Goal: Contribute content: Contribute content

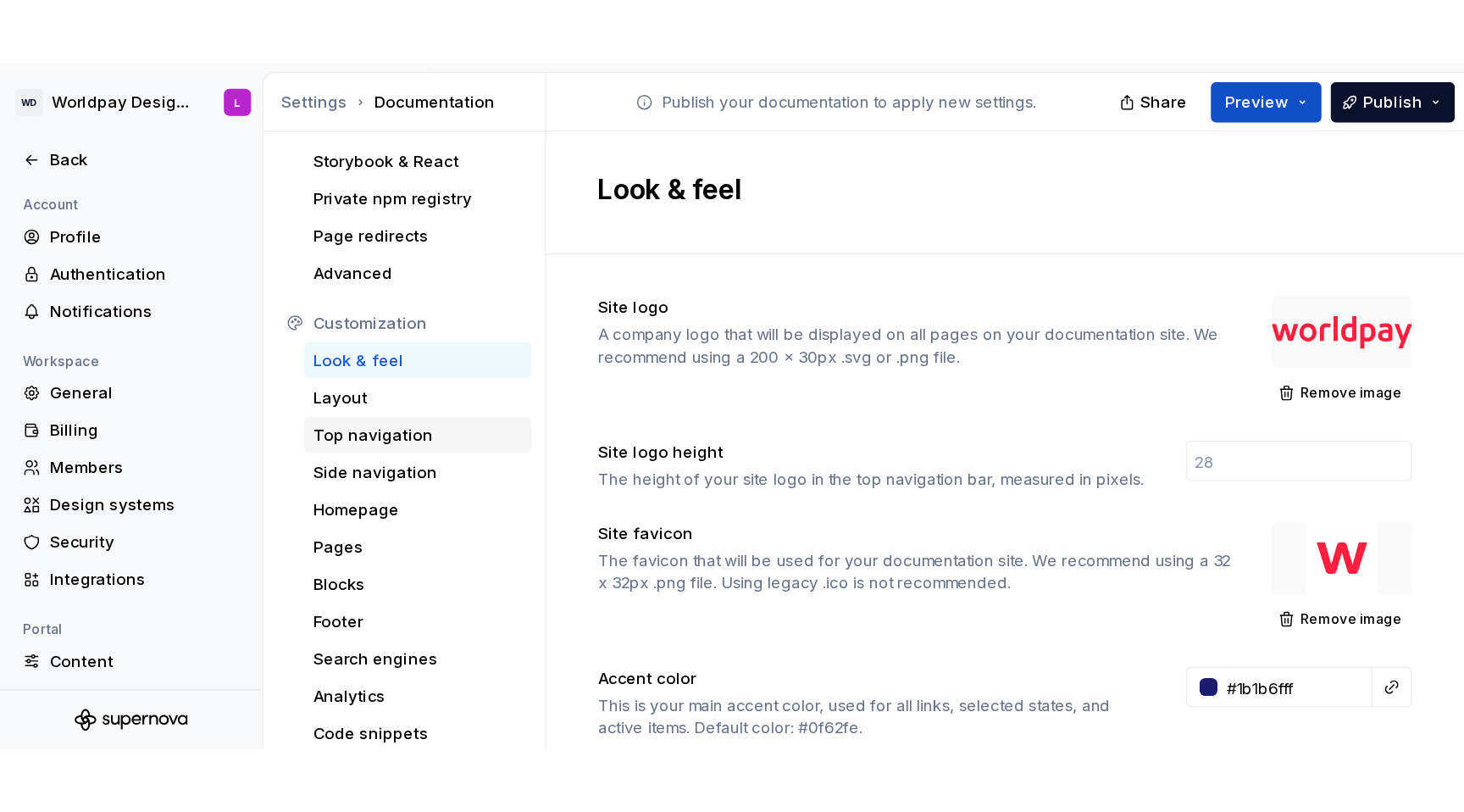
scroll to position [118, 0]
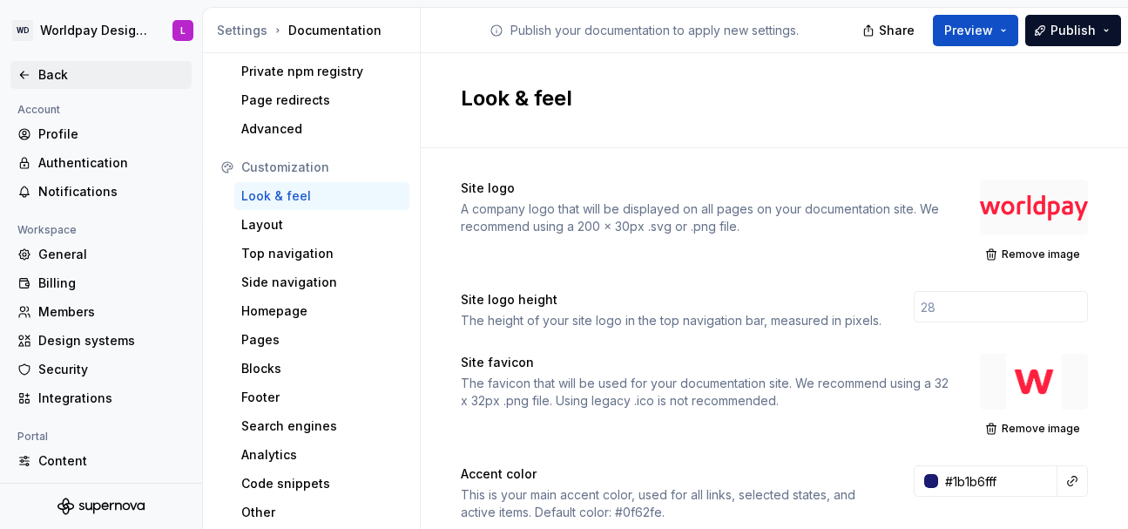
click at [59, 77] on div "Back" at bounding box center [111, 74] width 146 height 17
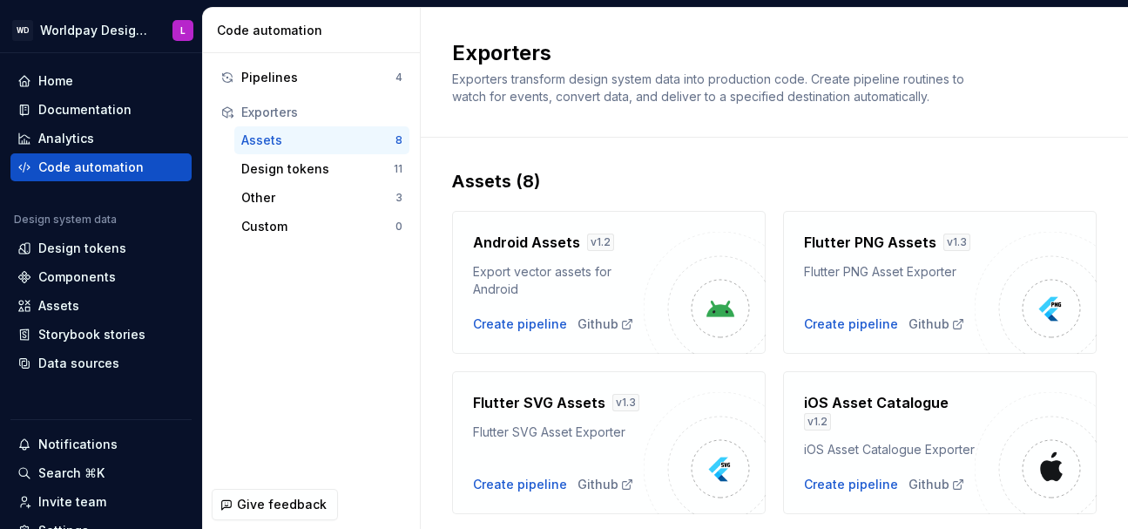
drag, startPoint x: 323, startPoint y: 270, endPoint x: 247, endPoint y: 9, distance: 272.3
click at [298, 187] on div "Pipelines 4 Exporters Assets 8 Design tokens 11 Other 3 Custom 0" at bounding box center [311, 266] width 217 height 427
click at [87, 106] on div "Documentation" at bounding box center [84, 109] width 93 height 17
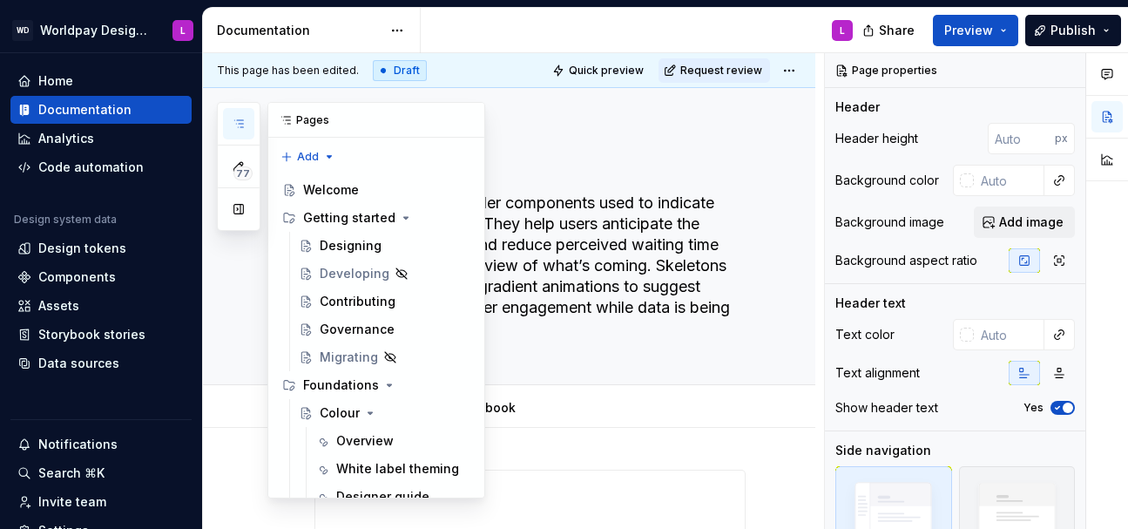
click at [245, 119] on icon "button" at bounding box center [239, 124] width 14 height 14
type textarea "*"
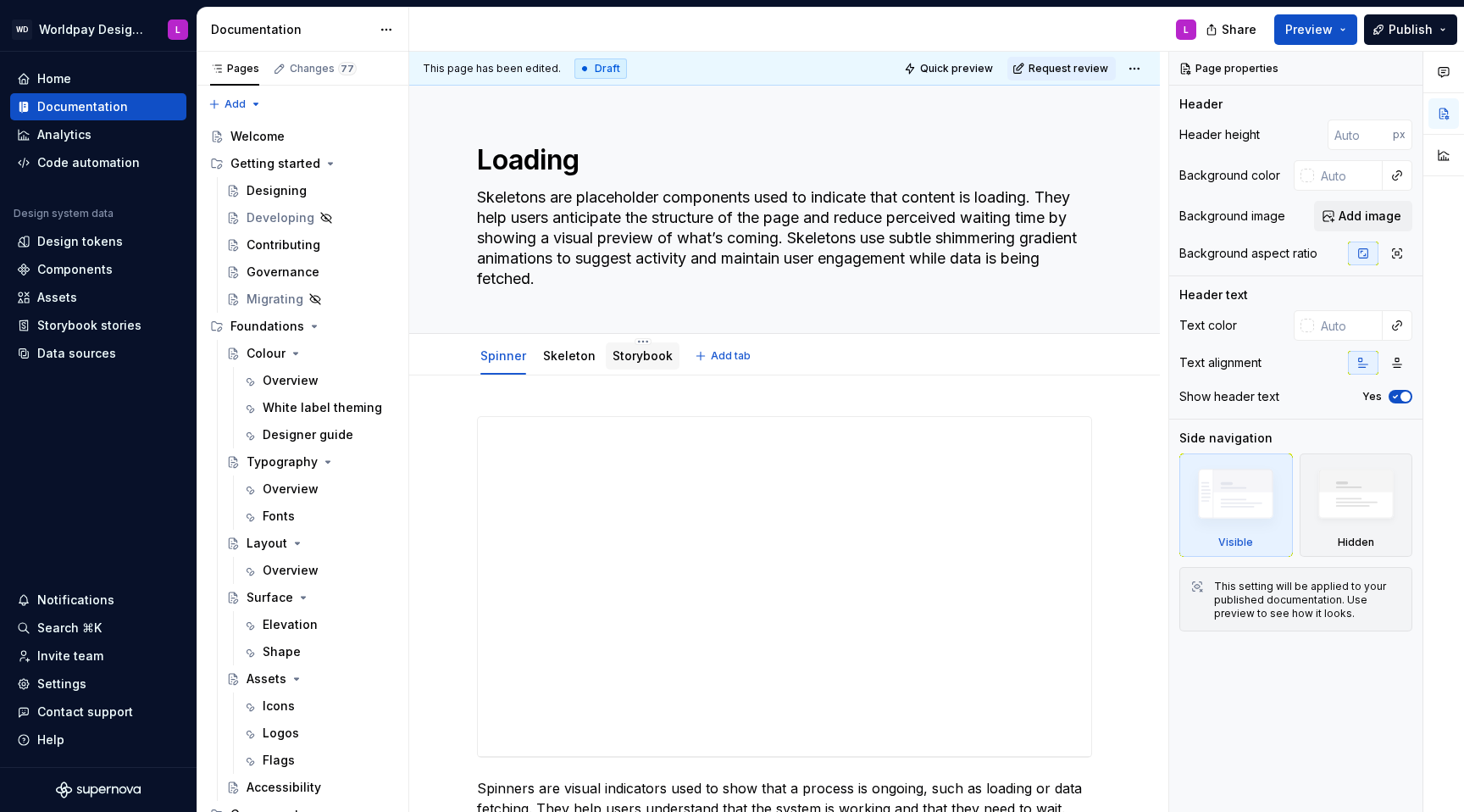
click at [625, 358] on link "Storybook" at bounding box center [643, 355] width 60 height 15
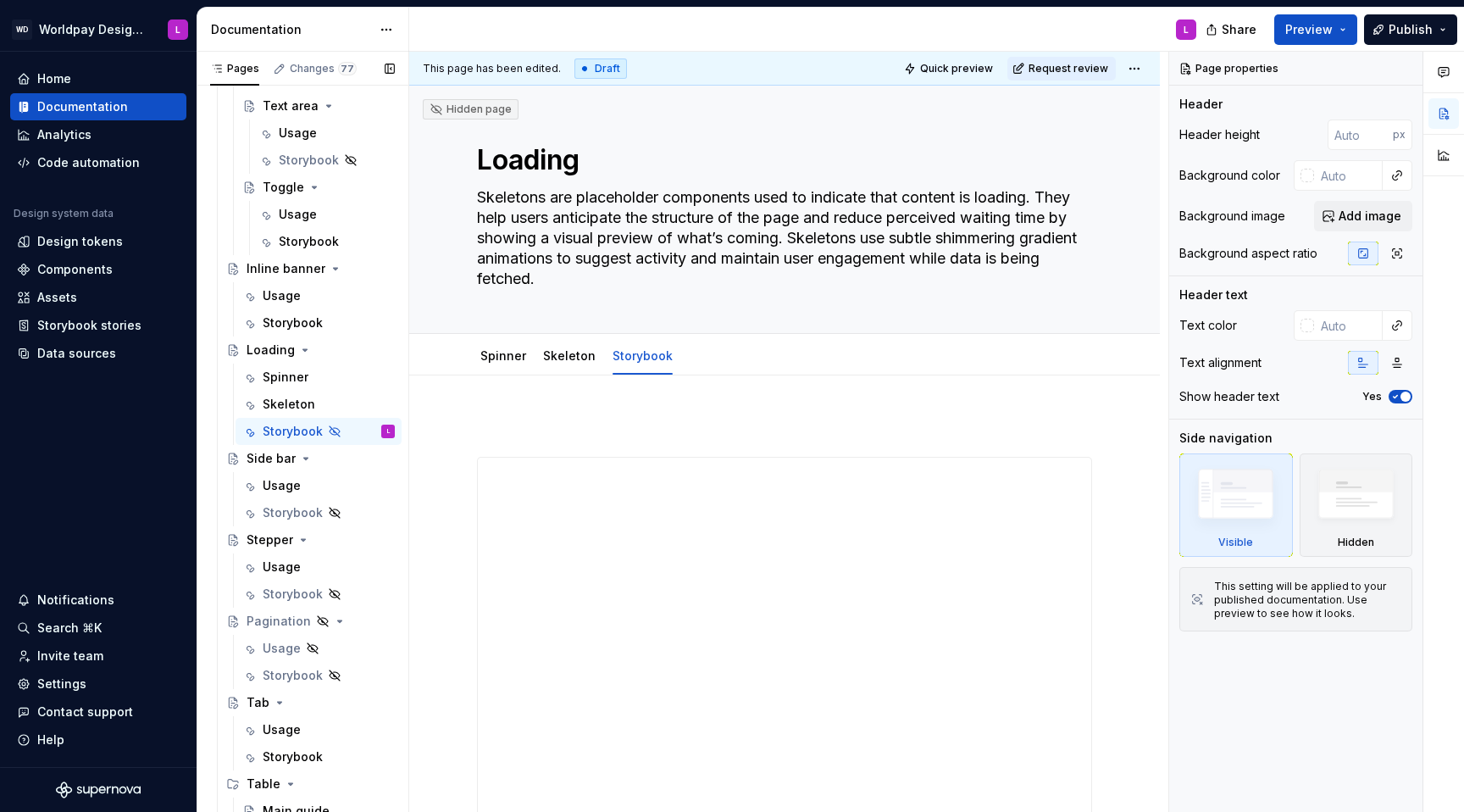
scroll to position [1764, 0]
click at [368, 432] on button "Page tree" at bounding box center [359, 433] width 23 height 23
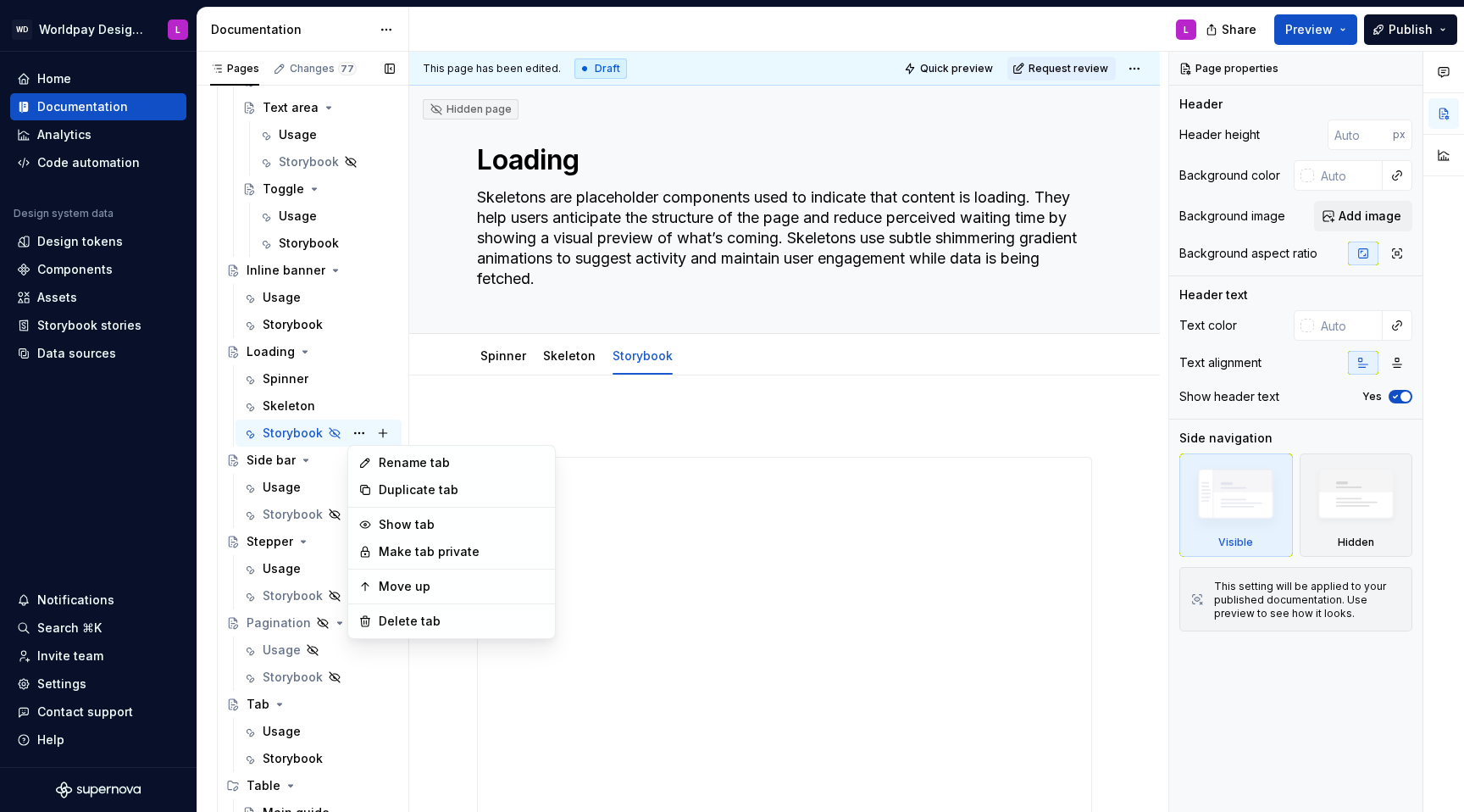
click at [361, 432] on div "Pages Changes 77 Add Accessibility guide for tree Page tree. Navigate the tree …" at bounding box center [303, 435] width 212 height 767
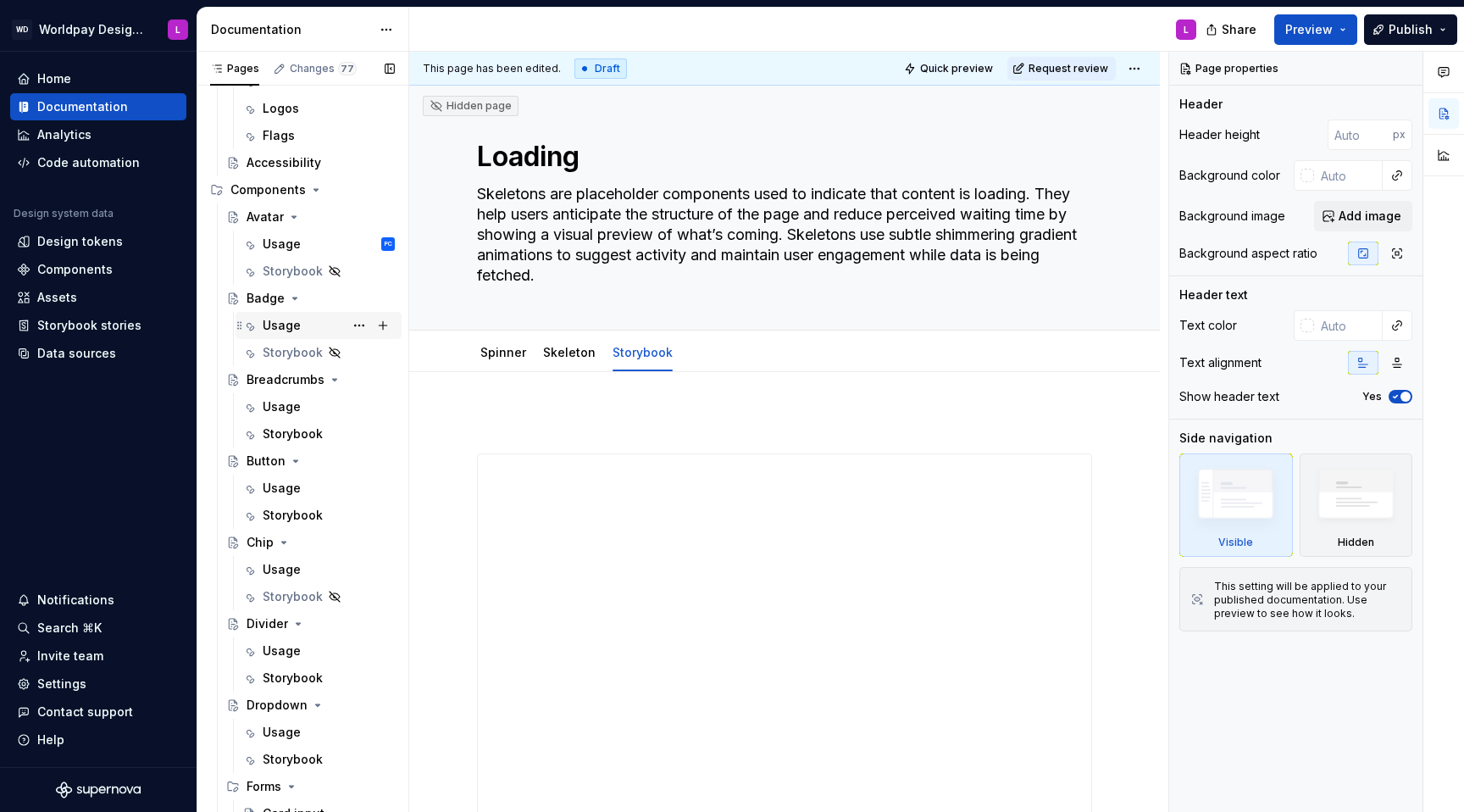
scroll to position [634, 0]
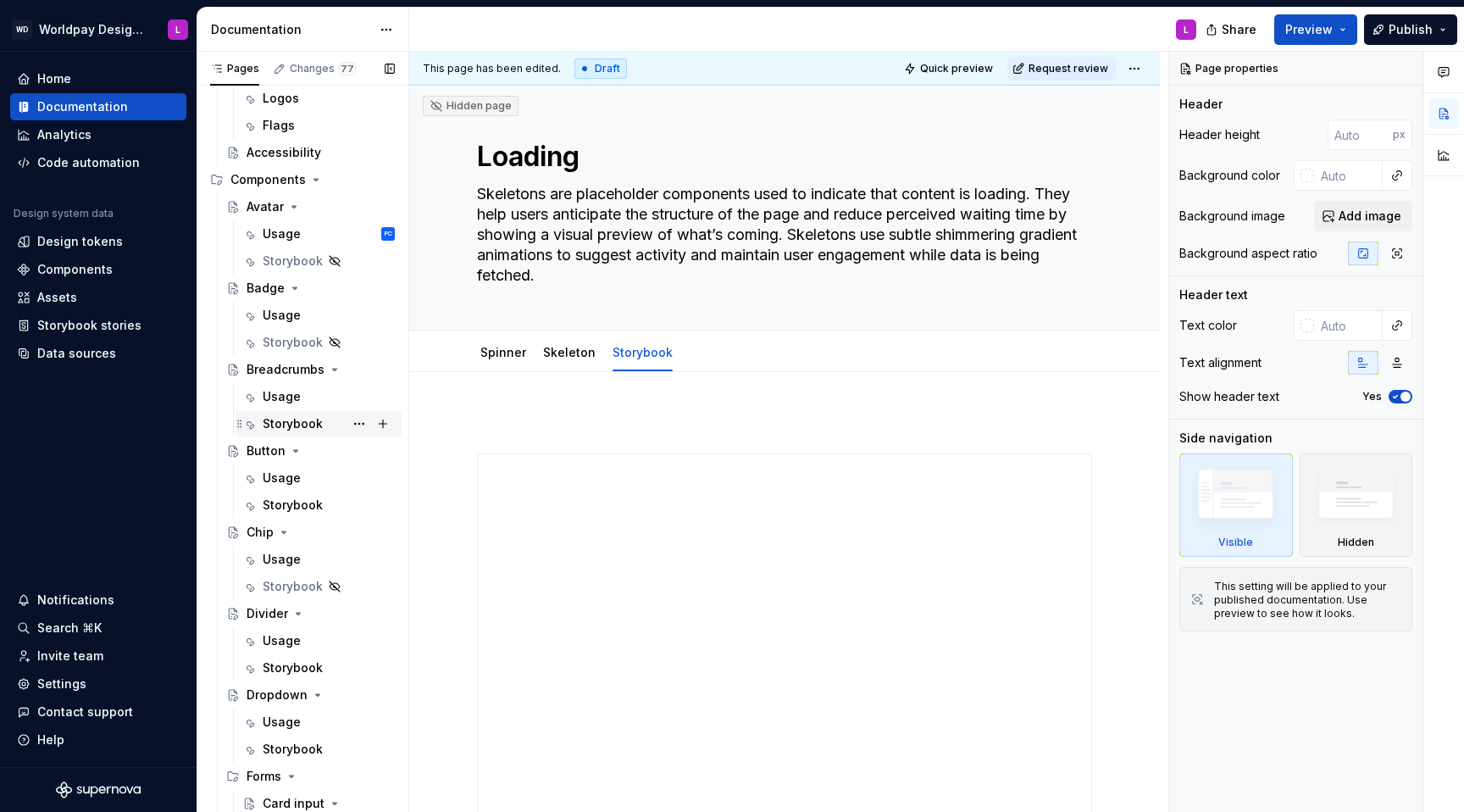
click at [309, 425] on div "Storybook" at bounding box center [293, 423] width 60 height 17
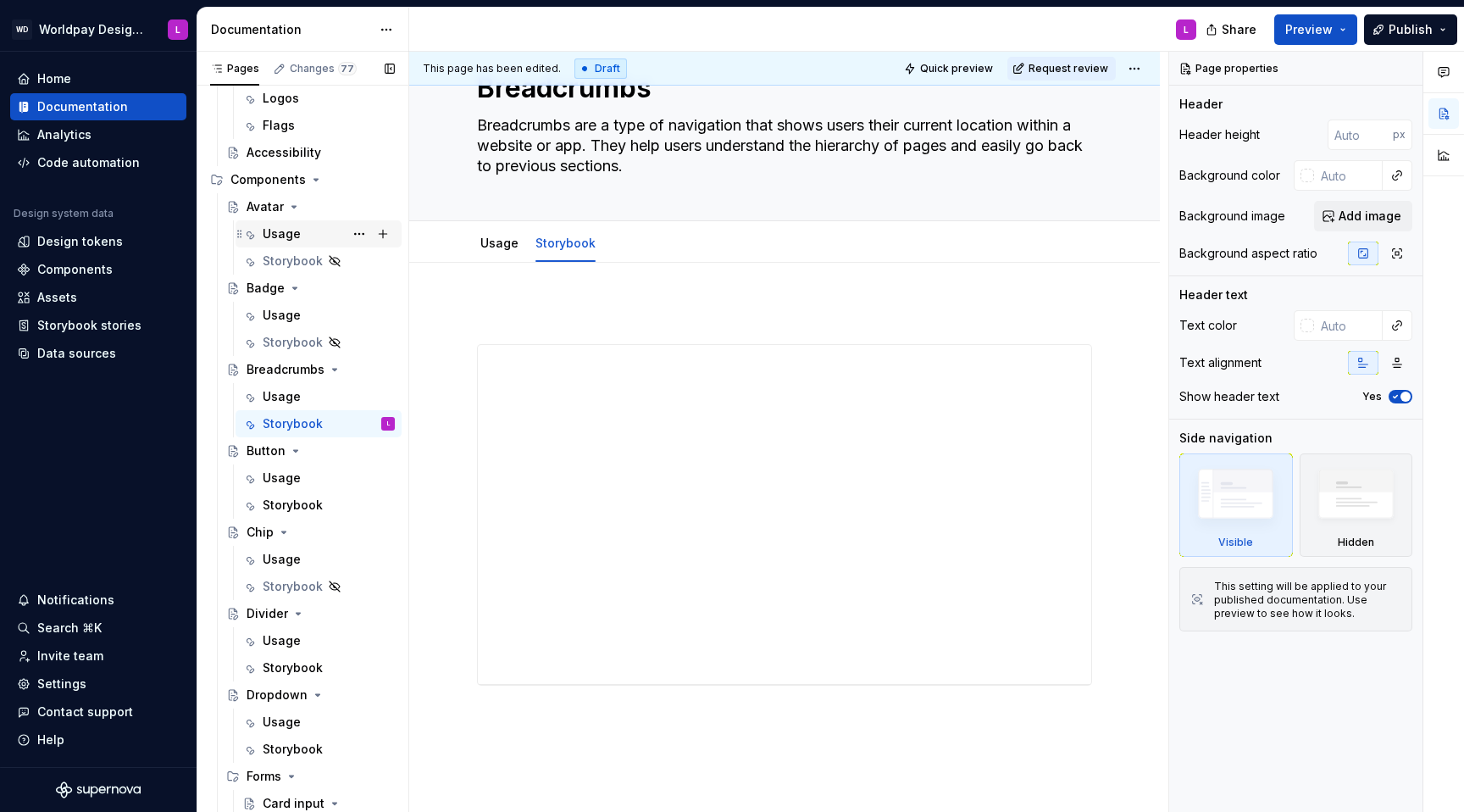
scroll to position [98, 0]
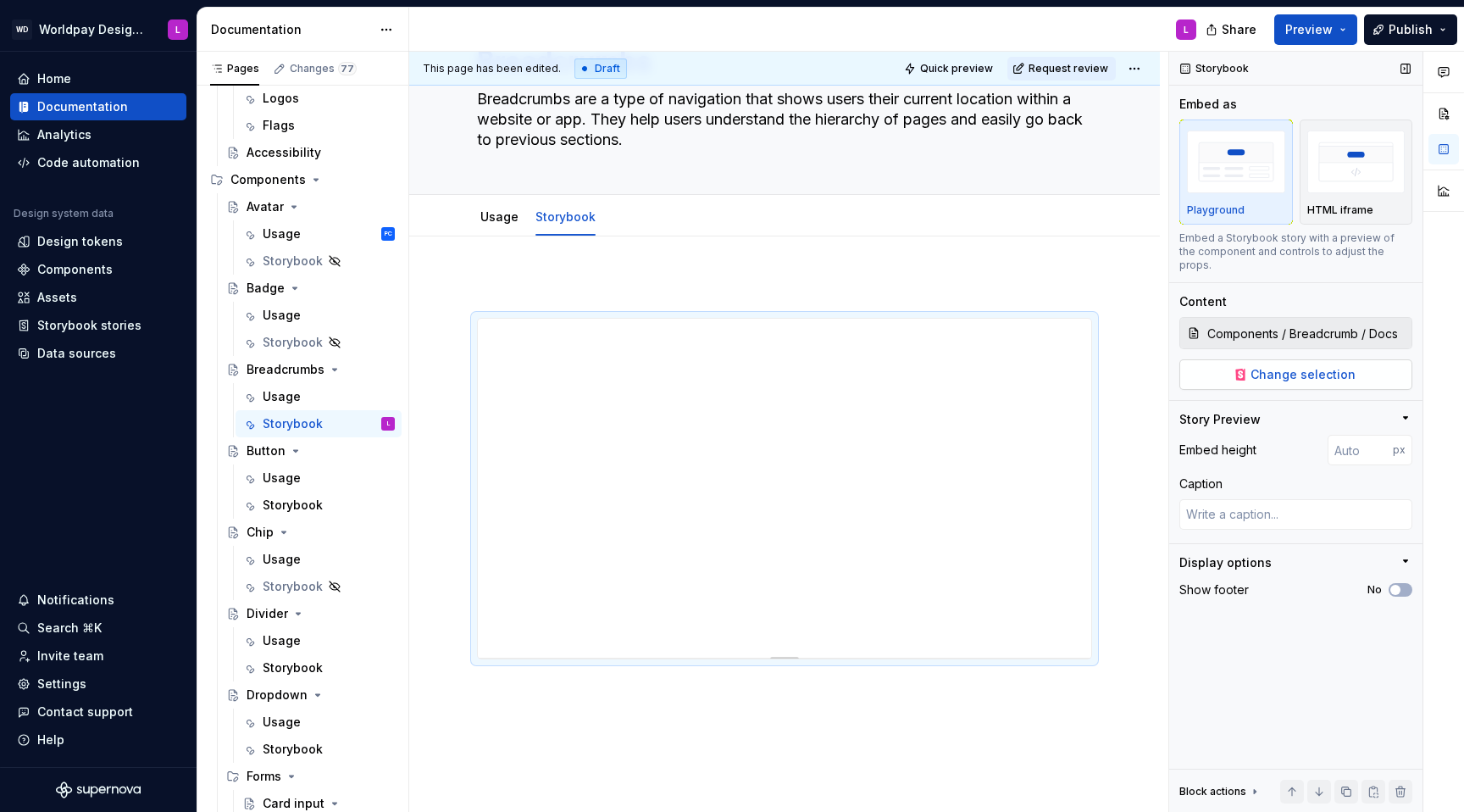
click at [1096, 366] on span "Change selection" at bounding box center [1303, 373] width 105 height 17
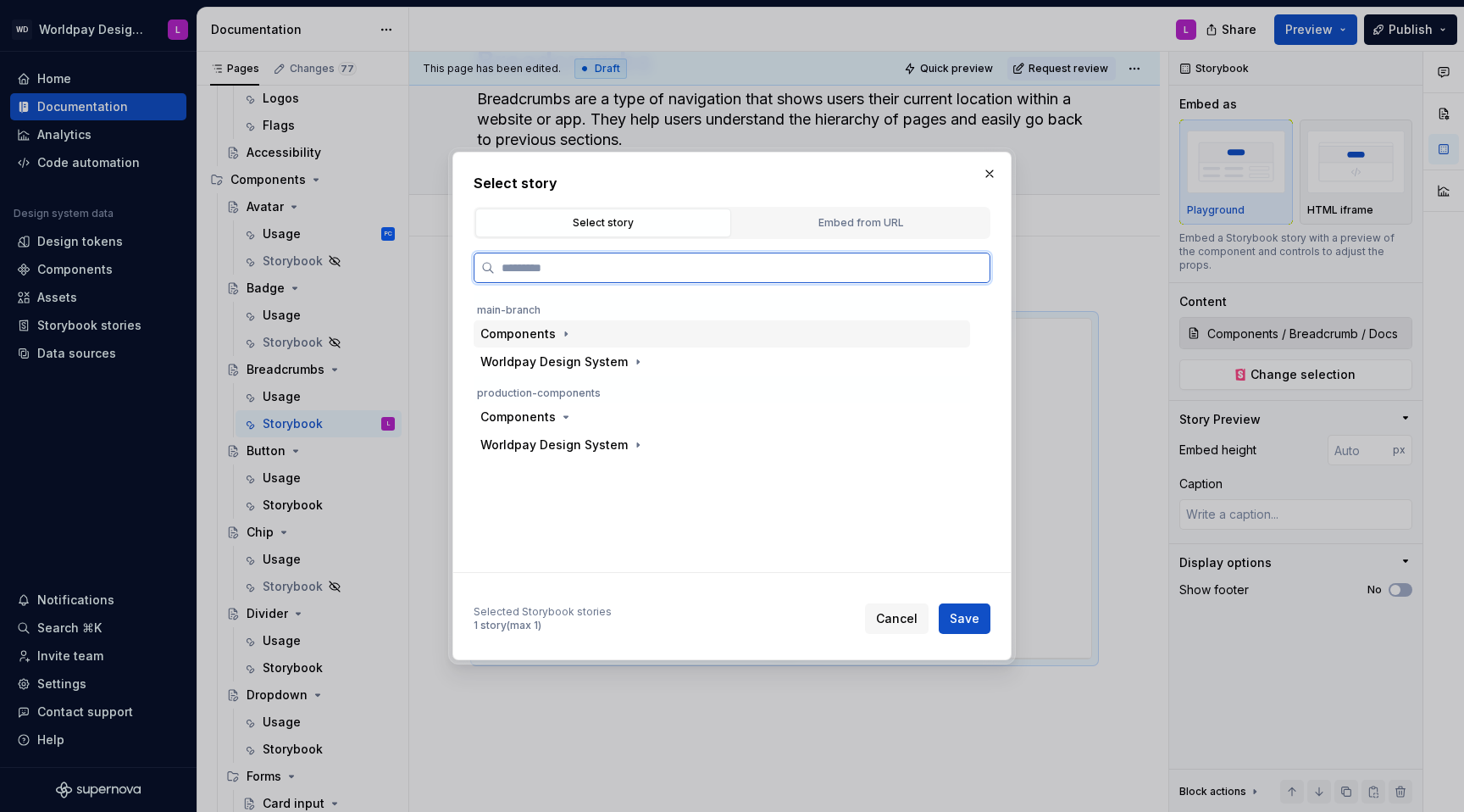
click at [522, 333] on div "Components" at bounding box center [518, 334] width 76 height 17
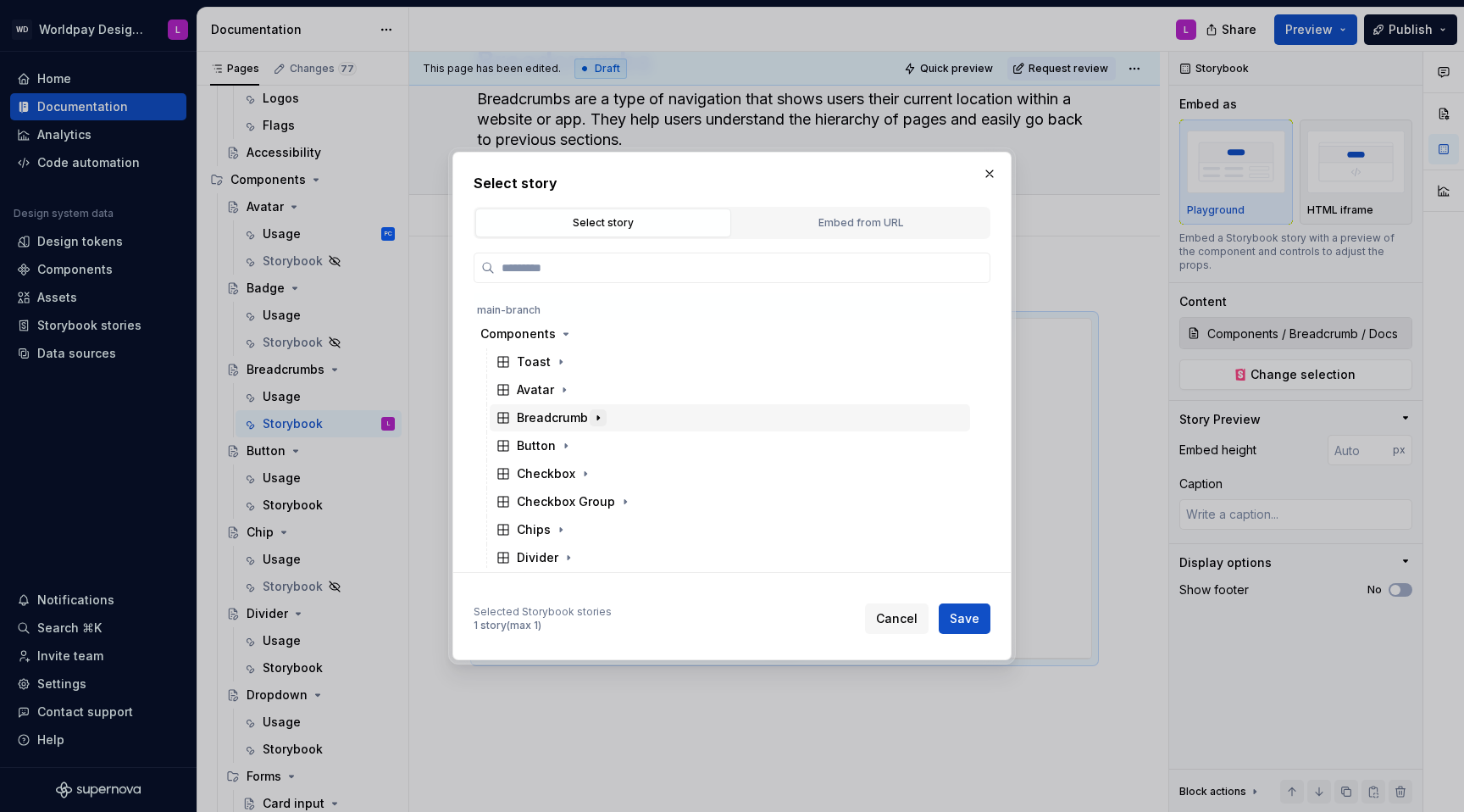
click at [591, 417] on icon "button" at bounding box center [598, 417] width 14 height 14
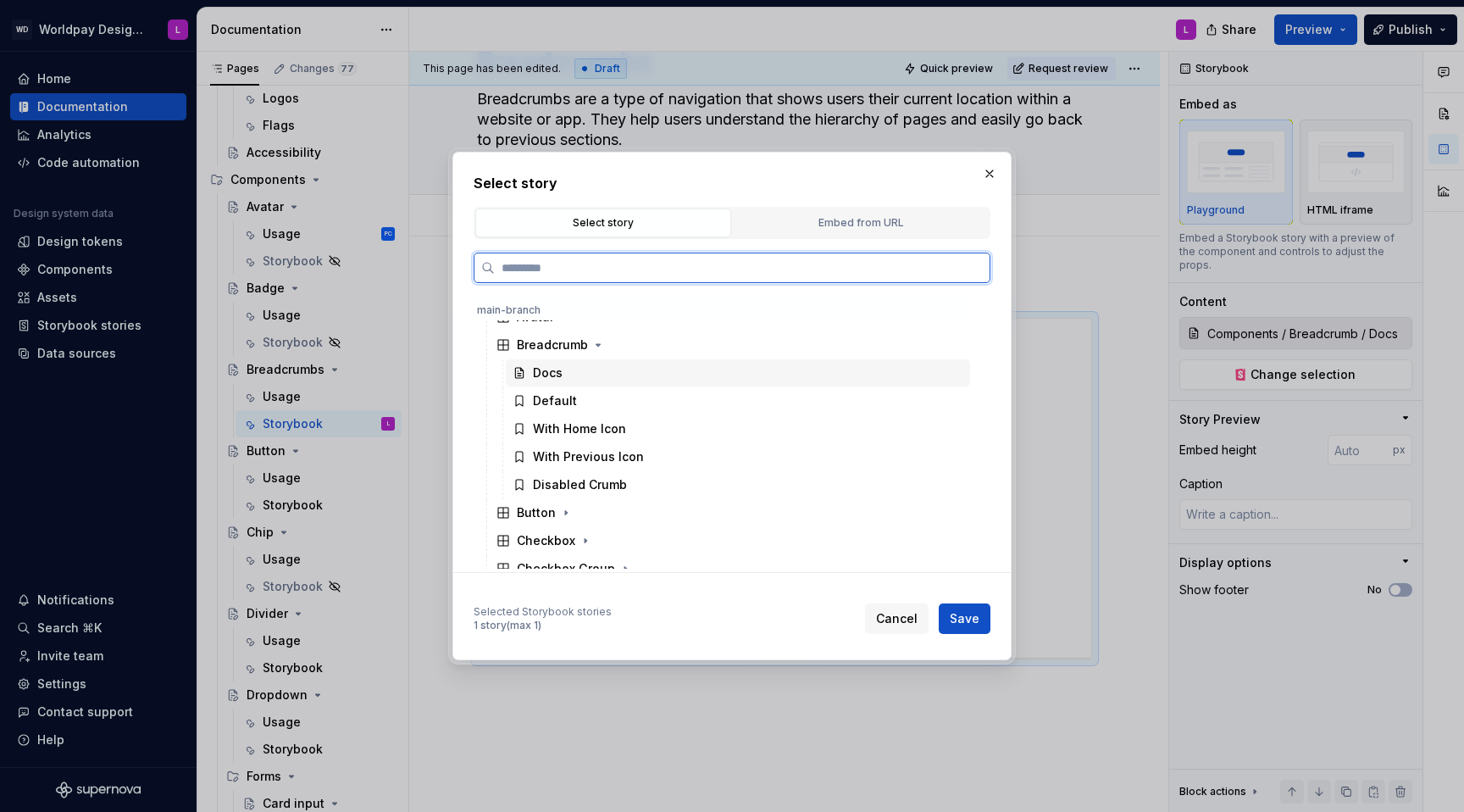
scroll to position [87, 0]
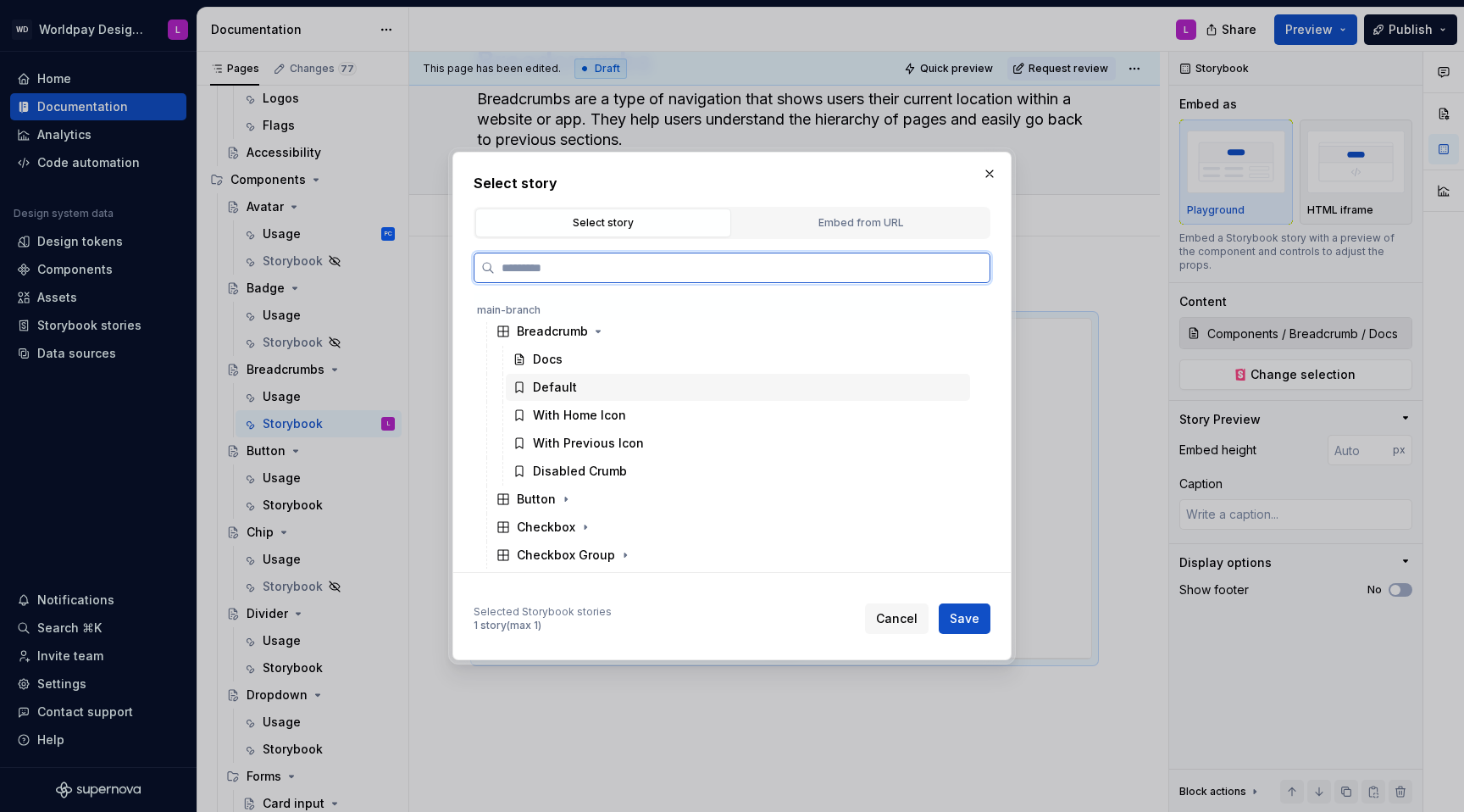
click at [630, 384] on div "Default" at bounding box center [737, 387] width 464 height 27
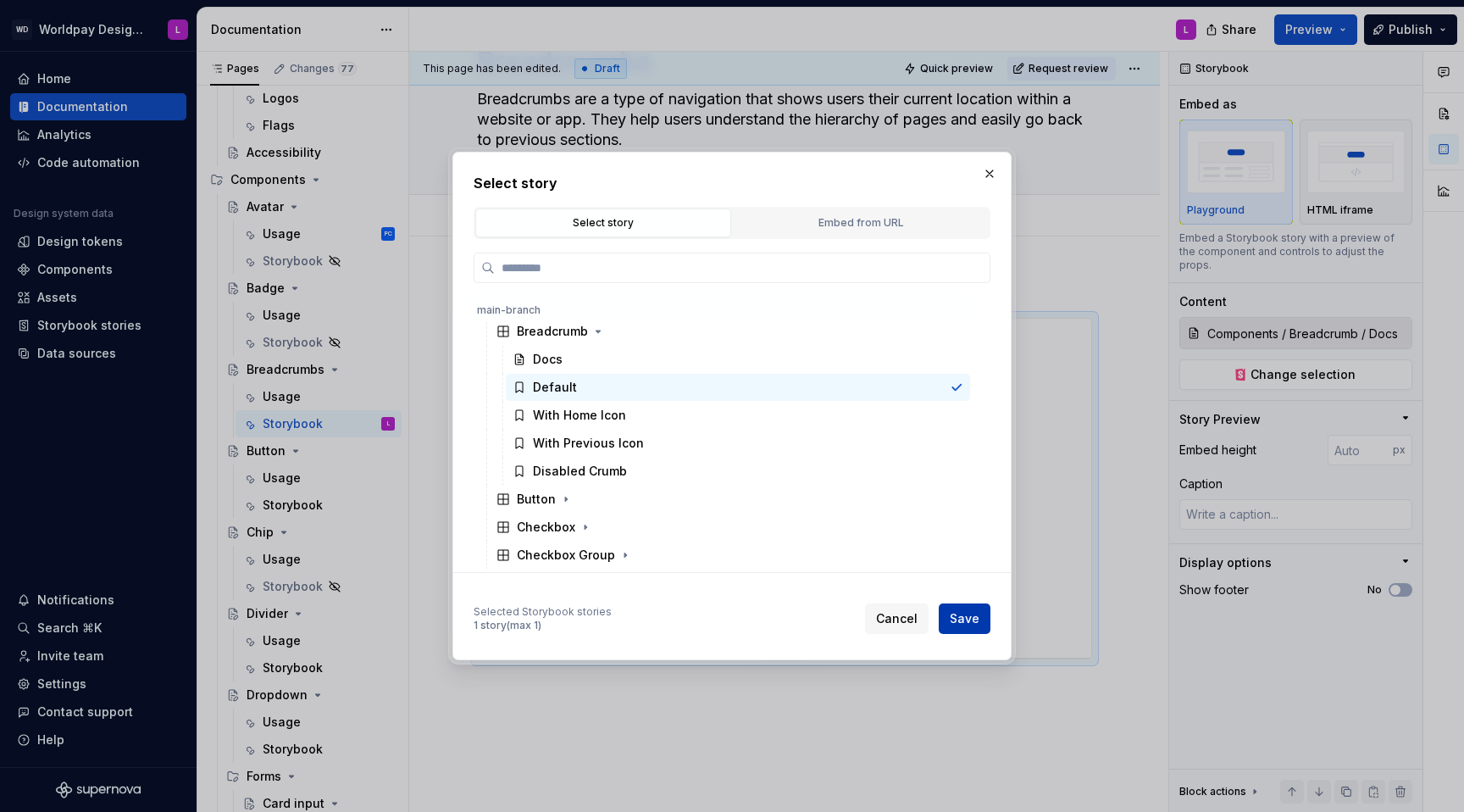
click at [966, 513] on span "Save" at bounding box center [965, 618] width 29 height 17
type textarea "*"
type input "Components / Breadcrumb / Default"
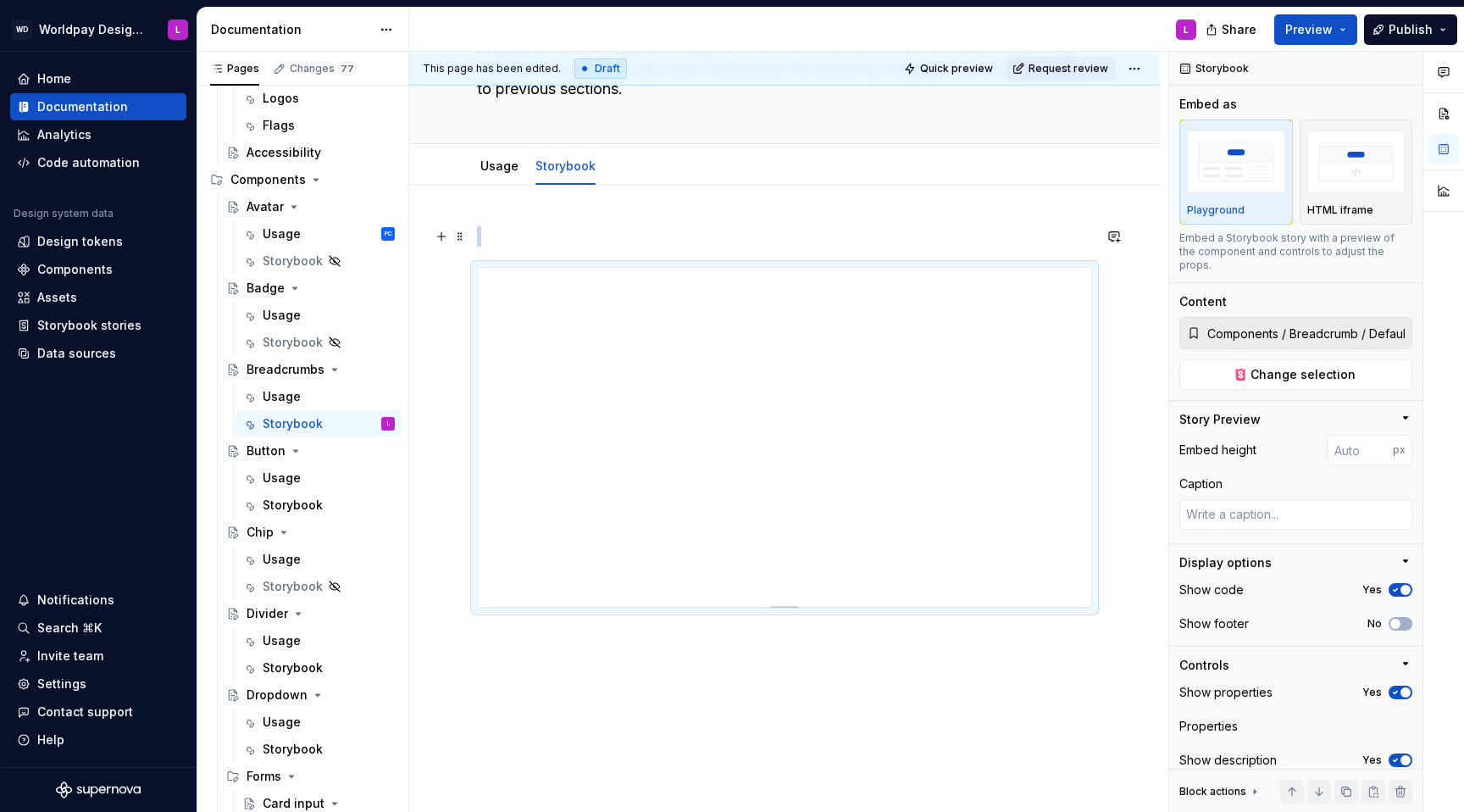
scroll to position [125, 0]
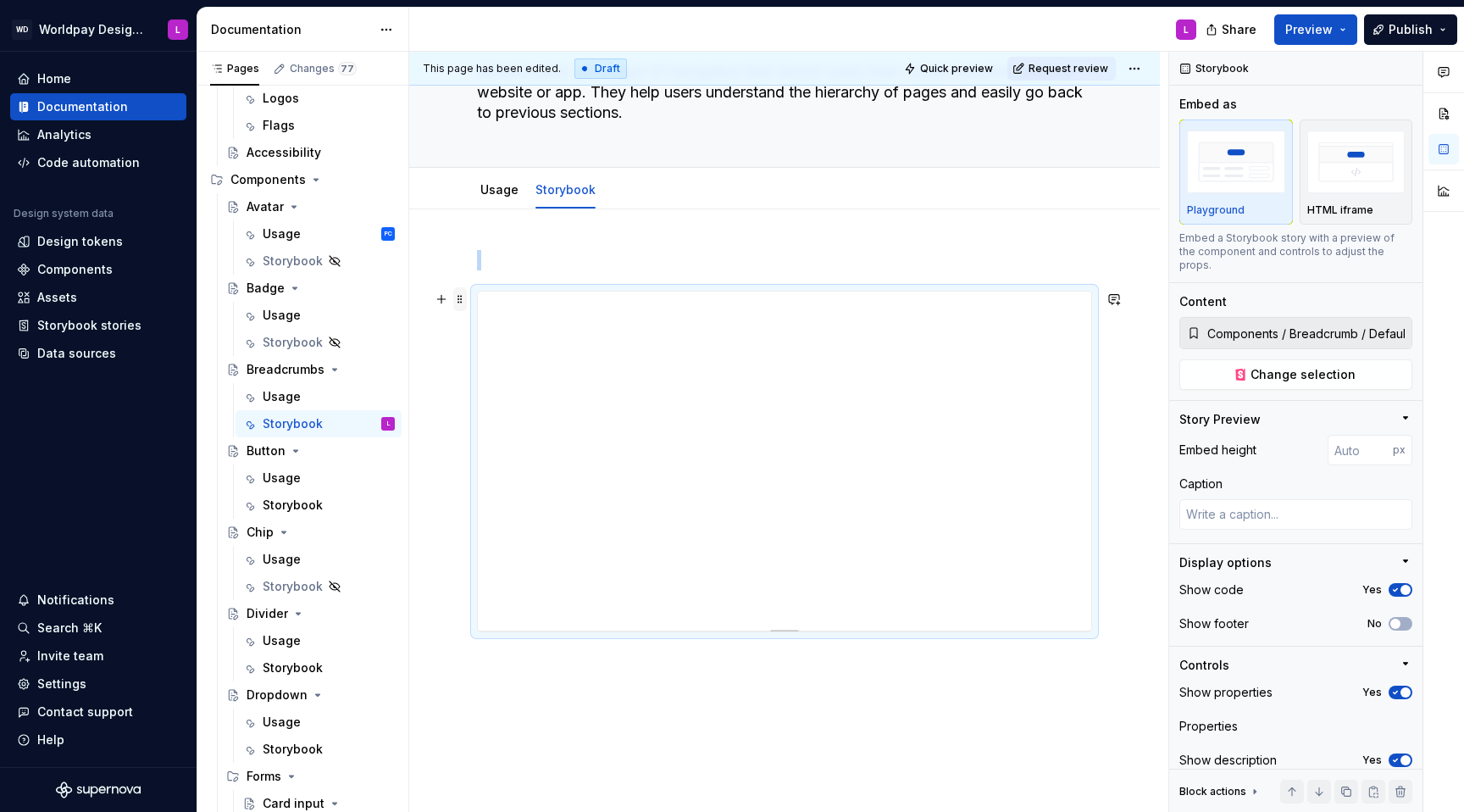
click at [461, 302] on span at bounding box center [460, 299] width 14 height 23
click at [495, 320] on div "Duplicate" at bounding box center [539, 325] width 110 height 17
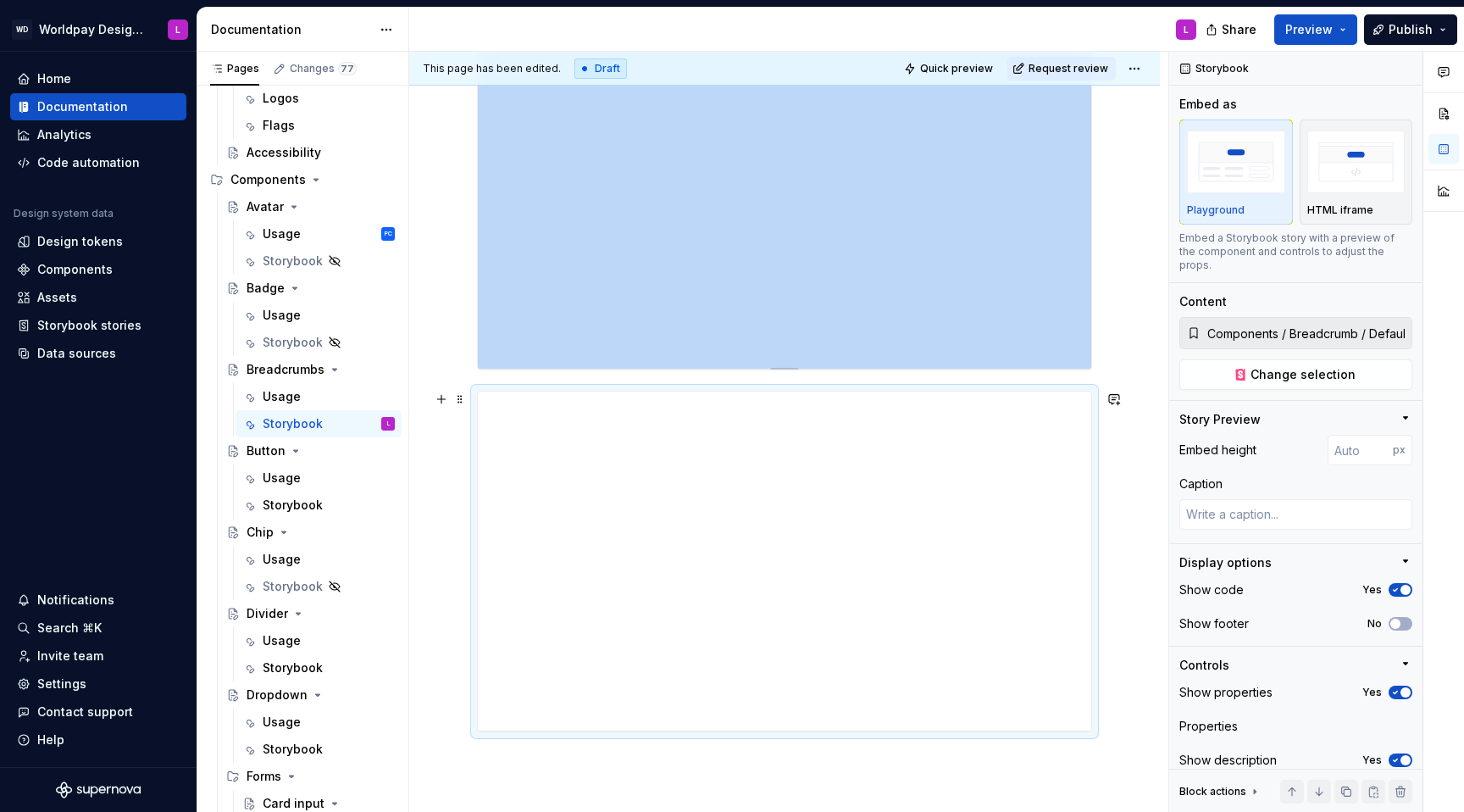
scroll to position [463, 0]
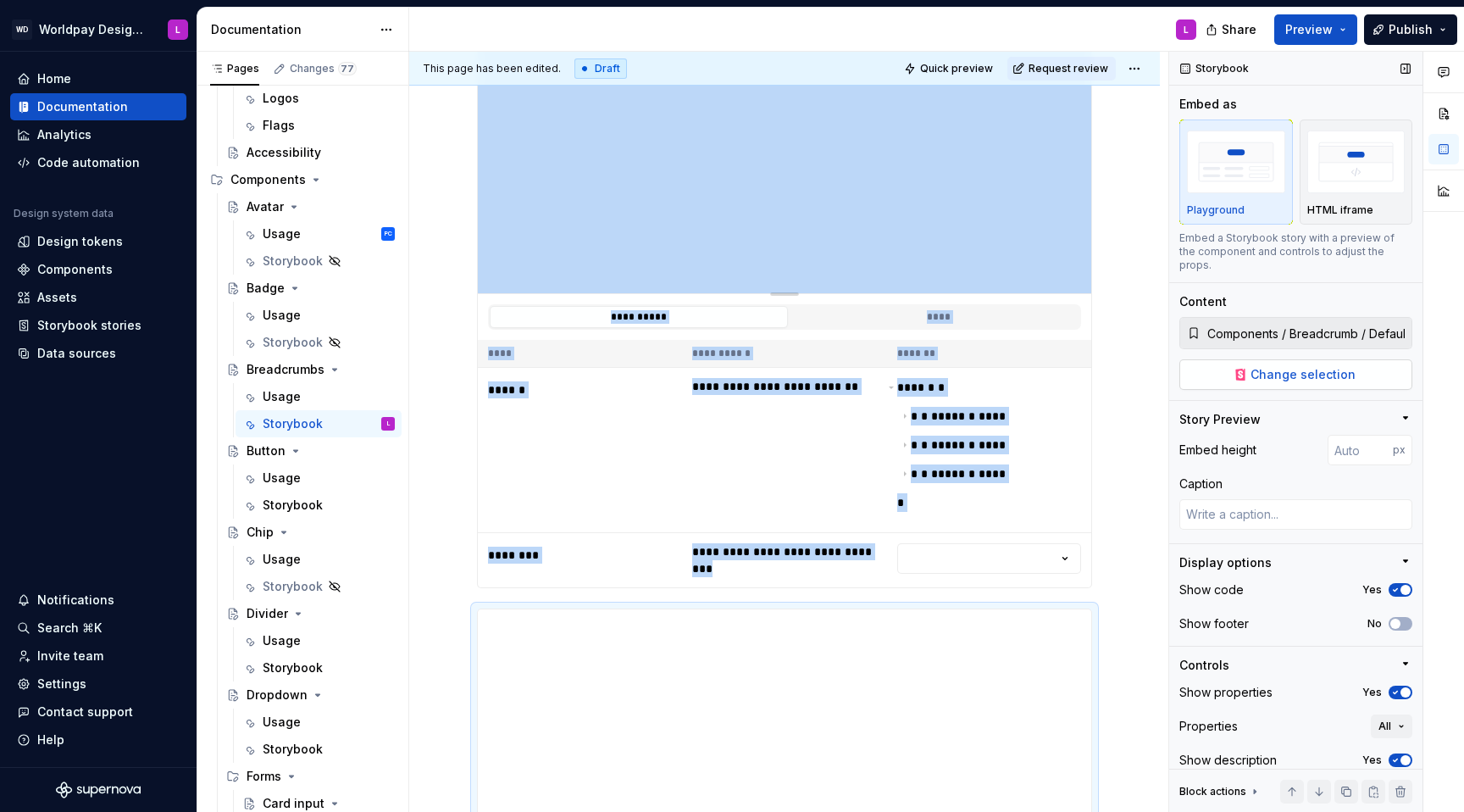
click at [1096, 366] on span "Change selection" at bounding box center [1303, 373] width 105 height 17
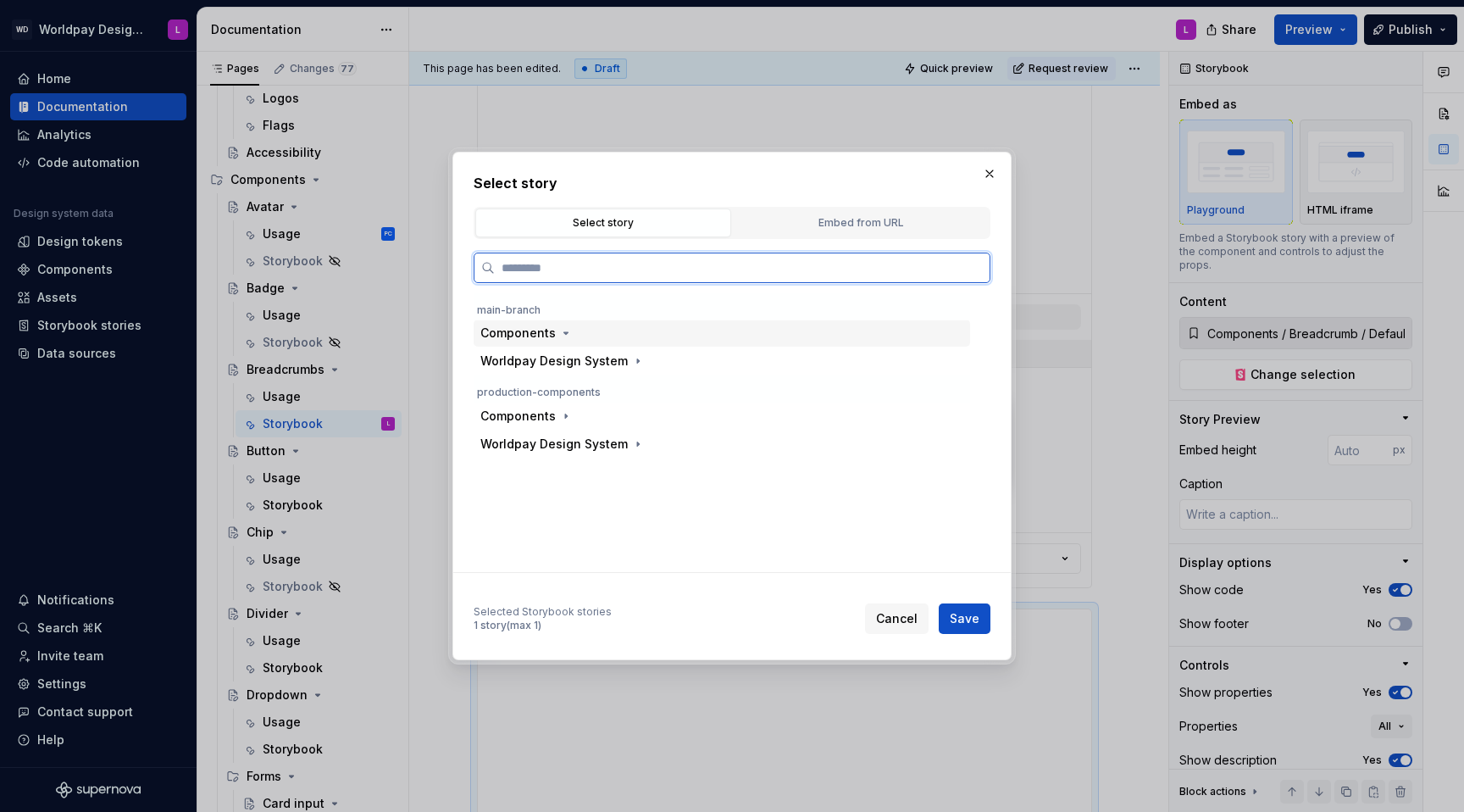
click at [542, 332] on div "Components" at bounding box center [518, 333] width 76 height 17
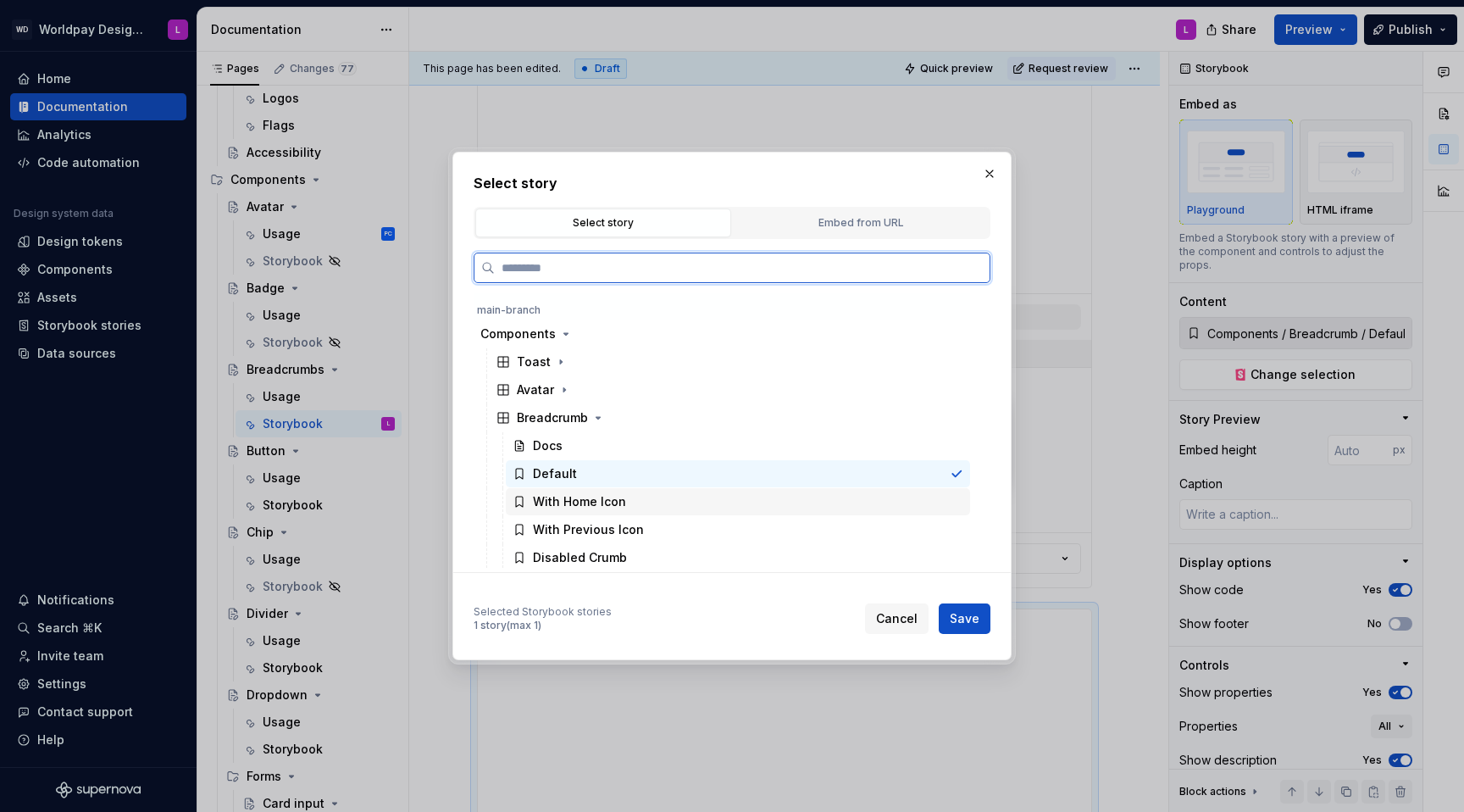
click at [595, 500] on div "With Home Icon" at bounding box center [580, 501] width 93 height 17
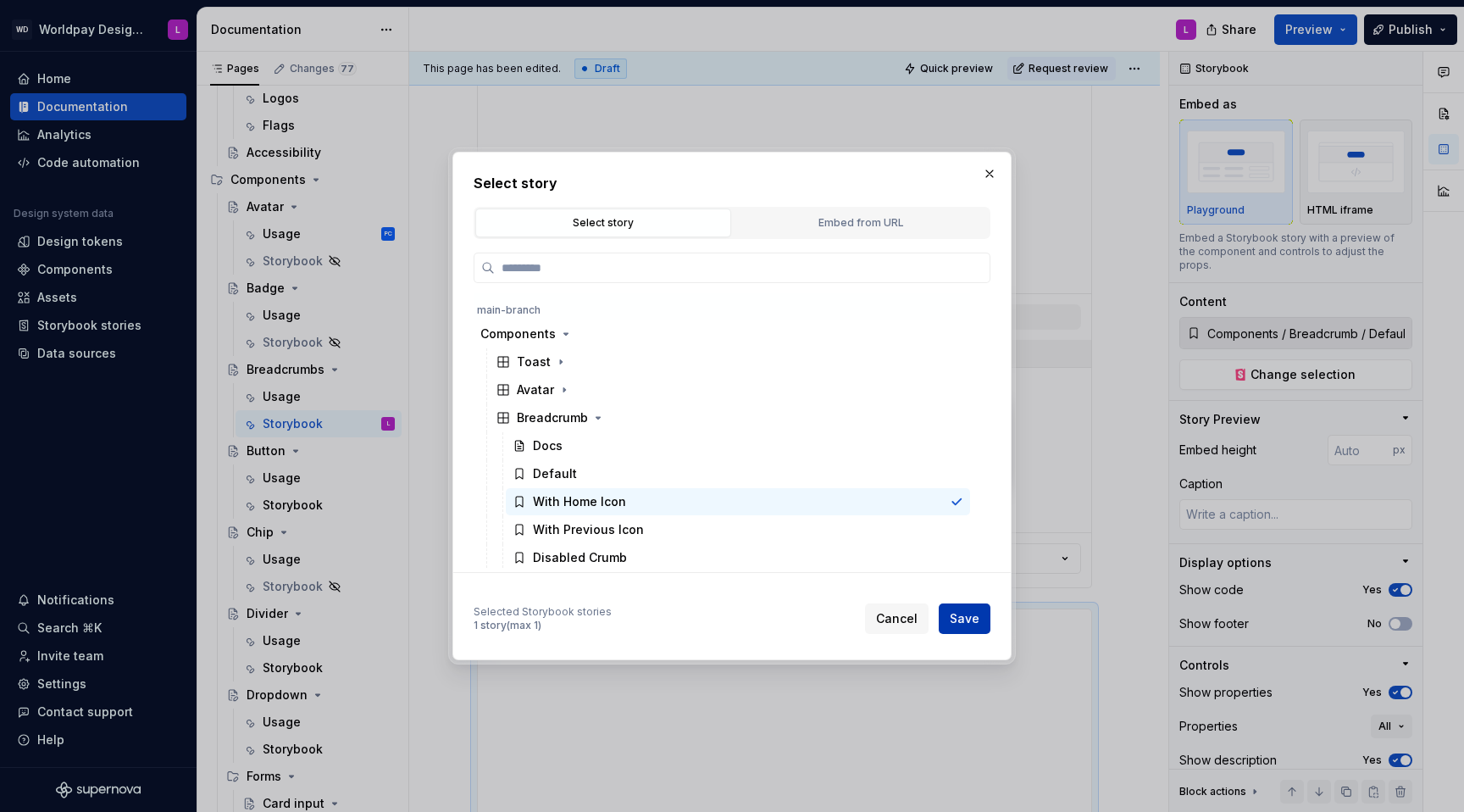
click at [964, 513] on span "Save" at bounding box center [965, 618] width 29 height 17
type textarea "*"
type input "Components / Breadcrumb / With Home Icon"
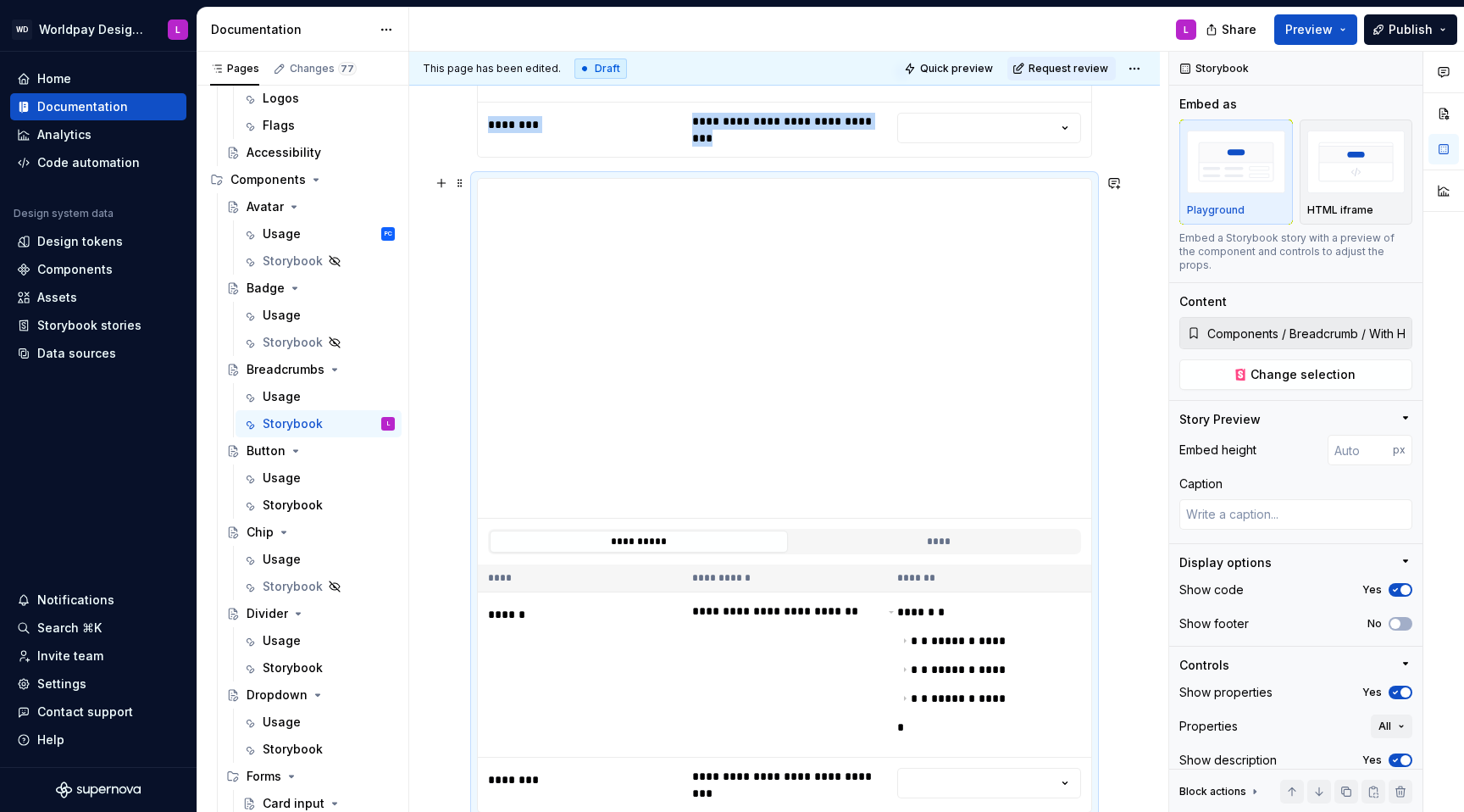
scroll to position [870, 0]
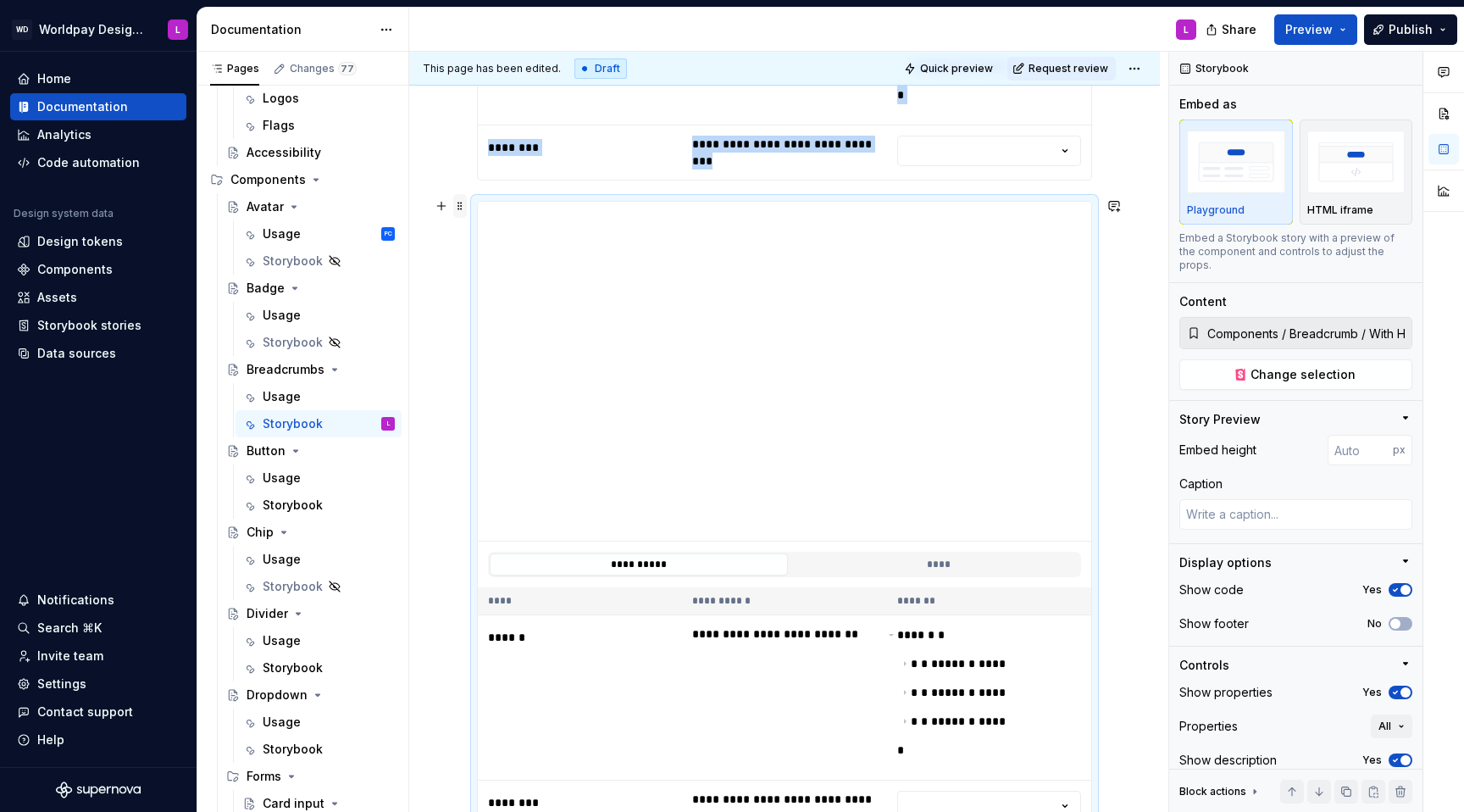
click at [462, 206] on span at bounding box center [460, 205] width 14 height 23
click at [502, 229] on div "Duplicate" at bounding box center [539, 231] width 110 height 17
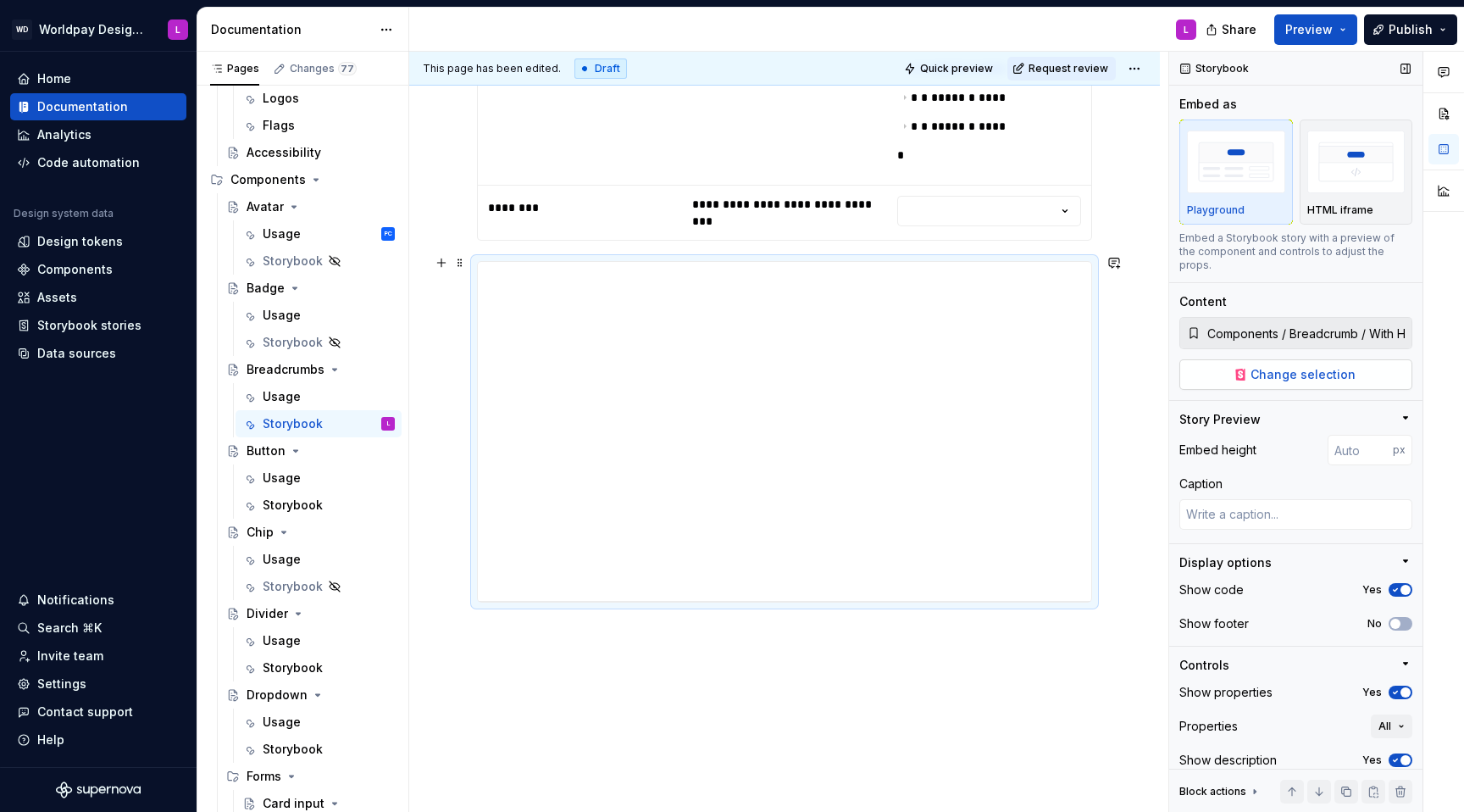
scroll to position [1475, 0]
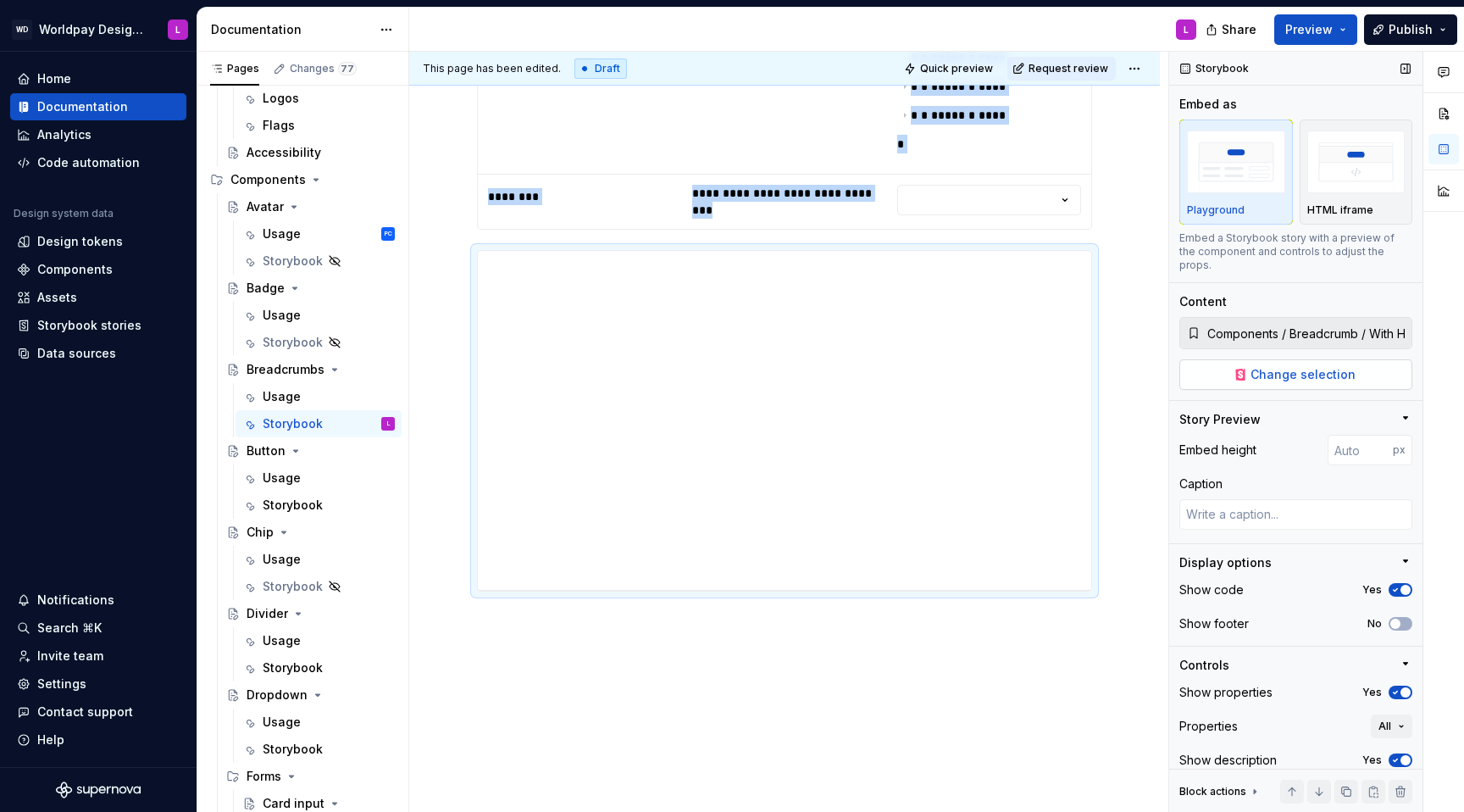
click at [1096, 366] on span "Change selection" at bounding box center [1303, 373] width 105 height 17
type textarea "*"
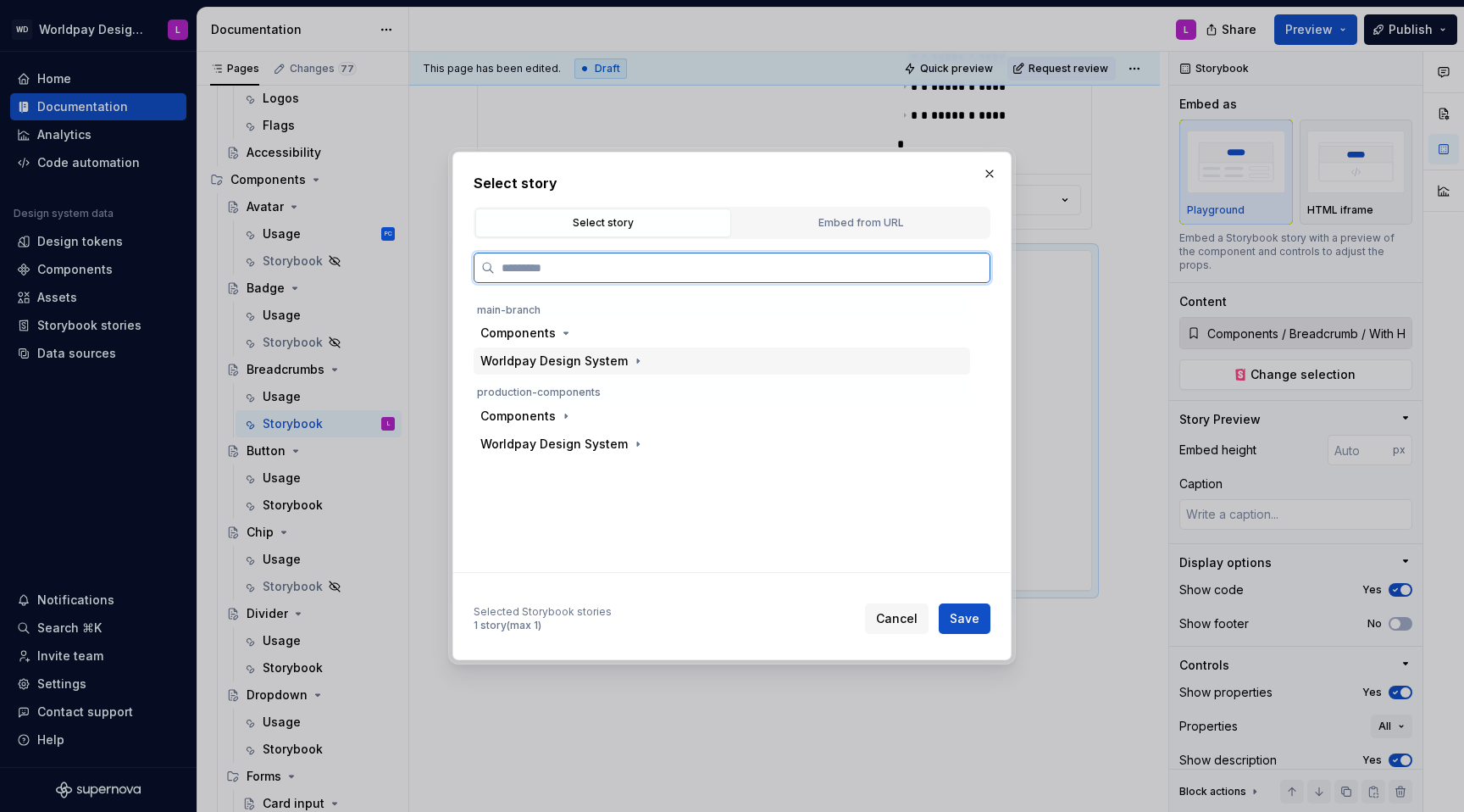
click at [602, 354] on div "Worldpay Design System" at bounding box center [554, 360] width 148 height 17
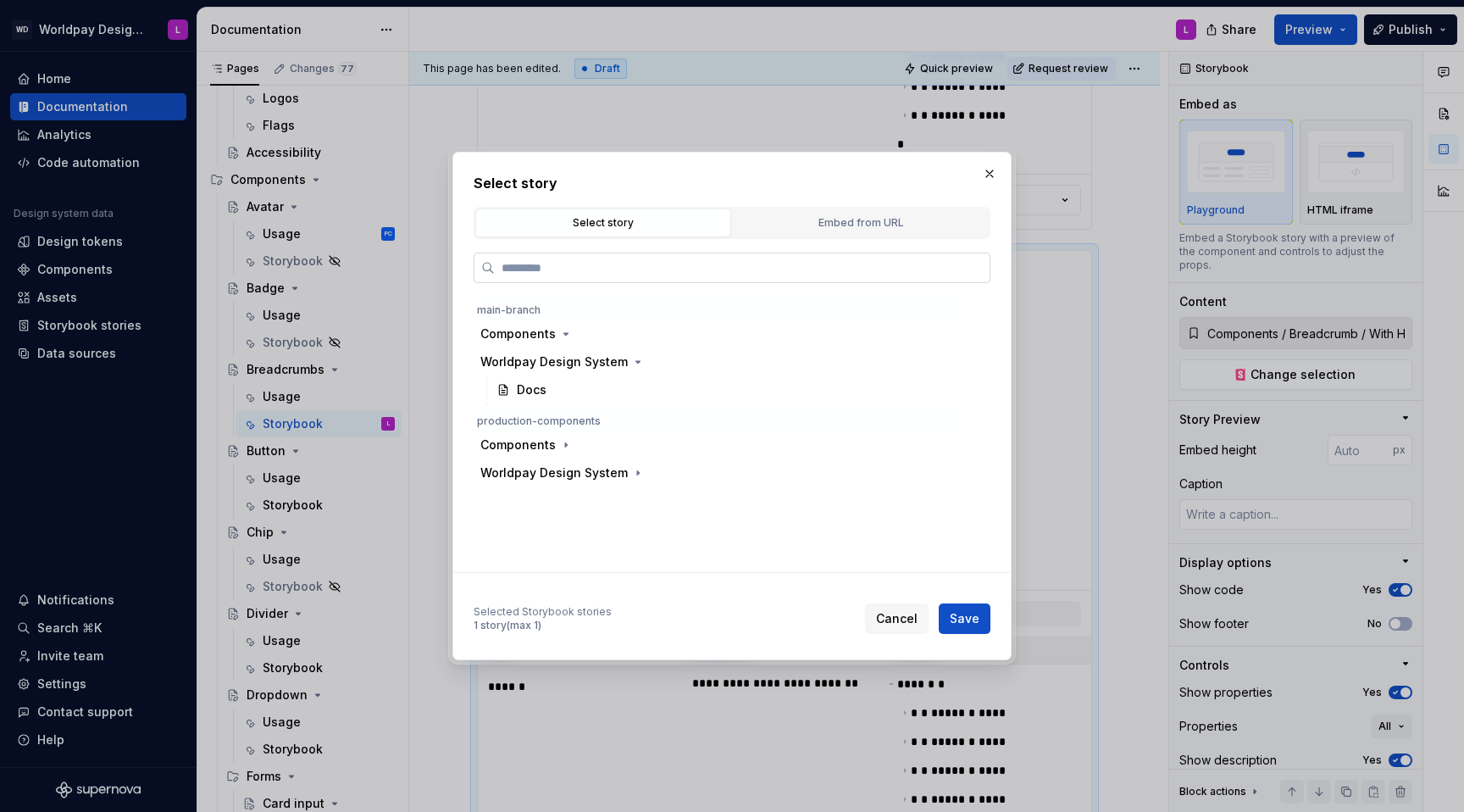
click at [553, 263] on input "search" at bounding box center [742, 267] width 495 height 17
type input "****"
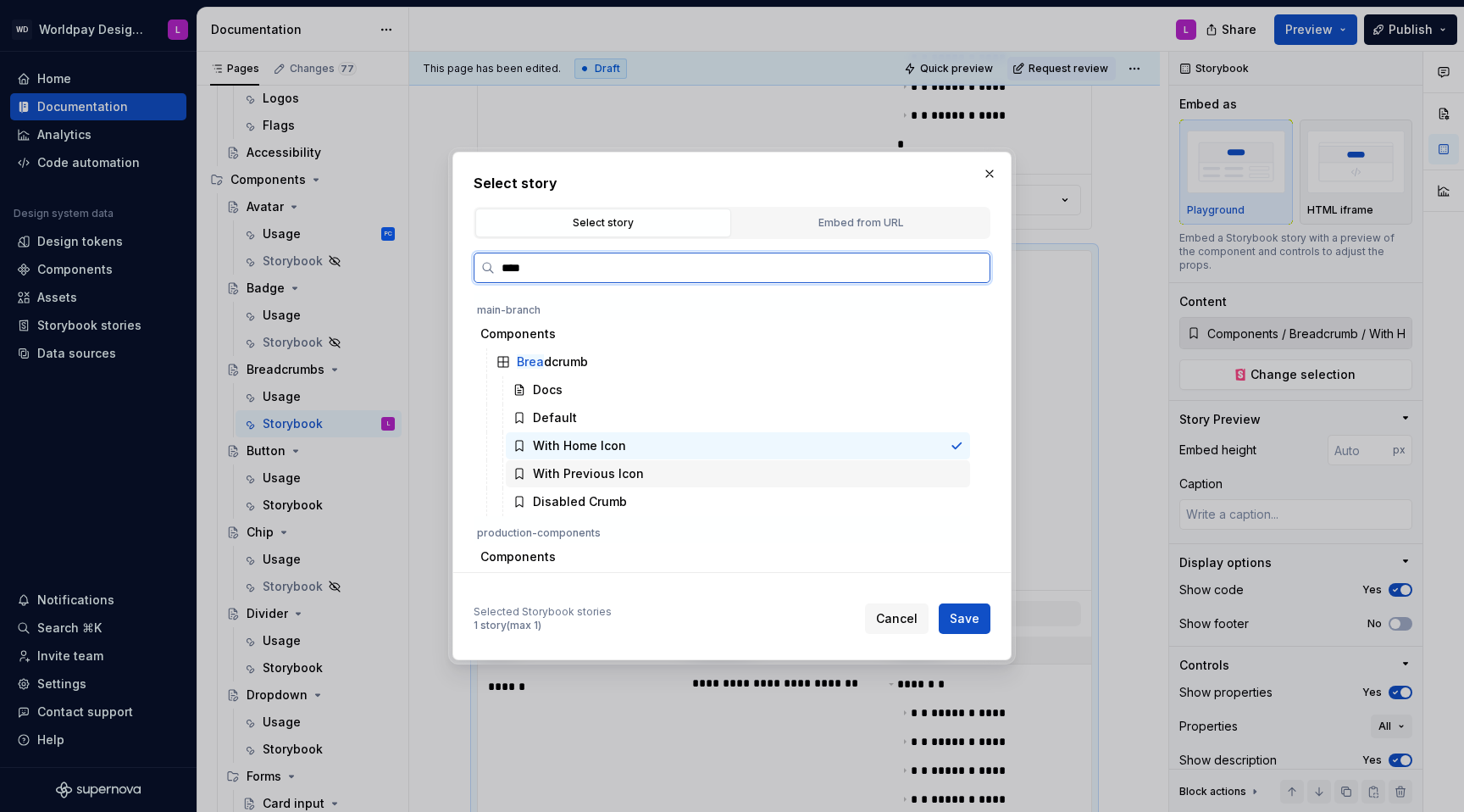
click at [618, 469] on div "With Previous Icon" at bounding box center [589, 473] width 111 height 17
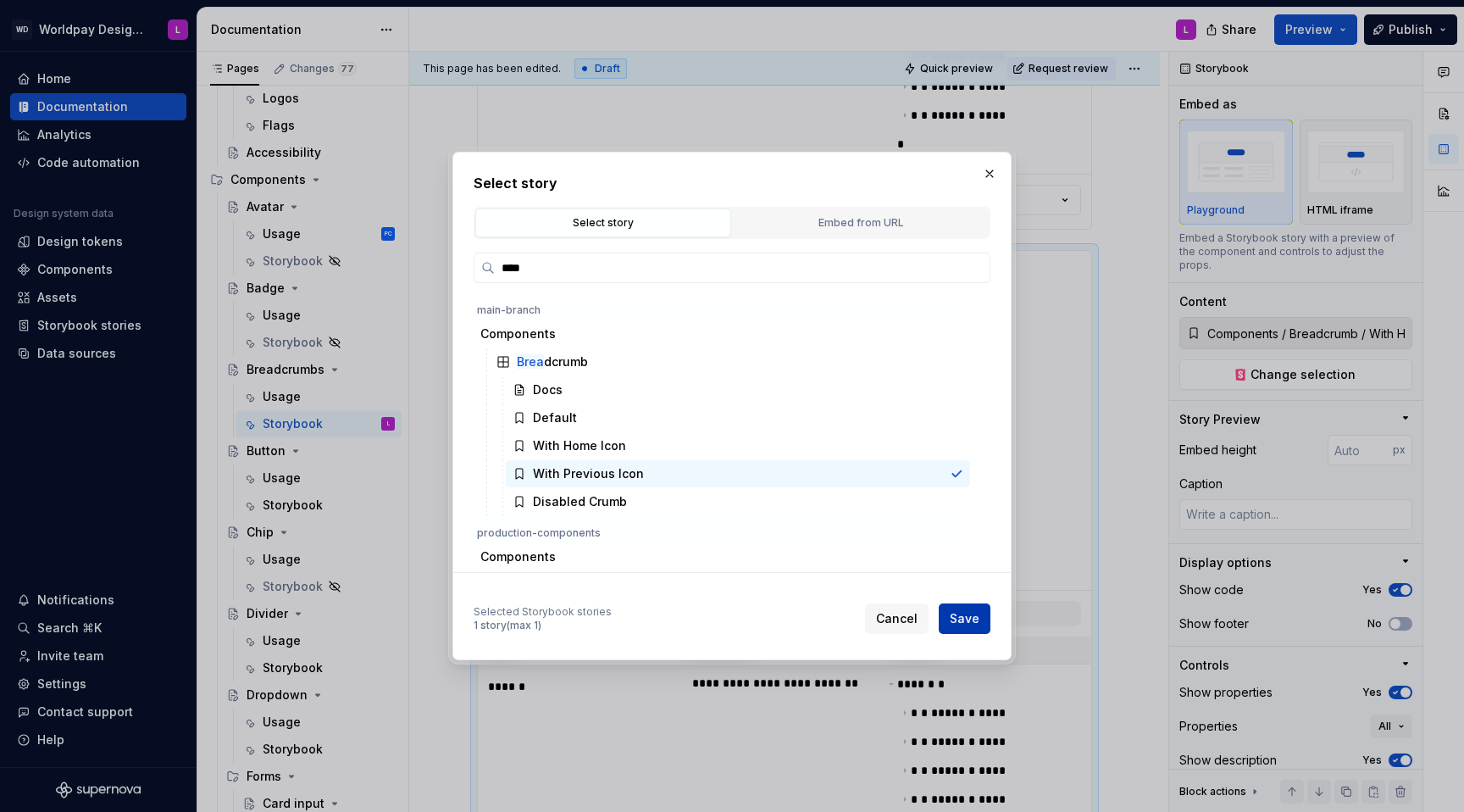
click at [972, 513] on span "Save" at bounding box center [965, 618] width 29 height 17
type textarea "*"
type input "Components / Breadcrumb / With Previous Icon"
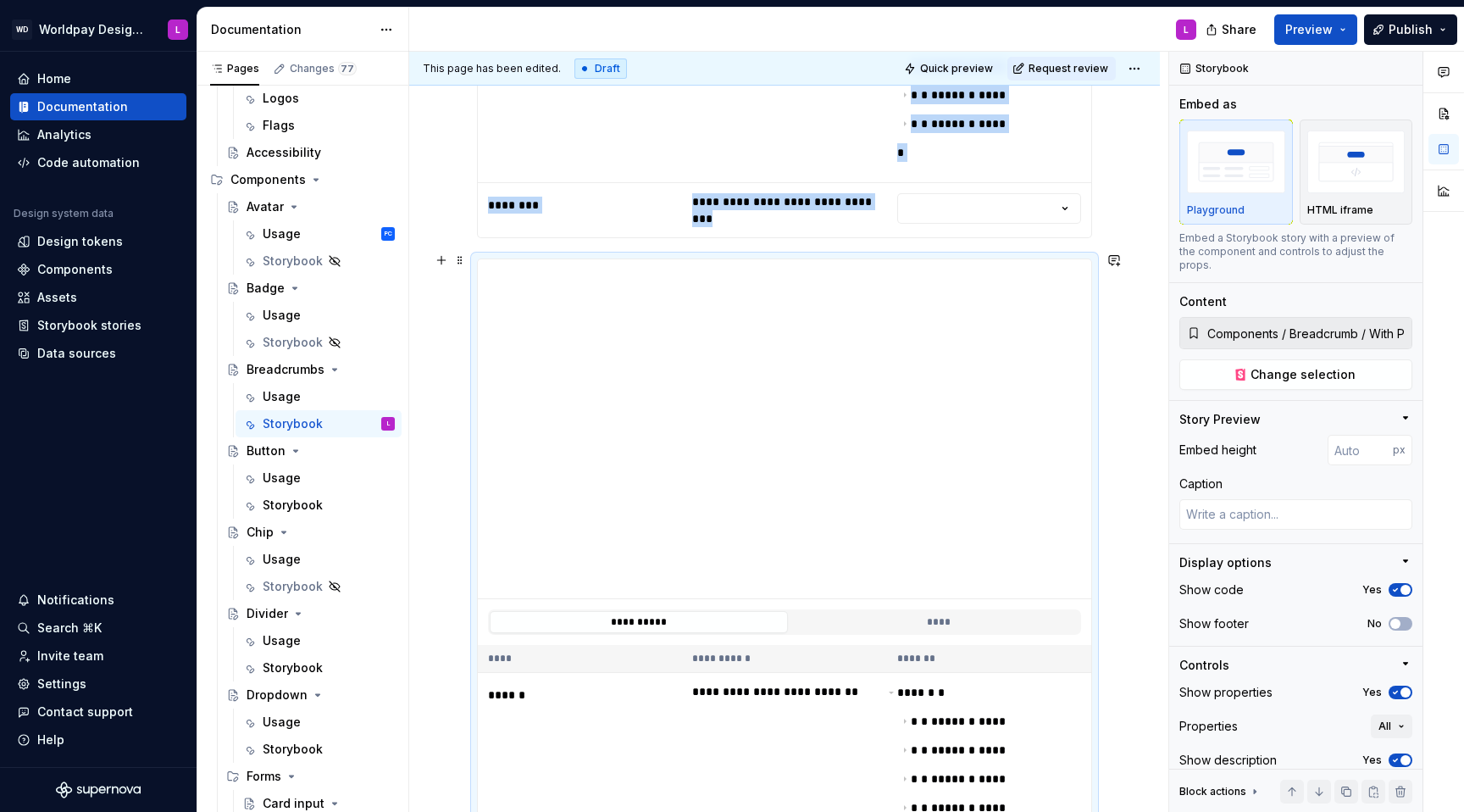
scroll to position [1324, 0]
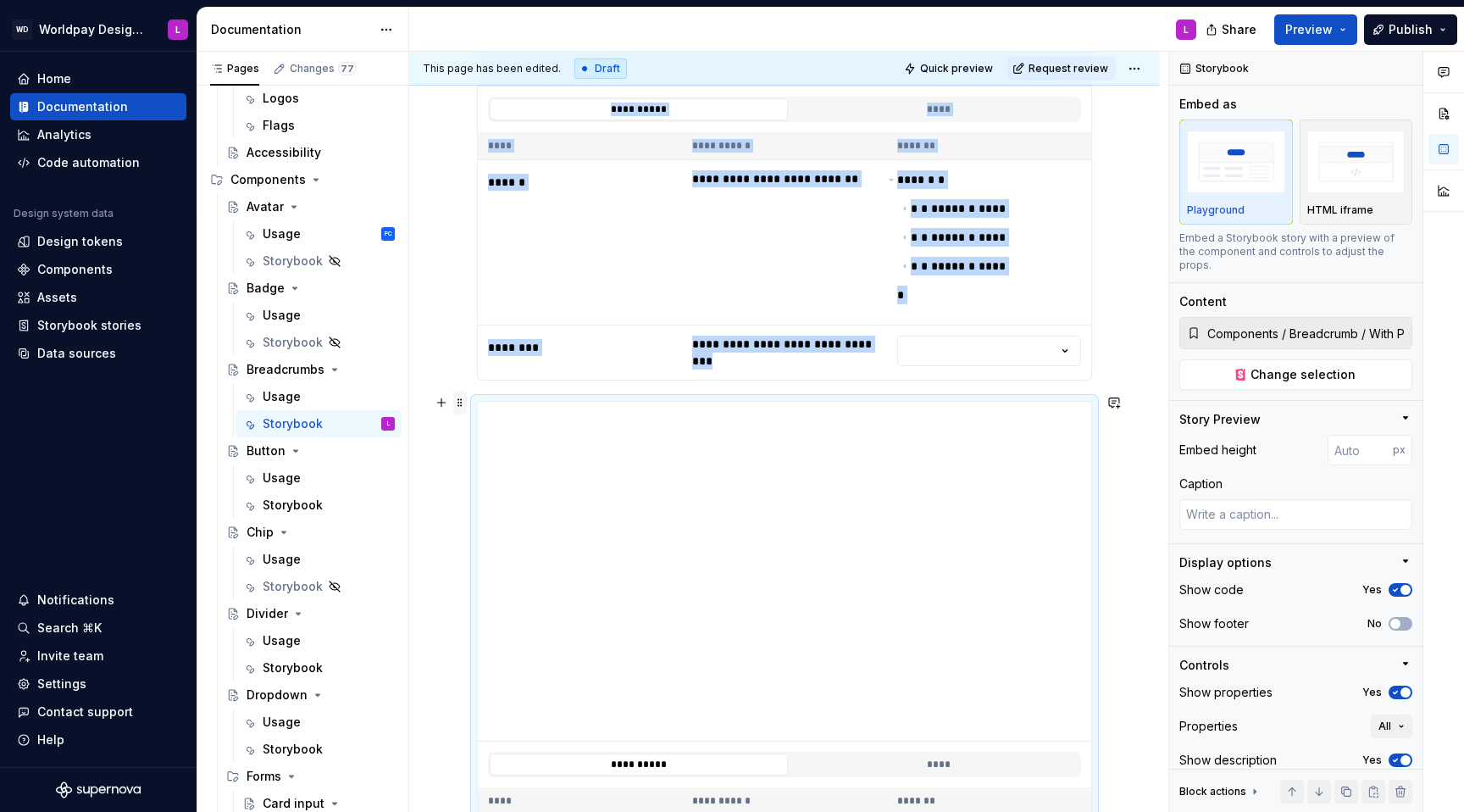
click at [457, 404] on span at bounding box center [460, 403] width 14 height 23
click at [502, 430] on div "Duplicate" at bounding box center [539, 428] width 110 height 17
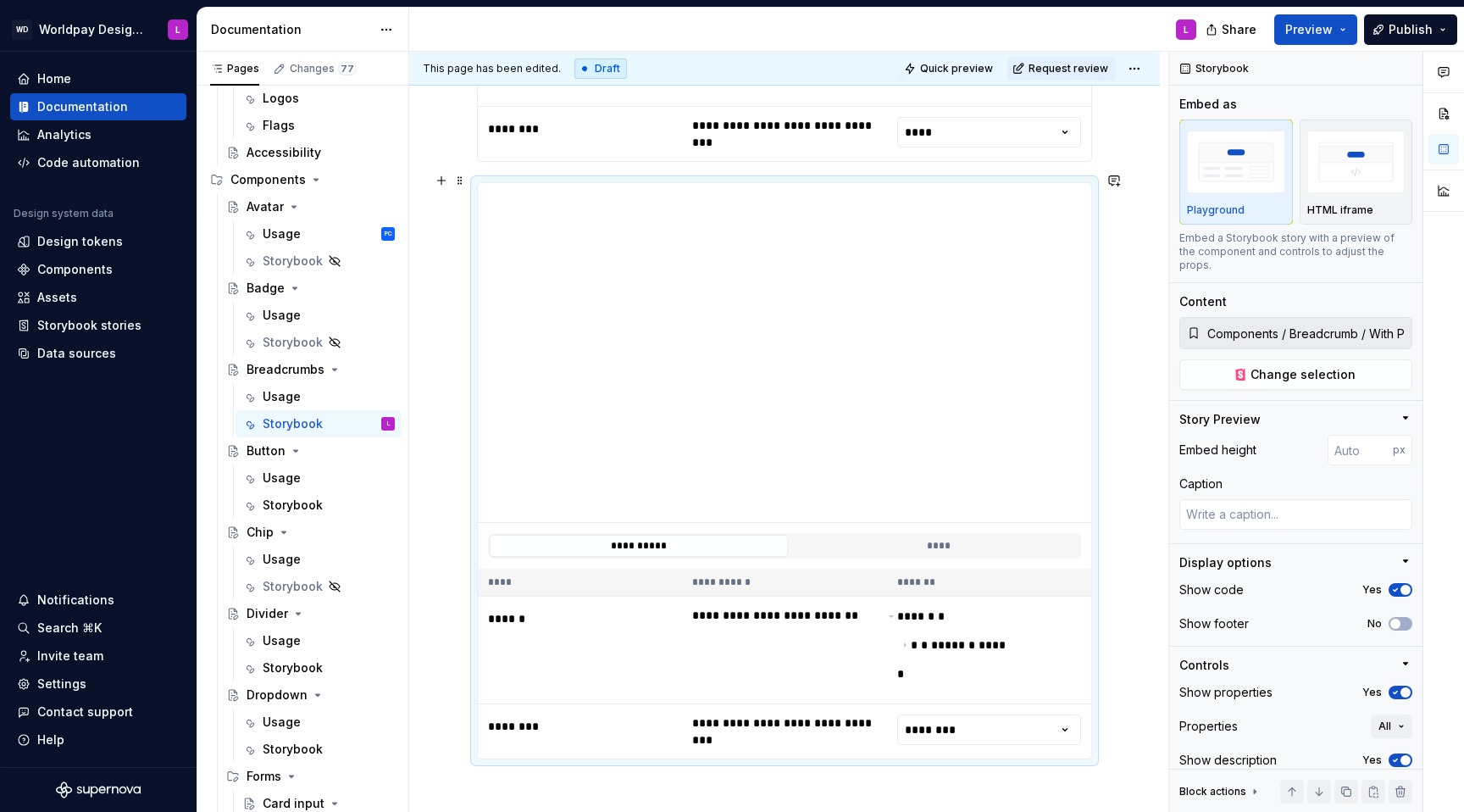
scroll to position [2285, 0]
click at [1096, 370] on button "Change selection" at bounding box center [1297, 373] width 233 height 30
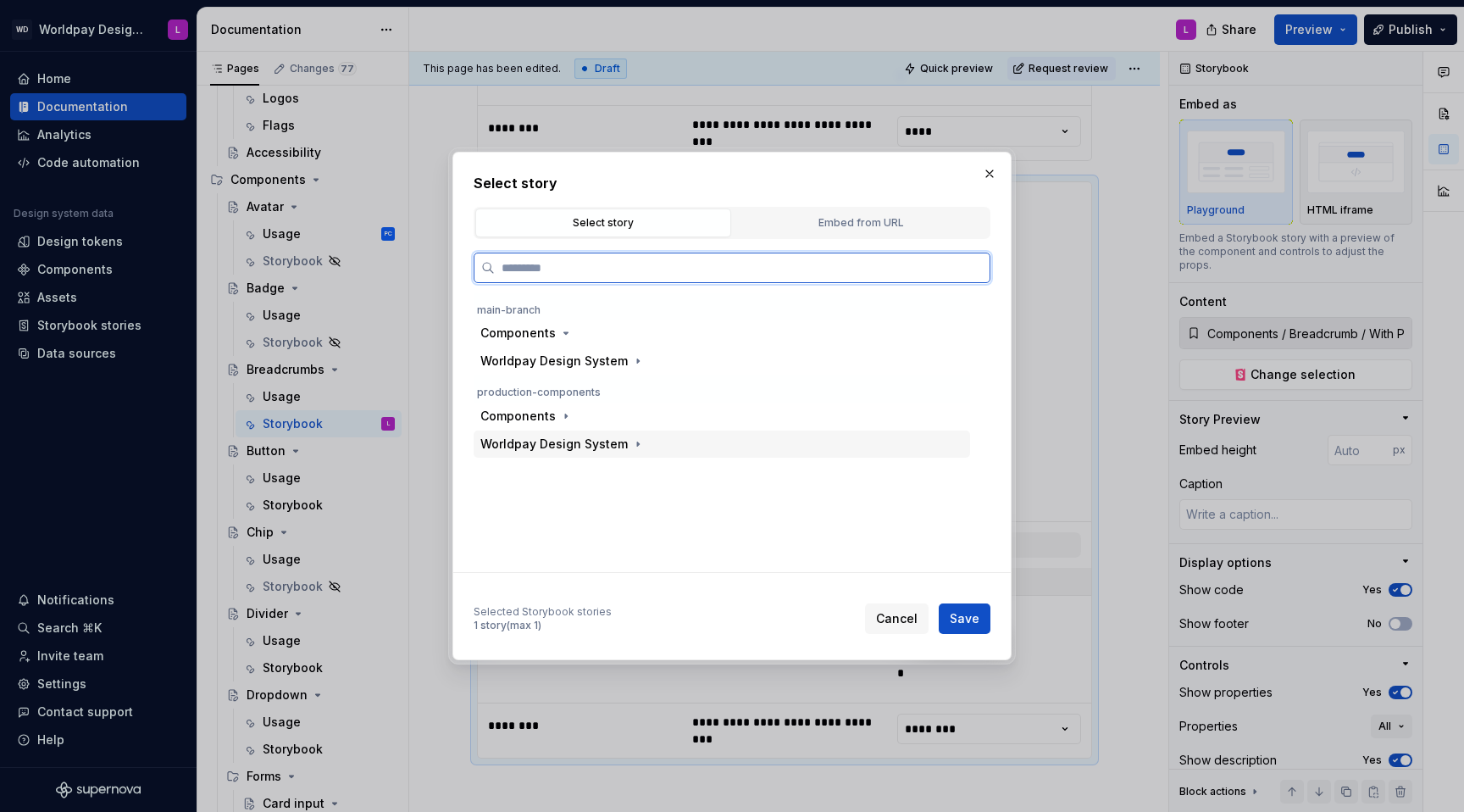
click at [553, 443] on div "Worldpay Design System" at bounding box center [554, 443] width 148 height 17
click at [544, 474] on div "Docs" at bounding box center [531, 472] width 29 height 17
click at [584, 439] on div "Worldpay Design System" at bounding box center [554, 444] width 148 height 17
click at [543, 411] on div "Components" at bounding box center [518, 416] width 76 height 17
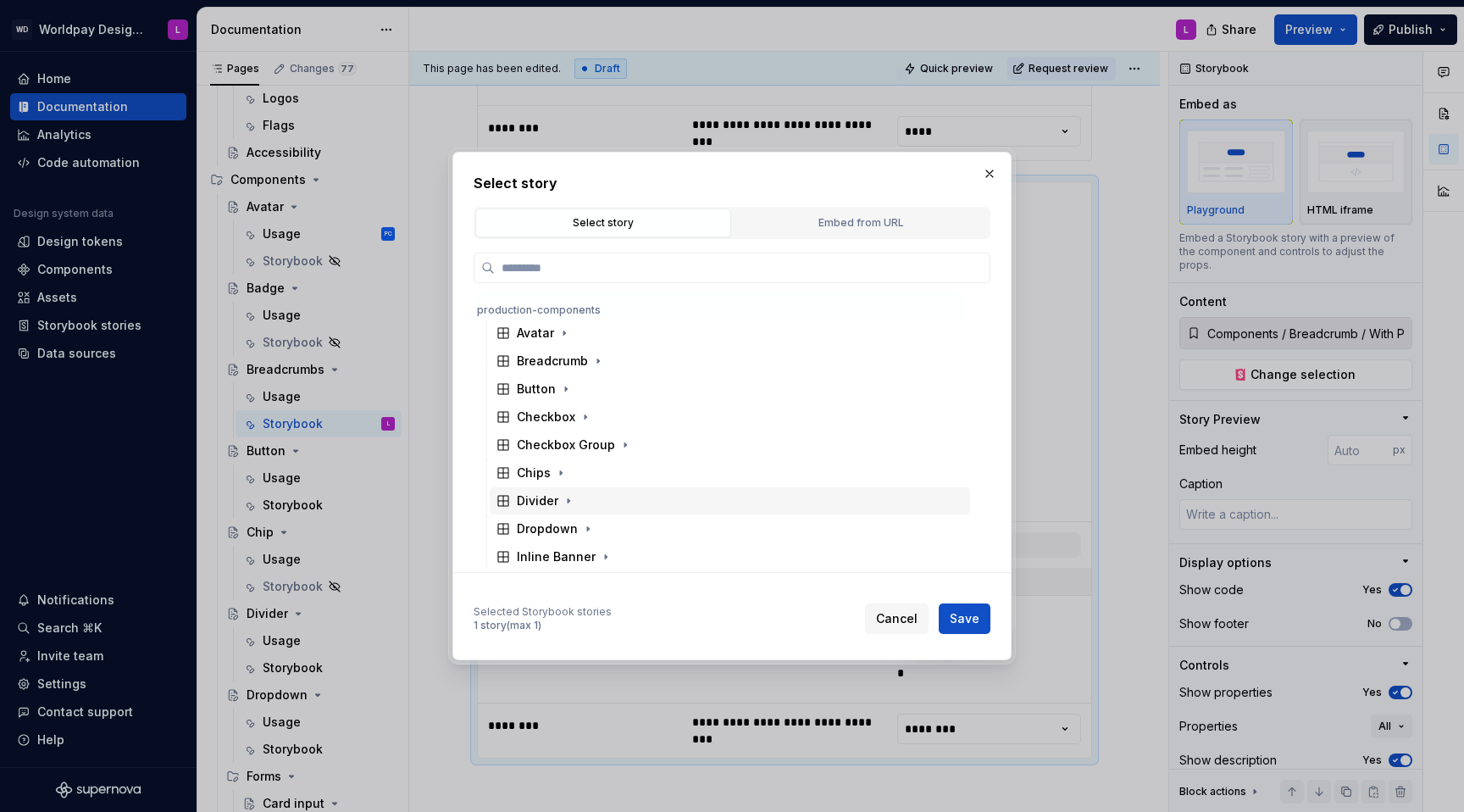
scroll to position [102, 0]
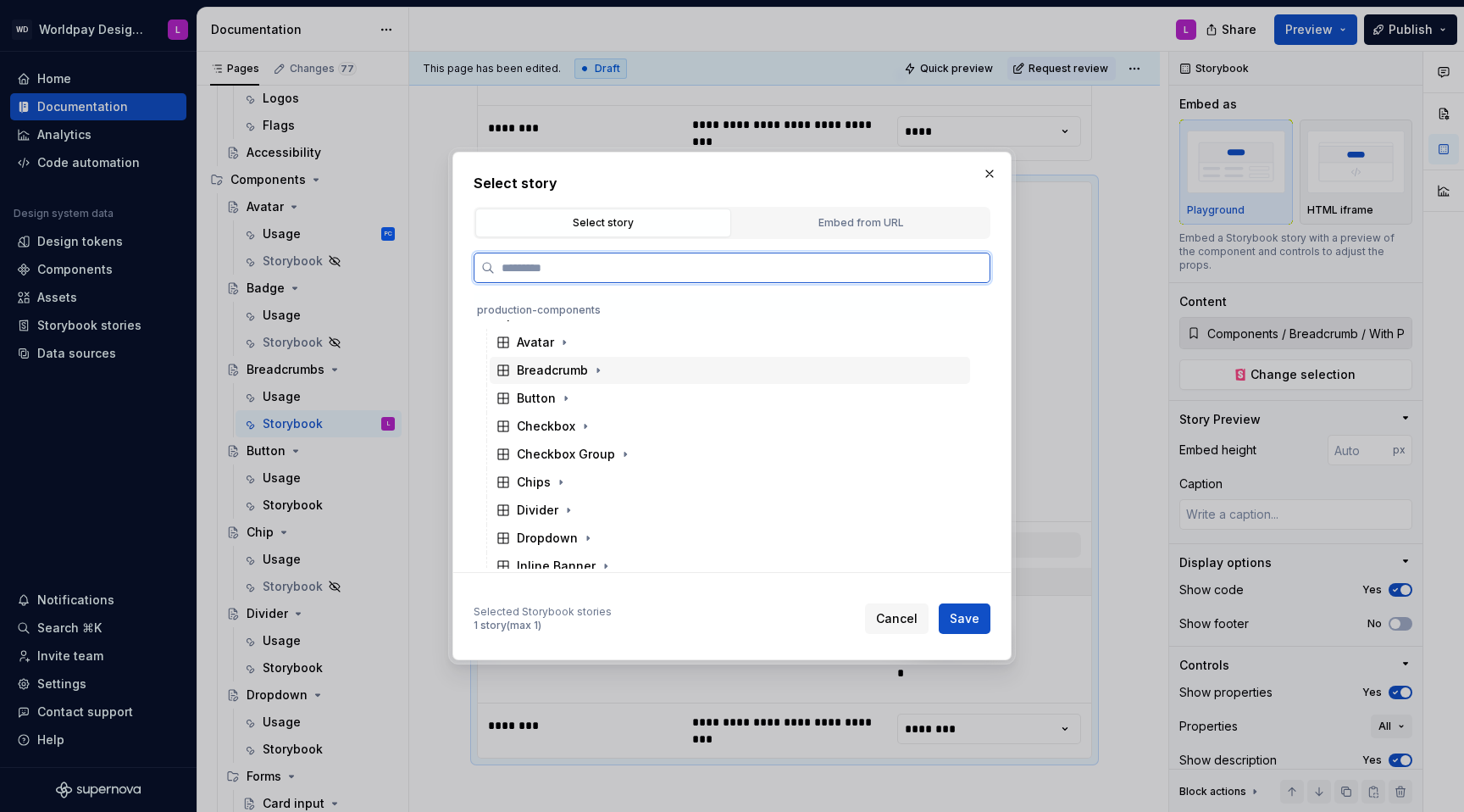
click at [571, 371] on div "Breadcrumb" at bounding box center [552, 370] width 71 height 17
drag, startPoint x: 582, startPoint y: 506, endPoint x: 625, endPoint y: 511, distance: 43.3
click at [582, 506] on div "Disabled Crumb" at bounding box center [580, 510] width 94 height 17
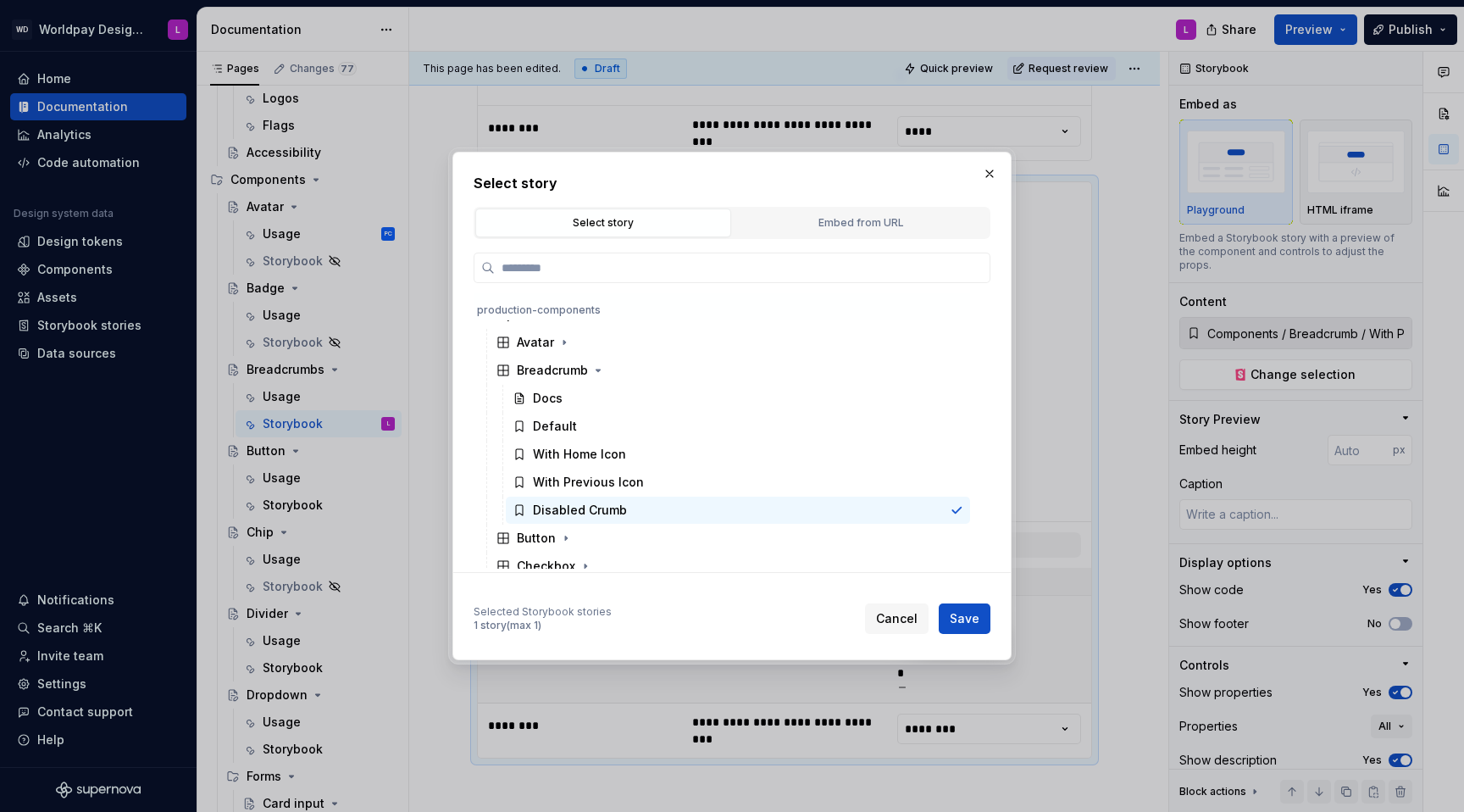
click at [977, 513] on button "Save" at bounding box center [964, 618] width 52 height 30
type textarea "*"
type input "Components / Breadcrumb / Disabled Crumb"
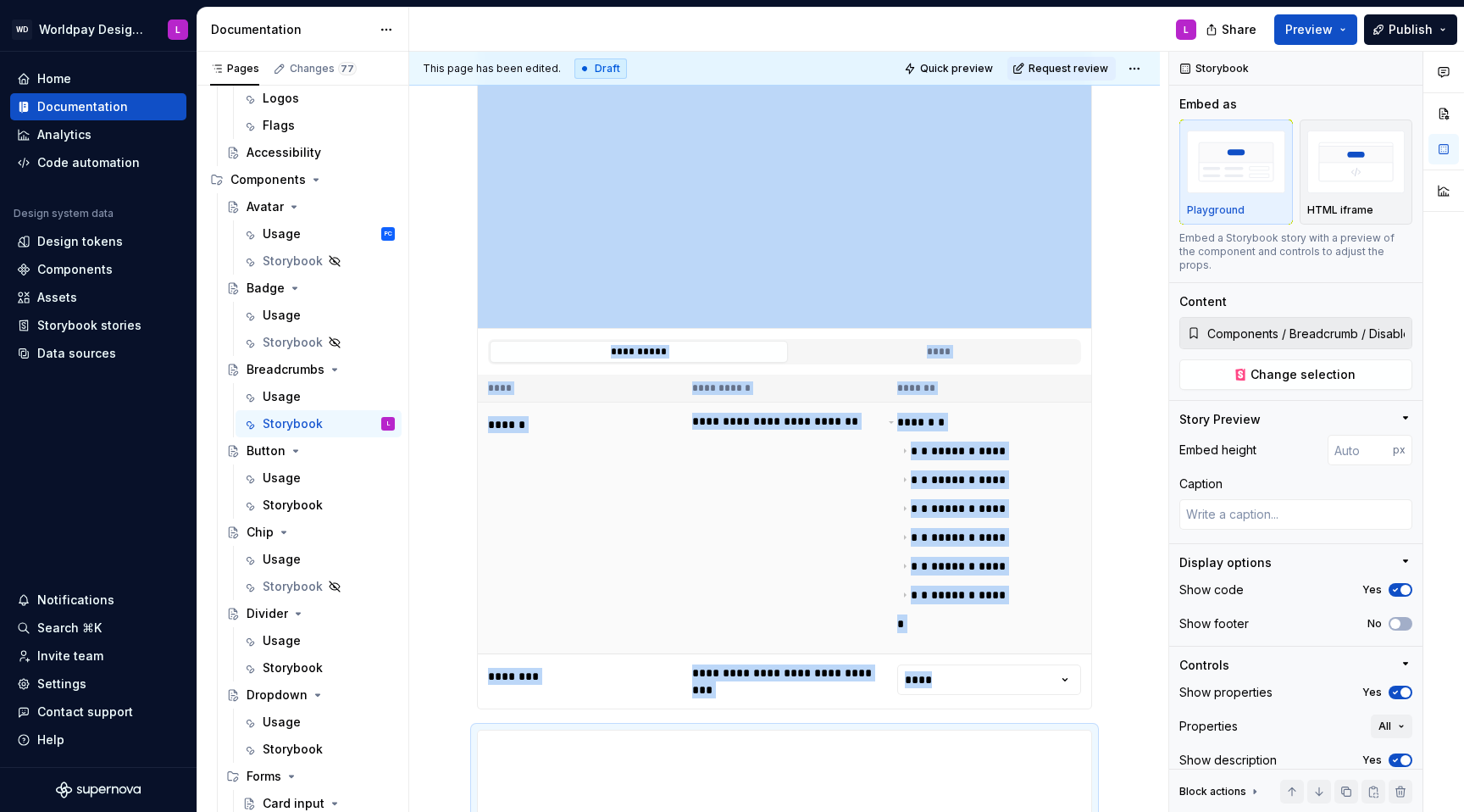
scroll to position [1722, 0]
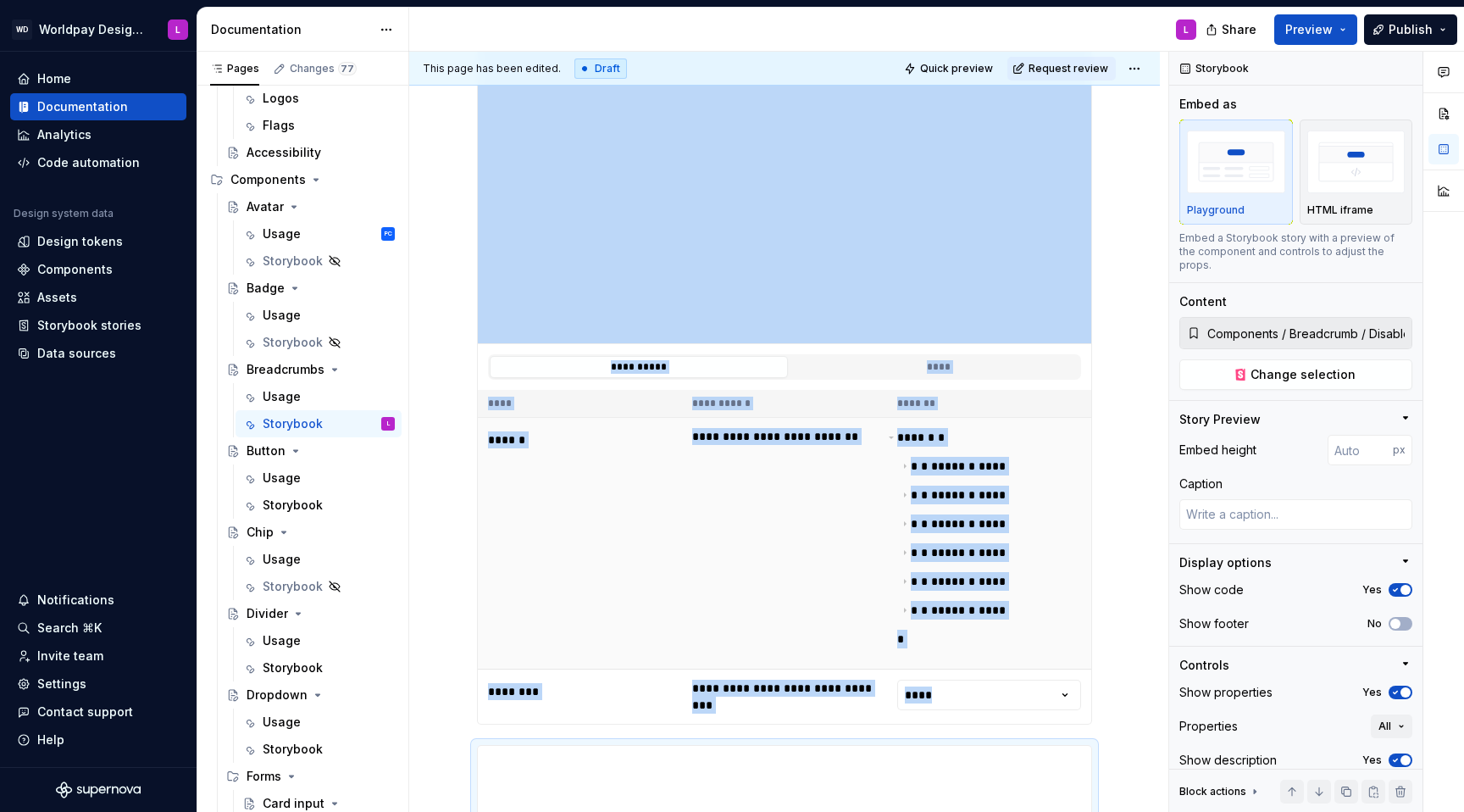
type textarea "*"
type input "Components / Breadcrumb / With Previous Icon"
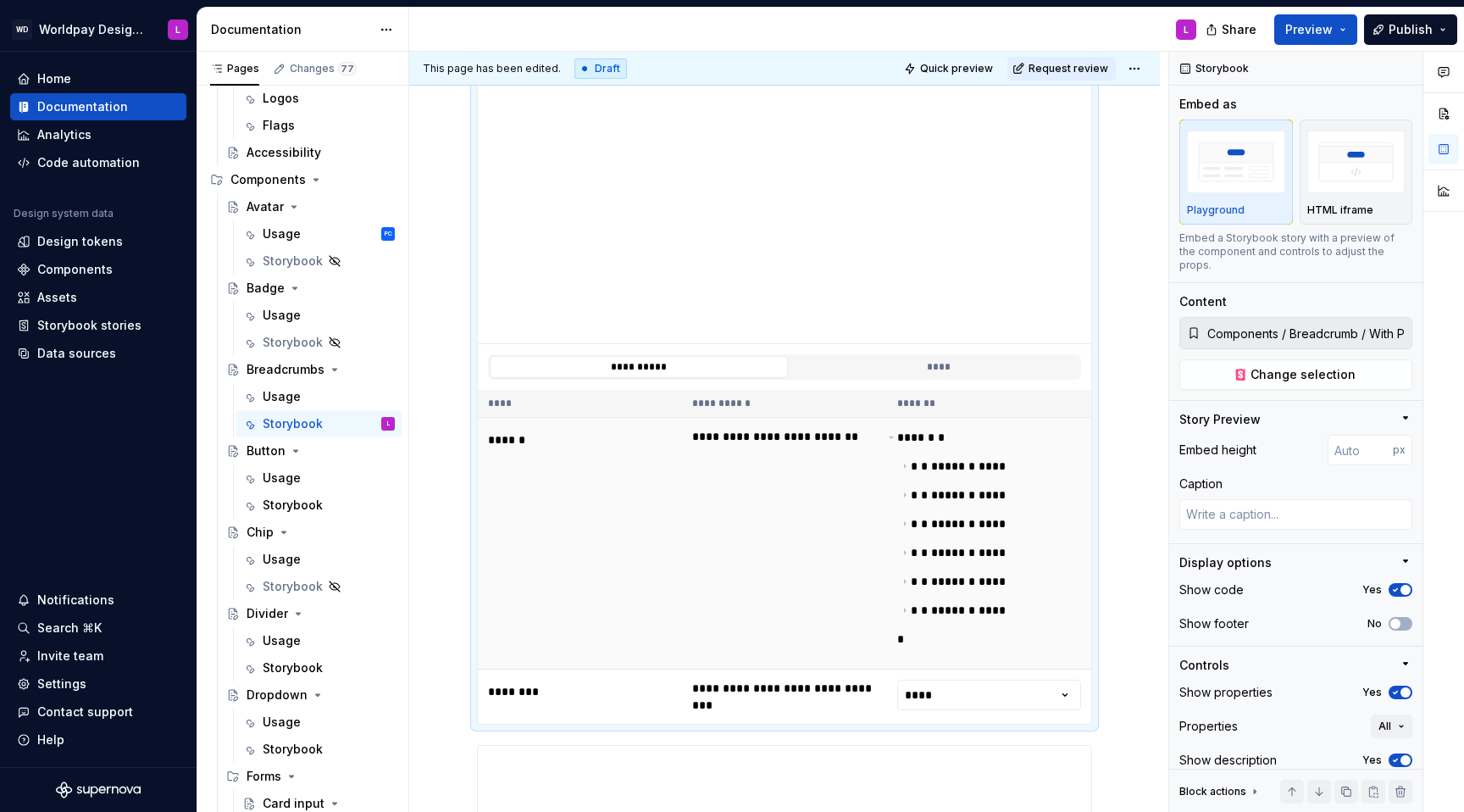
click at [755, 481] on td "**********" at bounding box center [784, 543] width 204 height 252
click at [1096, 366] on span "Change selection" at bounding box center [1303, 373] width 105 height 17
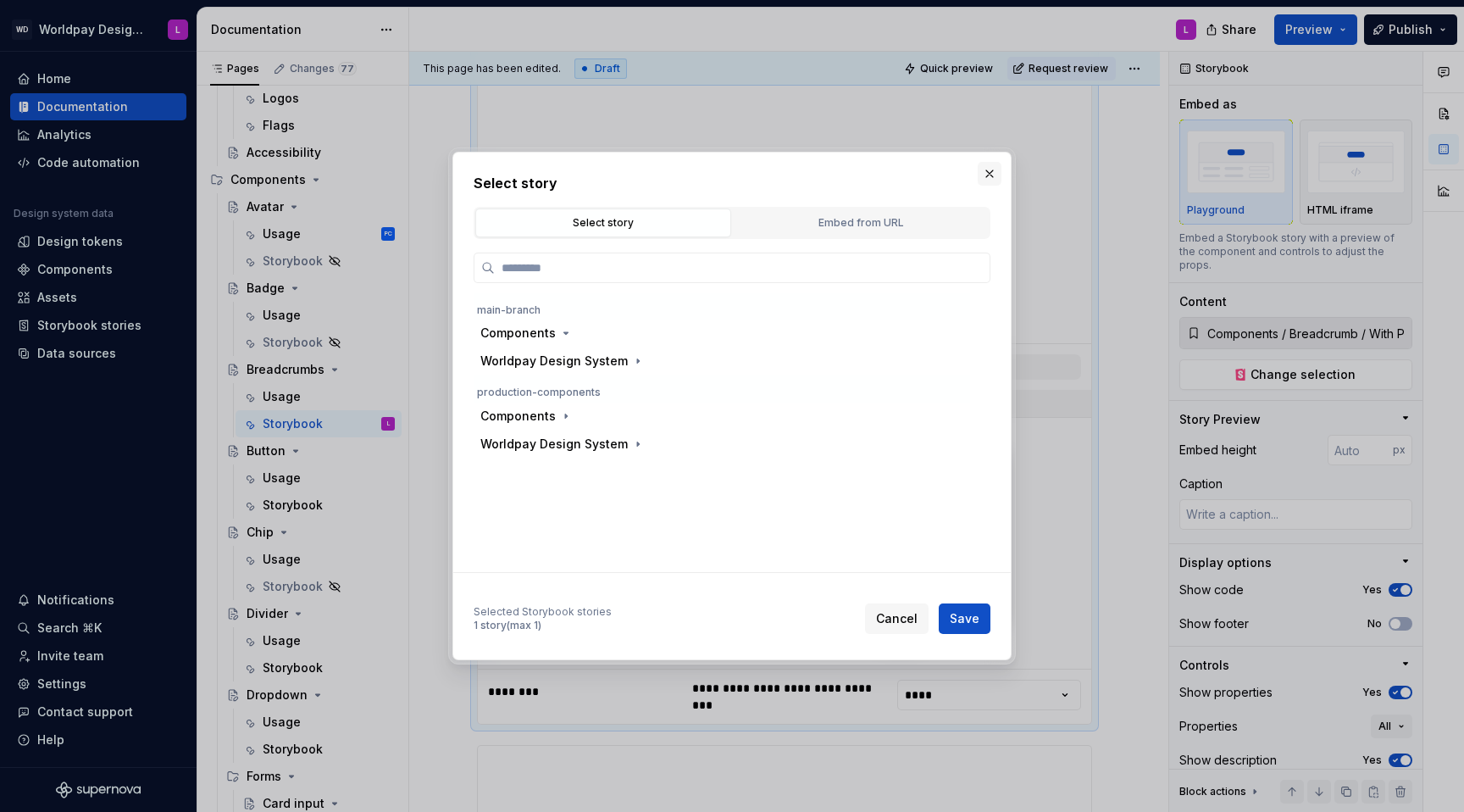
click at [985, 176] on button "button" at bounding box center [989, 173] width 23 height 23
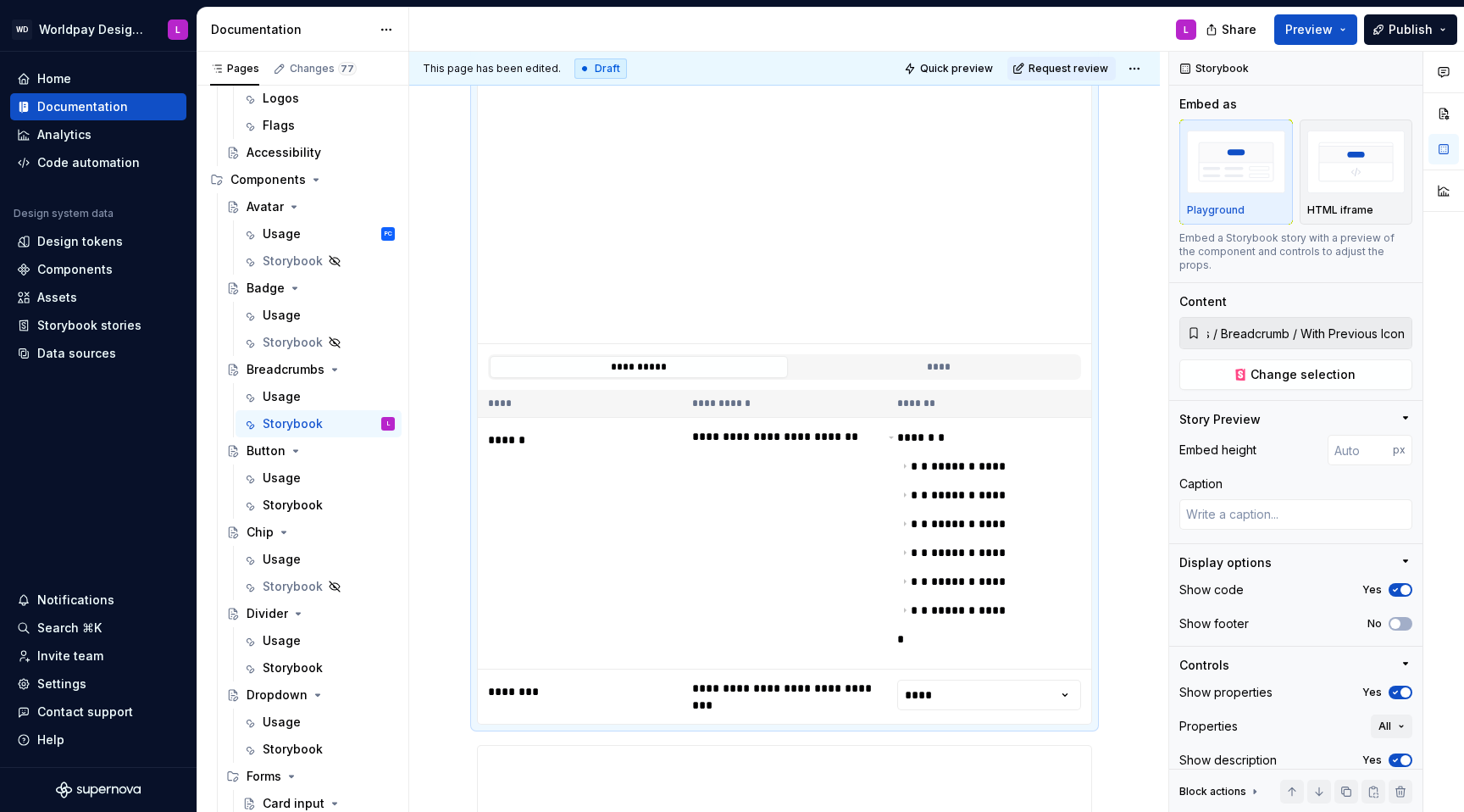
scroll to position [0, 0]
drag, startPoint x: 1375, startPoint y: 325, endPoint x: 1227, endPoint y: 366, distance: 153.6
click at [1096, 319] on div "**********" at bounding box center [937, 432] width 1055 height 760
click at [1096, 483] on div "**********" at bounding box center [785, 164] width 751 height 3105
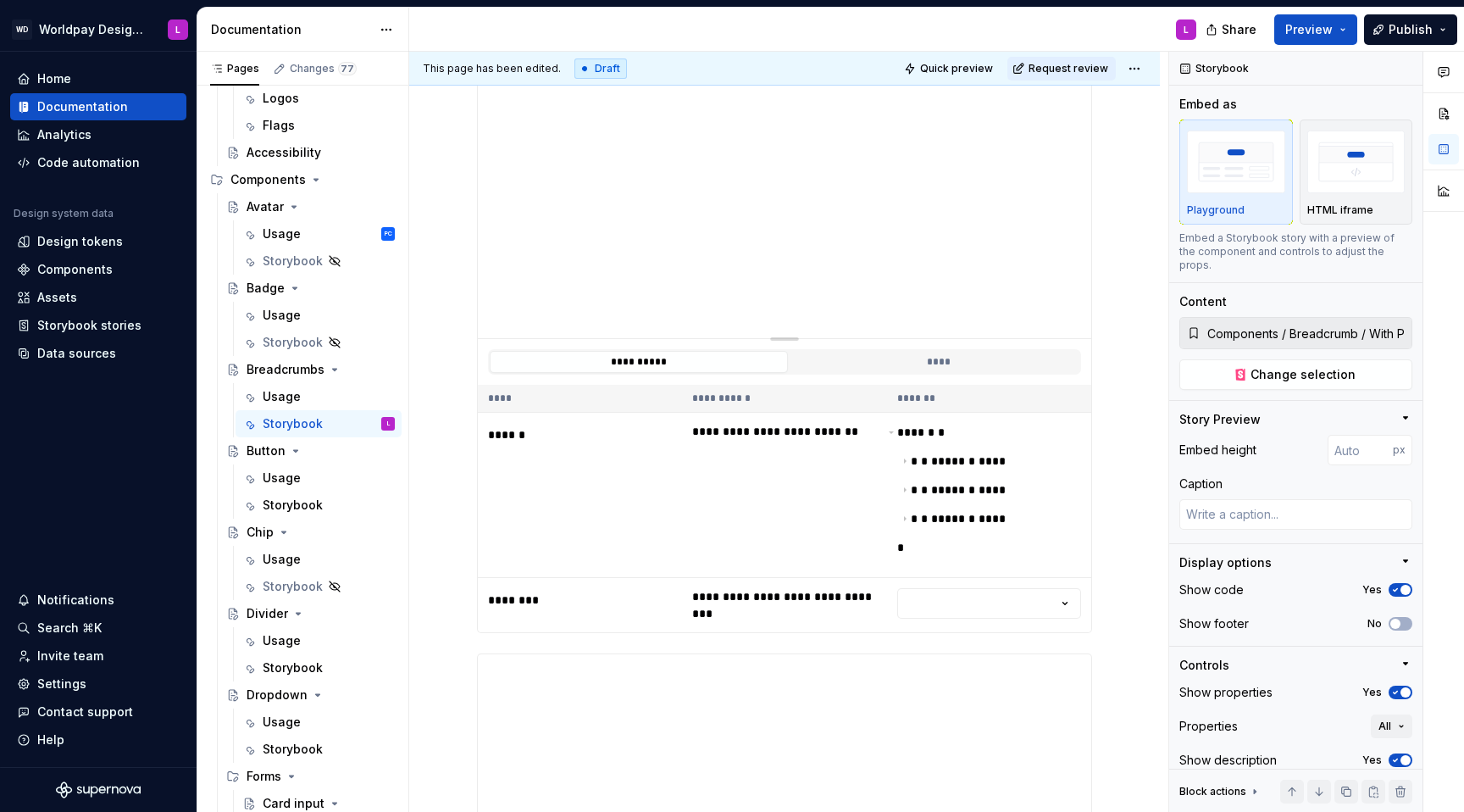
scroll to position [404, 0]
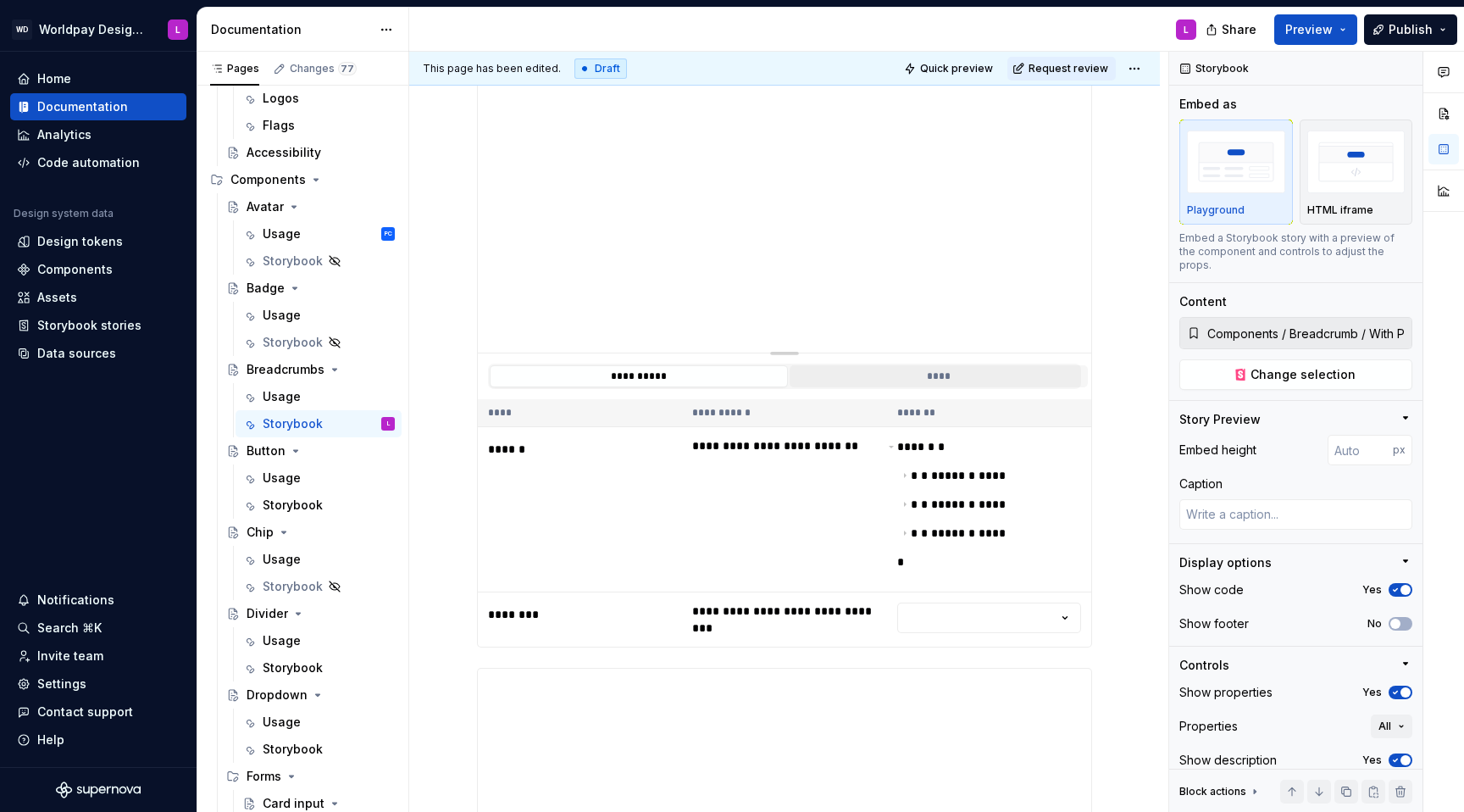
type textarea "*"
type input "Components / Breadcrumb / Default"
click at [929, 375] on button "****" at bounding box center [939, 375] width 299 height 22
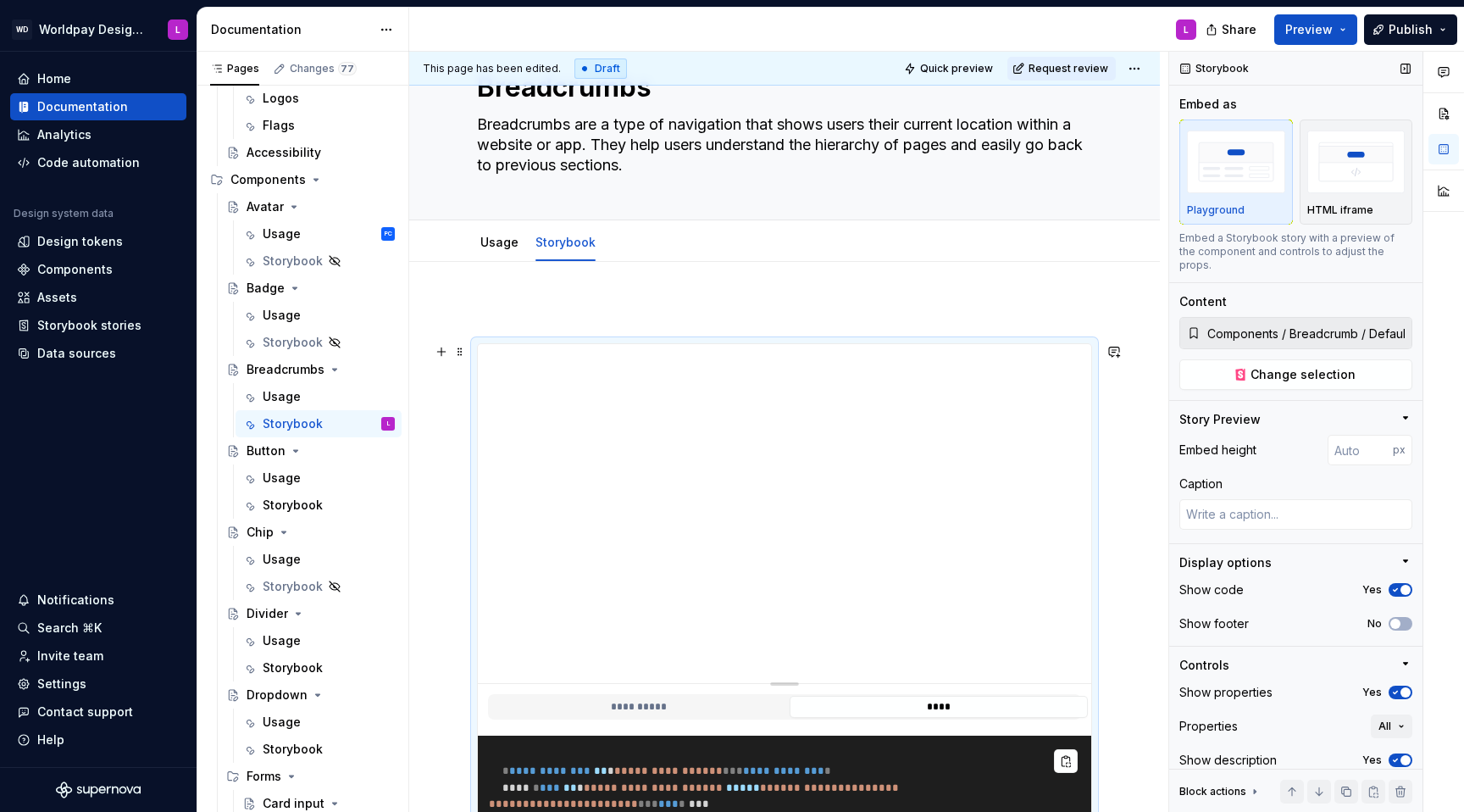
scroll to position [0, 0]
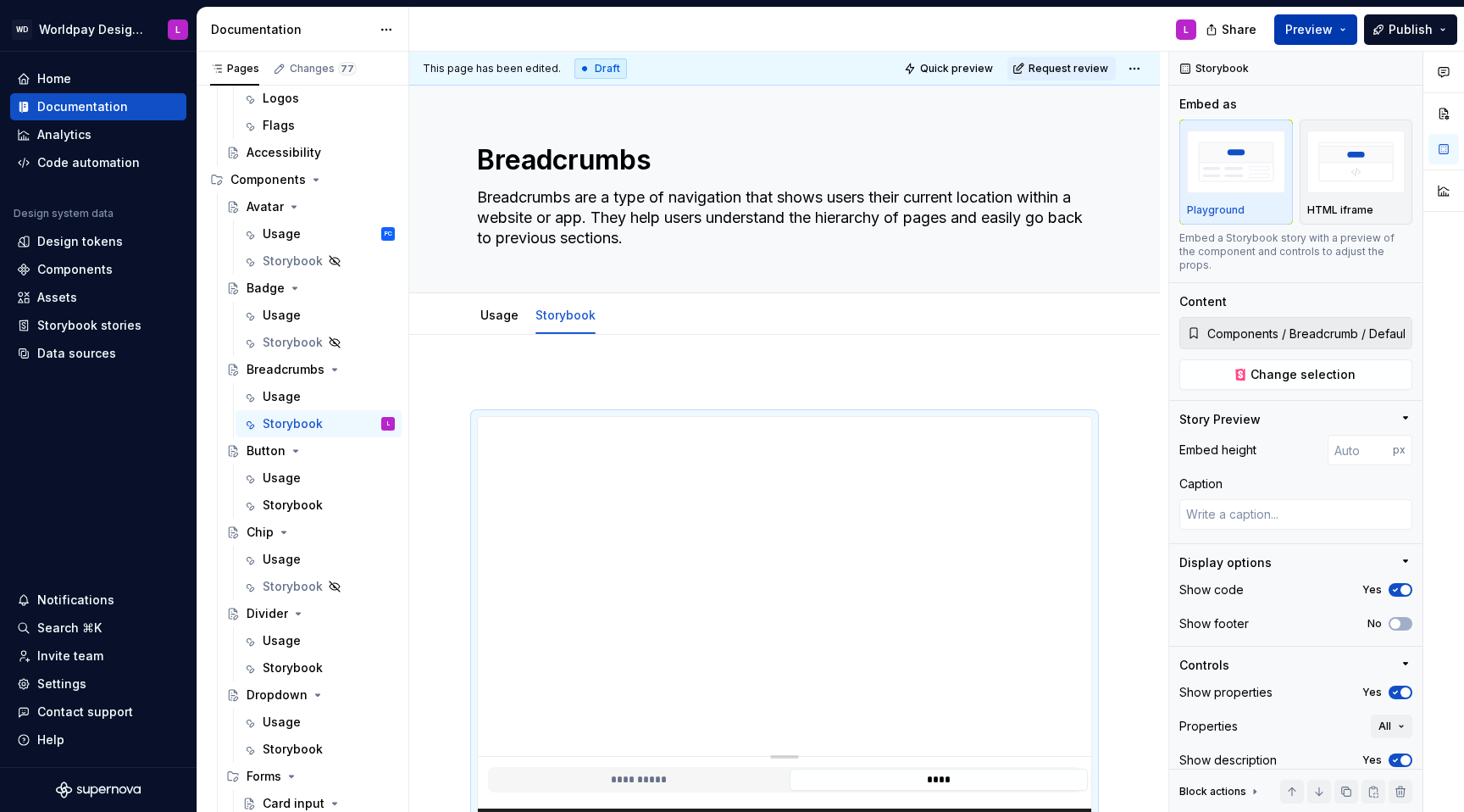
click at [1096, 43] on button "Preview" at bounding box center [1315, 29] width 83 height 30
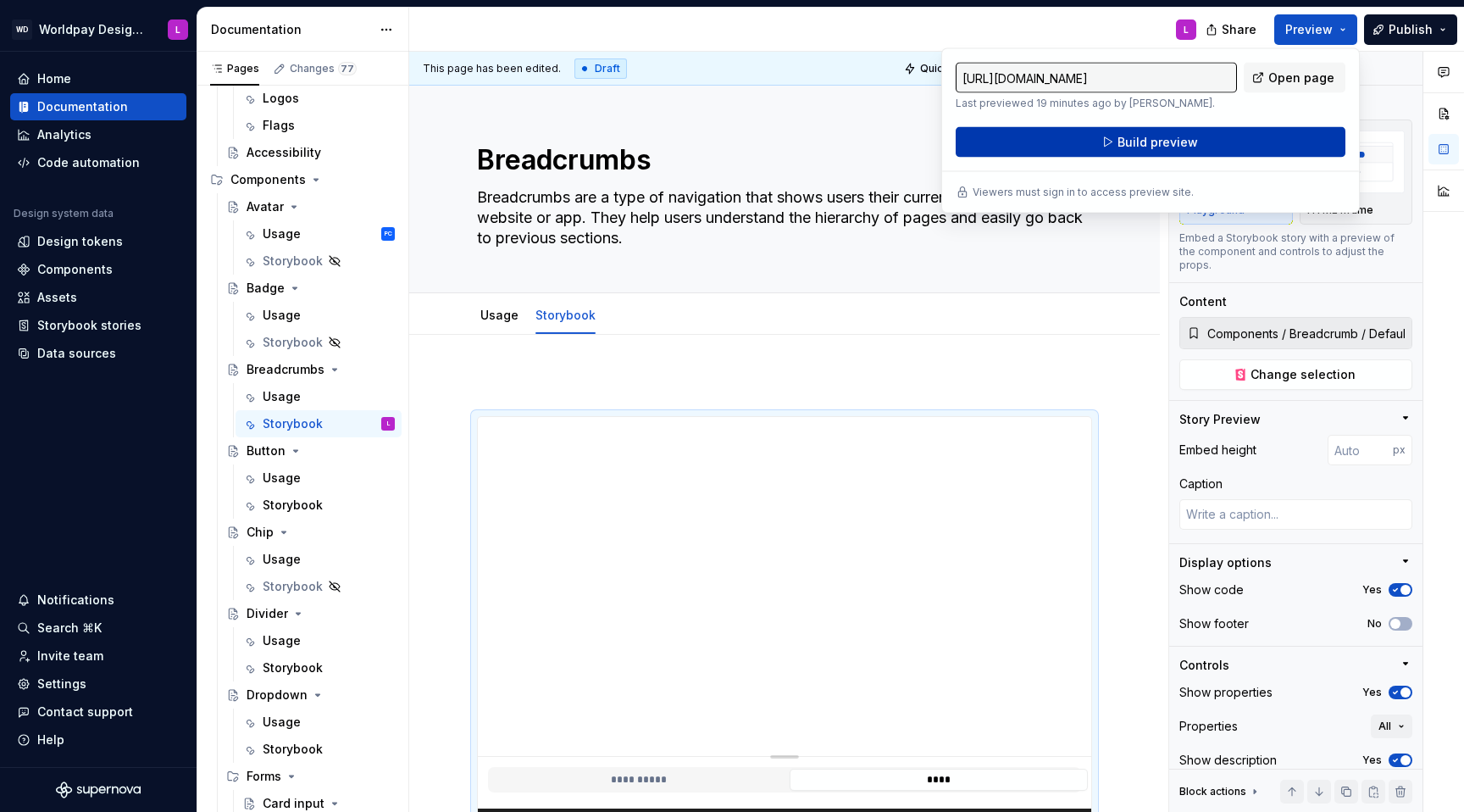
click at [1096, 139] on span "Build preview" at bounding box center [1158, 142] width 81 height 17
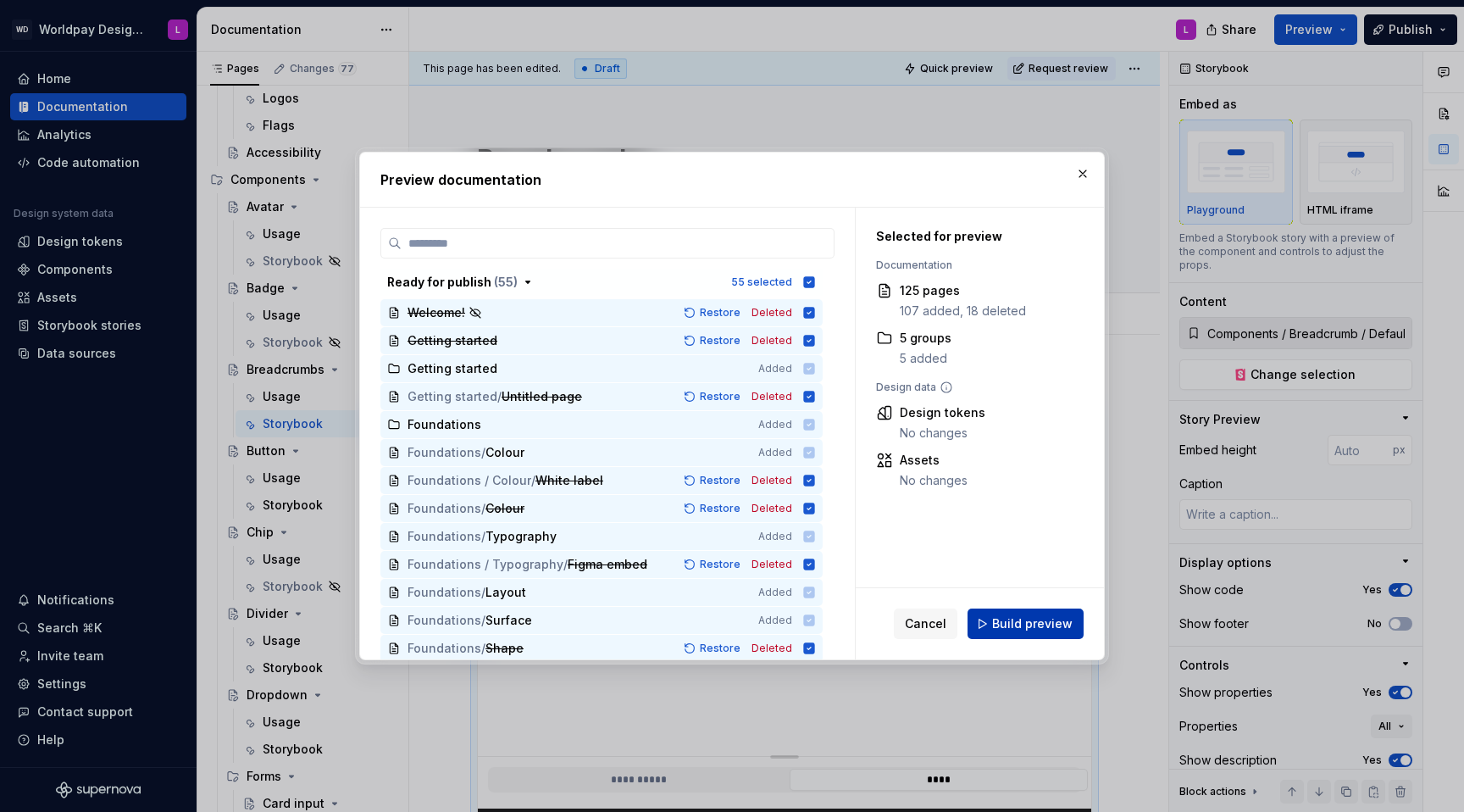
click at [1009, 513] on span "Build preview" at bounding box center [1032, 622] width 81 height 17
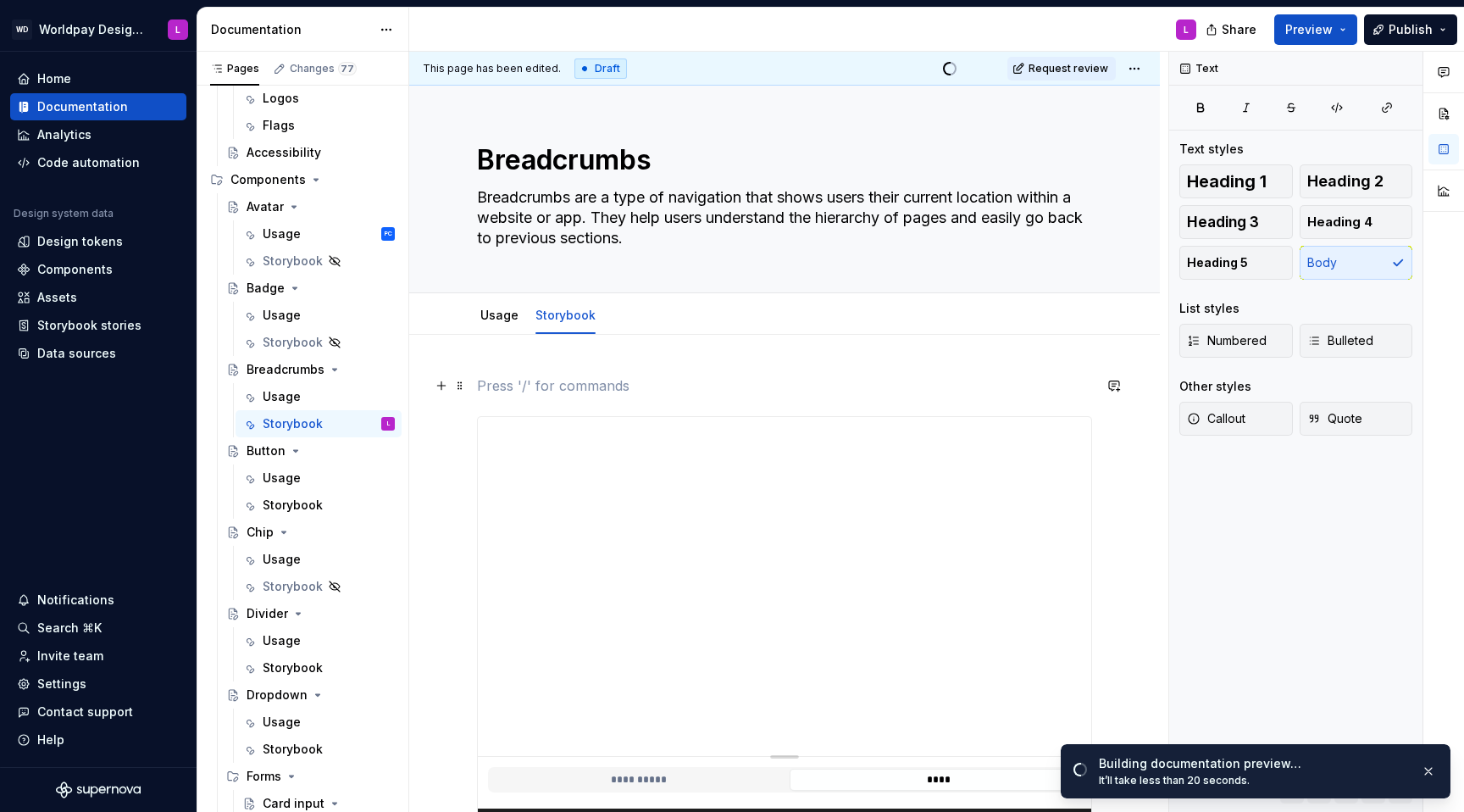
click at [491, 382] on p at bounding box center [784, 385] width 615 height 20
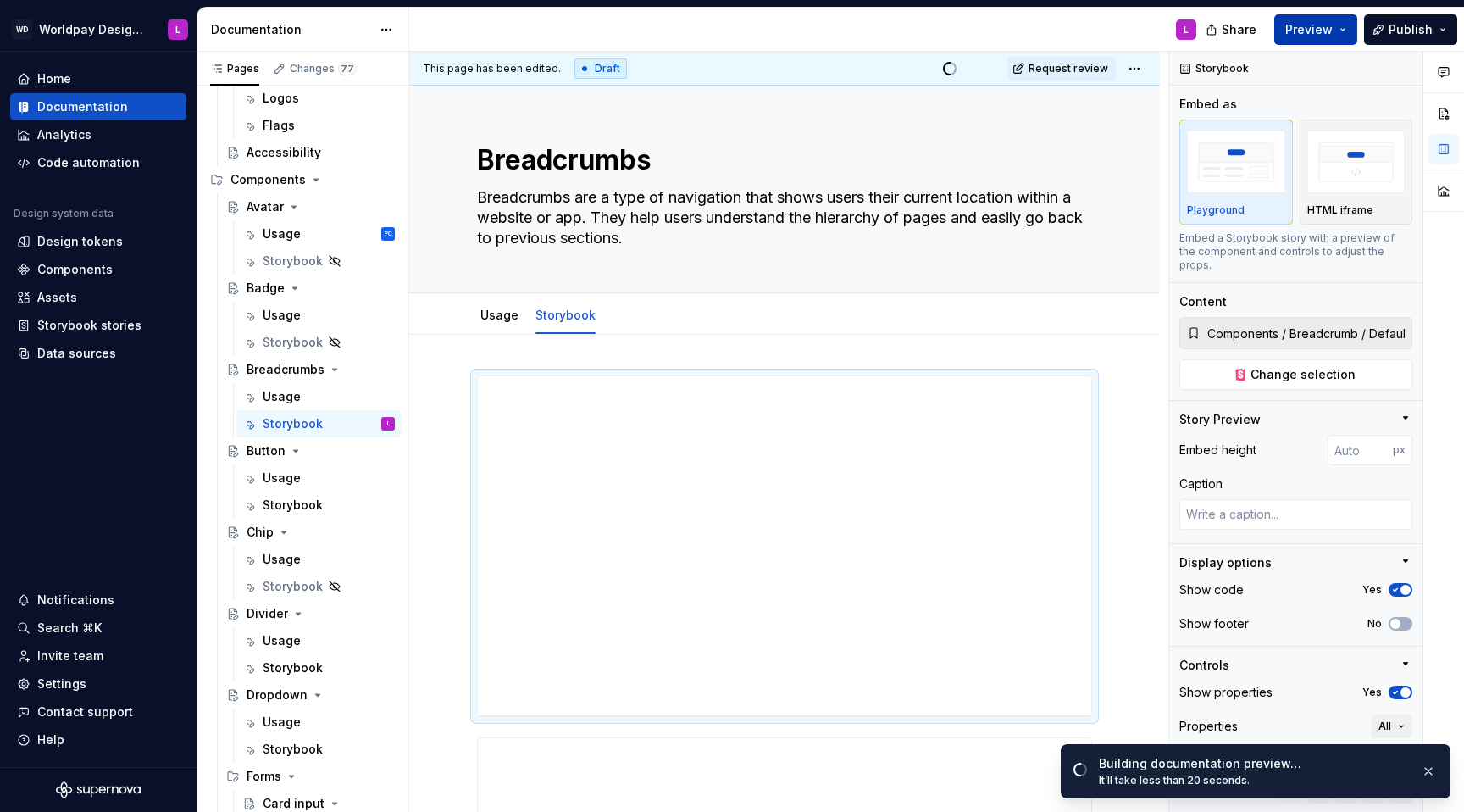
click at [1096, 34] on button "Preview" at bounding box center [1315, 29] width 83 height 30
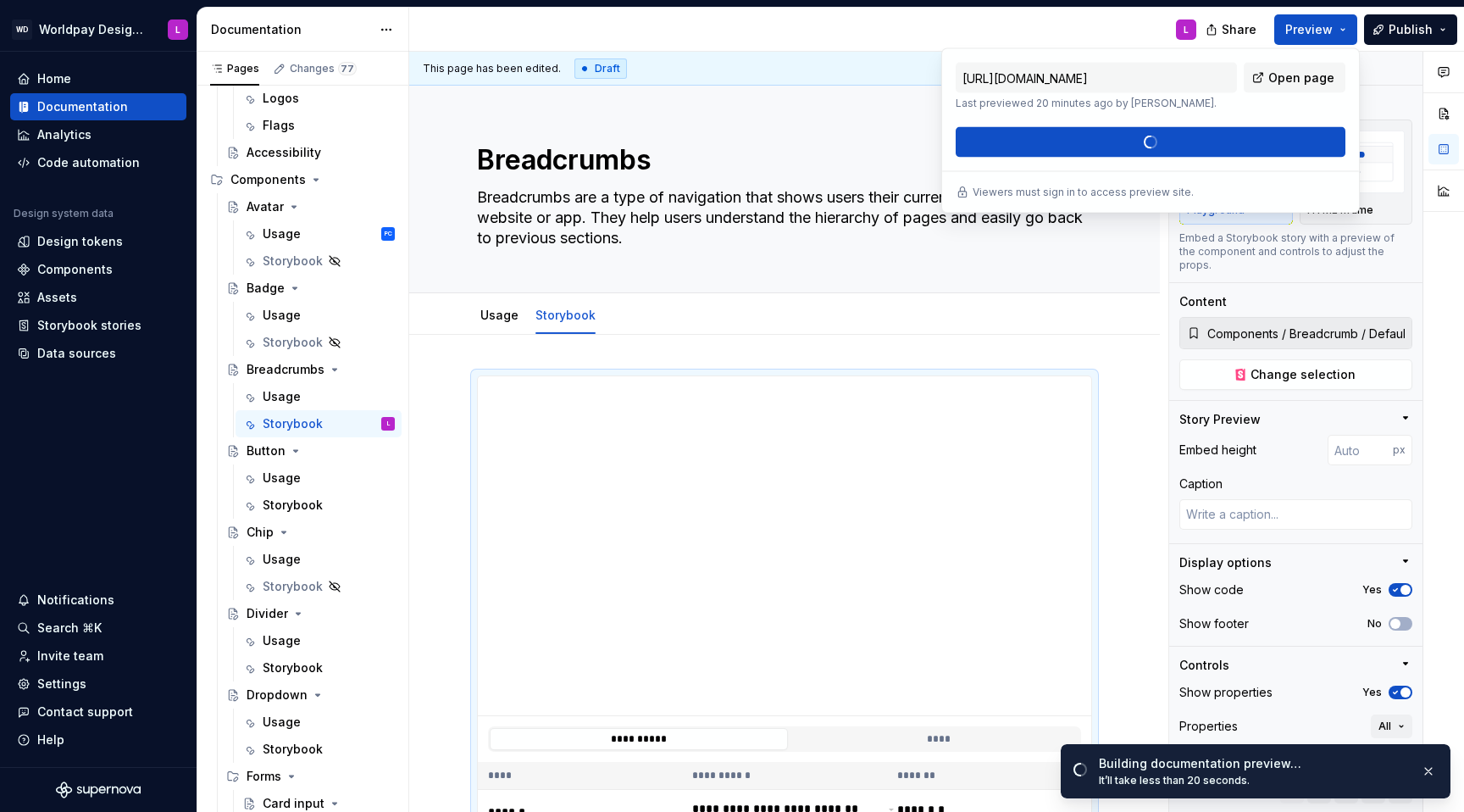
click at [1096, 137] on div "[URL][DOMAIN_NAME] Last previewed 20 minutes ago by [PERSON_NAME]. Open page Bu…" at bounding box center [1151, 110] width 390 height 95
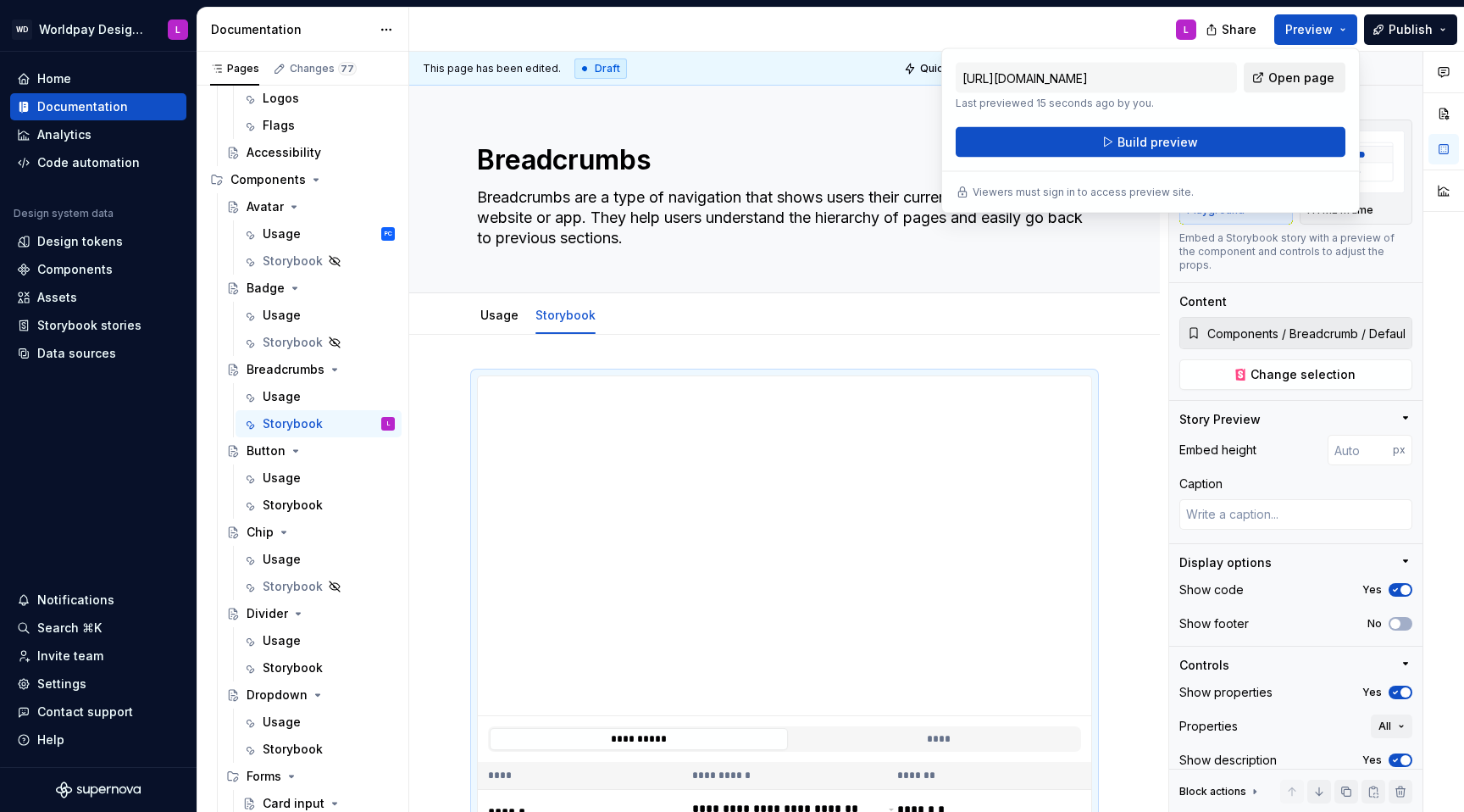
click at [1096, 82] on span "Open page" at bounding box center [1302, 77] width 66 height 17
type textarea "*"
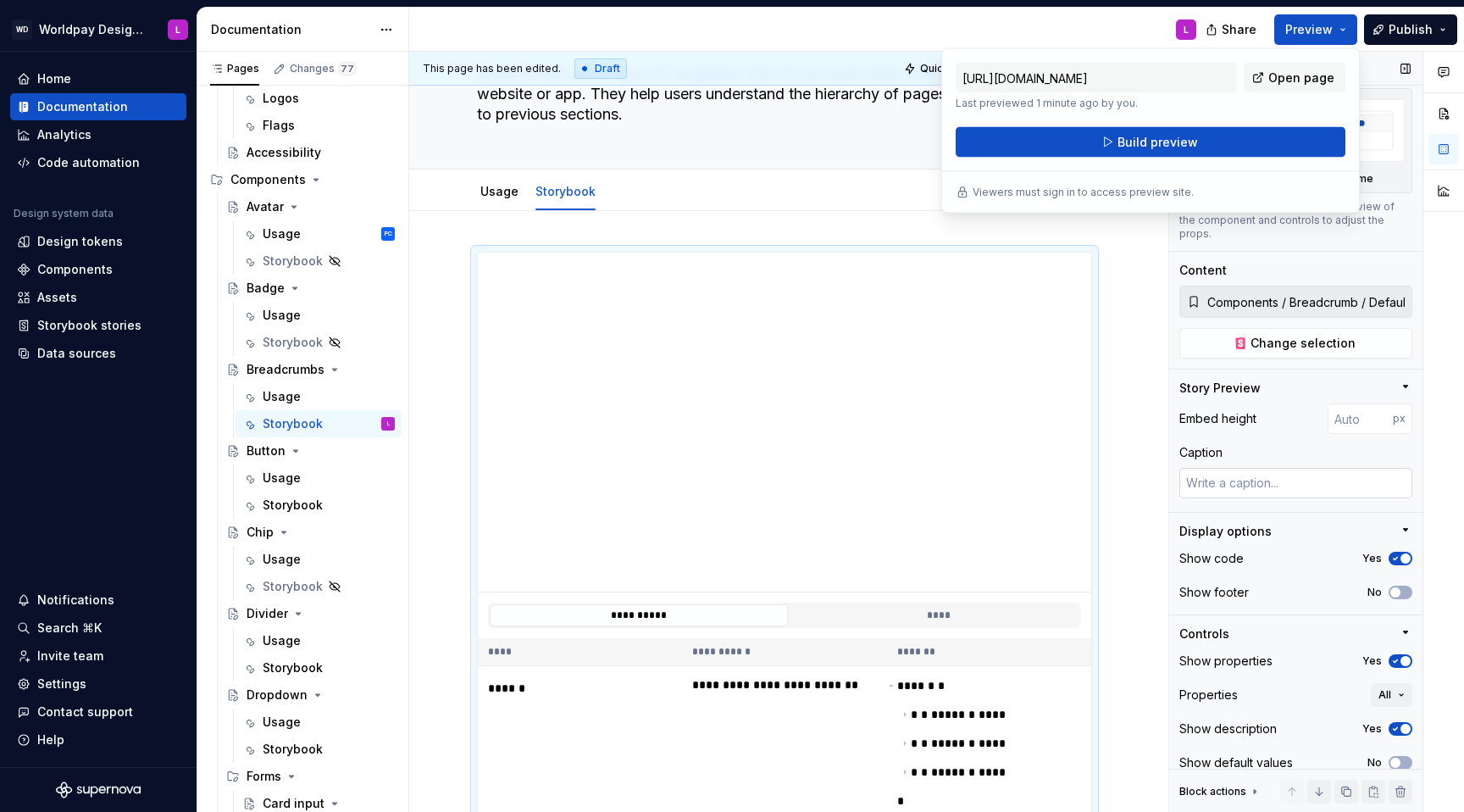
scroll to position [34, 0]
click at [1096, 407] on input "number" at bounding box center [1360, 415] width 65 height 30
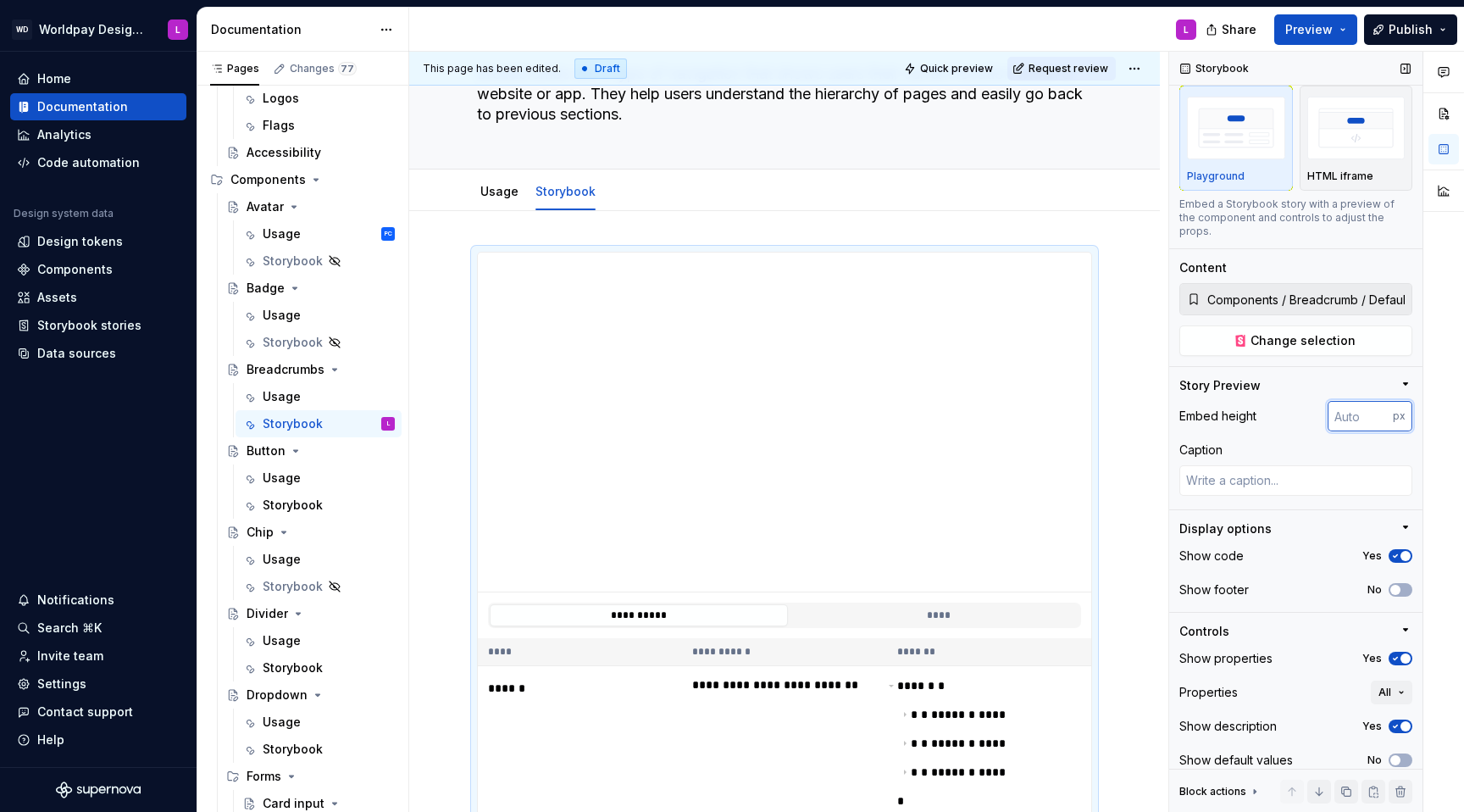
click at [1096, 402] on input "number" at bounding box center [1360, 415] width 65 height 30
click at [1096, 405] on input "number" at bounding box center [1360, 415] width 65 height 30
type input "5"
type input "64"
type textarea "*"
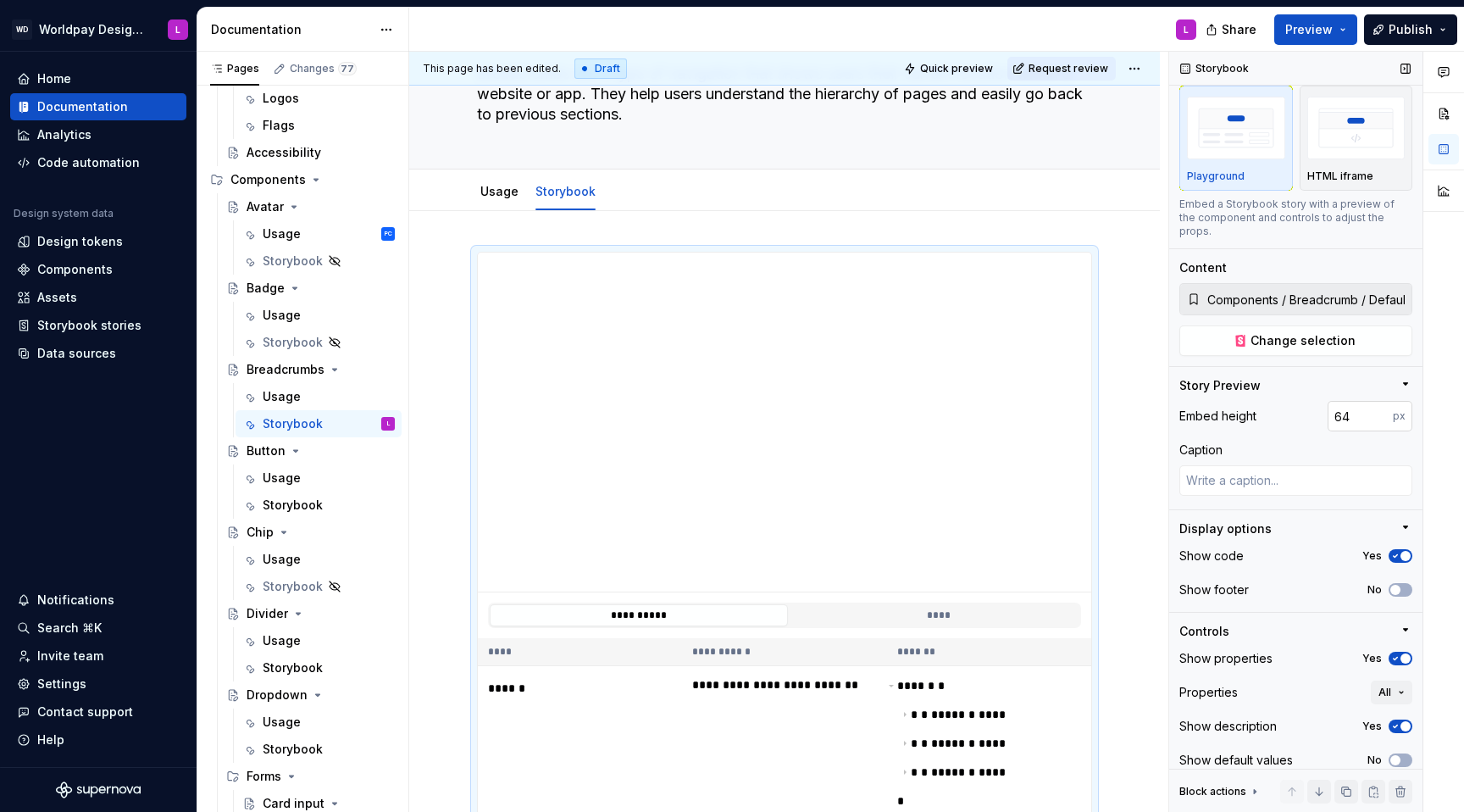
type input "100"
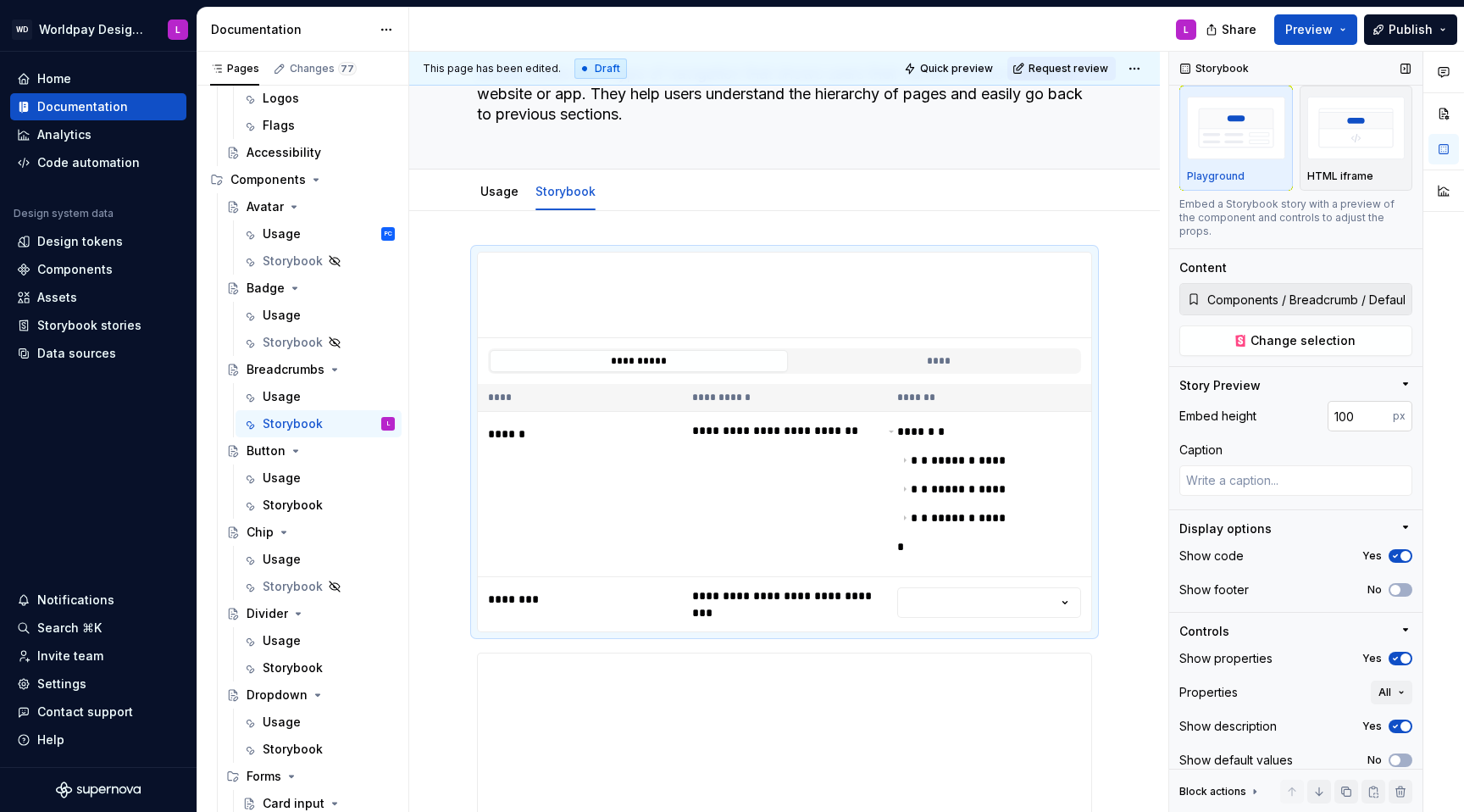
click at [1096, 405] on input "100" at bounding box center [1360, 415] width 65 height 30
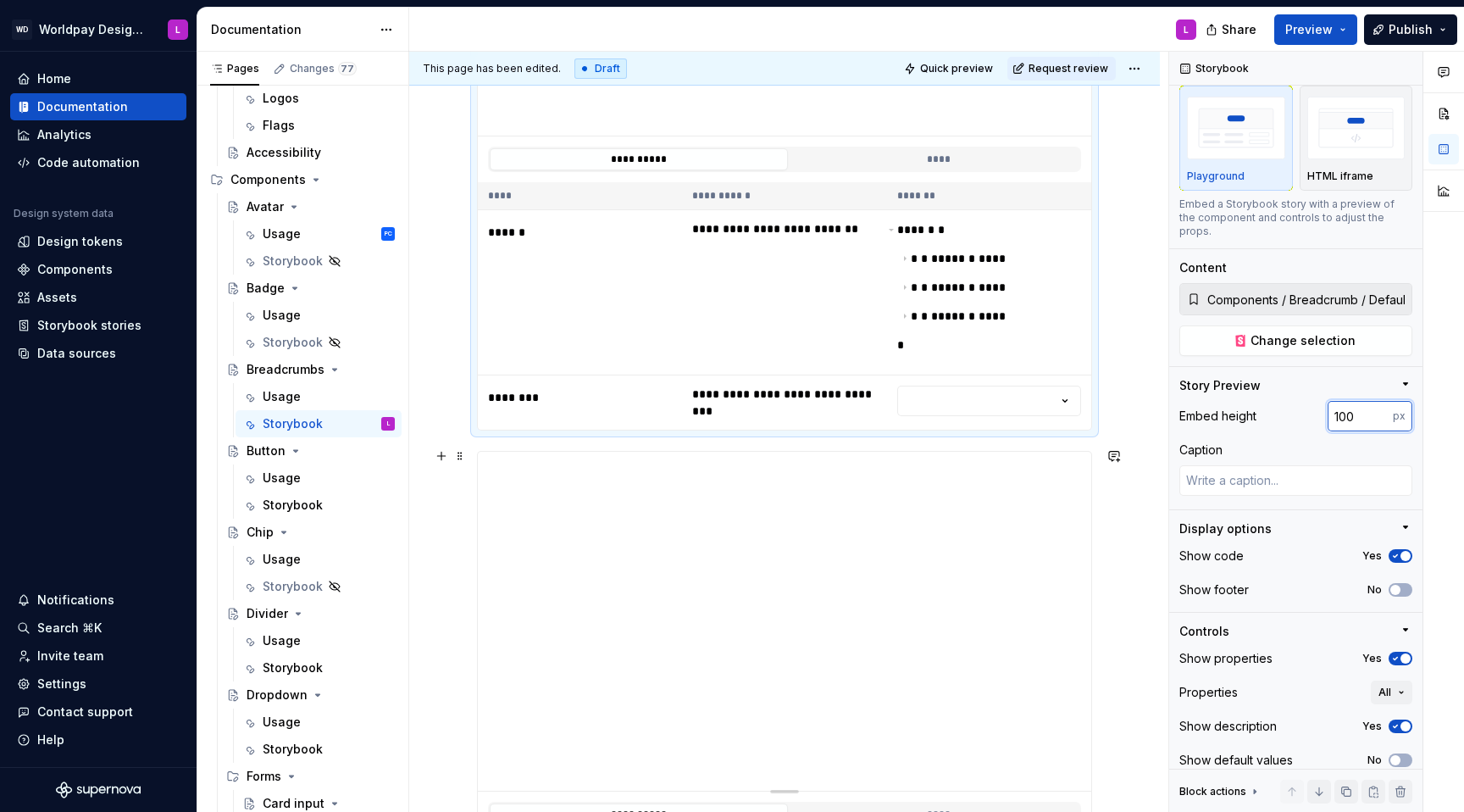
scroll to position [333, 0]
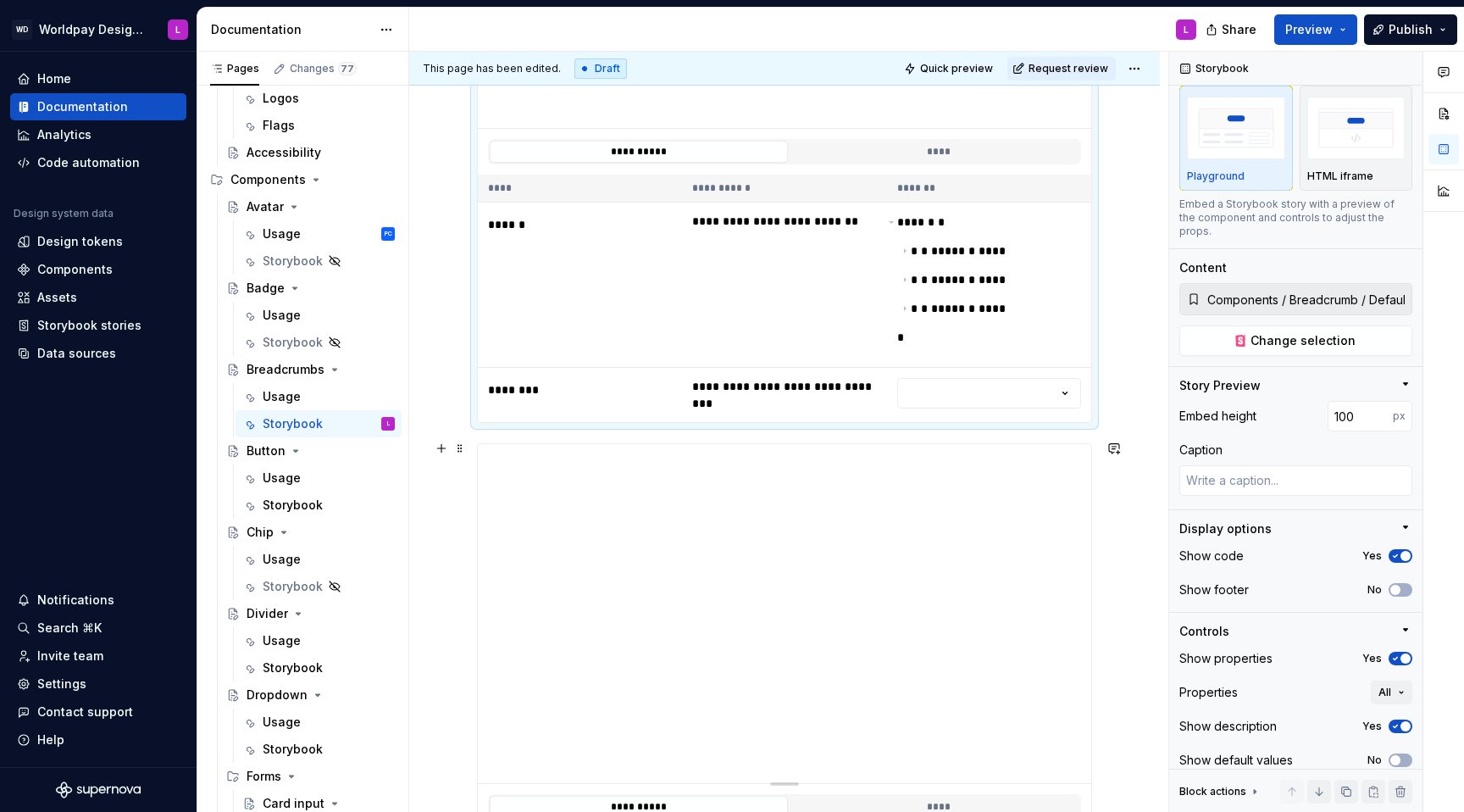
type textarea "*"
type input "Components / Breadcrumb / With Home Icon"
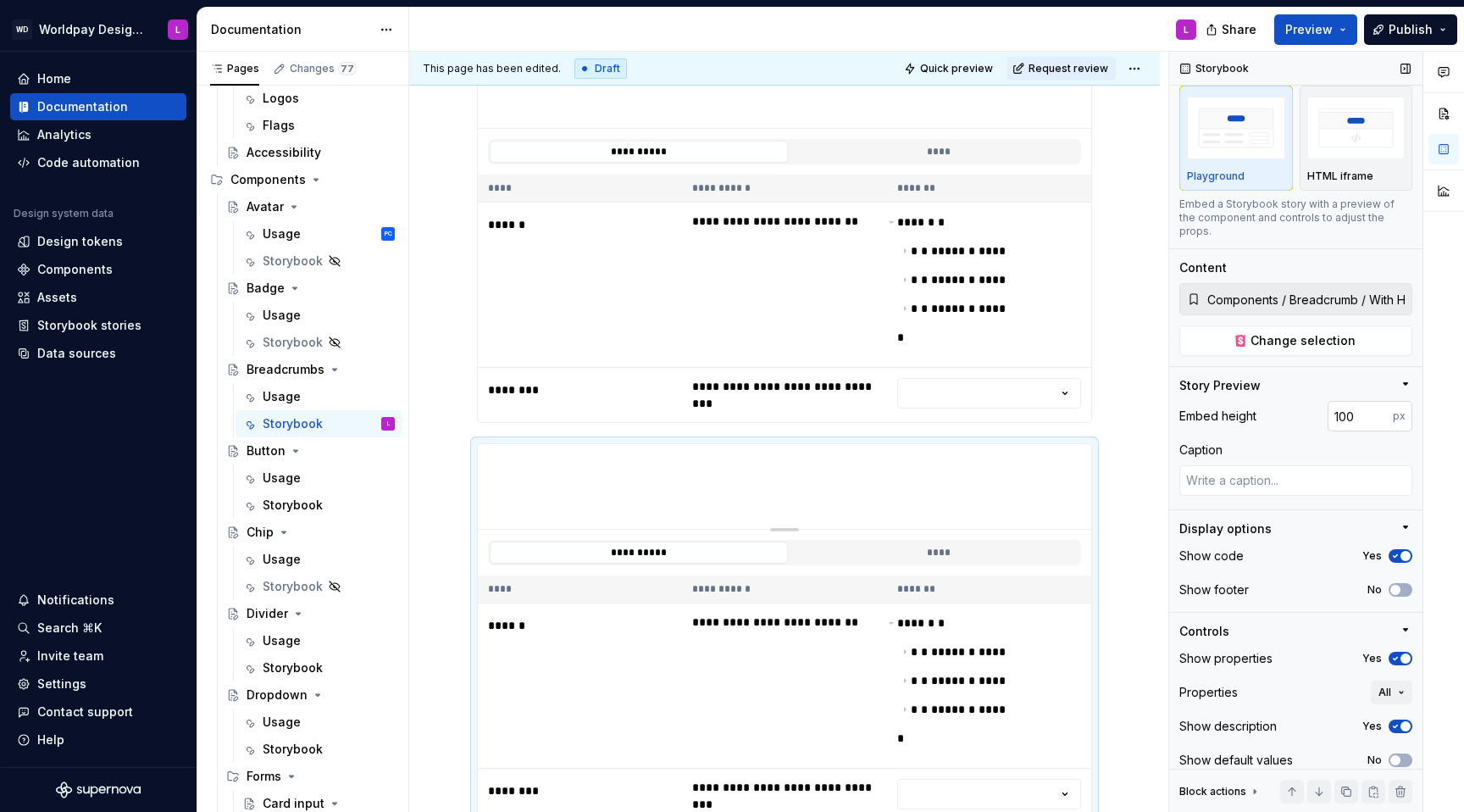
click at [1096, 404] on input "100" at bounding box center [1360, 415] width 65 height 30
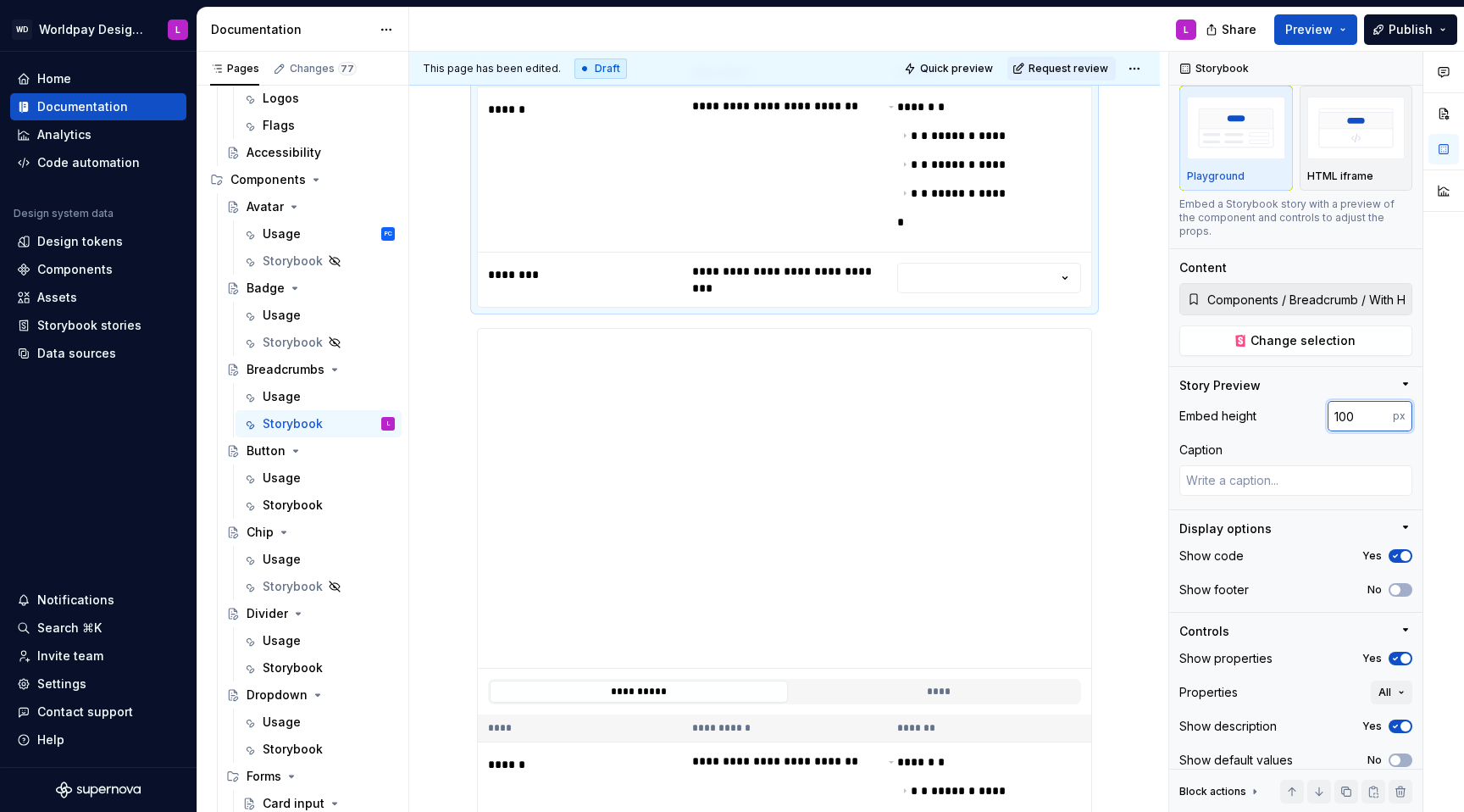
scroll to position [996, 0]
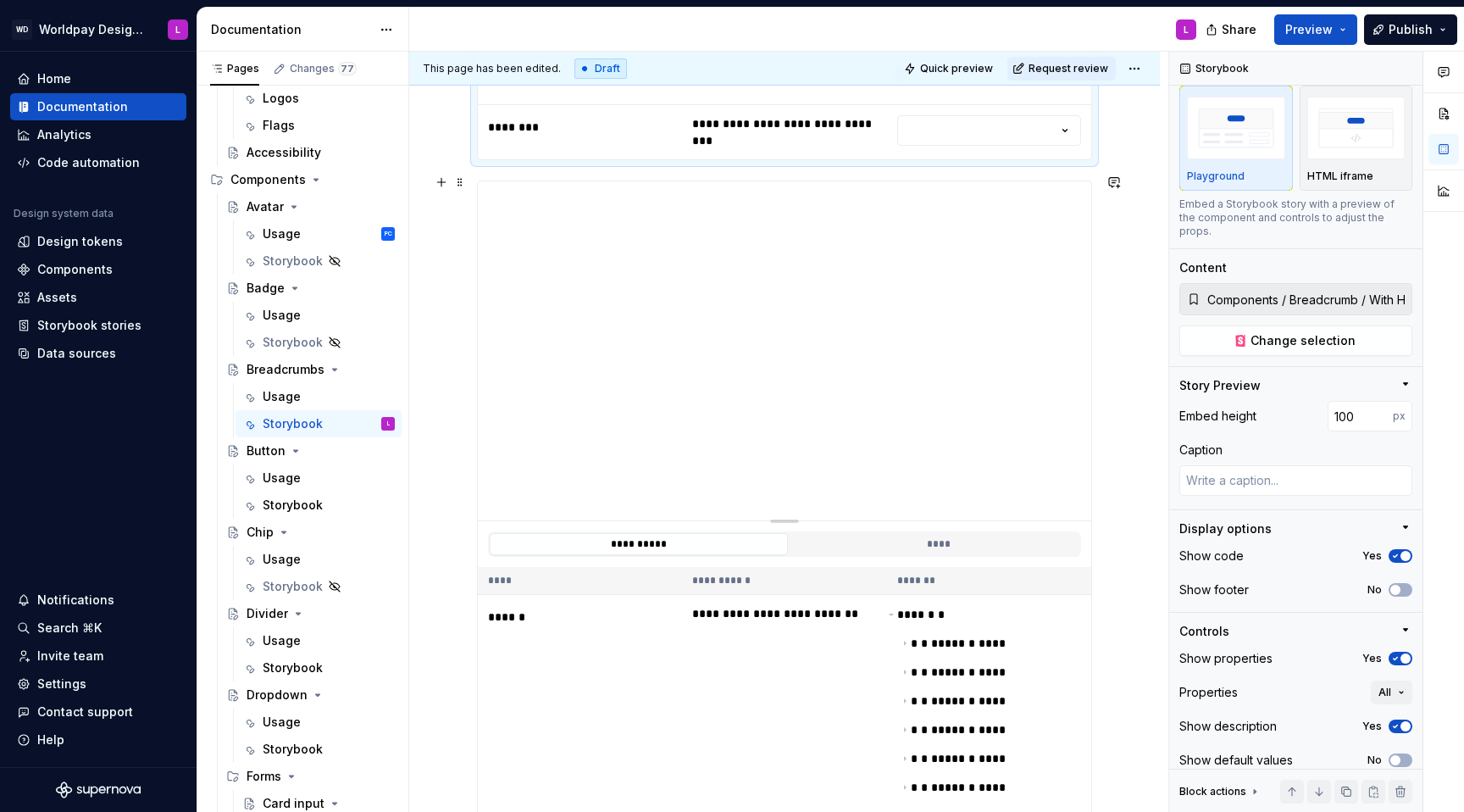
type textarea "*"
type input "Components / Breadcrumb / With Previous Icon"
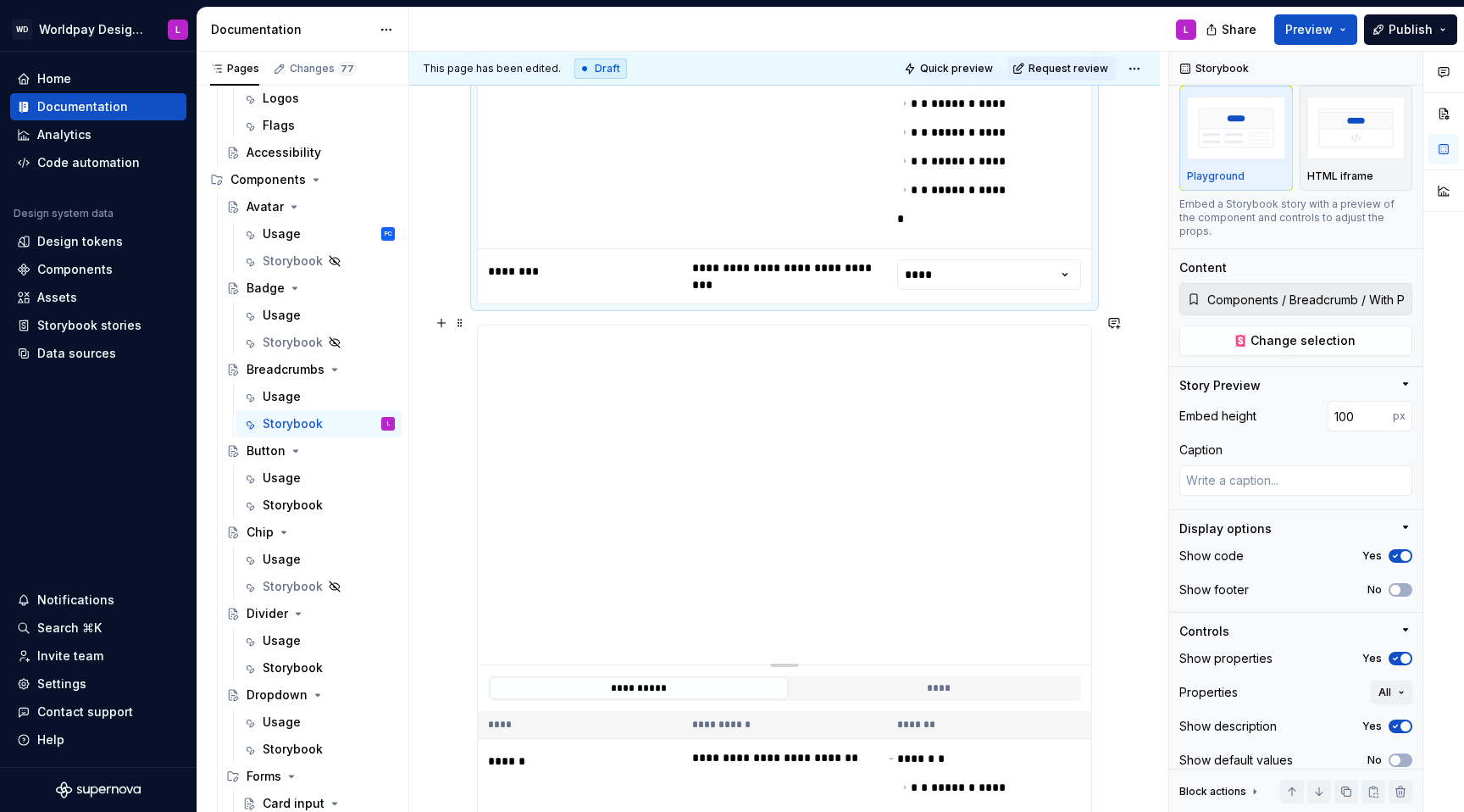
type textarea "*"
type input "Components / Breadcrumb / Disabled Crumb"
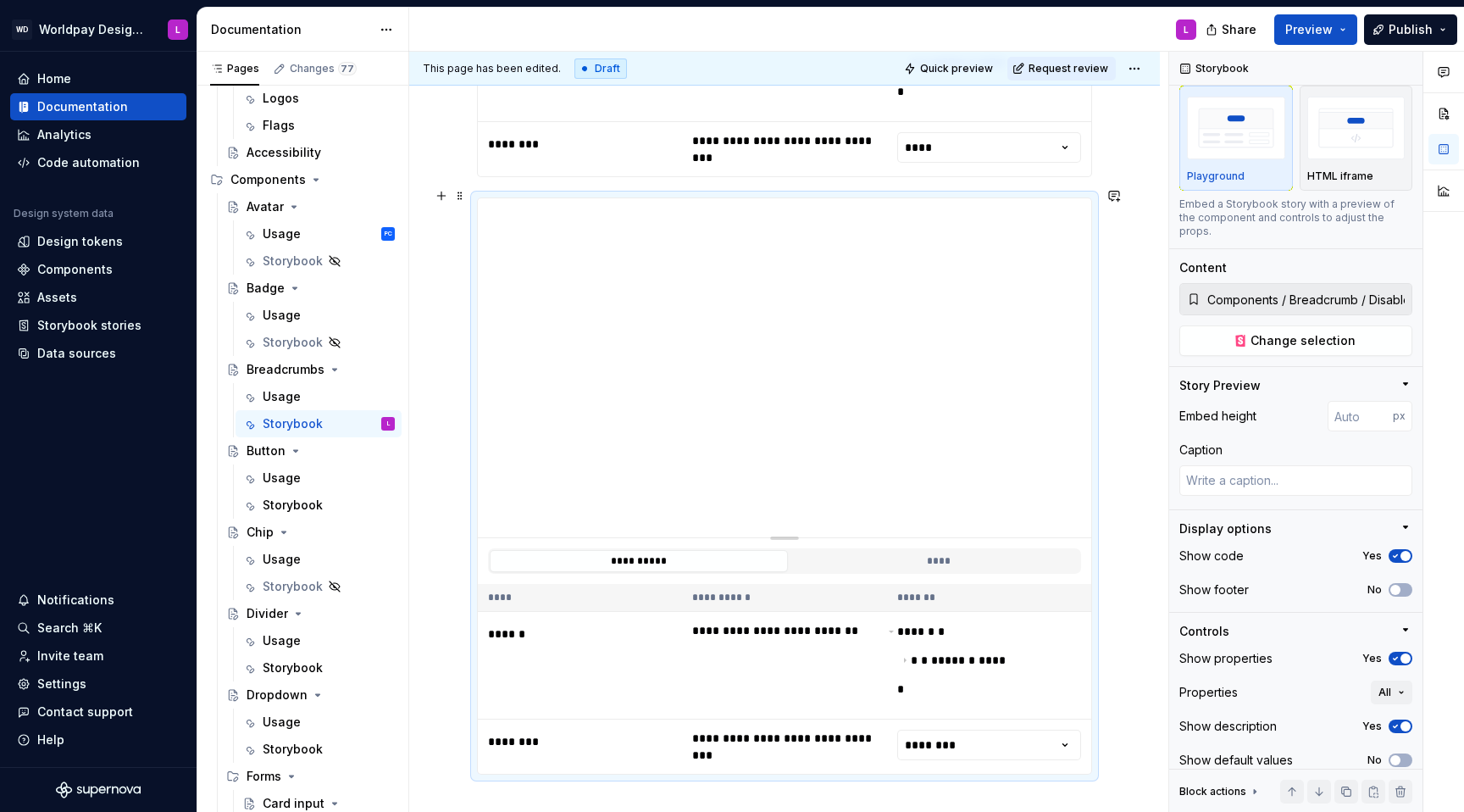
scroll to position [1505, 0]
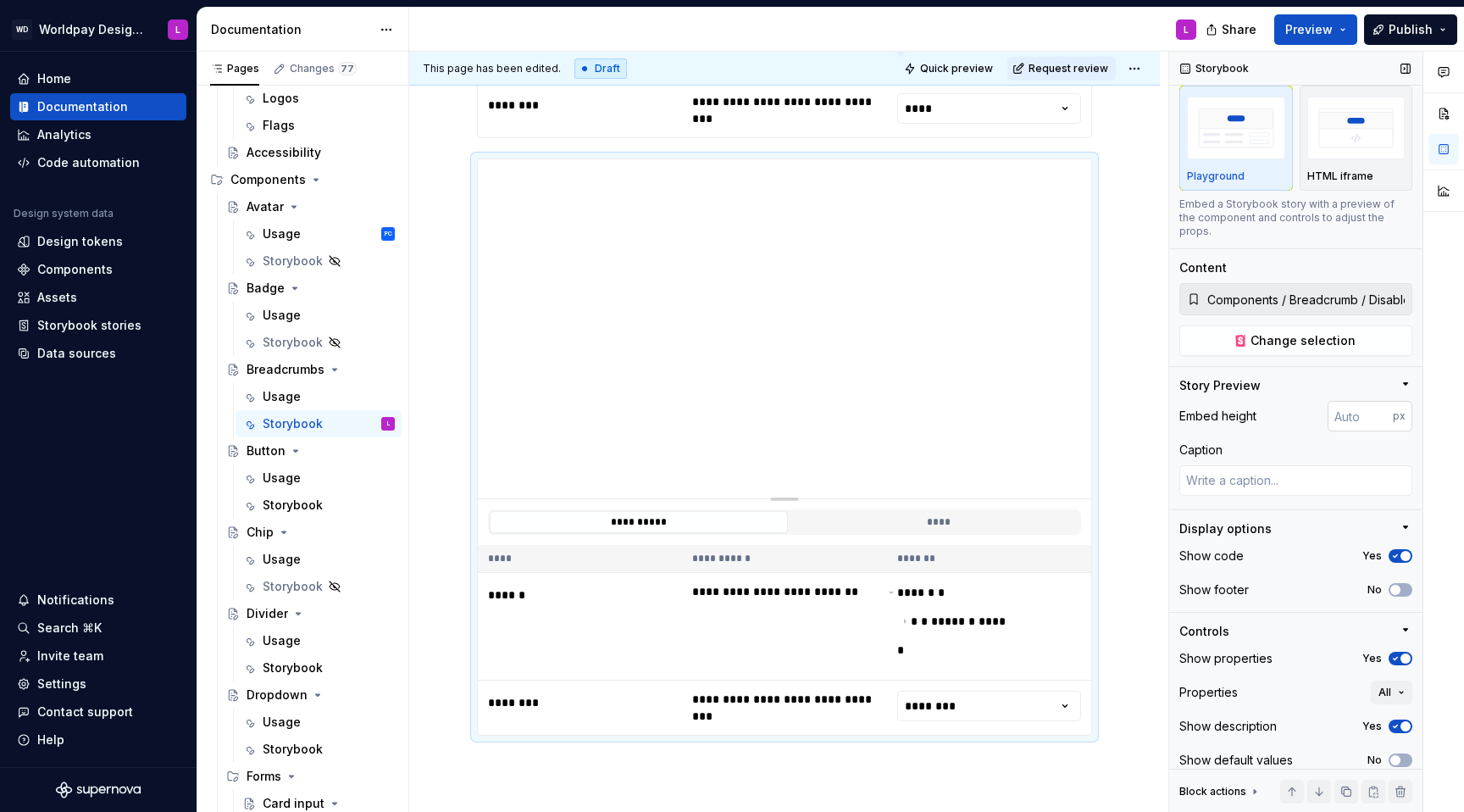
type textarea "*"
click at [1096, 401] on input "number" at bounding box center [1360, 415] width 65 height 30
paste input "100"
type input "100"
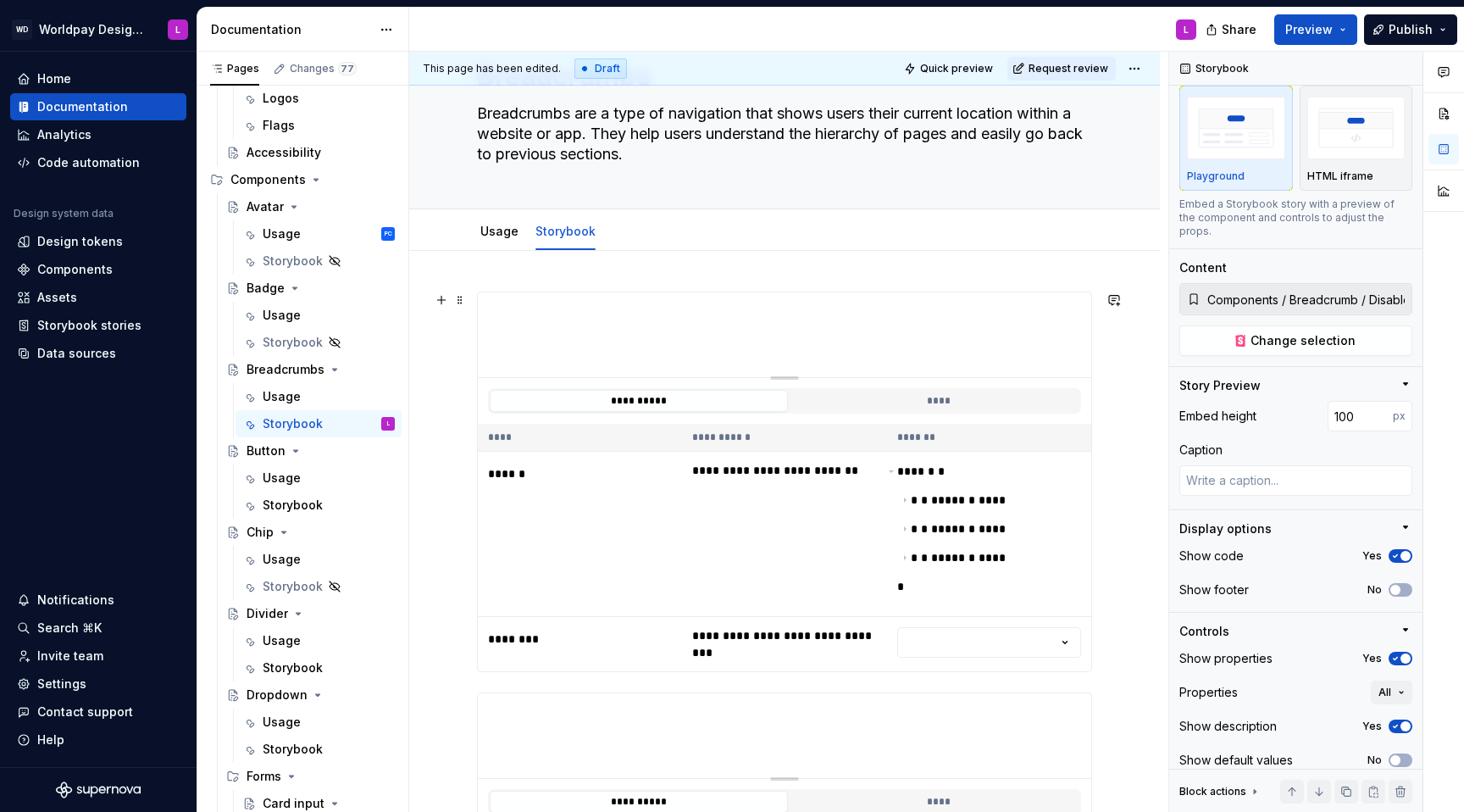
scroll to position [112, 0]
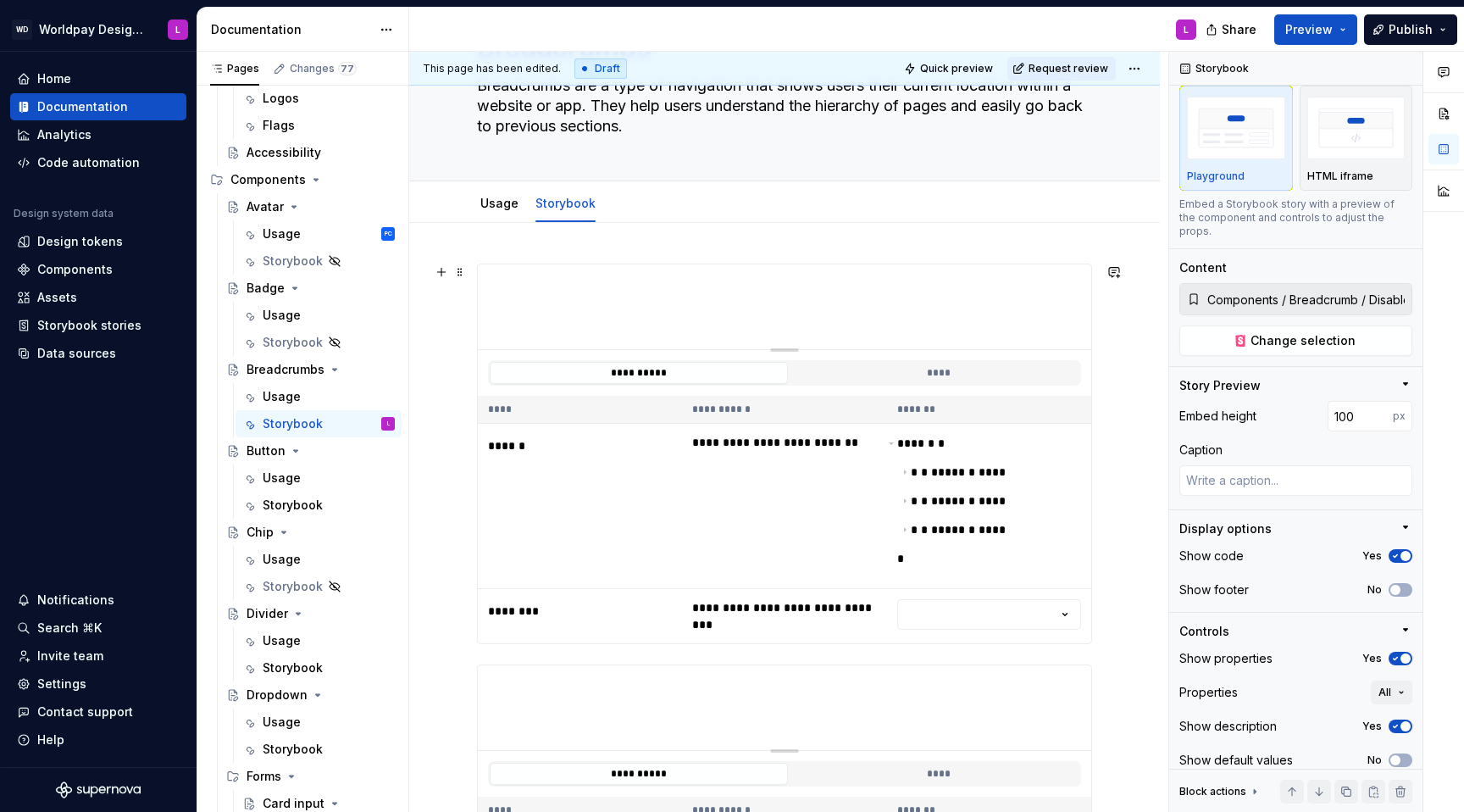
type textarea "*"
type input "Components / Breadcrumb / Default"
click at [1096, 513] on span "button" at bounding box center [1395, 759] width 10 height 10
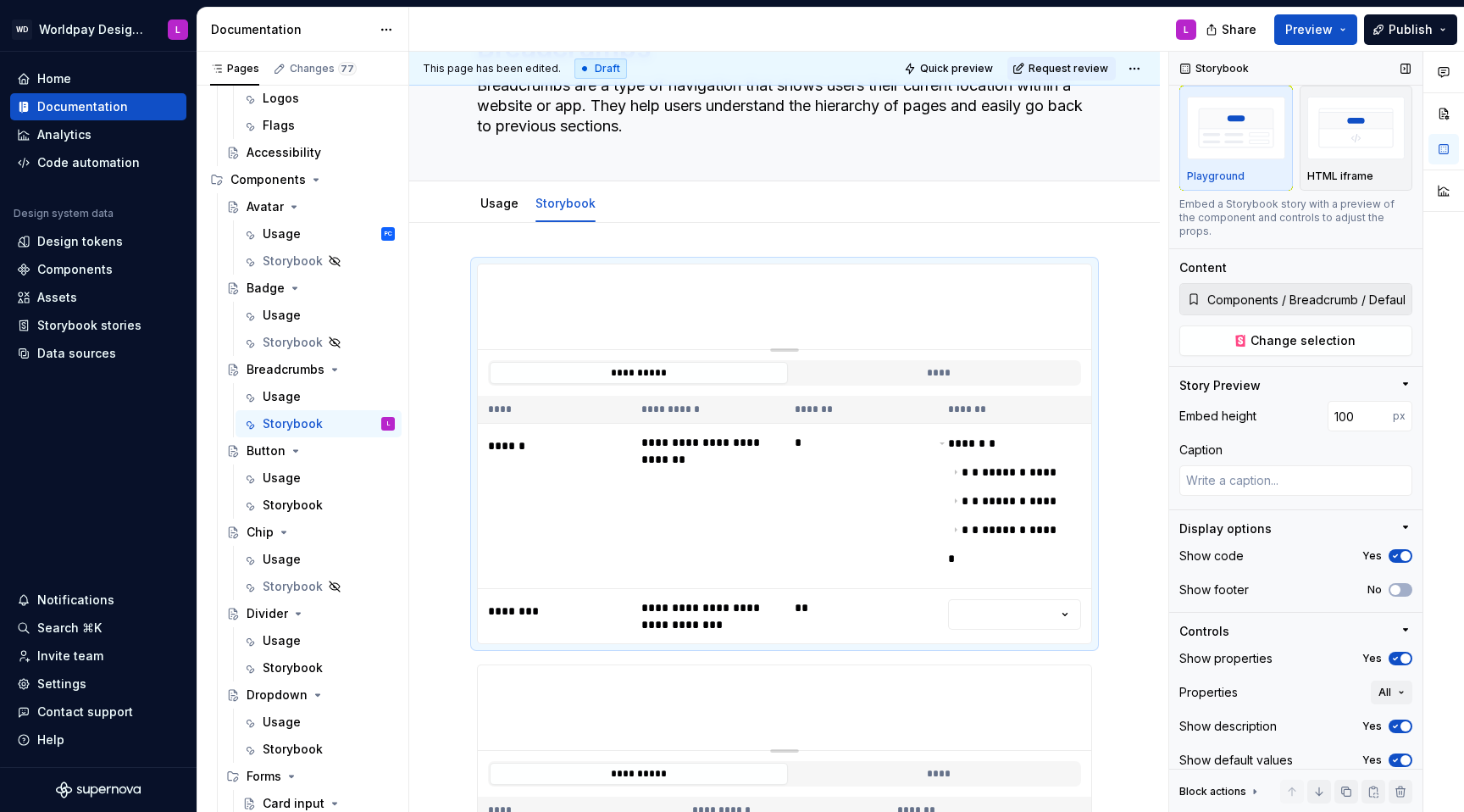
click at [1096, 513] on icon "button" at bounding box center [1396, 759] width 14 height 10
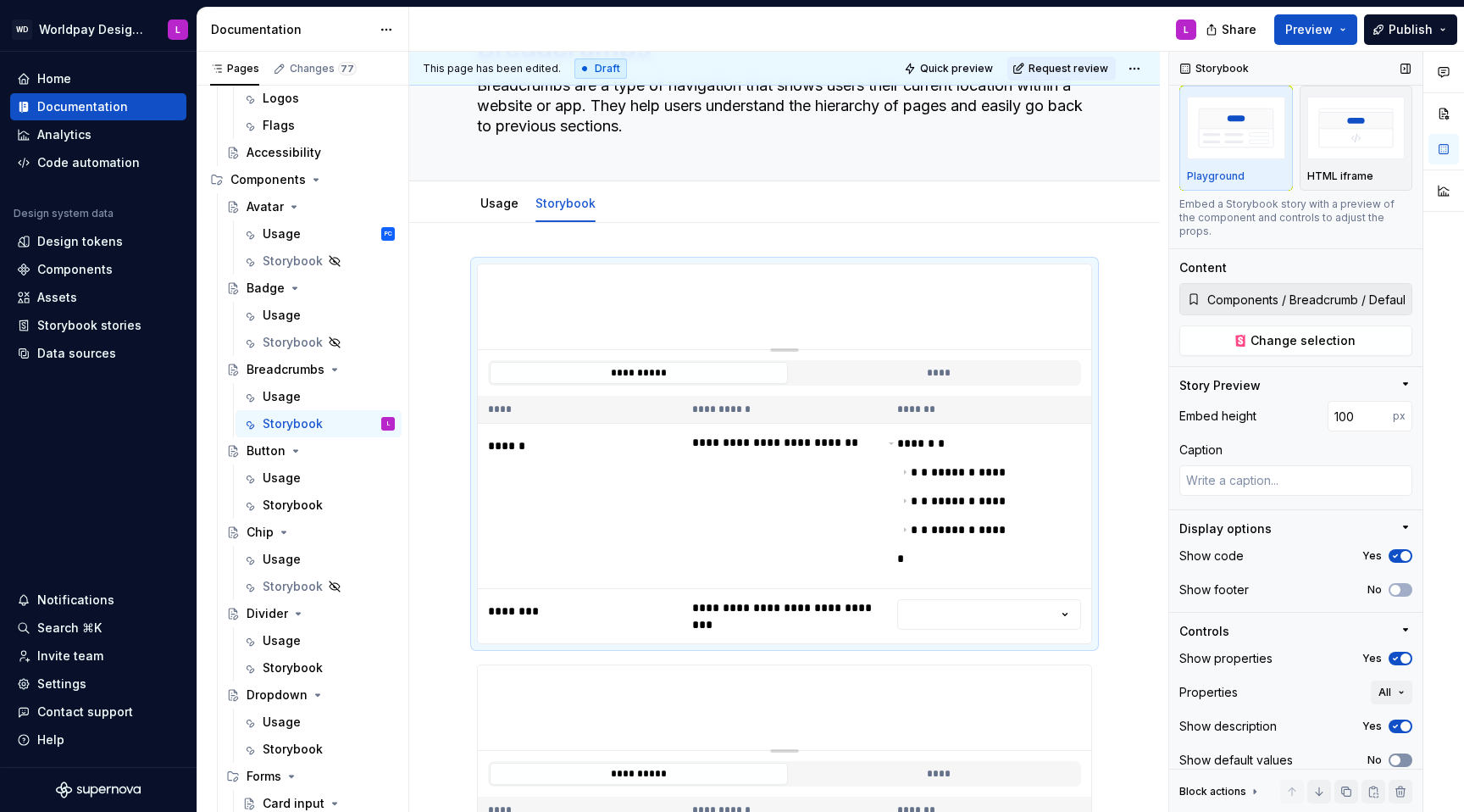
click at [1096, 513] on span "button" at bounding box center [1395, 759] width 10 height 10
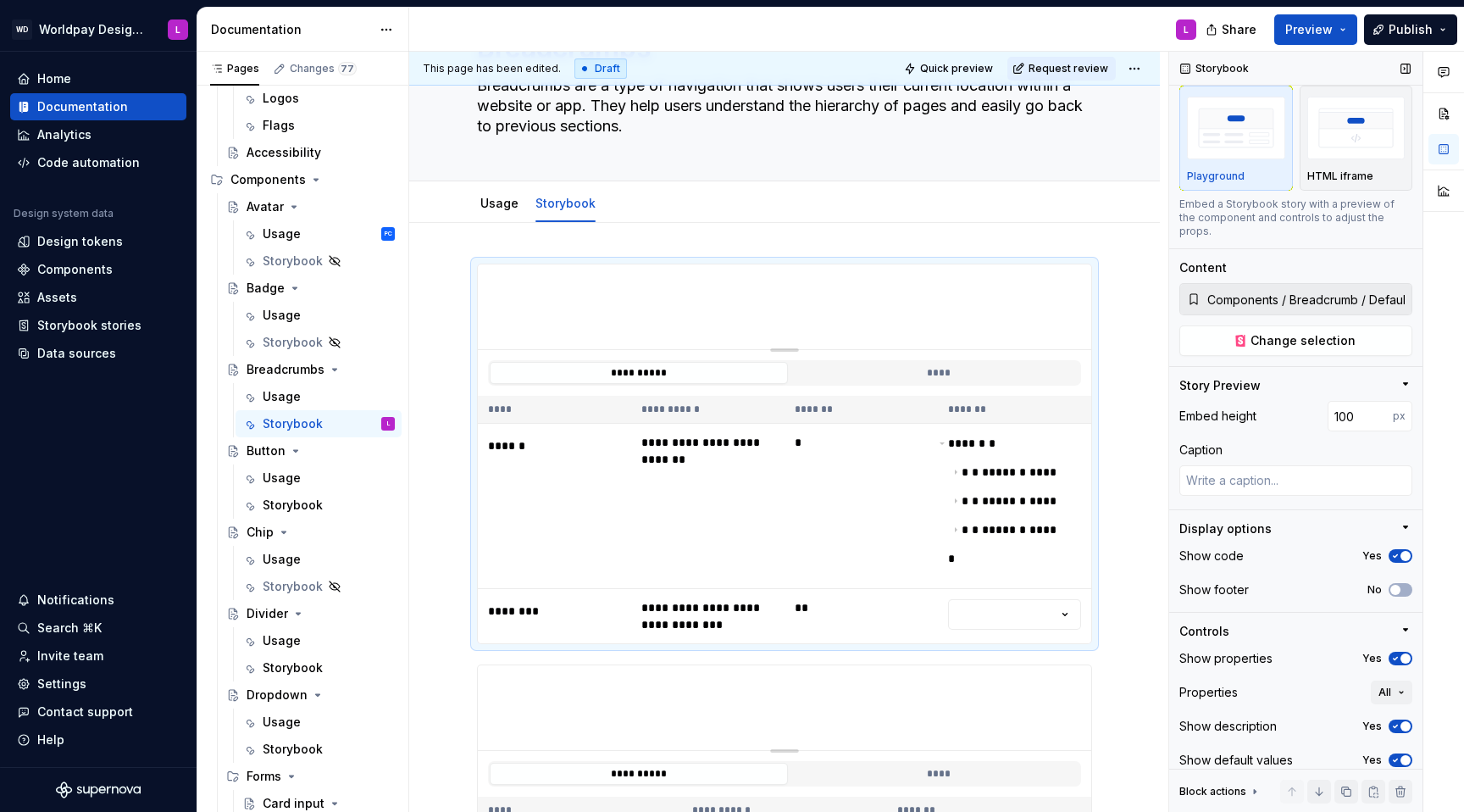
click at [1096, 513] on icon "button" at bounding box center [1396, 759] width 14 height 10
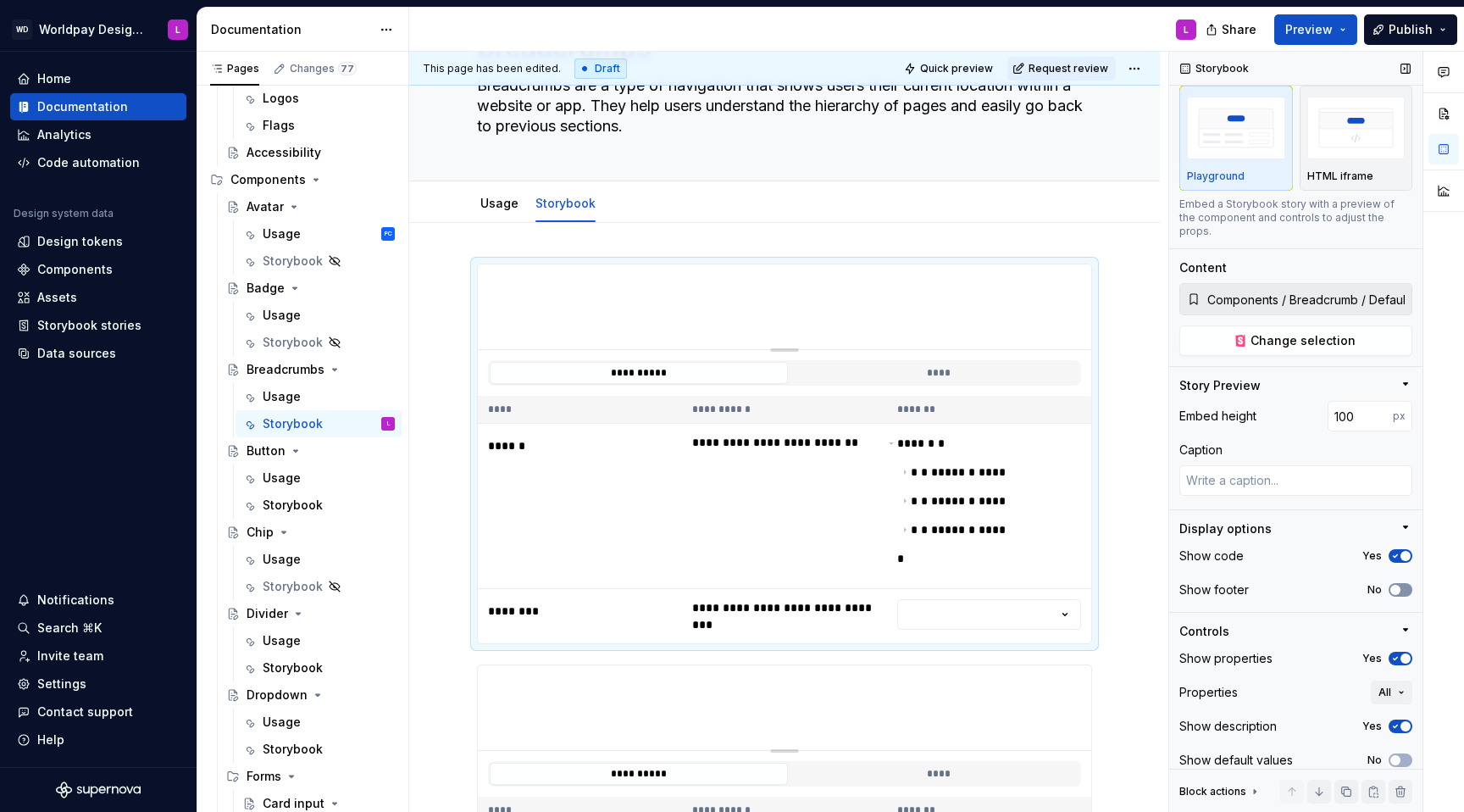
click at [1096, 513] on span "button" at bounding box center [1395, 589] width 10 height 10
click at [1096, 513] on icon "button" at bounding box center [1396, 589] width 14 height 10
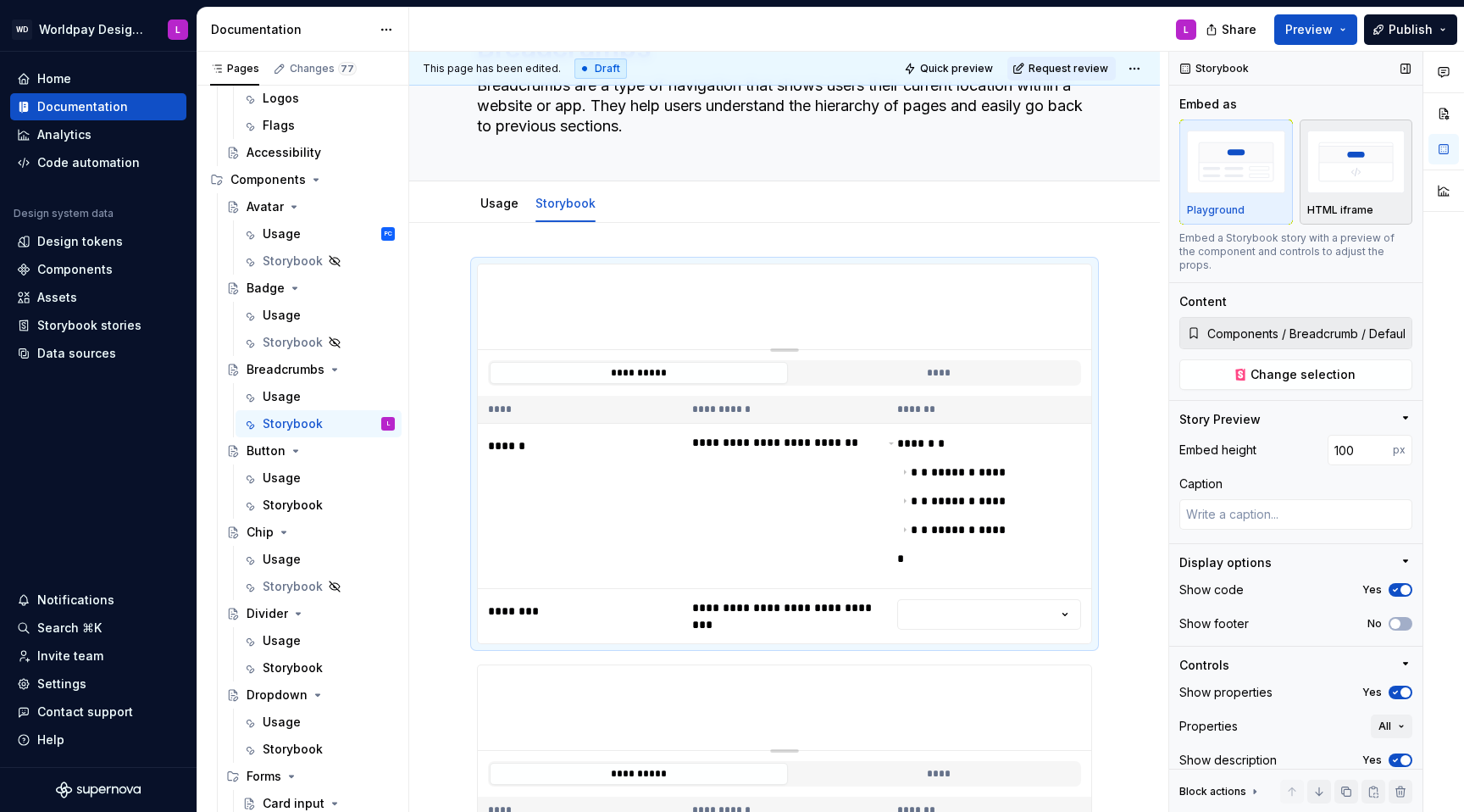
click at [1096, 169] on img "button" at bounding box center [1356, 161] width 98 height 62
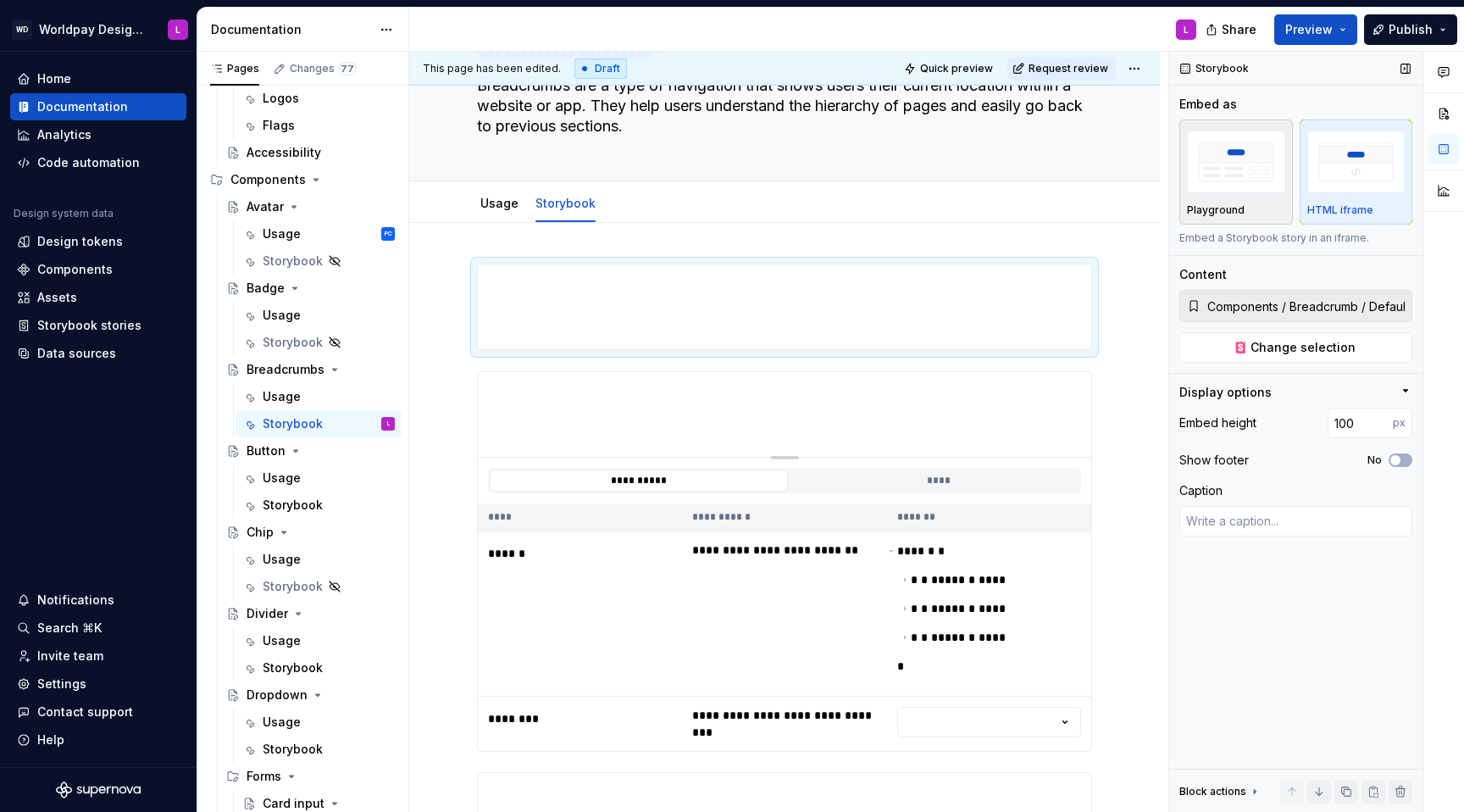
click at [1096, 171] on img "button" at bounding box center [1235, 161] width 98 height 62
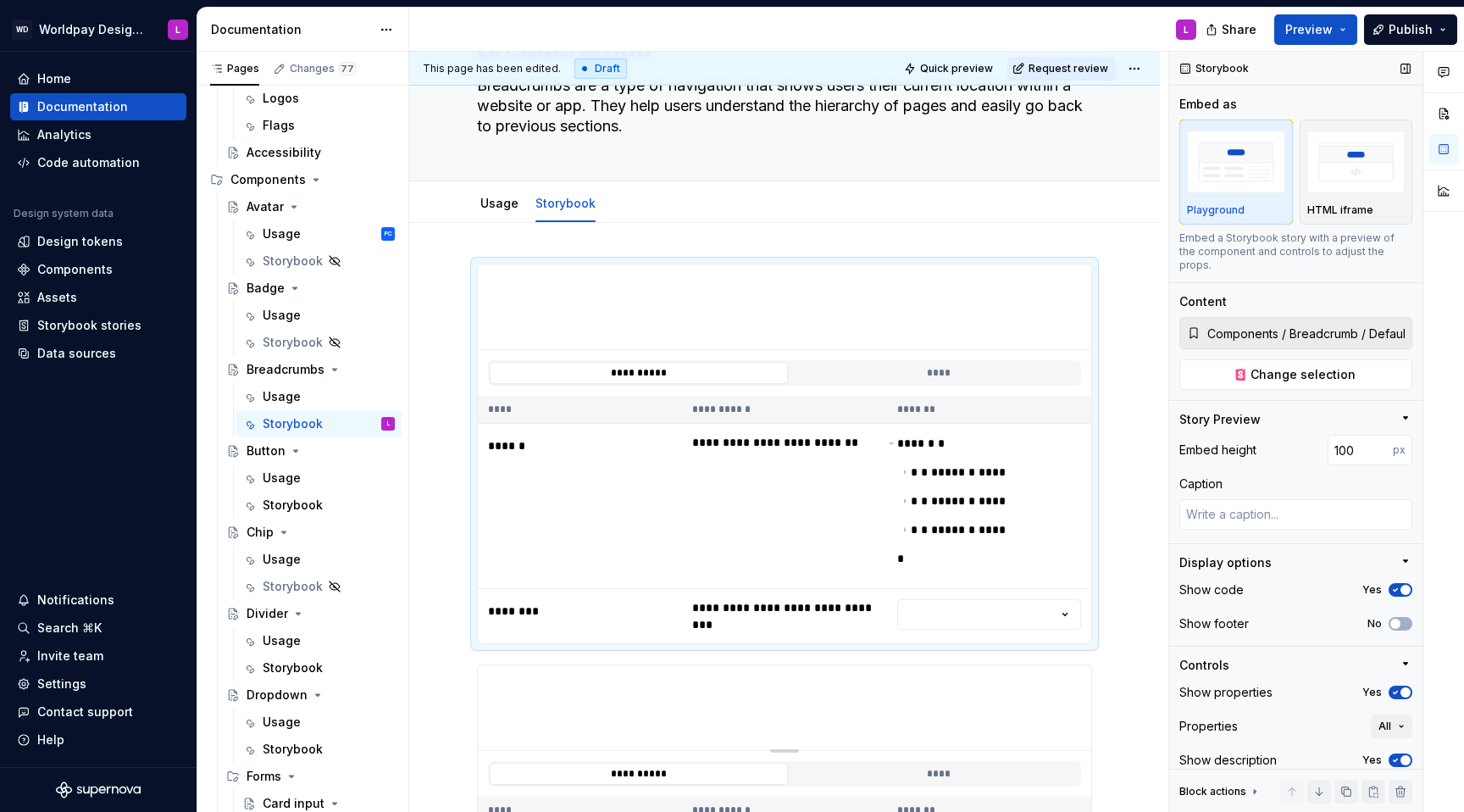
scroll to position [34, 0]
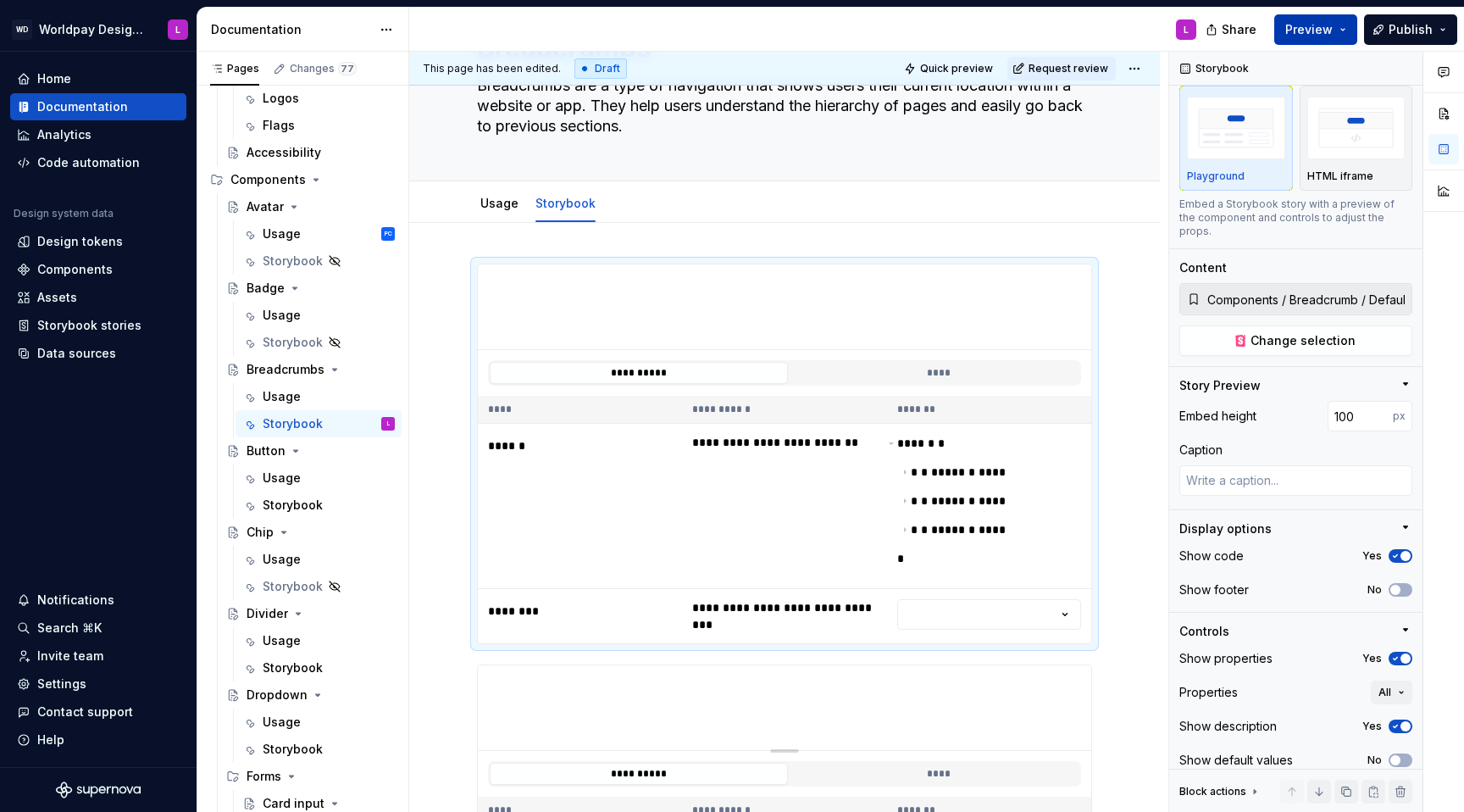
click at [1096, 23] on button "Preview" at bounding box center [1315, 29] width 83 height 30
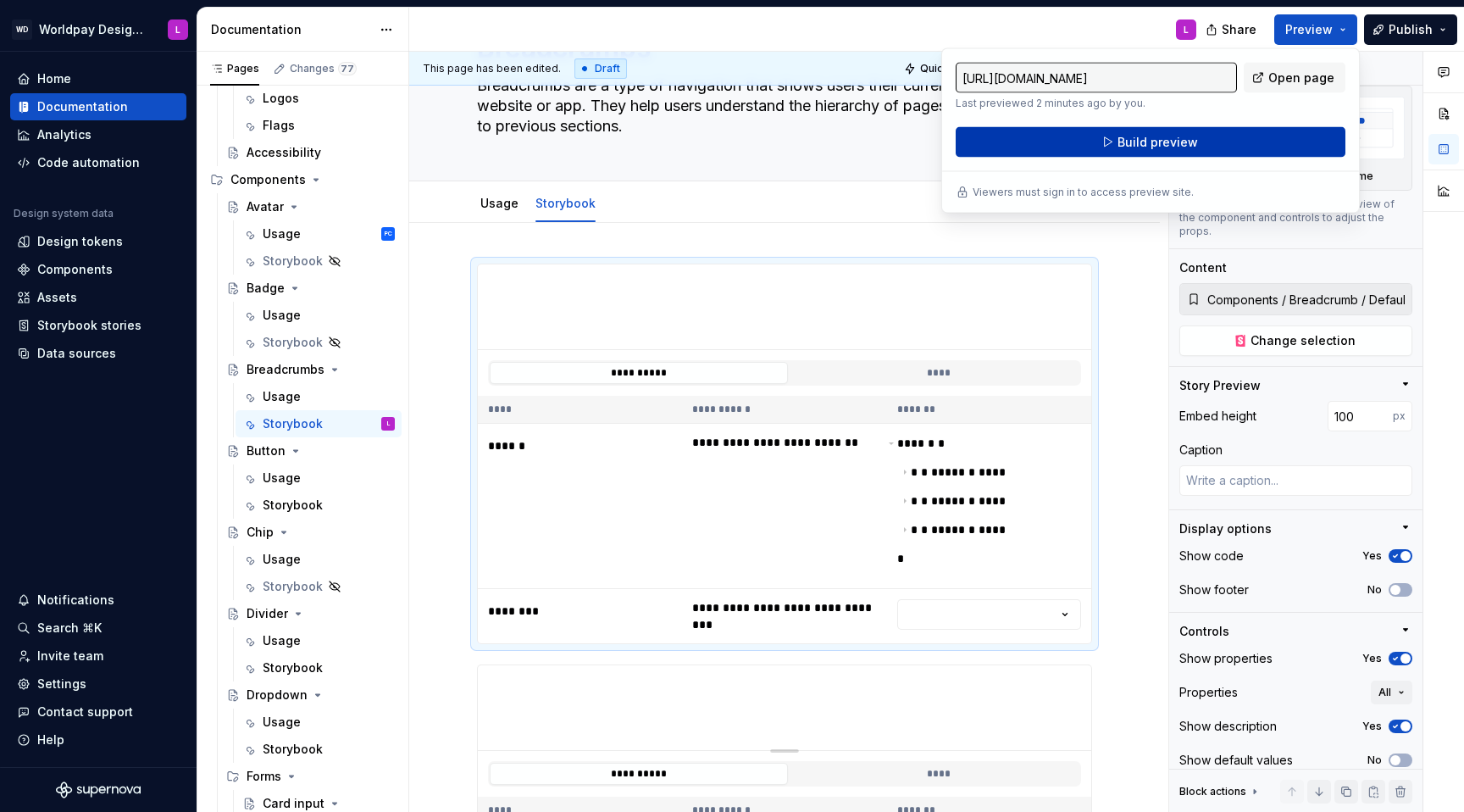
click at [1096, 140] on button "Build preview" at bounding box center [1151, 142] width 390 height 30
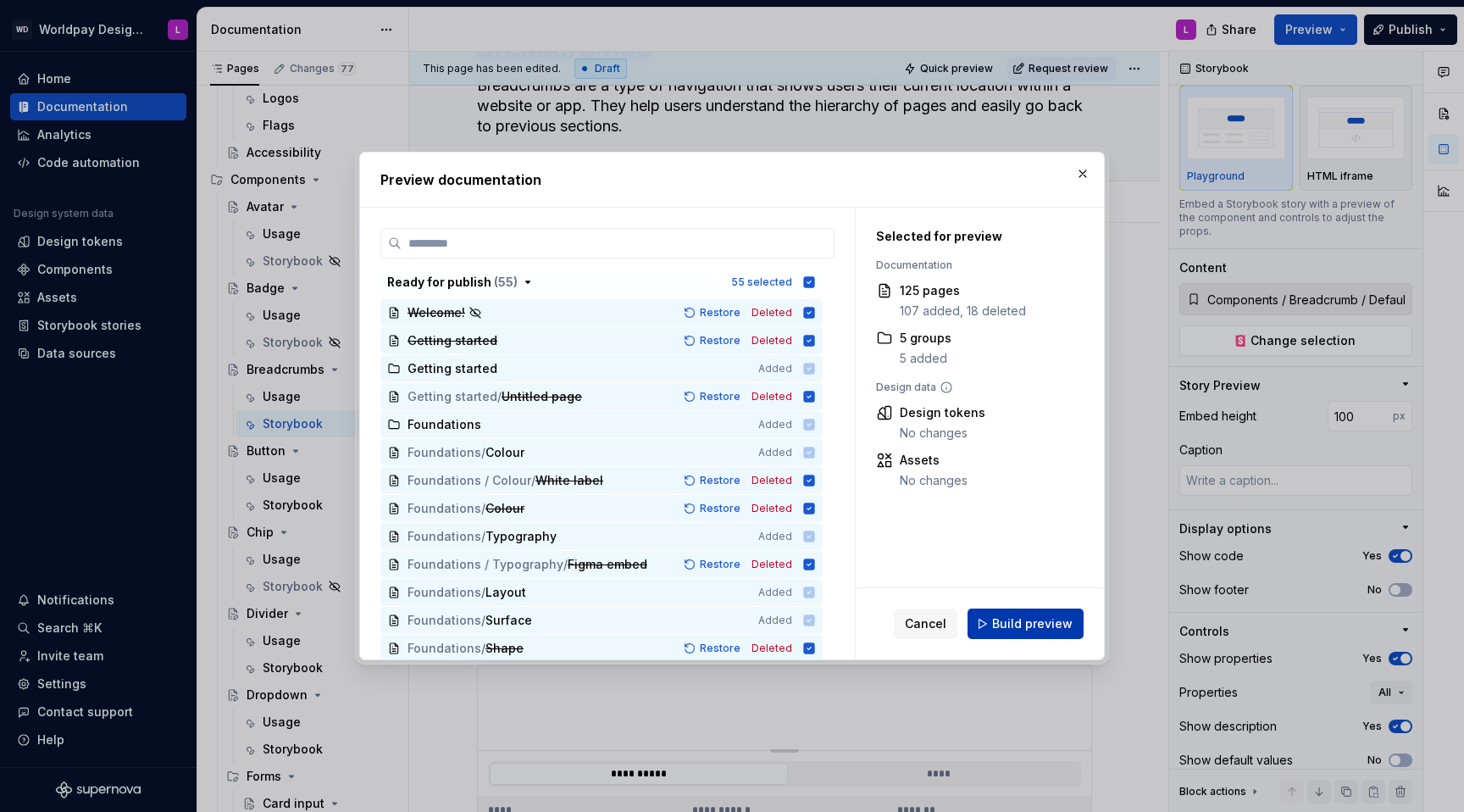
click at [1036, 513] on span "Build preview" at bounding box center [1032, 622] width 81 height 17
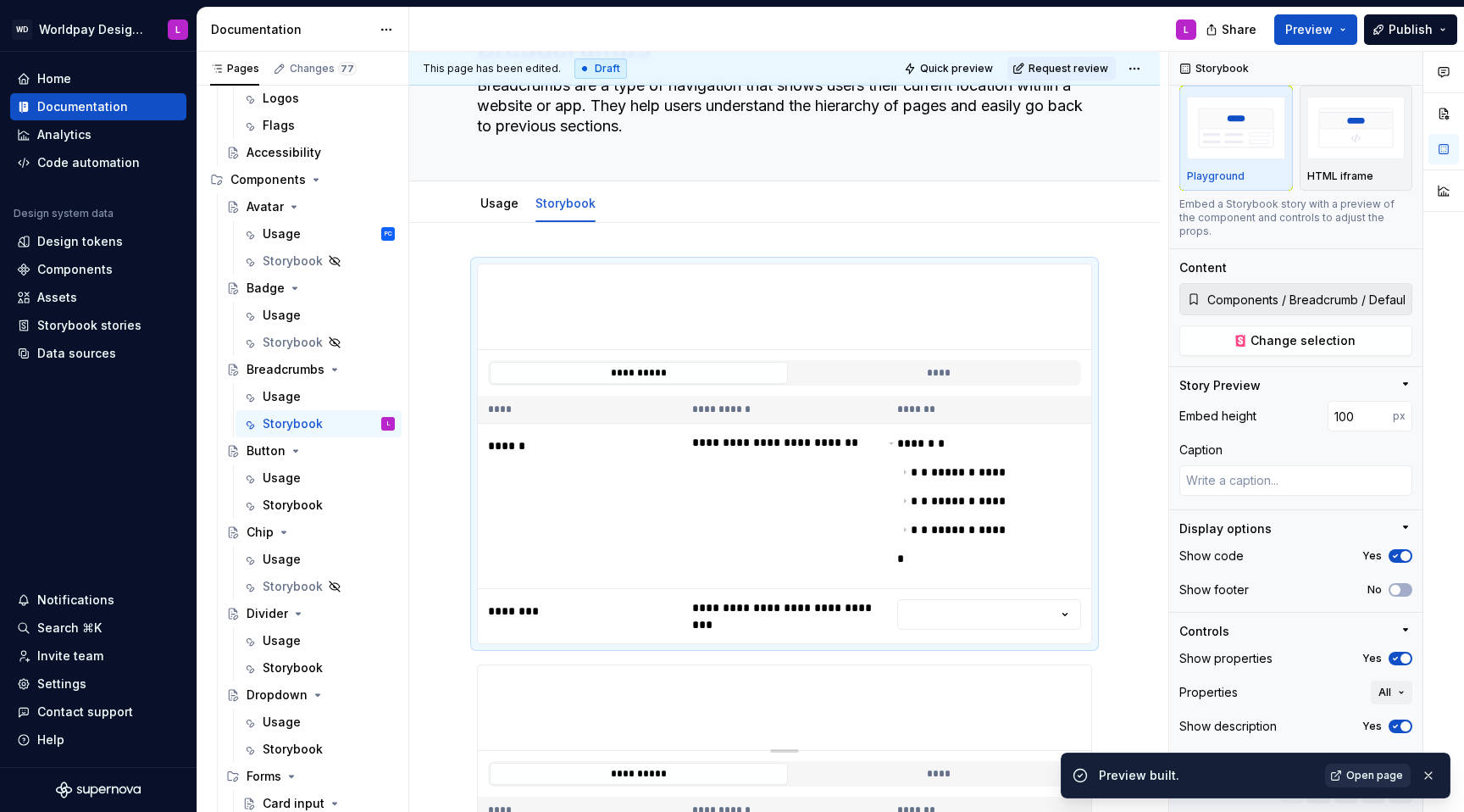
click at [1096, 513] on span "Open page" at bounding box center [1375, 775] width 56 height 14
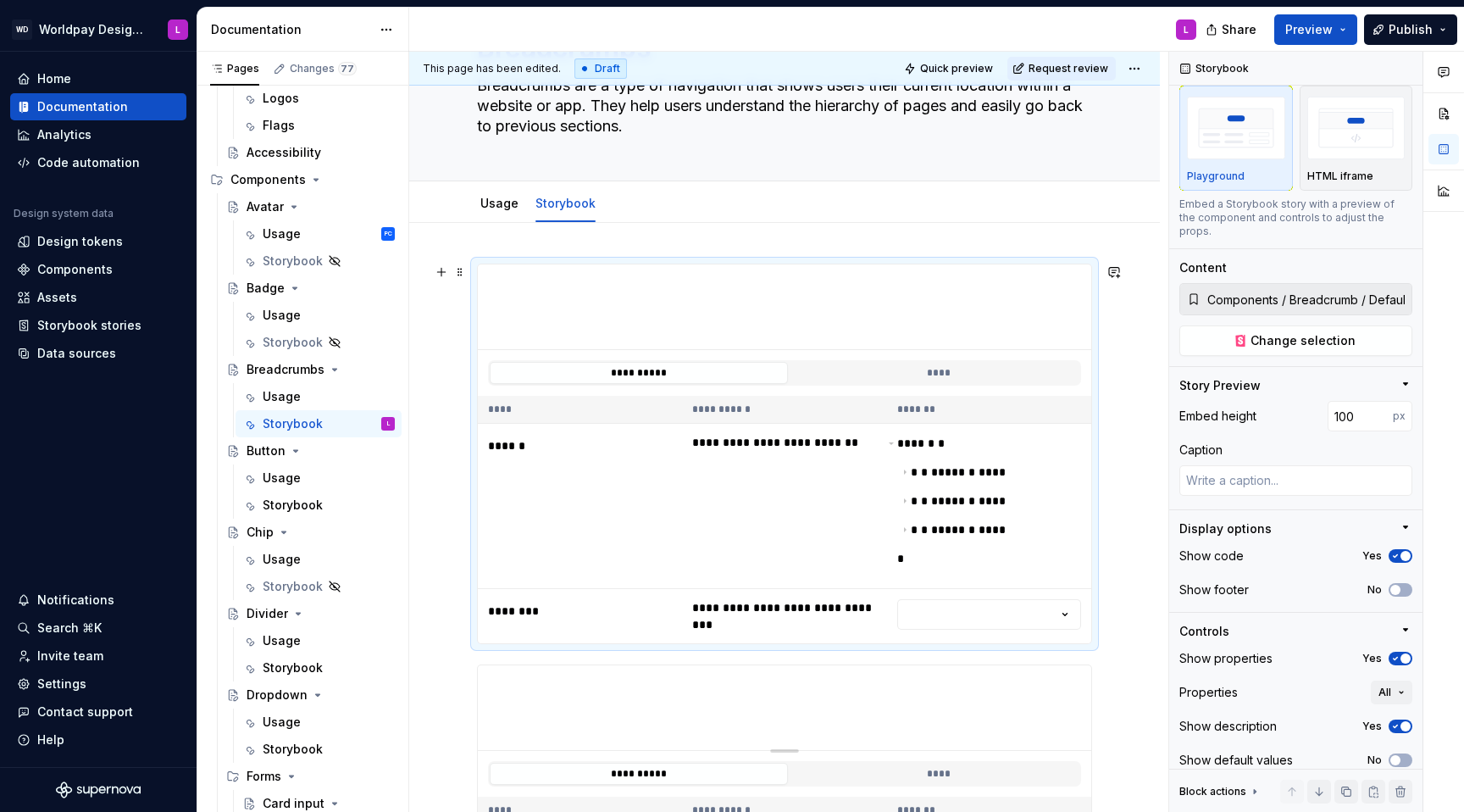
click at [1096, 21] on span "Preview" at bounding box center [1308, 29] width 48 height 17
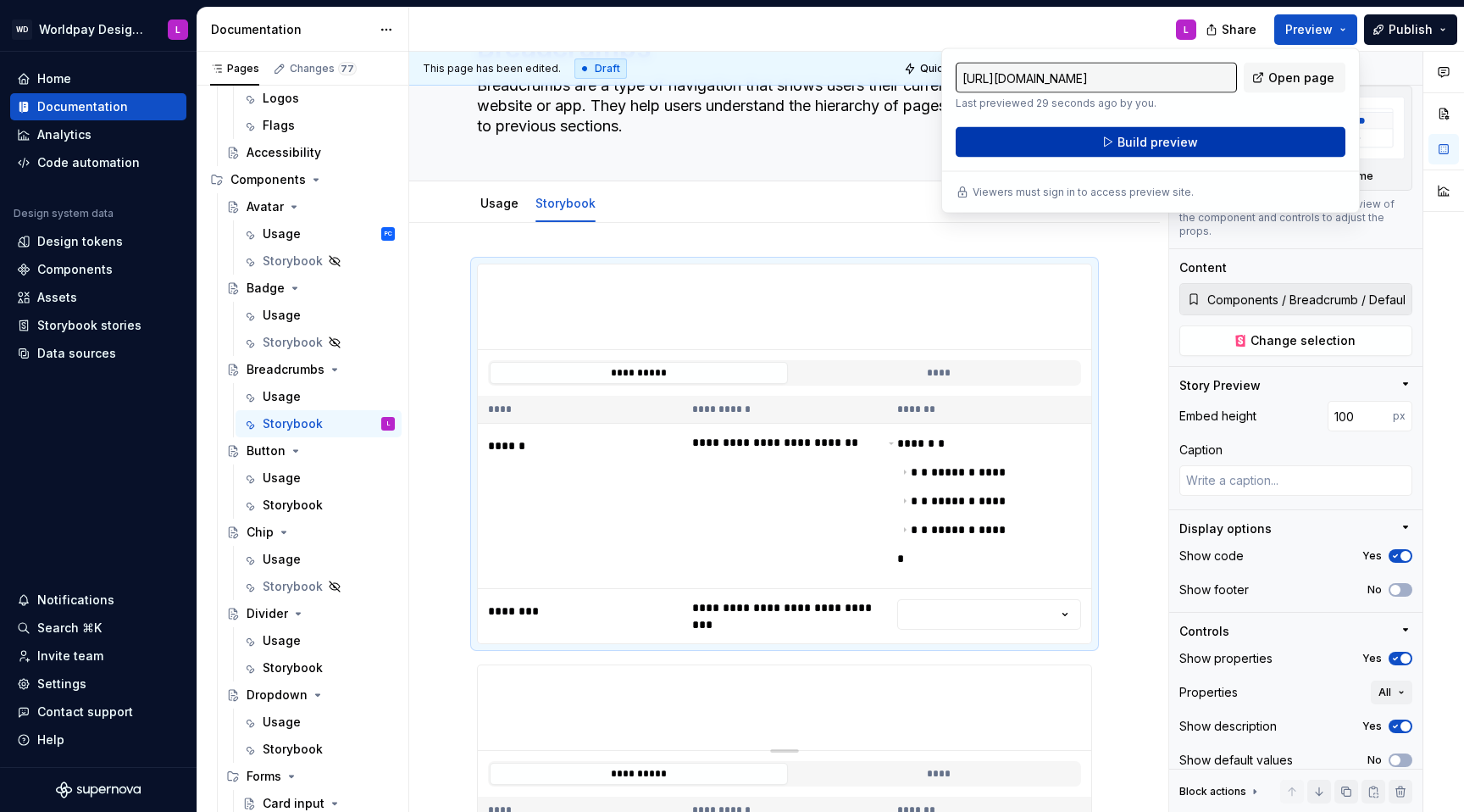
click at [1096, 138] on span "Build preview" at bounding box center [1158, 142] width 81 height 17
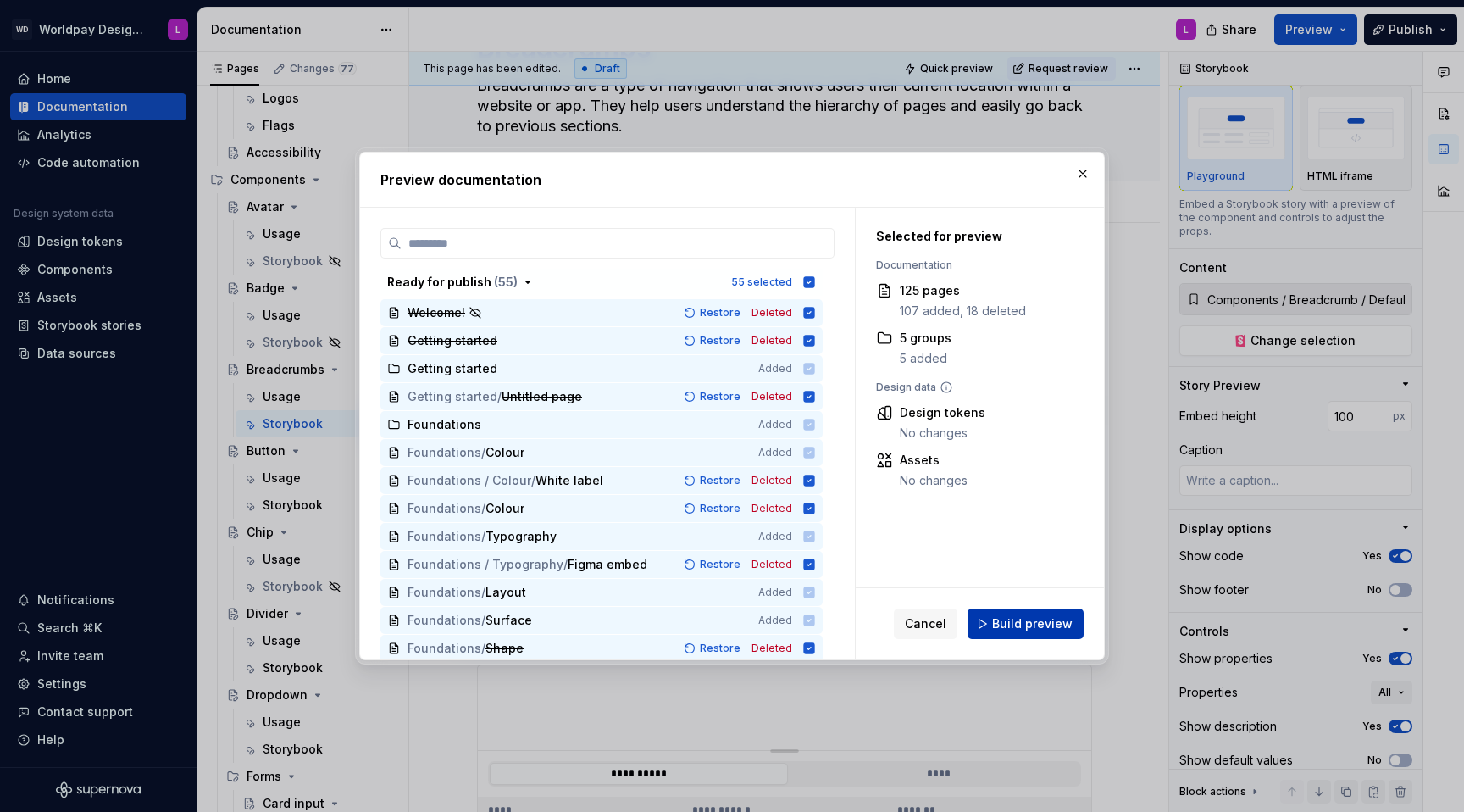
click at [1030, 513] on span "Build preview" at bounding box center [1032, 622] width 81 height 17
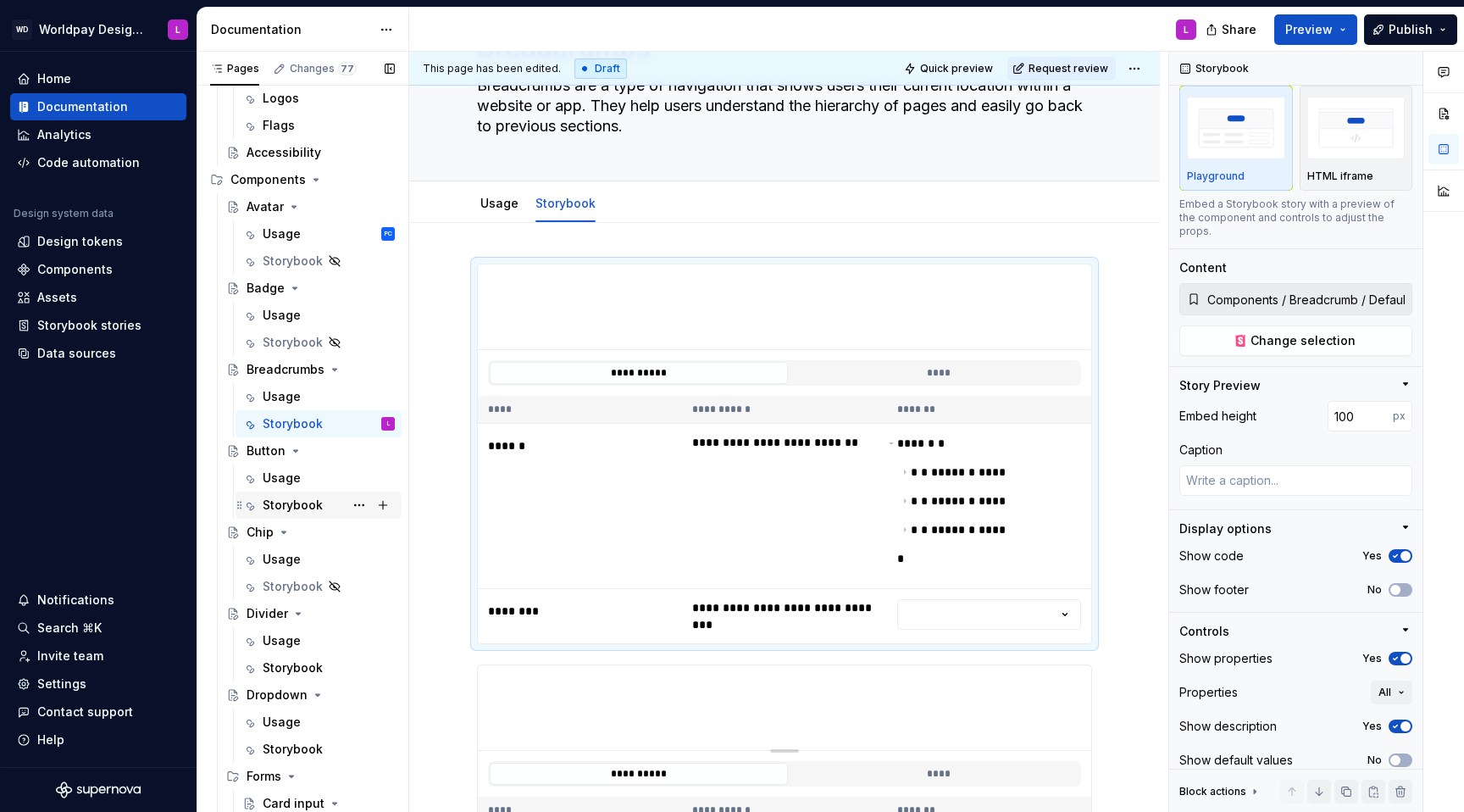
click at [298, 505] on div "Storybook" at bounding box center [293, 504] width 60 height 17
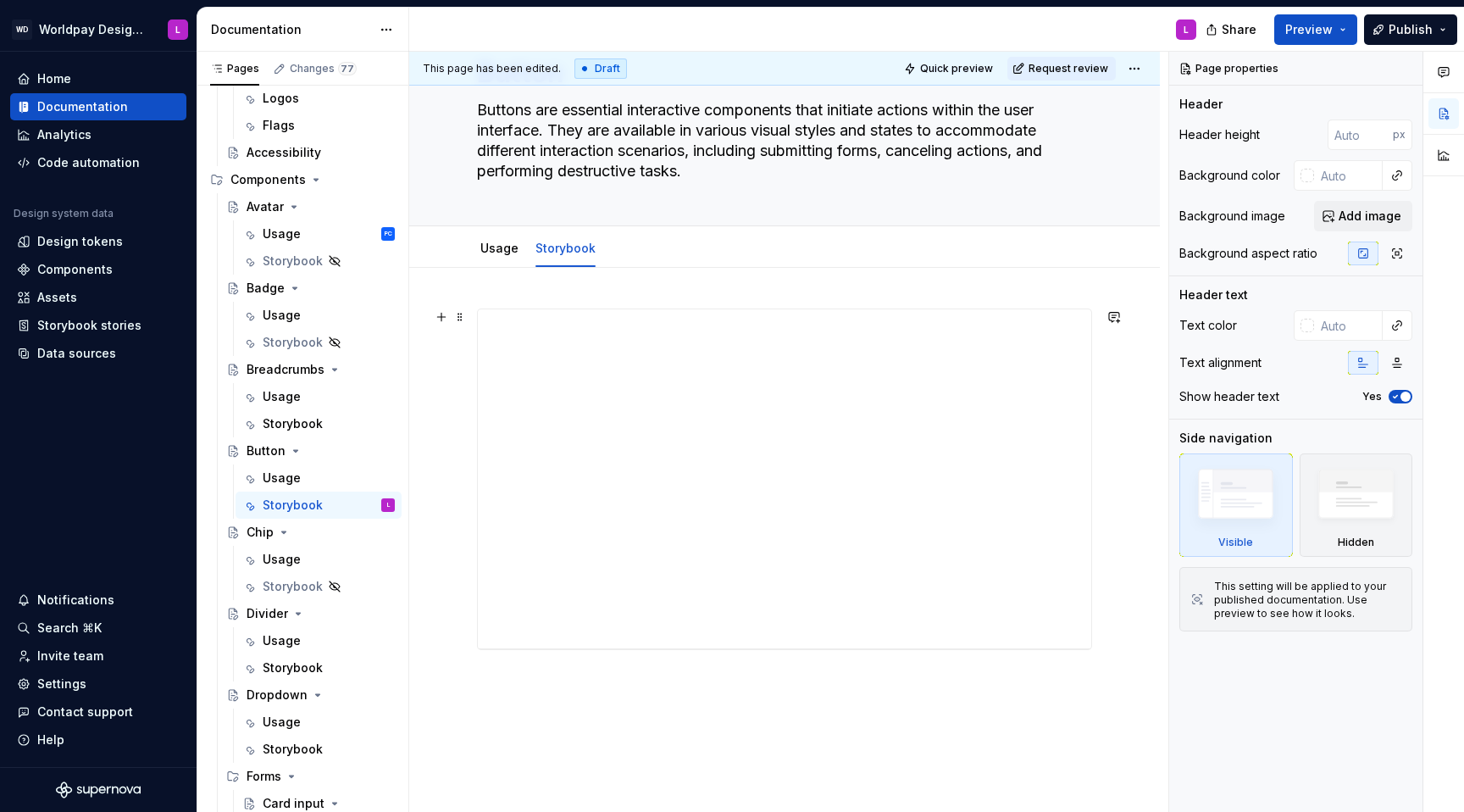
scroll to position [95, 0]
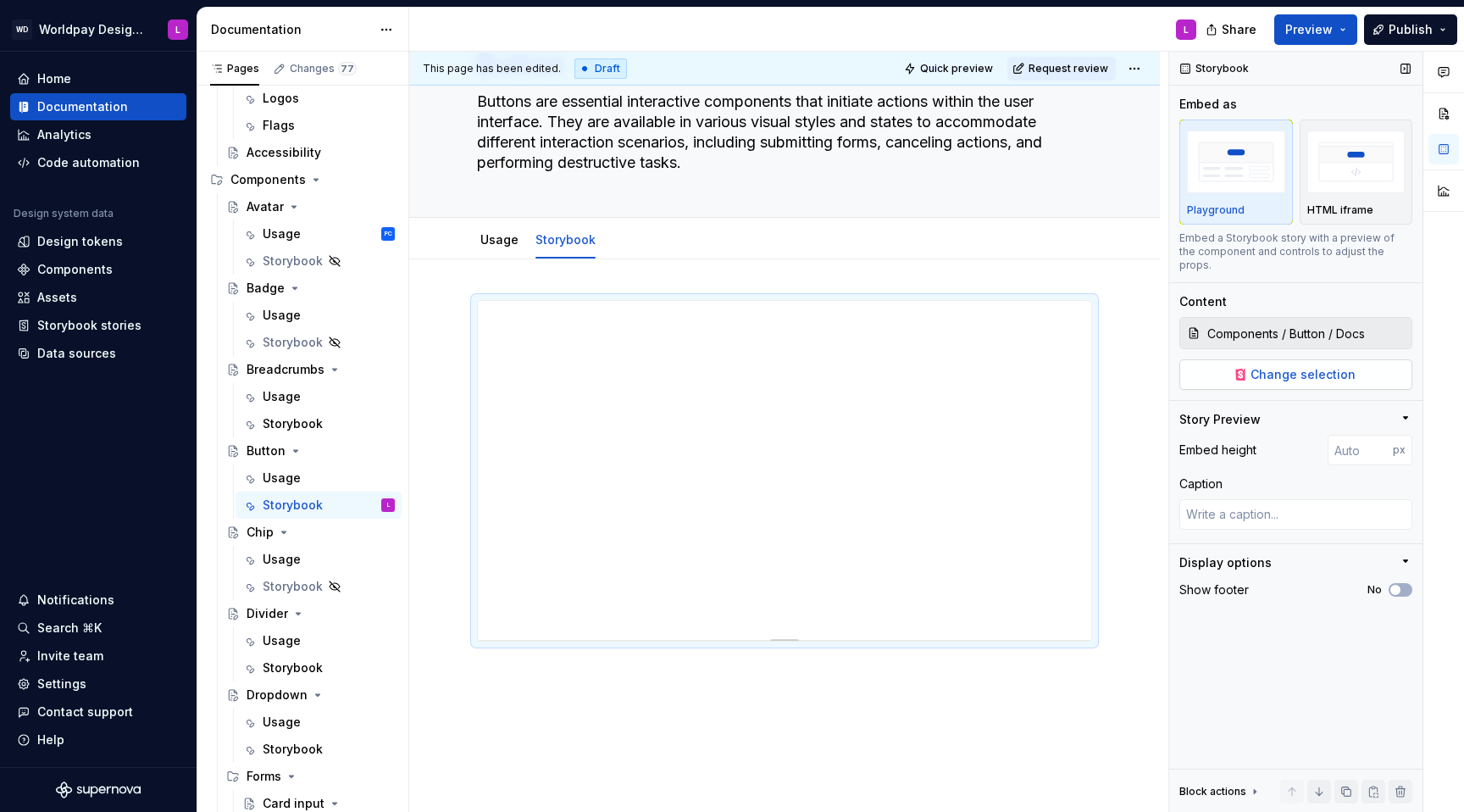
click at [1096, 366] on span "Change selection" at bounding box center [1303, 373] width 105 height 17
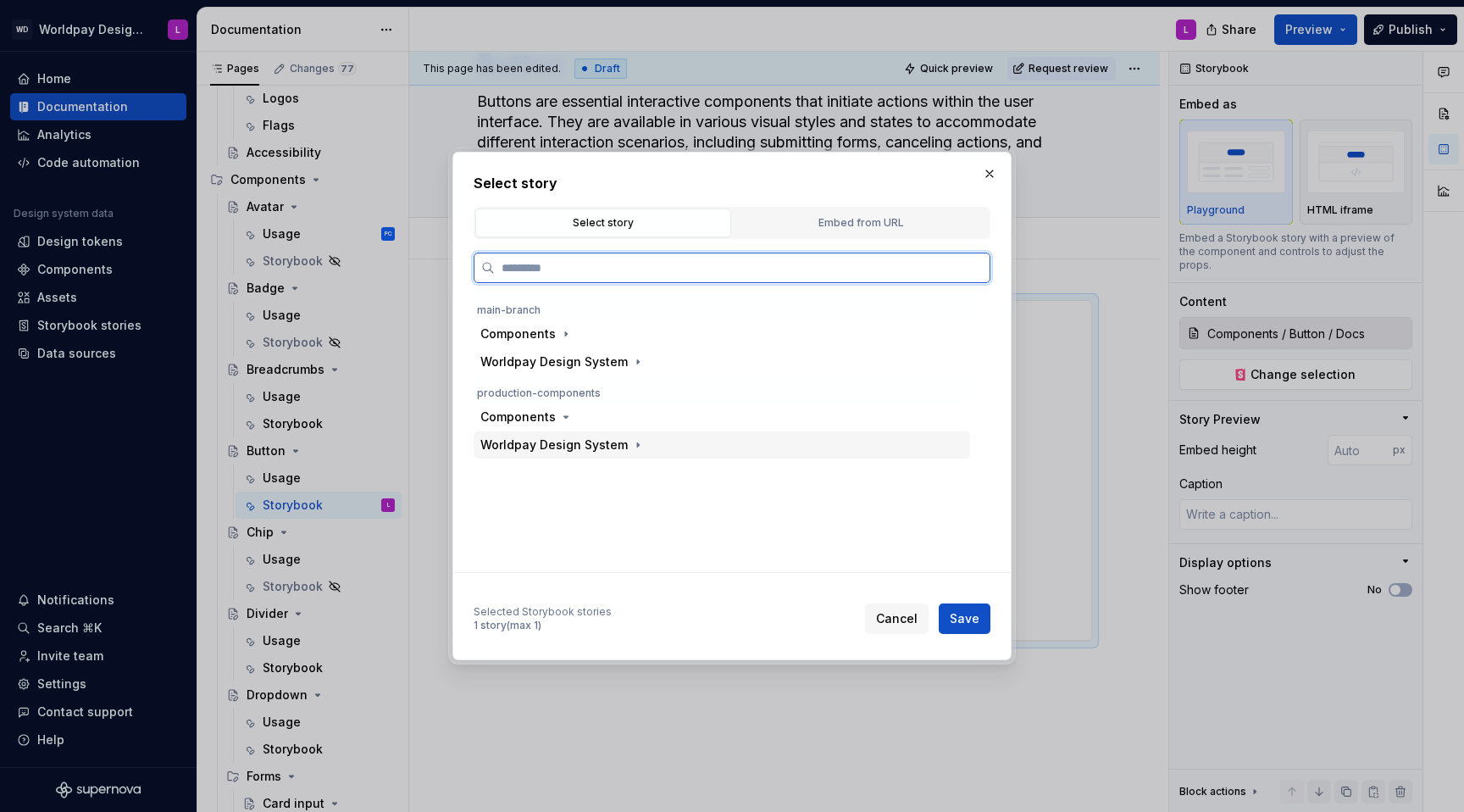
click at [532, 443] on div "Worldpay Design System" at bounding box center [554, 444] width 148 height 17
click at [557, 453] on div "Worldpay Design System" at bounding box center [722, 444] width 496 height 27
click at [557, 419] on button "button" at bounding box center [565, 416] width 17 height 17
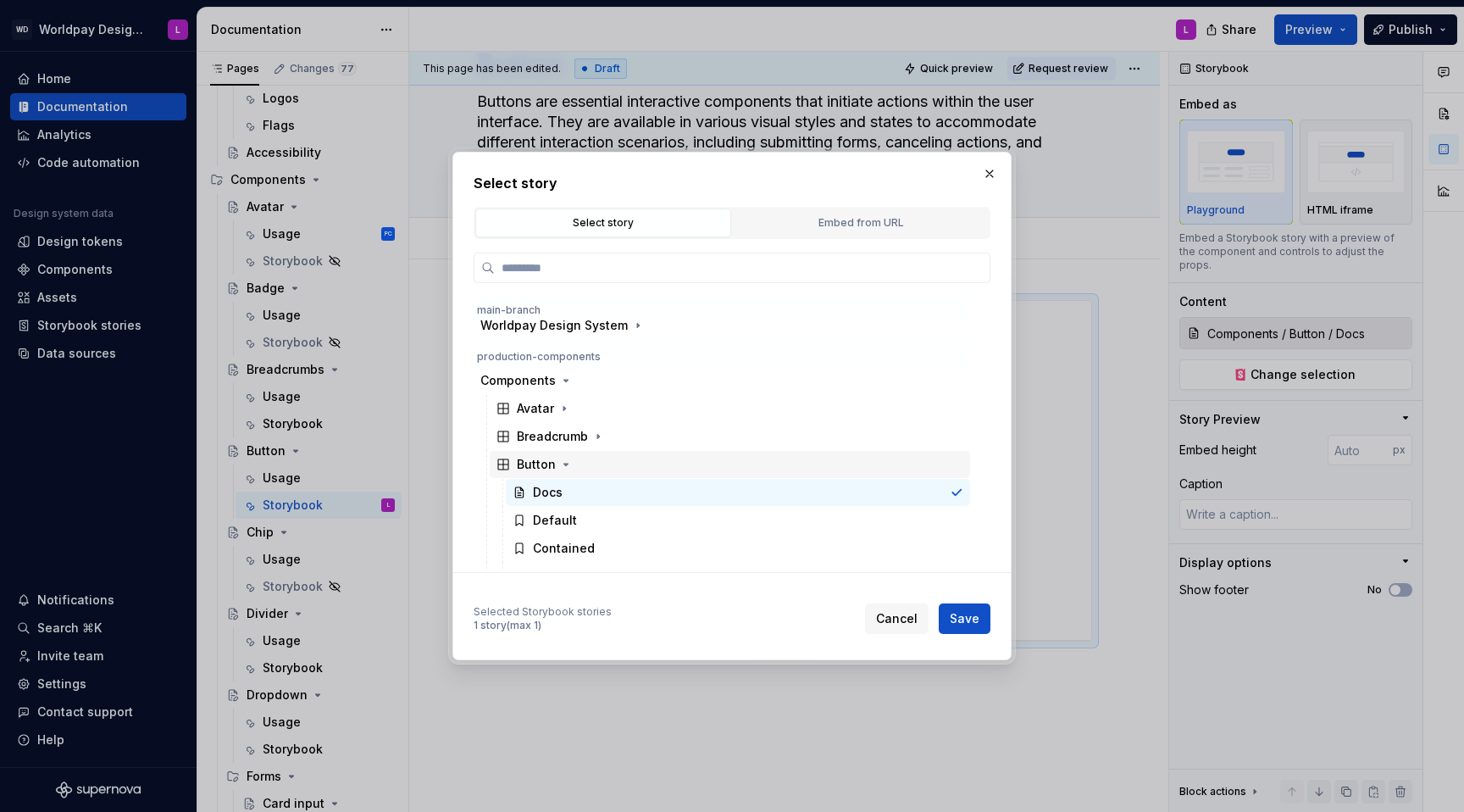
scroll to position [110, 0]
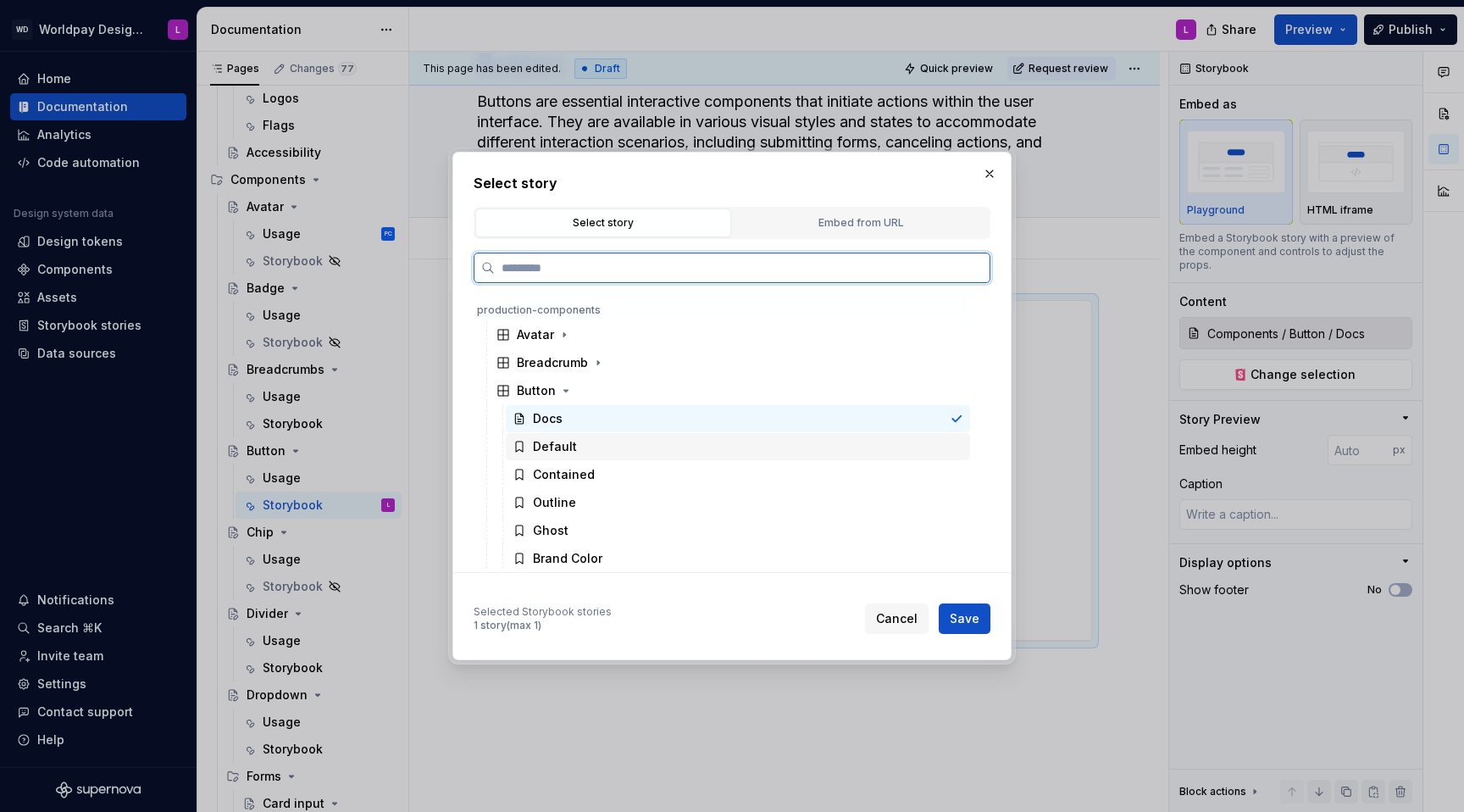
click at [589, 443] on div "Default" at bounding box center [737, 446] width 464 height 27
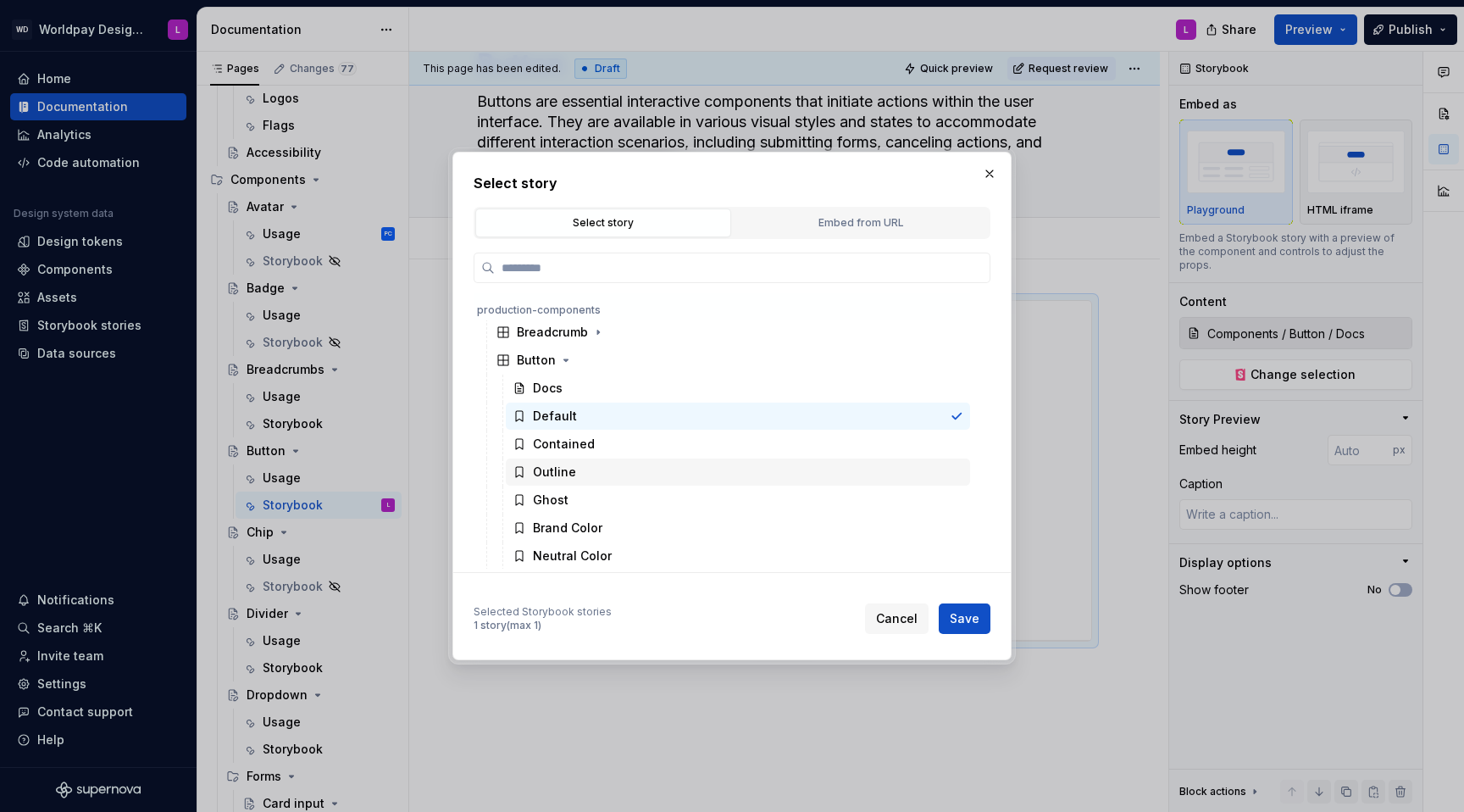
scroll to position [141, 0]
click at [970, 513] on span "Save" at bounding box center [965, 618] width 29 height 17
type textarea "*"
type input "Components / Button / Default"
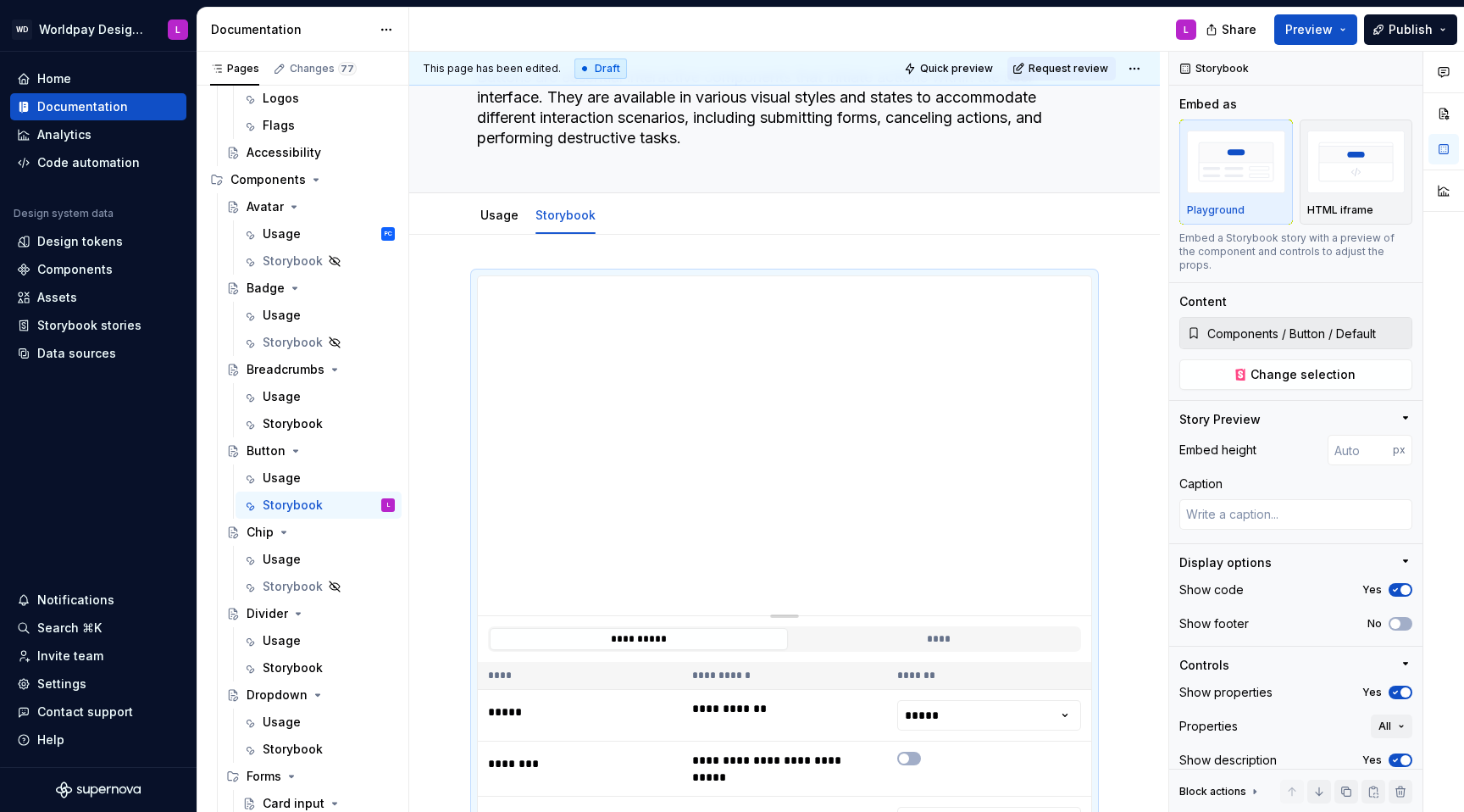
scroll to position [126, 0]
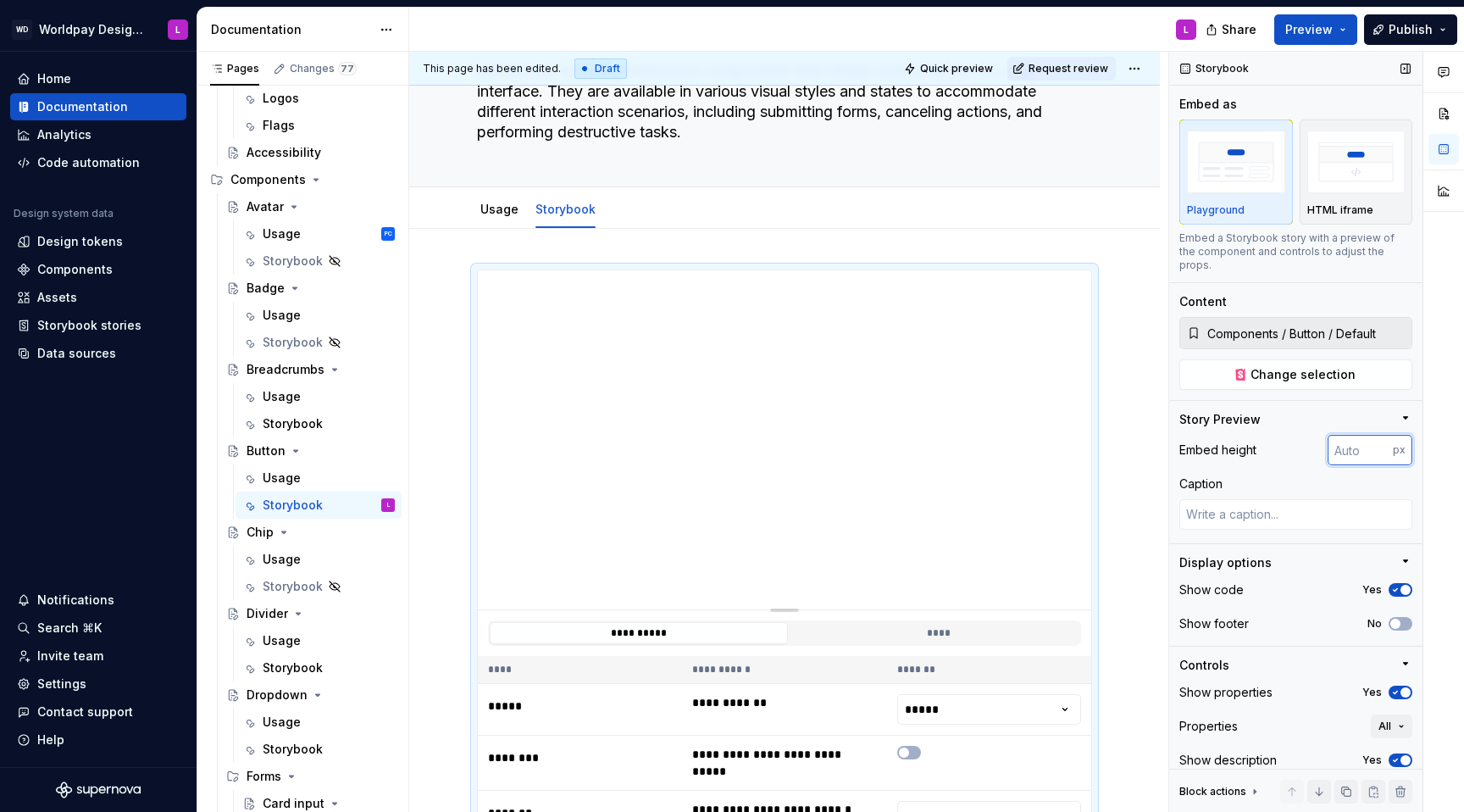
click at [1096, 443] on input "number" at bounding box center [1360, 449] width 65 height 30
type input "100"
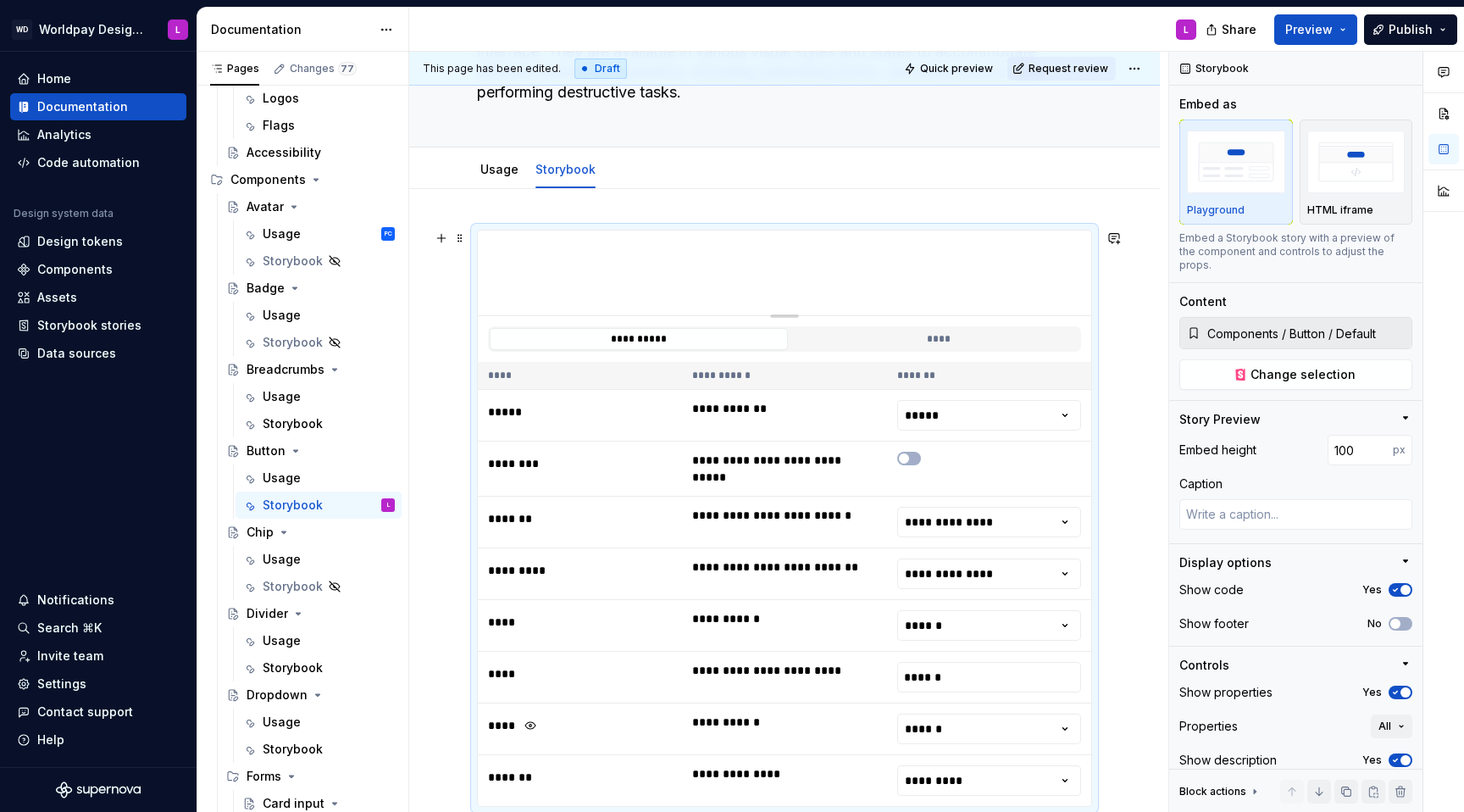
scroll to position [159, 0]
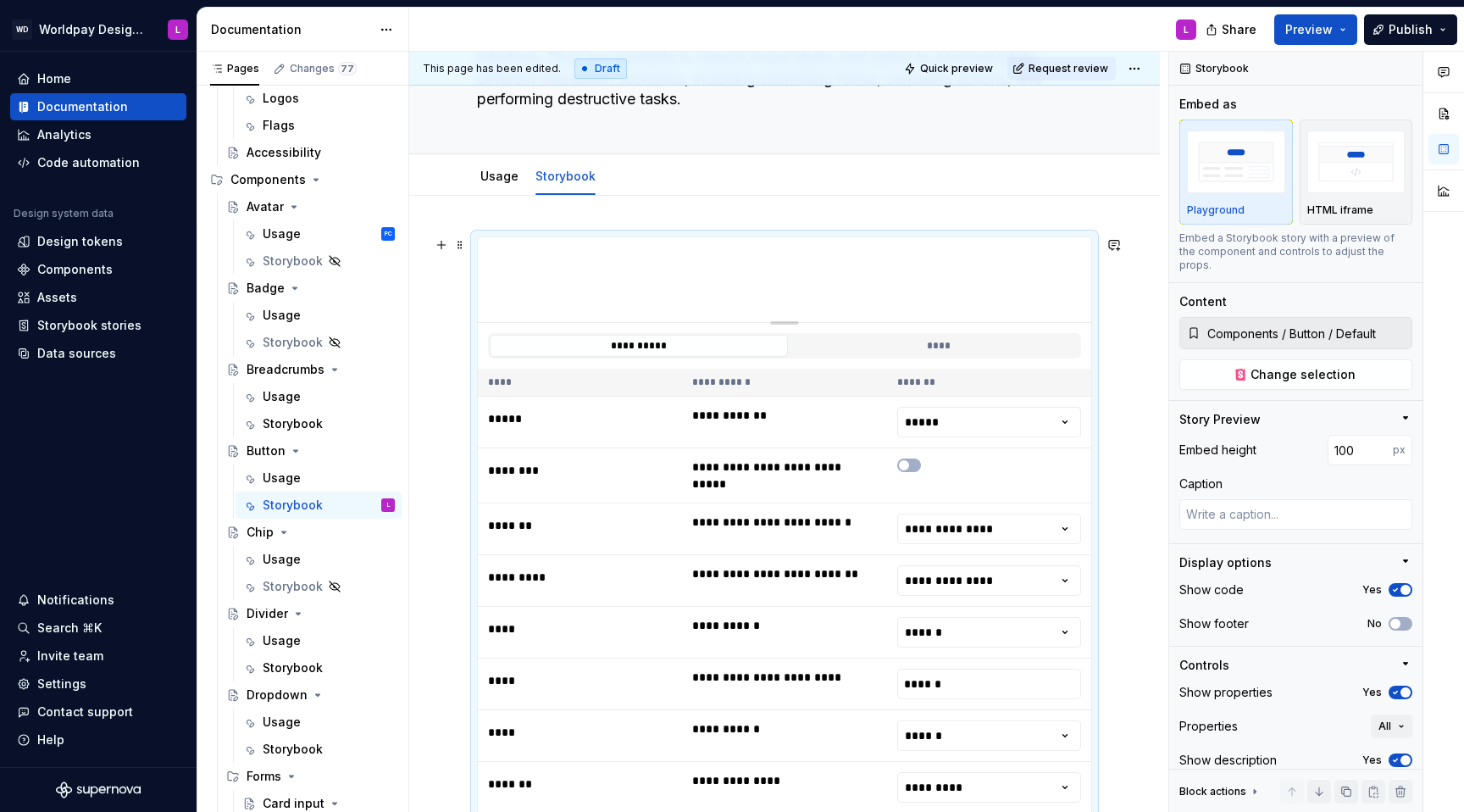
click at [438, 410] on div "**********" at bounding box center [785, 702] width 751 height 1013
click at [1022, 513] on html "WD Worldpay Design System L Home Documentation Analytics Code automation Design…" at bounding box center [732, 406] width 1464 height 812
click at [1096, 513] on html "WD Worldpay Design System L Home Documentation Analytics Code automation Design…" at bounding box center [732, 406] width 1464 height 812
click at [1096, 513] on div "**********" at bounding box center [785, 702] width 751 height 1013
click at [994, 503] on html "WD Worldpay Design System L Home Documentation Analytics Code automation Design…" at bounding box center [732, 406] width 1464 height 812
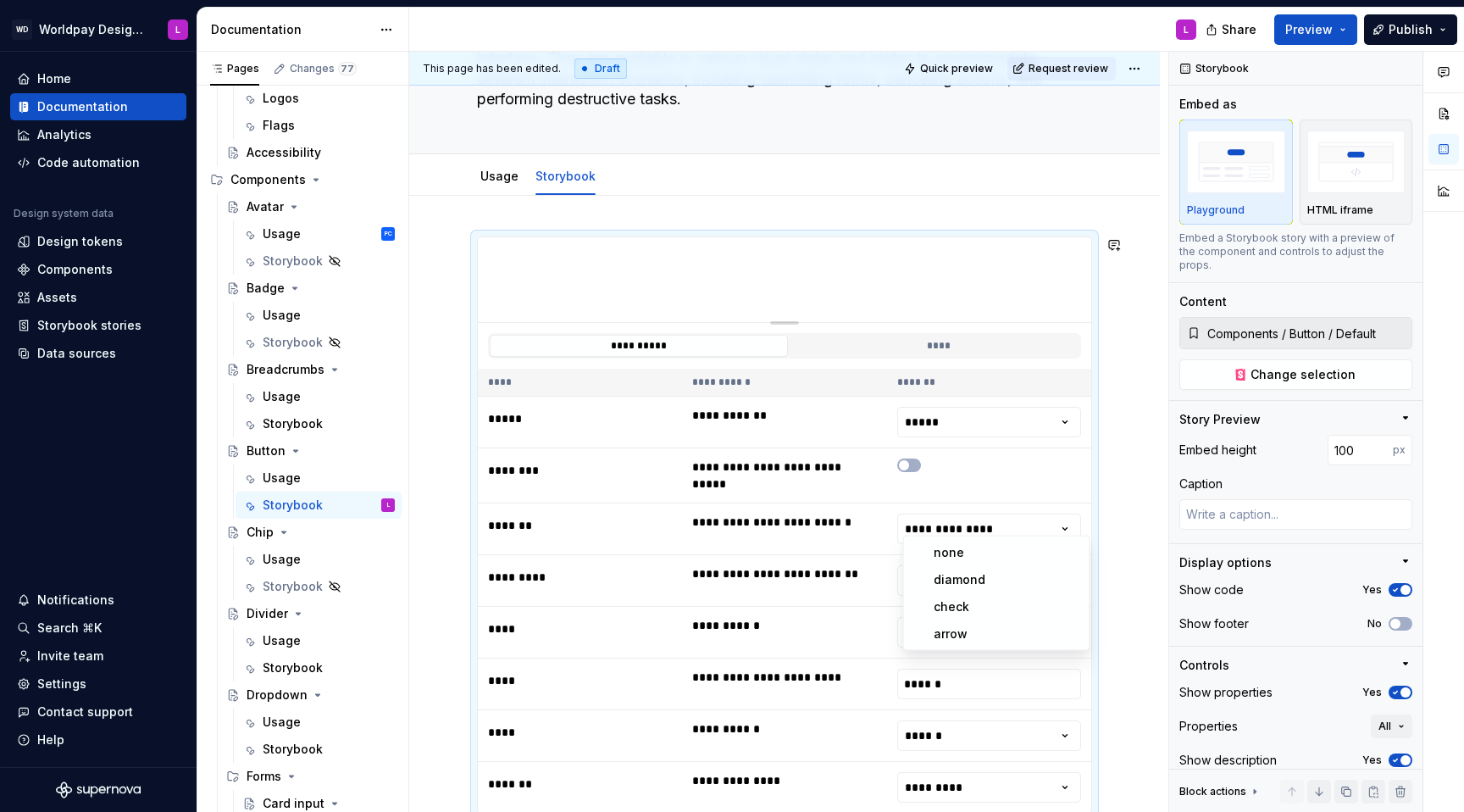
click at [1096, 513] on html "WD Worldpay Design System L Home Documentation Analytics Code automation Design…" at bounding box center [732, 406] width 1464 height 812
click at [1013, 513] on html "WD Worldpay Design System L Home Documentation Analytics Code automation Design…" at bounding box center [732, 406] width 1464 height 812
click at [1096, 513] on html "WD Worldpay Design System L Home Documentation Analytics Code automation Design…" at bounding box center [732, 406] width 1464 height 812
click at [989, 513] on html "WD Worldpay Design System L Home Documentation Analytics Code automation Design…" at bounding box center [732, 406] width 1464 height 812
click at [1096, 513] on html "WD Worldpay Design System L Home Documentation Analytics Code automation Design…" at bounding box center [732, 406] width 1464 height 812
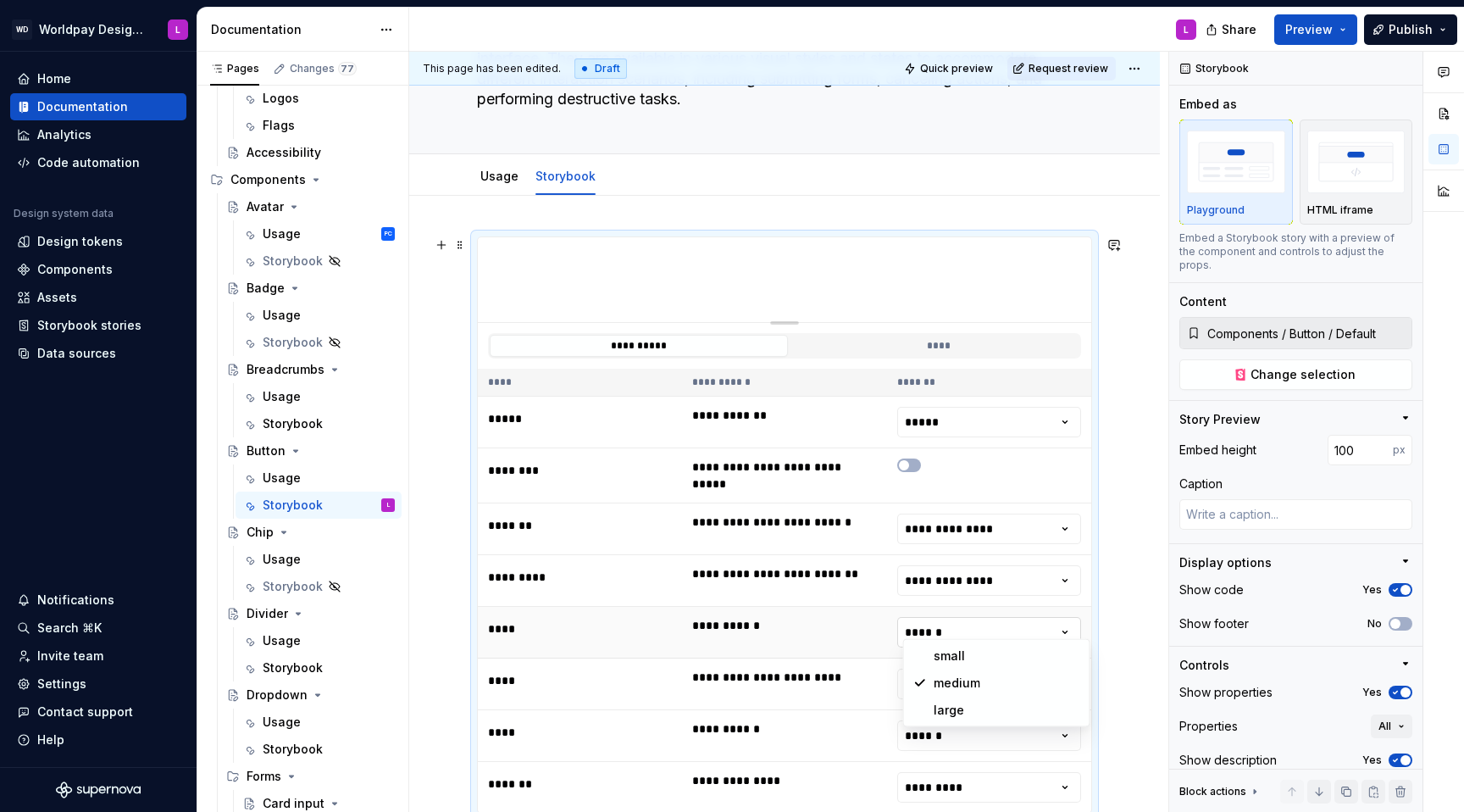
click at [1001, 513] on html "WD Worldpay Design System L Home Documentation Analytics Code automation Design…" at bounding box center [732, 406] width 1464 height 812
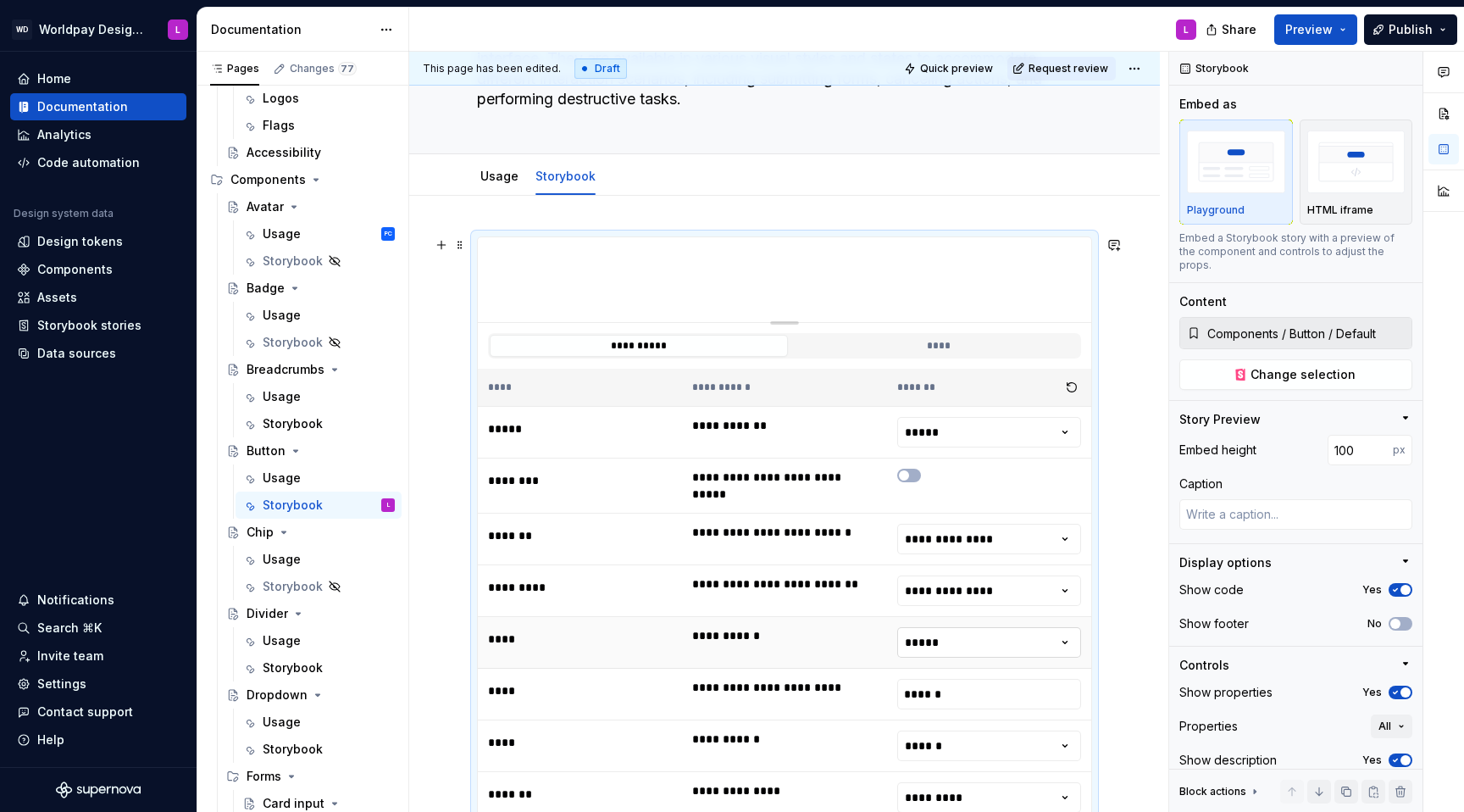
click at [989, 513] on html "WD Worldpay Design System L Home Documentation Analytics Code automation Design…" at bounding box center [732, 406] width 1464 height 812
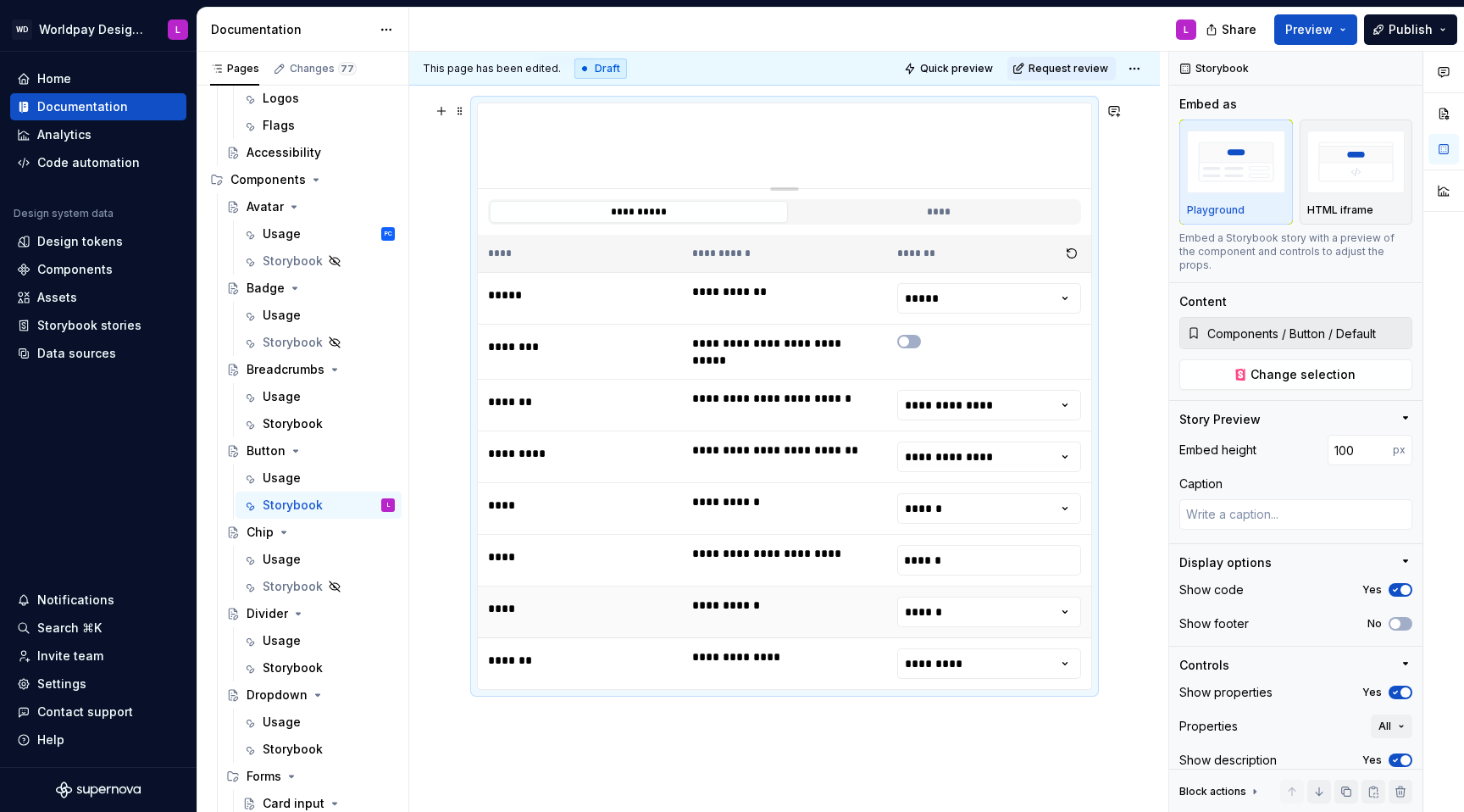
scroll to position [310, 0]
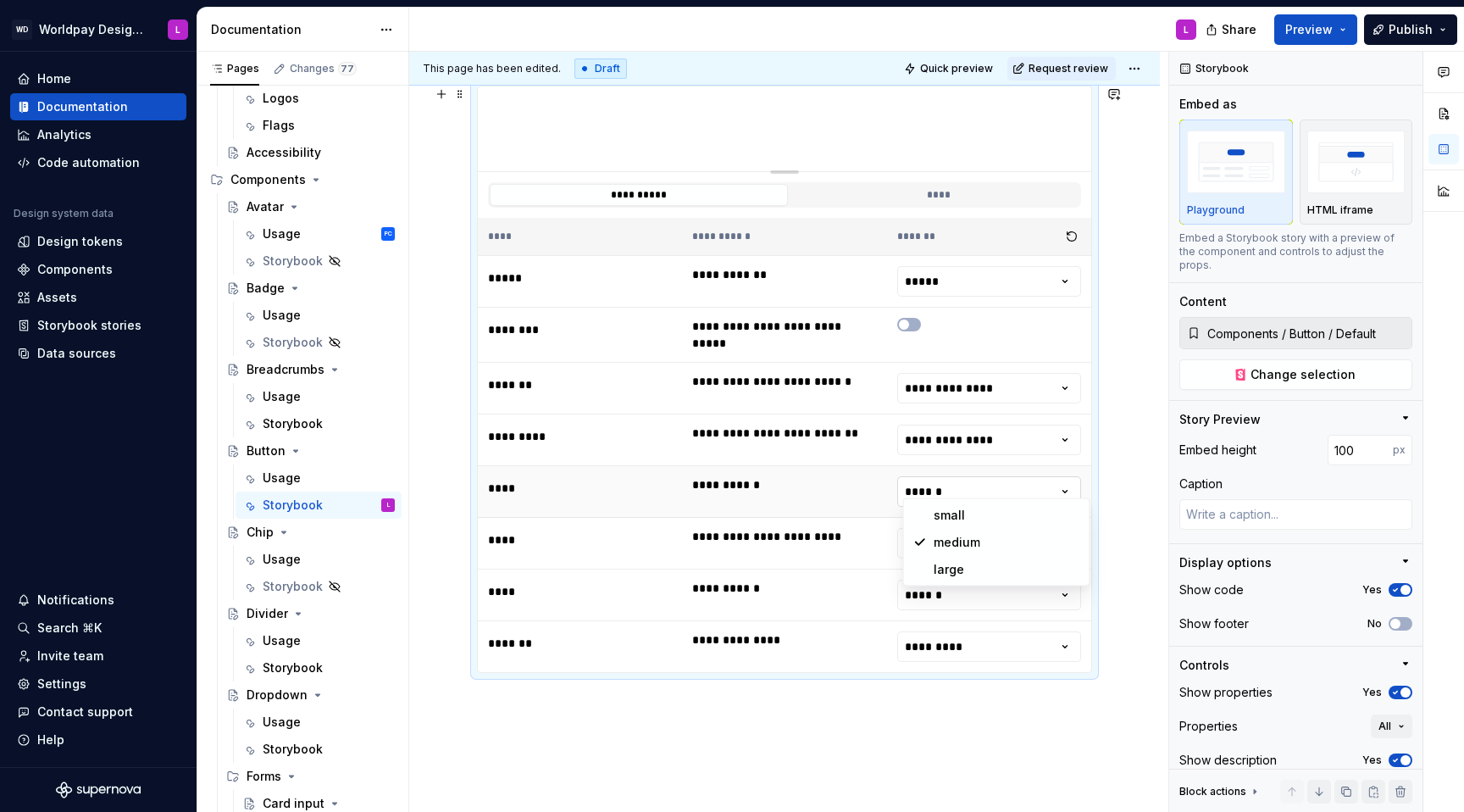
click at [987, 488] on html "WD Worldpay Design System L Home Documentation Analytics Code automation Design…" at bounding box center [732, 406] width 1464 height 812
click at [988, 513] on input "******" at bounding box center [989, 543] width 184 height 30
click at [963, 513] on html "WD Worldpay Design System L Home Documentation Analytics Code automation Design…" at bounding box center [732, 406] width 1464 height 812
click at [952, 513] on html "WD Worldpay Design System L Home Documentation Analytics Code automation Design…" at bounding box center [732, 406] width 1464 height 812
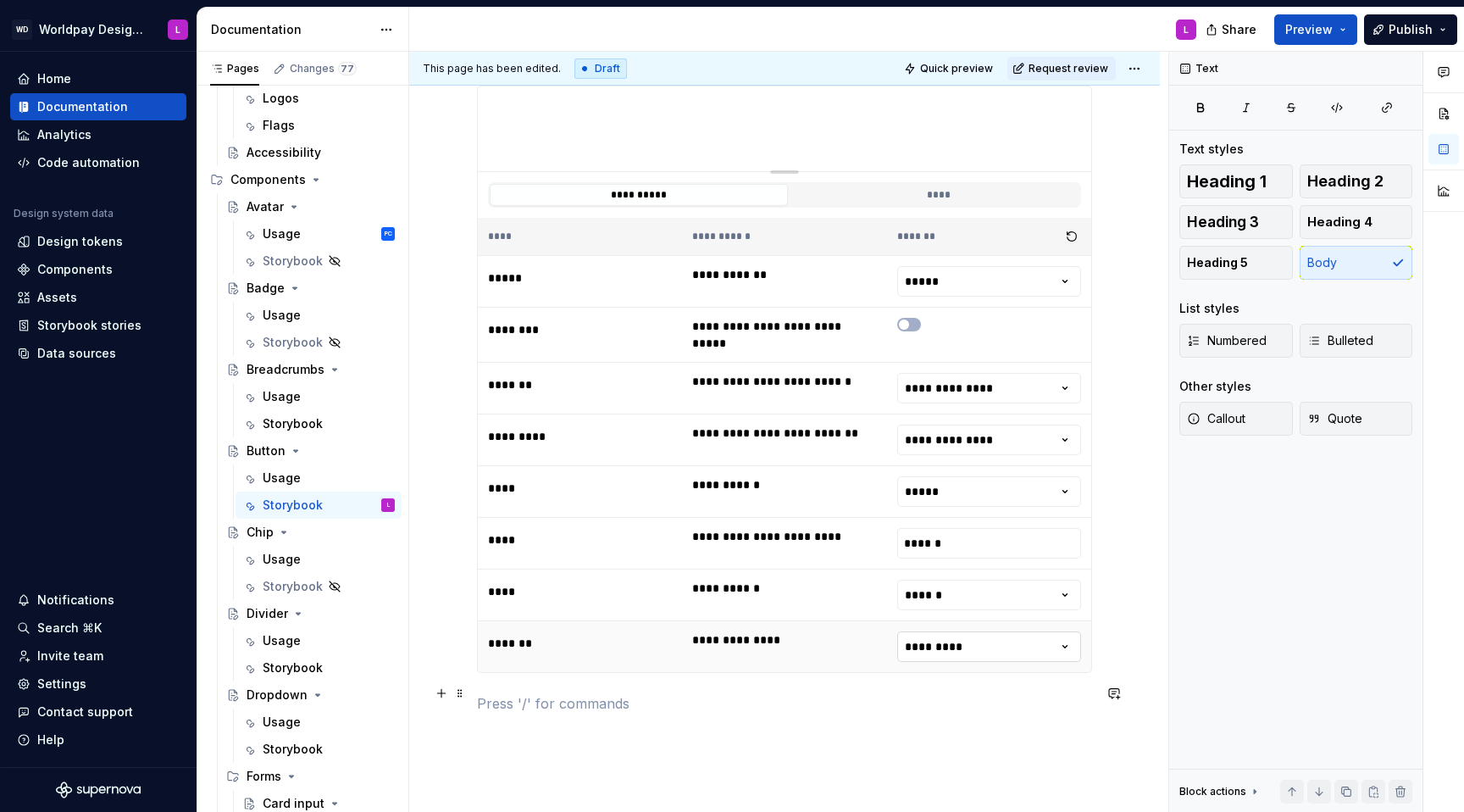
drag, startPoint x: 924, startPoint y: 700, endPoint x: 950, endPoint y: 651, distance: 55.5
click at [927, 513] on p at bounding box center [784, 703] width 615 height 20
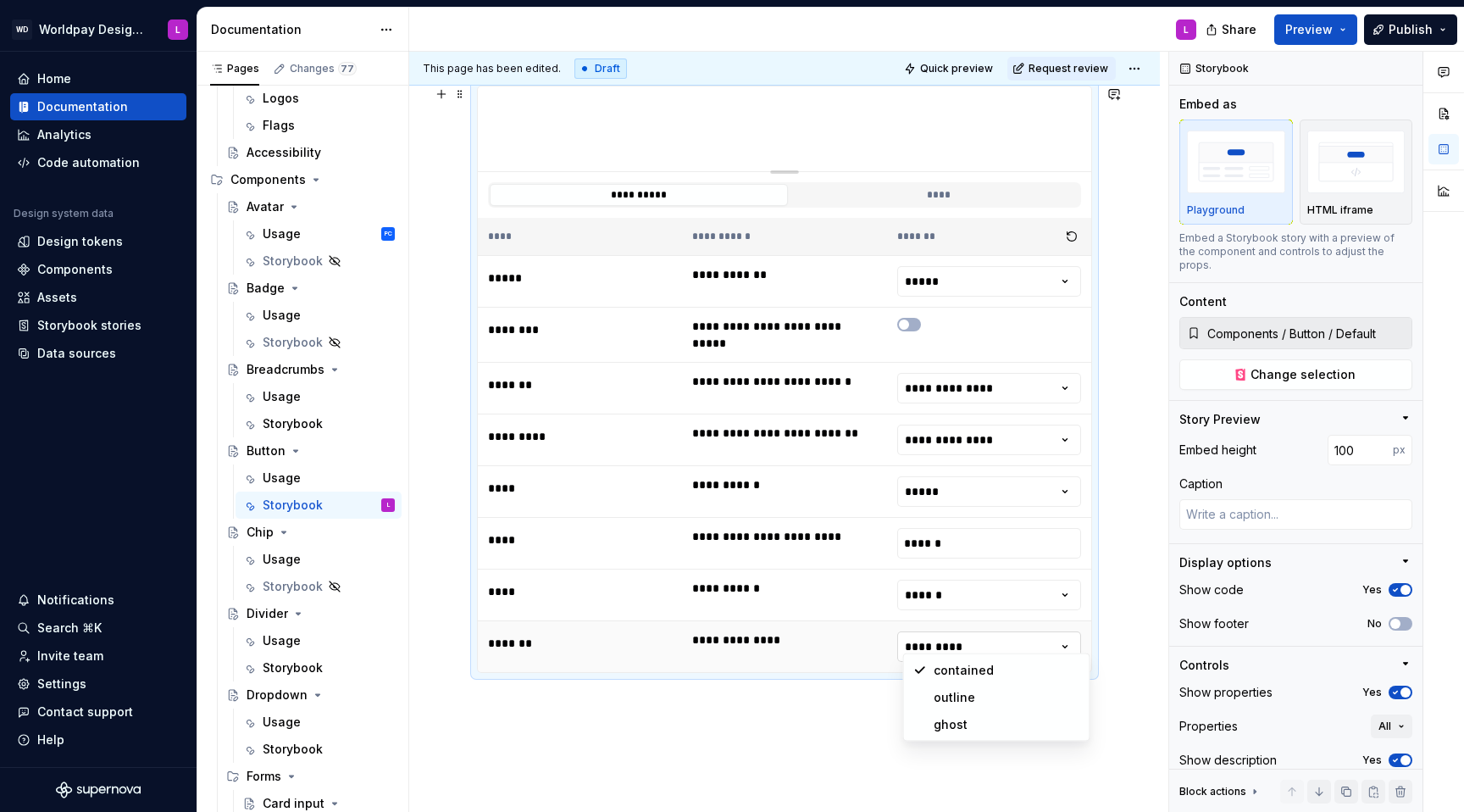
click at [960, 513] on html "WD Worldpay Design System L Home Documentation Analytics Code automation Design…" at bounding box center [732, 406] width 1464 height 812
click at [1096, 513] on html "WD Worldpay Design System L Home Documentation Analytics Code automation Design…" at bounding box center [732, 406] width 1464 height 812
click at [971, 513] on html "WD Worldpay Design System L Home Documentation Analytics Code automation Design…" at bounding box center [732, 406] width 1464 height 812
click at [1096, 513] on html "WD Worldpay Design System L Home Documentation Analytics Code automation Design…" at bounding box center [732, 406] width 1464 height 812
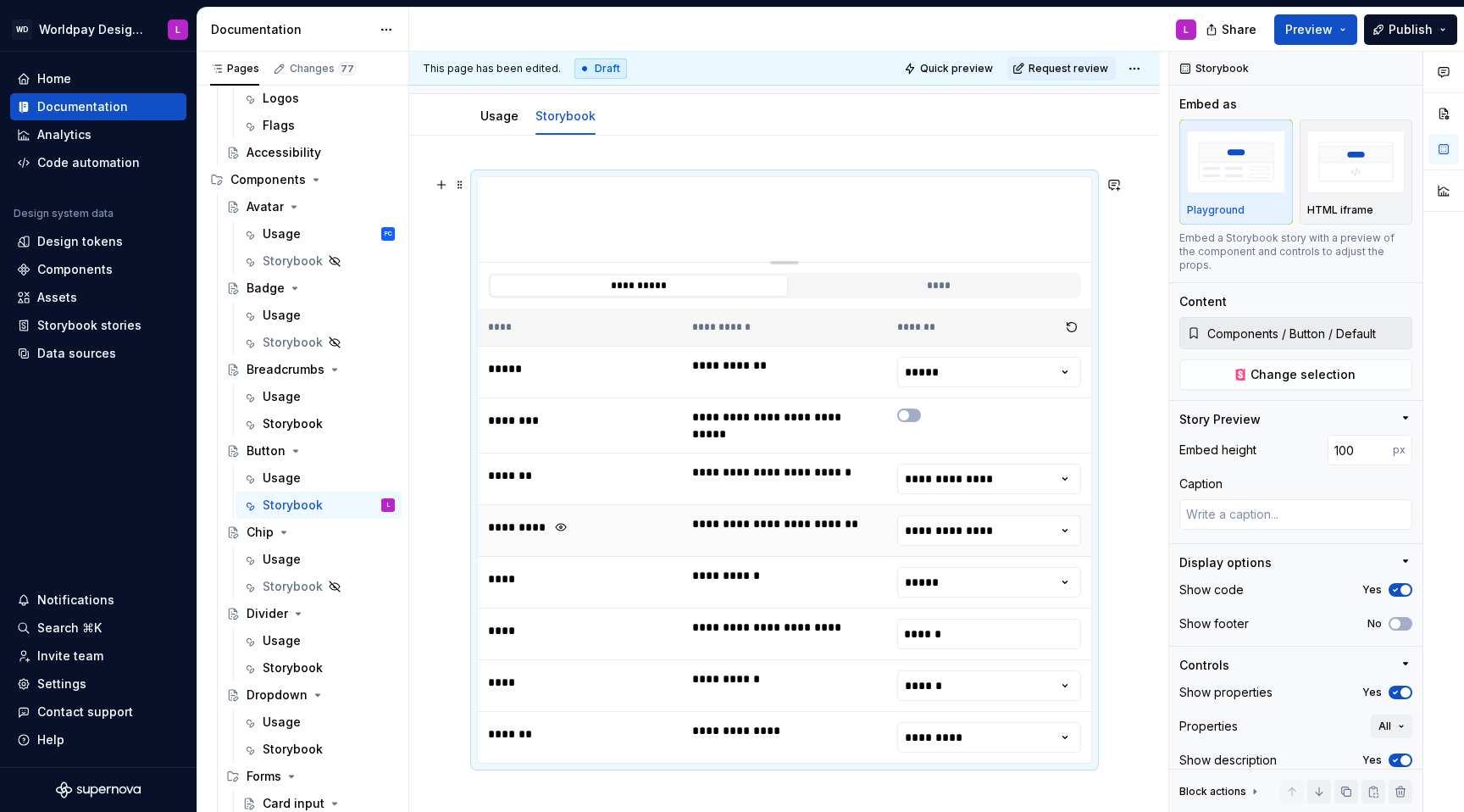
scroll to position [219, 0]
click at [911, 371] on html "WD Worldpay Design System L Home Documentation Analytics Code automation Design…" at bounding box center [732, 406] width 1464 height 812
click at [977, 378] on html "WD Worldpay Design System L Home Documentation Analytics Code automation Design…" at bounding box center [732, 406] width 1464 height 812
click at [430, 282] on div "**********" at bounding box center [785, 648] width 751 height 1023
click at [435, 308] on div "**********" at bounding box center [785, 648] width 751 height 1023
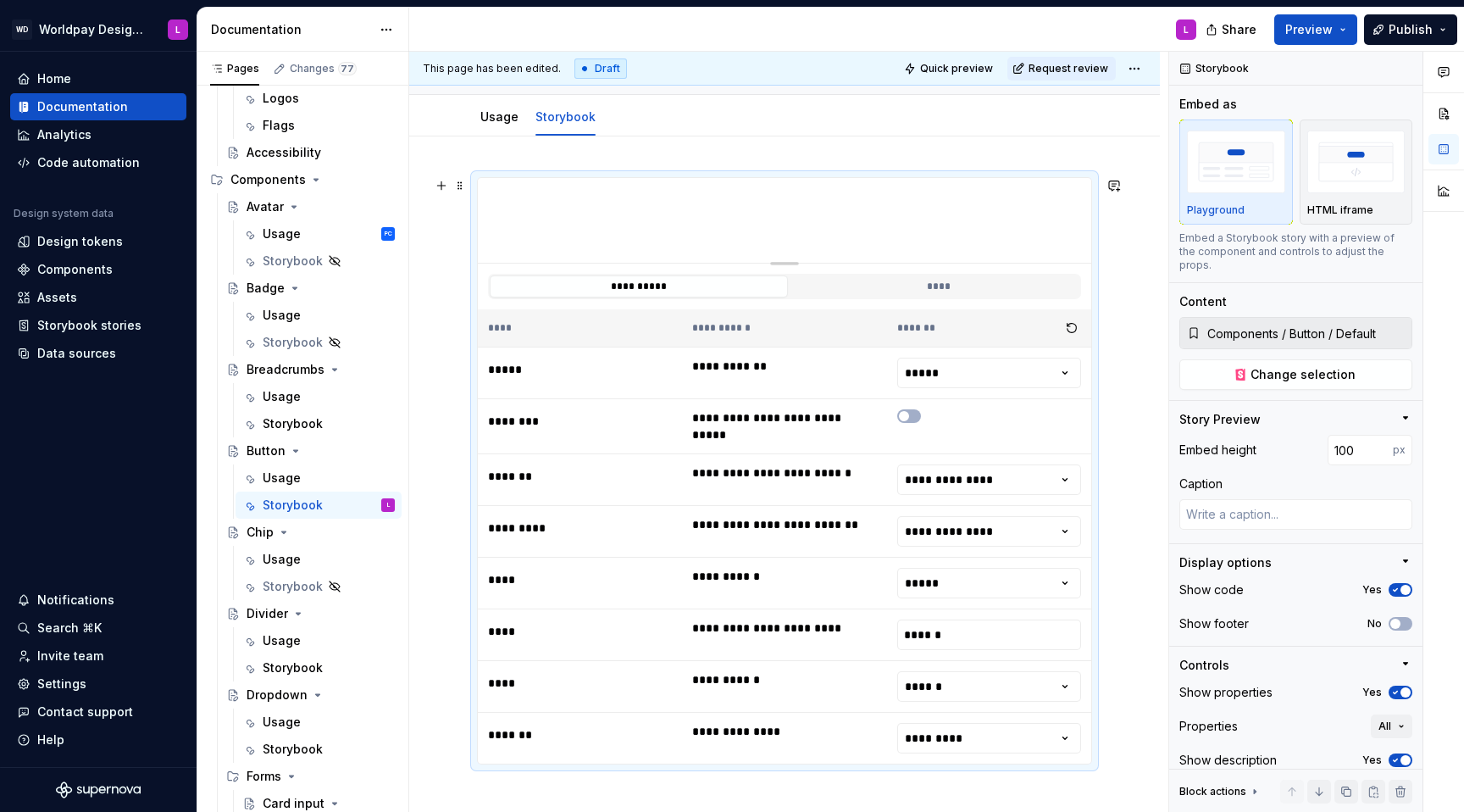
click at [435, 308] on div "**********" at bounding box center [785, 648] width 751 height 1023
click at [531, 148] on div "**********" at bounding box center [785, 648] width 751 height 1023
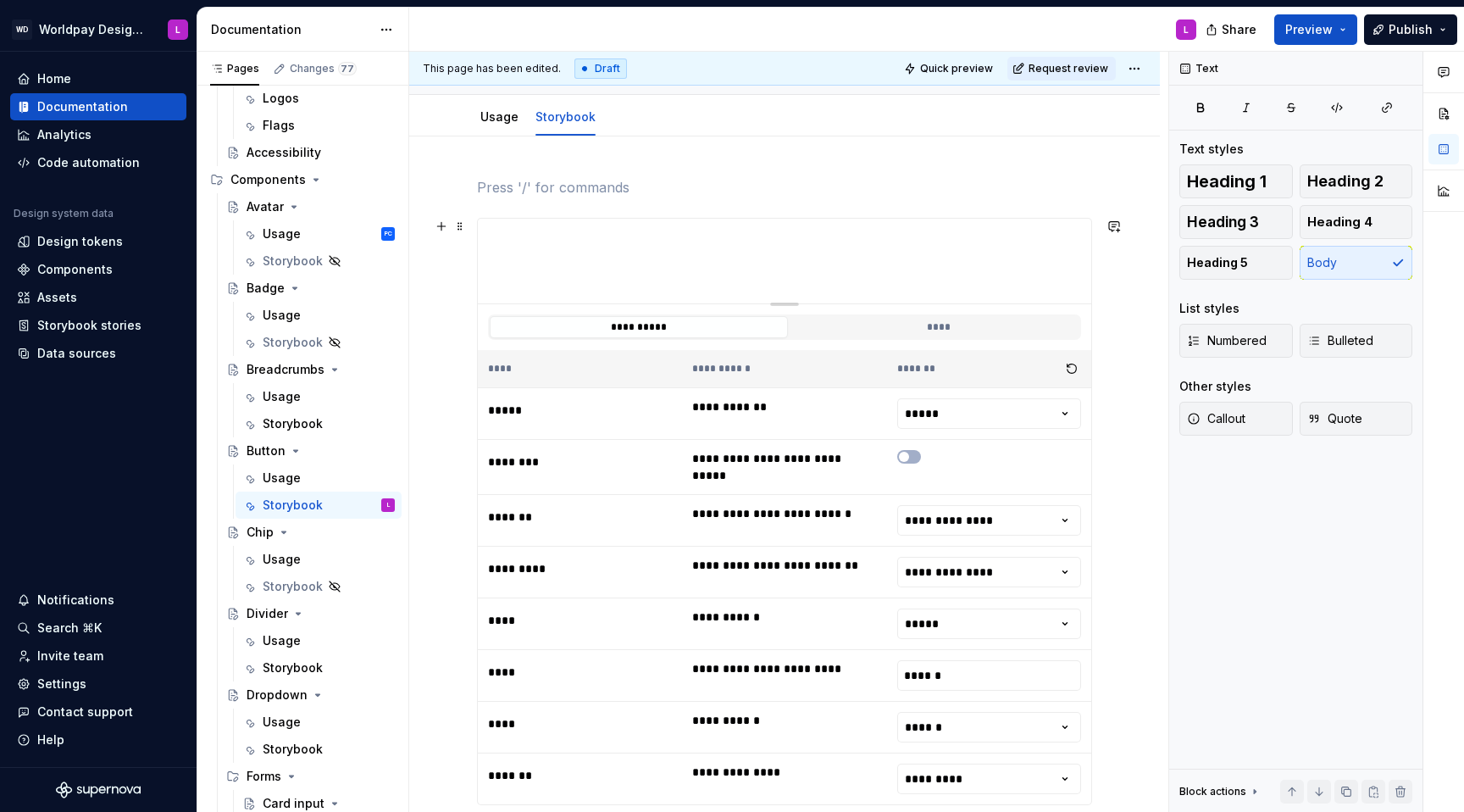
click at [438, 458] on div "**********" at bounding box center [785, 668] width 751 height 1064
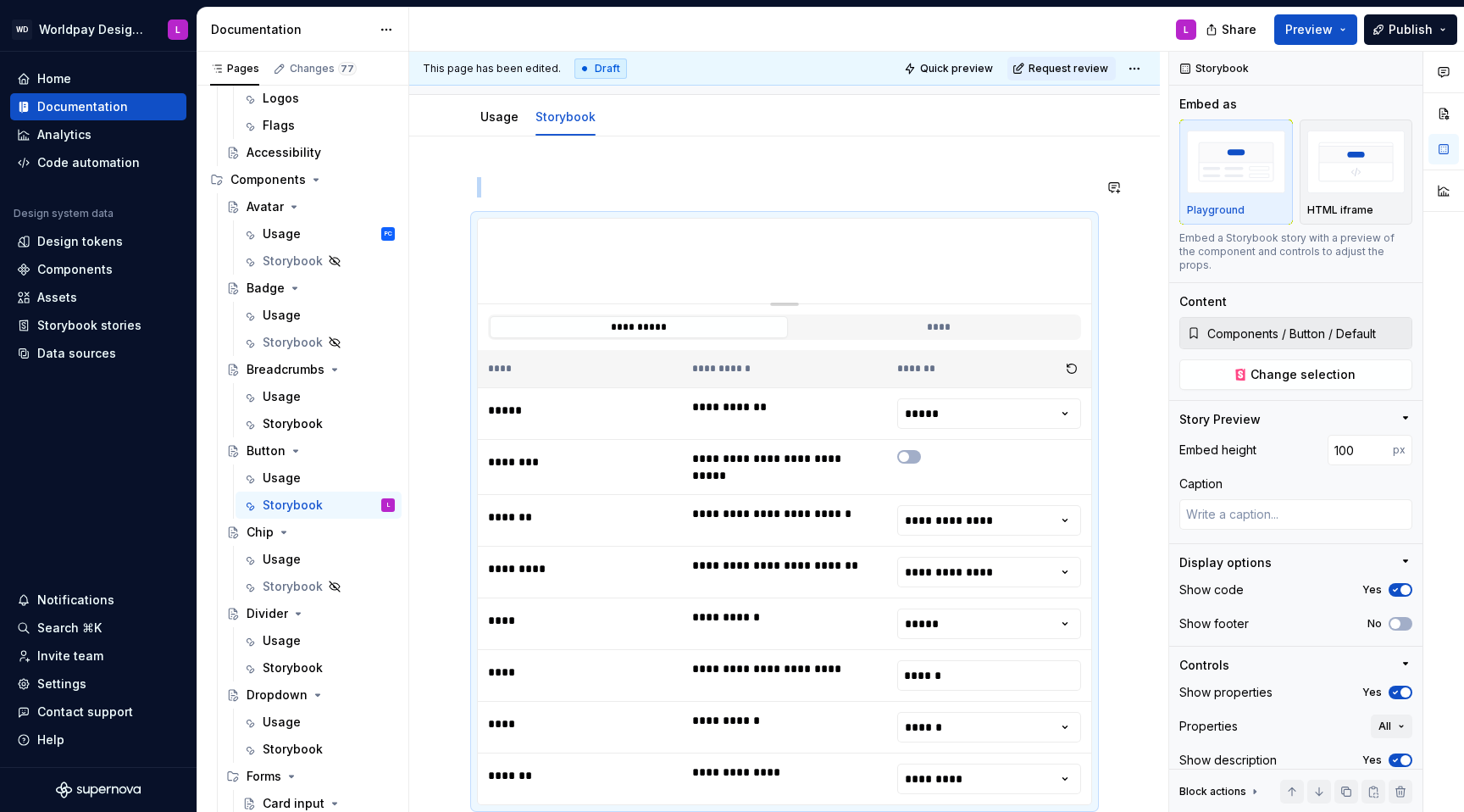
click at [504, 181] on p at bounding box center [784, 187] width 615 height 20
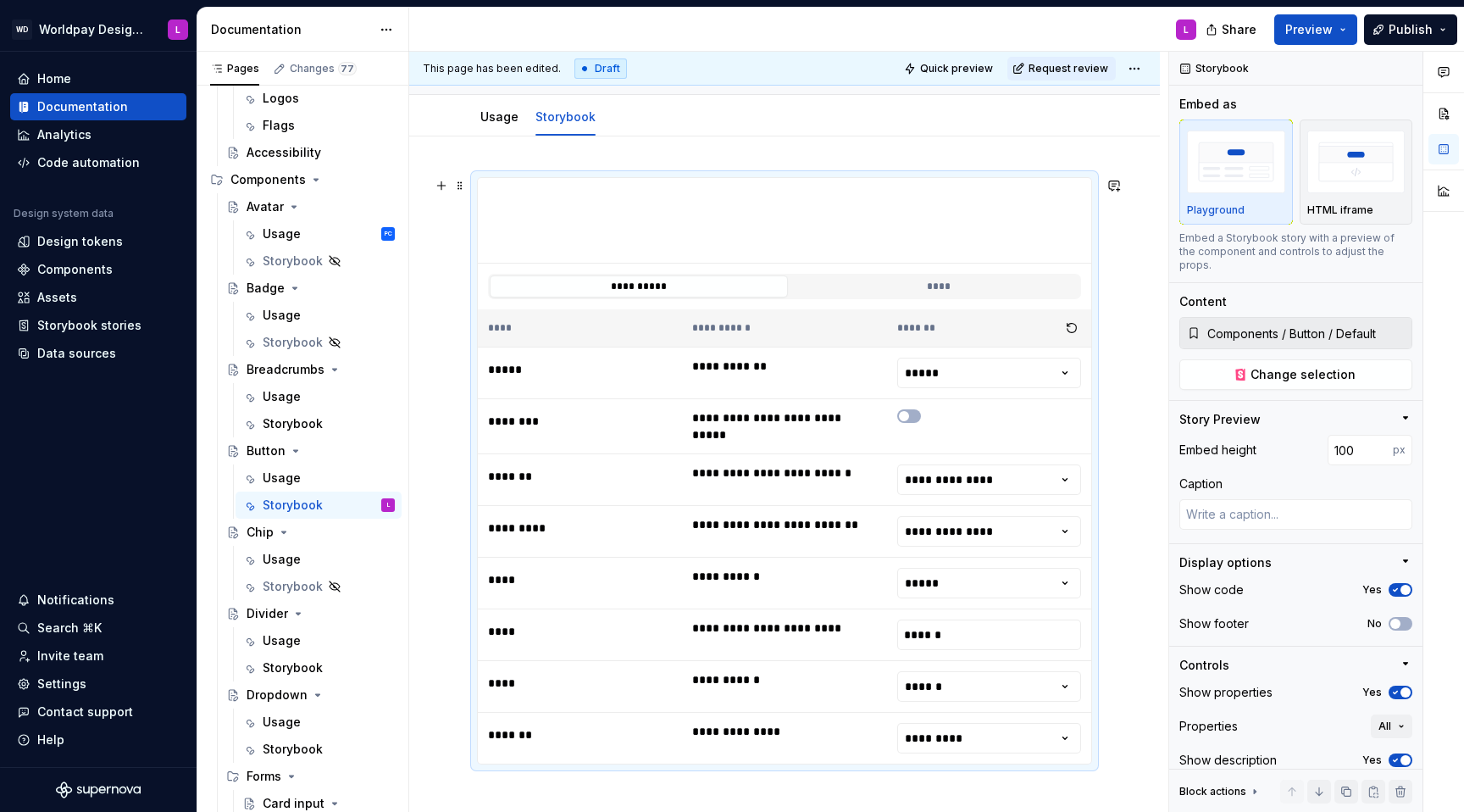
click at [419, 513] on div "**********" at bounding box center [785, 648] width 751 height 1023
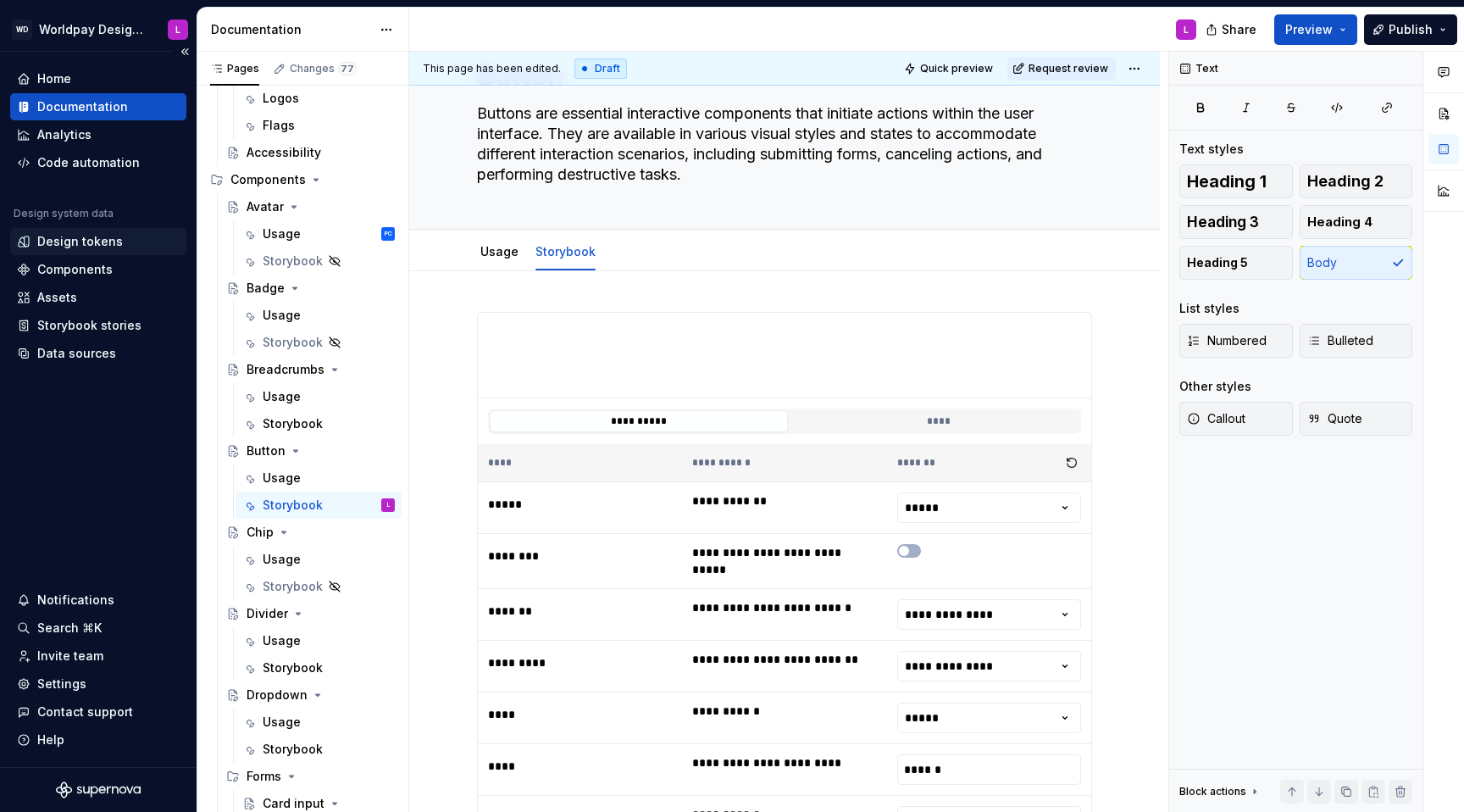
scroll to position [90, 0]
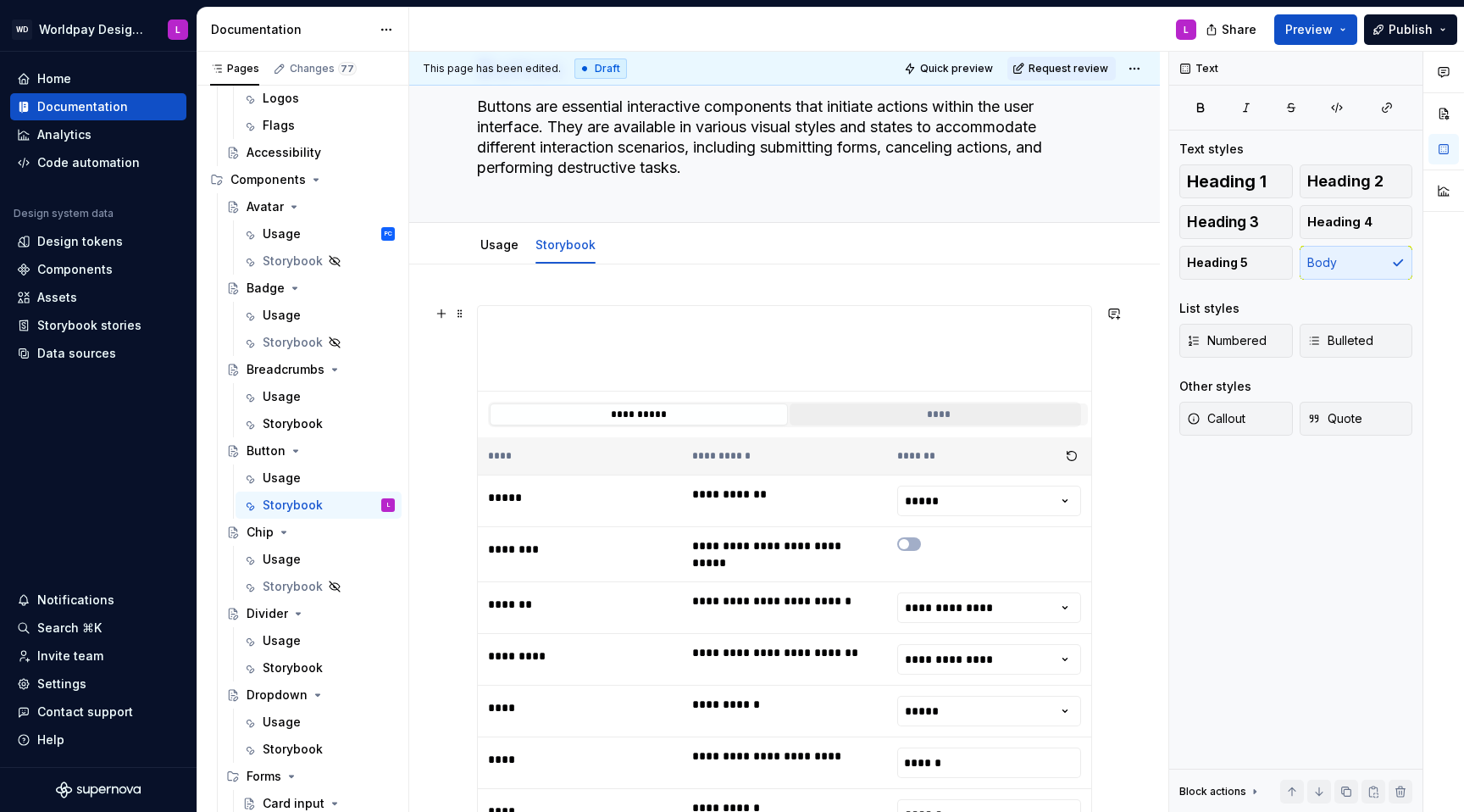
click at [858, 423] on button "****" at bounding box center [939, 414] width 299 height 22
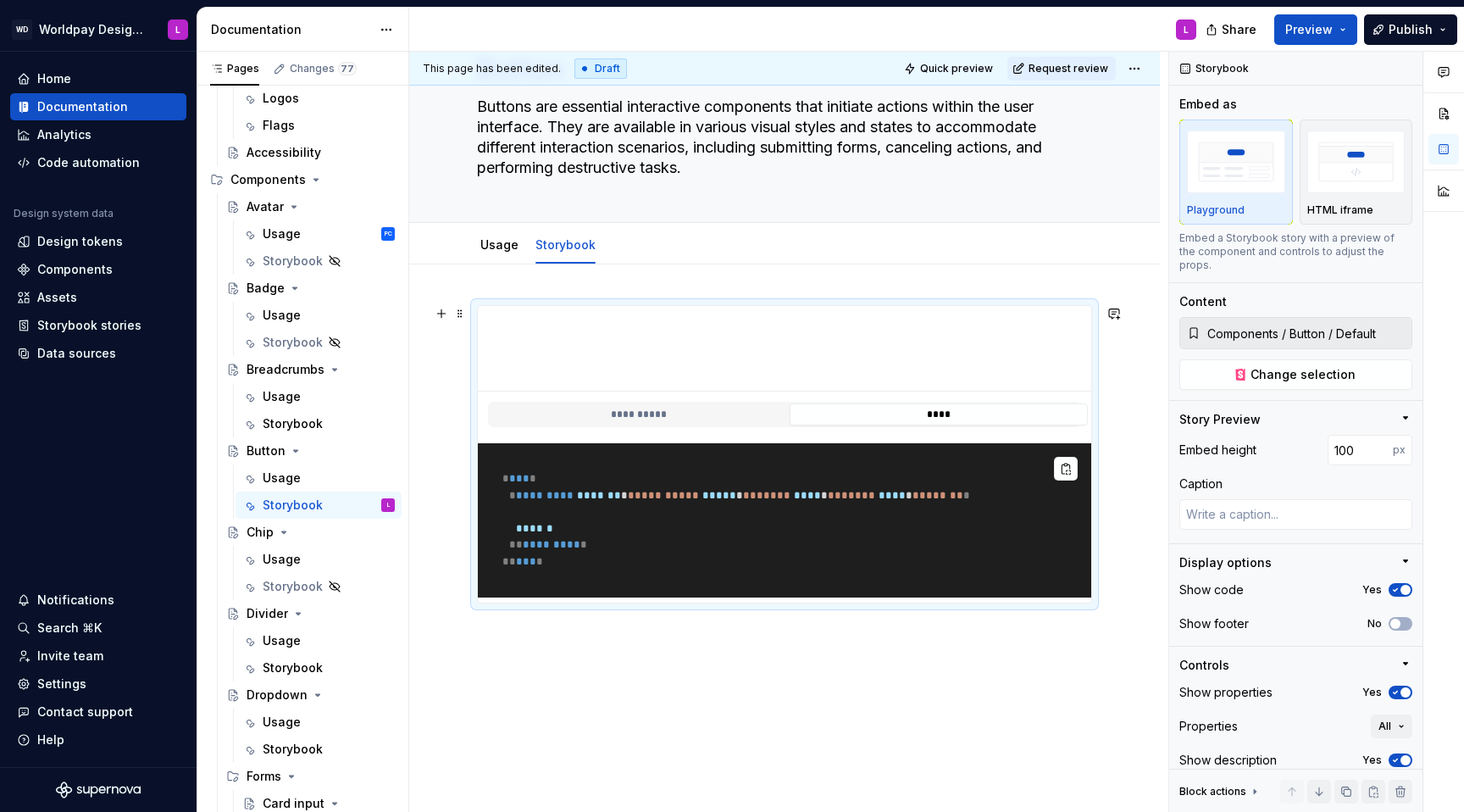
click at [641, 507] on pre "* *** * * ********* ******* * * ********* * ***** * * ***** * **** * * ***** * …" at bounding box center [784, 520] width 614 height 155
click at [608, 414] on button "**********" at bounding box center [639, 414] width 299 height 22
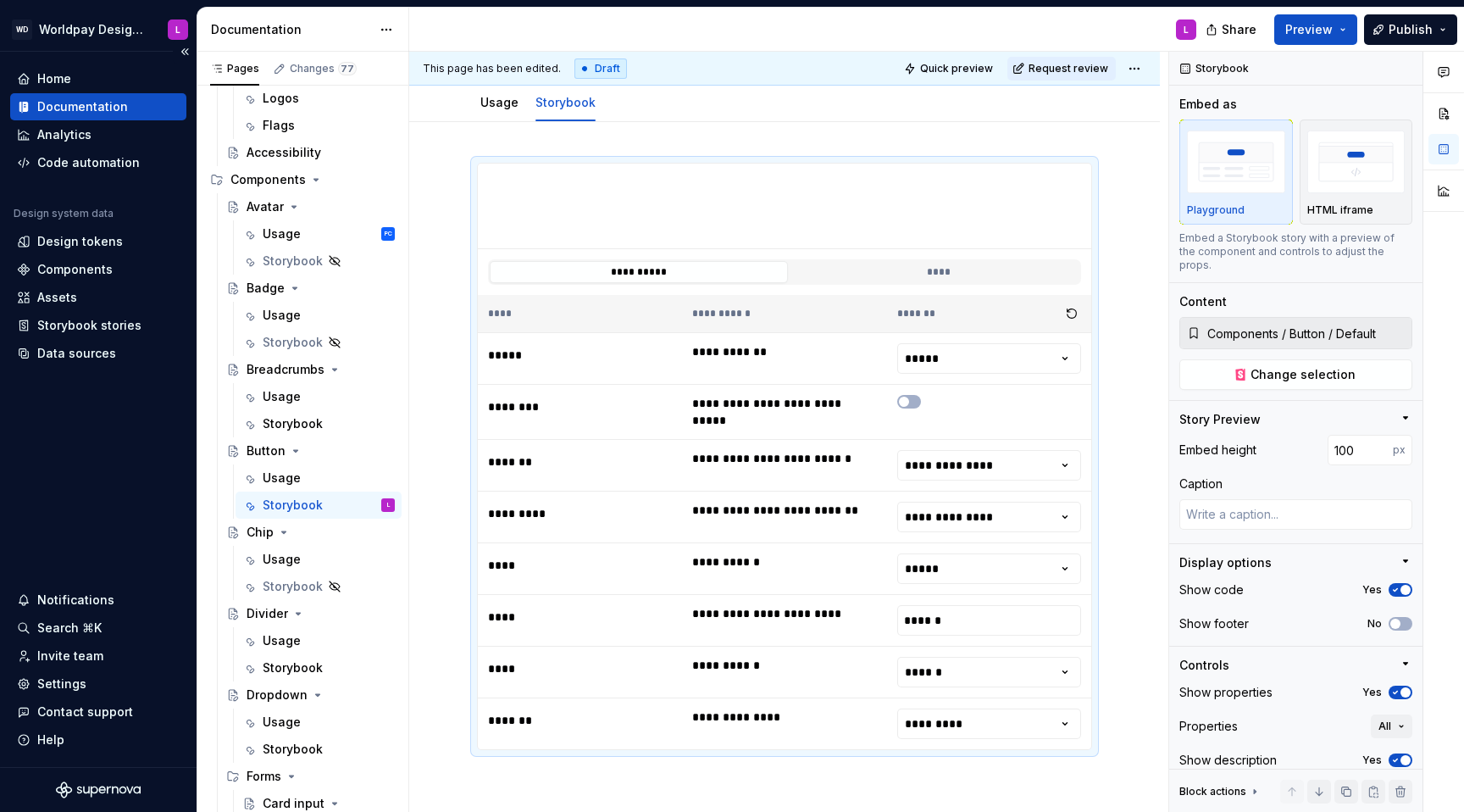
scroll to position [226, 0]
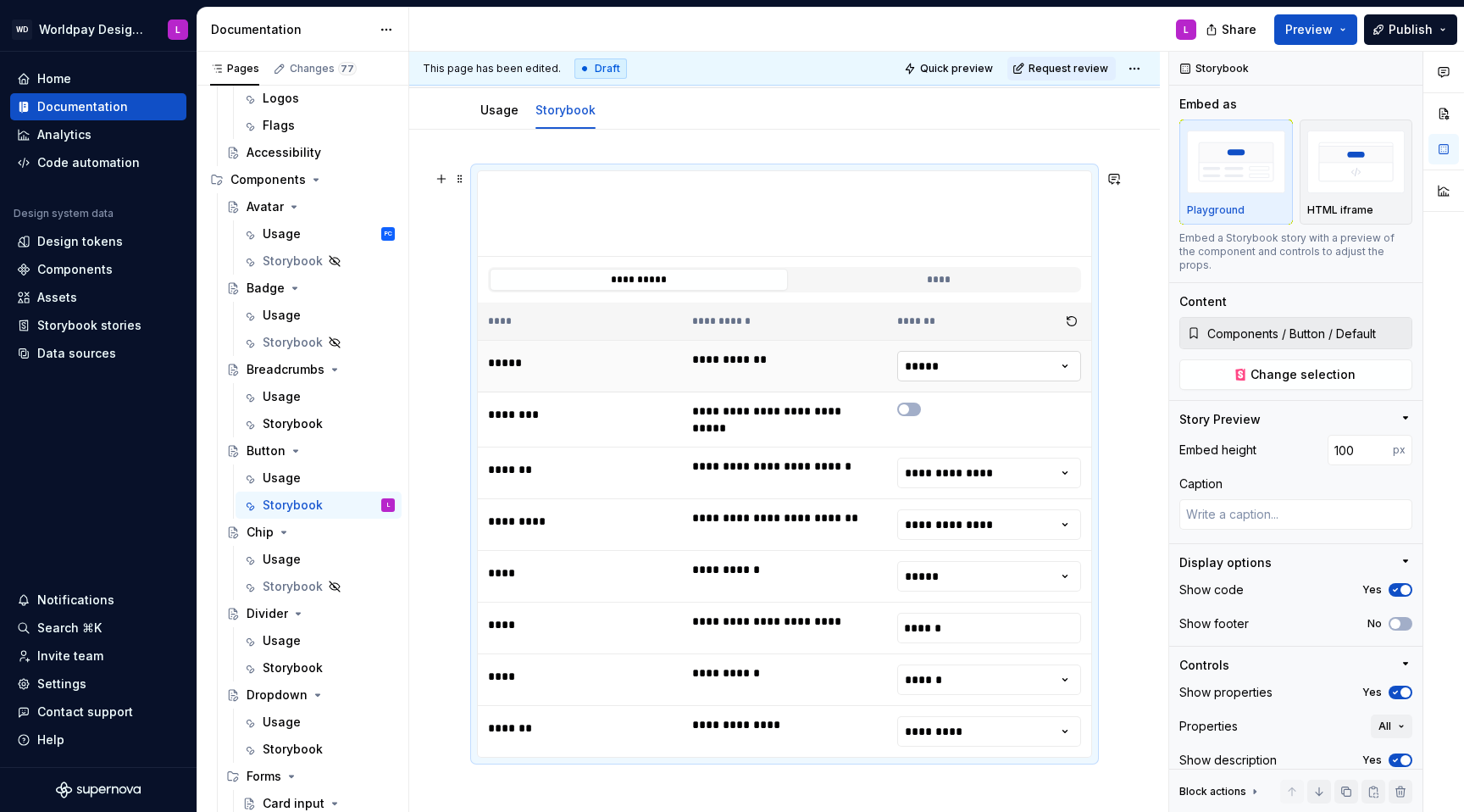
click at [989, 367] on html "WD Worldpay Design System L Home Documentation Analytics Code automation Design…" at bounding box center [732, 406] width 1464 height 812
drag, startPoint x: 956, startPoint y: 397, endPoint x: 805, endPoint y: 291, distance: 184.5
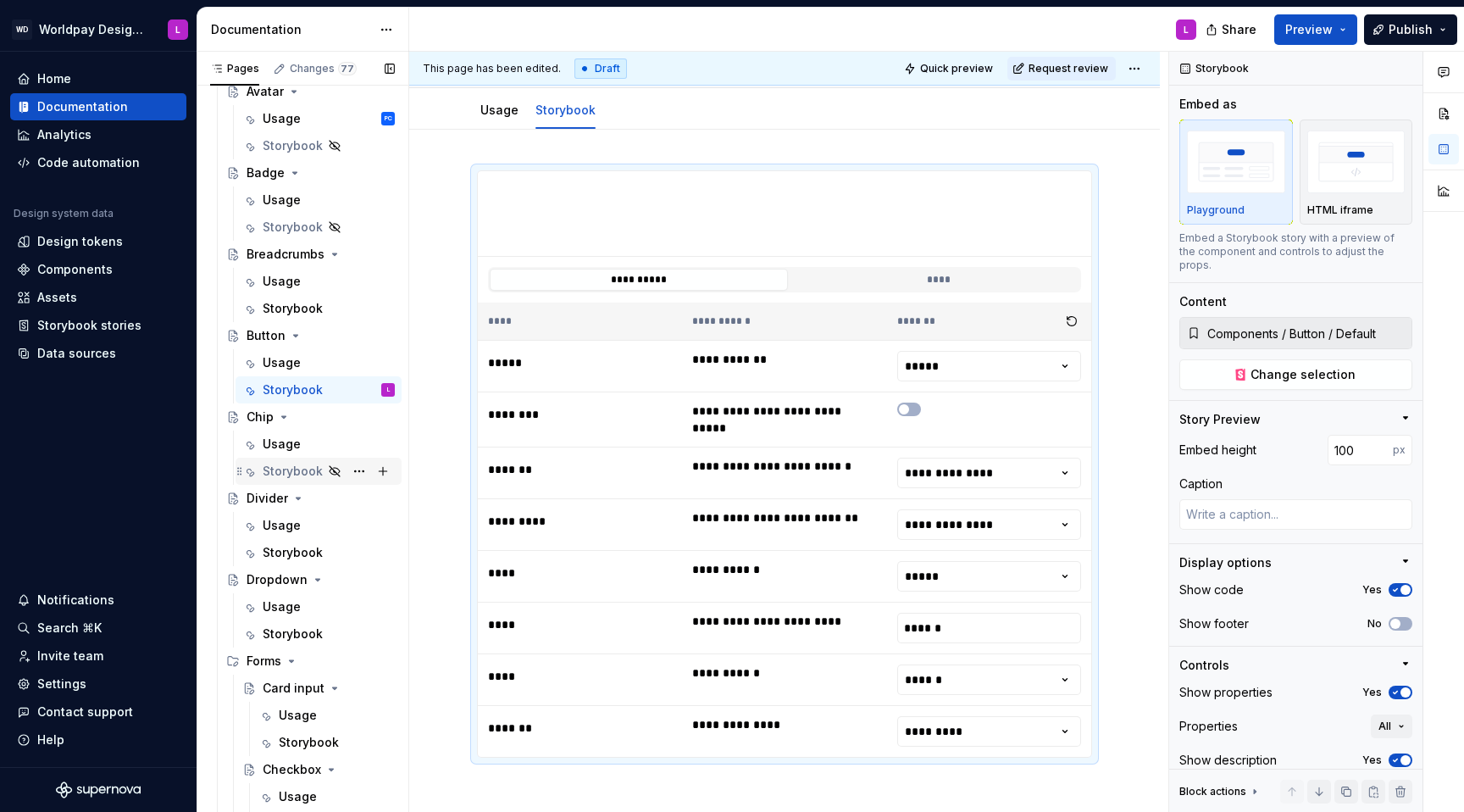
scroll to position [772, 0]
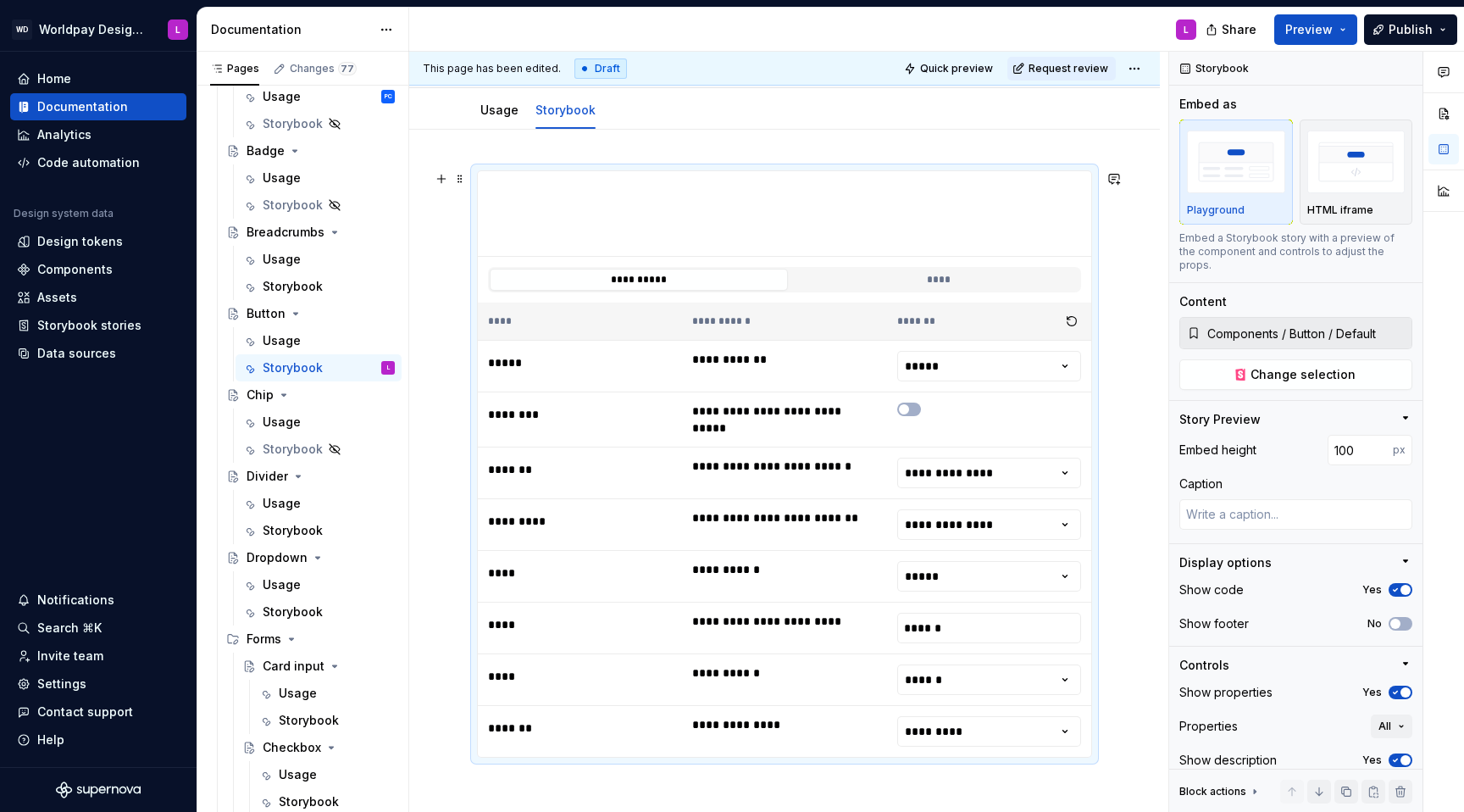
click at [435, 513] on div "**********" at bounding box center [785, 641] width 751 height 1023
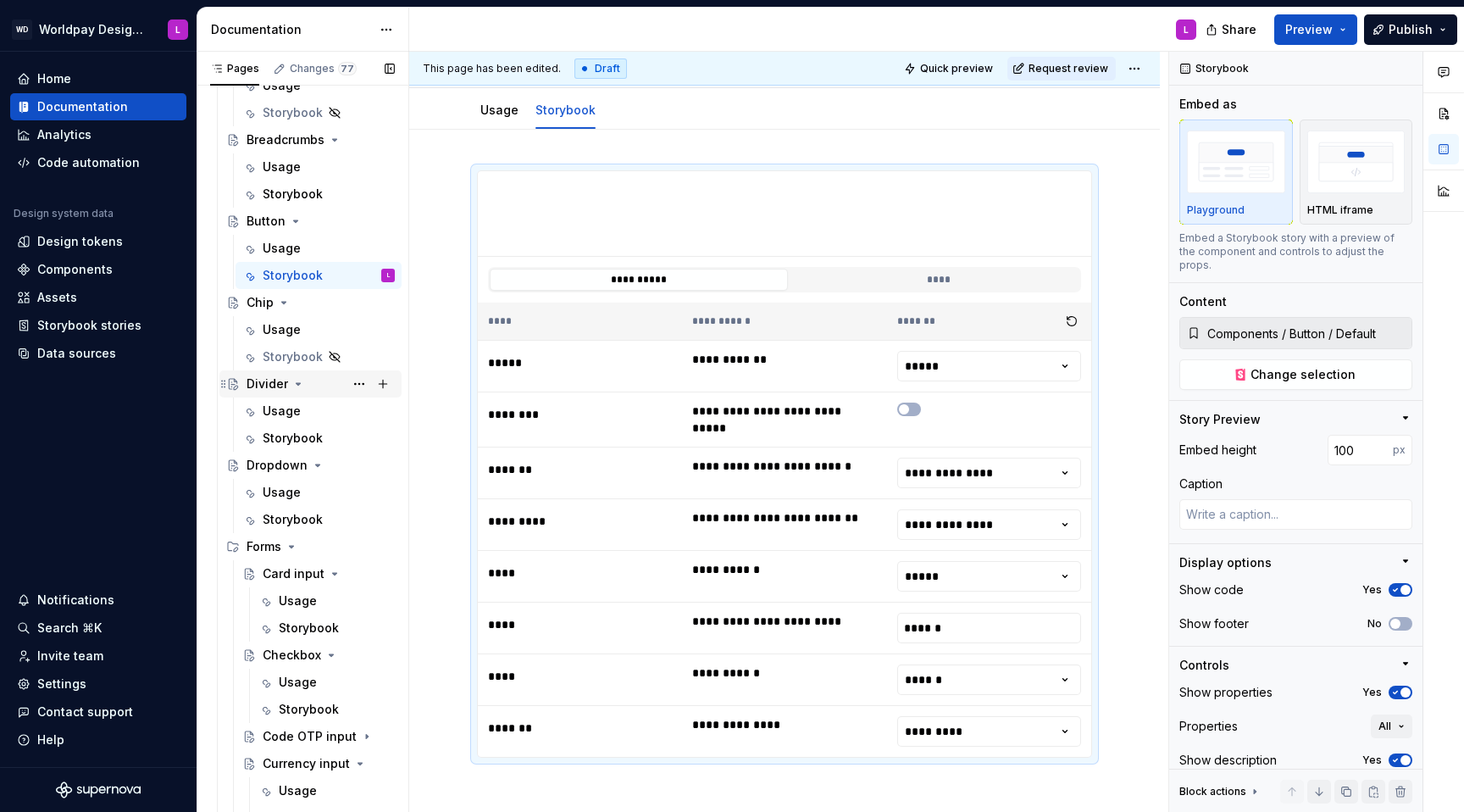
scroll to position [873, 0]
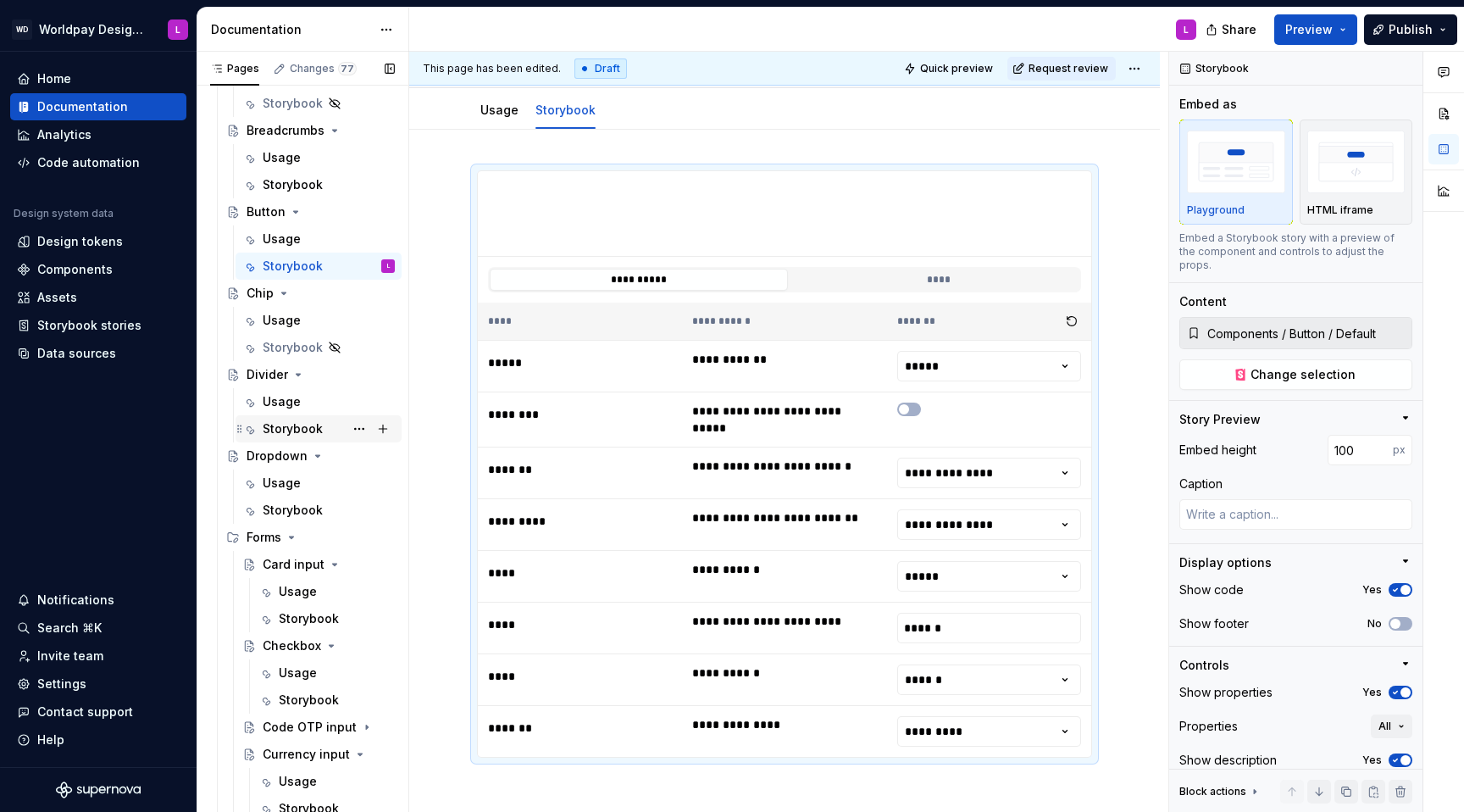
click at [300, 434] on div "Storybook" at bounding box center [293, 428] width 60 height 17
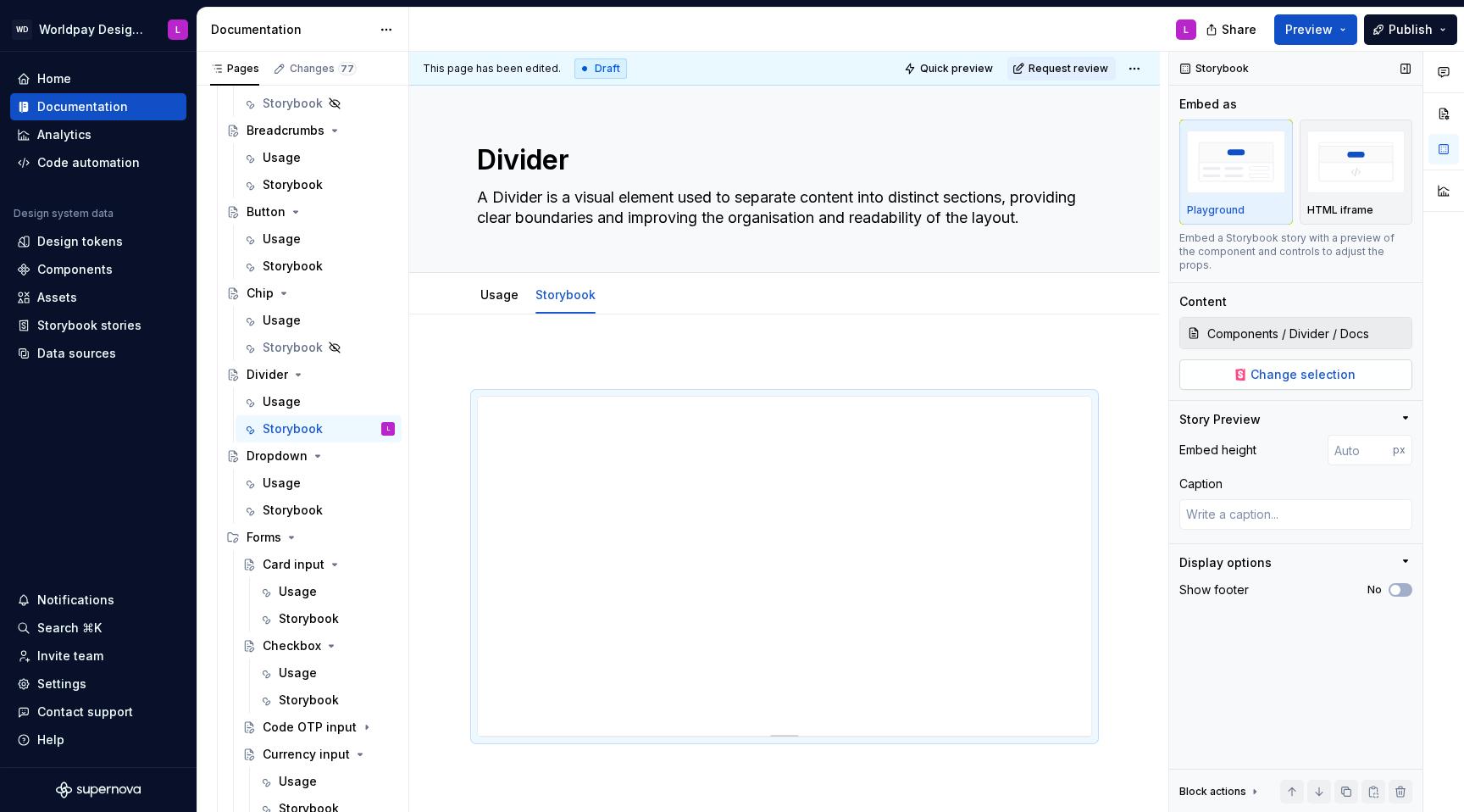
click at [1096, 366] on span "Change selection" at bounding box center [1303, 373] width 105 height 17
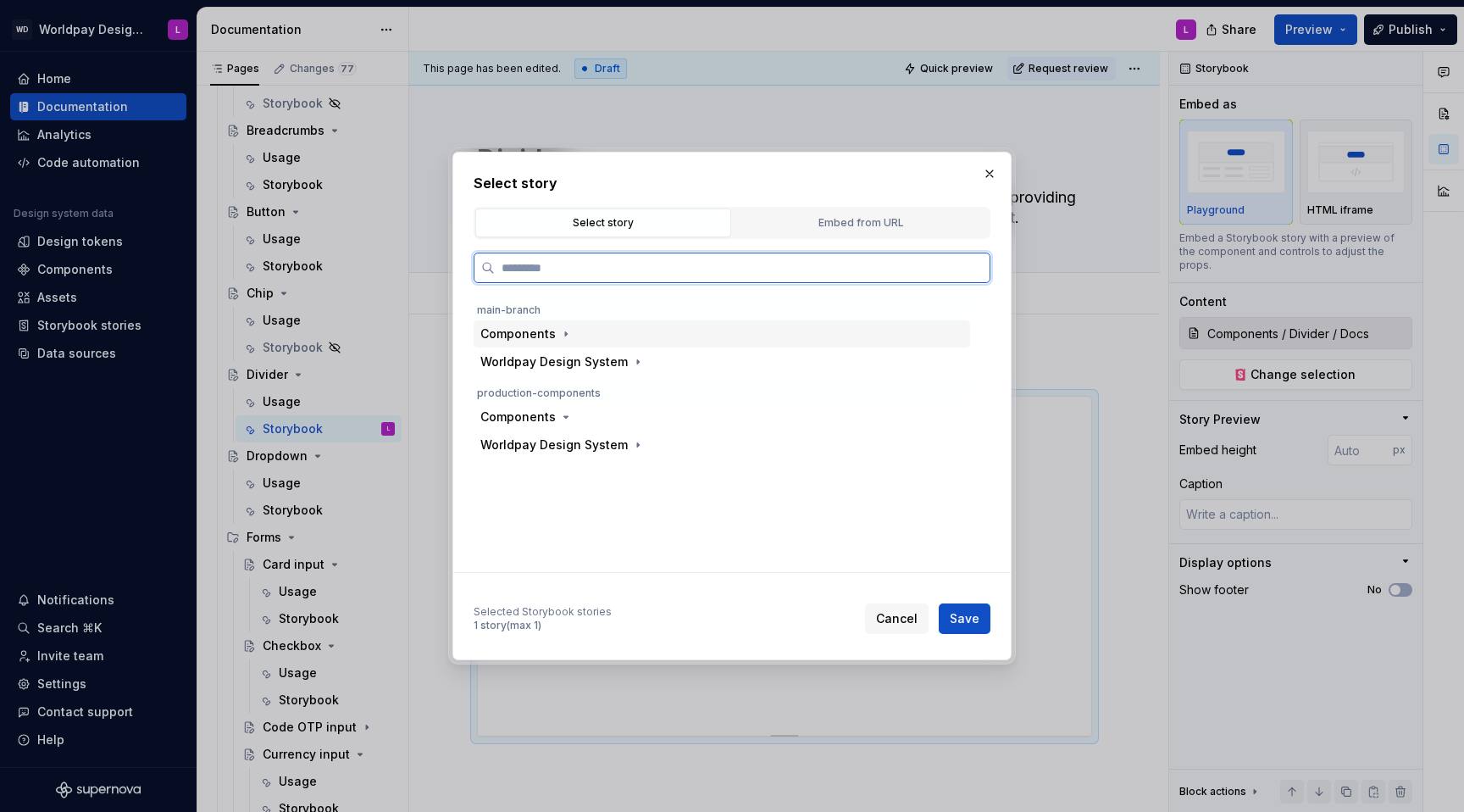
click at [518, 336] on div "Components" at bounding box center [518, 334] width 76 height 17
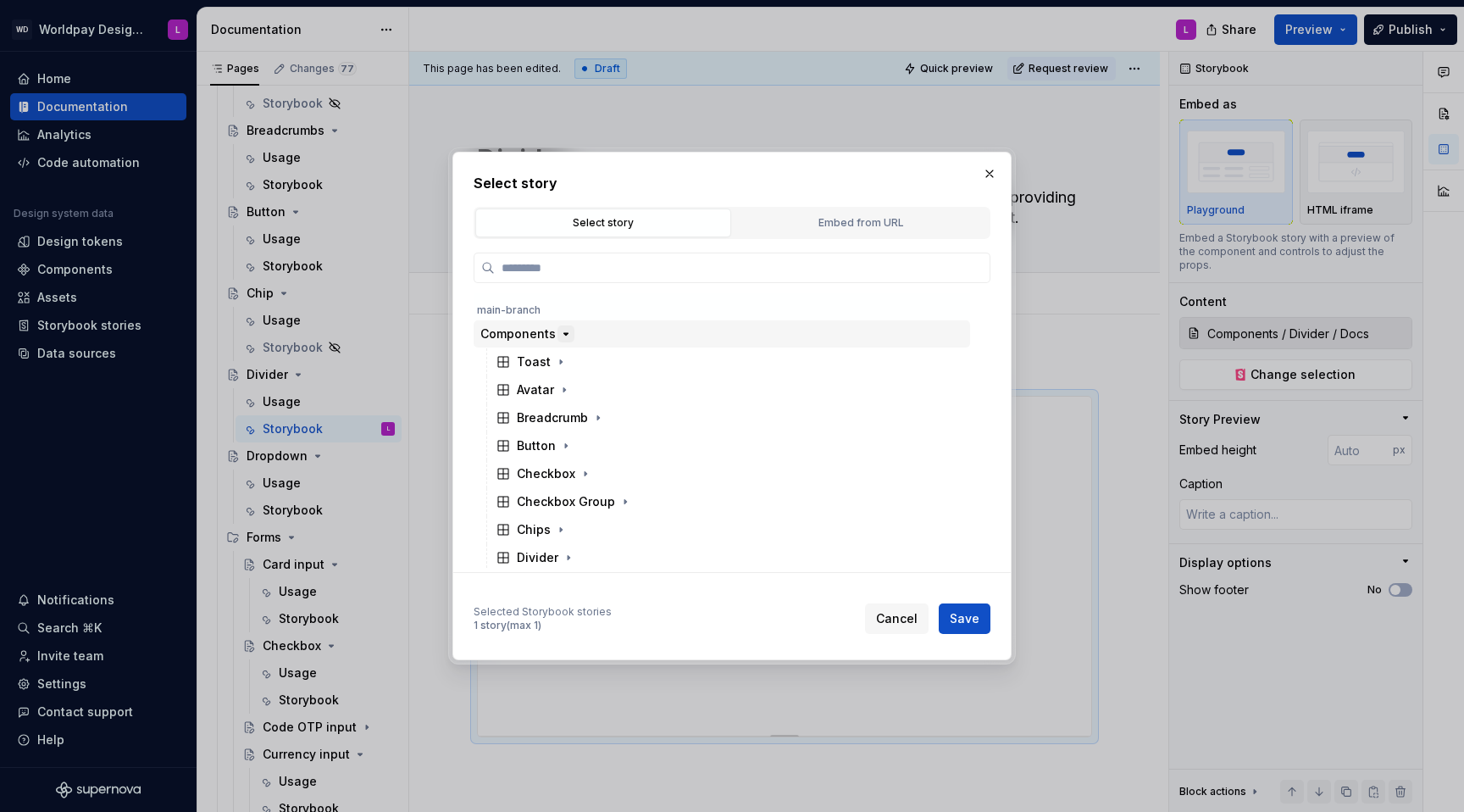
click at [561, 334] on icon "button" at bounding box center [566, 334] width 14 height 14
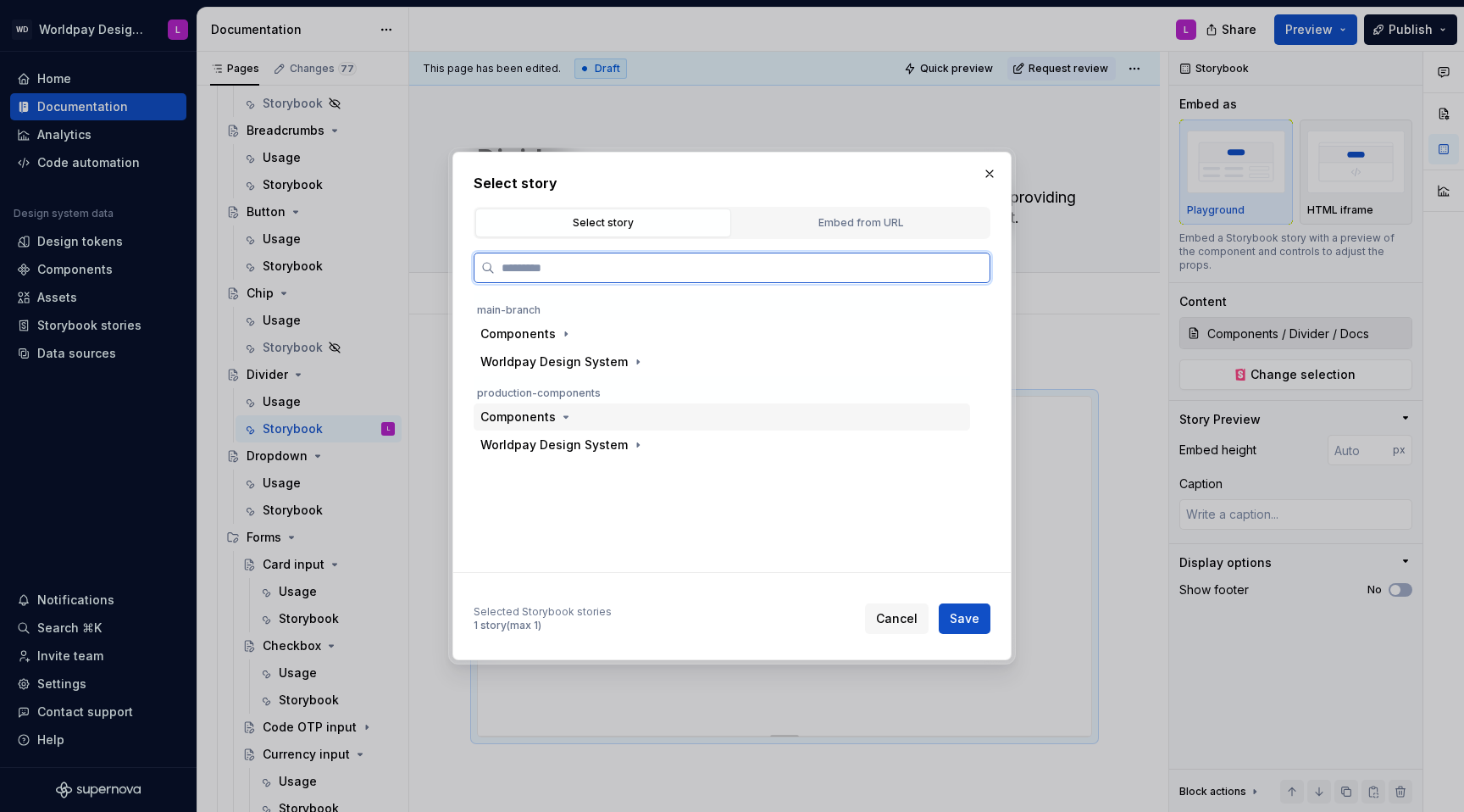
click at [538, 417] on div "Components" at bounding box center [518, 416] width 76 height 17
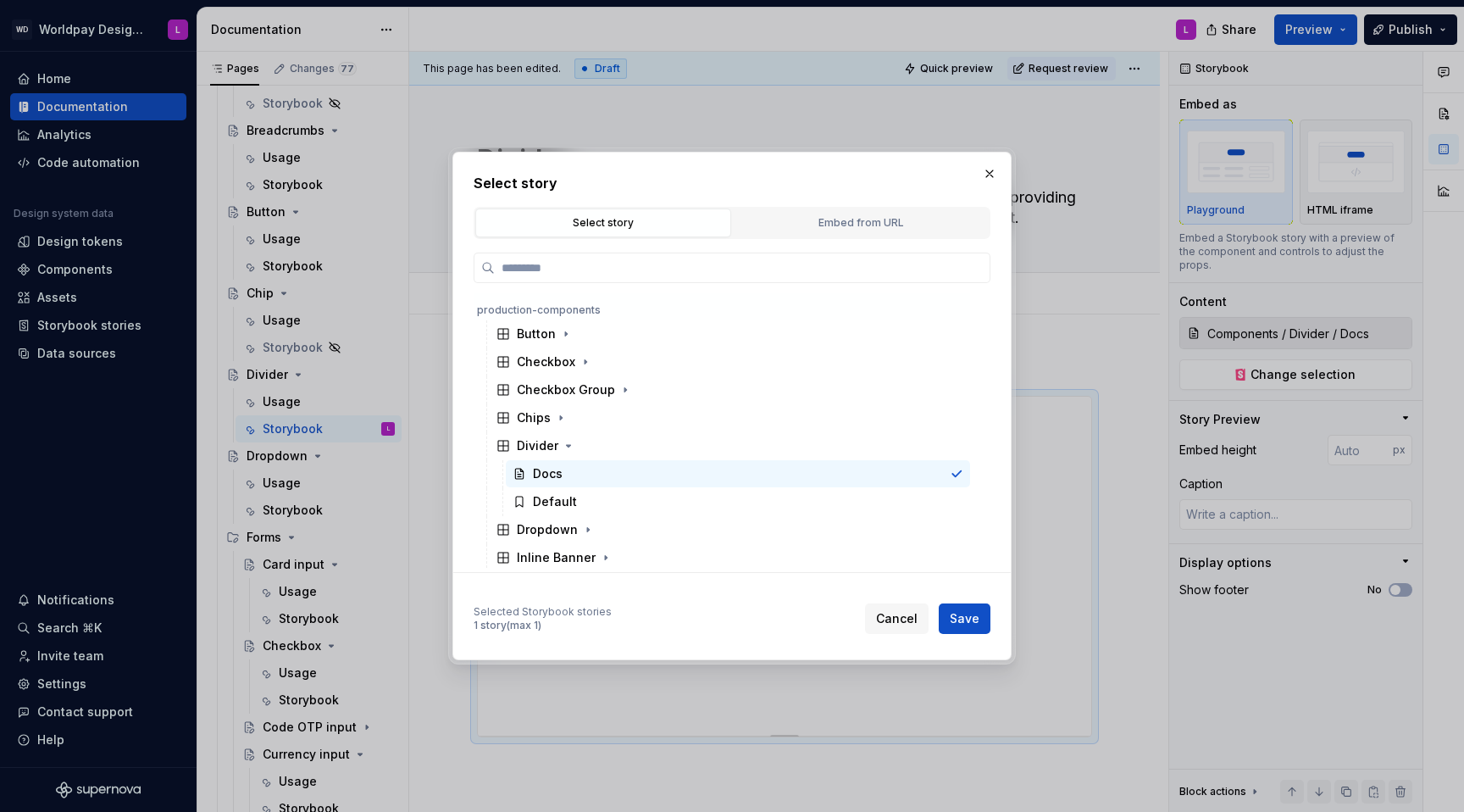
scroll to position [155, 0]
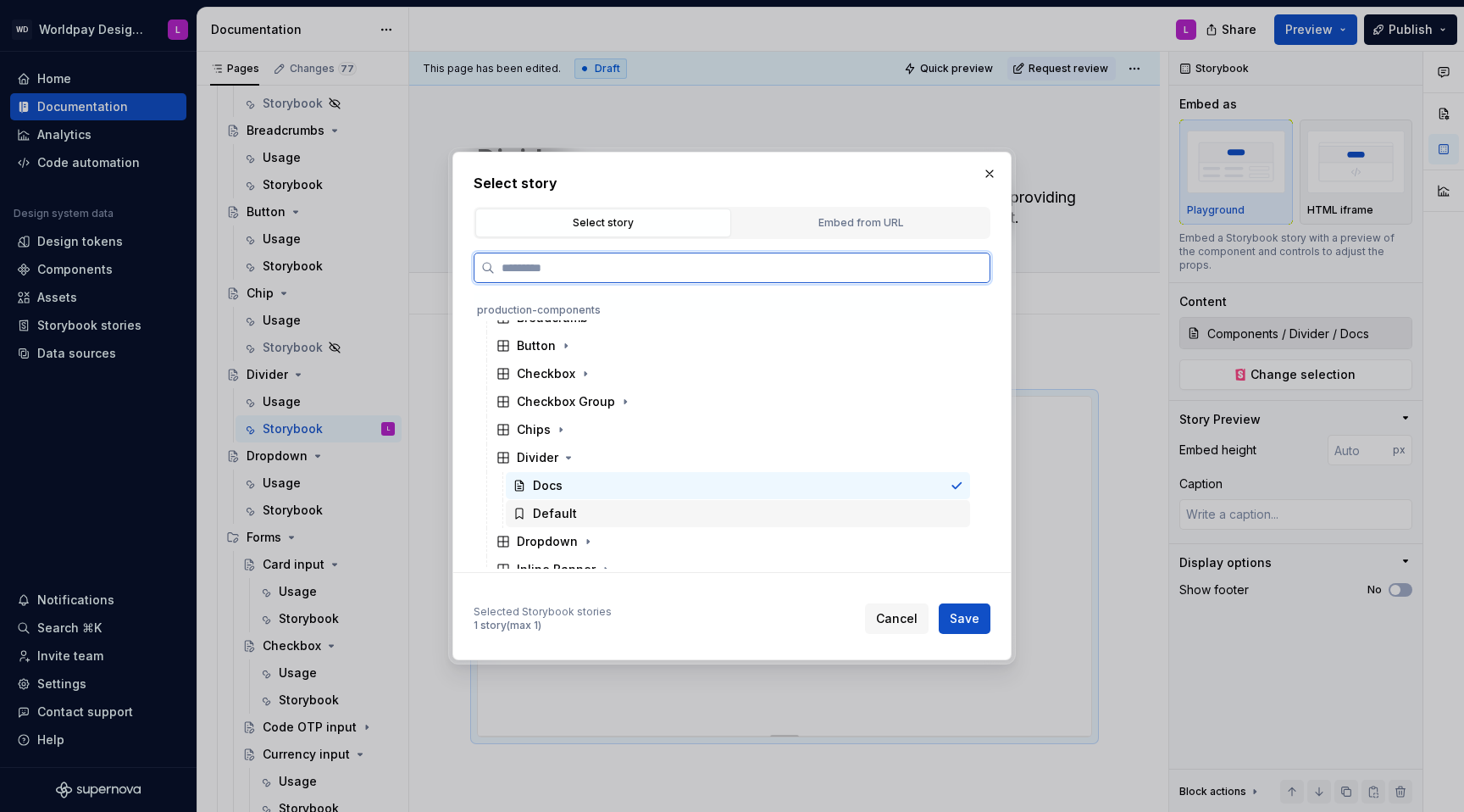
click at [575, 508] on div "Default" at bounding box center [737, 513] width 464 height 27
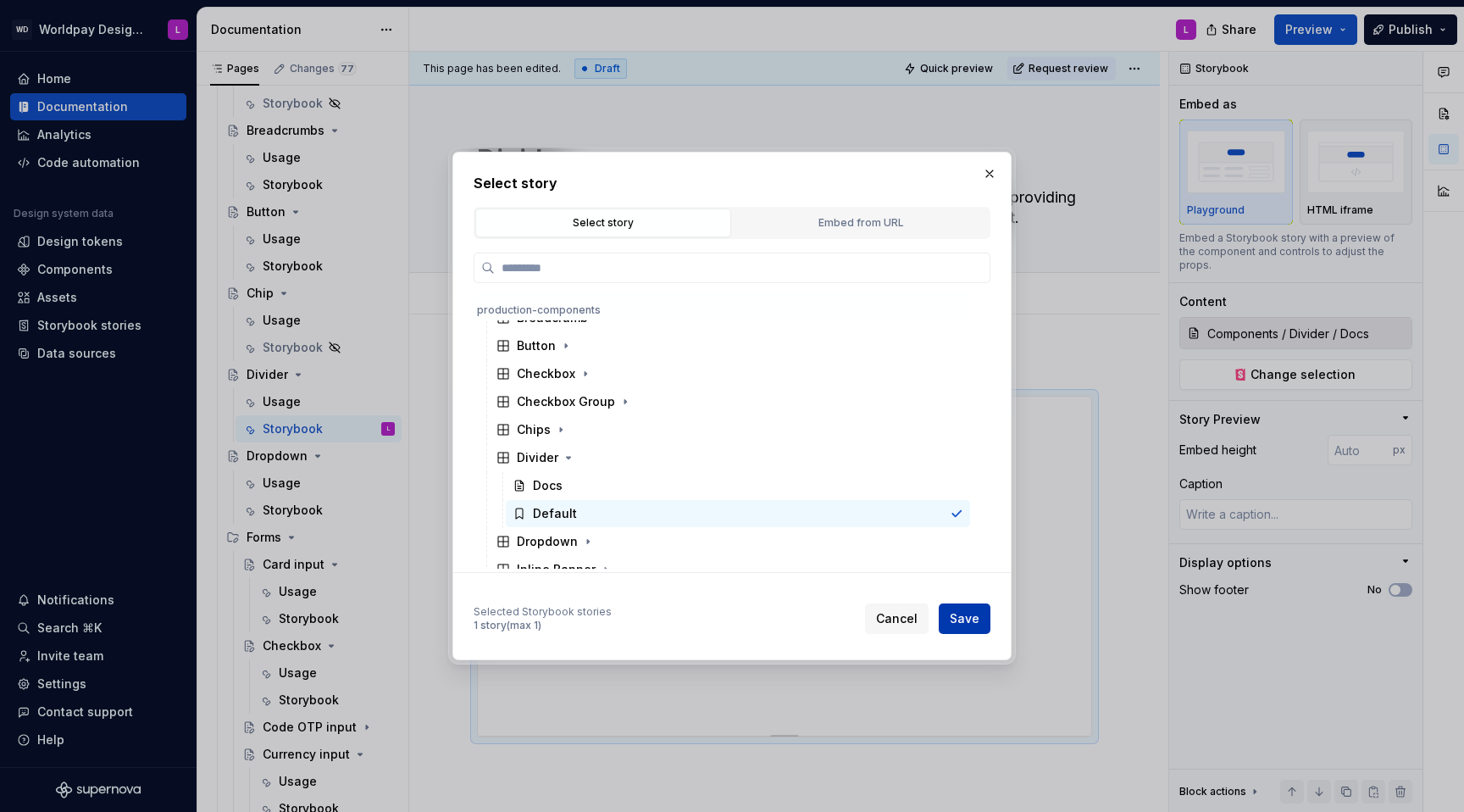
click at [964, 513] on span "Save" at bounding box center [965, 618] width 29 height 17
type textarea "*"
type input "Components / Divider / Default"
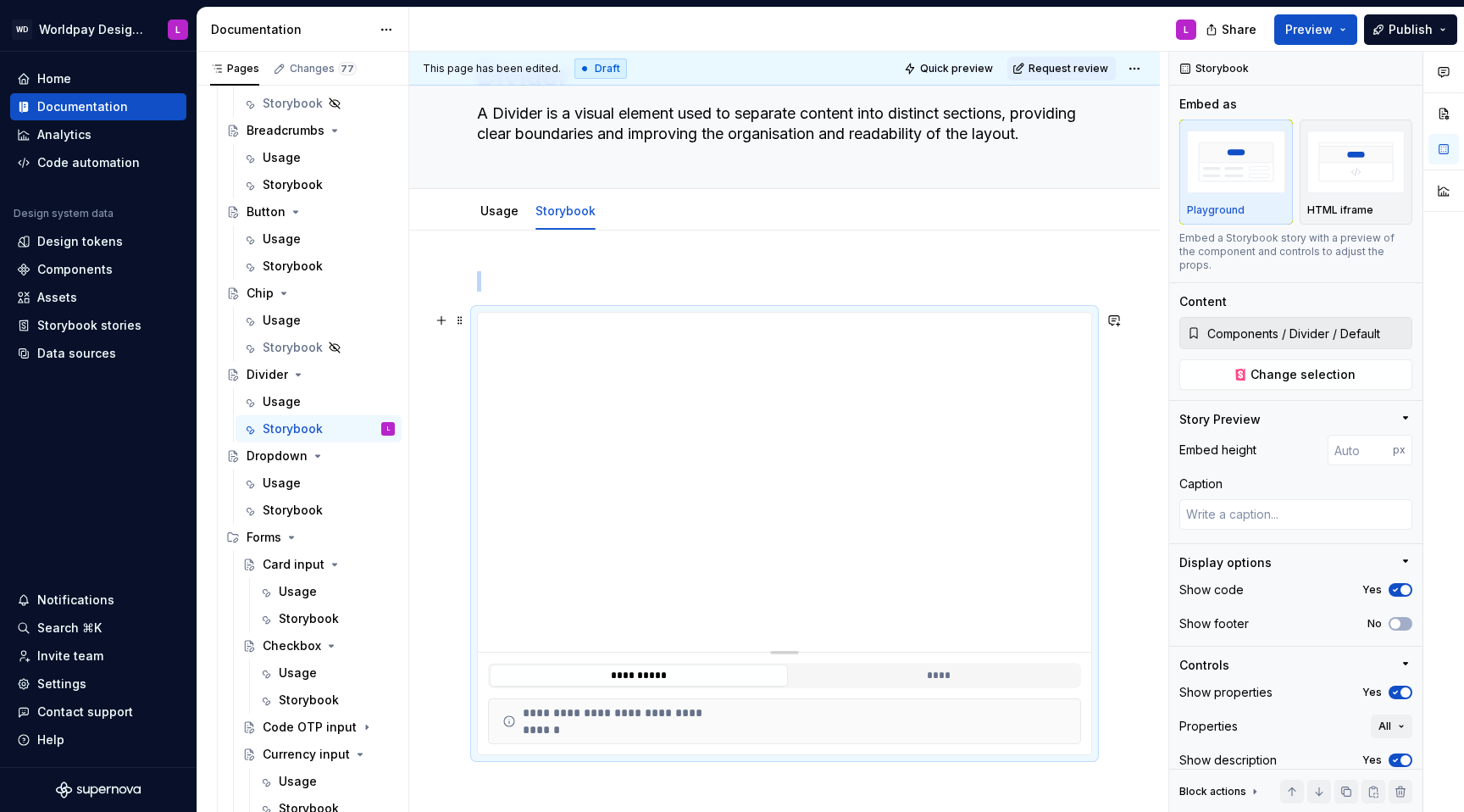
scroll to position [88, 0]
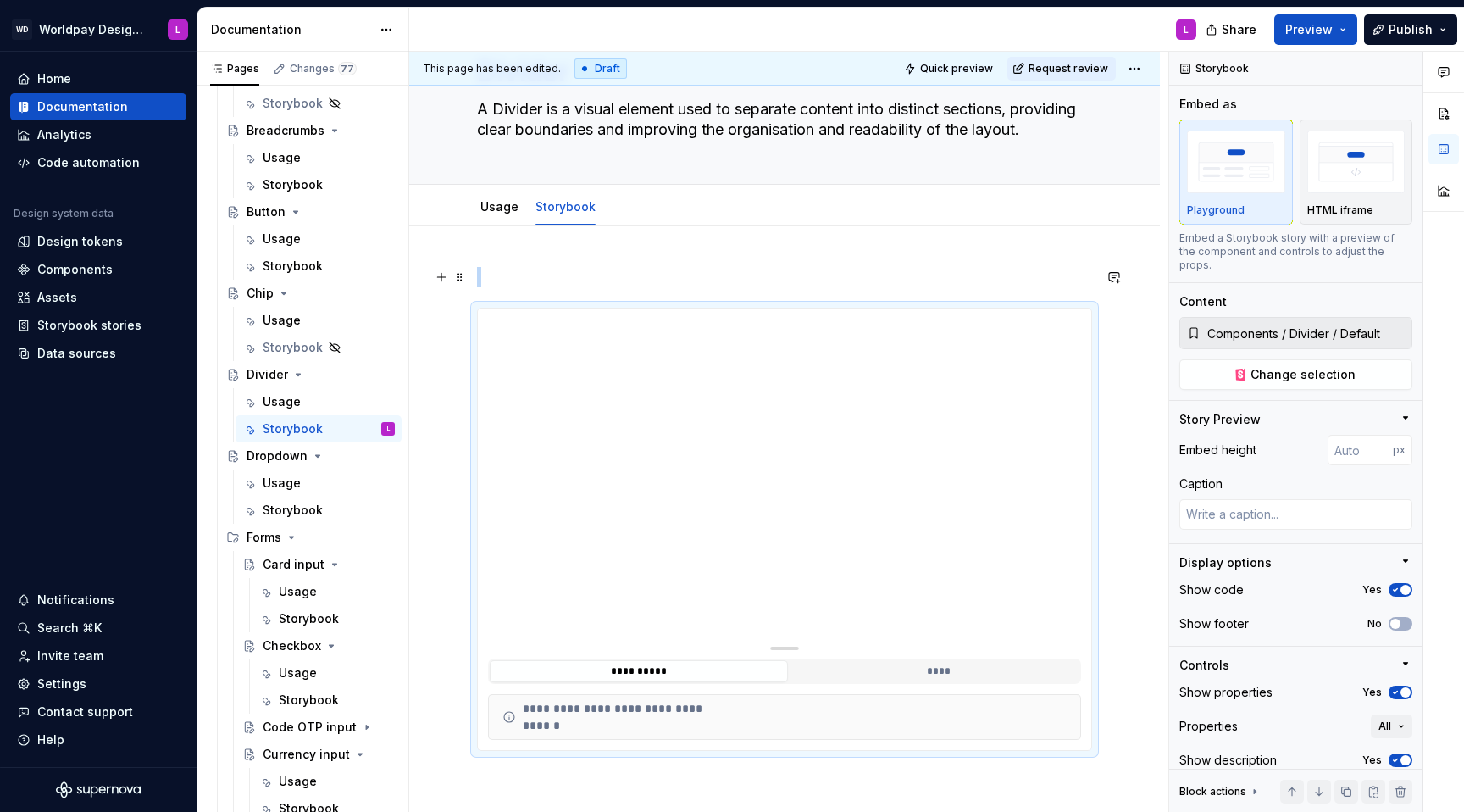
click at [543, 275] on p at bounding box center [784, 276] width 615 height 20
type textarea "*"
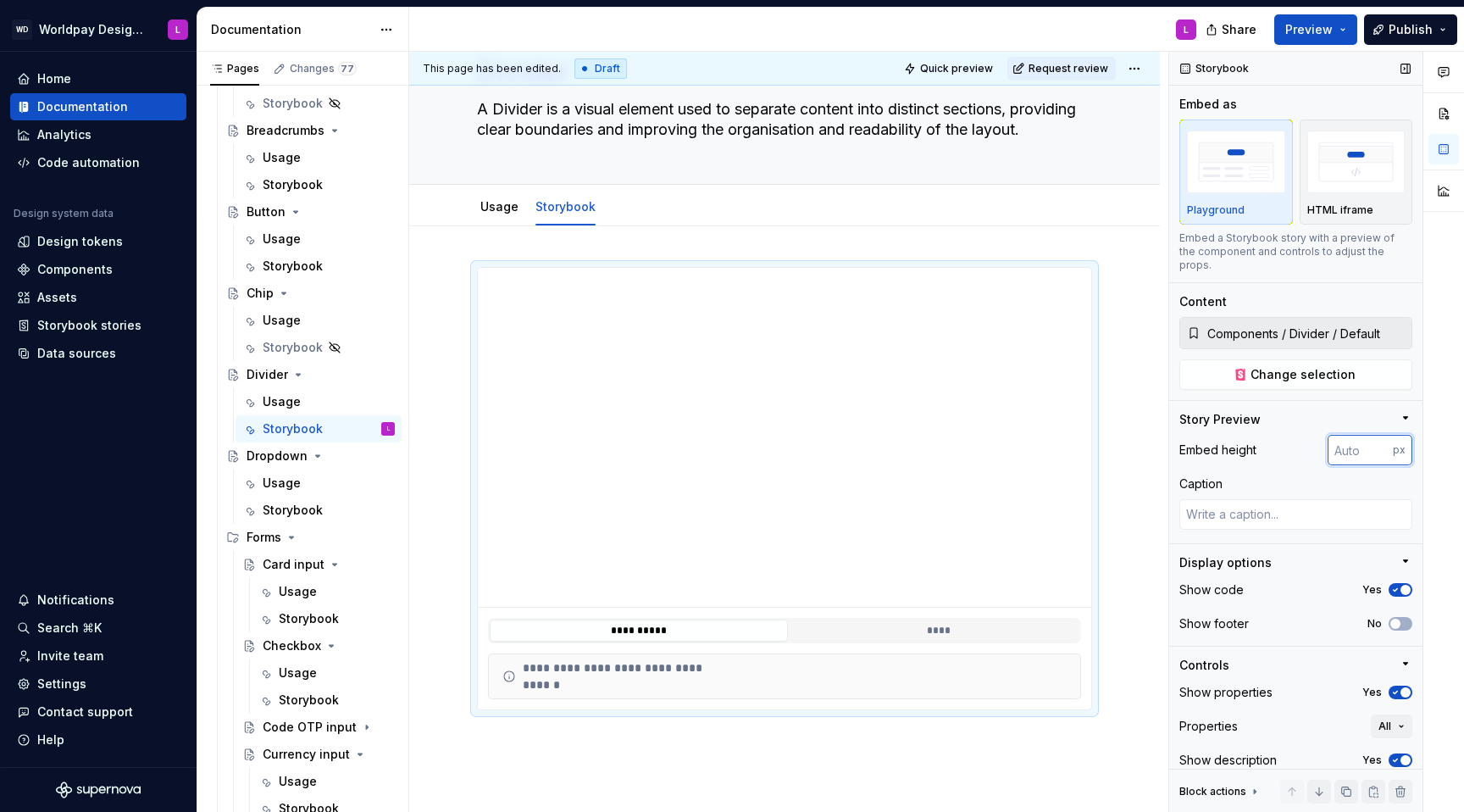
click at [1096, 437] on input "number" at bounding box center [1360, 449] width 65 height 30
type input "100"
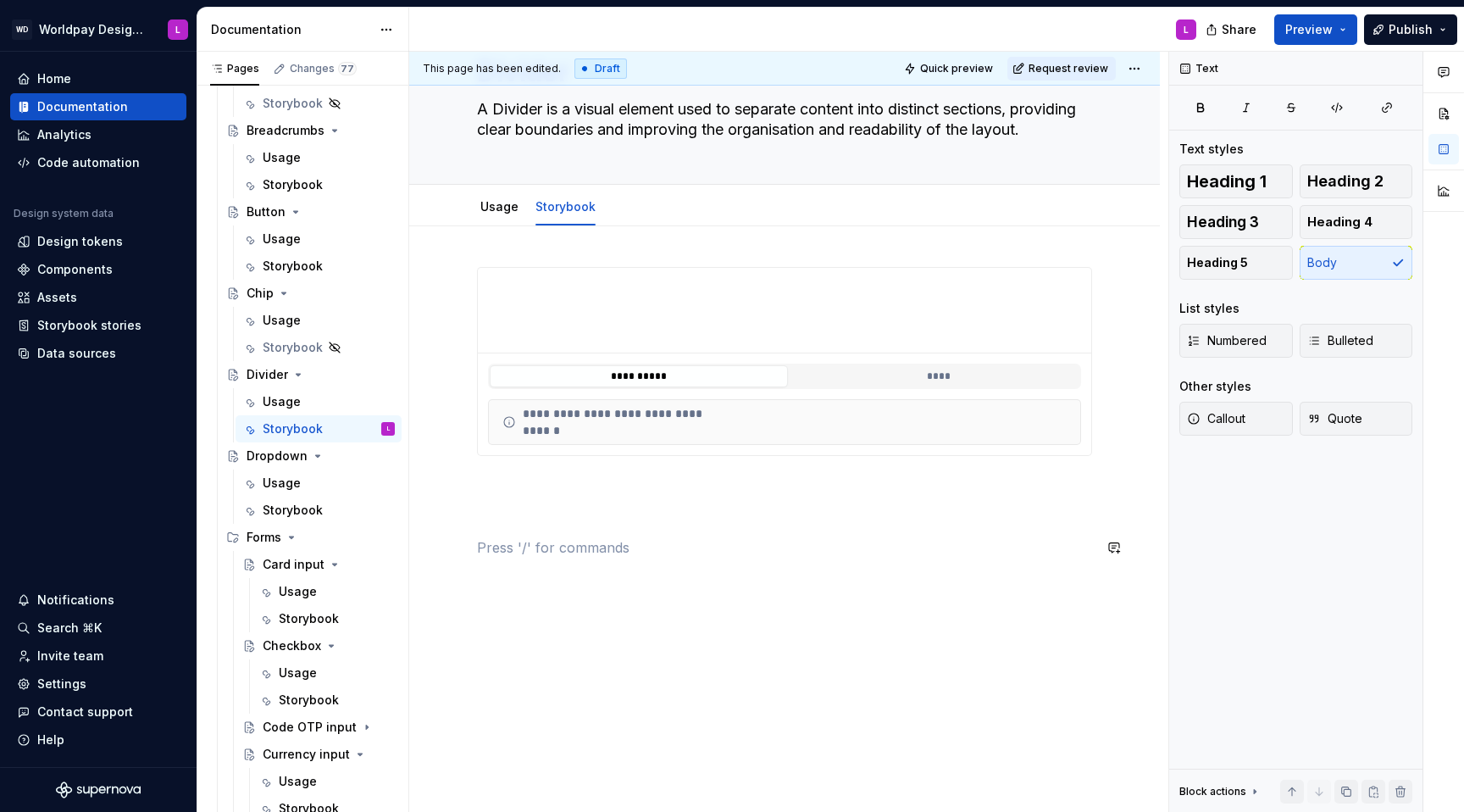
click at [613, 513] on div "**********" at bounding box center [784, 422] width 615 height 311
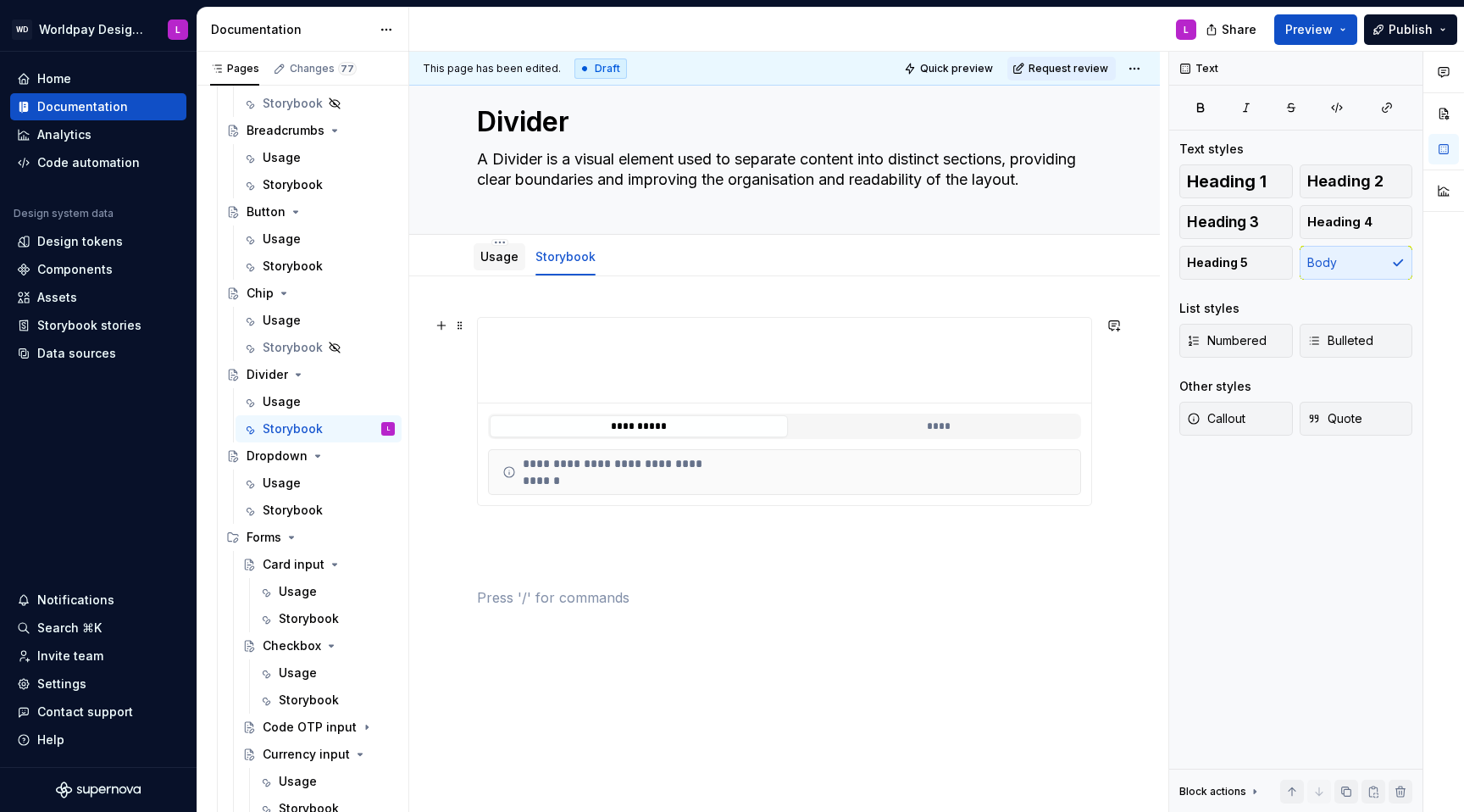
scroll to position [34, 0]
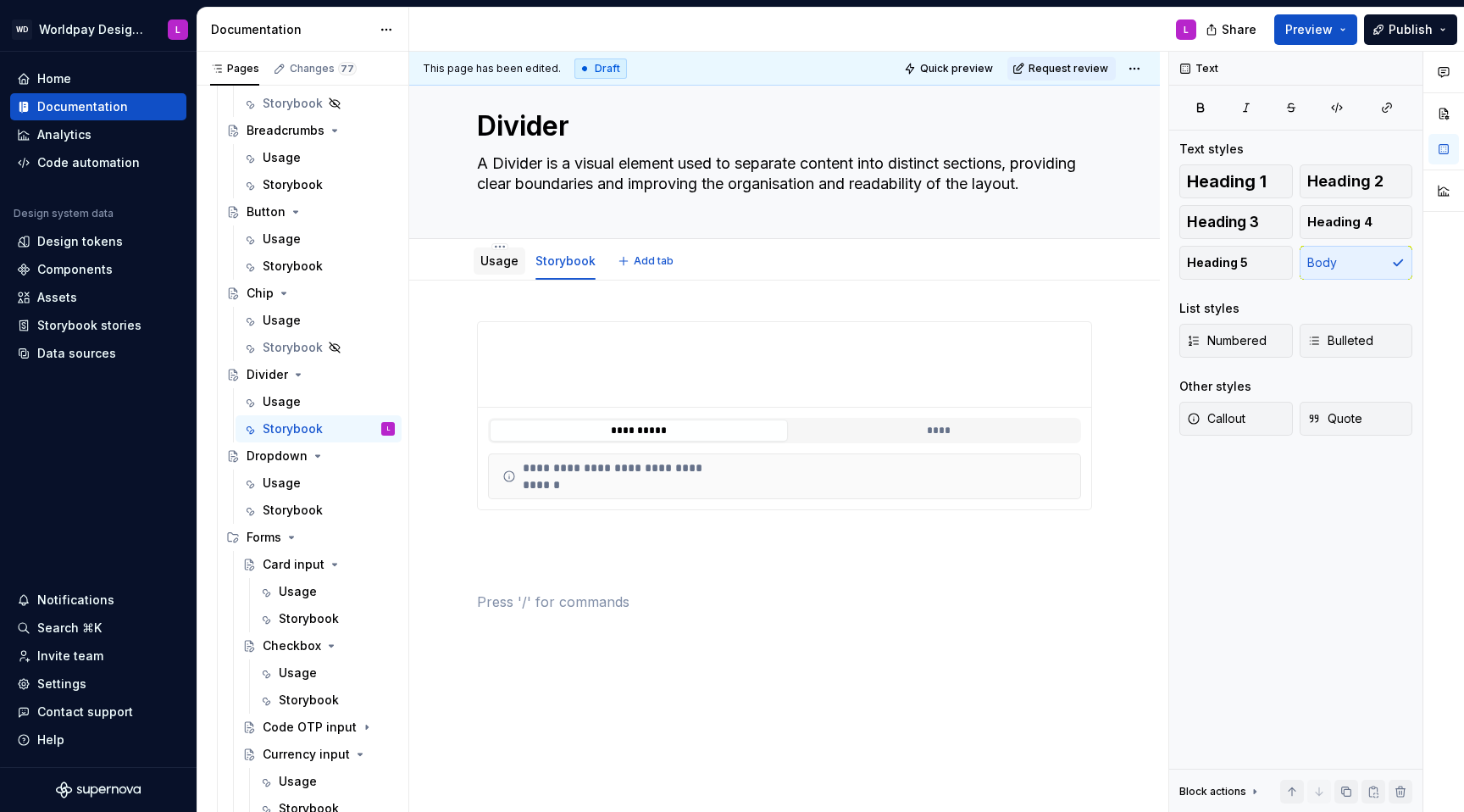
click at [496, 267] on link "Usage" at bounding box center [499, 260] width 38 height 15
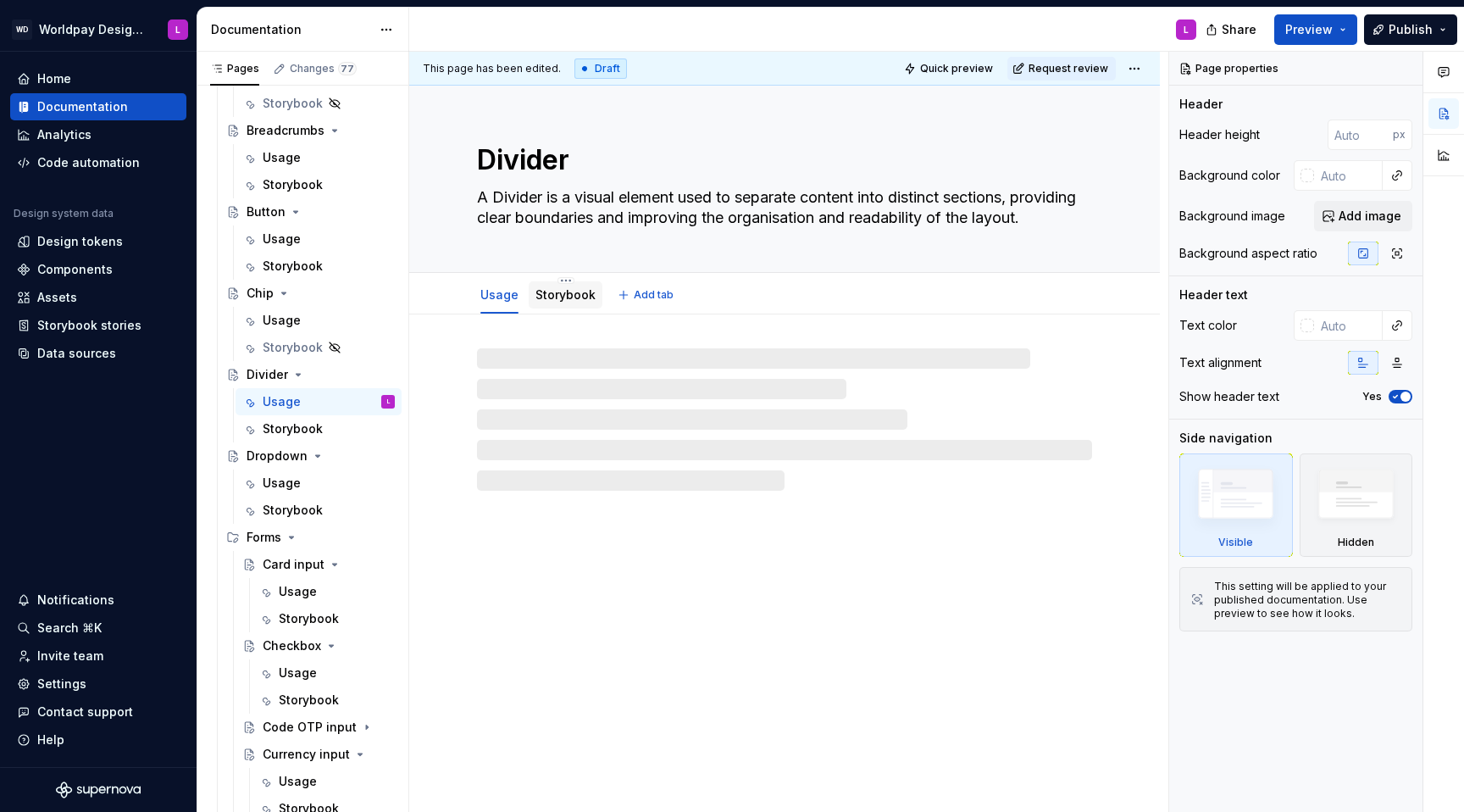
click at [556, 293] on link "Storybook" at bounding box center [566, 294] width 60 height 15
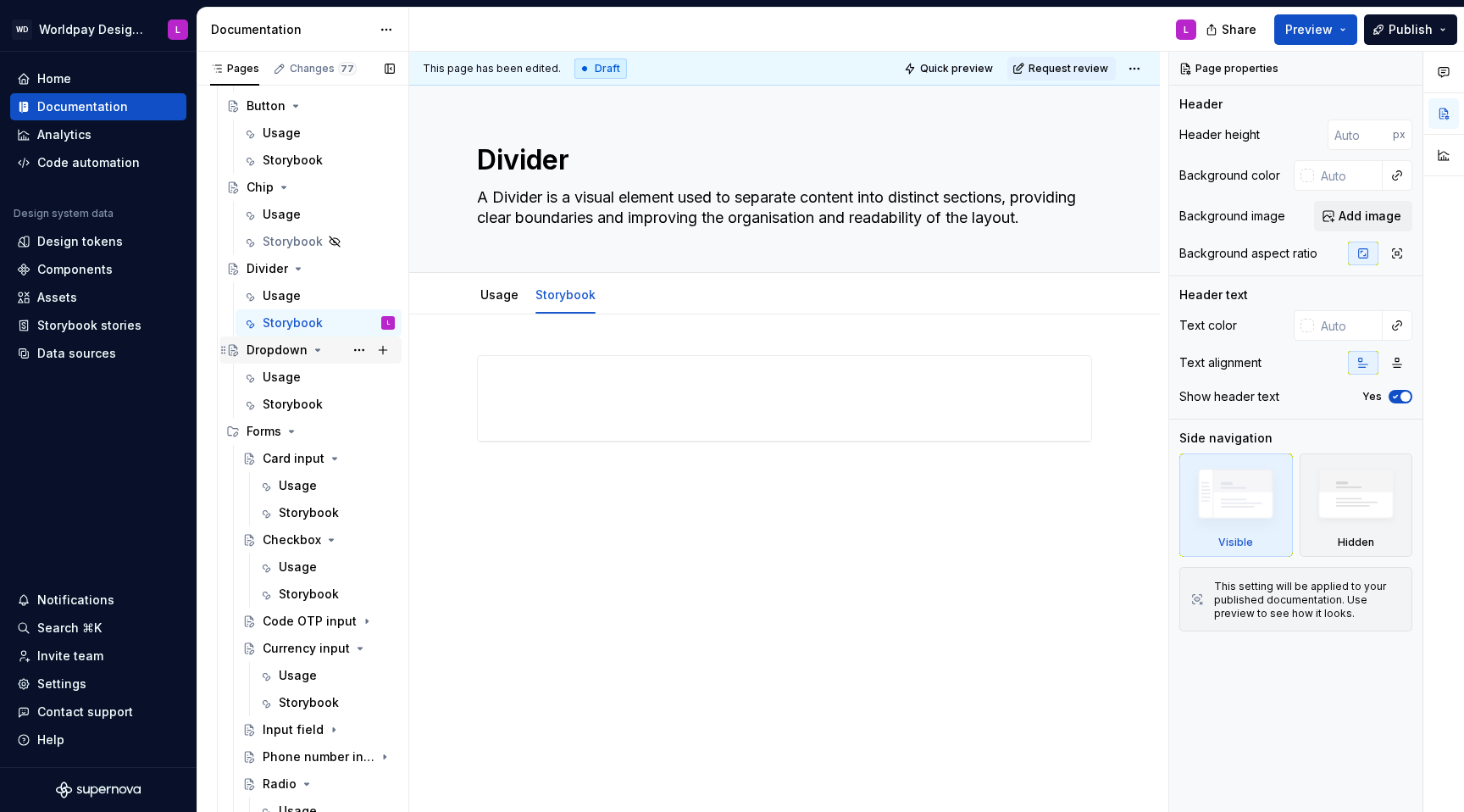
scroll to position [988, 0]
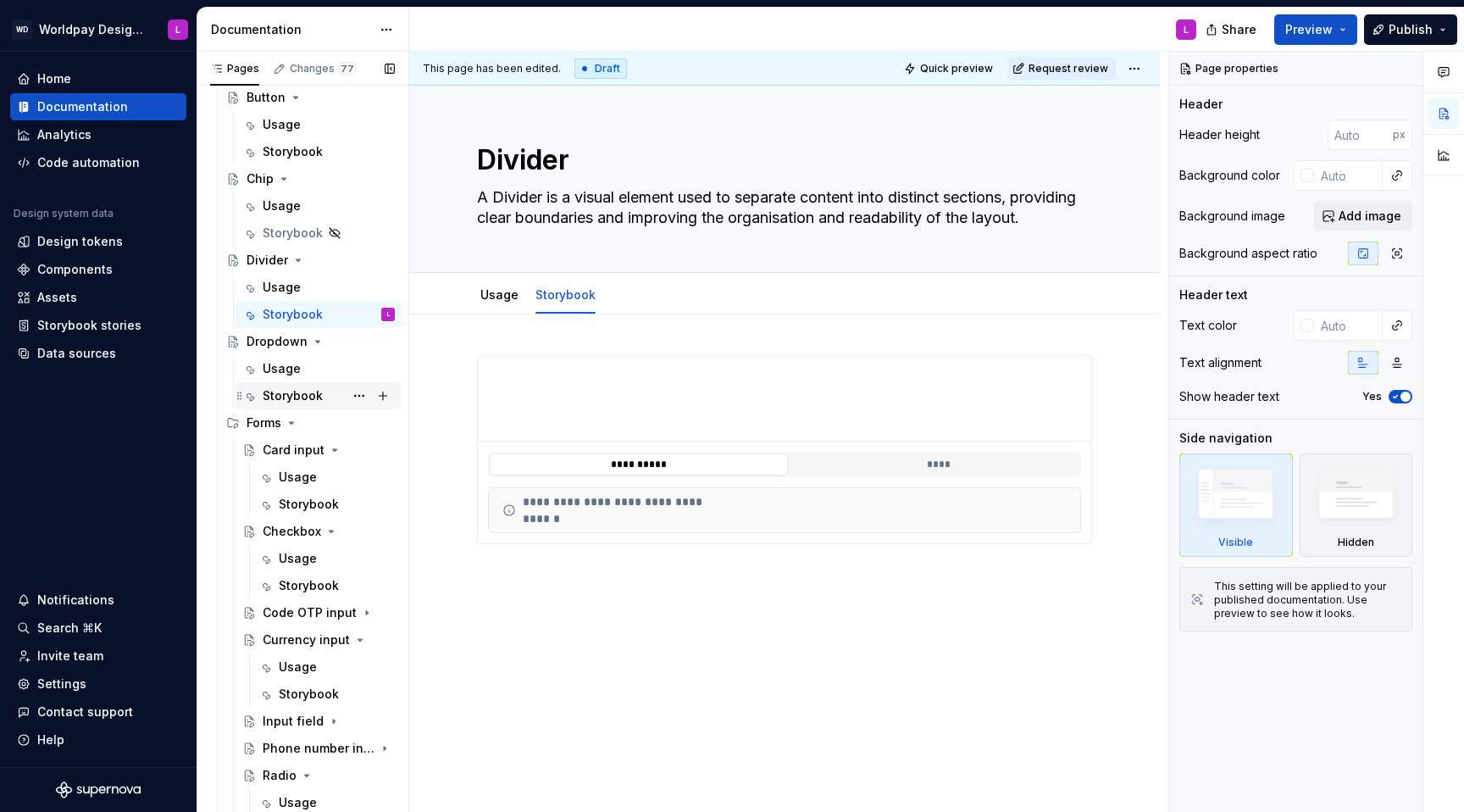
click at [272, 394] on div "Storybook" at bounding box center [293, 395] width 60 height 17
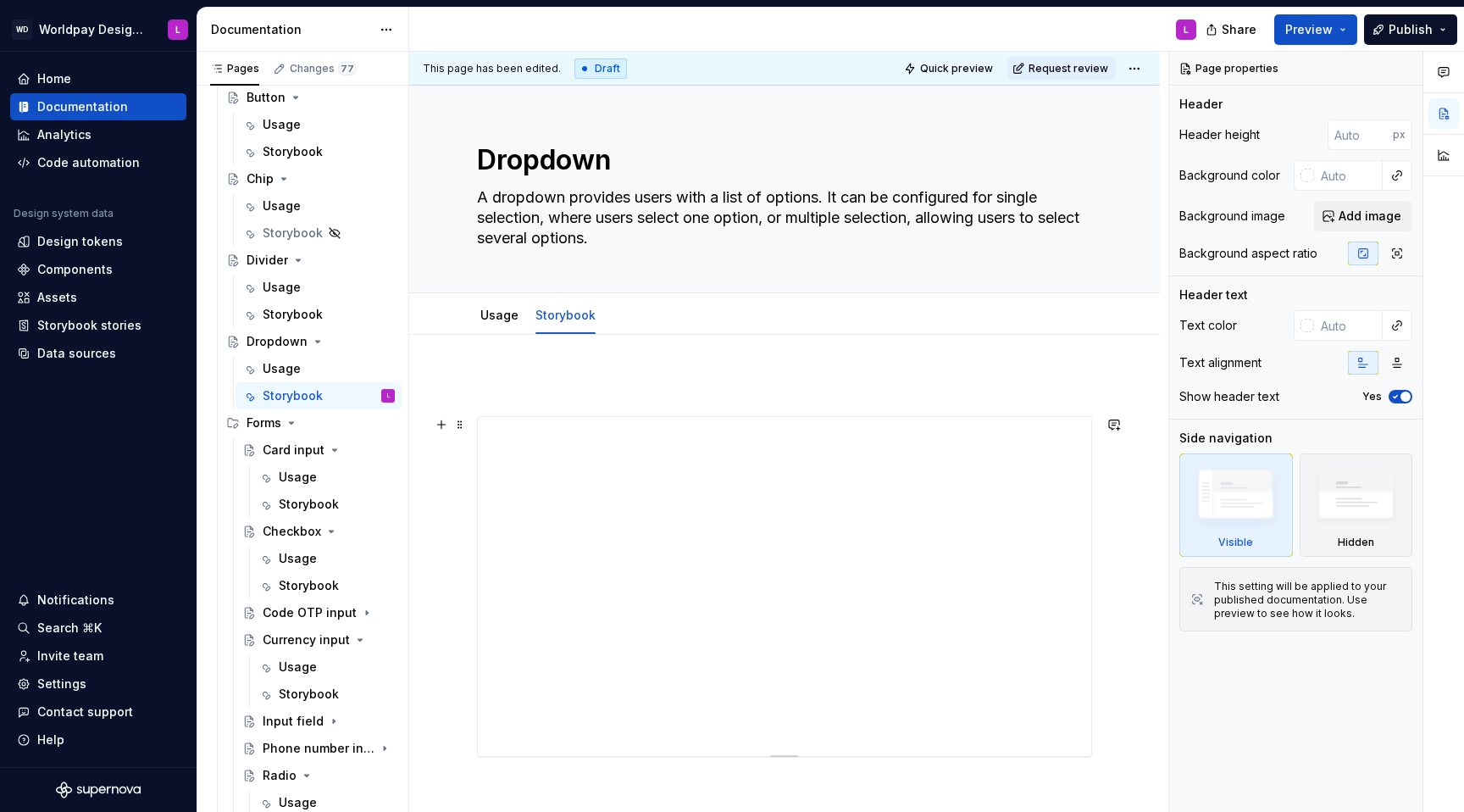
scroll to position [130, 0]
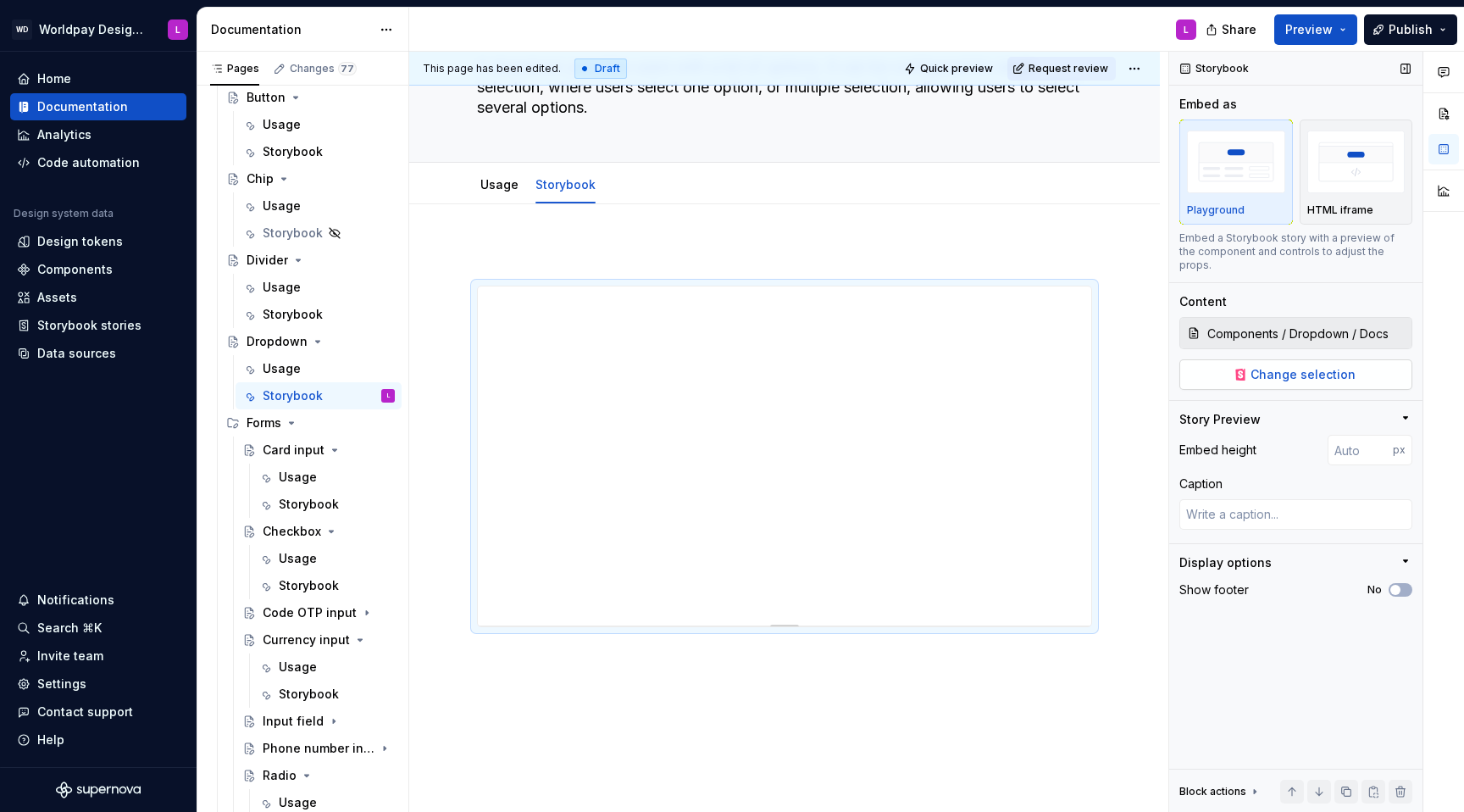
click at [1096, 366] on span "Change selection" at bounding box center [1303, 373] width 105 height 17
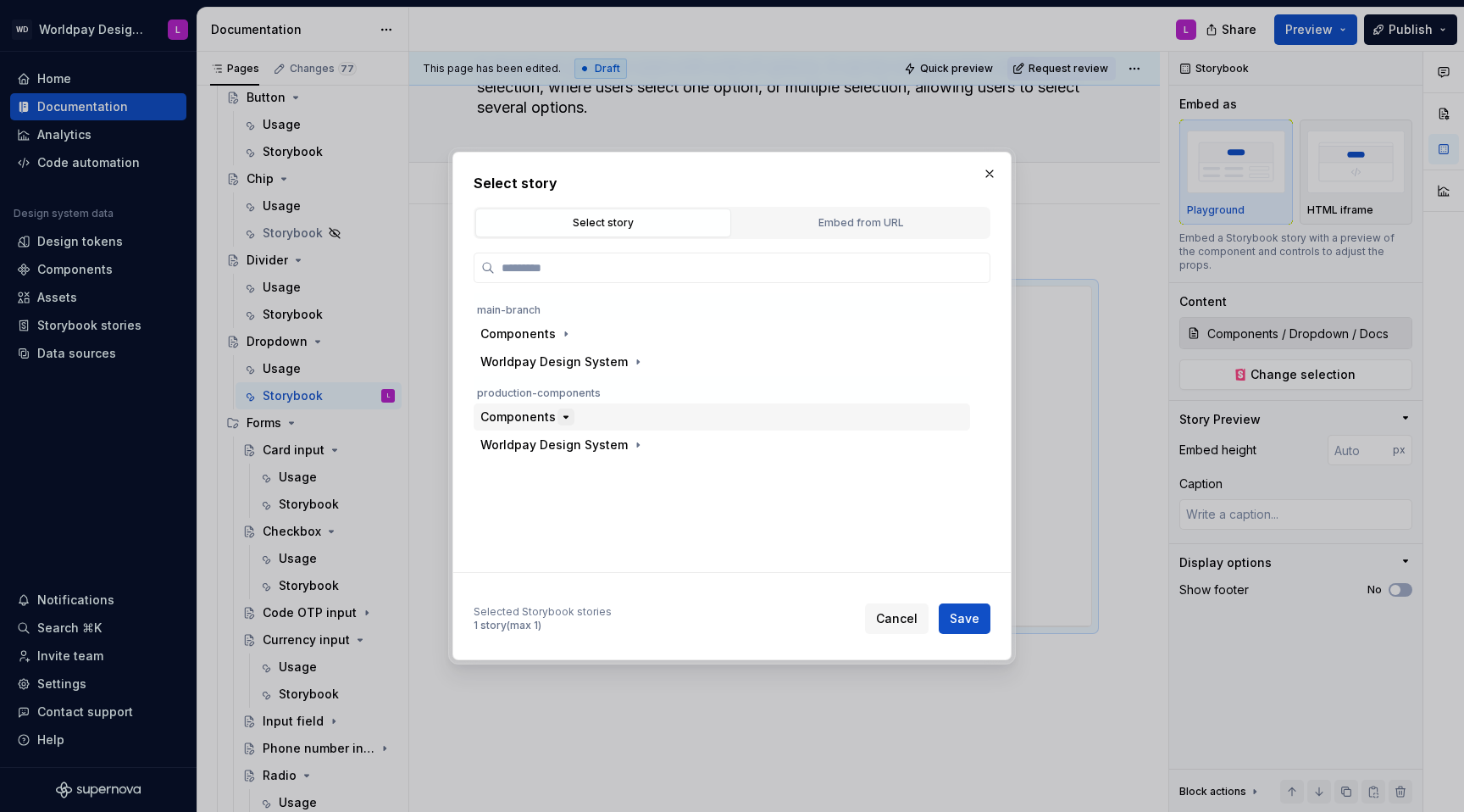
click at [559, 417] on icon "button" at bounding box center [566, 417] width 14 height 14
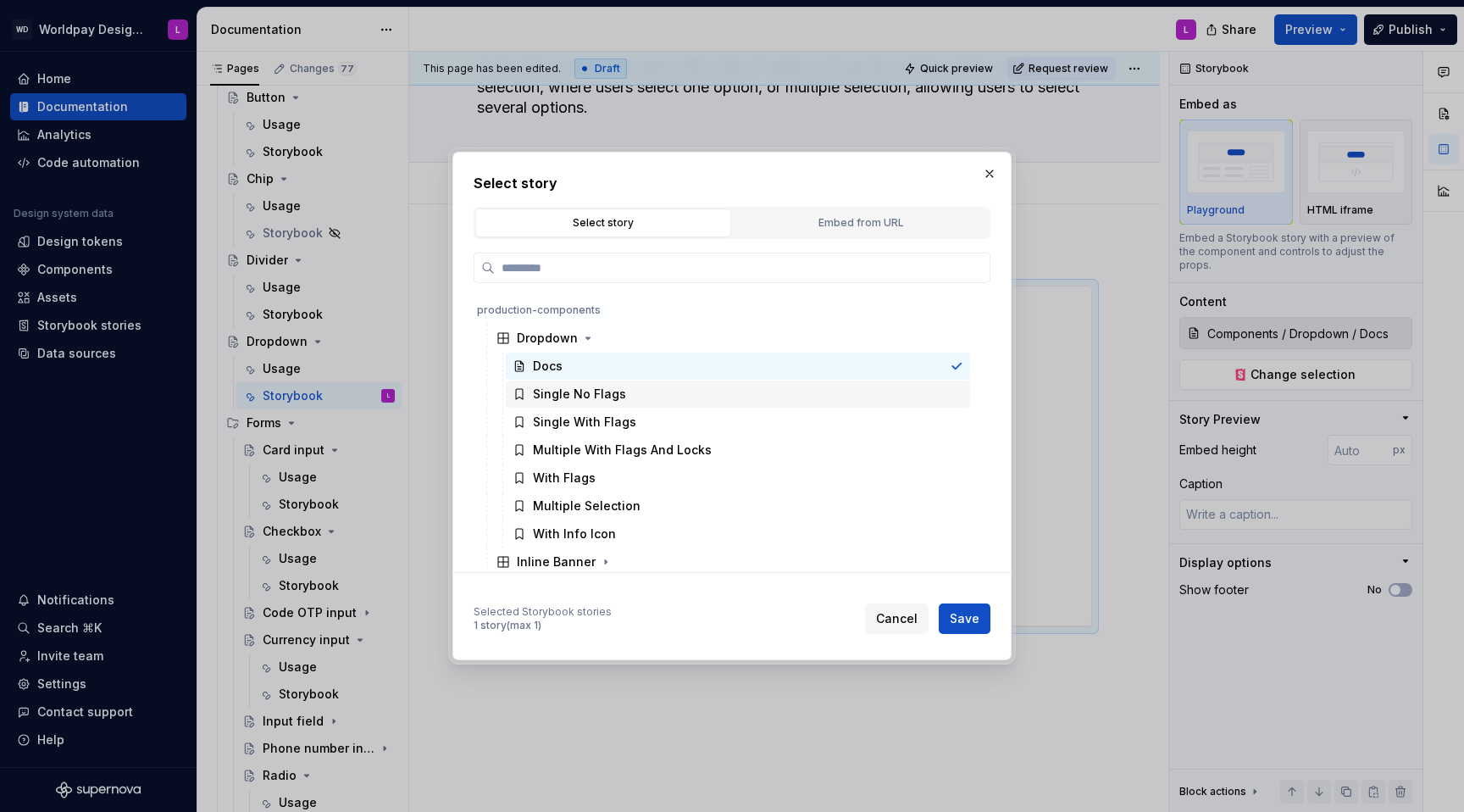
scroll to position [312, 0]
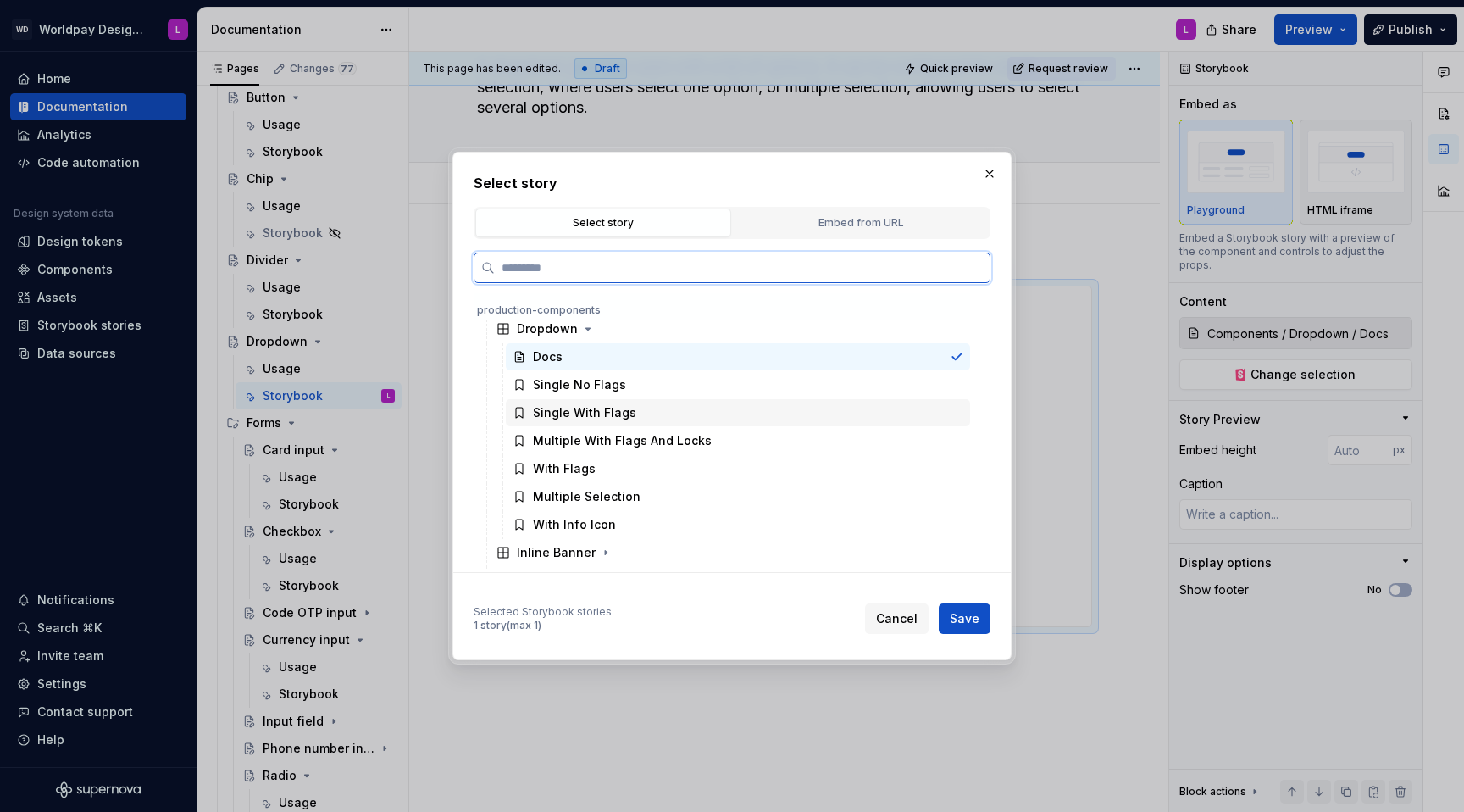
click at [681, 413] on div "Single With Flags" at bounding box center [737, 412] width 464 height 27
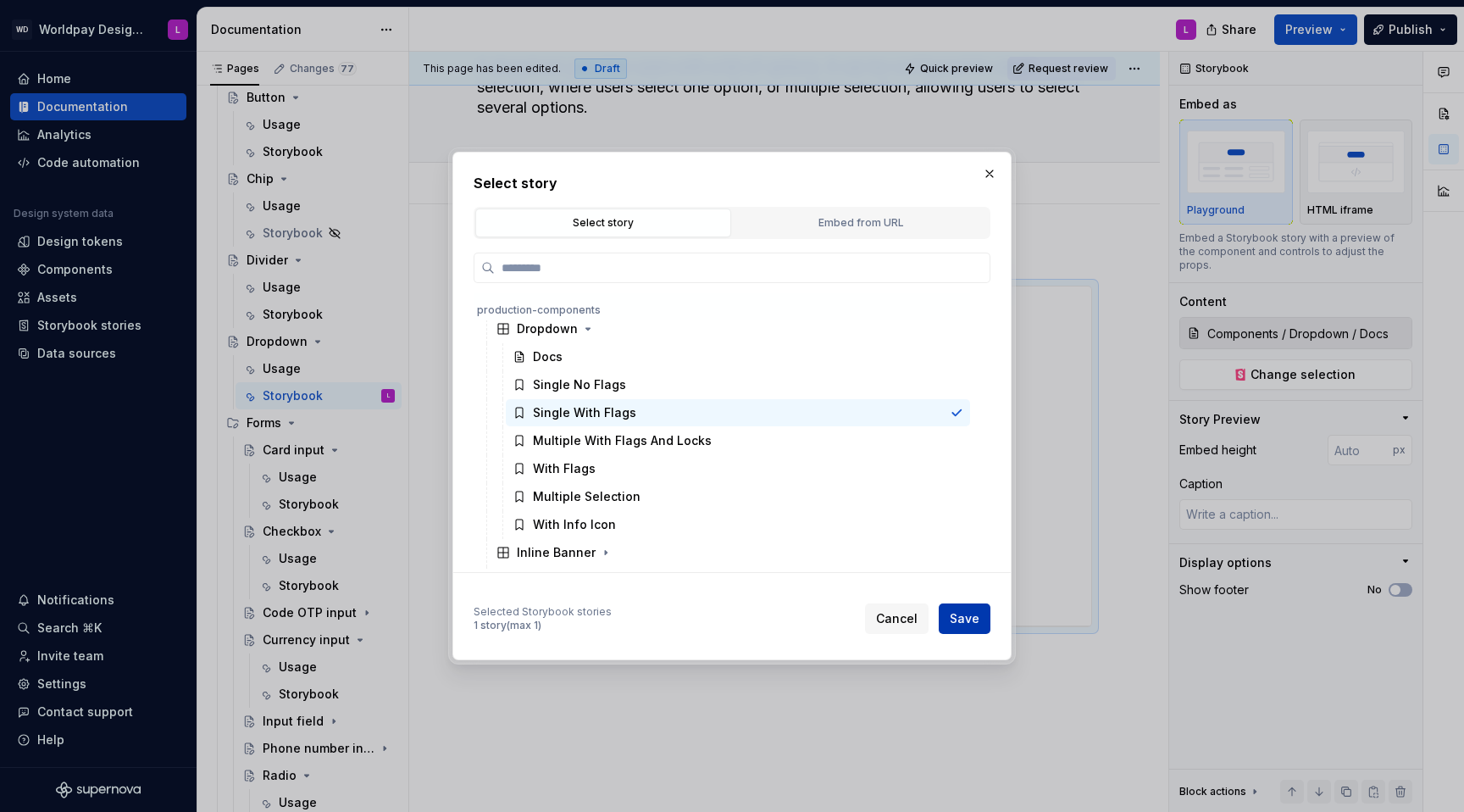
click at [968, 513] on span "Save" at bounding box center [965, 618] width 29 height 17
type textarea "*"
type input "Components / Dropdown / Single With Flags"
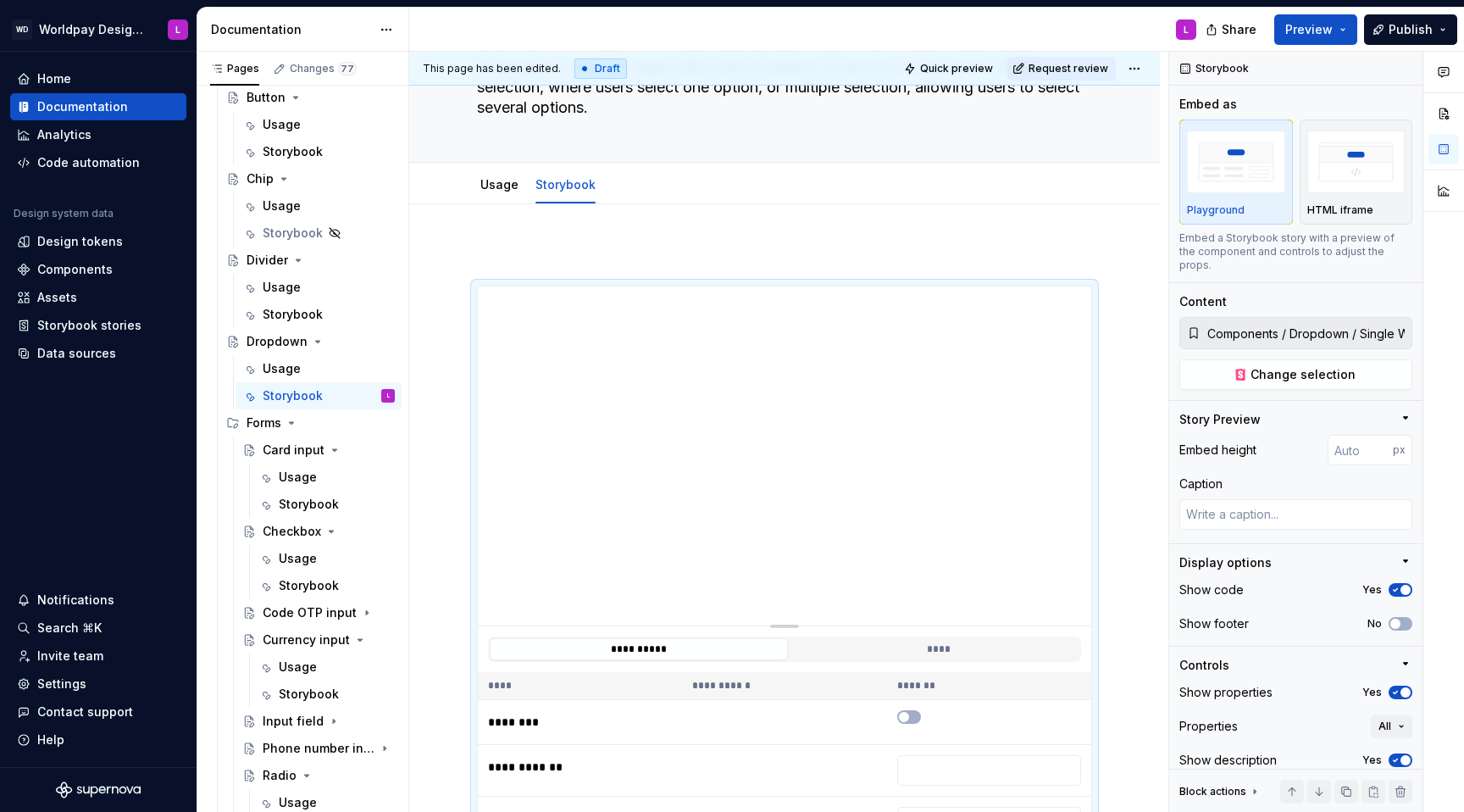
scroll to position [131, 0]
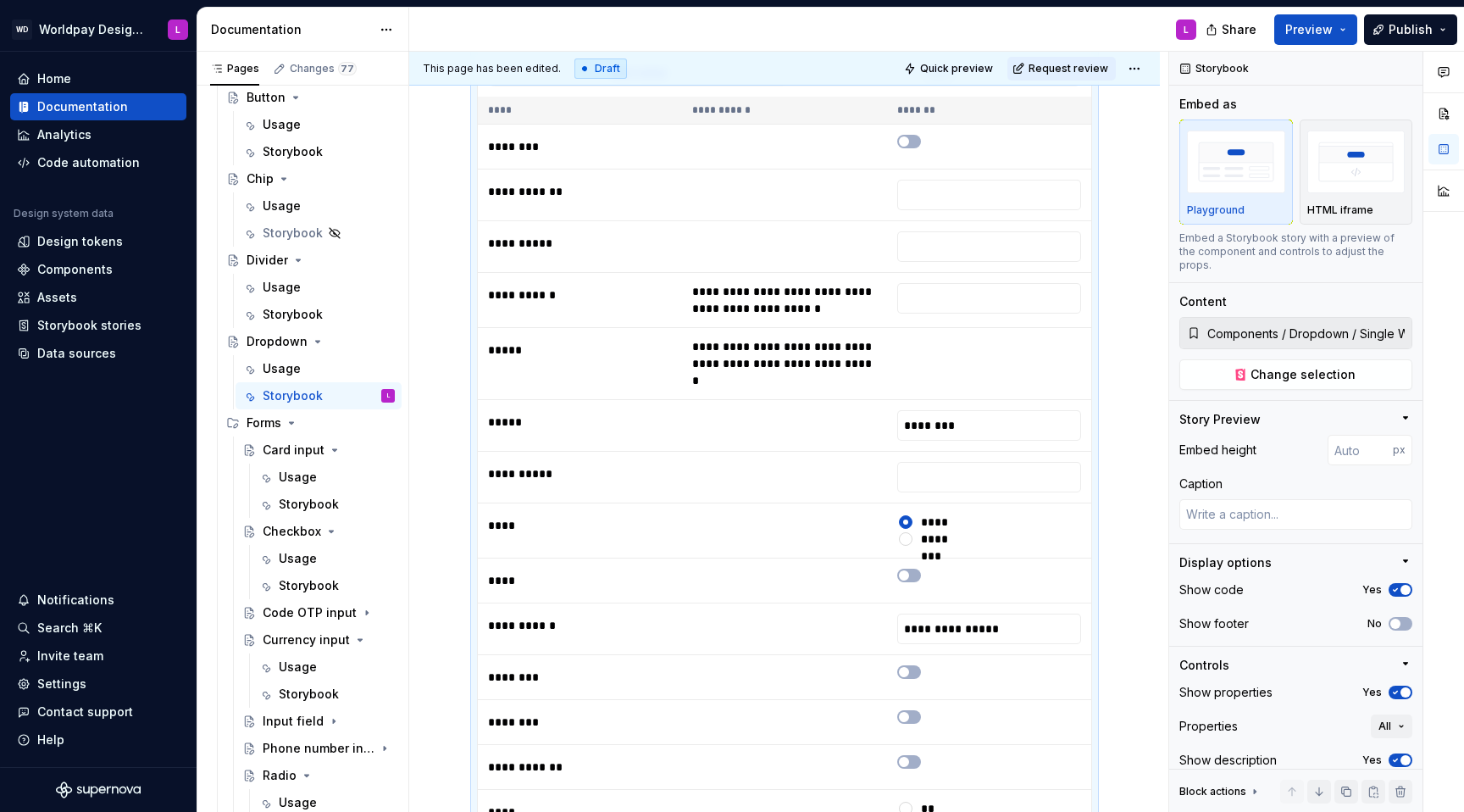
click at [1096, 513] on div "**********" at bounding box center [785, 519] width 751 height 1701
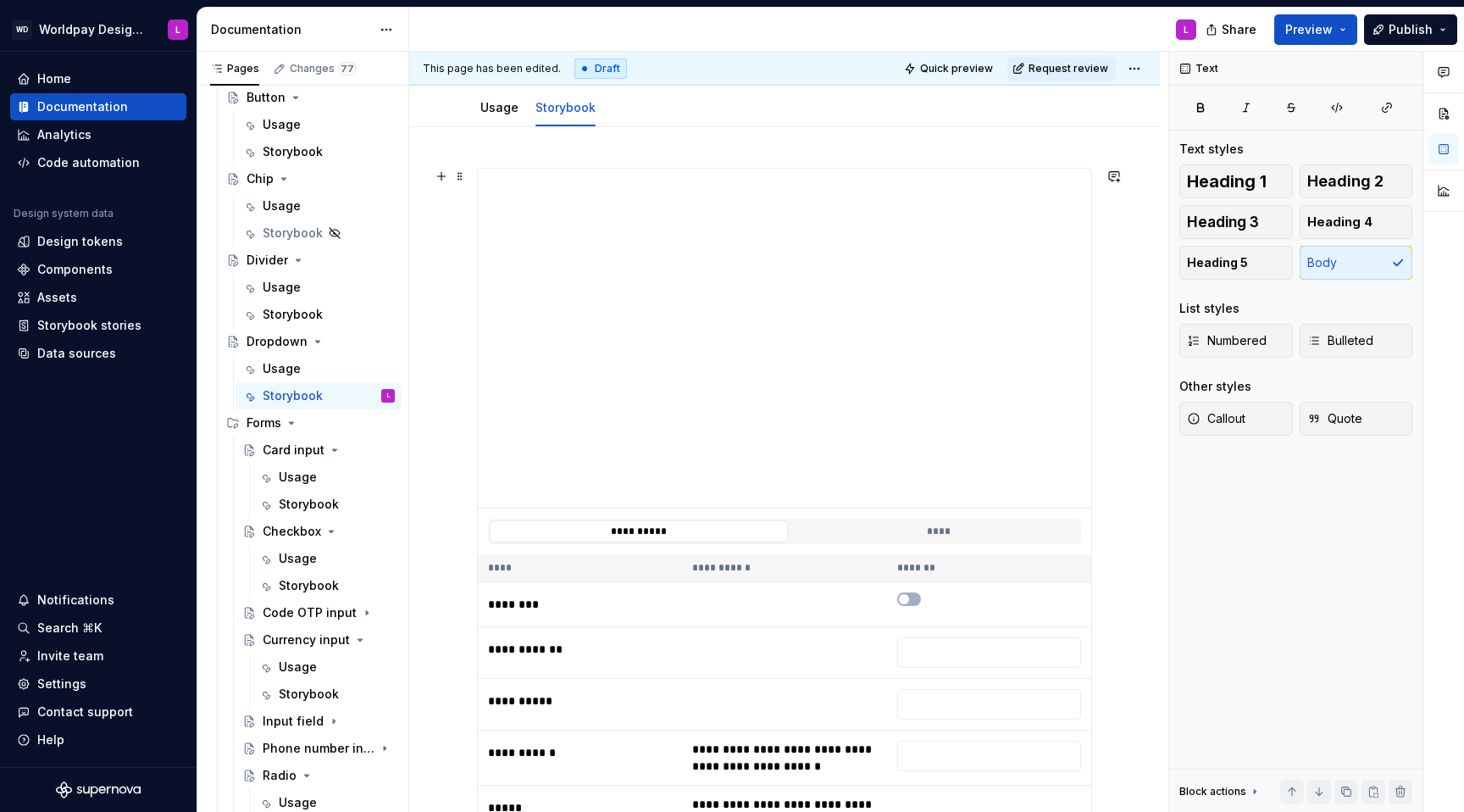
scroll to position [174, 0]
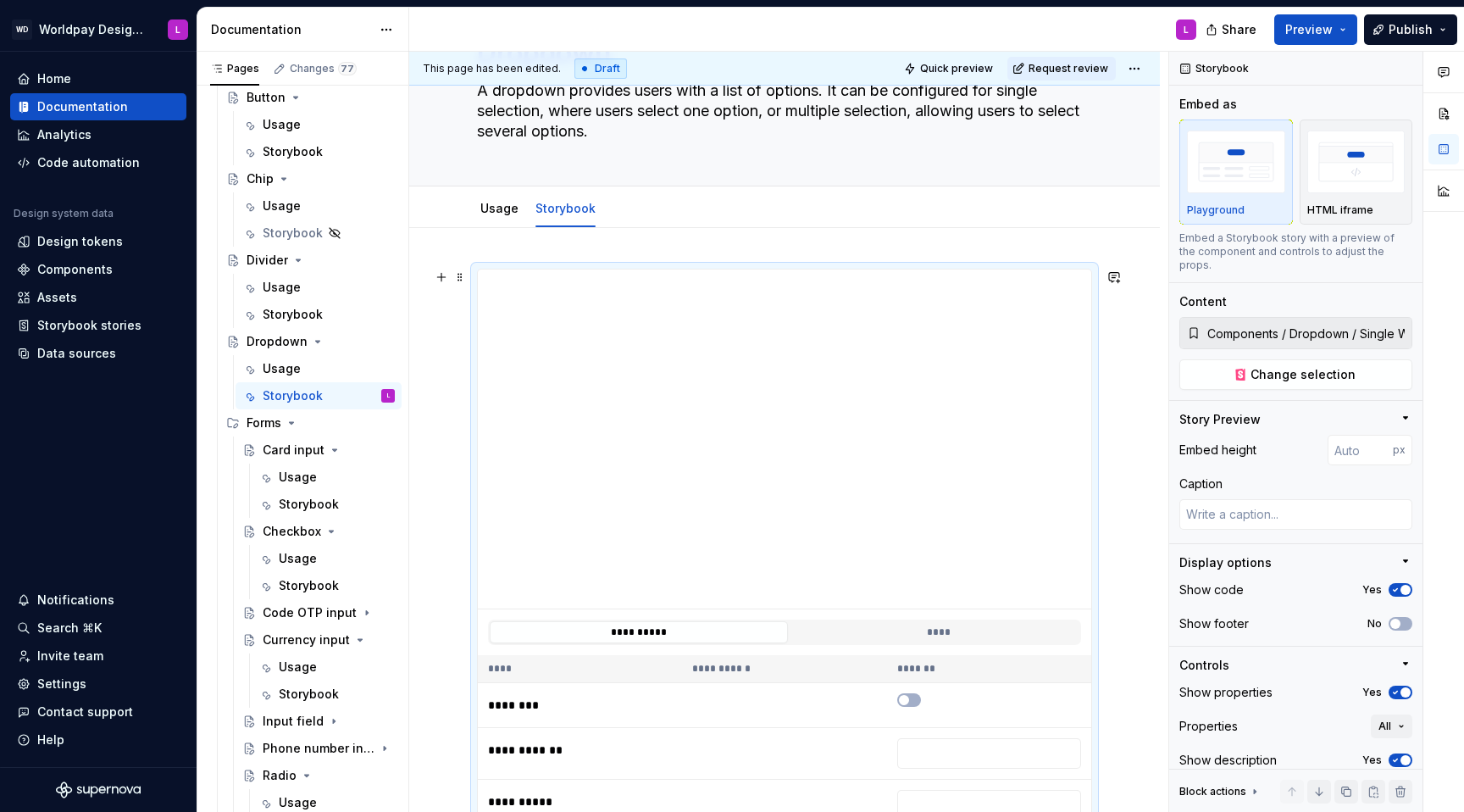
scroll to position [77, 0]
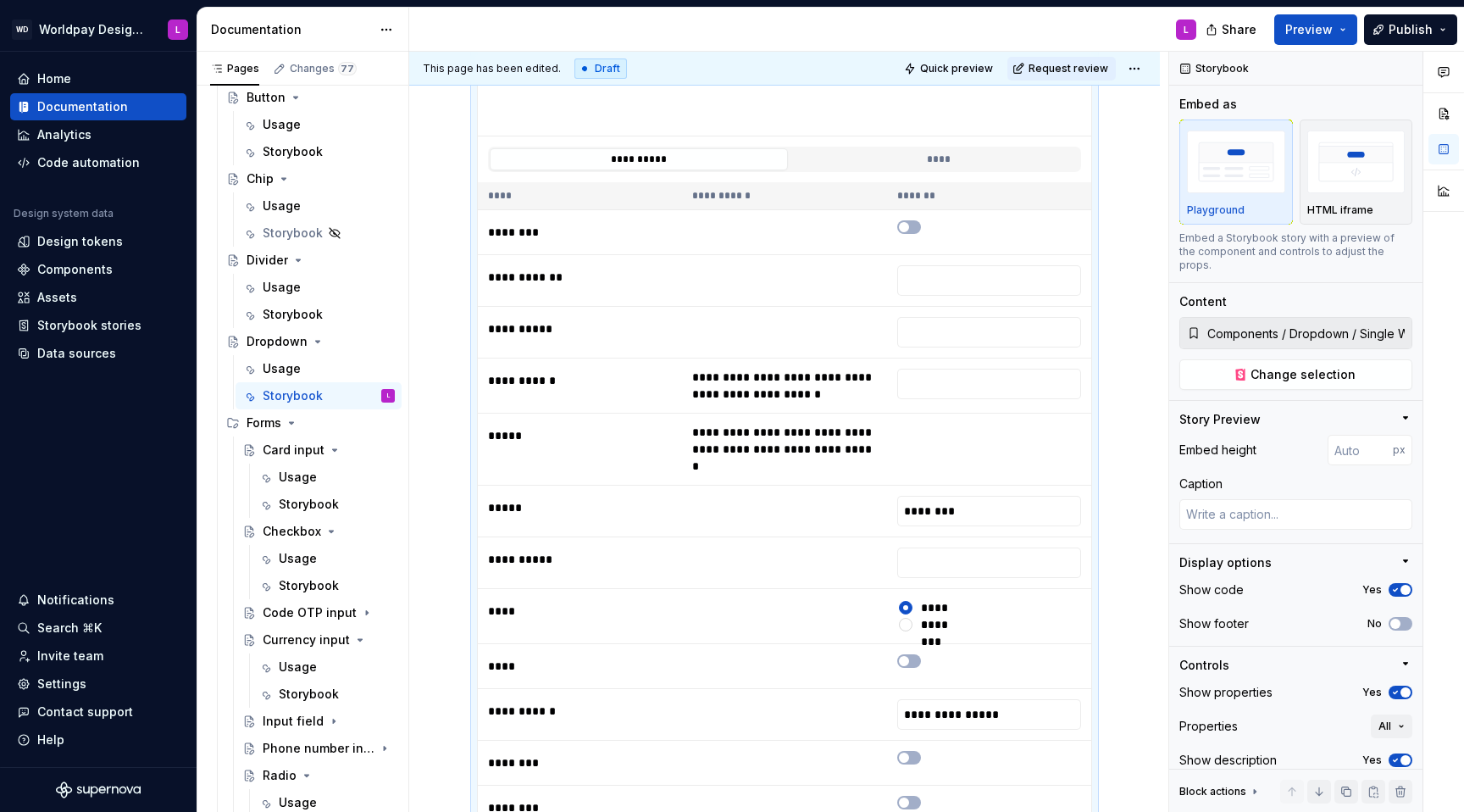
click at [1096, 513] on div "**********" at bounding box center [785, 605] width 751 height 1701
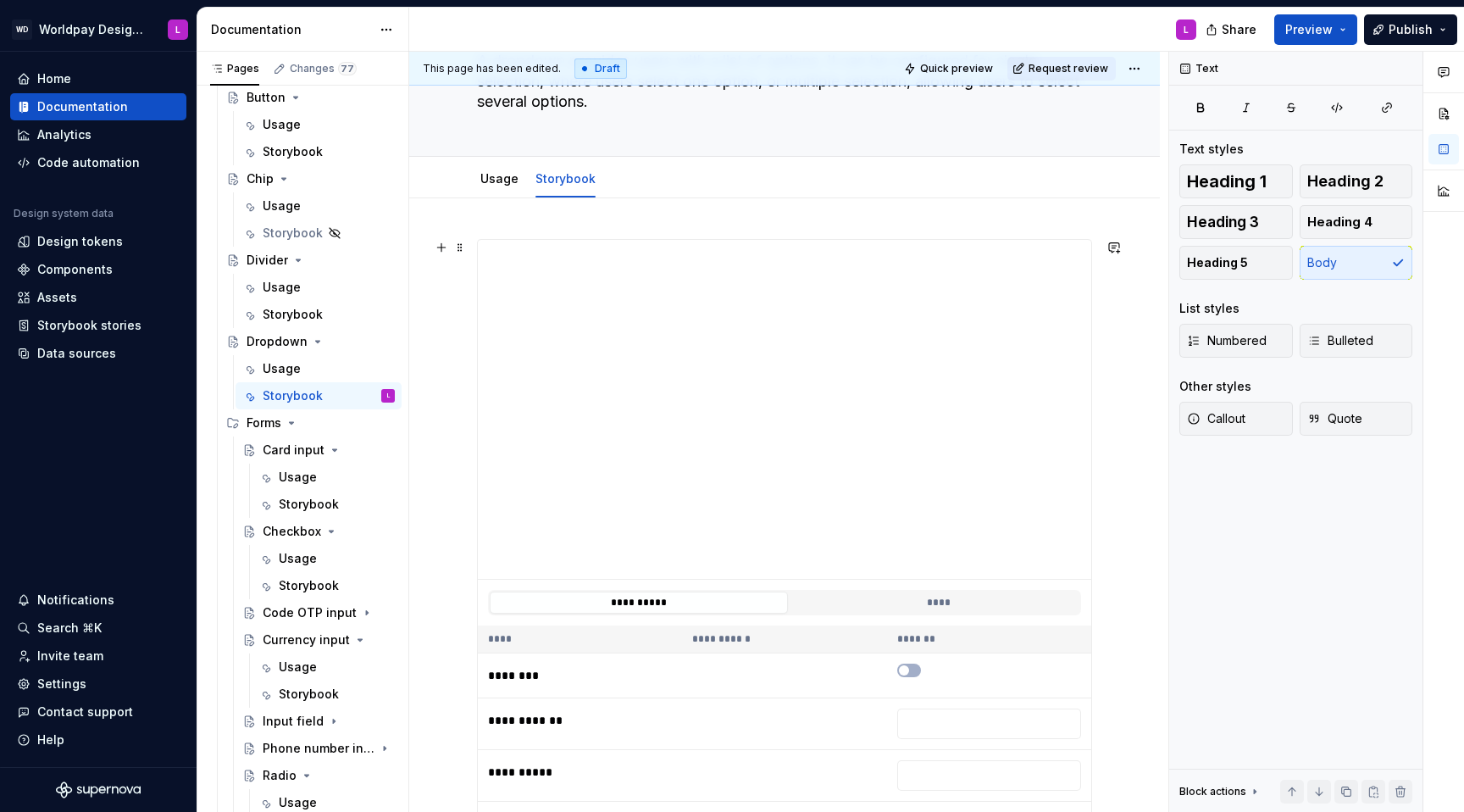
scroll to position [0, 0]
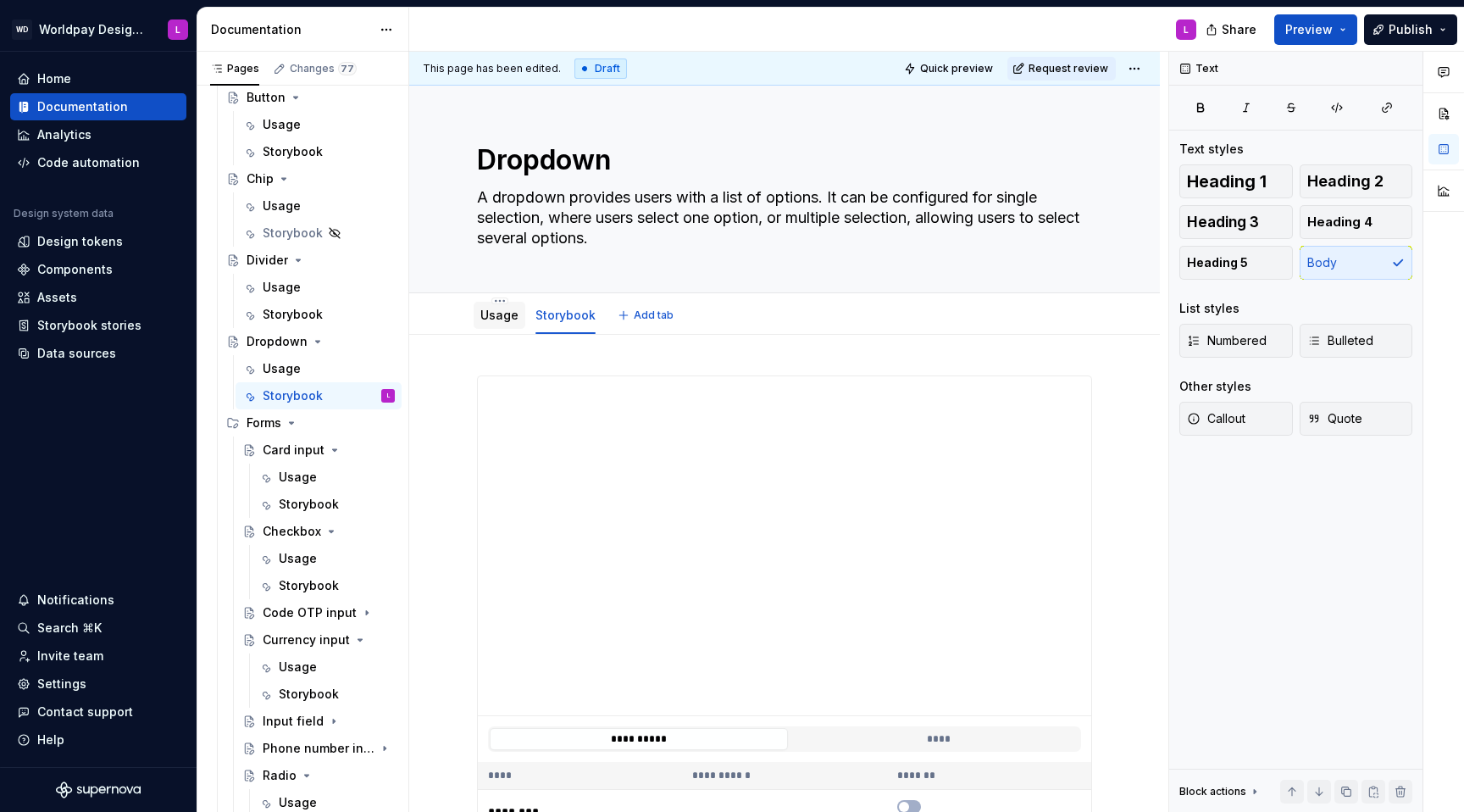
click at [484, 320] on link "Usage" at bounding box center [499, 314] width 38 height 15
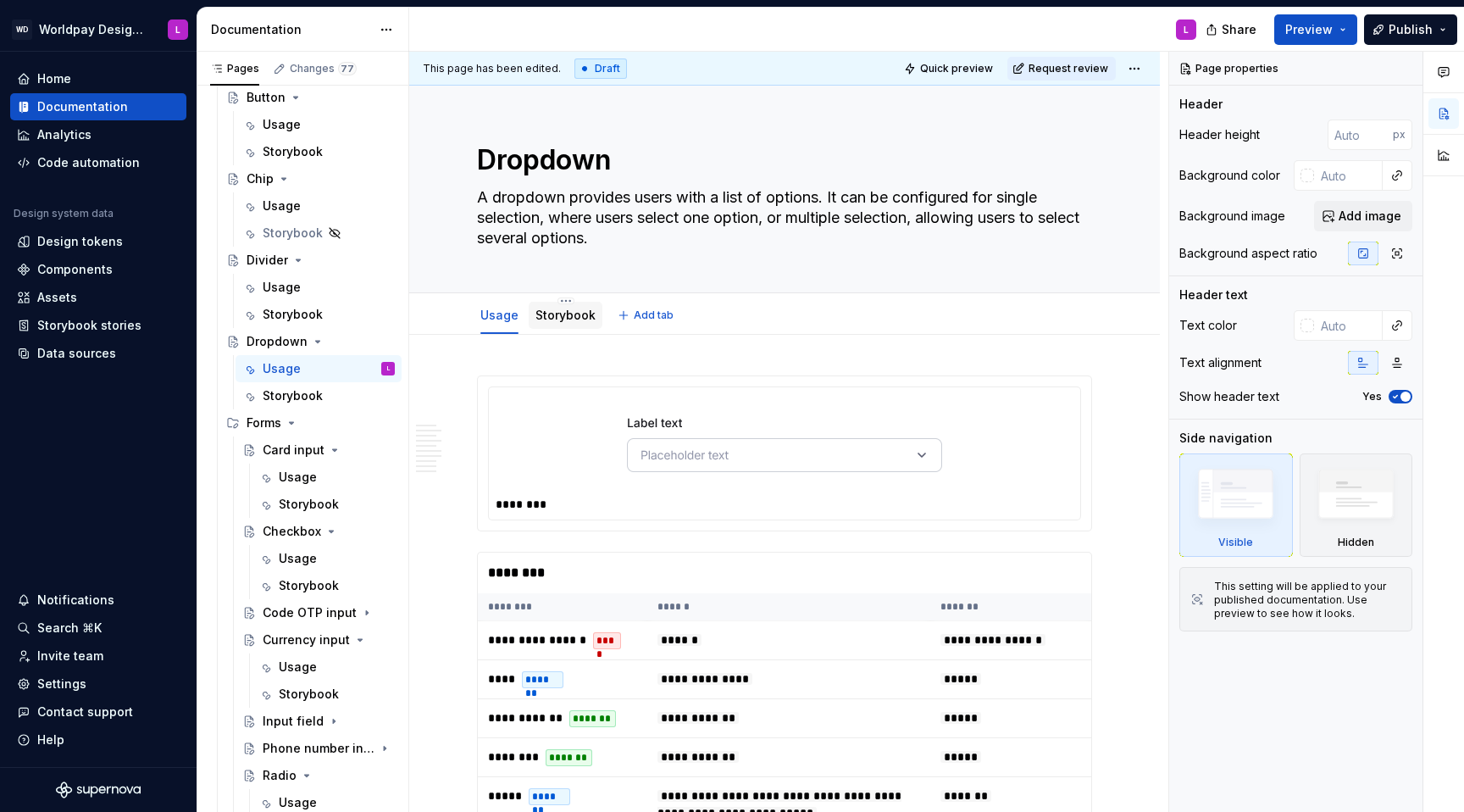
click at [554, 322] on div "Storybook" at bounding box center [566, 314] width 60 height 17
click at [299, 502] on div "Storybook" at bounding box center [309, 504] width 60 height 17
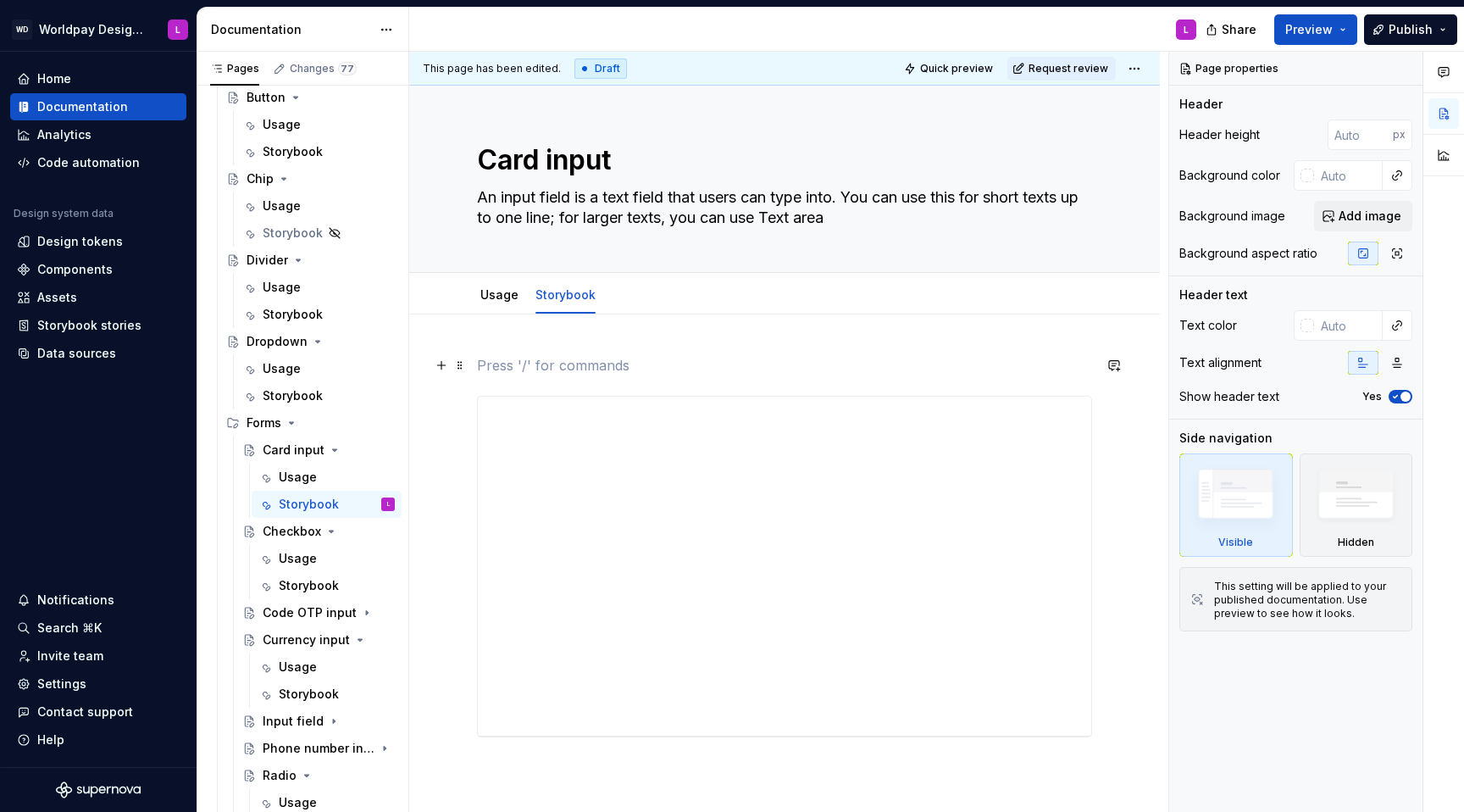
click at [523, 370] on p at bounding box center [784, 365] width 615 height 20
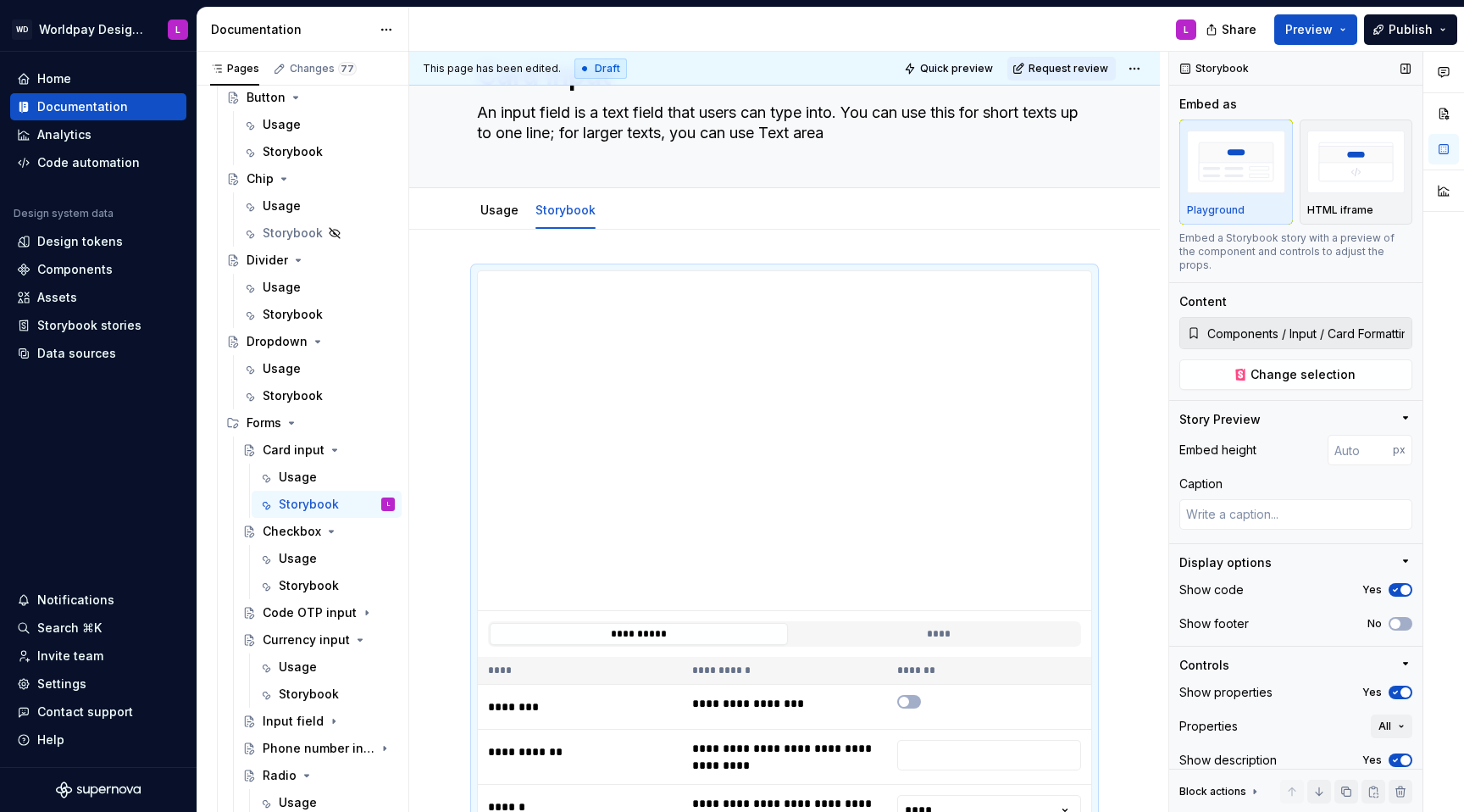
scroll to position [34, 0]
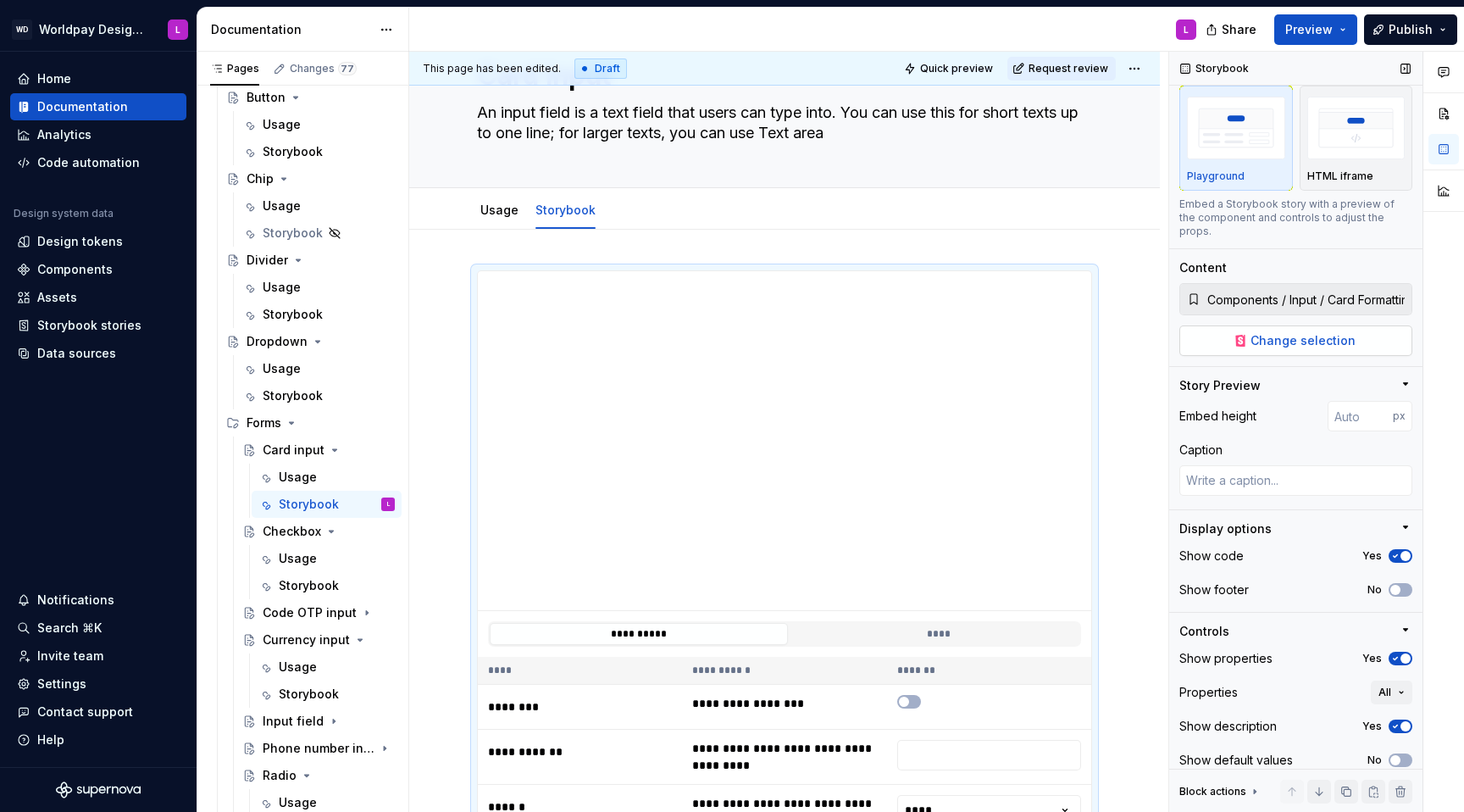
click at [1096, 332] on span "Change selection" at bounding box center [1303, 339] width 105 height 17
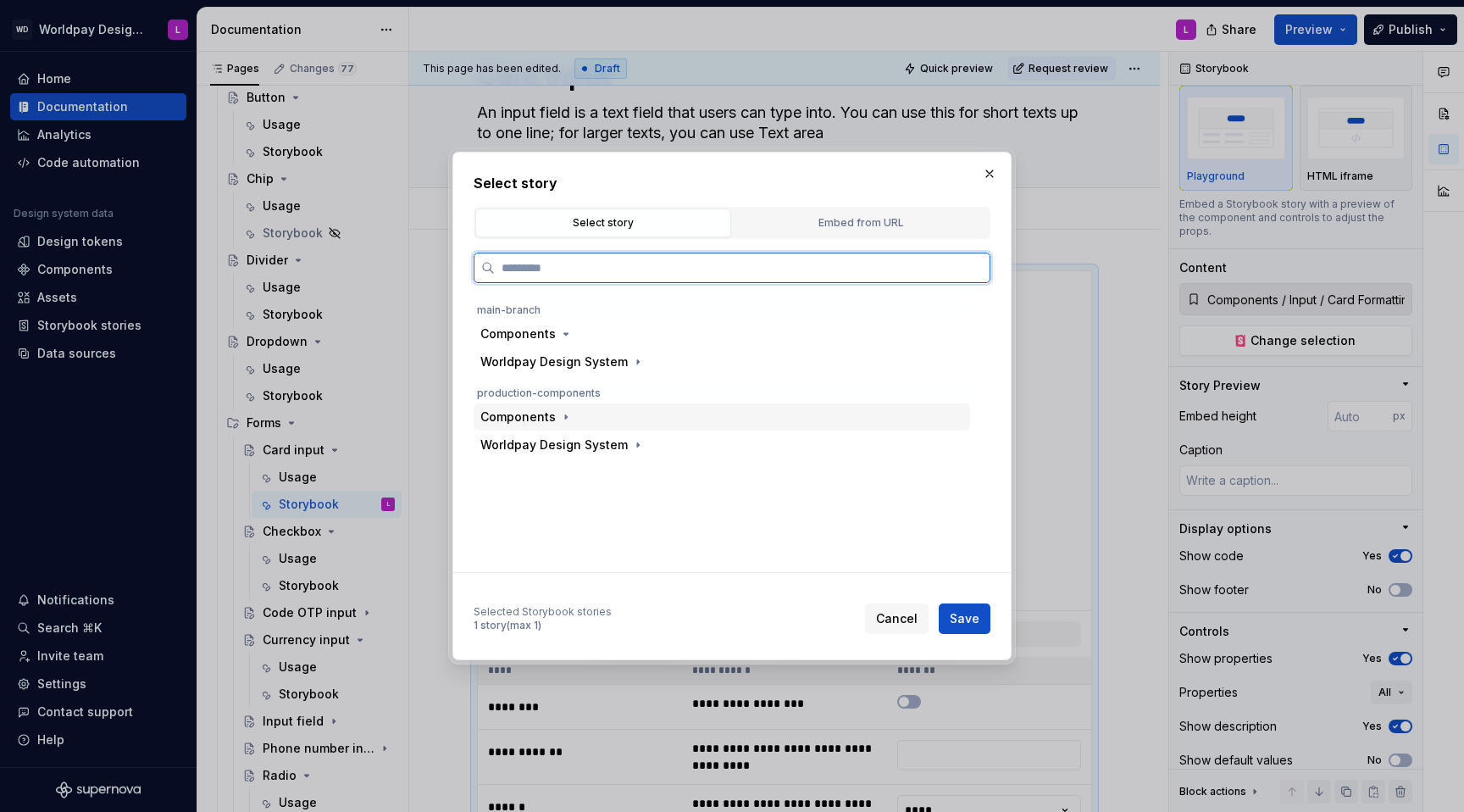
click at [544, 420] on div "Components" at bounding box center [518, 416] width 76 height 17
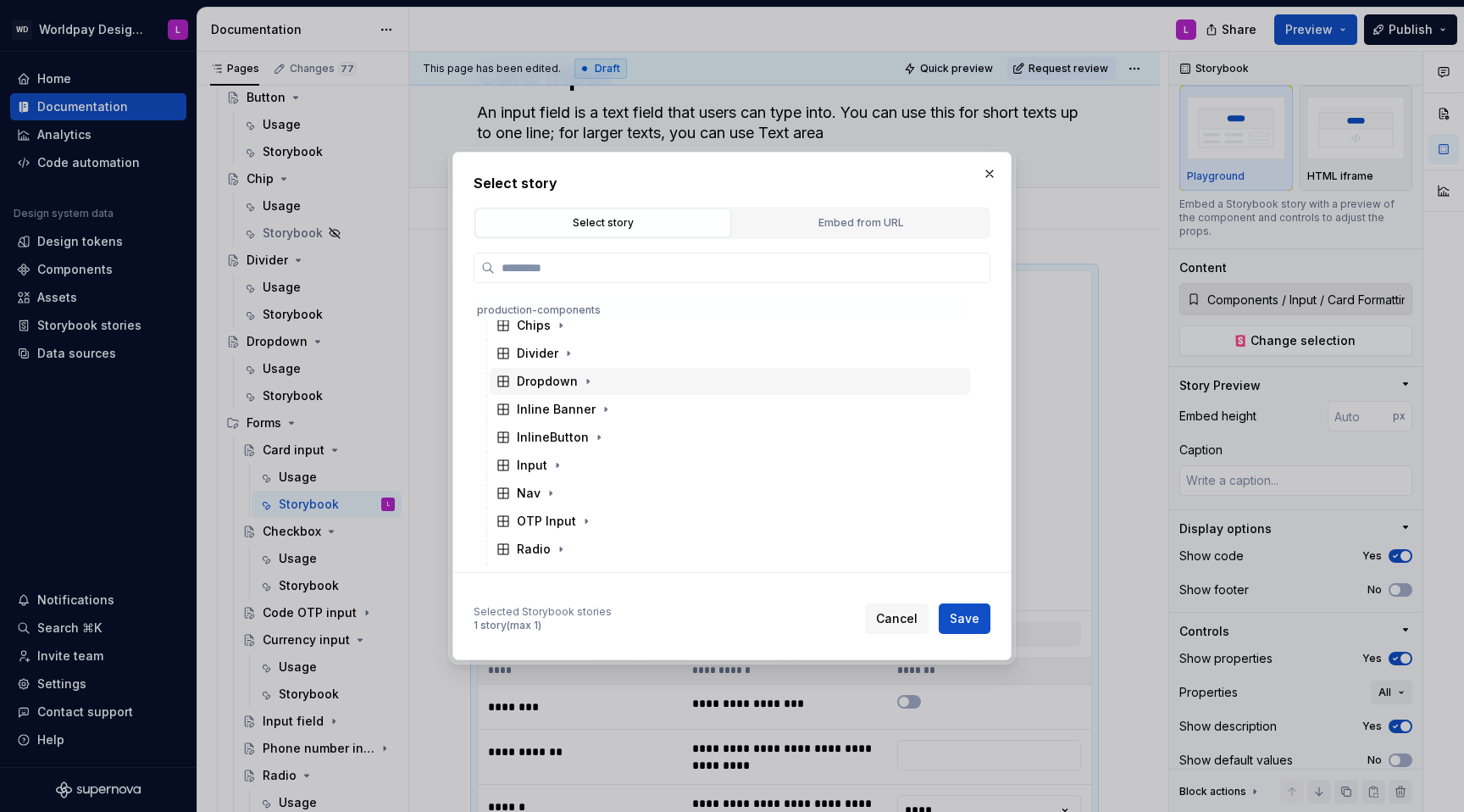
scroll to position [265, 0]
click at [557, 457] on icon "button" at bounding box center [557, 460] width 14 height 14
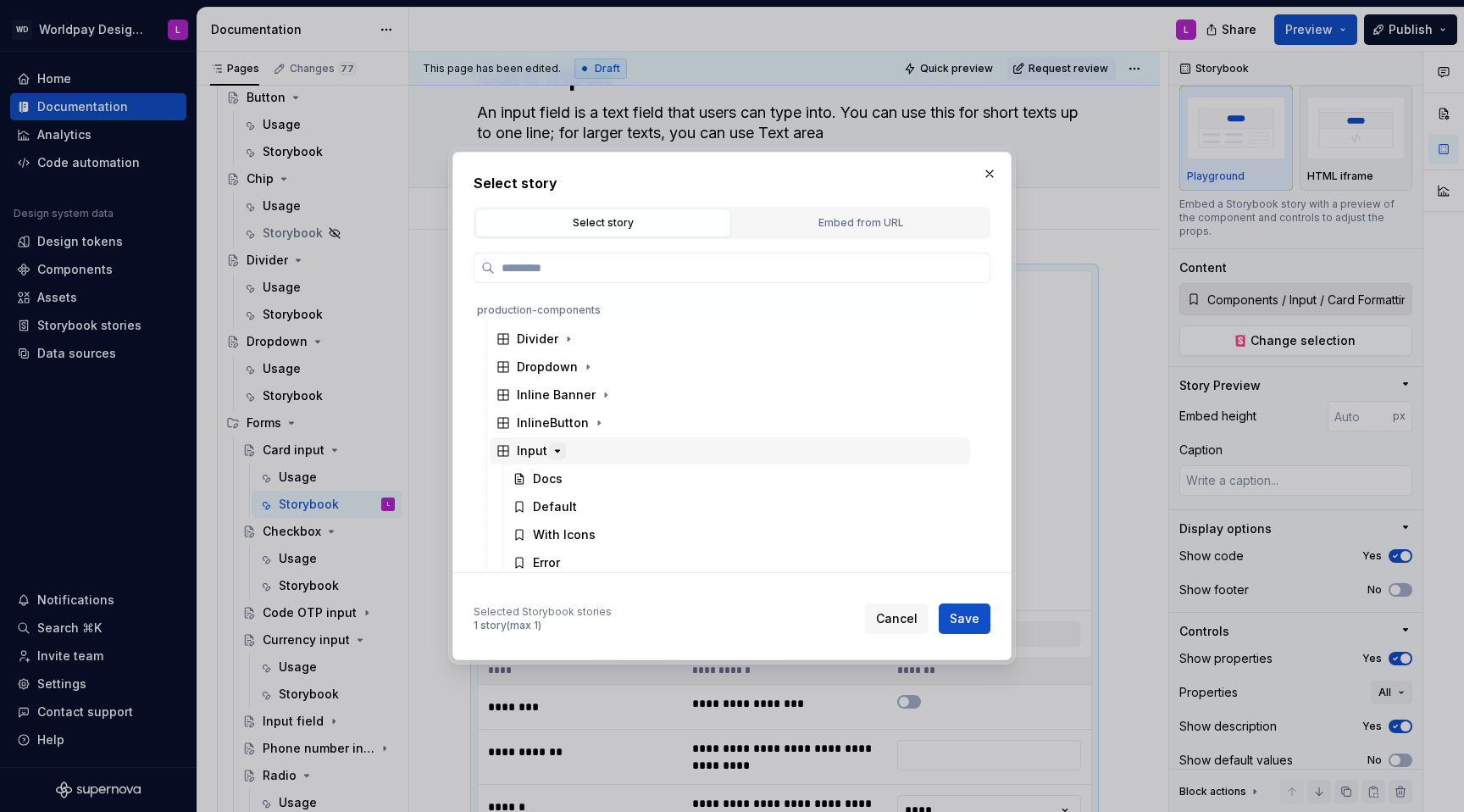
click at [554, 447] on icon "button" at bounding box center [557, 450] width 14 height 14
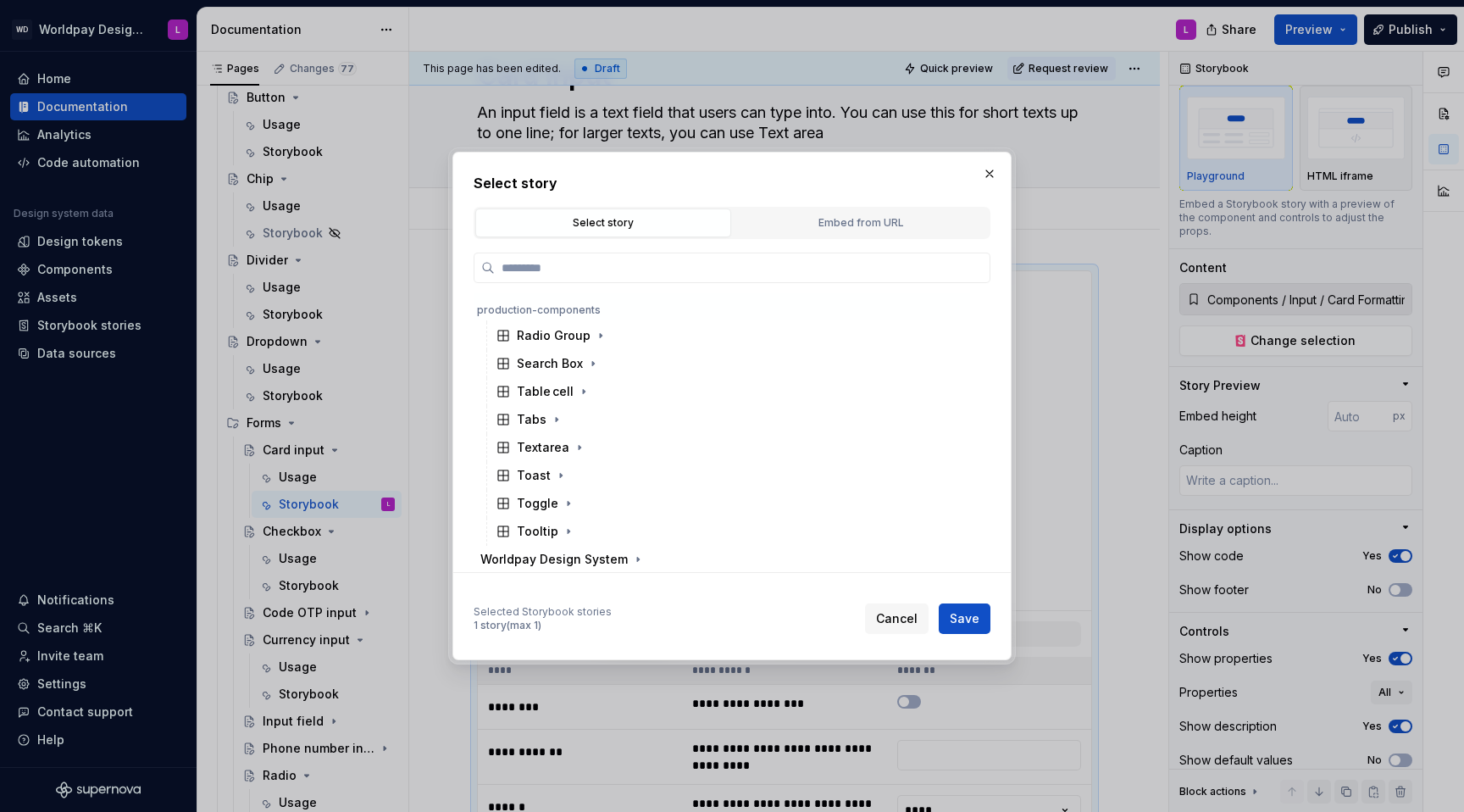
scroll to position [506, 0]
click at [896, 513] on span "Cancel" at bounding box center [897, 618] width 42 height 17
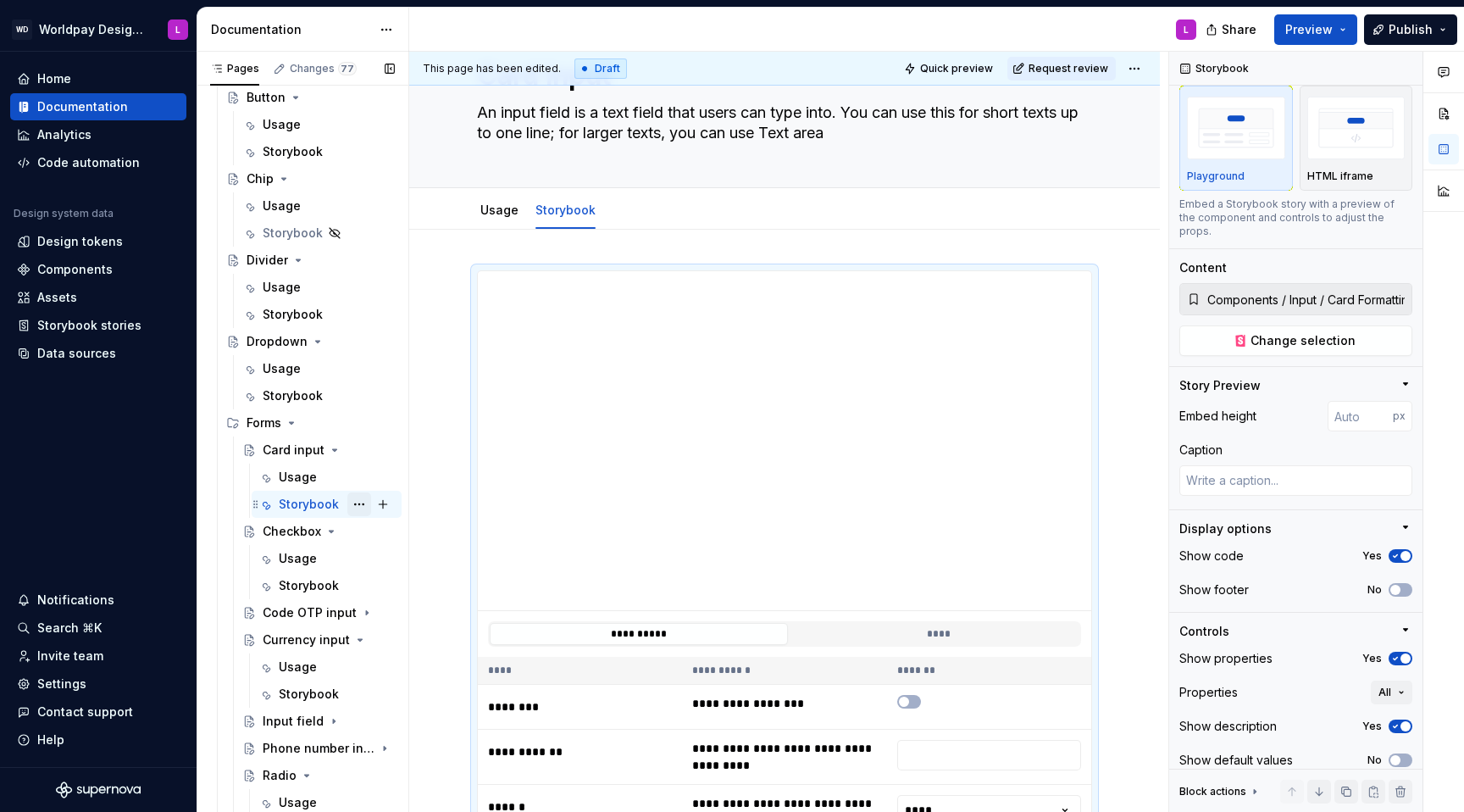
click at [363, 503] on button "Page tree" at bounding box center [359, 504] width 23 height 23
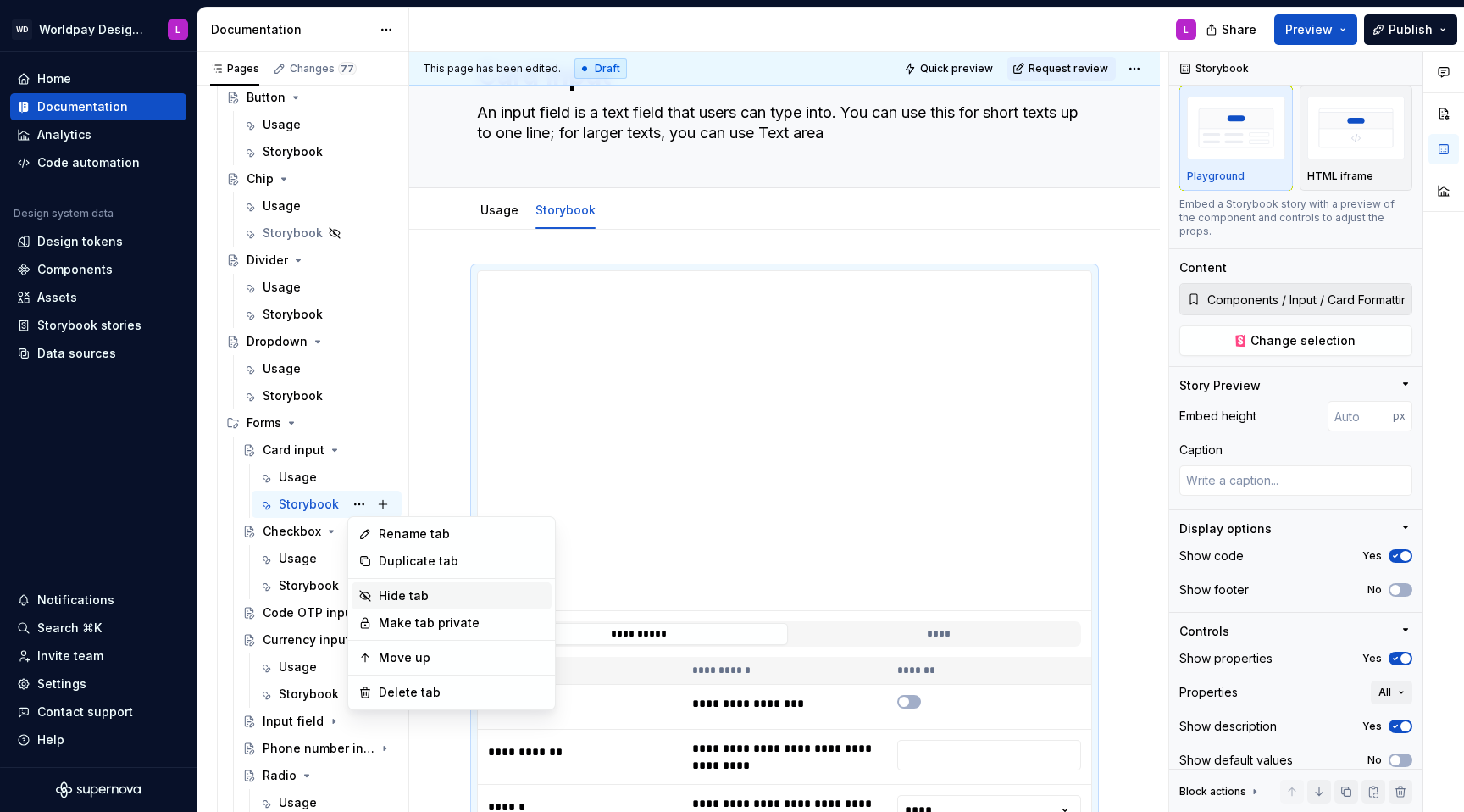
click at [406, 513] on div "Hide tab" at bounding box center [461, 595] width 166 height 17
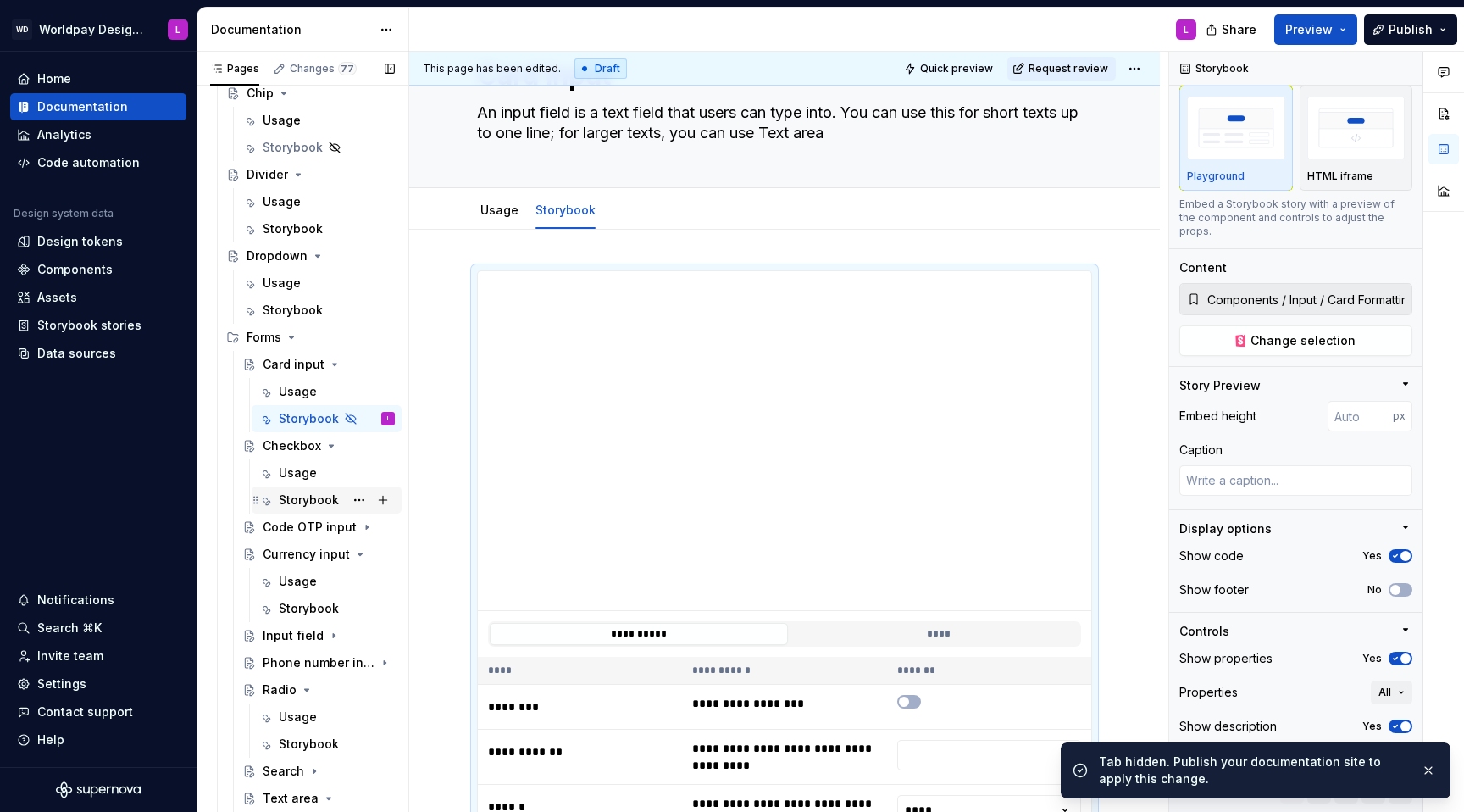
scroll to position [1084, 0]
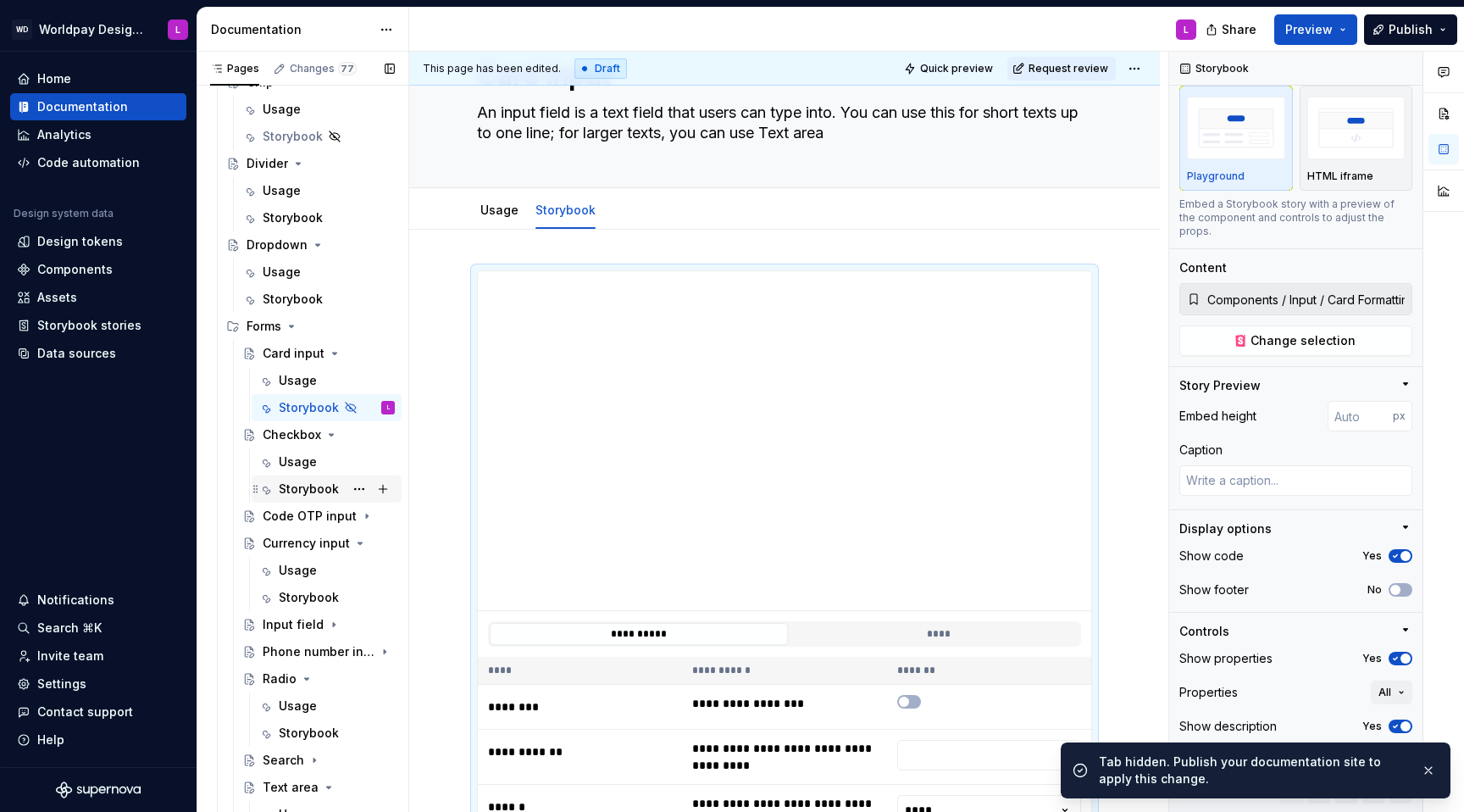
click at [304, 485] on div "Storybook" at bounding box center [309, 488] width 60 height 17
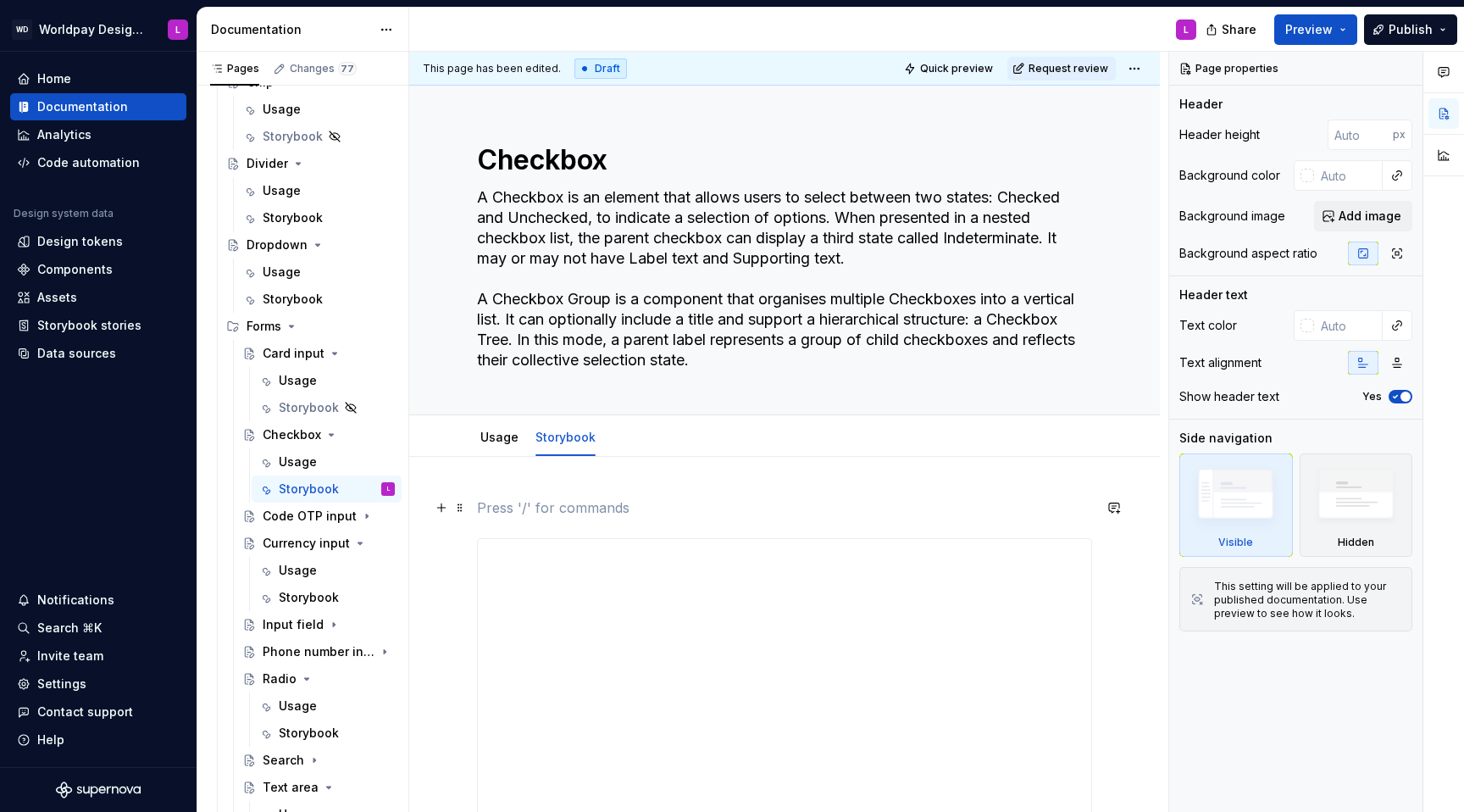
click at [573, 497] on p at bounding box center [784, 507] width 615 height 20
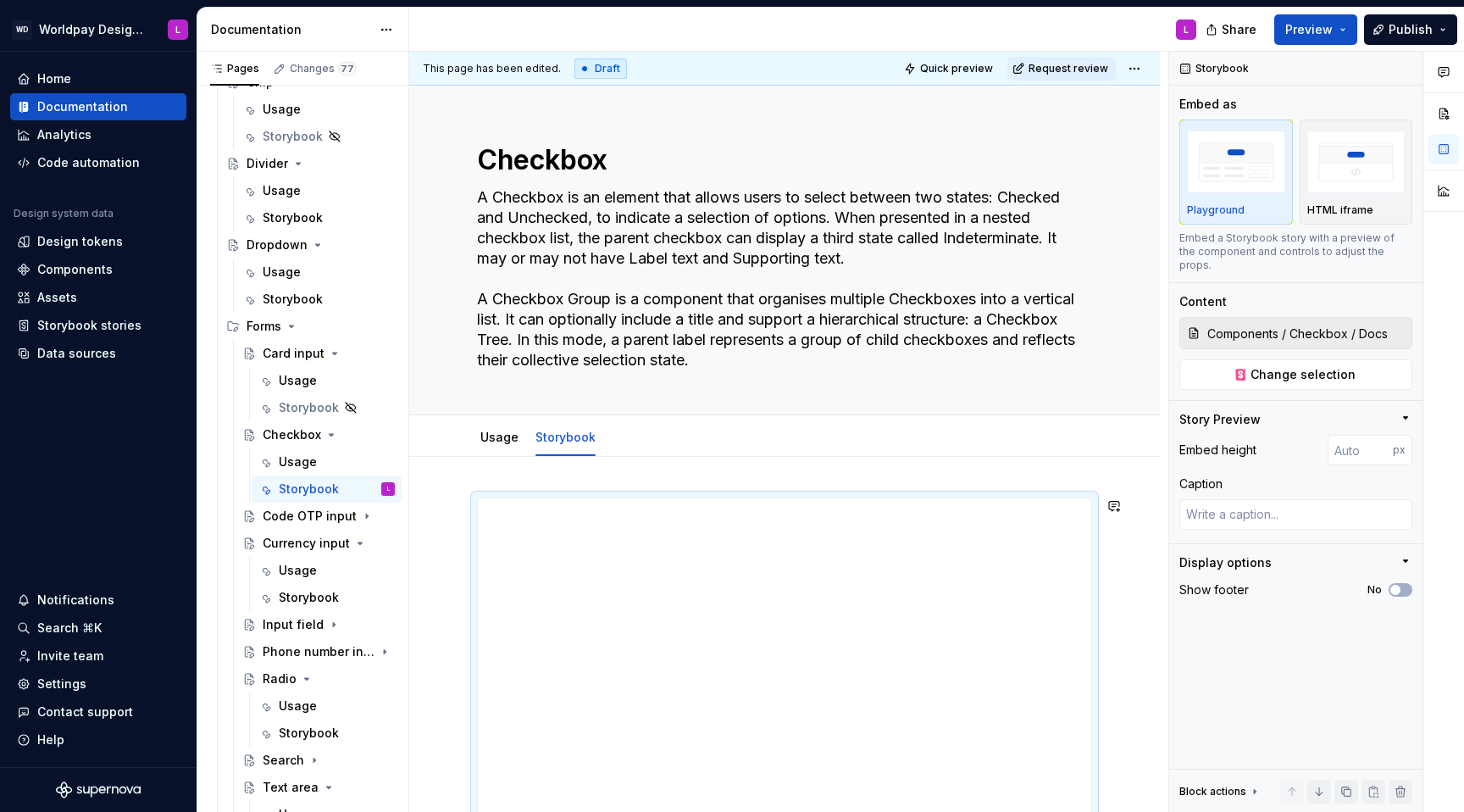
scroll to position [26, 0]
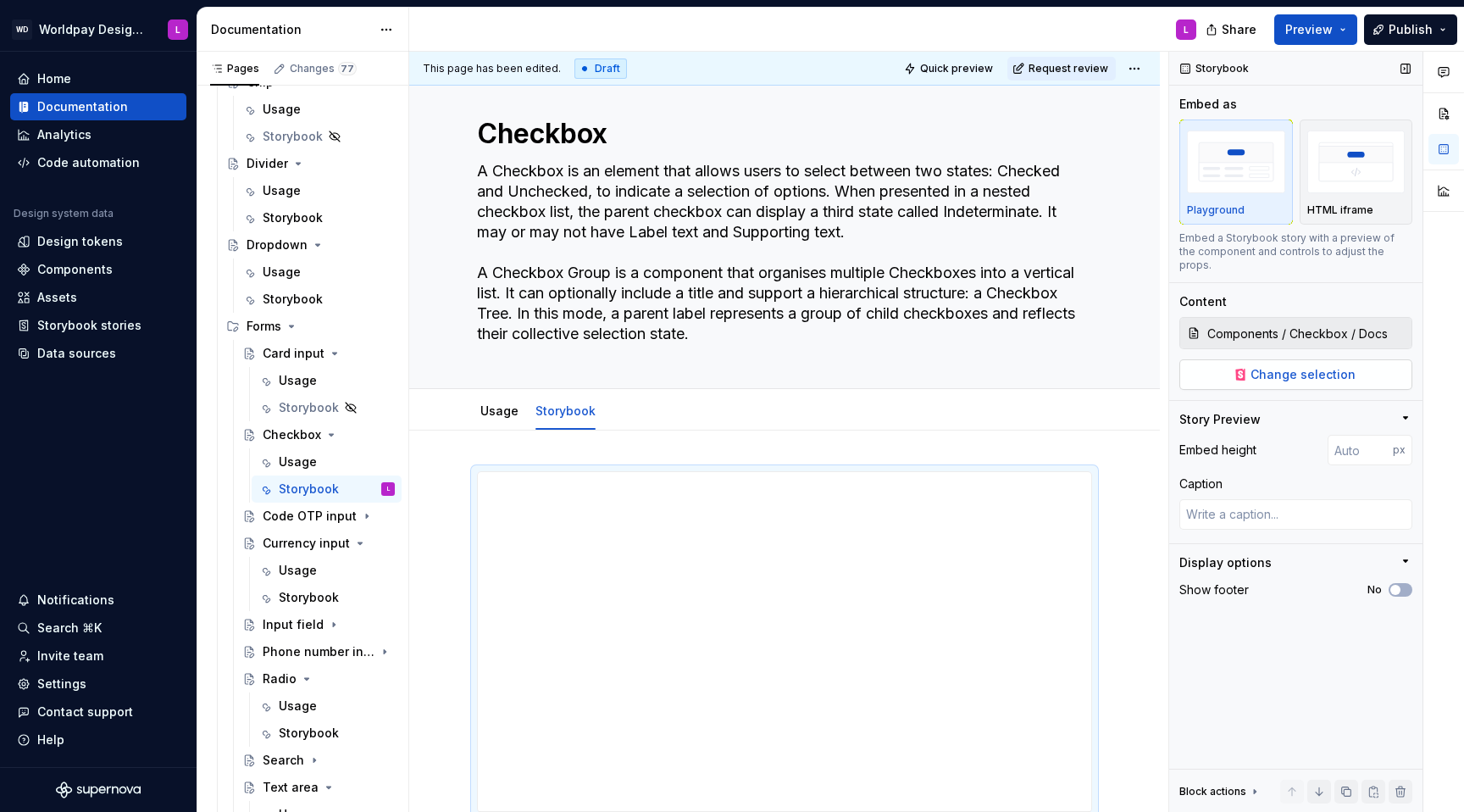
click at [1096, 366] on span "Change selection" at bounding box center [1303, 373] width 105 height 17
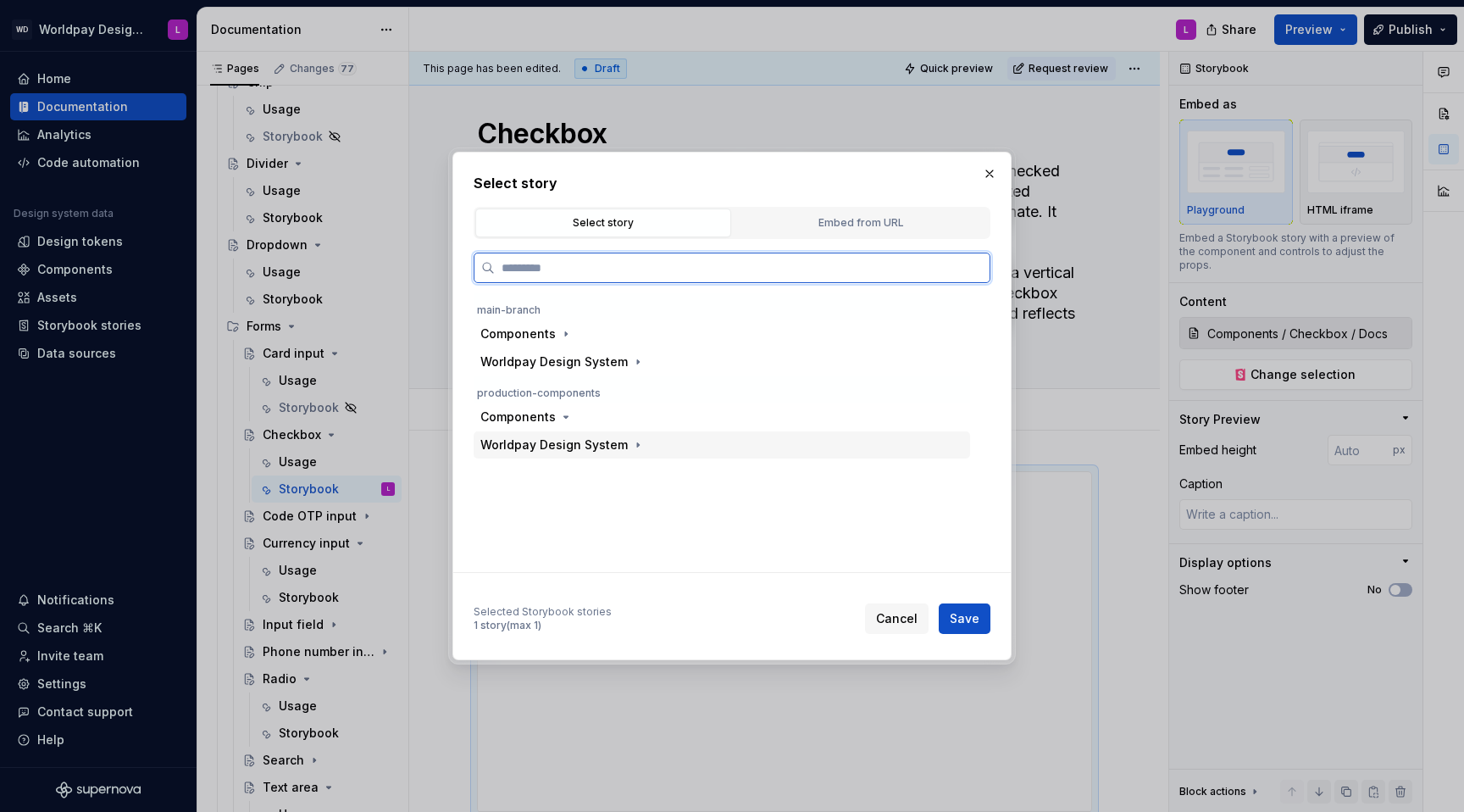
click at [537, 442] on div "Worldpay Design System" at bounding box center [554, 444] width 148 height 17
click at [530, 416] on div "Components" at bounding box center [518, 416] width 76 height 17
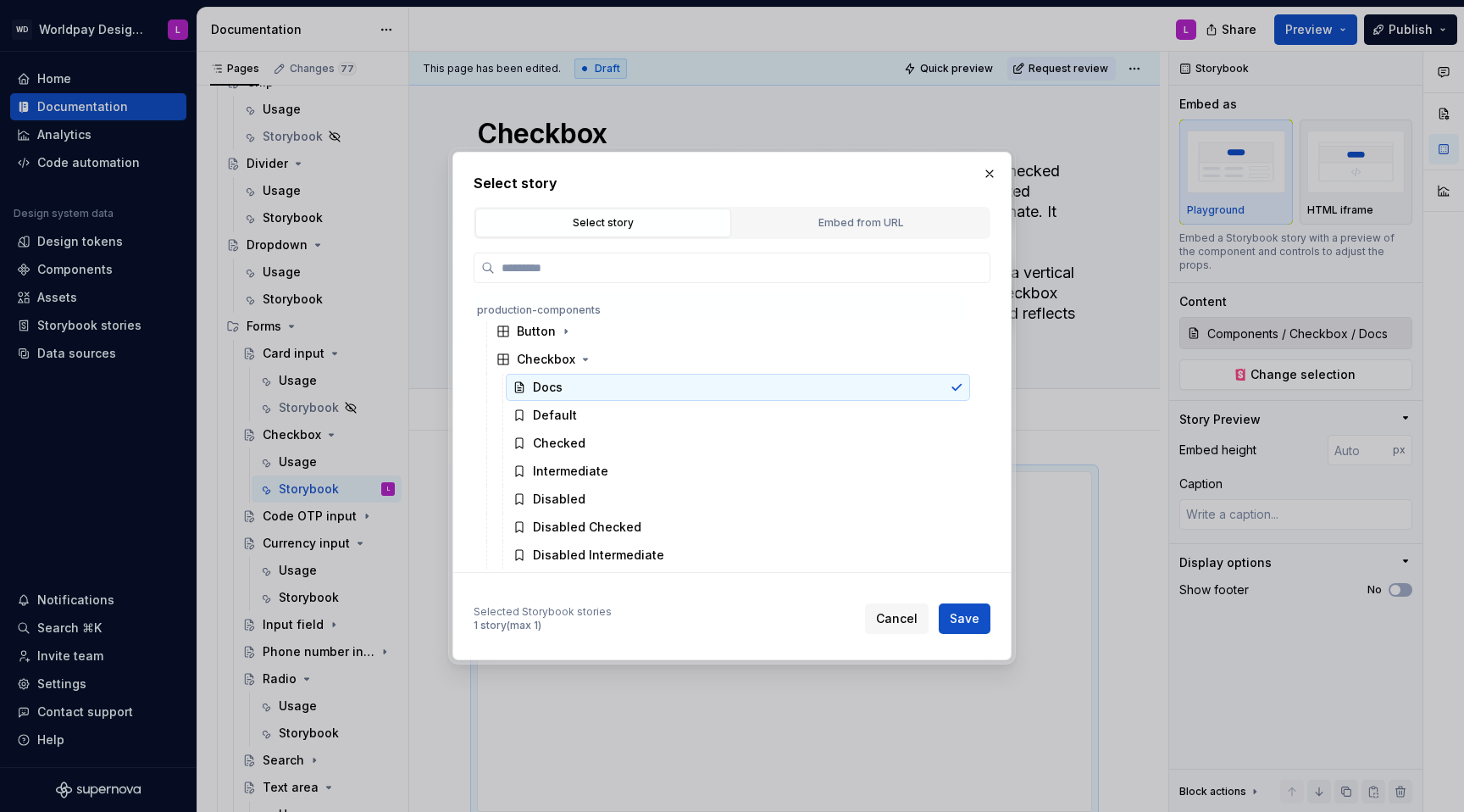
scroll to position [170, 0]
click at [599, 418] on div "Default" at bounding box center [737, 414] width 464 height 27
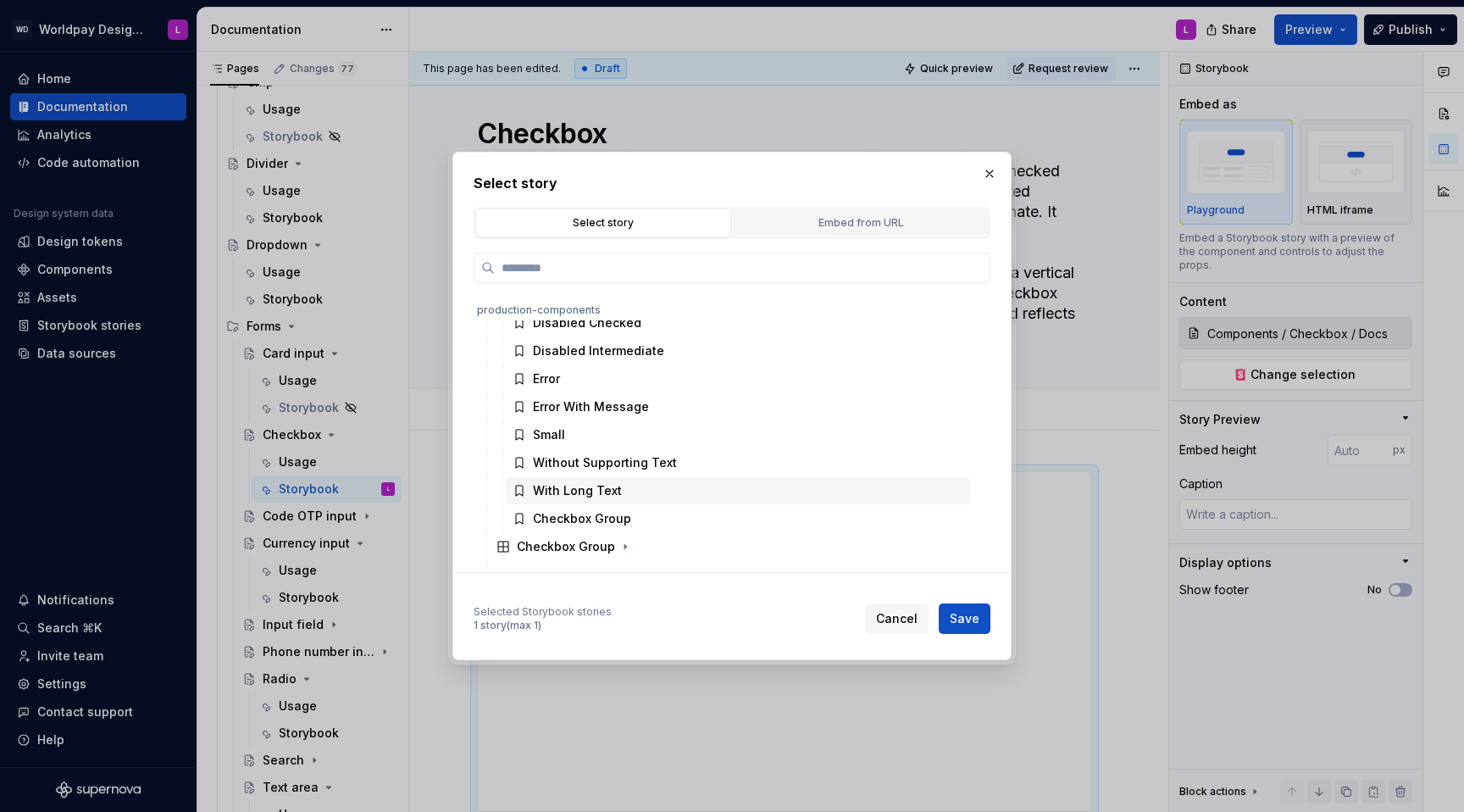
scroll to position [367, 0]
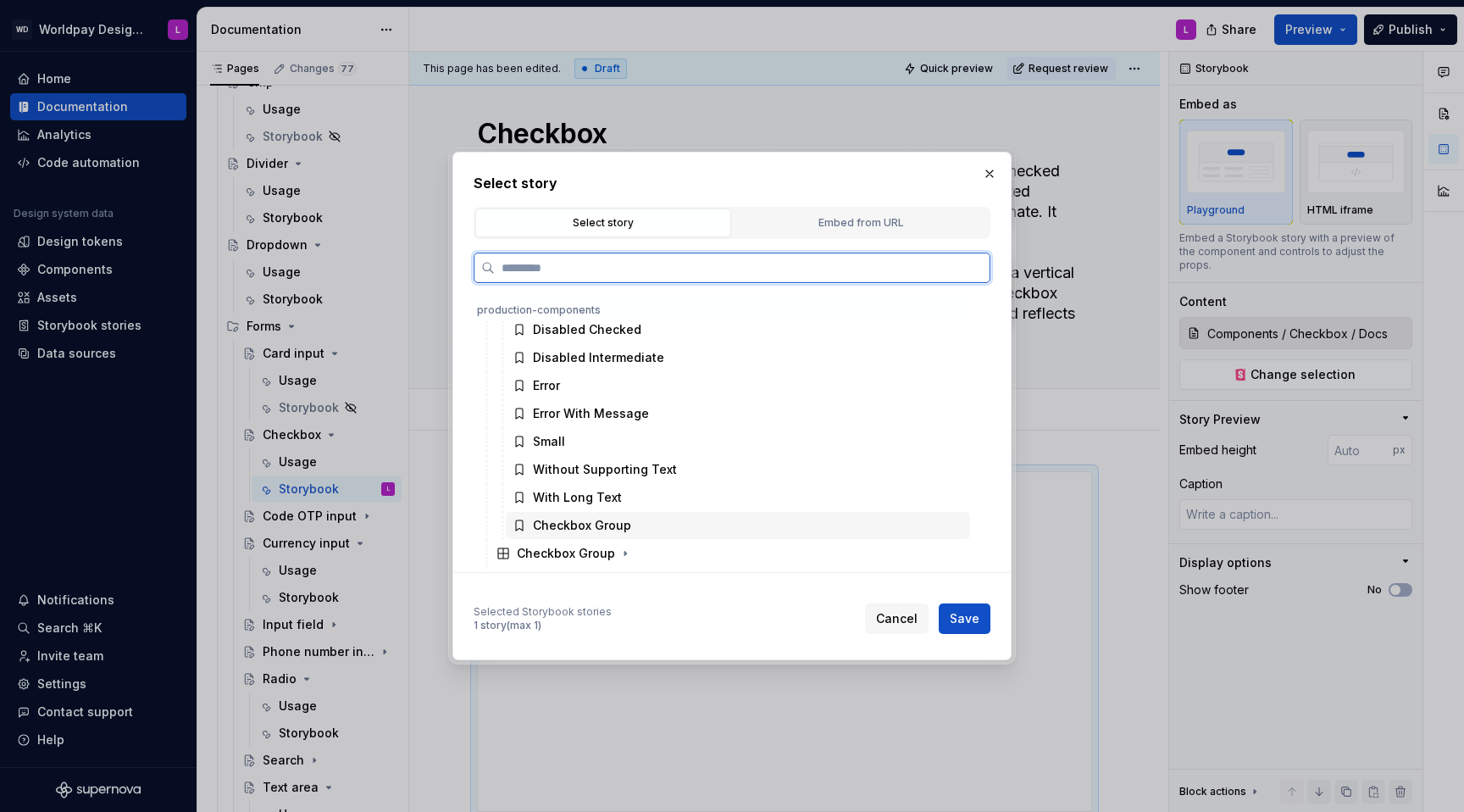
click at [600, 513] on div "Checkbox Group" at bounding box center [582, 524] width 98 height 17
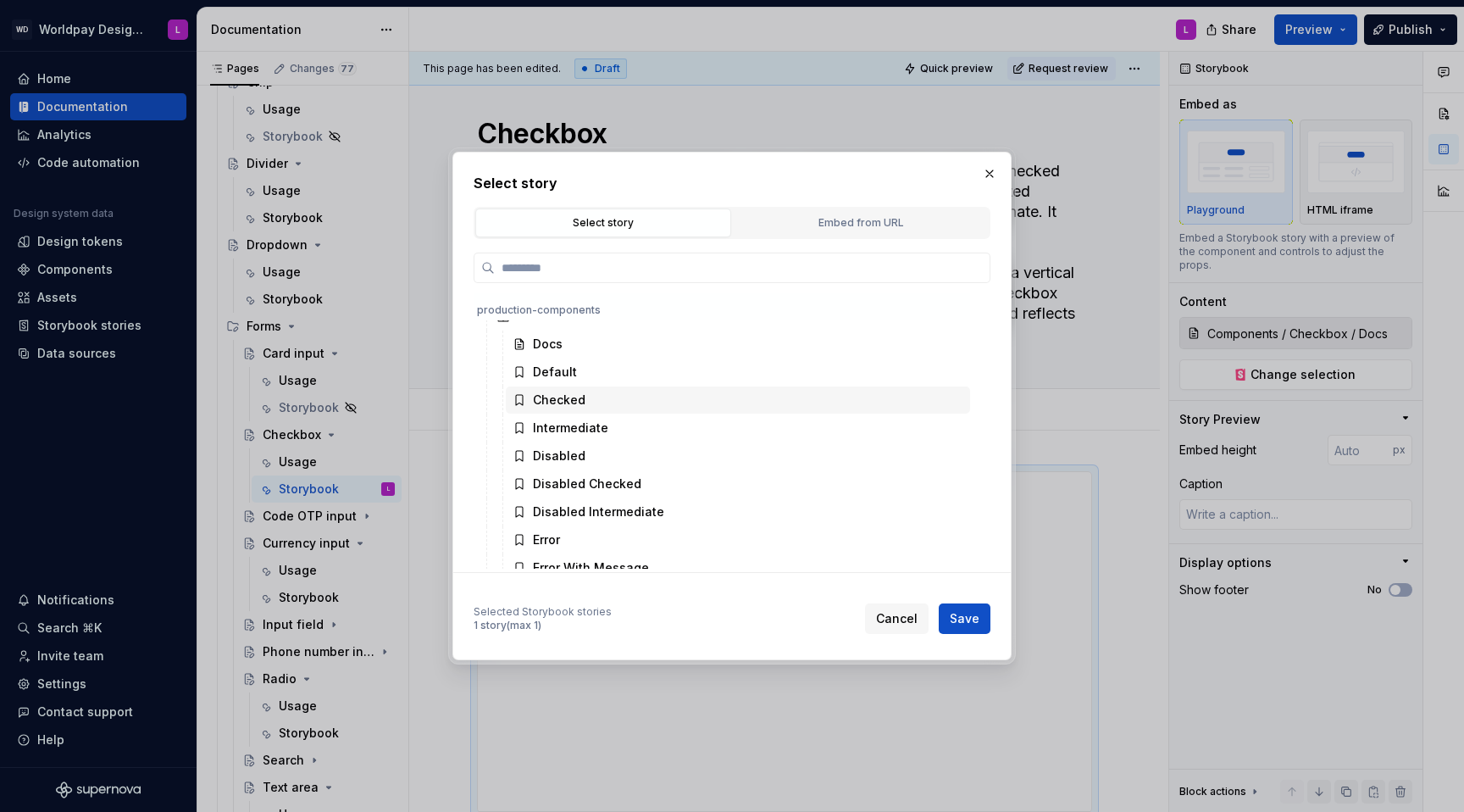
scroll to position [208, 0]
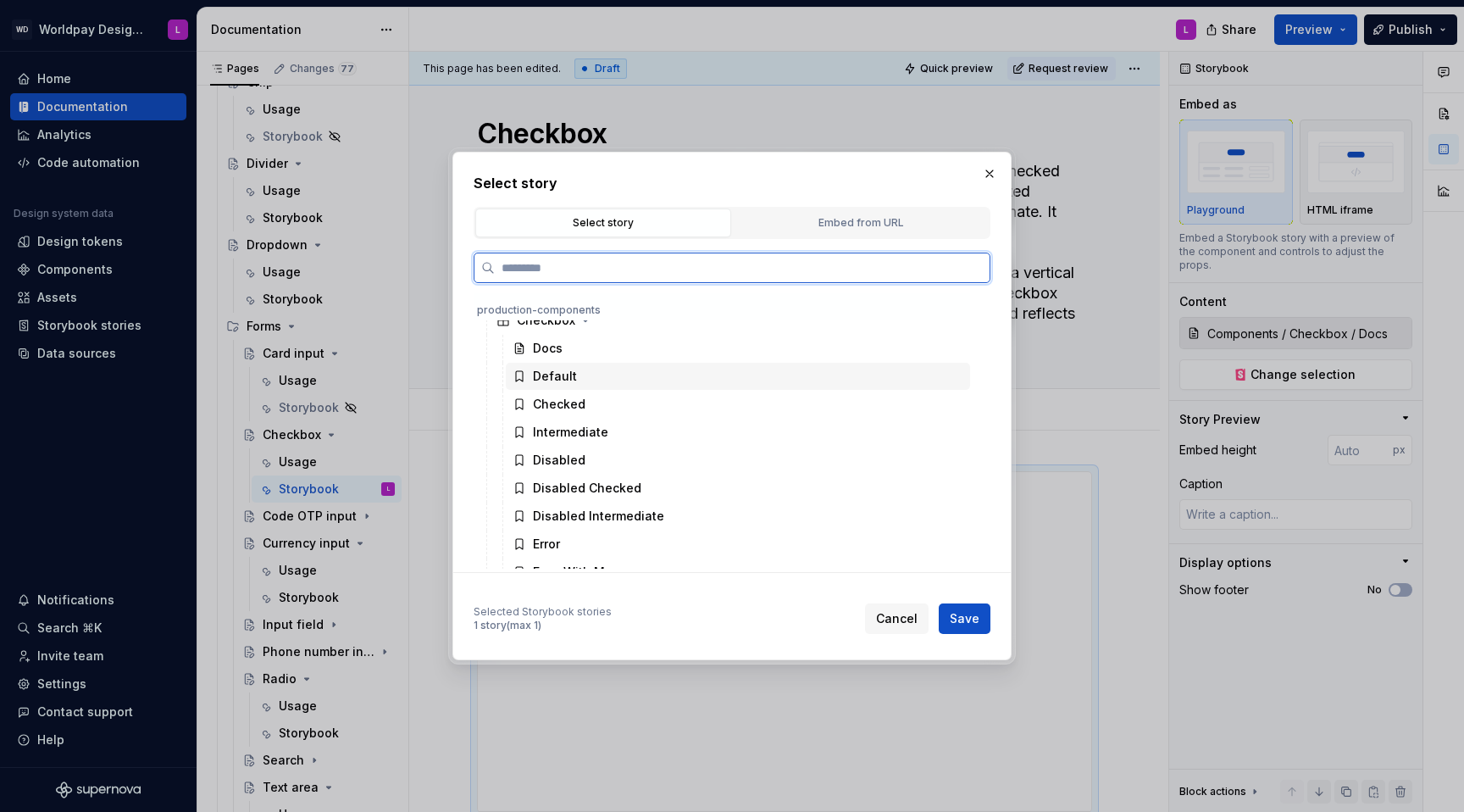
click at [582, 372] on div "Default" at bounding box center [737, 376] width 464 height 27
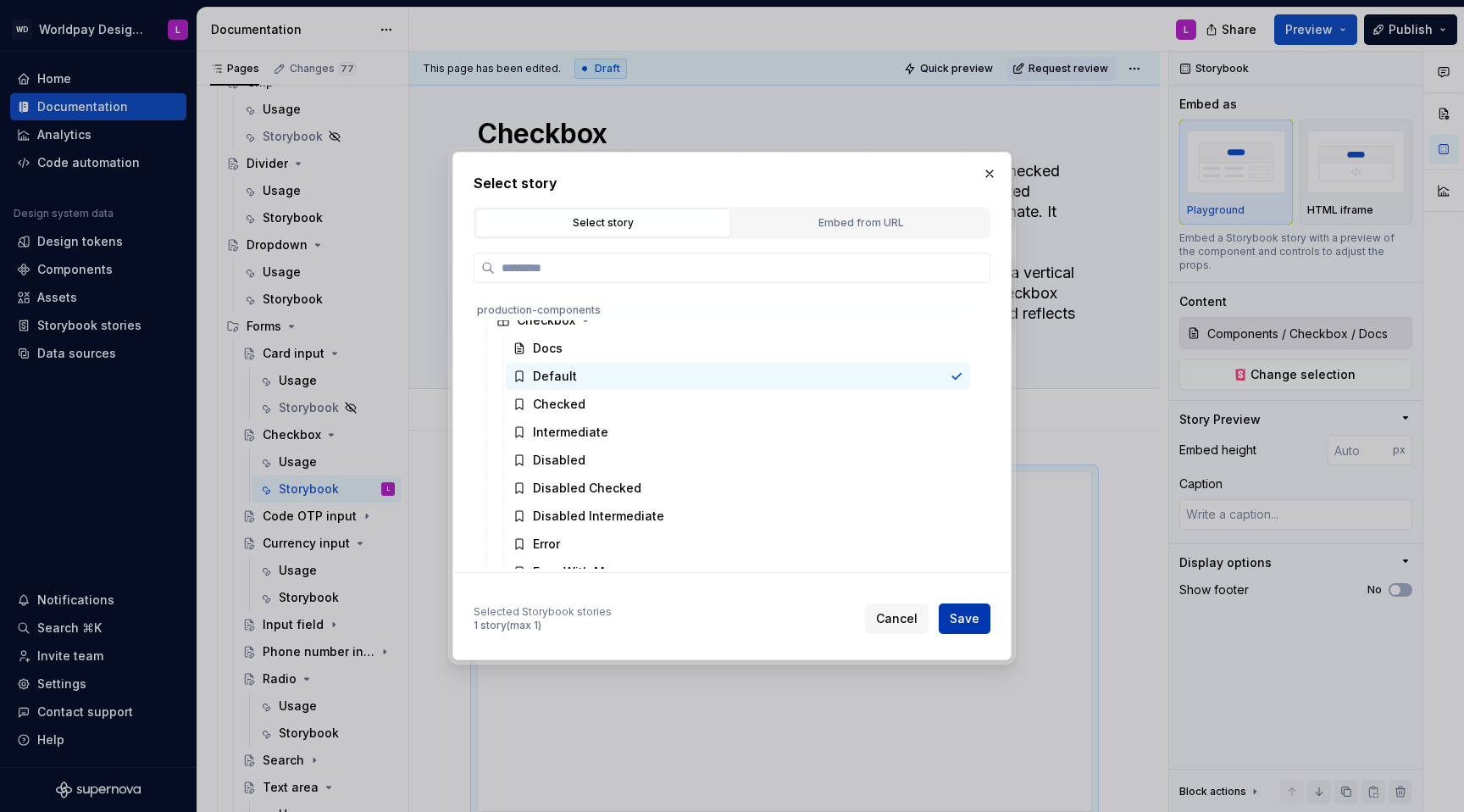
click at [973, 513] on span "Save" at bounding box center [965, 618] width 29 height 17
type textarea "*"
type input "Components / Checkbox / Default"
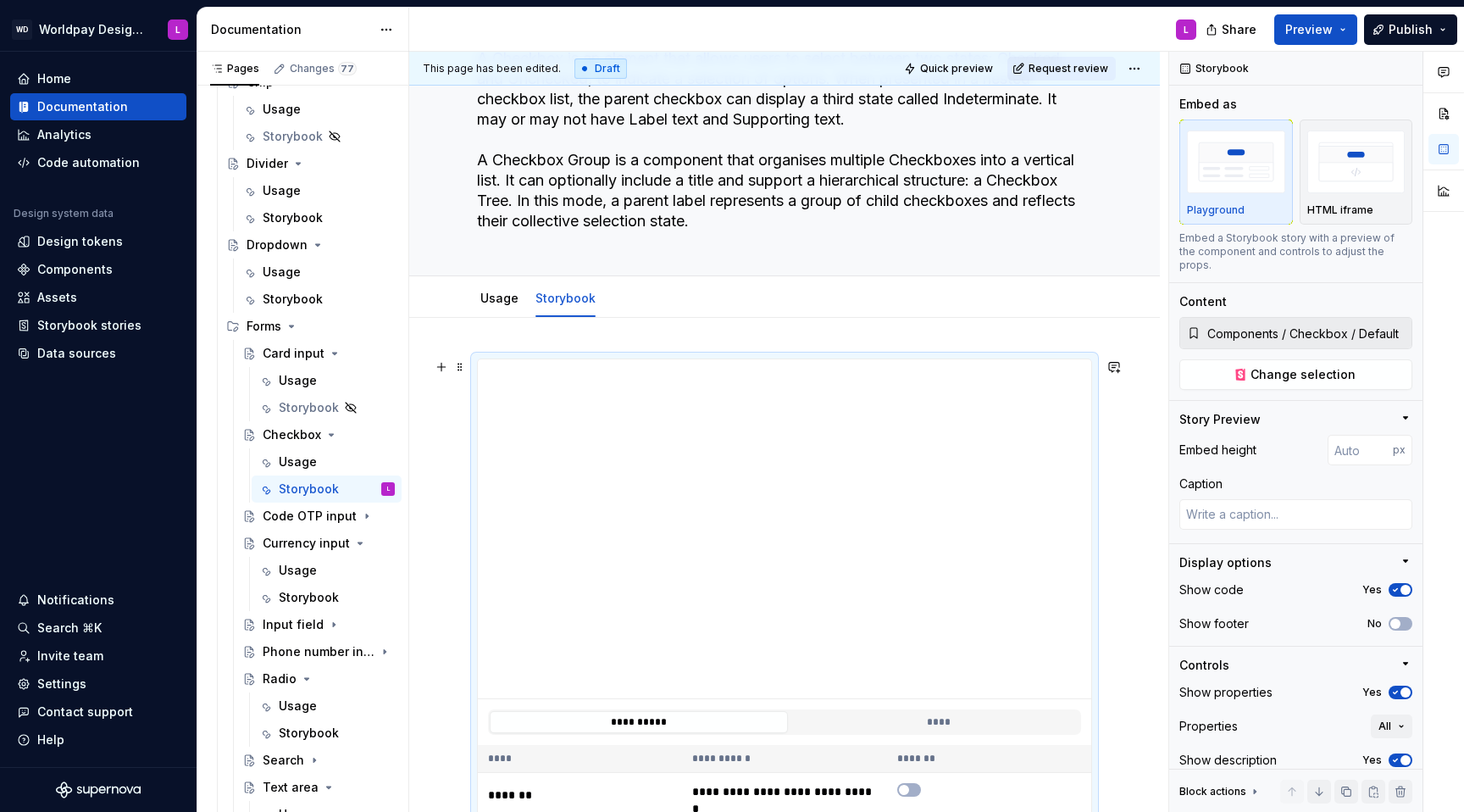
scroll to position [142, 0]
click at [456, 365] on span at bounding box center [460, 364] width 14 height 23
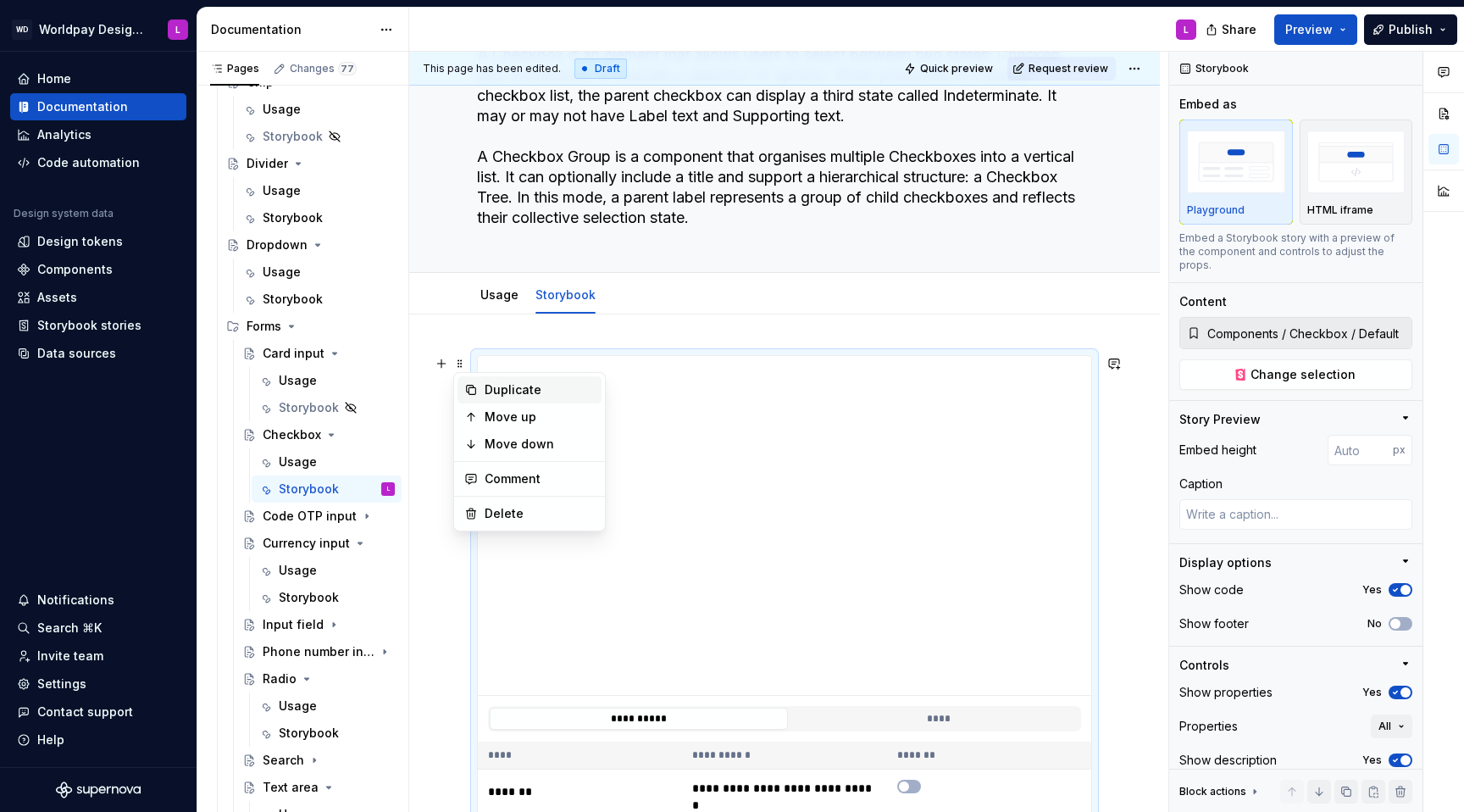
click at [507, 393] on div "Duplicate" at bounding box center [539, 389] width 110 height 17
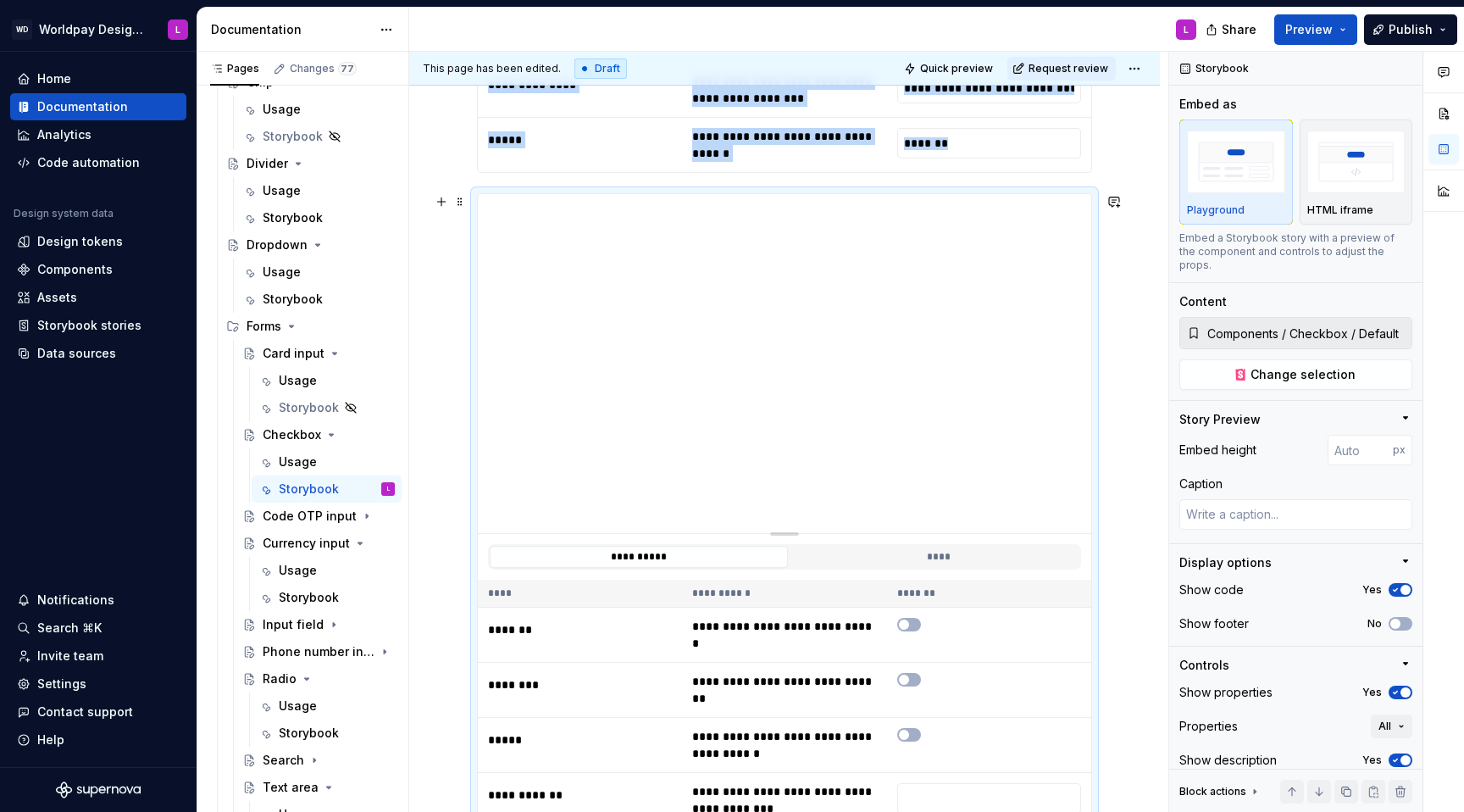
scroll to position [1232, 0]
type textarea "*"
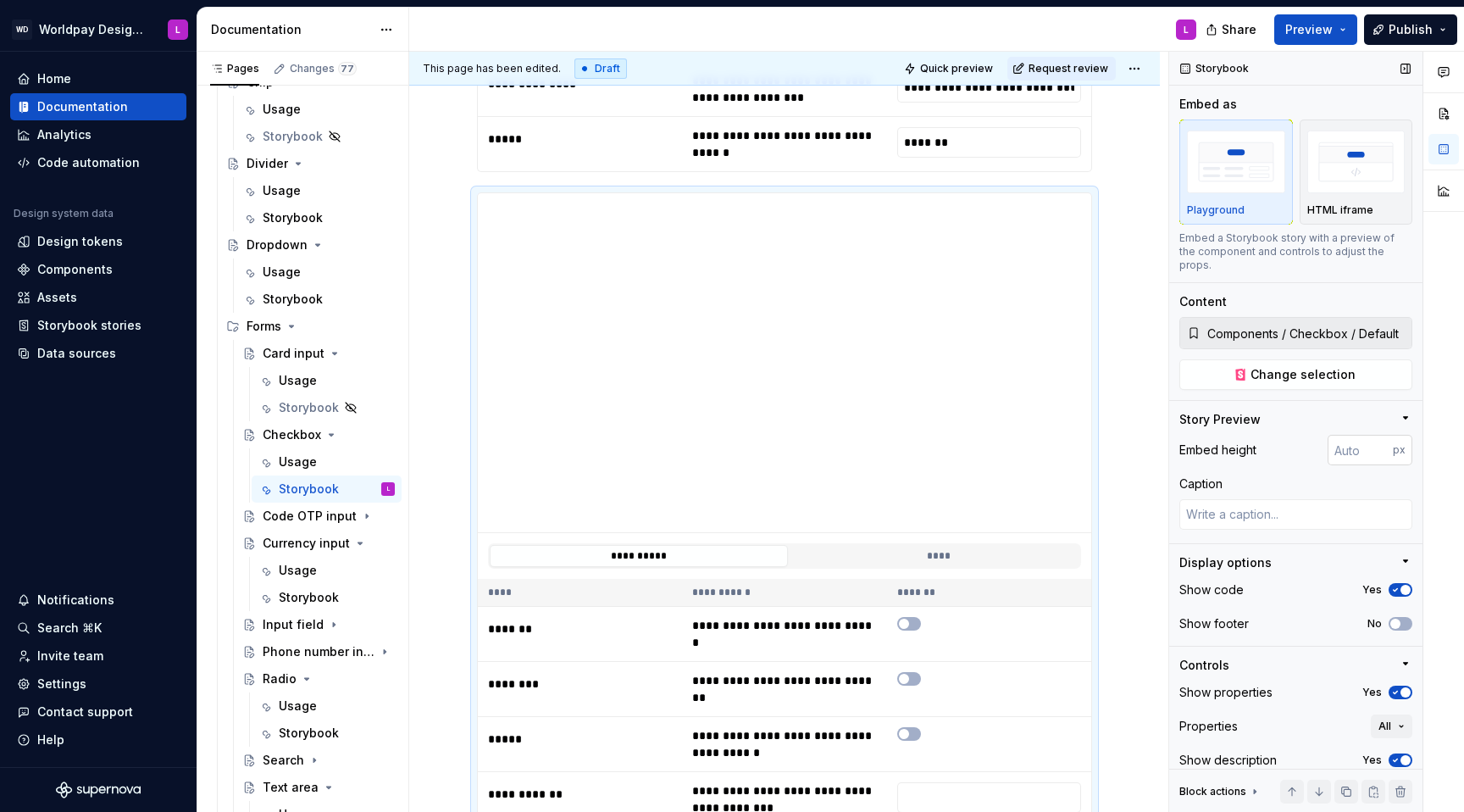
click at [1096, 435] on input "number" at bounding box center [1360, 449] width 65 height 30
type input "100"
type textarea "*"
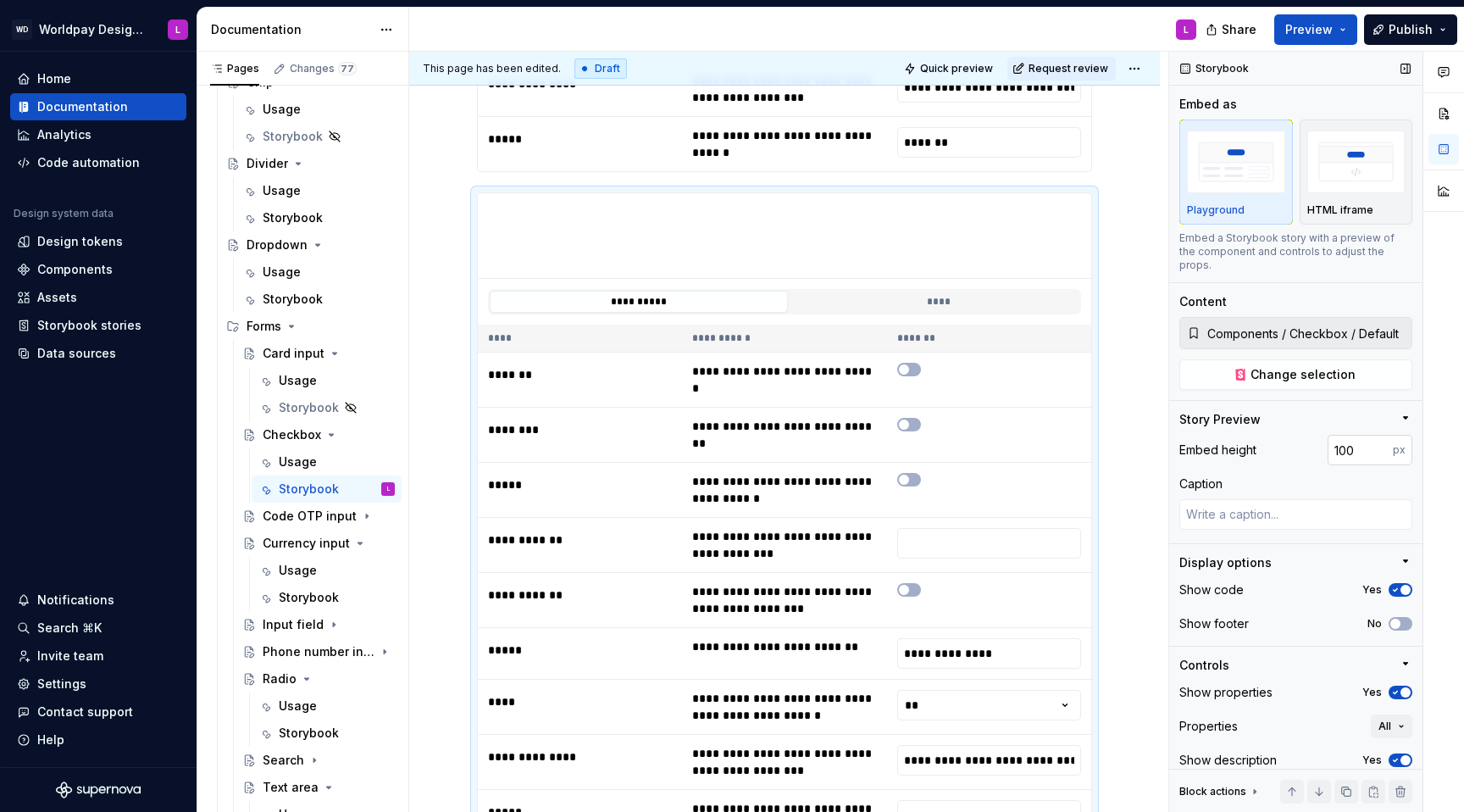
click at [1096, 441] on input "100" at bounding box center [1360, 449] width 65 height 30
click at [1096, 435] on input "100" at bounding box center [1360, 449] width 65 height 30
type input "240"
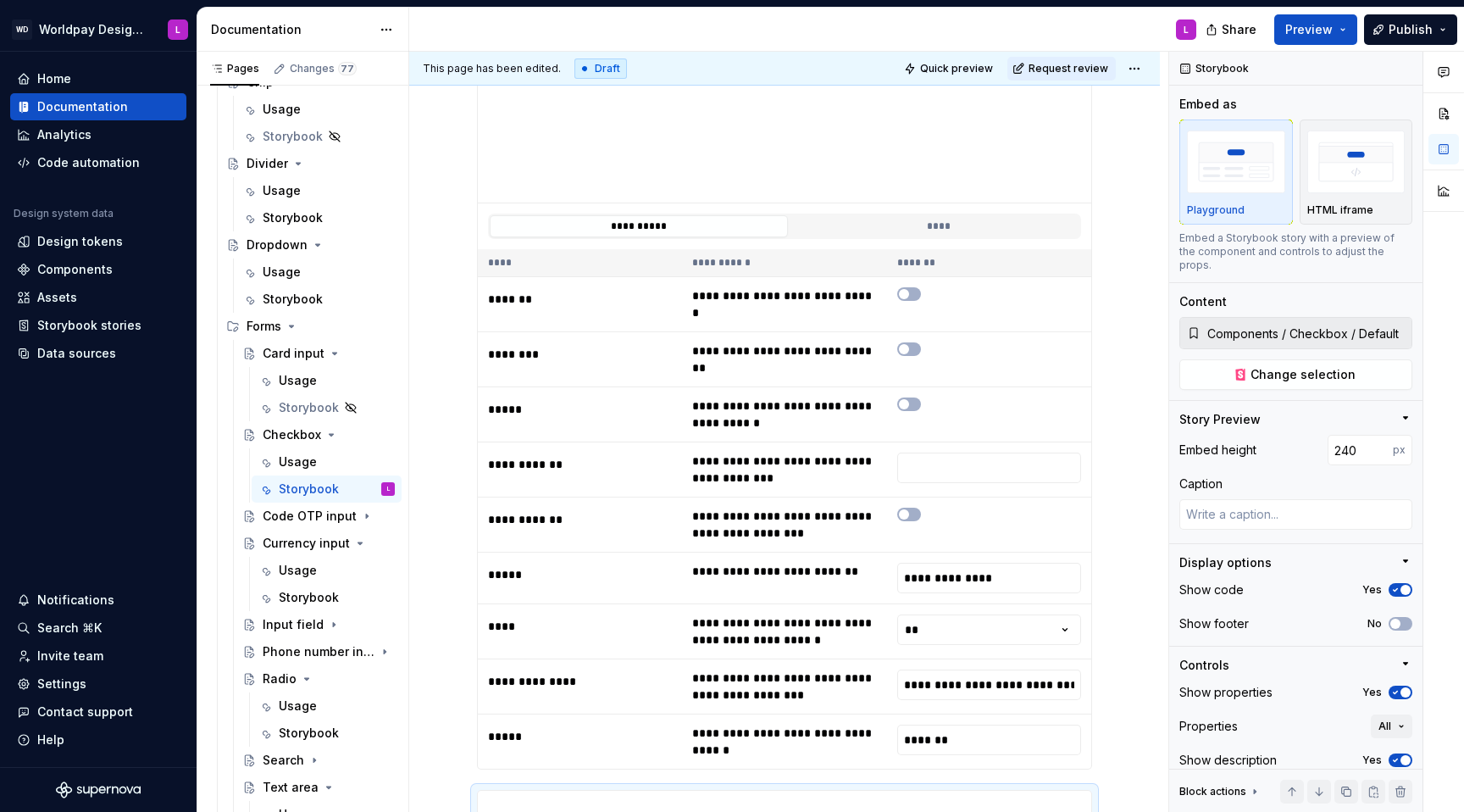
scroll to position [618, 0]
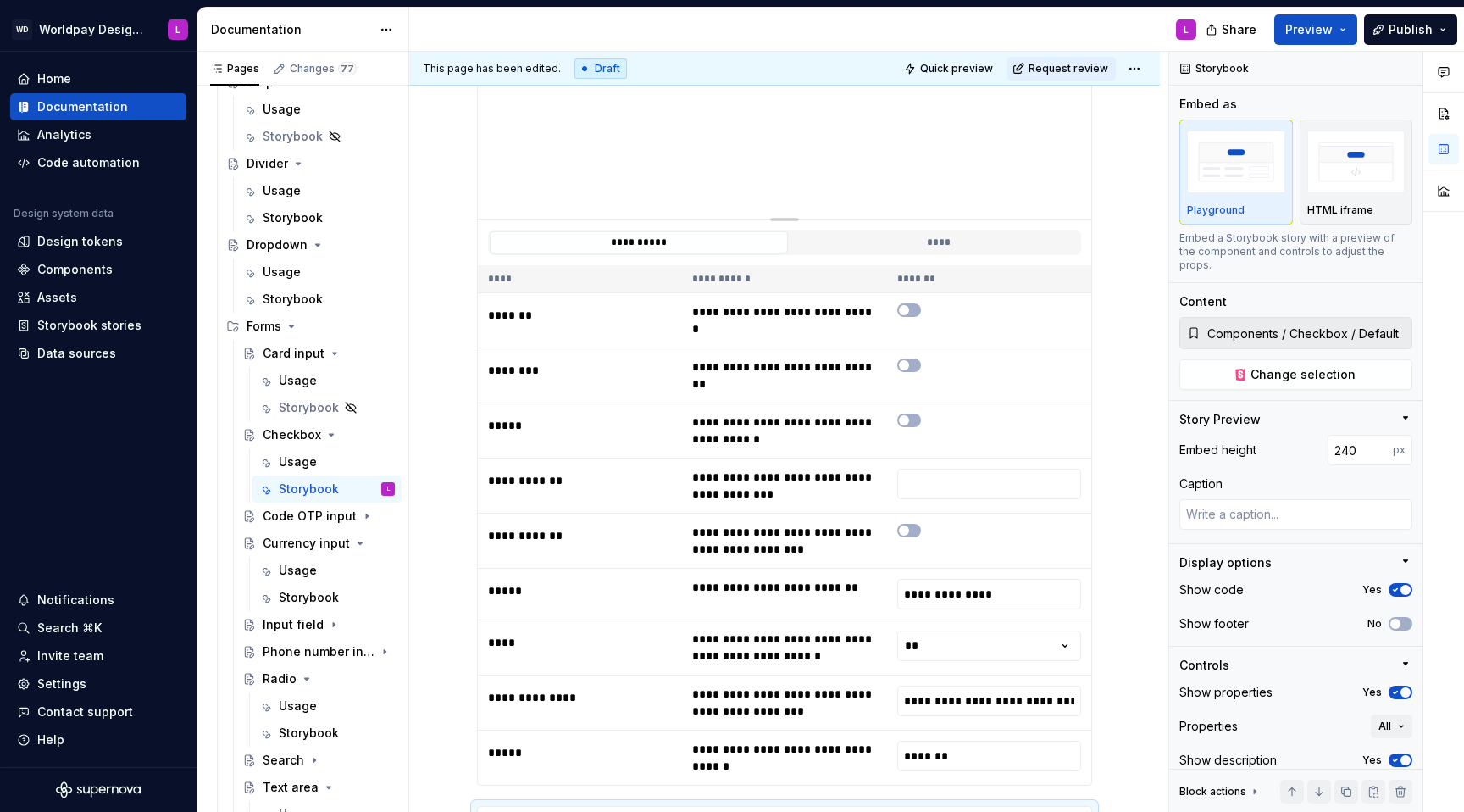
type textarea "*"
click at [1096, 437] on input "number" at bounding box center [1360, 449] width 65 height 30
type input "240"
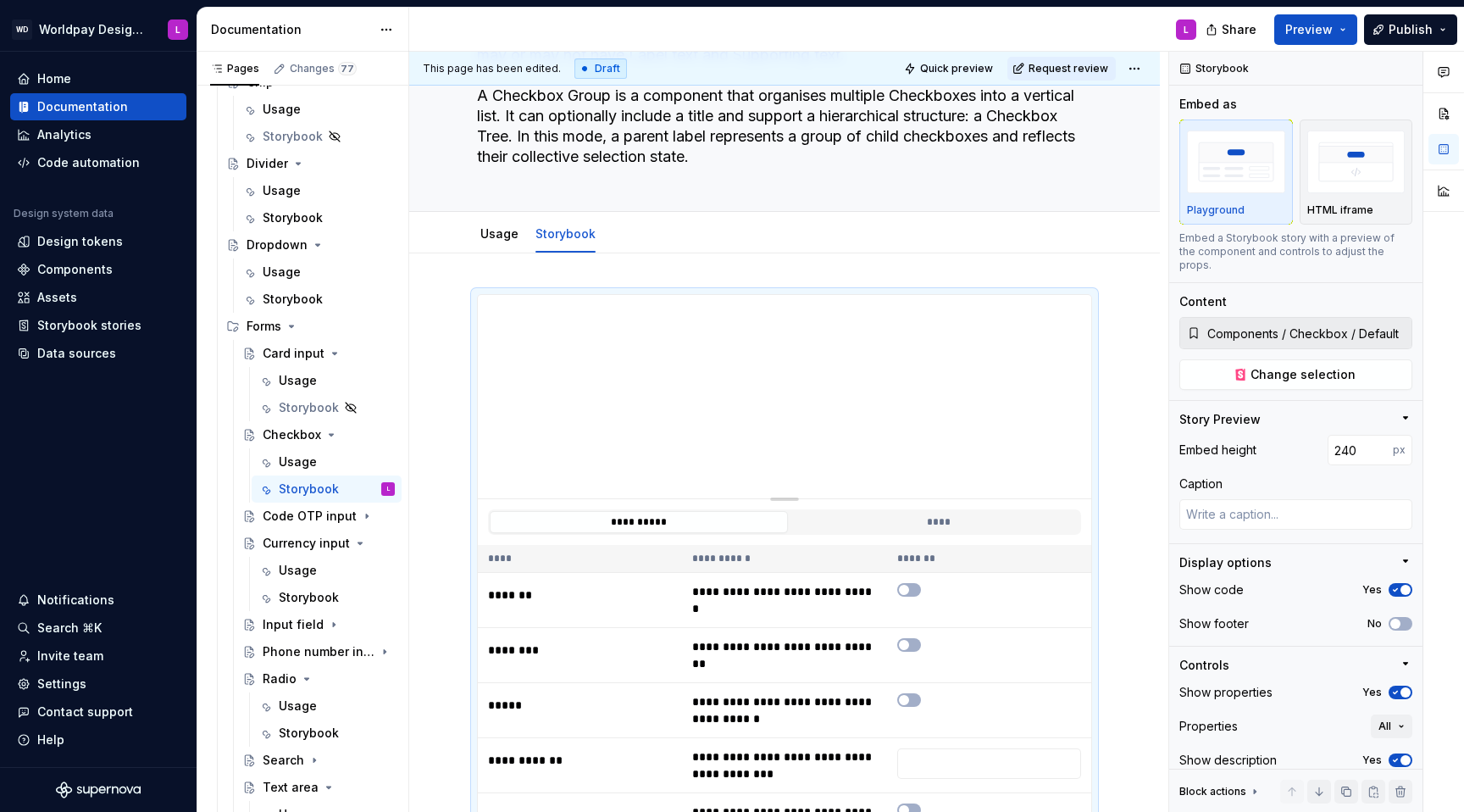
scroll to position [215, 0]
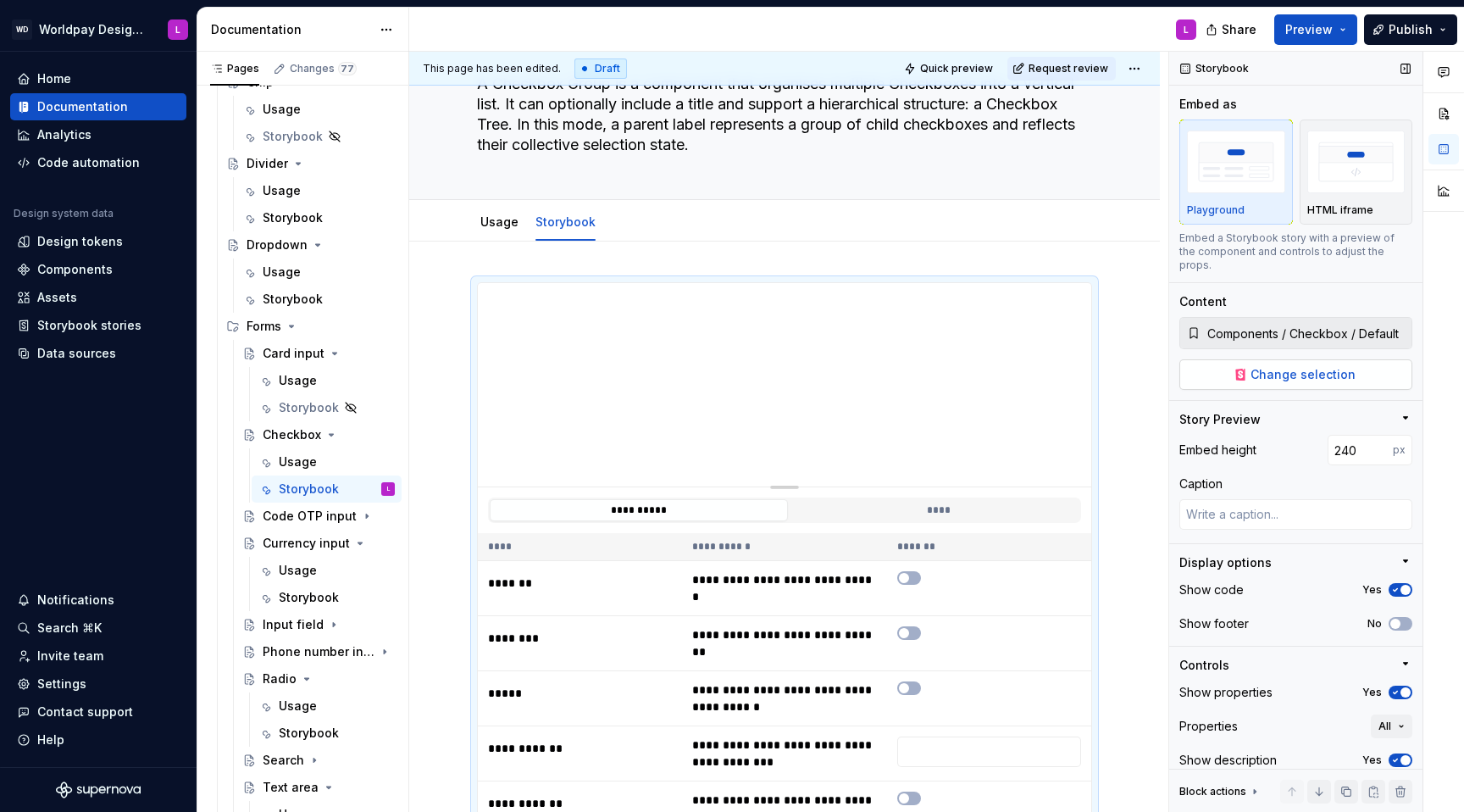
click at [1096, 366] on span "Change selection" at bounding box center [1303, 373] width 105 height 17
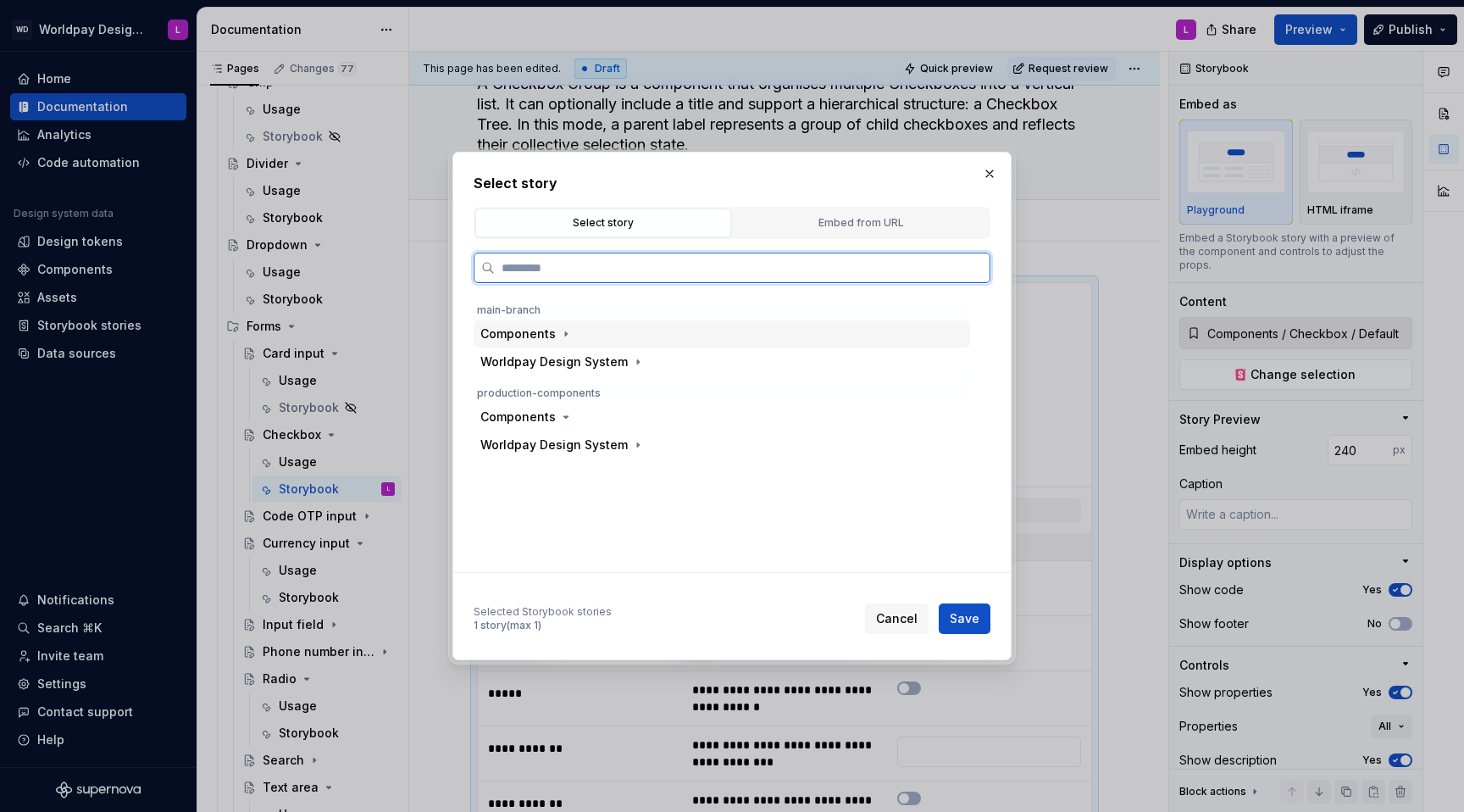
click at [525, 334] on div "Components" at bounding box center [518, 334] width 76 height 17
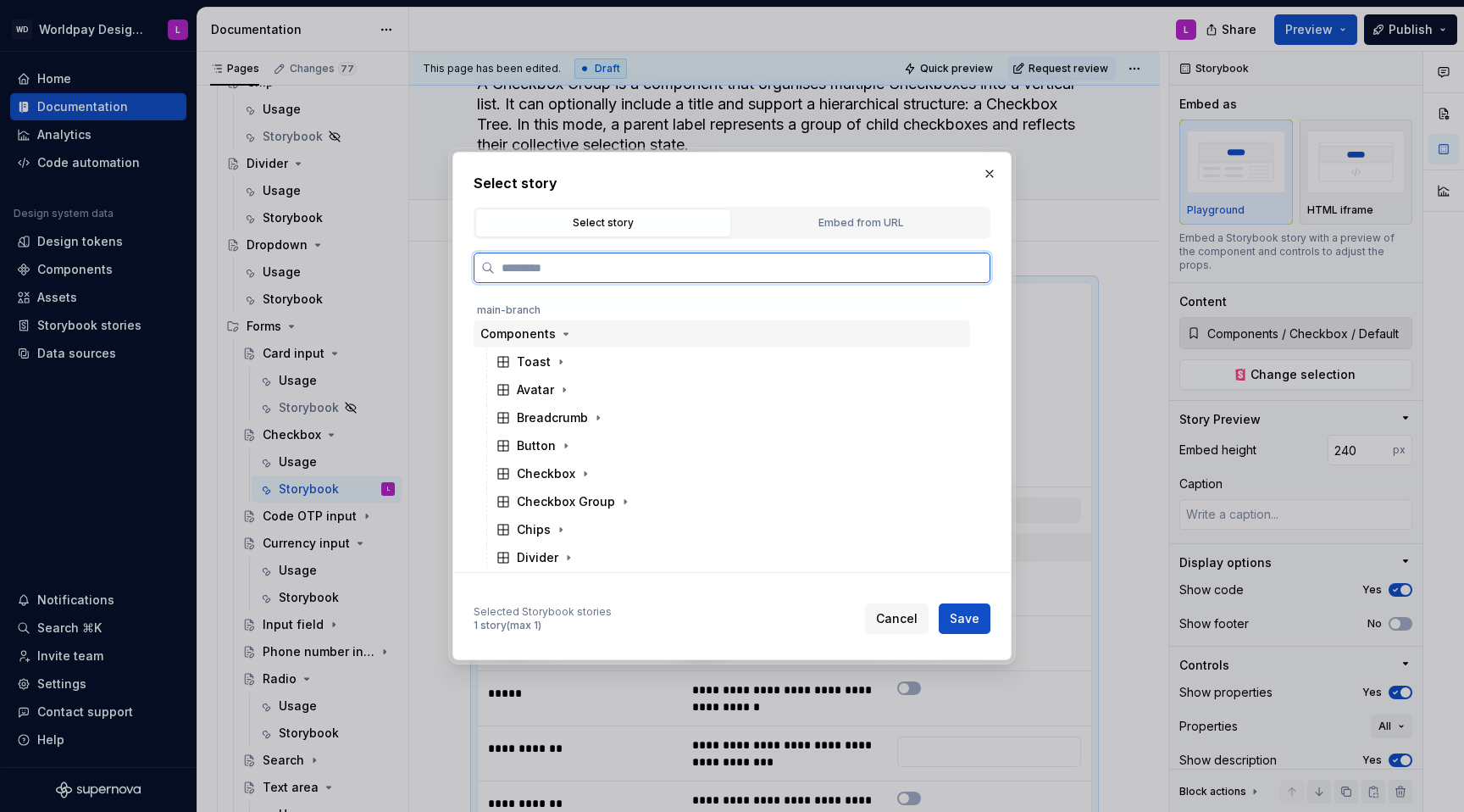
click at [525, 334] on div "Components" at bounding box center [518, 334] width 76 height 17
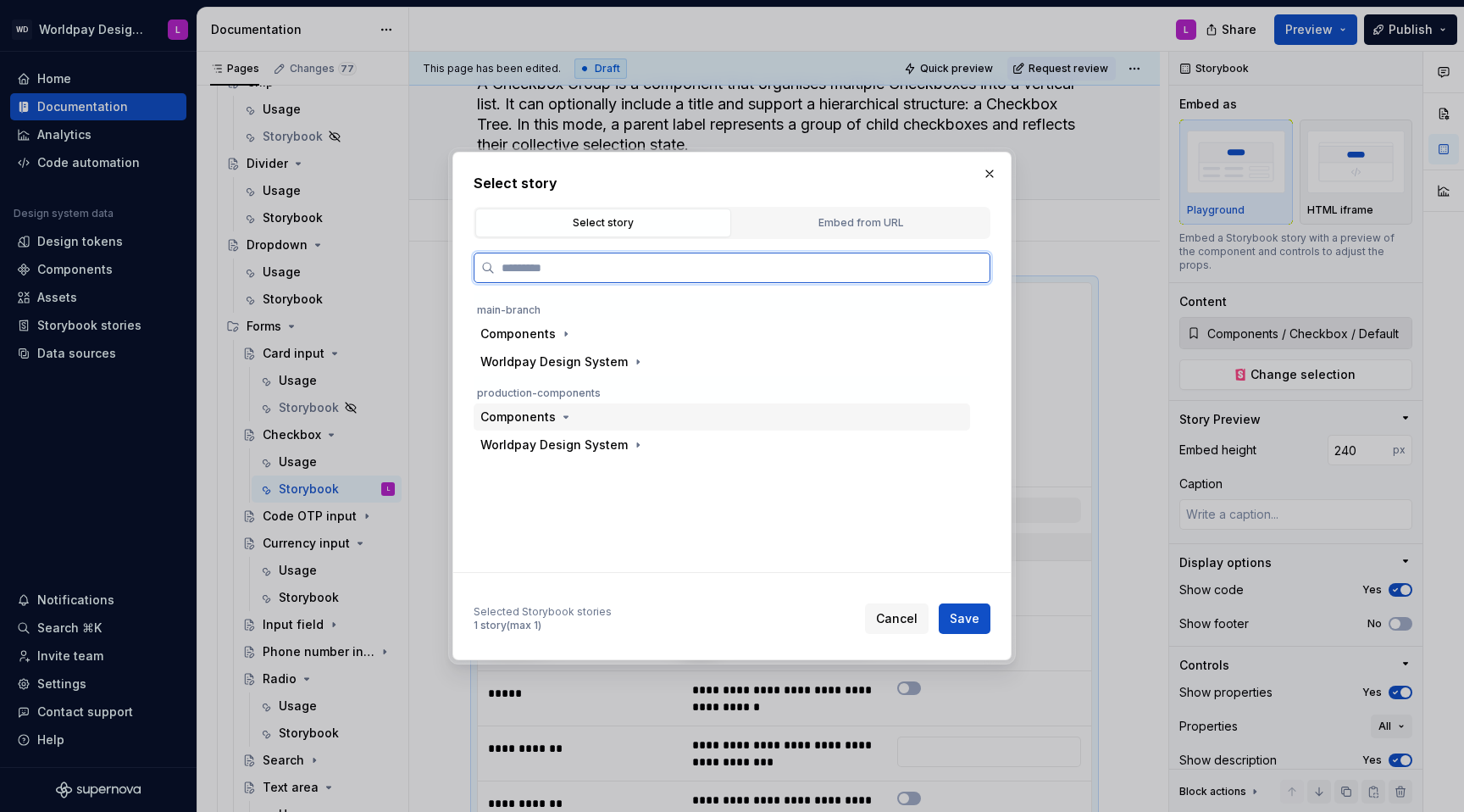
click at [524, 414] on div "Components" at bounding box center [518, 416] width 76 height 17
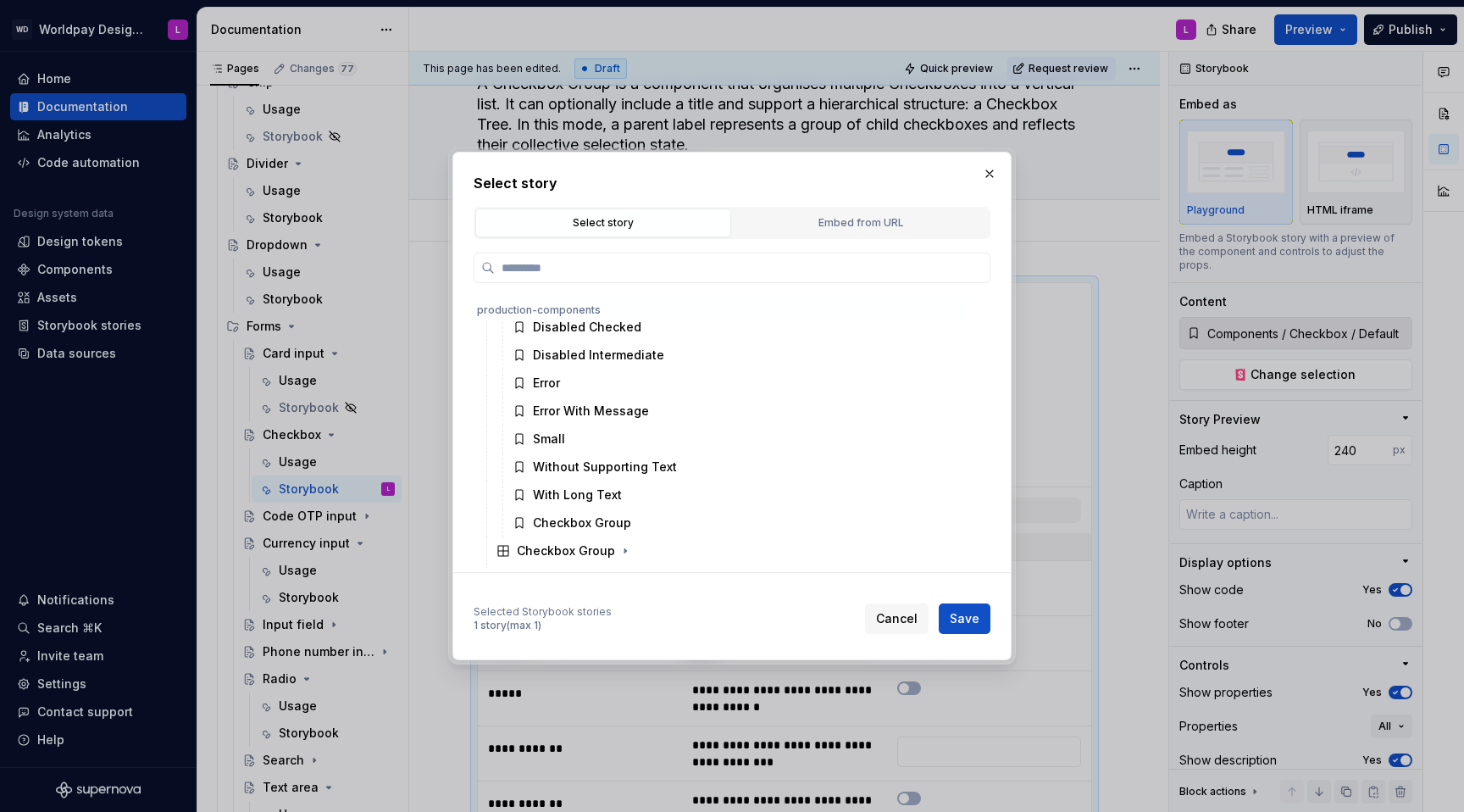
scroll to position [386, 0]
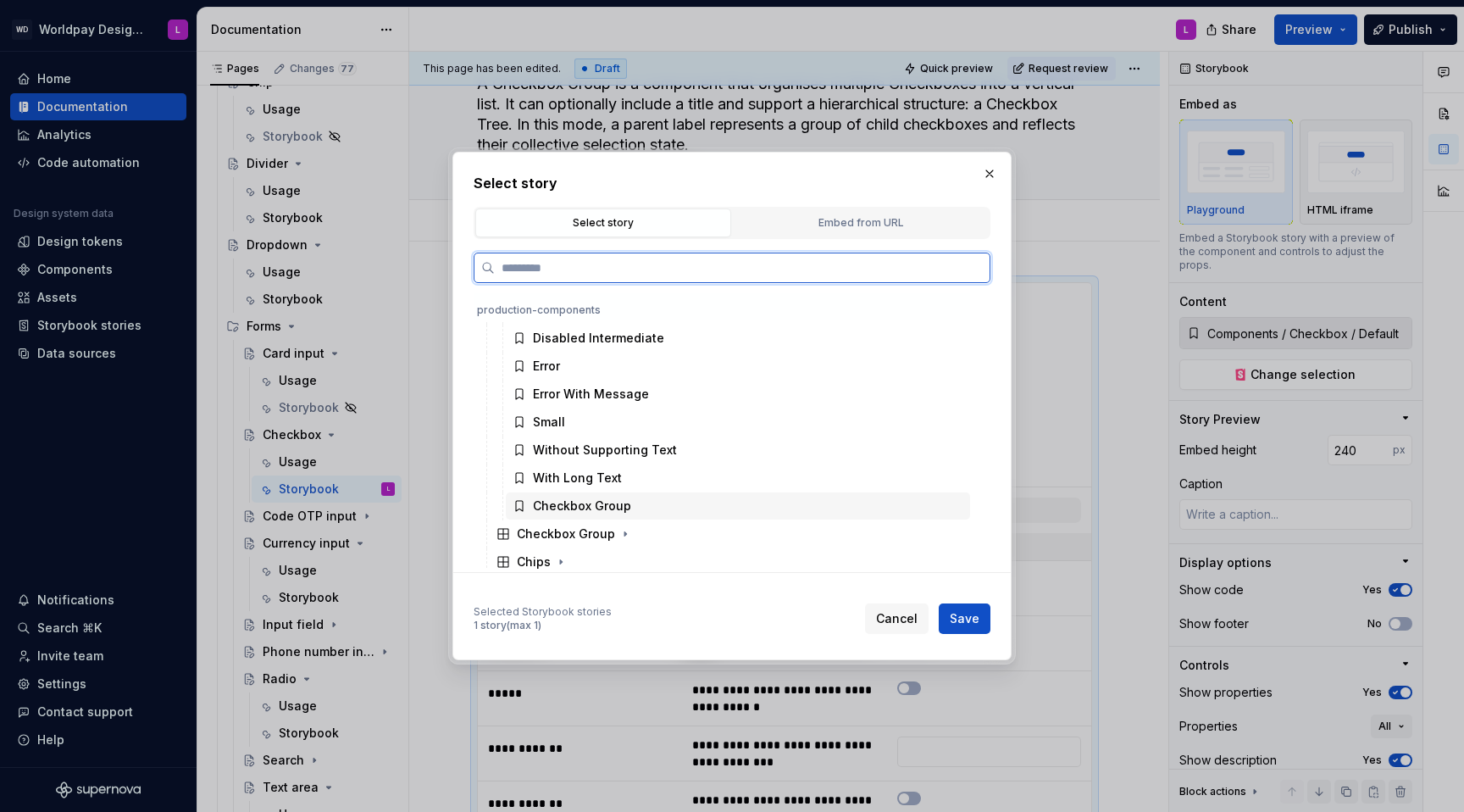
click at [597, 494] on div "Checkbox Group" at bounding box center [737, 506] width 464 height 27
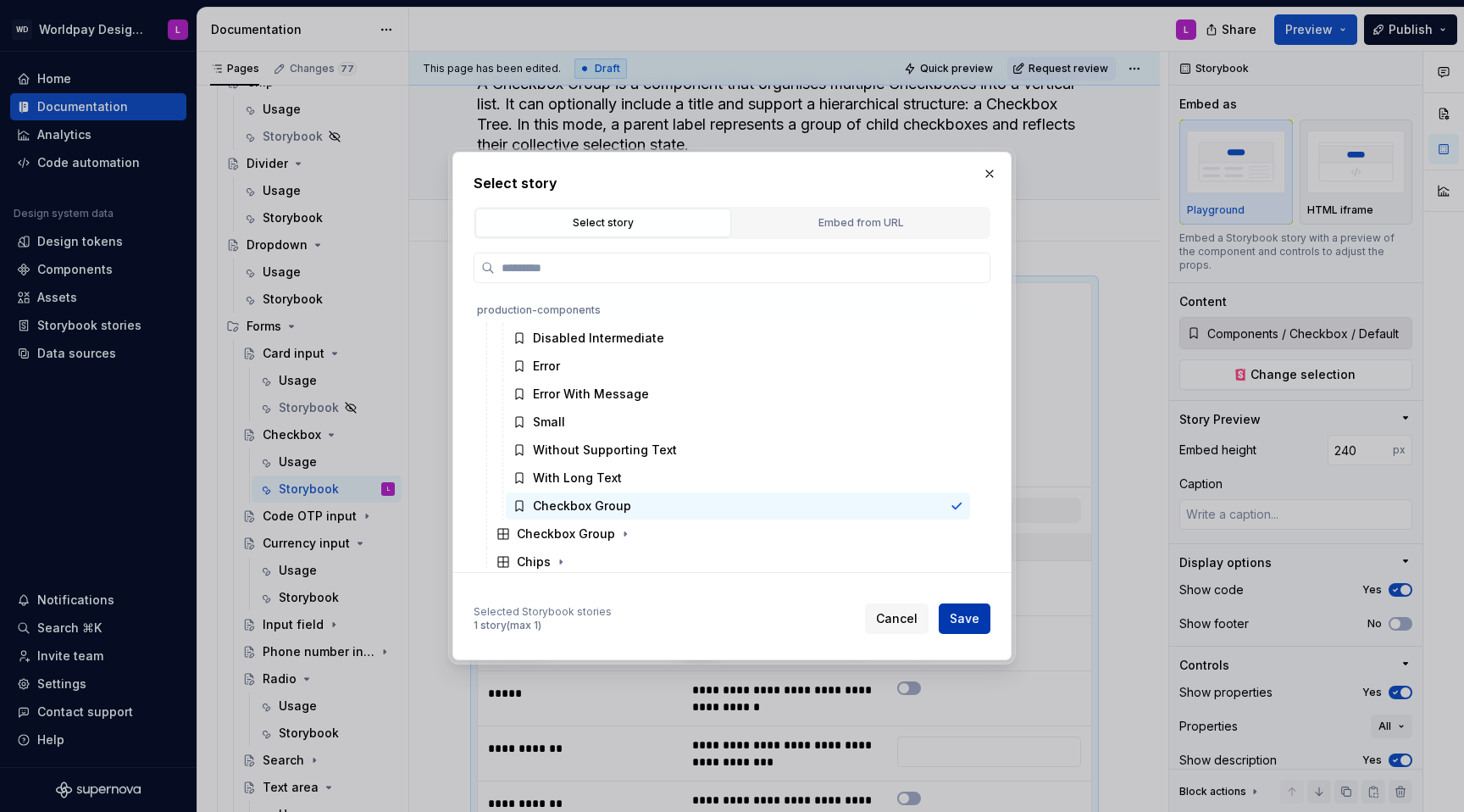
click at [953, 513] on span "Save" at bounding box center [965, 618] width 29 height 17
type textarea "*"
type input "Components / Checkbox / Checkbox Group"
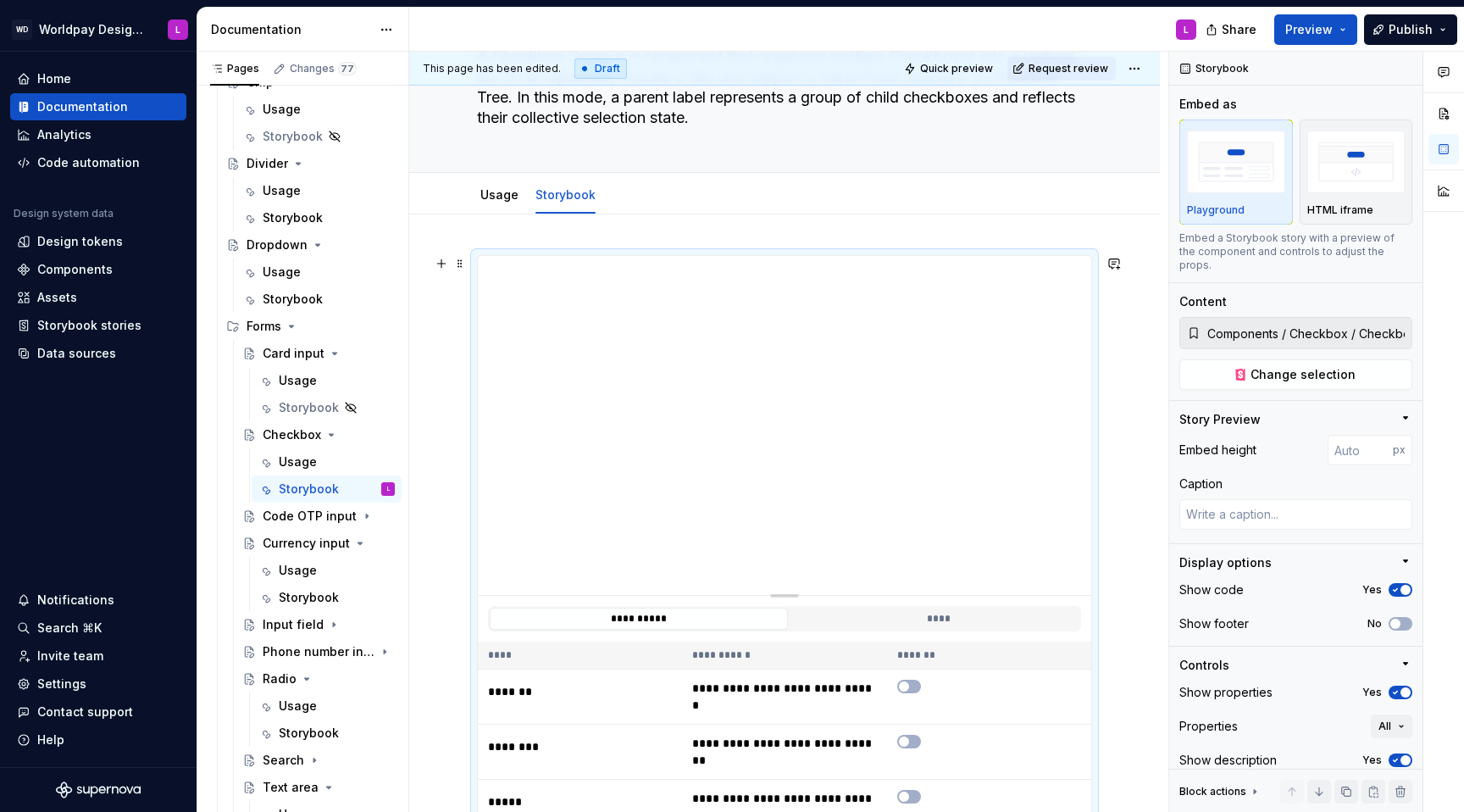
scroll to position [237, 0]
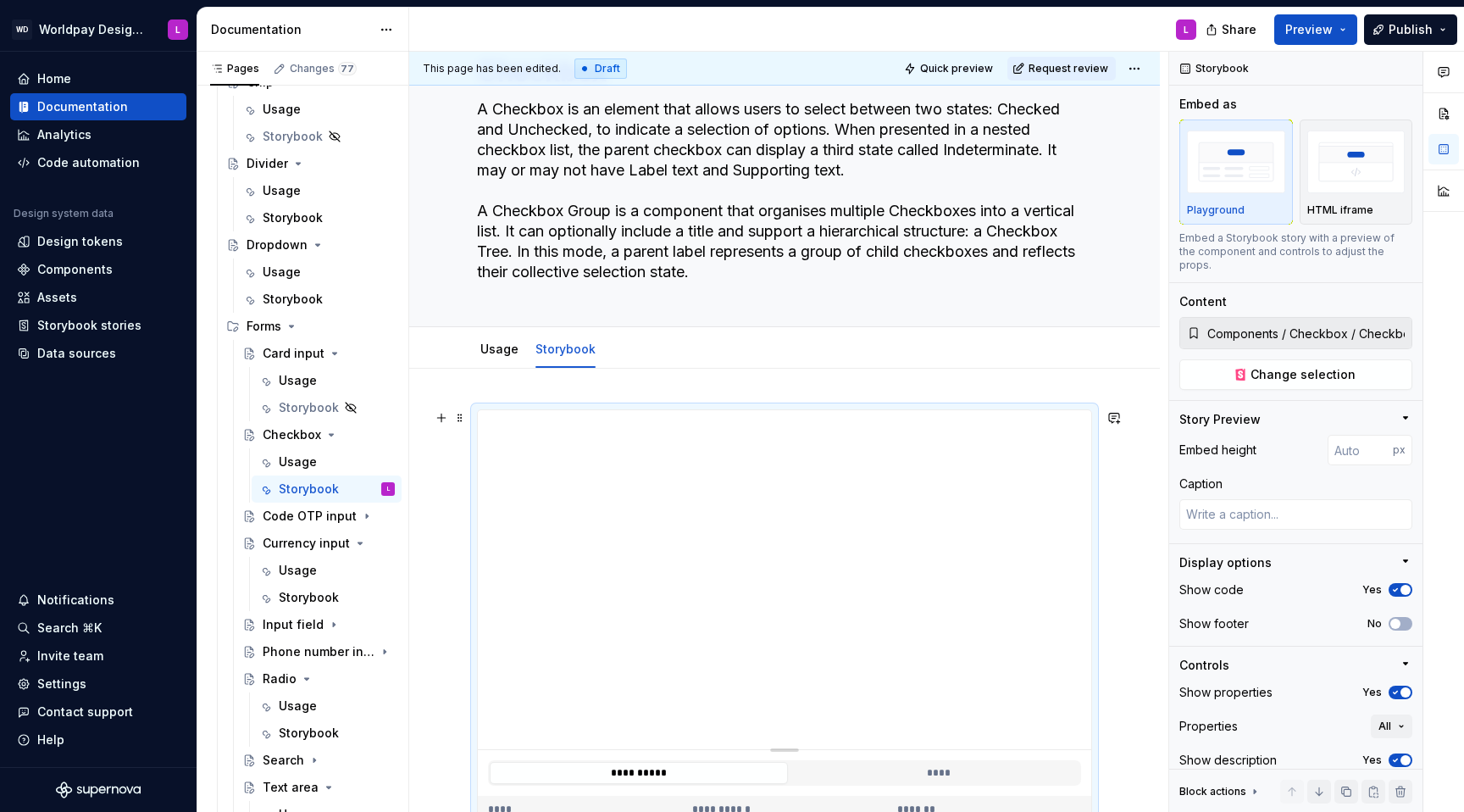
scroll to position [0, 0]
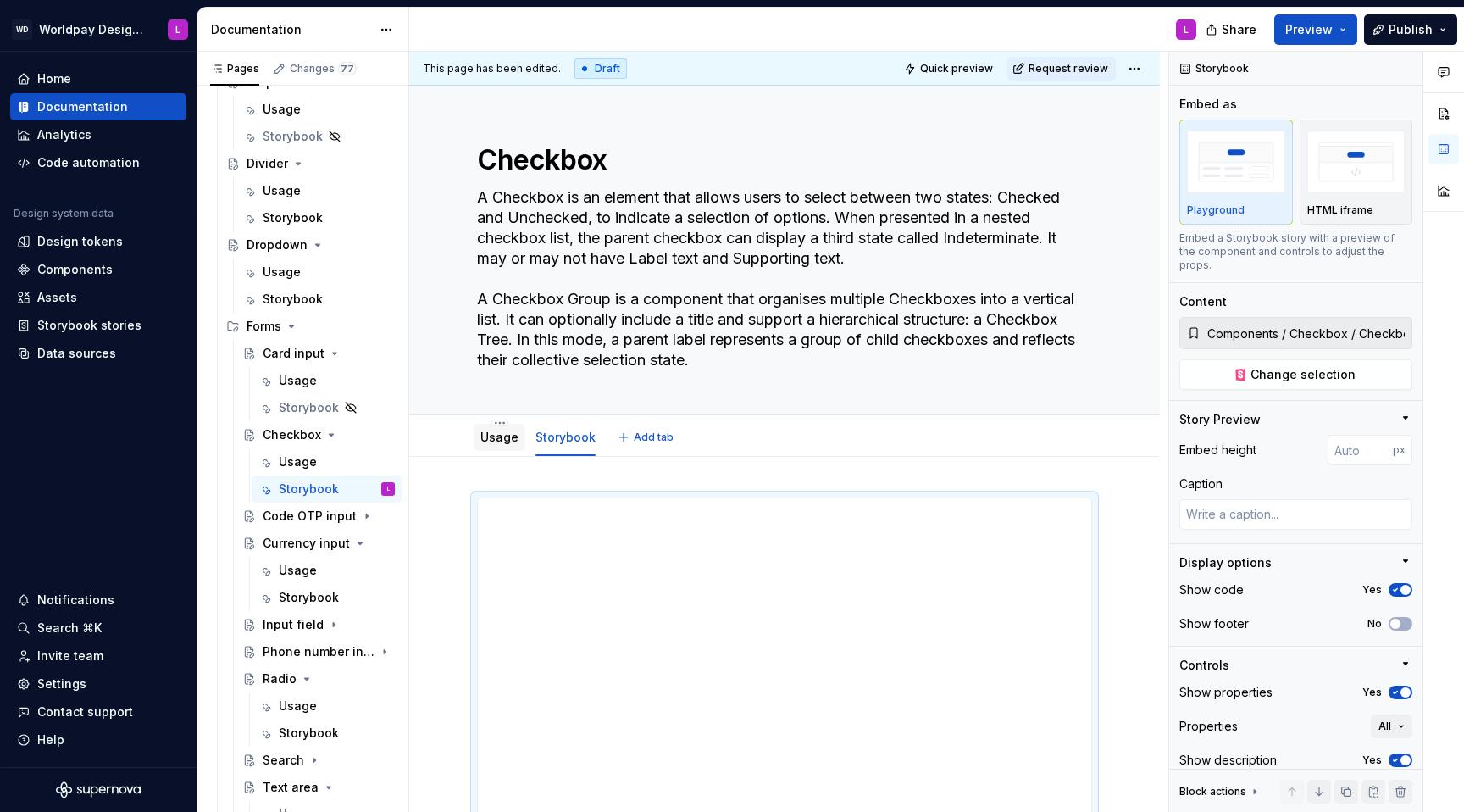
click at [490, 438] on link "Usage" at bounding box center [499, 437] width 38 height 15
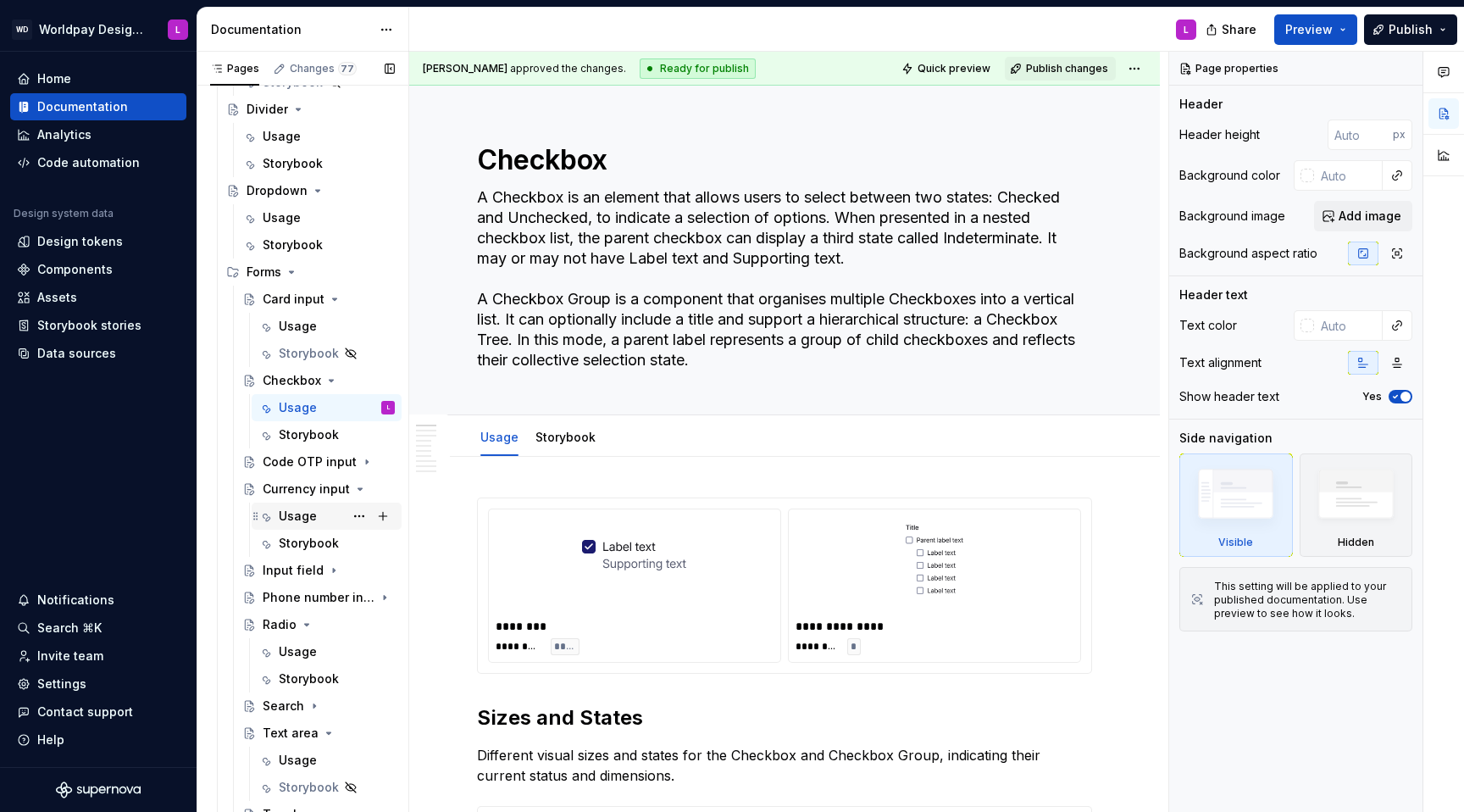
scroll to position [1142, 0]
click at [298, 513] on div "Storybook" at bounding box center [309, 539] width 60 height 17
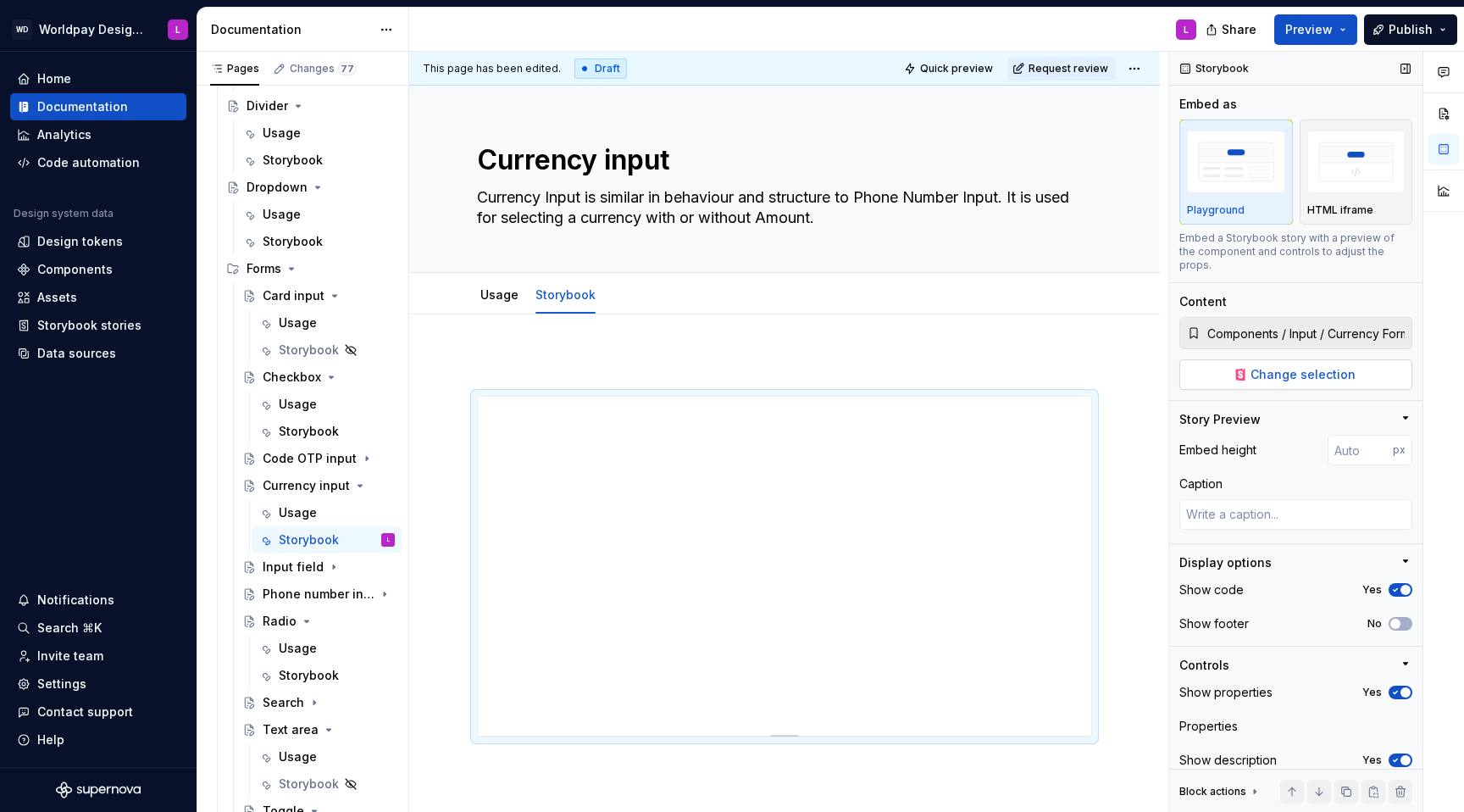
click at [1096, 366] on span "Change selection" at bounding box center [1303, 373] width 105 height 17
type textarea "*"
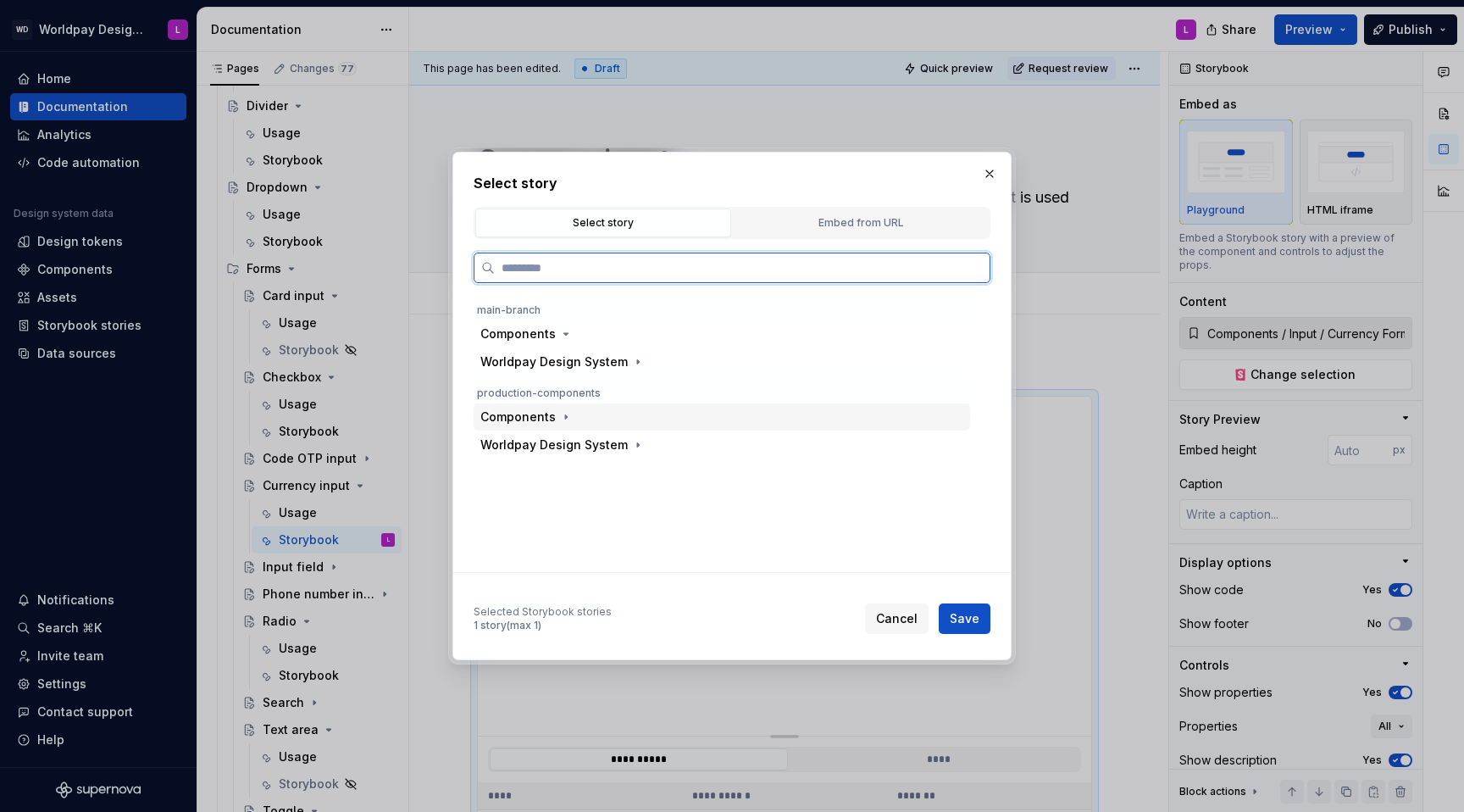
click at [538, 418] on div "Components" at bounding box center [518, 416] width 76 height 17
click at [549, 332] on div "Components" at bounding box center [518, 334] width 76 height 17
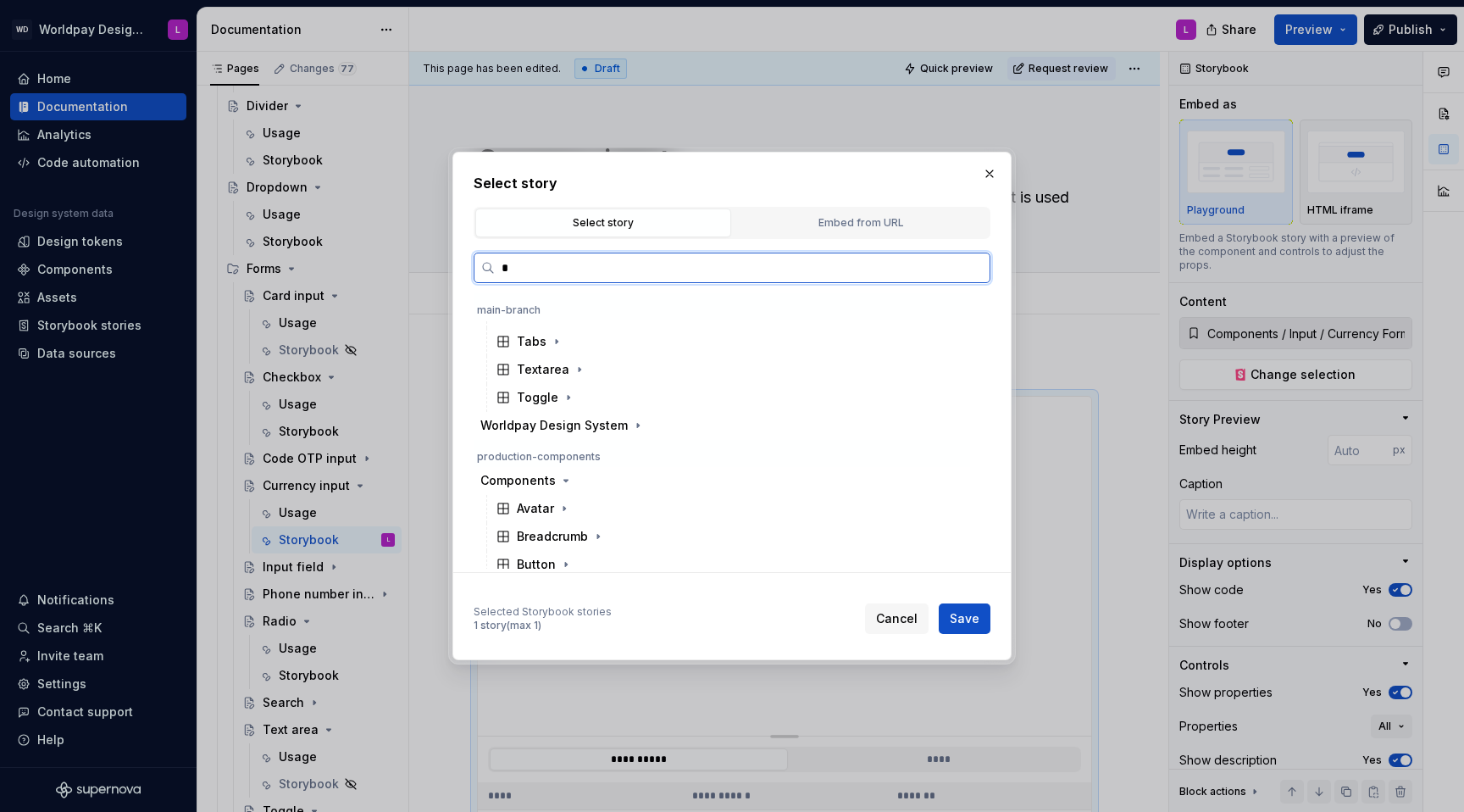
scroll to position [950, 0]
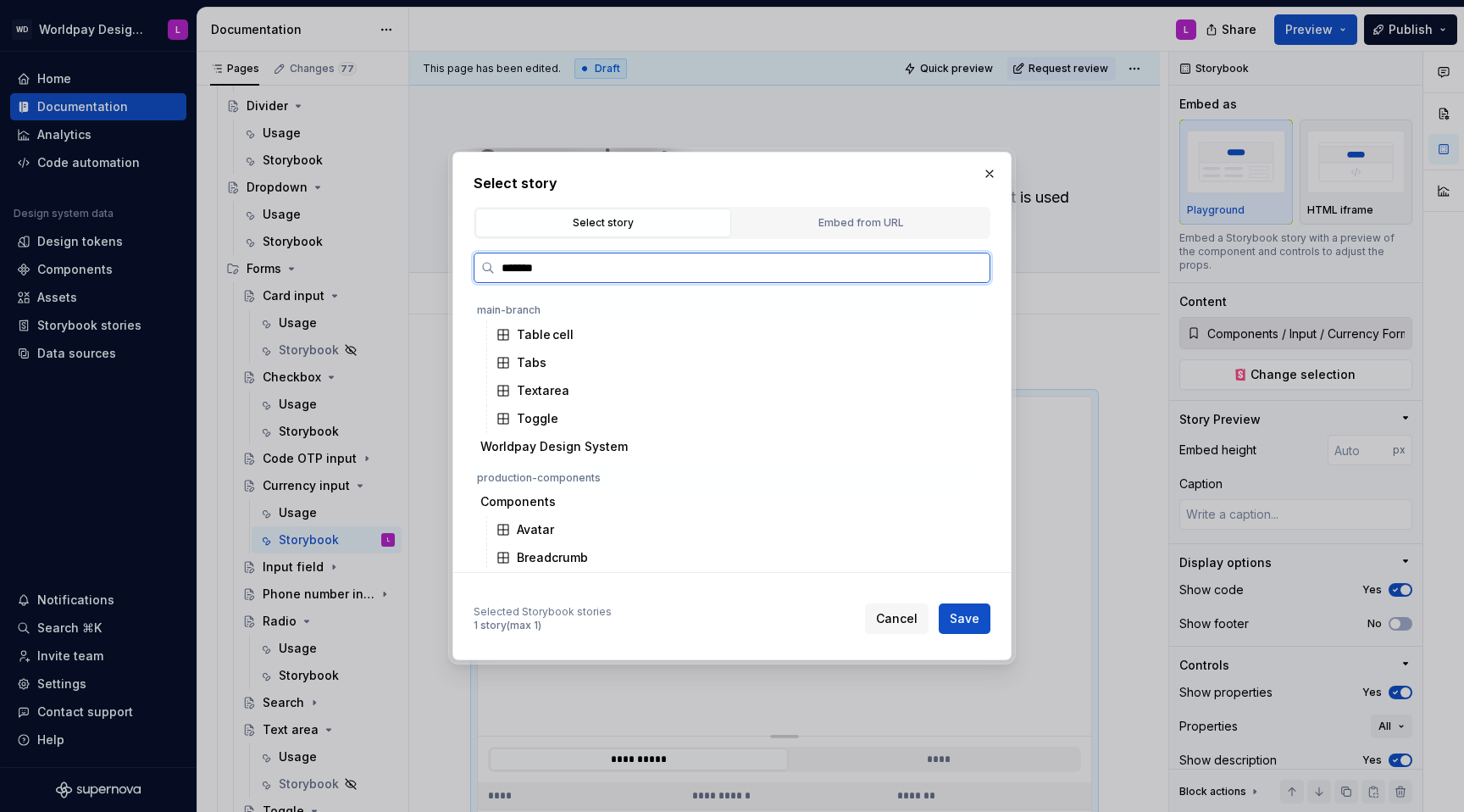
type input "********"
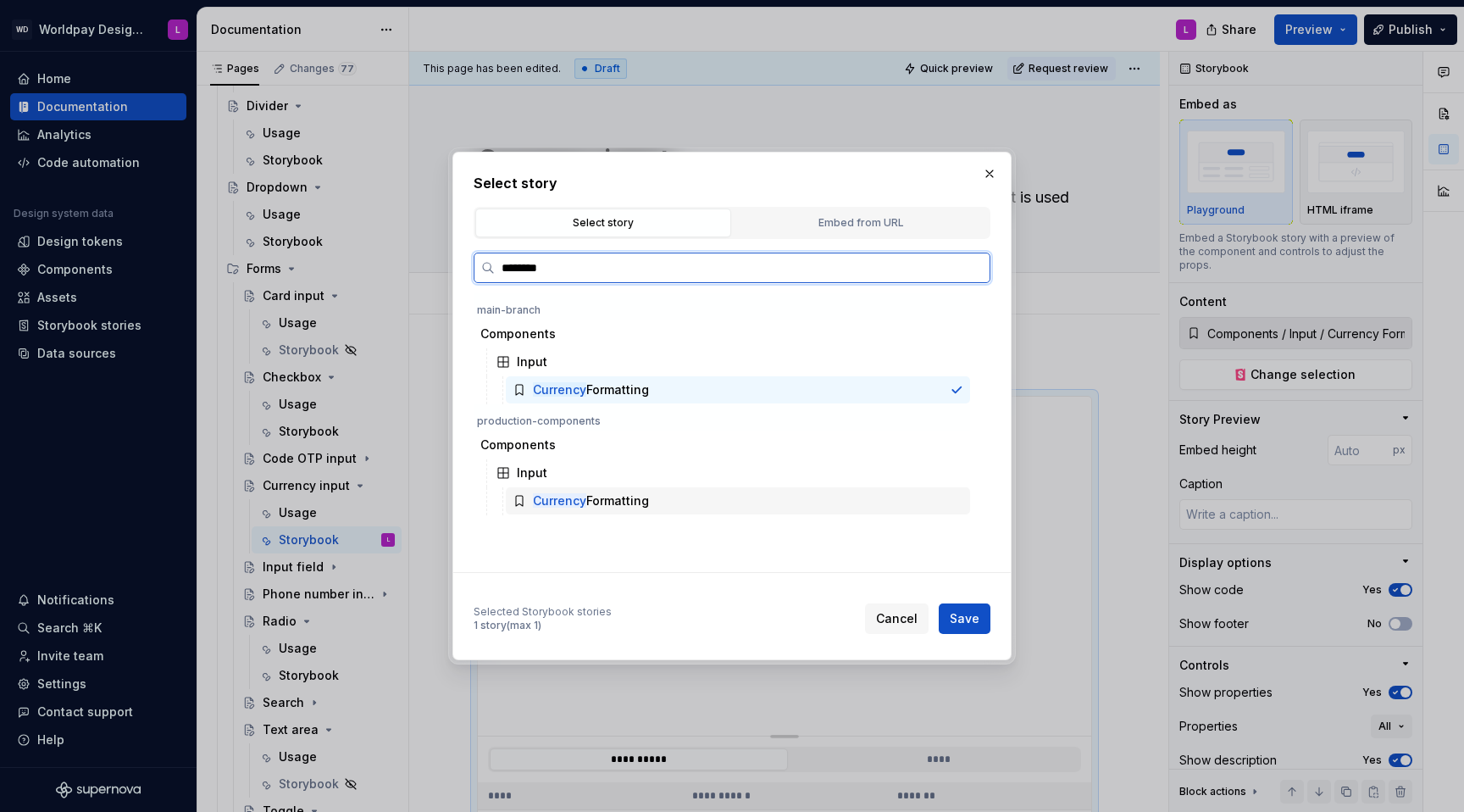
click at [683, 500] on div "Currency Formatting" at bounding box center [737, 501] width 464 height 27
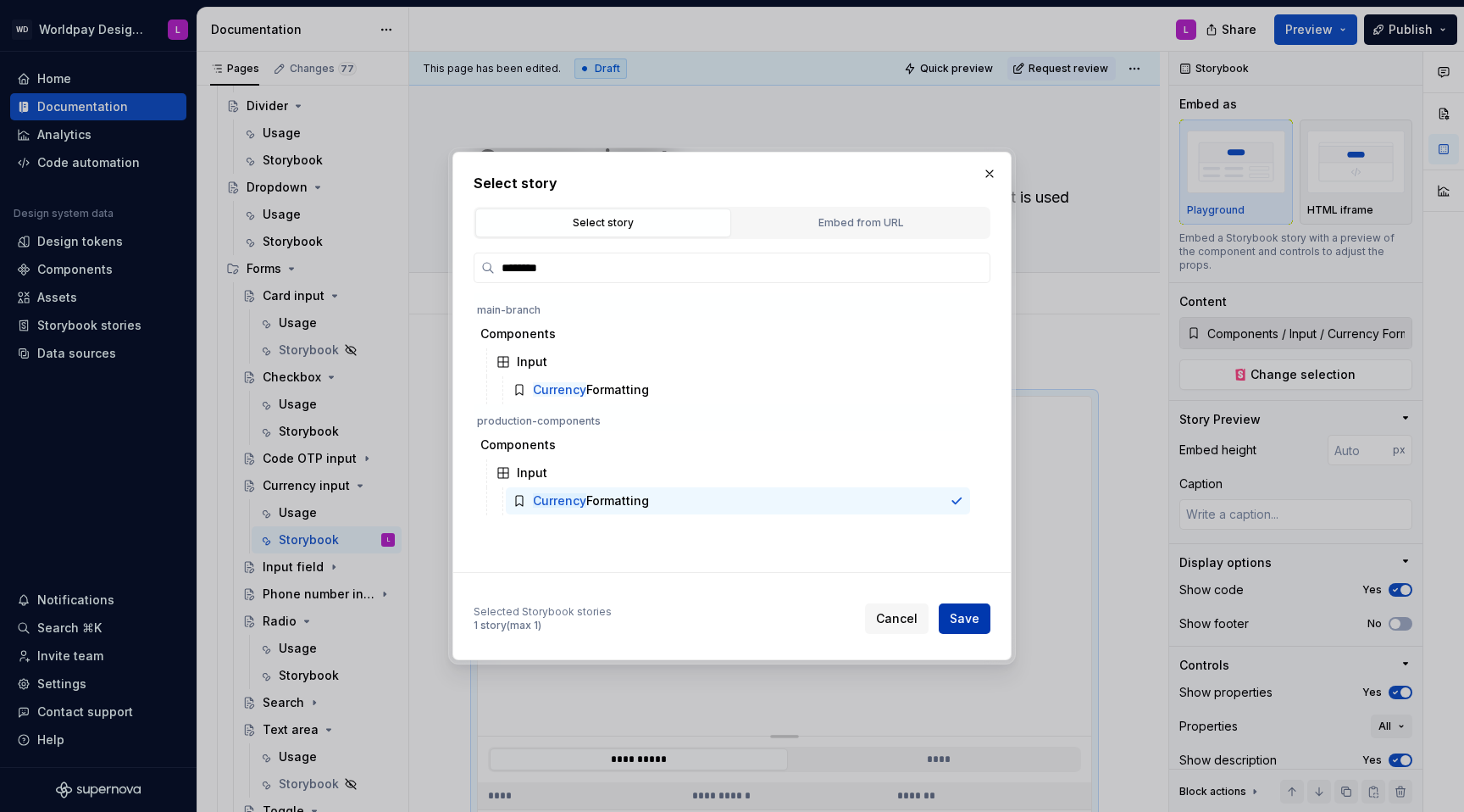
click at [969, 513] on span "Save" at bounding box center [965, 618] width 29 height 17
type textarea "*"
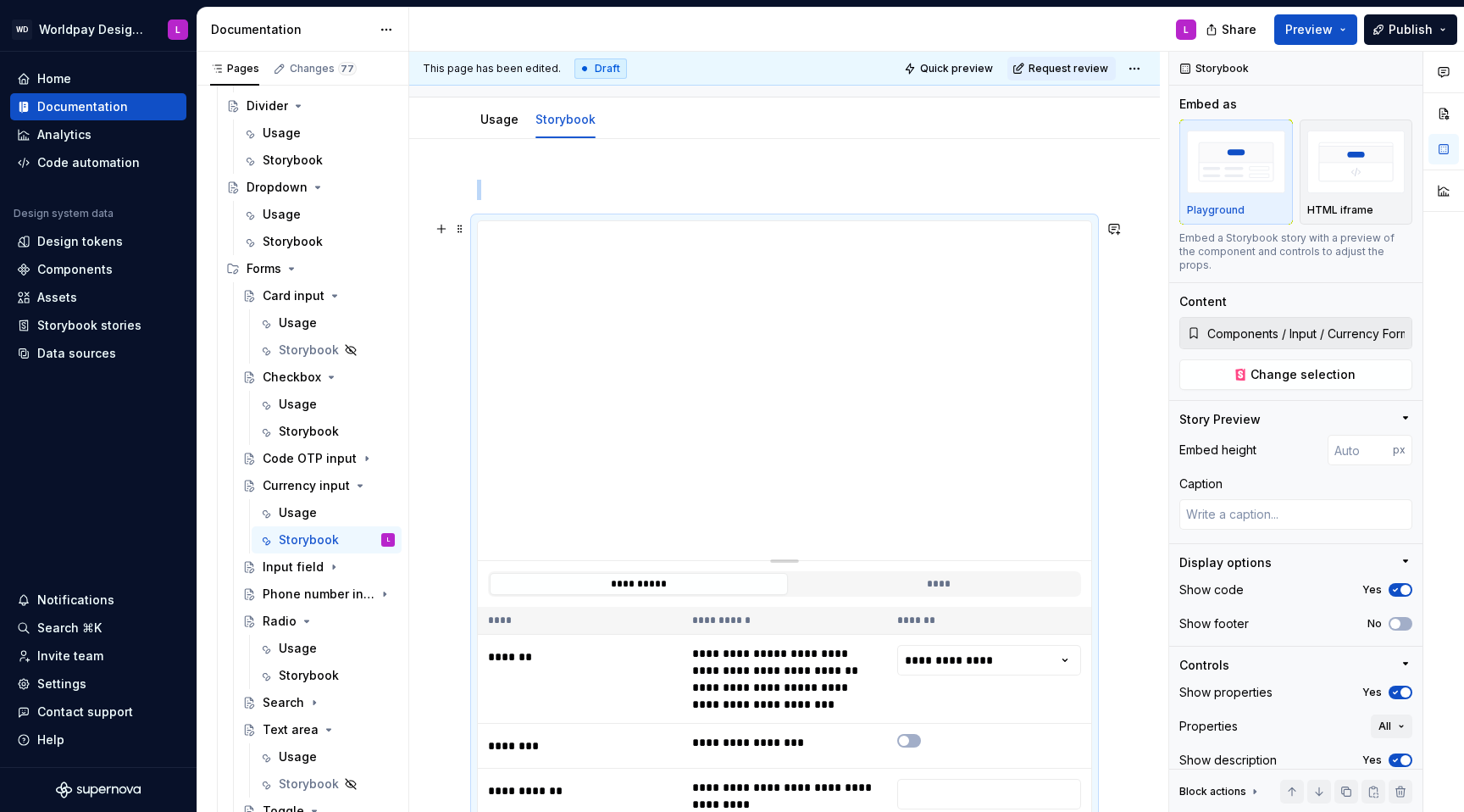
scroll to position [167, 0]
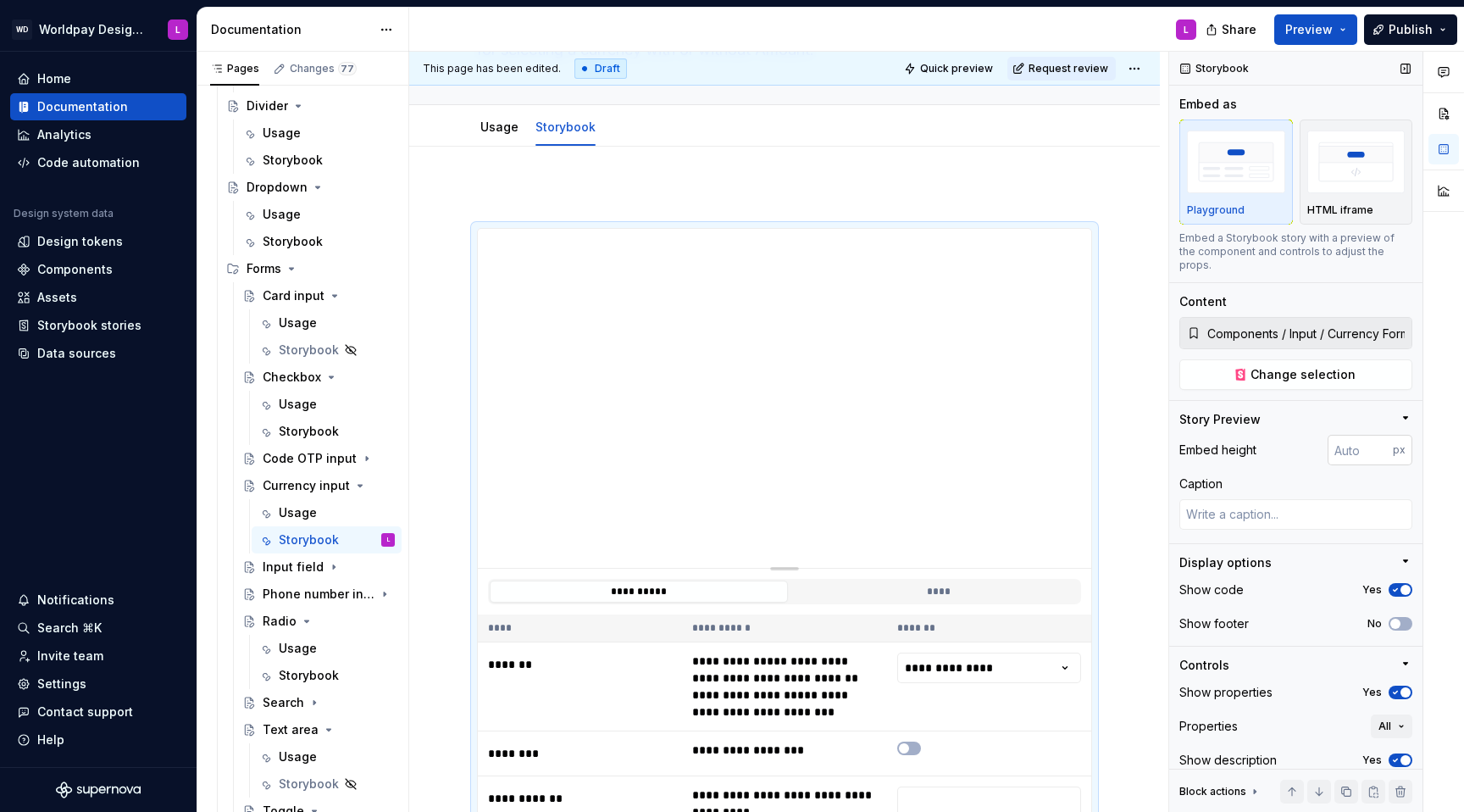
click at [1096, 435] on input "number" at bounding box center [1360, 449] width 65 height 30
type input "200"
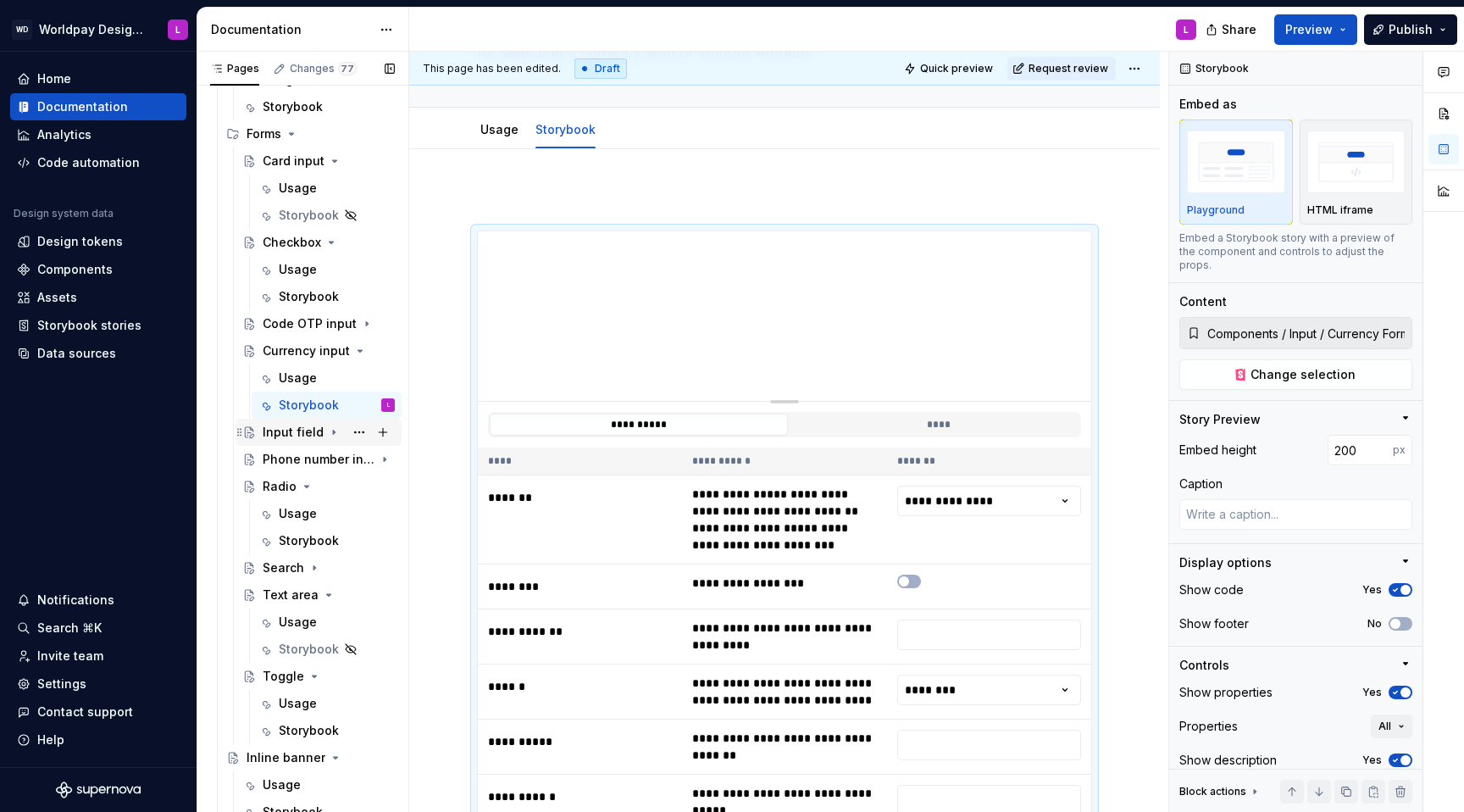
scroll to position [1285, 0]
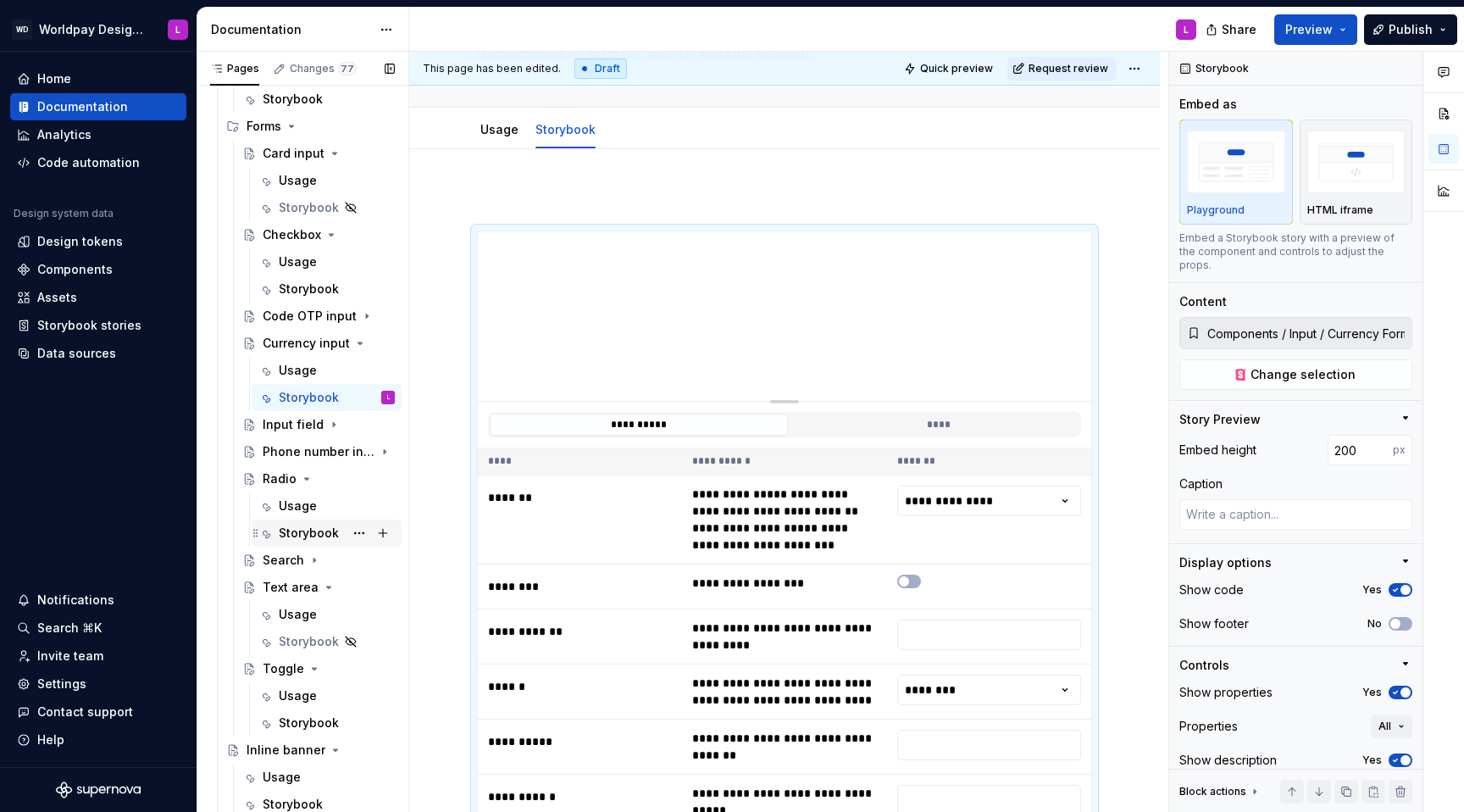
click at [314, 513] on div "Storybook" at bounding box center [309, 532] width 60 height 17
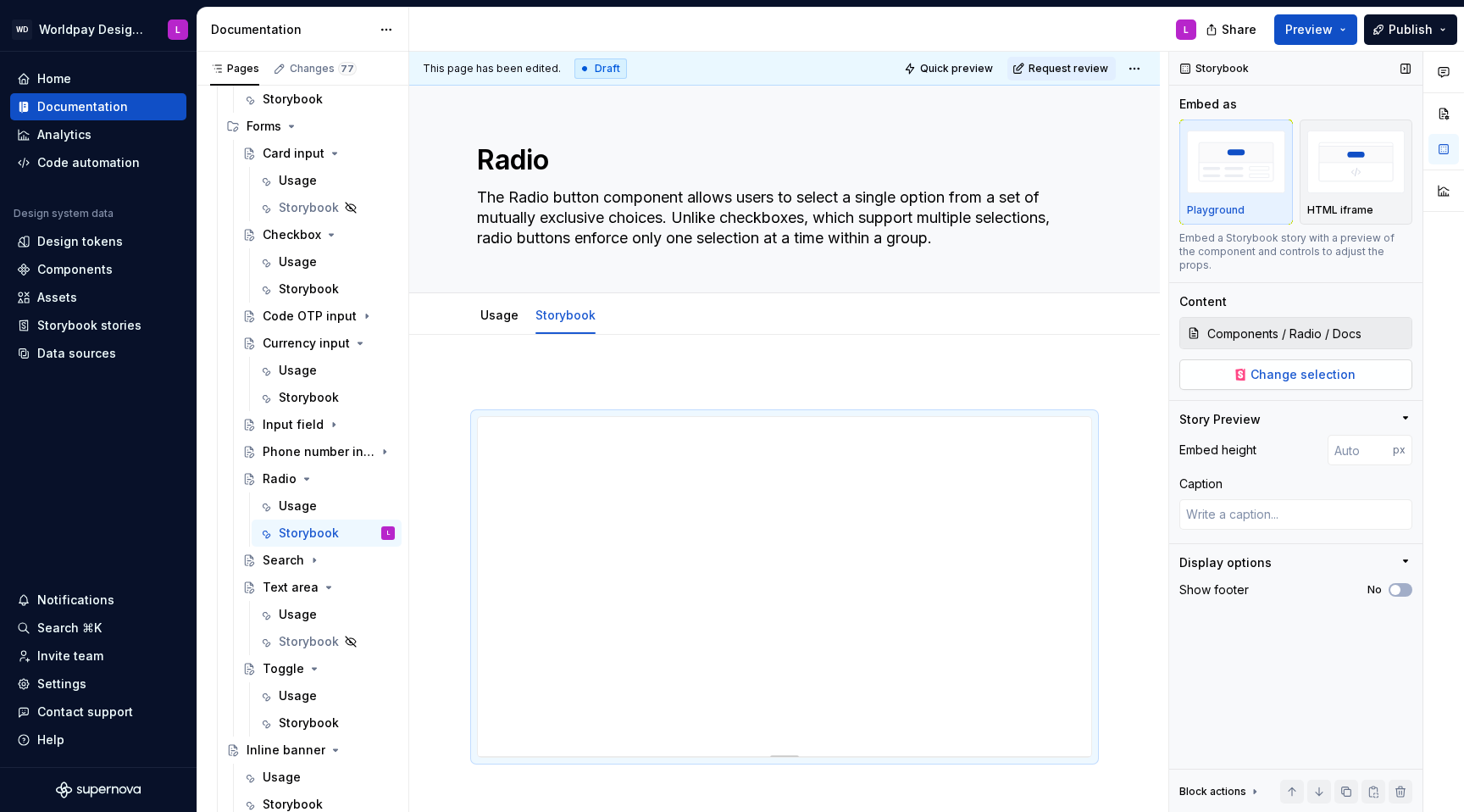
click at [1096, 366] on span "Change selection" at bounding box center [1303, 373] width 105 height 17
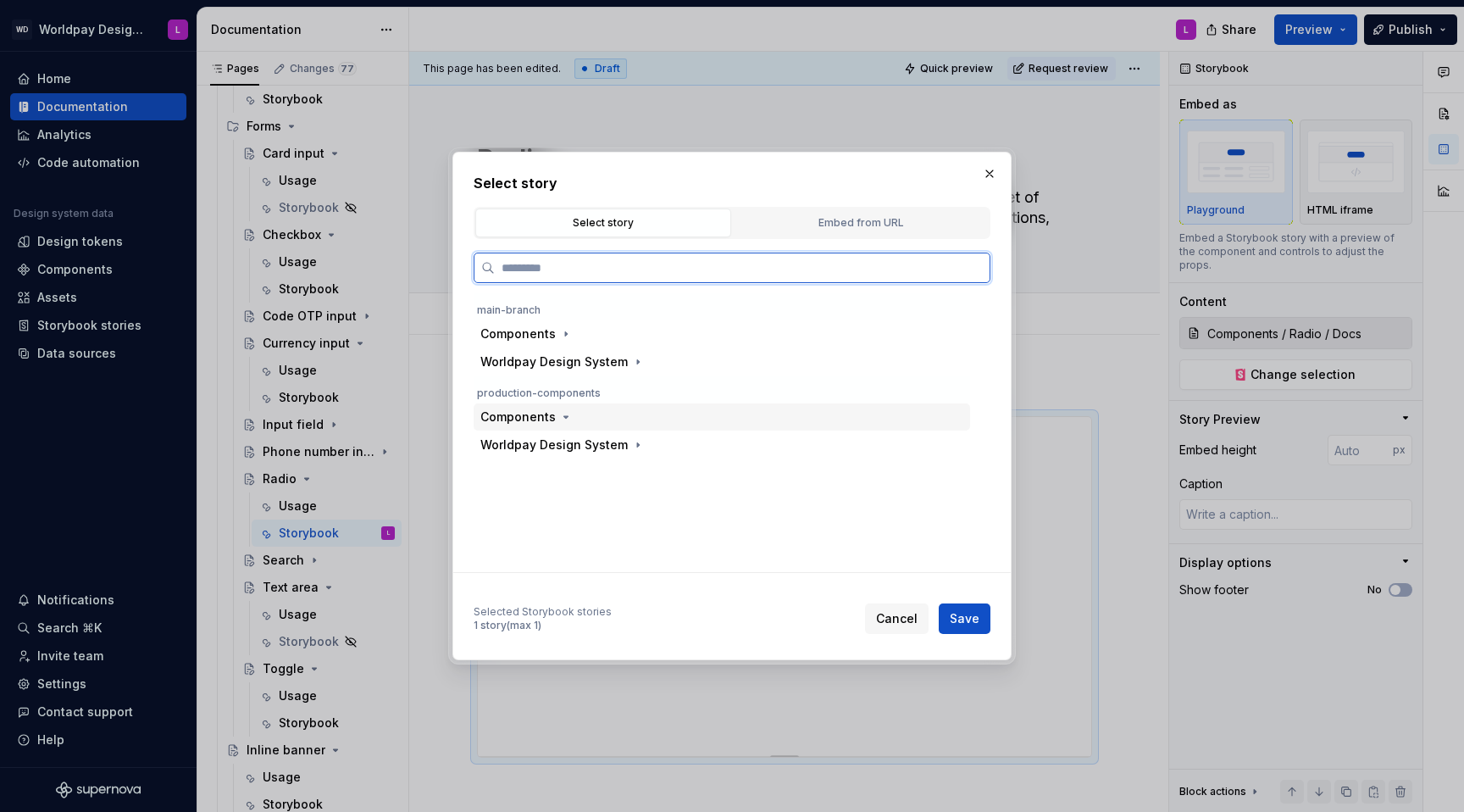
click at [544, 410] on div "Components" at bounding box center [518, 416] width 76 height 17
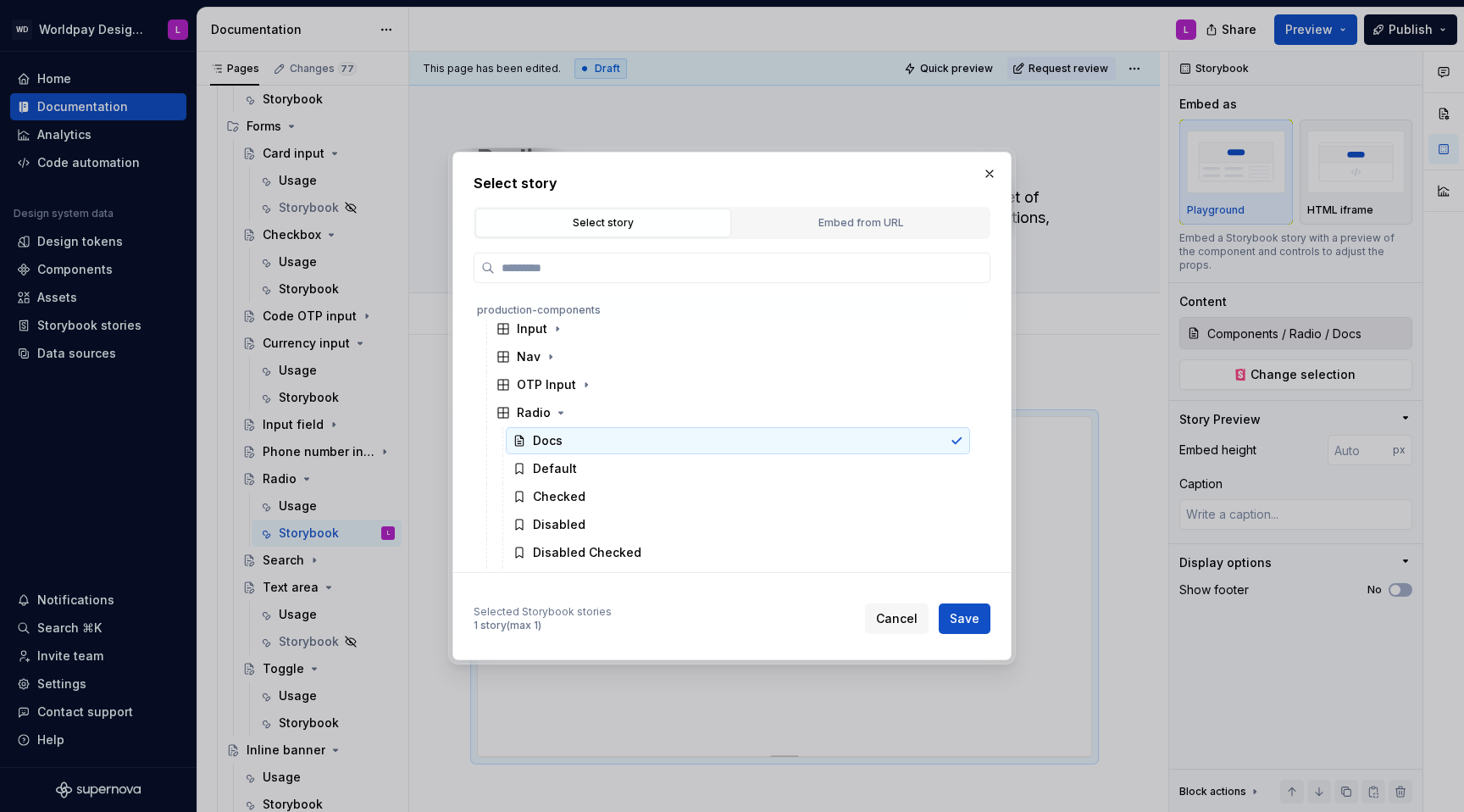
scroll to position [409, 0]
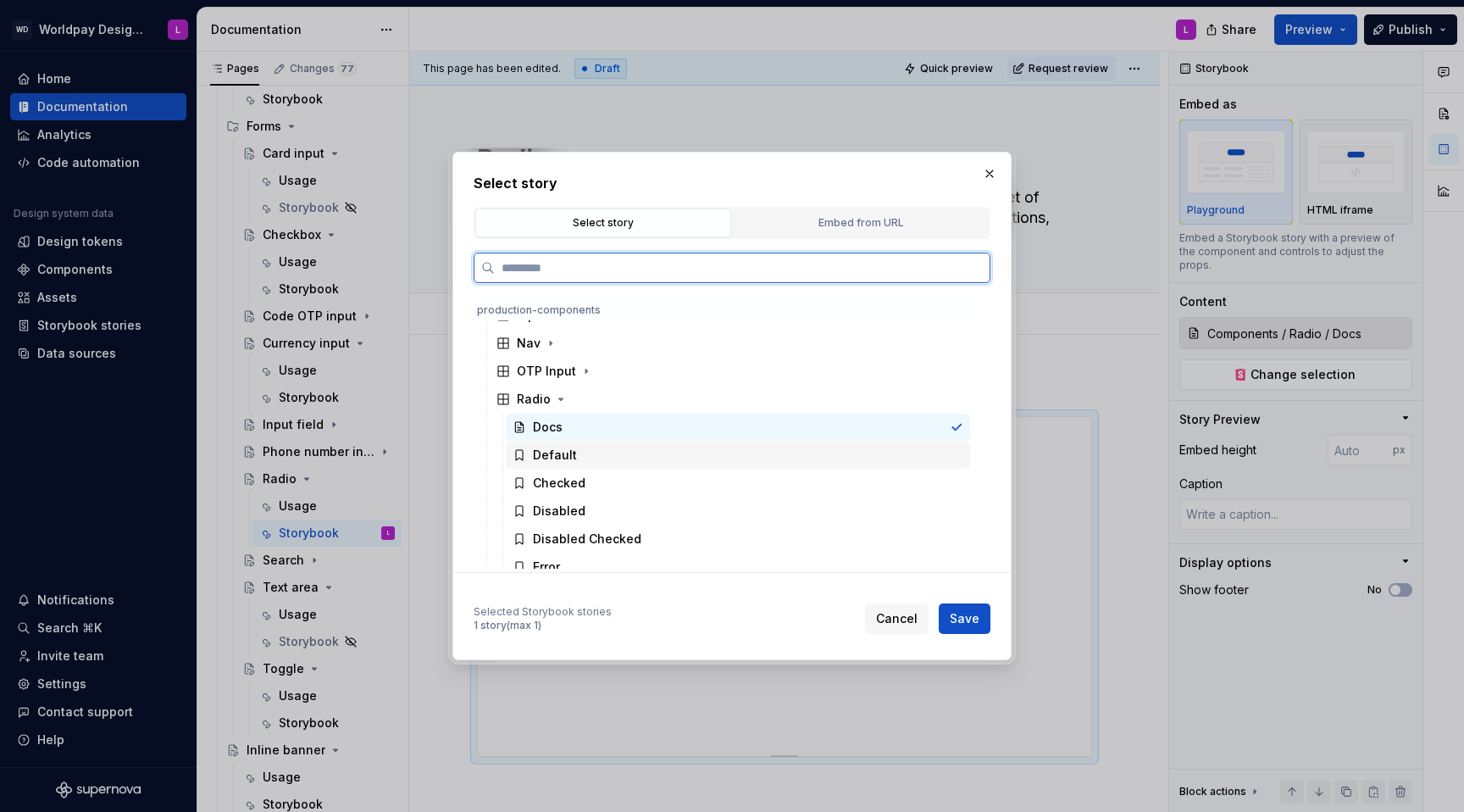
click at [630, 463] on div "Default" at bounding box center [737, 455] width 464 height 27
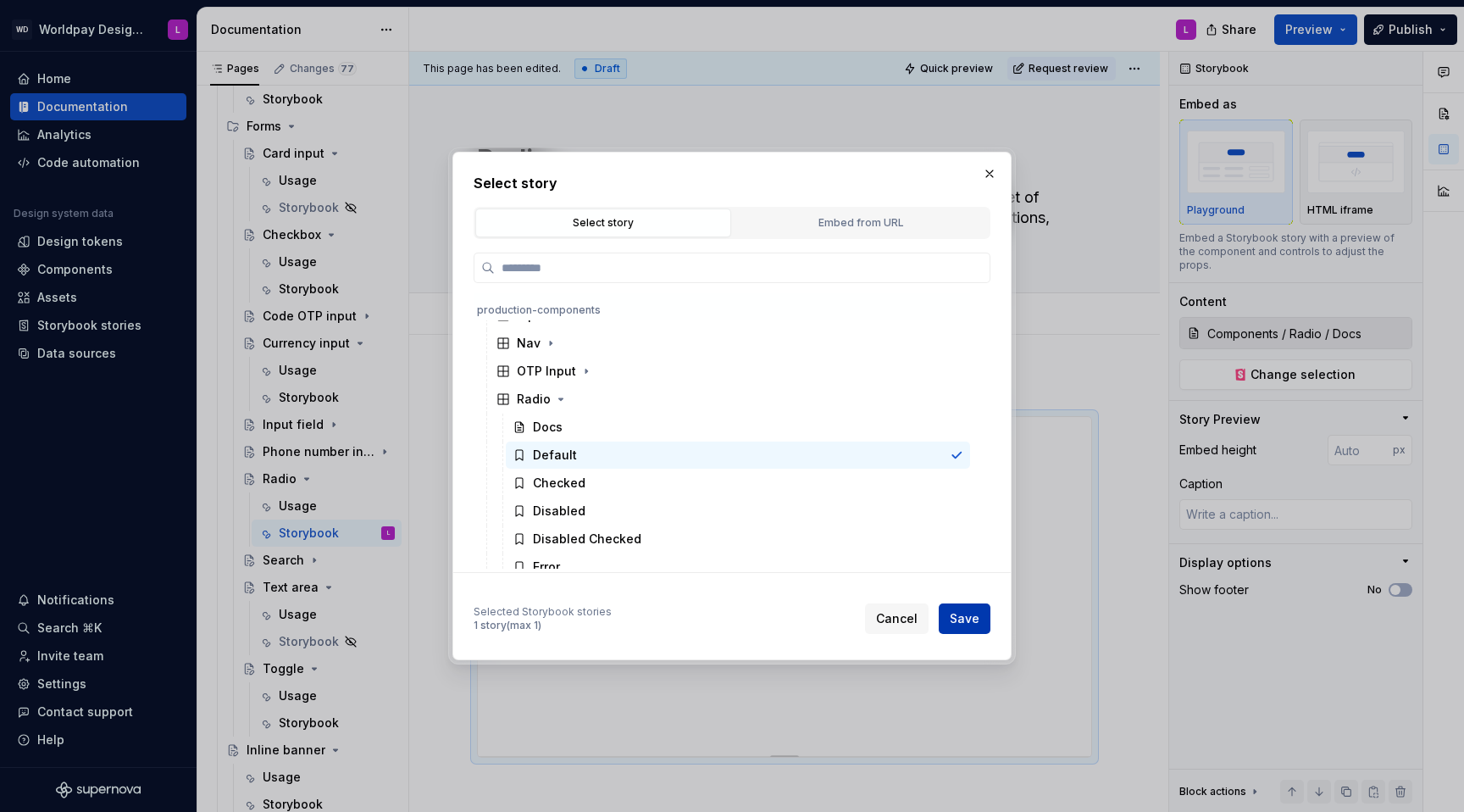
click at [970, 513] on span "Save" at bounding box center [965, 618] width 29 height 17
type textarea "*"
type input "Components / Radio / Default"
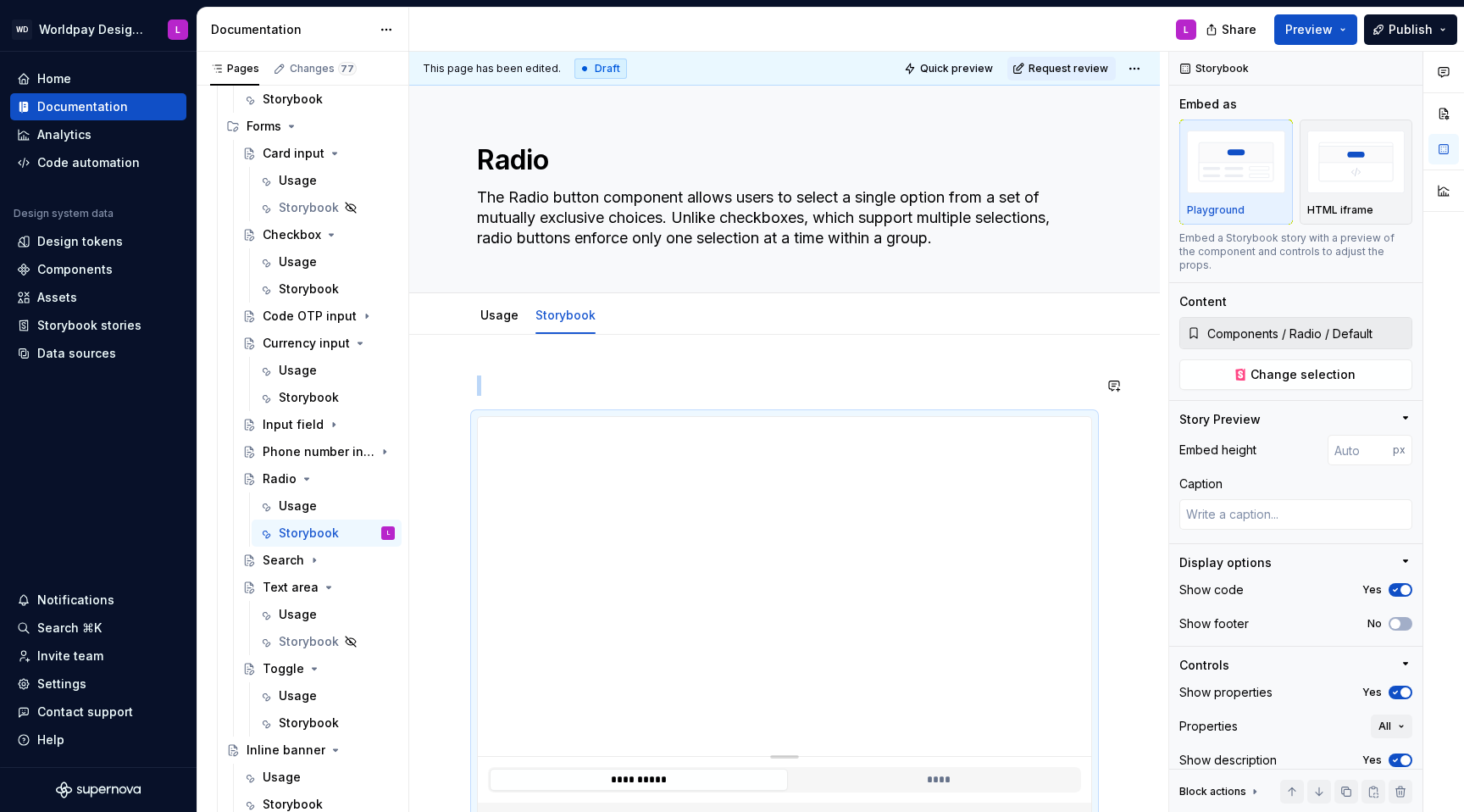
click at [492, 380] on p at bounding box center [784, 385] width 615 height 20
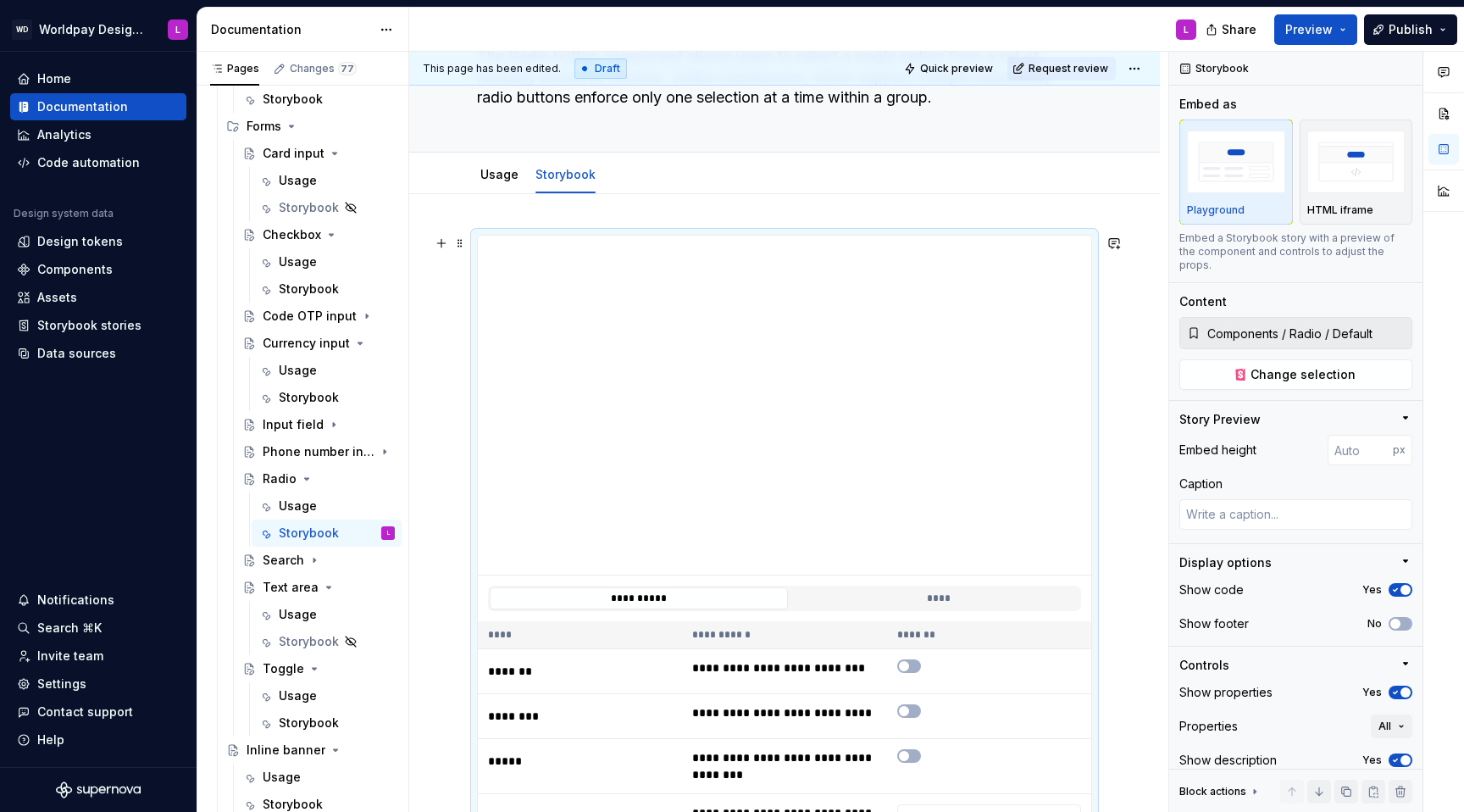
scroll to position [78, 0]
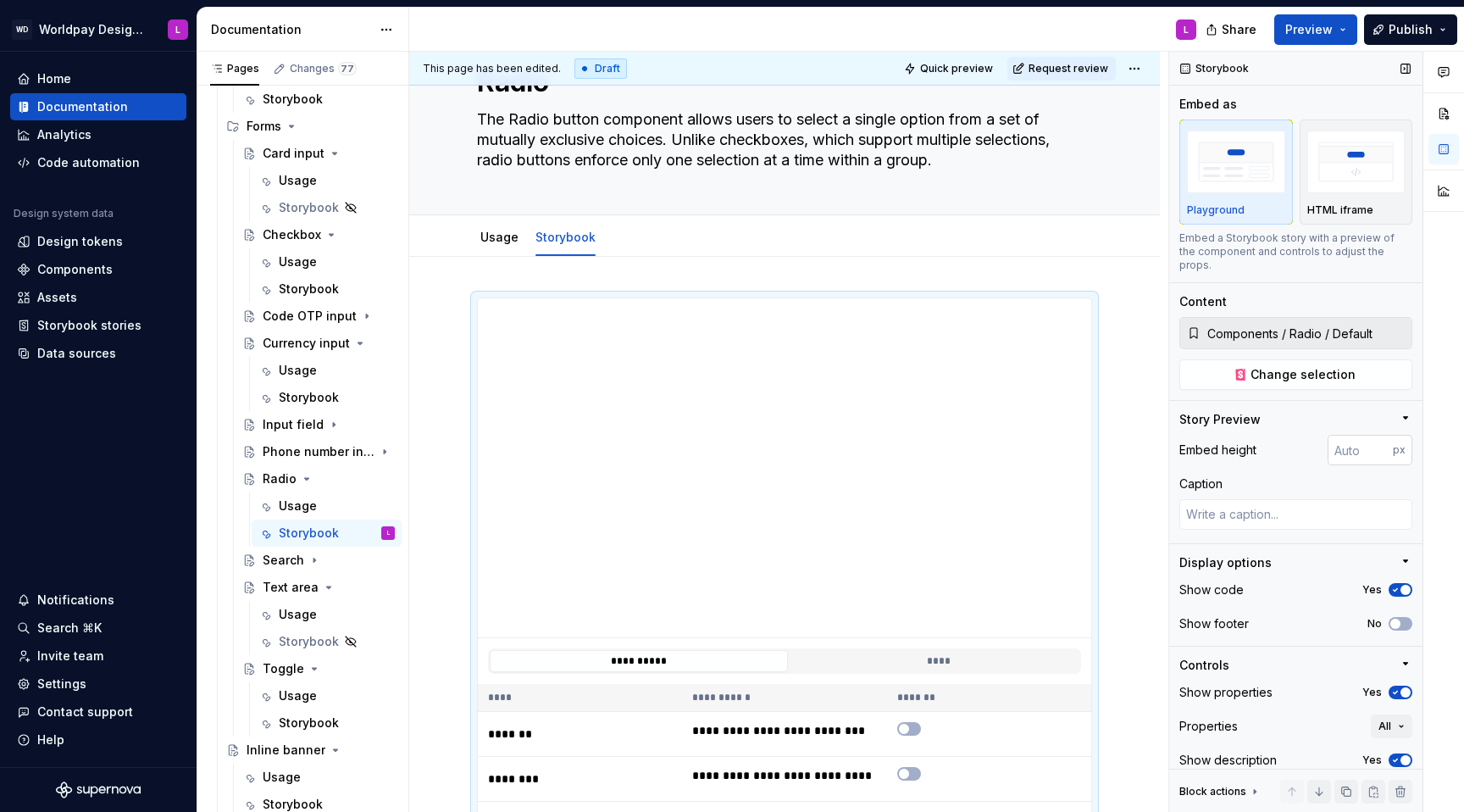
type textarea "*"
click at [1096, 435] on input "number" at bounding box center [1360, 449] width 65 height 30
type input "240"
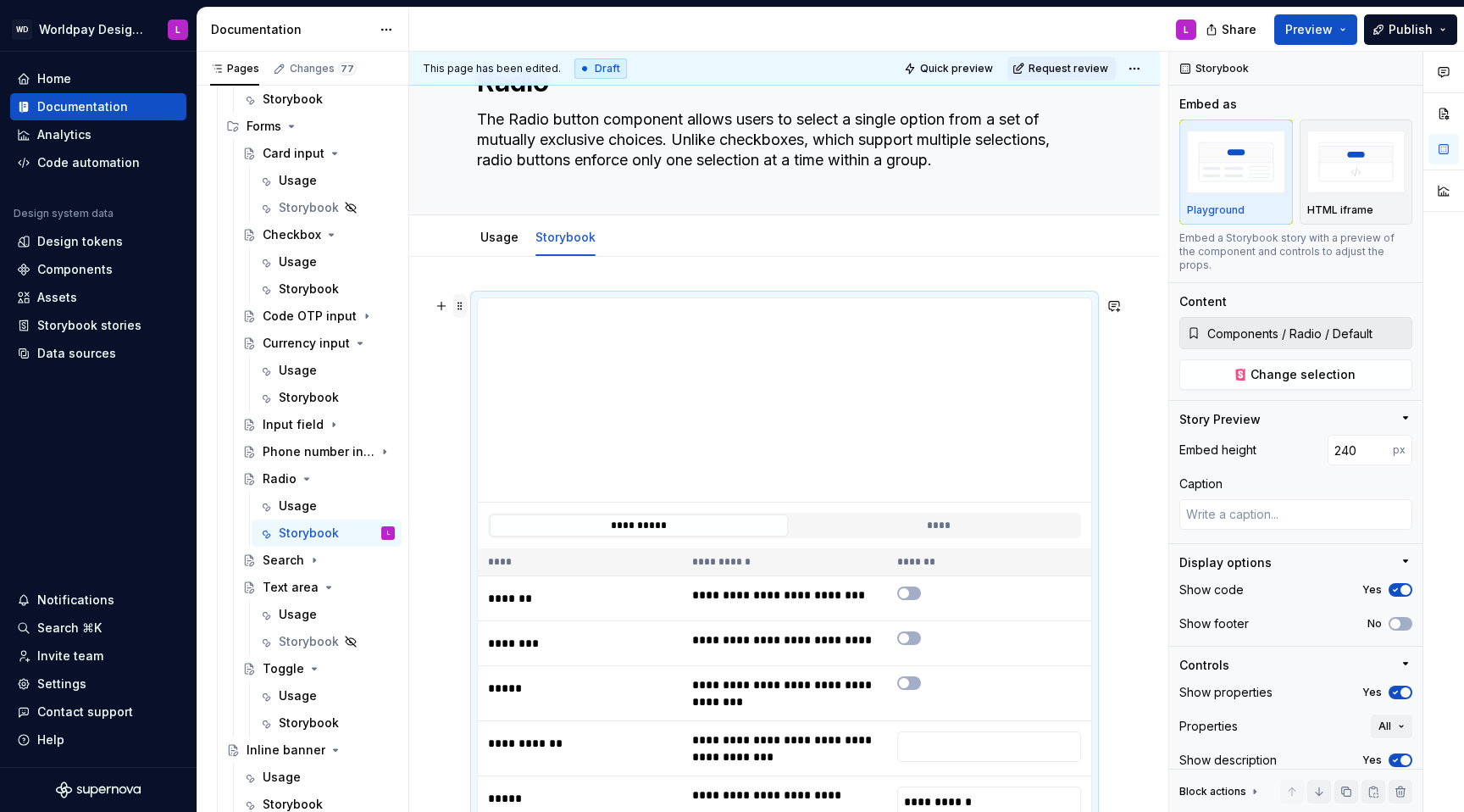
click at [456, 305] on span at bounding box center [460, 305] width 14 height 23
click at [492, 326] on div "Duplicate" at bounding box center [539, 332] width 110 height 17
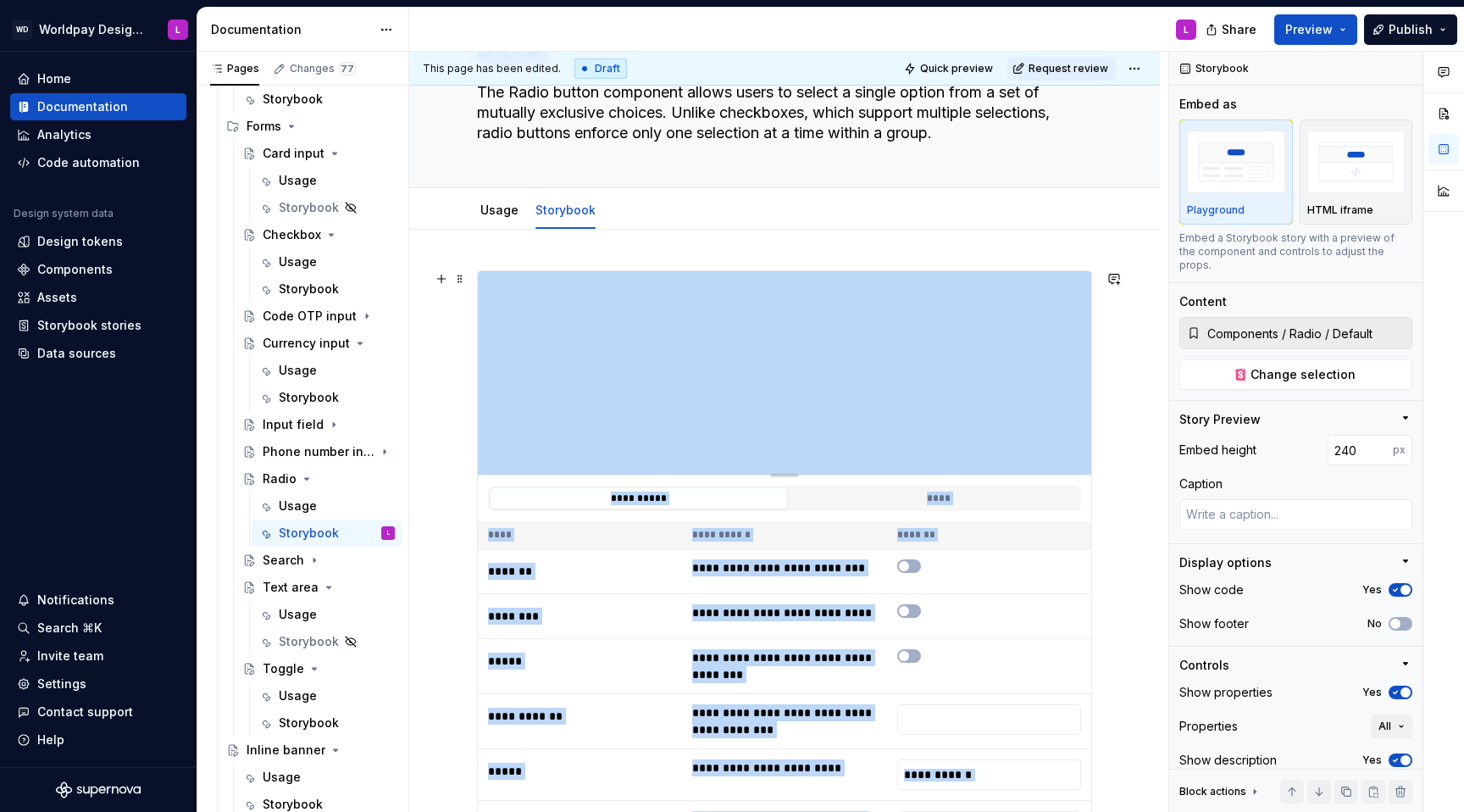
scroll to position [102, 0]
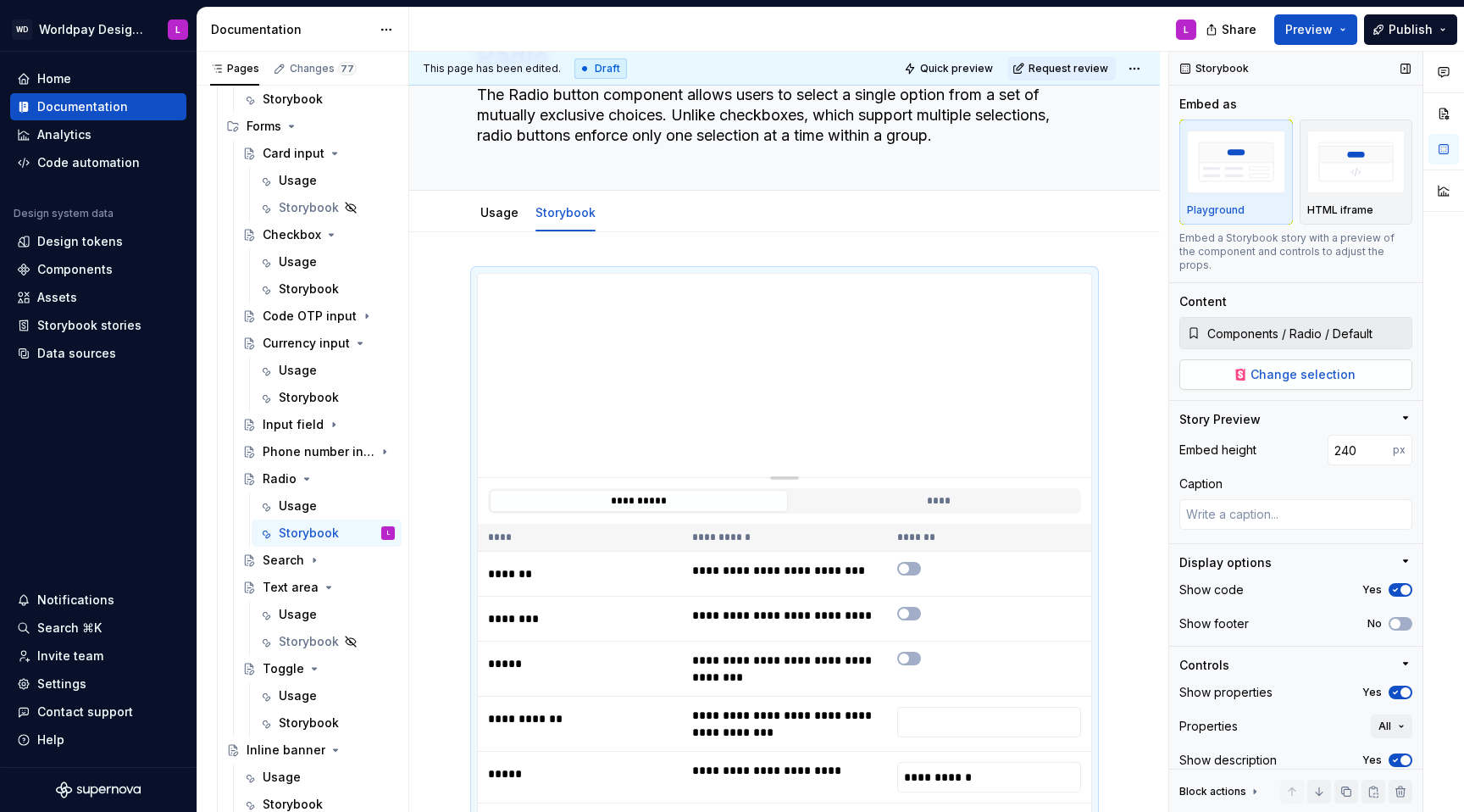
click at [1096, 366] on span "Change selection" at bounding box center [1303, 373] width 105 height 17
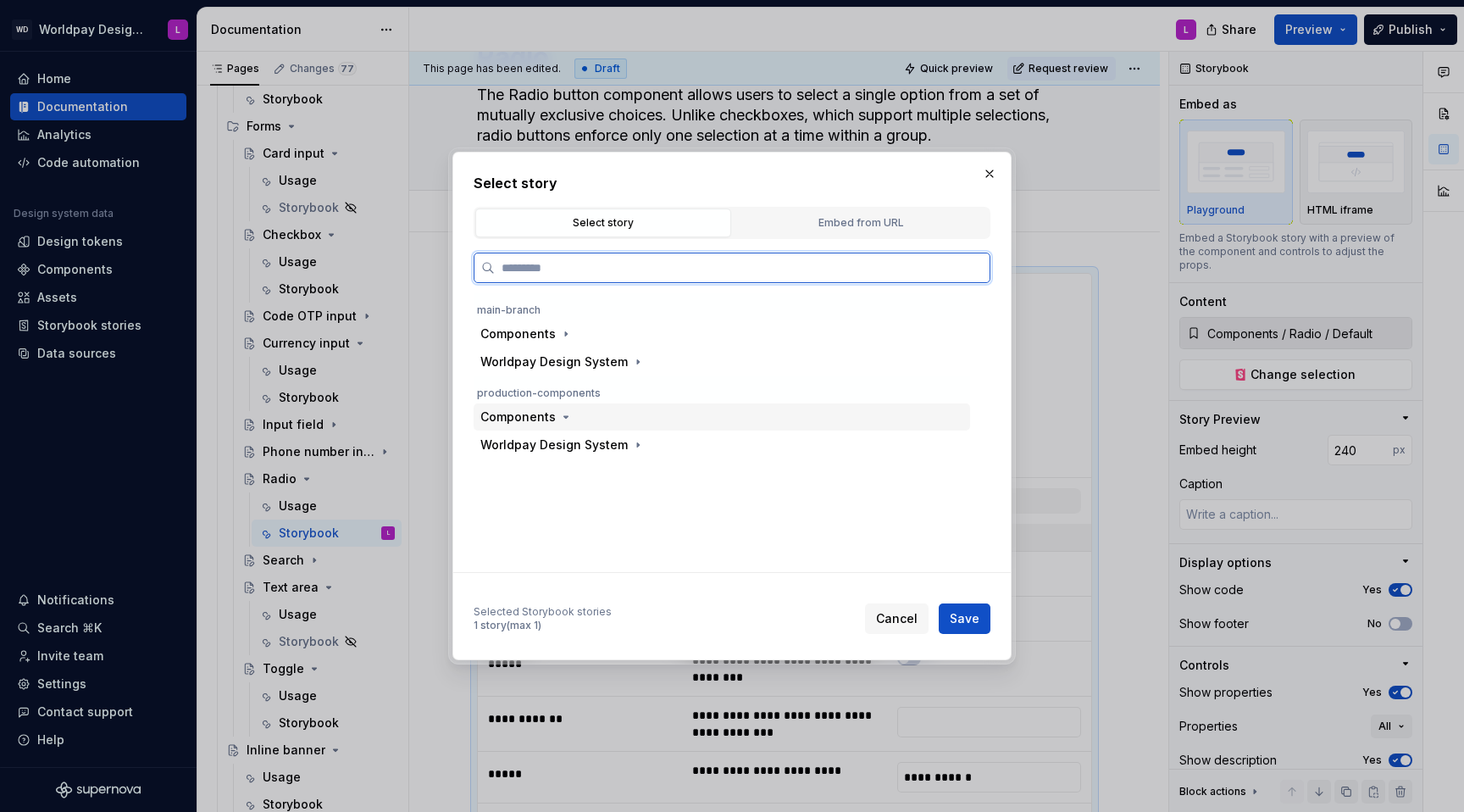
click at [518, 411] on div "Components" at bounding box center [518, 416] width 76 height 17
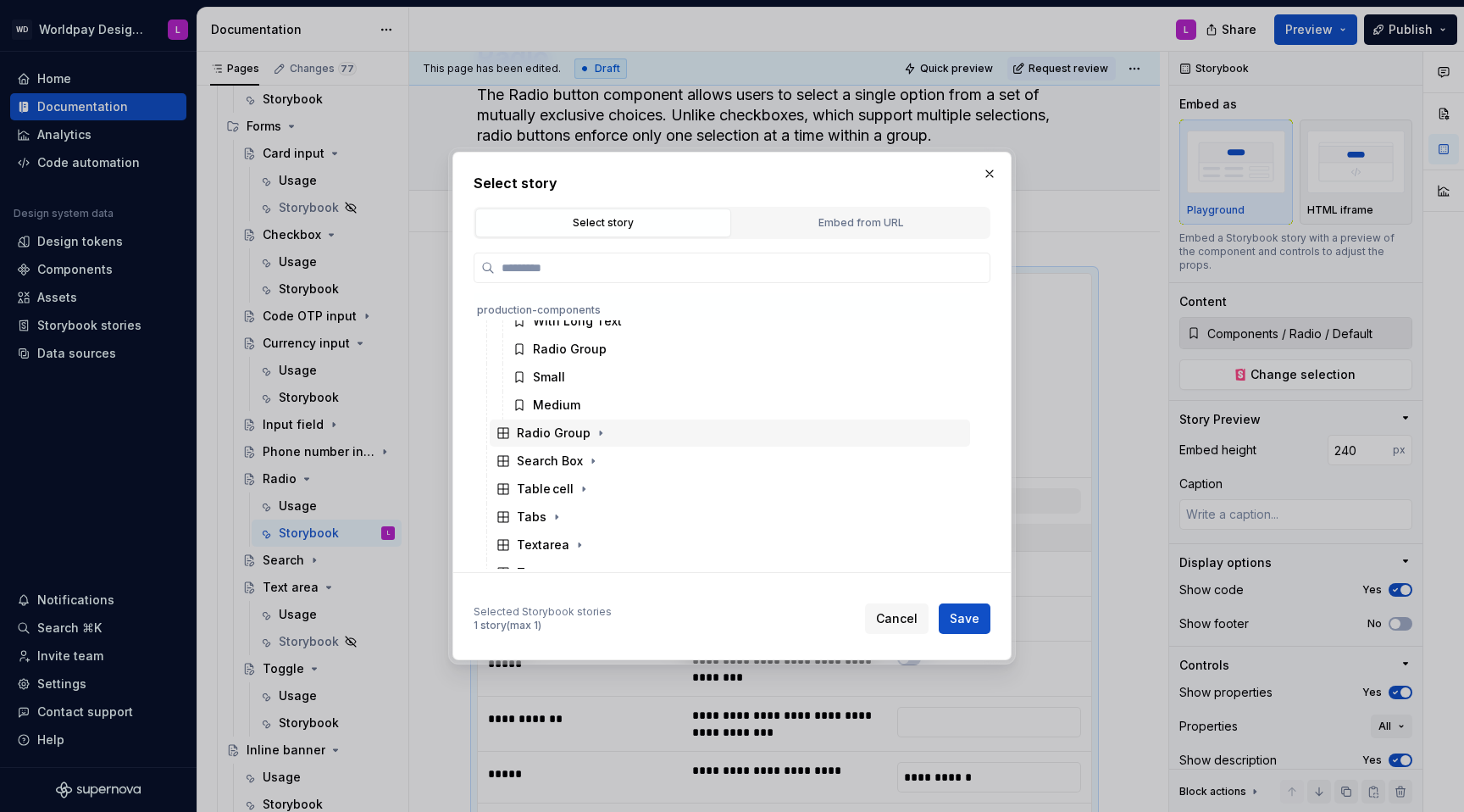
scroll to position [734, 0]
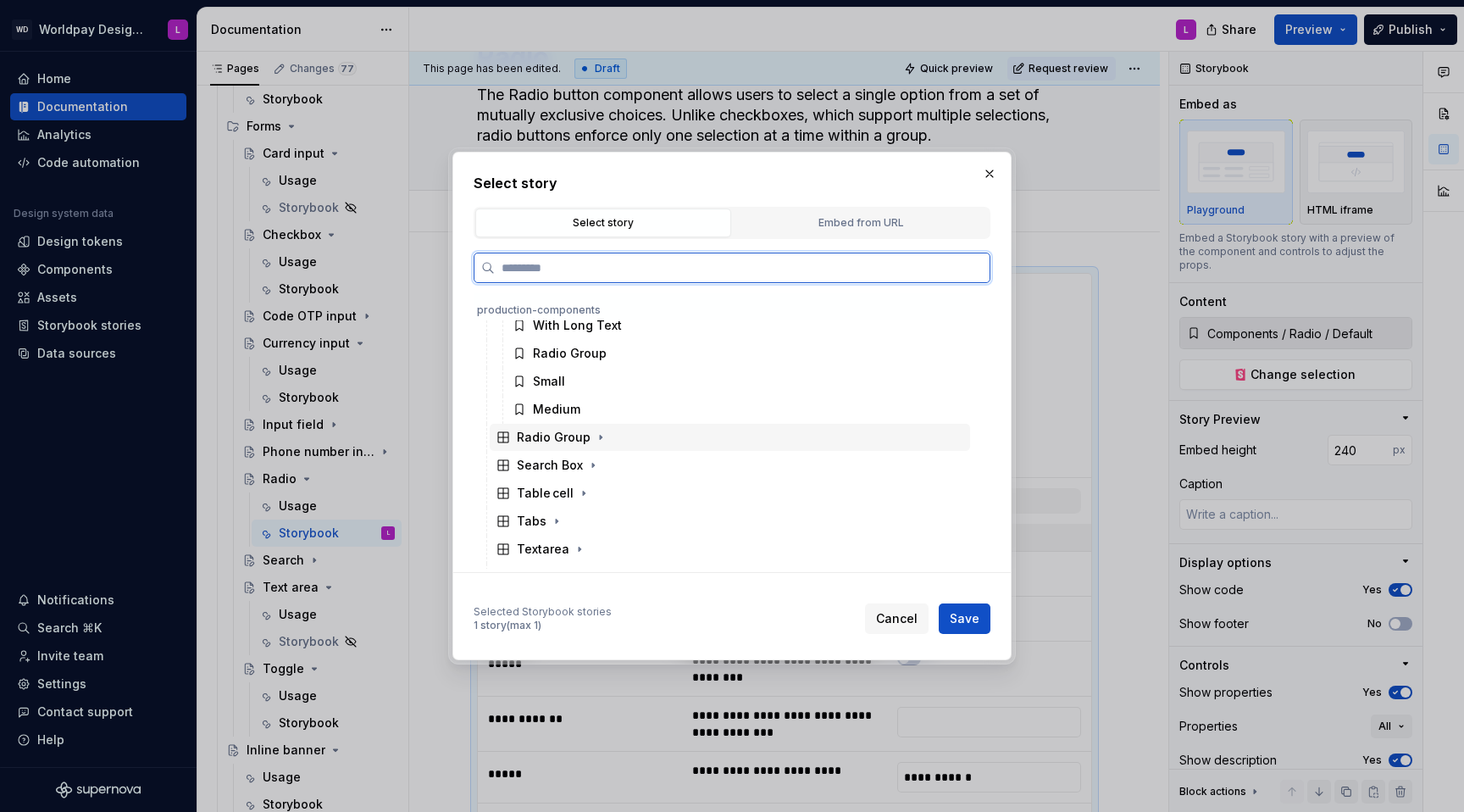
click at [540, 437] on div "Radio Group" at bounding box center [553, 437] width 74 height 17
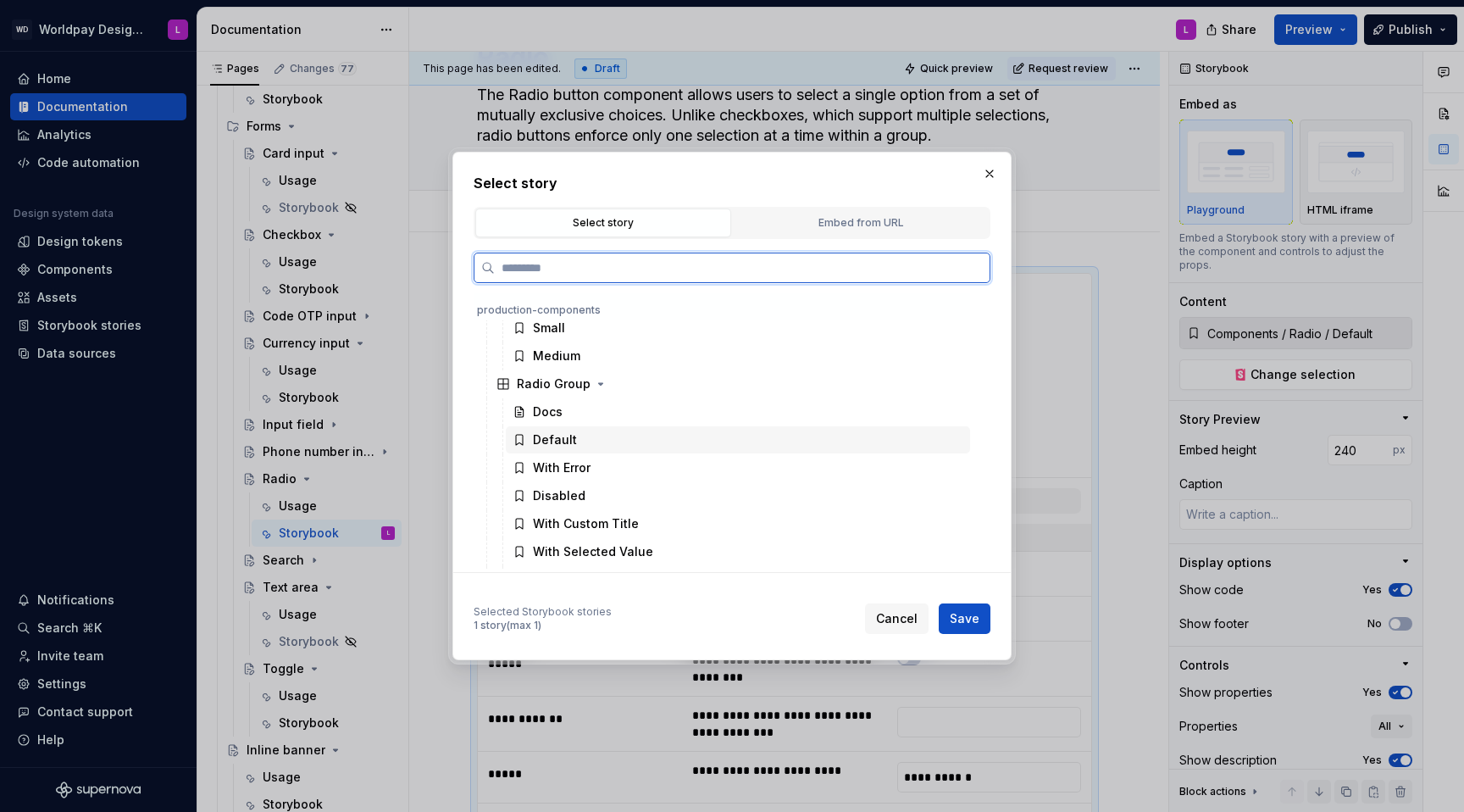
scroll to position [791, 0]
drag, startPoint x: 586, startPoint y: 439, endPoint x: 861, endPoint y: 547, distance: 295.4
click at [588, 439] on div "Default" at bounding box center [737, 438] width 464 height 27
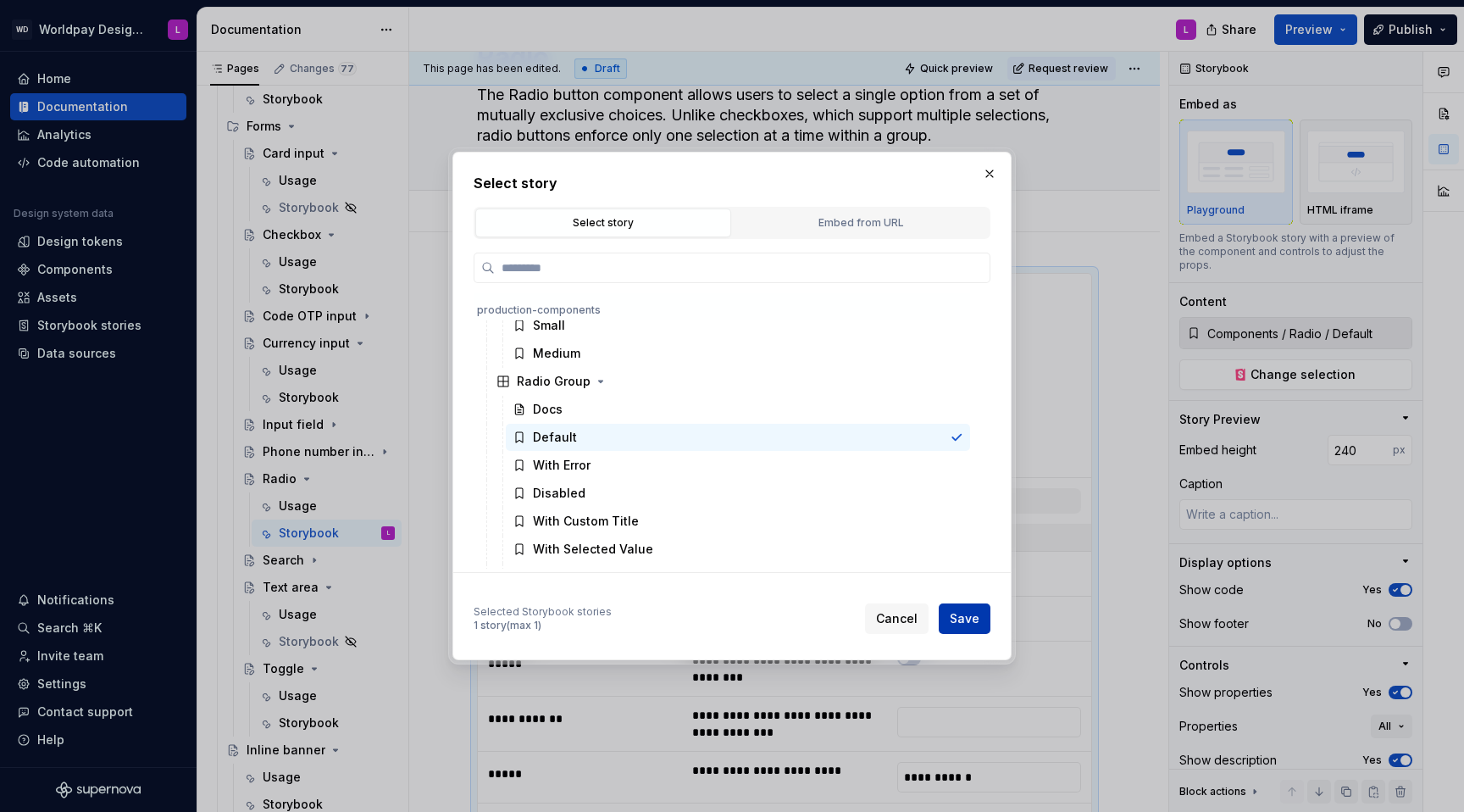
click at [956, 513] on button "Save" at bounding box center [964, 618] width 52 height 30
type textarea "*"
type input "Components / Radio Group / Default"
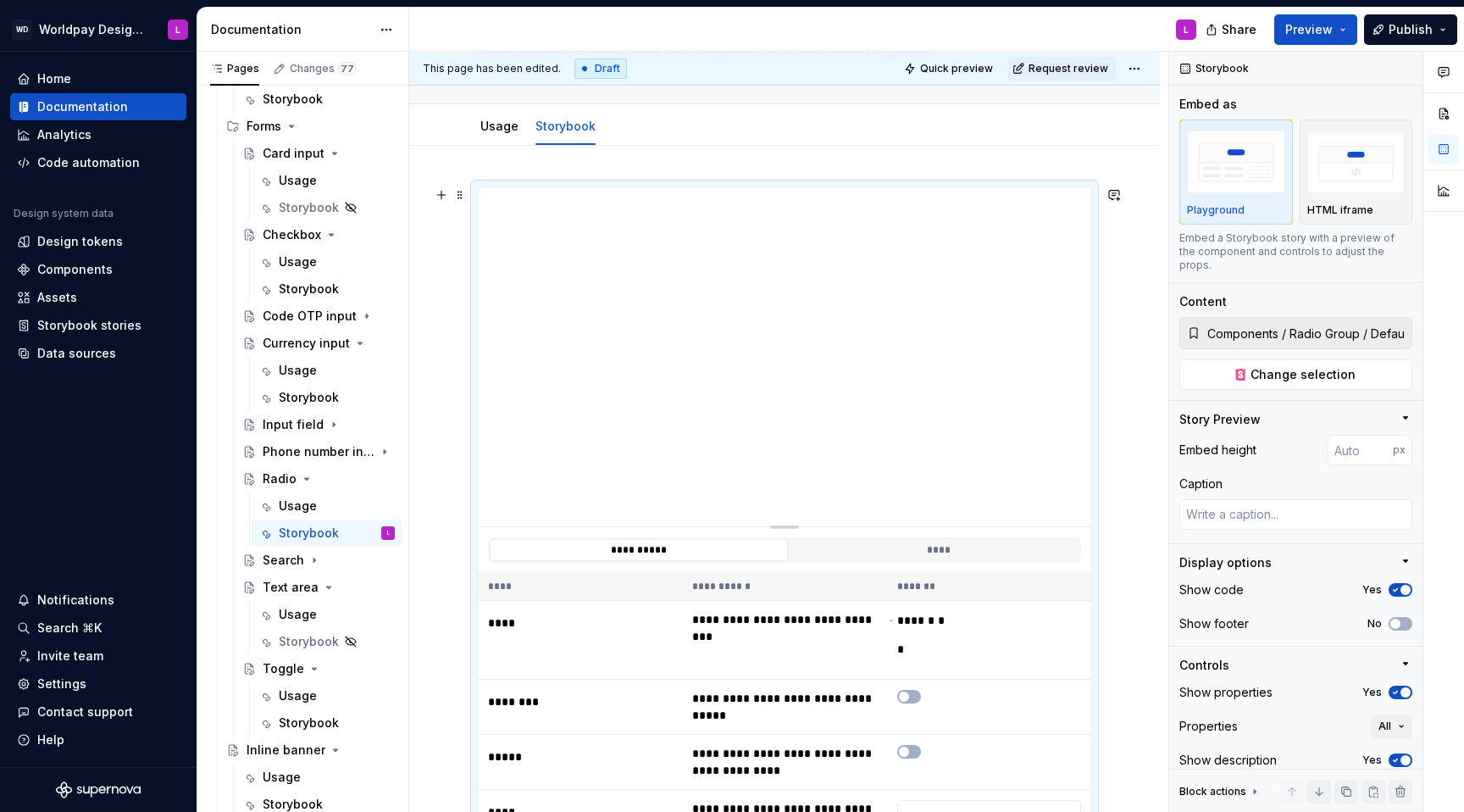
scroll to position [94, 0]
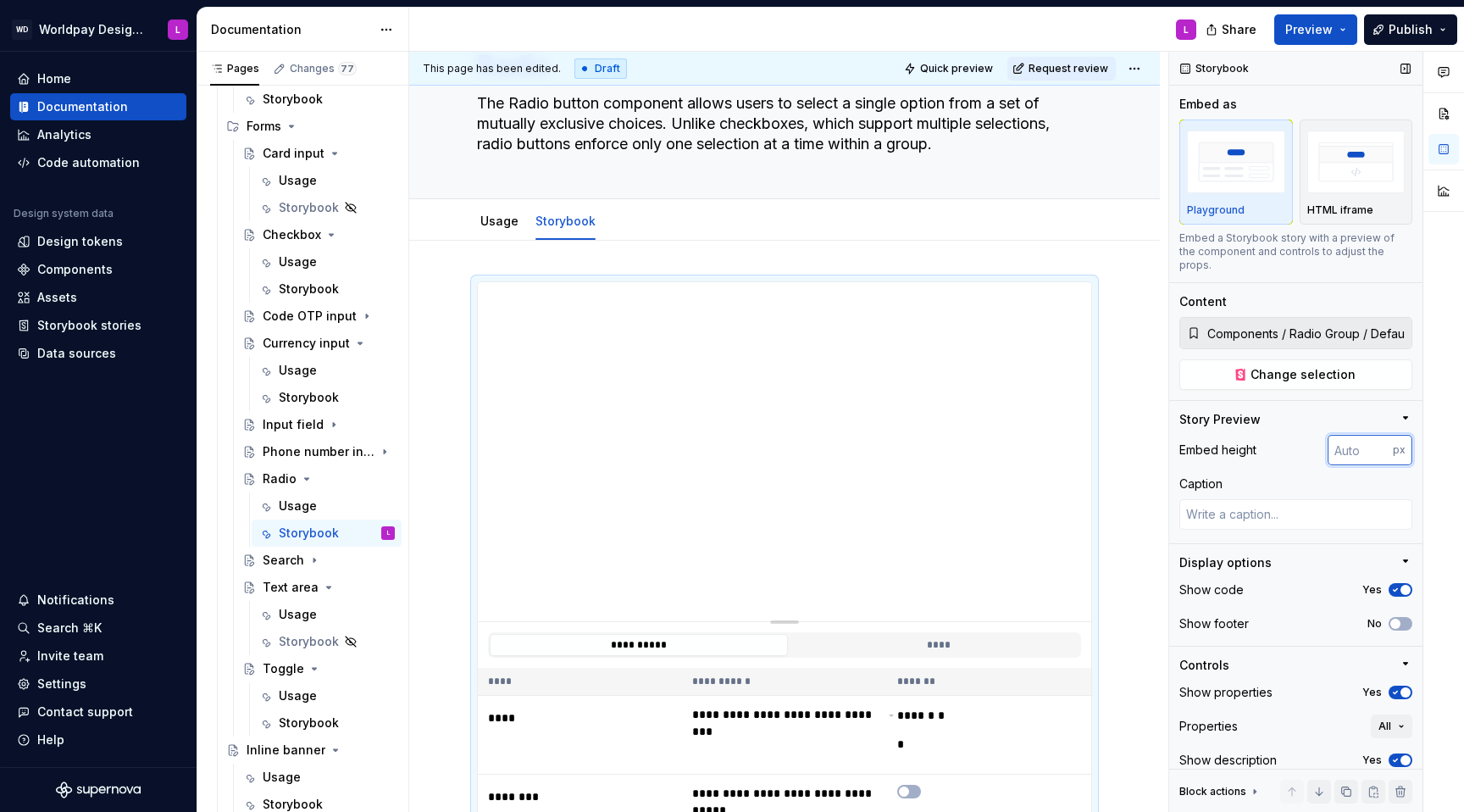
click at [1096, 438] on input "number" at bounding box center [1360, 449] width 65 height 30
type input "240"
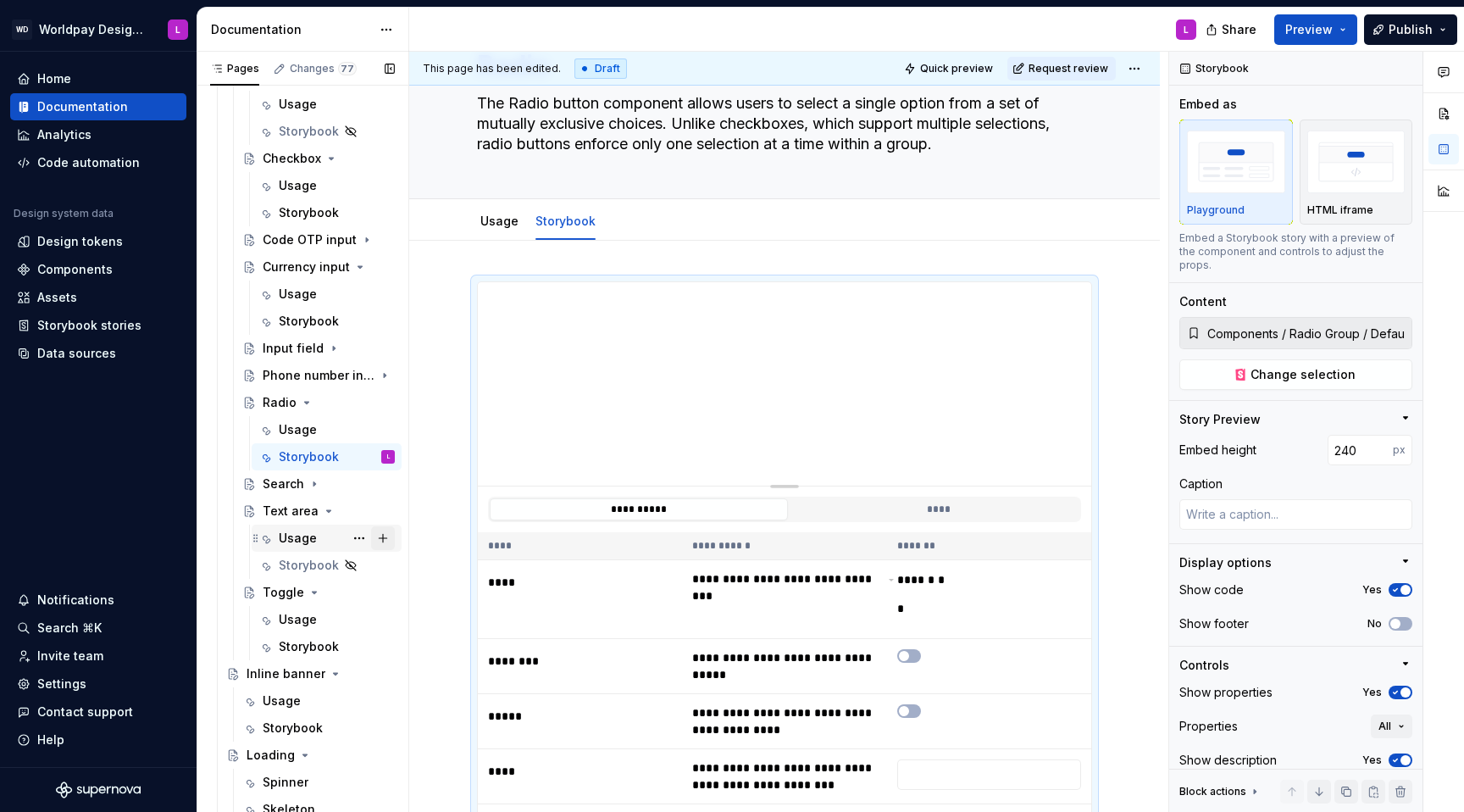
scroll to position [1379, 0]
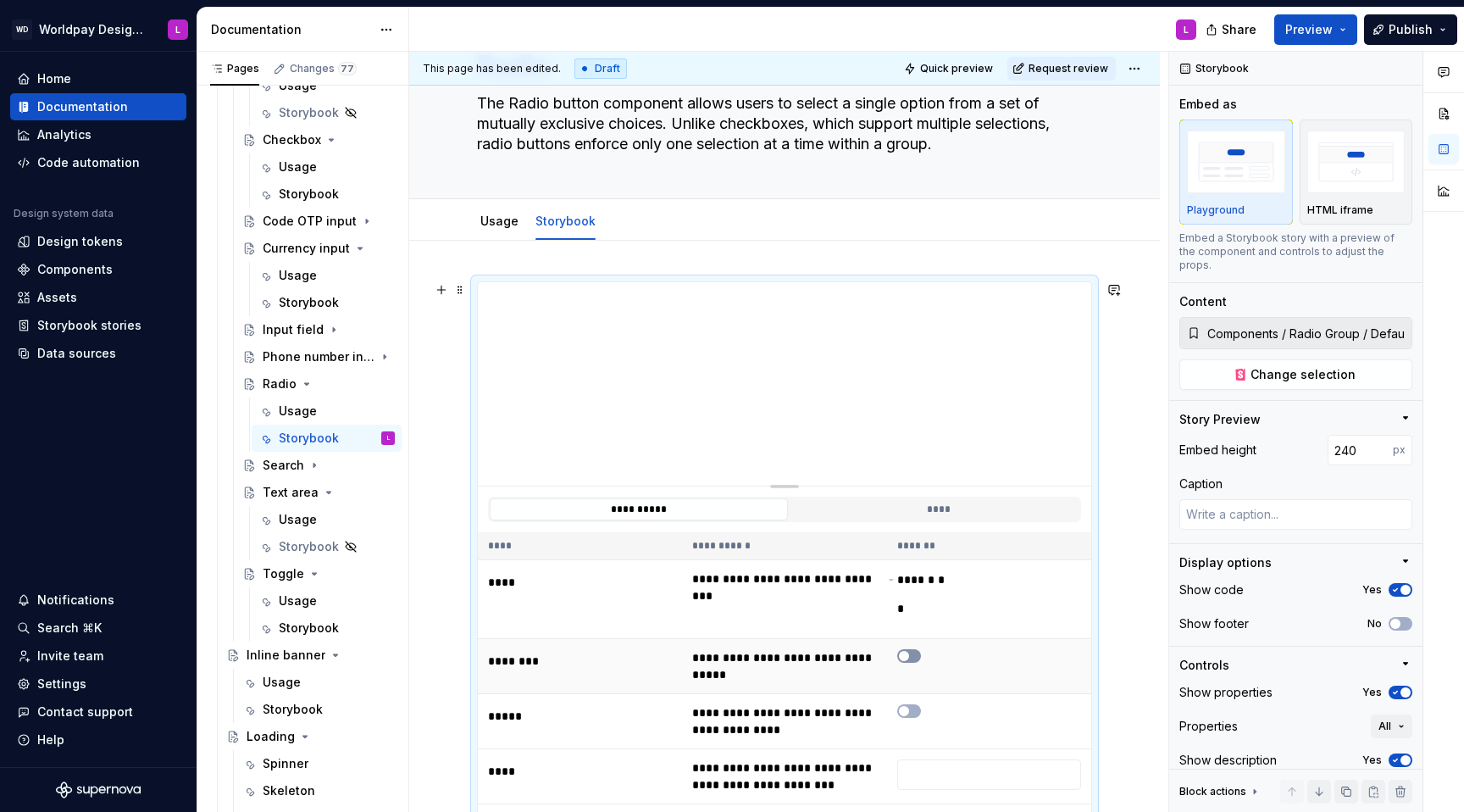
click at [910, 513] on span "button" at bounding box center [904, 655] width 10 height 10
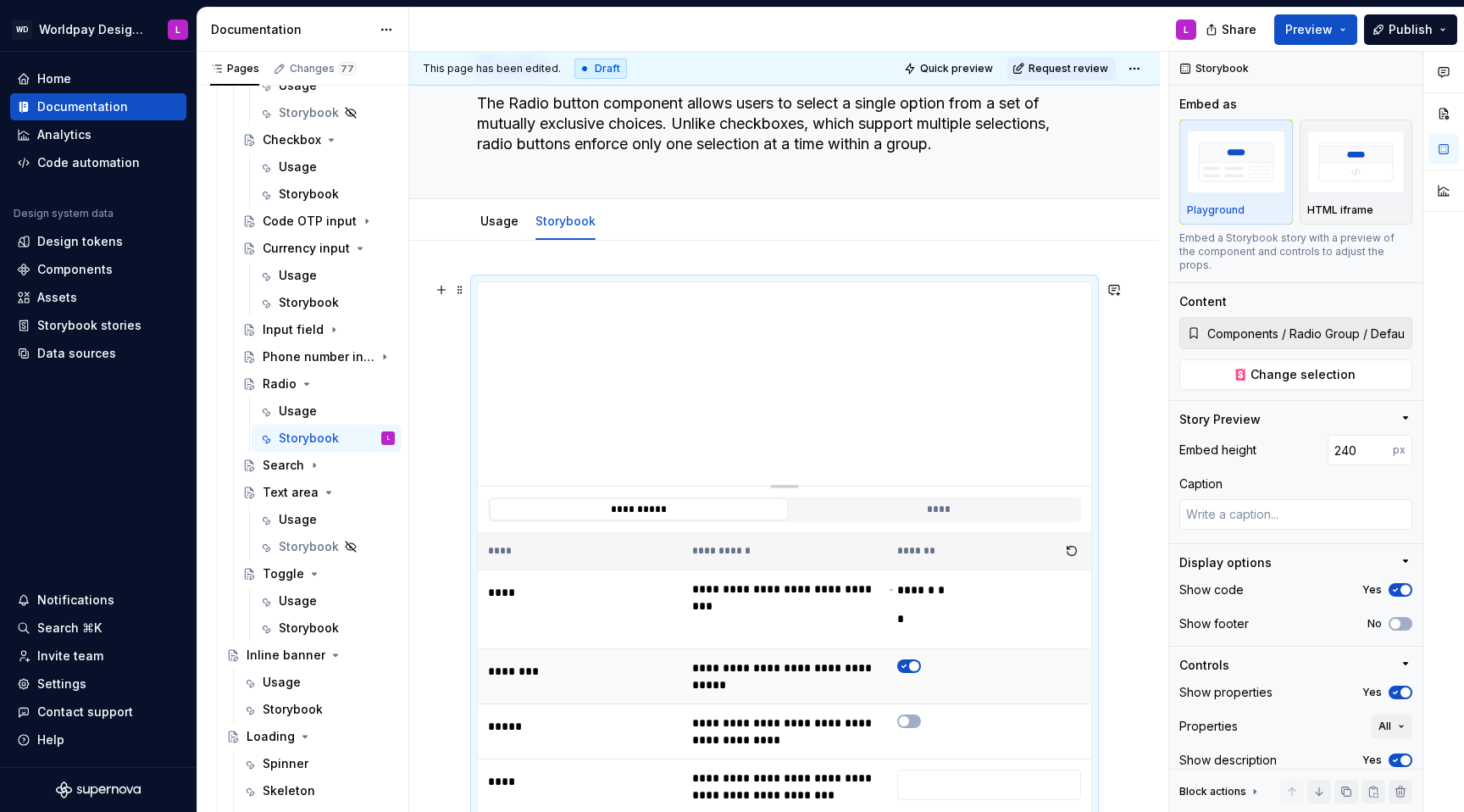
click at [911, 513] on icon "button" at bounding box center [905, 665] width 14 height 10
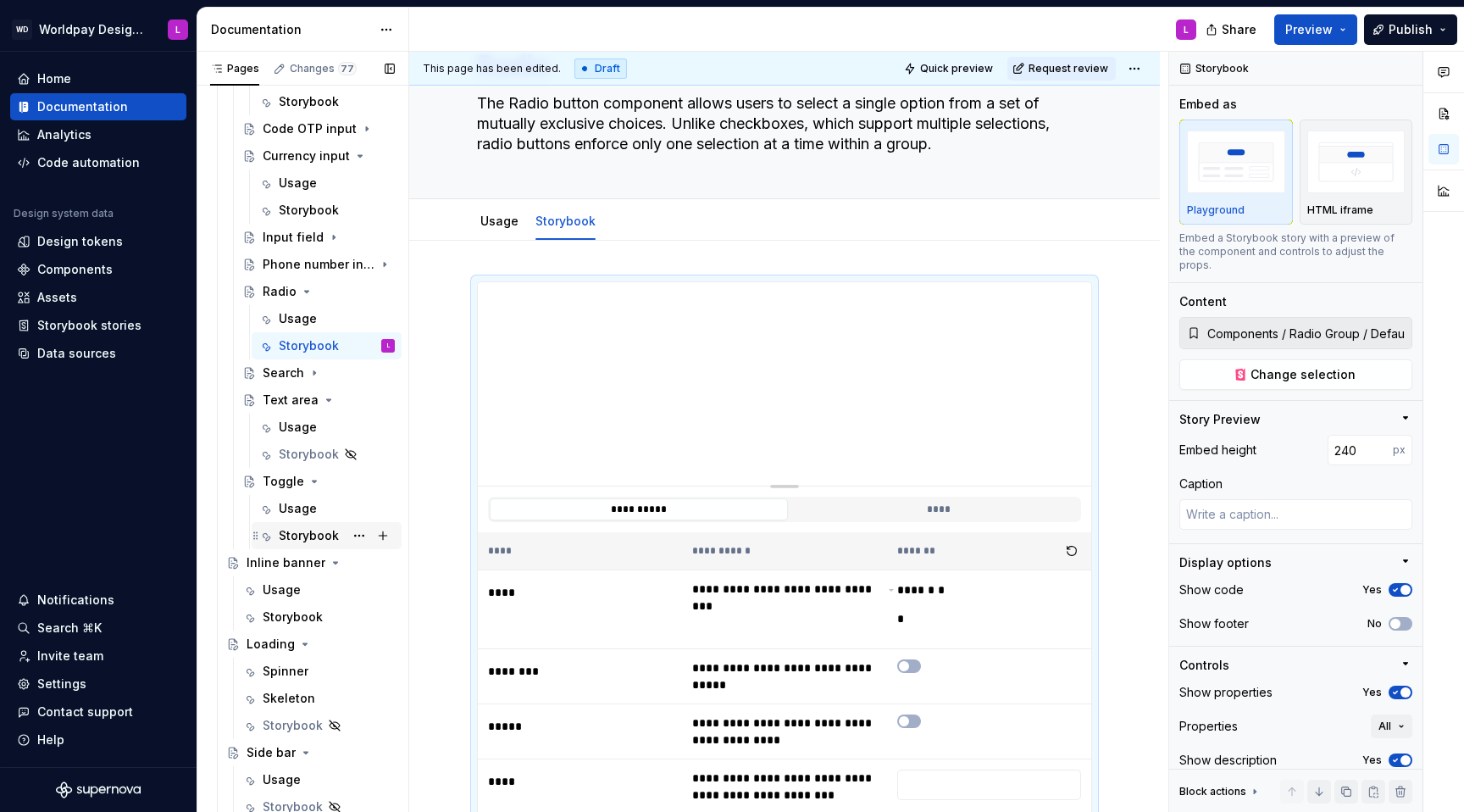
click at [300, 513] on div "Avatar Usage PC Storybook Badge Usage Storybook Breadcrumbs Usage Storybook But…" at bounding box center [303, 413] width 198 height 2114
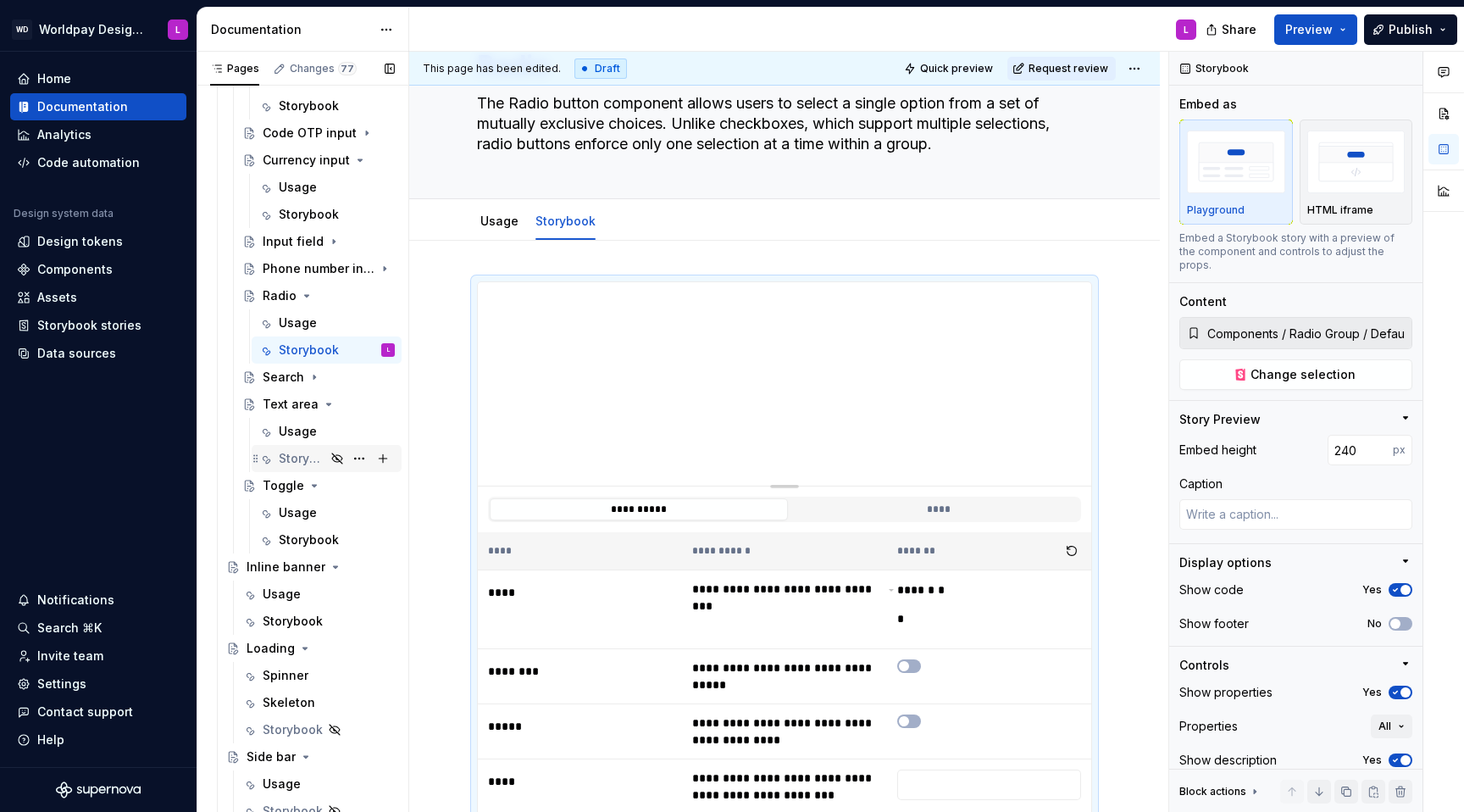
drag, startPoint x: 299, startPoint y: 536, endPoint x: 396, endPoint y: 451, distance: 129.0
click at [299, 513] on div "Storybook" at bounding box center [309, 539] width 60 height 17
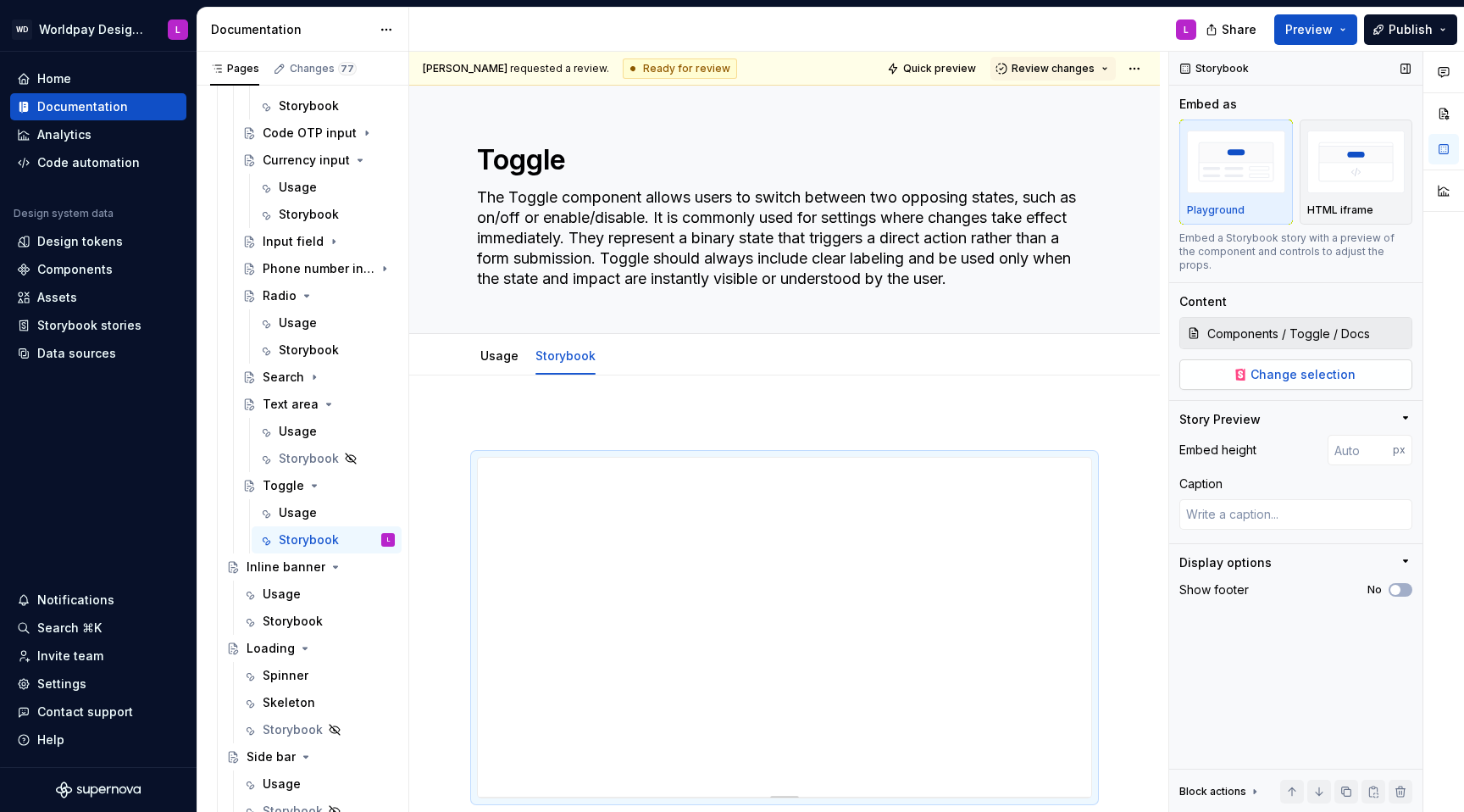
click at [1096, 366] on span "Change selection" at bounding box center [1303, 373] width 105 height 17
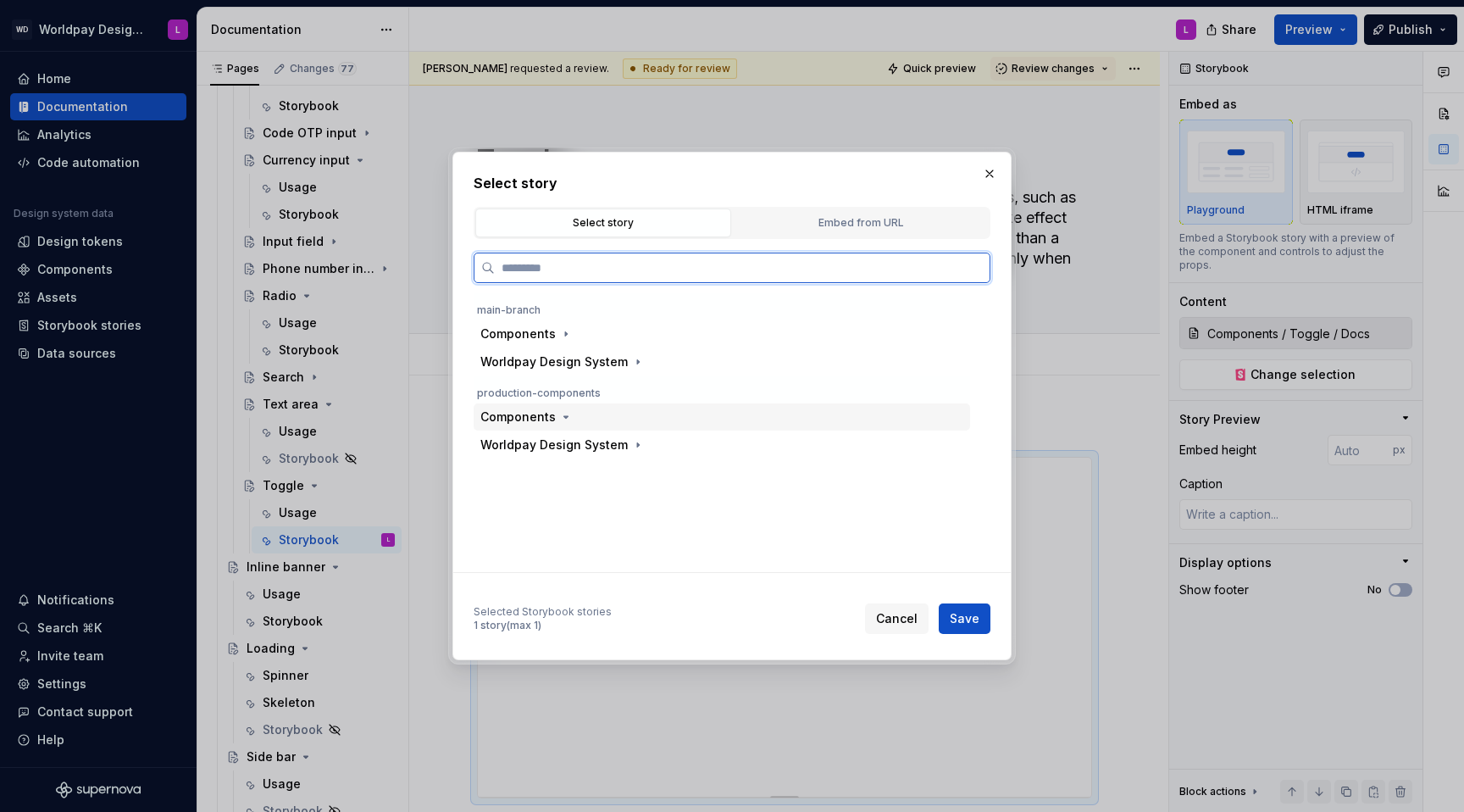
click at [549, 417] on div "Components" at bounding box center [518, 416] width 76 height 17
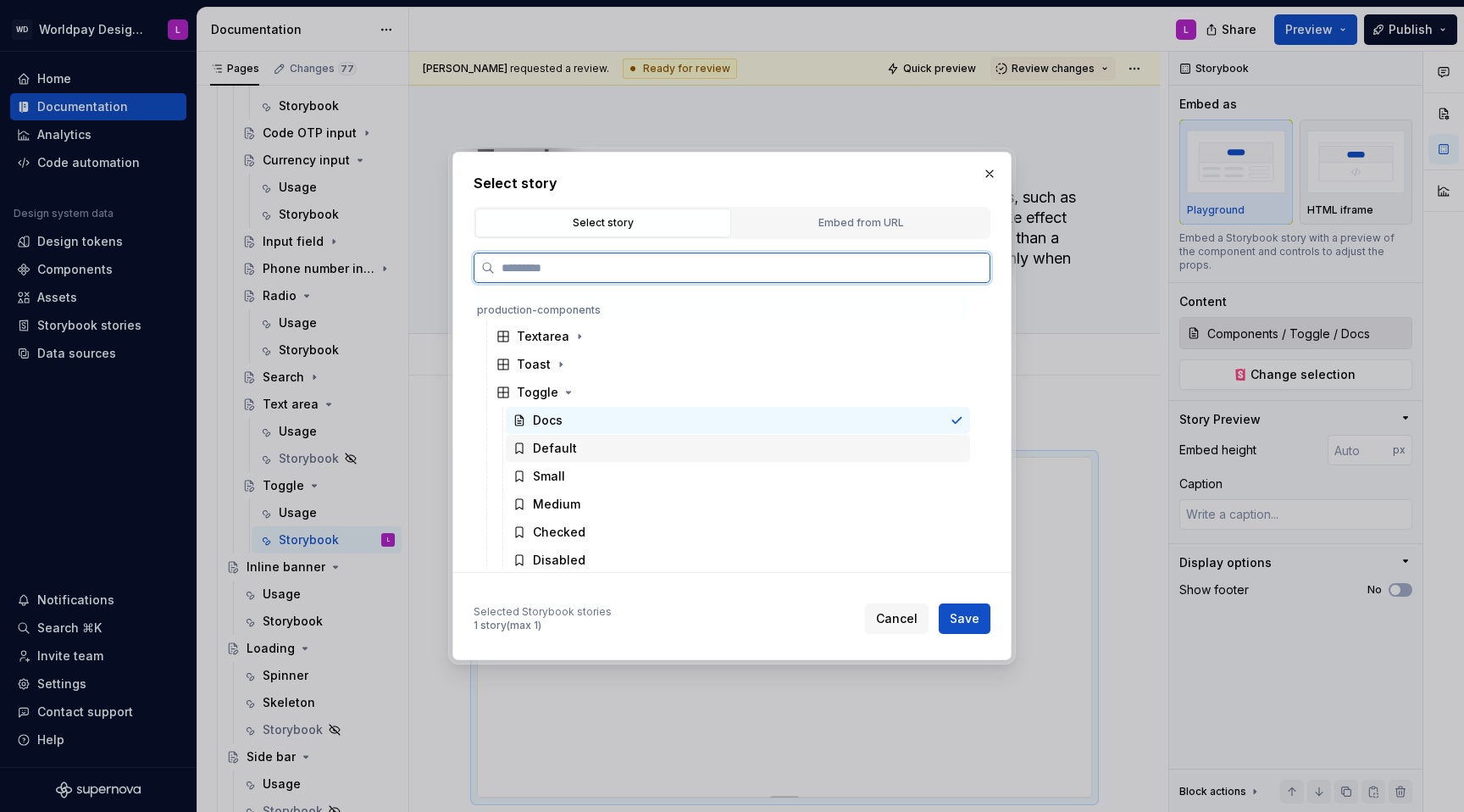
click at [589, 459] on div "Default" at bounding box center [737, 448] width 464 height 27
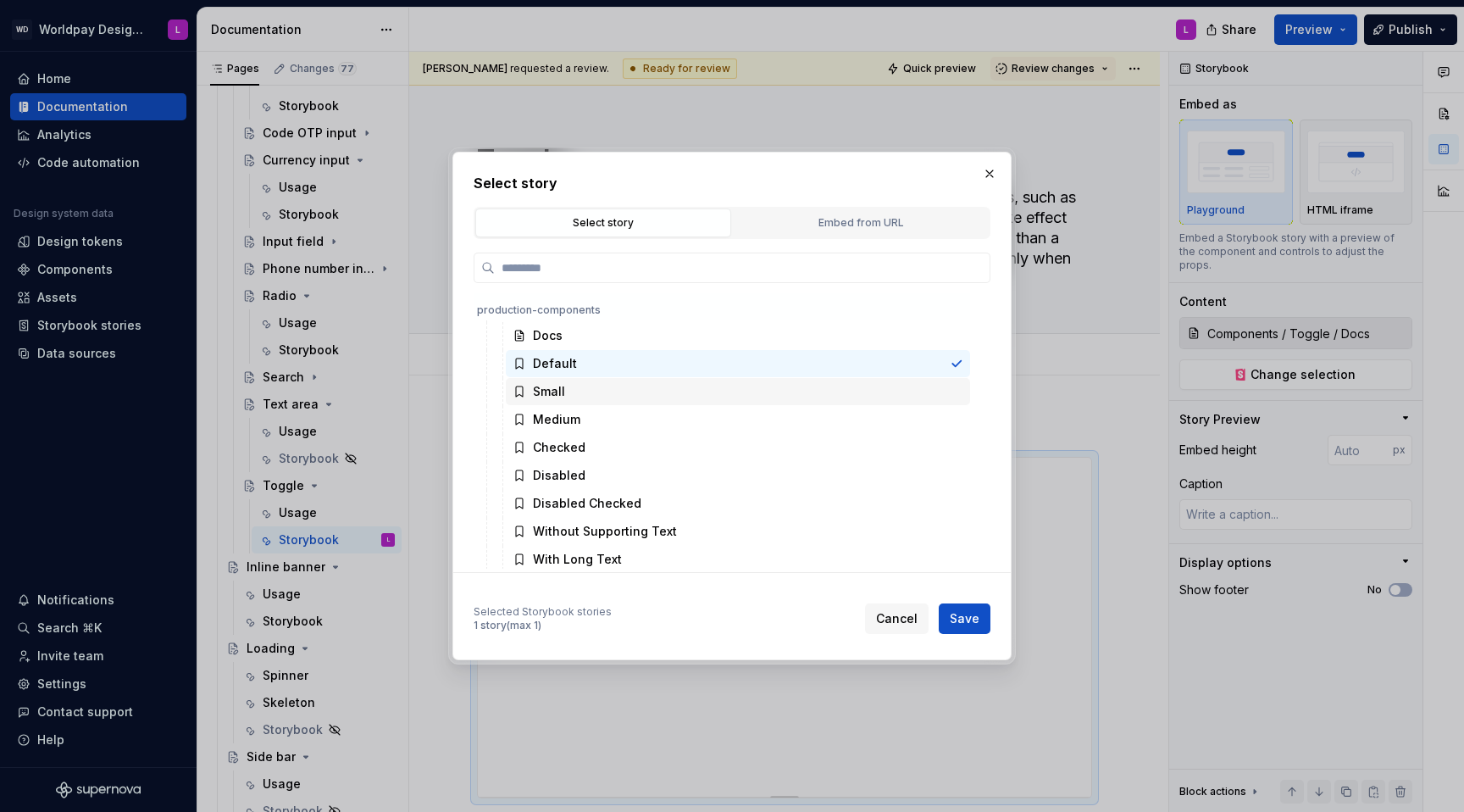
scroll to position [689, 0]
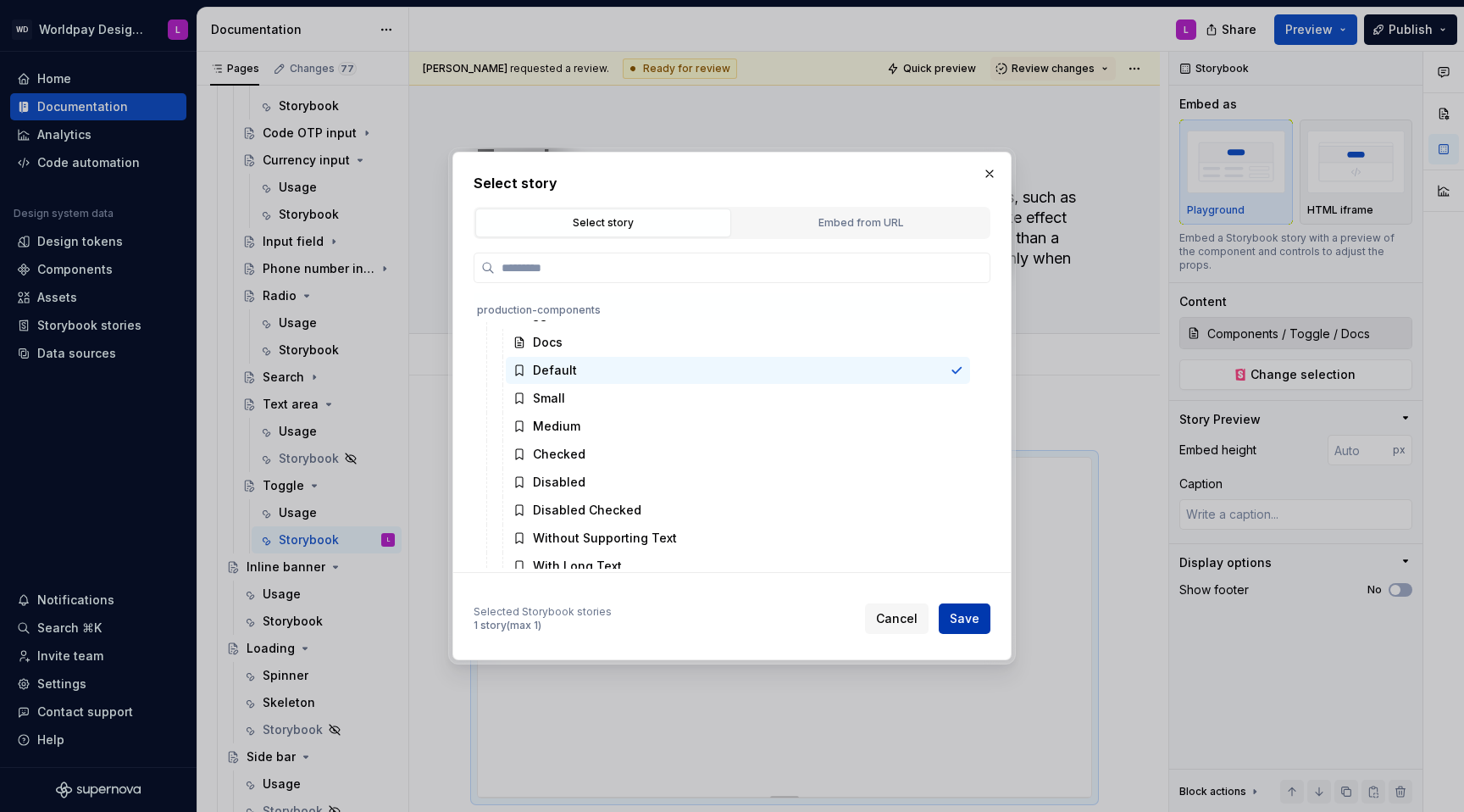
click at [989, 513] on button "Save" at bounding box center [964, 618] width 52 height 30
type textarea "*"
type input "Components / Toggle / Default"
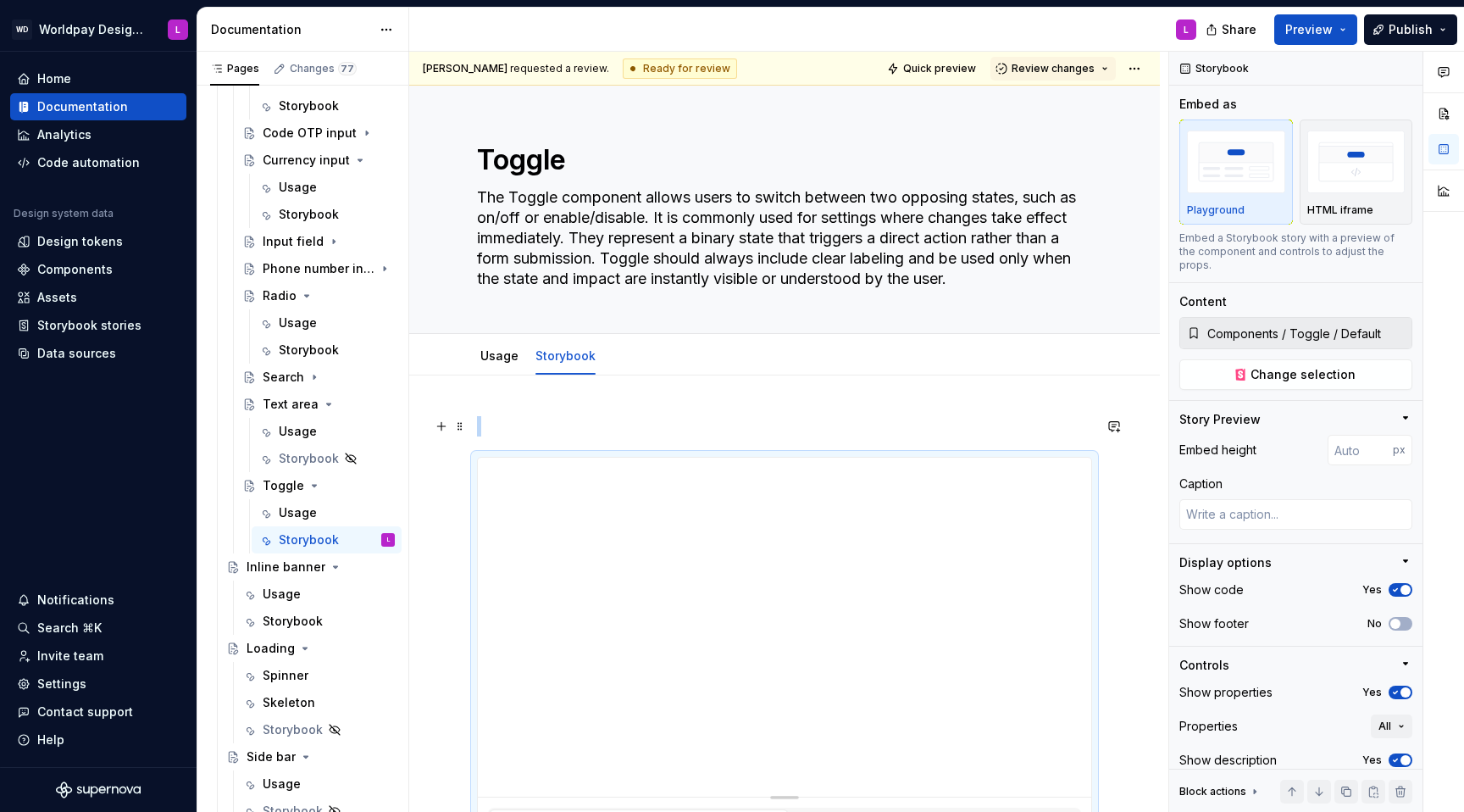
click at [535, 423] on p at bounding box center [784, 426] width 615 height 20
type textarea "*"
click at [1096, 439] on input "number" at bounding box center [1360, 449] width 65 height 30
type input "240"
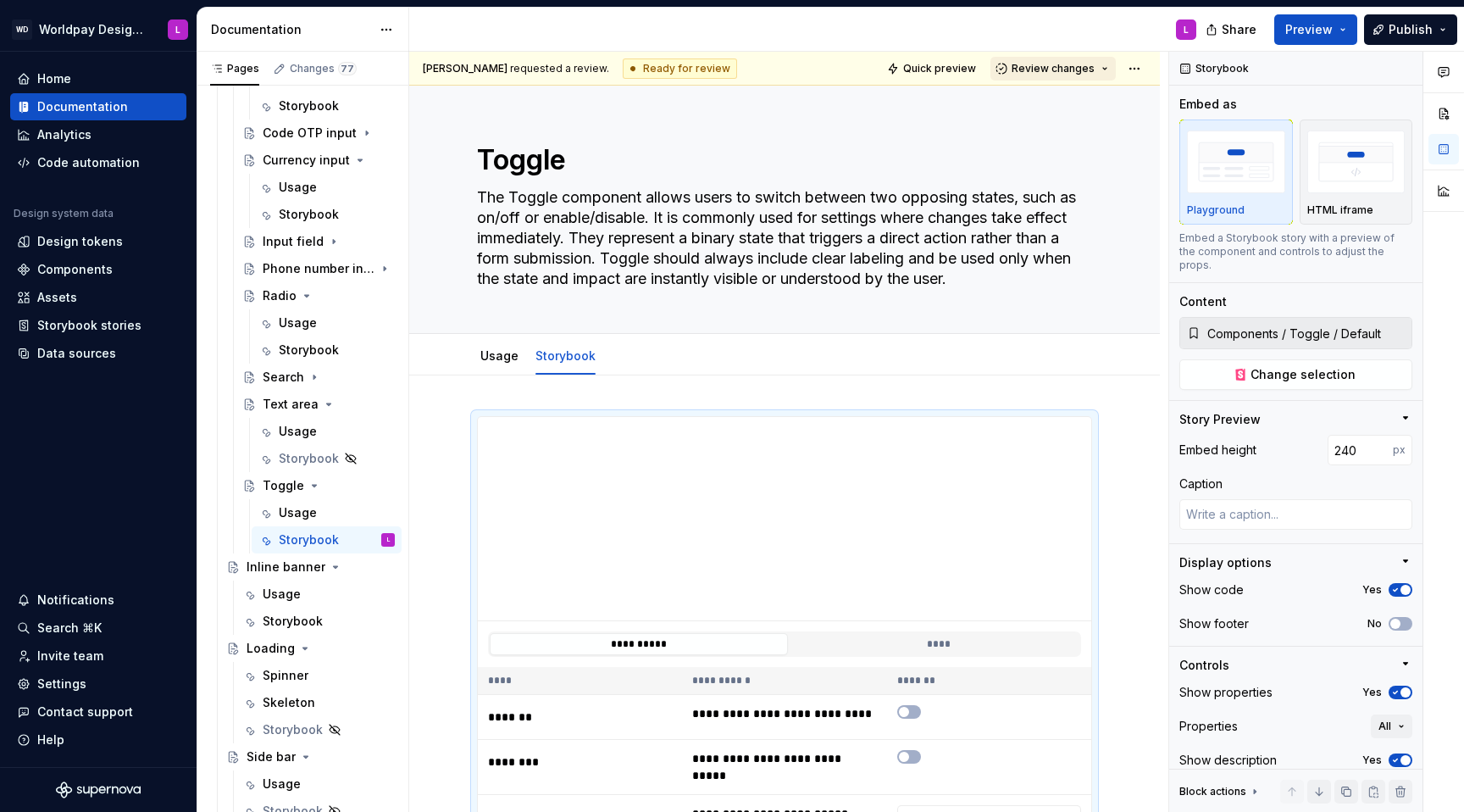
click at [1057, 69] on span "Review changes" at bounding box center [1053, 69] width 83 height 14
click at [1028, 26] on div "L" at bounding box center [809, 29] width 801 height 44
click at [292, 513] on div "Storybook" at bounding box center [293, 620] width 60 height 17
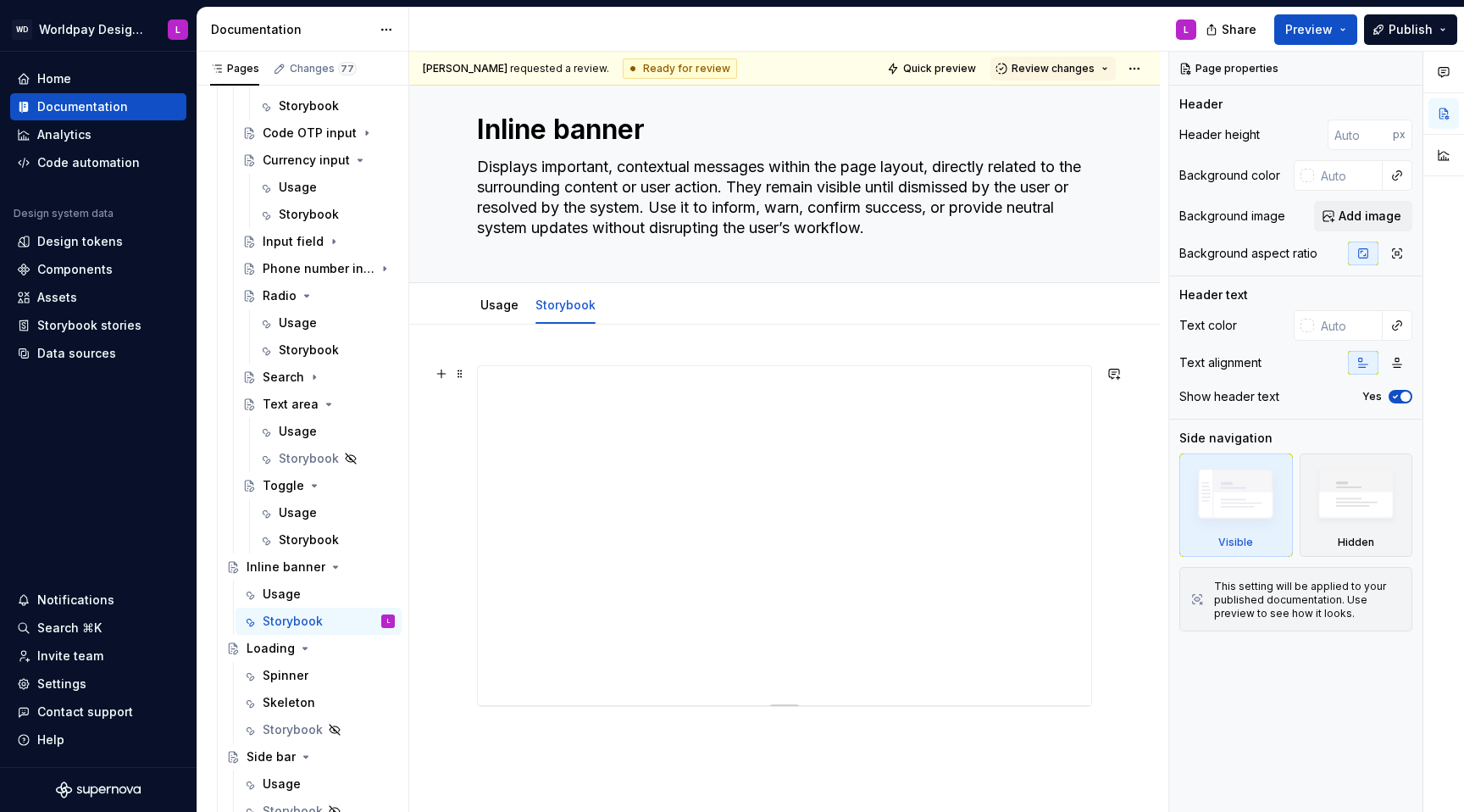
scroll to position [13, 0]
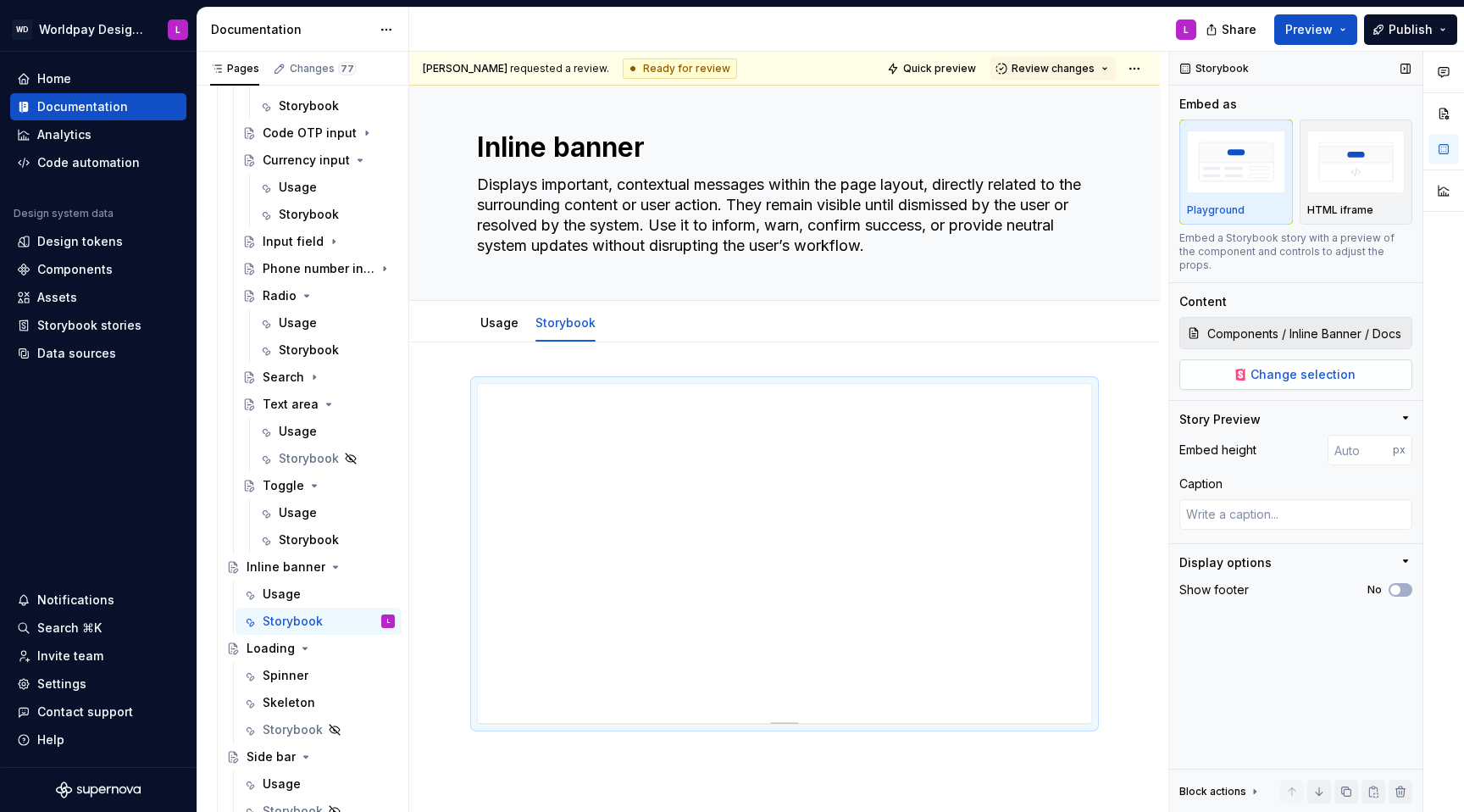
click at [1096, 375] on div "Components / Inline Banner / Docs Change selection" at bounding box center [1297, 353] width 233 height 73
click at [1096, 369] on span "Change selection" at bounding box center [1303, 373] width 105 height 17
type textarea "*"
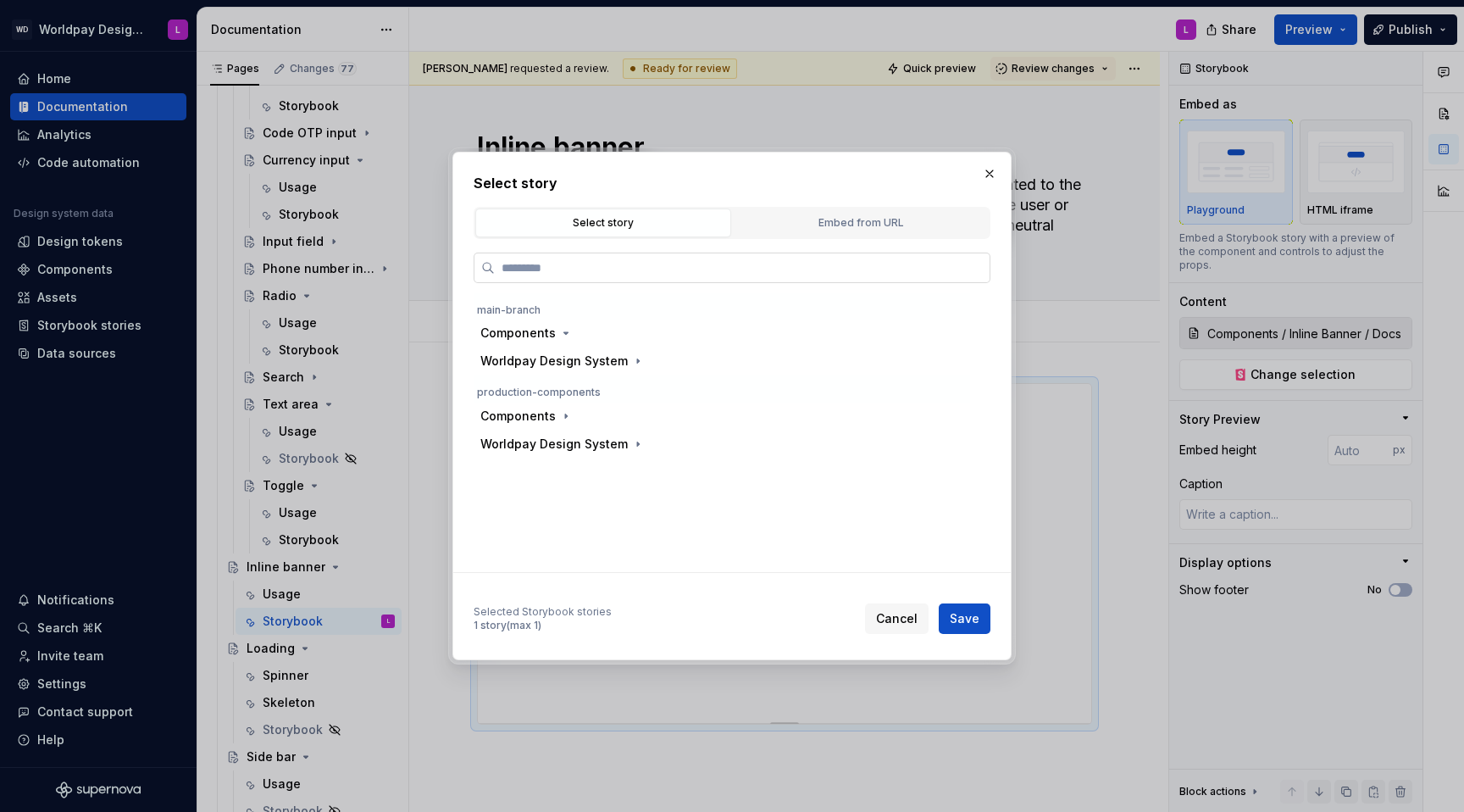
click at [538, 270] on input "search" at bounding box center [742, 267] width 495 height 17
type input "******"
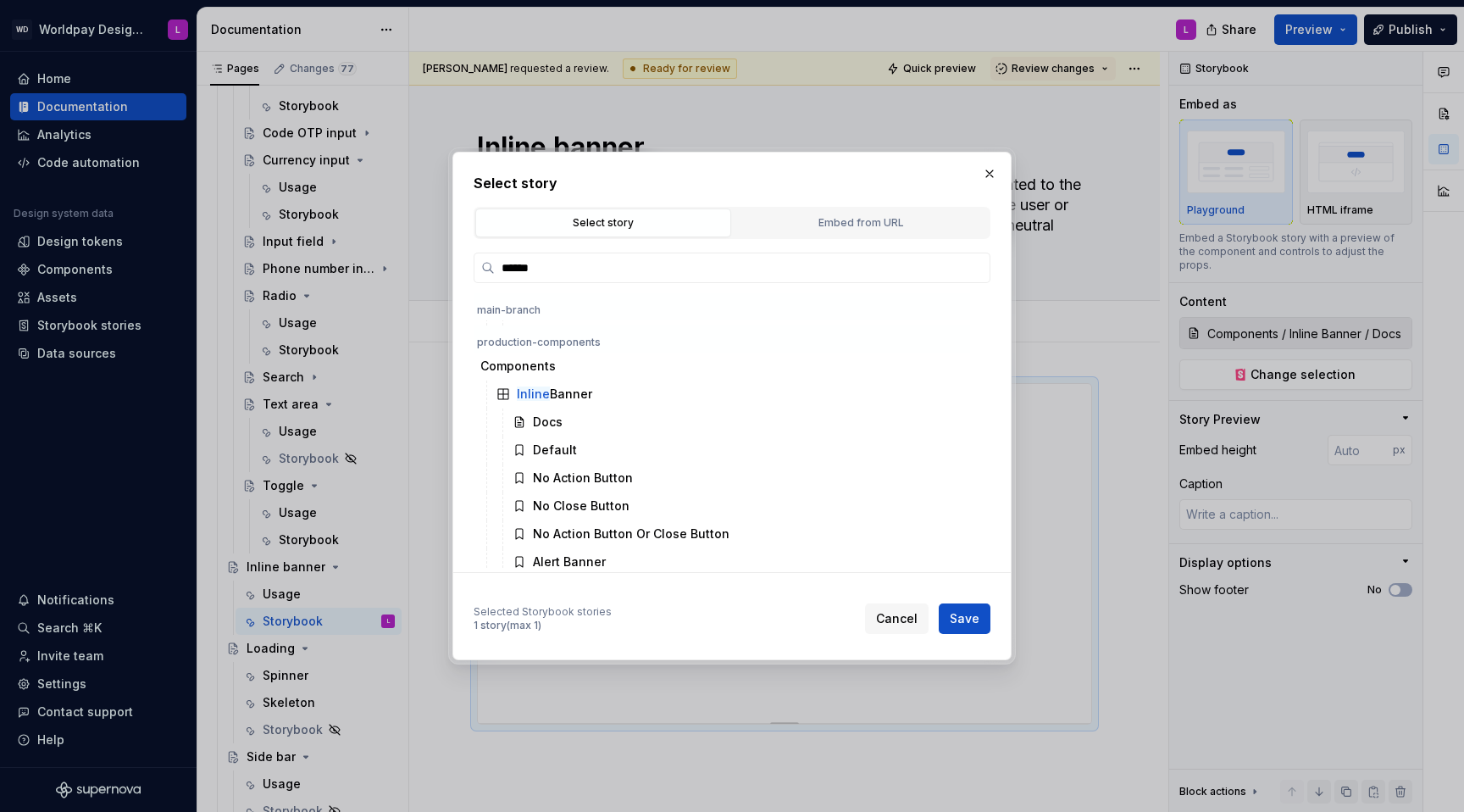
scroll to position [595, 0]
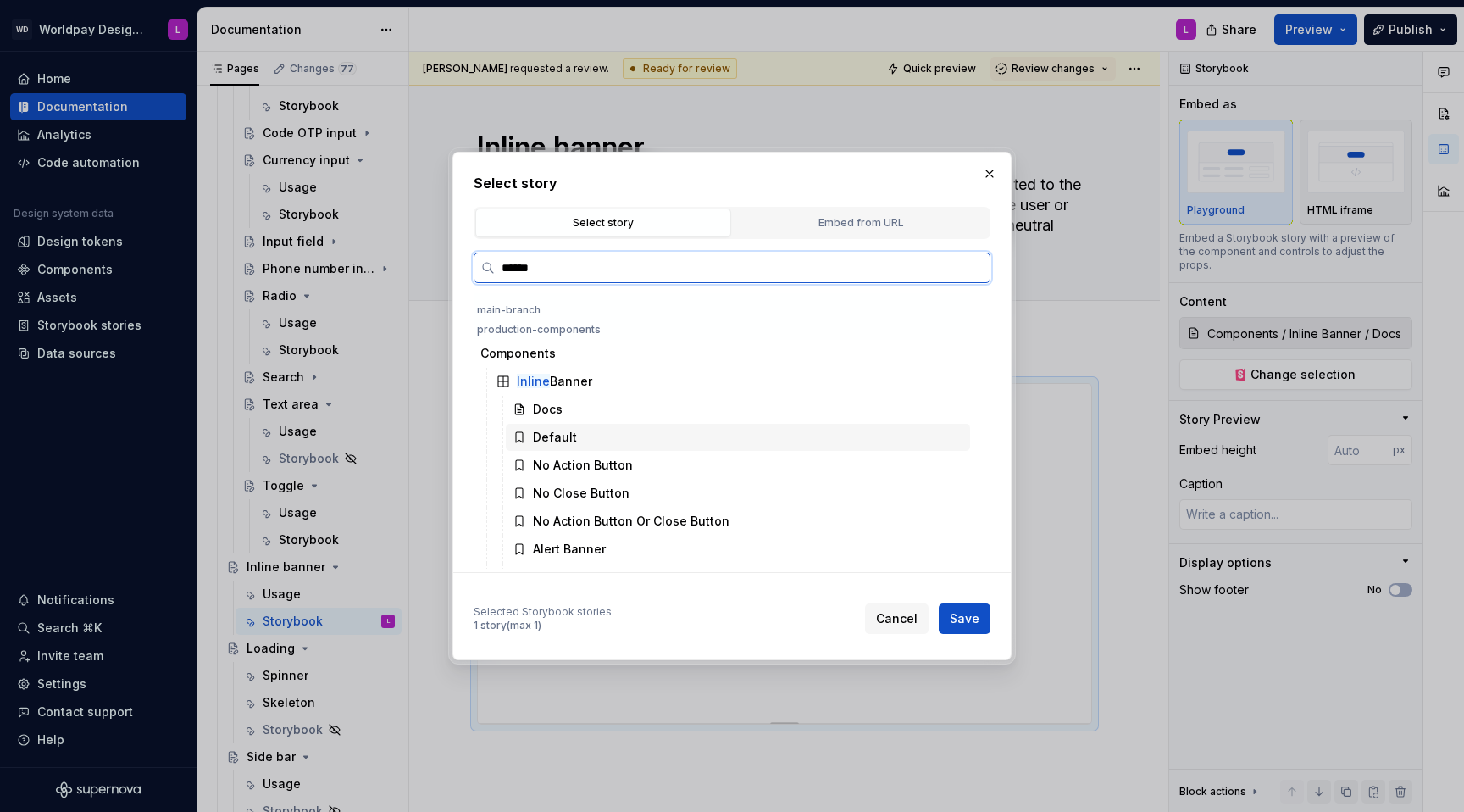
click at [575, 425] on div "Default" at bounding box center [737, 438] width 464 height 27
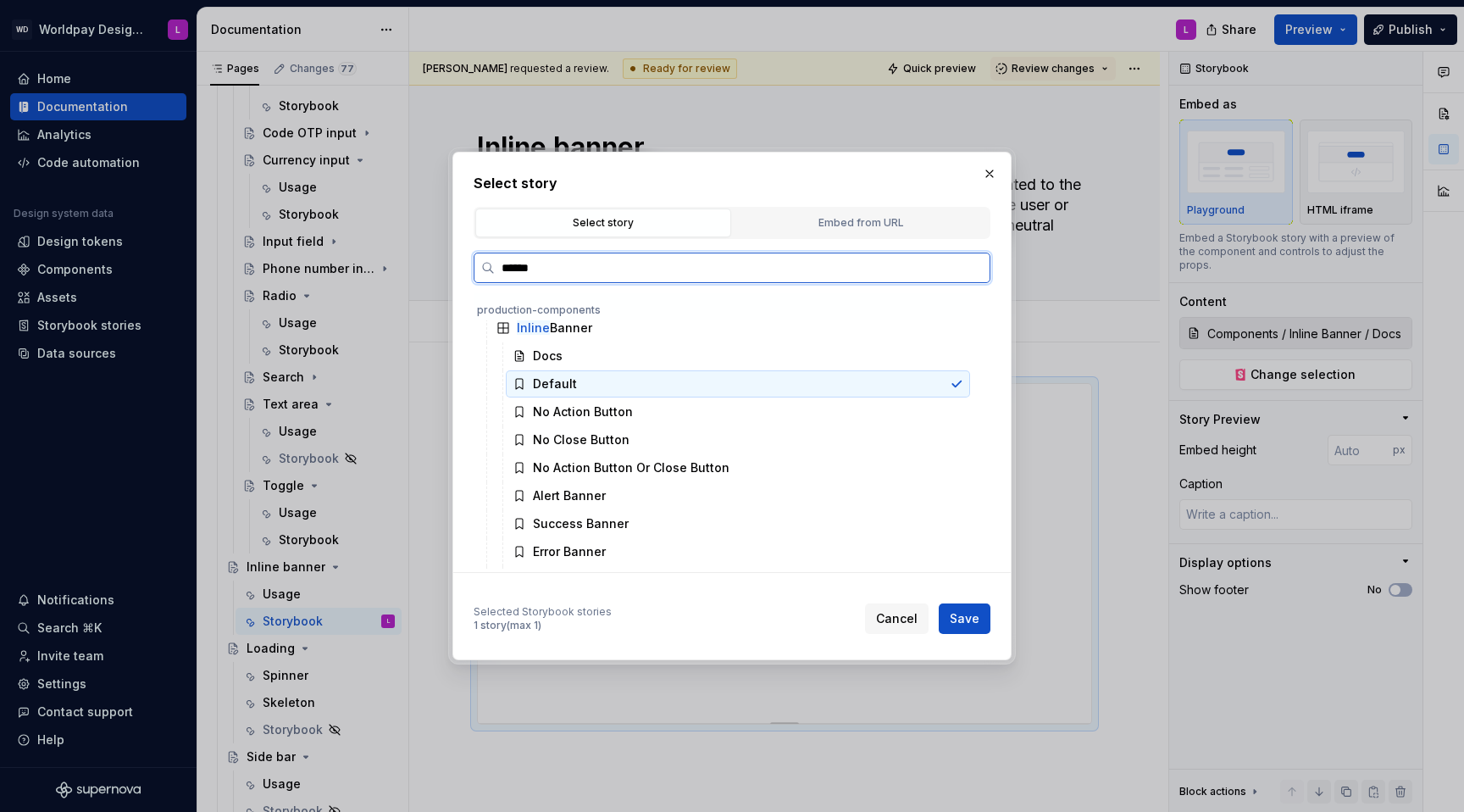
scroll to position [621, 0]
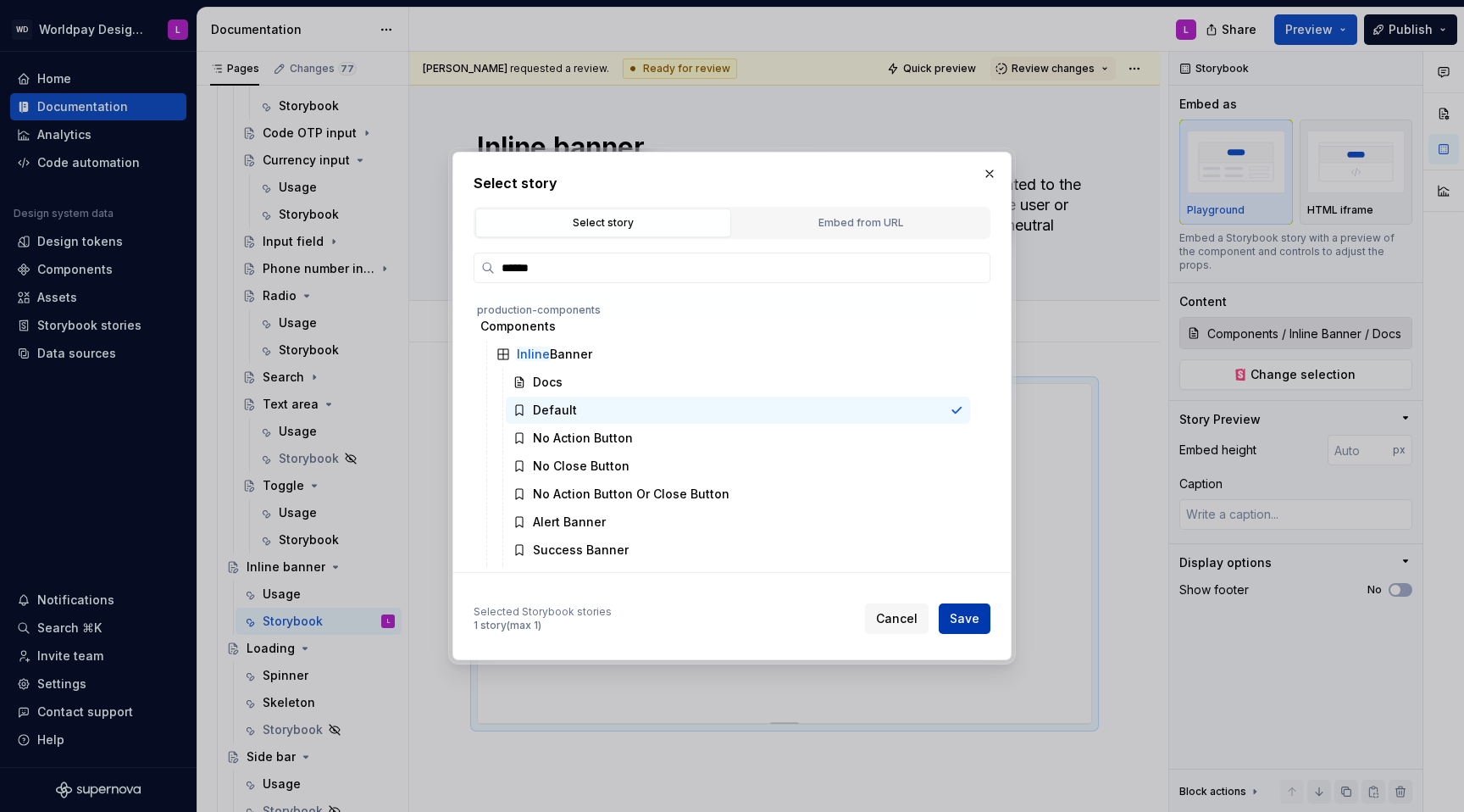
click at [972, 513] on span "Save" at bounding box center [965, 618] width 29 height 17
type textarea "*"
type input "Components / Inline Banner / Default"
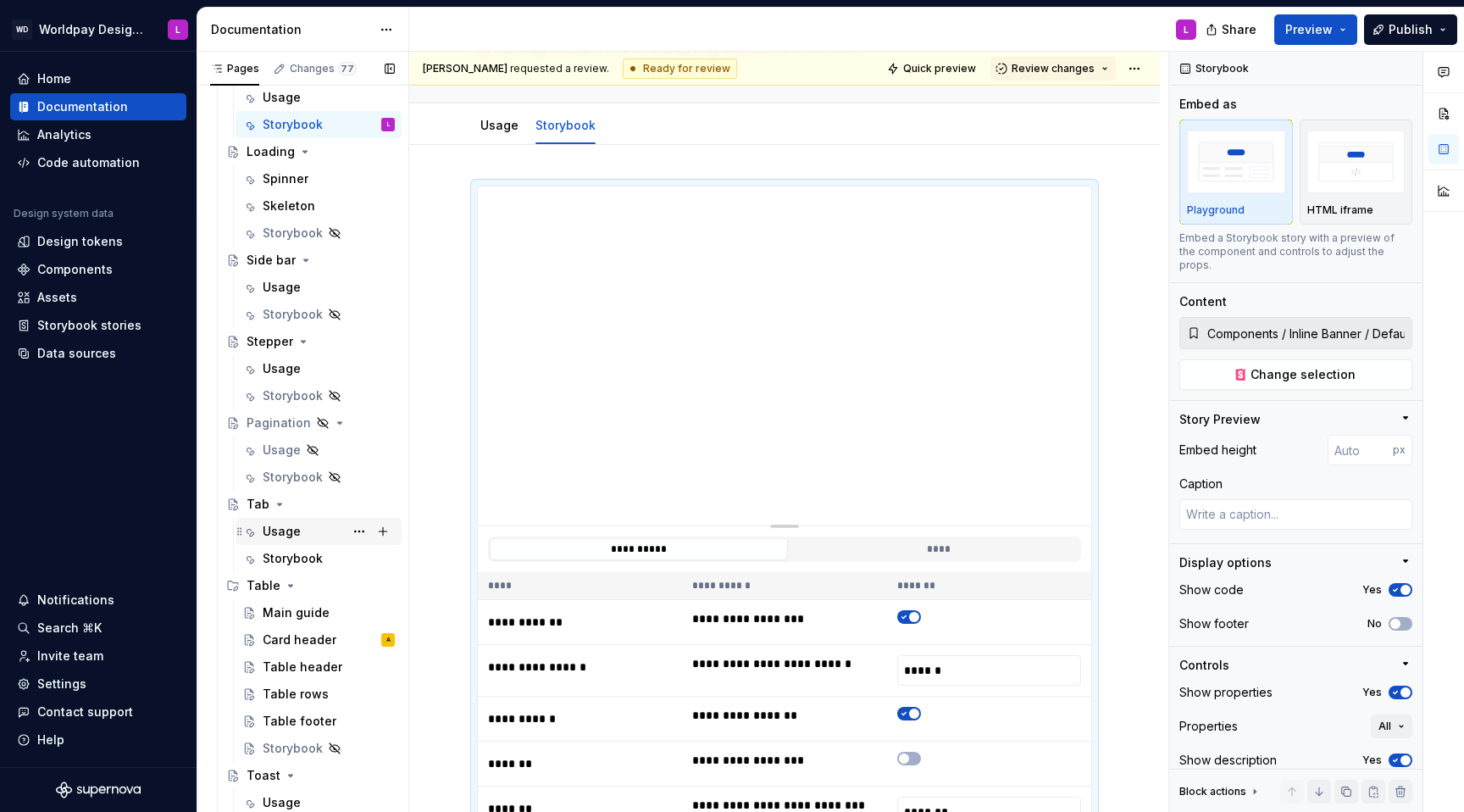
scroll to position [1983, 0]
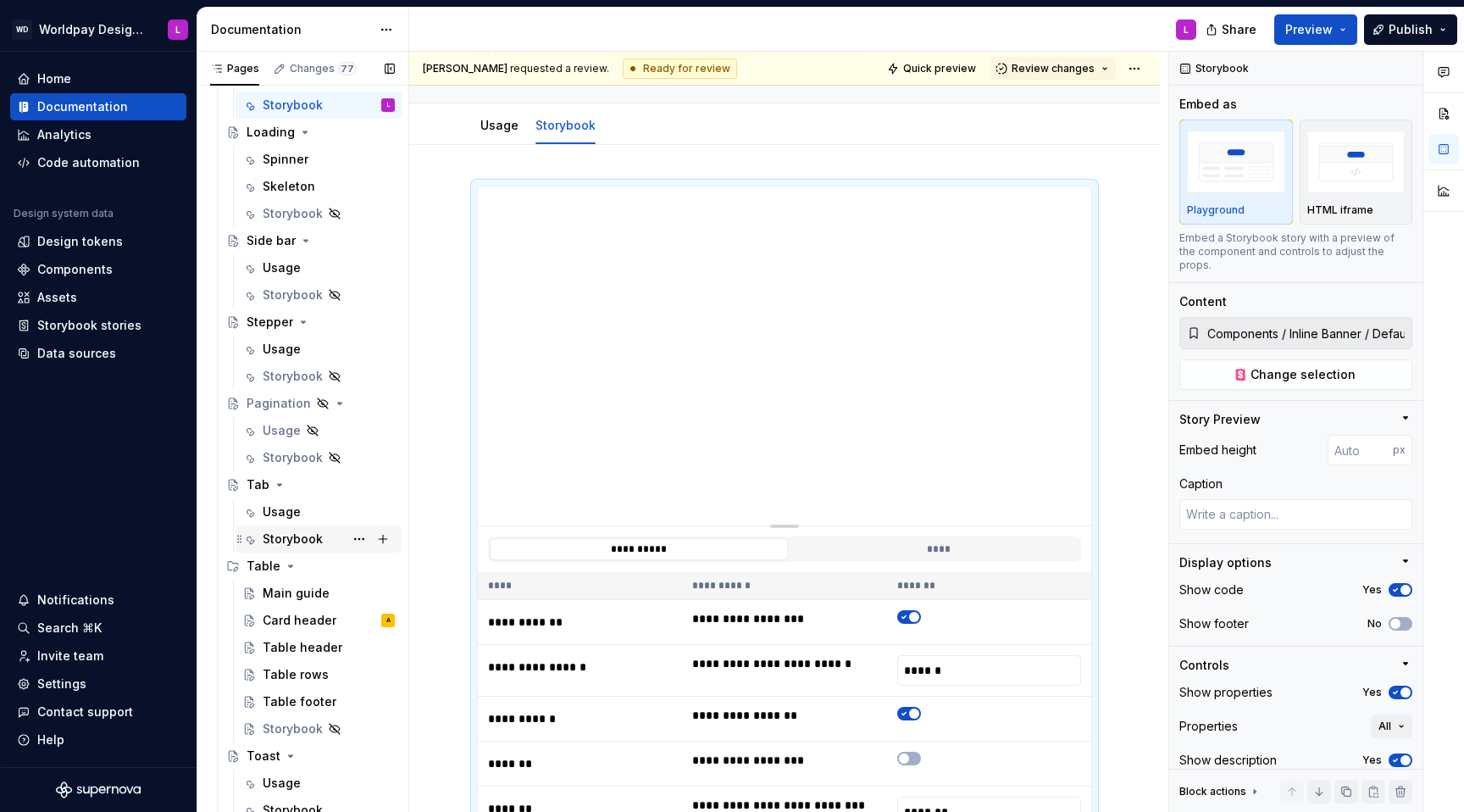
click at [279, 513] on div "Storybook" at bounding box center [293, 538] width 60 height 17
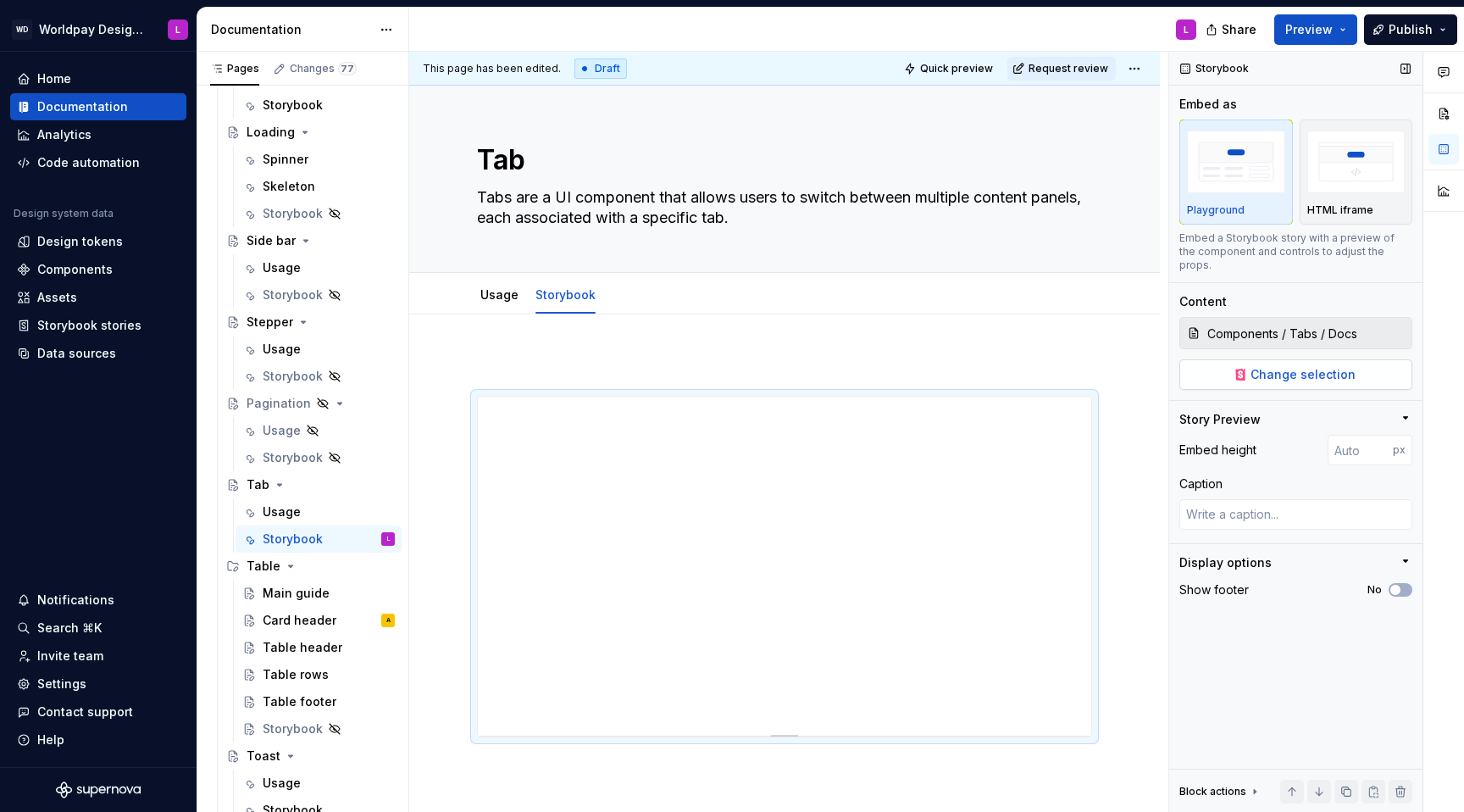
click at [1096, 374] on button "Change selection" at bounding box center [1297, 373] width 233 height 30
type textarea "*"
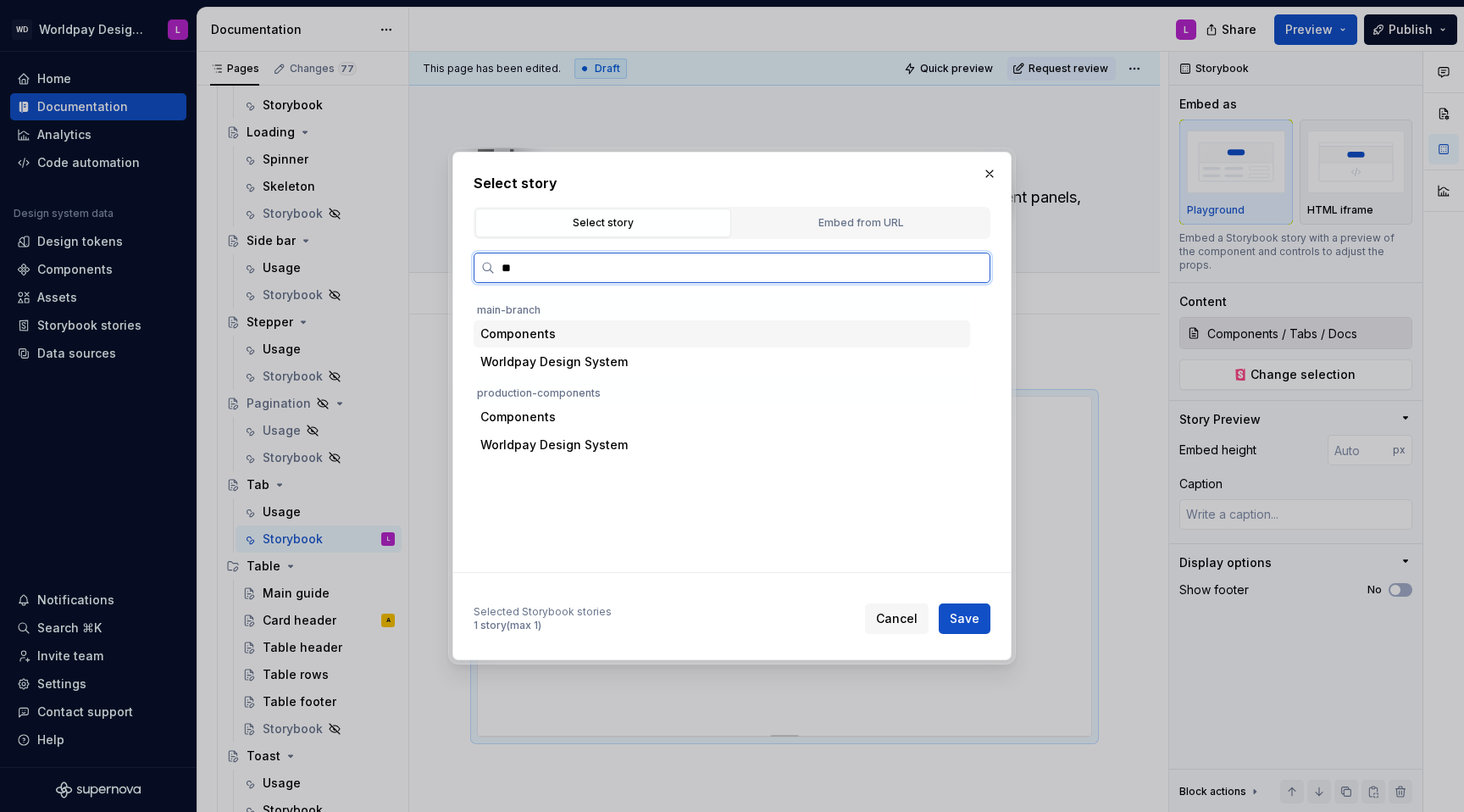
type input "***"
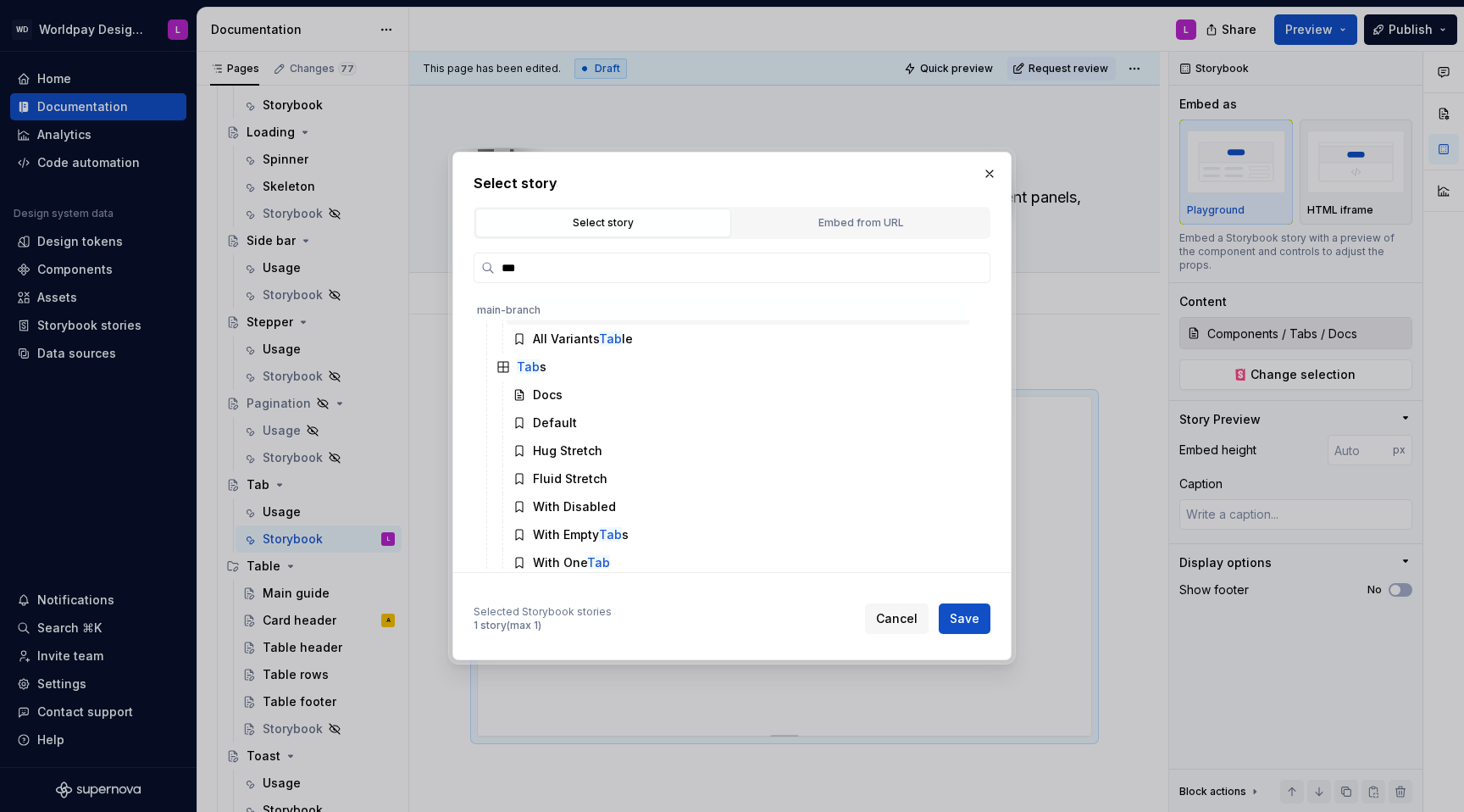
scroll to position [758, 0]
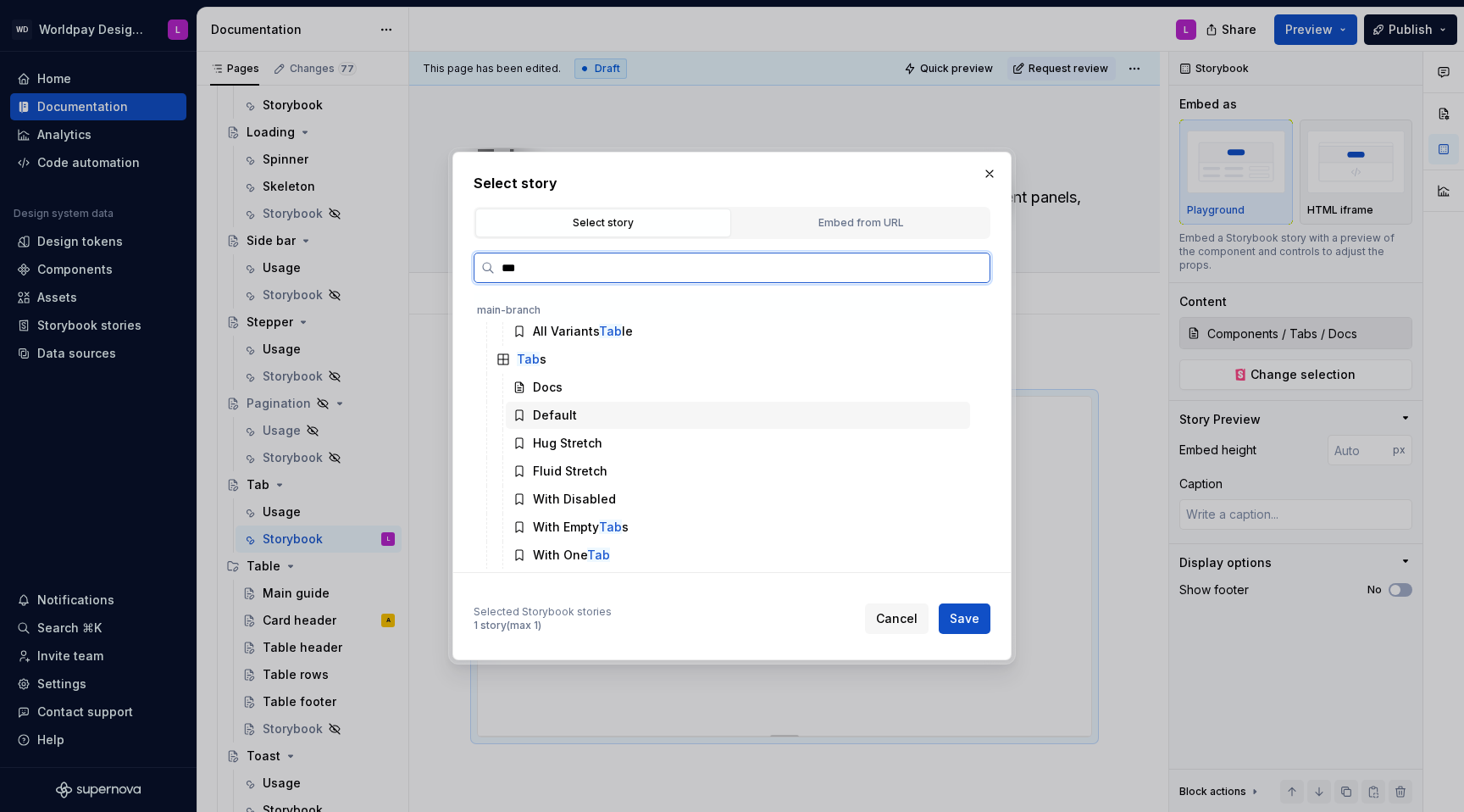
click at [562, 415] on div "Default" at bounding box center [554, 414] width 44 height 17
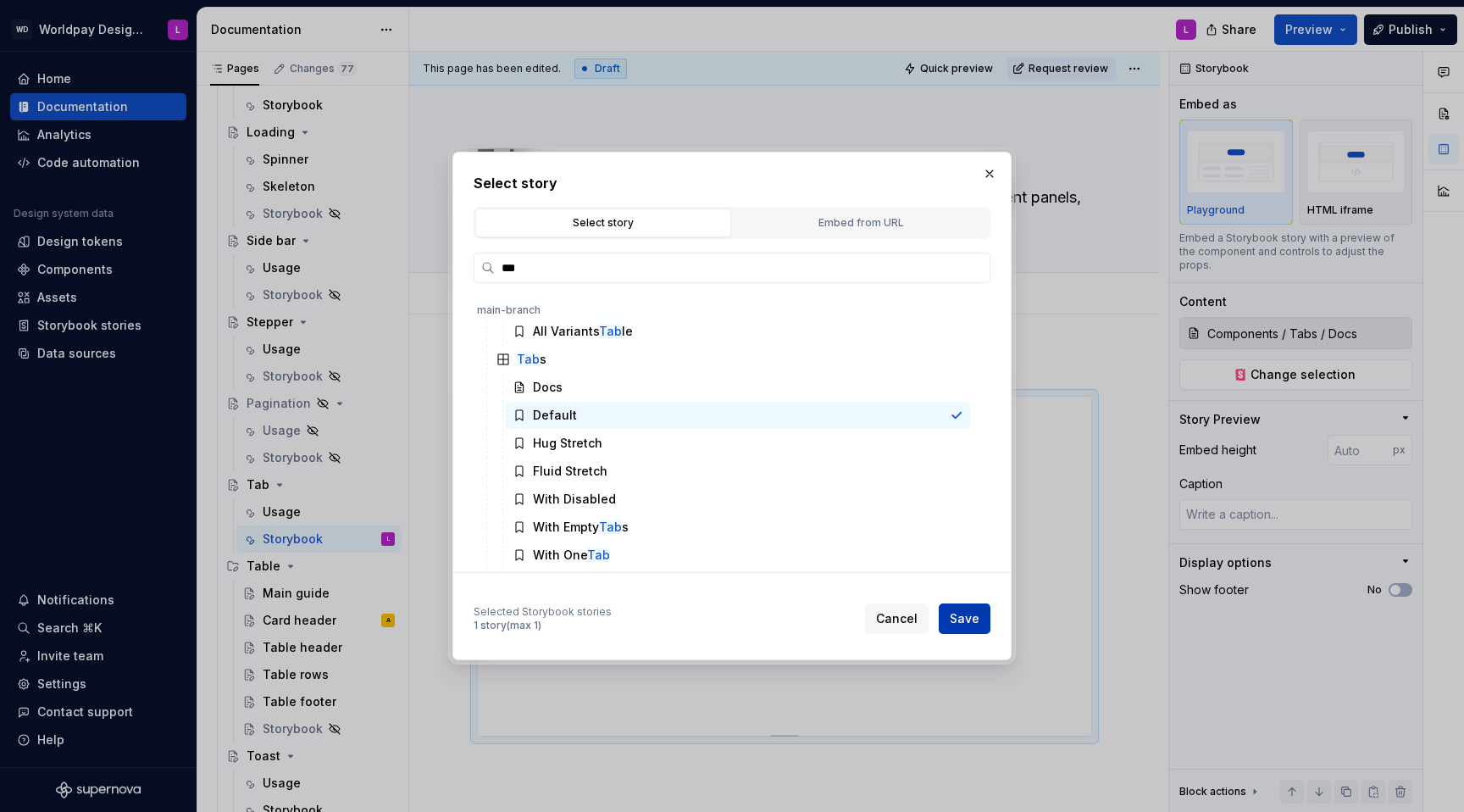
click at [964, 513] on span "Save" at bounding box center [965, 618] width 29 height 17
type textarea "*"
type input "Components / Tabs / Default"
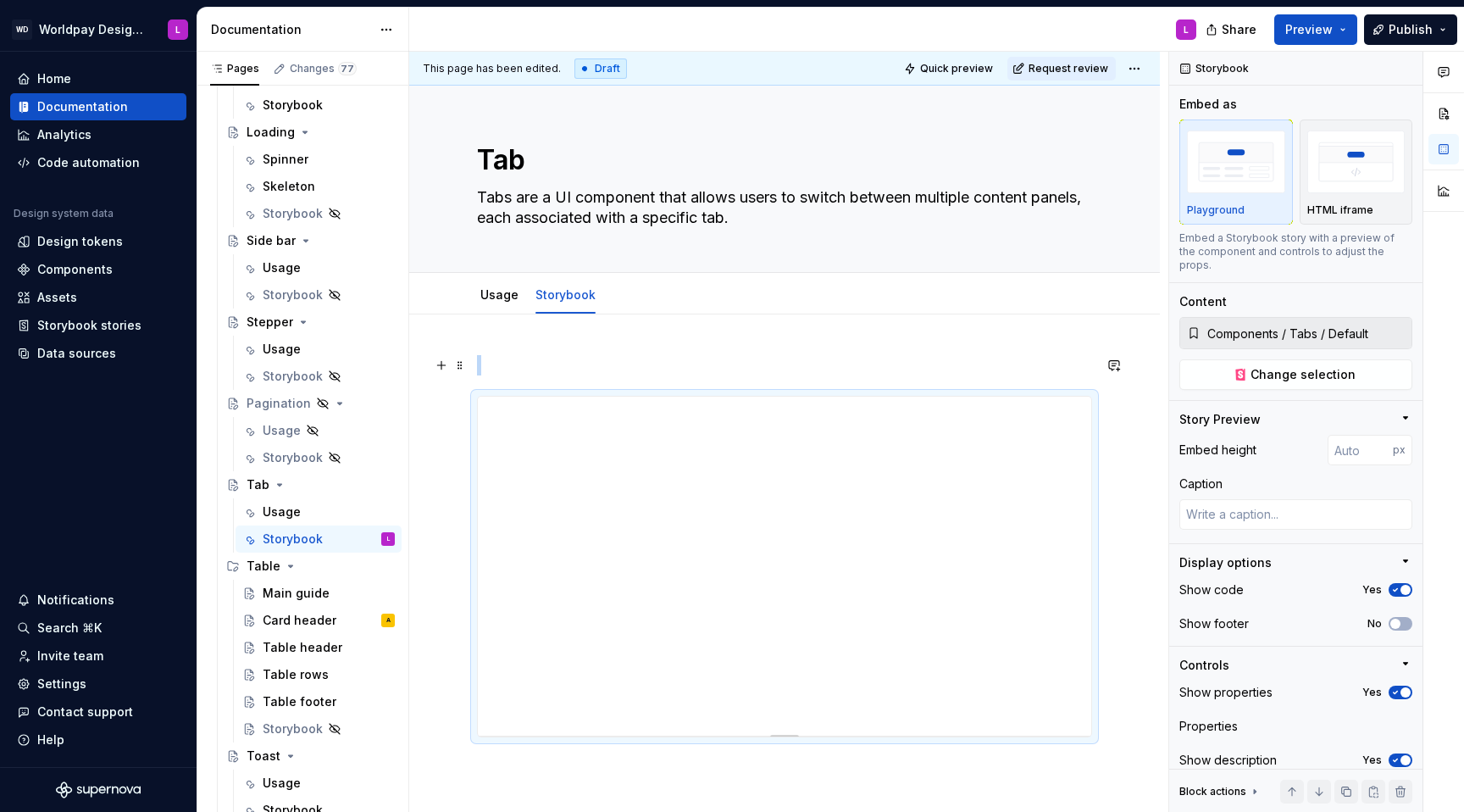
click at [533, 360] on p at bounding box center [784, 365] width 615 height 20
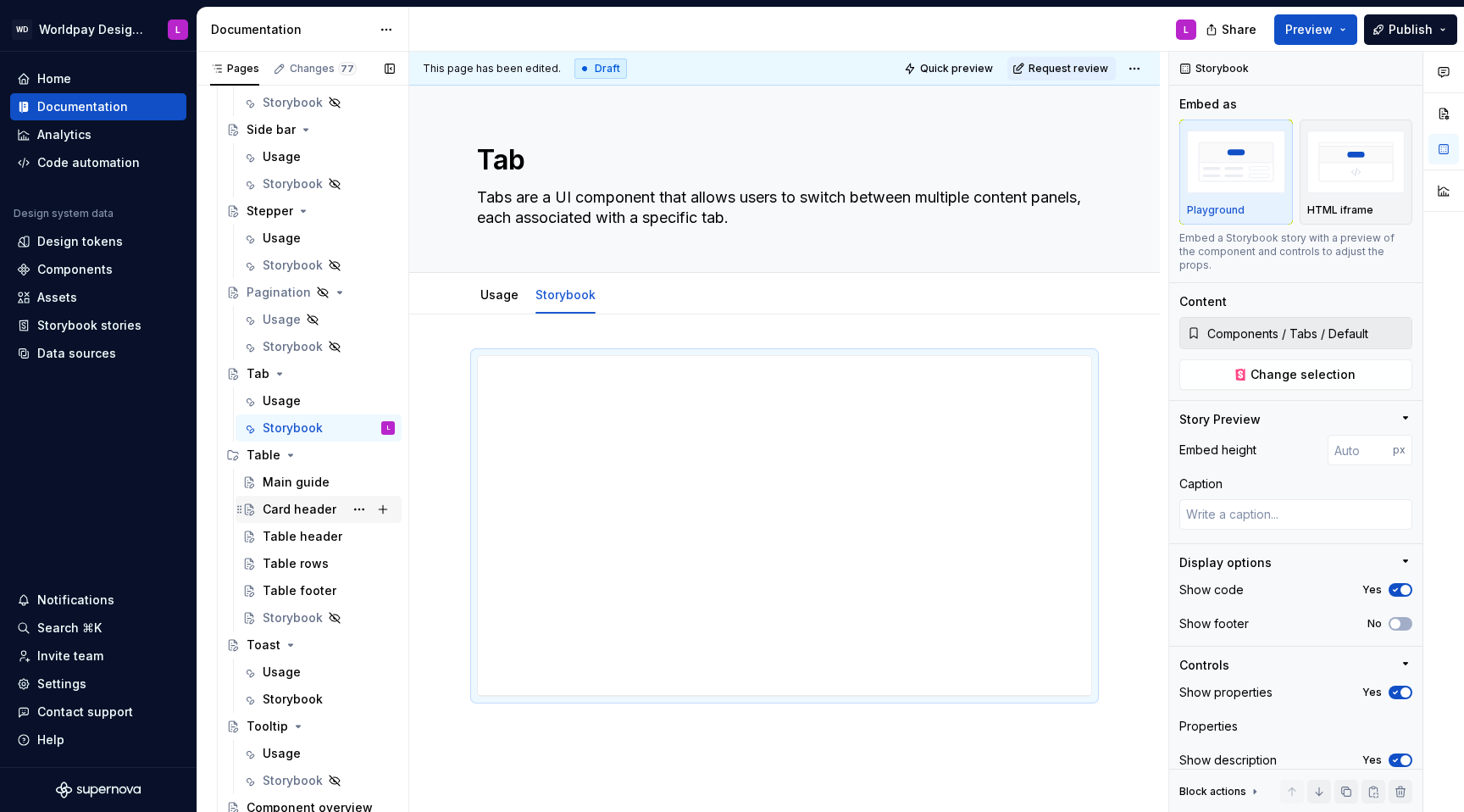
scroll to position [2126, 0]
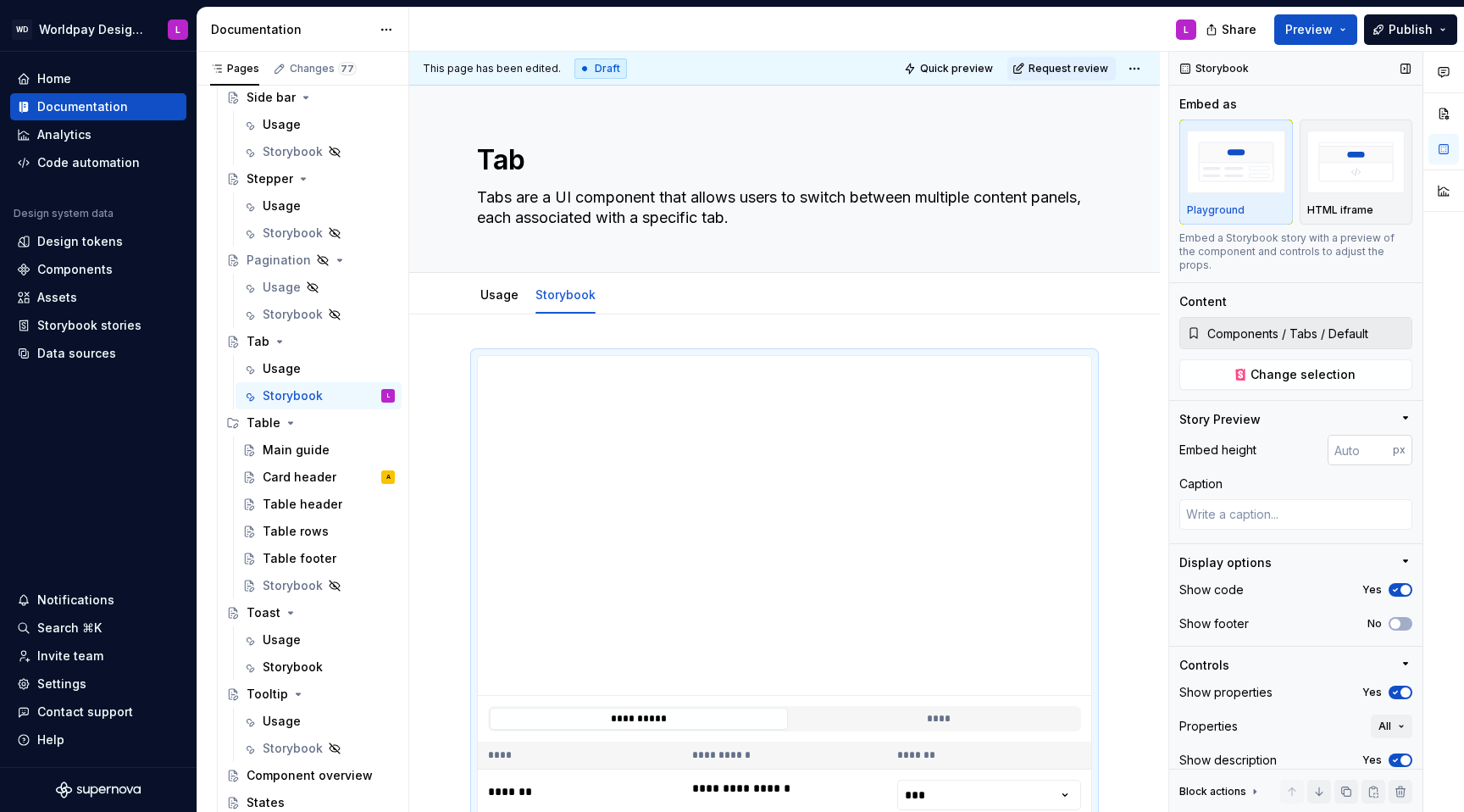
type textarea "*"
click at [1096, 441] on input "number" at bounding box center [1360, 449] width 65 height 30
type input "240"
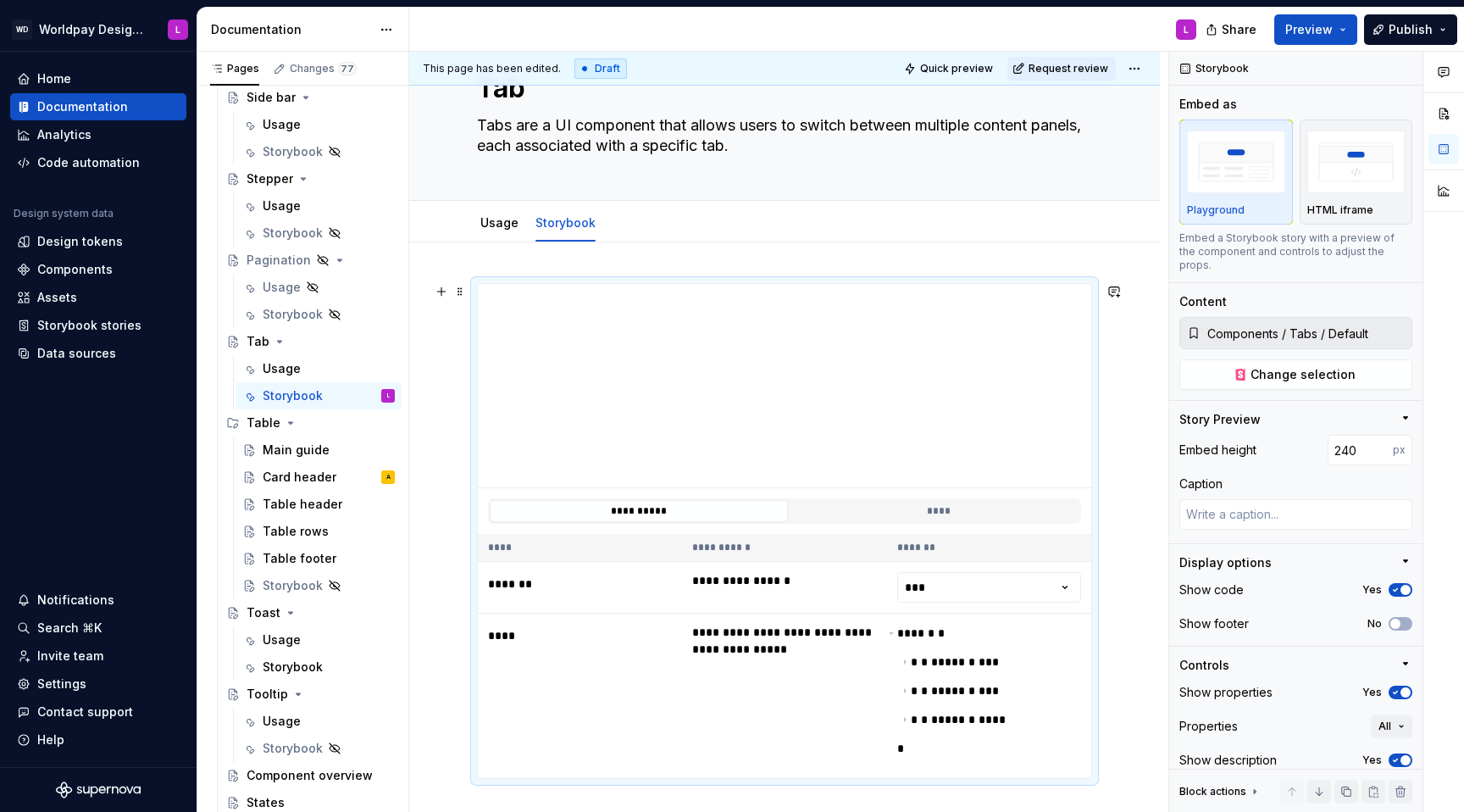
scroll to position [73, 0]
click at [492, 264] on div "**********" at bounding box center [785, 707] width 751 height 932
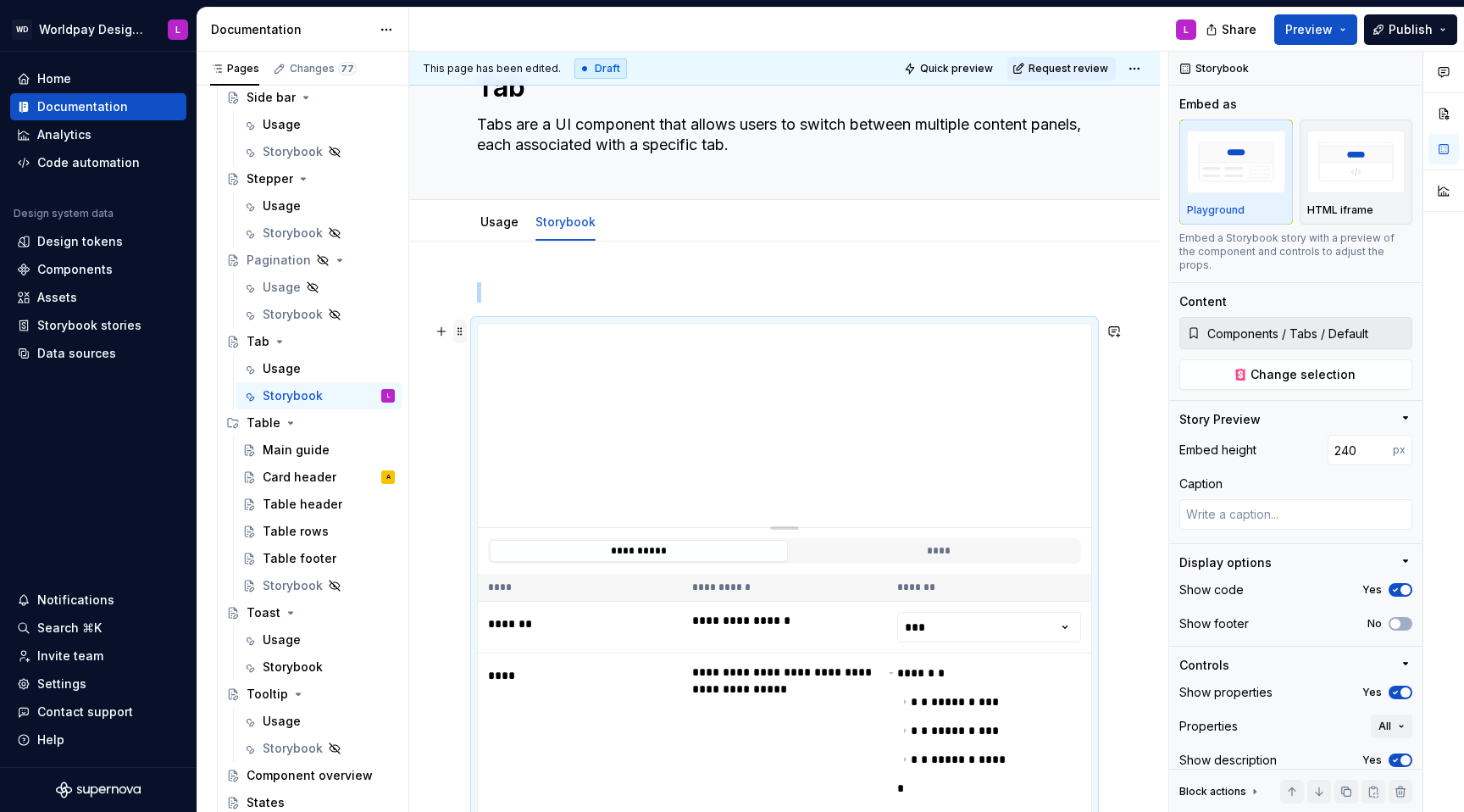
click at [461, 336] on span at bounding box center [460, 331] width 14 height 23
click at [518, 360] on div "Duplicate" at bounding box center [539, 357] width 110 height 17
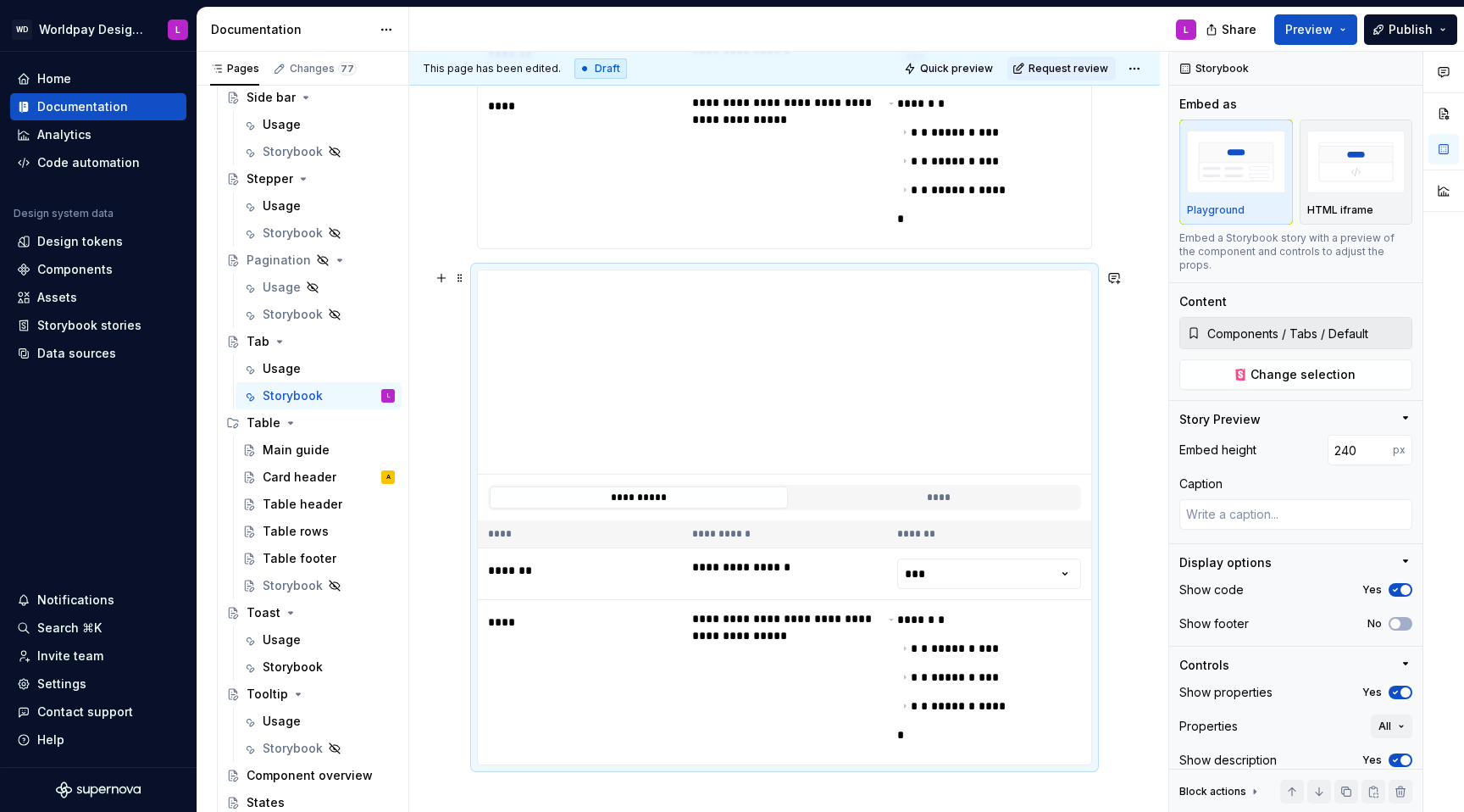
scroll to position [650, 0]
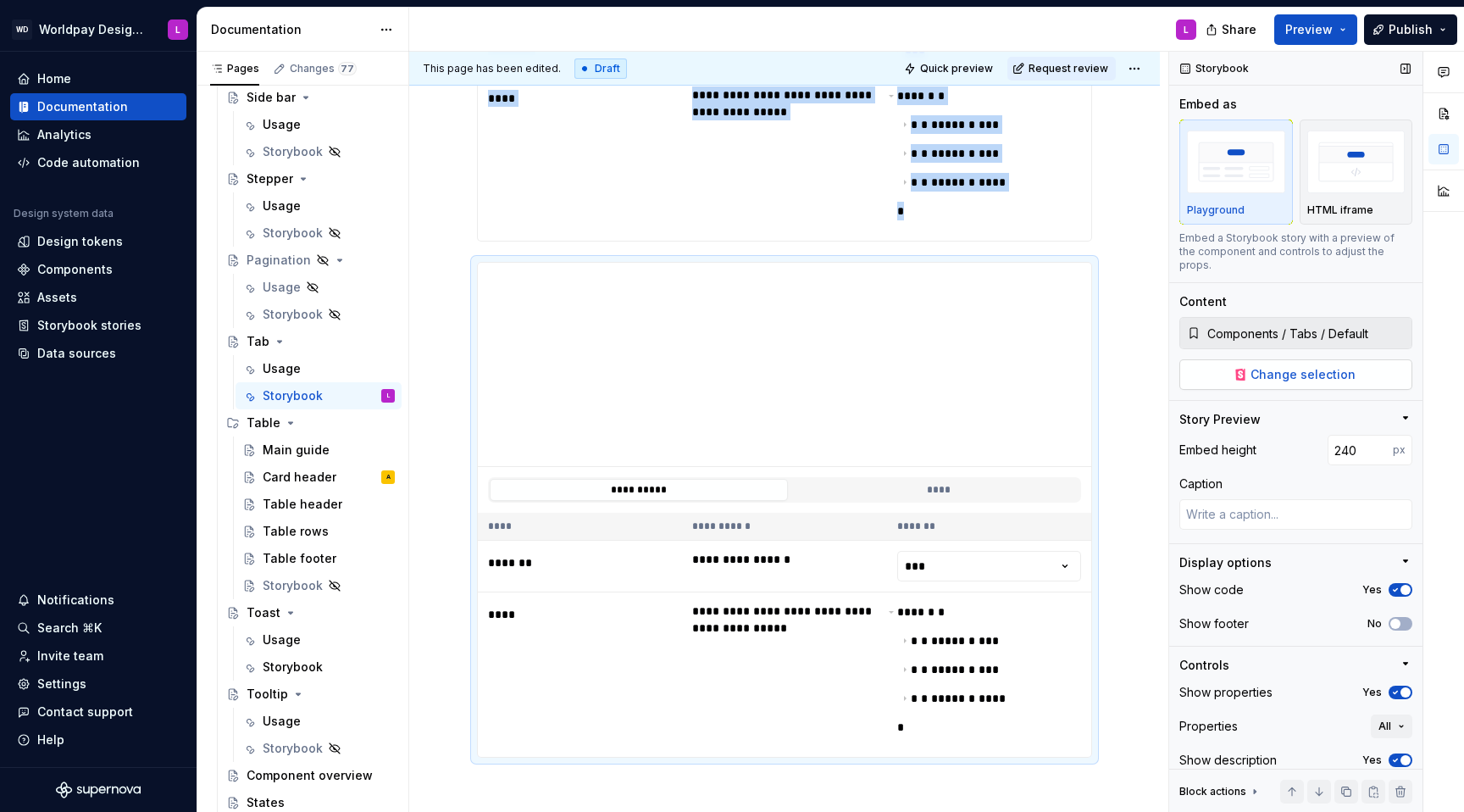
click at [1096, 367] on span "Change selection" at bounding box center [1303, 373] width 105 height 17
type textarea "*"
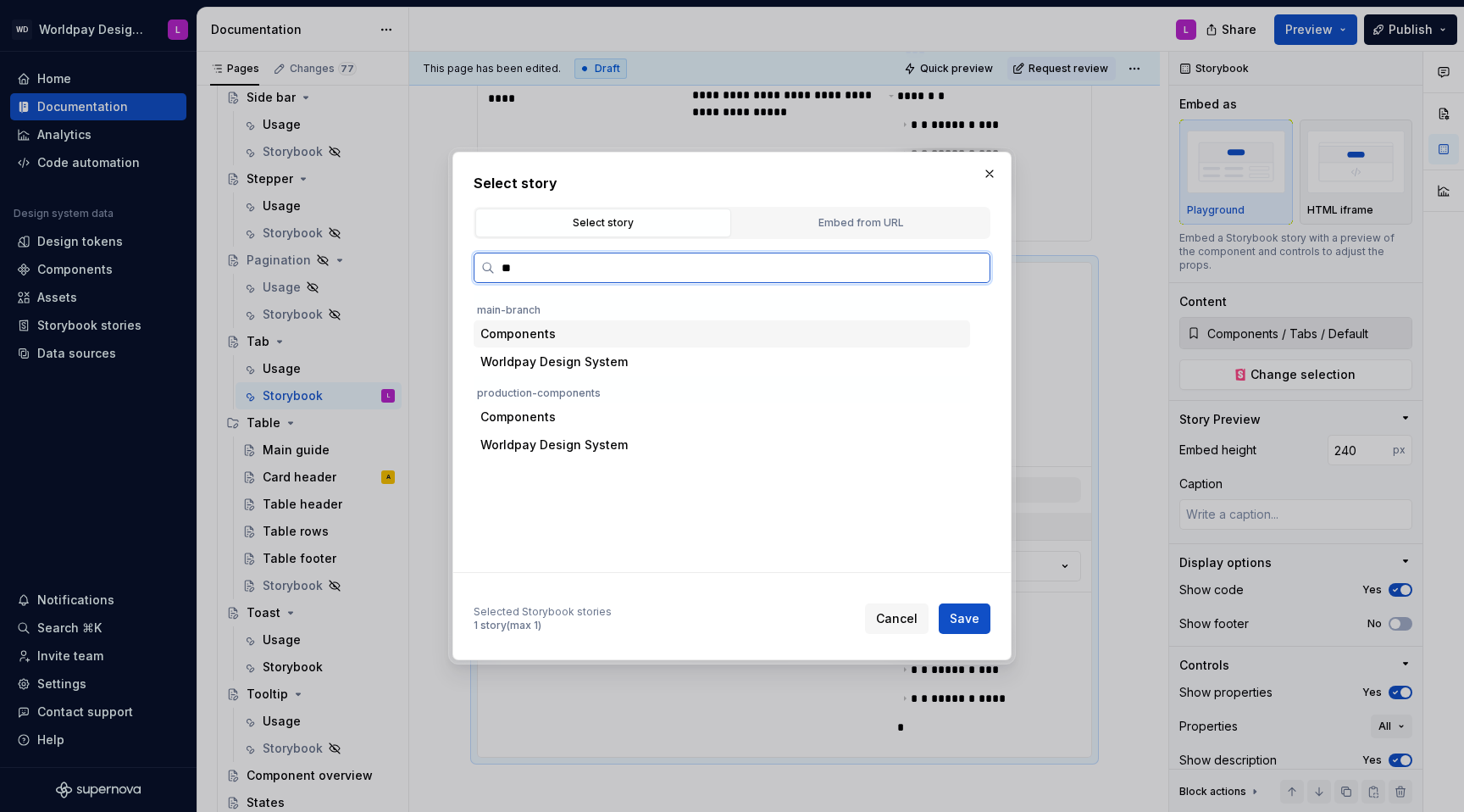
type input "***"
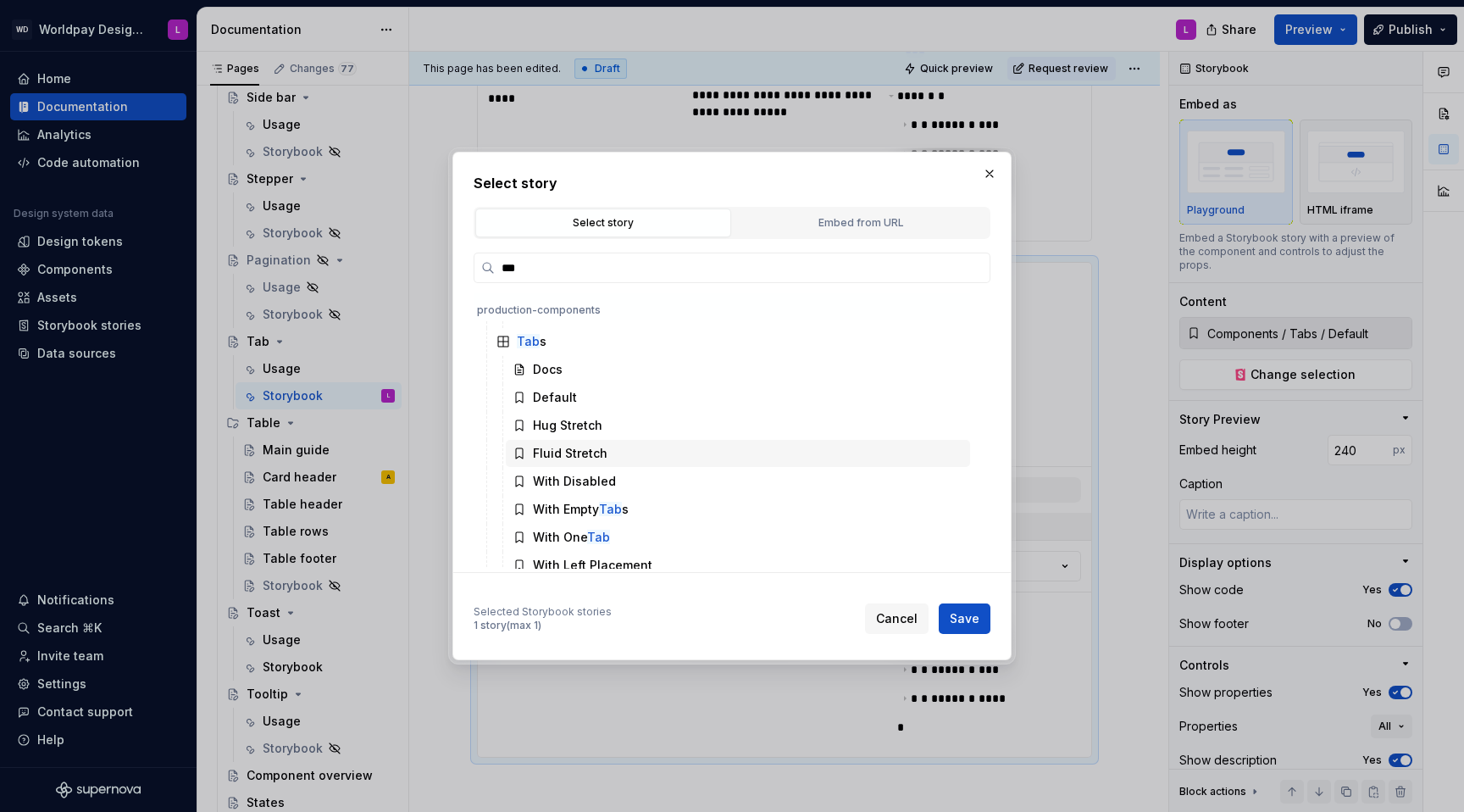
scroll to position [1819, 0]
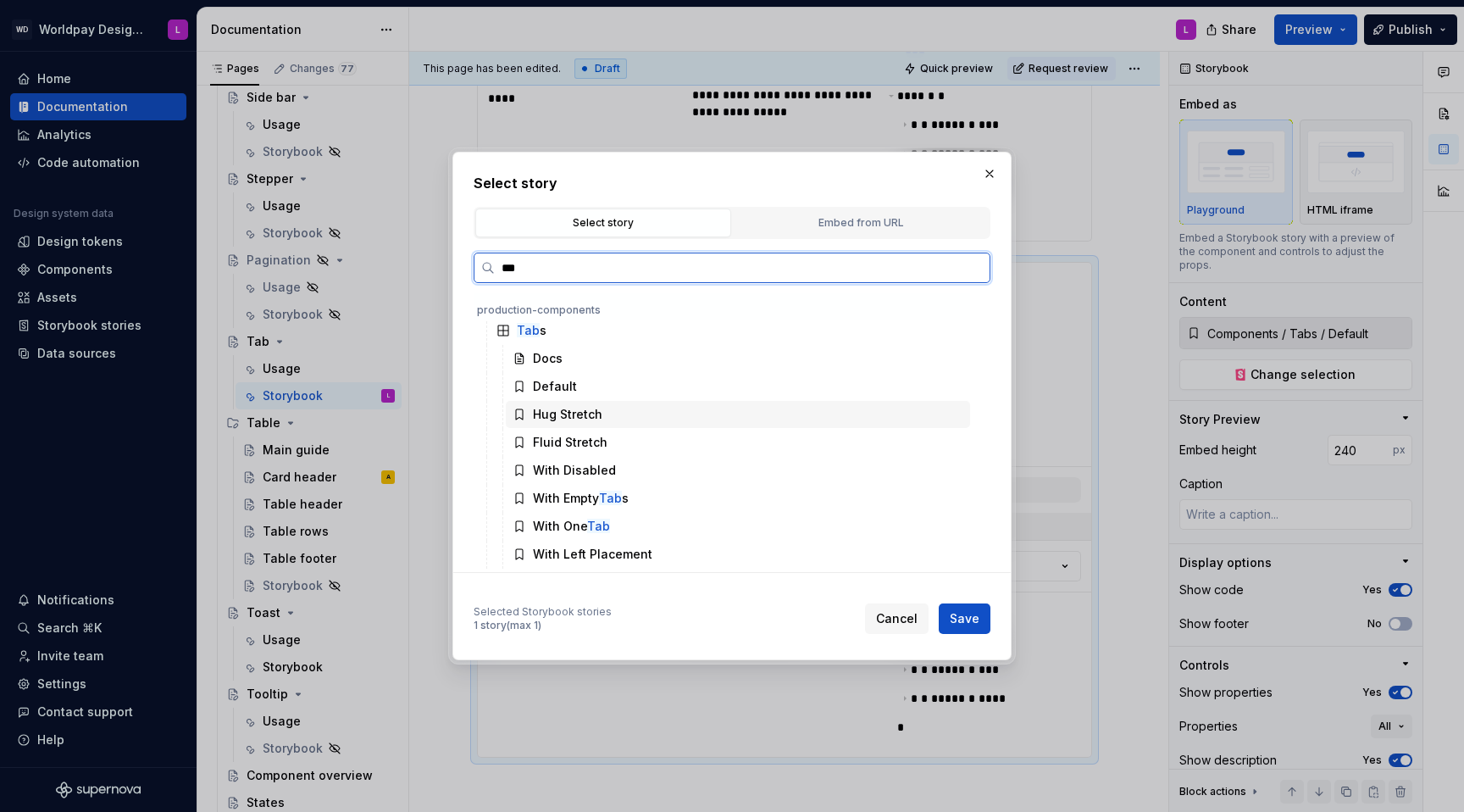
click at [573, 420] on div "Hug Stretch" at bounding box center [567, 413] width 69 height 17
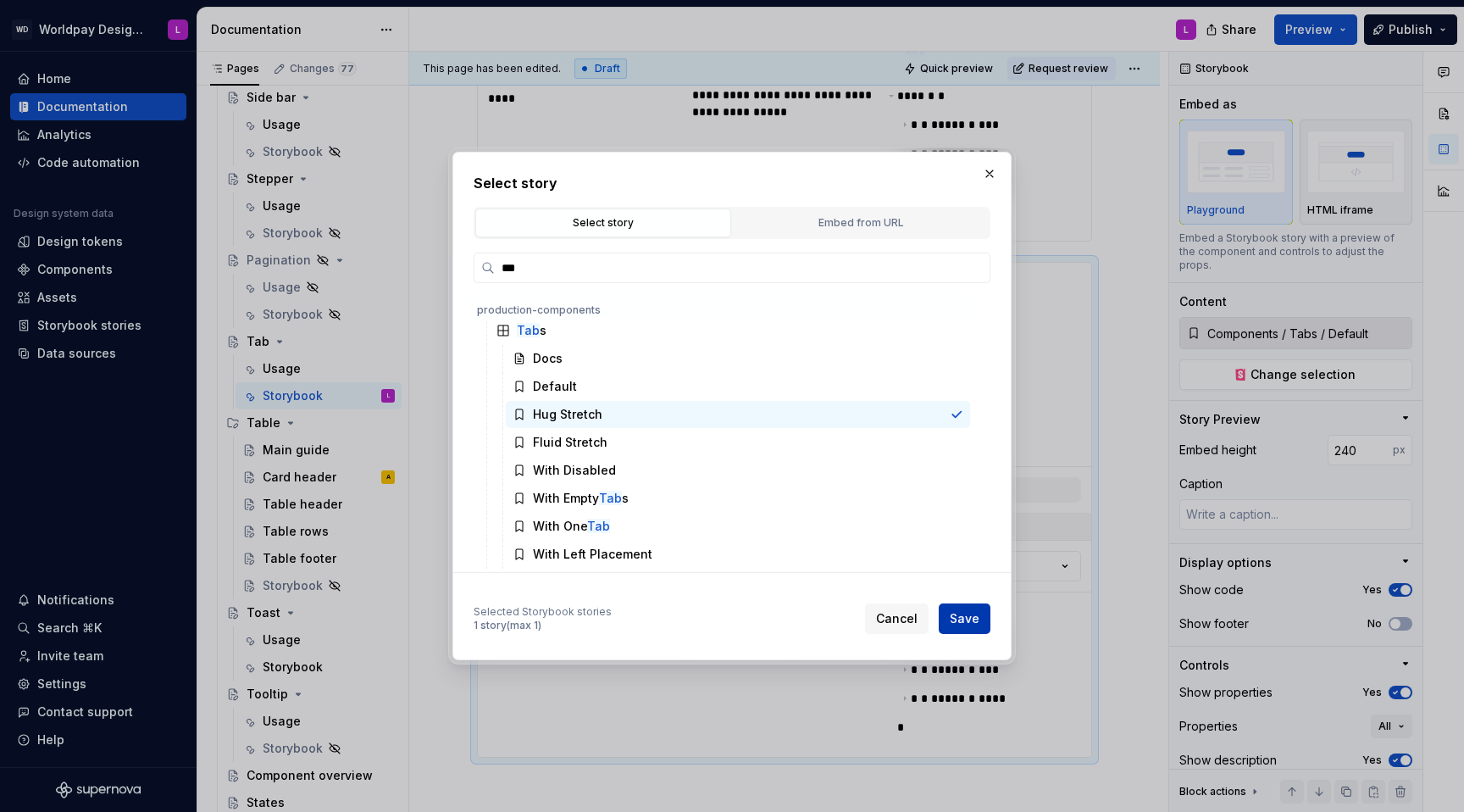
click at [970, 513] on span "Save" at bounding box center [965, 618] width 29 height 17
type textarea "*"
type input "Components / Tabs / Hug Stretch"
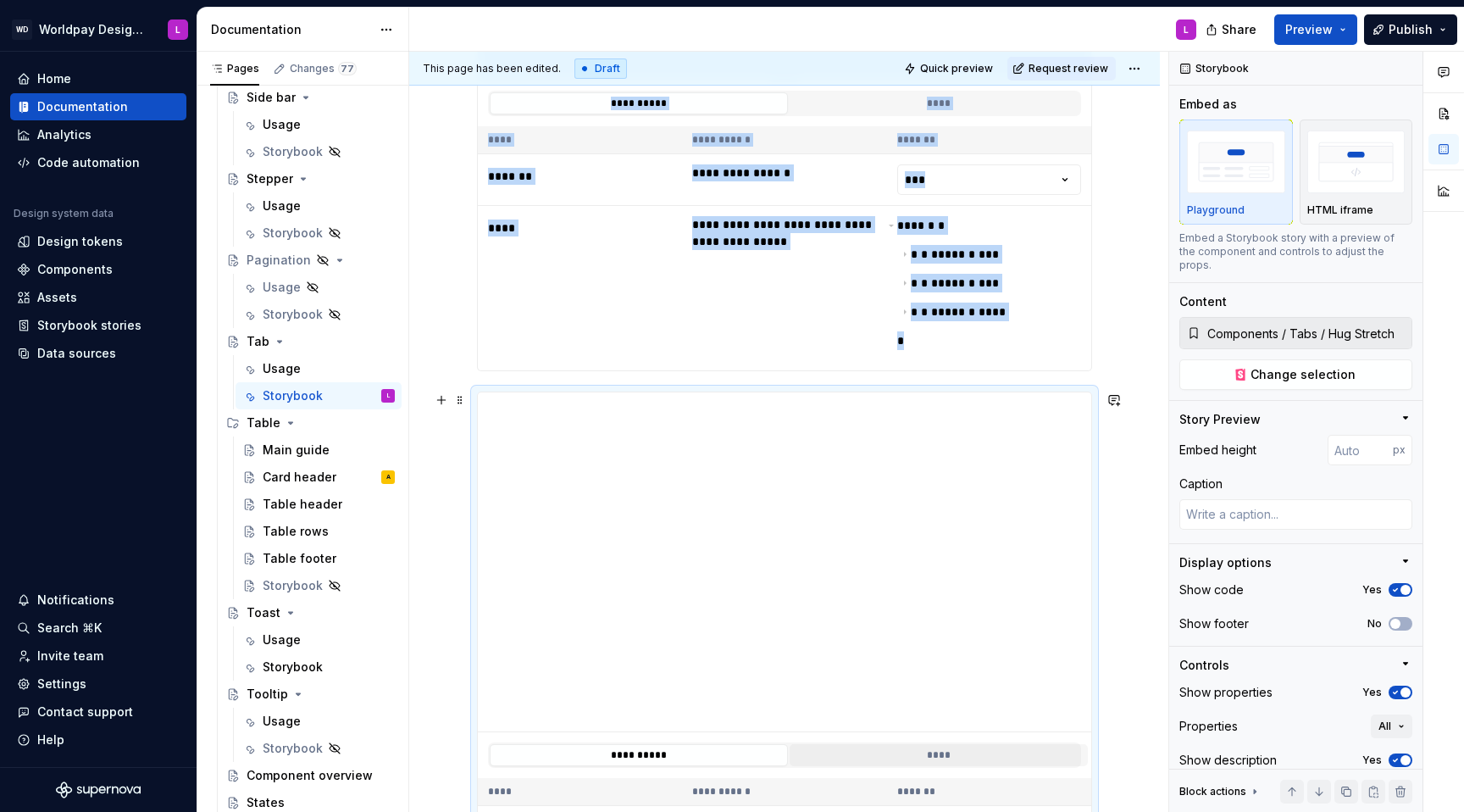
scroll to position [507, 0]
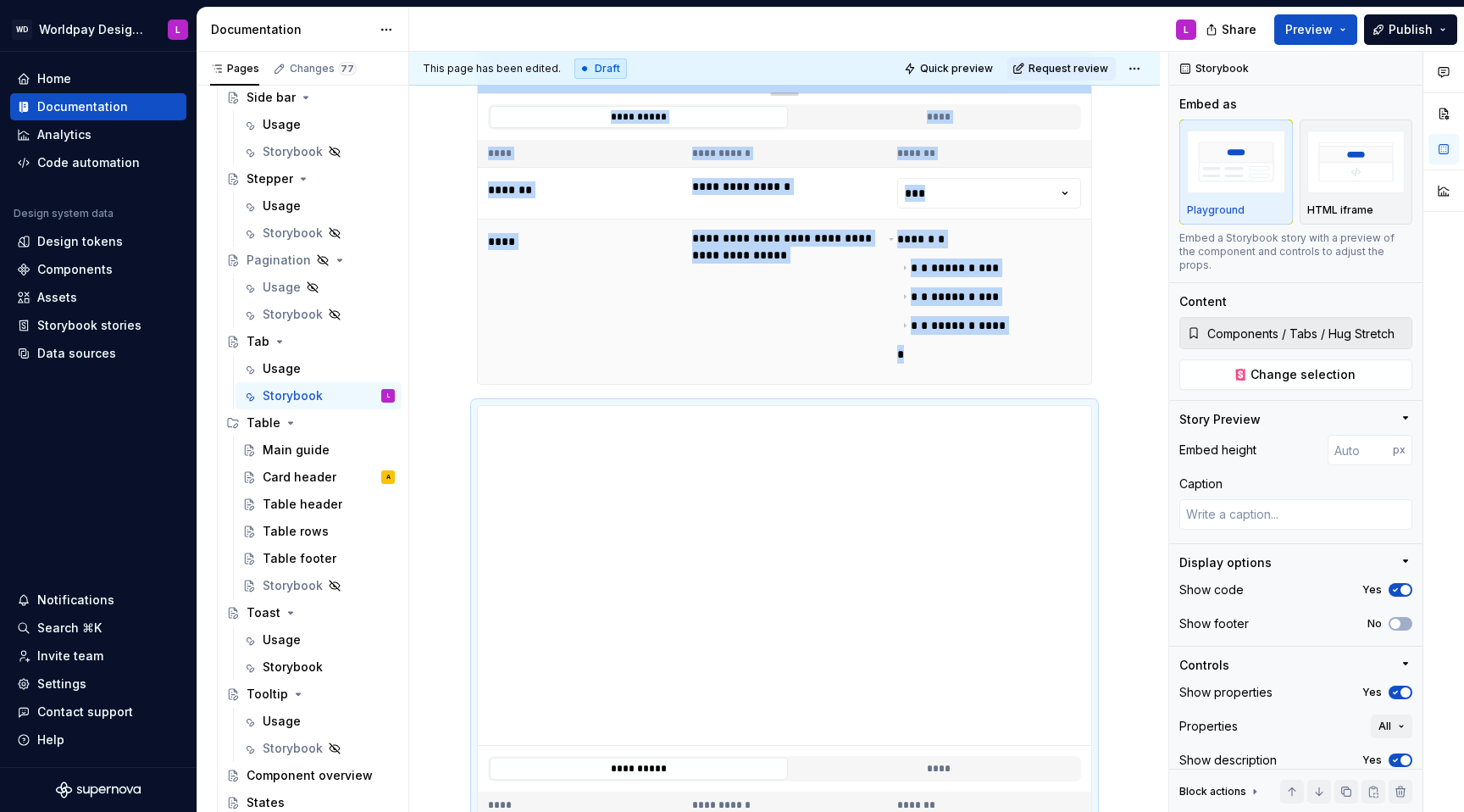
type textarea "*"
type input "Components / Tabs / Default"
type input "240"
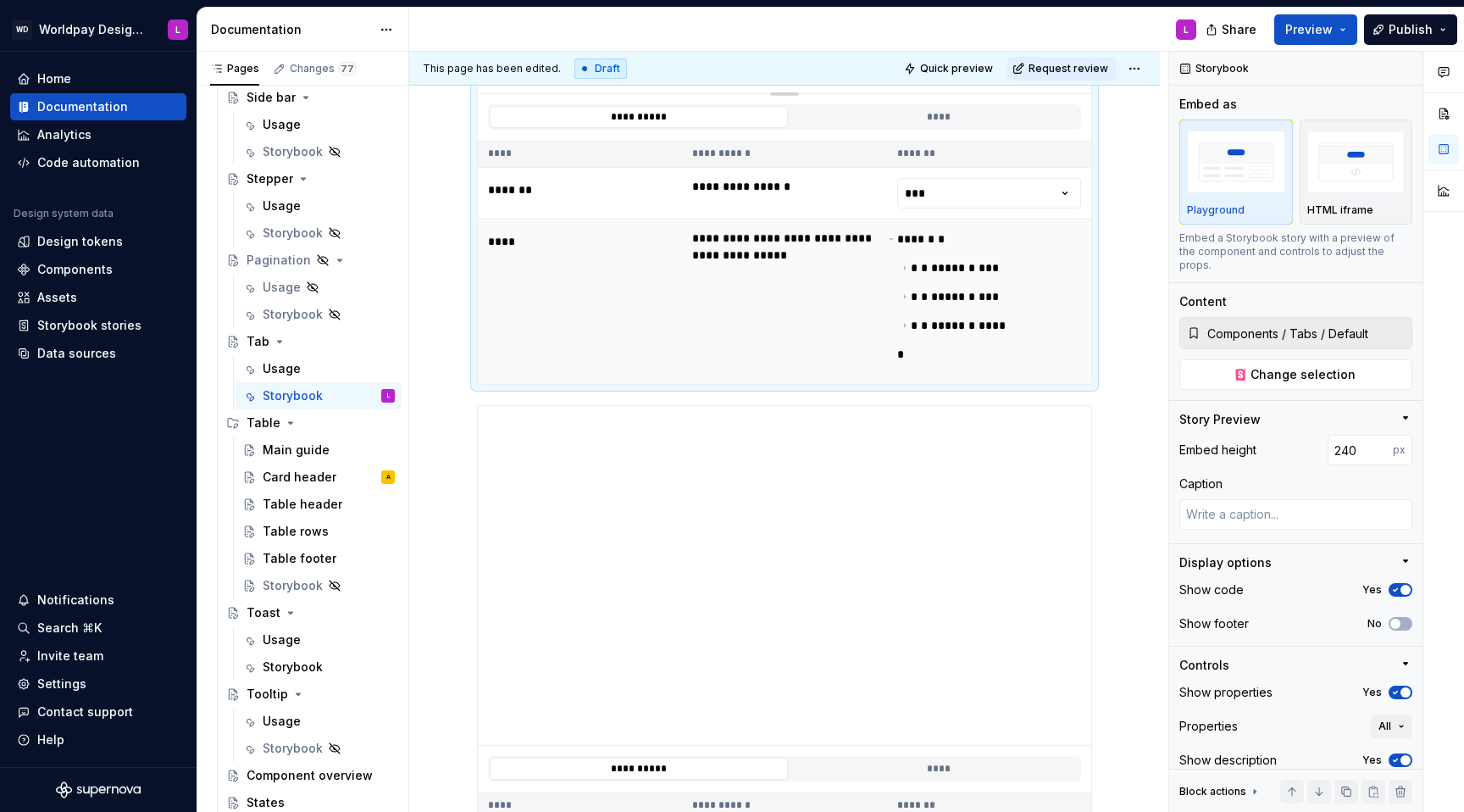
click at [1057, 352] on div "**** * * * * ***** * *** * * ***** * *** * * ***** * **** *" at bounding box center [989, 301] width 184 height 144
type textarea "*"
type input "Components / Tabs / Hug Stretch"
click at [1096, 339] on div "**********" at bounding box center [785, 647] width 751 height 1679
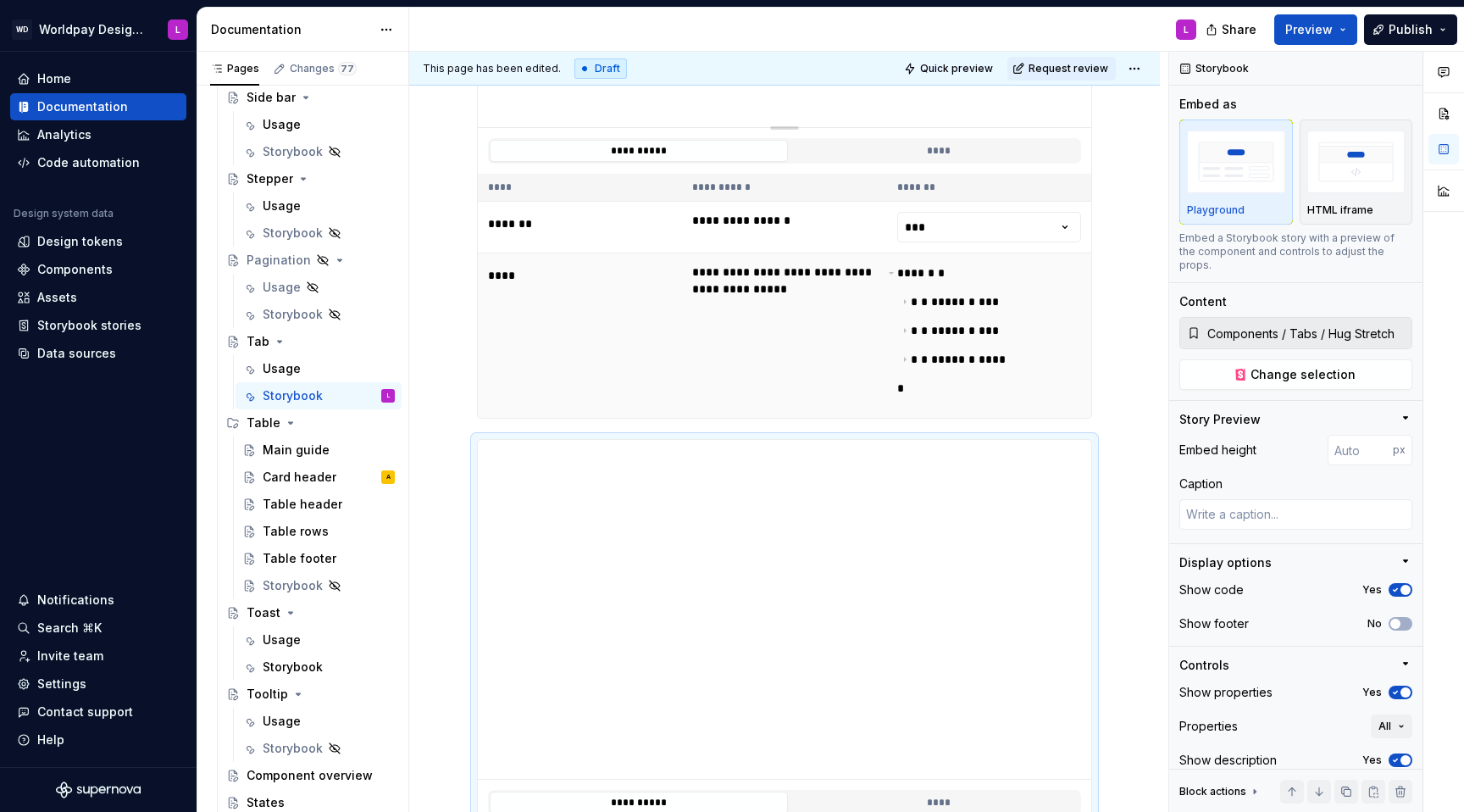
type textarea "*"
type input "Components / Tabs / Default"
type input "240"
click at [1096, 395] on div "**********" at bounding box center [785, 681] width 751 height 1679
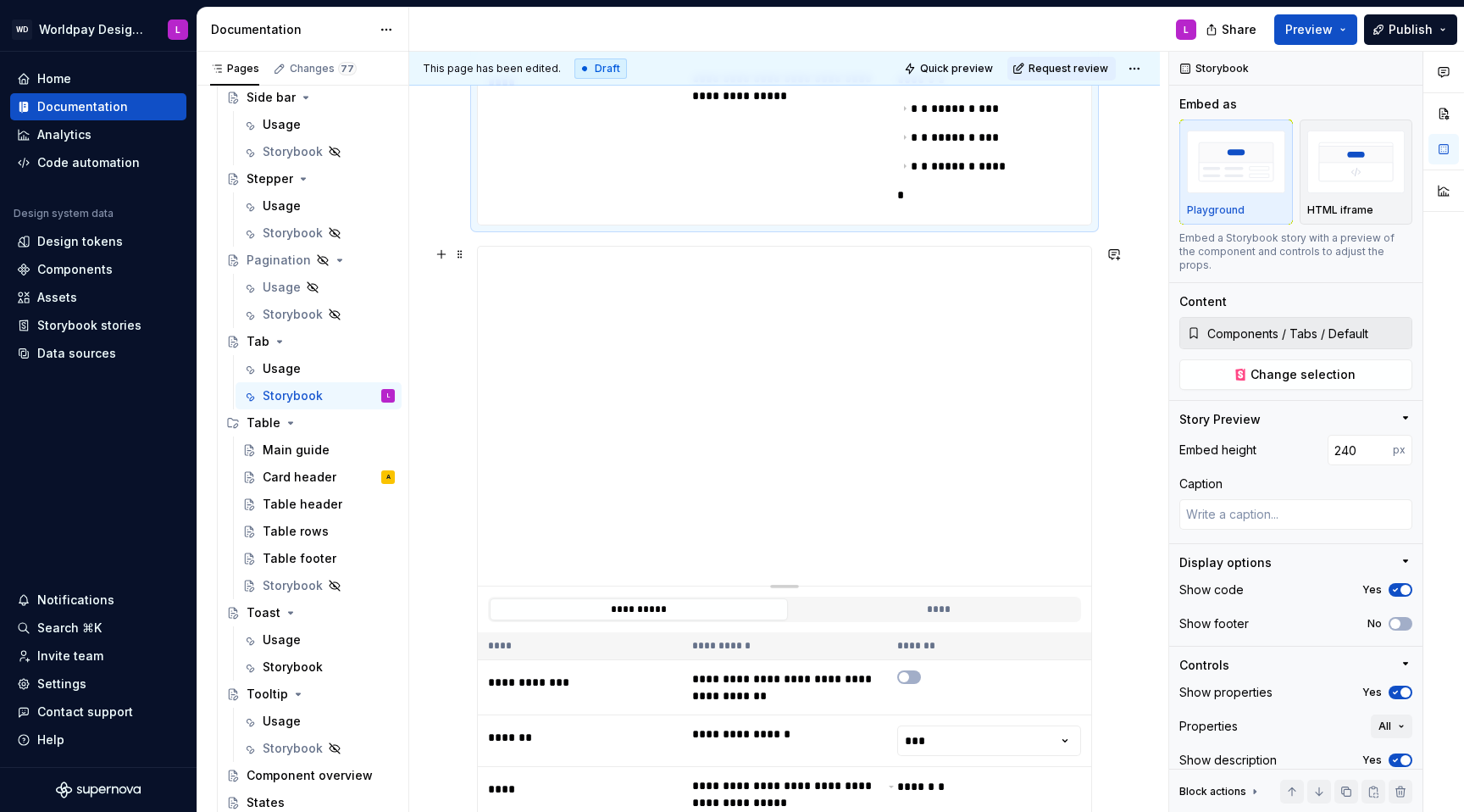
scroll to position [667, 0]
type textarea "*"
type input "Components / Tabs / Hug Stretch"
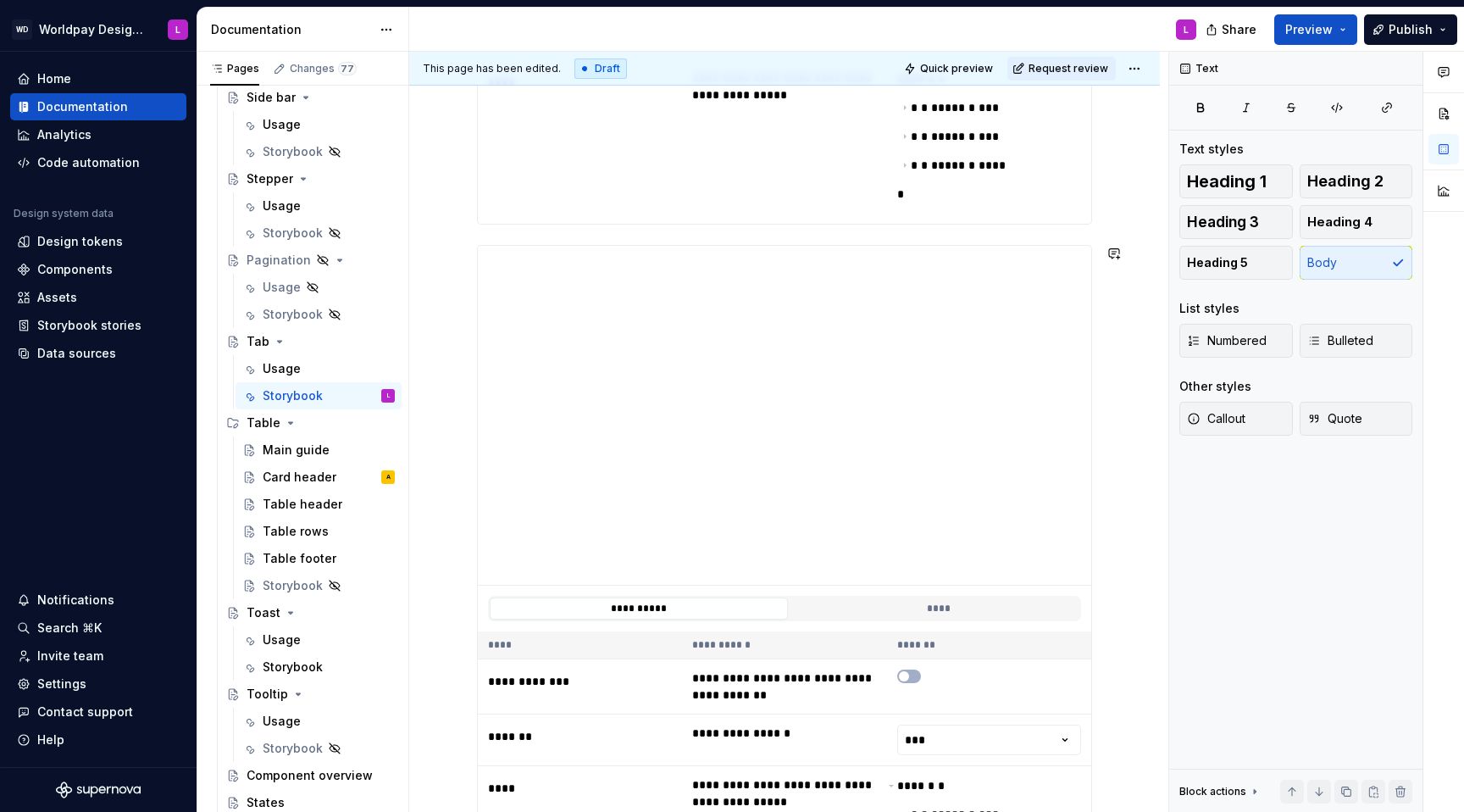
click at [488, 233] on div "**********" at bounding box center [784, 375] width 615 height 1375
click at [488, 234] on div "**********" at bounding box center [784, 375] width 615 height 1375
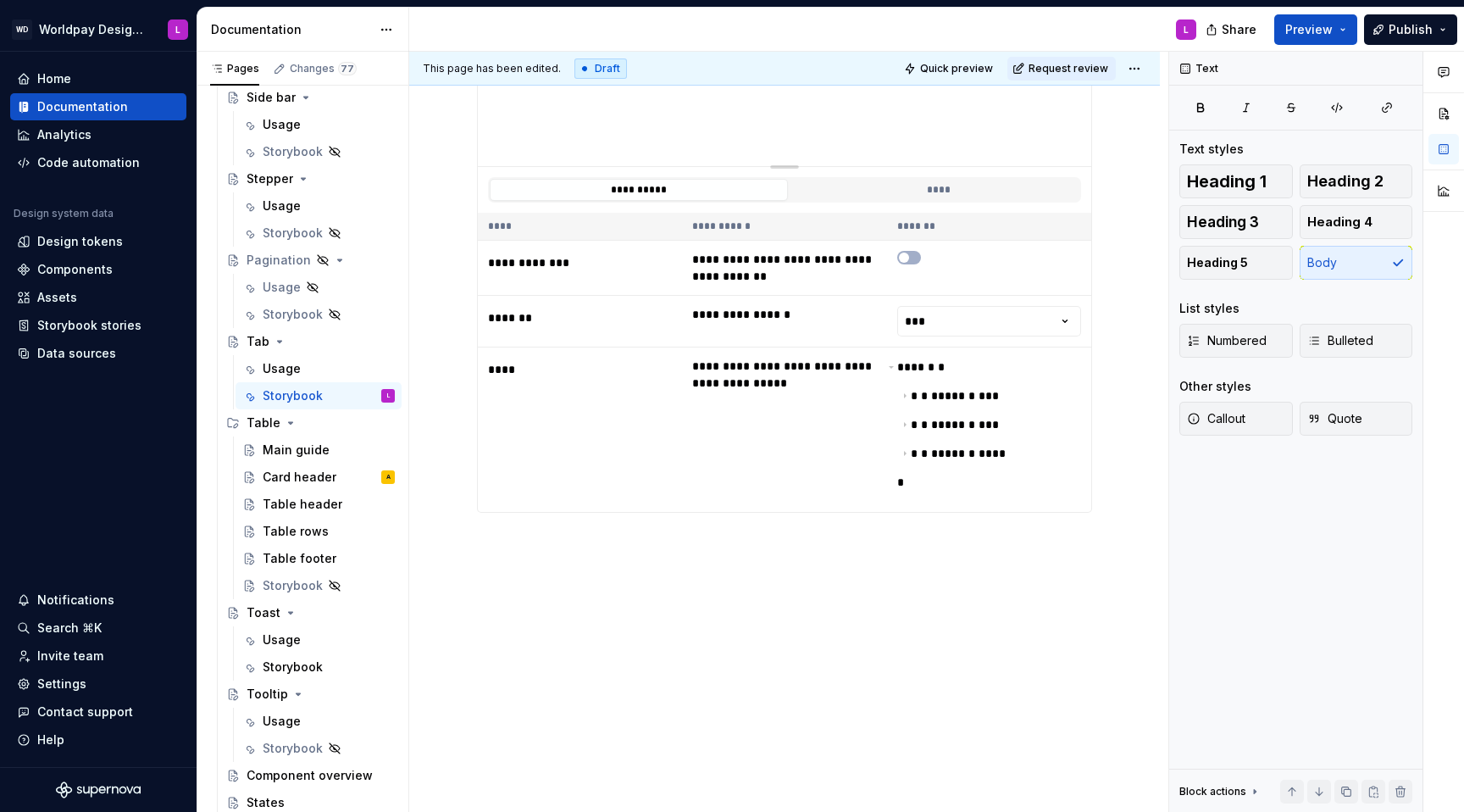
scroll to position [1181, 0]
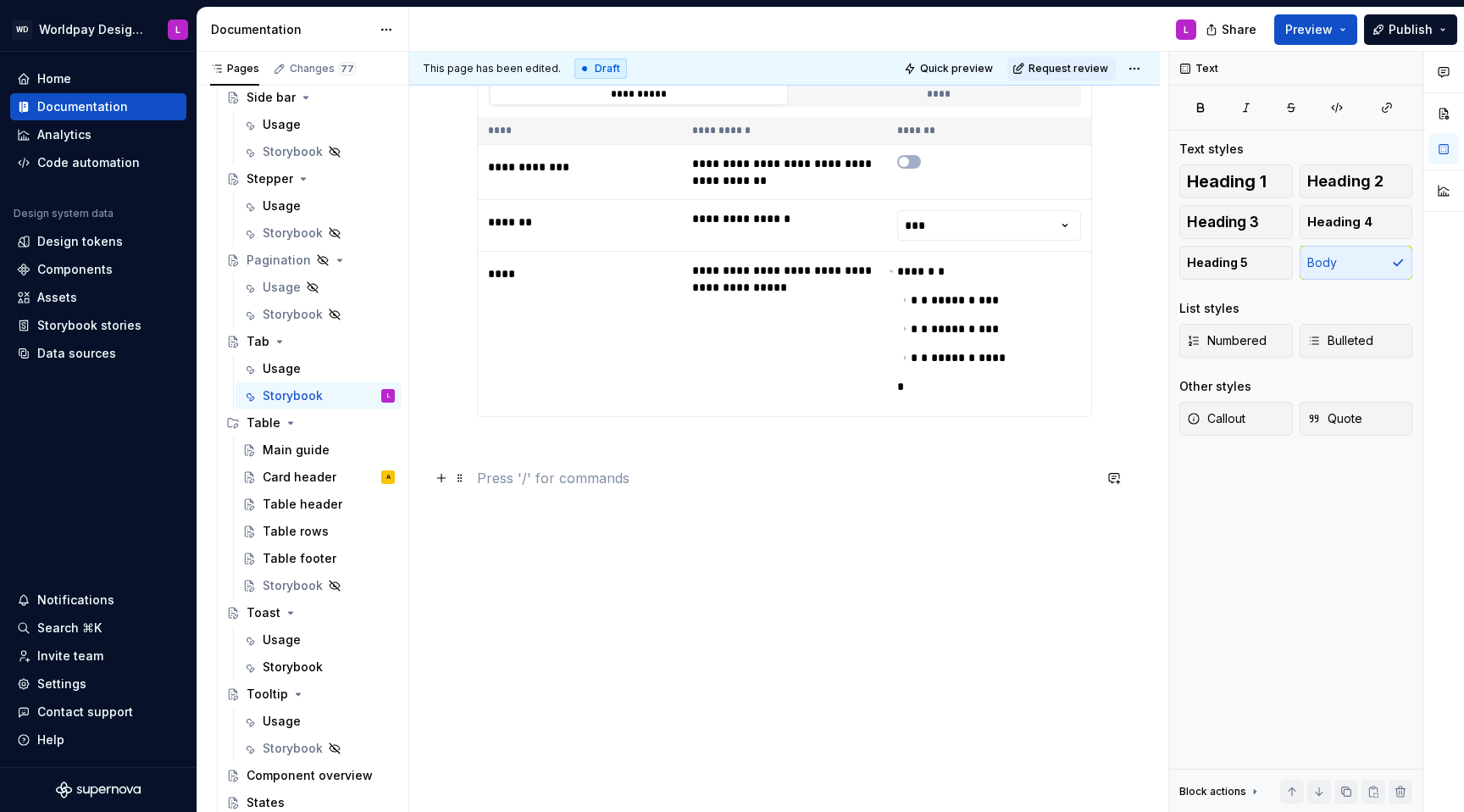
click at [536, 480] on p at bounding box center [784, 477] width 615 height 20
click at [501, 450] on p at bounding box center [784, 446] width 615 height 20
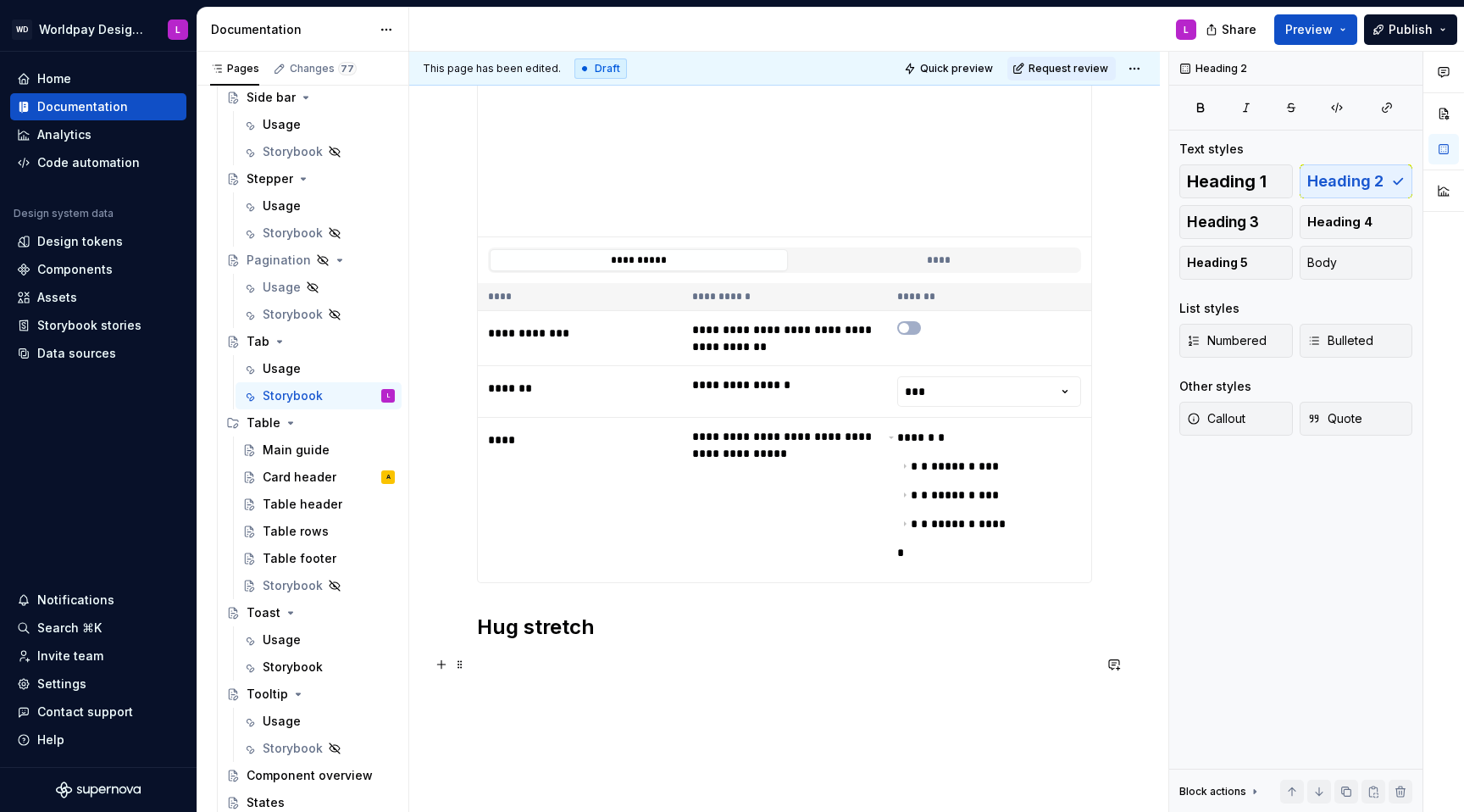
drag, startPoint x: 707, startPoint y: 655, endPoint x: 682, endPoint y: 648, distance: 26.0
click at [706, 513] on p at bounding box center [784, 664] width 615 height 20
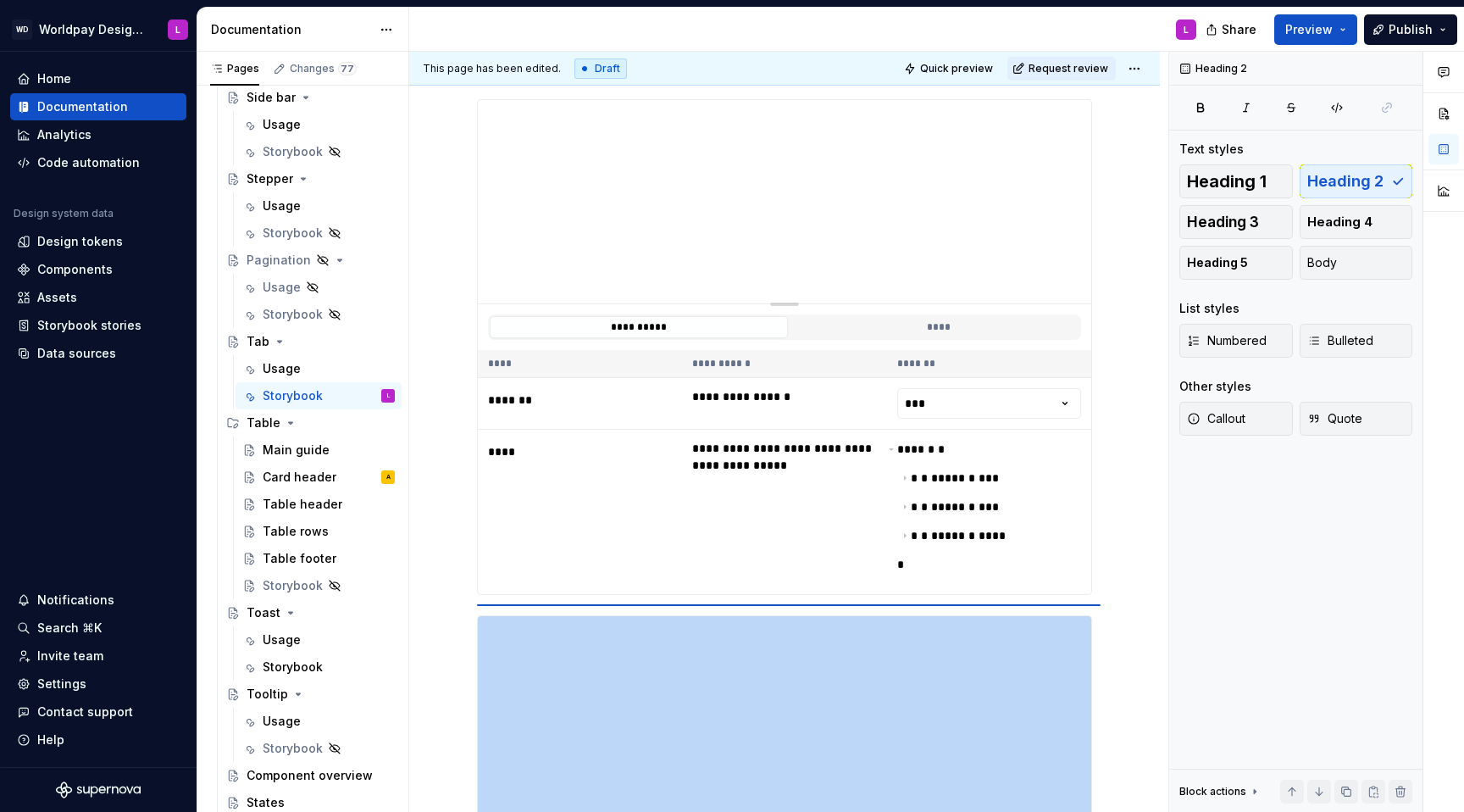
scroll to position [303, 0]
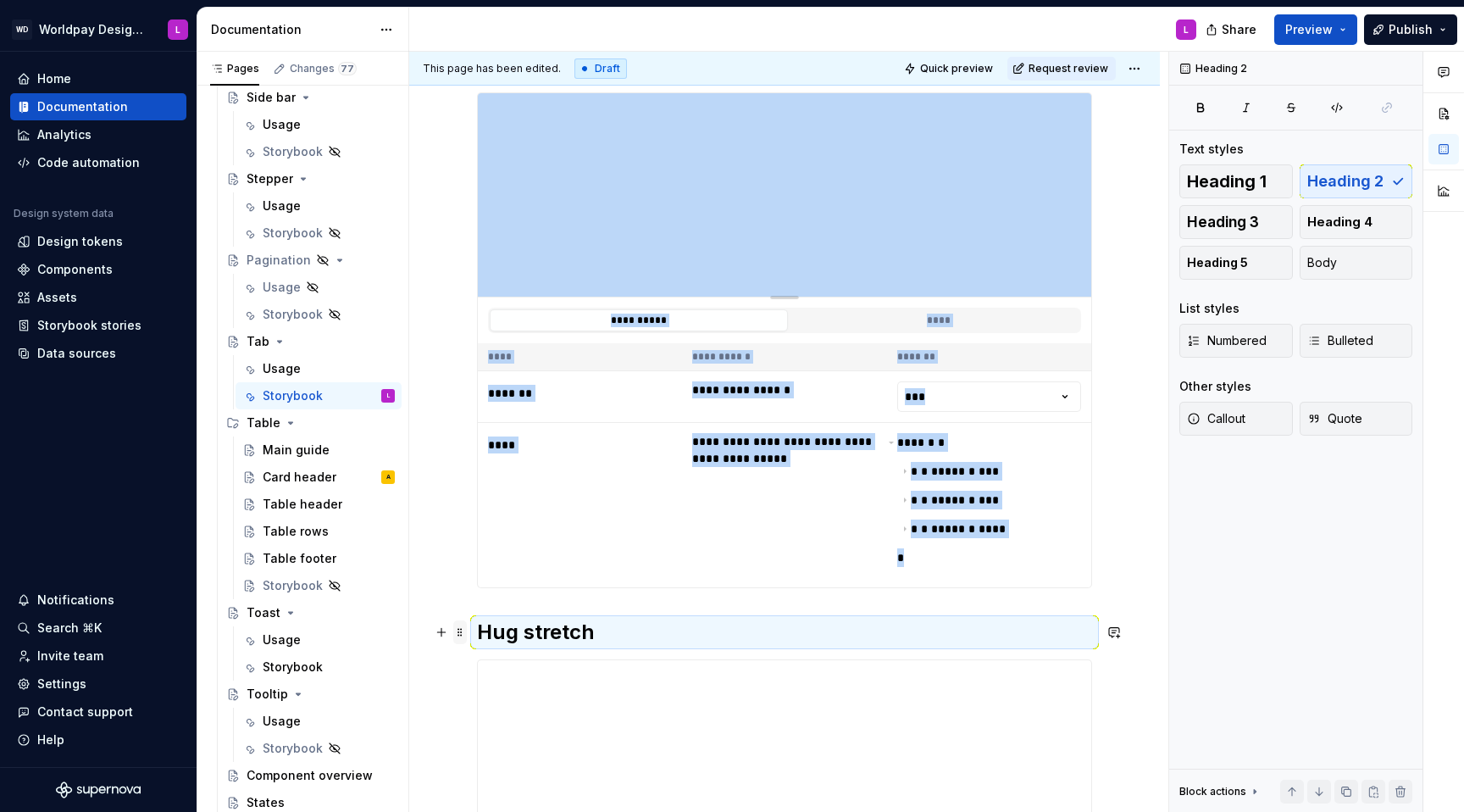
click at [458, 513] on span at bounding box center [460, 632] width 14 height 23
click at [500, 513] on div "Duplicate" at bounding box center [539, 657] width 110 height 17
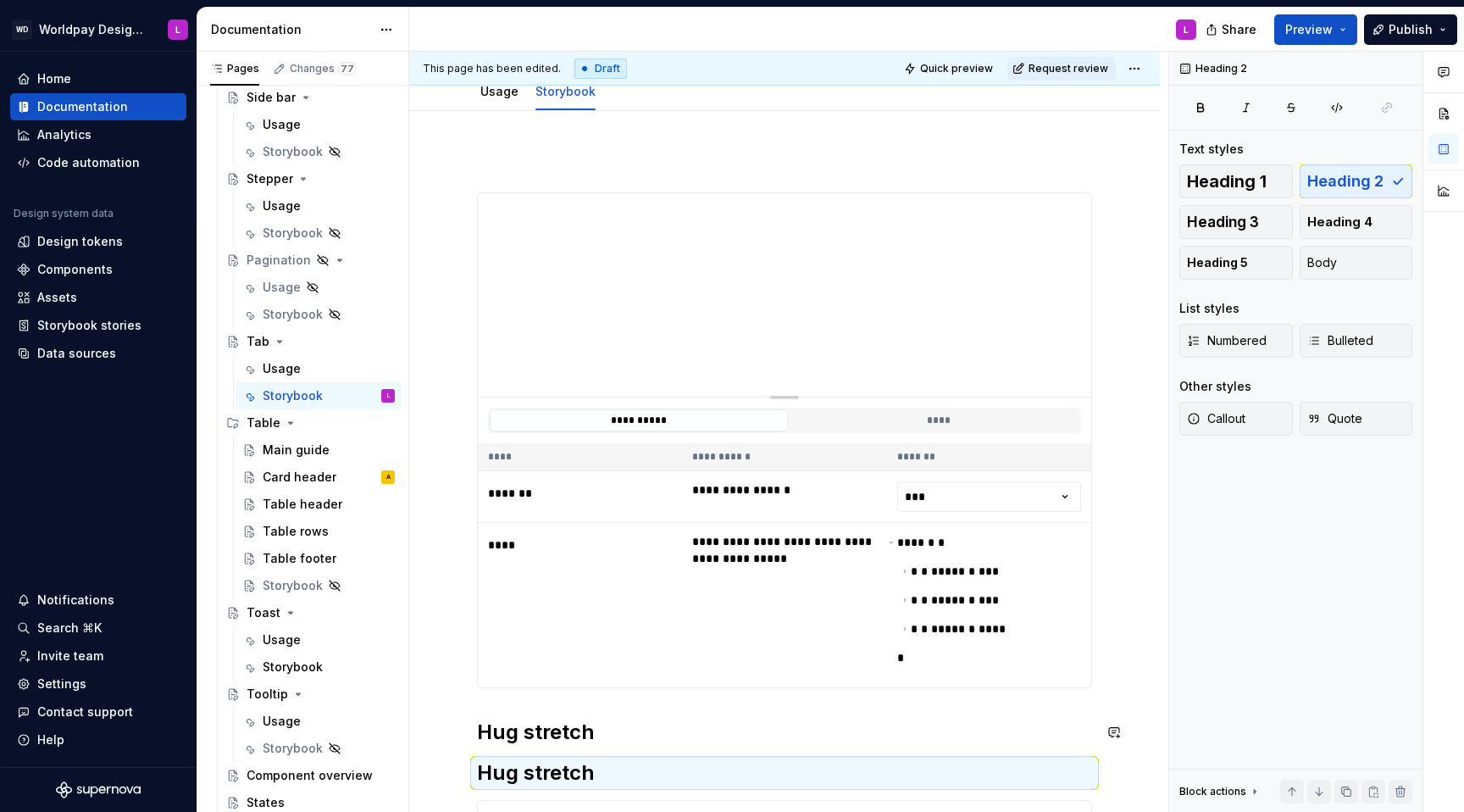
scroll to position [202, 0]
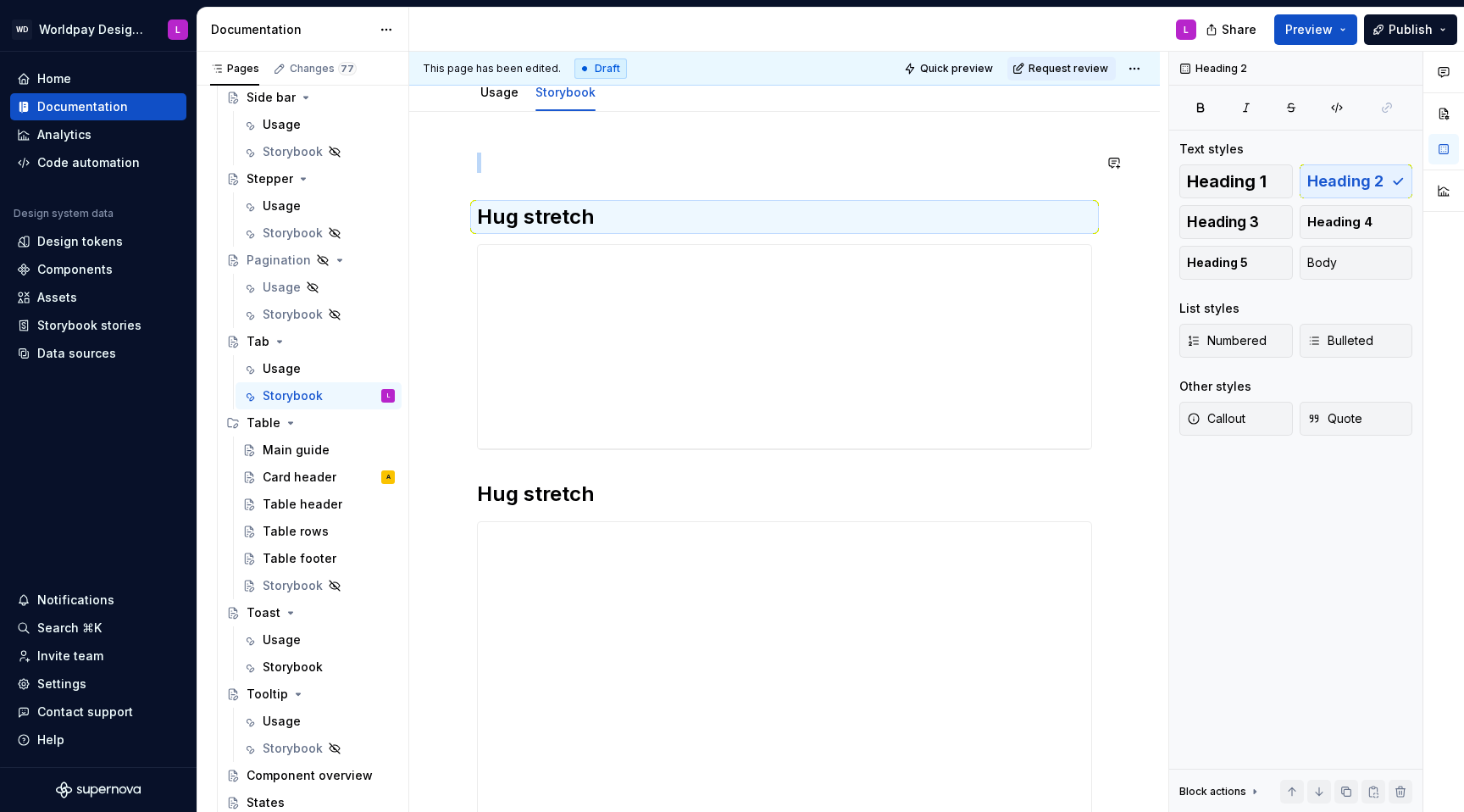
click at [498, 151] on div "**********" at bounding box center [785, 828] width 751 height 1431
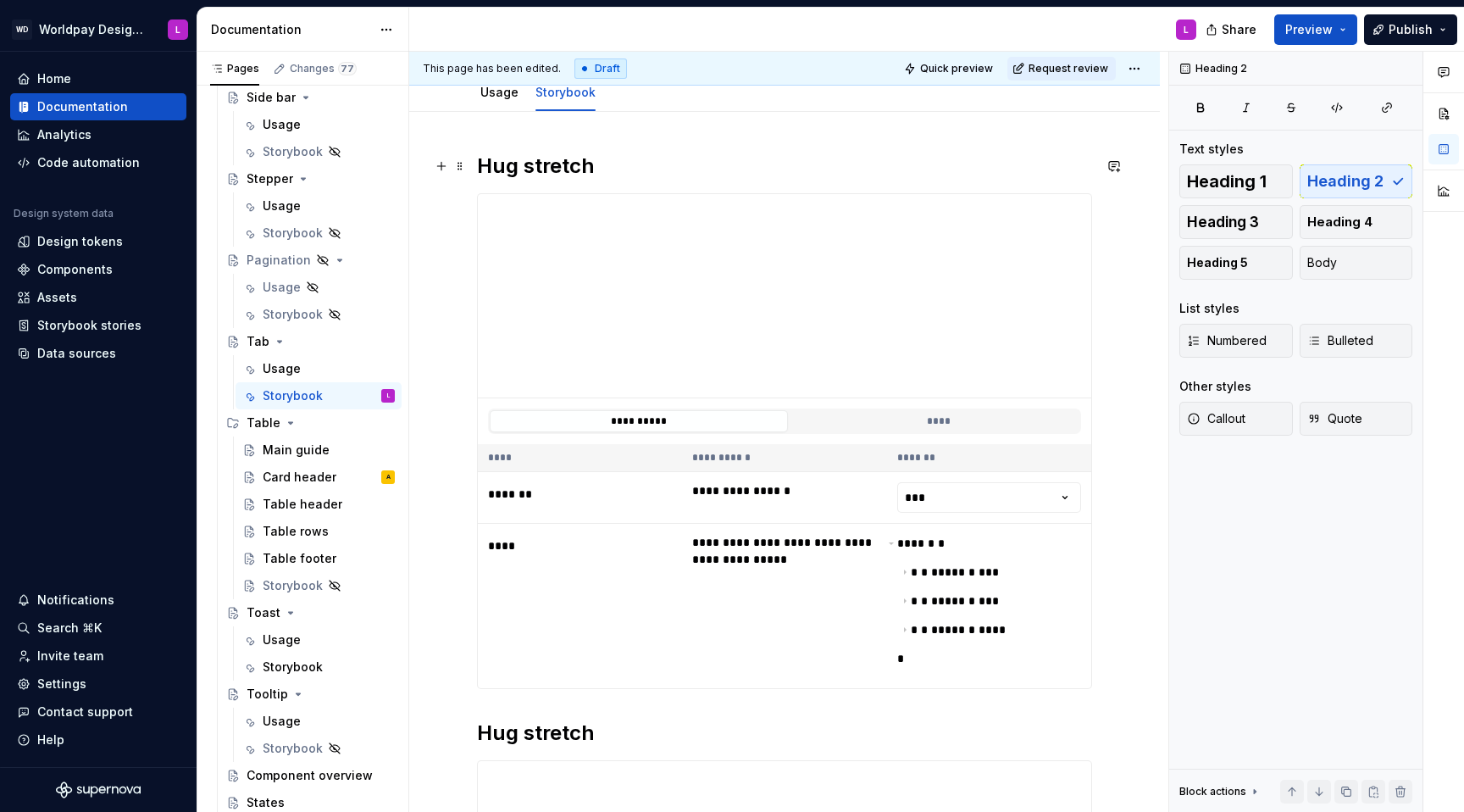
click at [504, 170] on h2 "Hug stretch" at bounding box center [784, 166] width 615 height 27
click at [570, 164] on h2 "Fluid stretch" at bounding box center [784, 166] width 615 height 27
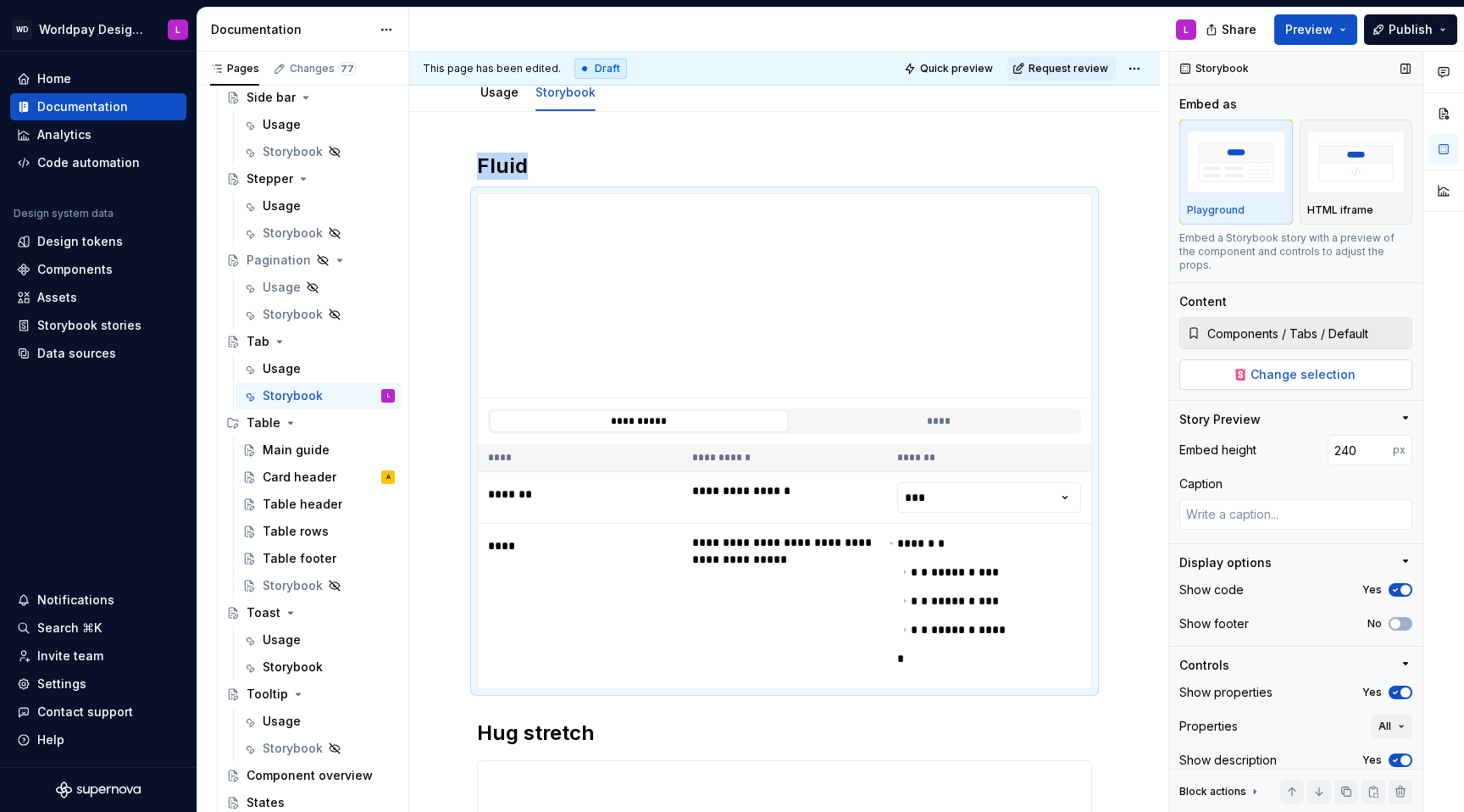
click at [1096, 366] on span "Change selection" at bounding box center [1303, 373] width 105 height 17
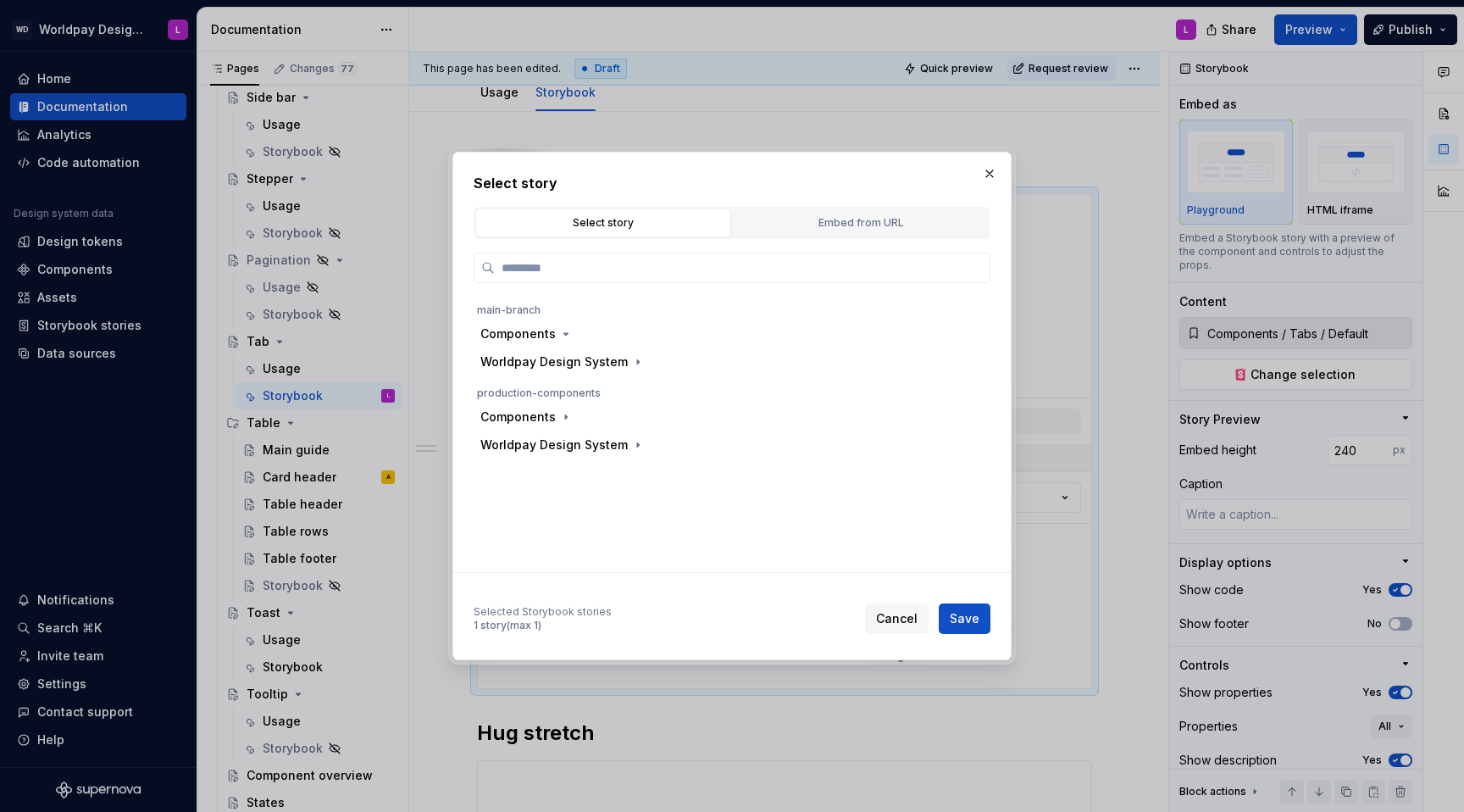
type textarea "*"
type input "***"
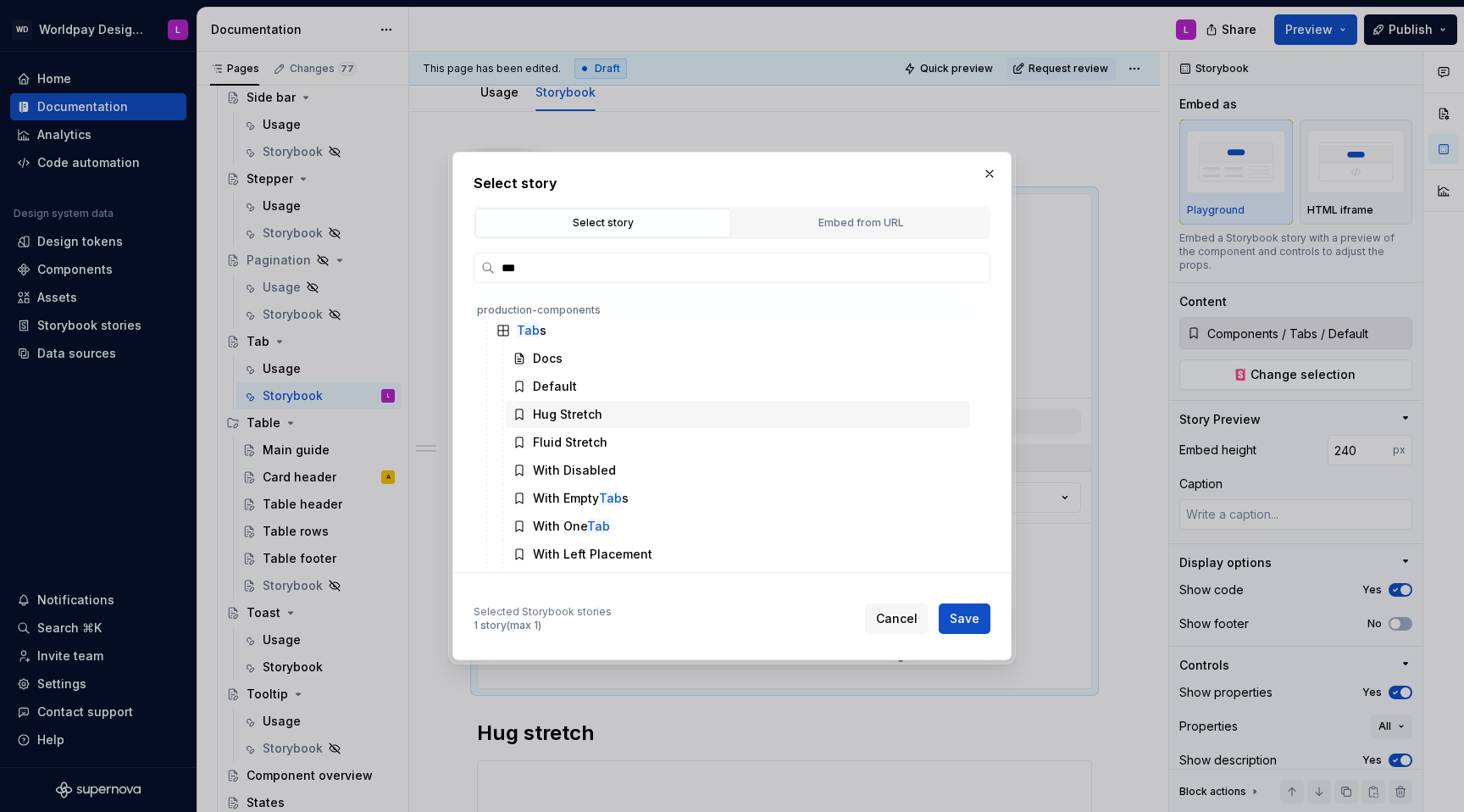
scroll to position [1818, 0]
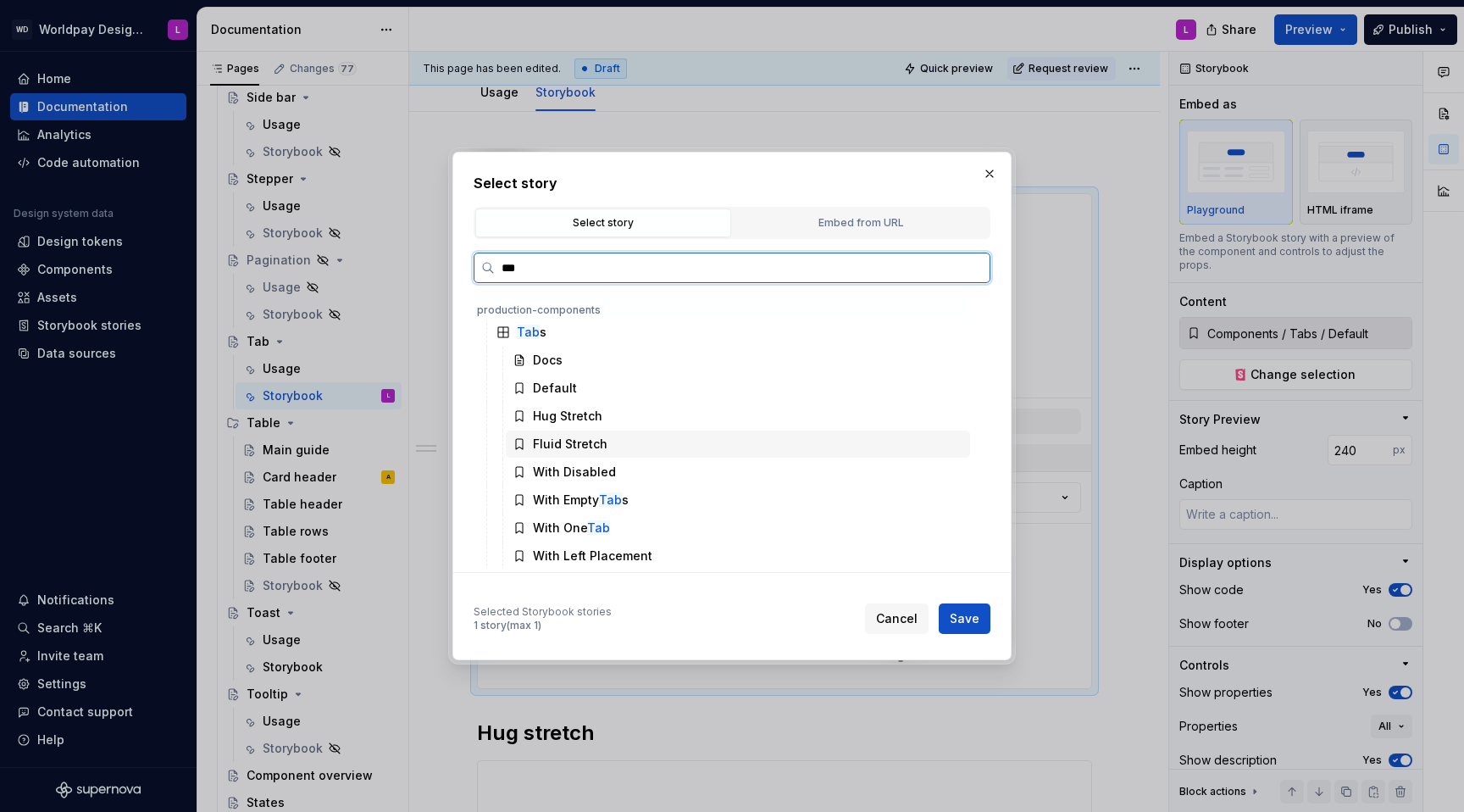
click at [578, 448] on div "Fluid Stretch" at bounding box center [570, 443] width 75 height 17
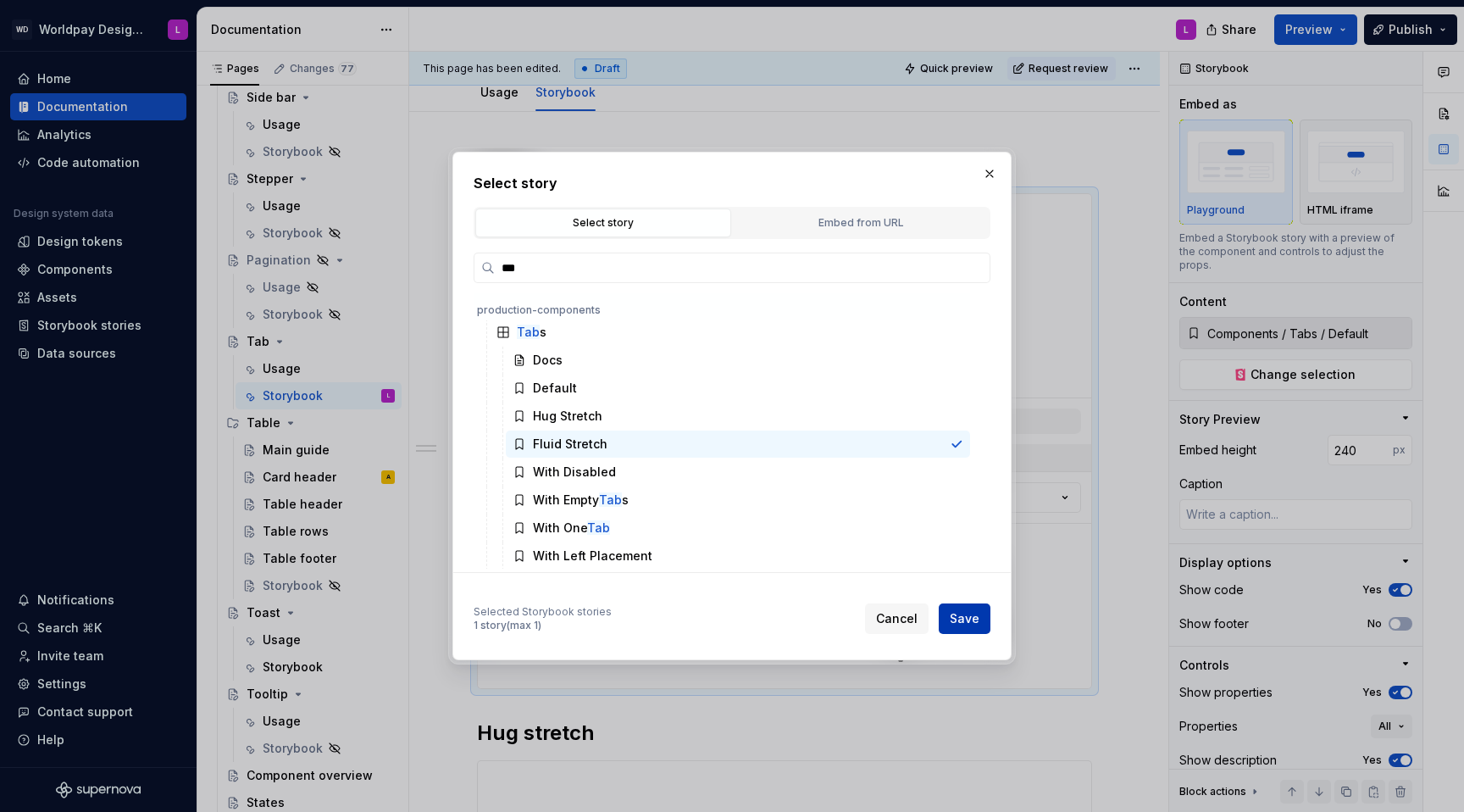
click at [958, 513] on span "Save" at bounding box center [965, 618] width 29 height 17
type textarea "*"
type input "Components / Tabs / Fluid Stretch"
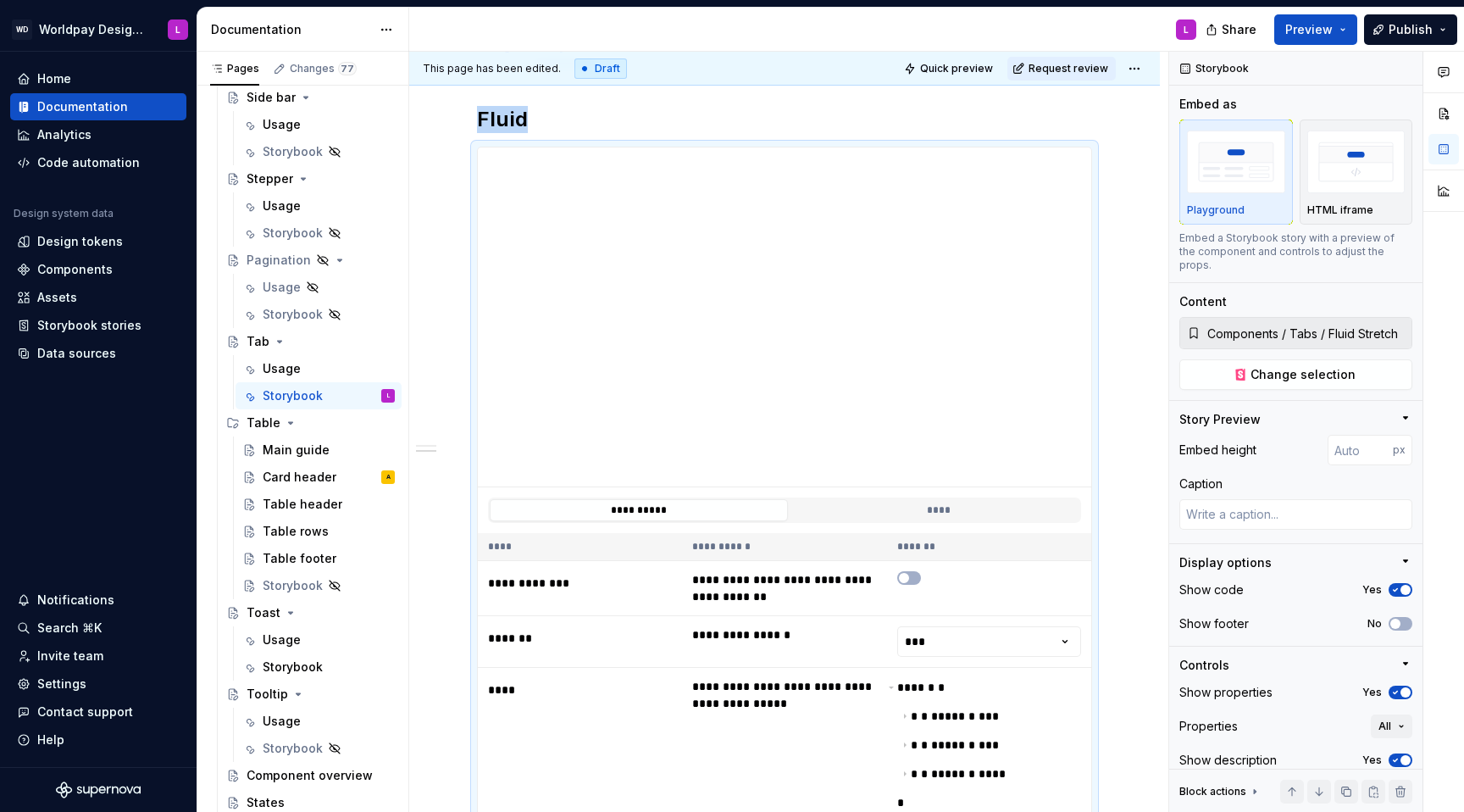
scroll to position [0, 0]
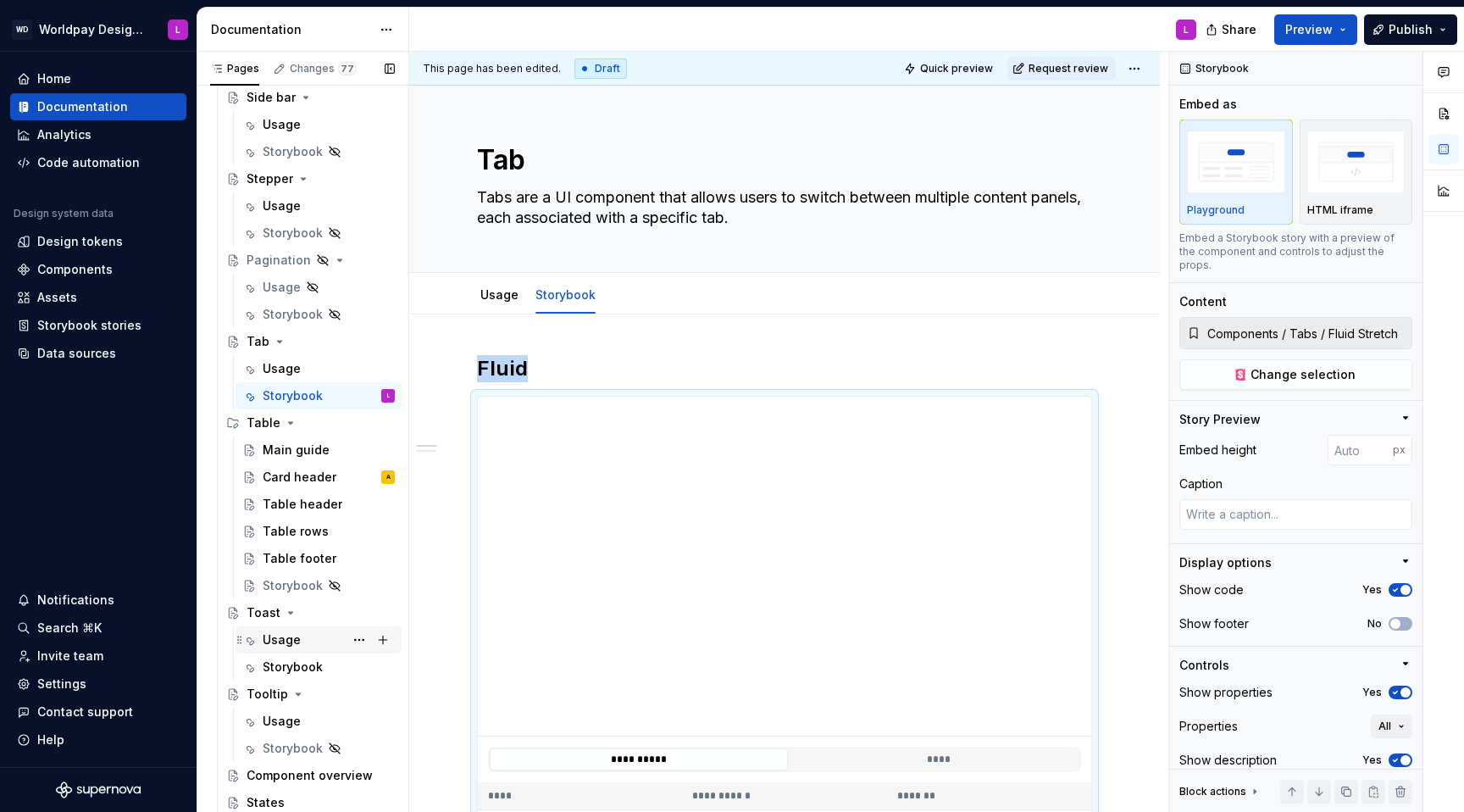
drag, startPoint x: 298, startPoint y: 661, endPoint x: 305, endPoint y: 640, distance: 22.1
click at [298, 513] on div "Storybook" at bounding box center [293, 666] width 60 height 17
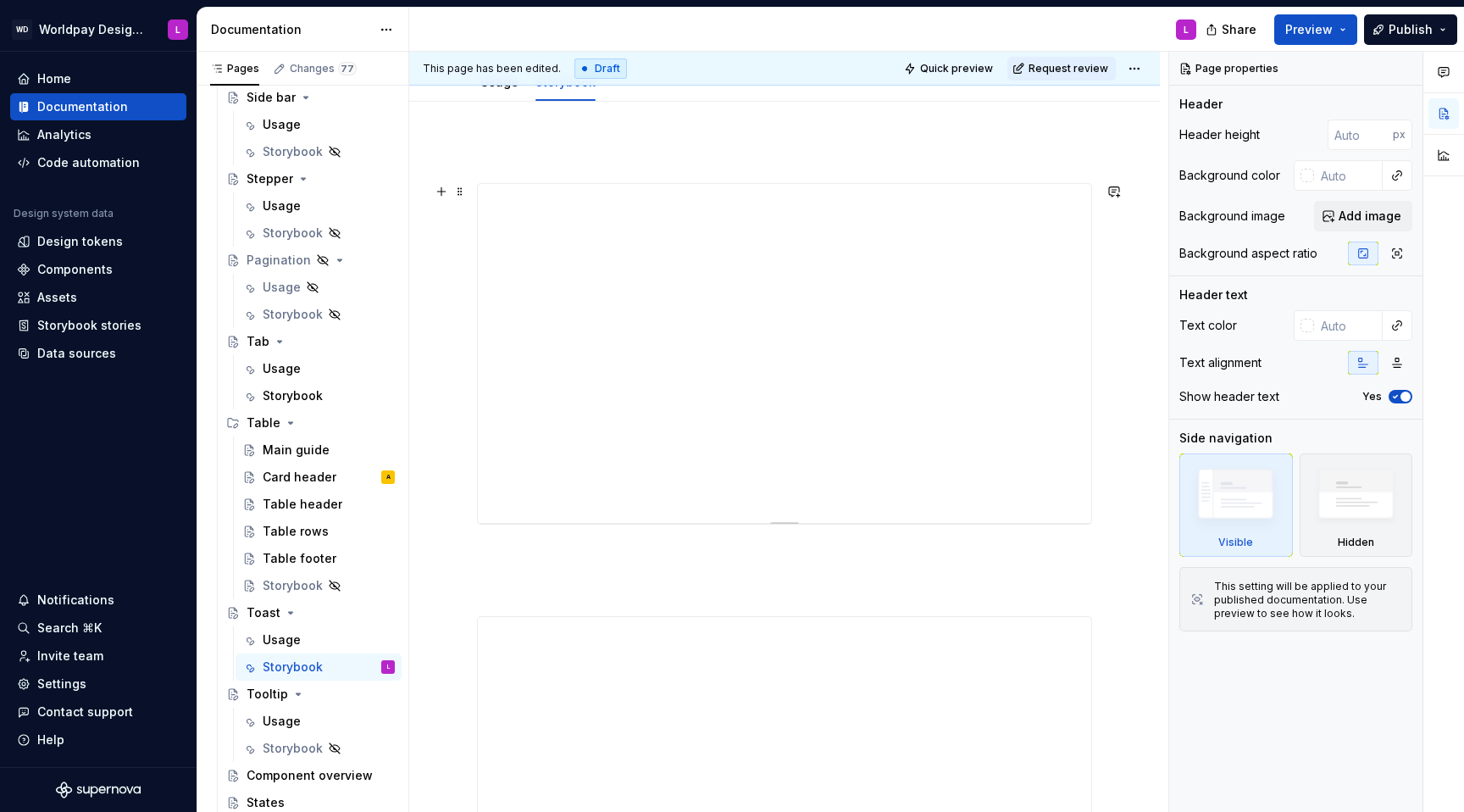
scroll to position [254, 0]
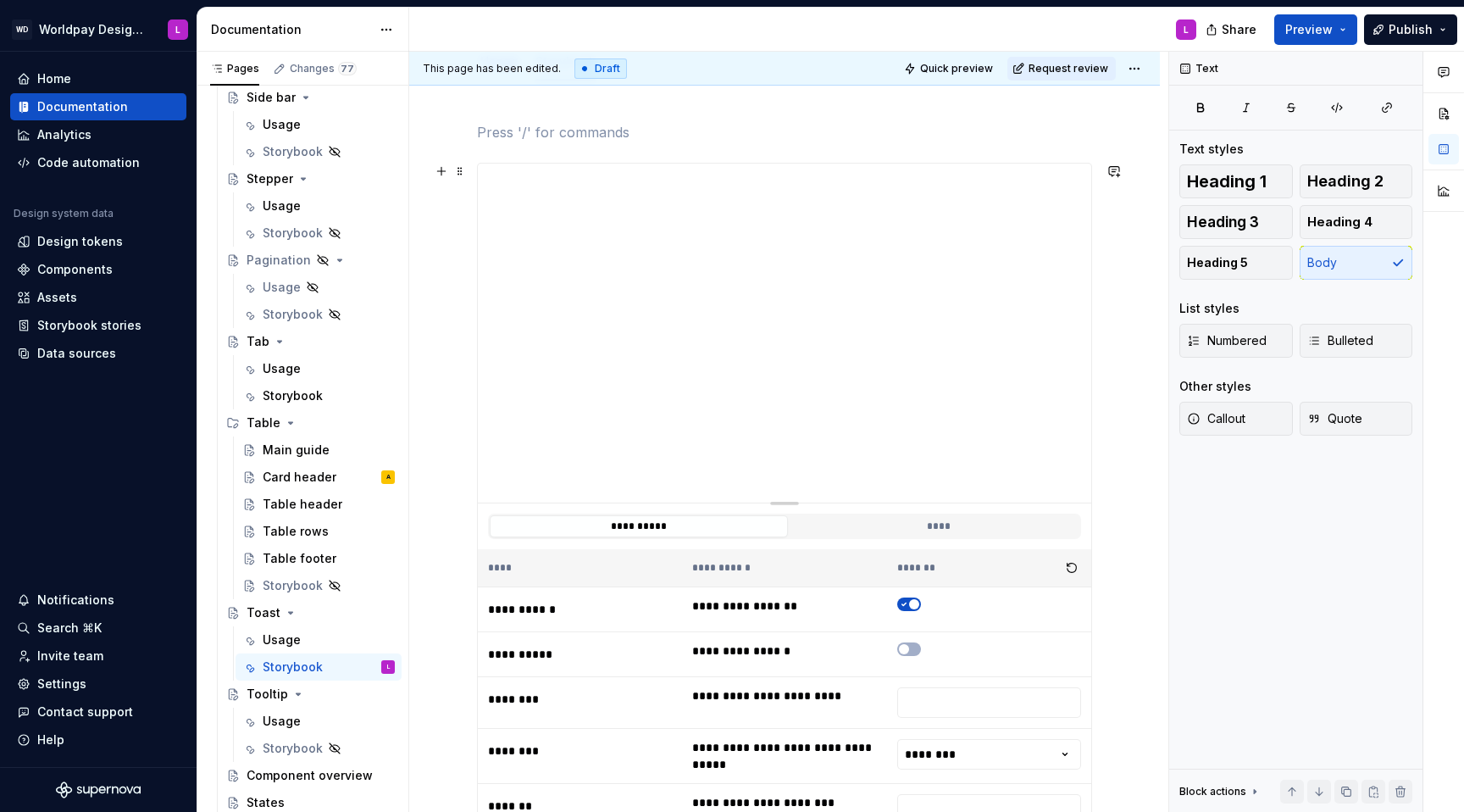
scroll to position [267, 0]
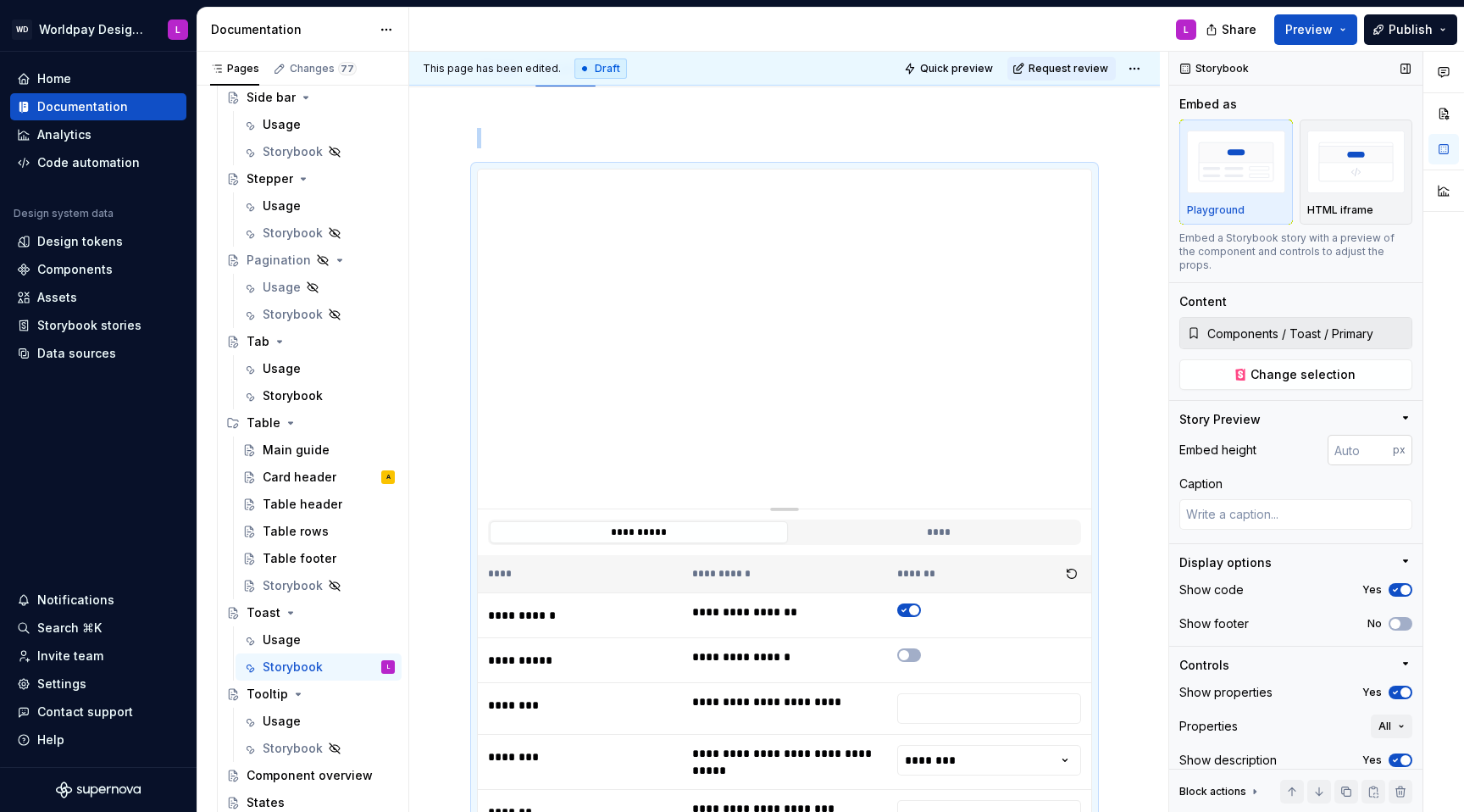
type textarea "*"
click at [1096, 440] on input "number" at bounding box center [1360, 449] width 65 height 30
type input "240"
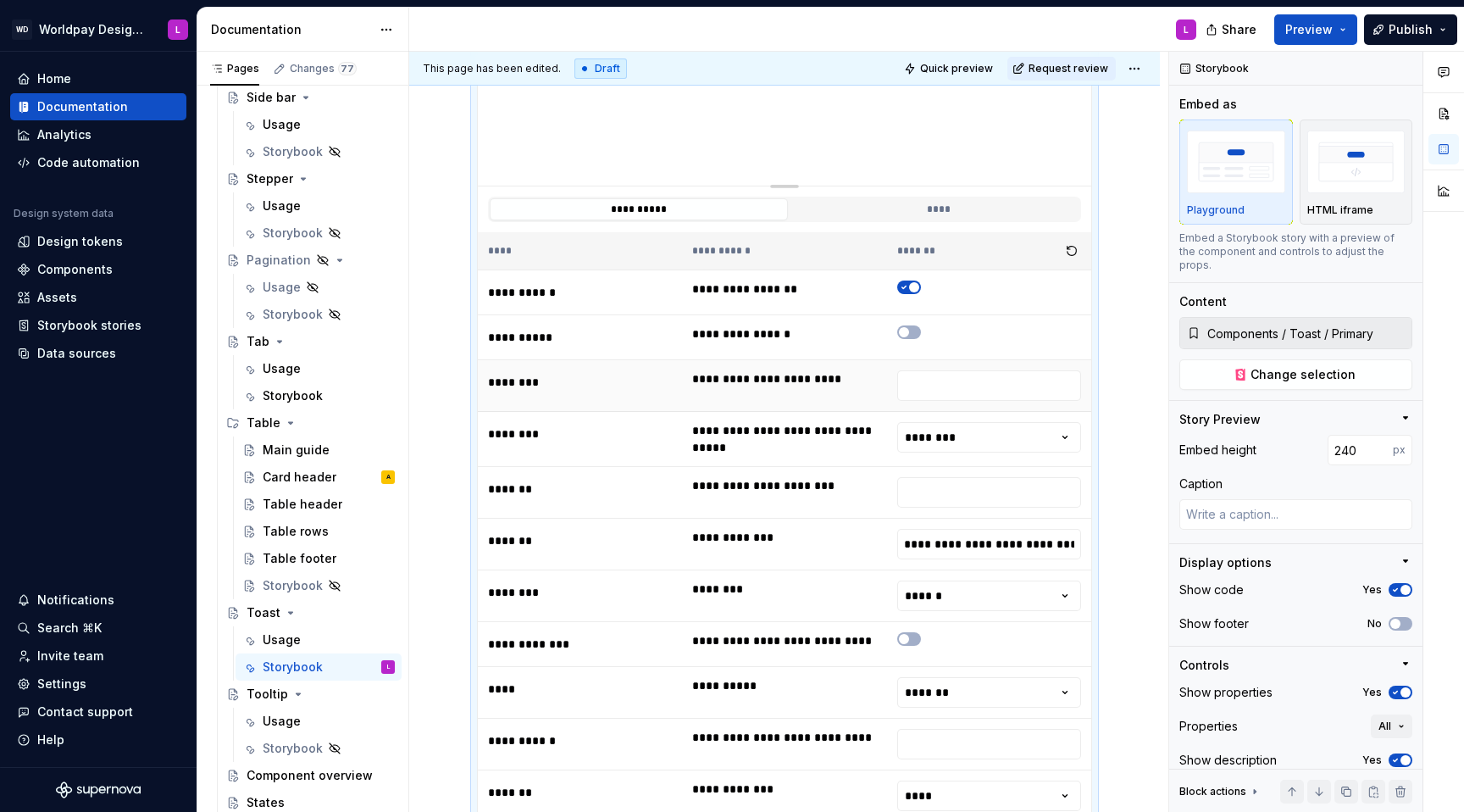
scroll to position [475, 0]
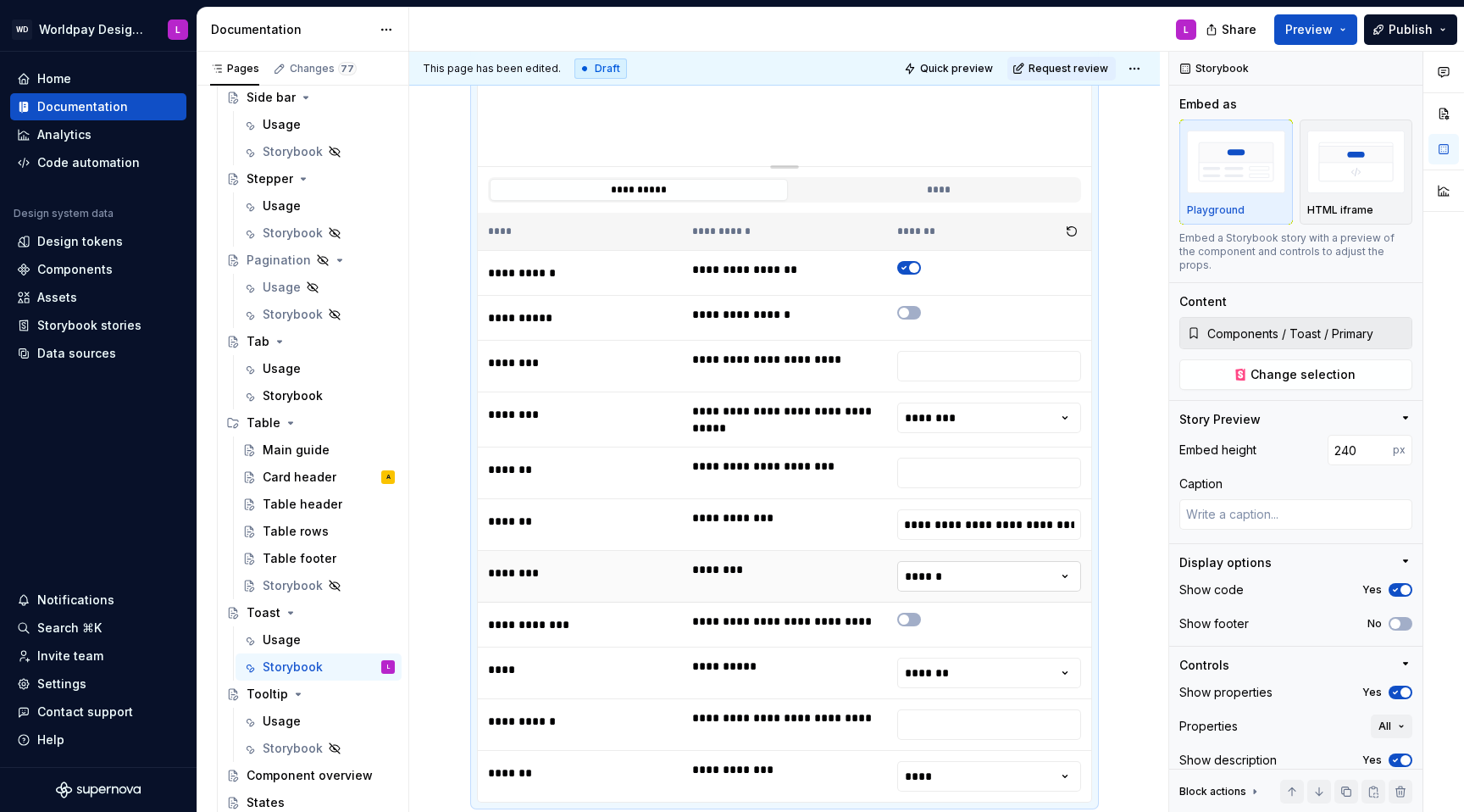
click at [986, 513] on html "WD Worldpay Design System L Home Documentation Analytics Code automation Design…" at bounding box center [732, 406] width 1464 height 812
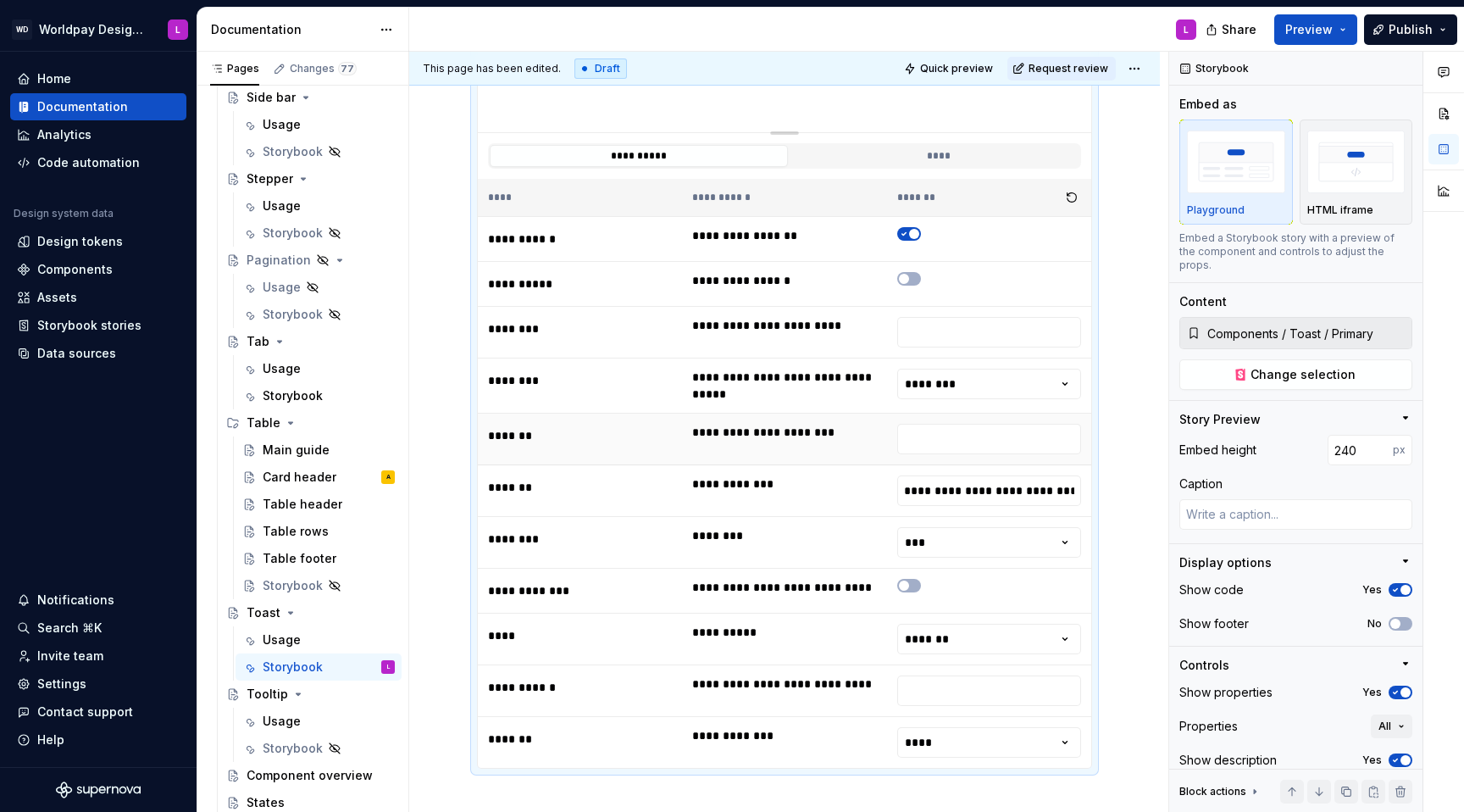
scroll to position [522, 0]
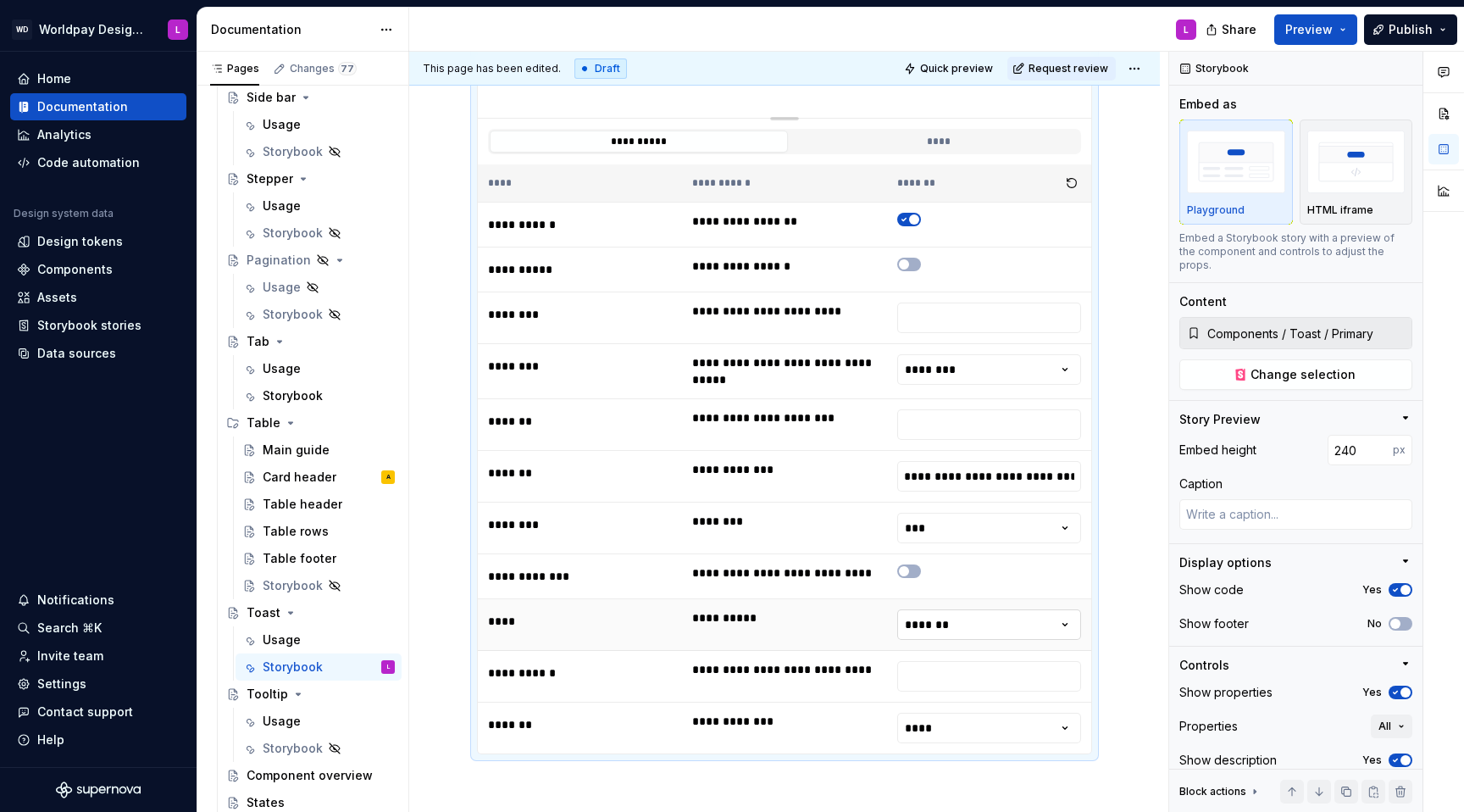
click at [989, 513] on html "WD Worldpay Design System L Home Documentation Analytics Code automation Design…" at bounding box center [732, 406] width 1464 height 812
drag, startPoint x: 982, startPoint y: 681, endPoint x: 956, endPoint y: 512, distance: 171.0
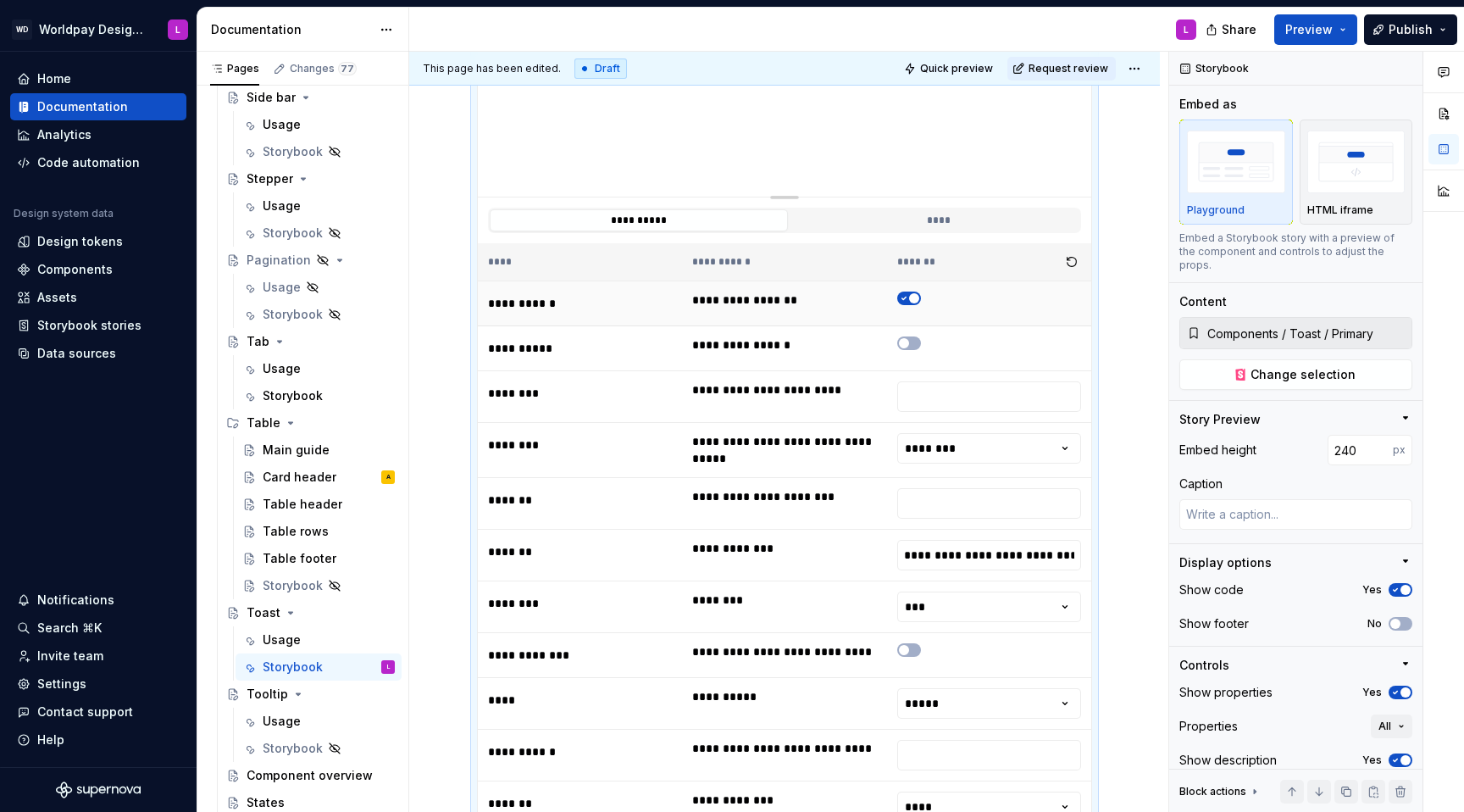
scroll to position [497, 0]
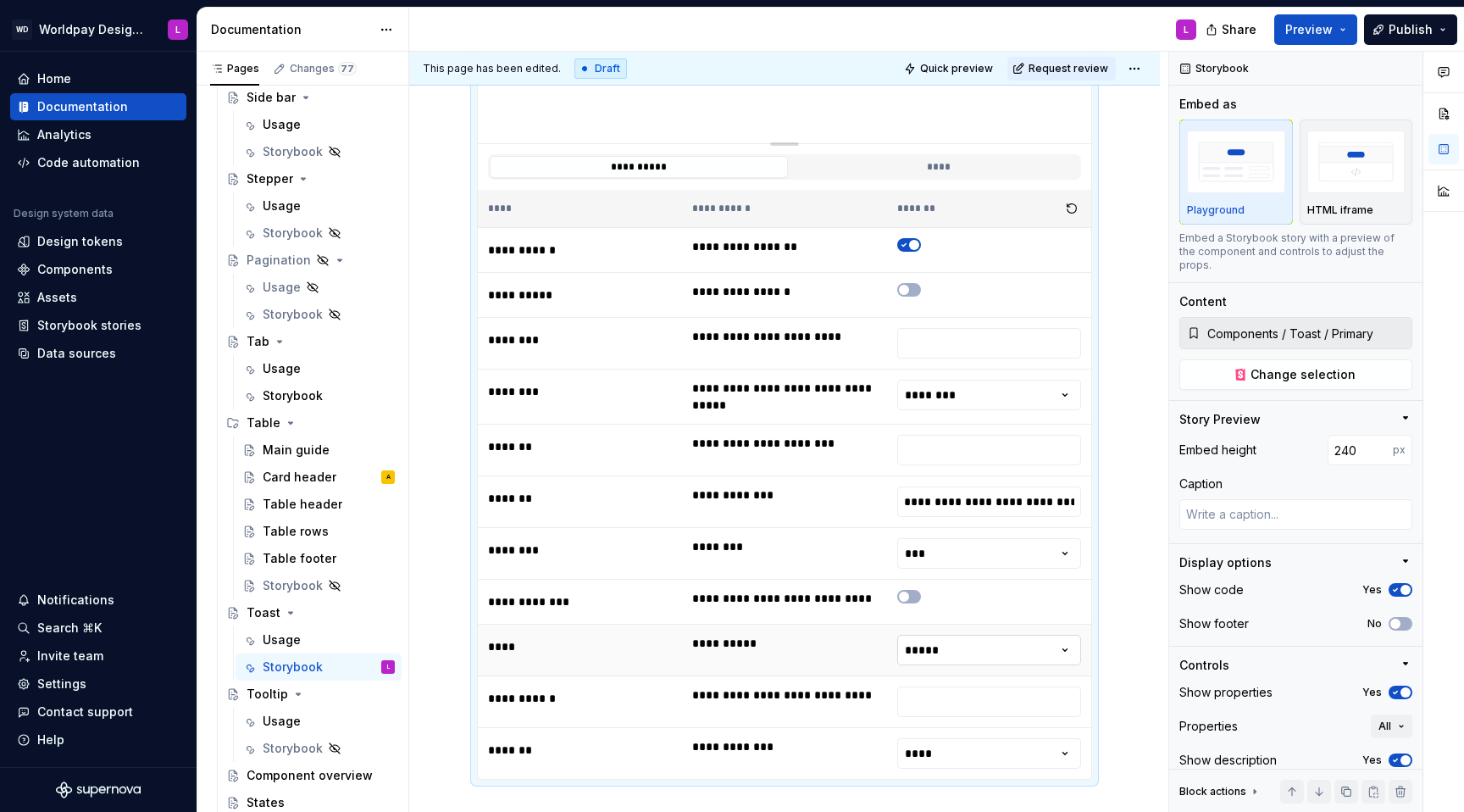
click at [989, 513] on html "WD Worldpay Design System L Home Documentation Analytics Code automation Design…" at bounding box center [732, 406] width 1464 height 812
drag, startPoint x: 951, startPoint y: 726, endPoint x: 913, endPoint y: 539, distance: 190.8
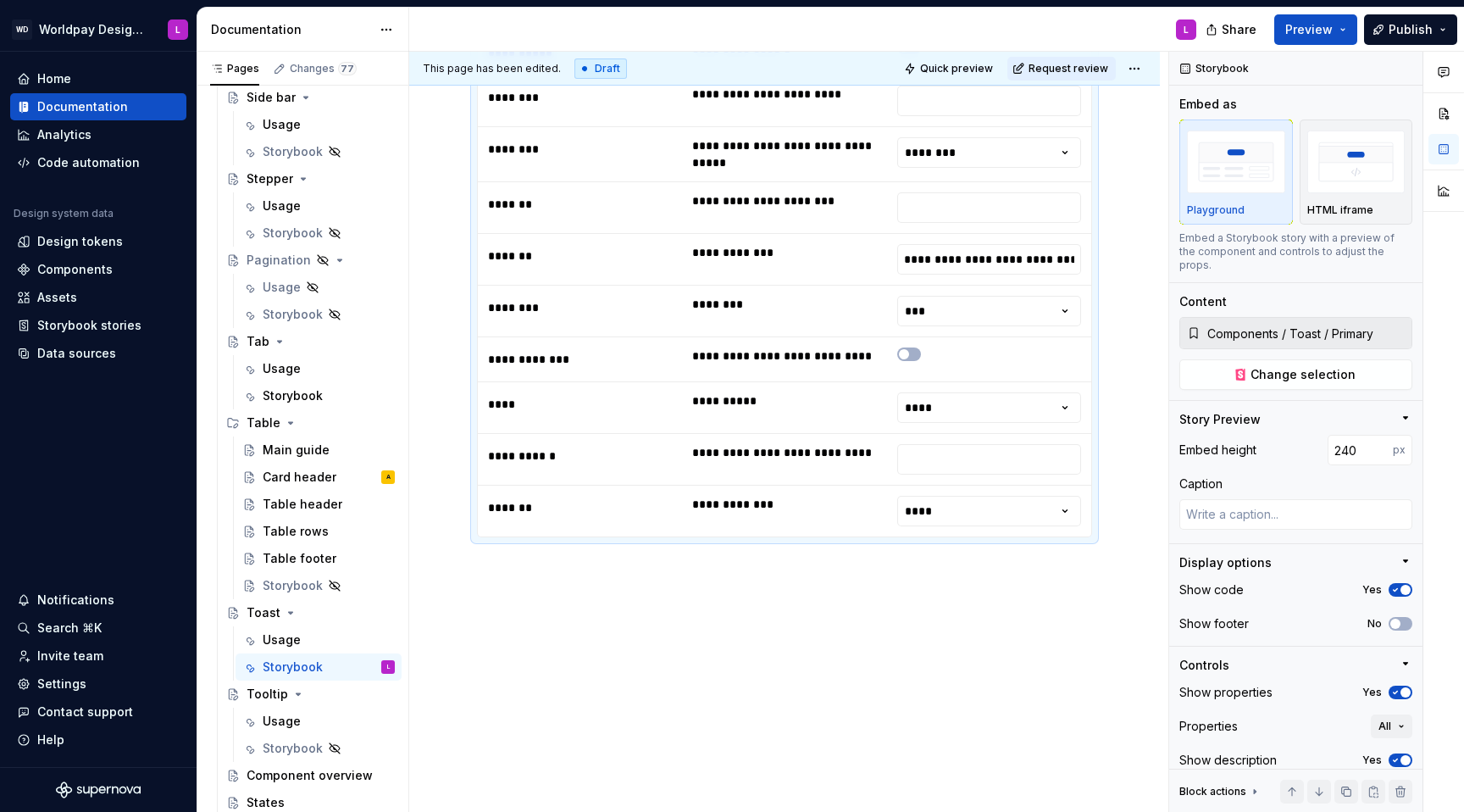
scroll to position [795, 0]
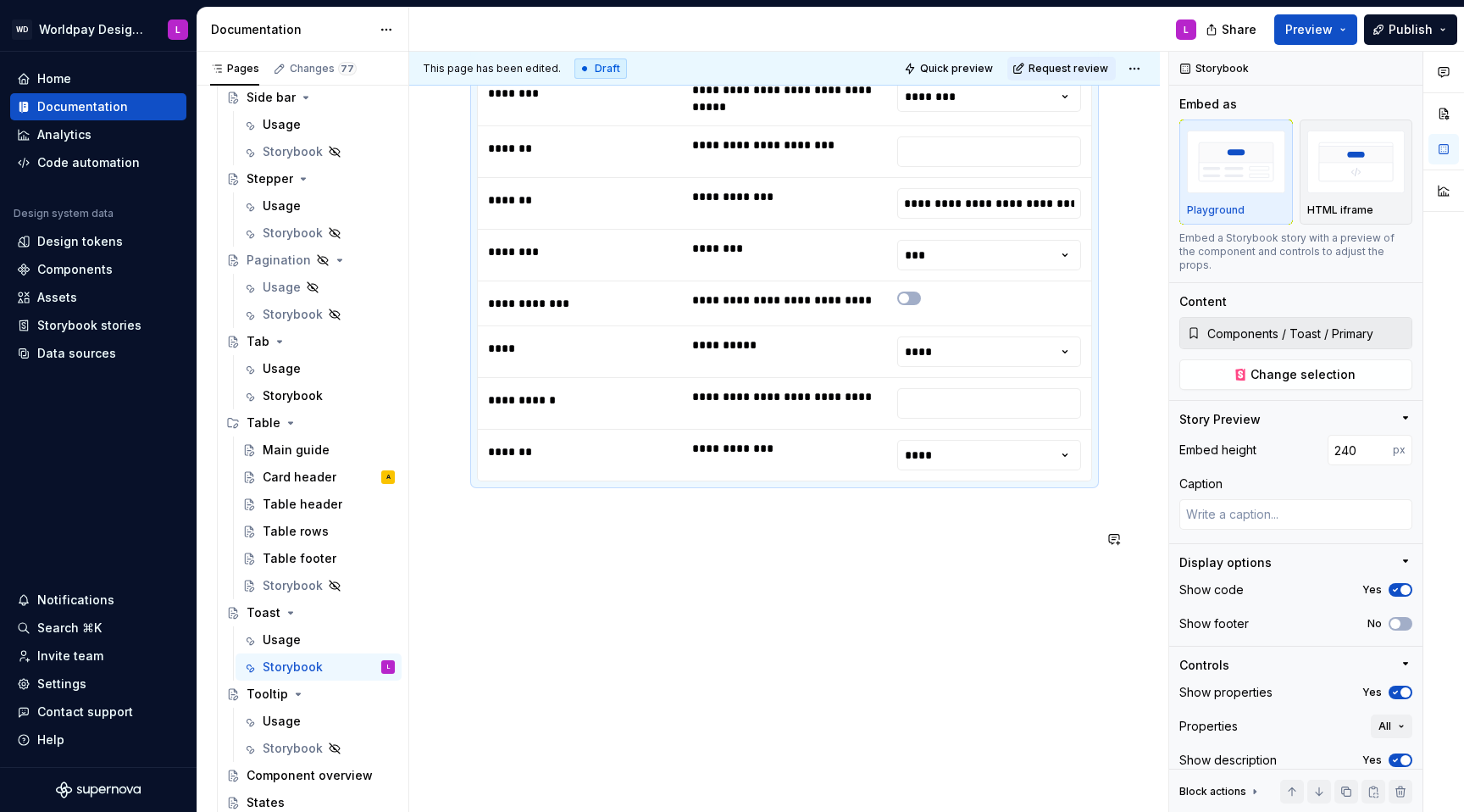
click at [865, 513] on div "**********" at bounding box center [785, 188] width 751 height 1256
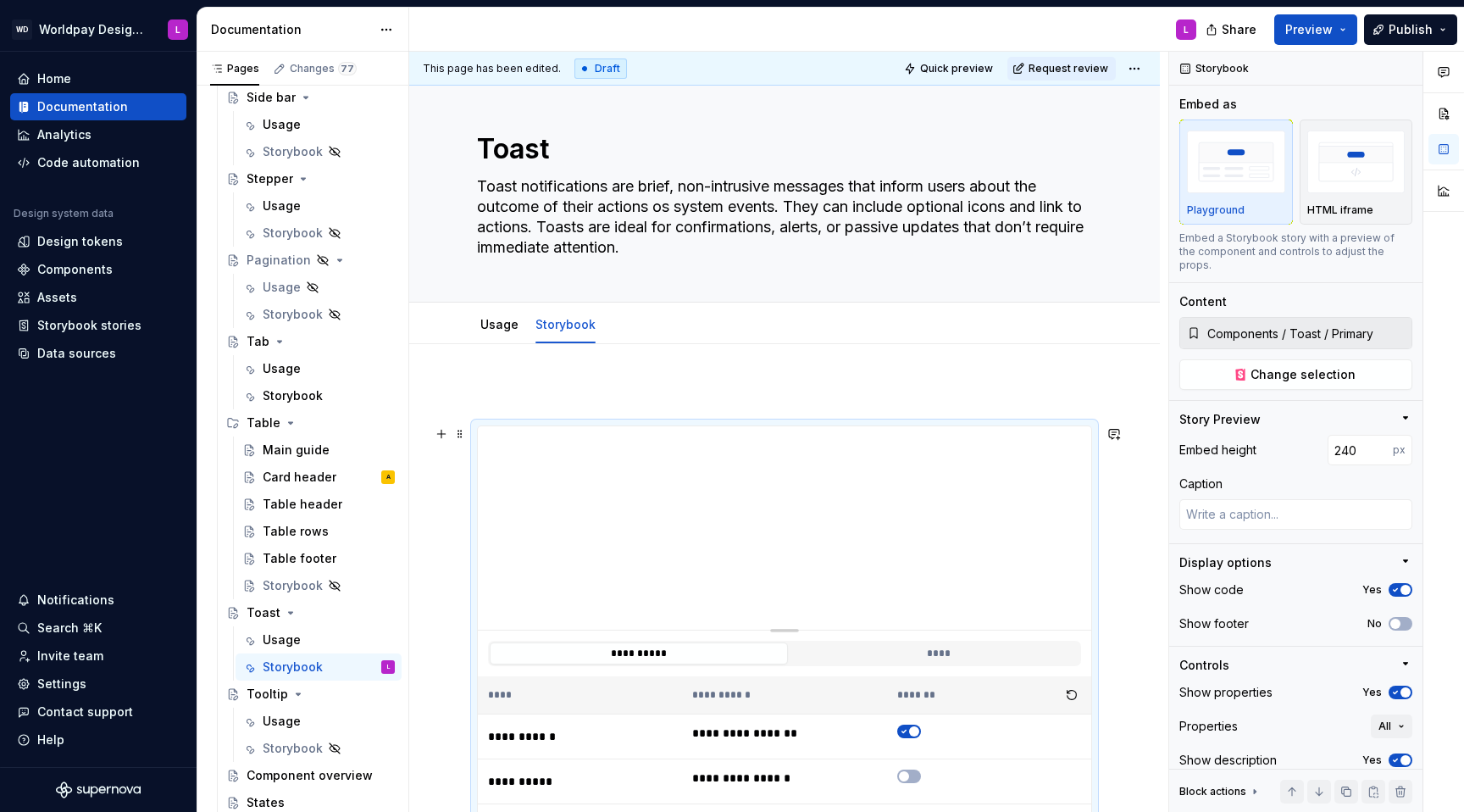
scroll to position [0, 0]
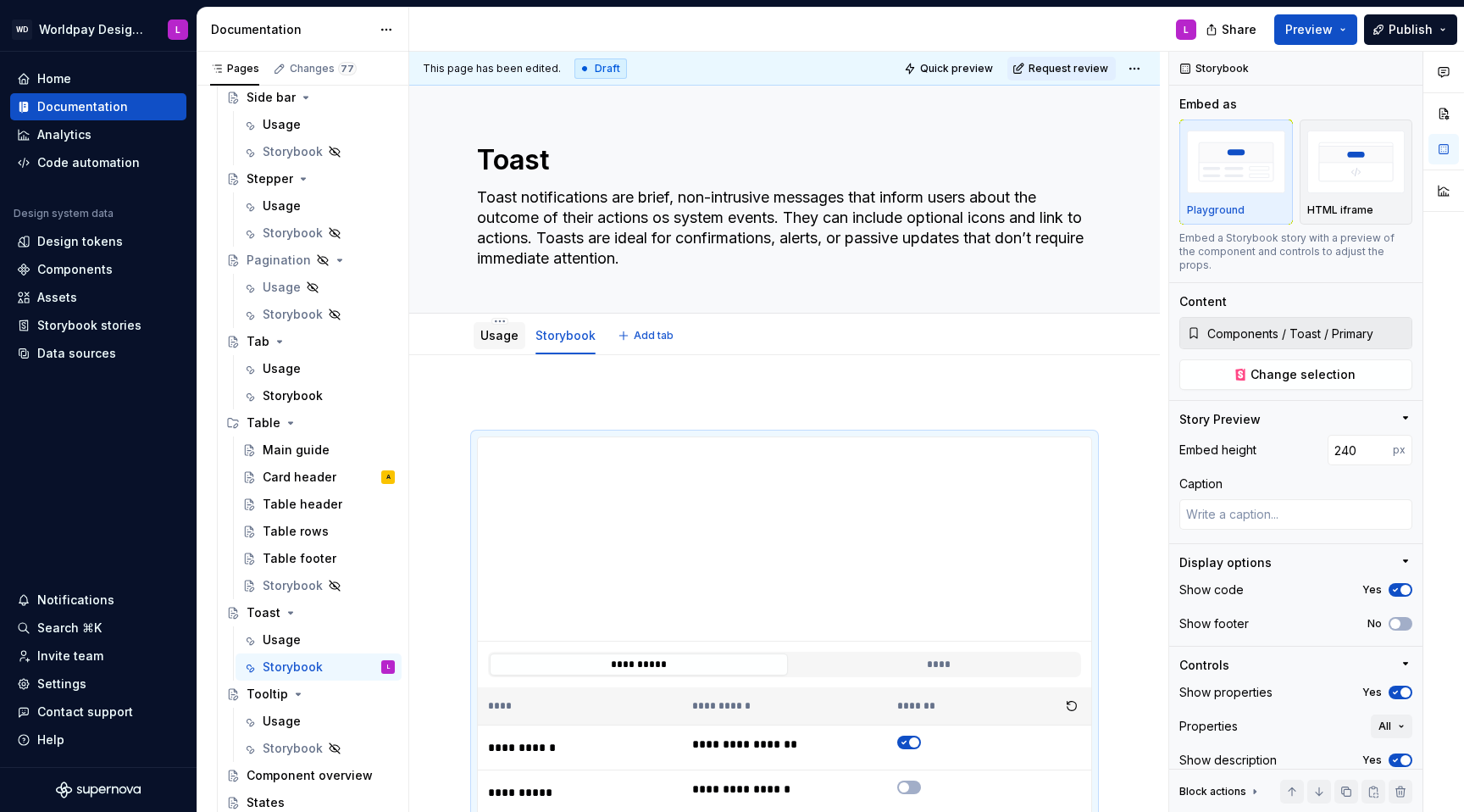
click at [505, 335] on link "Usage" at bounding box center [499, 335] width 38 height 15
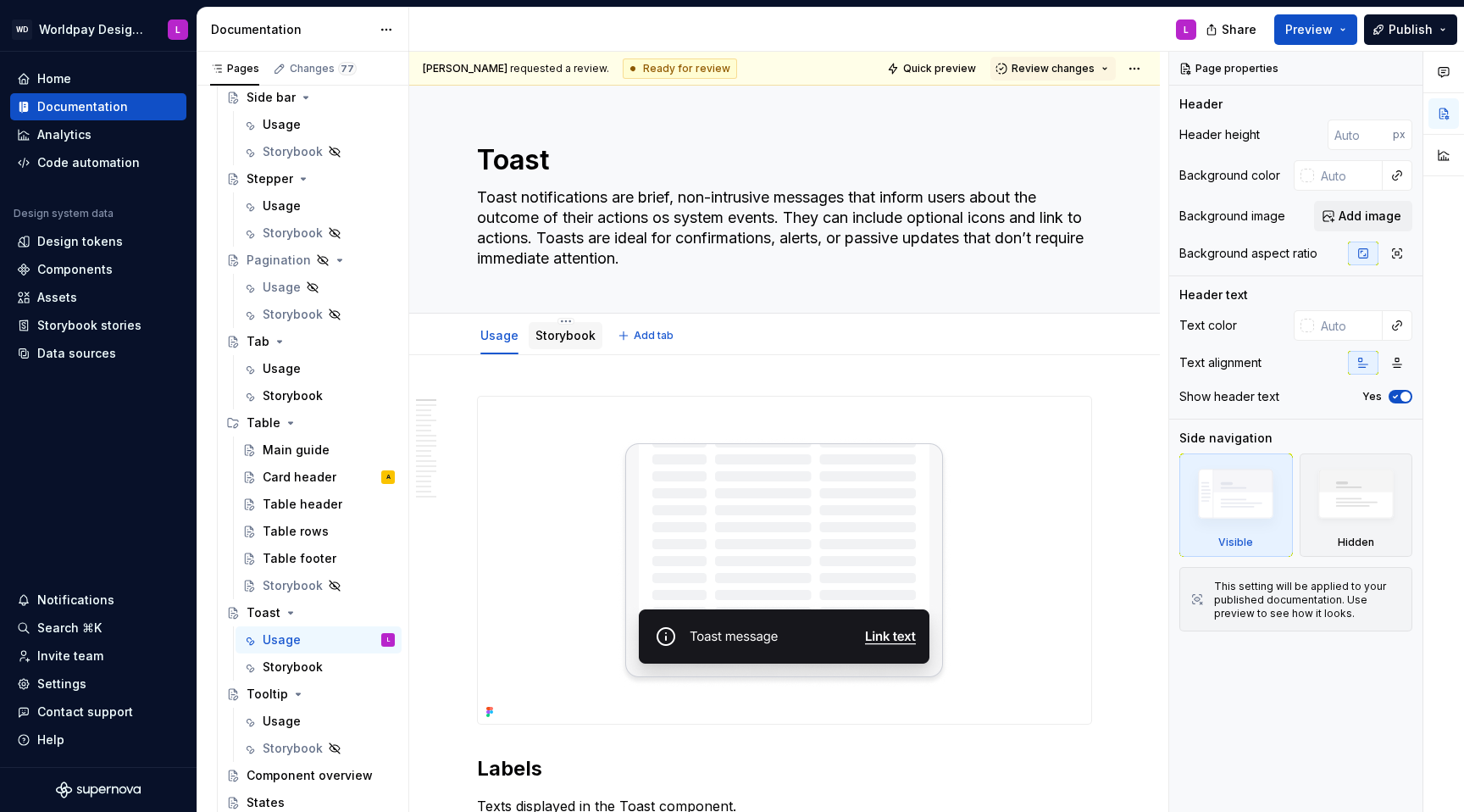
click at [570, 345] on div "Storybook" at bounding box center [566, 335] width 74 height 27
click at [563, 336] on link "Storybook" at bounding box center [566, 335] width 60 height 15
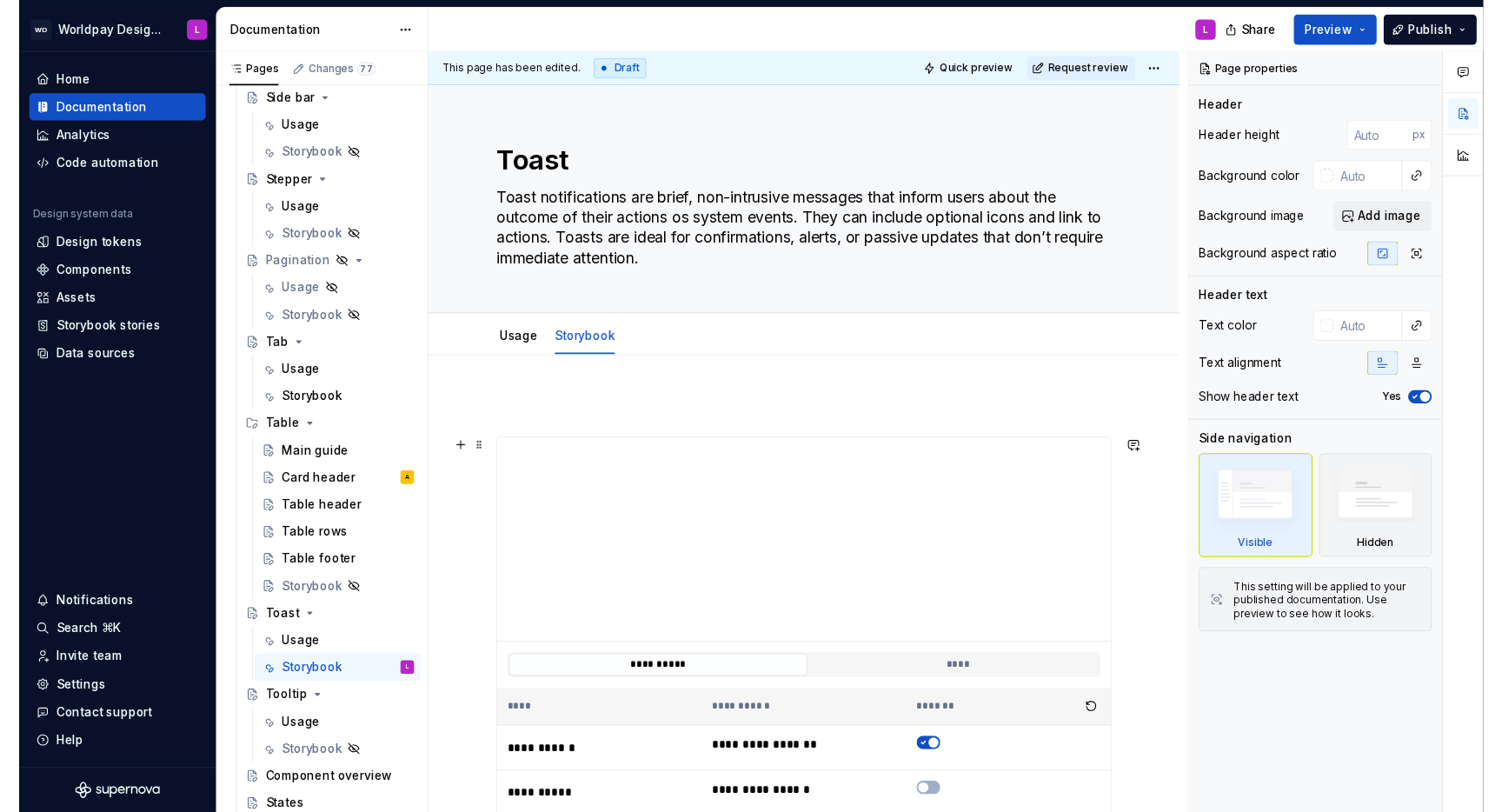
scroll to position [1, 0]
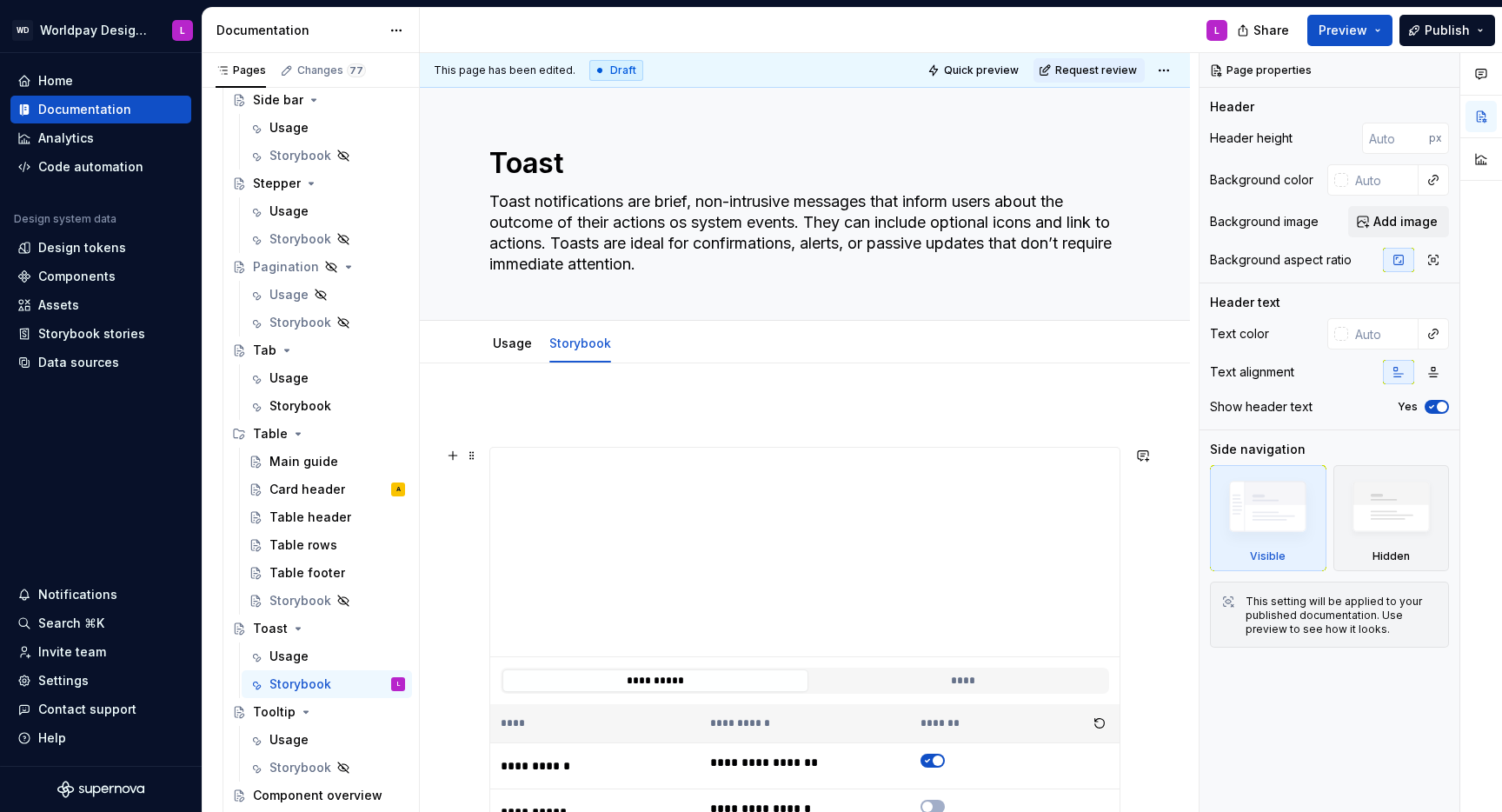
click at [457, 482] on div "**********" at bounding box center [809, 432] width 779 height 759
click at [524, 421] on p at bounding box center [804, 415] width 631 height 21
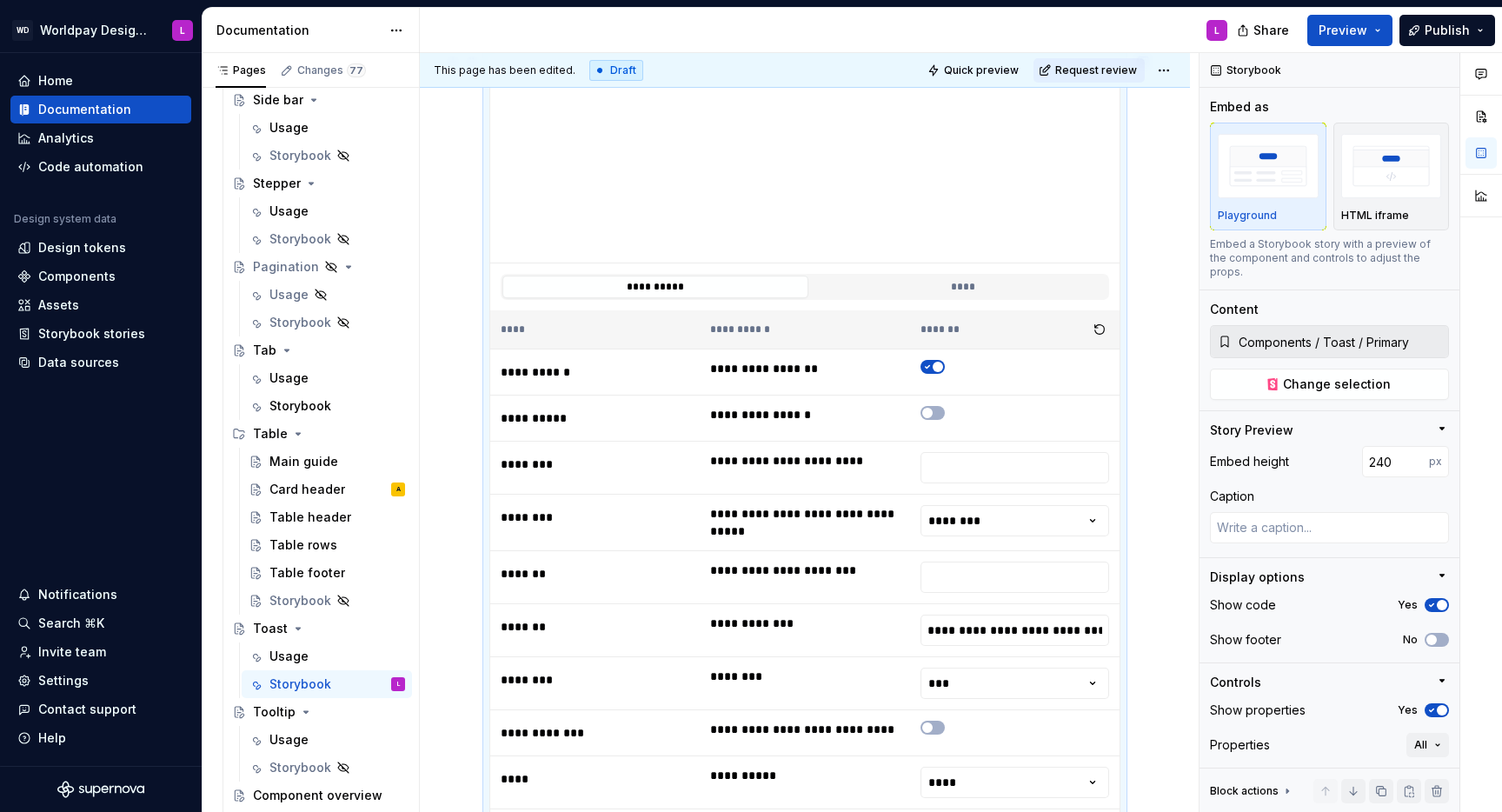
scroll to position [0, 0]
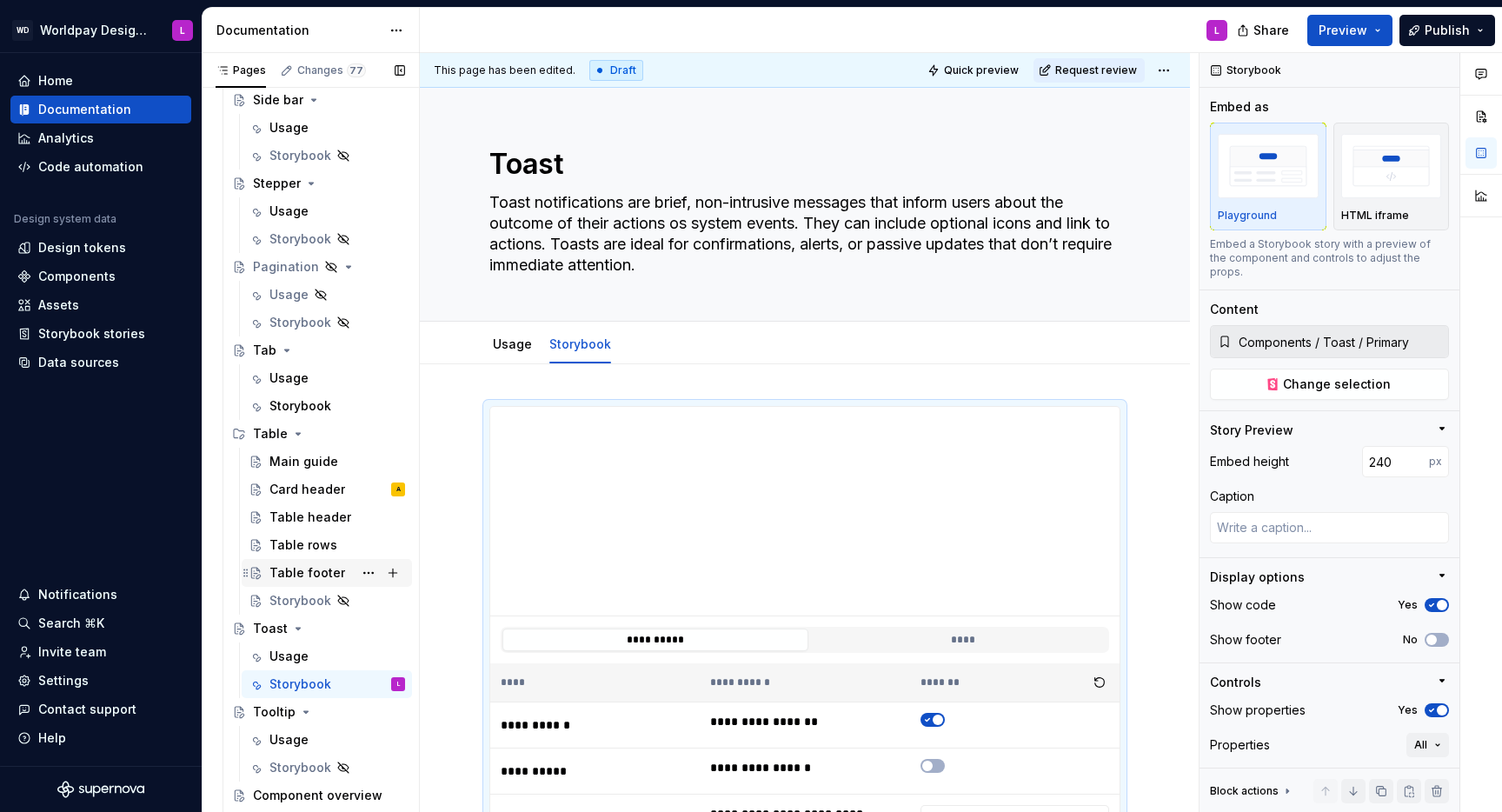
click at [307, 527] on div "Table footer" at bounding box center [307, 572] width 76 height 17
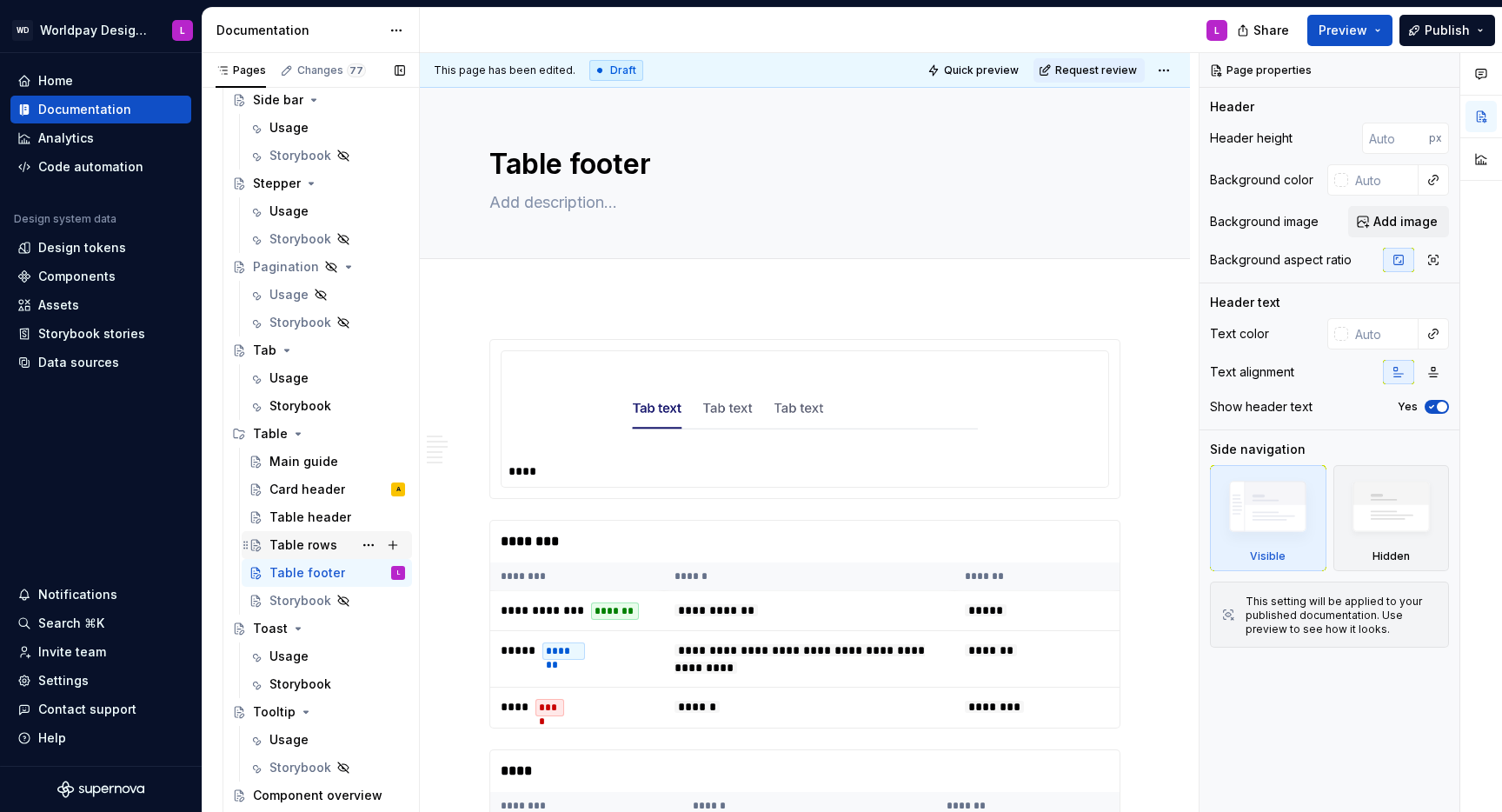
click at [298, 527] on div "Table rows" at bounding box center [303, 544] width 68 height 17
click at [281, 459] on div "Main guide" at bounding box center [303, 461] width 69 height 17
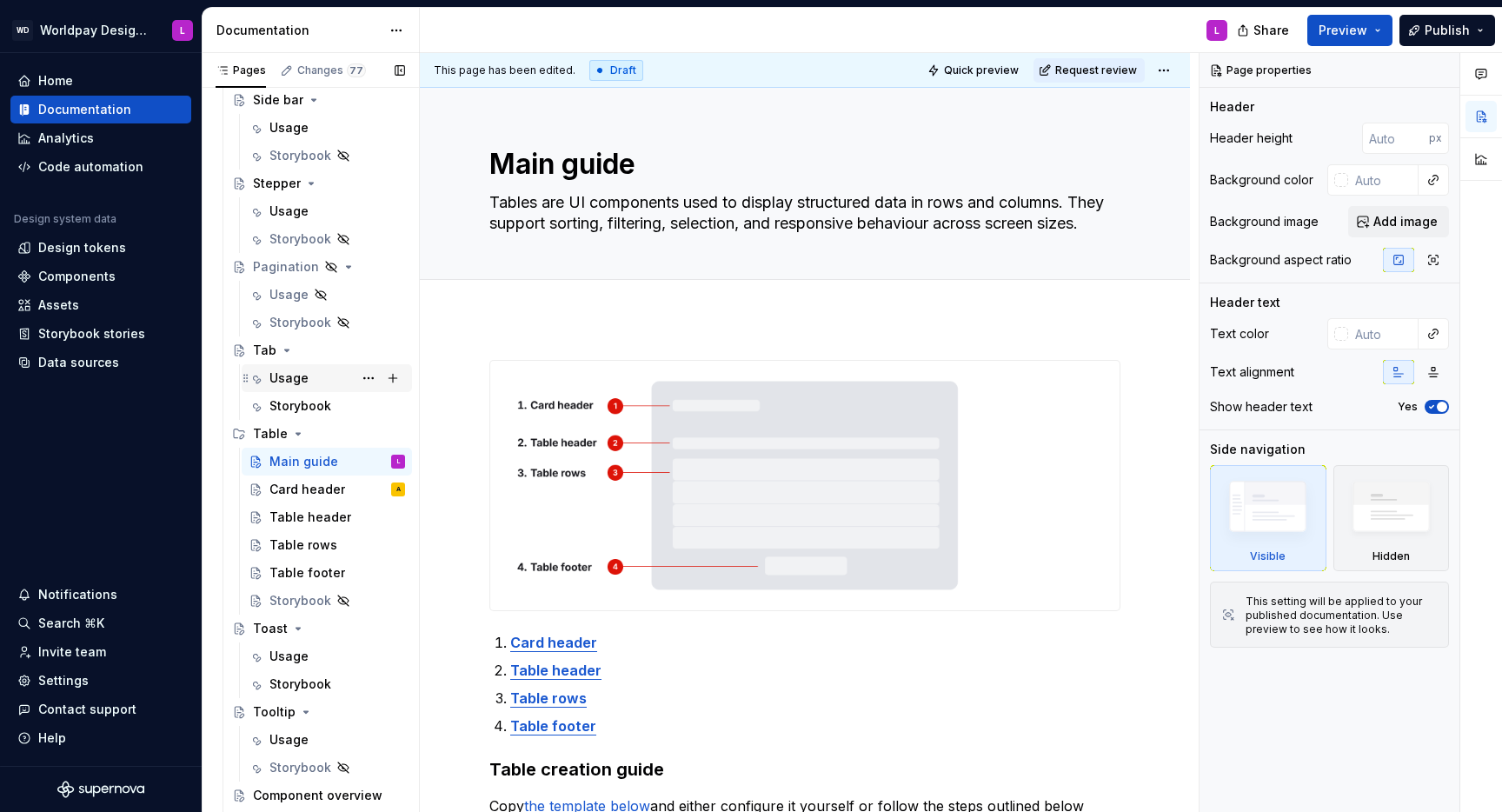
click at [297, 374] on div "Usage" at bounding box center [288, 377] width 39 height 17
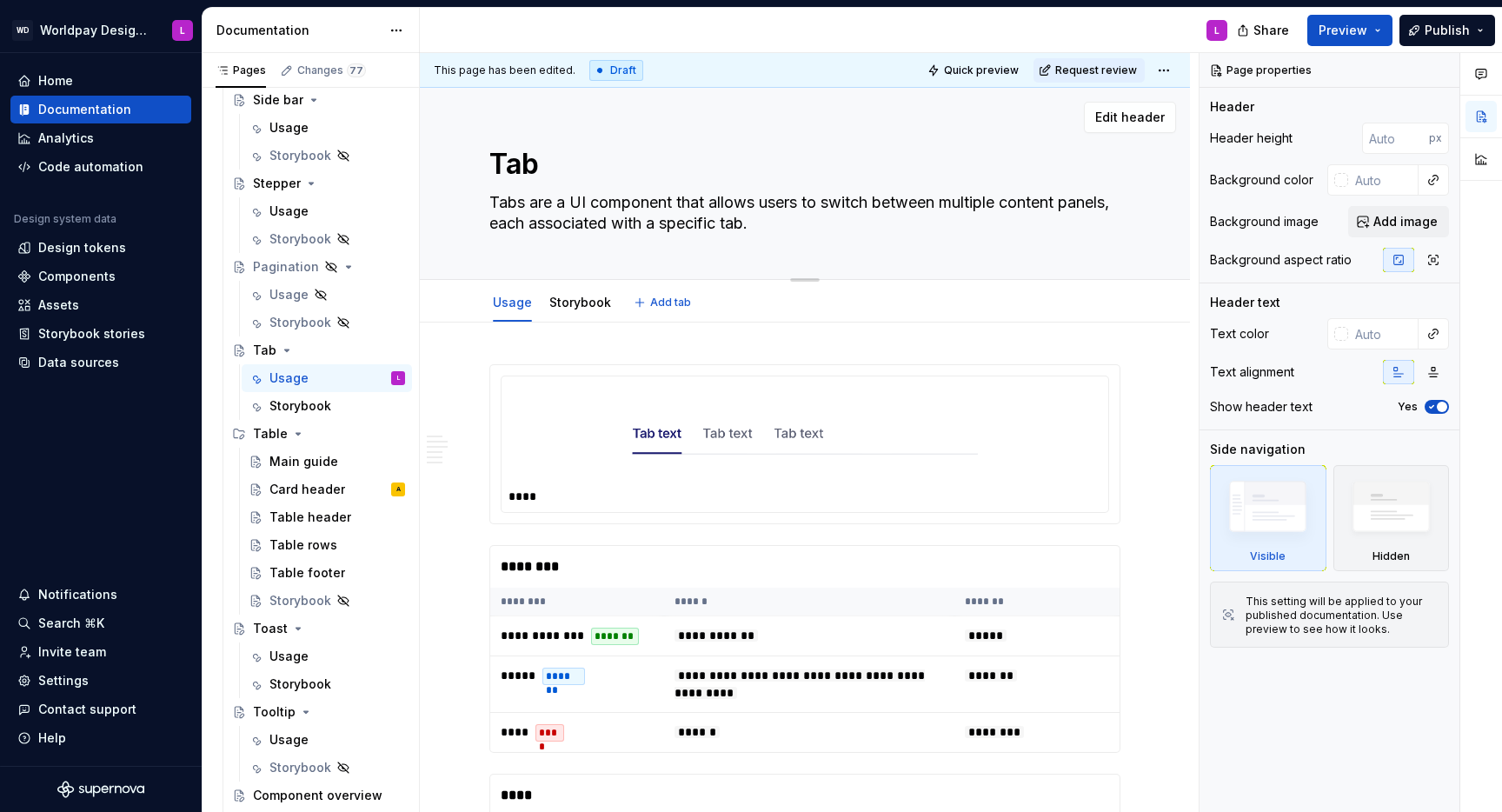
click at [539, 163] on textarea "Tab" at bounding box center [801, 165] width 631 height 42
click at [548, 159] on textarea "Tab" at bounding box center [801, 165] width 631 height 42
click at [582, 206] on textarea "Tabs are a UI component that allows users to switch between multiple content pa…" at bounding box center [801, 210] width 631 height 49
type textarea "*"
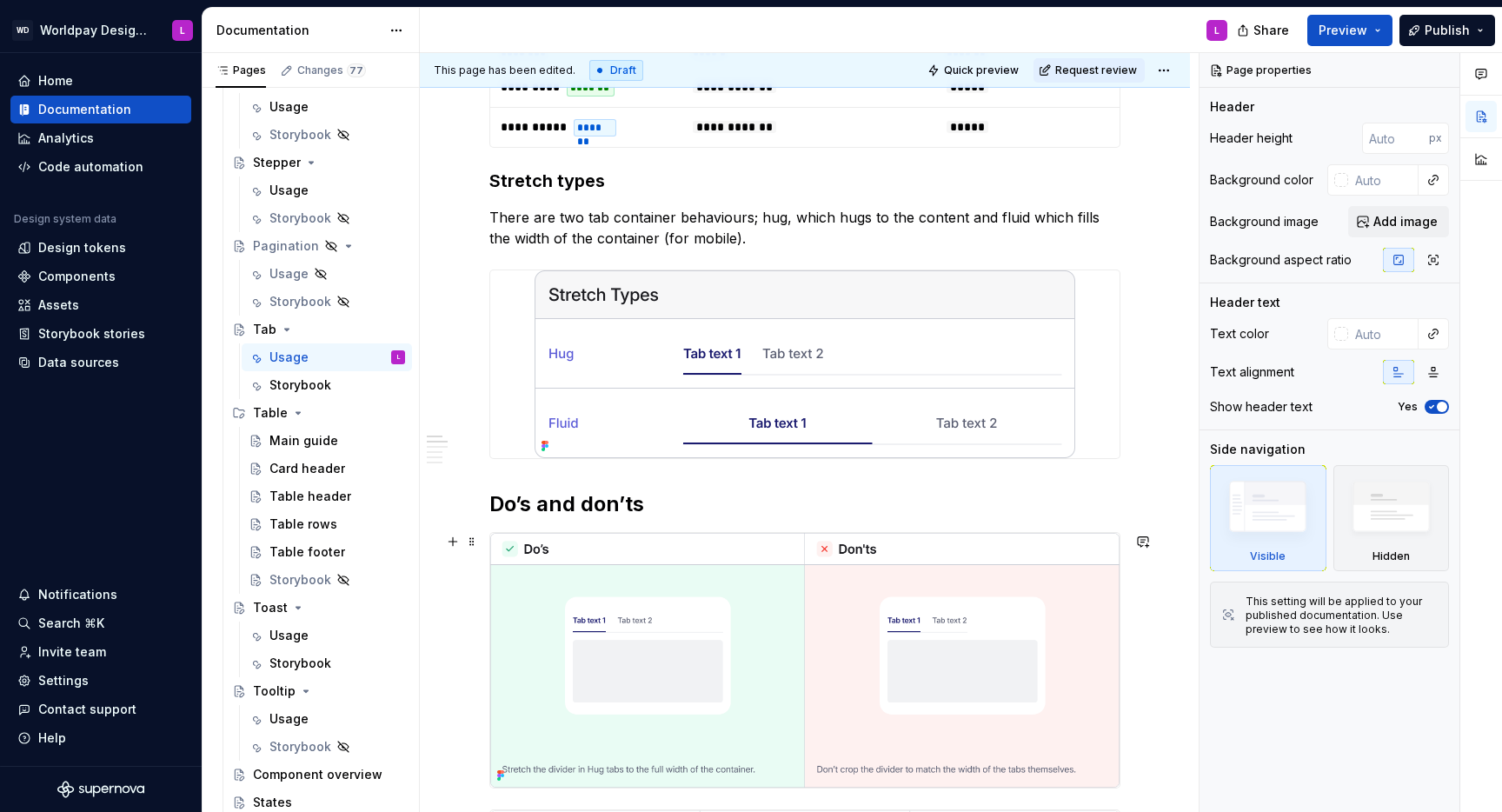
scroll to position [784, 0]
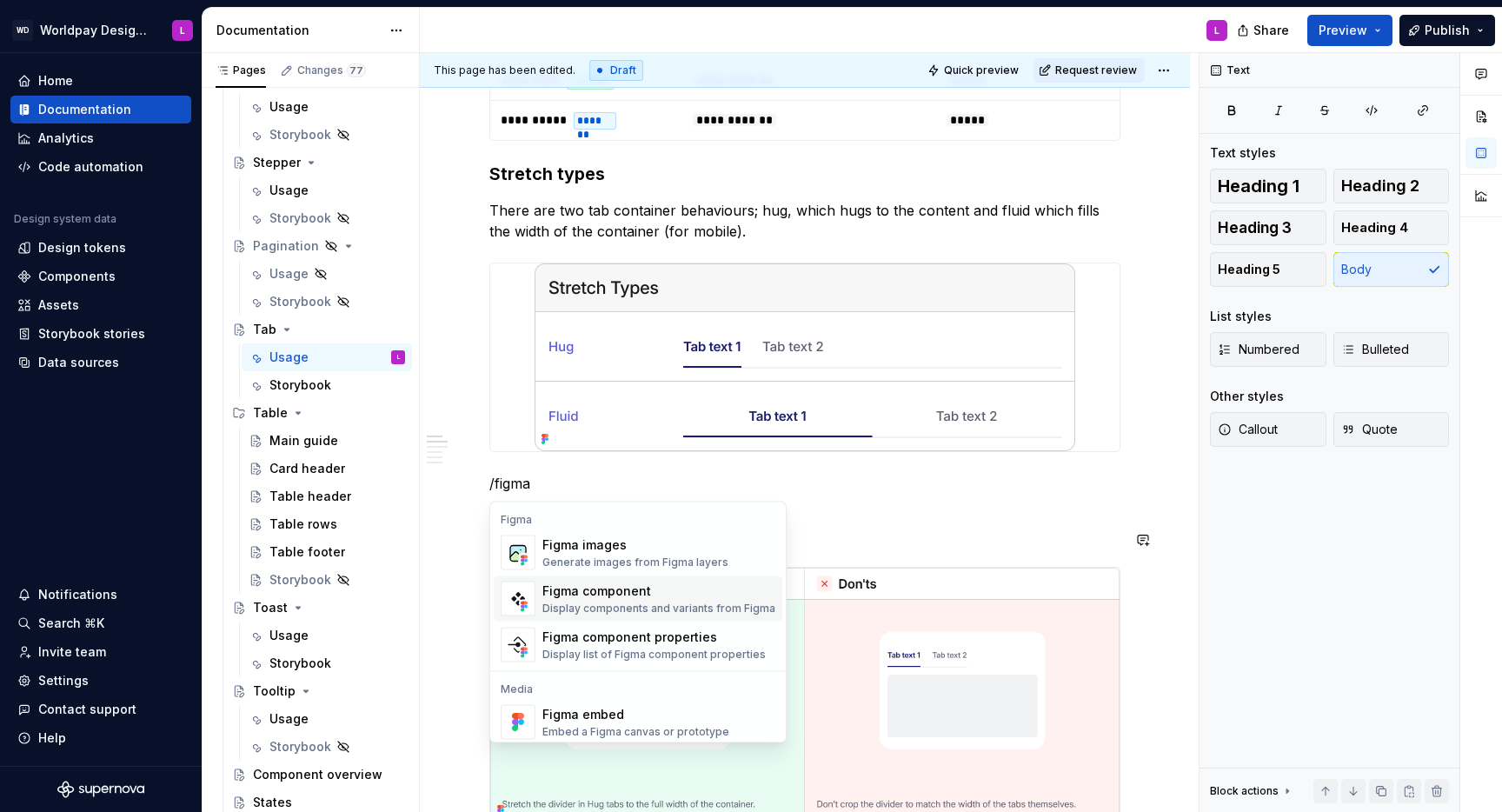
click at [648, 527] on div "Display components and variants from Figma" at bounding box center [659, 609] width 233 height 14
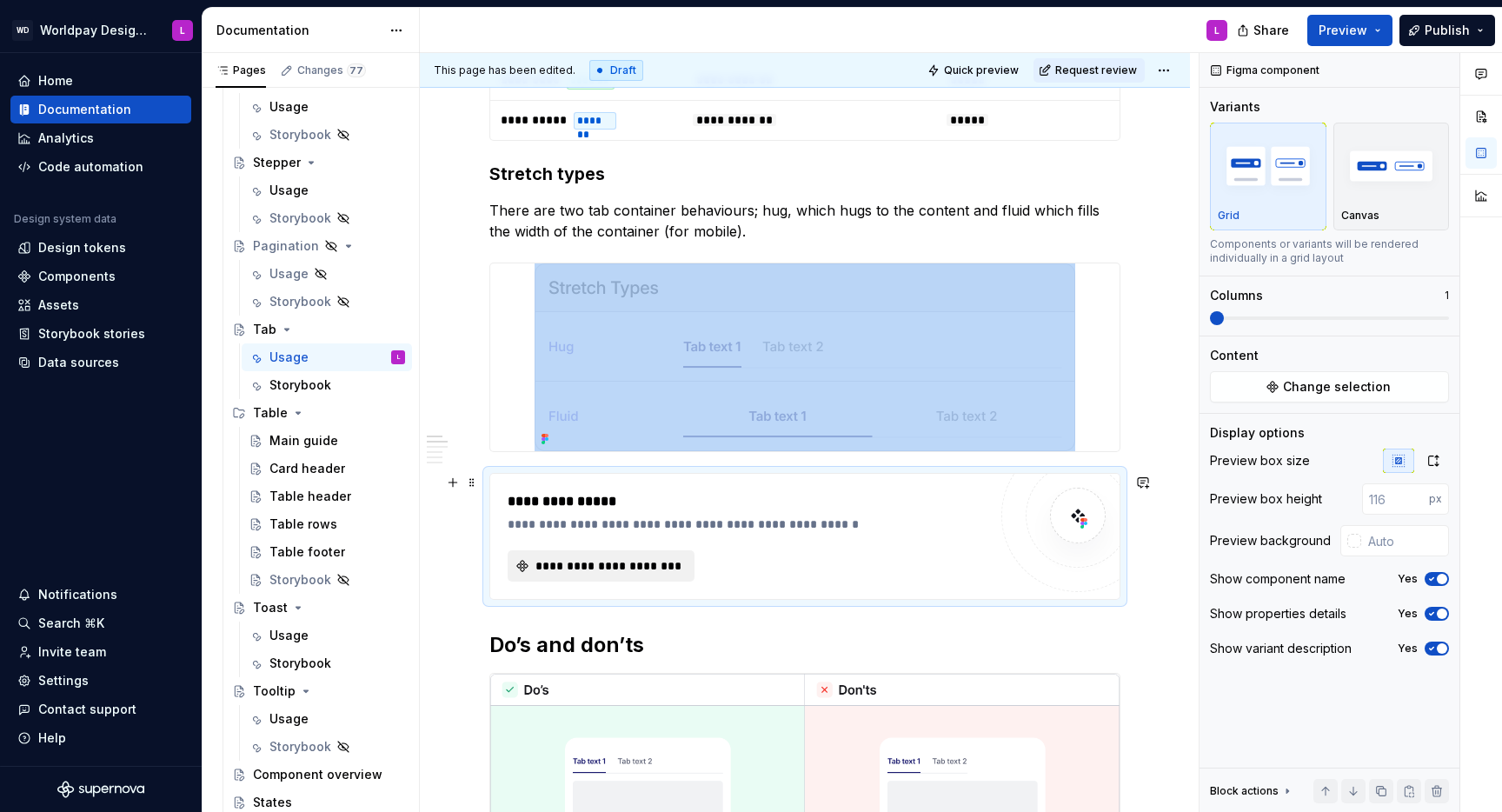
click at [650, 527] on span "**********" at bounding box center [608, 565] width 151 height 17
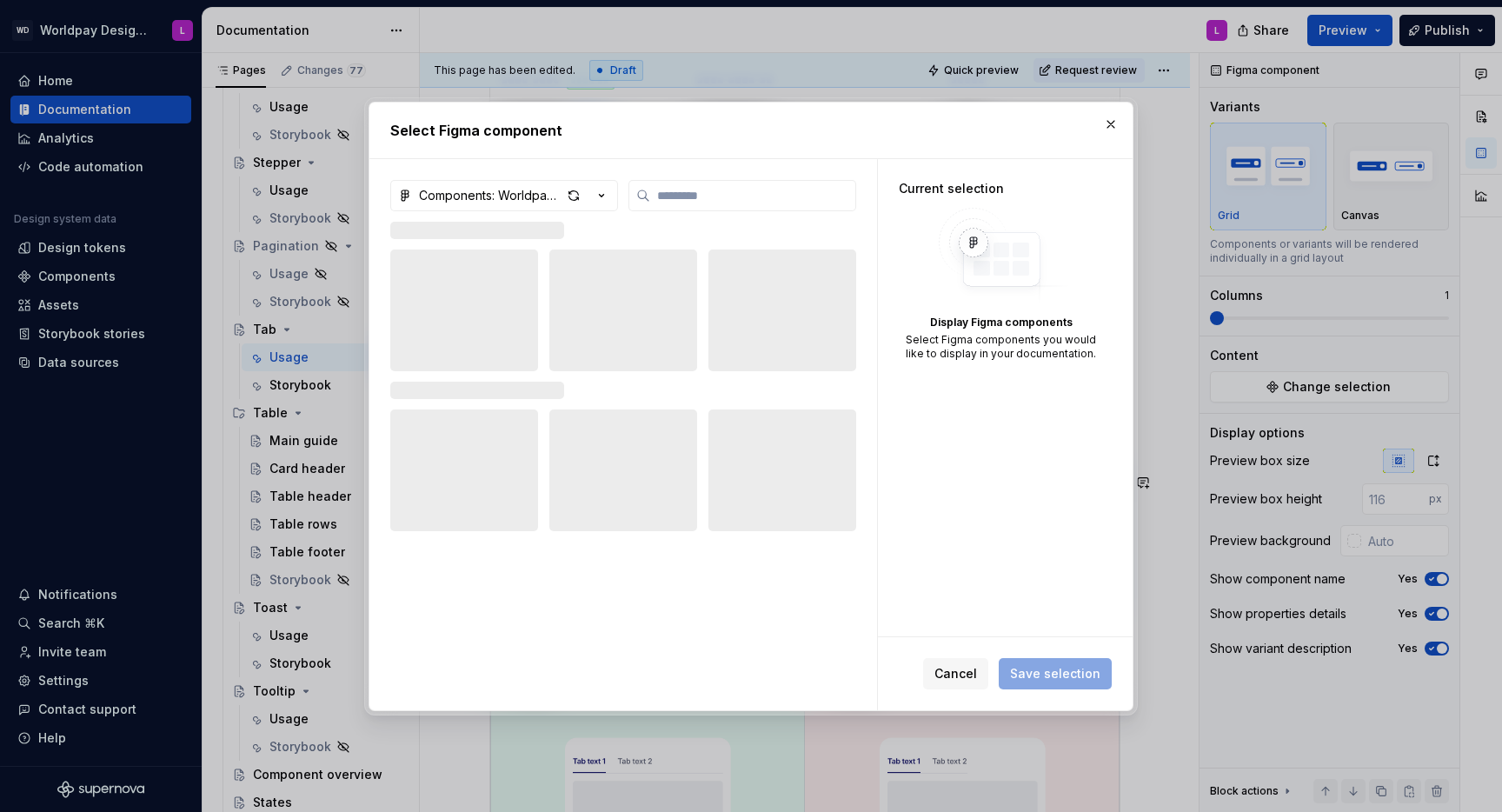
type textarea "*"
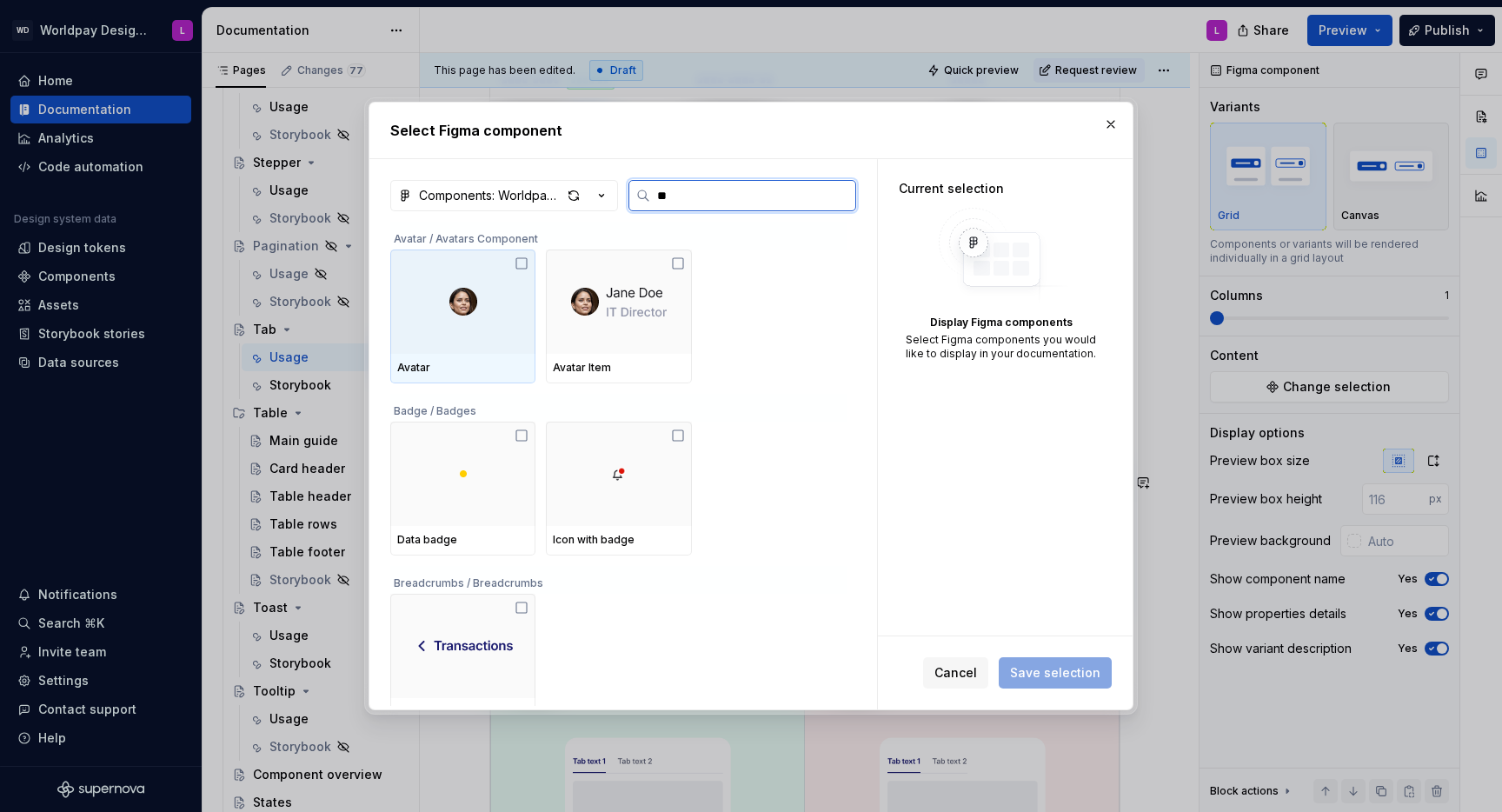
type input "***"
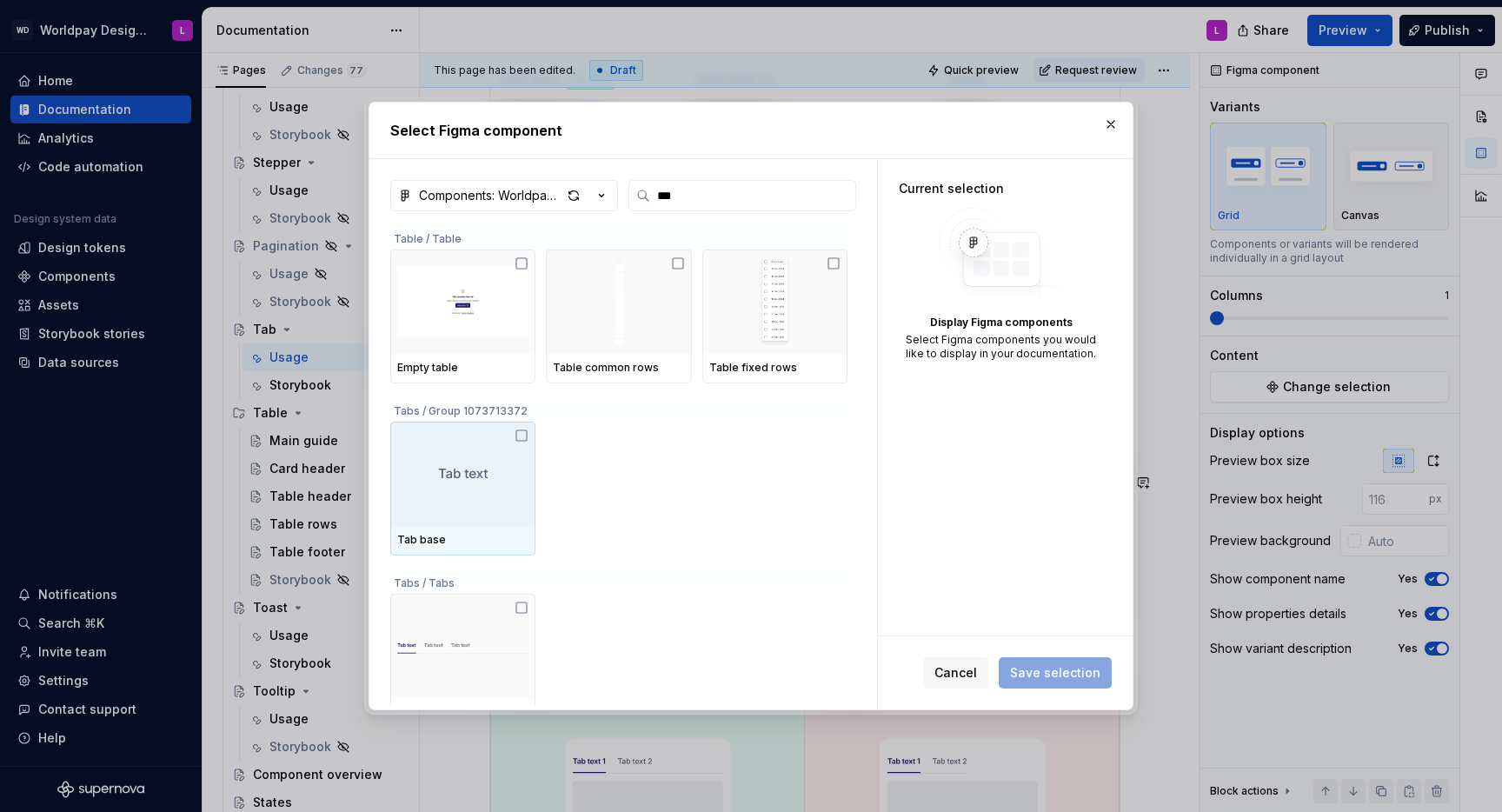
scroll to position [21, 0]
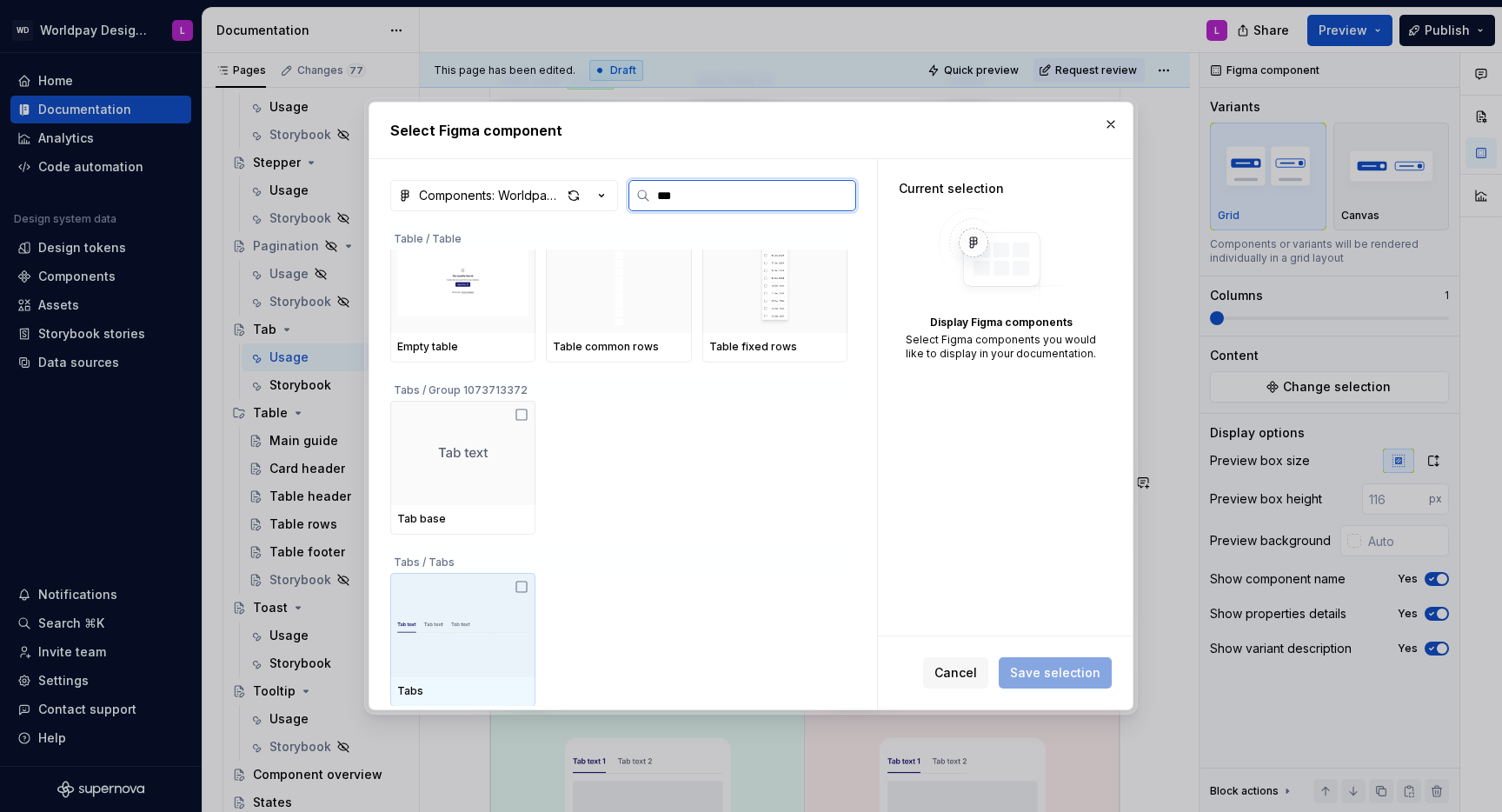
click at [431, 527] on img at bounding box center [463, 624] width 132 height 42
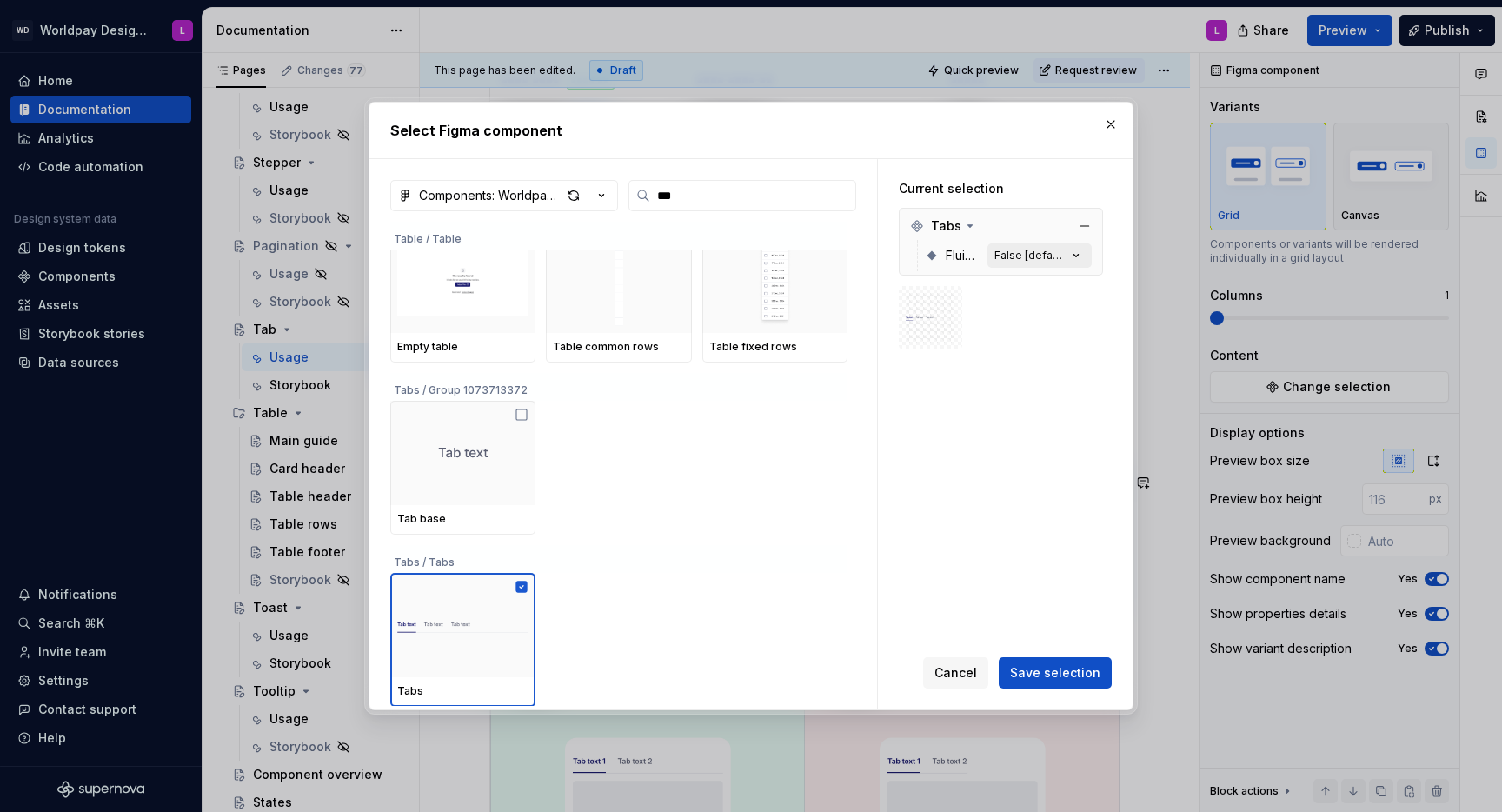
click at [1068, 252] on div "False [default]" at bounding box center [1031, 255] width 73 height 14
click at [1021, 255] on div "False [default]" at bounding box center [1031, 255] width 73 height 14
drag, startPoint x: 1081, startPoint y: 384, endPoint x: 1056, endPoint y: 237, distance: 149.1
click at [1081, 382] on div "Current selection Tabs Fluid Tabs False [default]" at bounding box center [1005, 397] width 254 height 477
click at [1084, 253] on icon "button" at bounding box center [1076, 254] width 17 height 17
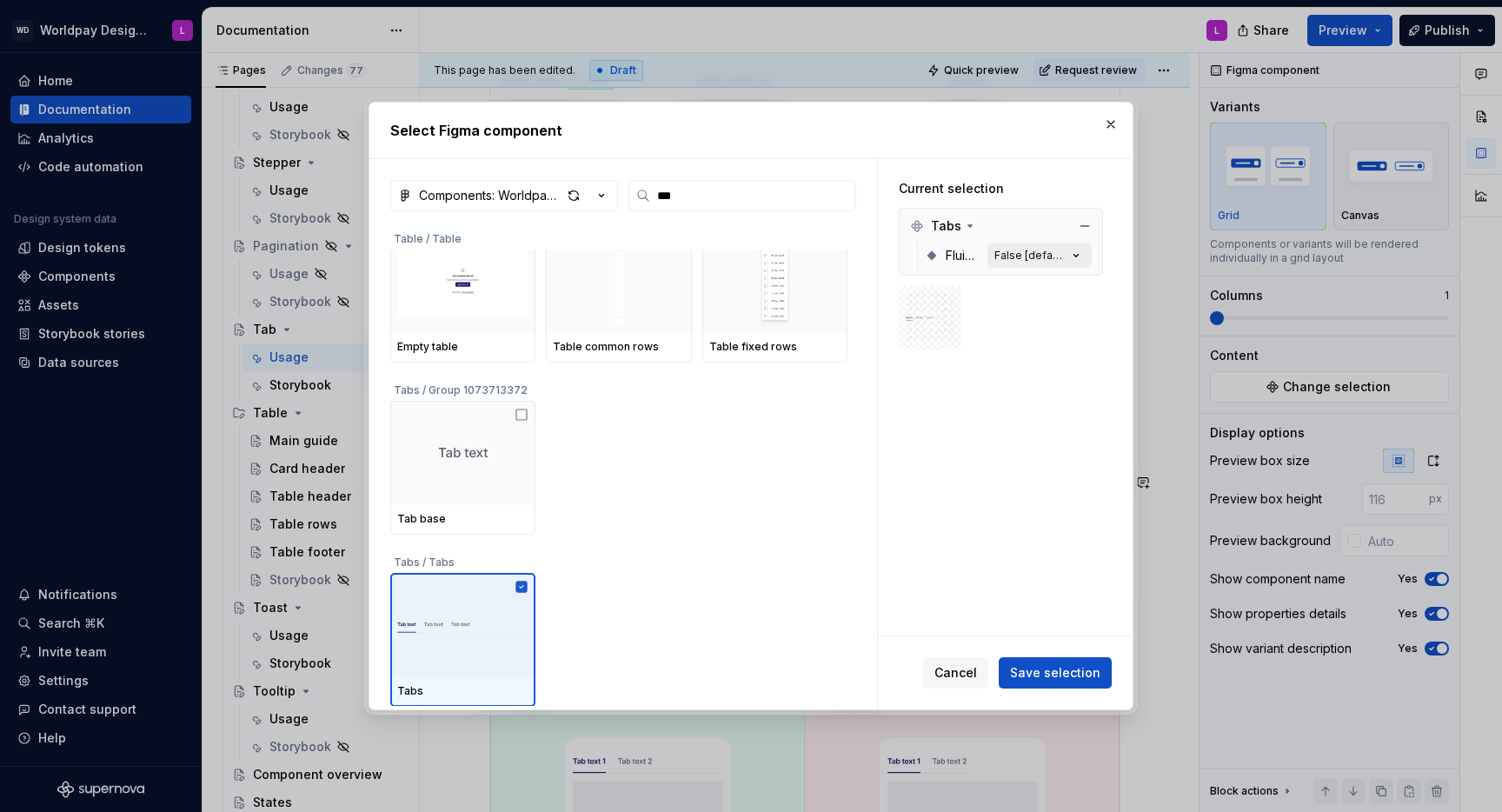
click at [1085, 253] on icon "button" at bounding box center [1076, 254] width 17 height 17
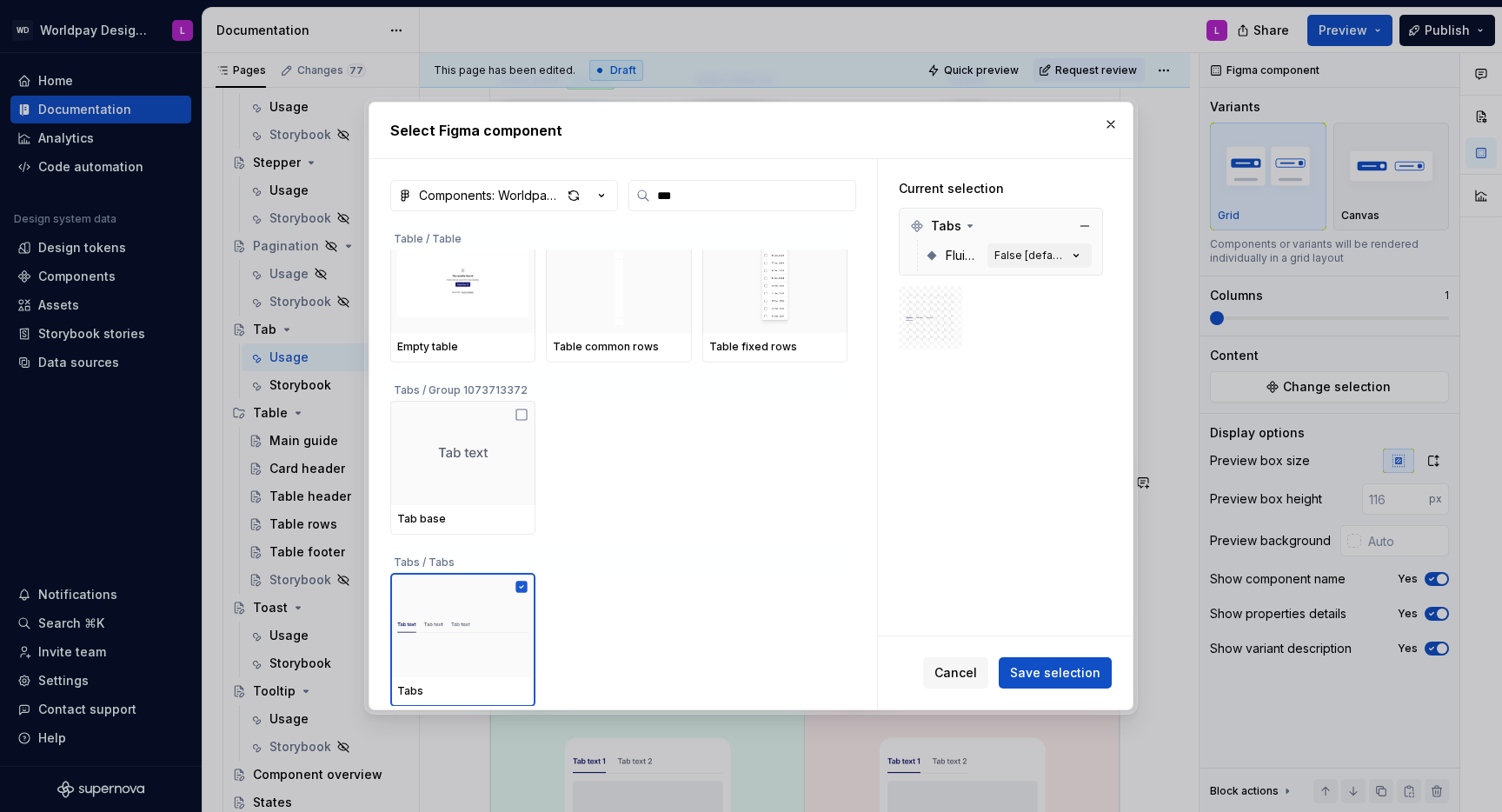
click at [1051, 254] on div "False [default]" at bounding box center [1031, 255] width 73 height 14
drag, startPoint x: 930, startPoint y: 256, endPoint x: 968, endPoint y: 248, distance: 38.8
click at [930, 256] on icon at bounding box center [932, 255] width 10 height 10
click at [1035, 259] on div "False [default]" at bounding box center [1031, 255] width 73 height 14
click at [1063, 250] on div "False [default]" at bounding box center [1031, 255] width 73 height 14
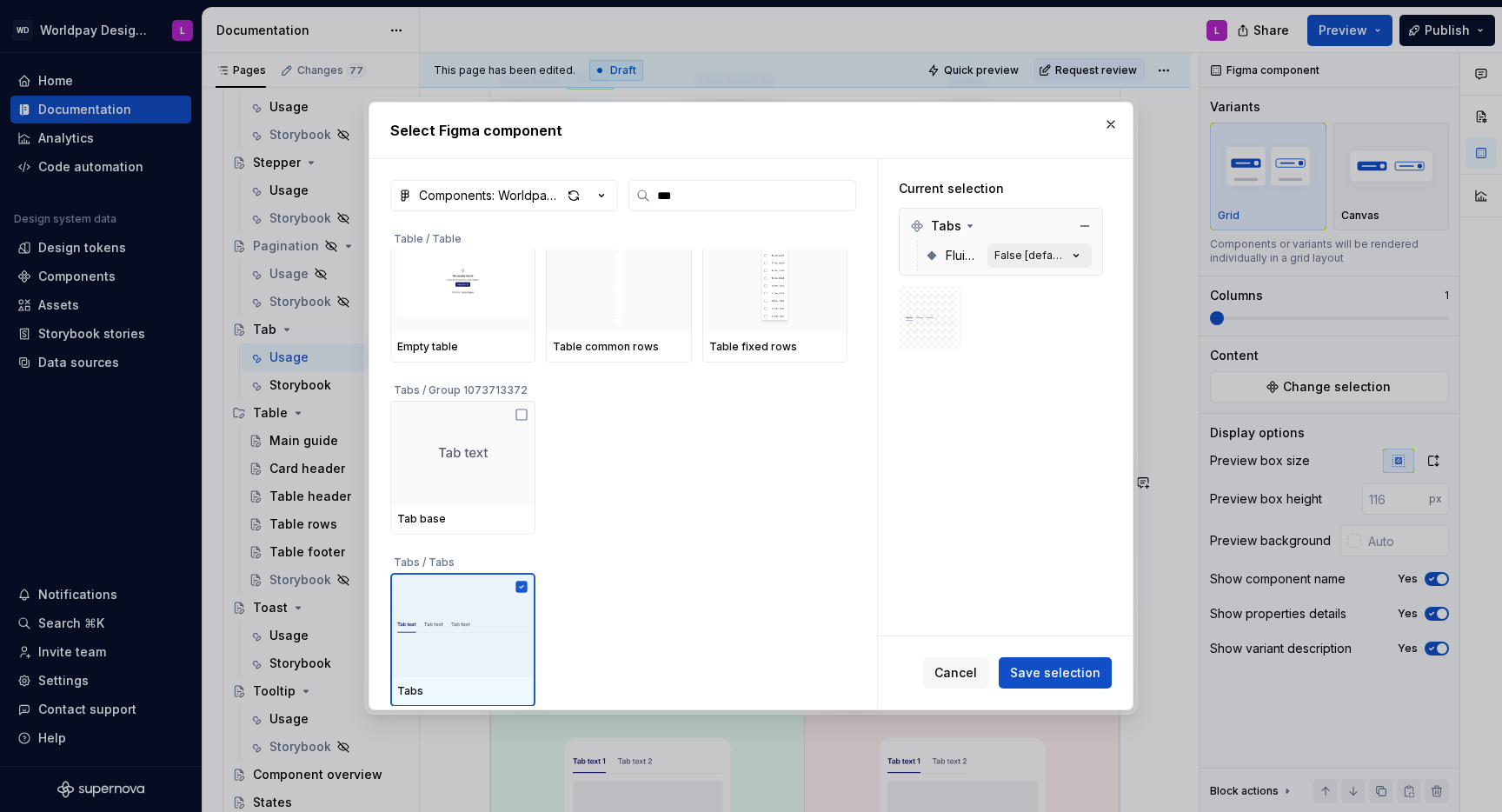
click at [1068, 252] on div "False [default]" at bounding box center [1031, 255] width 73 height 14
click at [1043, 299] on div at bounding box center [1001, 318] width 205 height 64
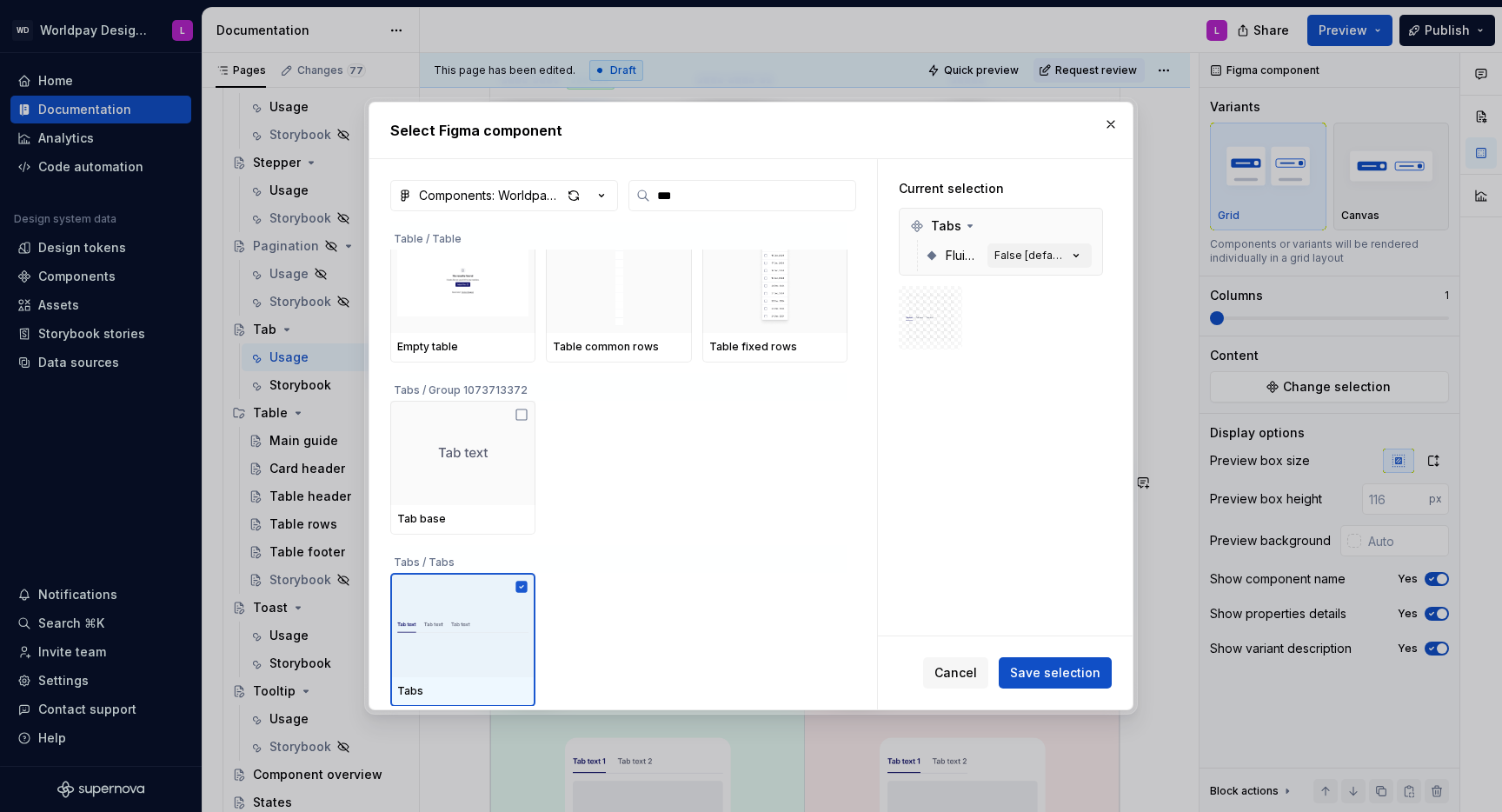
drag, startPoint x: 1073, startPoint y: 677, endPoint x: 1063, endPoint y: 662, distance: 18.0
click at [1073, 527] on span "Save selection" at bounding box center [1055, 672] width 91 height 17
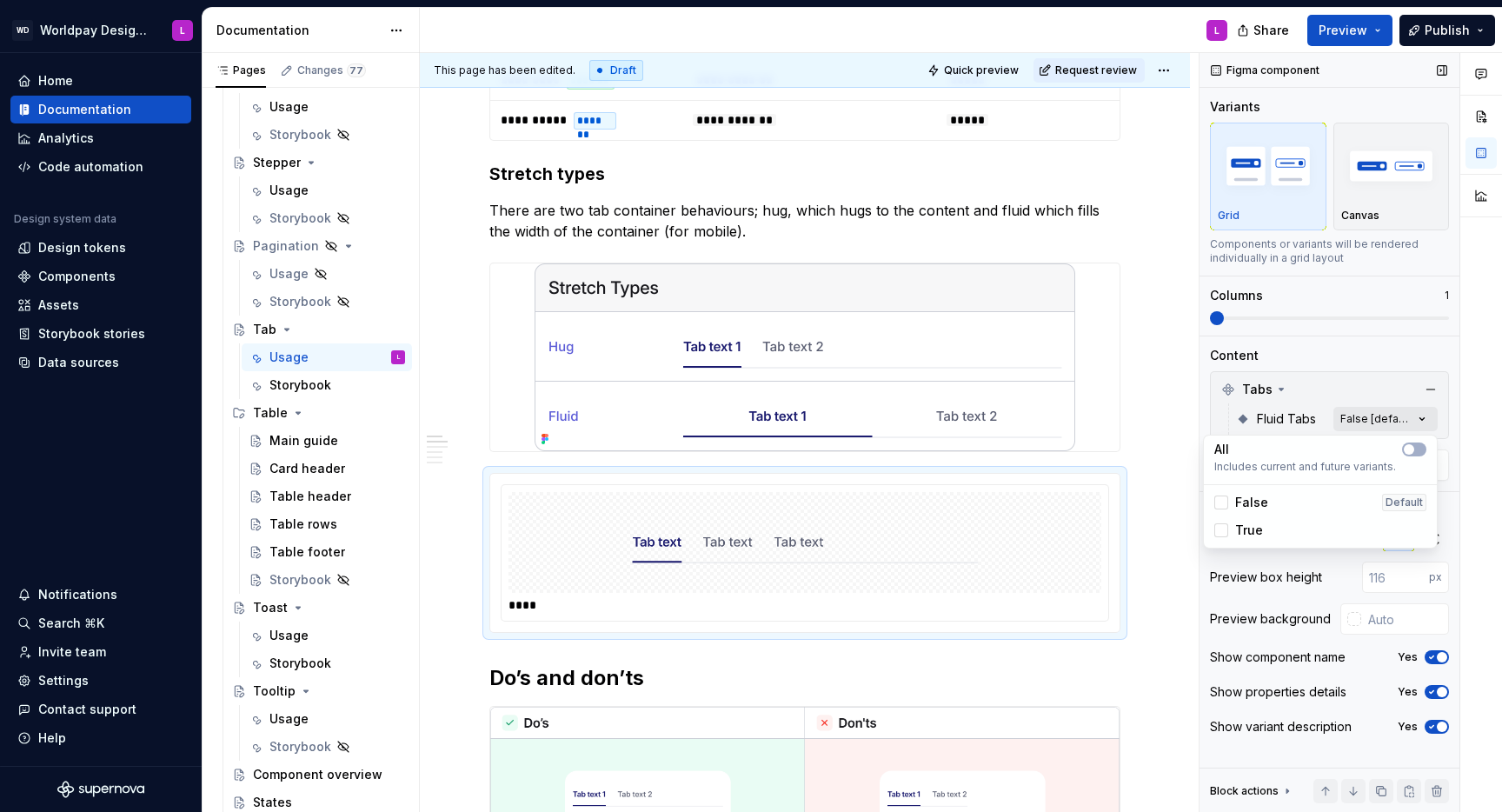
click at [1125, 419] on div "Comments Open comments No comments yet Select ‘Comment’ from the block context …" at bounding box center [1350, 432] width 302 height 759
click at [1125, 527] on div at bounding box center [1222, 530] width 14 height 14
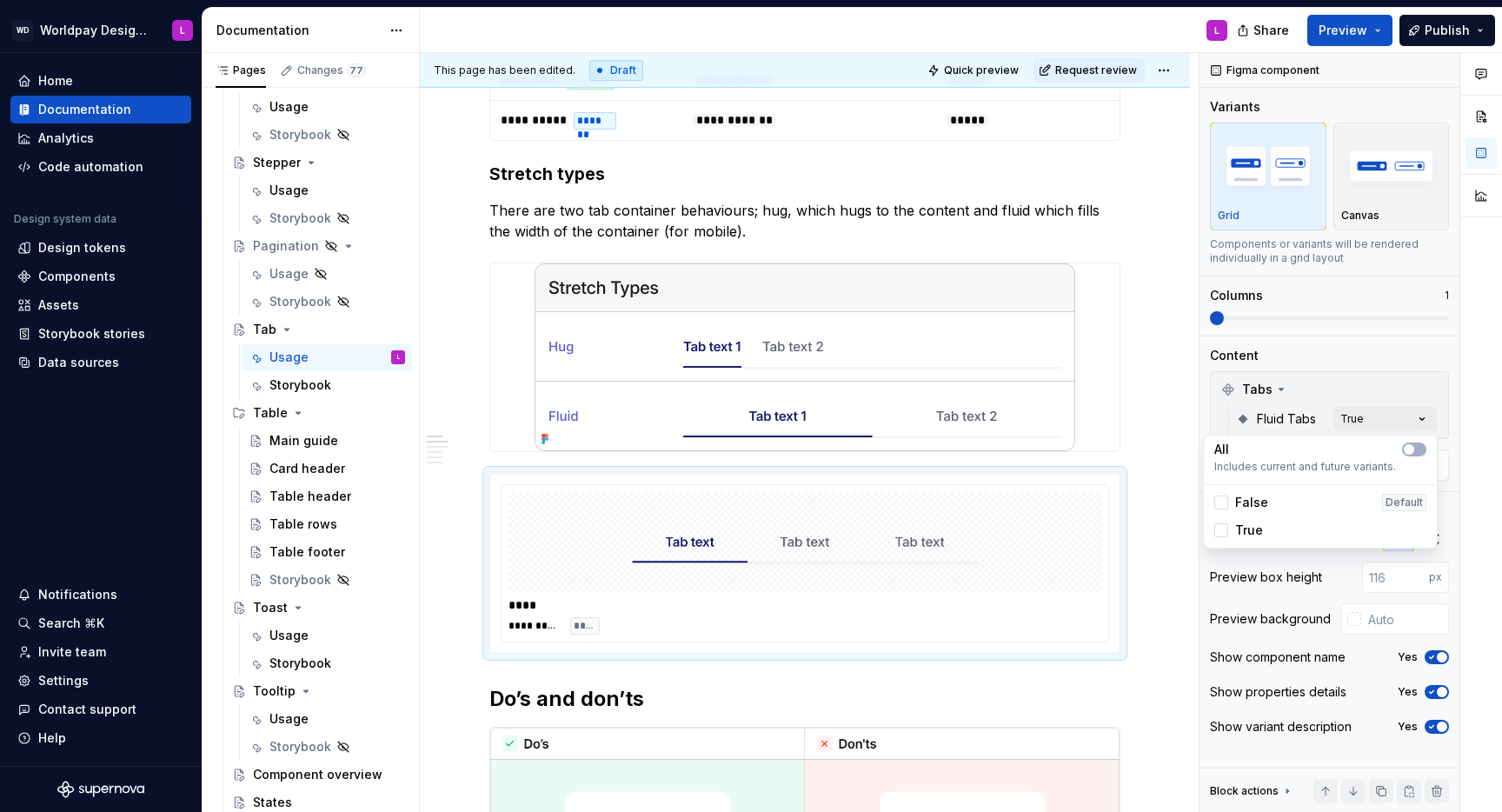
click at [1125, 448] on html "WD Worldpay Design System L Home Documentation Analytics Code automation Design…" at bounding box center [751, 406] width 1502 height 812
click at [1121, 400] on div at bounding box center [804, 357] width 631 height 190
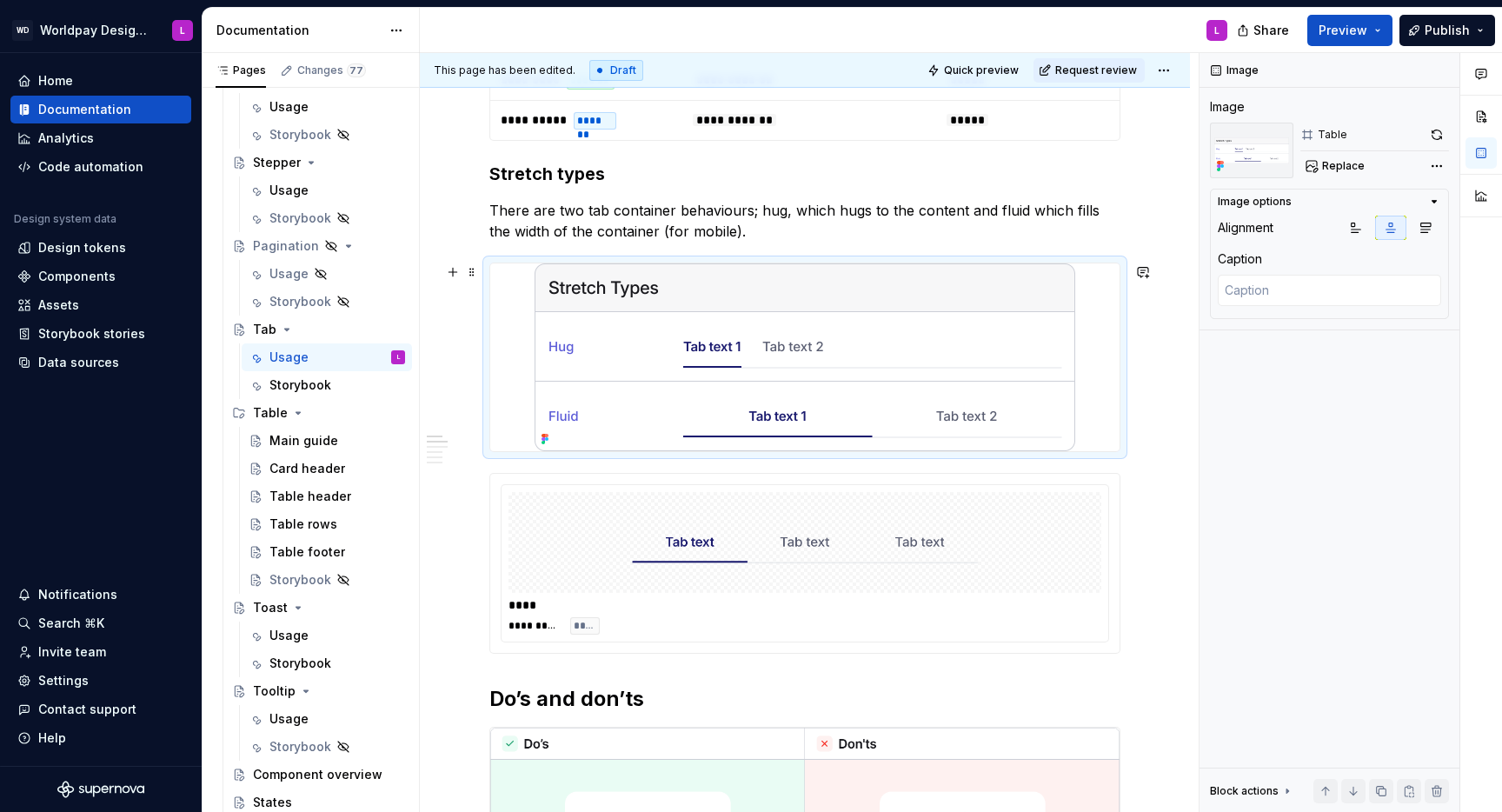
click at [1116, 402] on div at bounding box center [804, 357] width 630 height 188
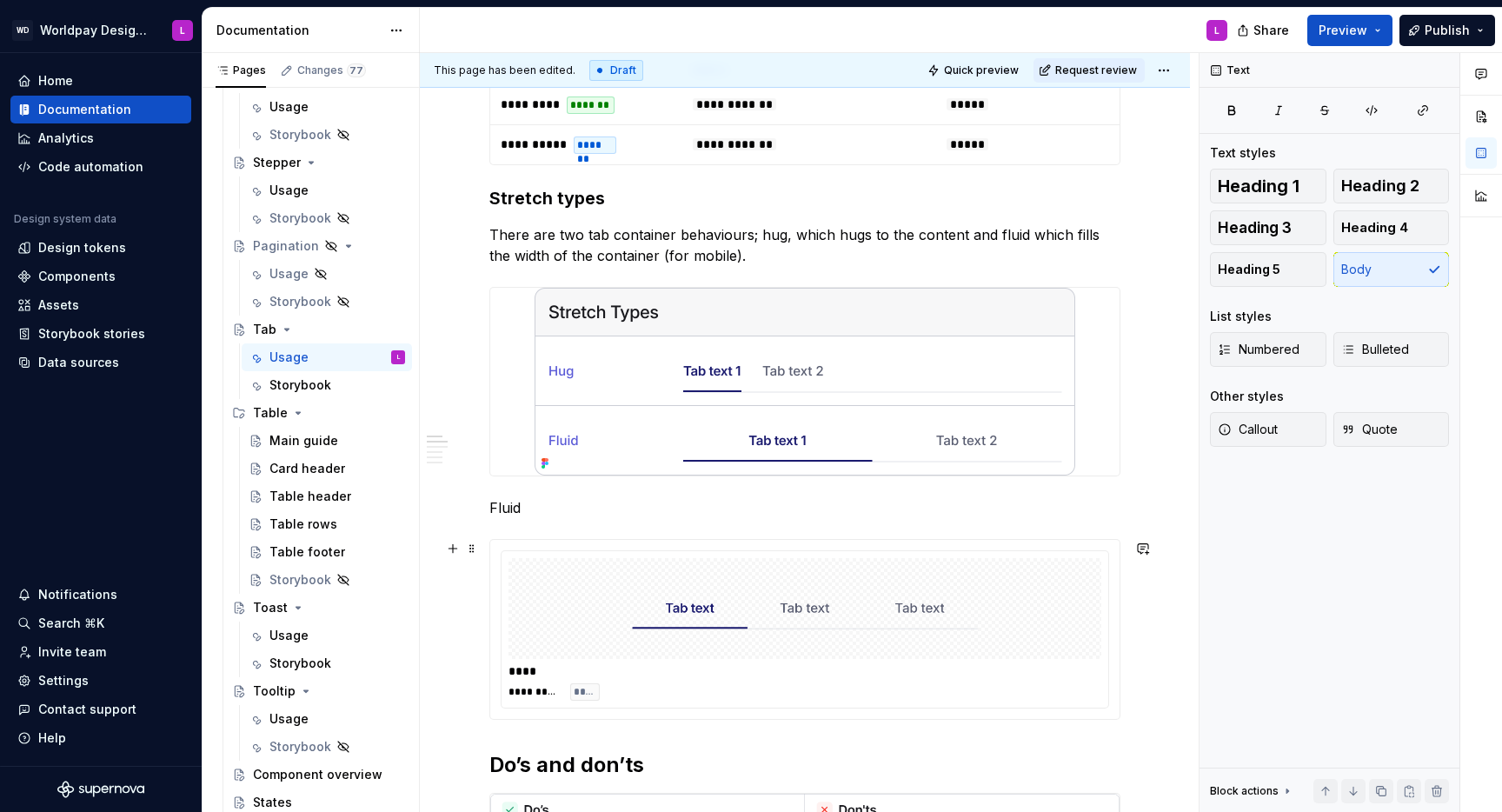
click at [921, 527] on img at bounding box center [804, 608] width 346 height 87
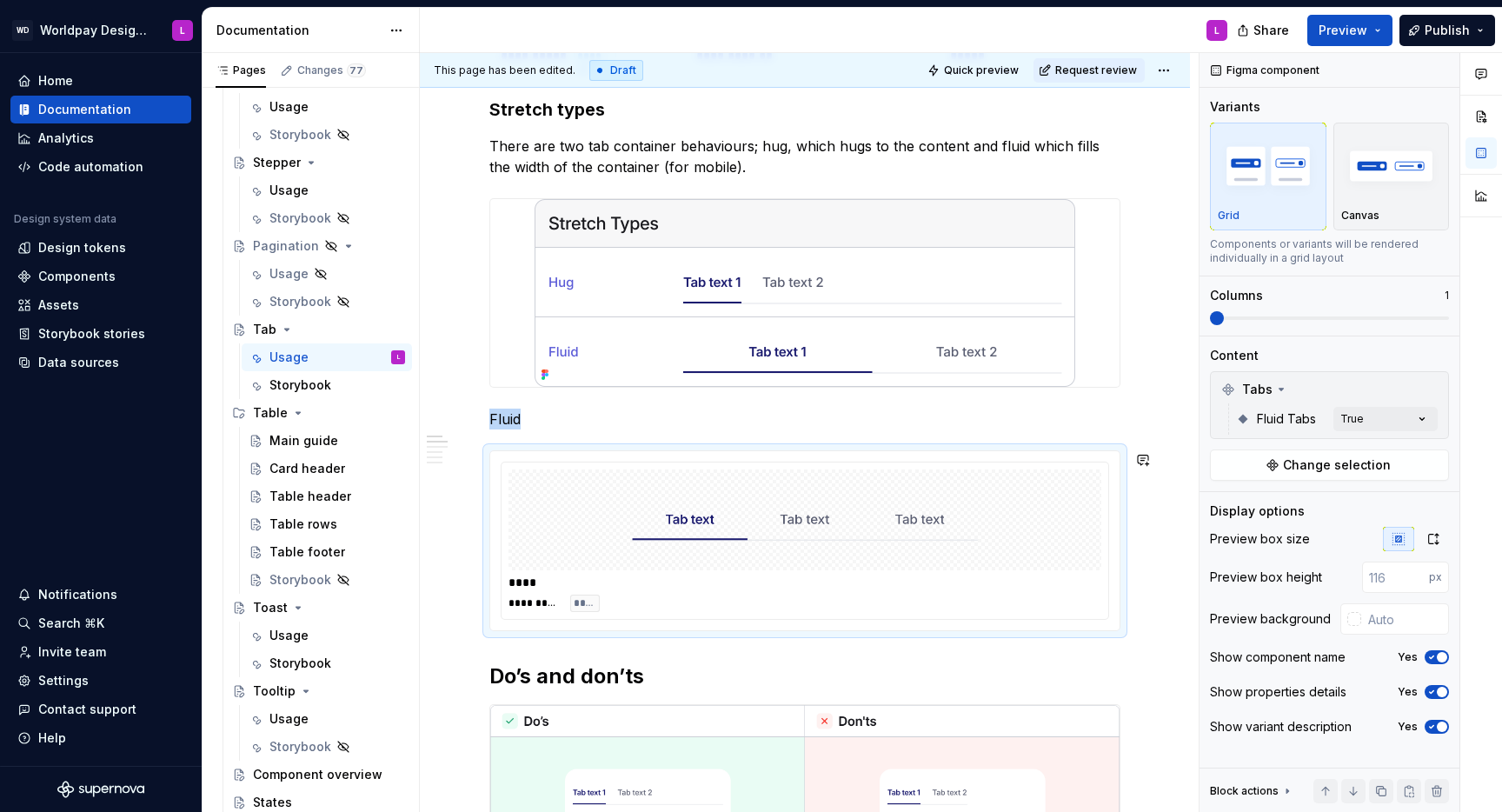
scroll to position [878, 0]
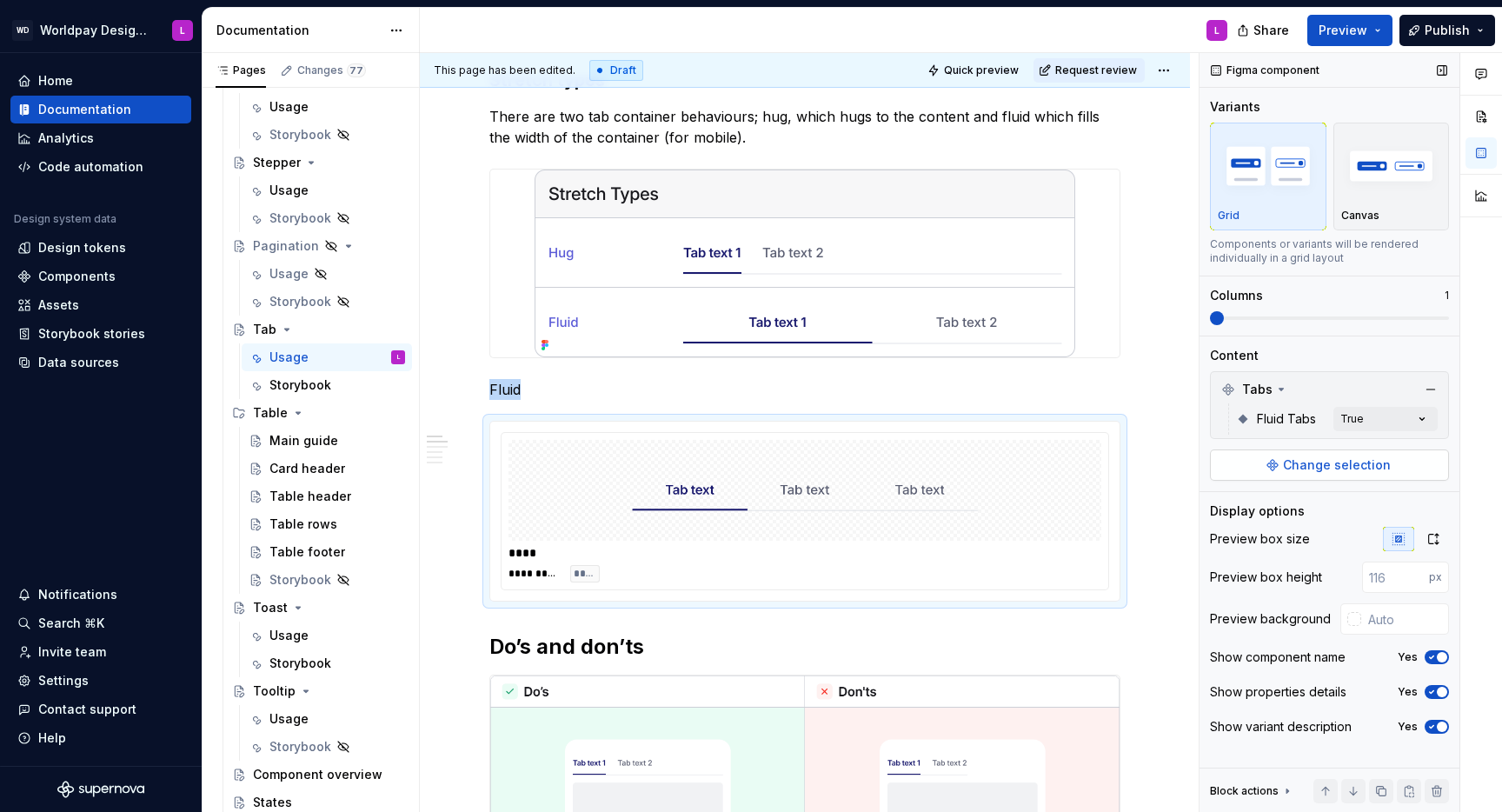
click at [1125, 466] on span "Change selection" at bounding box center [1337, 464] width 108 height 17
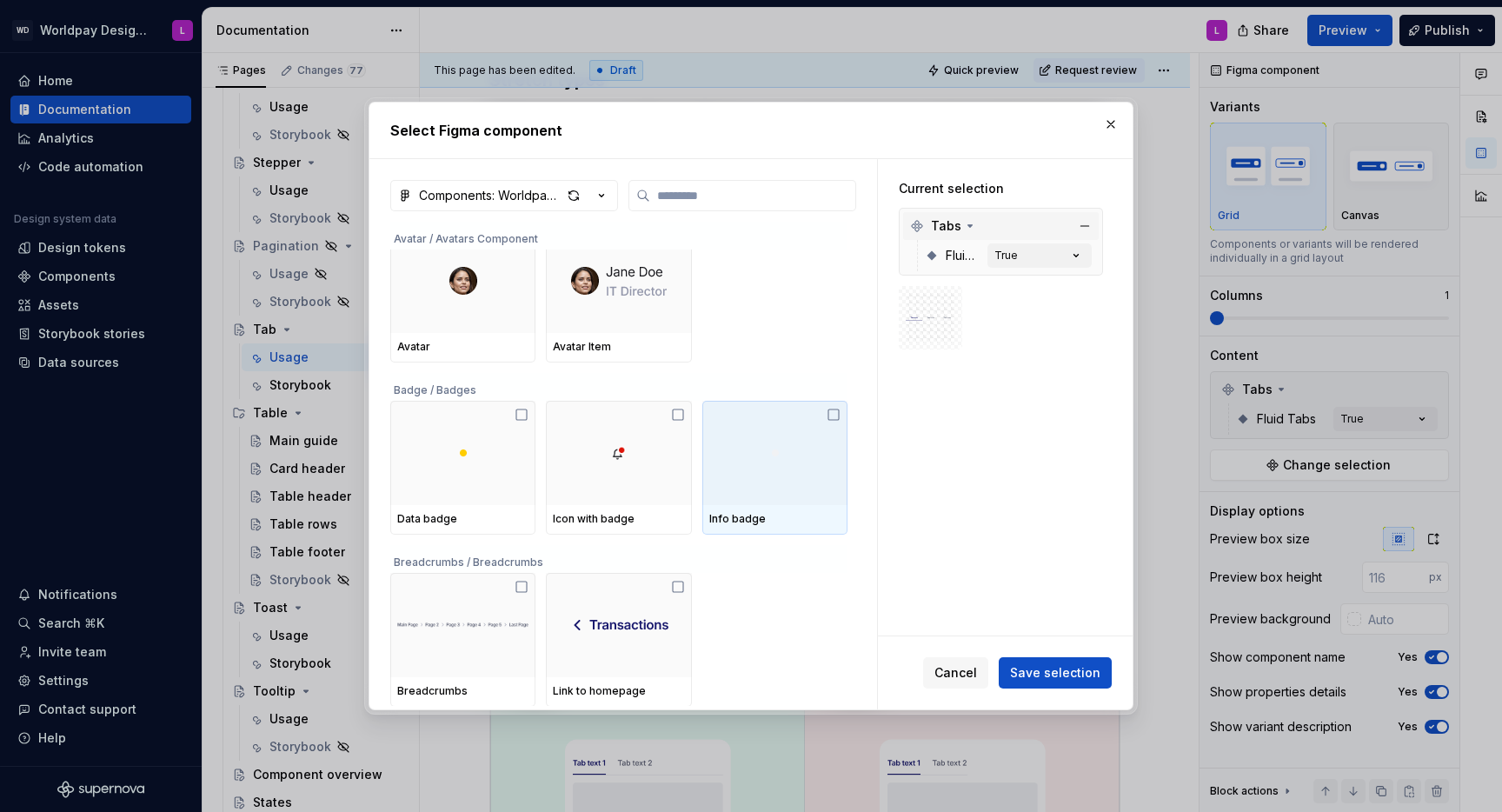
scroll to position [14, 0]
click at [969, 527] on span "Cancel" at bounding box center [955, 672] width 43 height 17
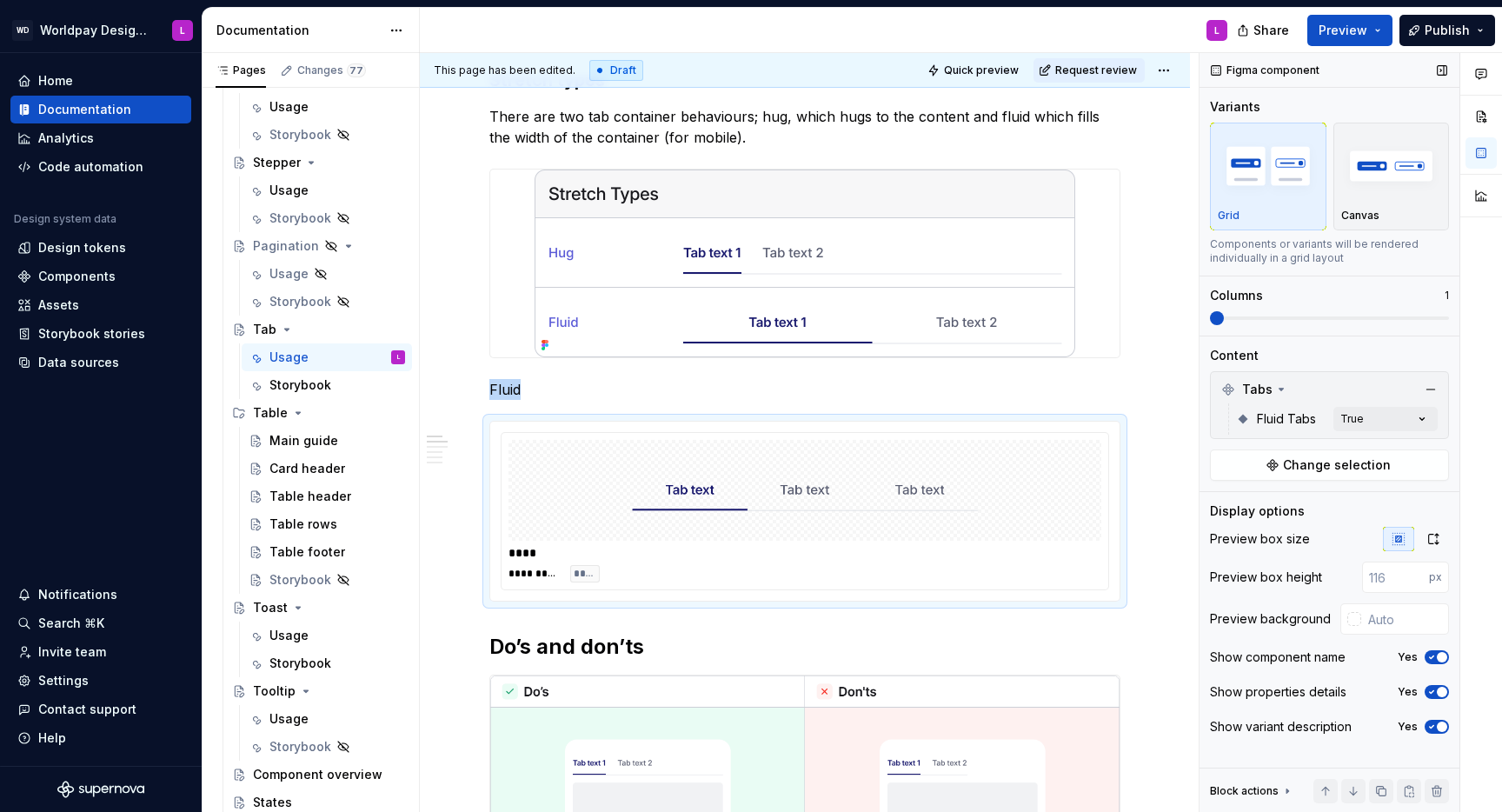
click at [1125, 323] on span at bounding box center [1218, 318] width 14 height 14
click at [1125, 454] on button "Change selection" at bounding box center [1330, 464] width 240 height 31
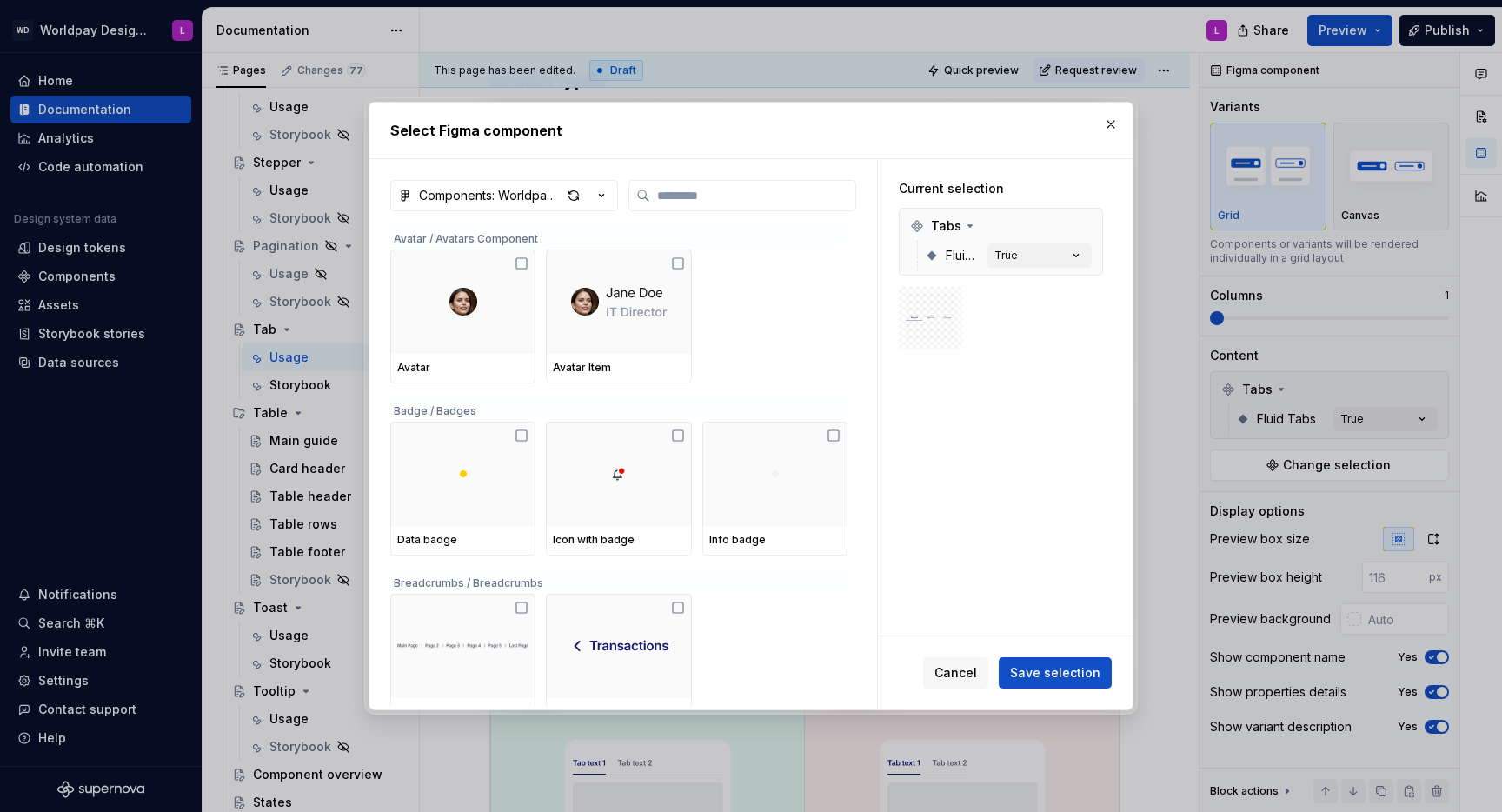
drag, startPoint x: 909, startPoint y: 262, endPoint x: 915, endPoint y: 274, distance: 13.4
click at [910, 262] on div "Fluid Tabs True" at bounding box center [1001, 254] width 196 height 31
click at [687, 194] on input "search" at bounding box center [753, 195] width 206 height 17
type textarea "*"
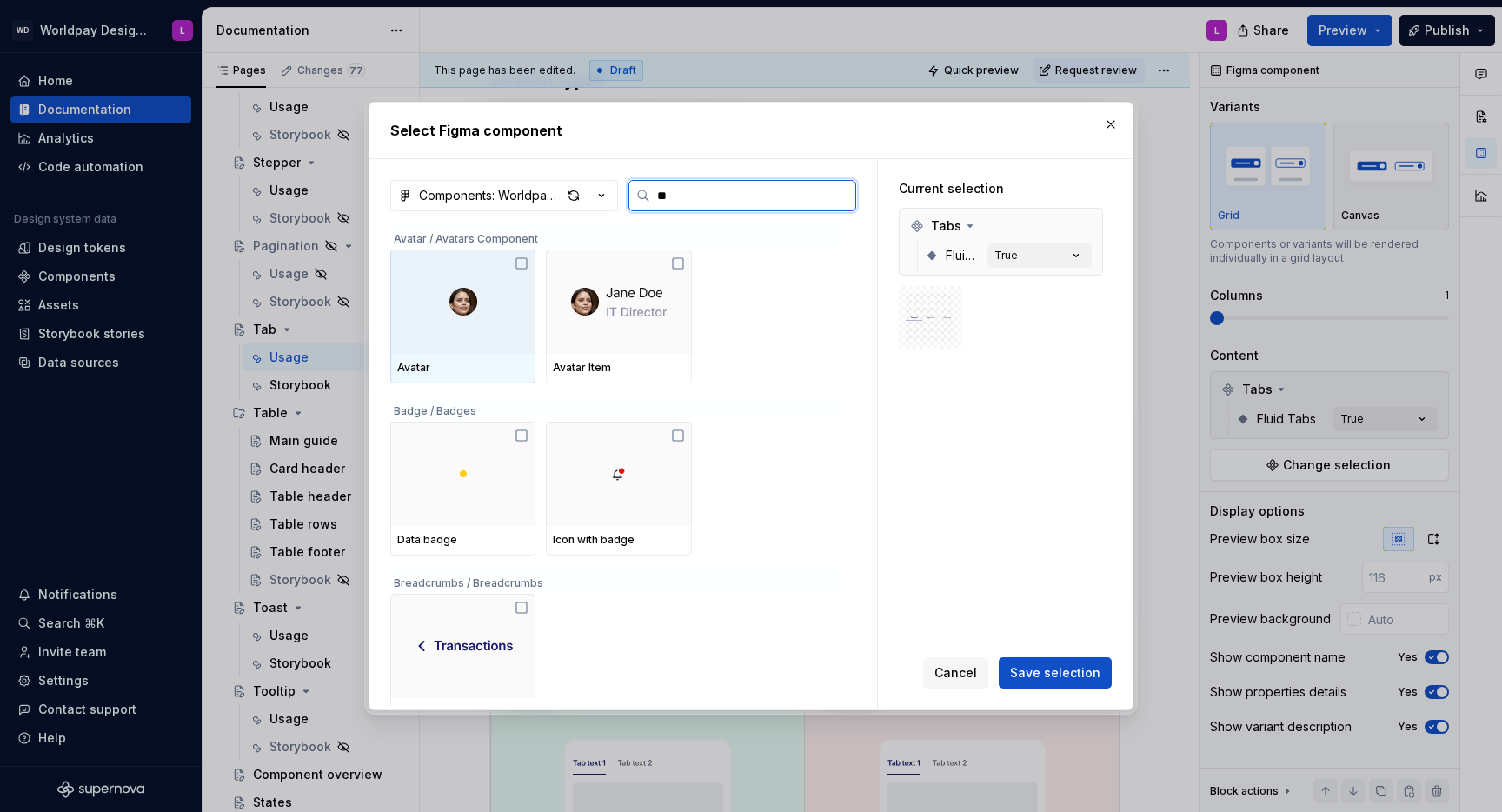
type input "***"
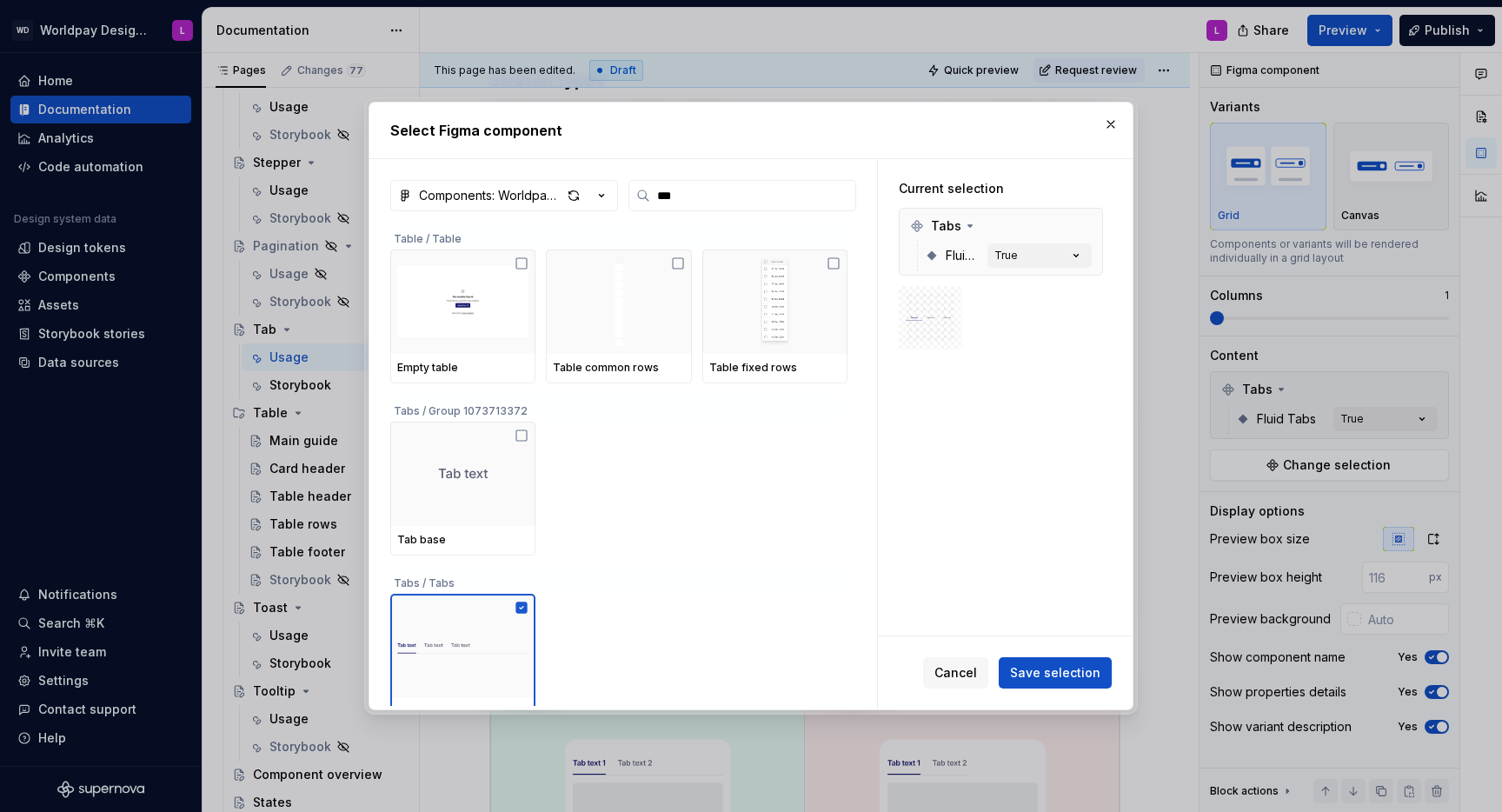
scroll to position [21, 0]
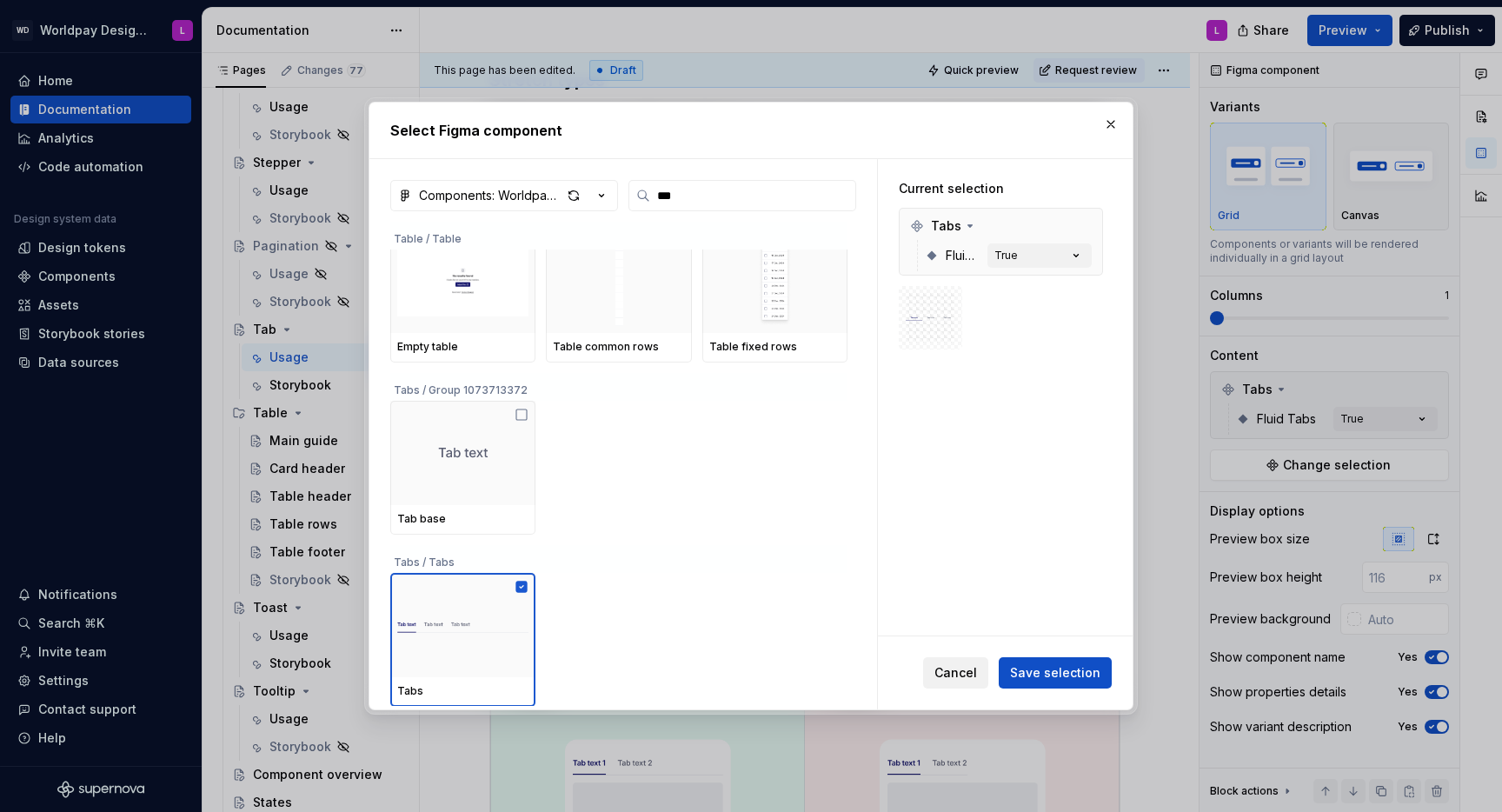
click at [968, 527] on span "Cancel" at bounding box center [955, 672] width 43 height 17
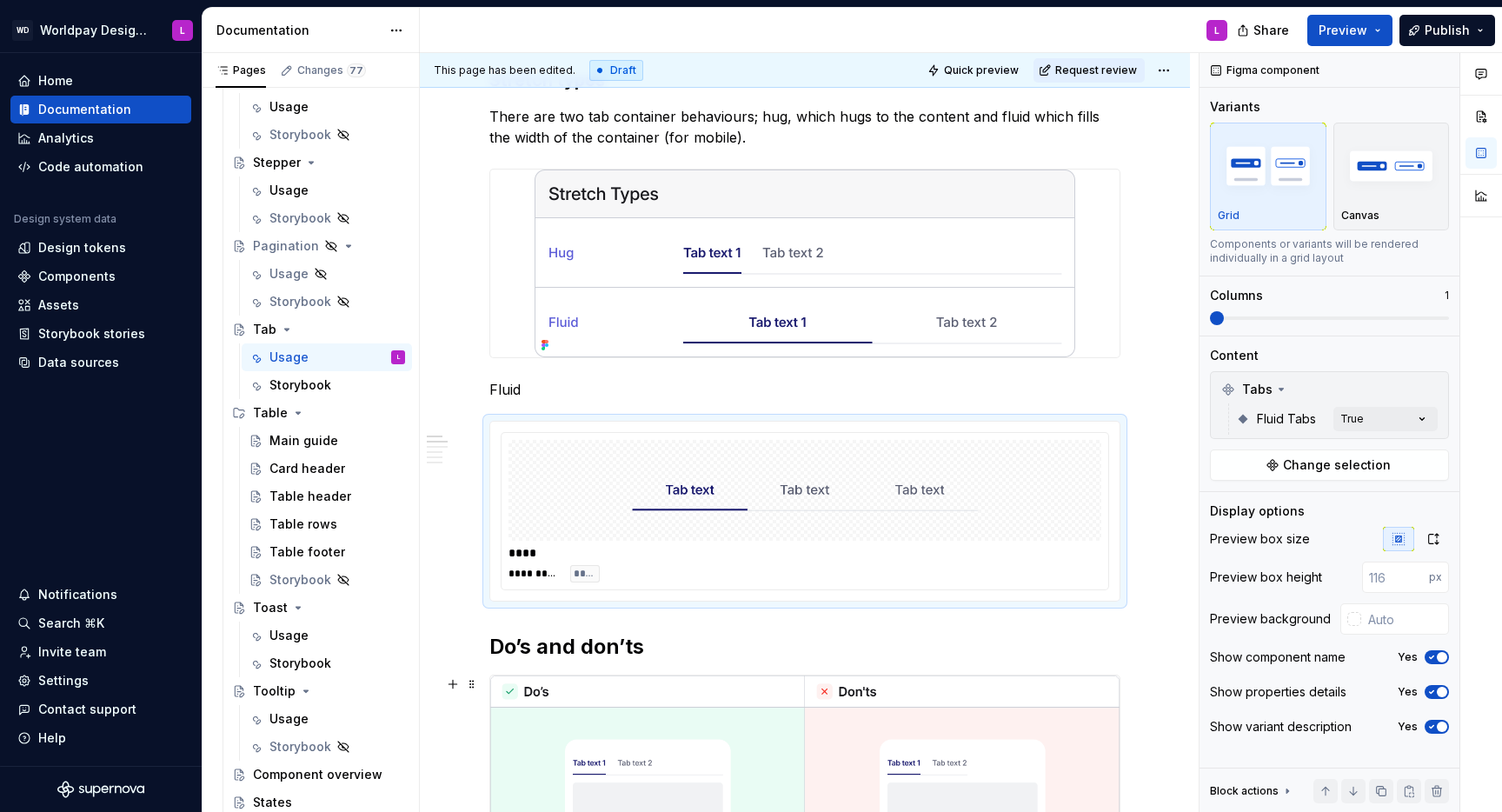
type textarea "*"
click at [1125, 527] on input "text" at bounding box center [1405, 618] width 88 height 31
type input "#FFFFFF"
click at [554, 466] on div at bounding box center [805, 490] width 593 height 101
click at [536, 385] on p "Fluid" at bounding box center [804, 389] width 631 height 21
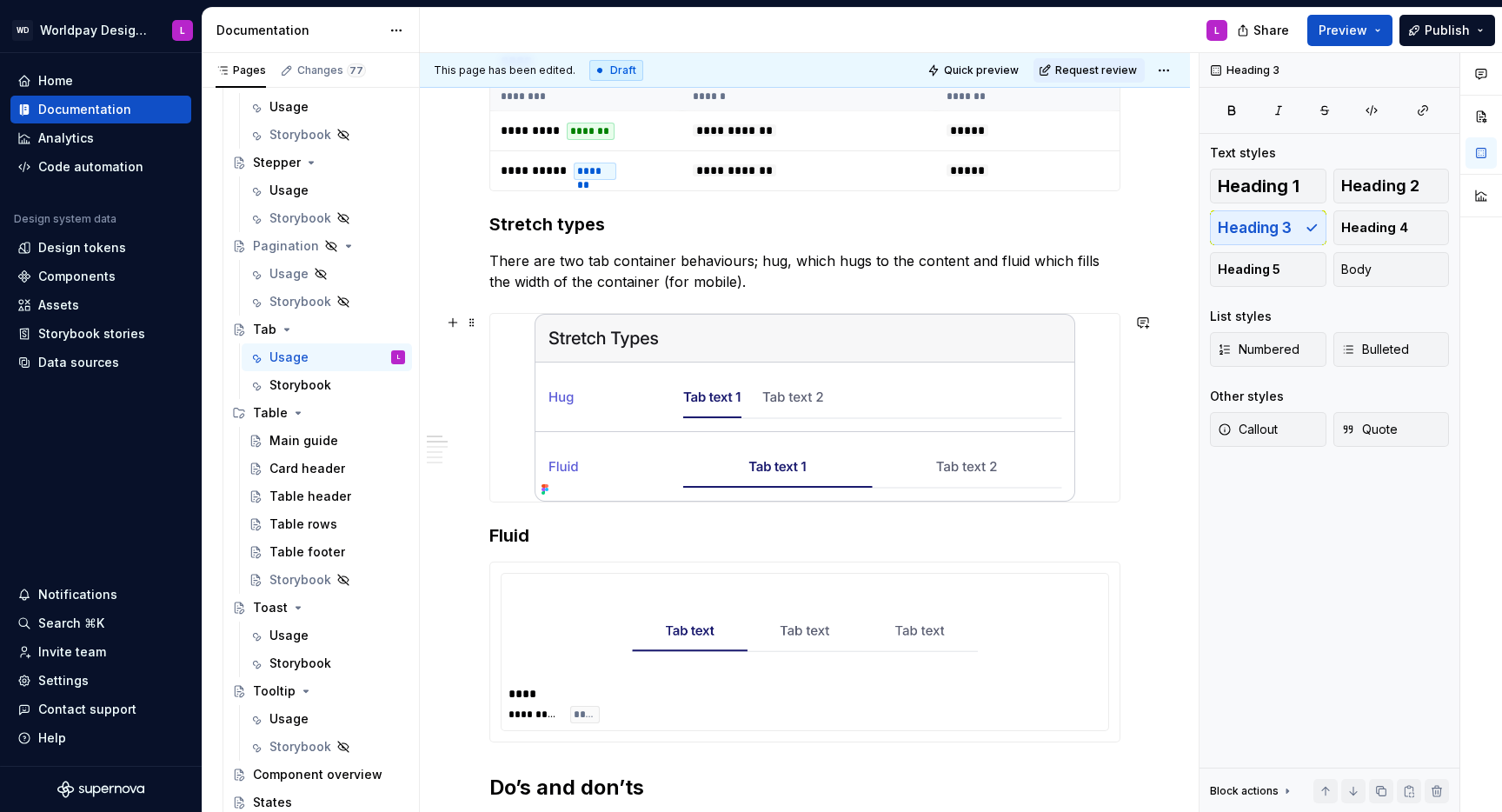
scroll to position [730, 0]
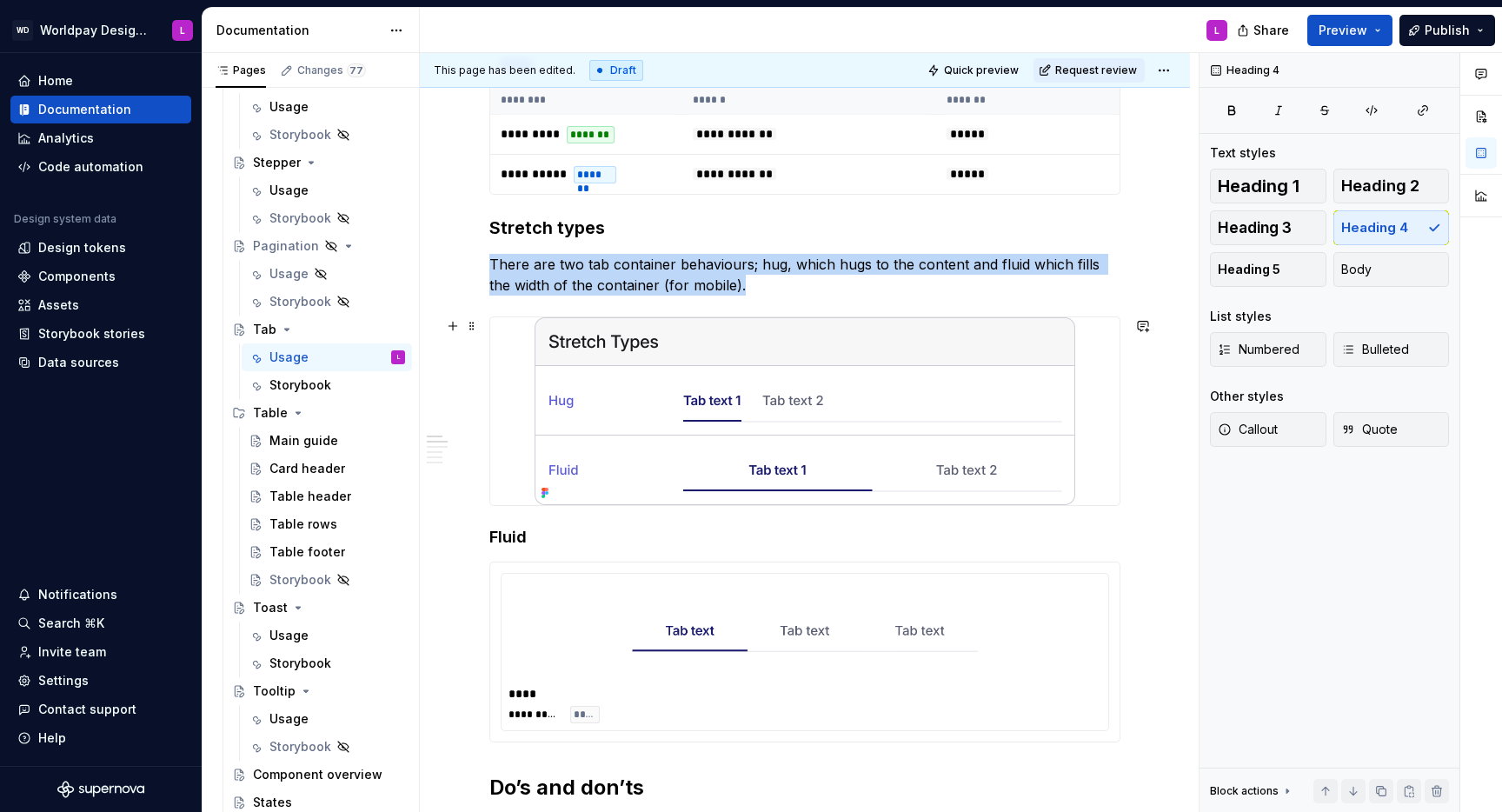
click at [585, 387] on img at bounding box center [805, 411] width 541 height 188
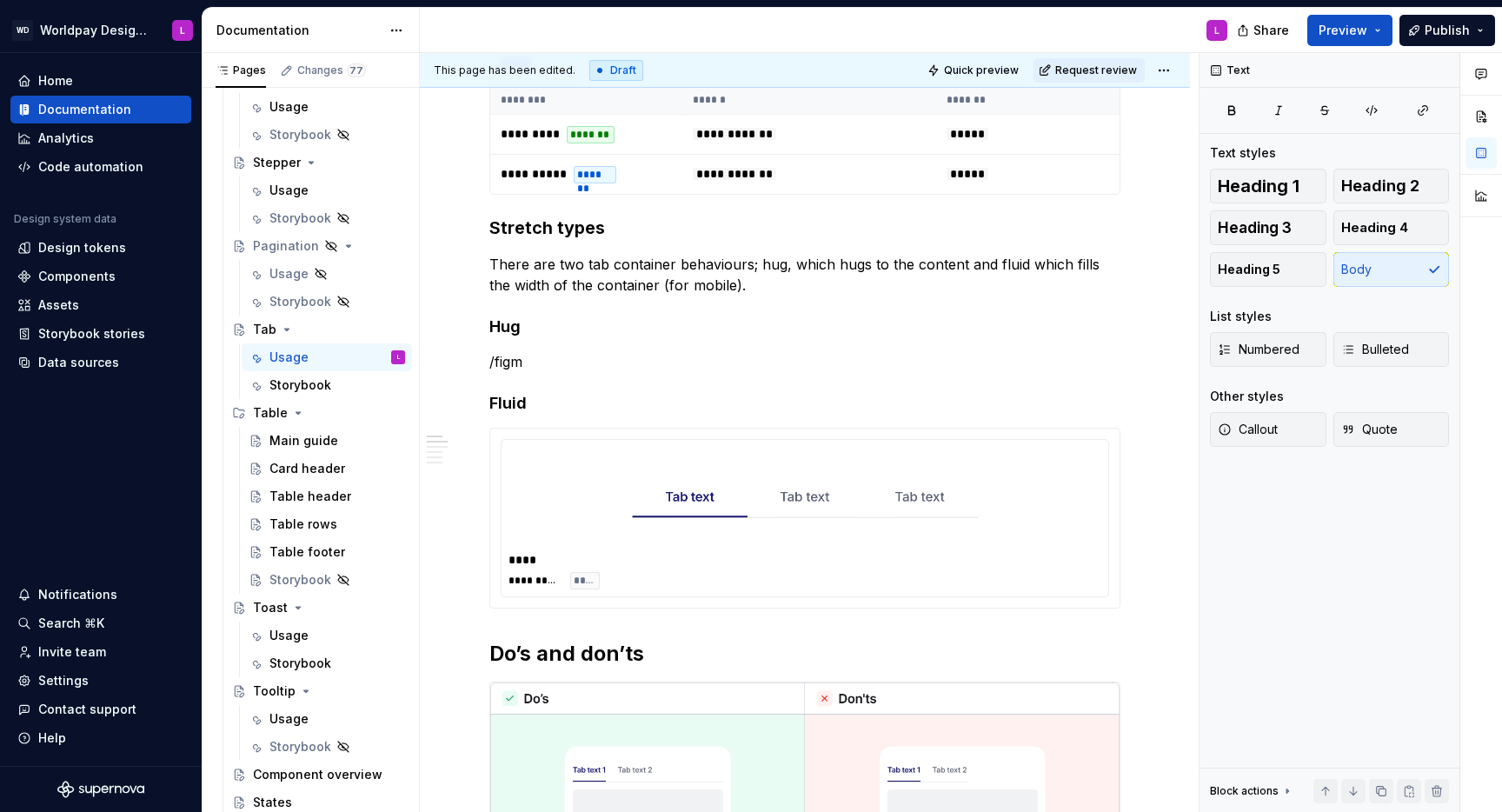
click at [516, 359] on p "/figm" at bounding box center [804, 361] width 631 height 21
click at [475, 437] on span at bounding box center [472, 437] width 14 height 24
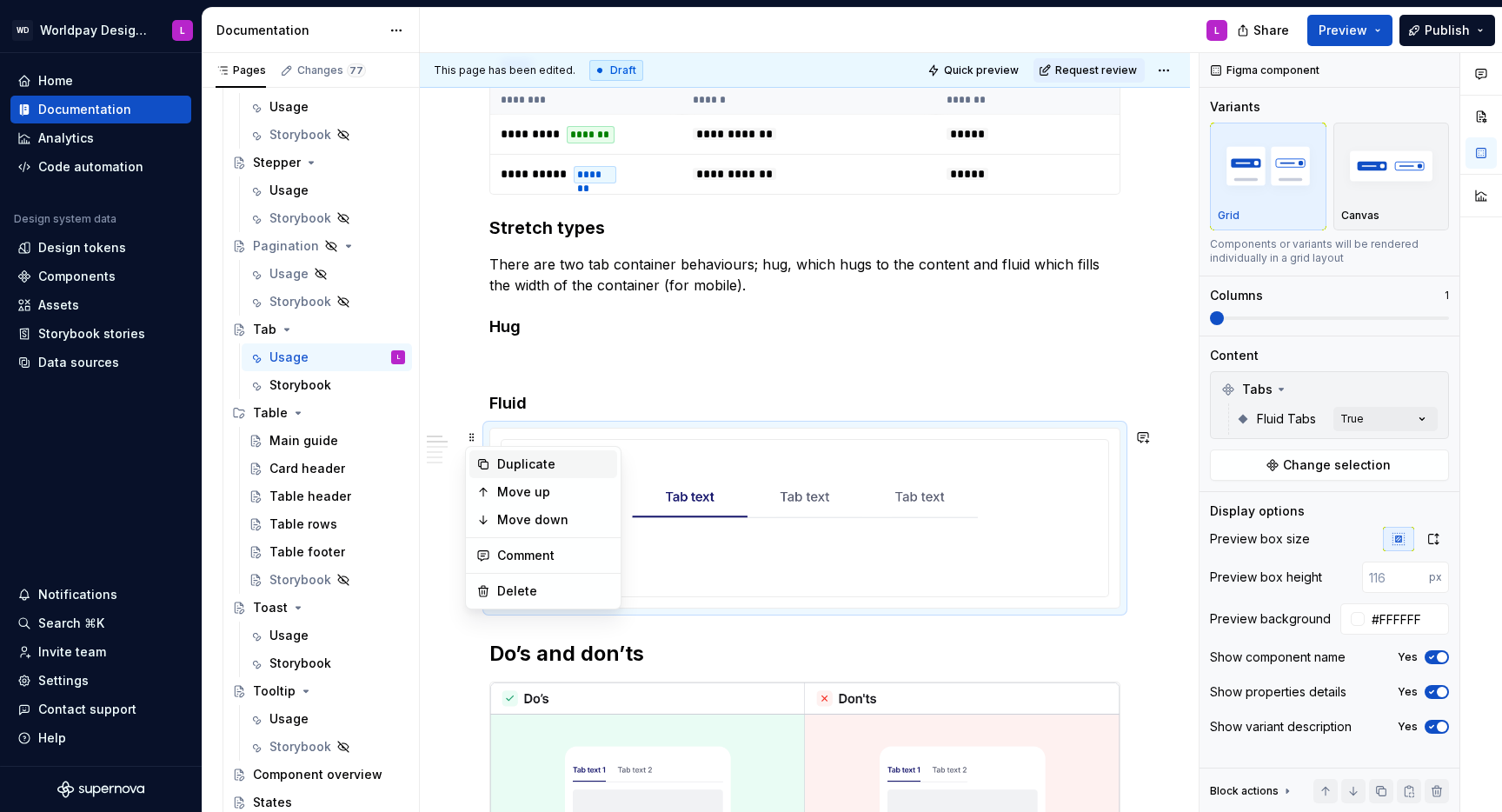
click at [523, 458] on div "Duplicate" at bounding box center [553, 463] width 113 height 17
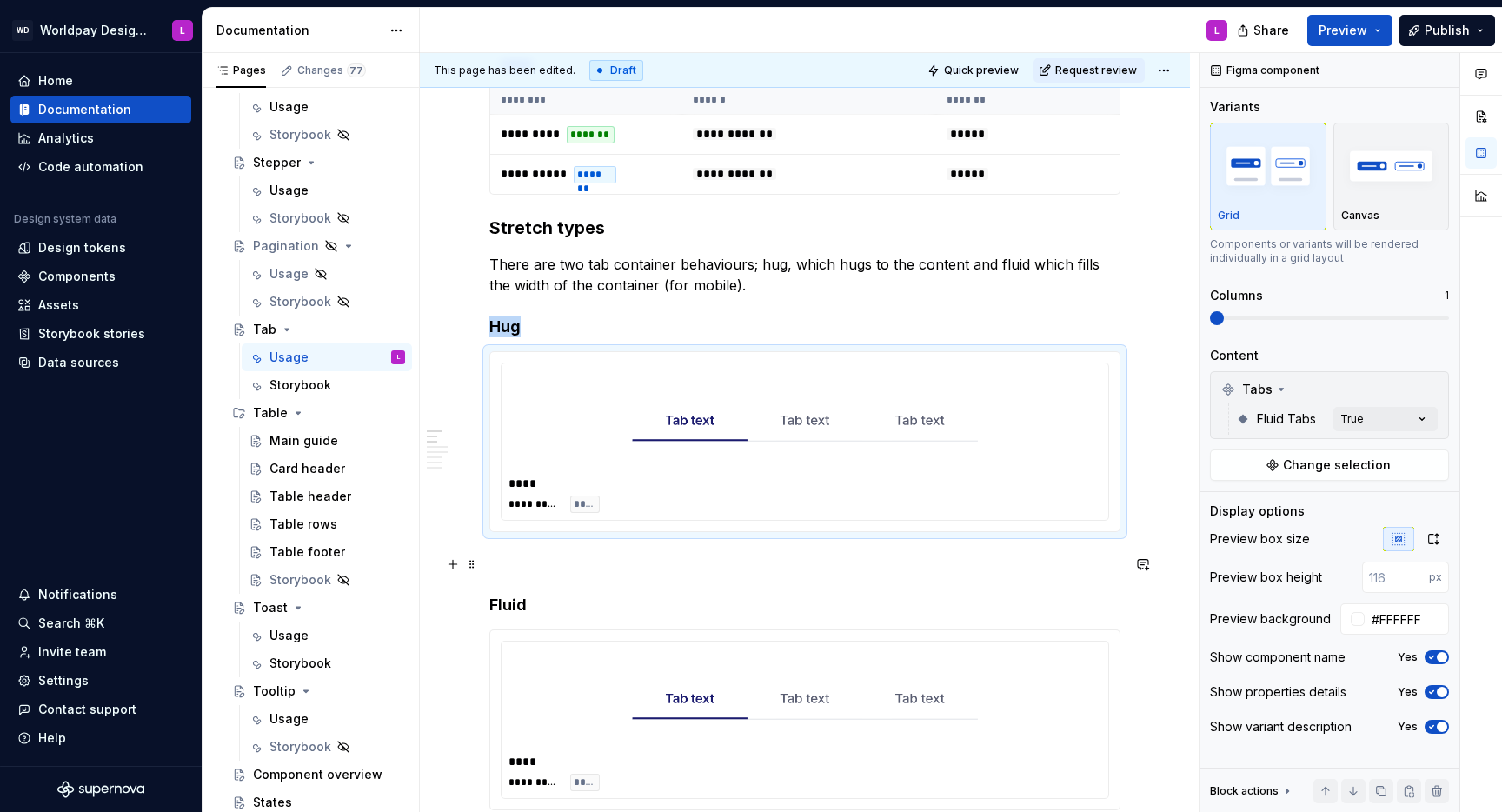
click at [511, 527] on p at bounding box center [804, 563] width 631 height 21
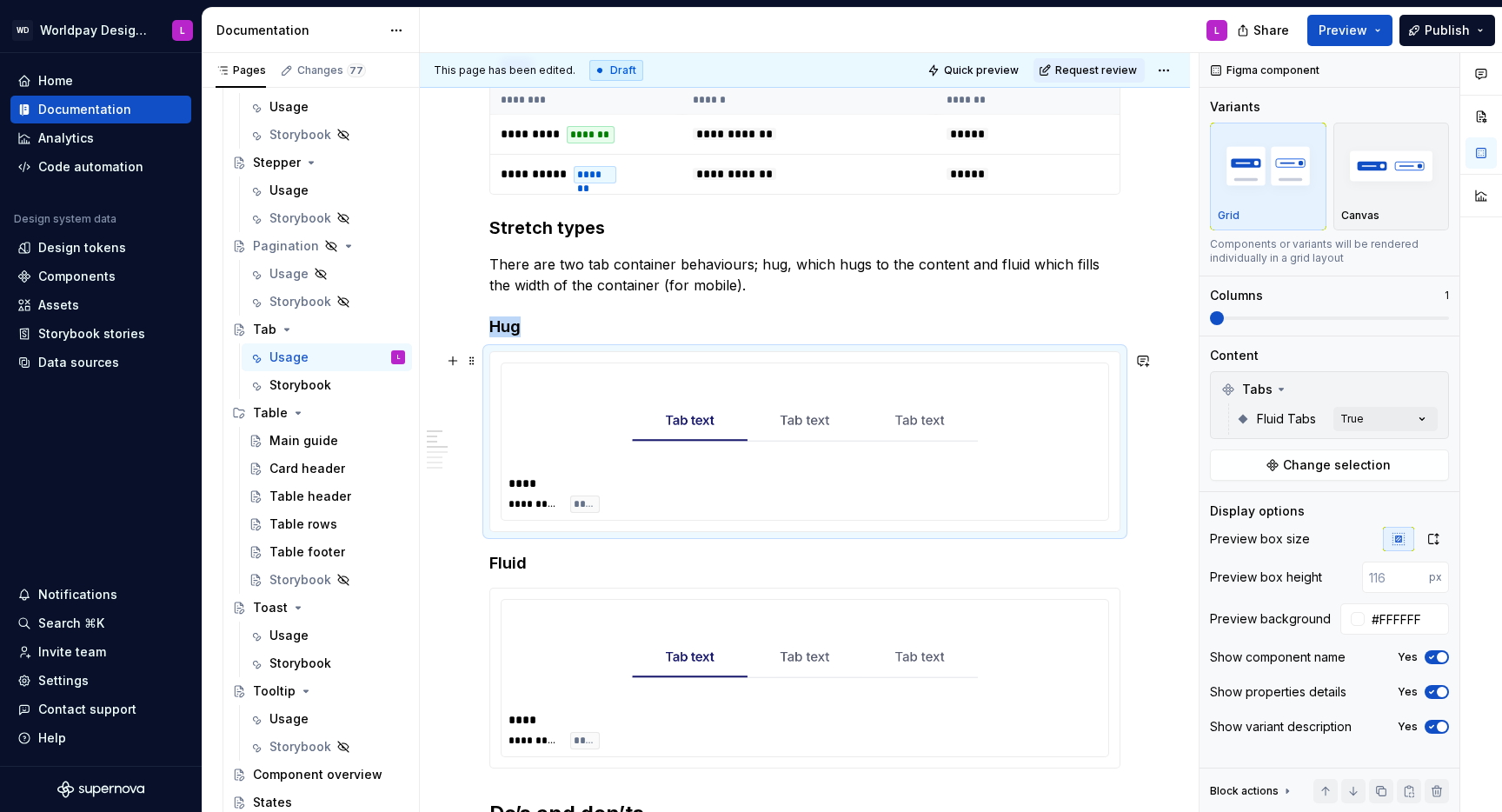
click at [730, 394] on img at bounding box center [804, 420] width 346 height 87
click at [1125, 415] on div "Comments Open comments No comments yet Select ‘Comment’ from the block context …" at bounding box center [1350, 432] width 302 height 759
click at [1125, 503] on div at bounding box center [1222, 503] width 14 height 14
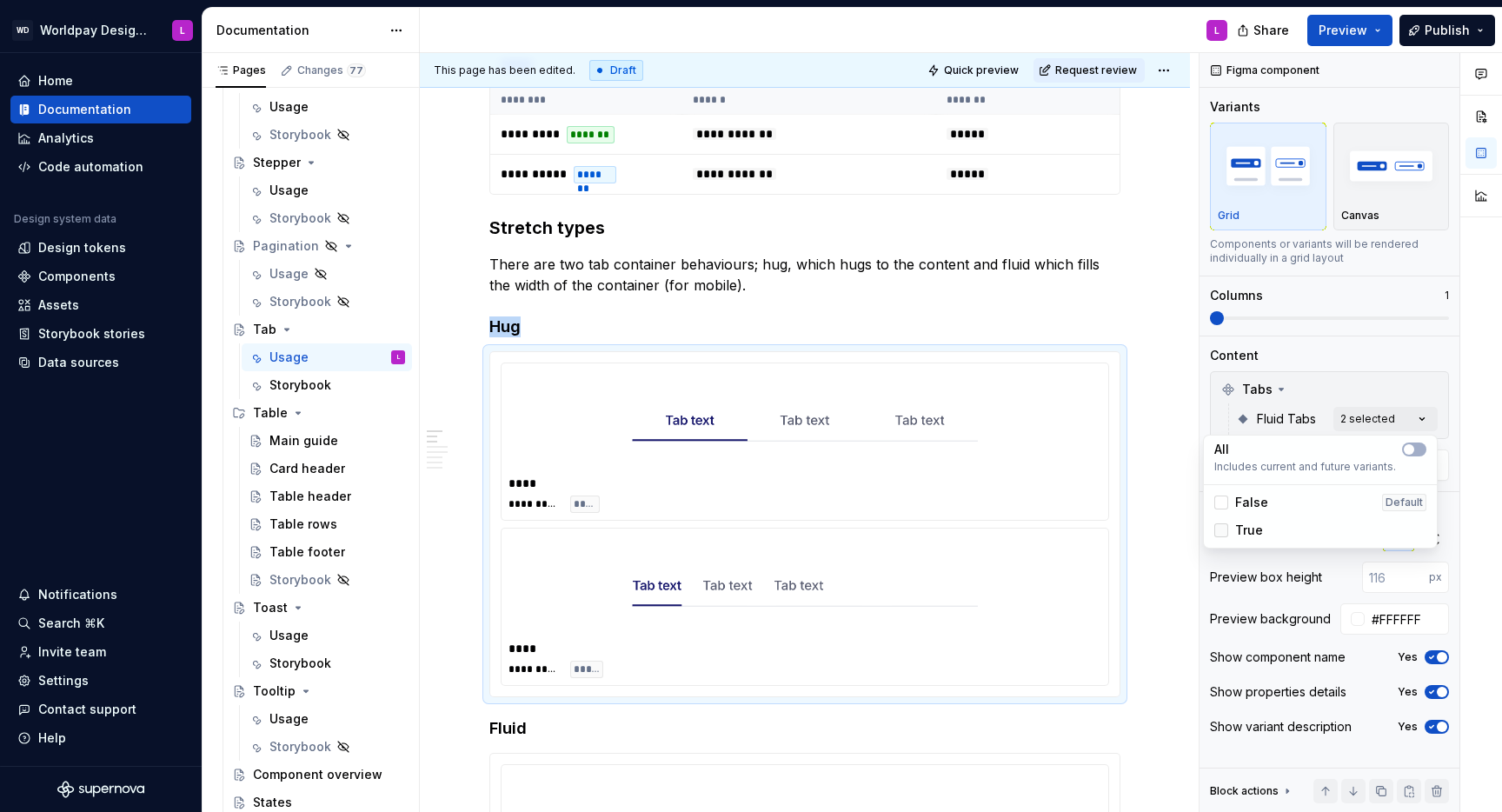
click at [1125, 527] on icon at bounding box center [1222, 530] width 0 height 0
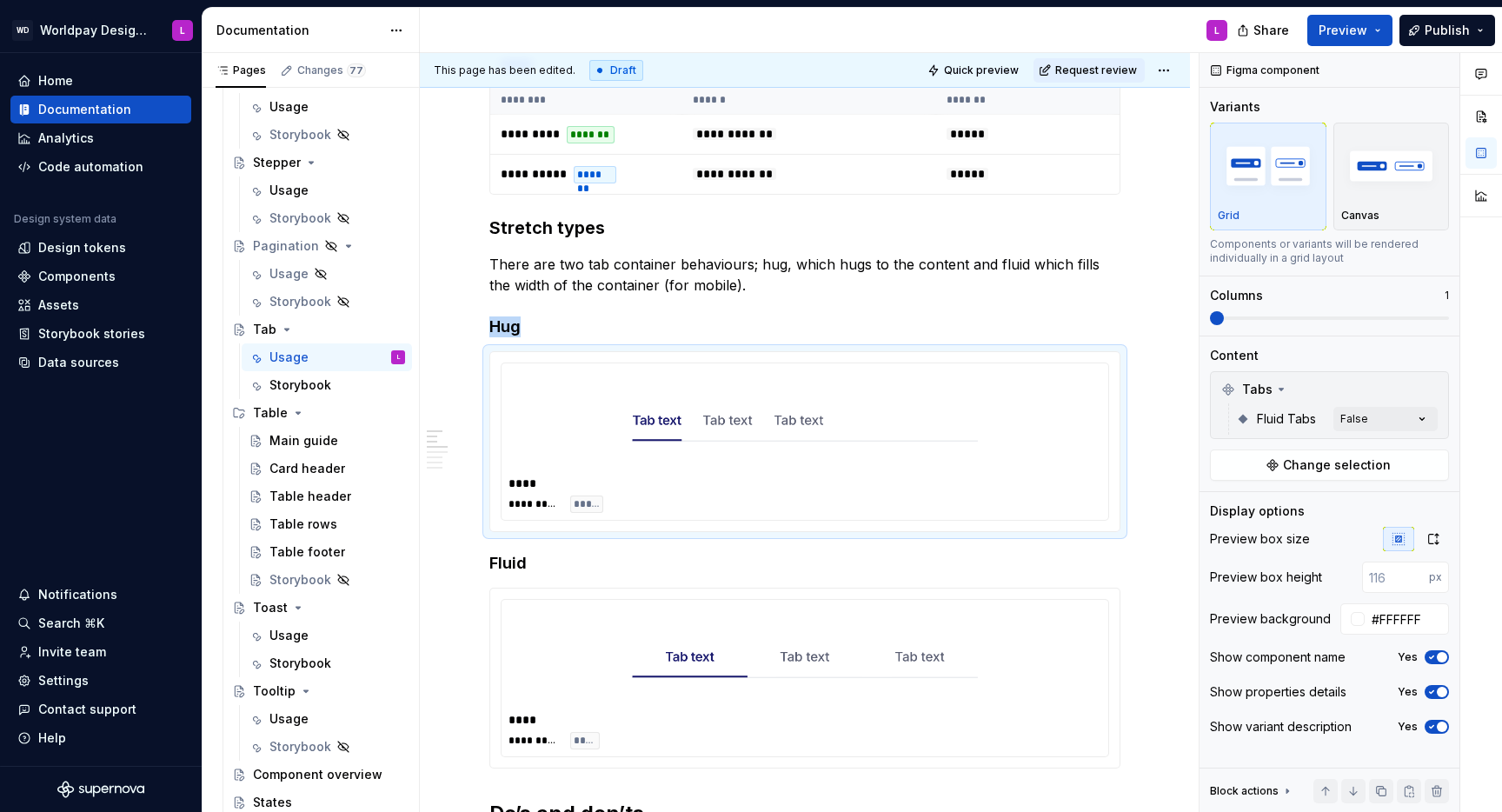
click at [1125, 473] on html "WD Worldpay Design System L Home Documentation Analytics Code automation Design…" at bounding box center [751, 406] width 1502 height 812
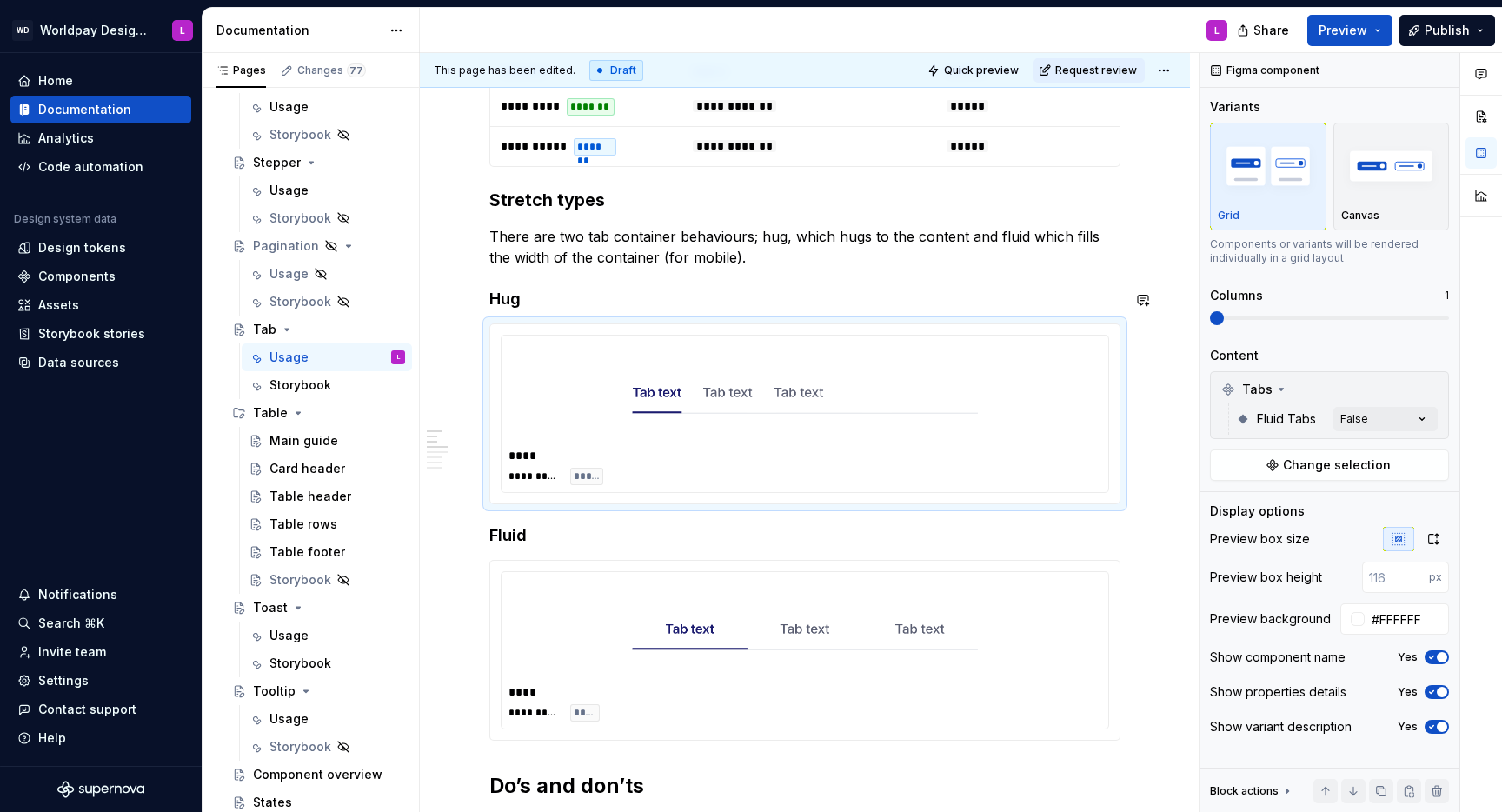
scroll to position [762, 0]
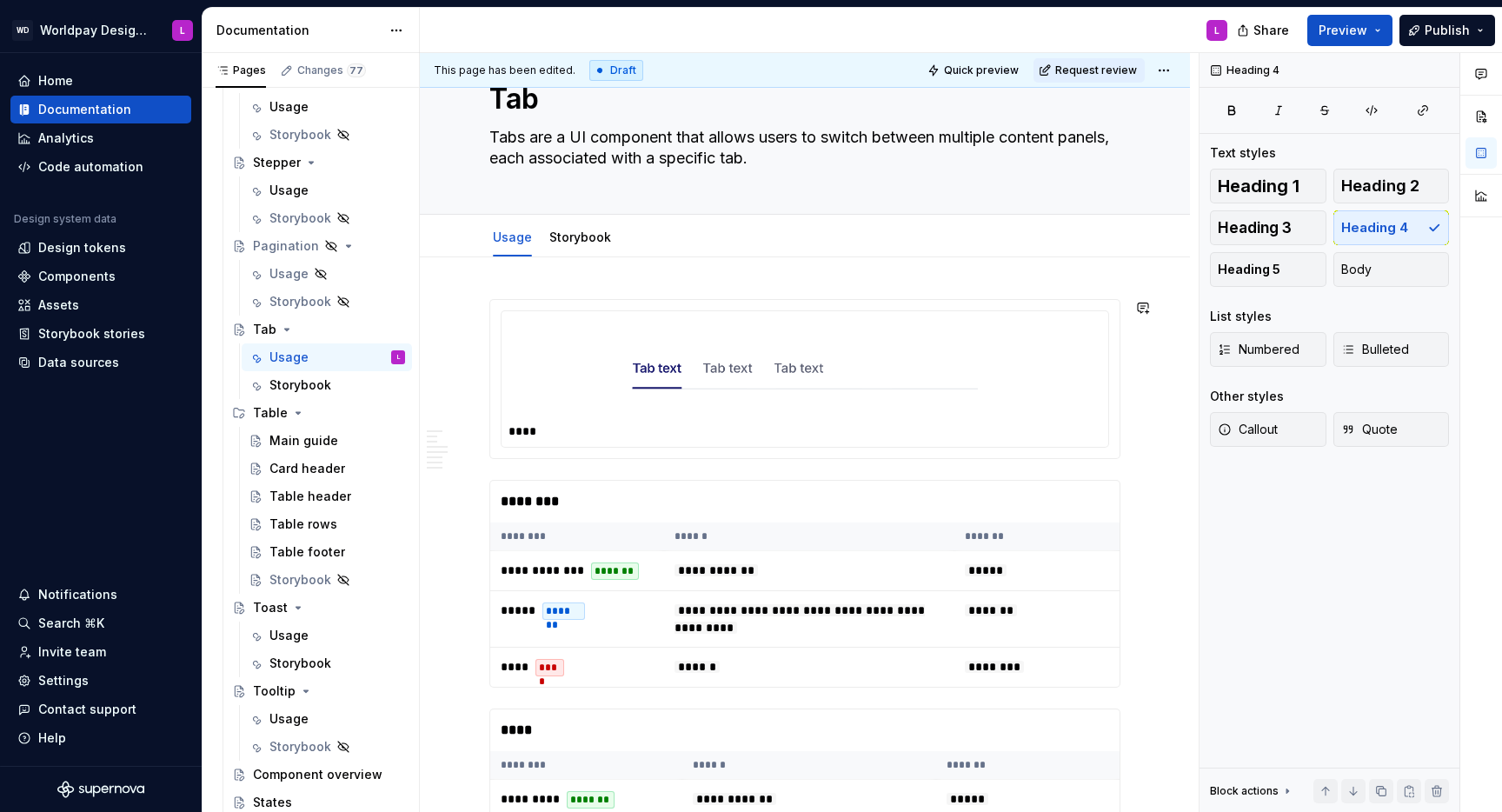
scroll to position [0, 0]
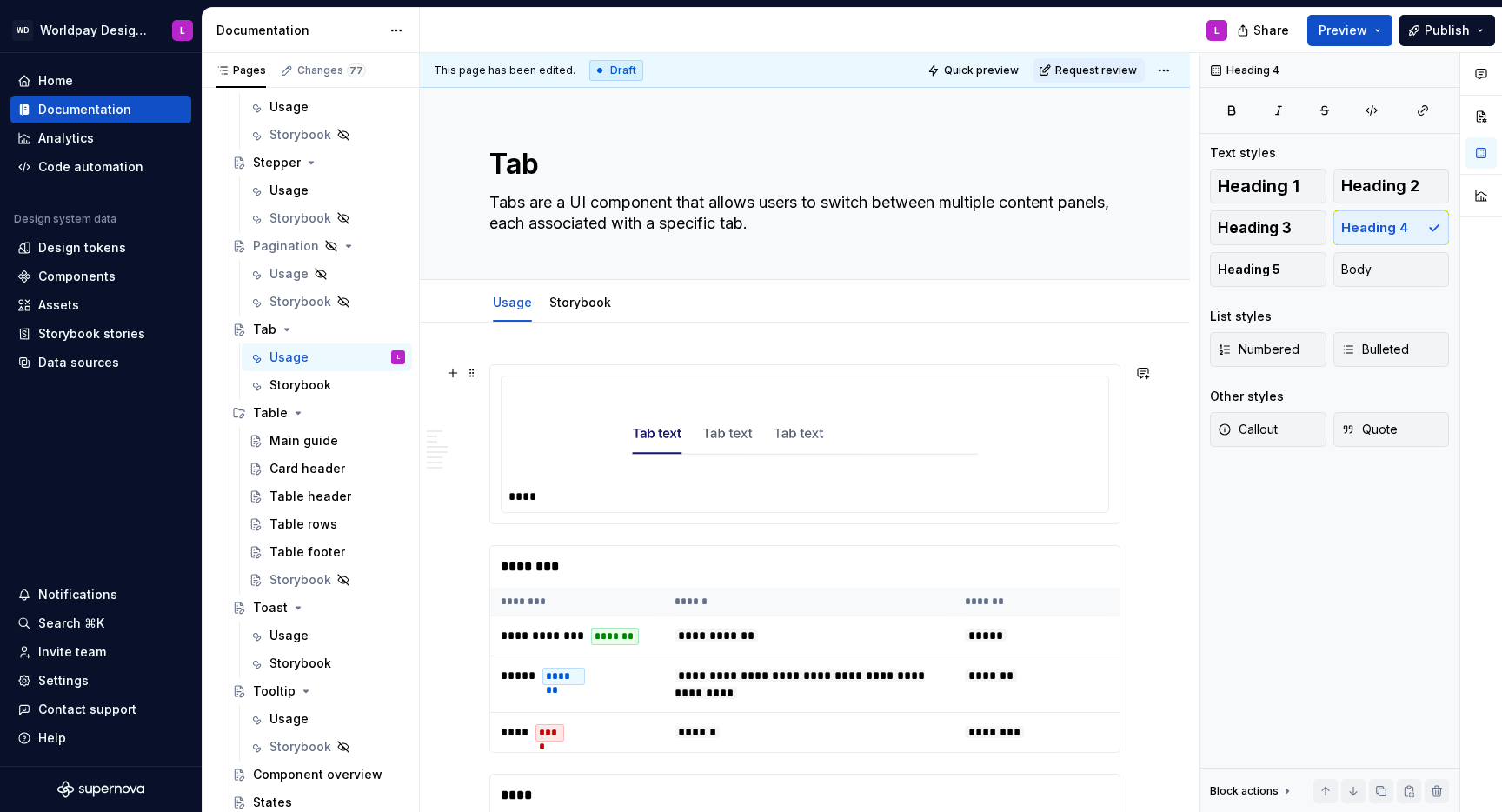
click at [636, 426] on div at bounding box center [805, 433] width 593 height 101
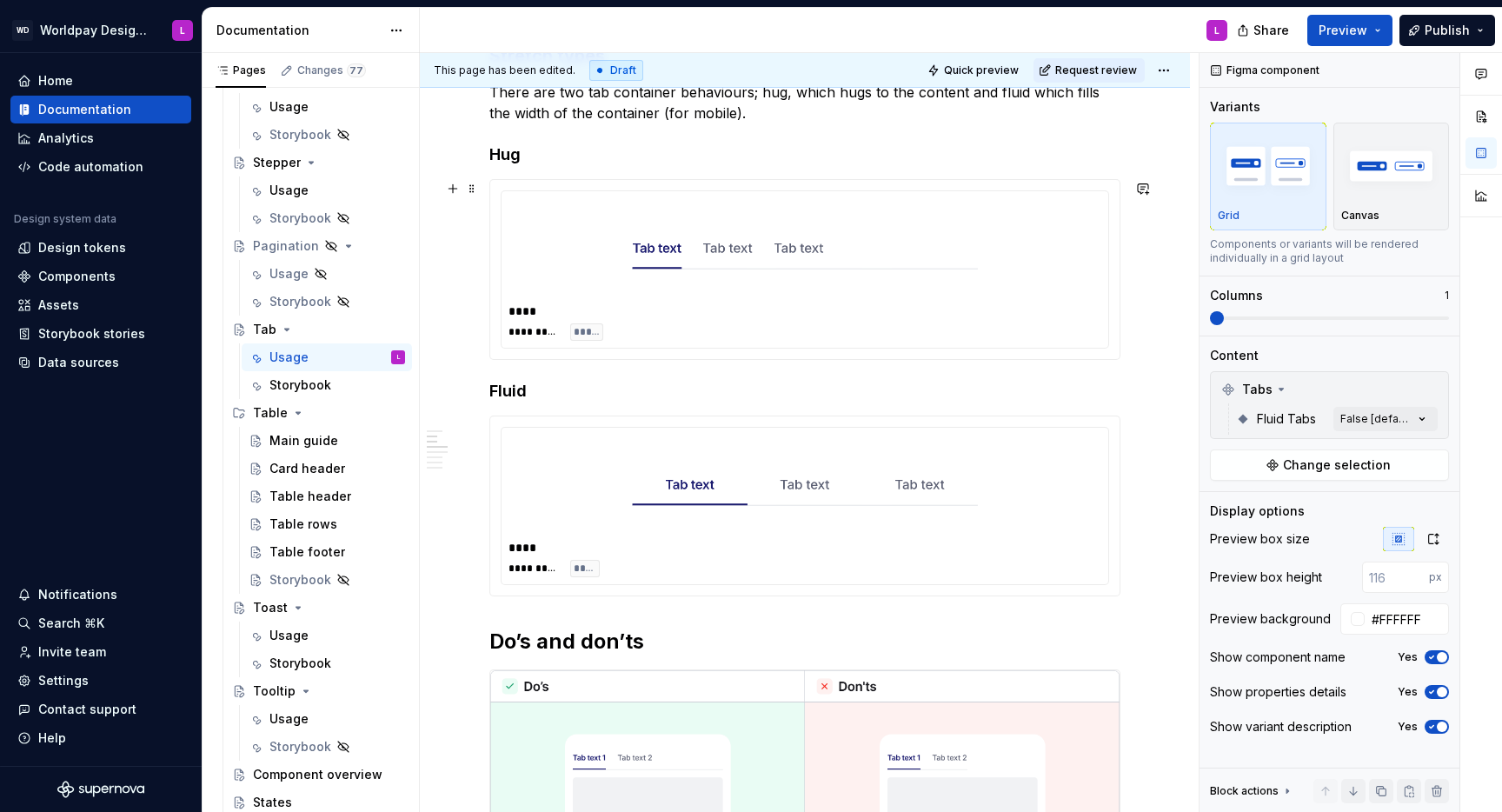
scroll to position [960, 0]
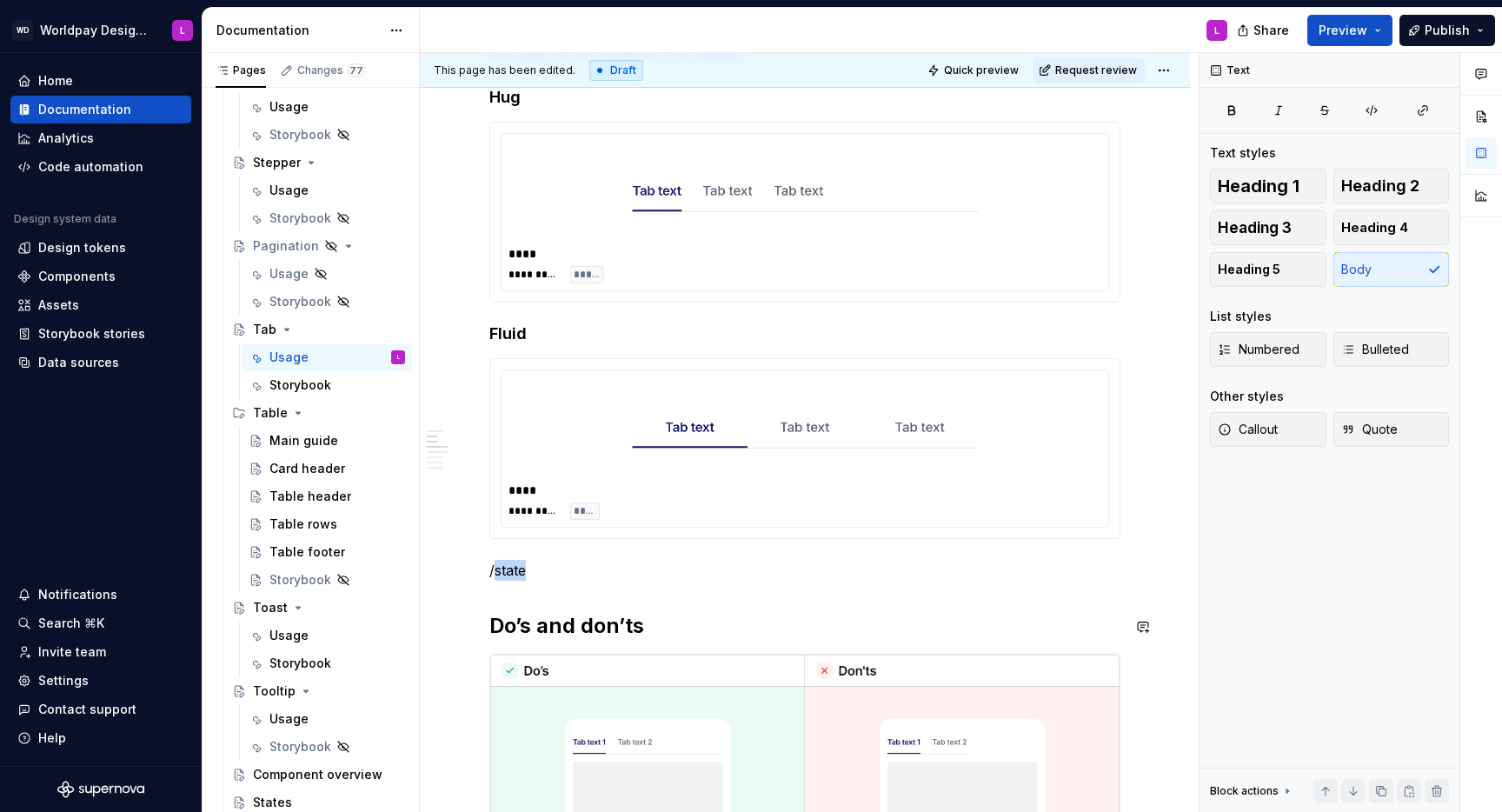
click at [515, 527] on p "/state" at bounding box center [804, 570] width 631 height 21
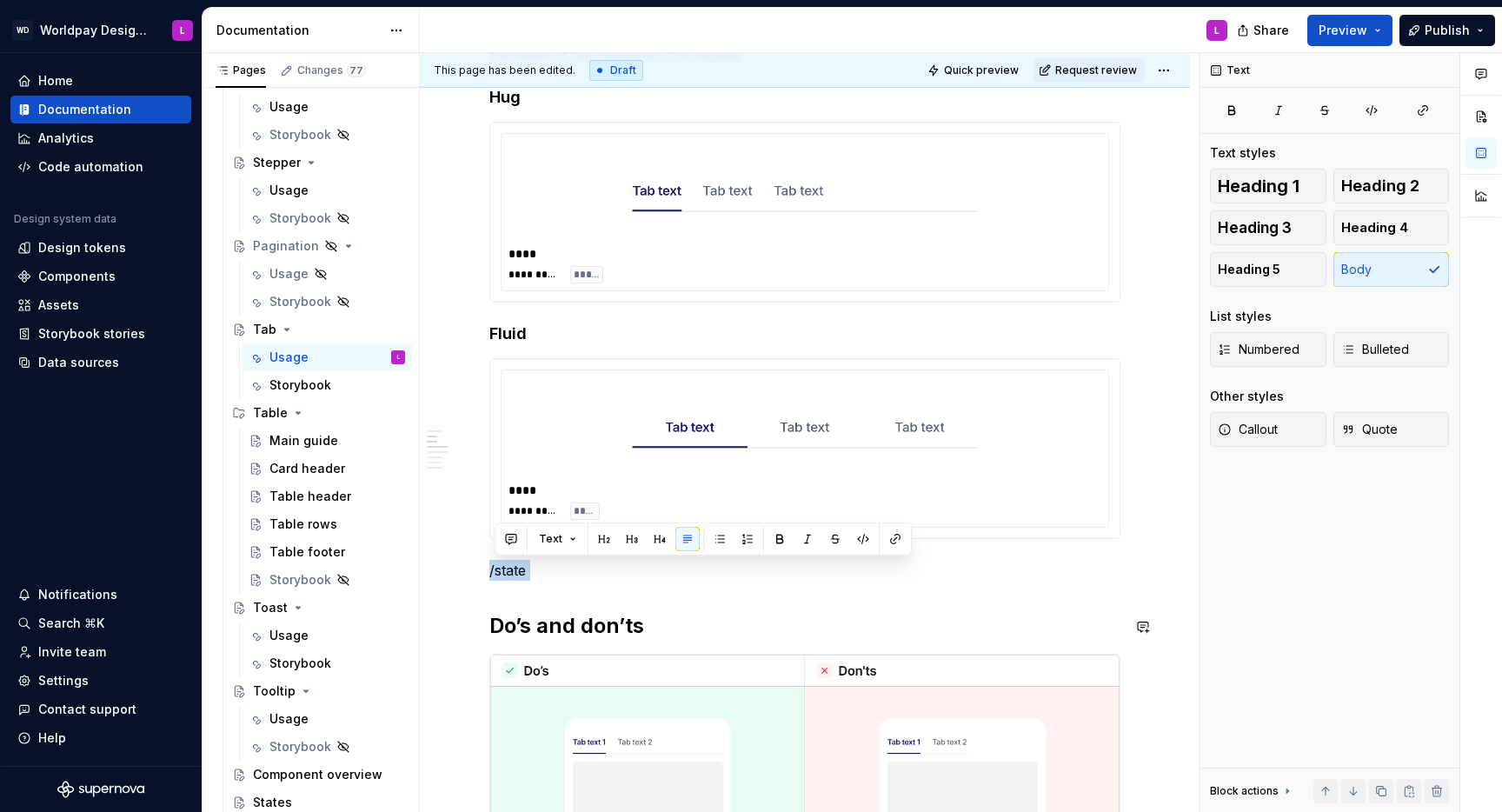
click at [515, 527] on p "/state" at bounding box center [804, 570] width 631 height 21
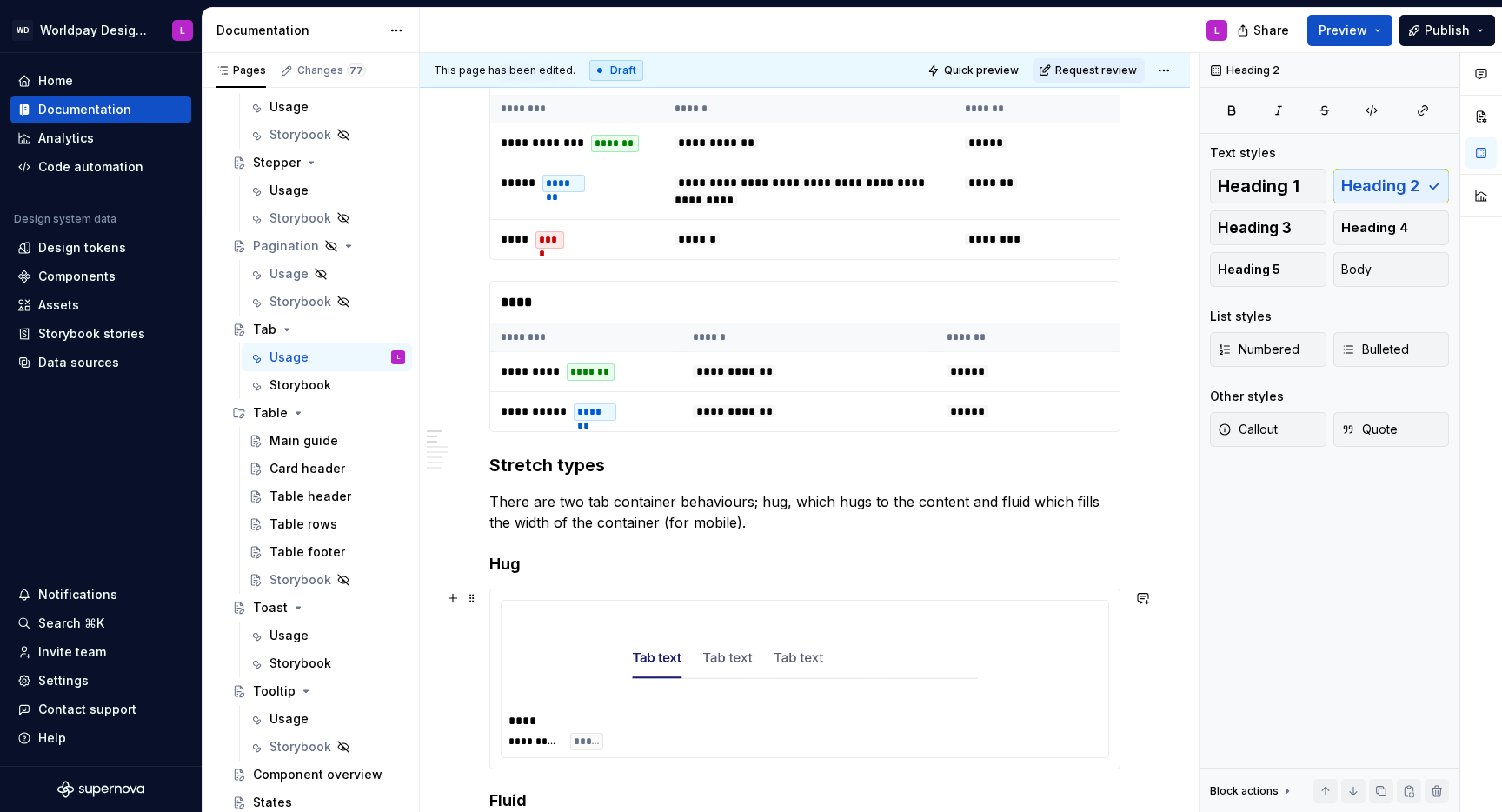
scroll to position [371, 0]
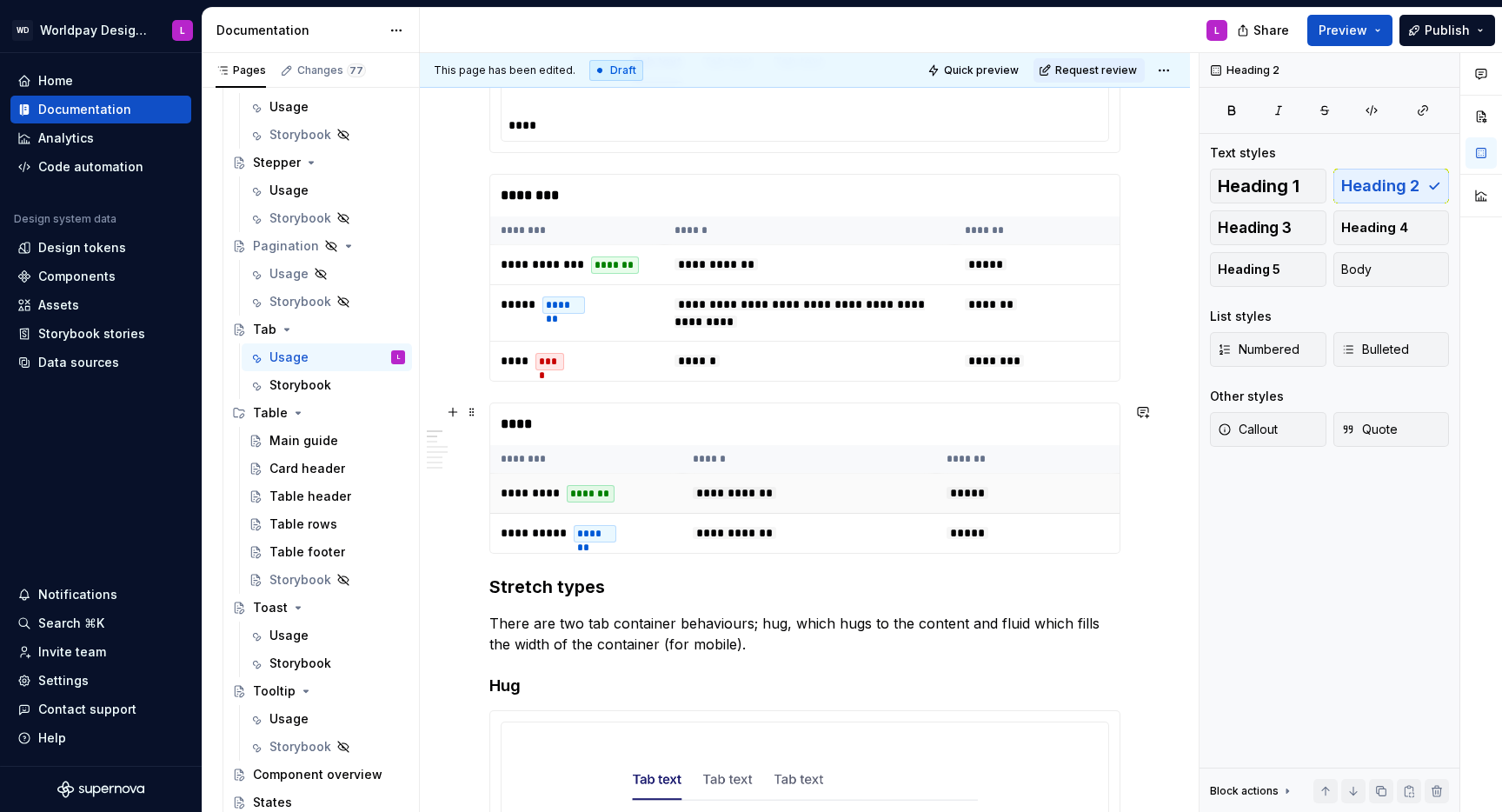
click at [620, 489] on td "********* *******" at bounding box center [586, 494] width 193 height 40
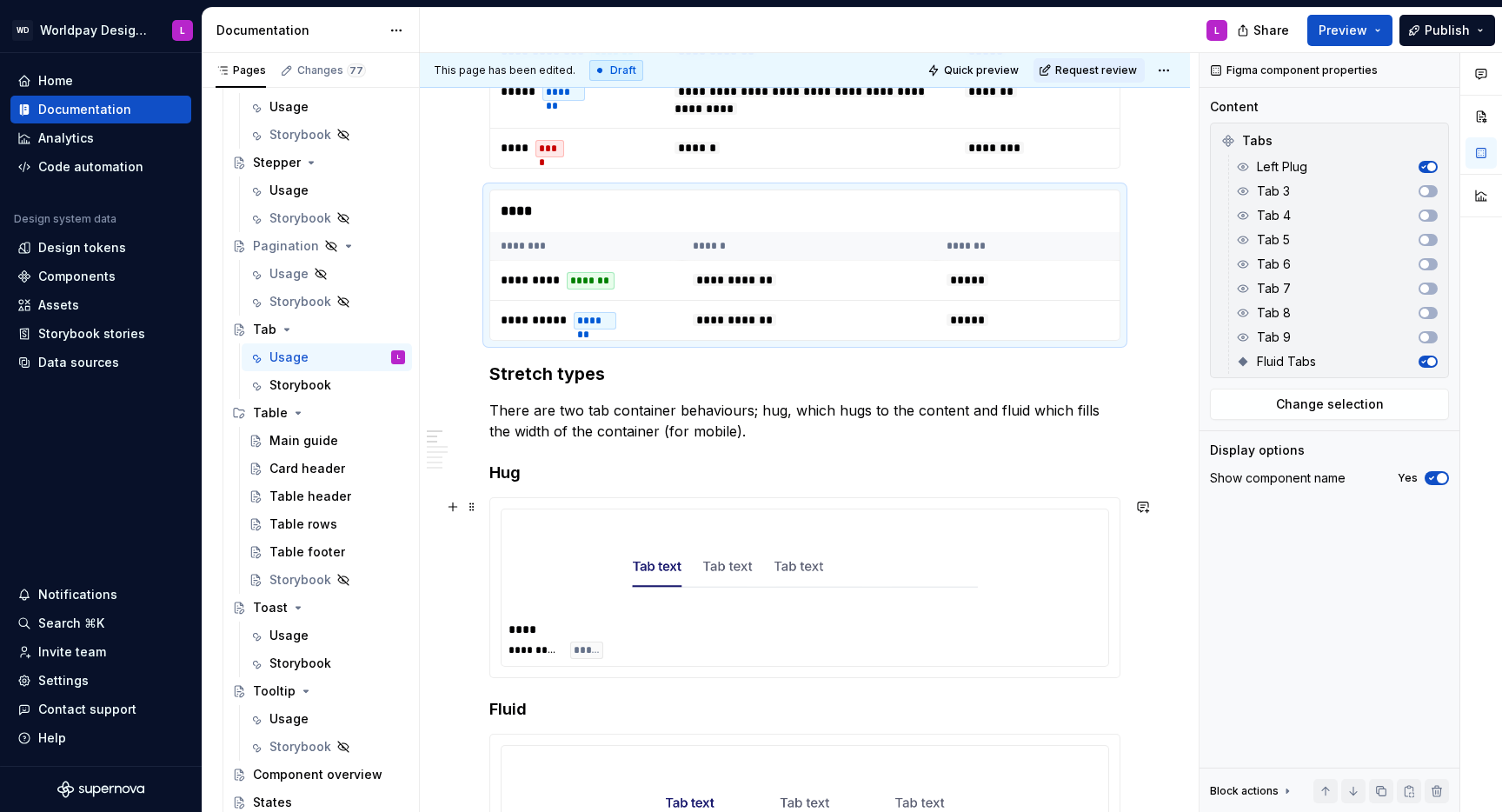
scroll to position [543, 0]
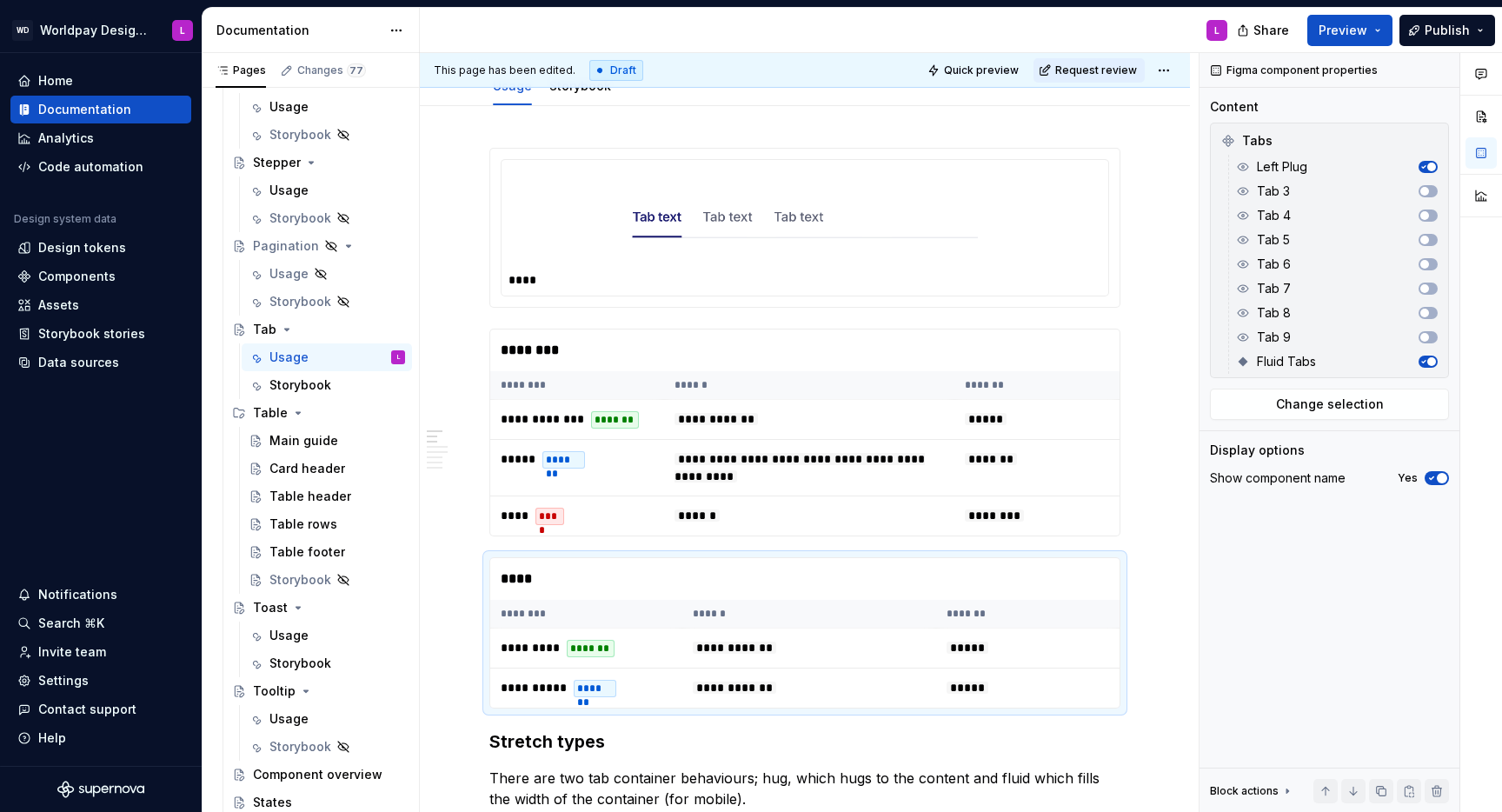
scroll to position [0, 0]
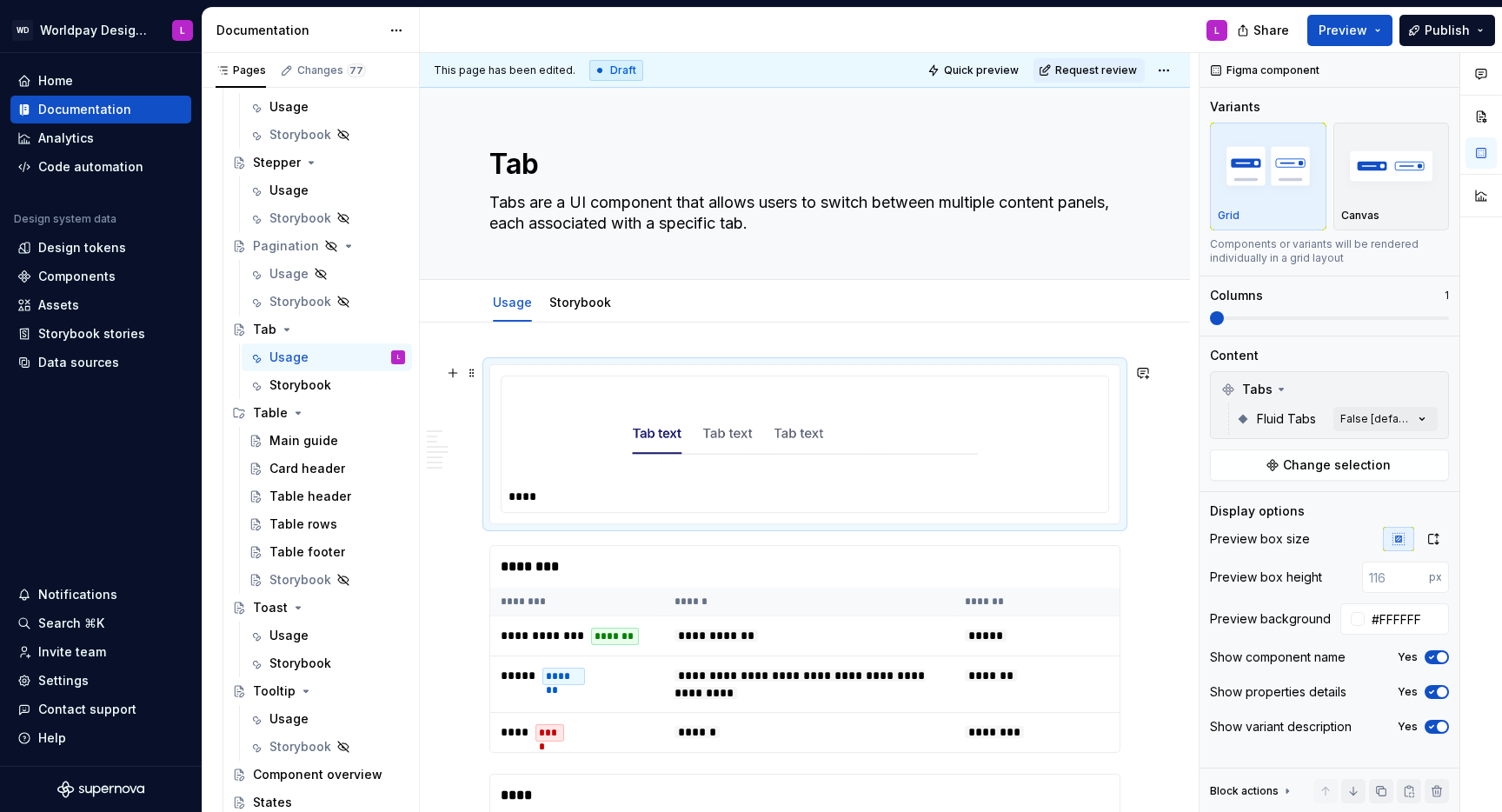
click at [794, 415] on img at bounding box center [804, 433] width 346 height 87
click at [1125, 26] on span "Share" at bounding box center [1271, 30] width 36 height 17
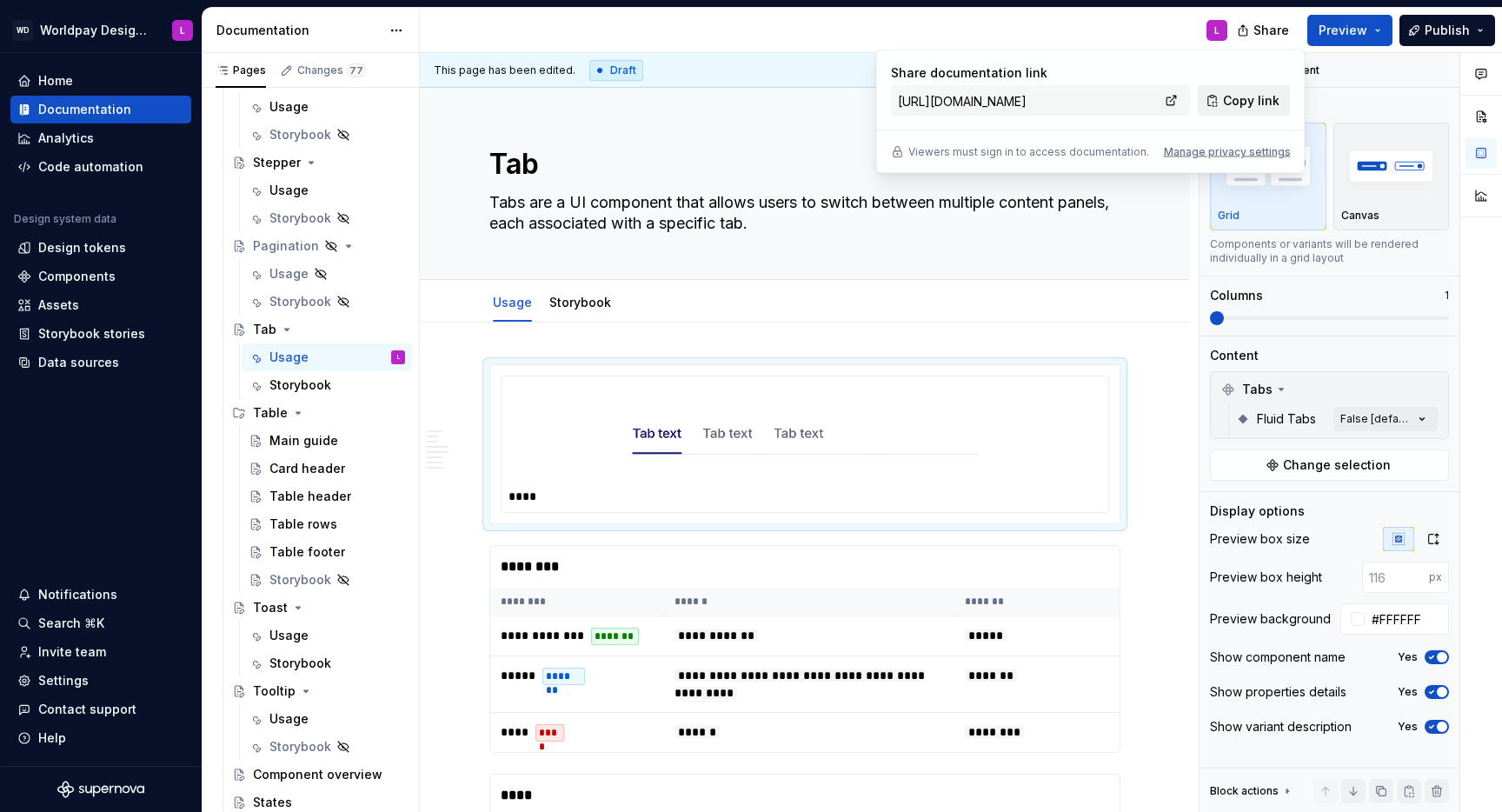
click at [1125, 109] on span "Copy link" at bounding box center [1252, 100] width 57 height 17
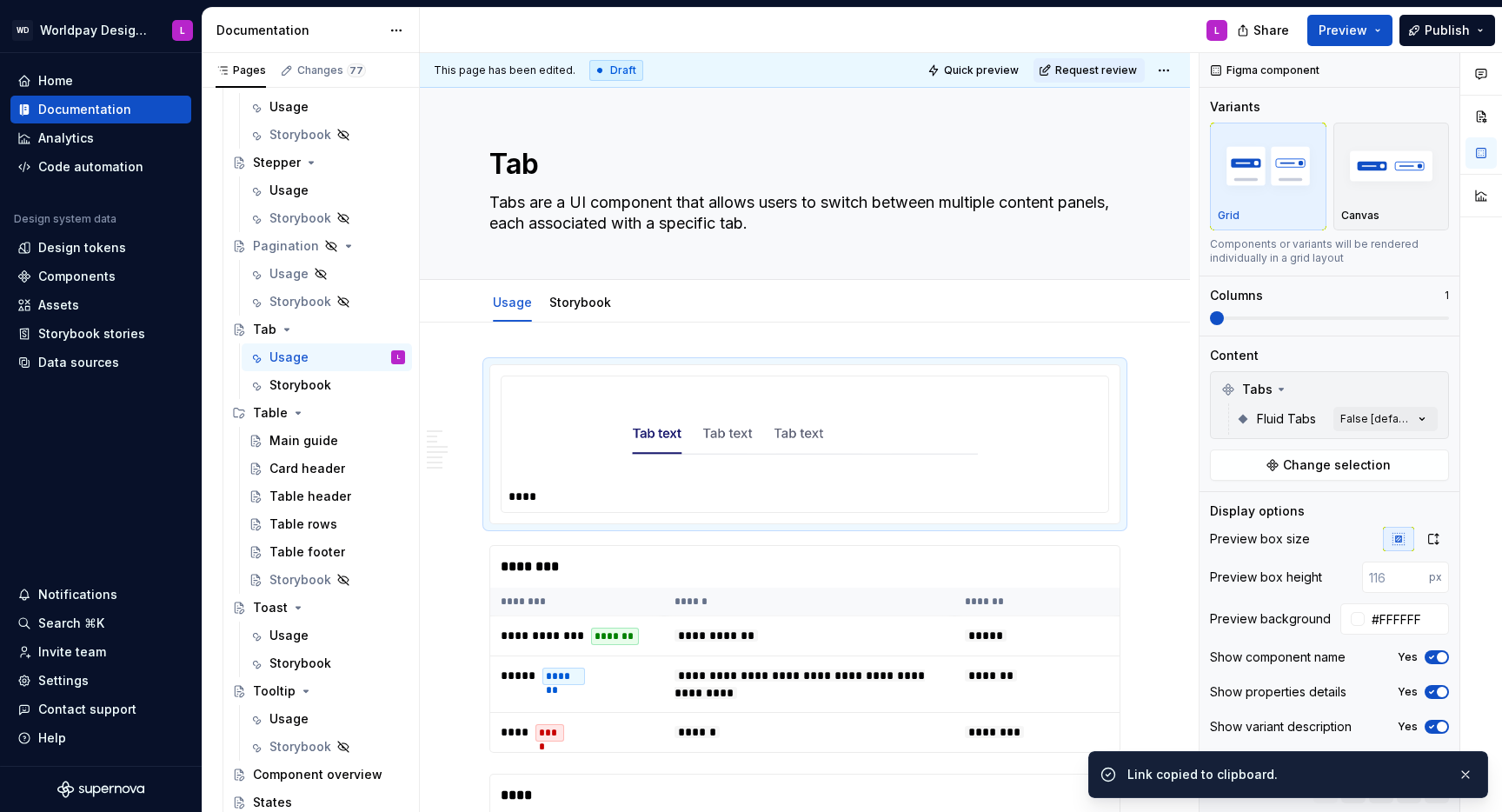
click at [1024, 27] on div "L" at bounding box center [830, 30] width 821 height 45
click at [1125, 30] on span "Preview" at bounding box center [1342, 30] width 49 height 17
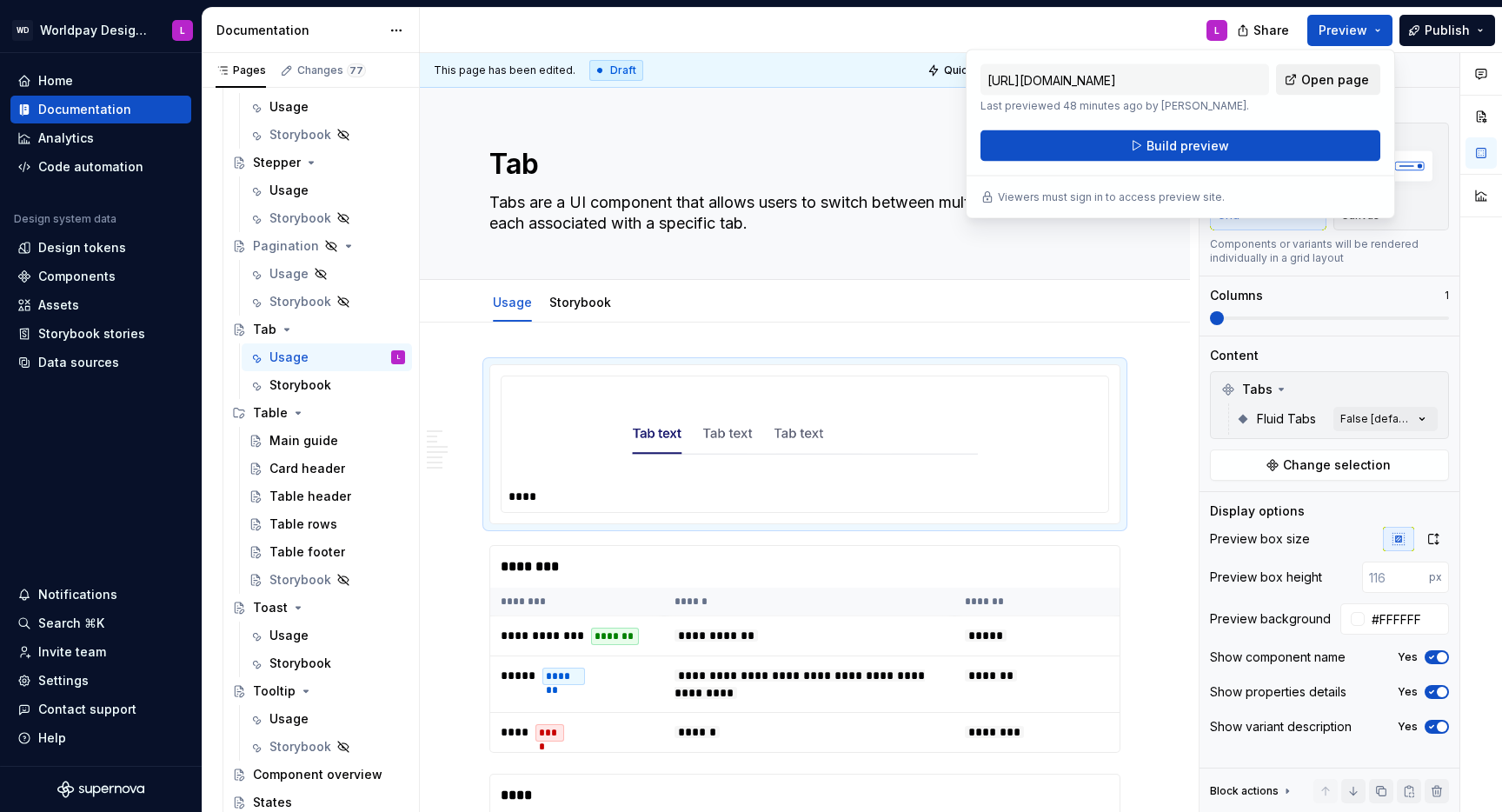
click at [1125, 79] on span "Open page" at bounding box center [1335, 79] width 68 height 17
click at [1125, 141] on button "Build preview" at bounding box center [1181, 146] width 400 height 31
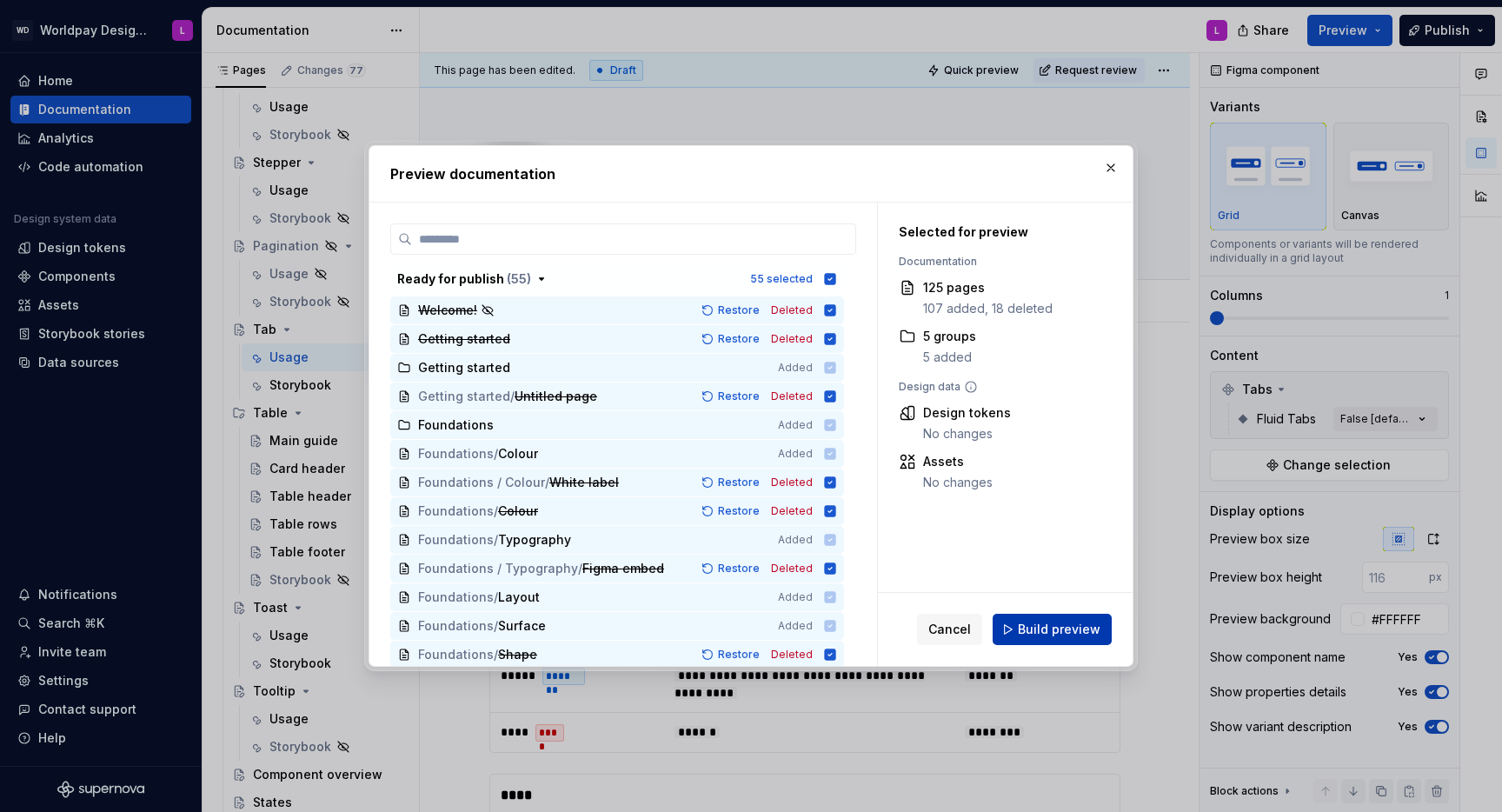
click at [1087, 527] on span "Build preview" at bounding box center [1059, 628] width 83 height 17
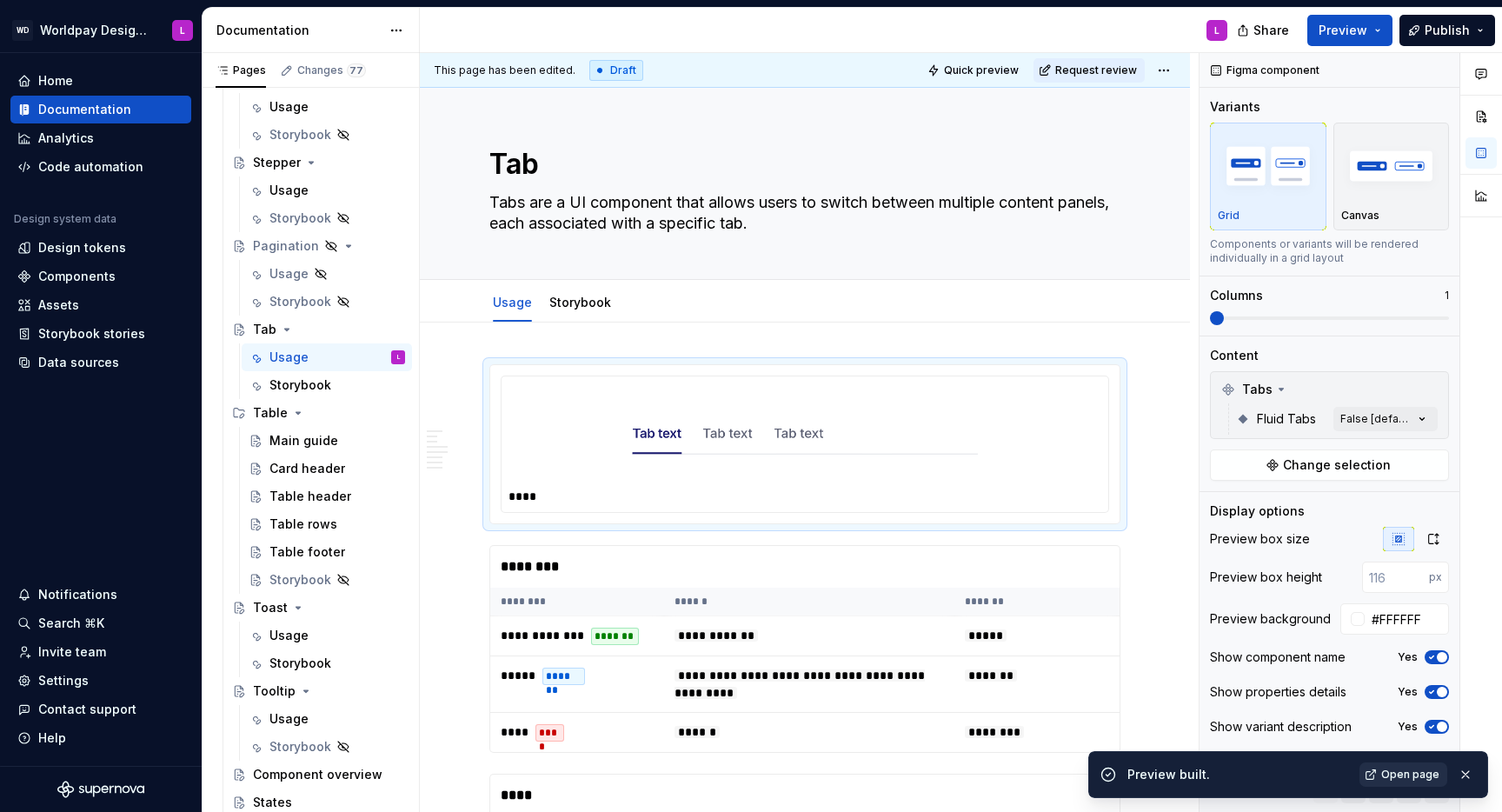
click at [1125, 527] on span "Open page" at bounding box center [1410, 774] width 58 height 14
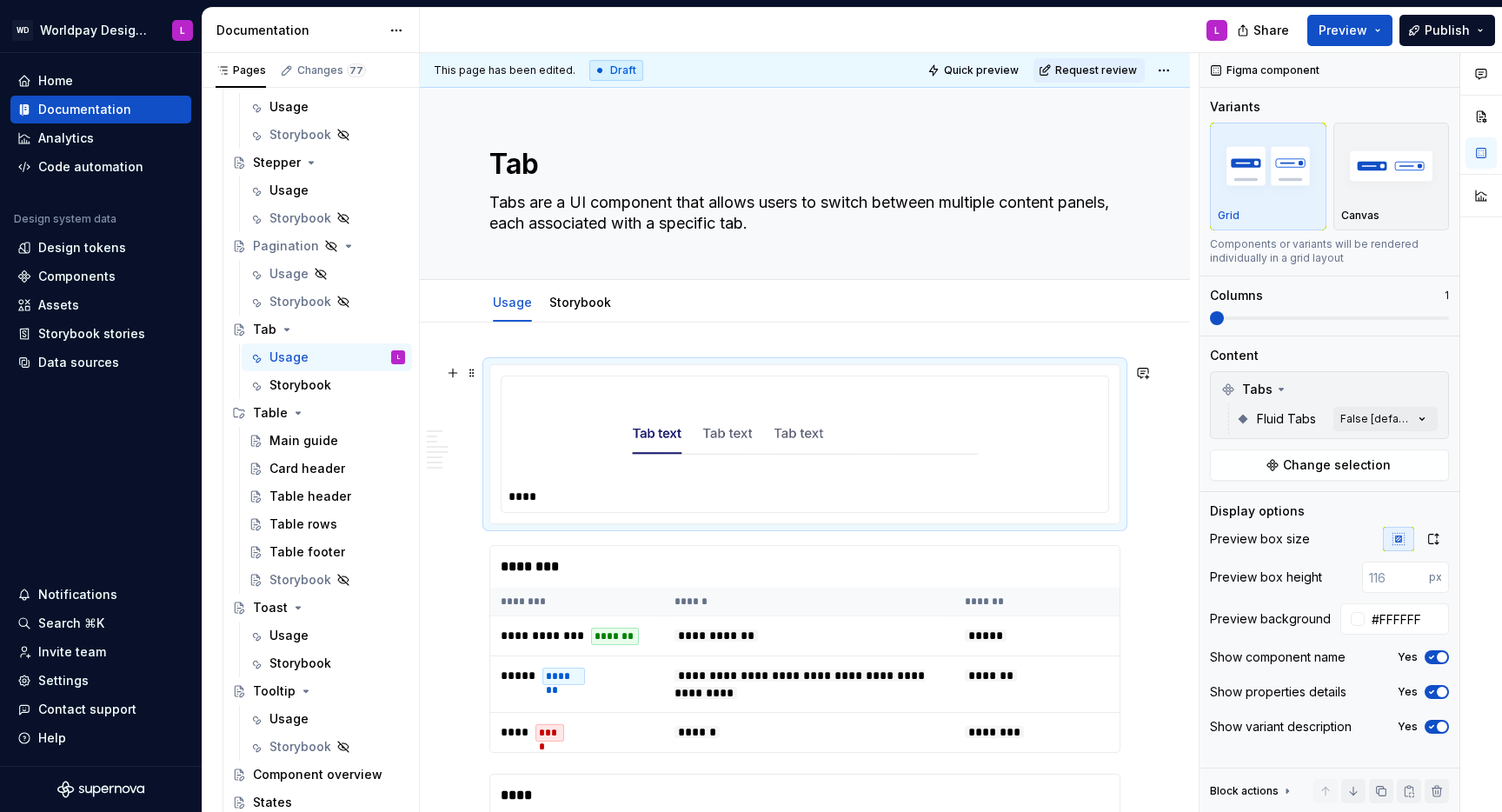
click at [1121, 523] on div "****" at bounding box center [804, 442] width 631 height 160
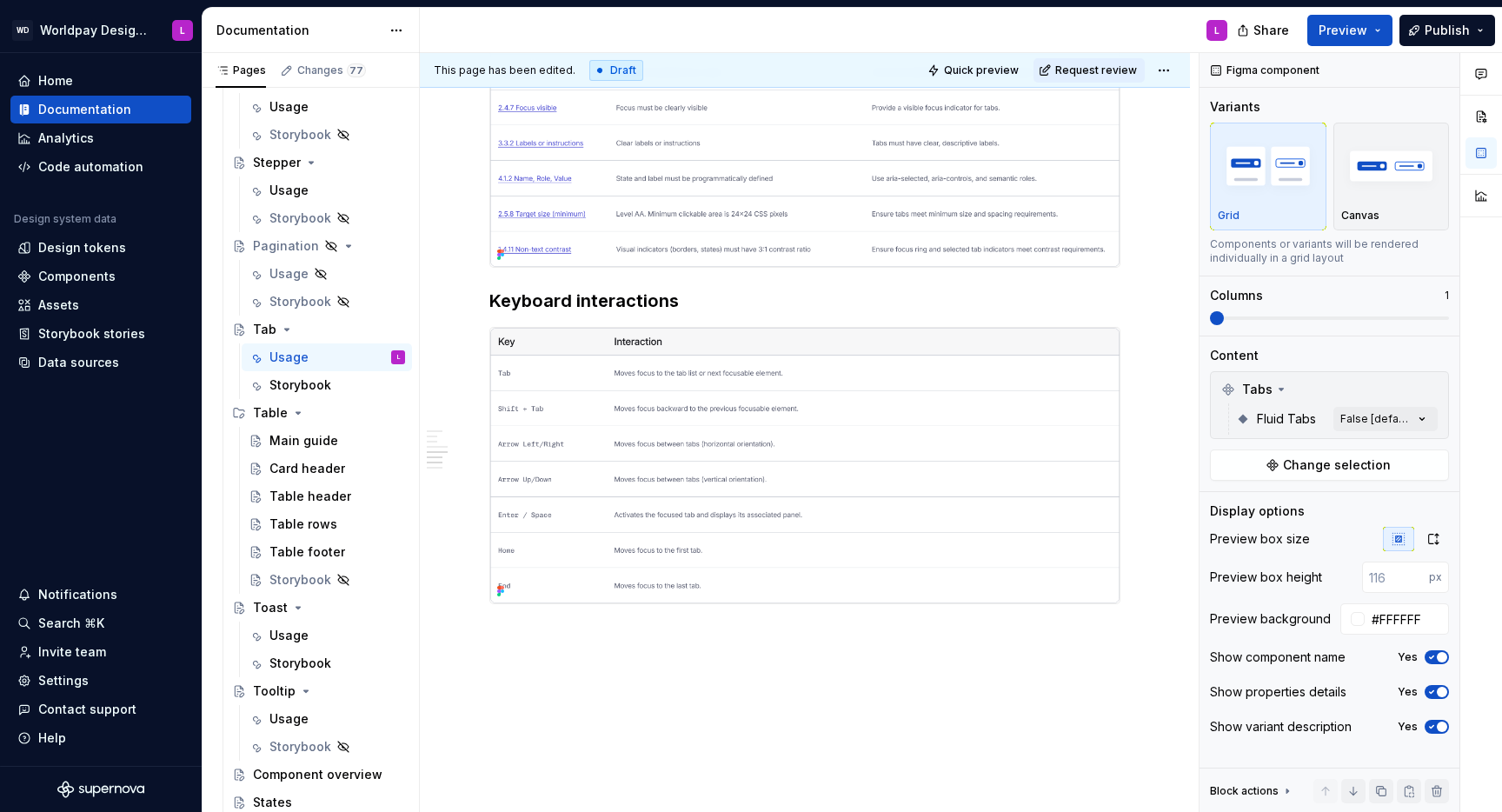
scroll to position [3363, 0]
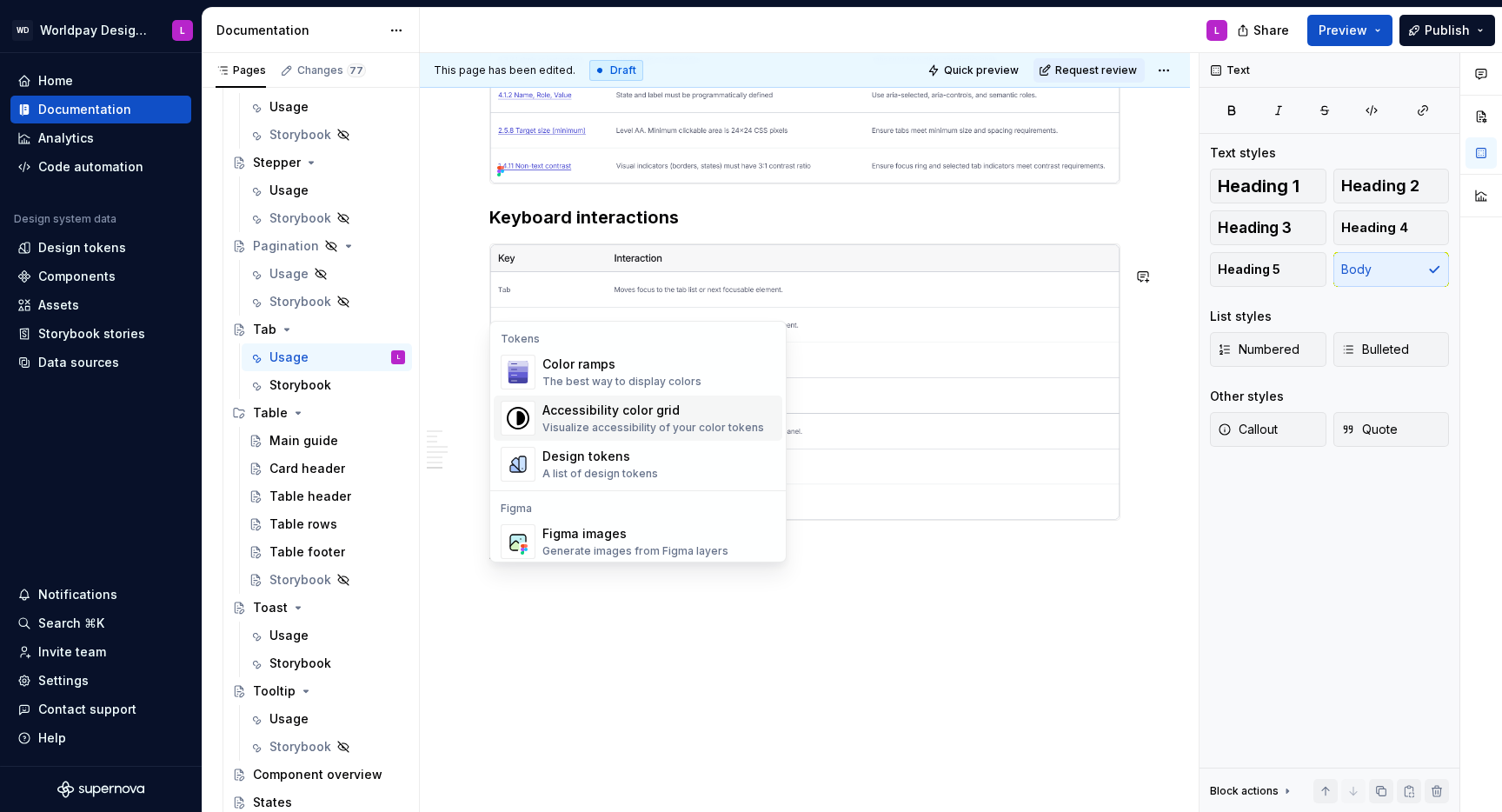
click at [623, 409] on div "Accessibility color grid" at bounding box center [654, 409] width 222 height 17
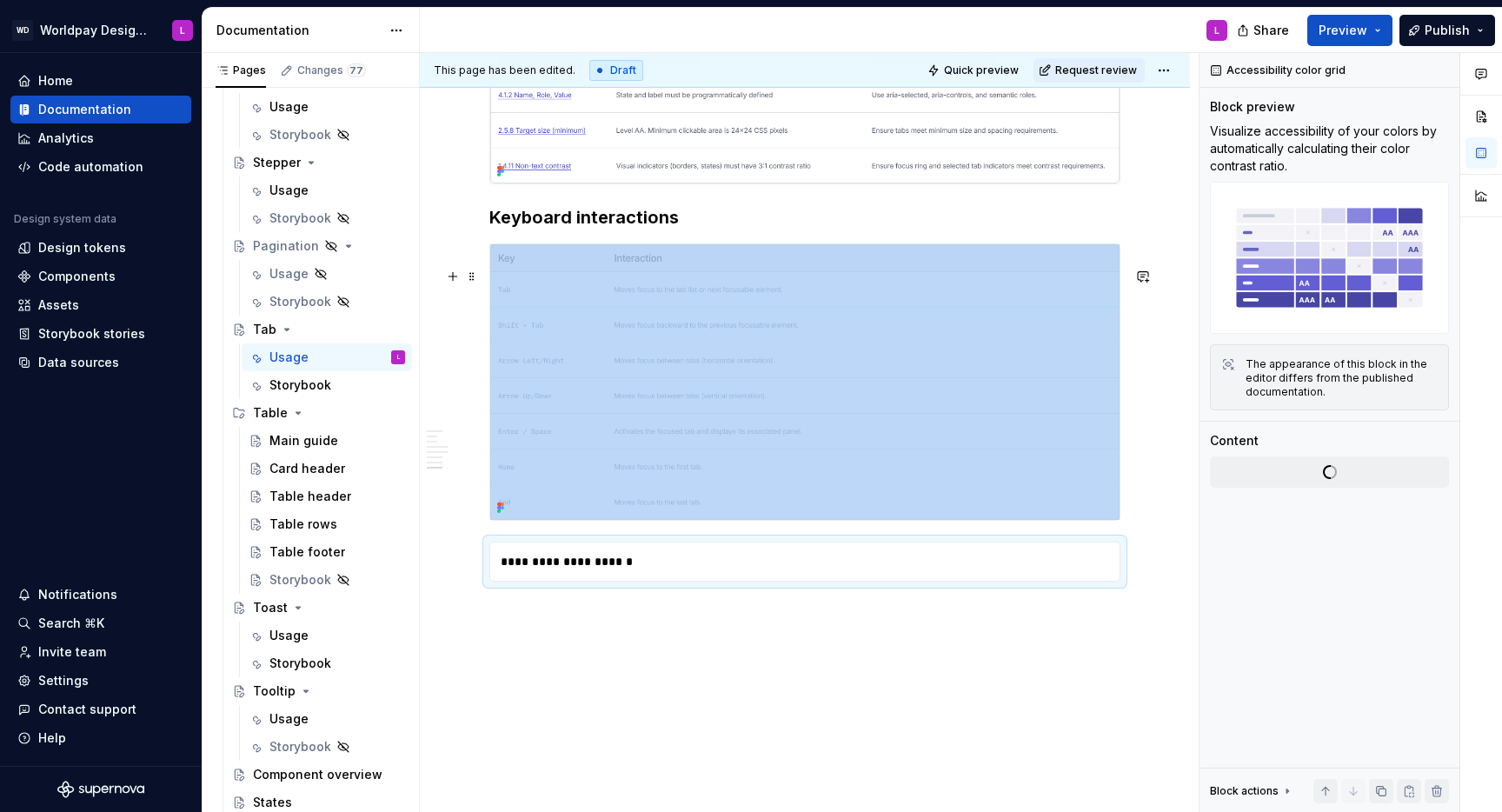
type textarea "*"
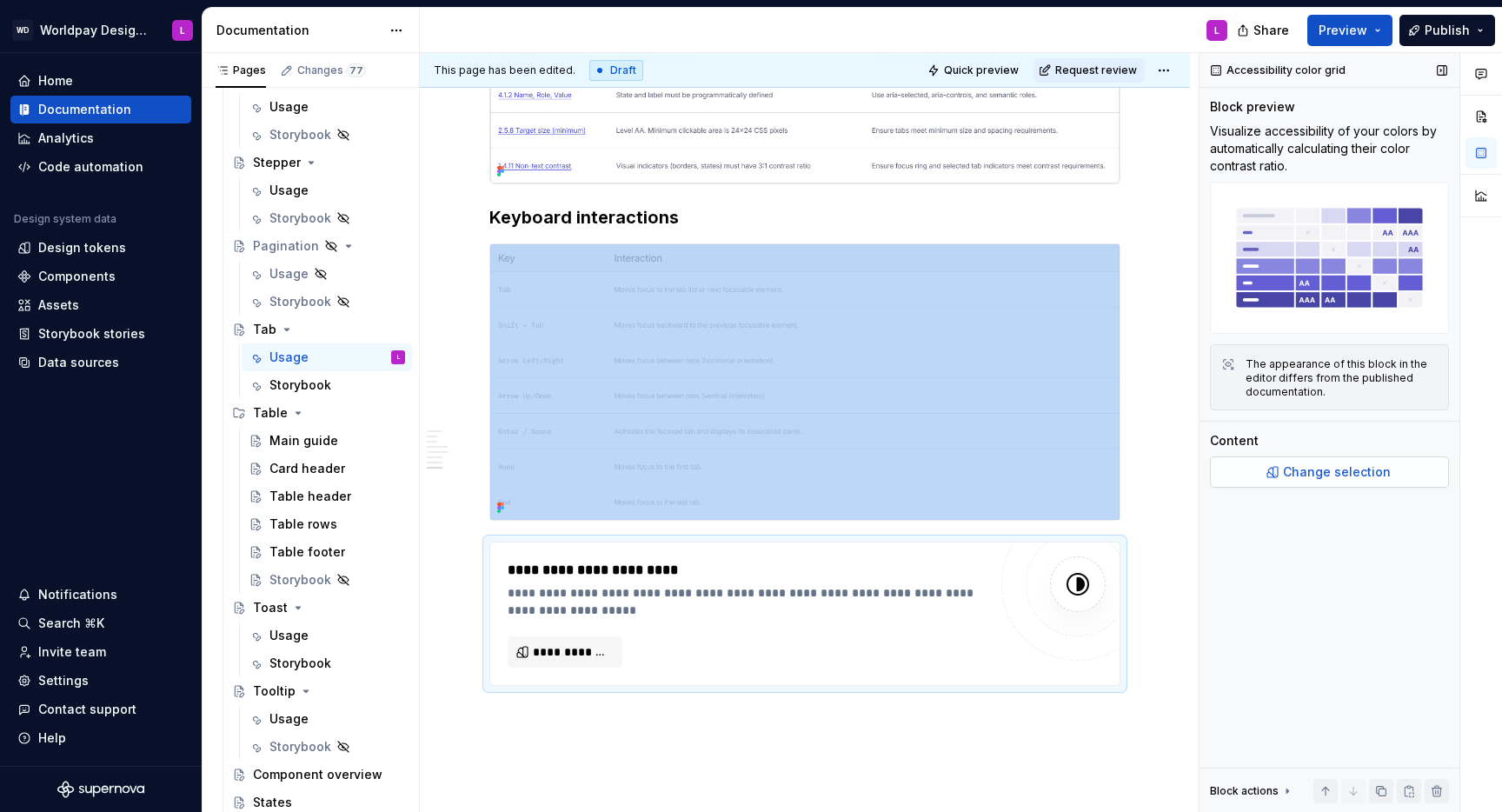
click at [1125, 475] on span "Change selection" at bounding box center [1337, 471] width 108 height 17
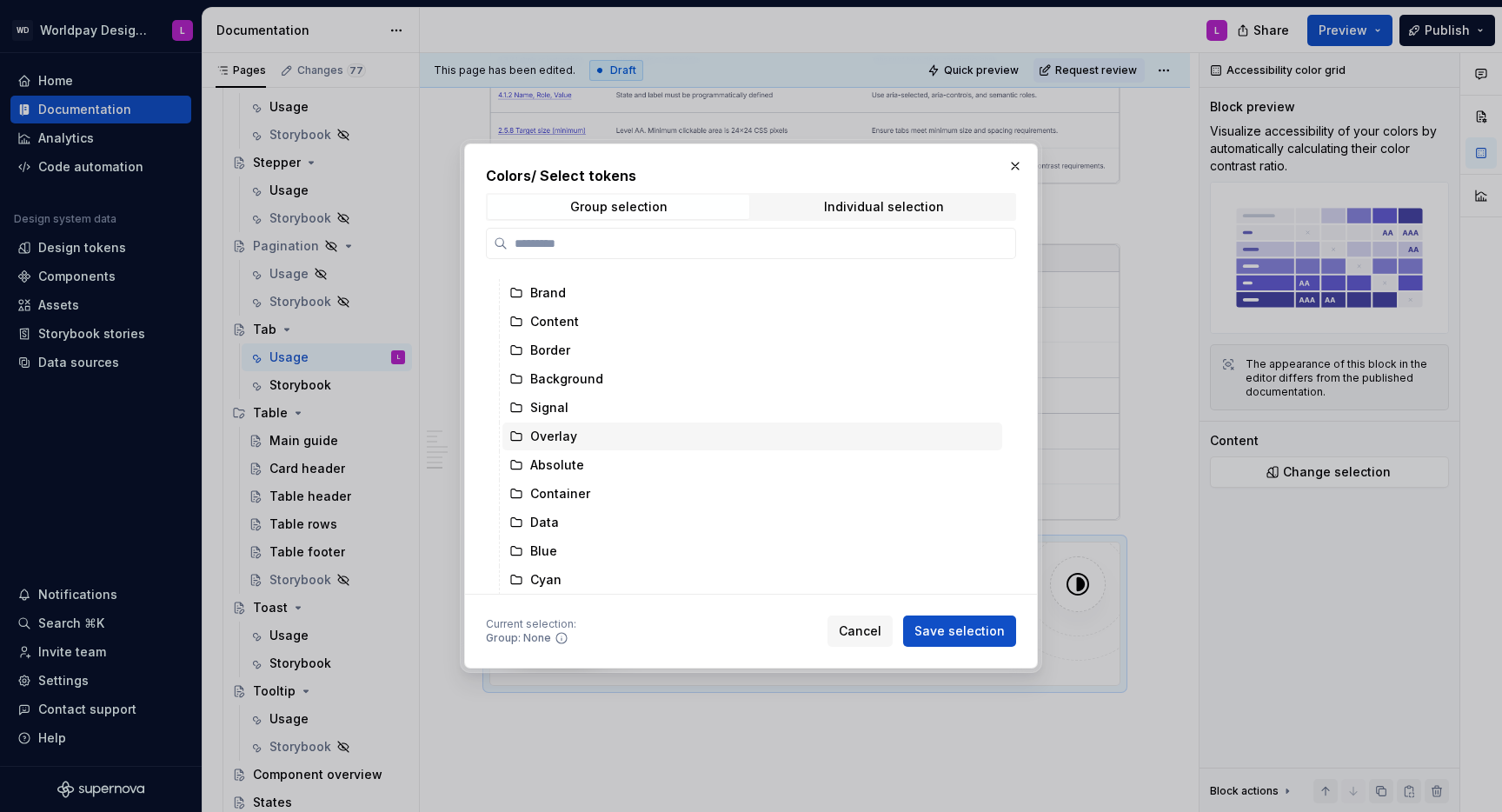
scroll to position [0, 0]
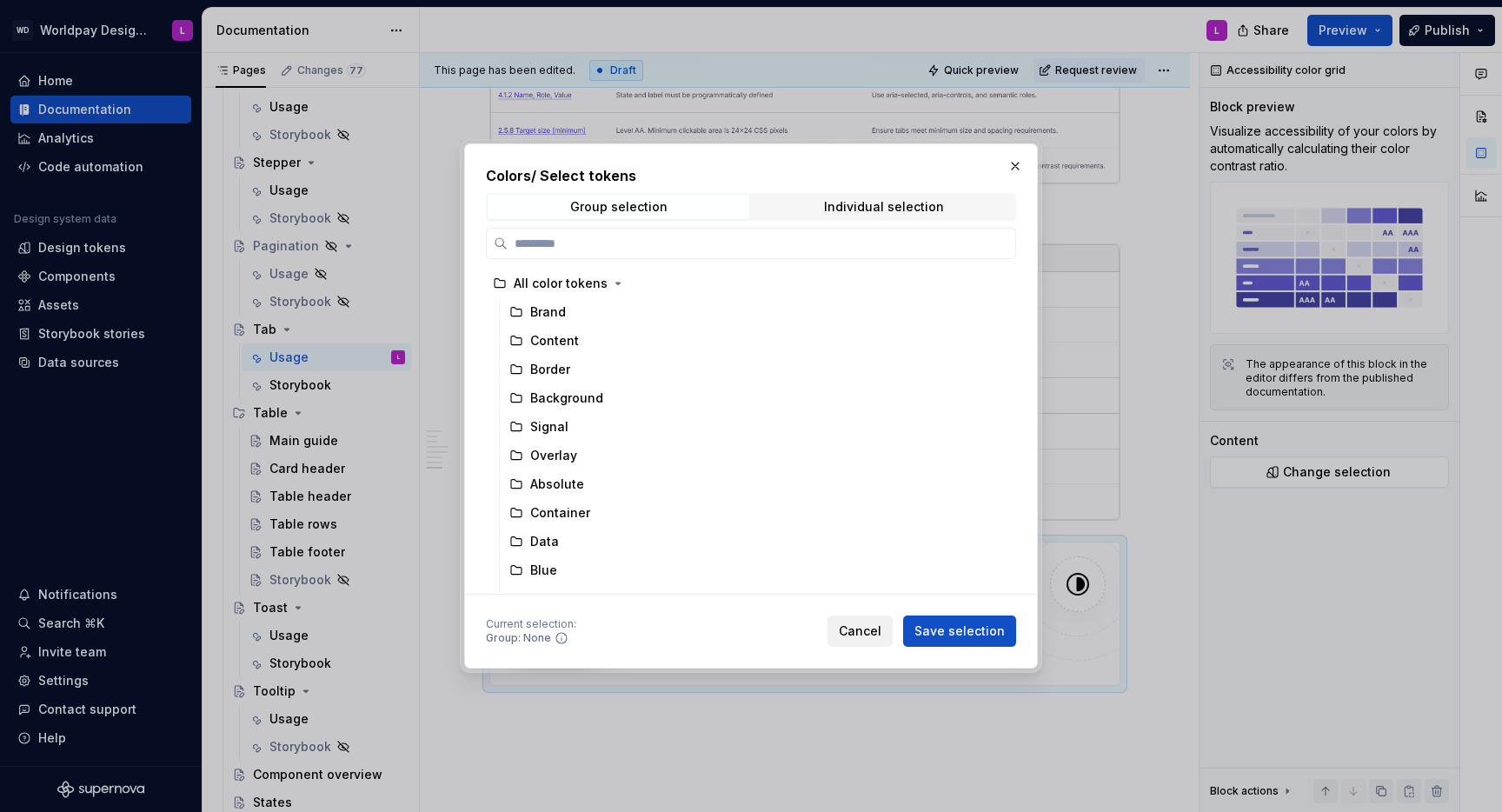
click at [863, 527] on span "Cancel" at bounding box center [860, 630] width 43 height 17
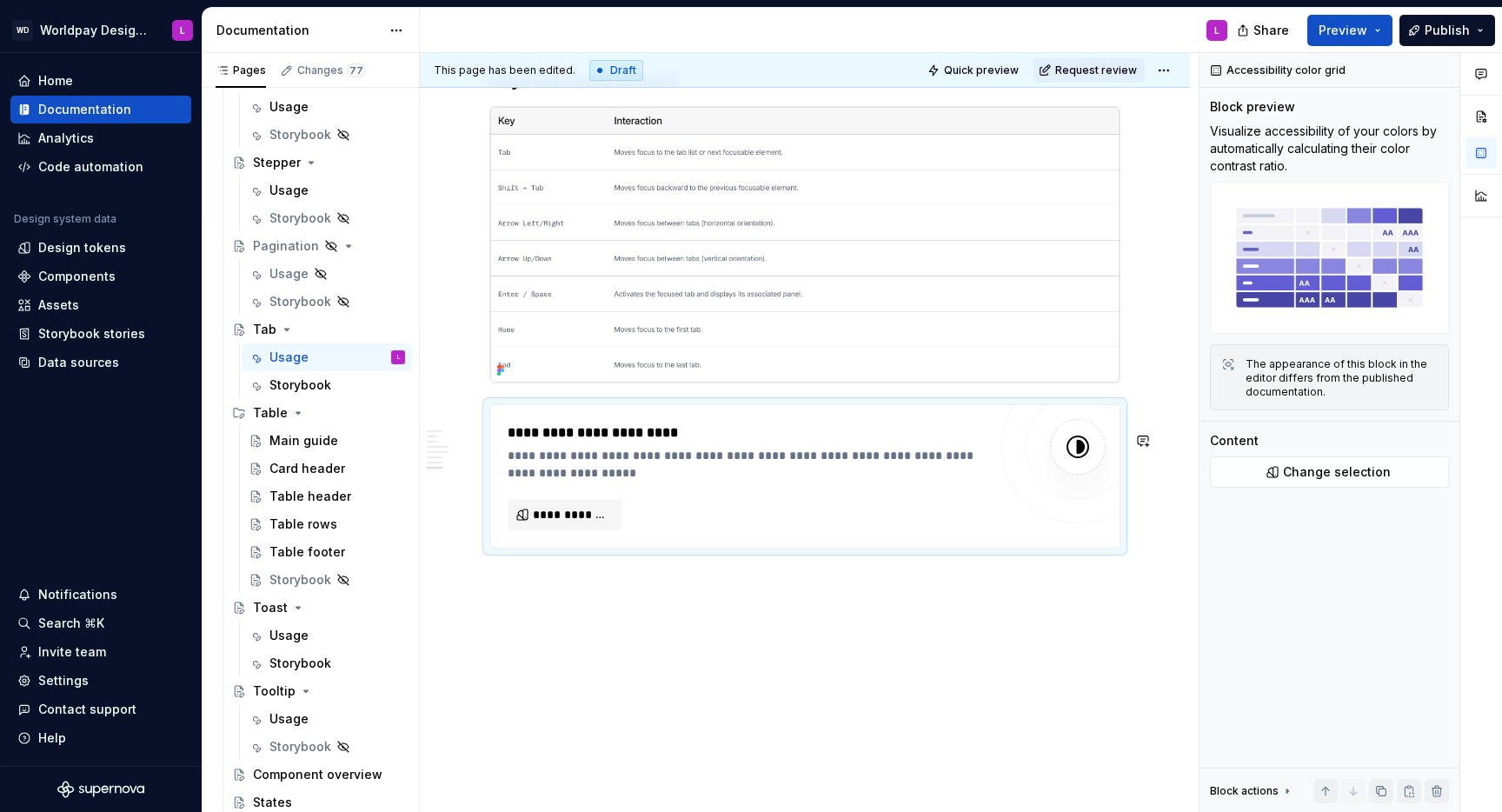
scroll to position [3528, 0]
click at [493, 412] on div "**********" at bounding box center [804, 476] width 630 height 143
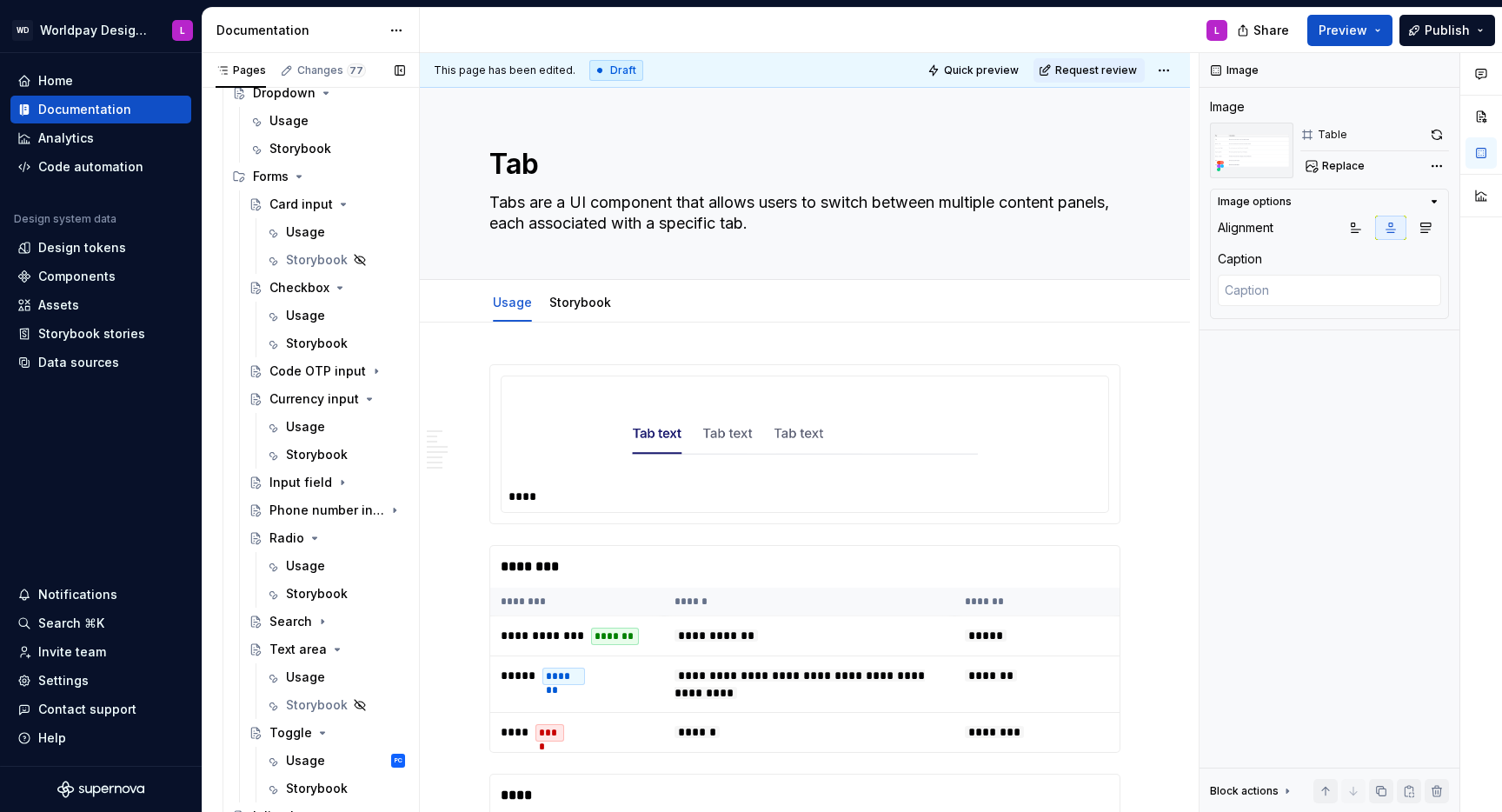
scroll to position [2202, 0]
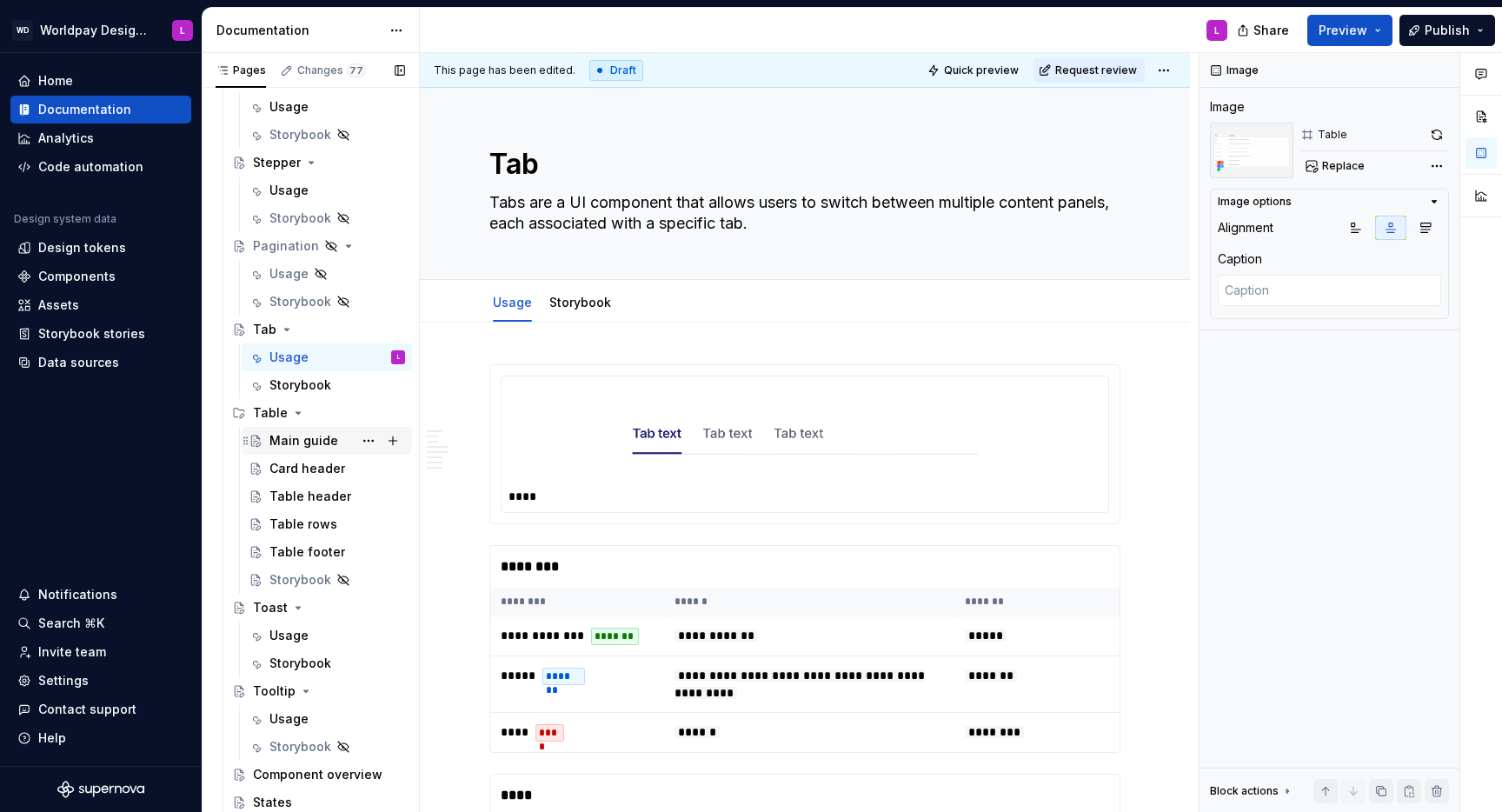
click at [334, 443] on div "Main guide" at bounding box center [337, 440] width 136 height 24
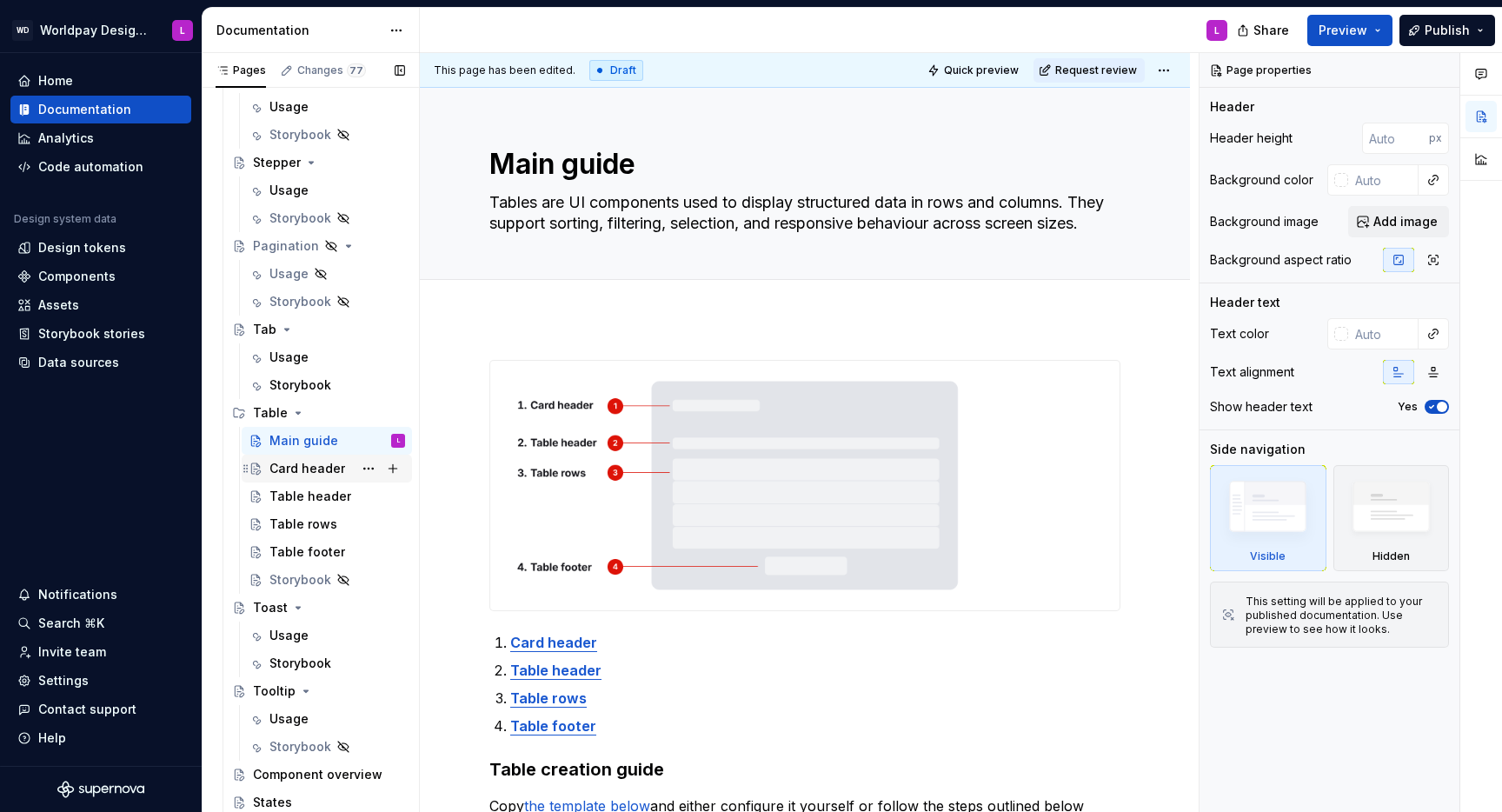
click at [279, 471] on div "Card header" at bounding box center [307, 468] width 76 height 17
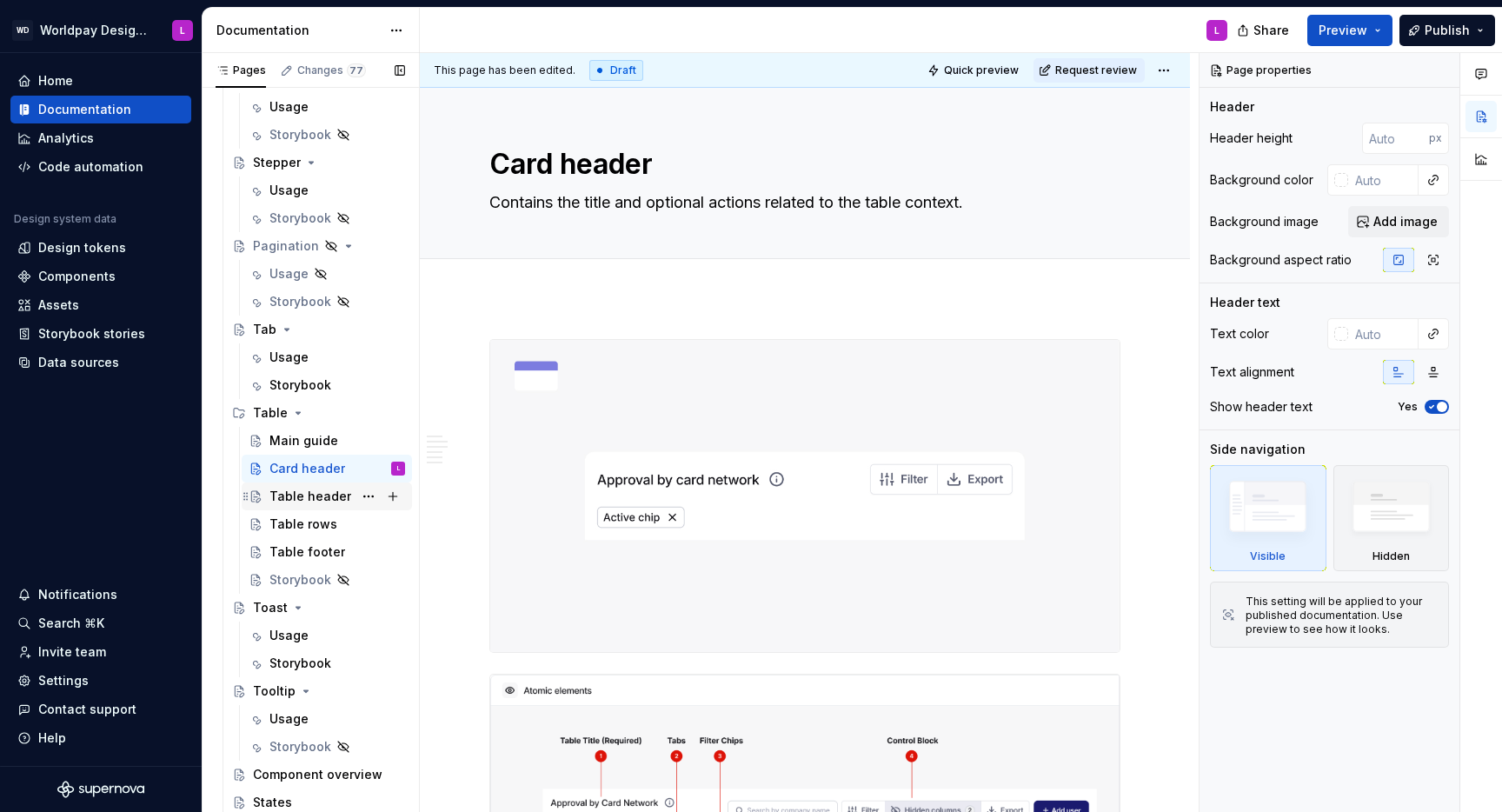
click at [298, 497] on div "Table header" at bounding box center [310, 496] width 82 height 17
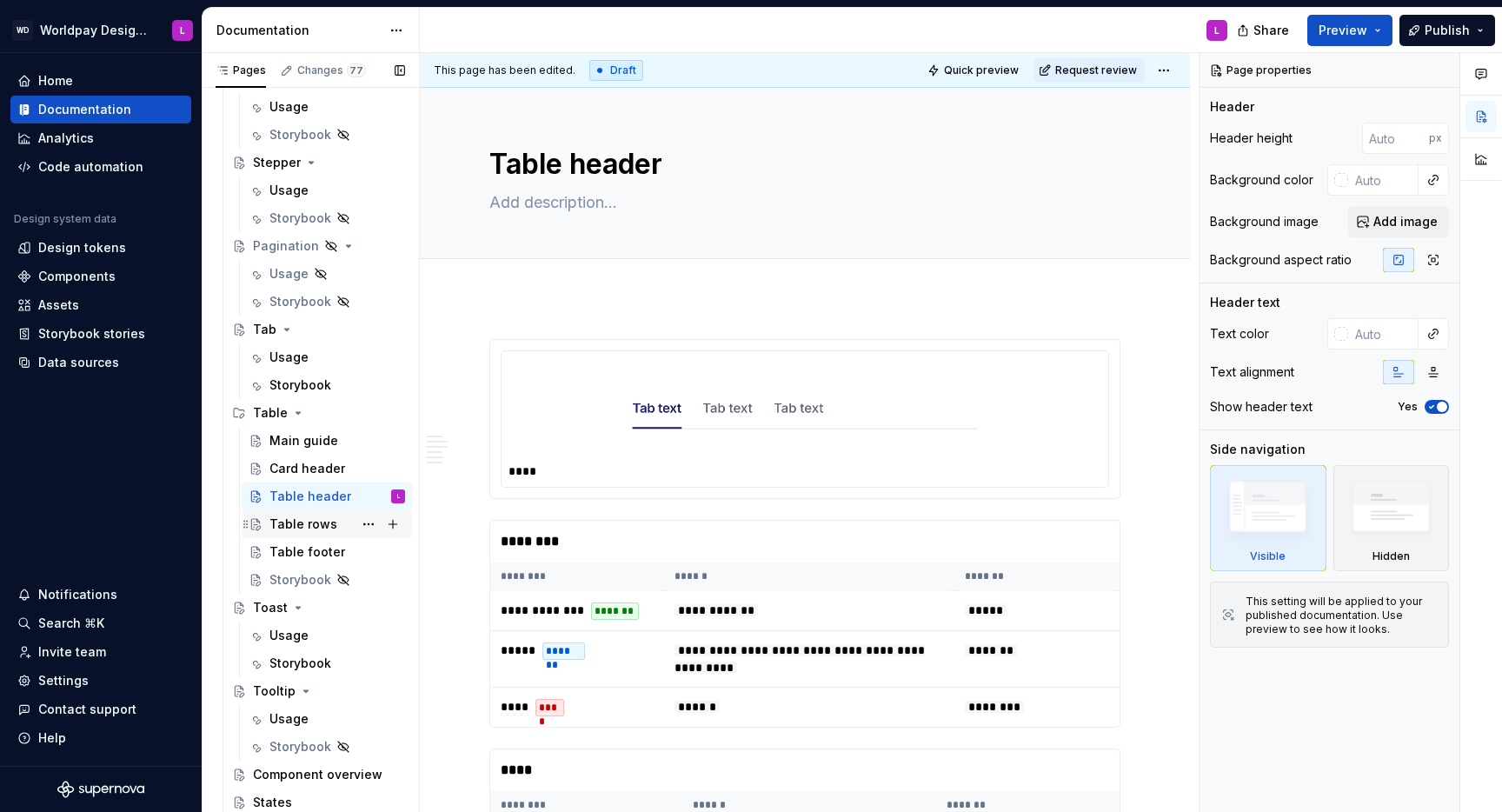
click at [317, 523] on div "Table rows" at bounding box center [303, 524] width 68 height 17
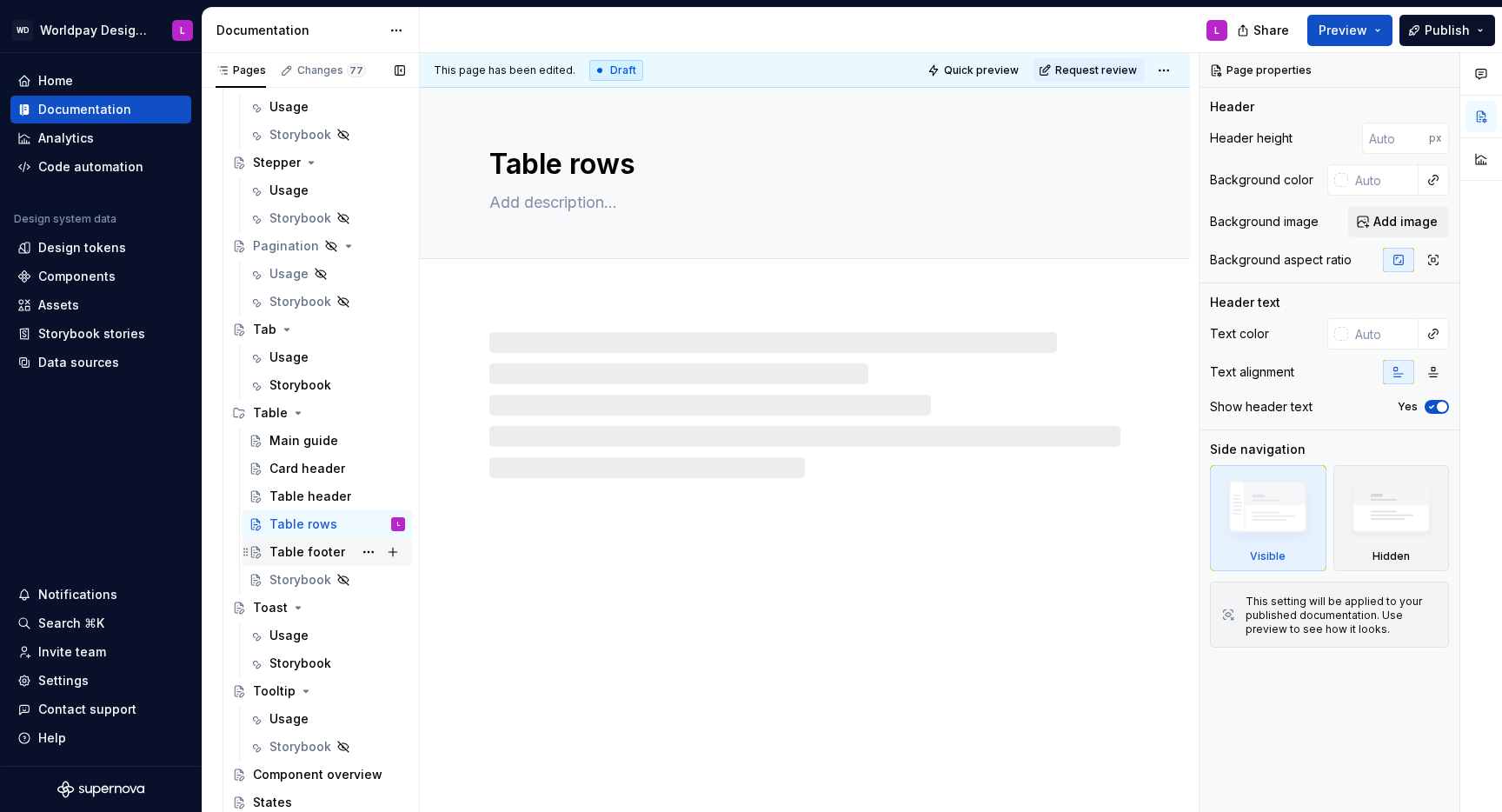
click at [312, 527] on div "Table footer" at bounding box center [307, 551] width 76 height 17
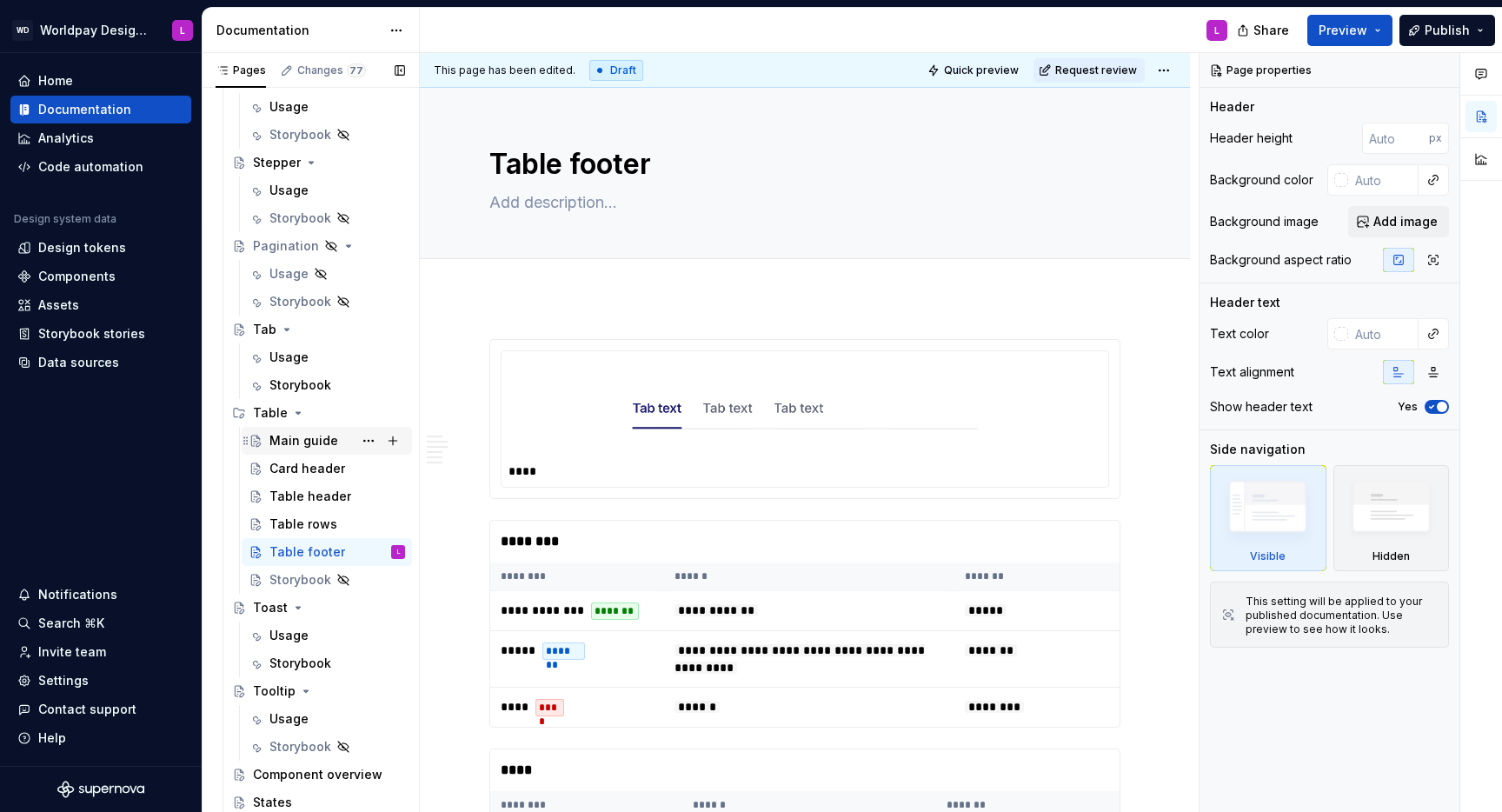
click at [318, 440] on div "Main guide" at bounding box center [303, 440] width 69 height 17
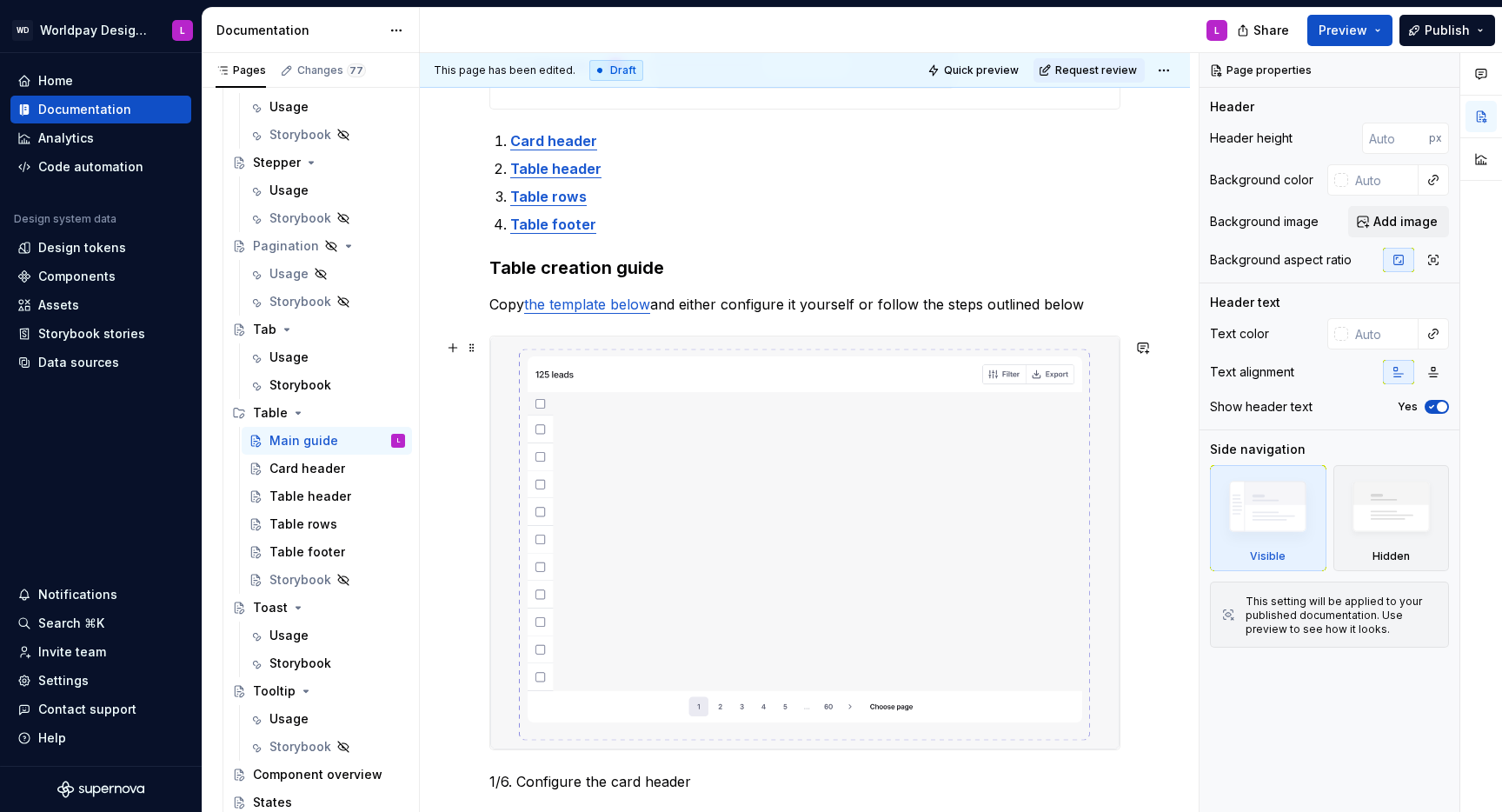
scroll to position [506, 0]
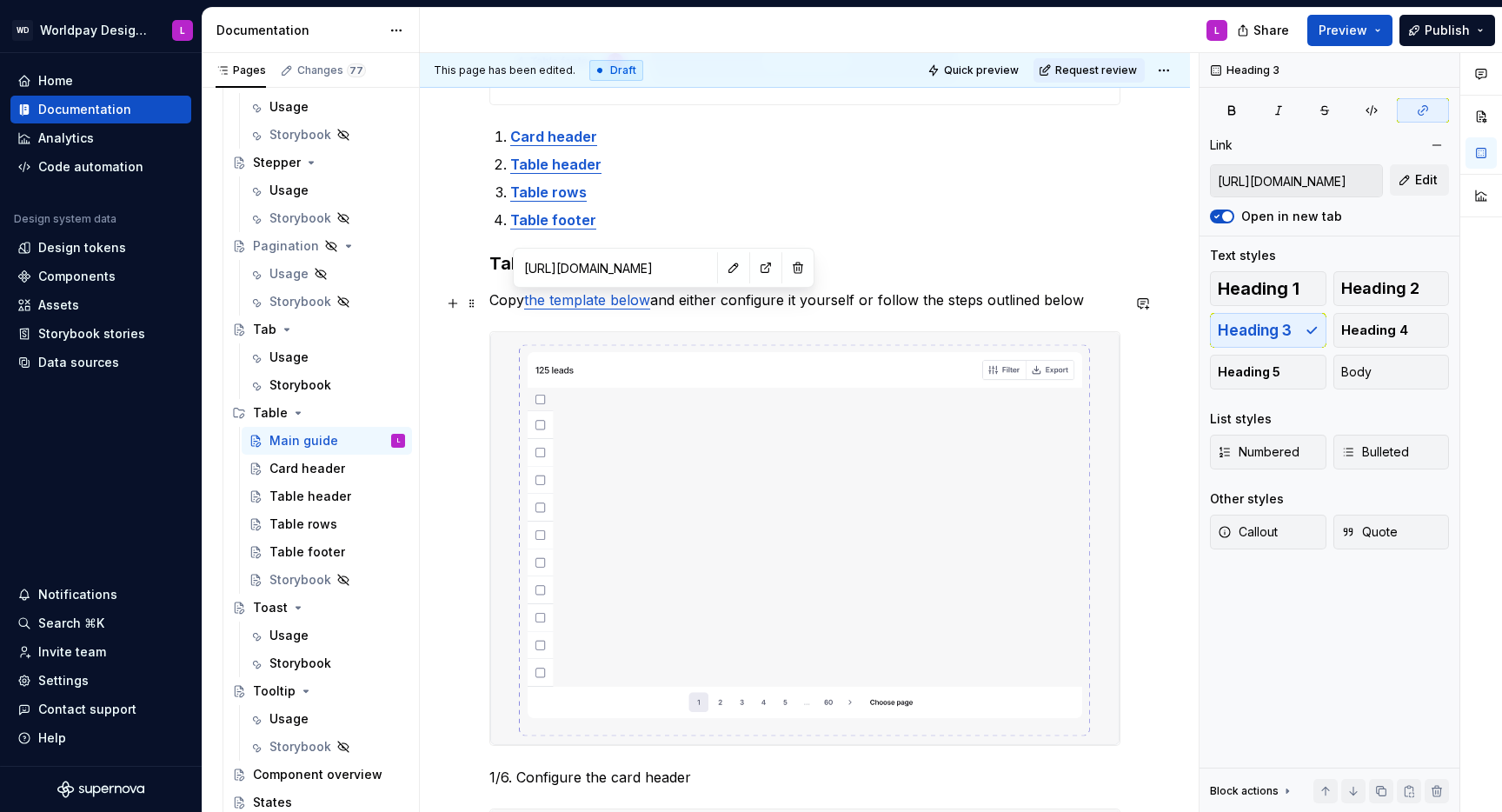
click at [642, 307] on link "the template below" at bounding box center [587, 299] width 126 height 17
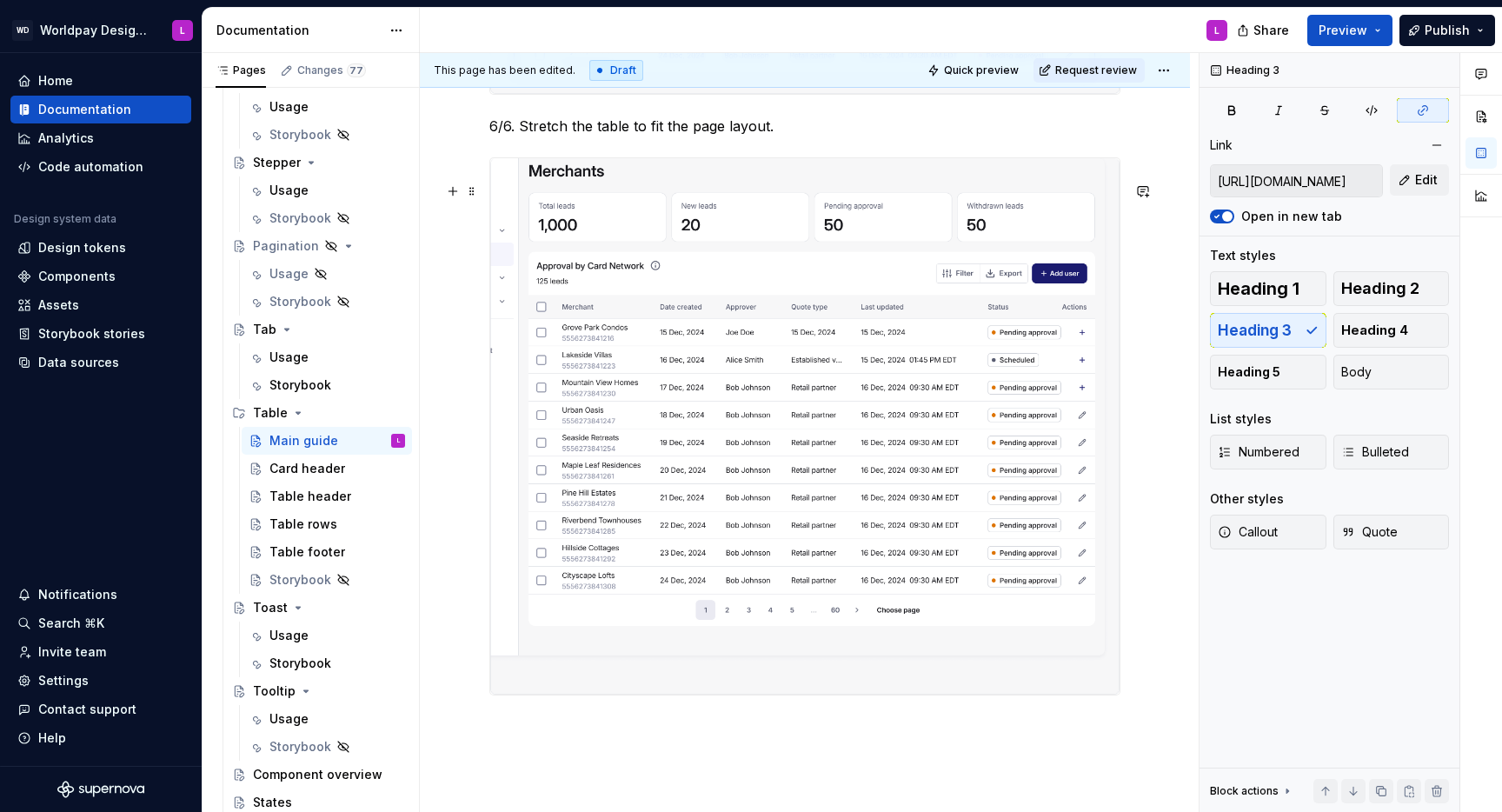
scroll to position [2681, 0]
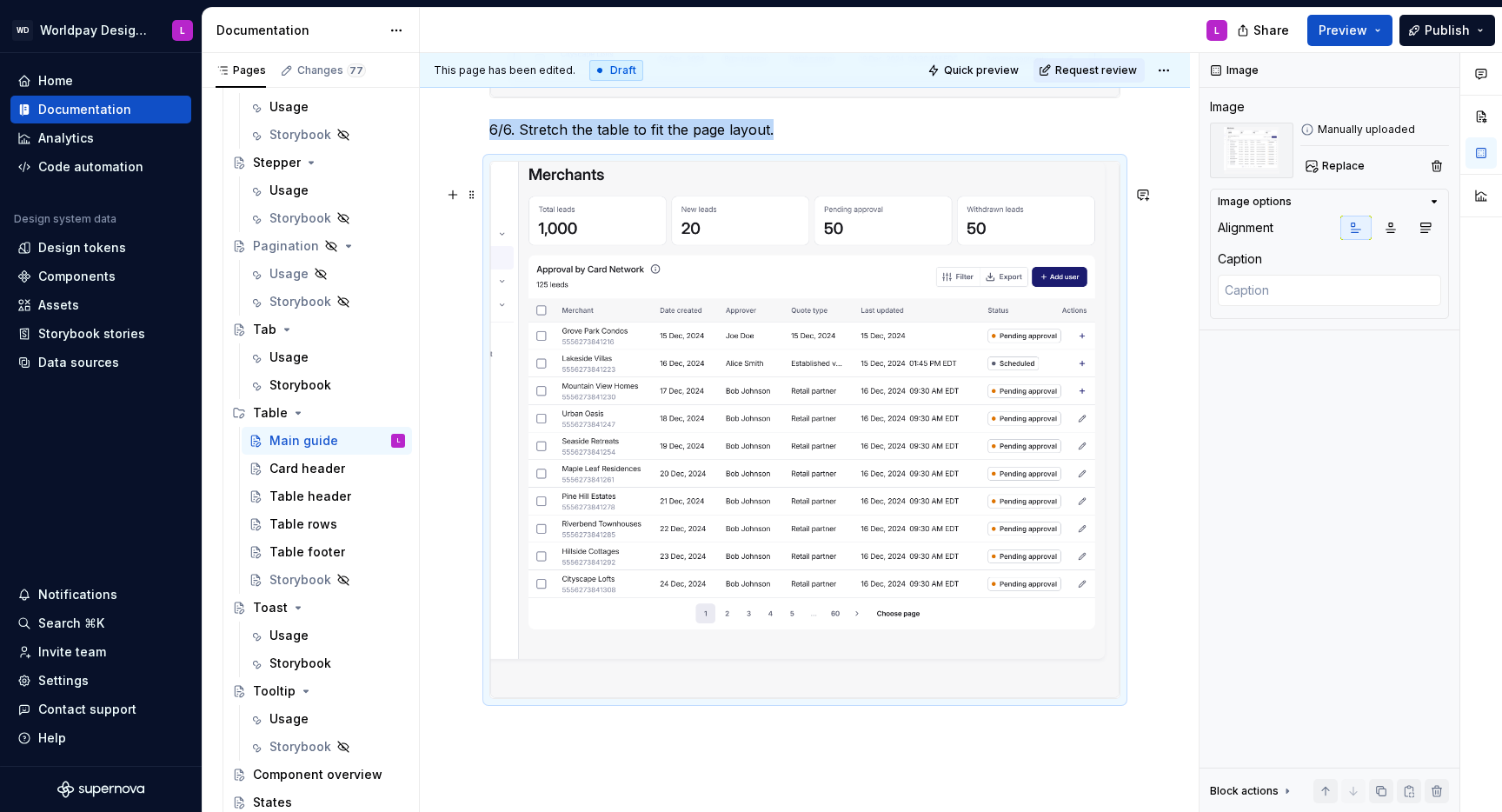
click at [626, 451] on img at bounding box center [804, 429] width 630 height 536
click at [307, 469] on div "Card header" at bounding box center [307, 468] width 76 height 17
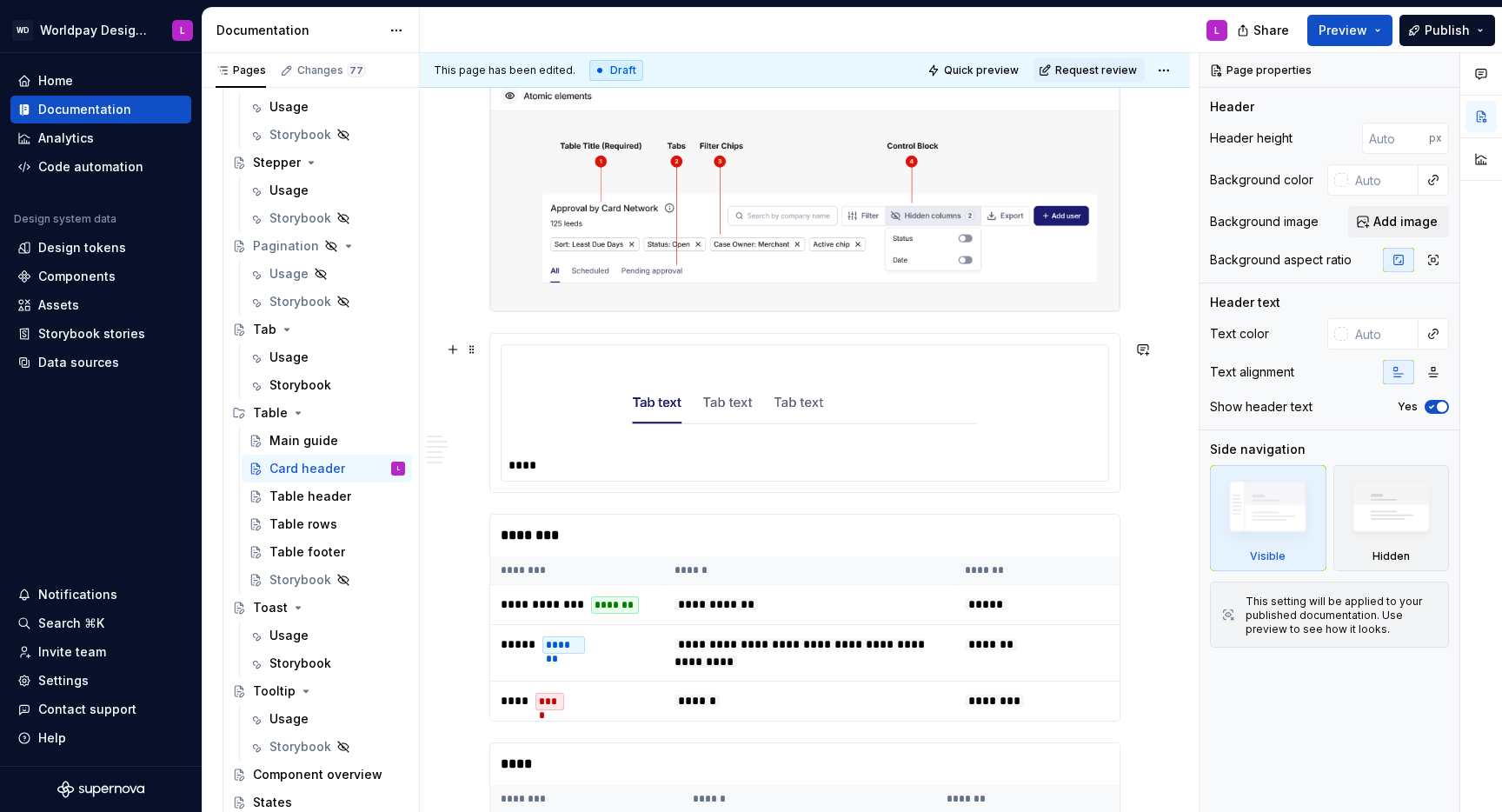
scroll to position [623, 0]
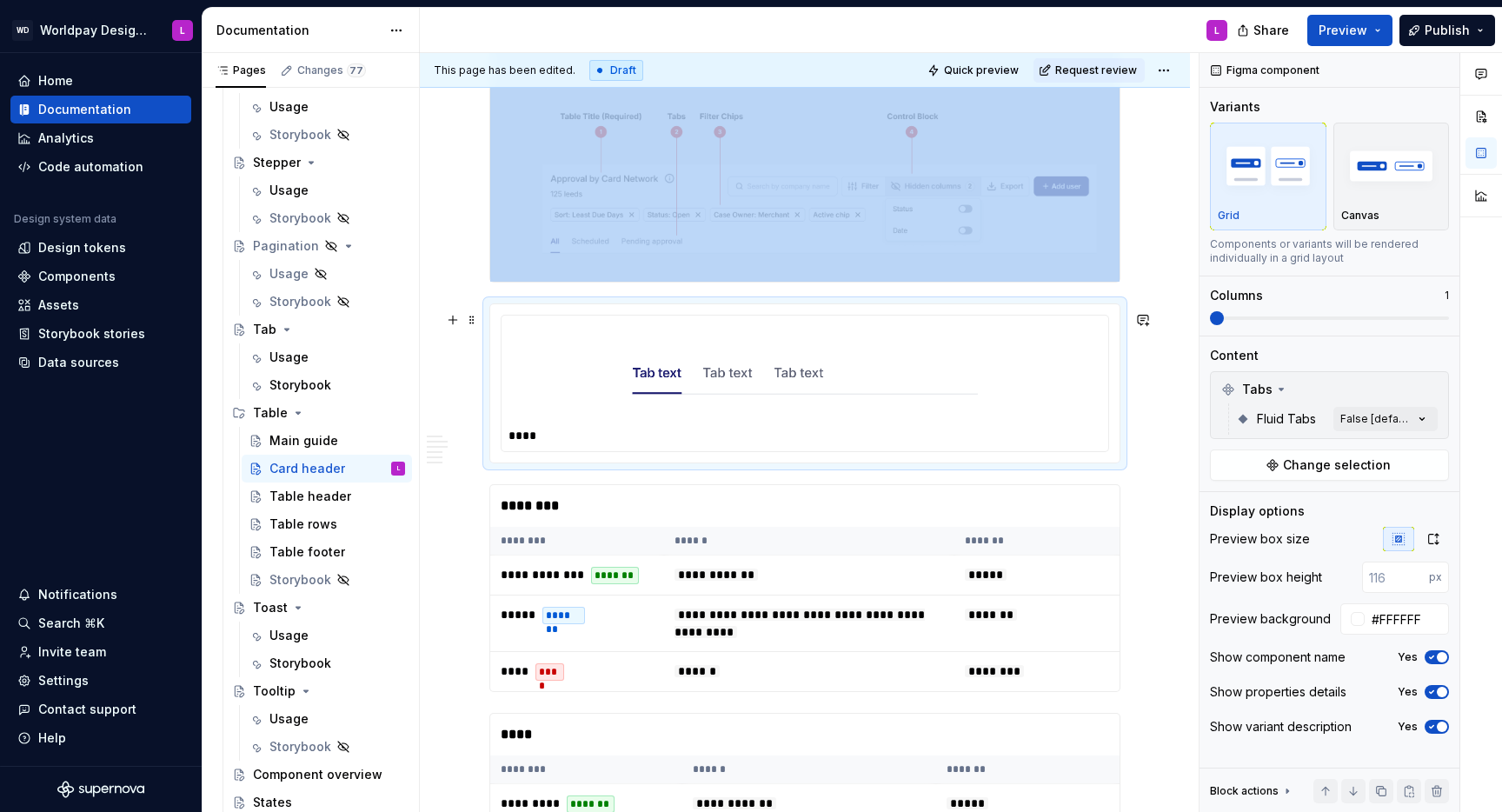
click at [641, 382] on img at bounding box center [804, 372] width 346 height 87
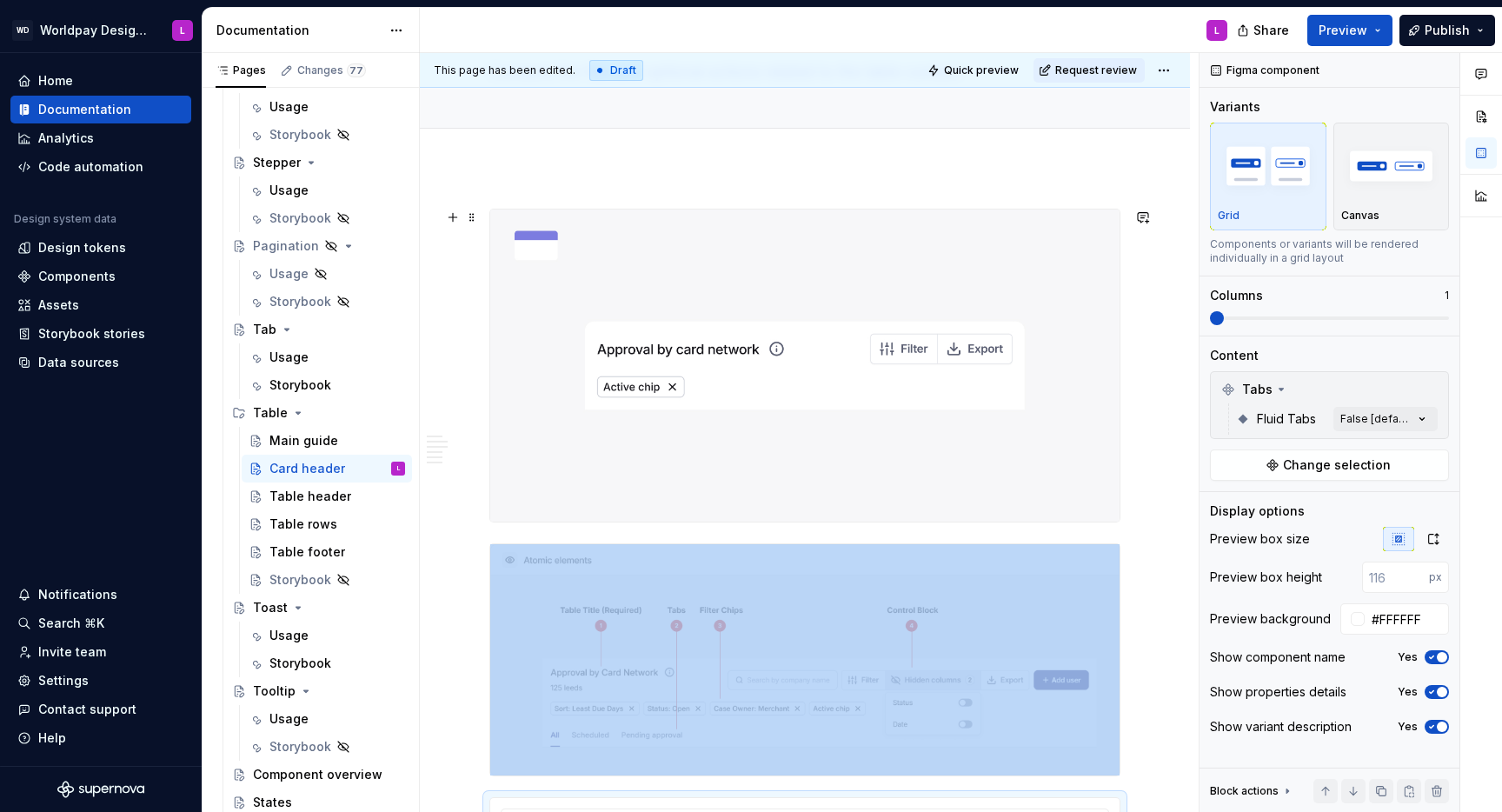
scroll to position [132, 0]
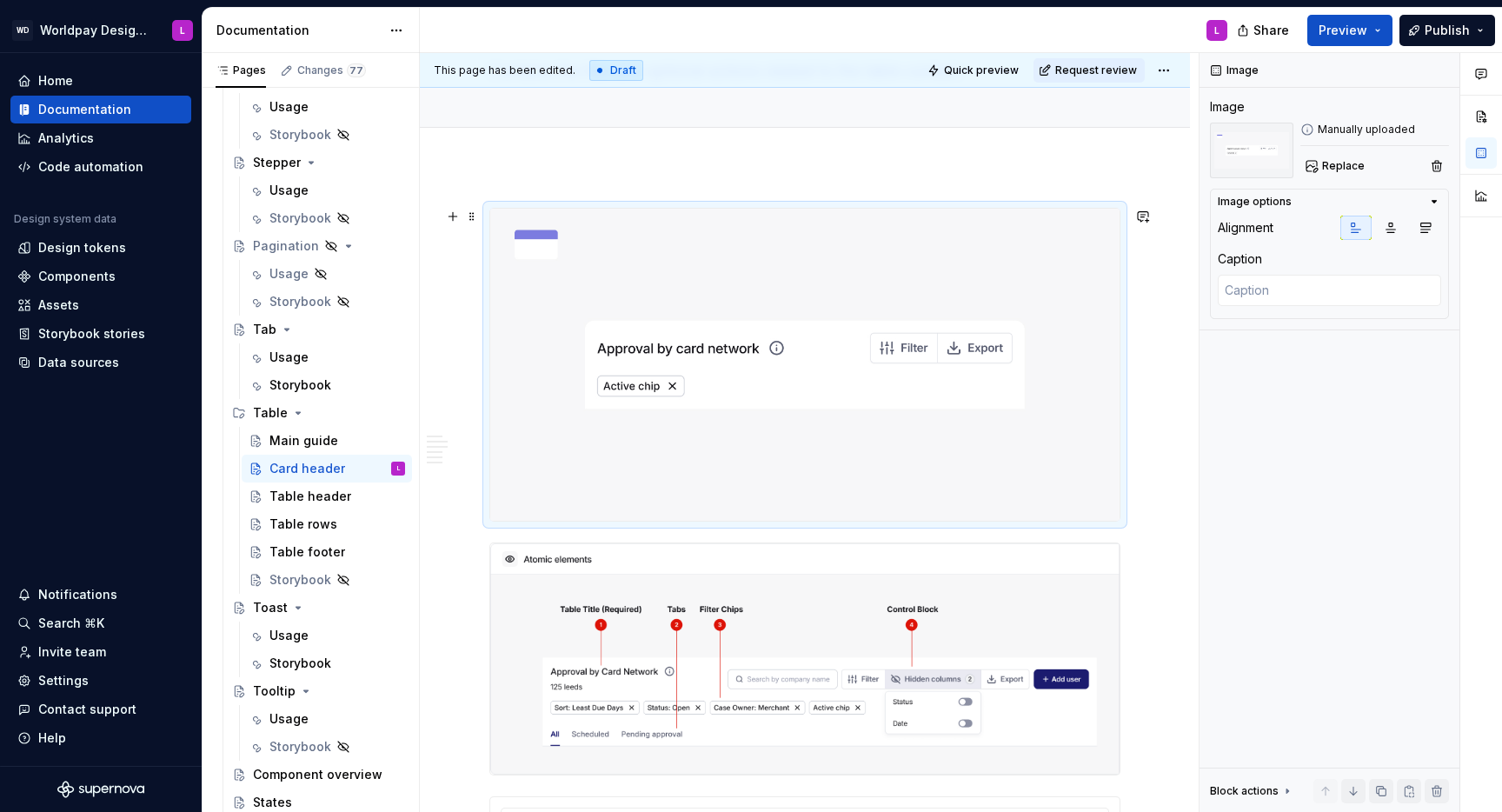
click at [843, 439] on img at bounding box center [804, 364] width 630 height 312
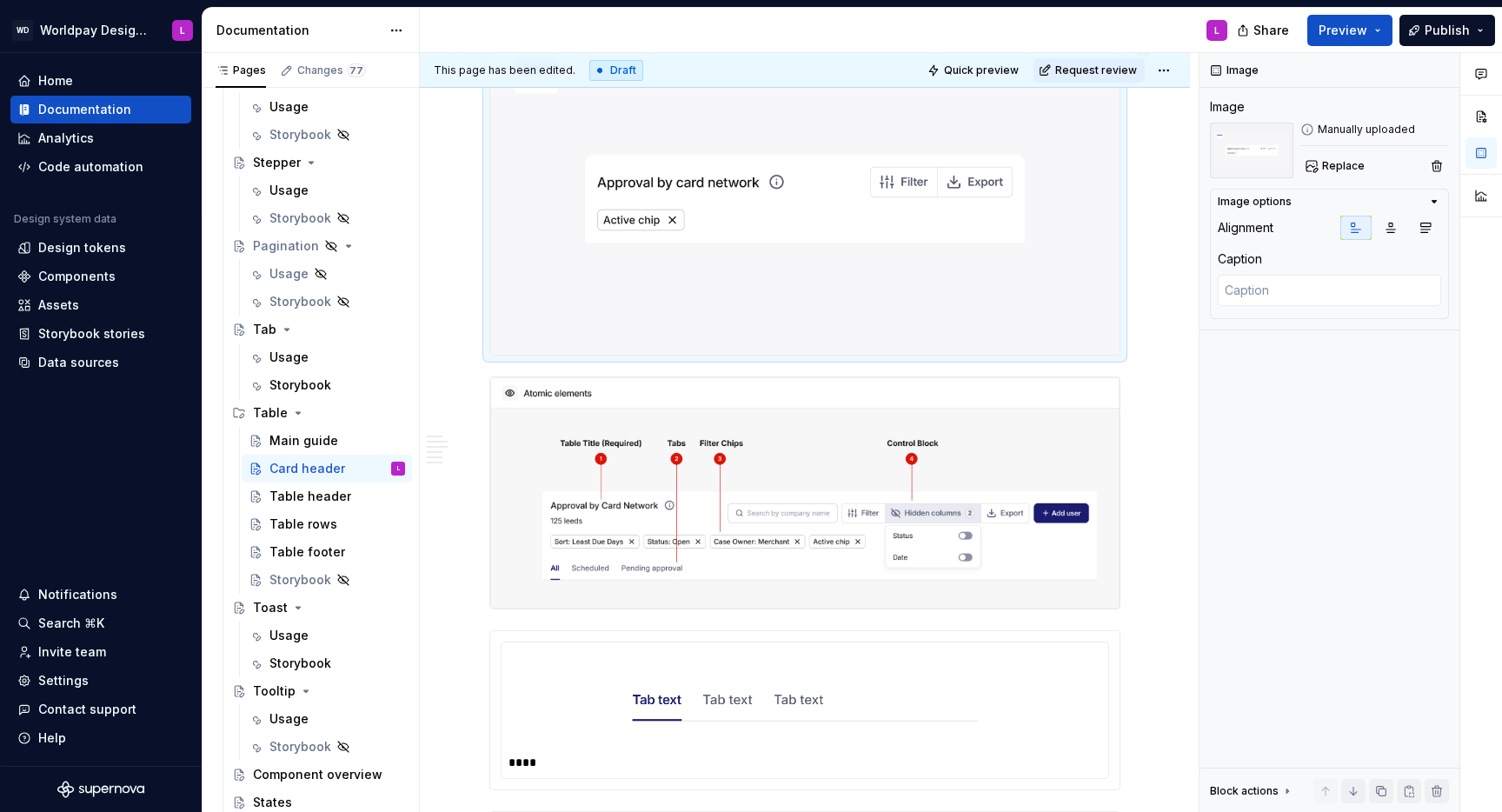
scroll to position [322, 0]
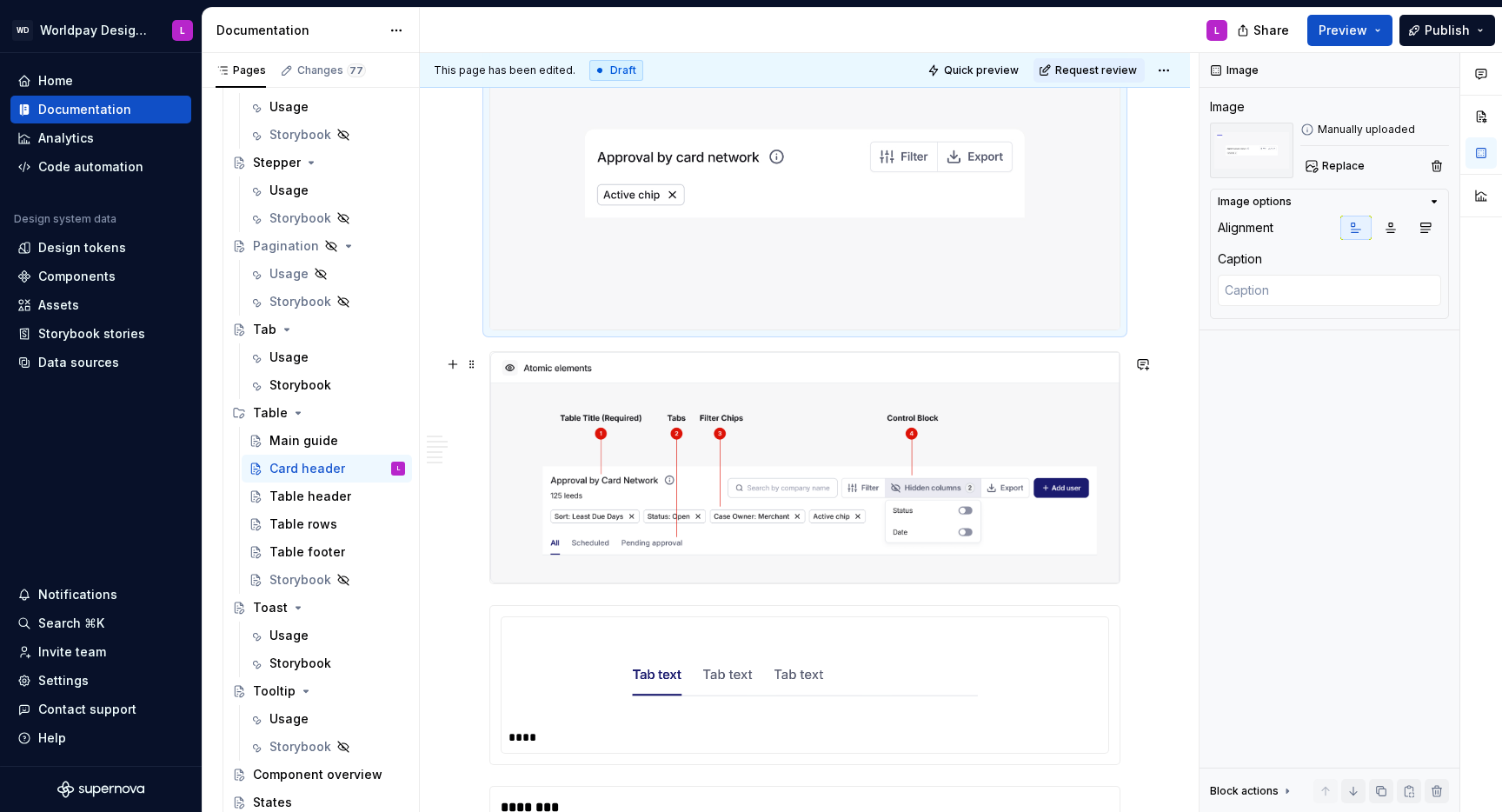
type textarea "*"
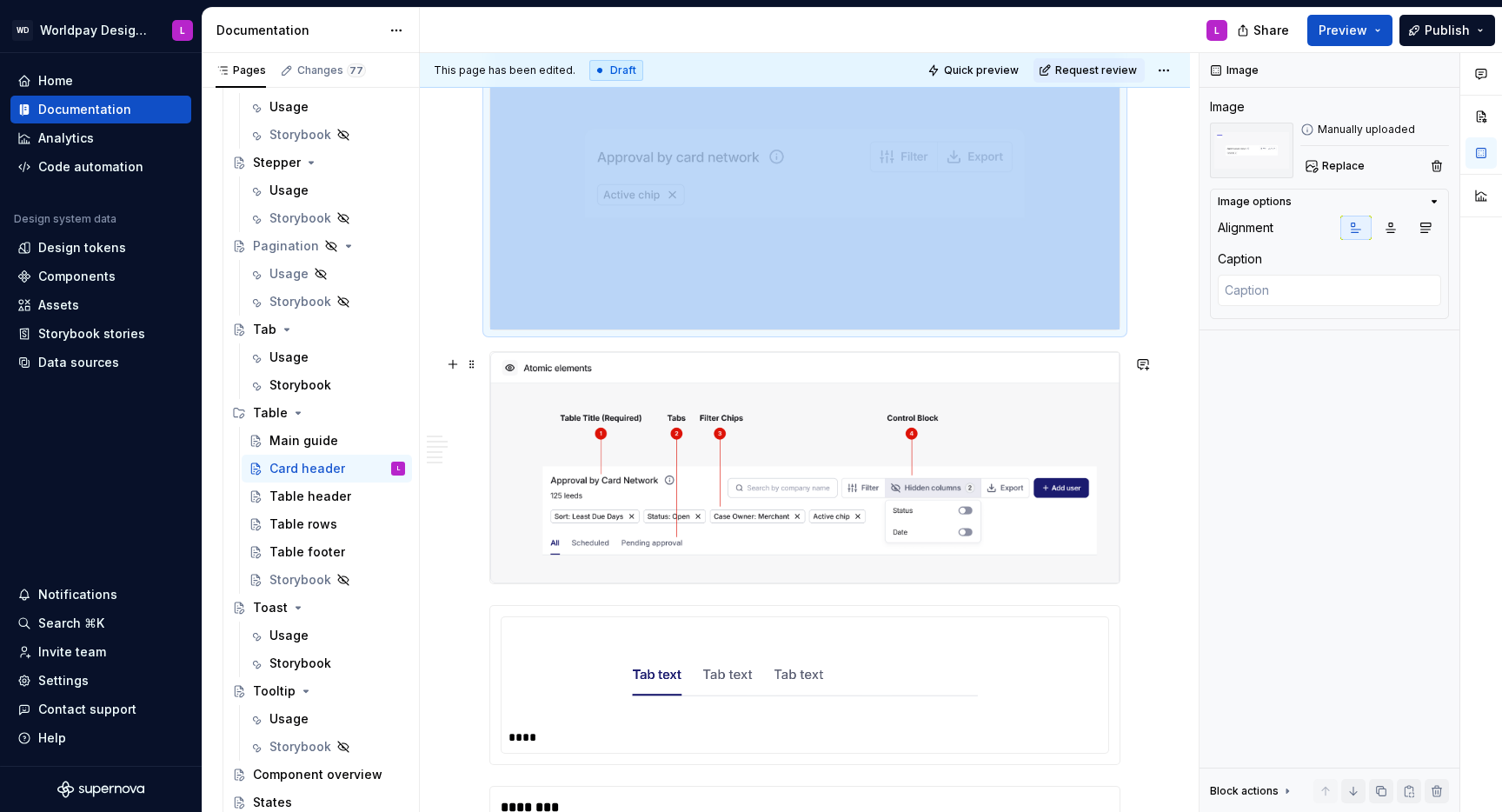
click at [831, 421] on img at bounding box center [804, 468] width 630 height 231
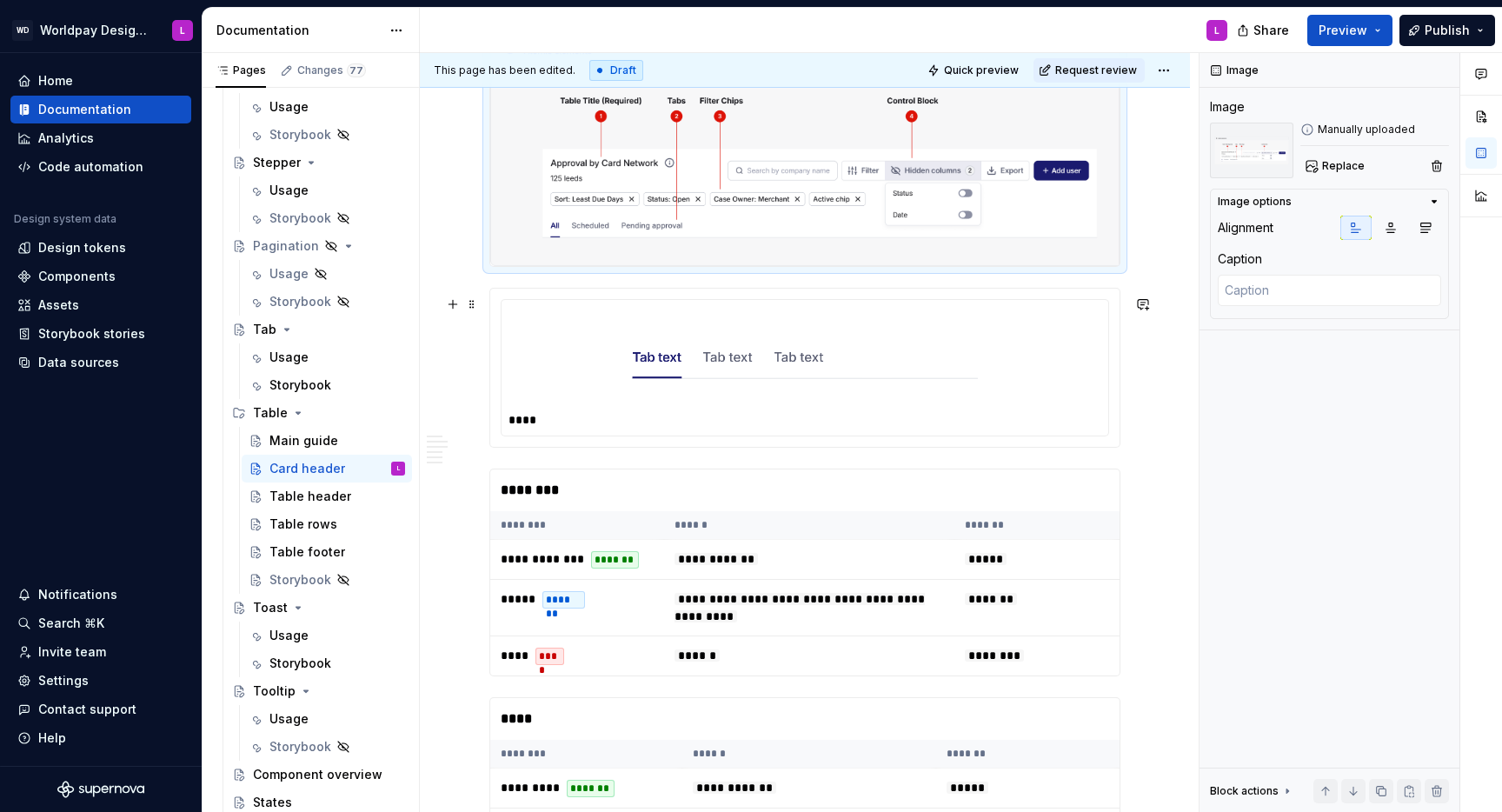
scroll to position [644, 0]
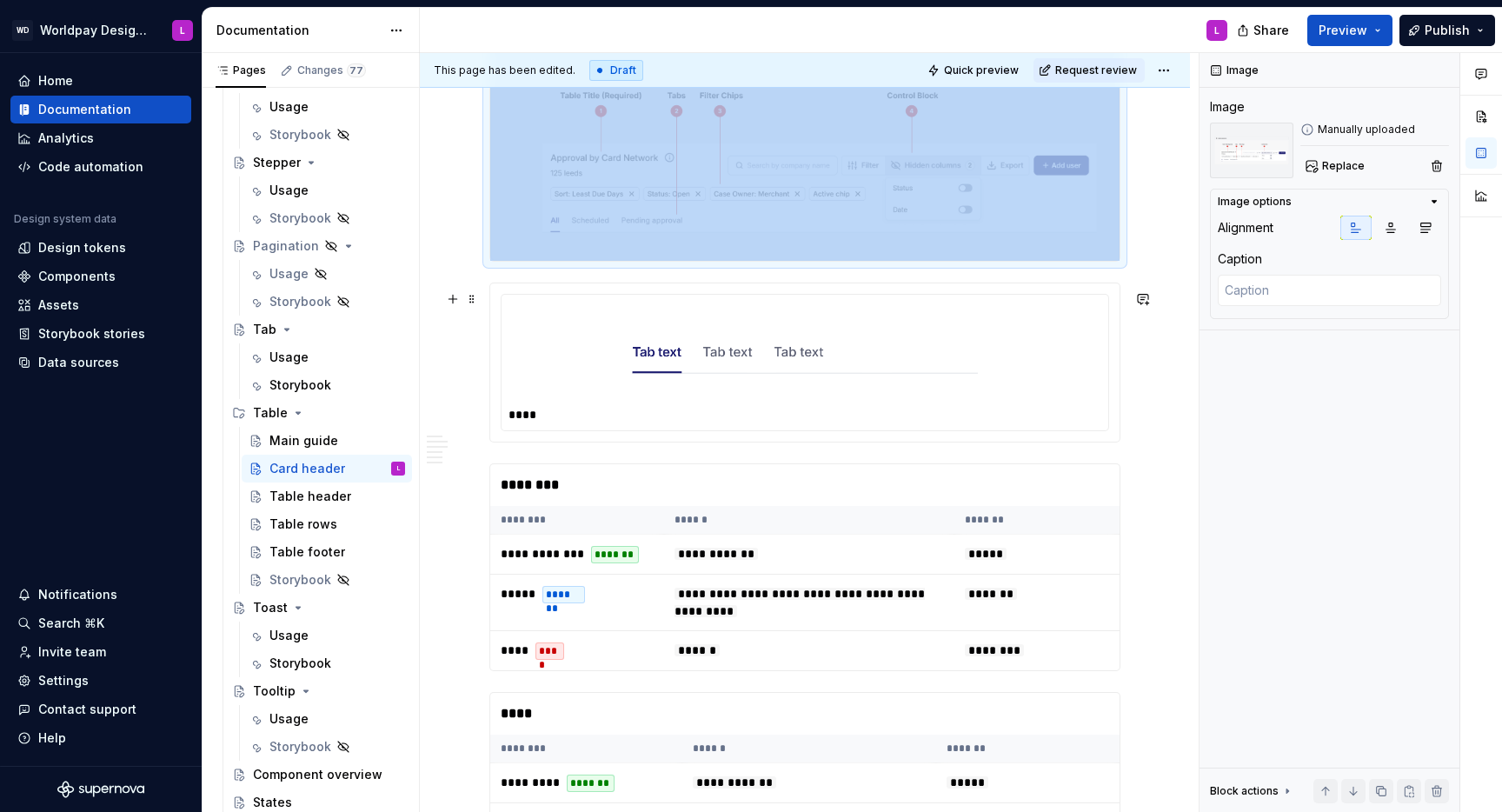
click at [839, 419] on div "****" at bounding box center [809, 414] width 602 height 17
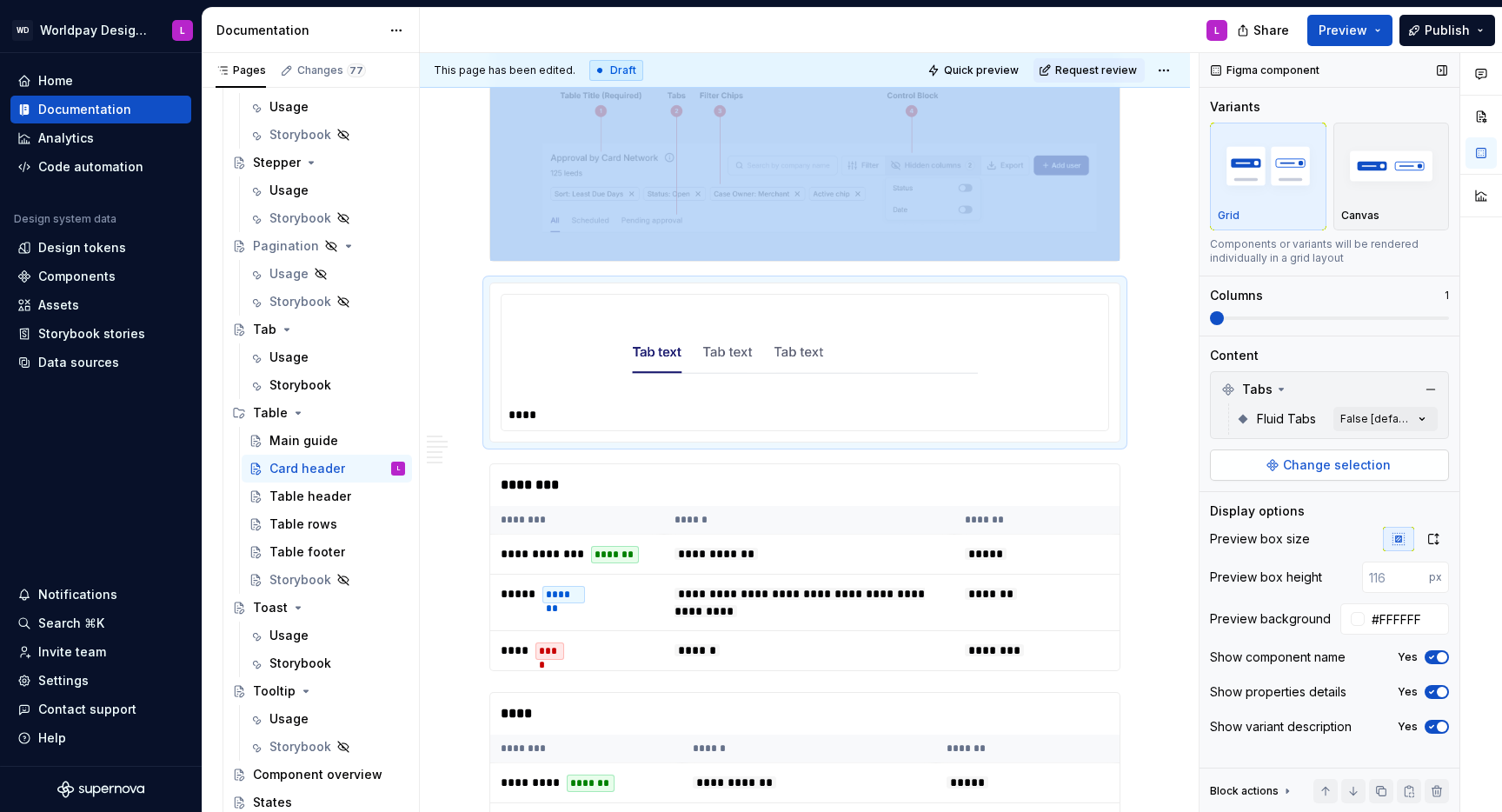
click at [1125, 469] on span "Change selection" at bounding box center [1337, 464] width 108 height 17
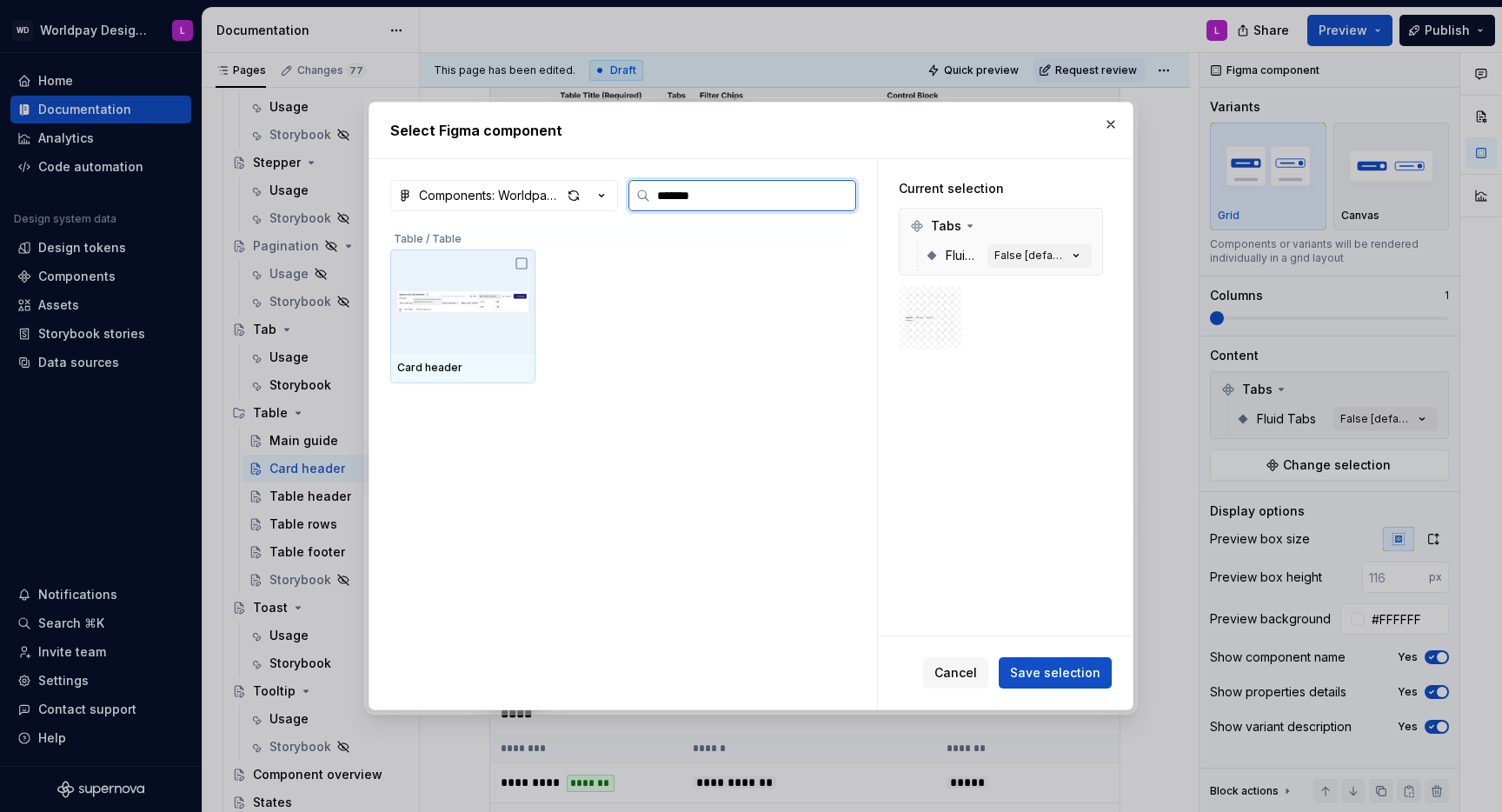
type input "********"
type textarea "*"
type input "**********"
click at [509, 341] on img at bounding box center [463, 301] width 132 height 91
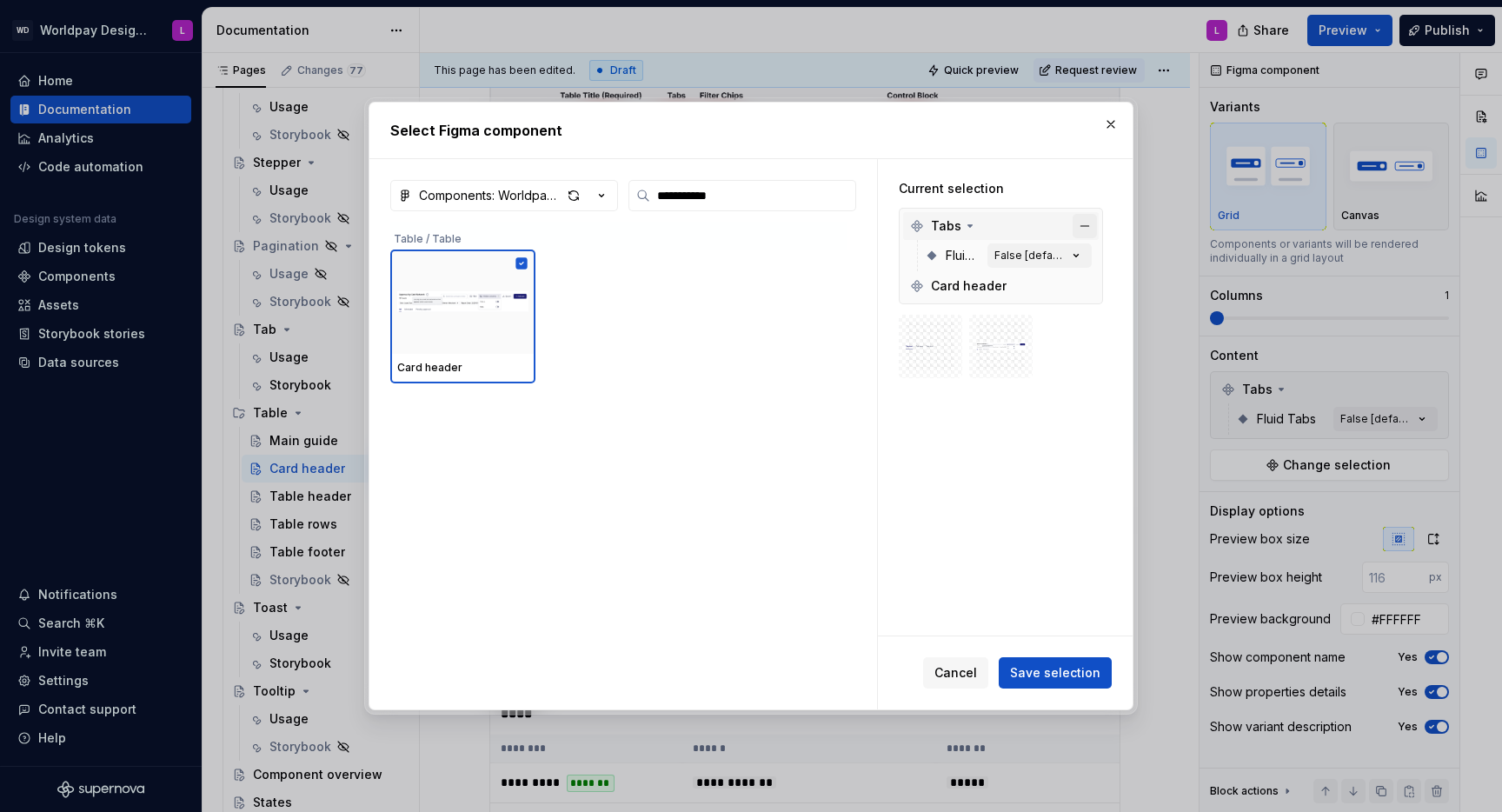
click at [1092, 228] on button "button" at bounding box center [1085, 225] width 24 height 24
click at [1068, 527] on span "Save selection" at bounding box center [1055, 672] width 91 height 17
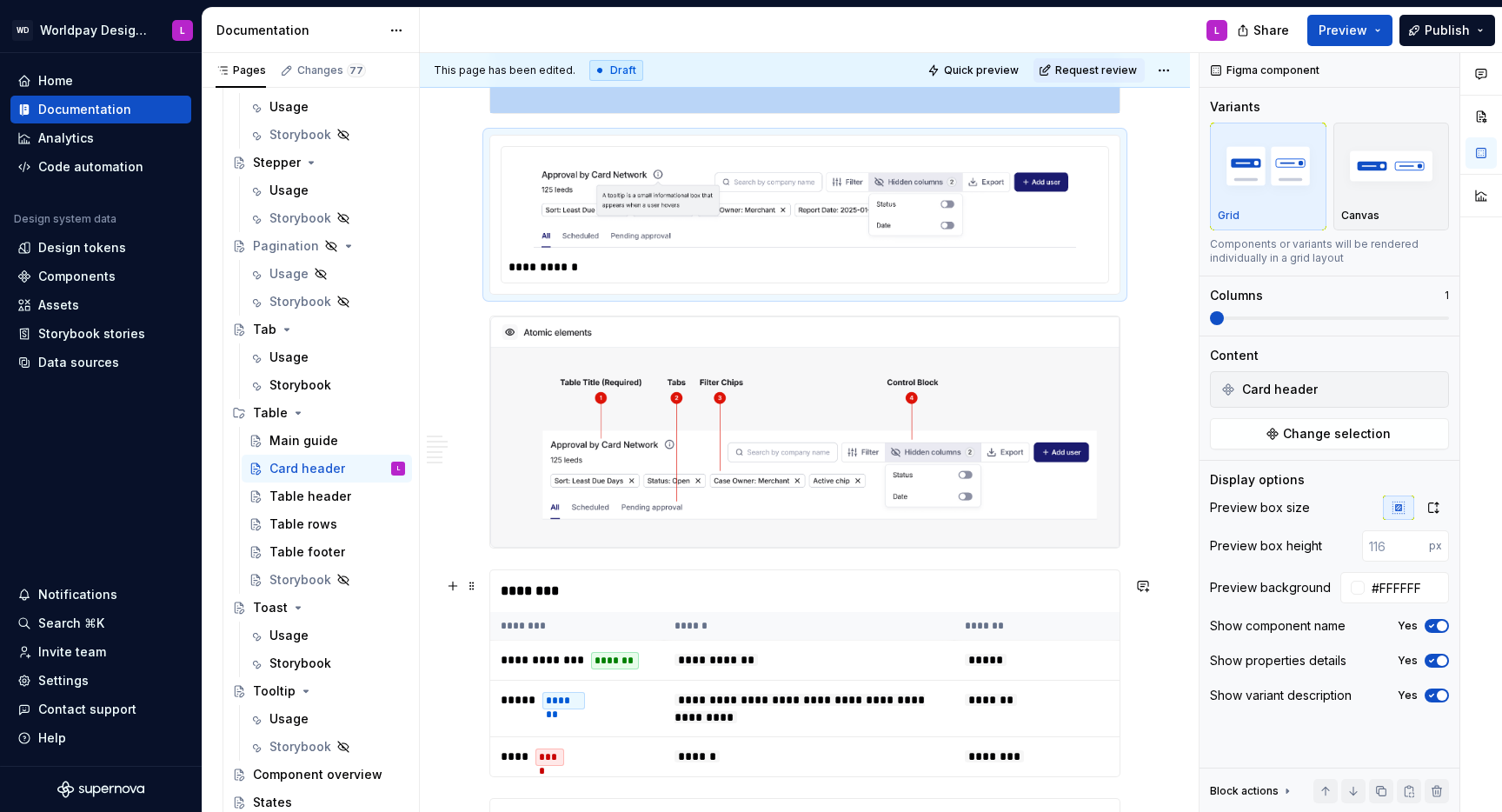
scroll to position [549, 0]
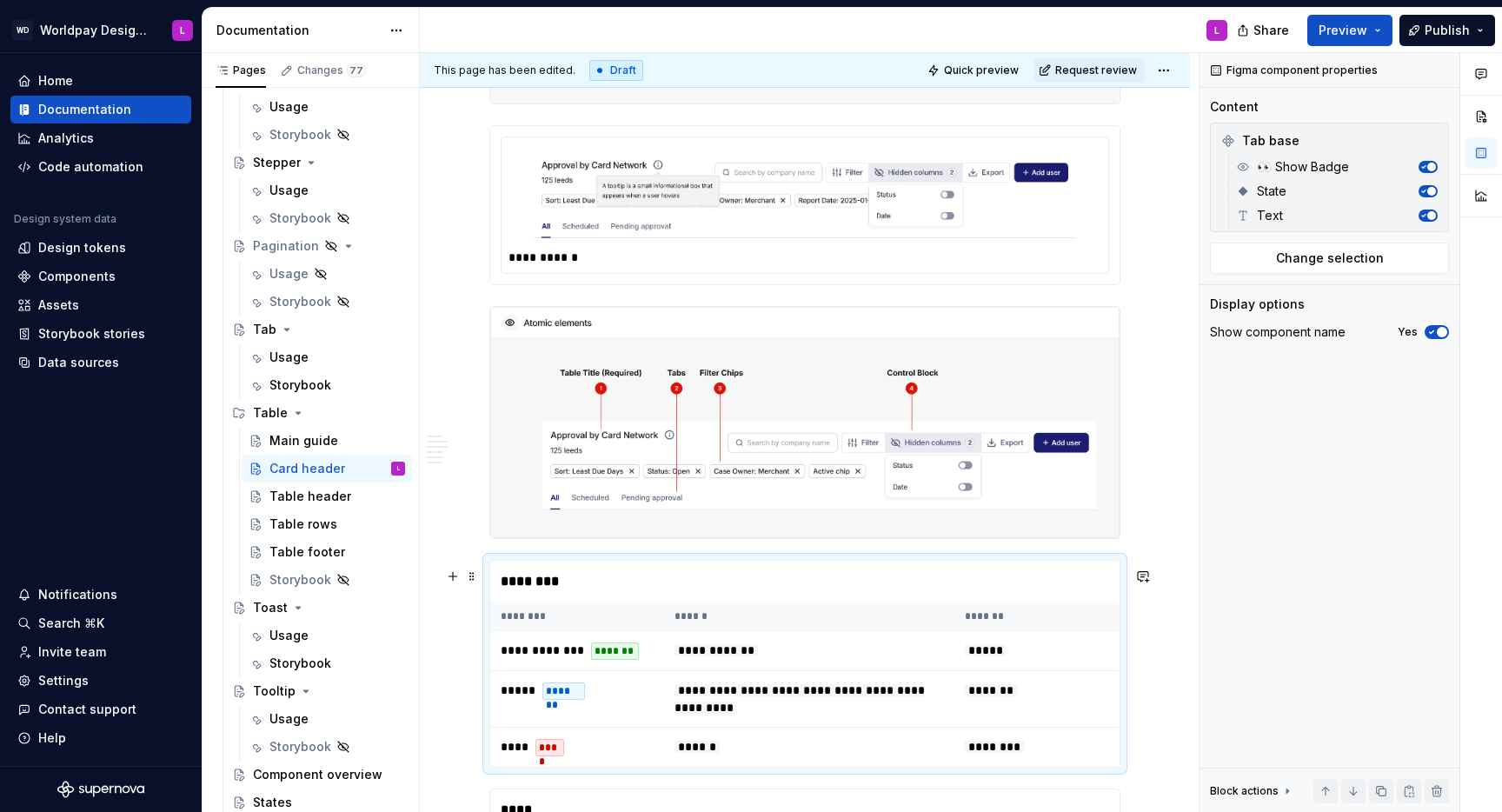
click at [644, 527] on th "********" at bounding box center [577, 616] width 174 height 29
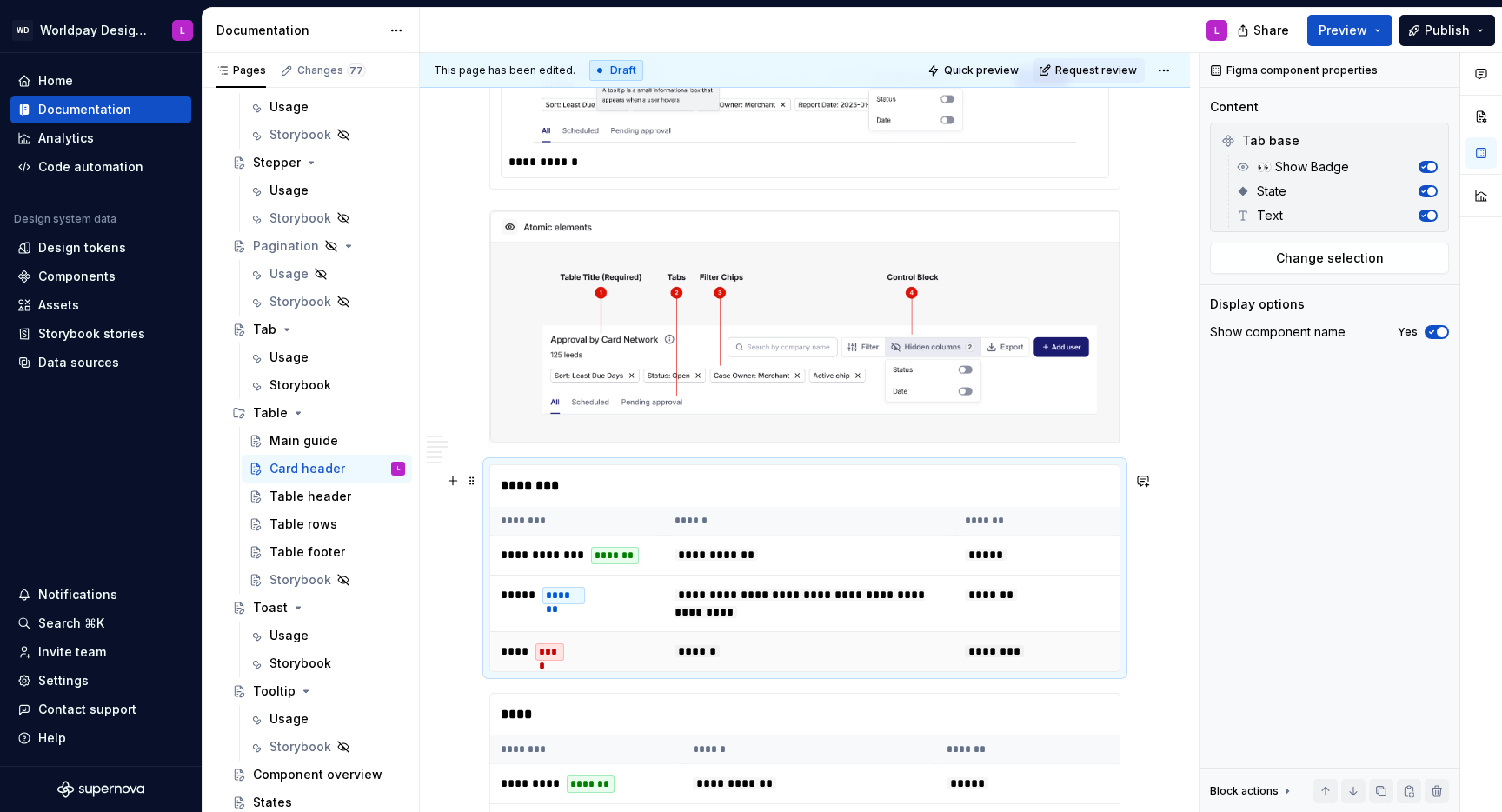
scroll to position [716, 0]
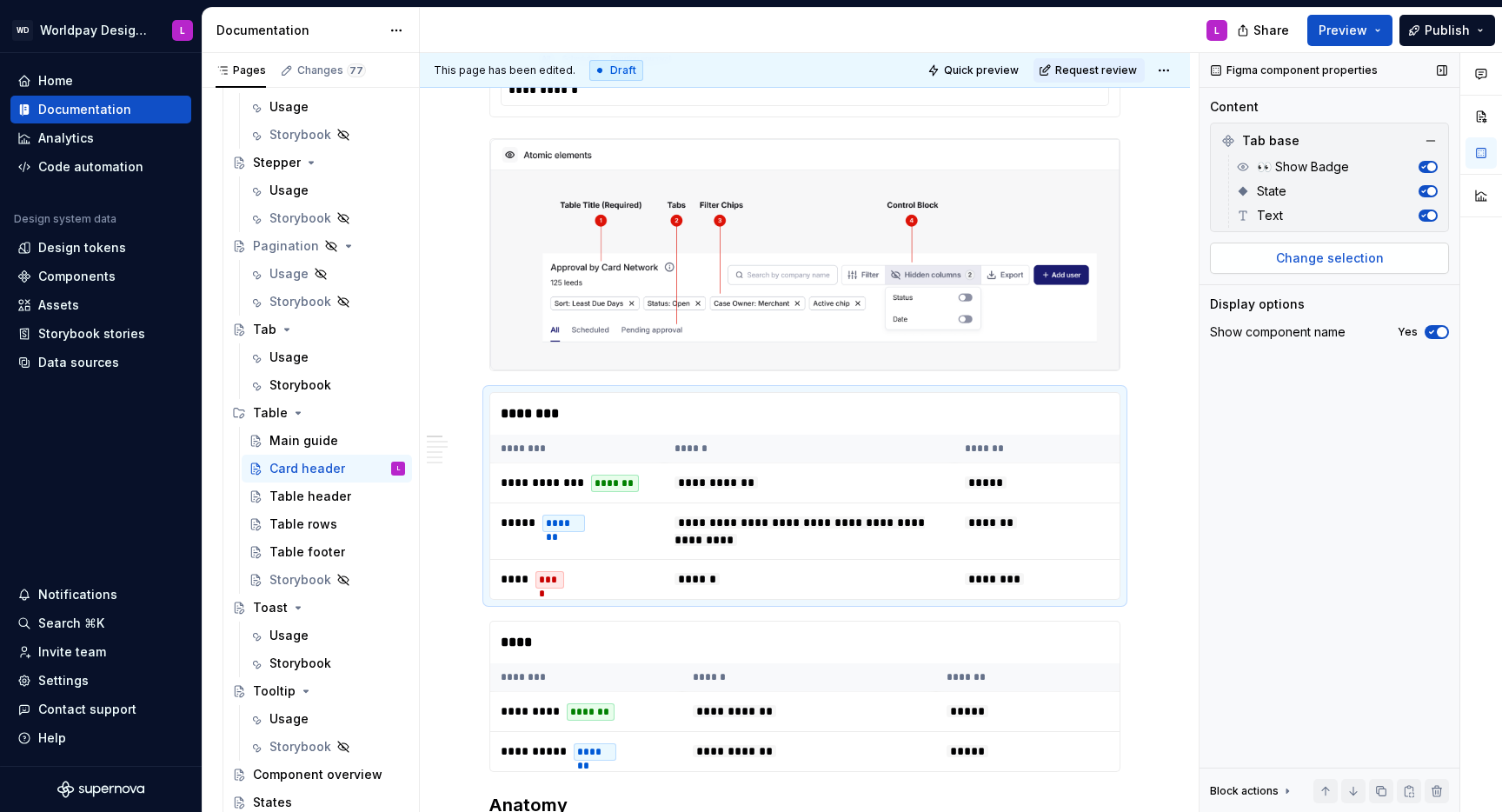
click at [1125, 246] on button "Change selection" at bounding box center [1330, 257] width 240 height 31
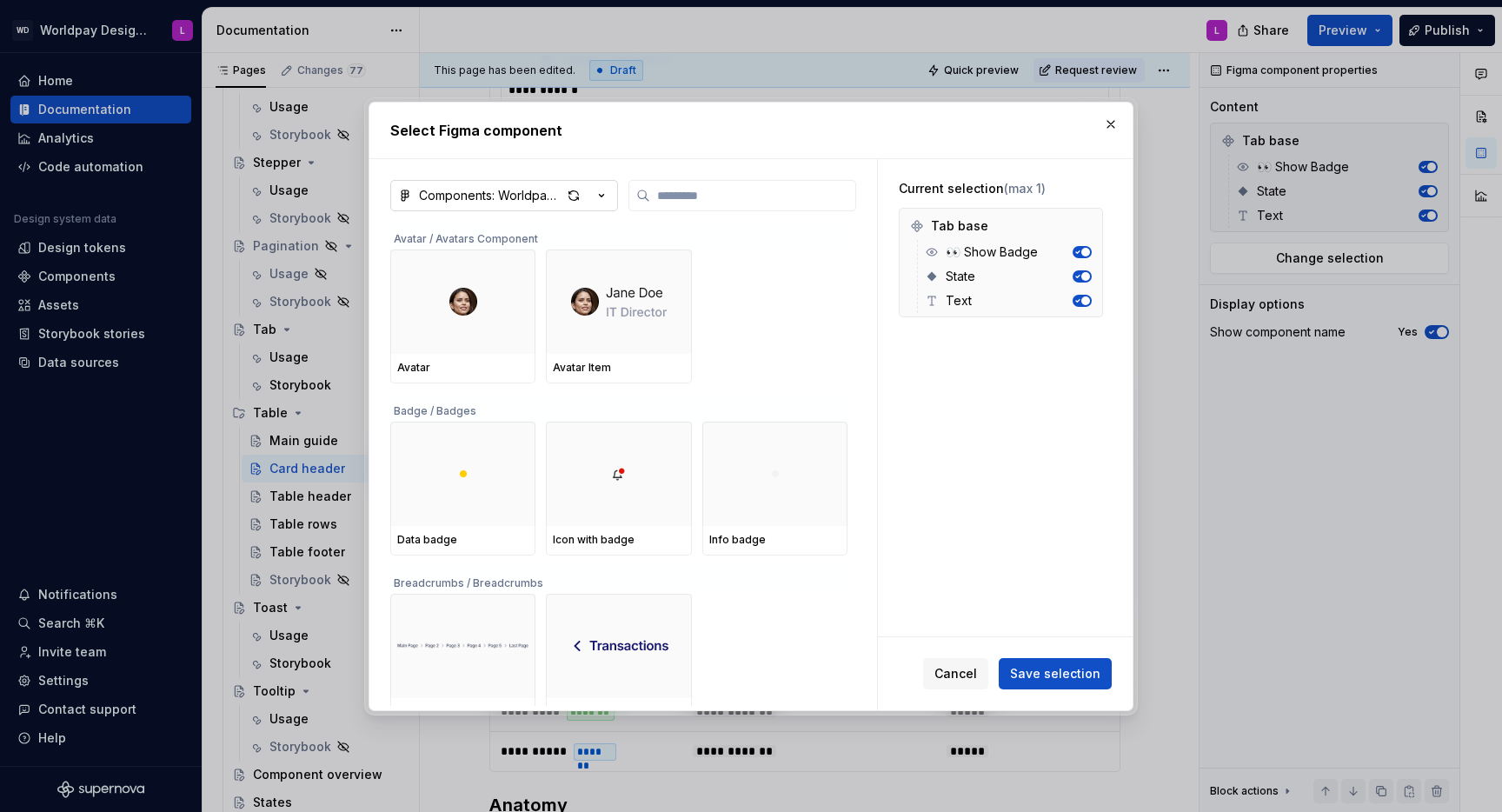
type textarea "*"
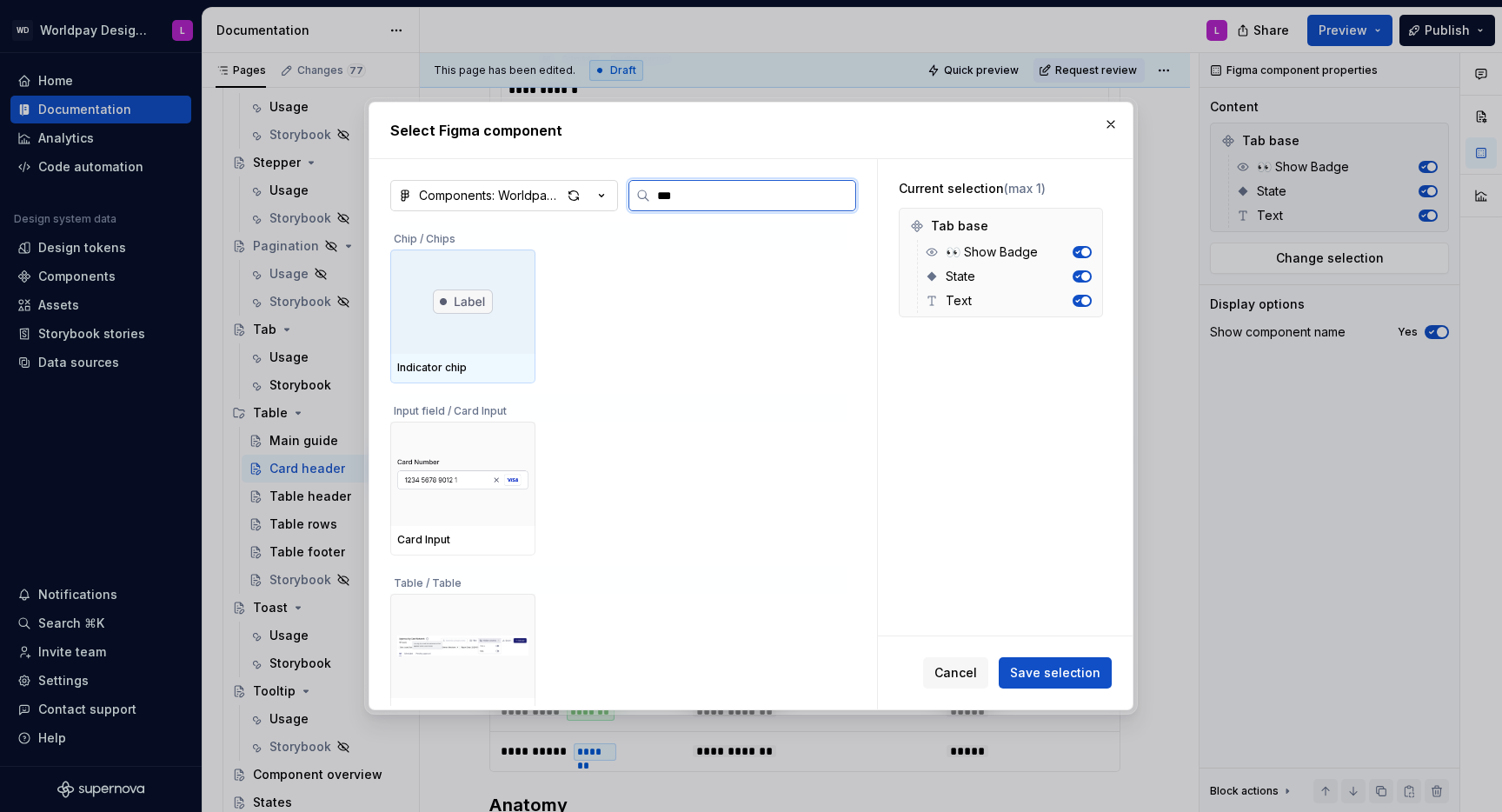
type input "****"
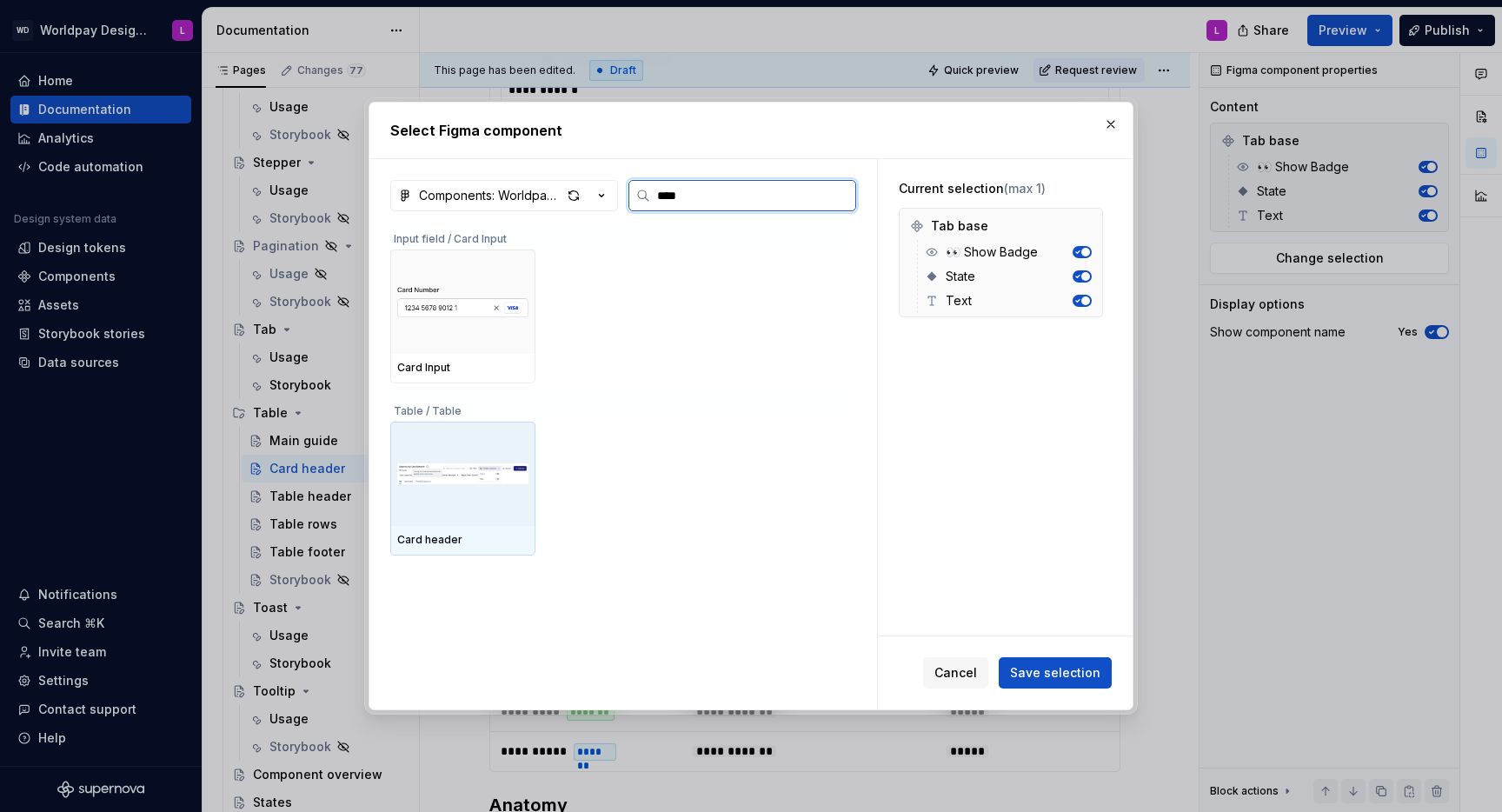
click at [465, 480] on img at bounding box center [463, 473] width 132 height 91
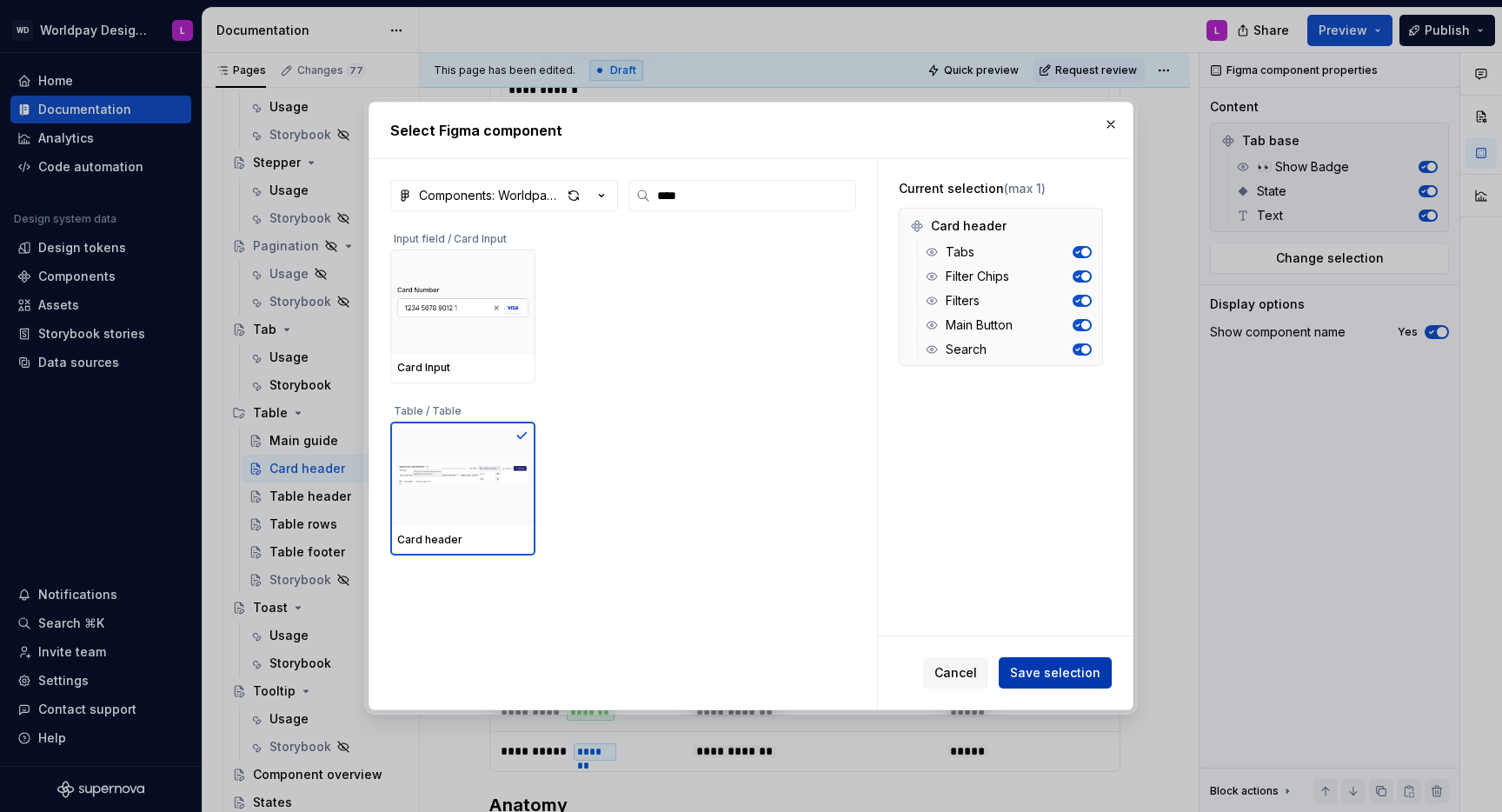
click at [1046, 527] on span "Save selection" at bounding box center [1055, 672] width 91 height 17
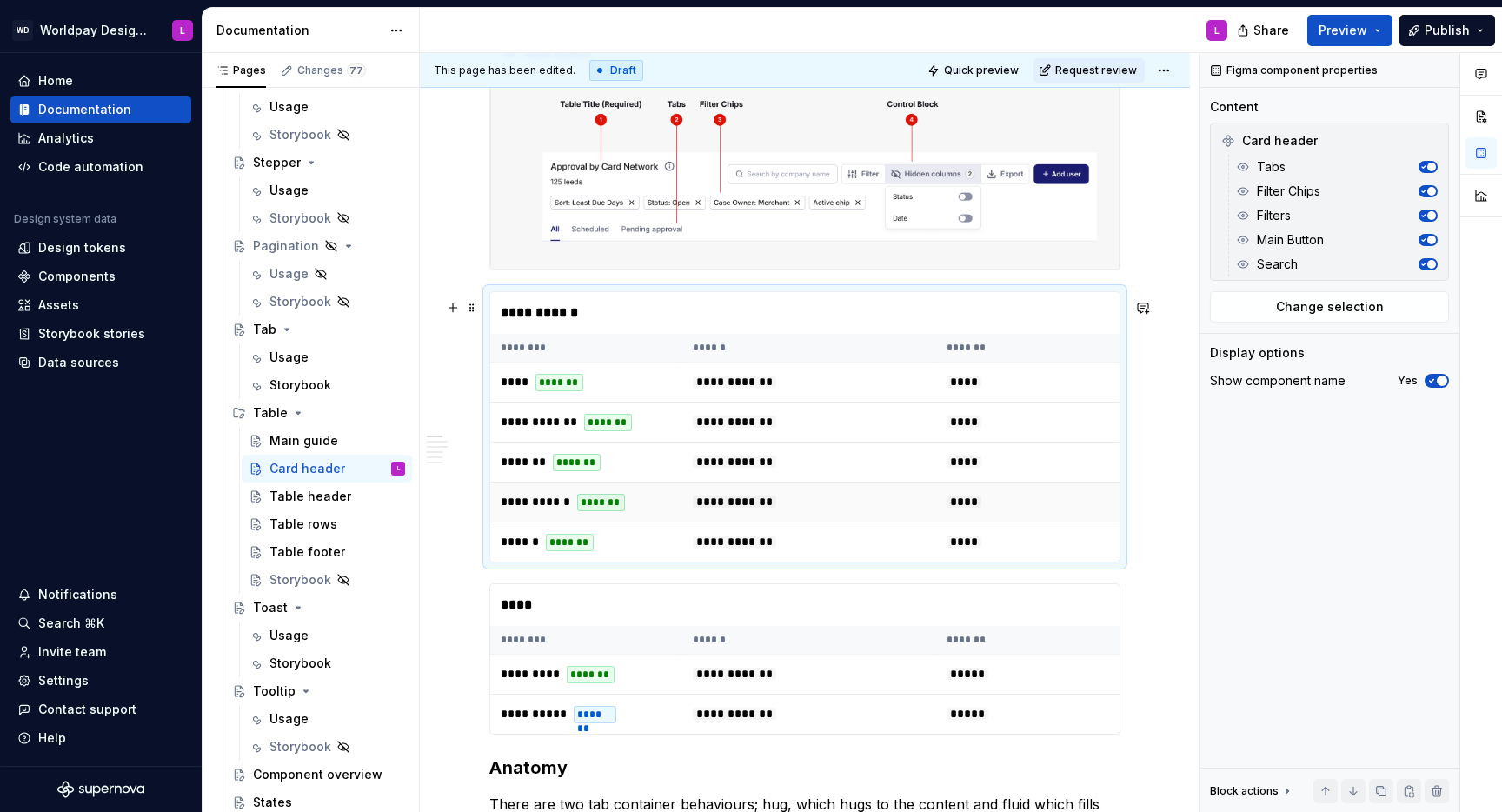
scroll to position [819, 0]
click at [475, 304] on span at bounding box center [472, 305] width 14 height 24
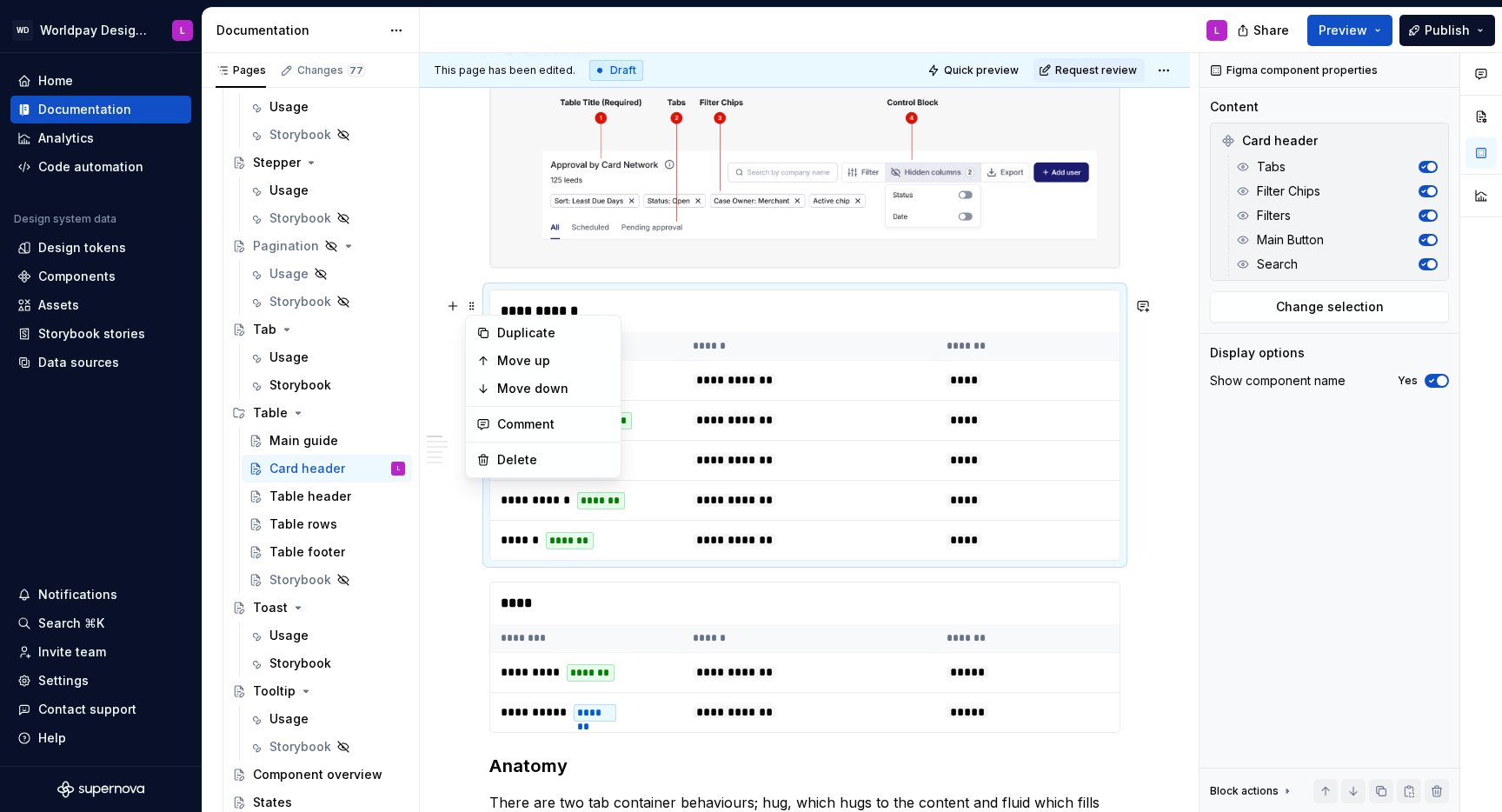
click at [543, 296] on div "**********" at bounding box center [804, 425] width 631 height 271
click at [472, 309] on span at bounding box center [472, 305] width 14 height 24
click at [767, 332] on div "**********" at bounding box center [808, 311] width 638 height 42
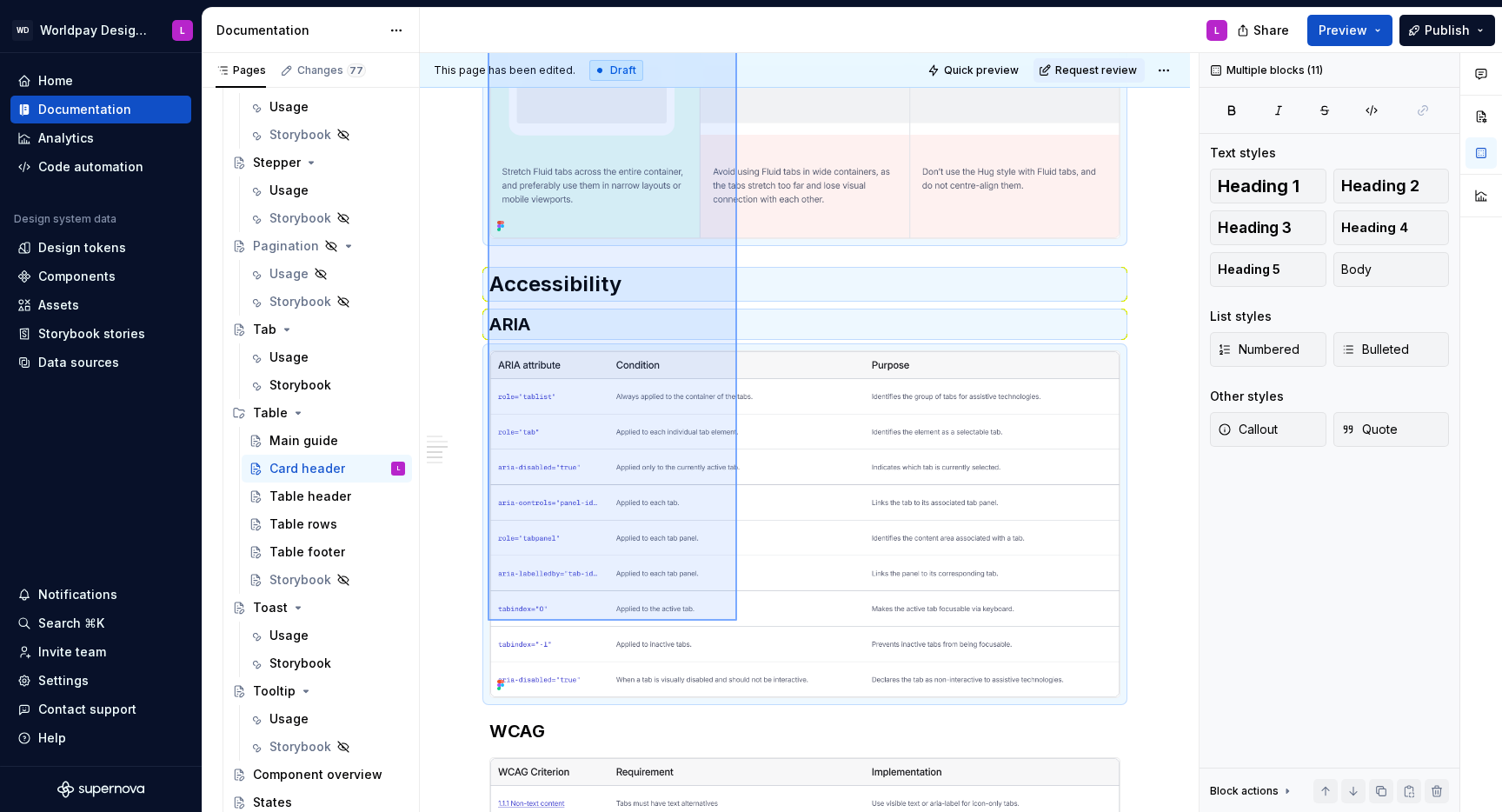
scroll to position [2359, 0]
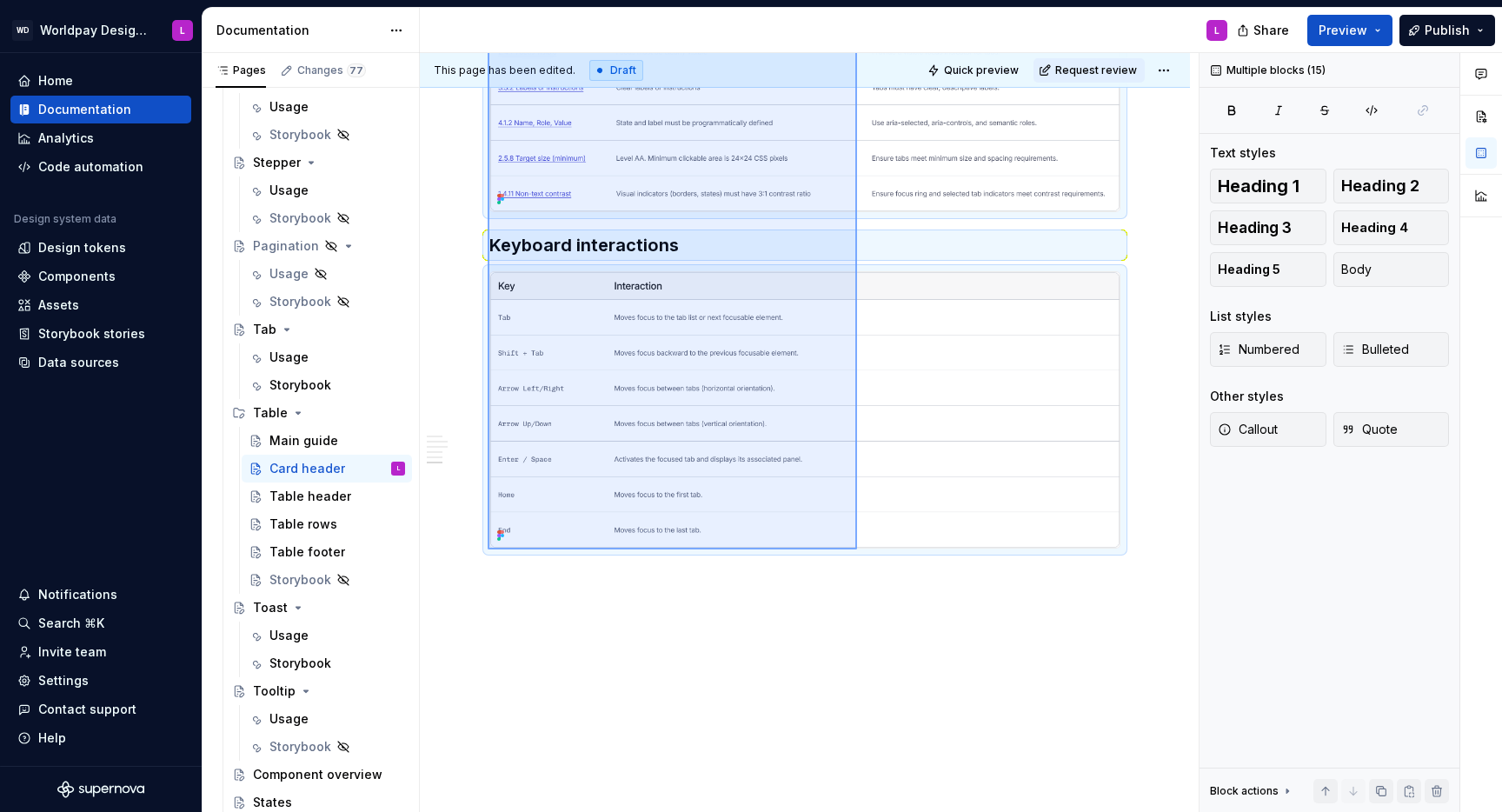
drag, startPoint x: 488, startPoint y: 308, endPoint x: 859, endPoint y: 530, distance: 432.3
click at [859, 527] on div "**********" at bounding box center [809, 432] width 779 height 759
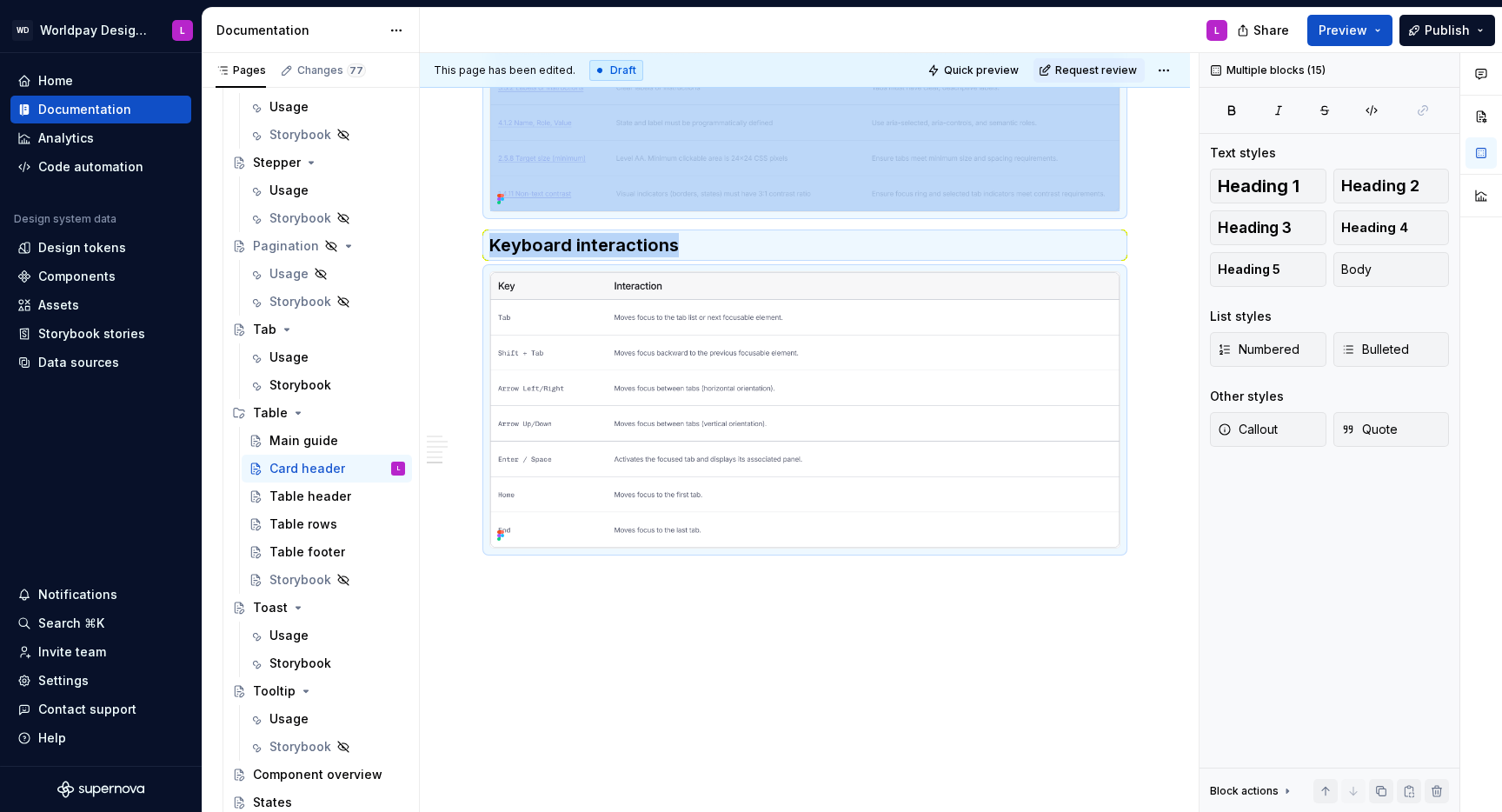
type textarea "*"
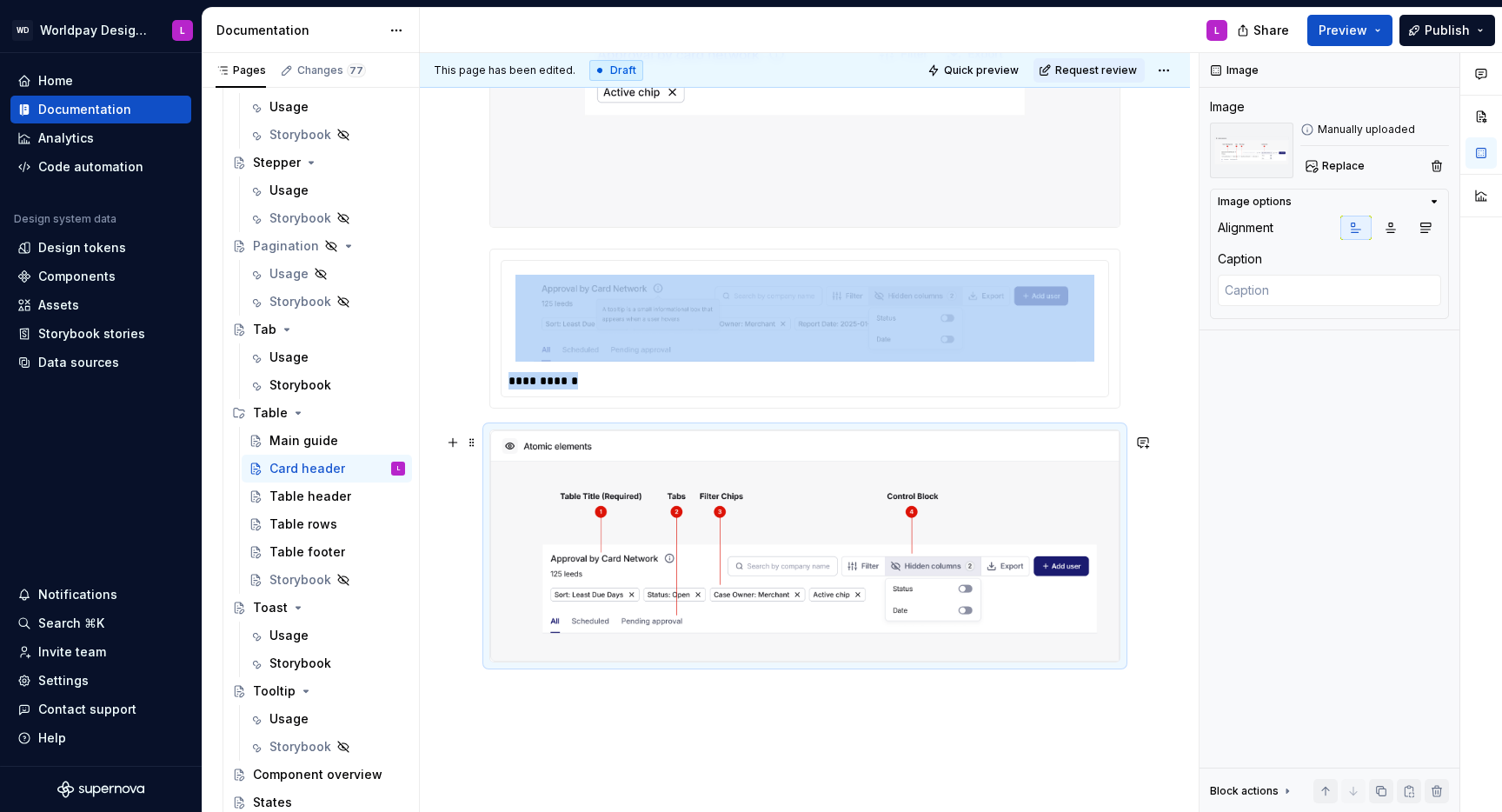
scroll to position [428, 0]
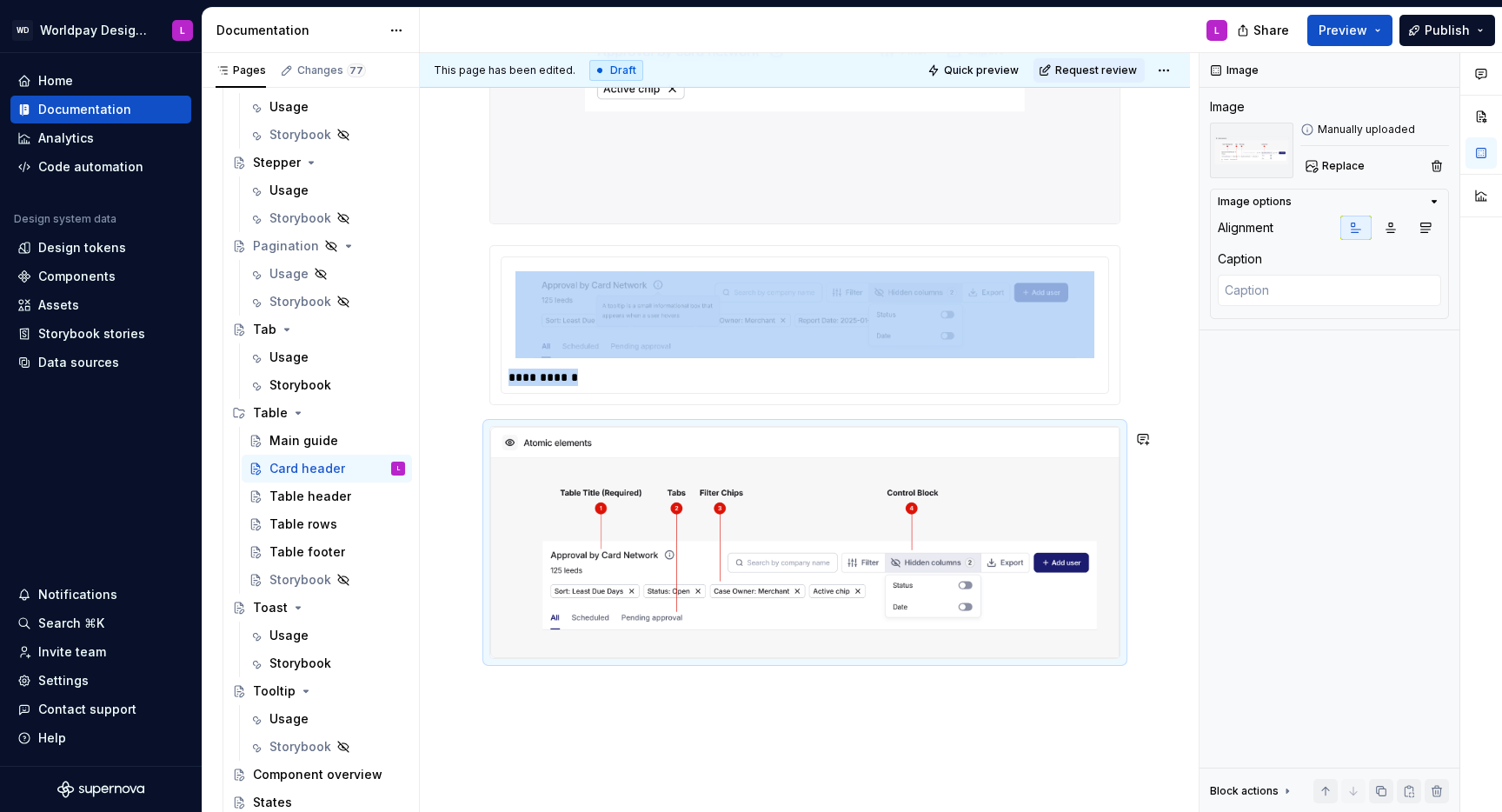
click at [554, 527] on div "**********" at bounding box center [805, 395] width 770 height 1054
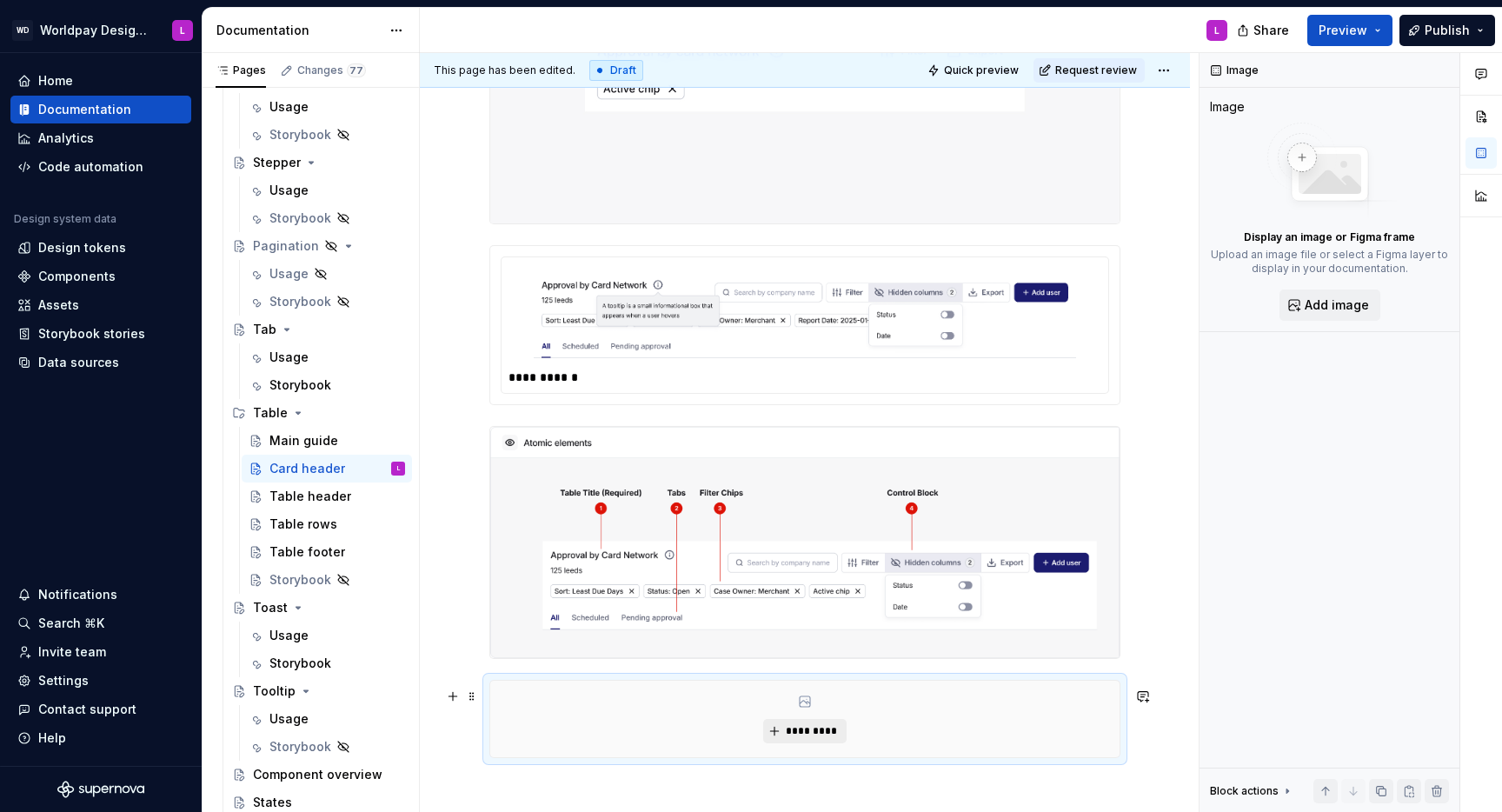
drag, startPoint x: 819, startPoint y: 752, endPoint x: 825, endPoint y: 739, distance: 14.3
click at [819, 527] on div "*********" at bounding box center [804, 718] width 630 height 77
click at [825, 527] on span "*********" at bounding box center [811, 731] width 53 height 14
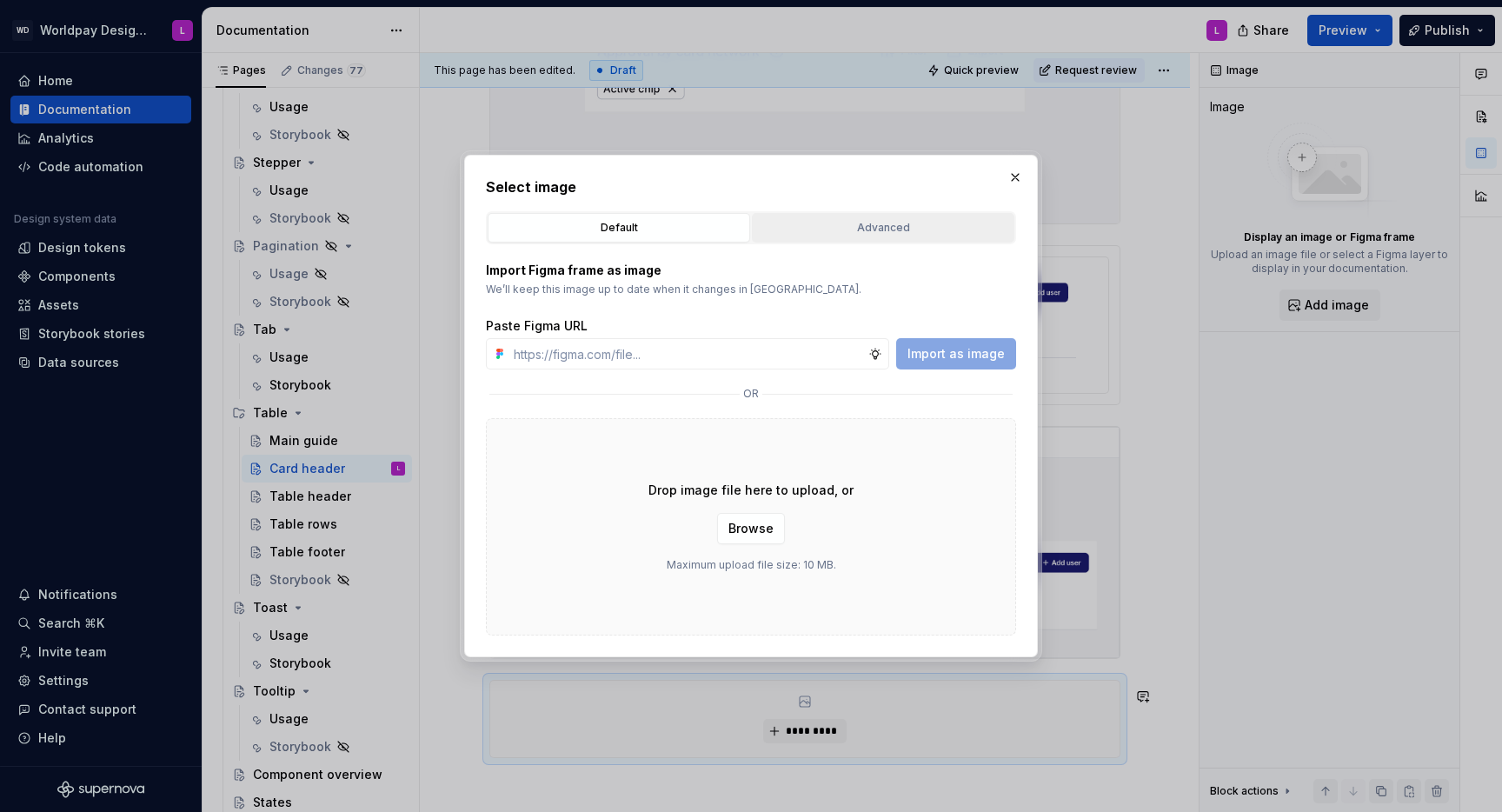
click at [841, 225] on div "Advanced" at bounding box center [883, 227] width 250 height 17
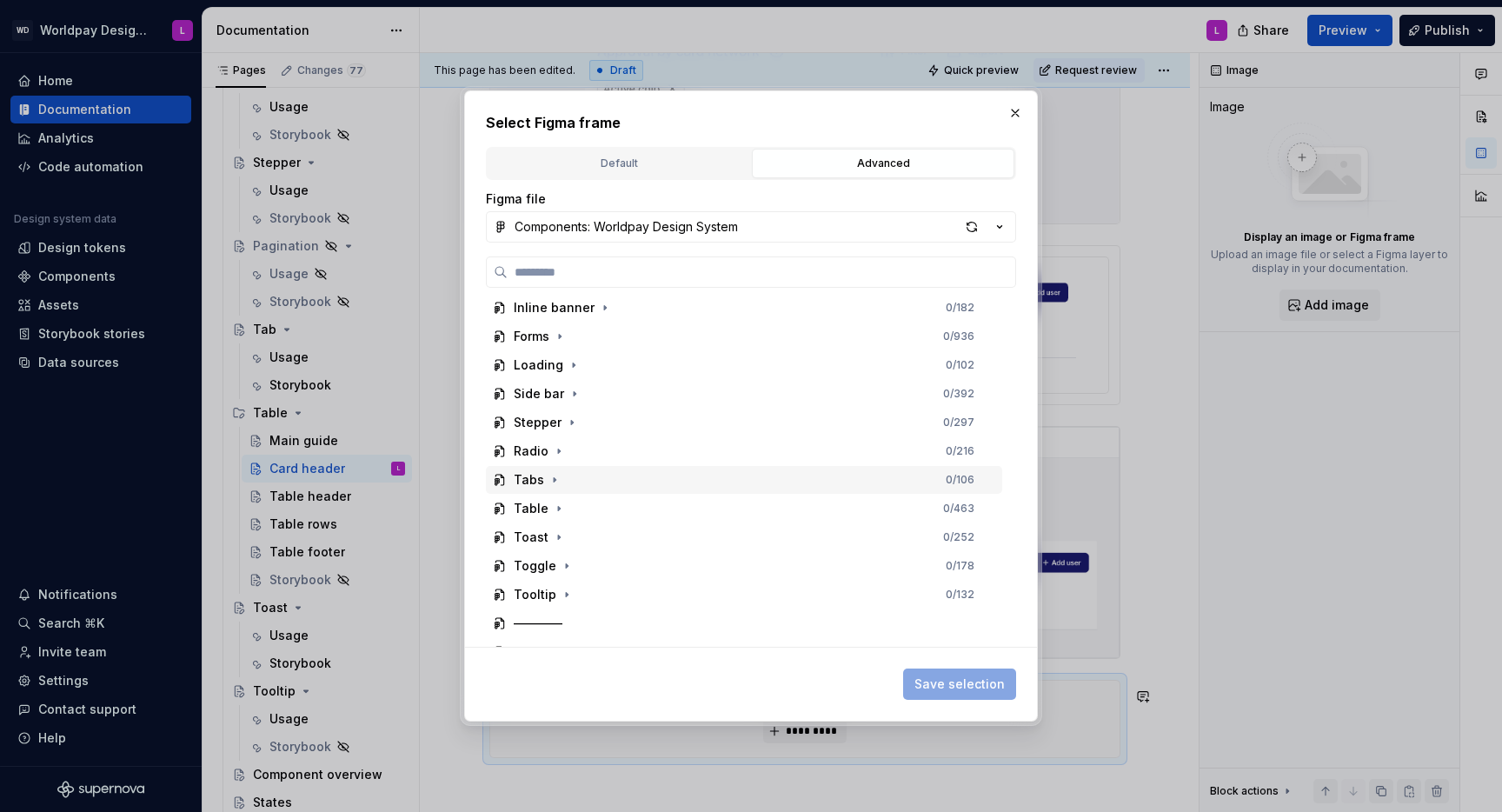
scroll to position [235, 0]
click at [554, 503] on icon "button" at bounding box center [559, 507] width 14 height 14
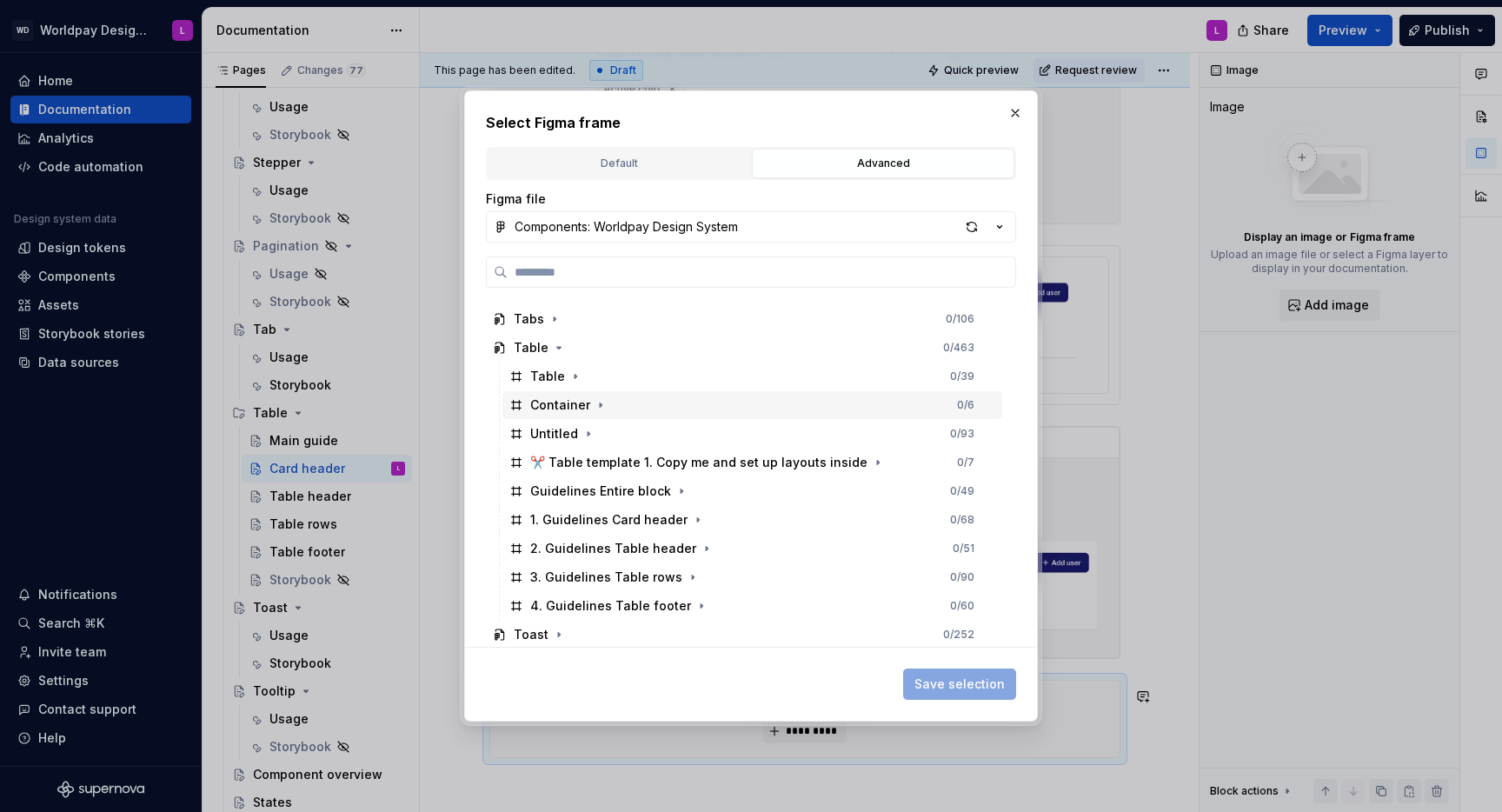
scroll to position [393, 0]
click at [695, 522] on icon "button" at bounding box center [699, 522] width 14 height 14
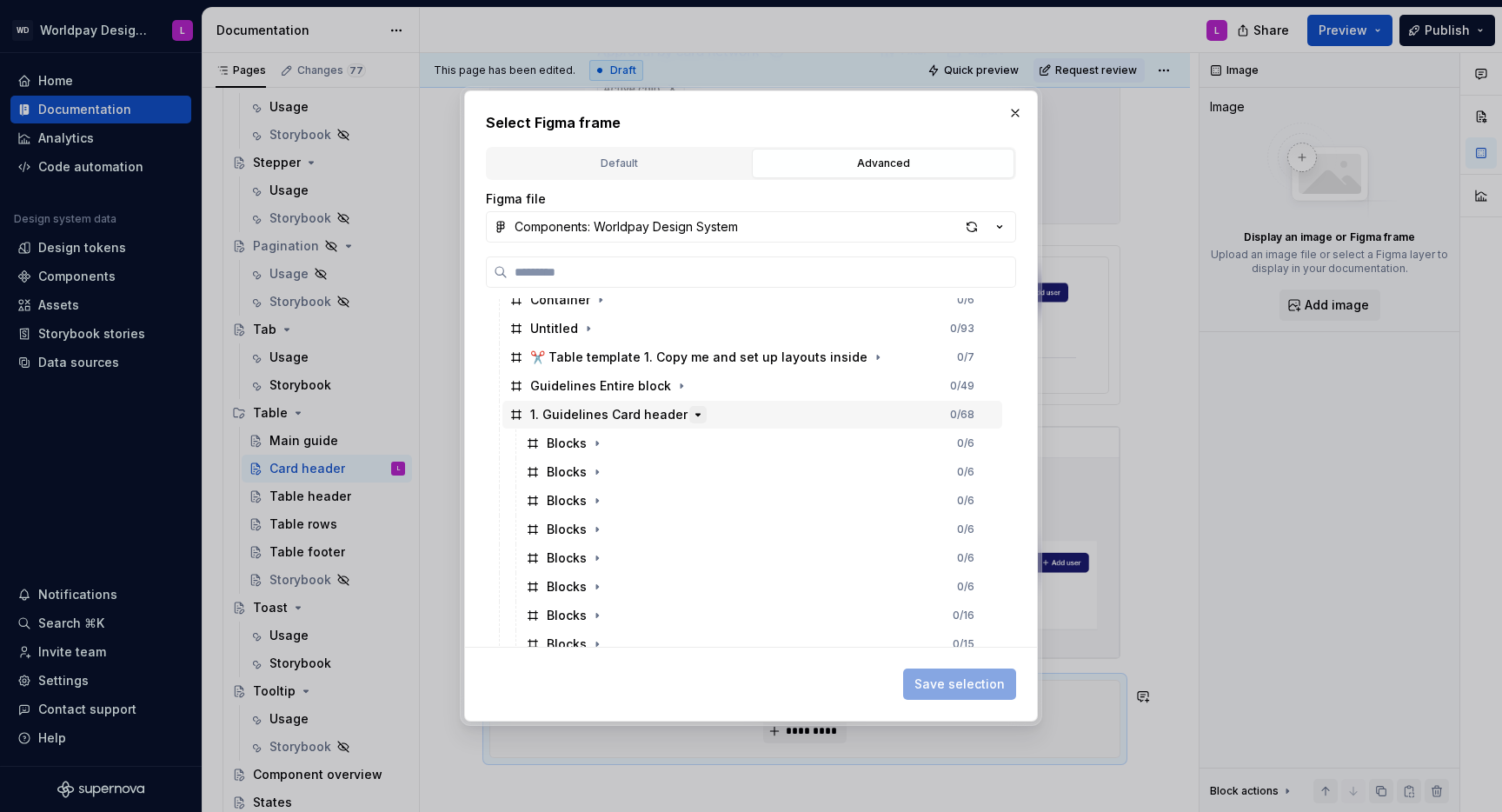
type textarea "*"
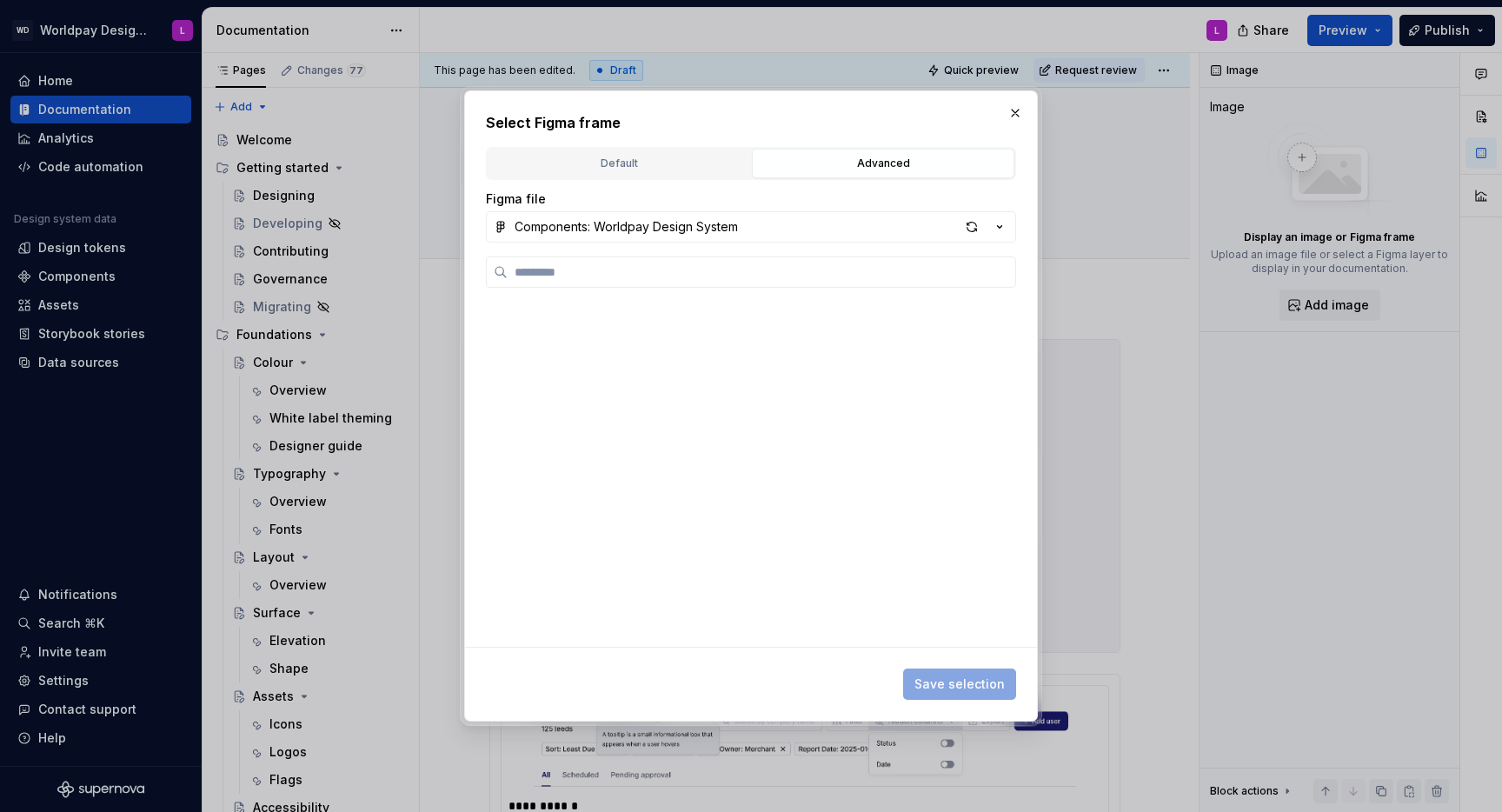
scroll to position [512, 0]
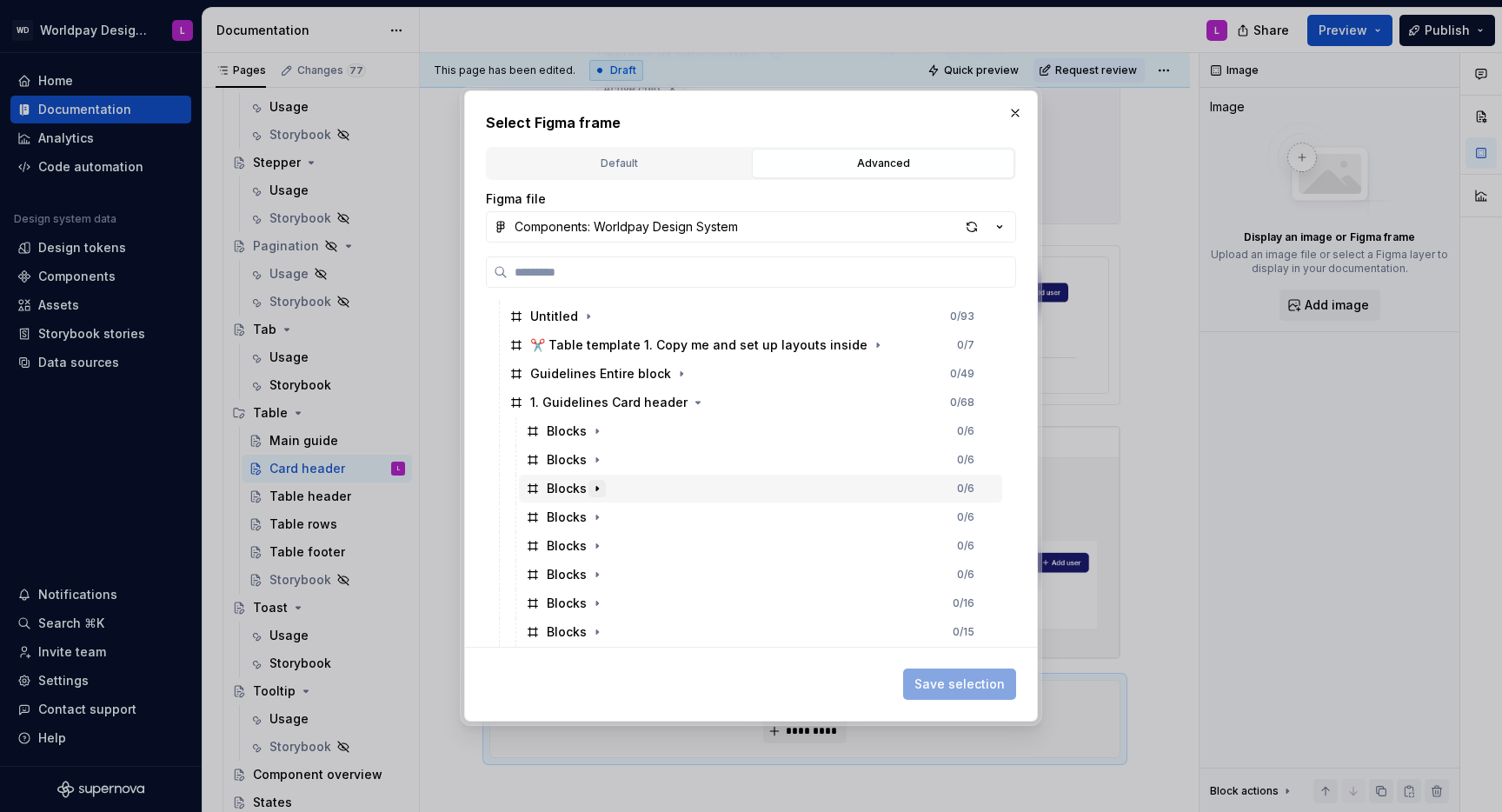
click at [599, 487] on icon "button" at bounding box center [597, 489] width 14 height 14
click at [680, 516] on icon "button" at bounding box center [687, 517] width 14 height 14
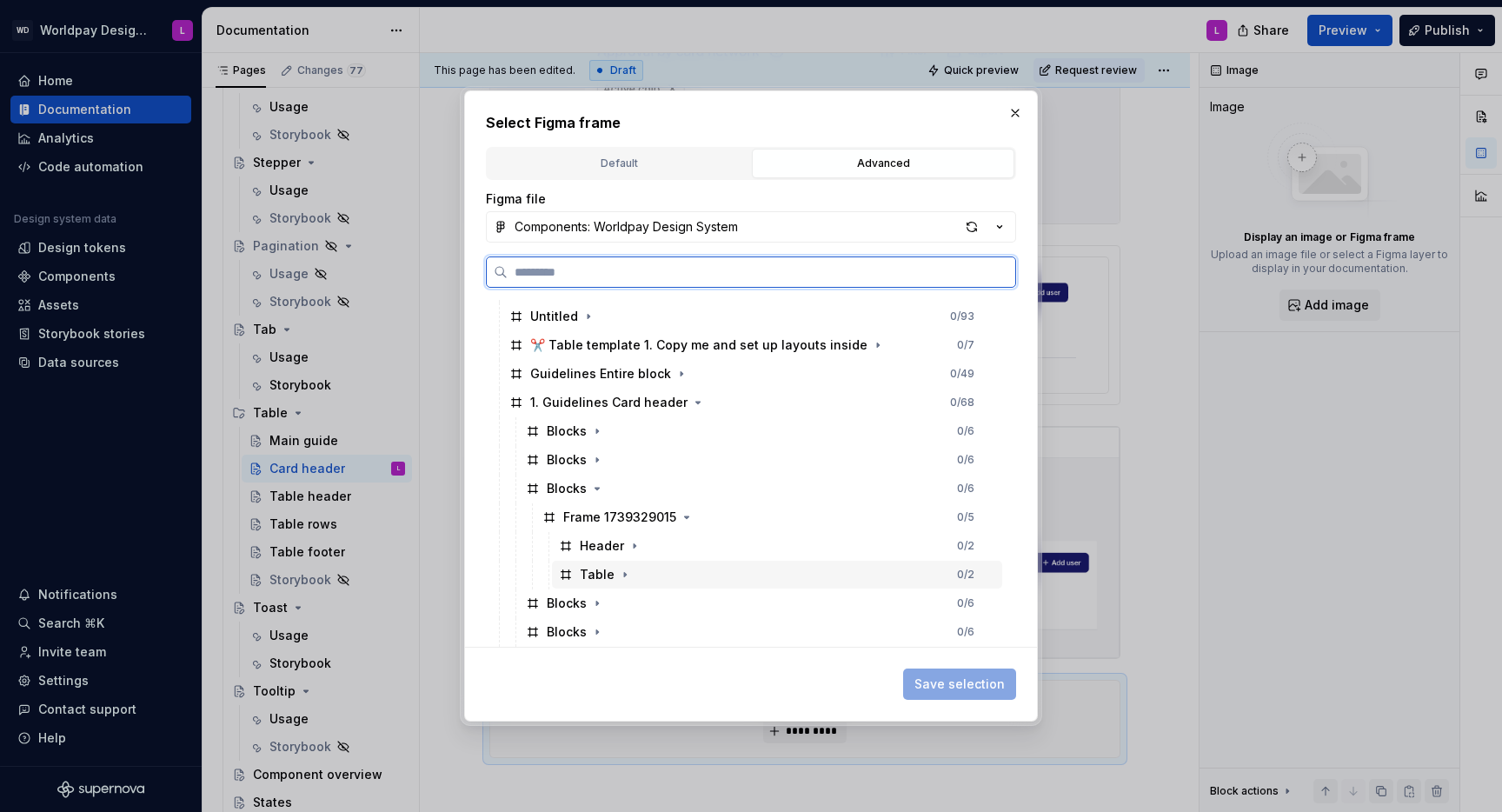
click at [588, 572] on div "Table" at bounding box center [597, 574] width 35 height 17
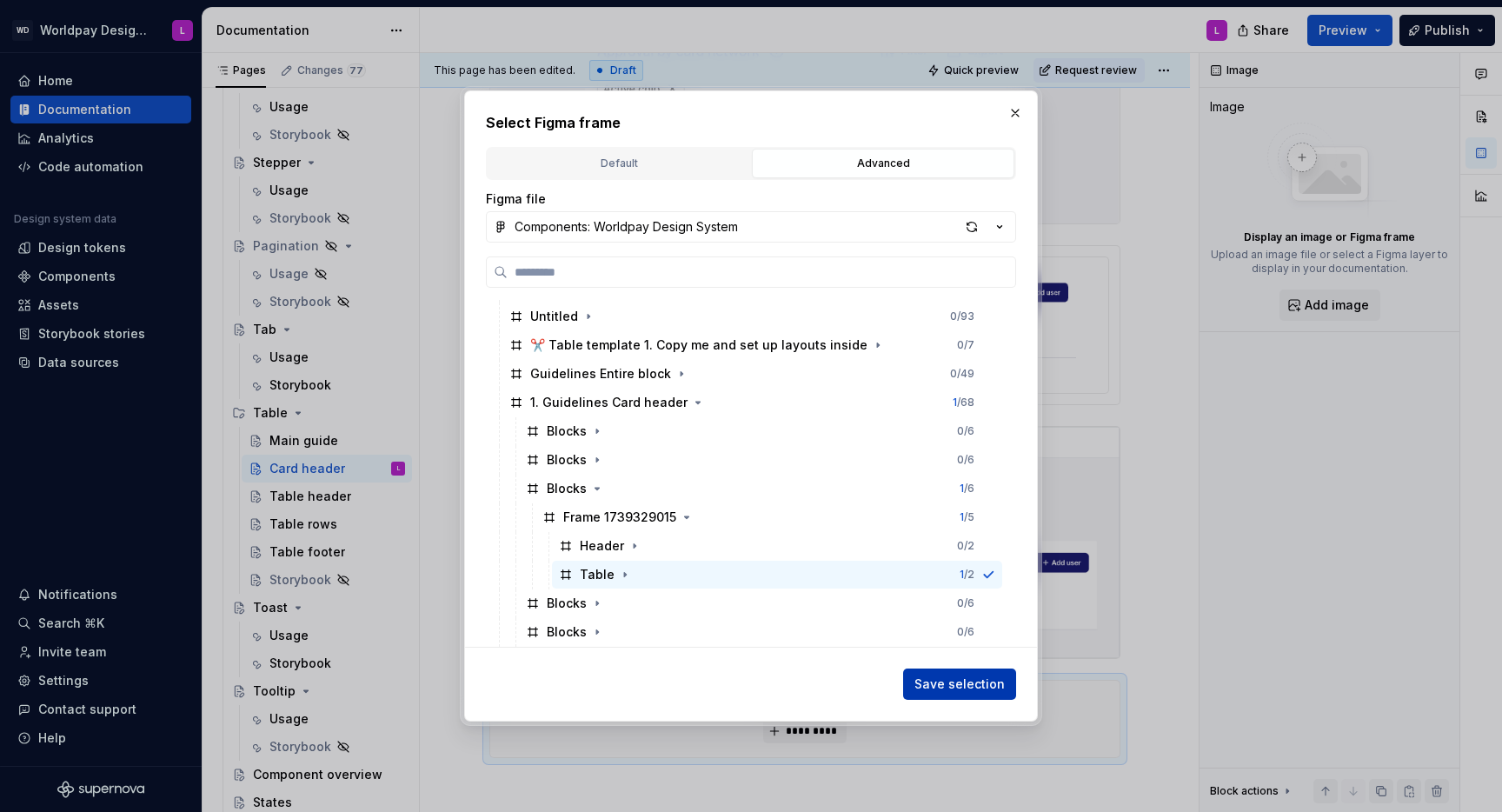
click at [941, 686] on span "Save selection" at bounding box center [959, 683] width 91 height 17
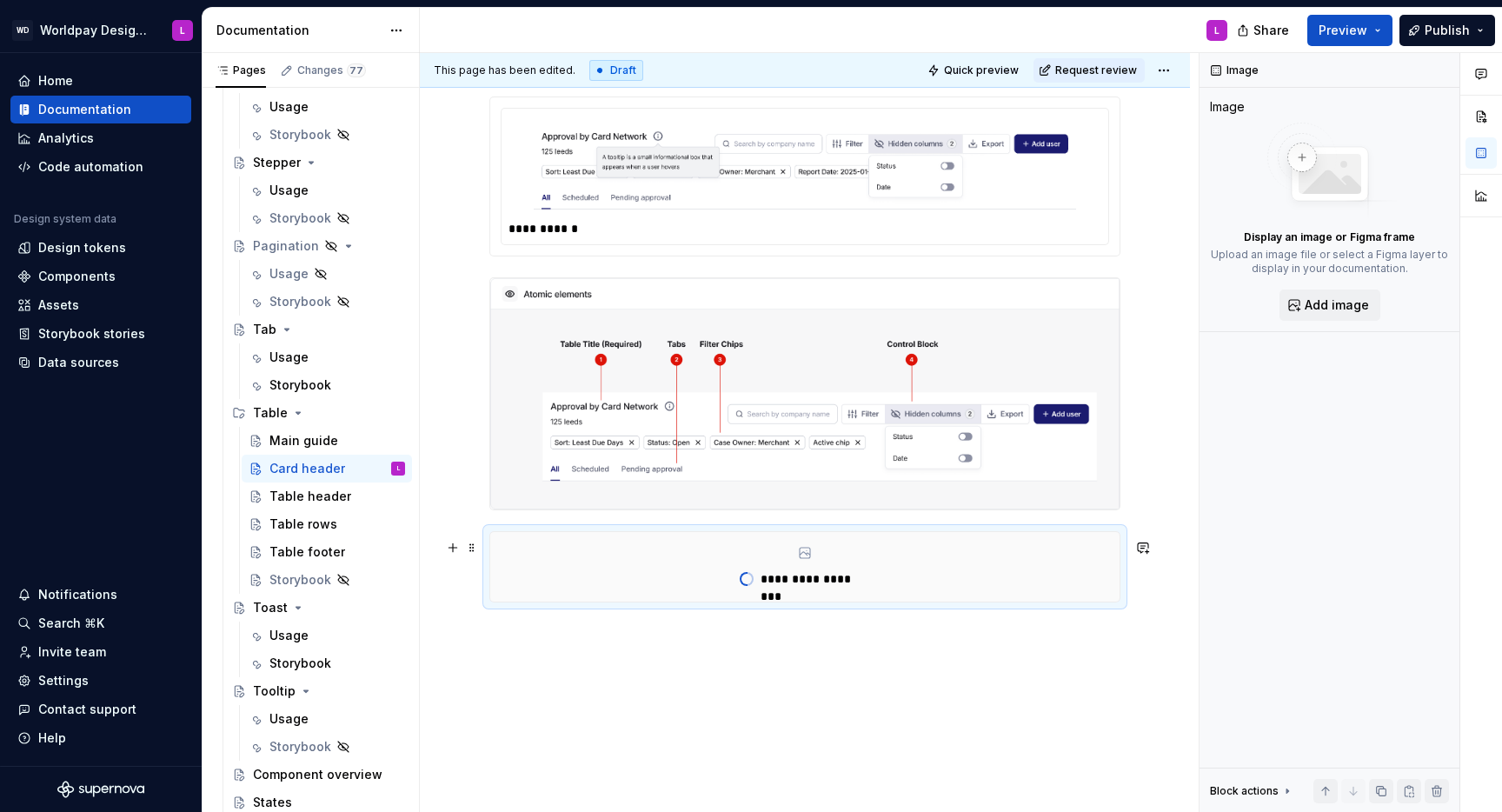
scroll to position [638, 0]
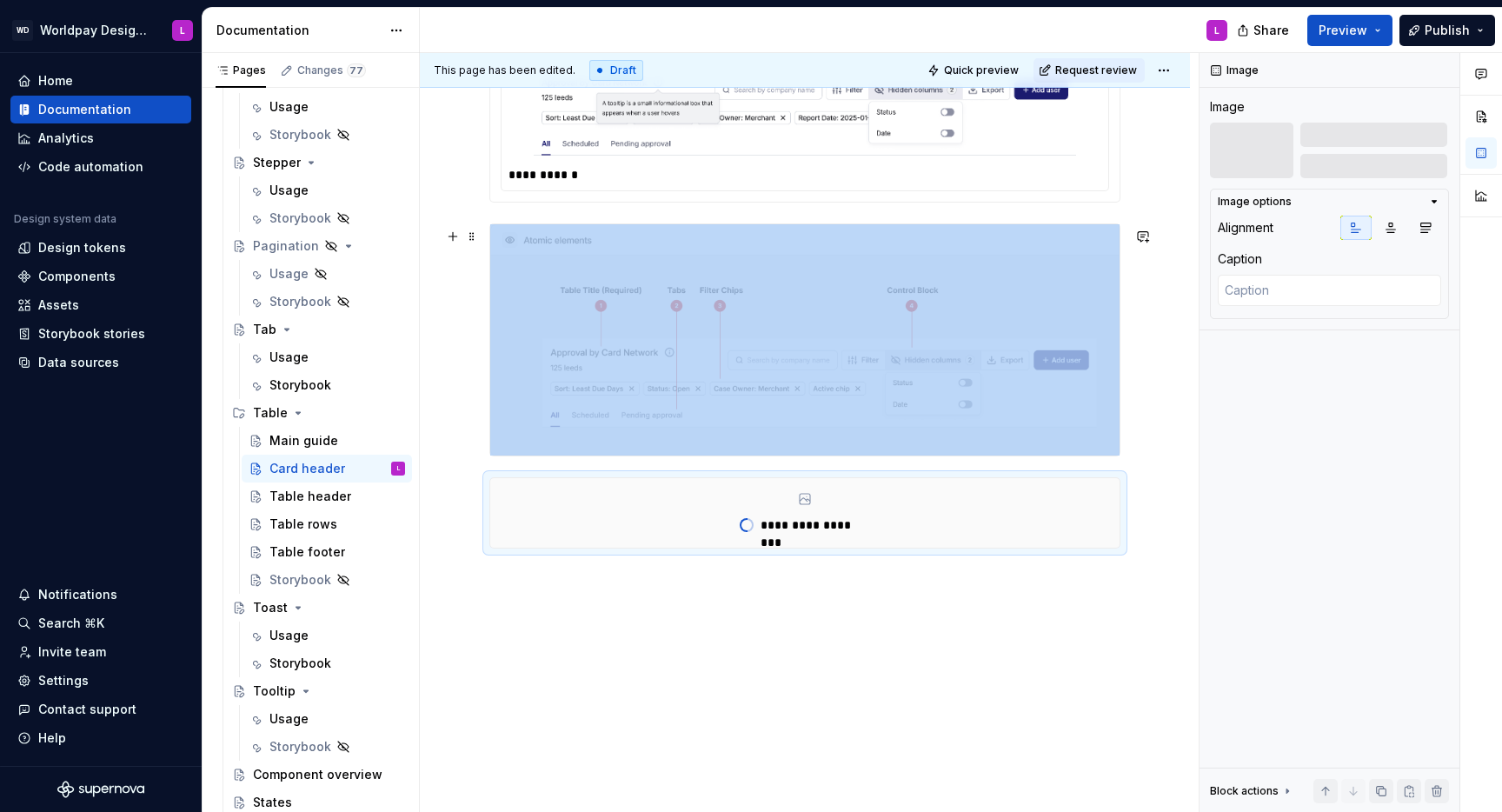
click at [459, 461] on div "**********" at bounding box center [805, 238] width 770 height 1146
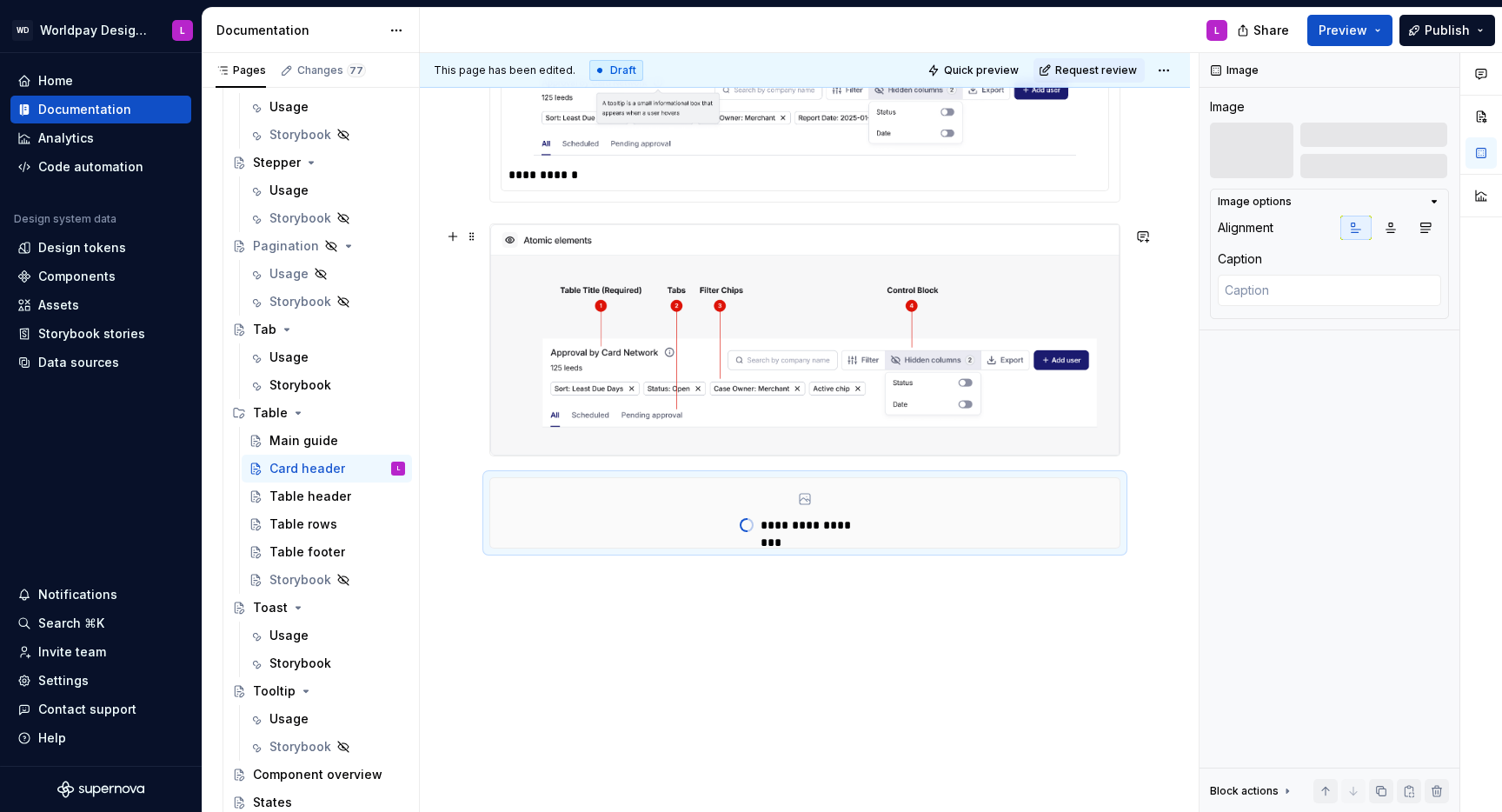
drag, startPoint x: 1158, startPoint y: 403, endPoint x: 1114, endPoint y: 418, distance: 46.5
click at [1156, 404] on div "**********" at bounding box center [809, 432] width 779 height 759
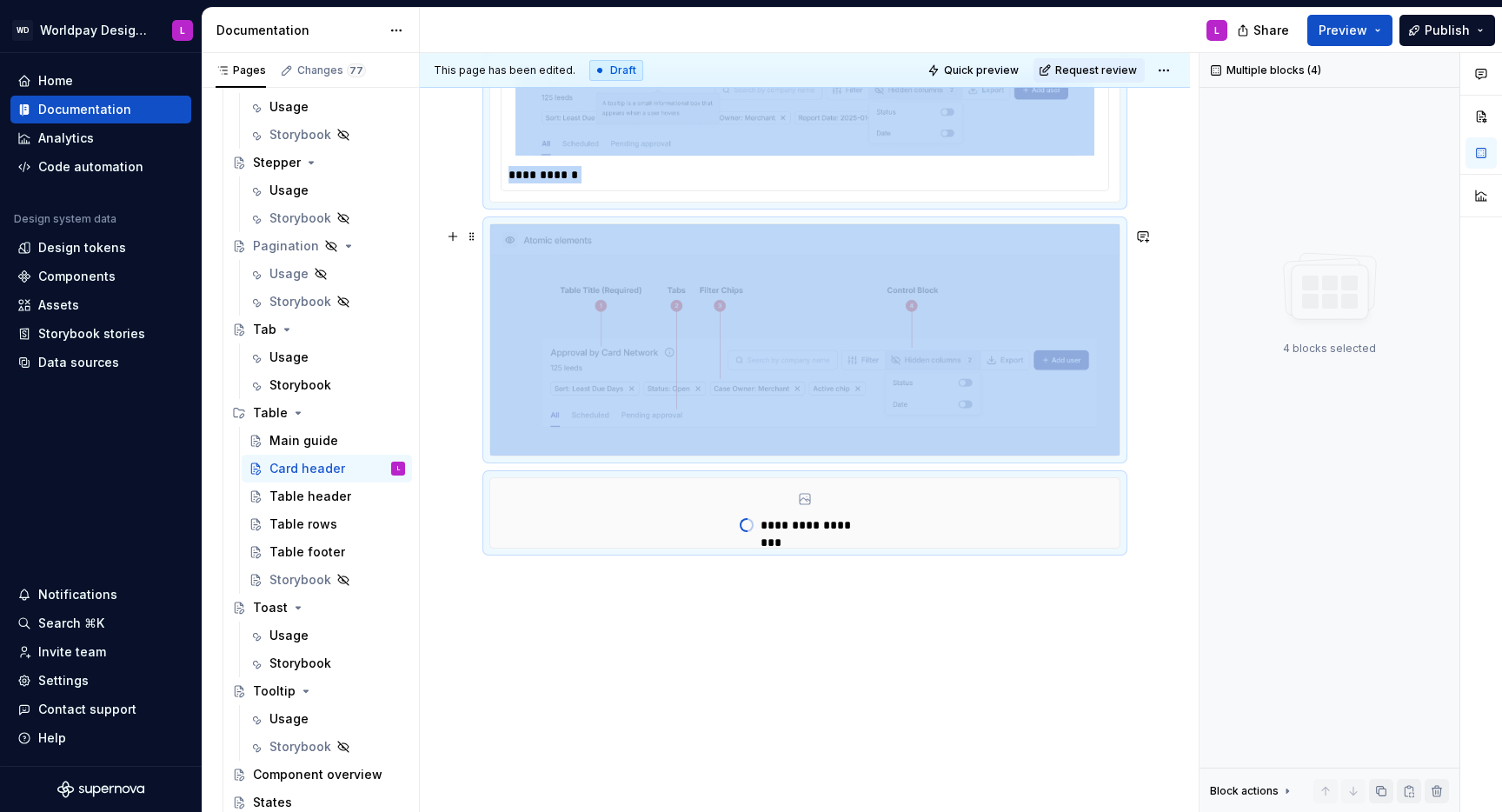
type textarea "*"
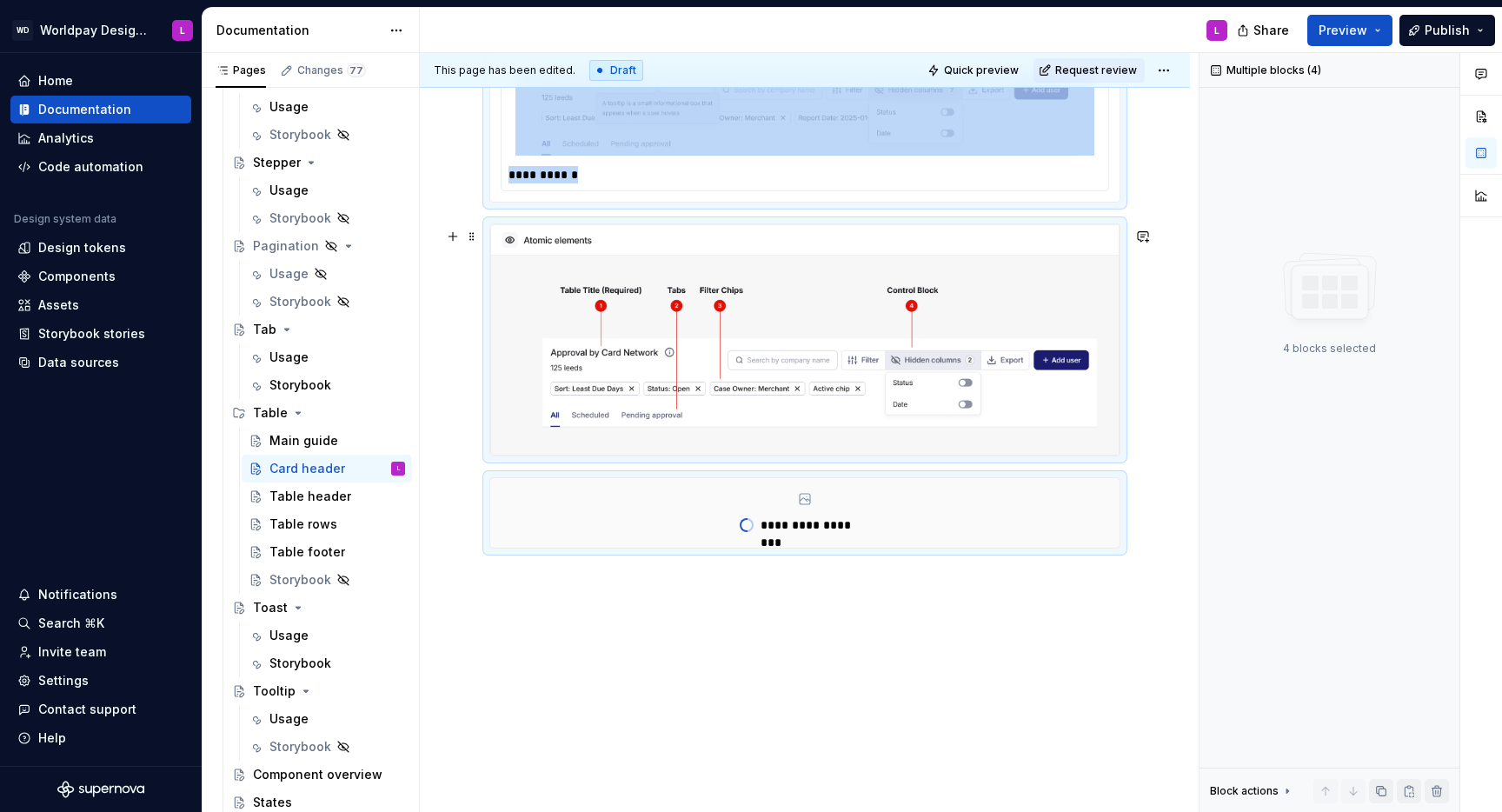
click at [1114, 418] on img at bounding box center [804, 340] width 630 height 231
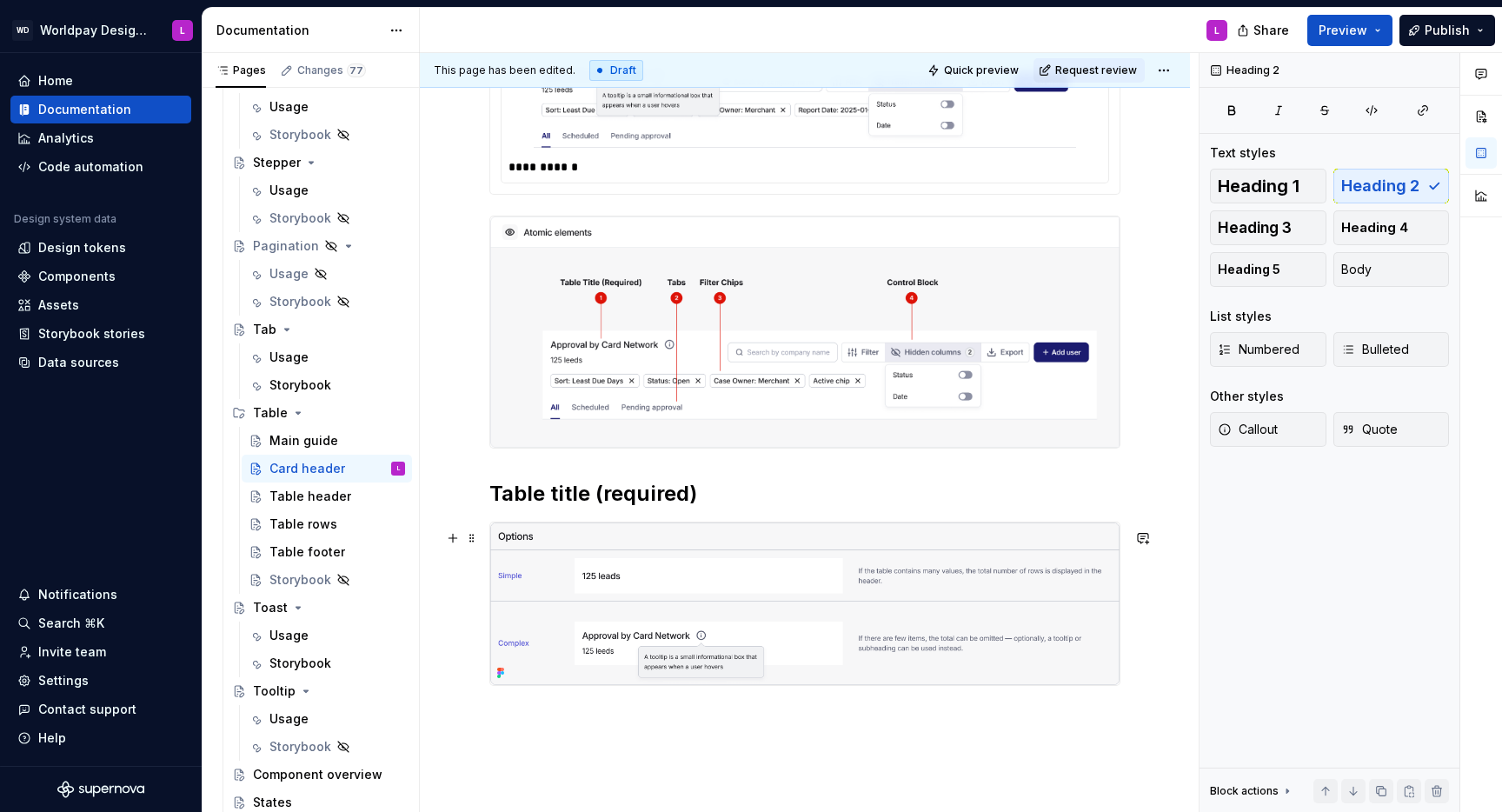
scroll to position [785, 0]
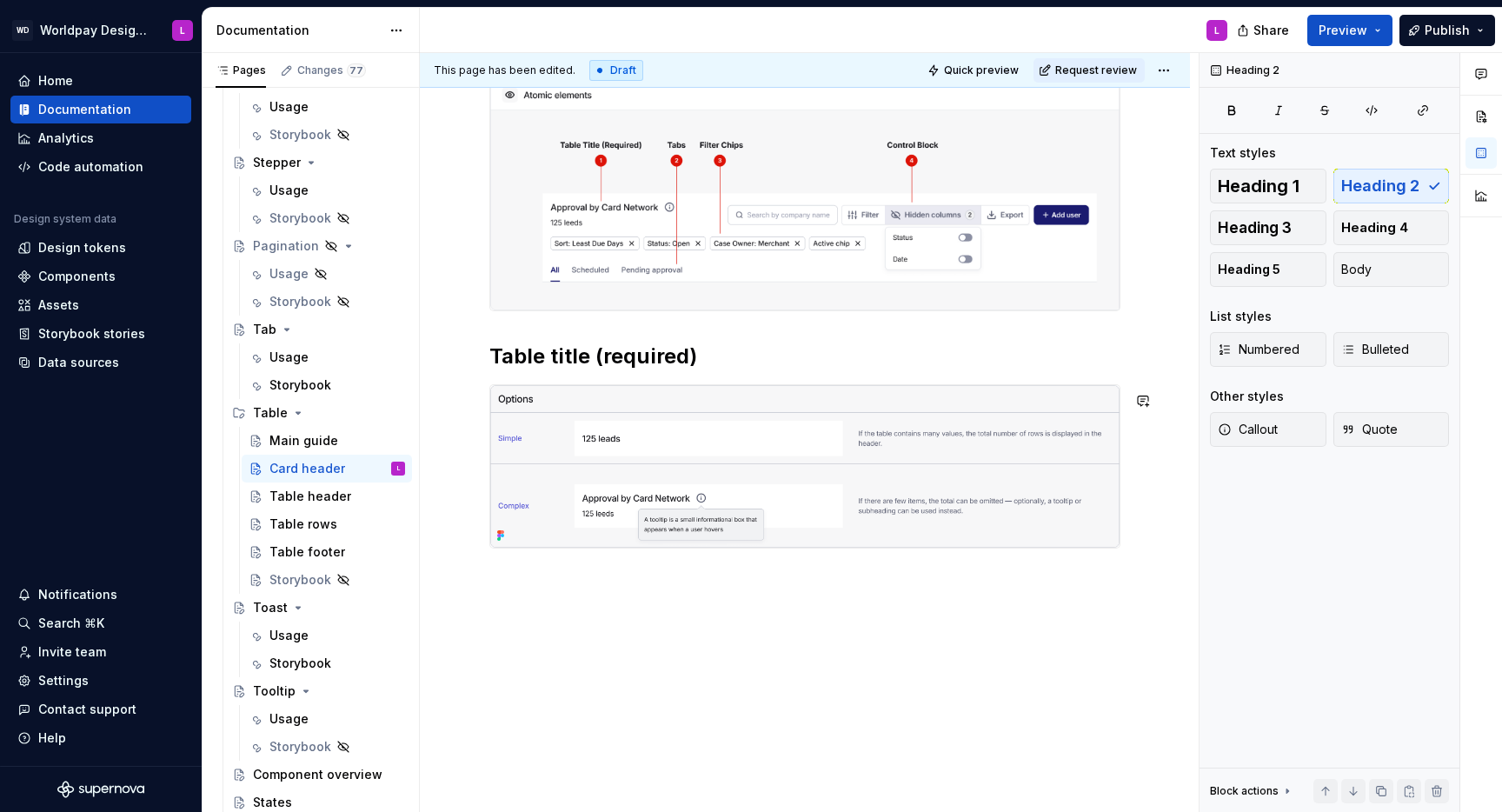
click at [565, 607] on div "**********" at bounding box center [805, 167] width 770 height 1291
click at [518, 571] on div "**********" at bounding box center [805, 167] width 770 height 1291
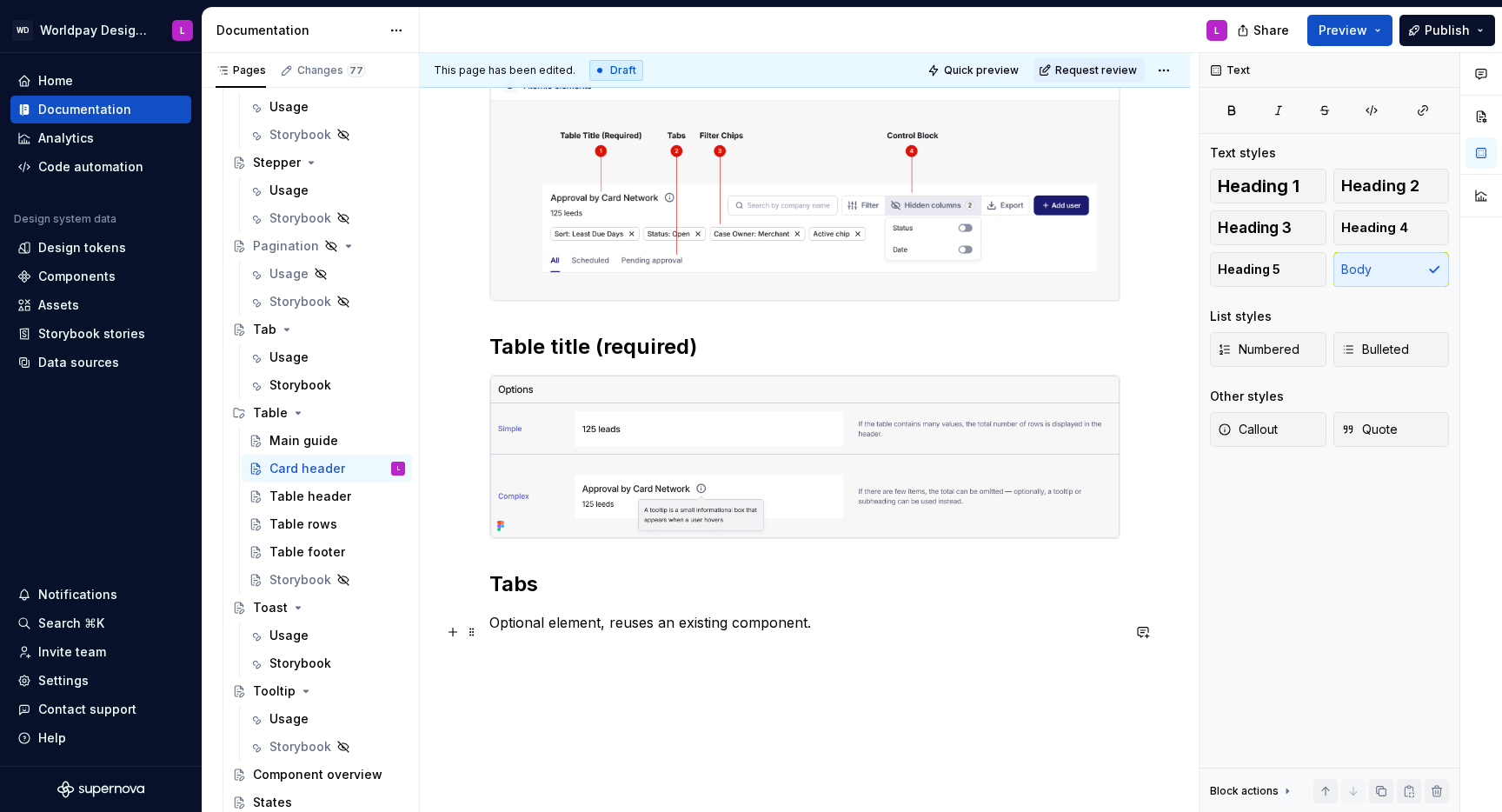
scroll to position [880, 0]
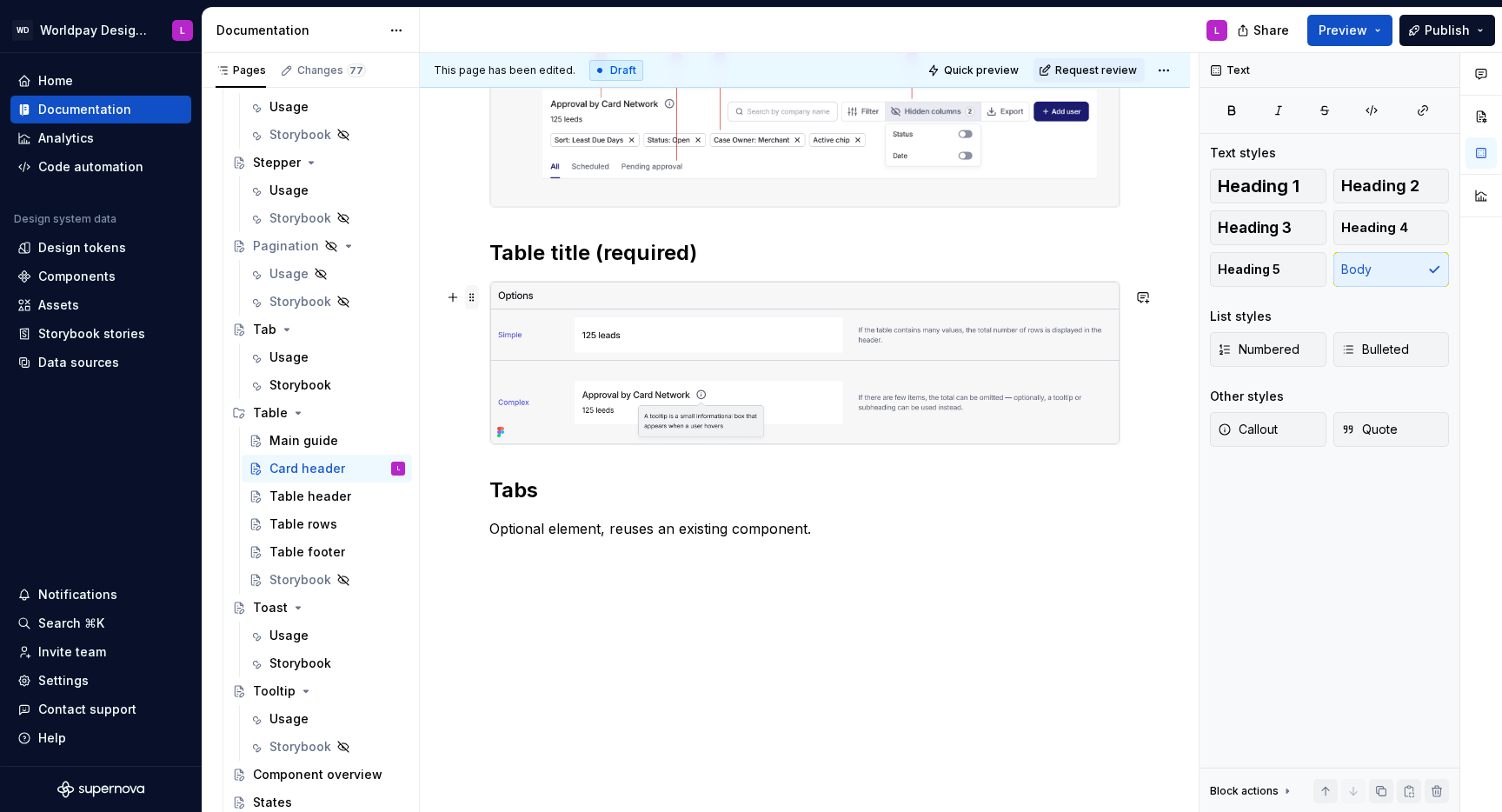
click at [475, 303] on span at bounding box center [472, 297] width 14 height 24
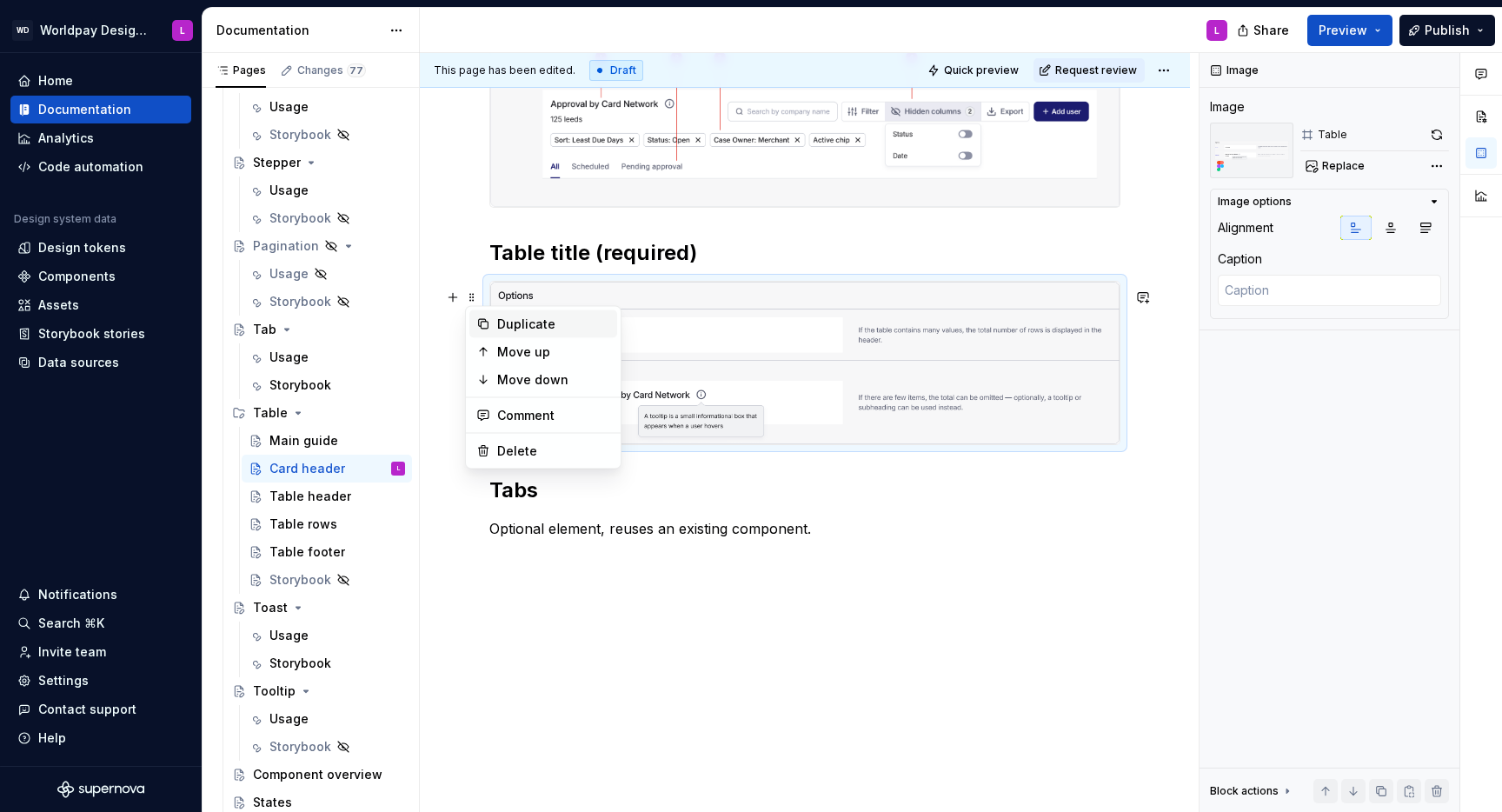
click at [509, 327] on div "Duplicate" at bounding box center [553, 323] width 113 height 17
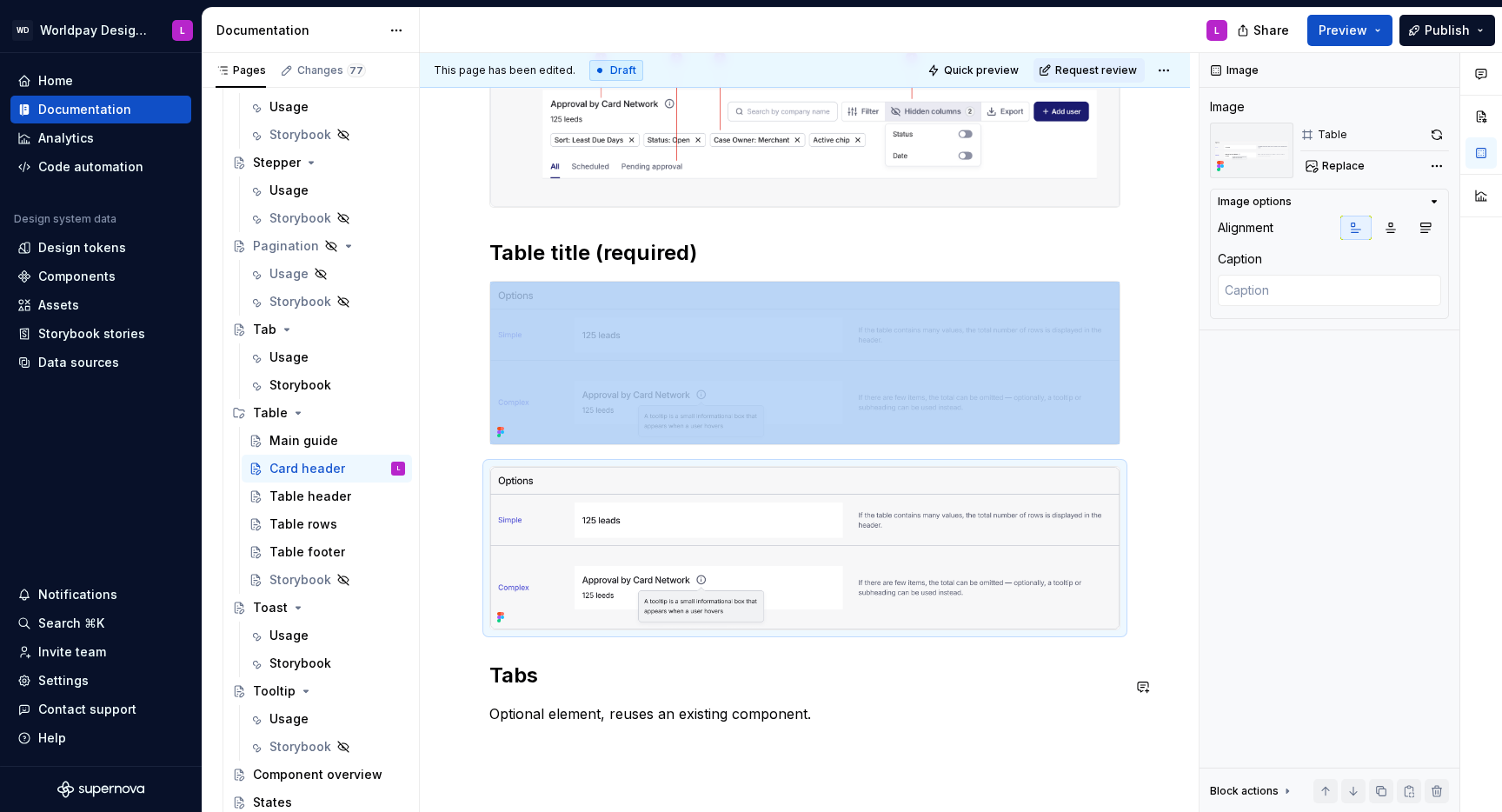
scroll to position [1097, 0]
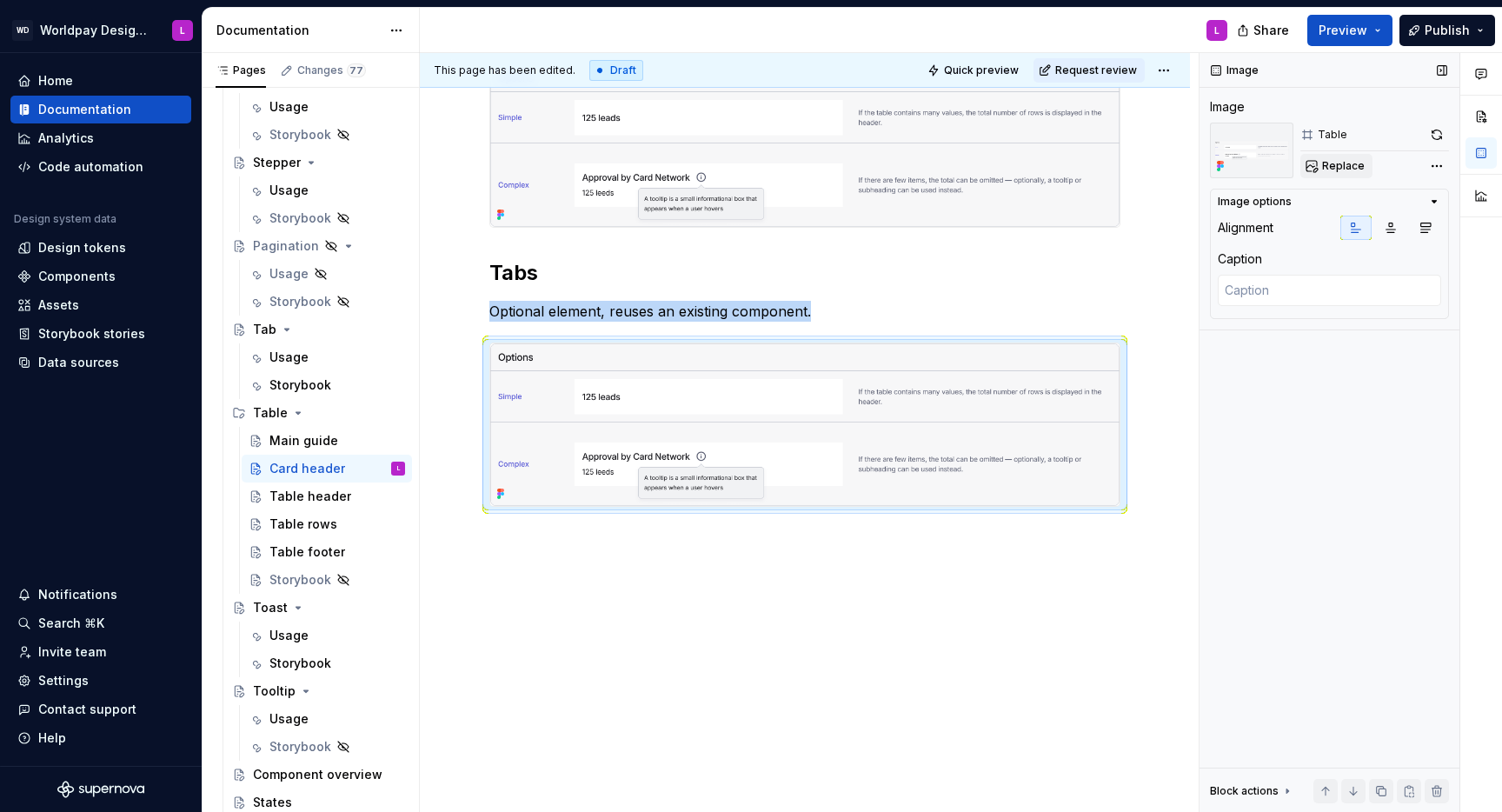
click at [1341, 166] on span "Replace" at bounding box center [1343, 166] width 43 height 14
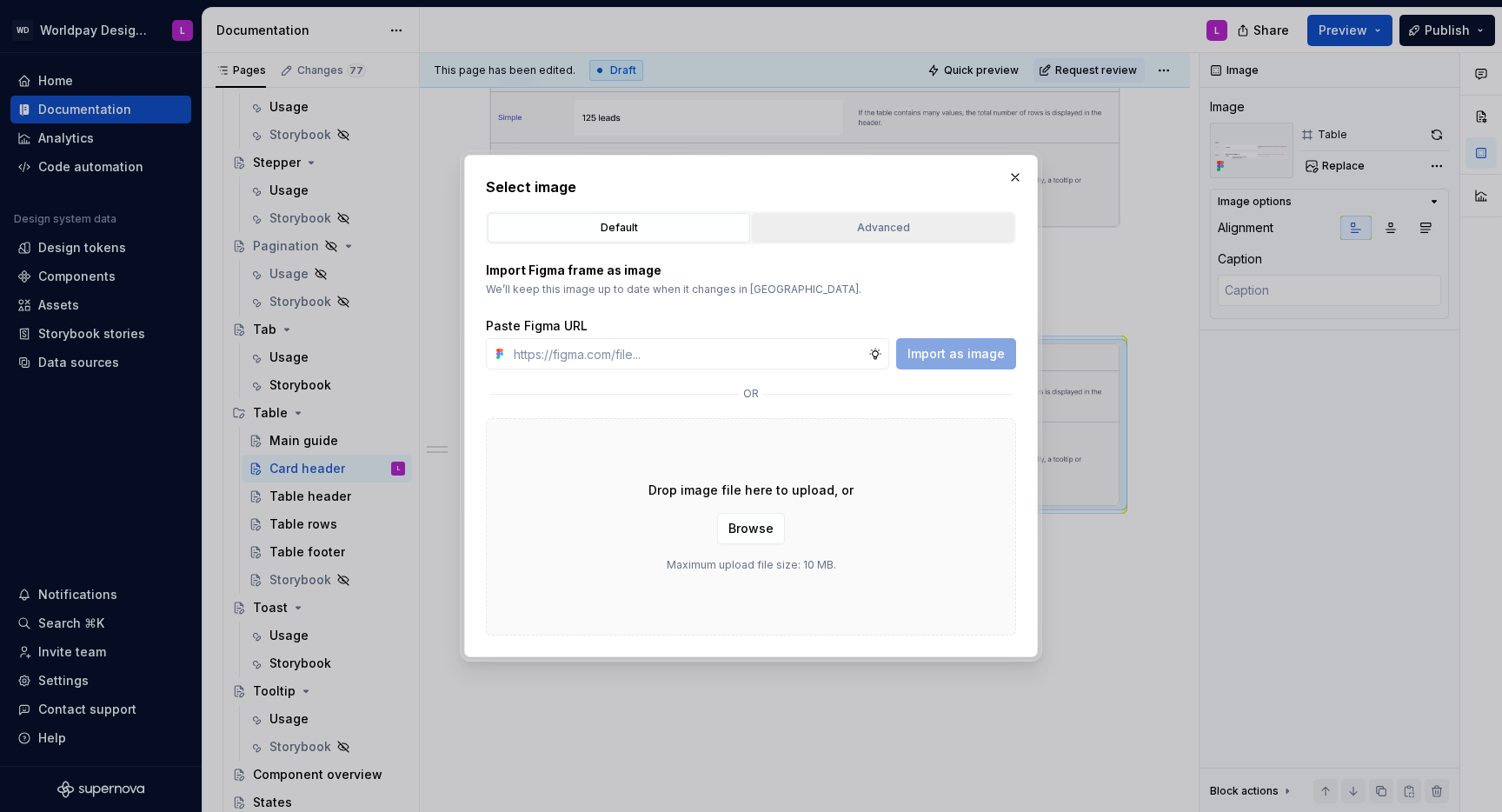
click at [849, 225] on div "Advanced" at bounding box center [883, 227] width 250 height 17
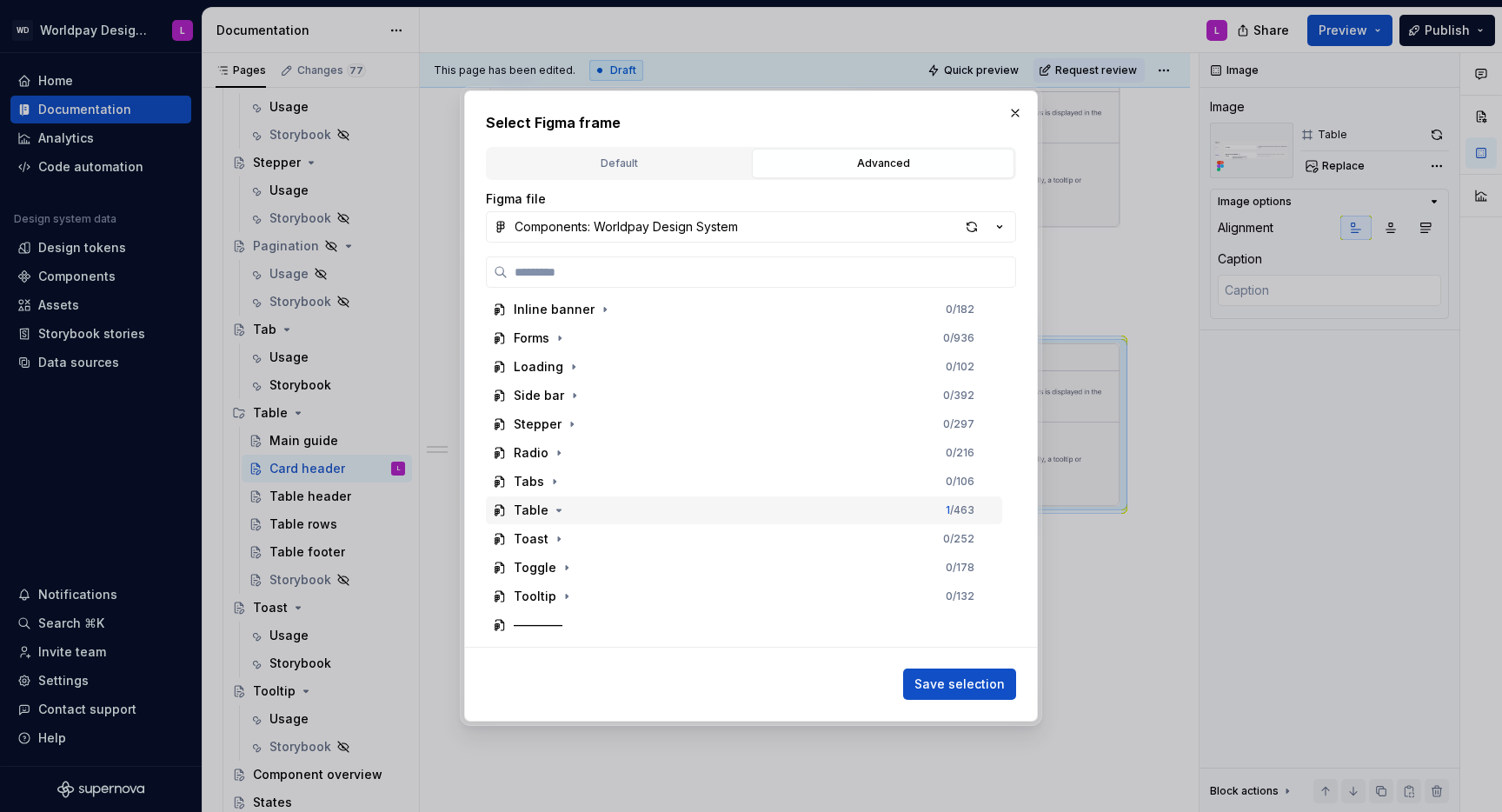
scroll to position [237, 0]
click at [559, 503] on icon "button" at bounding box center [559, 505] width 14 height 14
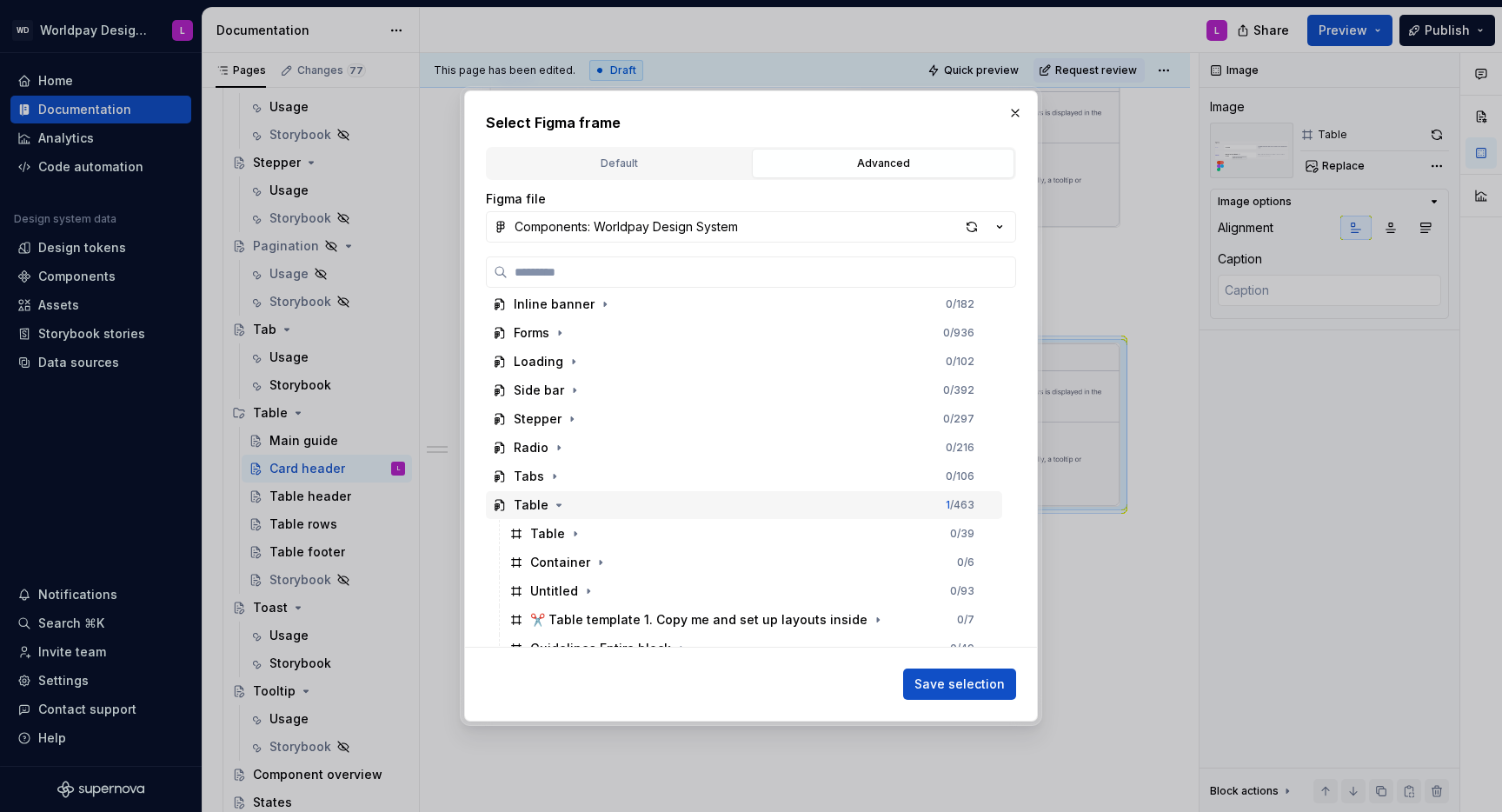
scroll to position [549, 0]
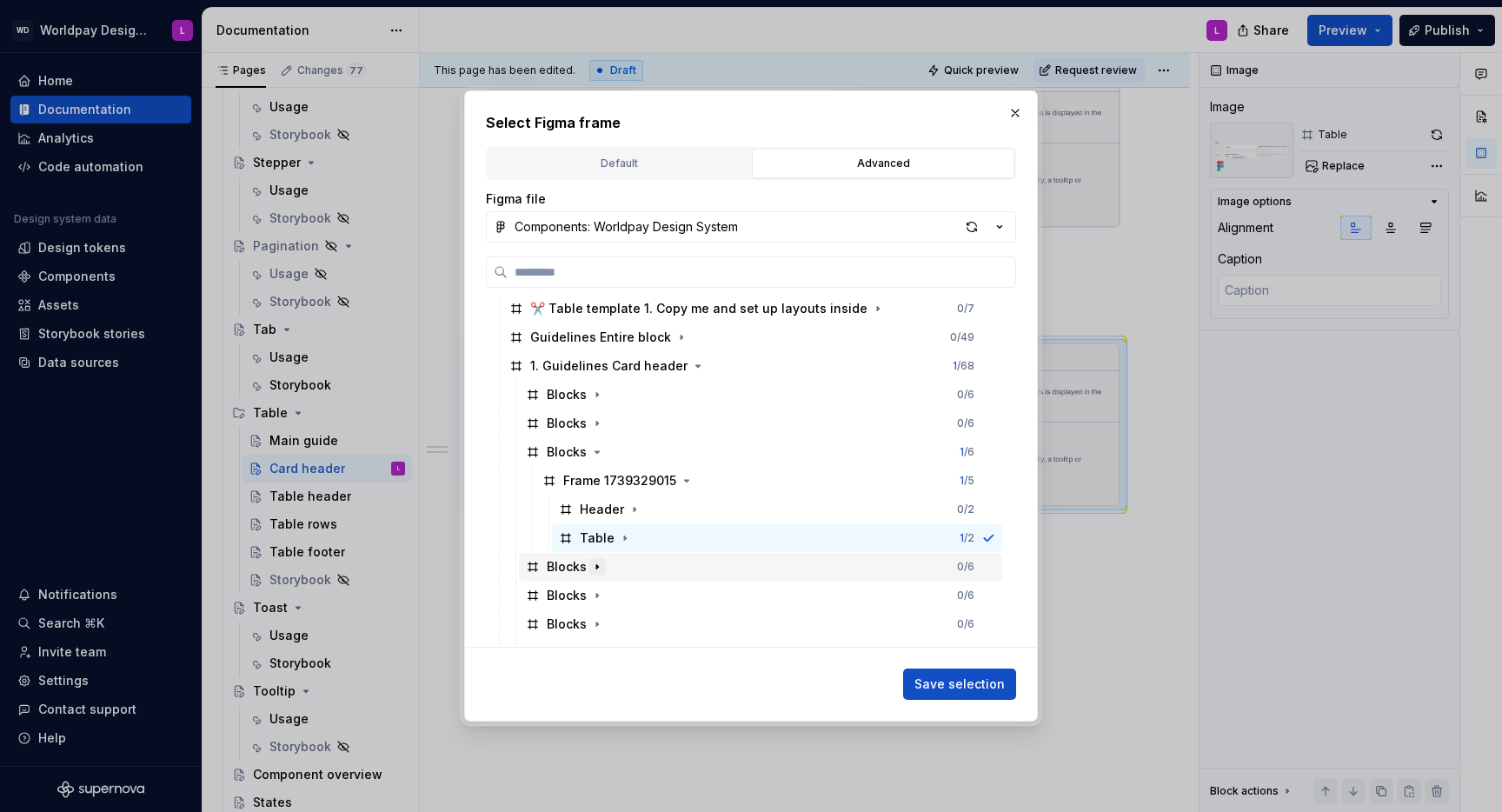
click at [601, 564] on icon "button" at bounding box center [597, 567] width 14 height 14
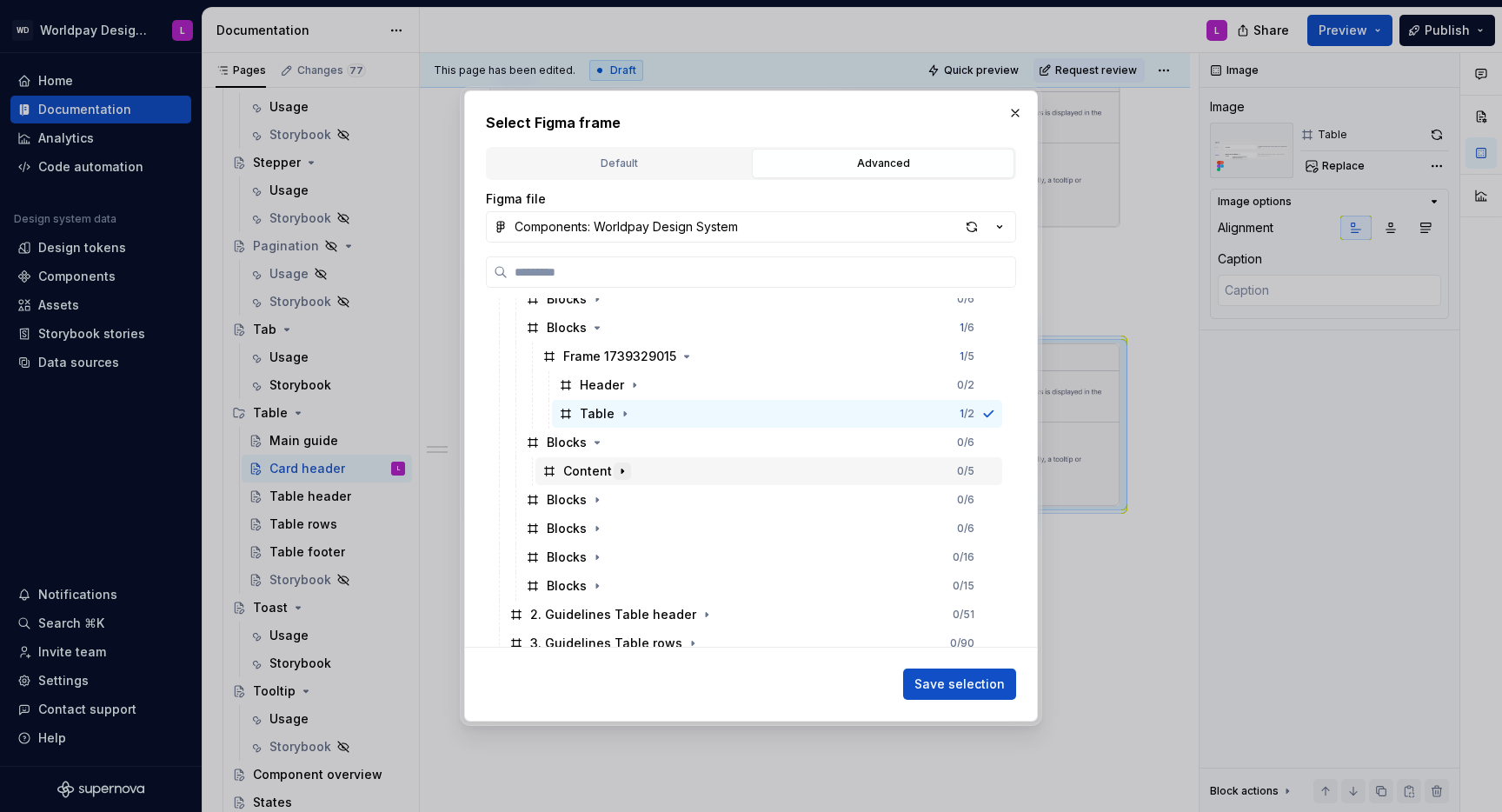
click at [623, 465] on icon "button" at bounding box center [623, 471] width 14 height 14
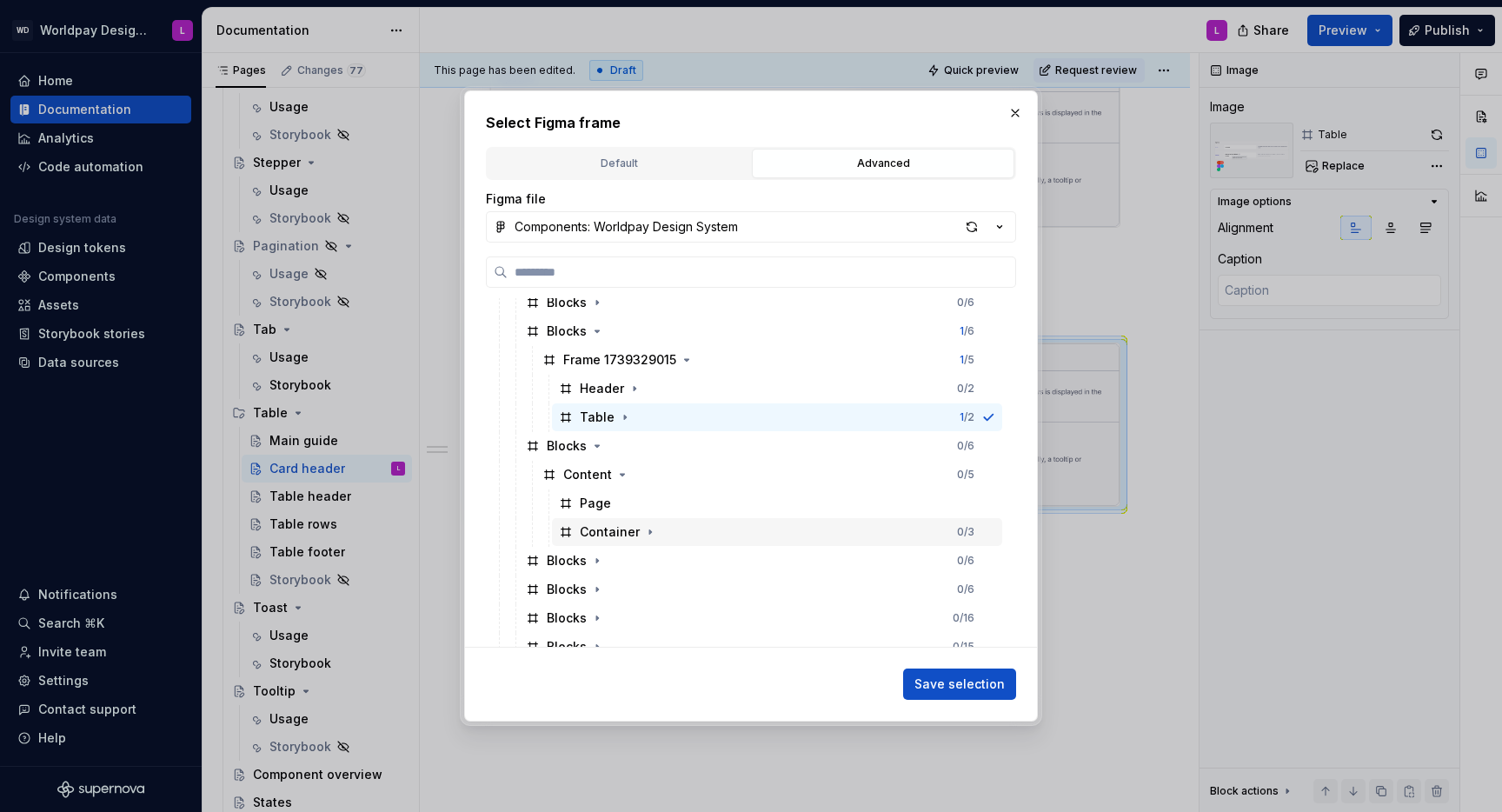
scroll to position [671, 0]
click at [653, 529] on icon "button" at bounding box center [651, 530] width 14 height 14
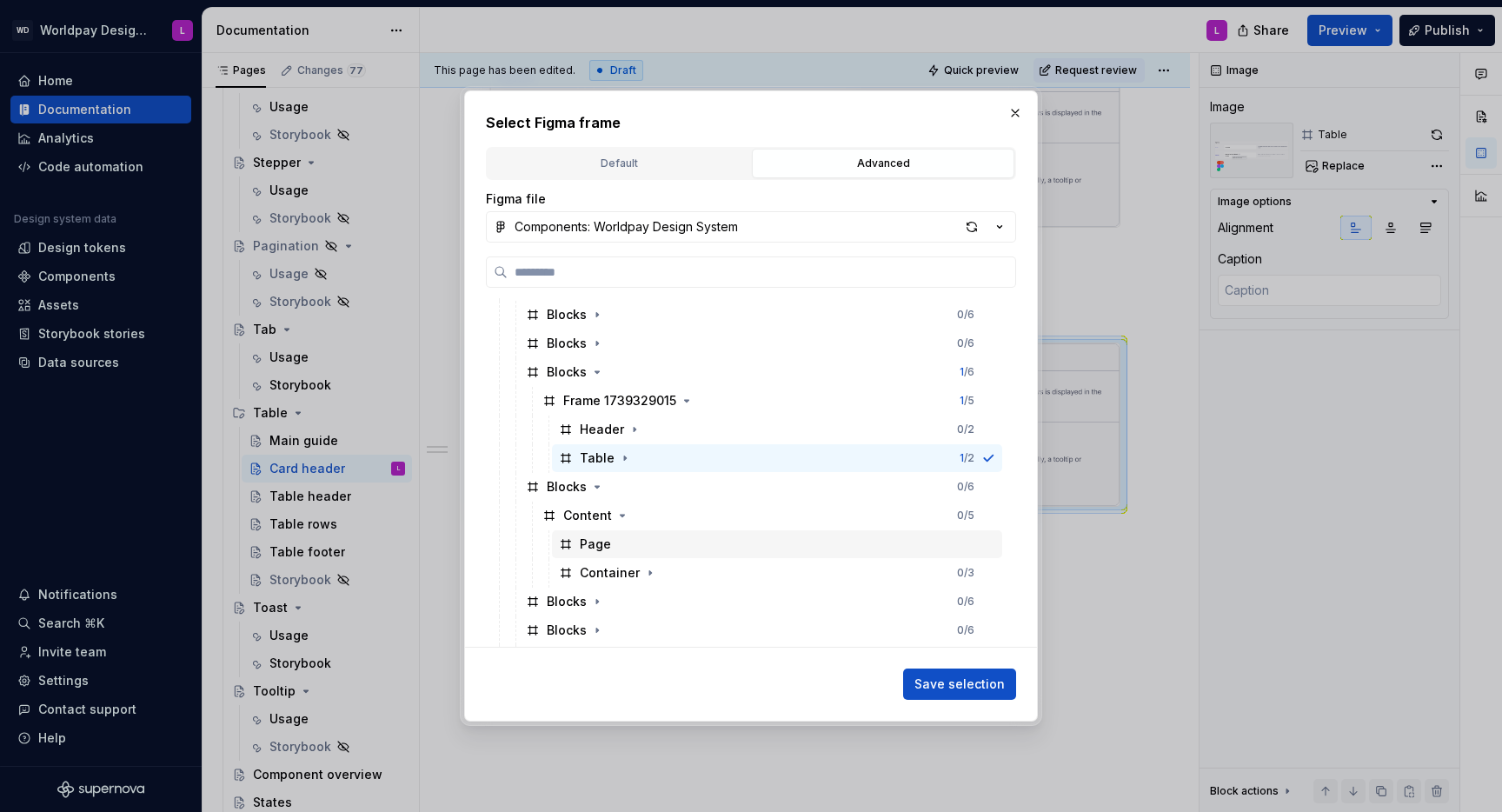
scroll to position [726, 0]
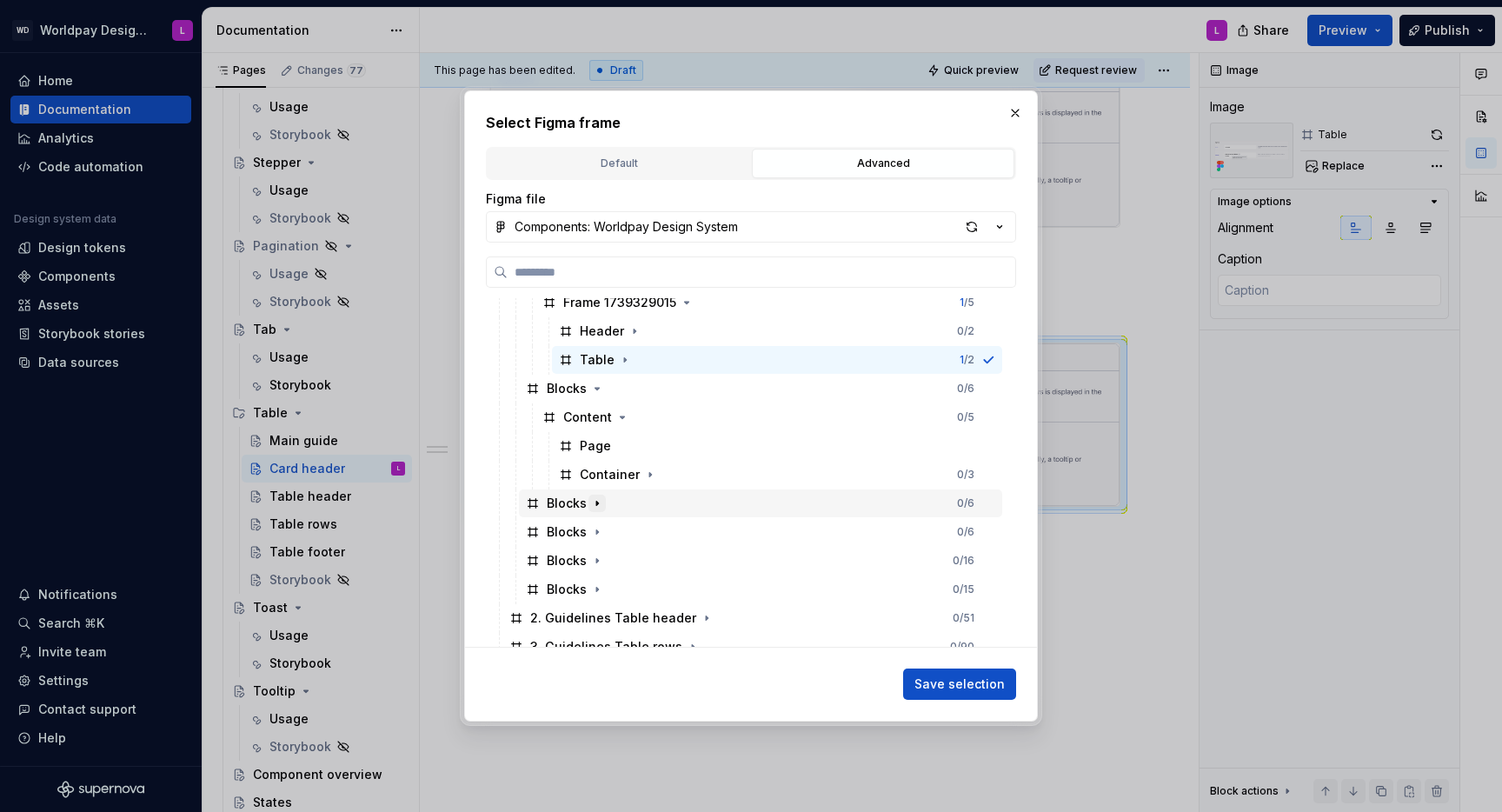
click at [597, 503] on icon "button" at bounding box center [598, 503] width 2 height 4
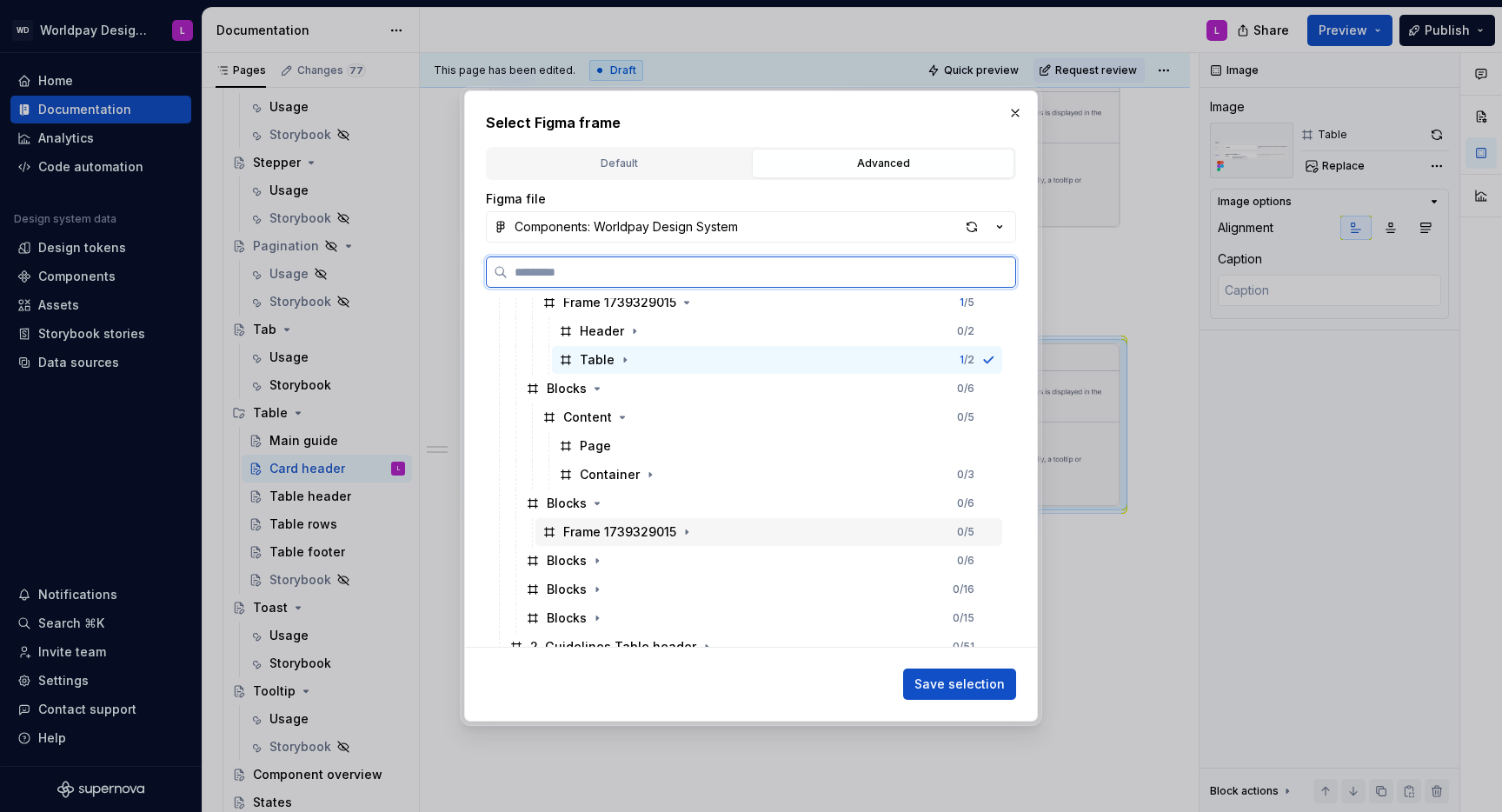
click at [607, 534] on div "Frame 1739329015" at bounding box center [619, 531] width 113 height 17
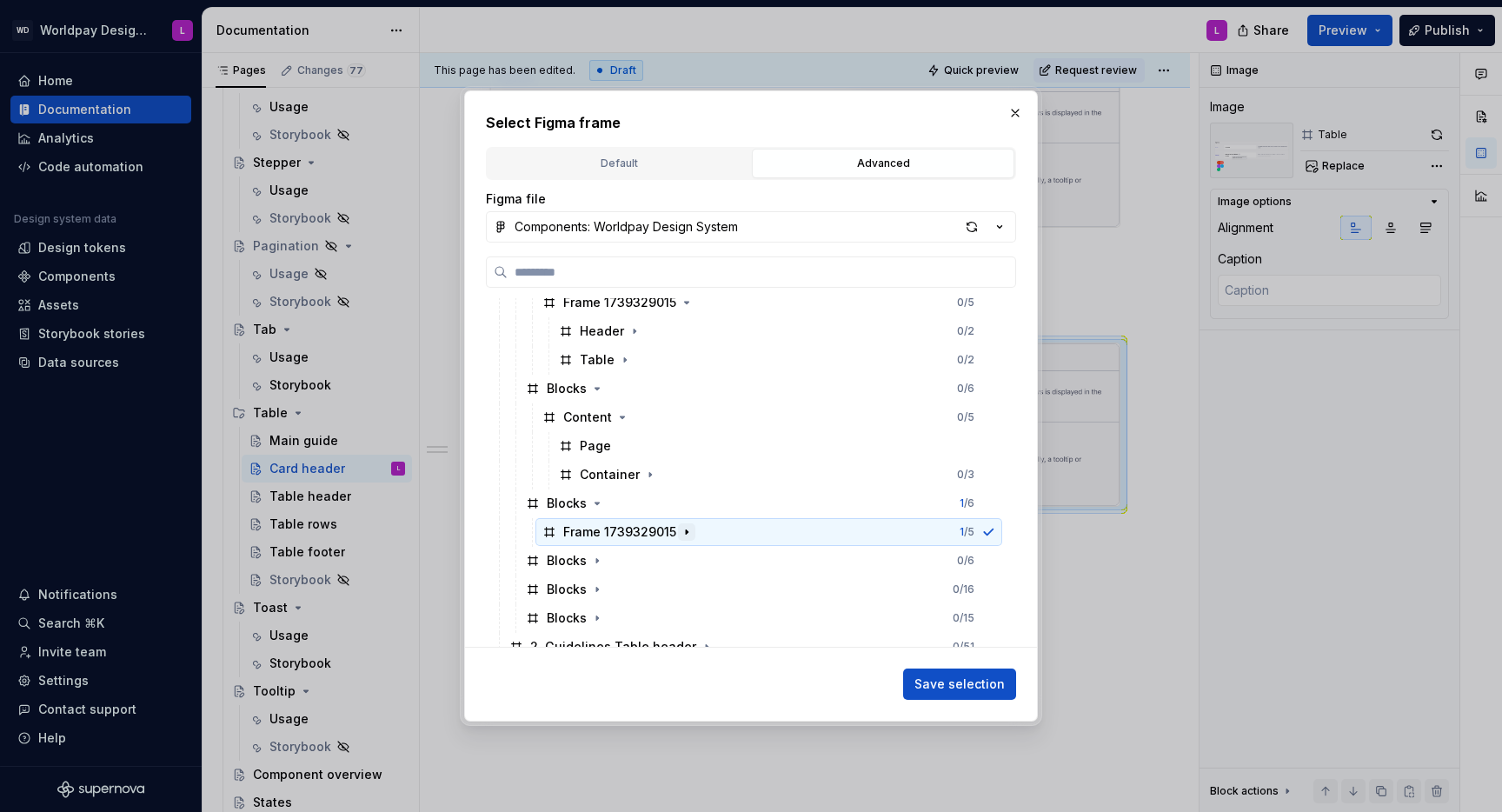
click at [688, 529] on icon "button" at bounding box center [687, 532] width 14 height 14
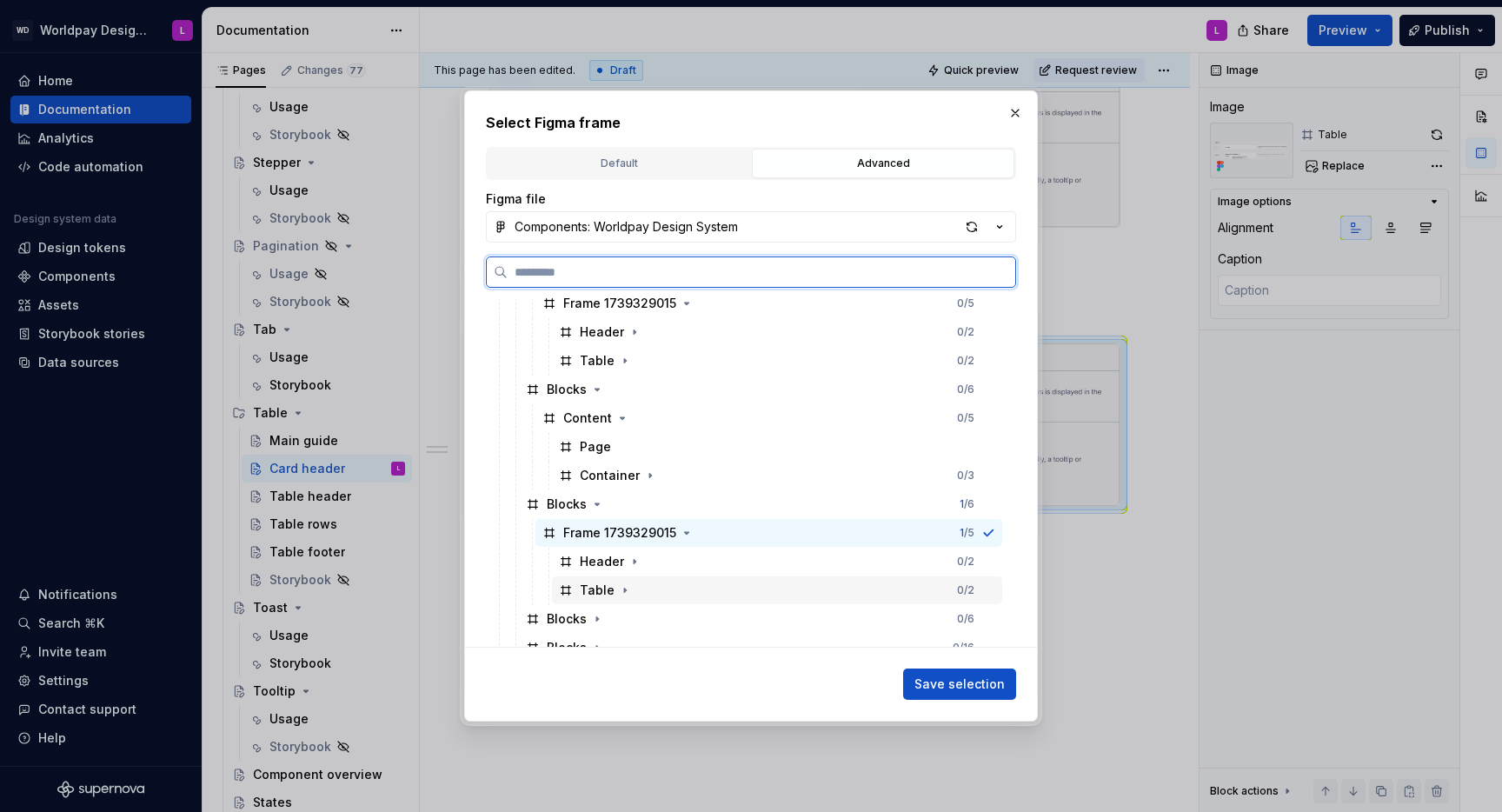
click at [600, 585] on div "Table" at bounding box center [597, 590] width 35 height 17
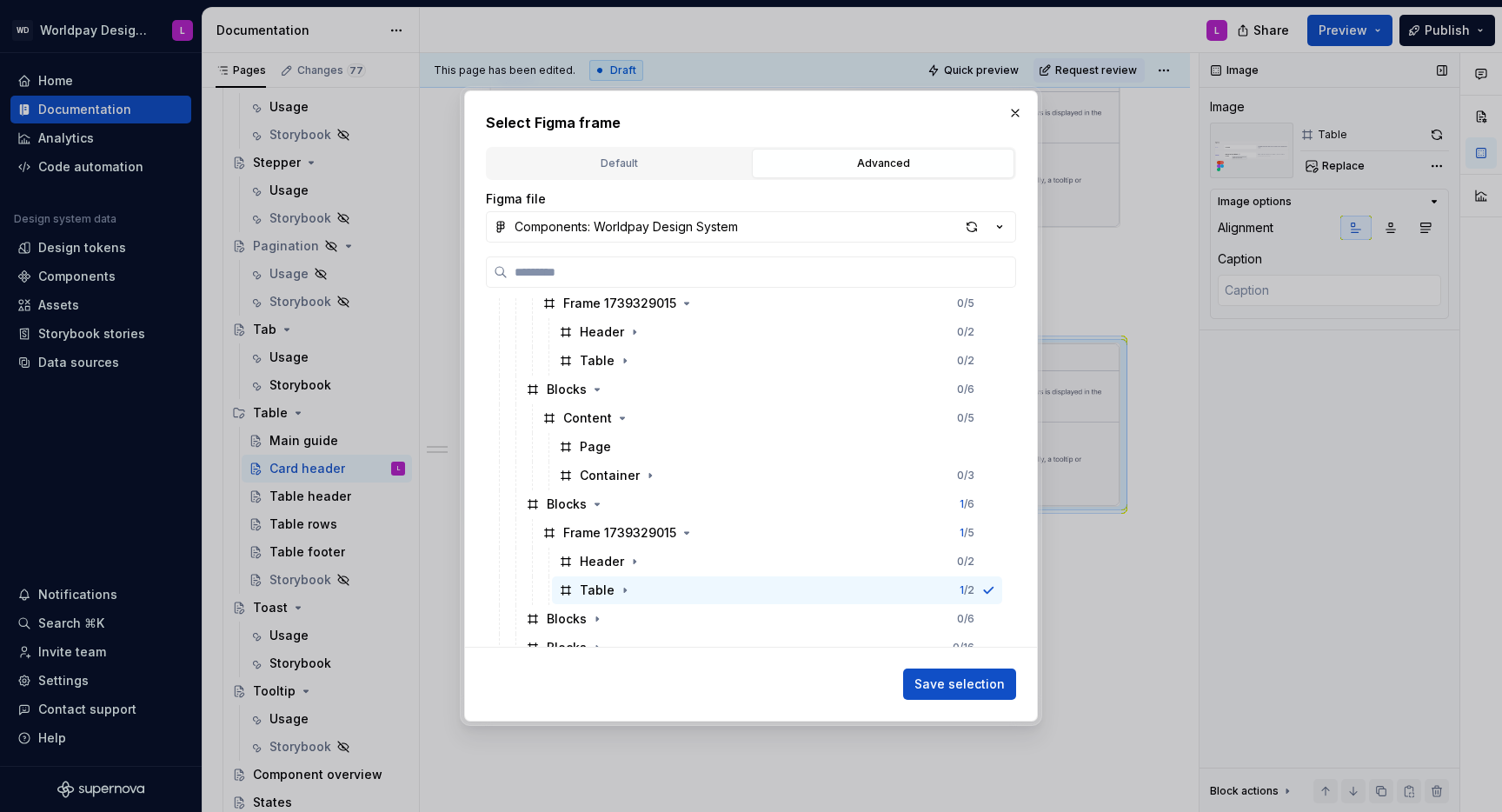
drag, startPoint x: 951, startPoint y: 676, endPoint x: 1265, endPoint y: 578, distance: 328.9
click at [960, 673] on button "Save selection" at bounding box center [959, 683] width 113 height 31
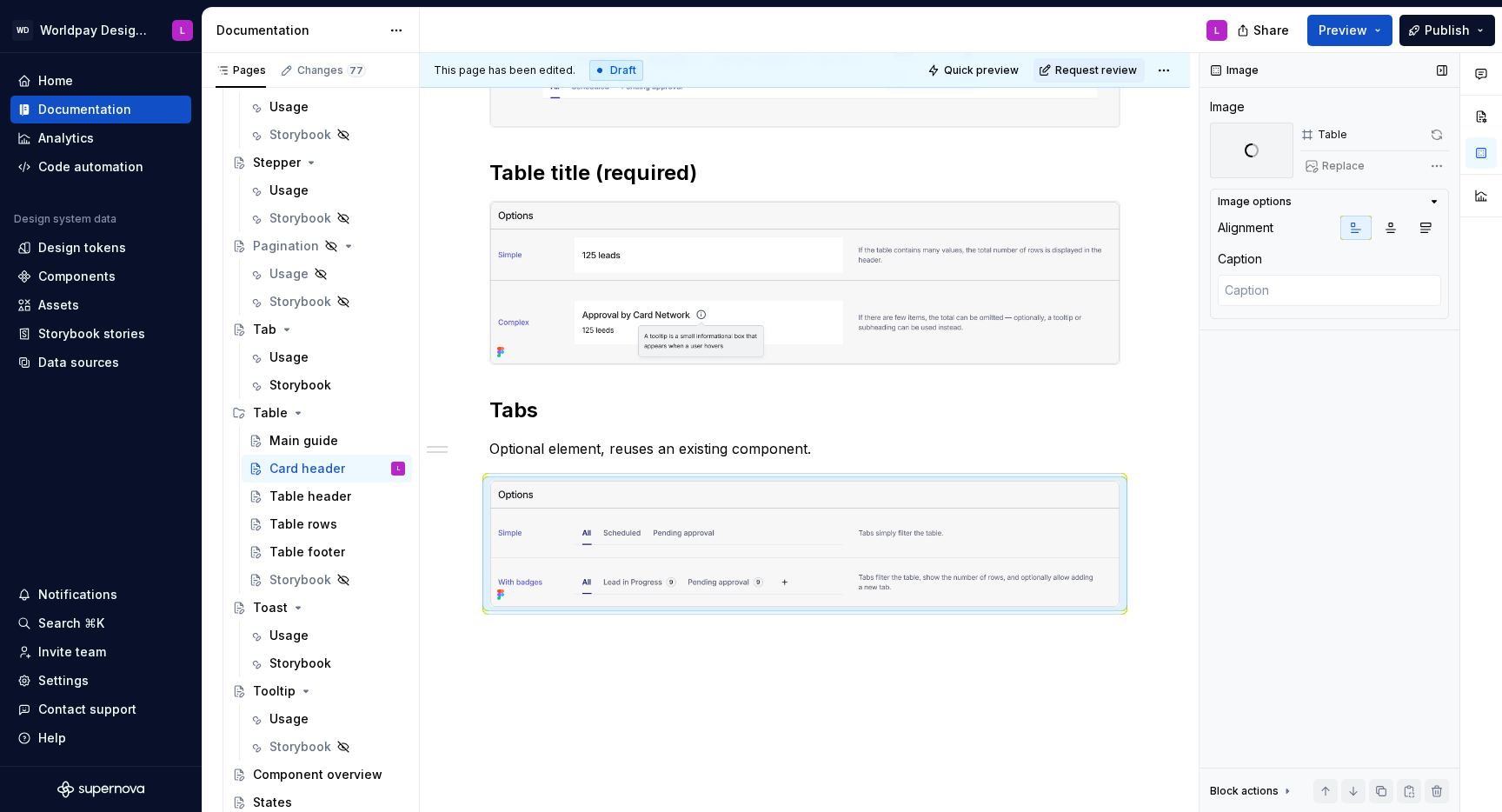
scroll to position [1014, 0]
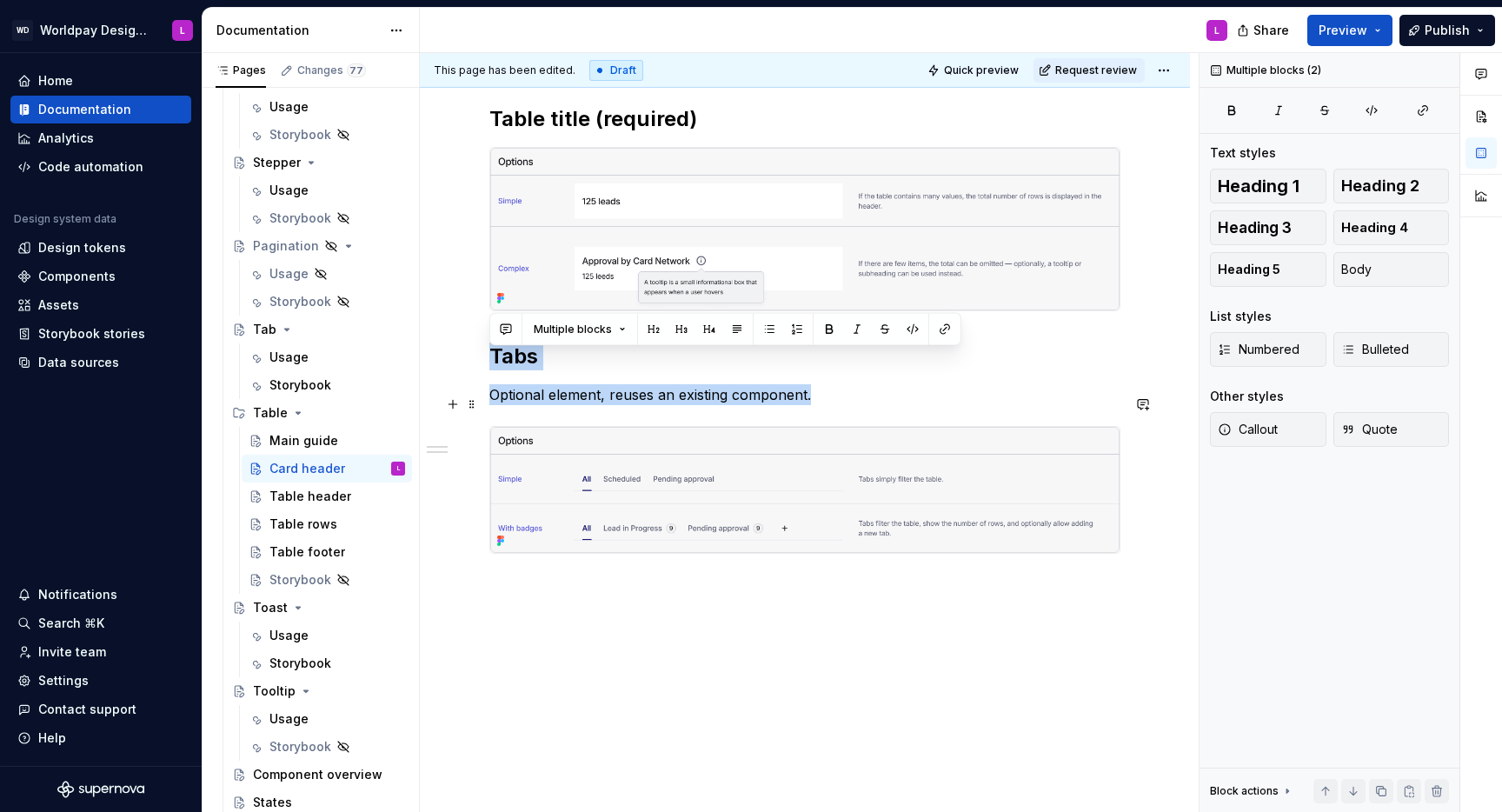
drag, startPoint x: 494, startPoint y: 365, endPoint x: 828, endPoint y: 402, distance: 336.0
copy div "Tabs Optional element, reuses an existing component."
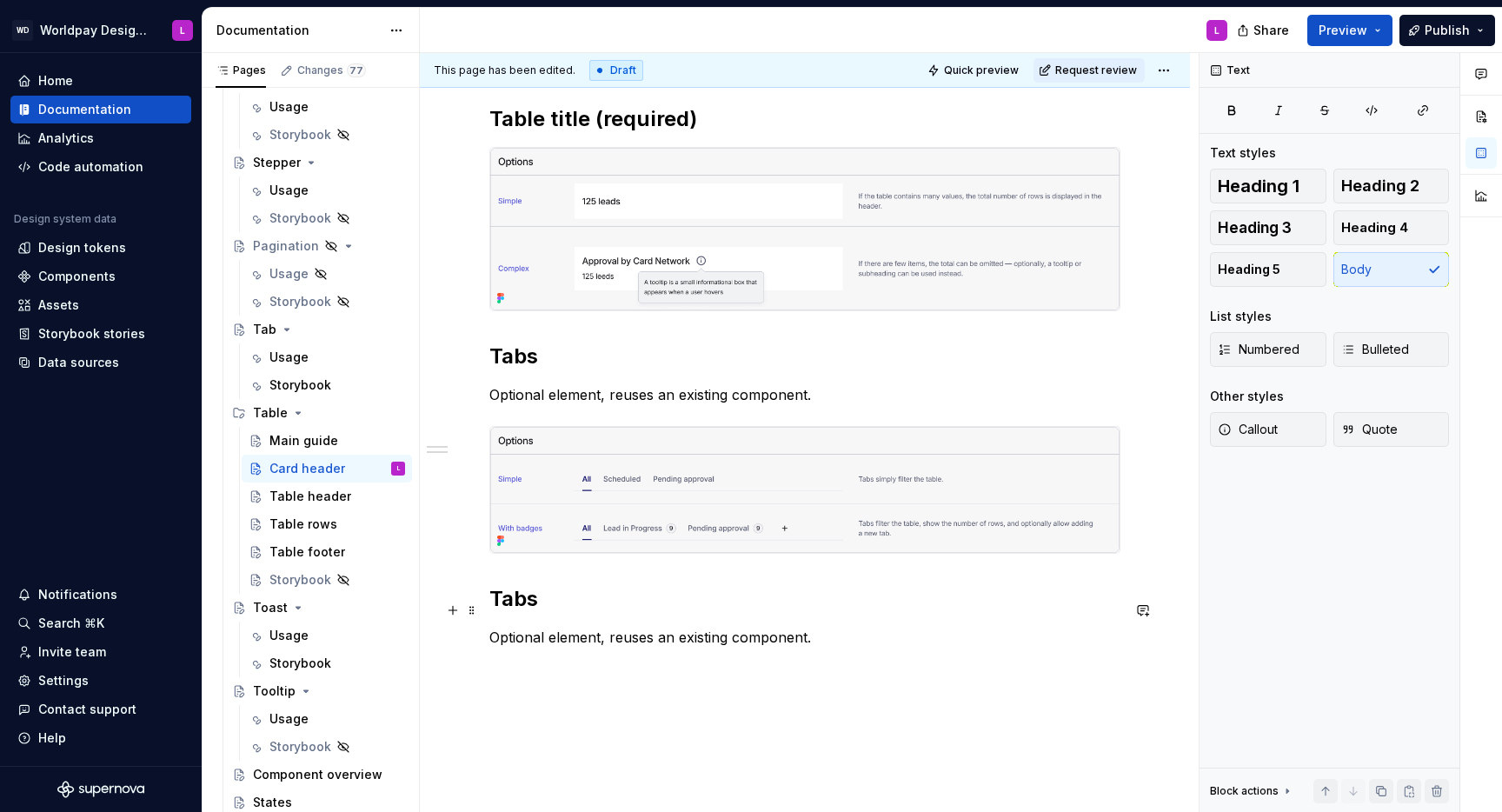
click at [520, 609] on h2 "Tabs" at bounding box center [804, 599] width 631 height 28
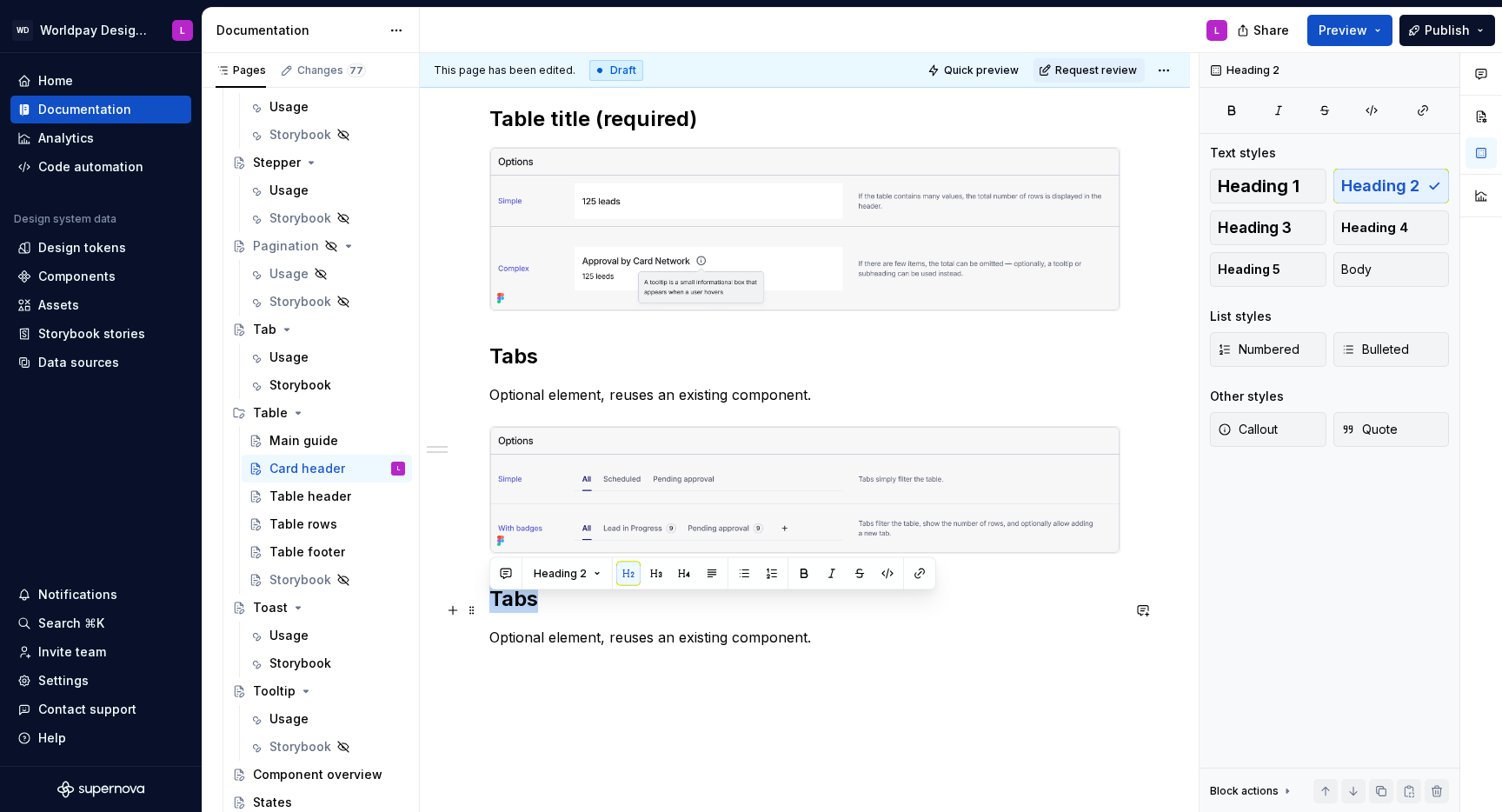
click at [520, 609] on h2 "Tabs" at bounding box center [804, 599] width 631 height 28
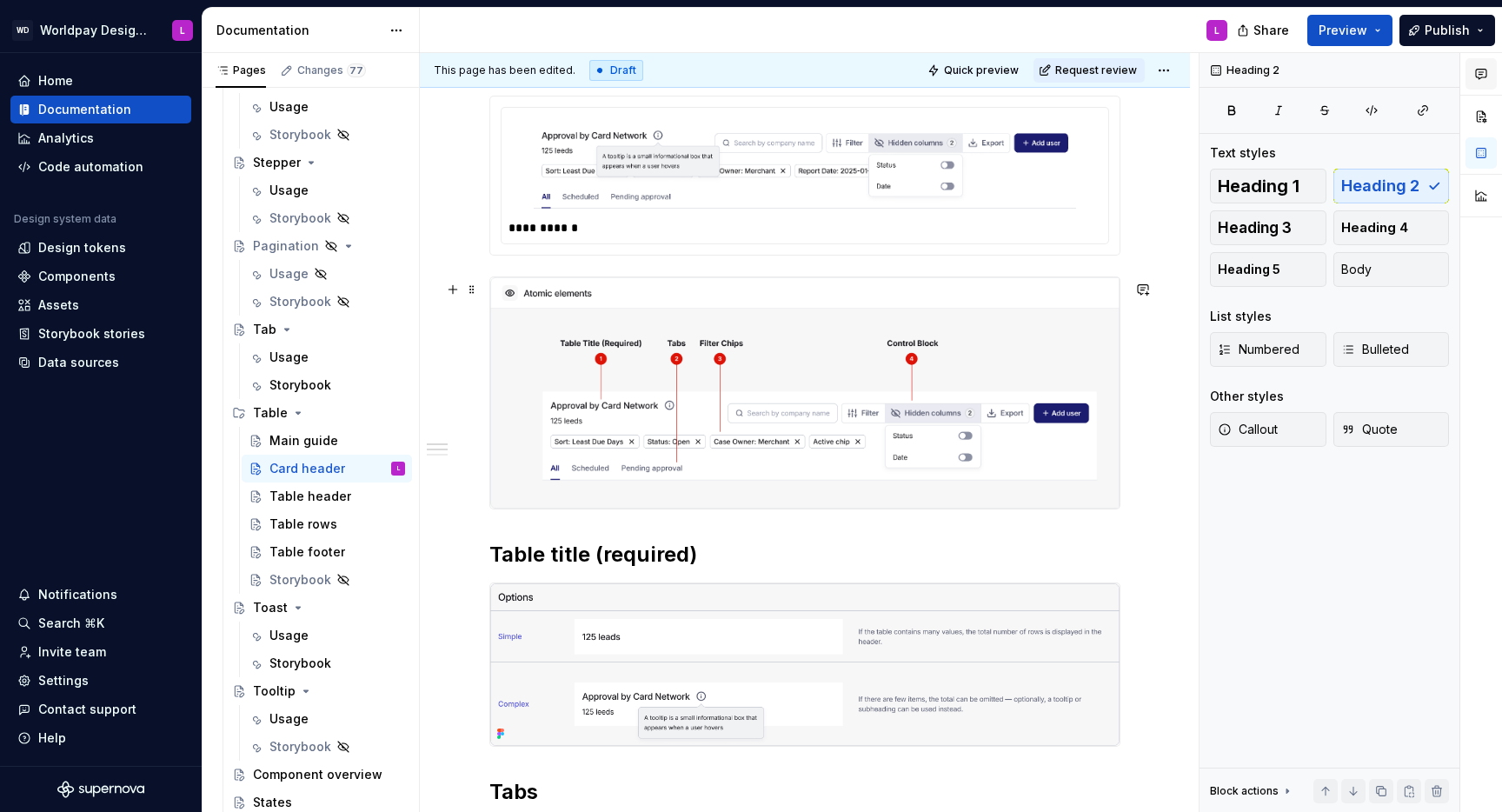
scroll to position [585, 0]
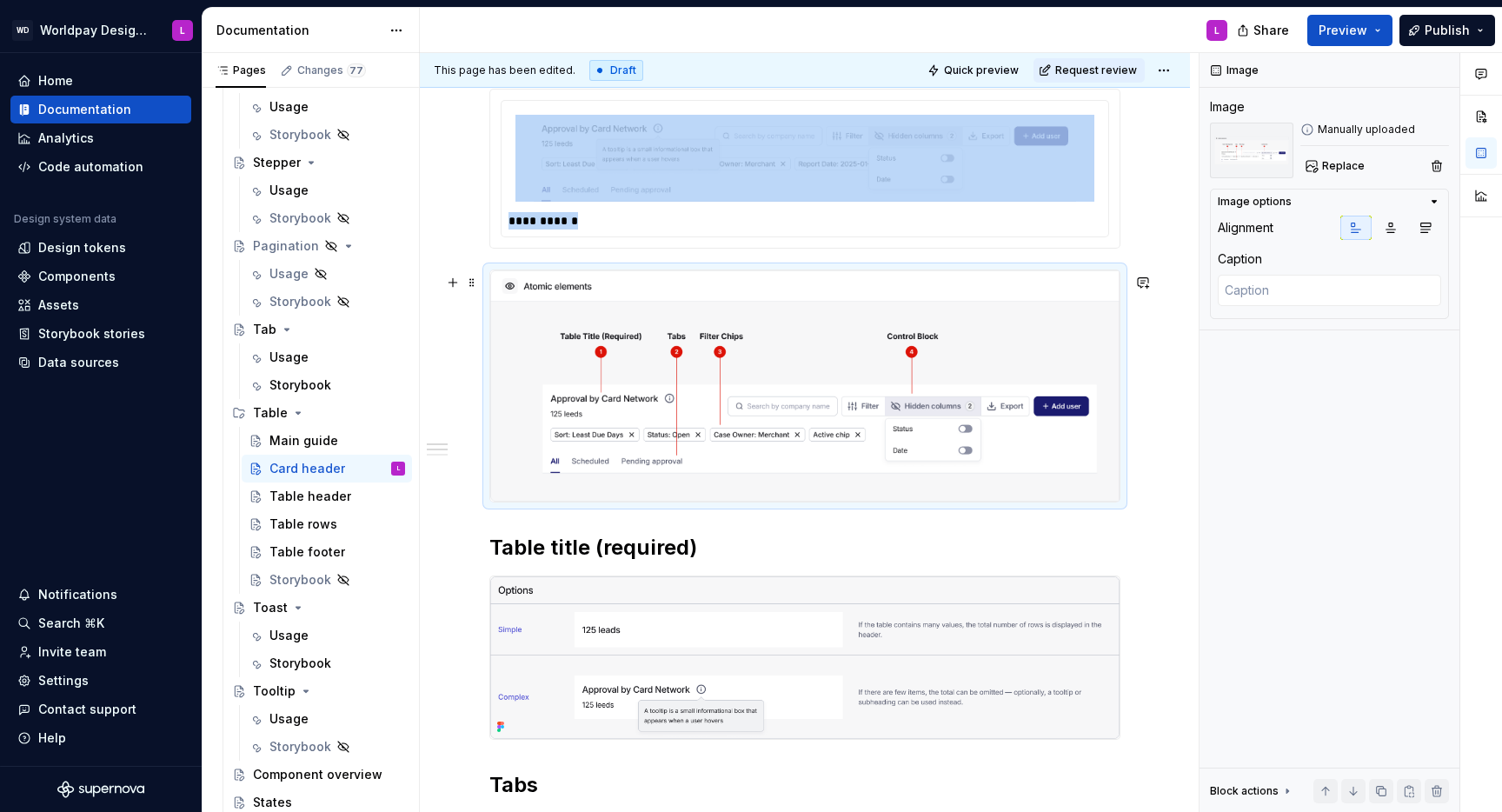
click at [905, 443] on img at bounding box center [804, 386] width 630 height 231
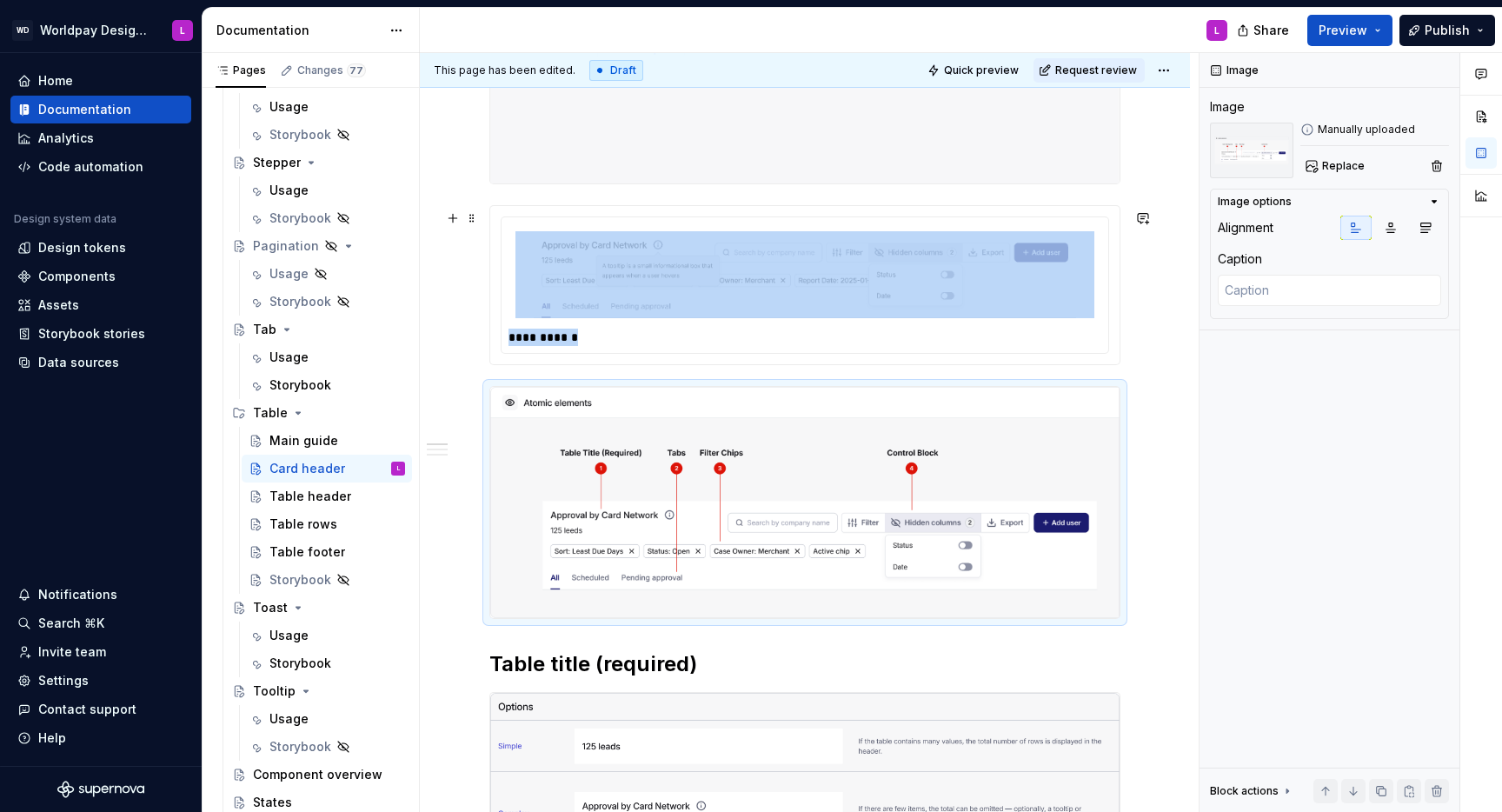
scroll to position [462, 0]
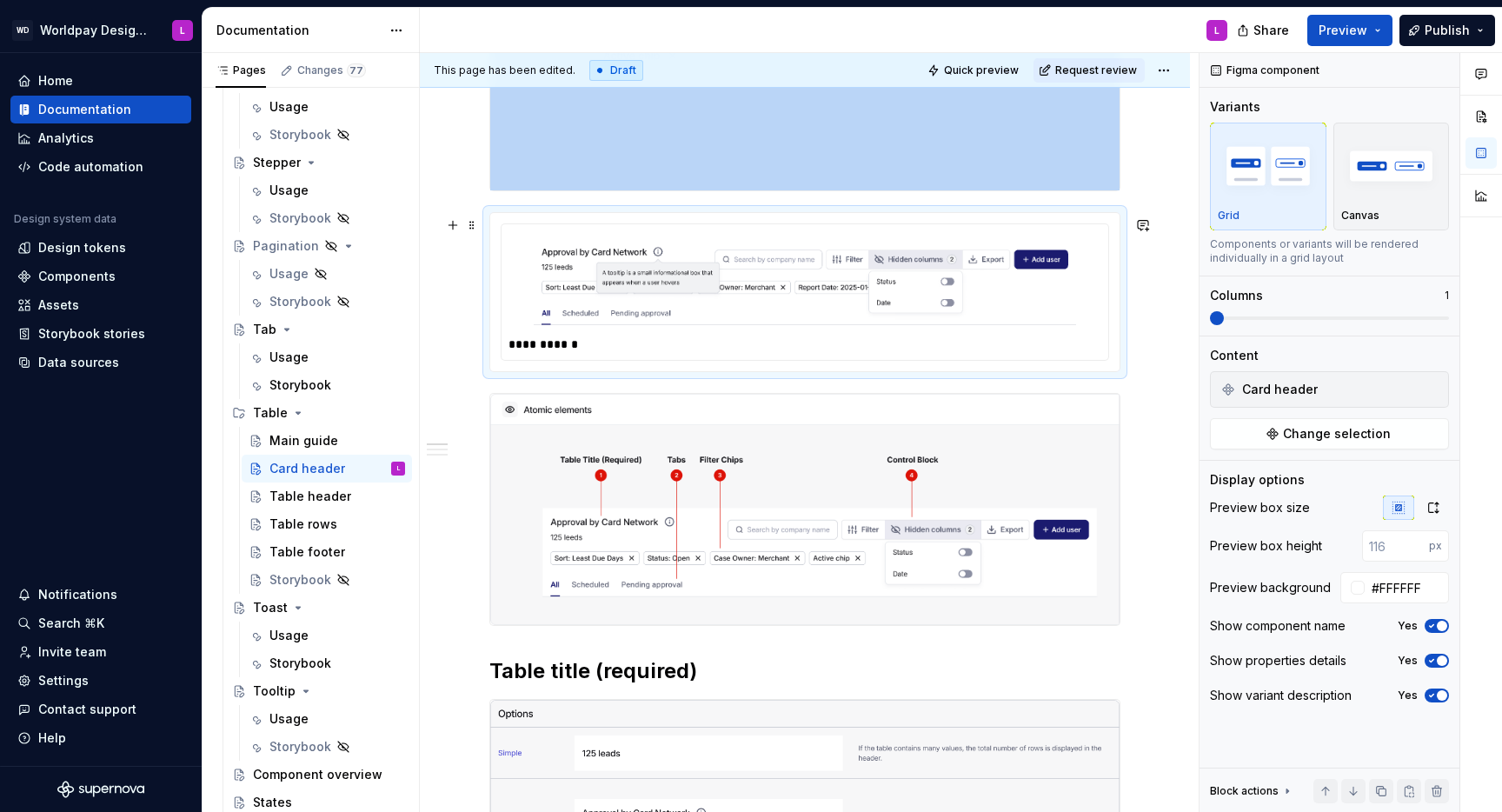
click at [865, 308] on img at bounding box center [805, 281] width 579 height 87
click at [1327, 434] on span "Change selection" at bounding box center [1337, 433] width 108 height 17
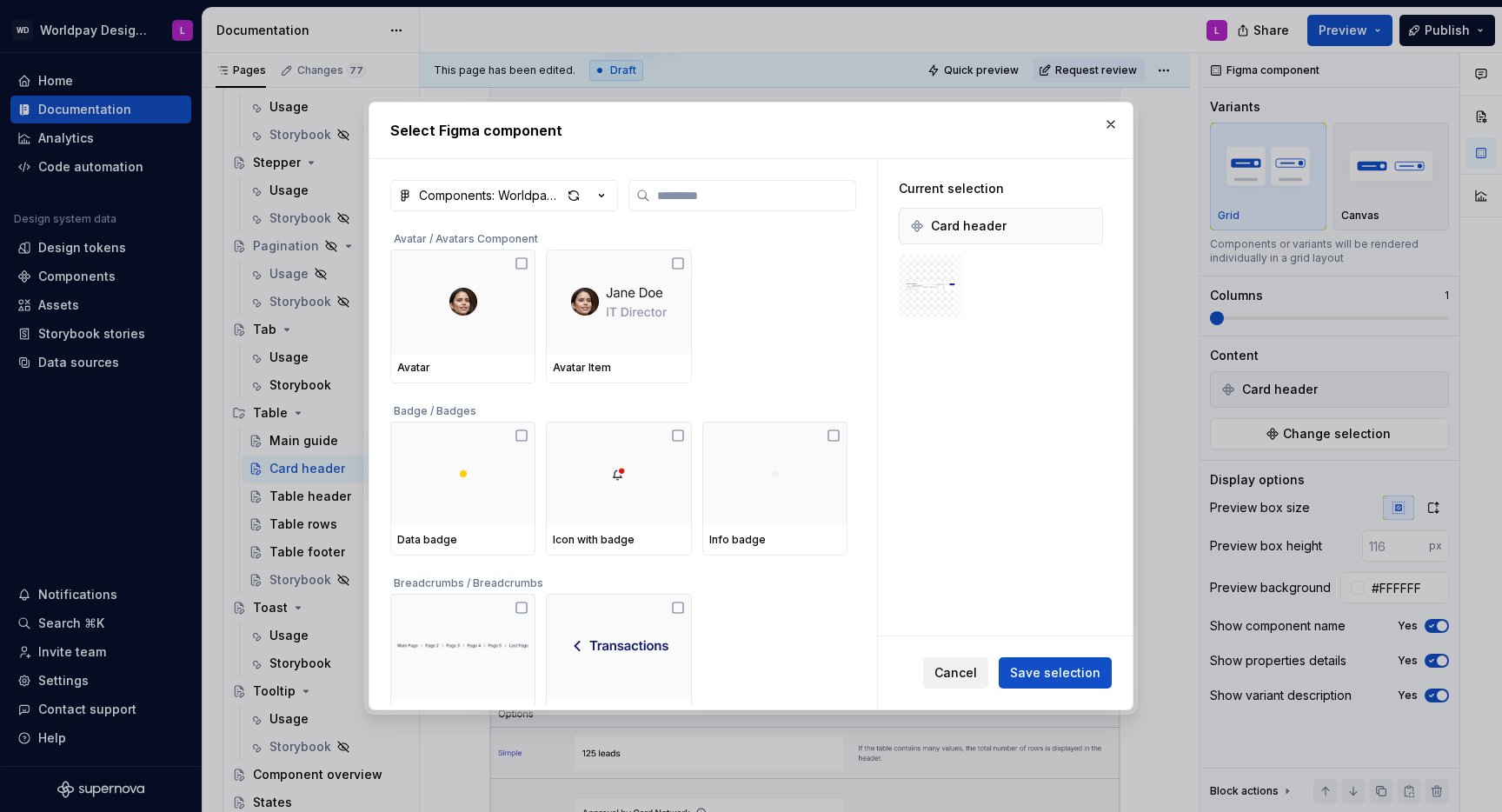
click at [965, 675] on span "Cancel" at bounding box center [955, 672] width 43 height 17
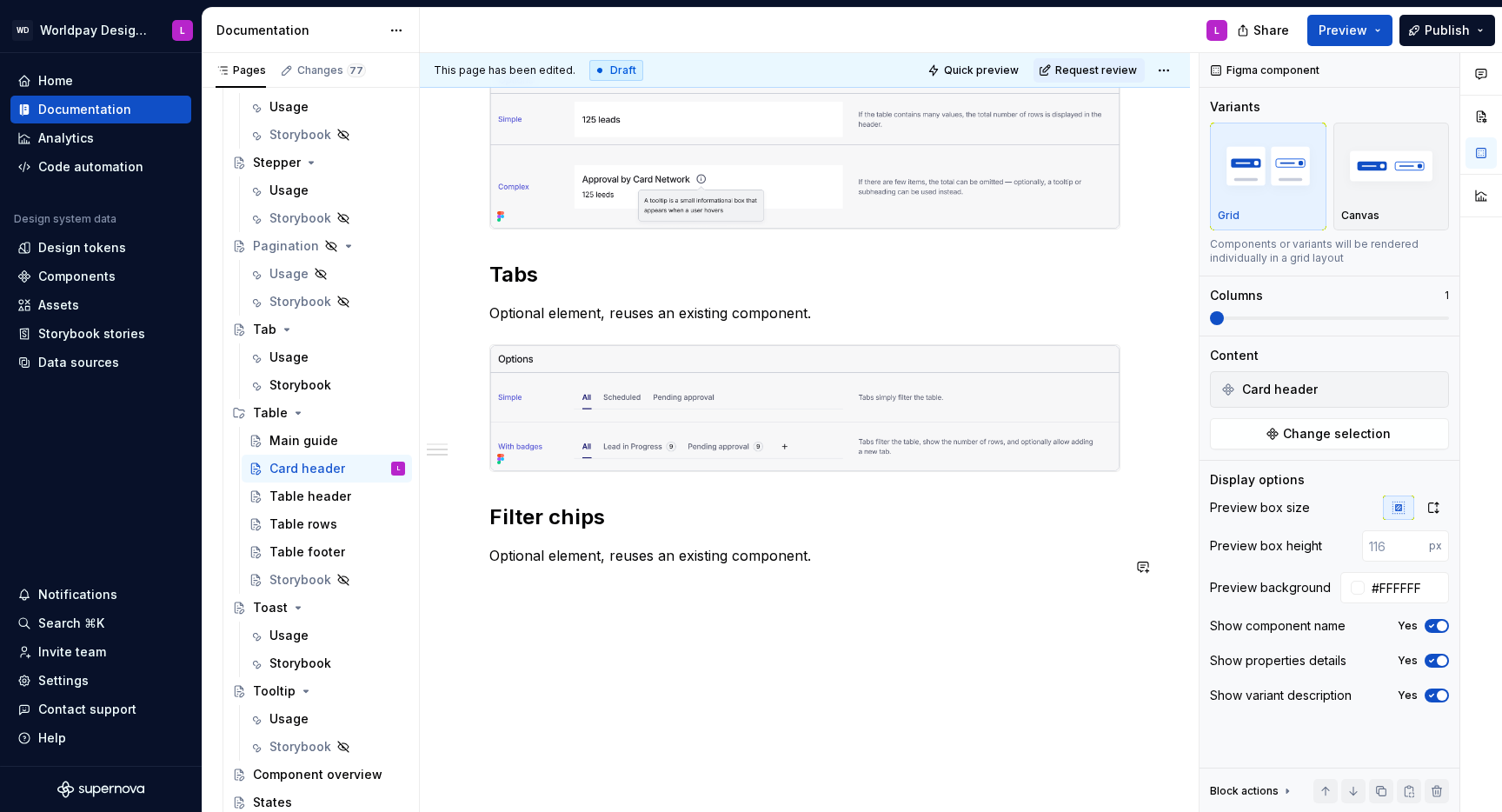
scroll to position [1123, 0]
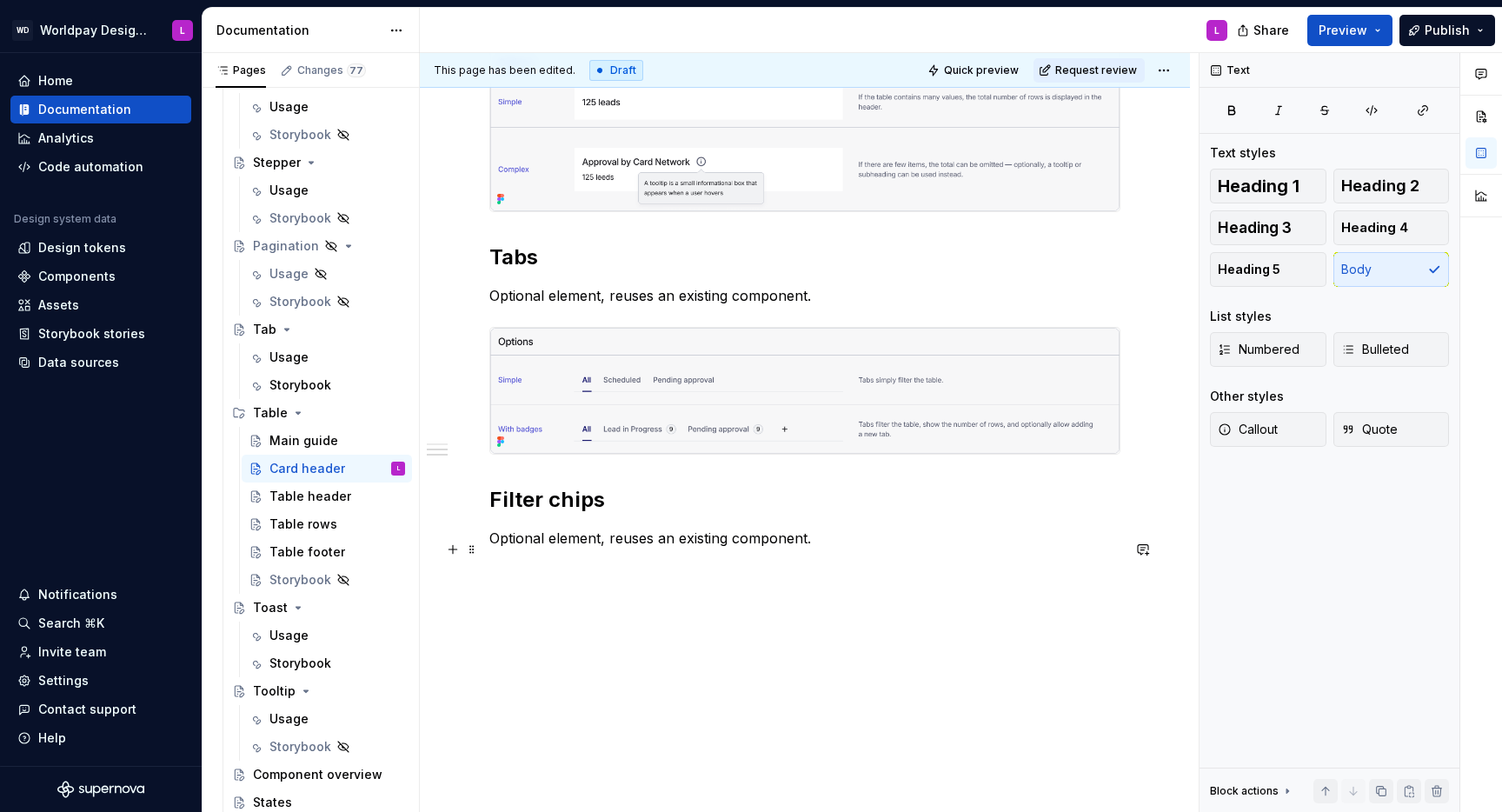
click at [593, 536] on p "Optional element, reuses an existing component." at bounding box center [804, 538] width 631 height 21
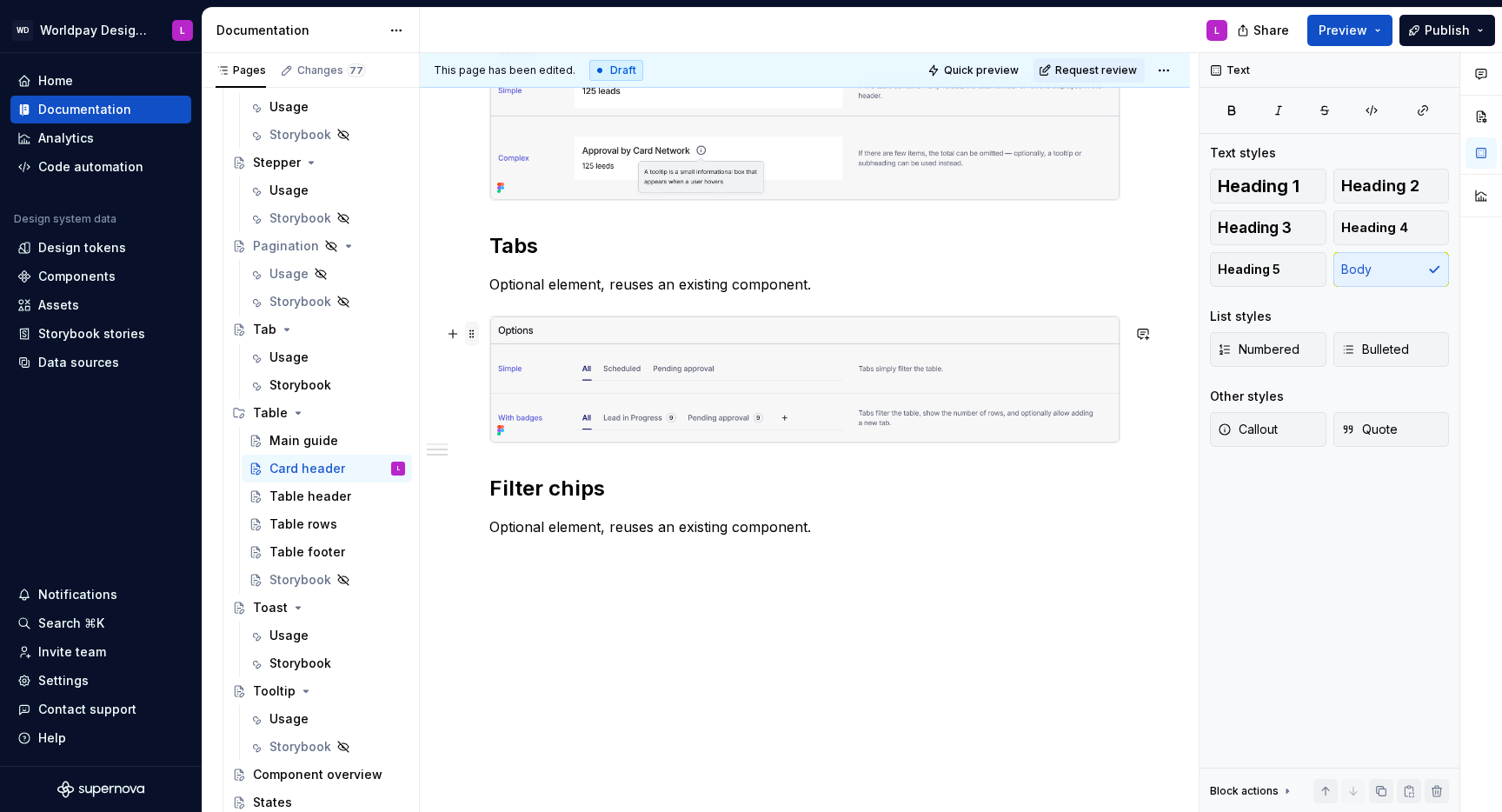
click at [475, 334] on span at bounding box center [472, 333] width 14 height 24
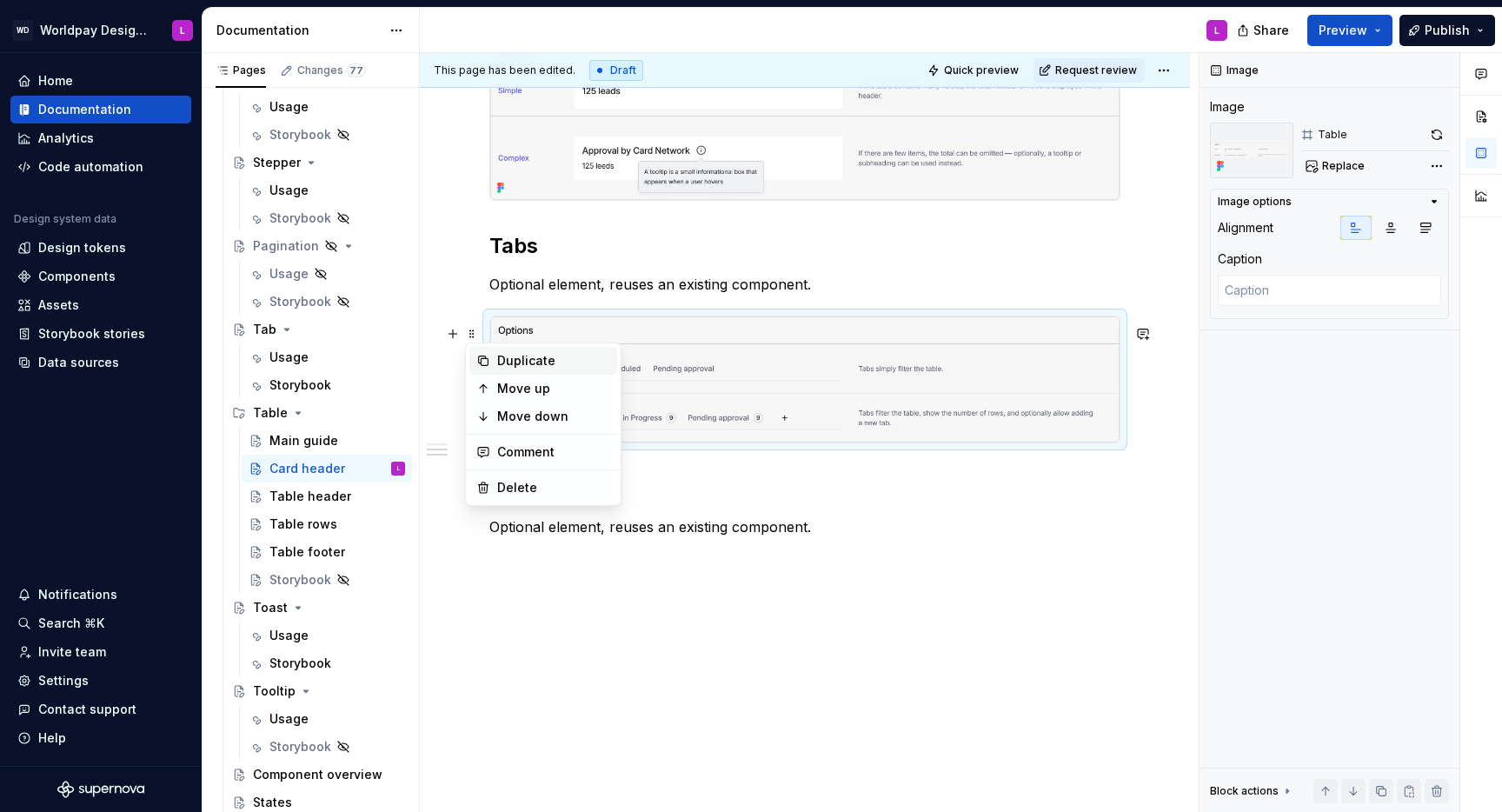
click at [506, 355] on div "Duplicate" at bounding box center [553, 360] width 113 height 17
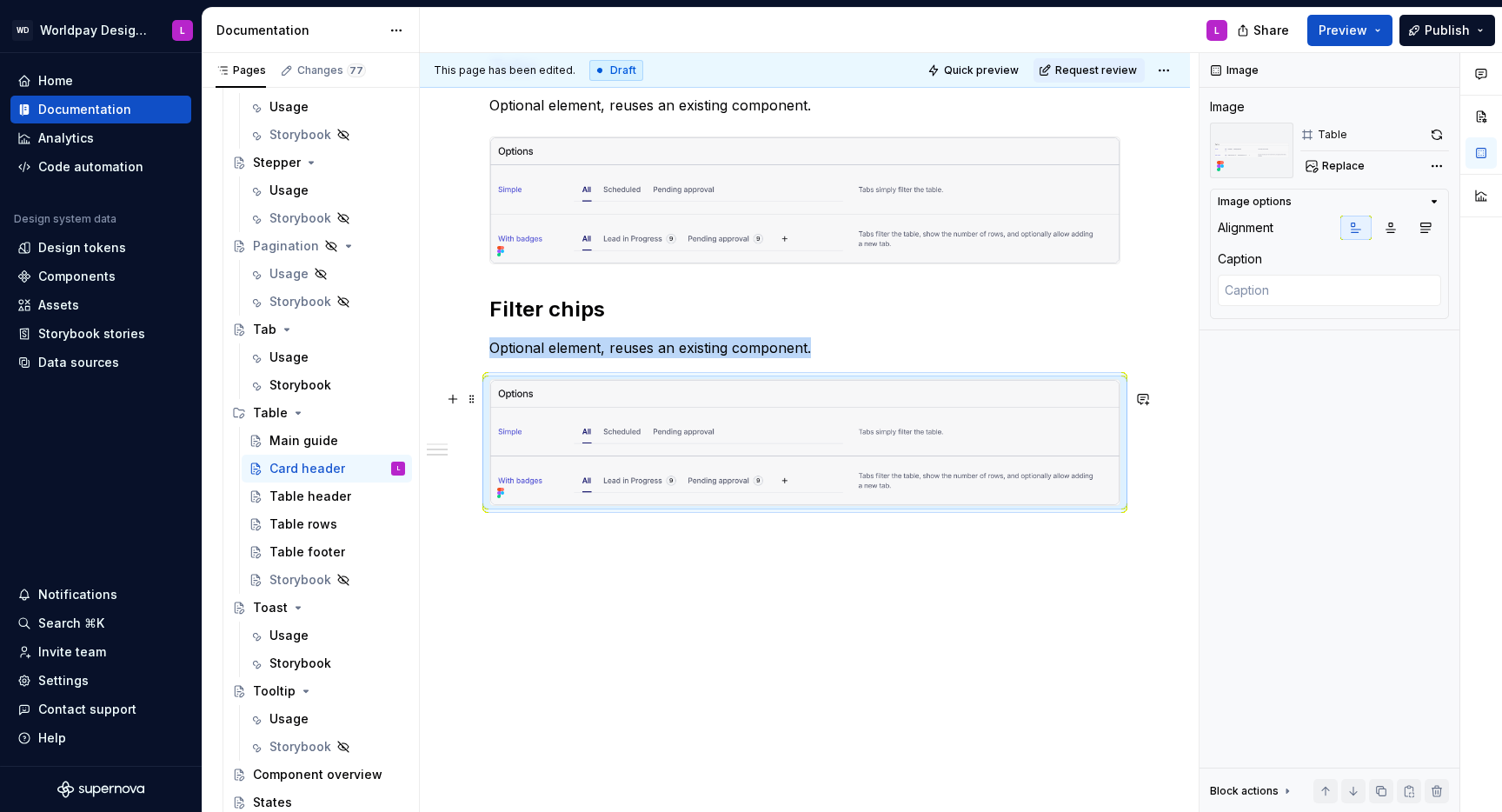
scroll to position [1316, 0]
drag, startPoint x: 1295, startPoint y: 164, endPoint x: 1305, endPoint y: 164, distance: 10.0
click at [1296, 164] on div "Table Replace" at bounding box center [1330, 151] width 240 height 56
click at [1318, 165] on button "Replace" at bounding box center [1336, 166] width 72 height 24
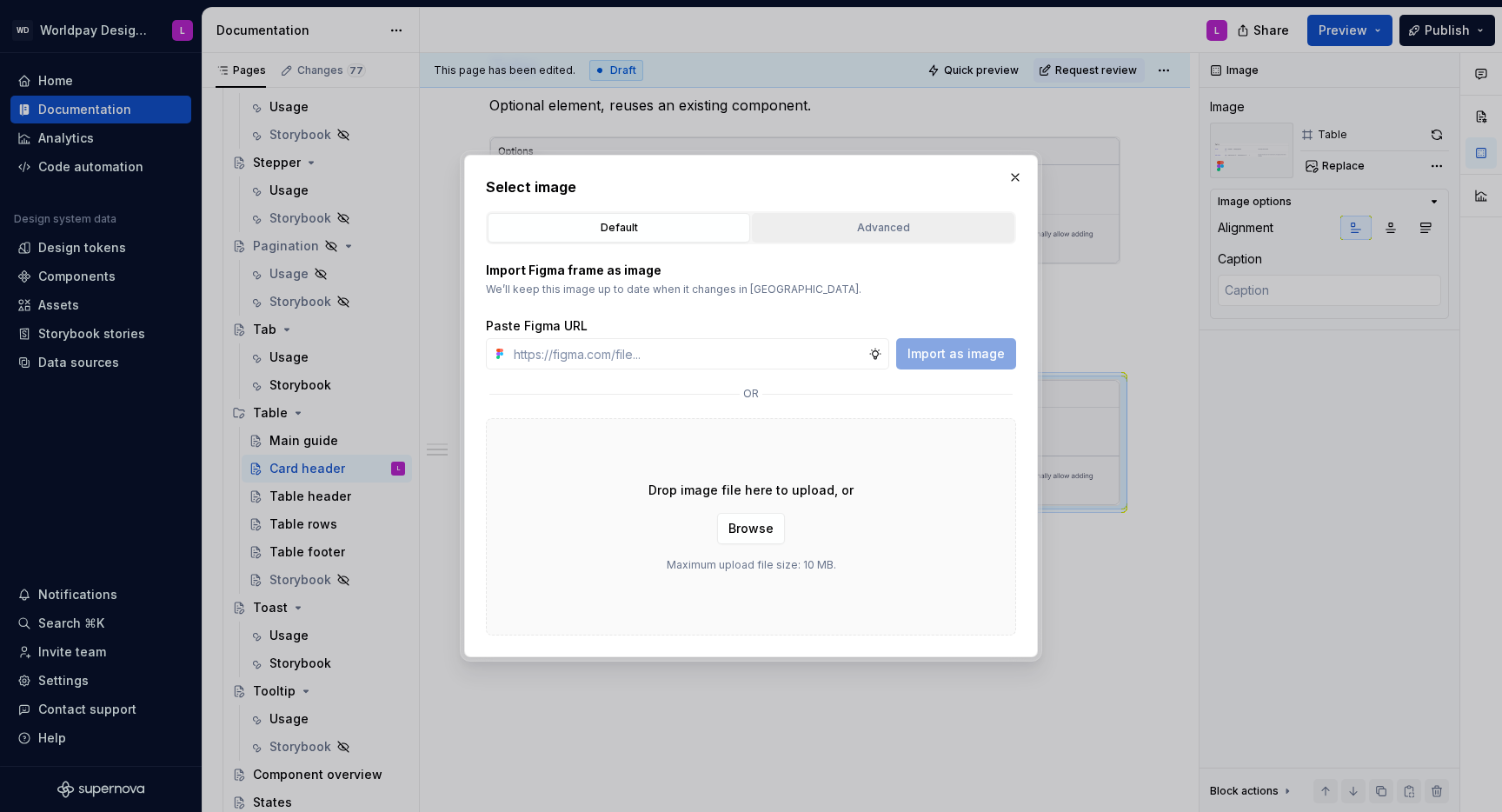
click at [875, 233] on div "Advanced" at bounding box center [883, 227] width 250 height 17
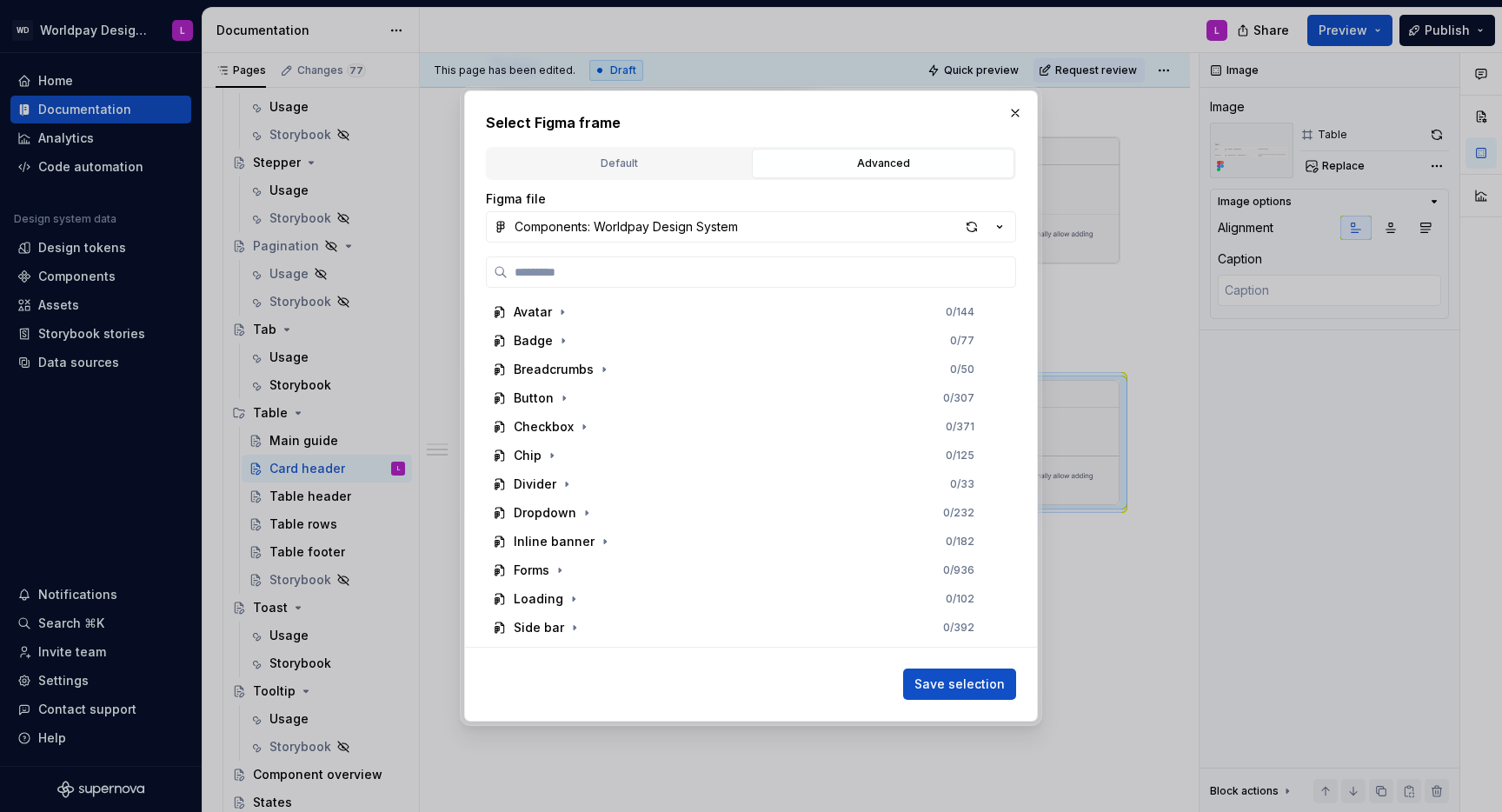
click at [652, 167] on div "Default" at bounding box center [619, 163] width 250 height 17
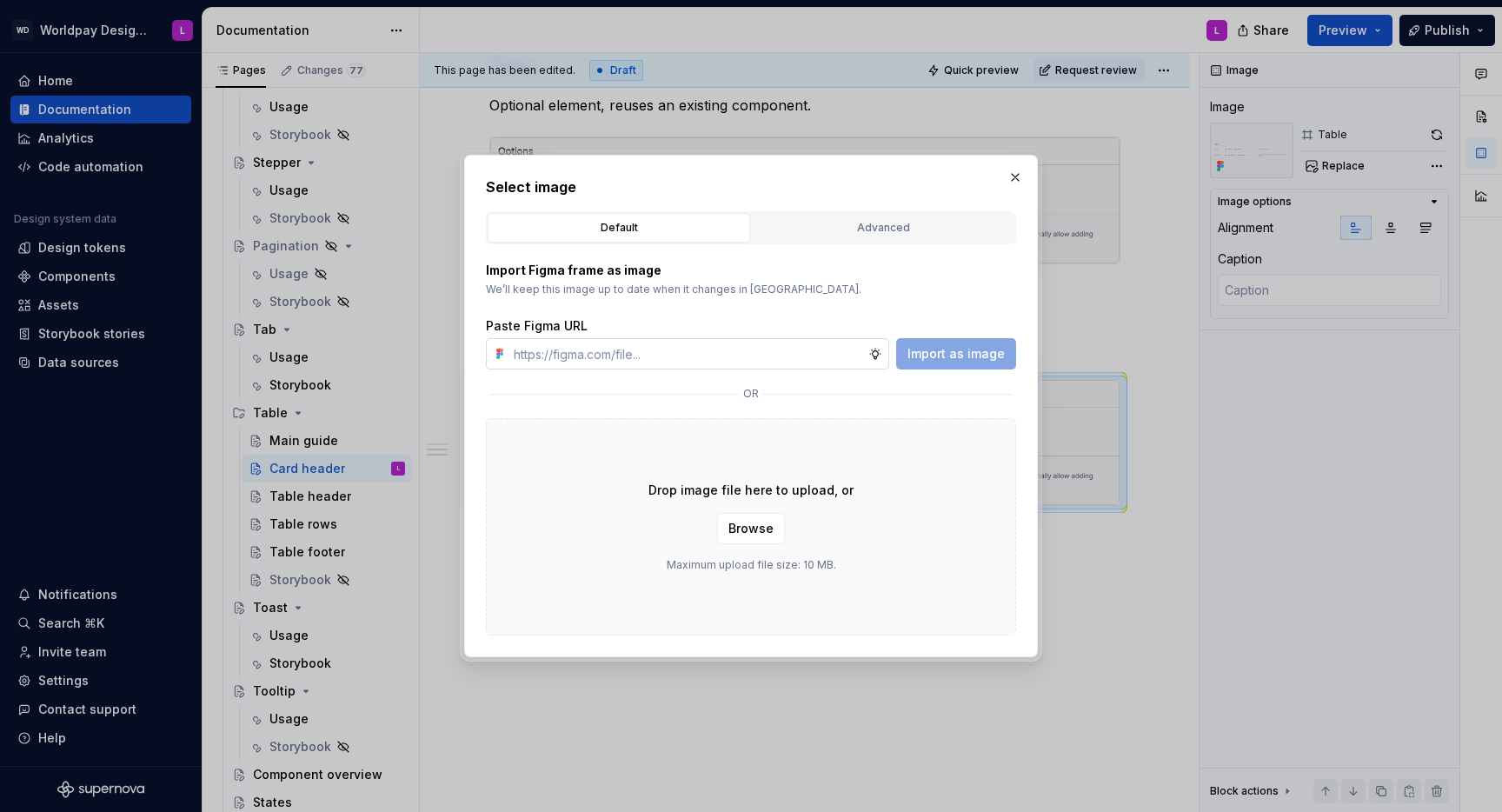
click at [651, 358] on input "text" at bounding box center [688, 353] width 361 height 31
click at [863, 298] on div "Import Figma frame as image We’ll keep this image up to date when it changes in…" at bounding box center [751, 315] width 530 height 108
click at [747, 530] on span "Browse" at bounding box center [751, 528] width 45 height 17
click at [833, 223] on div "Advanced" at bounding box center [883, 227] width 250 height 17
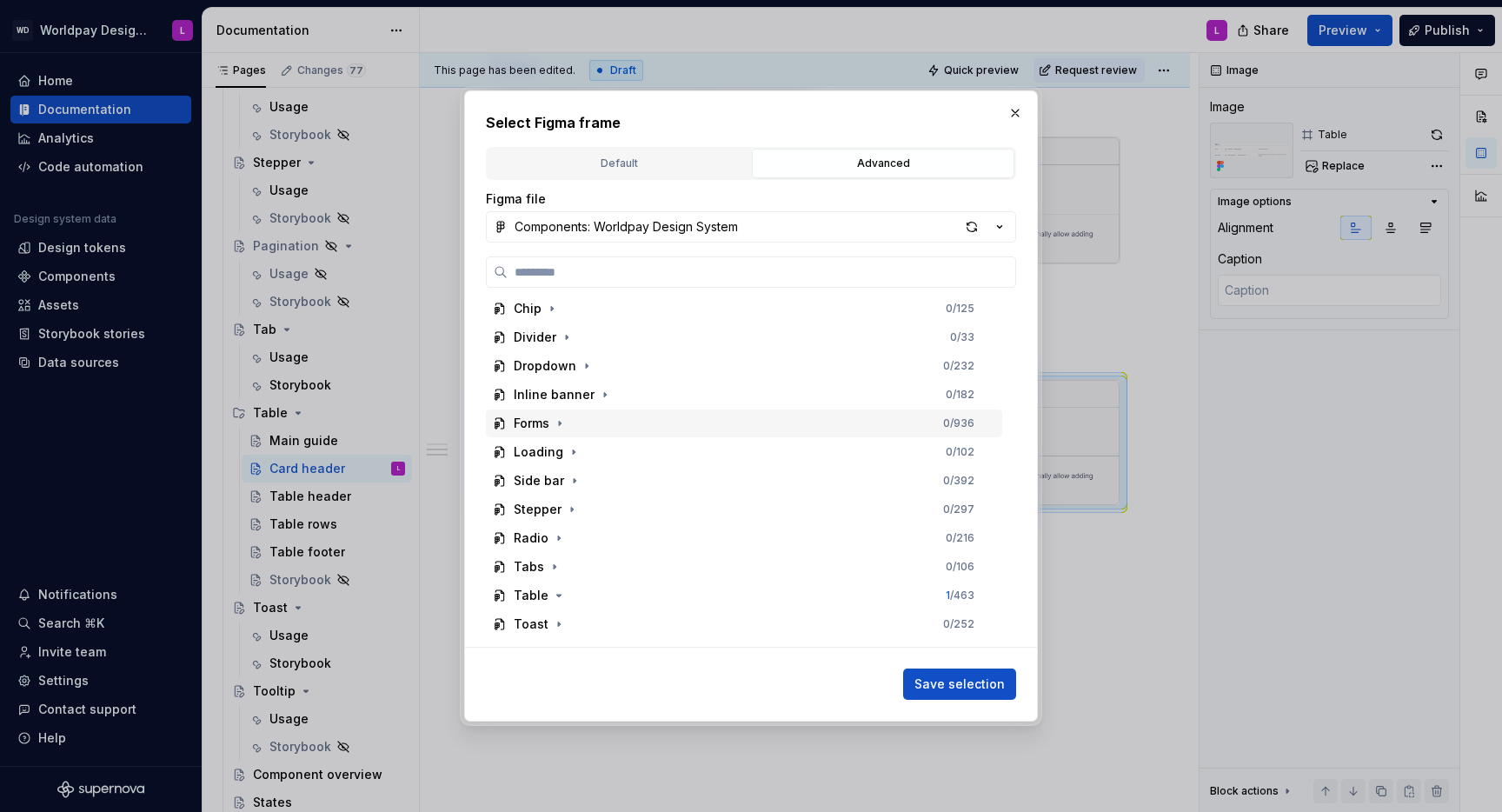
scroll to position [252, 0]
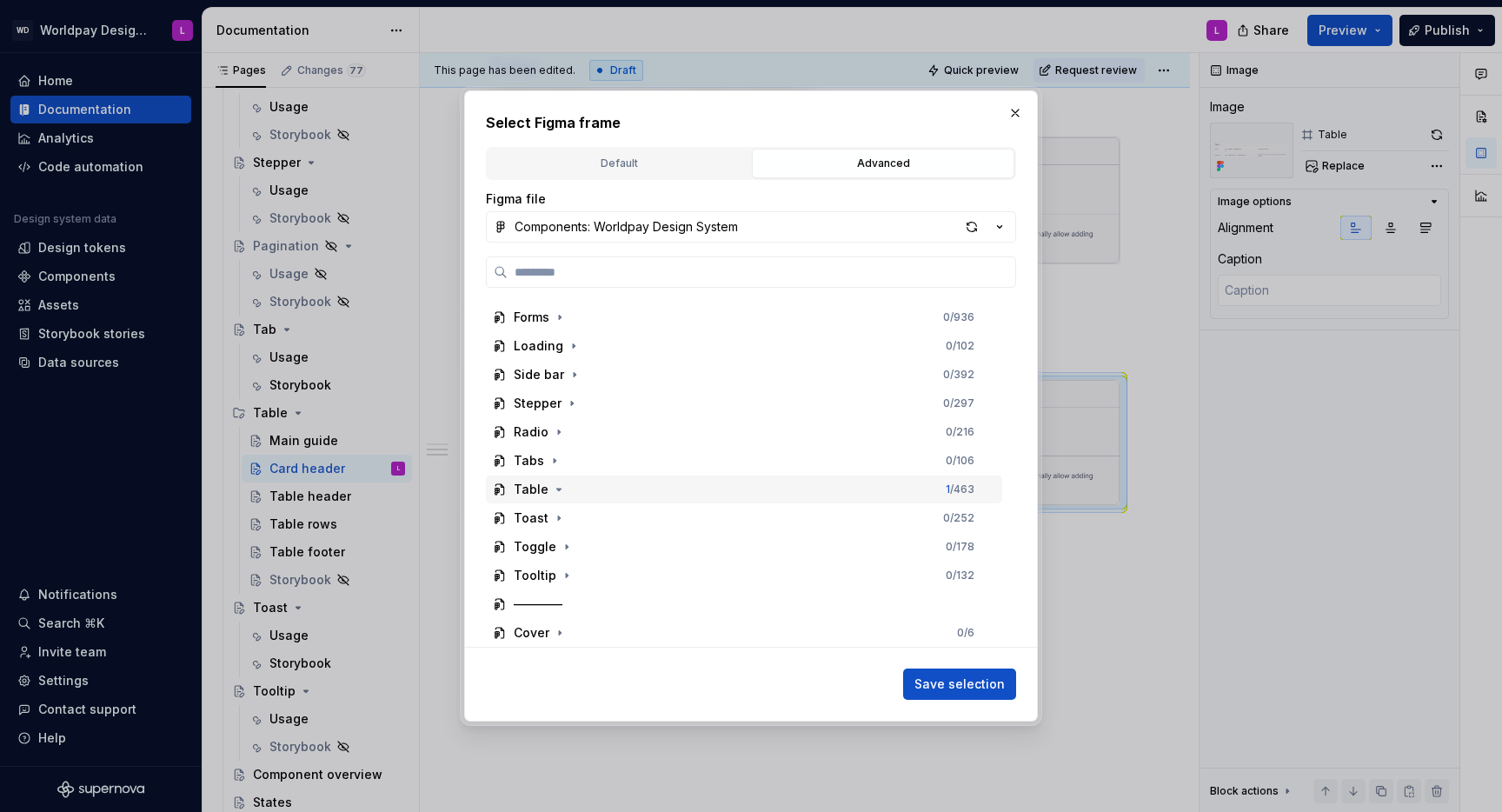
drag, startPoint x: 557, startPoint y: 491, endPoint x: 574, endPoint y: 491, distance: 17.0
click at [557, 491] on icon "button" at bounding box center [559, 489] width 14 height 14
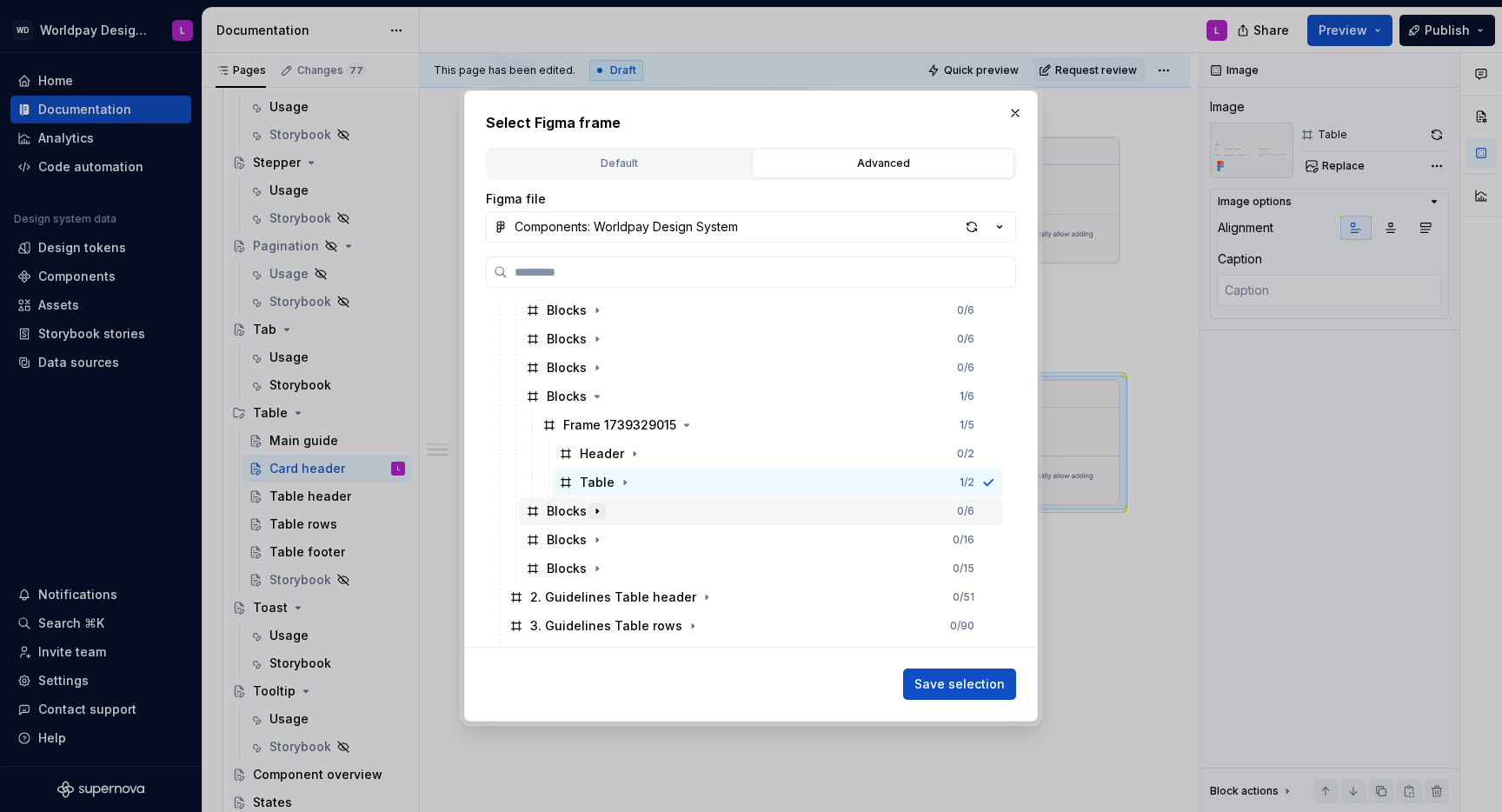
click at [600, 509] on icon "button" at bounding box center [597, 511] width 14 height 14
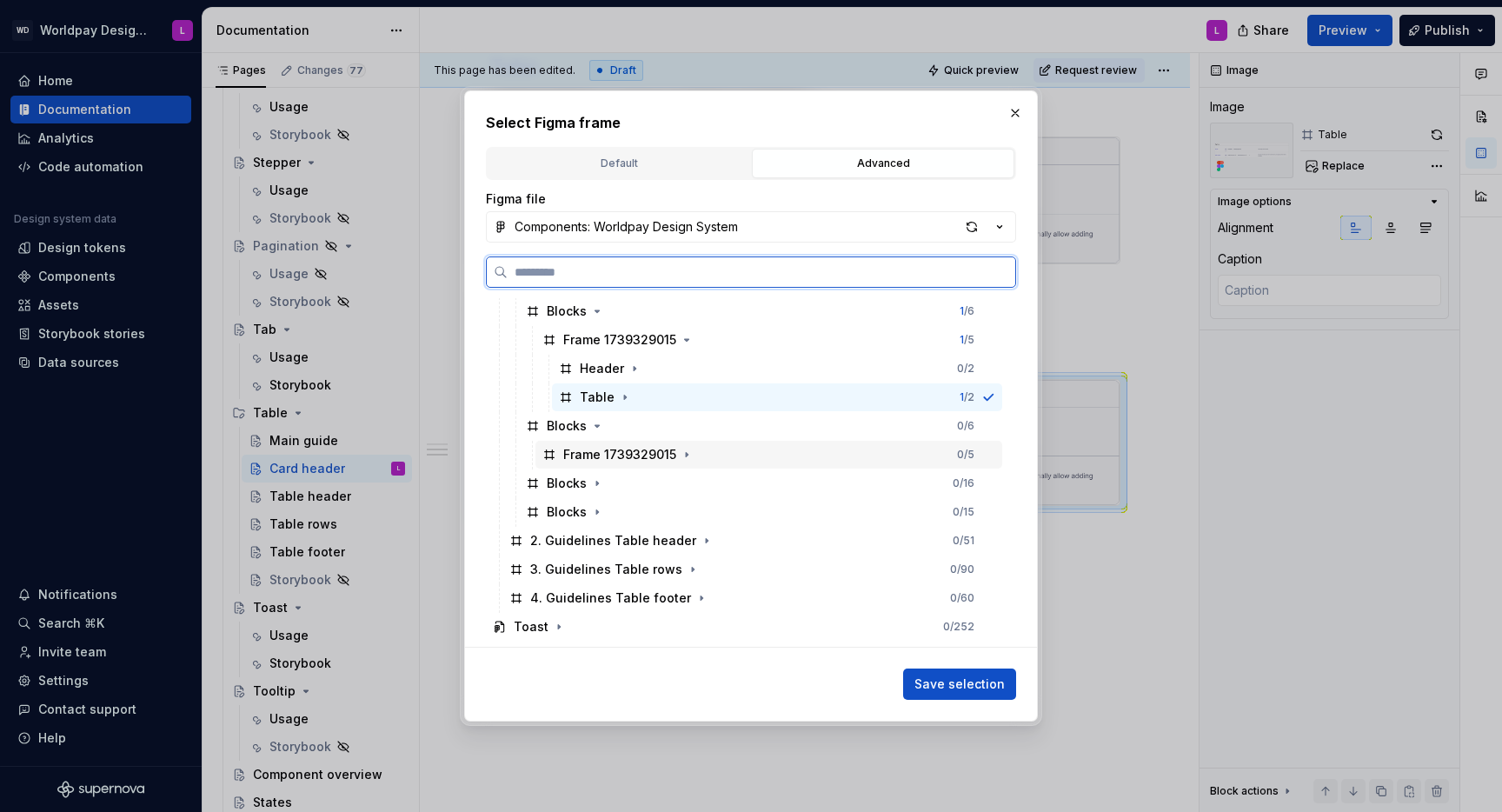
scroll to position [758, 0]
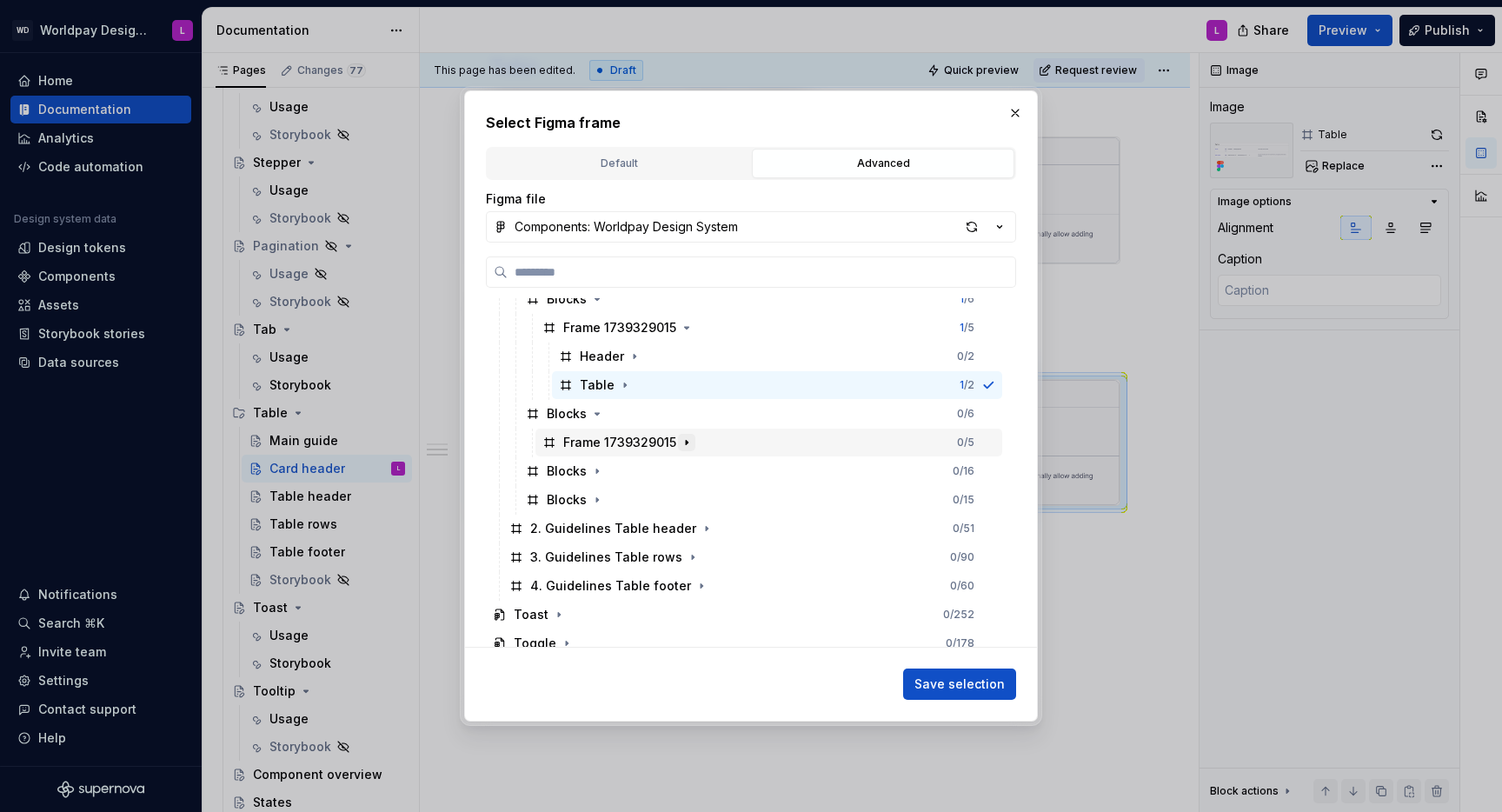
click at [687, 438] on icon "button" at bounding box center [687, 442] width 14 height 14
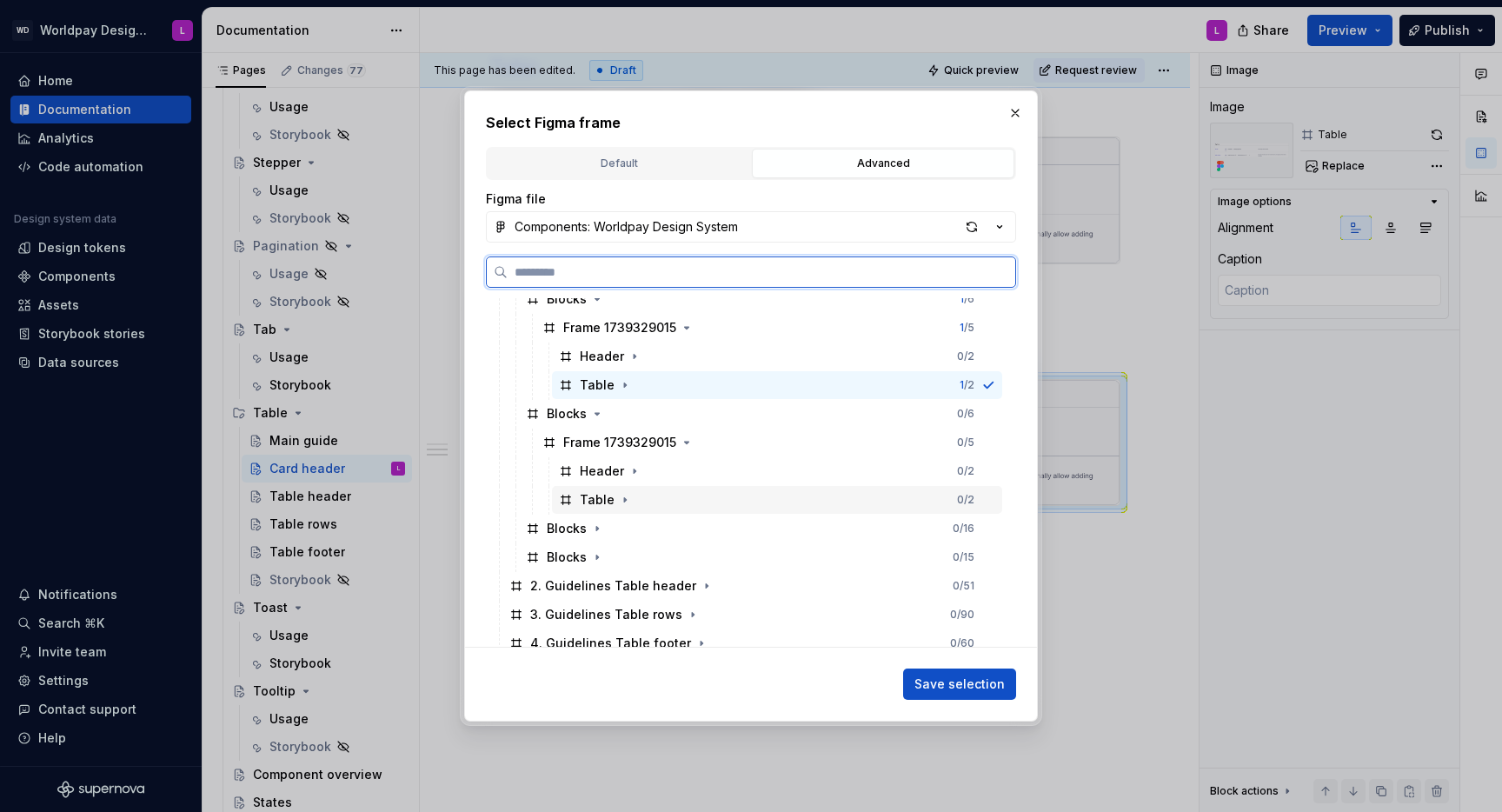
drag, startPoint x: 587, startPoint y: 499, endPoint x: 685, endPoint y: 523, distance: 100.9
click at [587, 499] on div "Table" at bounding box center [597, 499] width 35 height 17
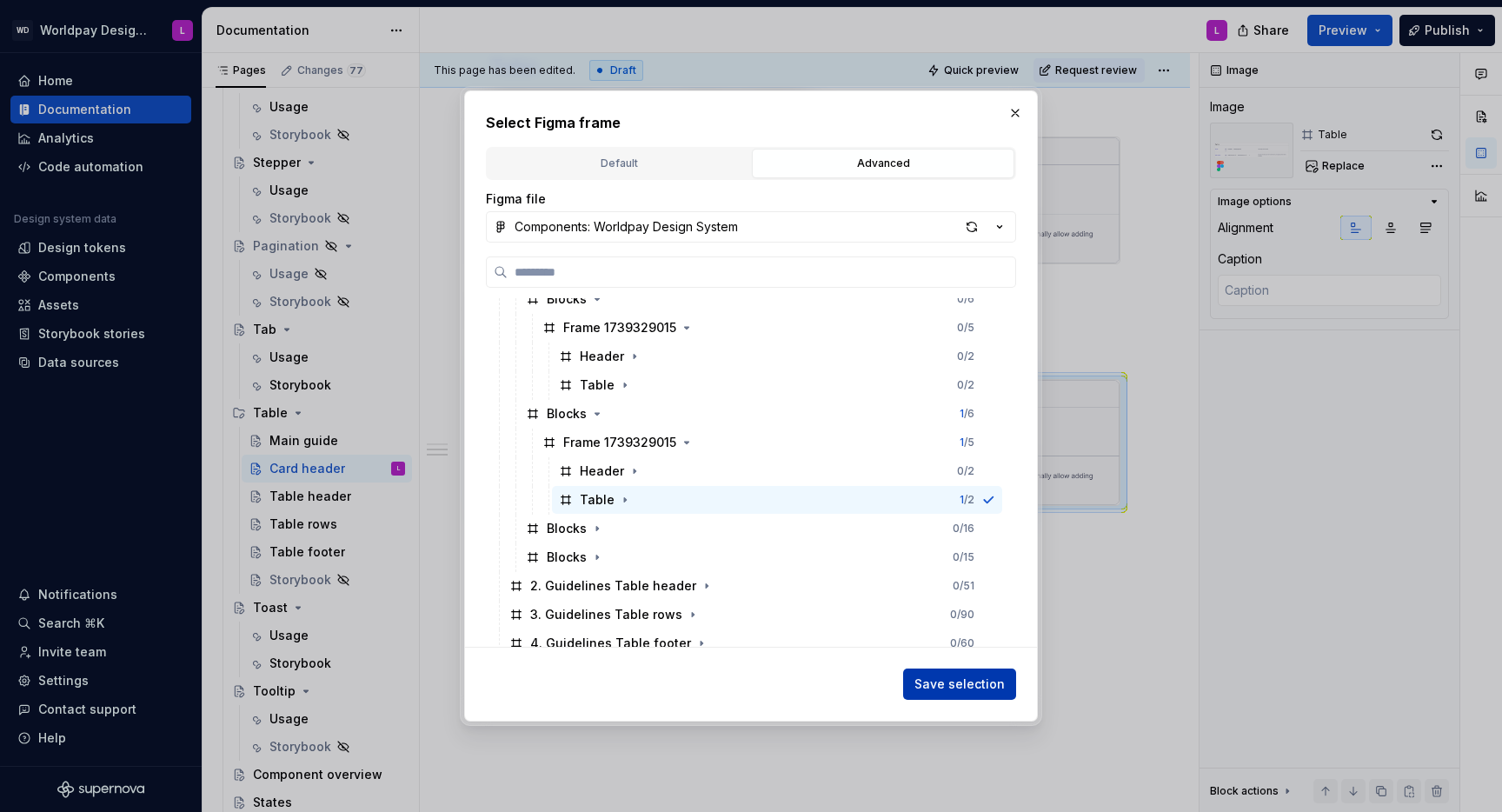
click at [934, 680] on span "Save selection" at bounding box center [959, 683] width 91 height 17
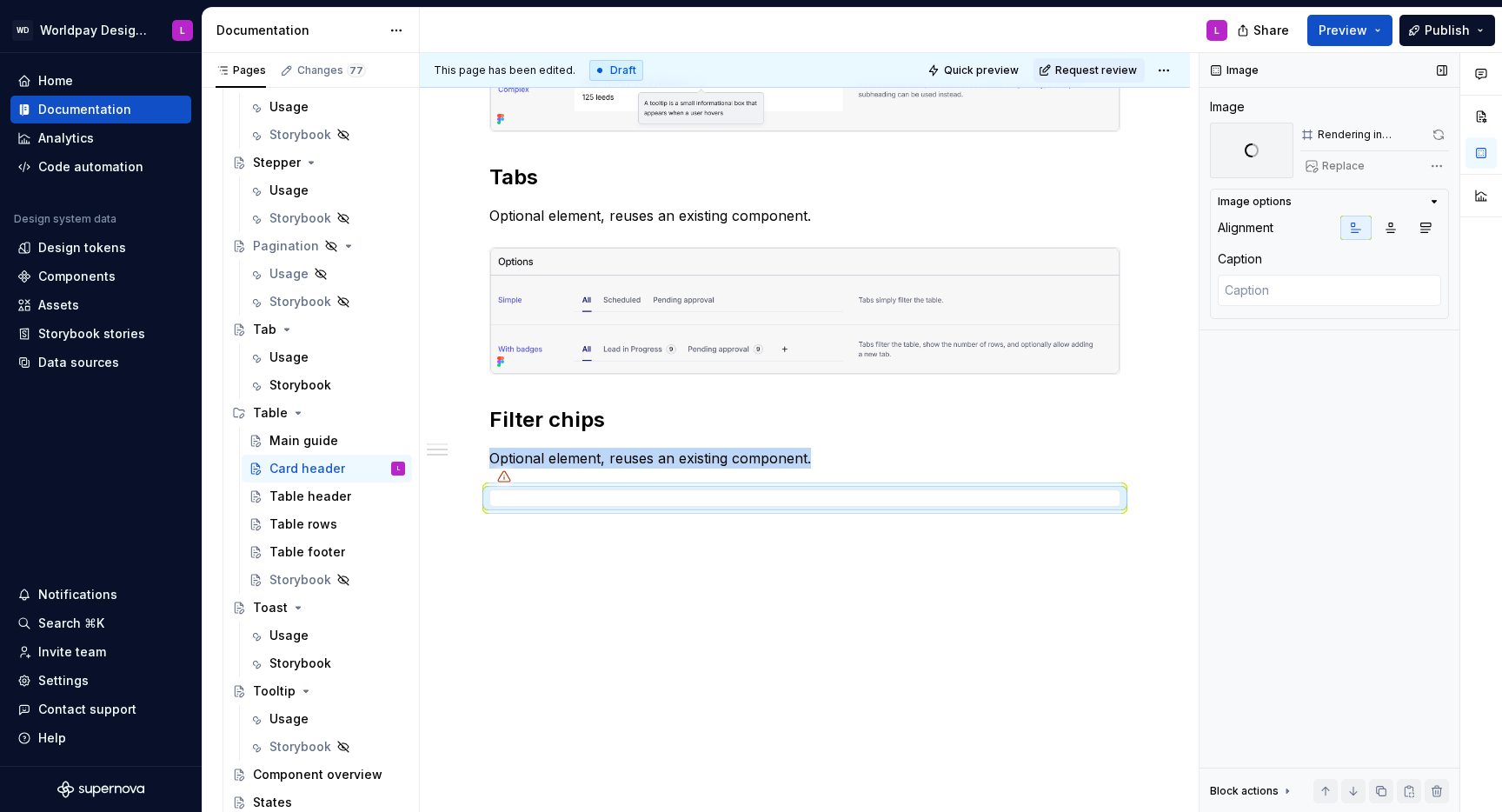
scroll to position [1258, 0]
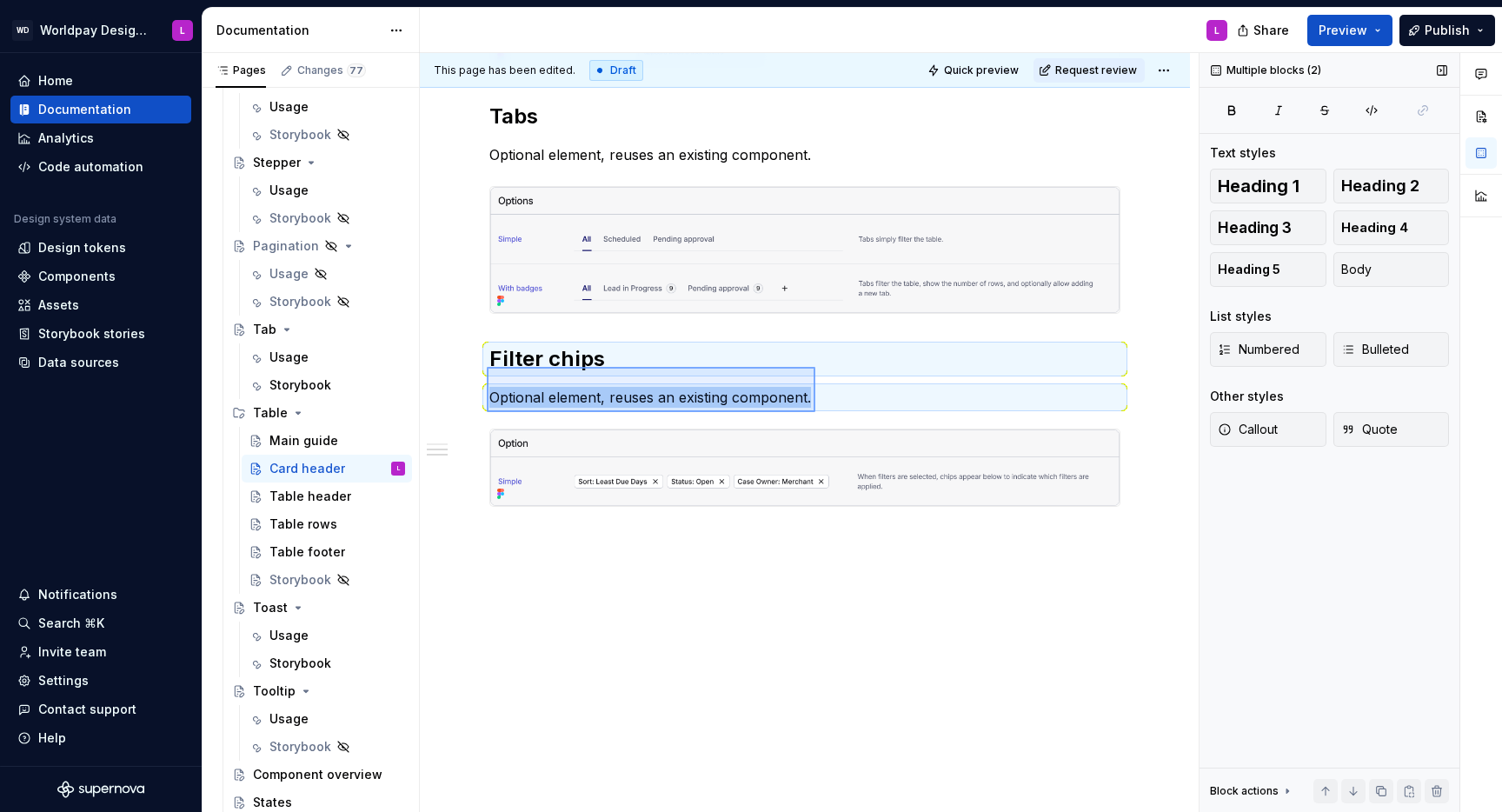
drag, startPoint x: 487, startPoint y: 367, endPoint x: 834, endPoint y: 410, distance: 349.7
click at [834, 410] on div "**********" at bounding box center [809, 432] width 779 height 759
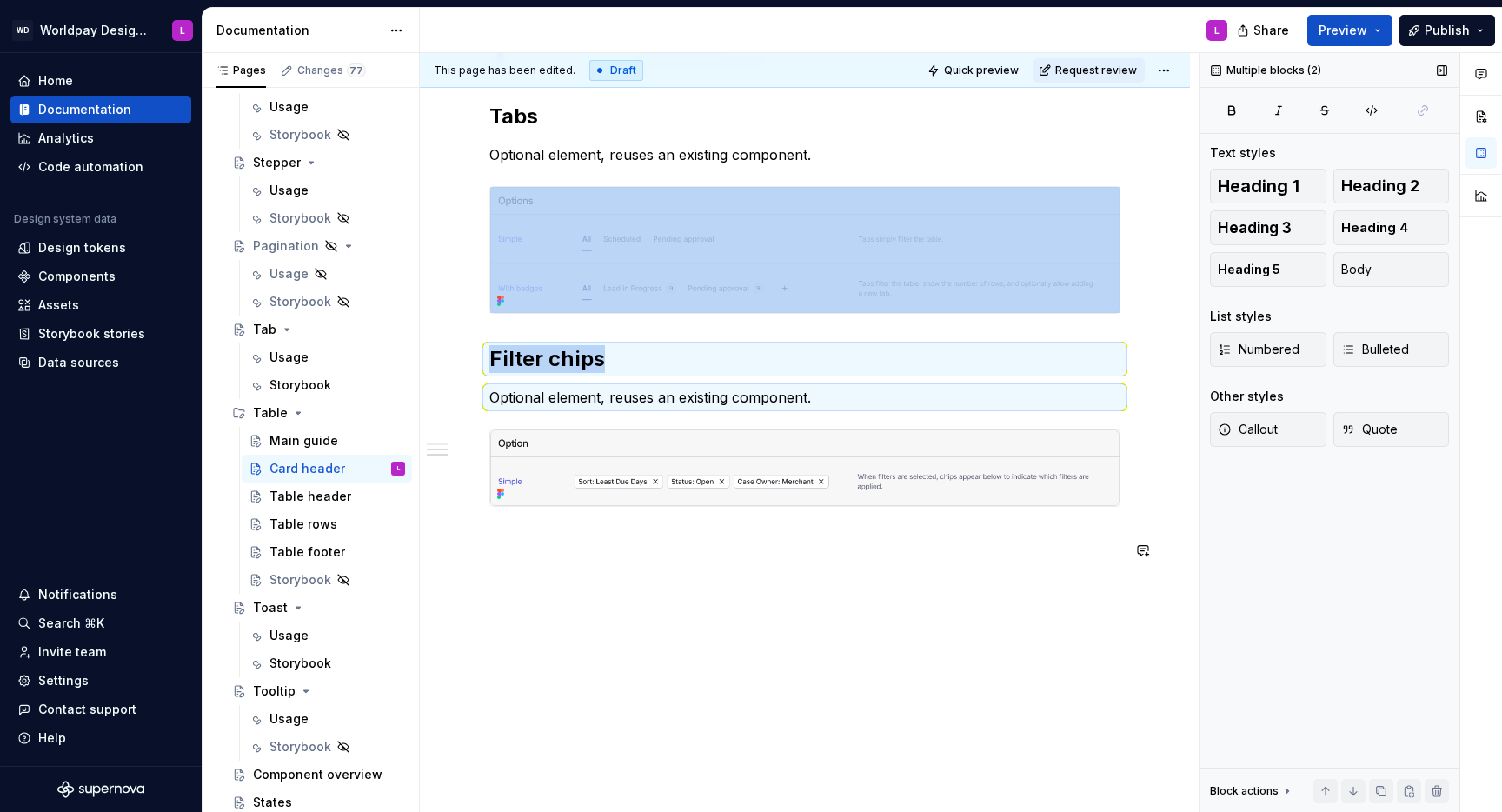
copy div "Filter chips"
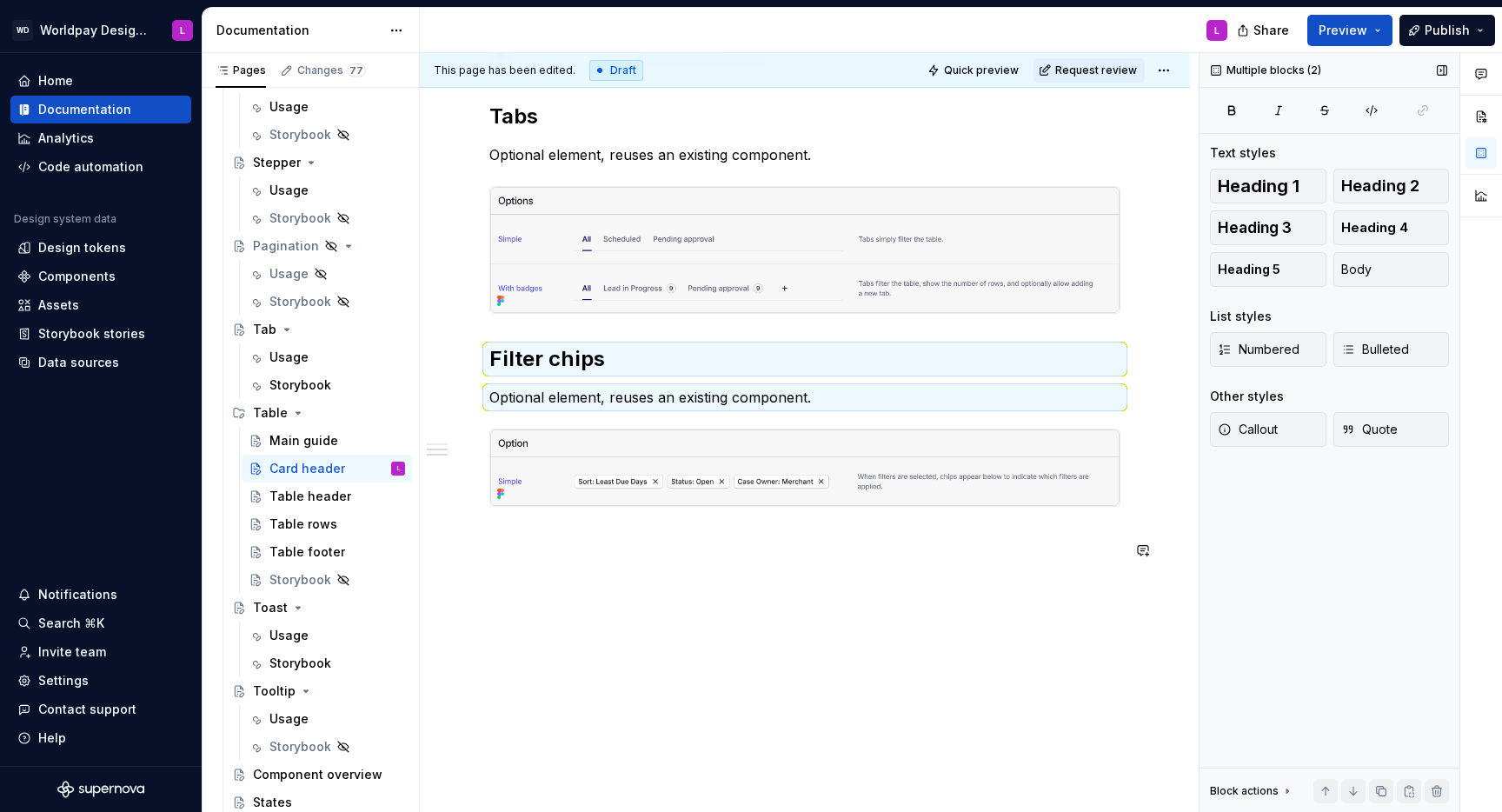
click at [565, 549] on p at bounding box center [804, 538] width 631 height 21
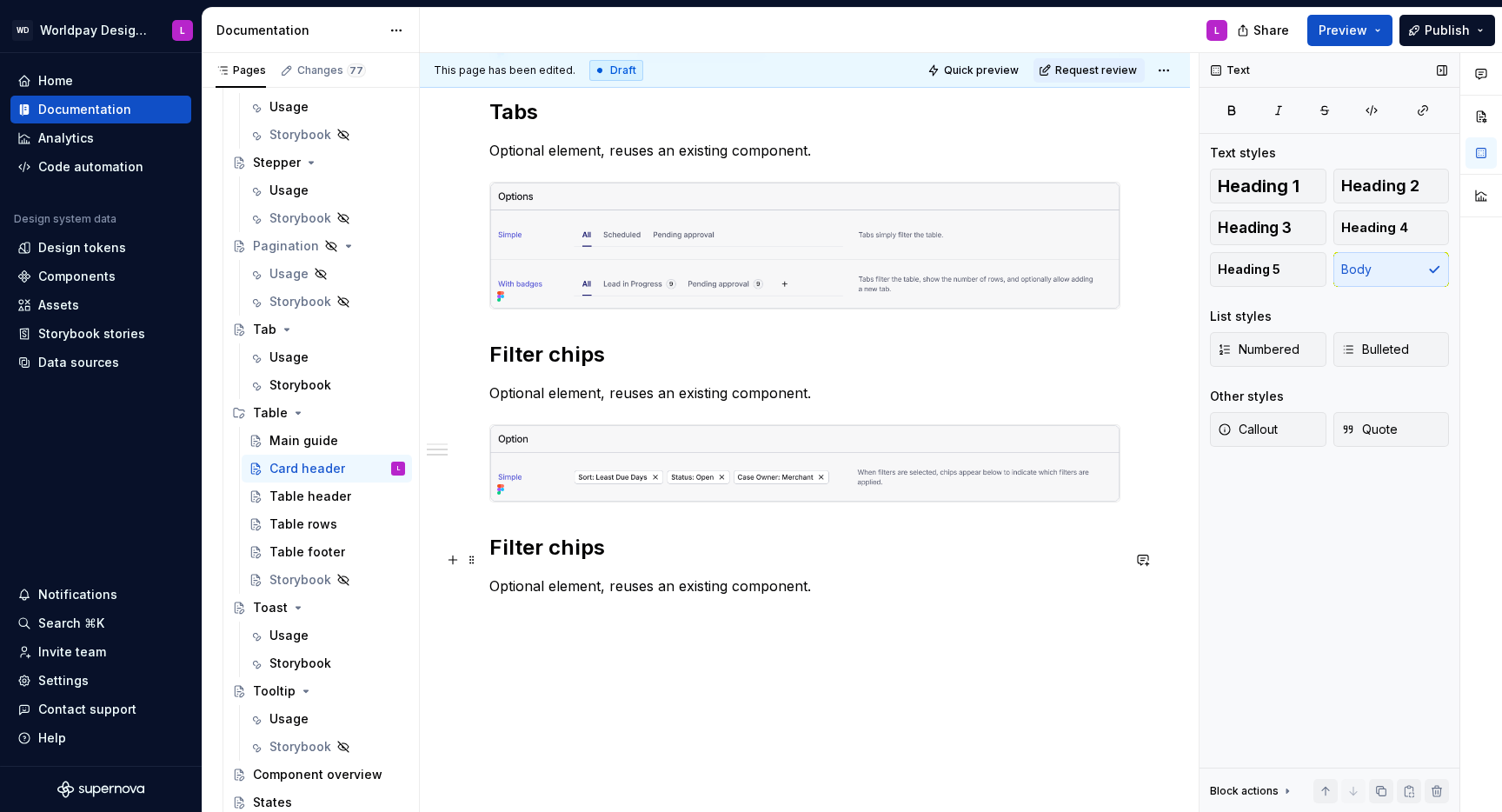
click at [514, 549] on h2 "Filter chips" at bounding box center [804, 548] width 631 height 28
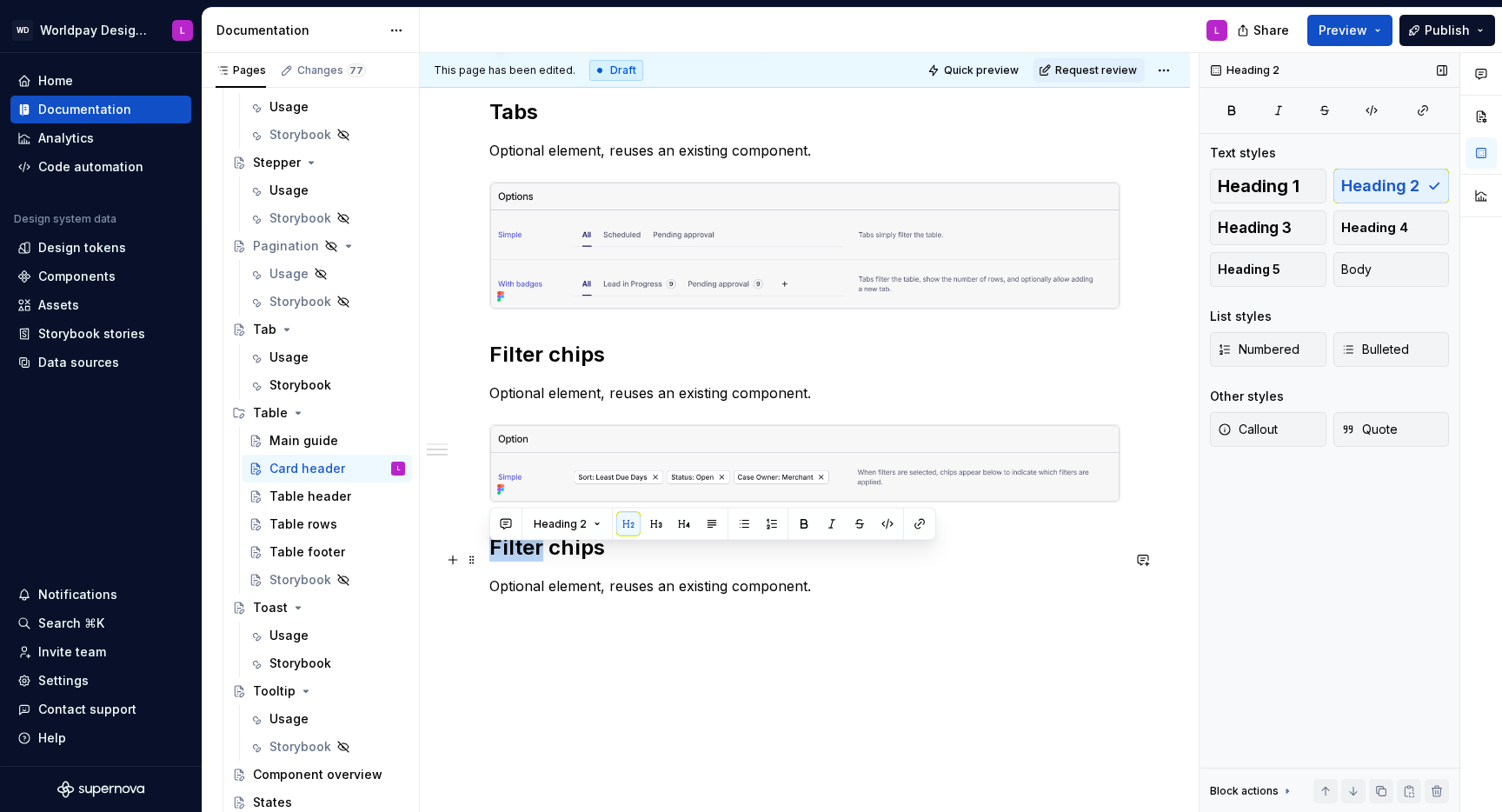
click at [514, 549] on h2 "Filter chips" at bounding box center [804, 548] width 631 height 28
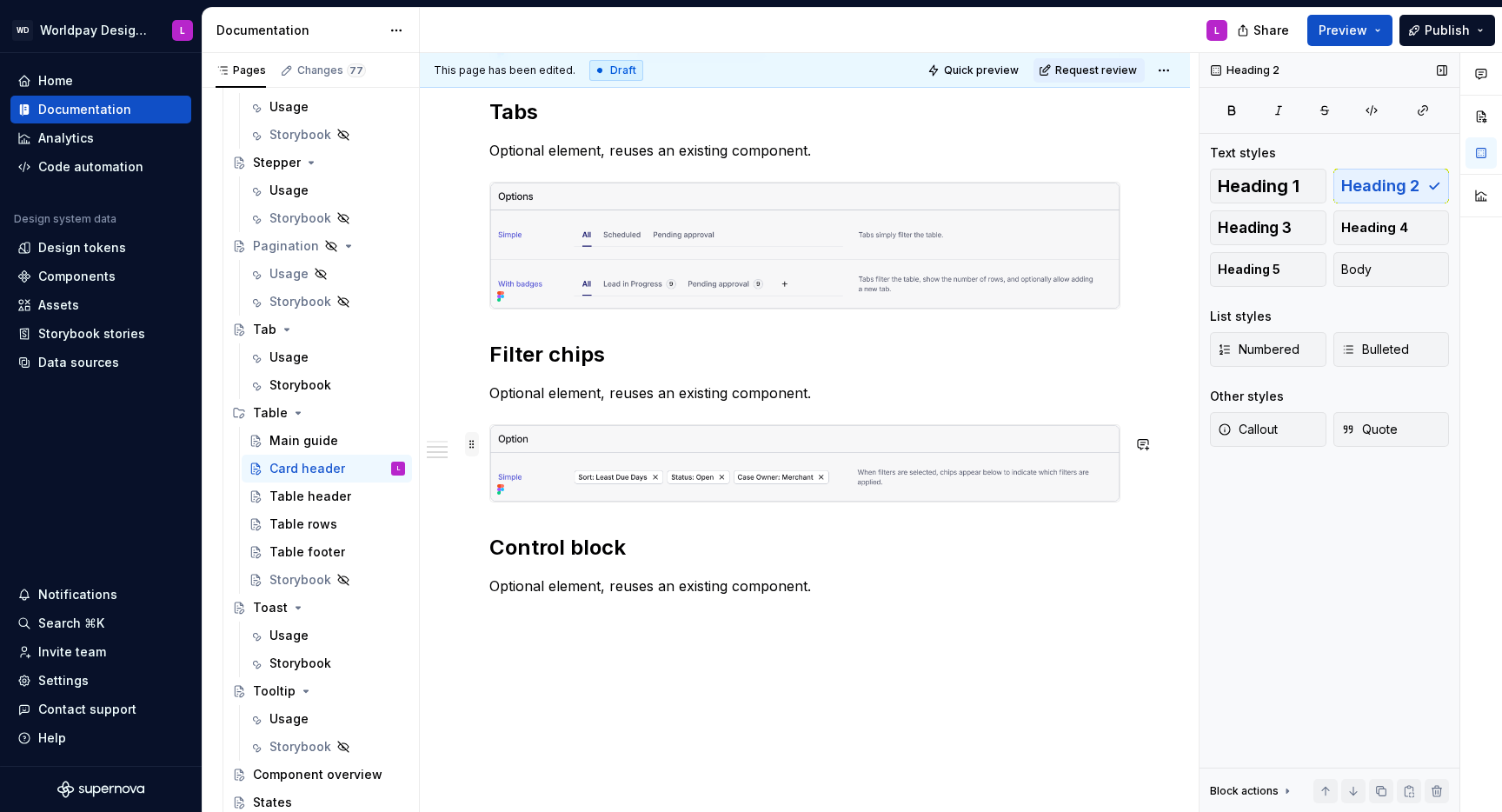
click at [472, 445] on span at bounding box center [472, 444] width 14 height 24
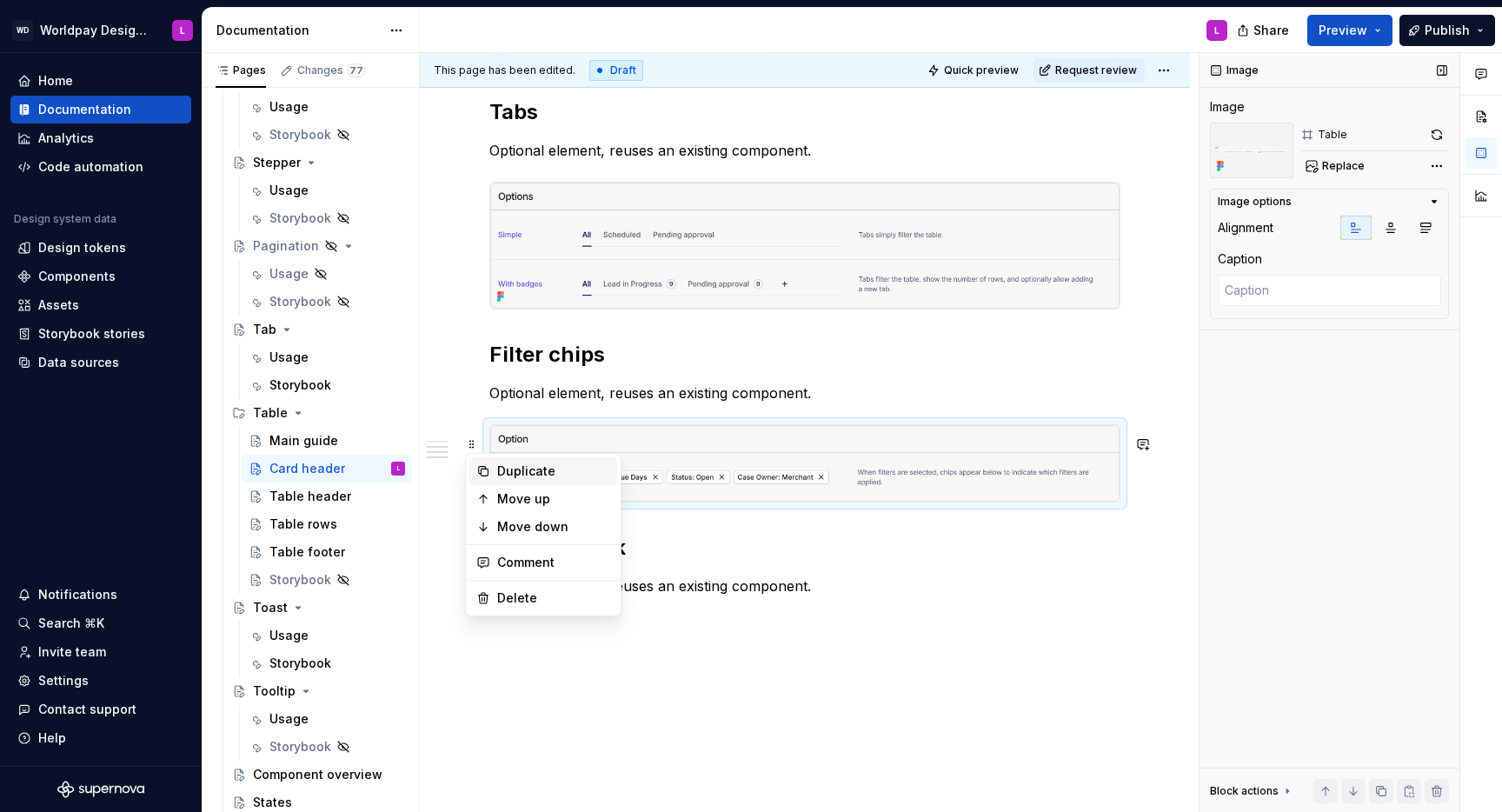
click at [516, 469] on div "Duplicate" at bounding box center [553, 470] width 113 height 17
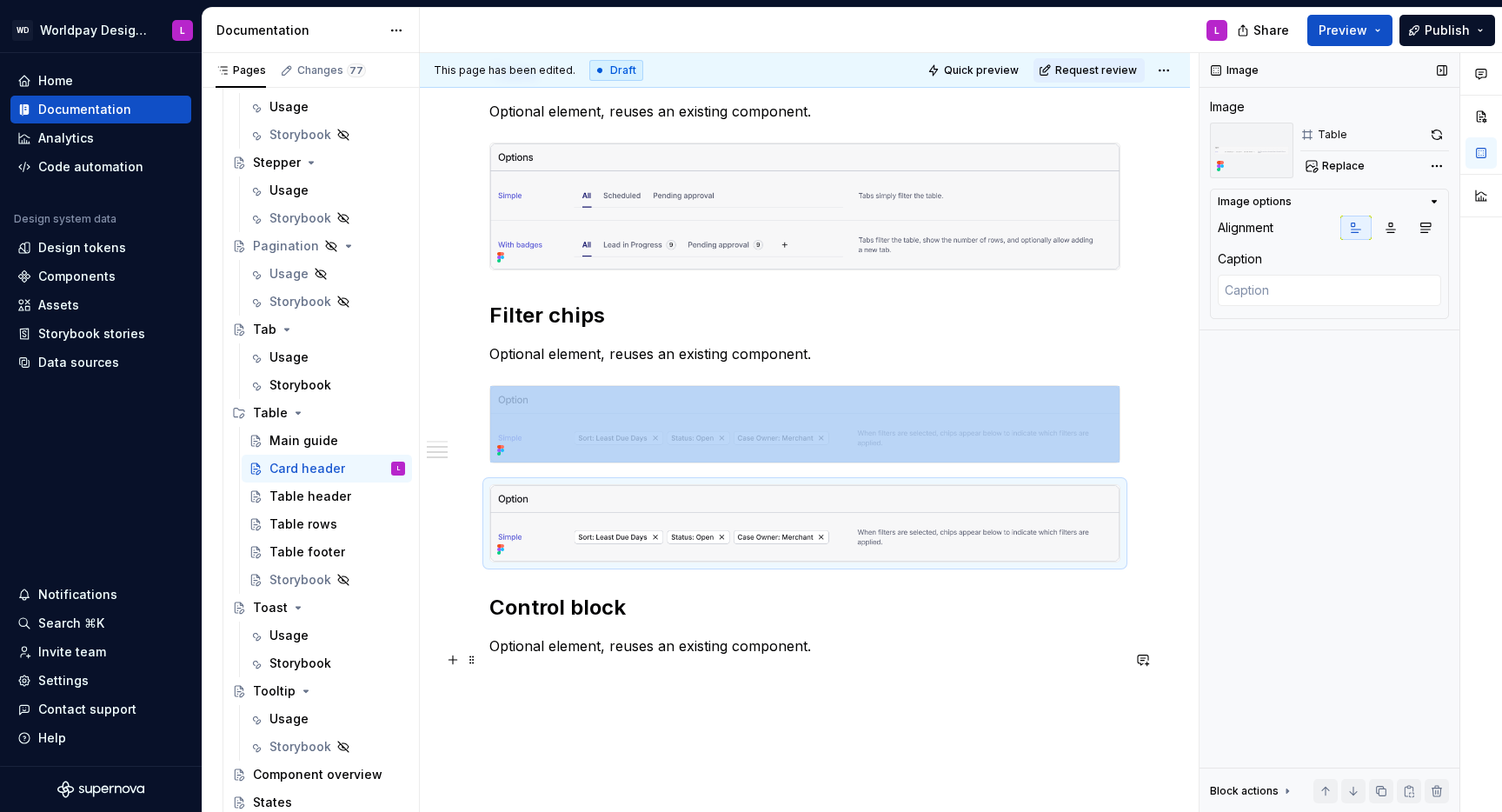
scroll to position [1419, 0]
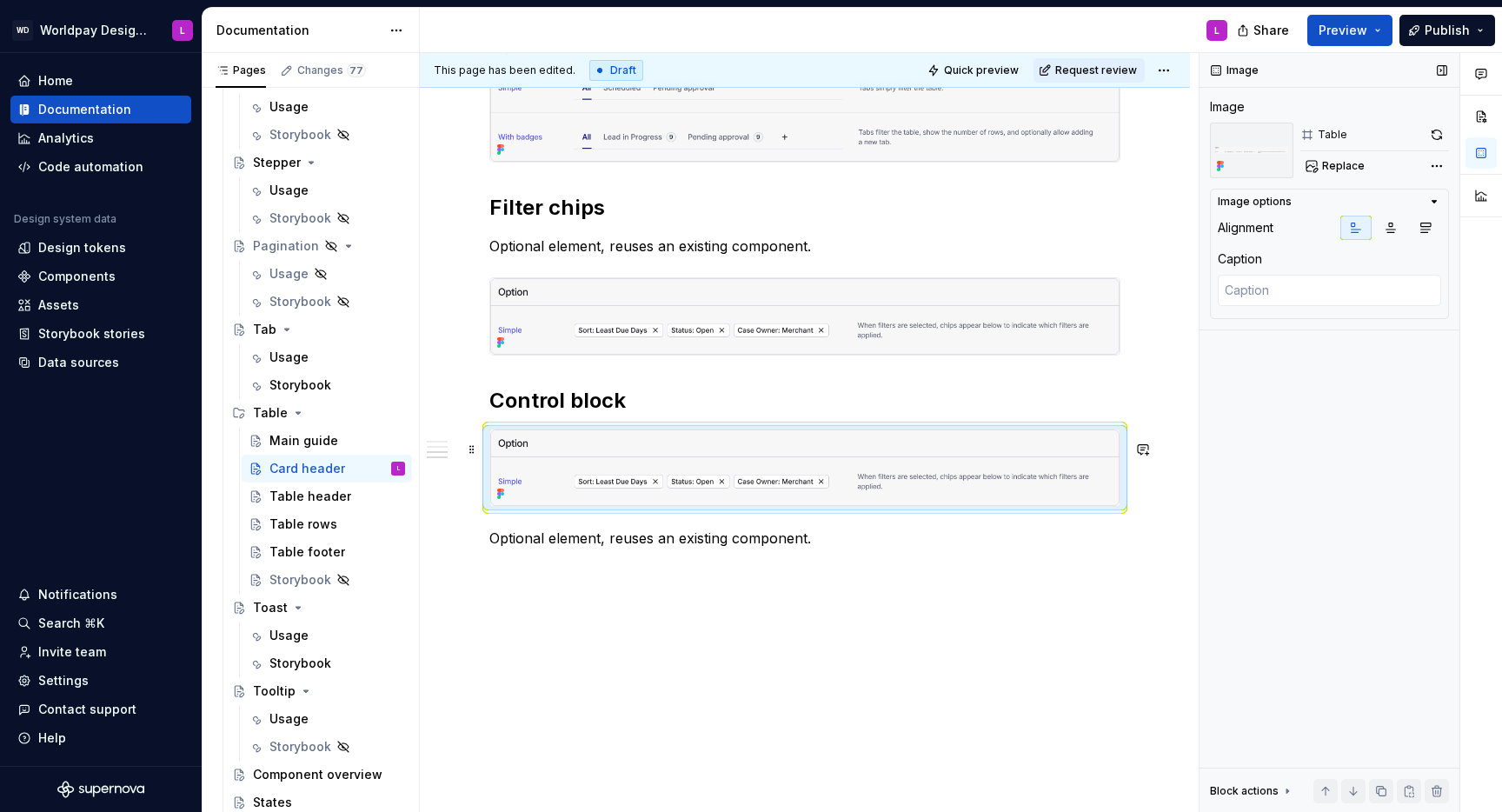
drag, startPoint x: 474, startPoint y: 537, endPoint x: 472, endPoint y: 496, distance: 41.0
drag, startPoint x: 475, startPoint y: 531, endPoint x: 485, endPoint y: 494, distance: 38.3
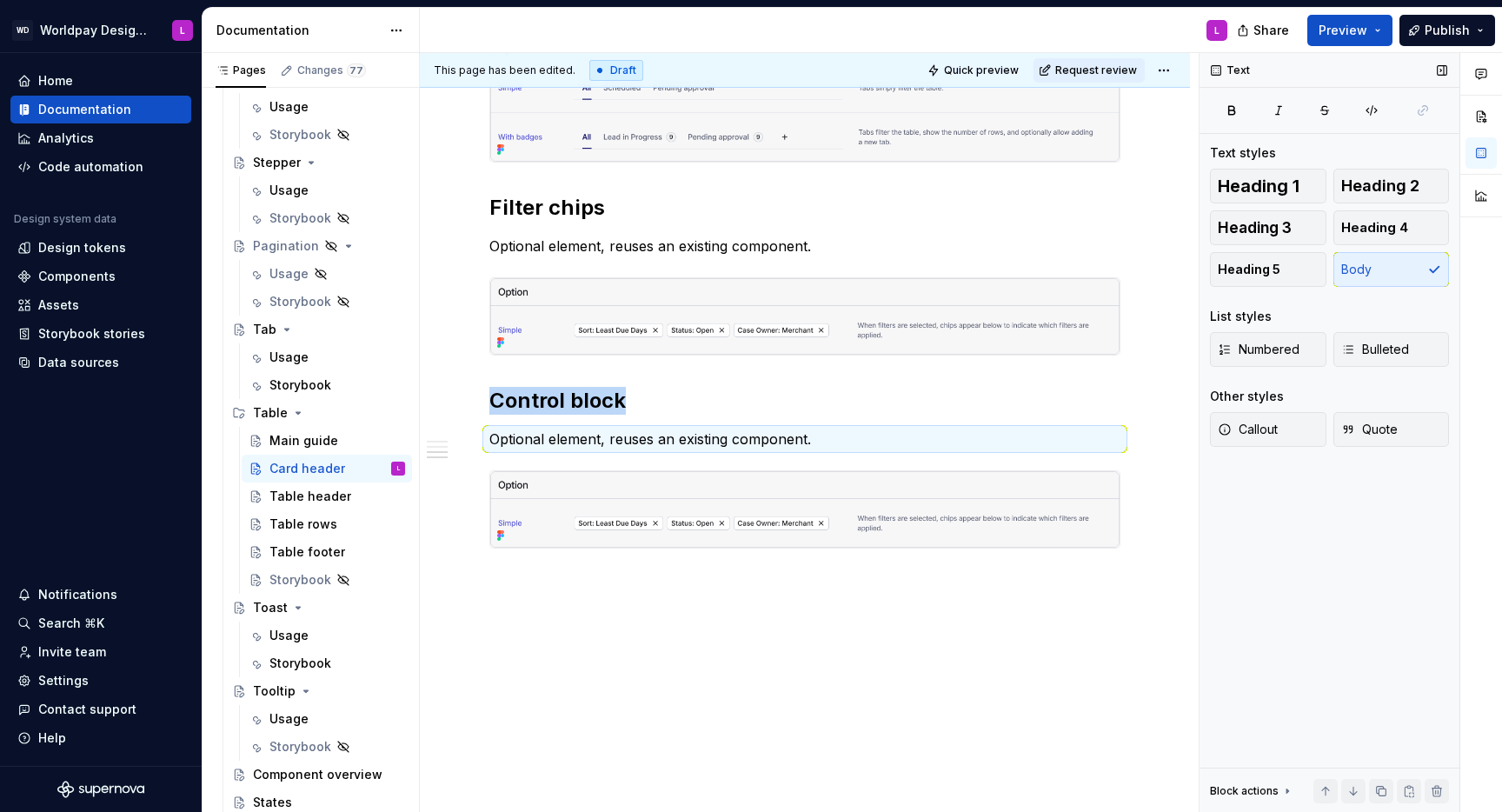
click at [525, 428] on p "Optional element, reuses an existing component." at bounding box center [804, 438] width 631 height 21
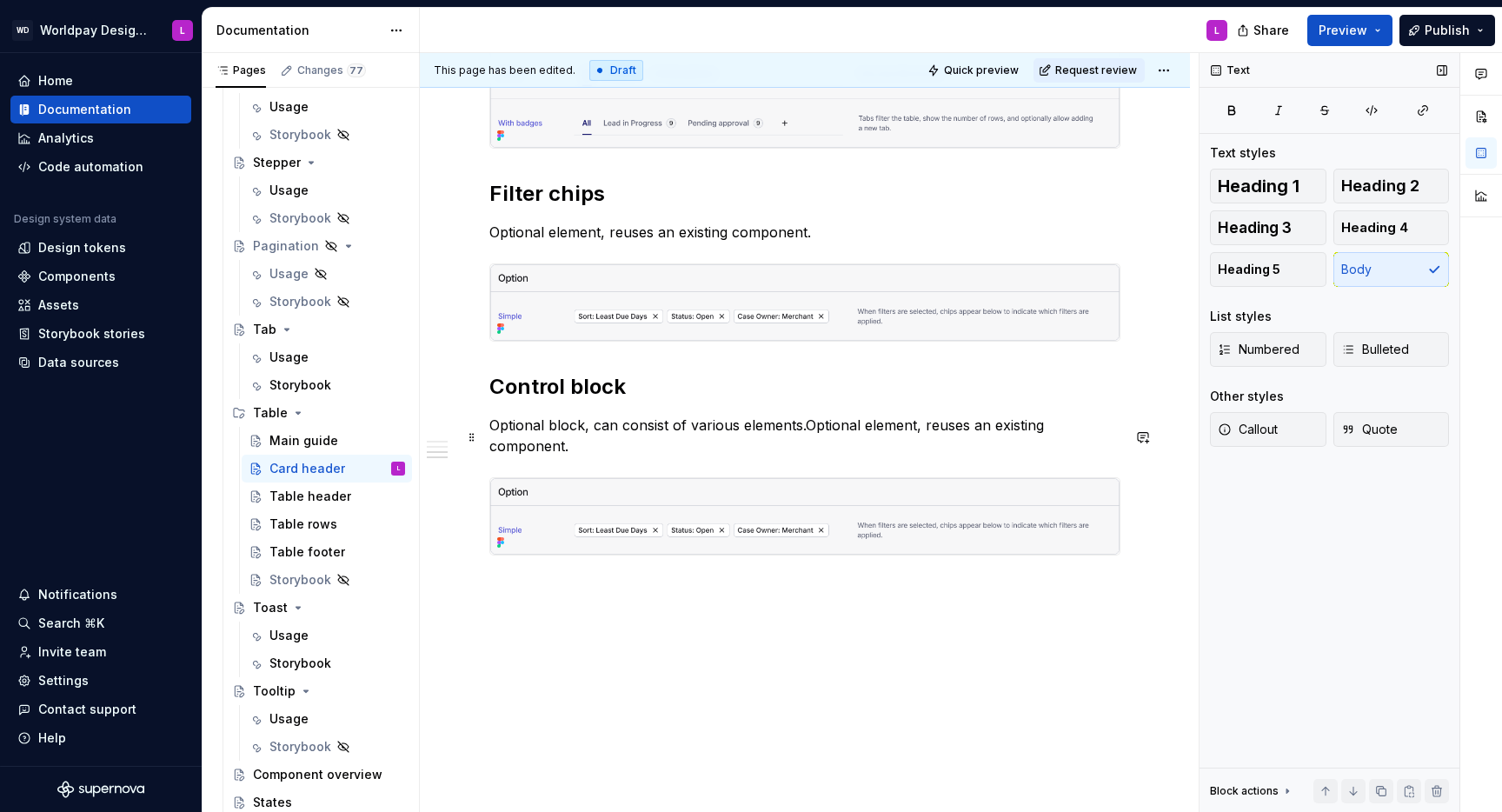
click at [583, 427] on p "Optional block, can consist of various elements.Optional element, reuses an exi…" at bounding box center [804, 436] width 631 height 42
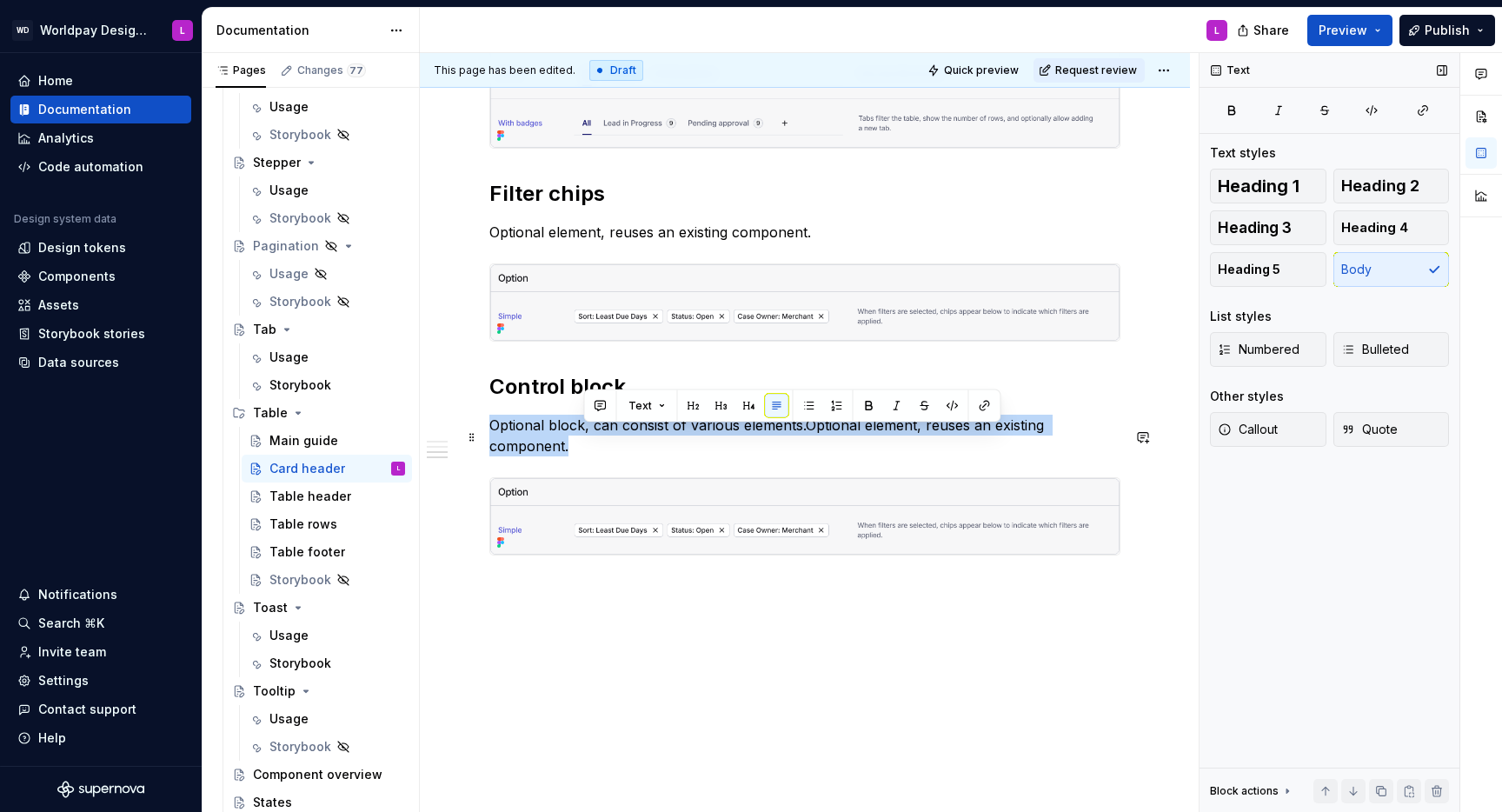
click at [583, 427] on p "Optional block, can consist of various elements.Optional element, reuses an exi…" at bounding box center [804, 436] width 631 height 42
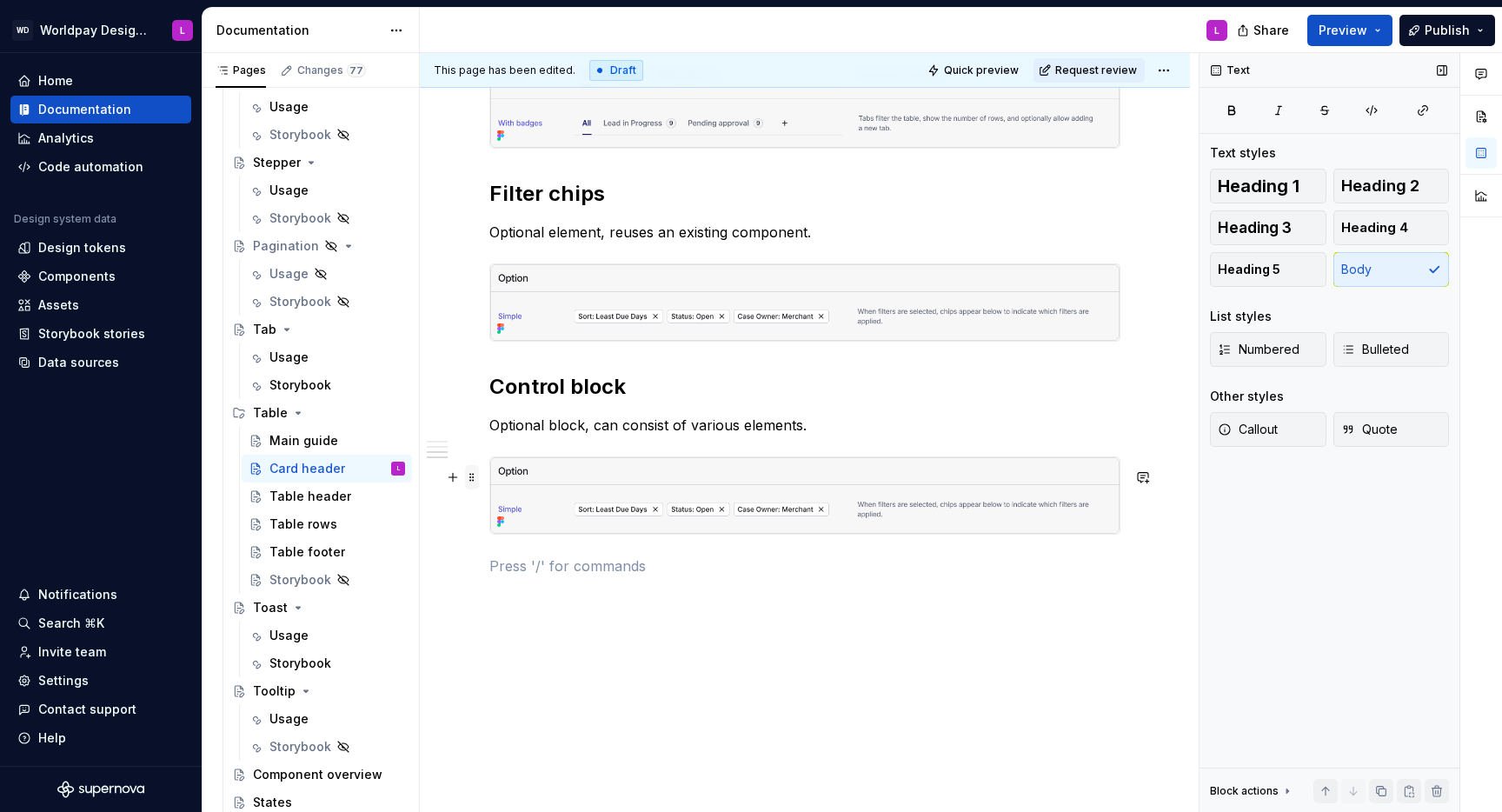
click at [473, 477] on span at bounding box center [472, 477] width 14 height 24
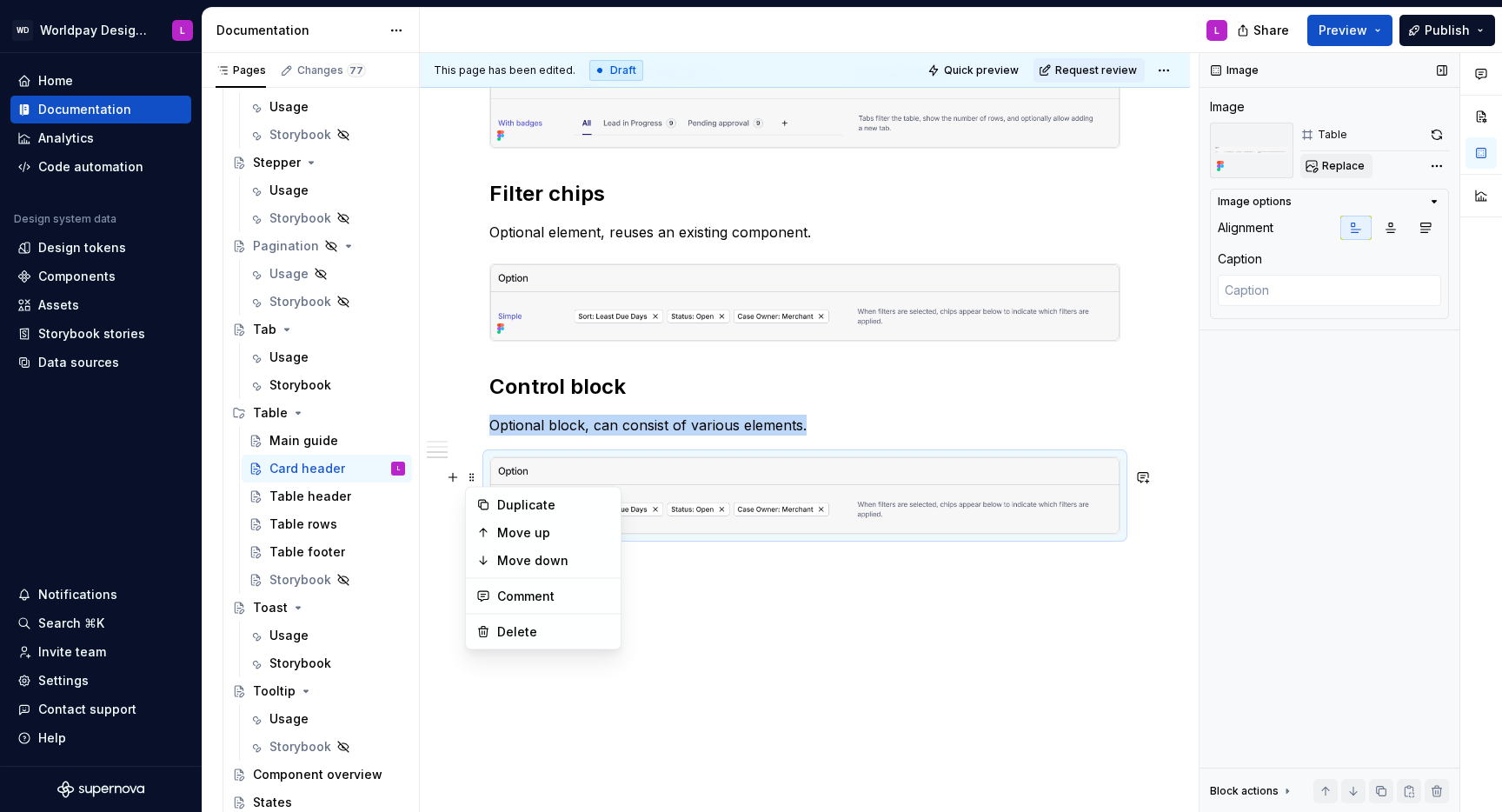
click at [1337, 158] on button "Replace" at bounding box center [1336, 166] width 72 height 24
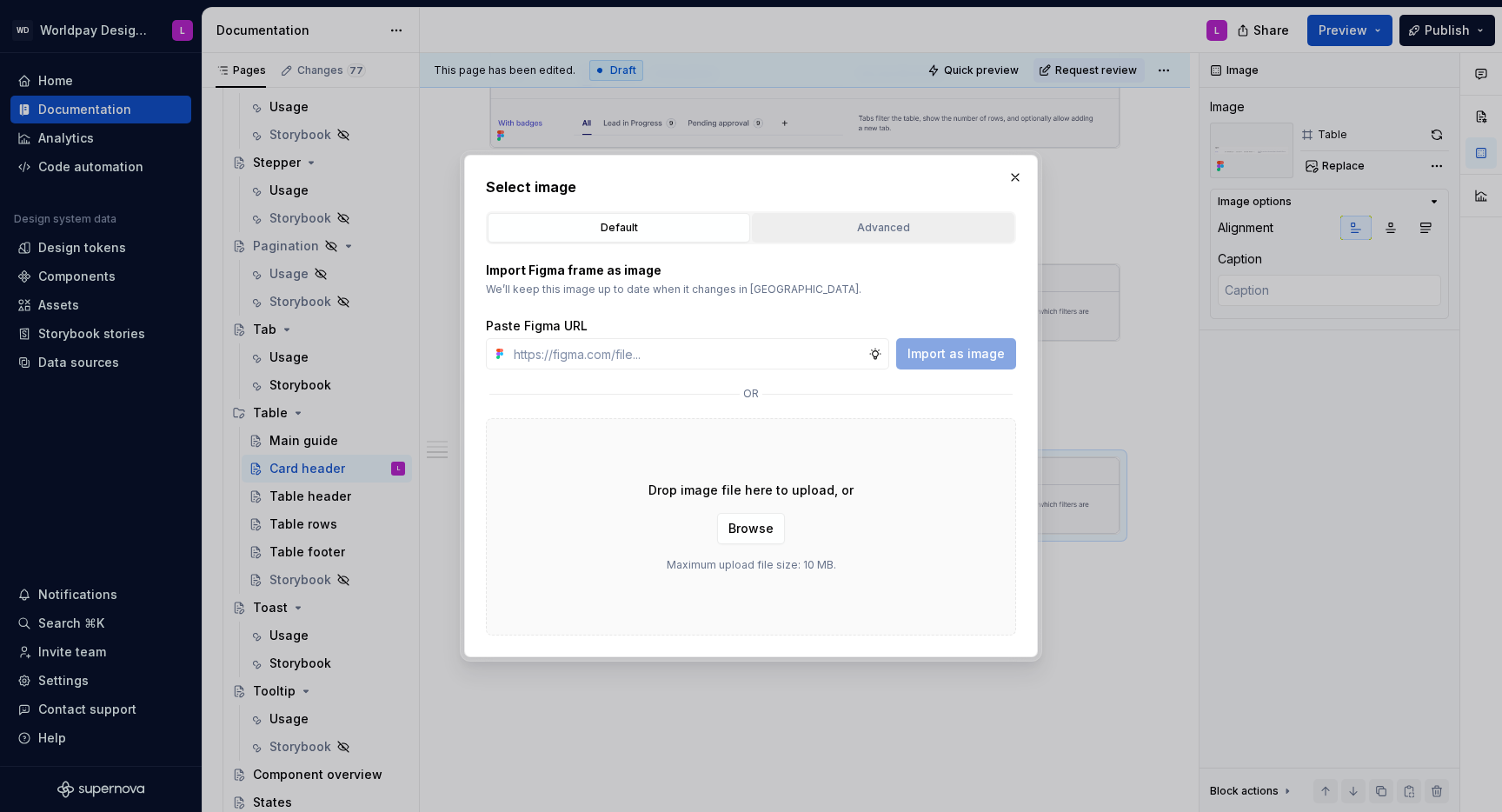
click at [791, 225] on div "Advanced" at bounding box center [883, 227] width 250 height 17
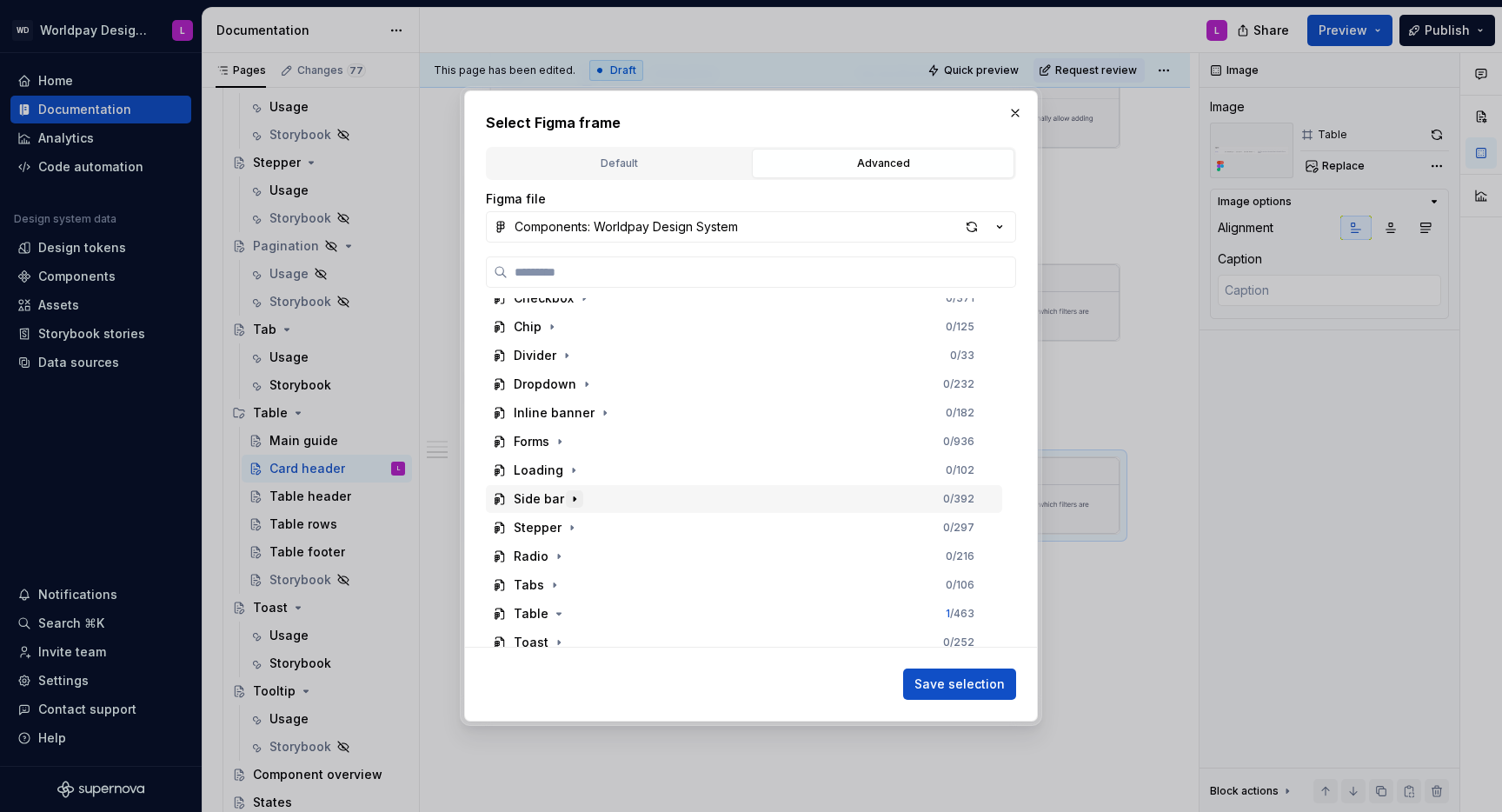
scroll to position [252, 0]
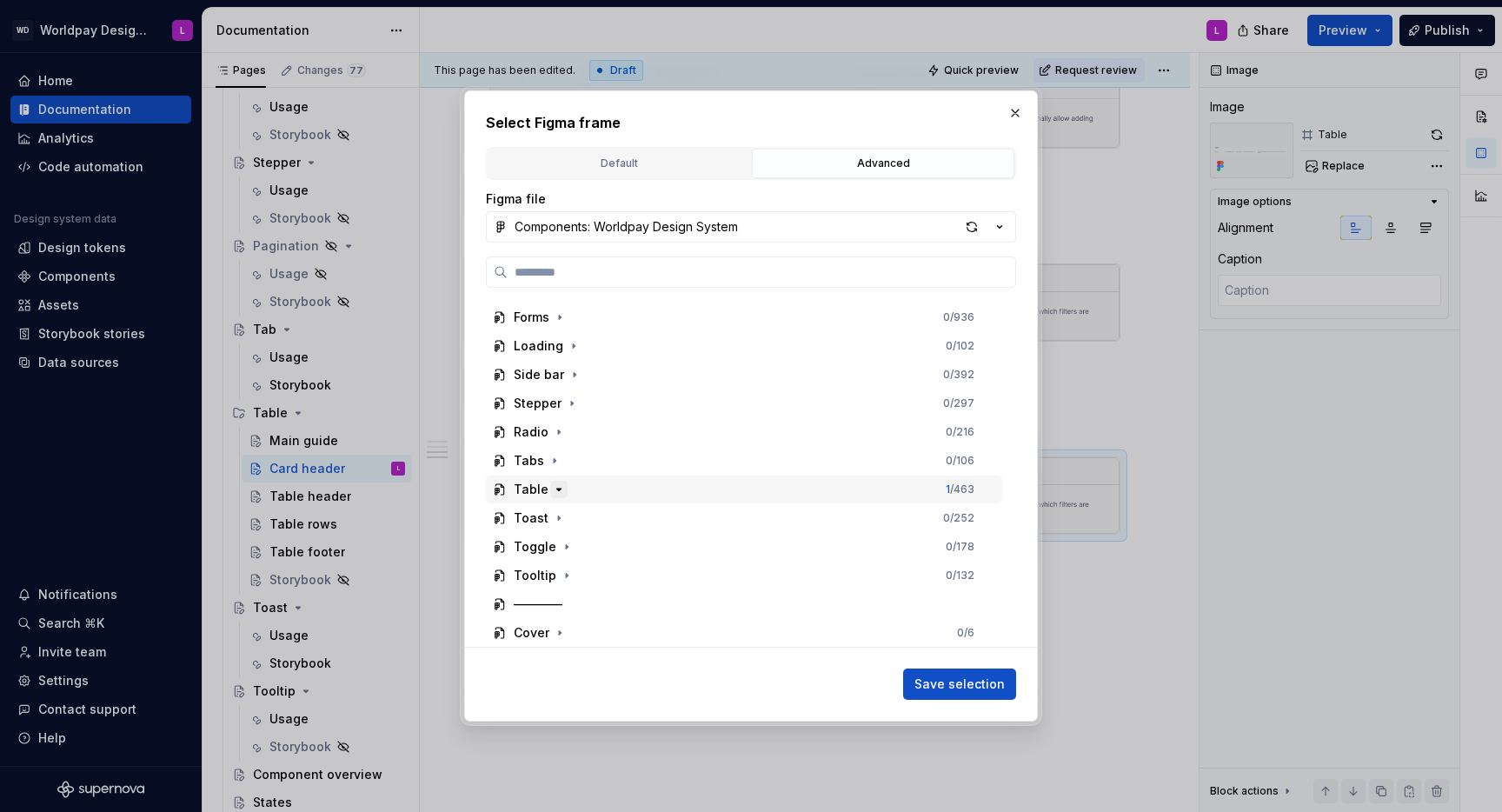
click at [558, 483] on icon "button" at bounding box center [559, 489] width 14 height 14
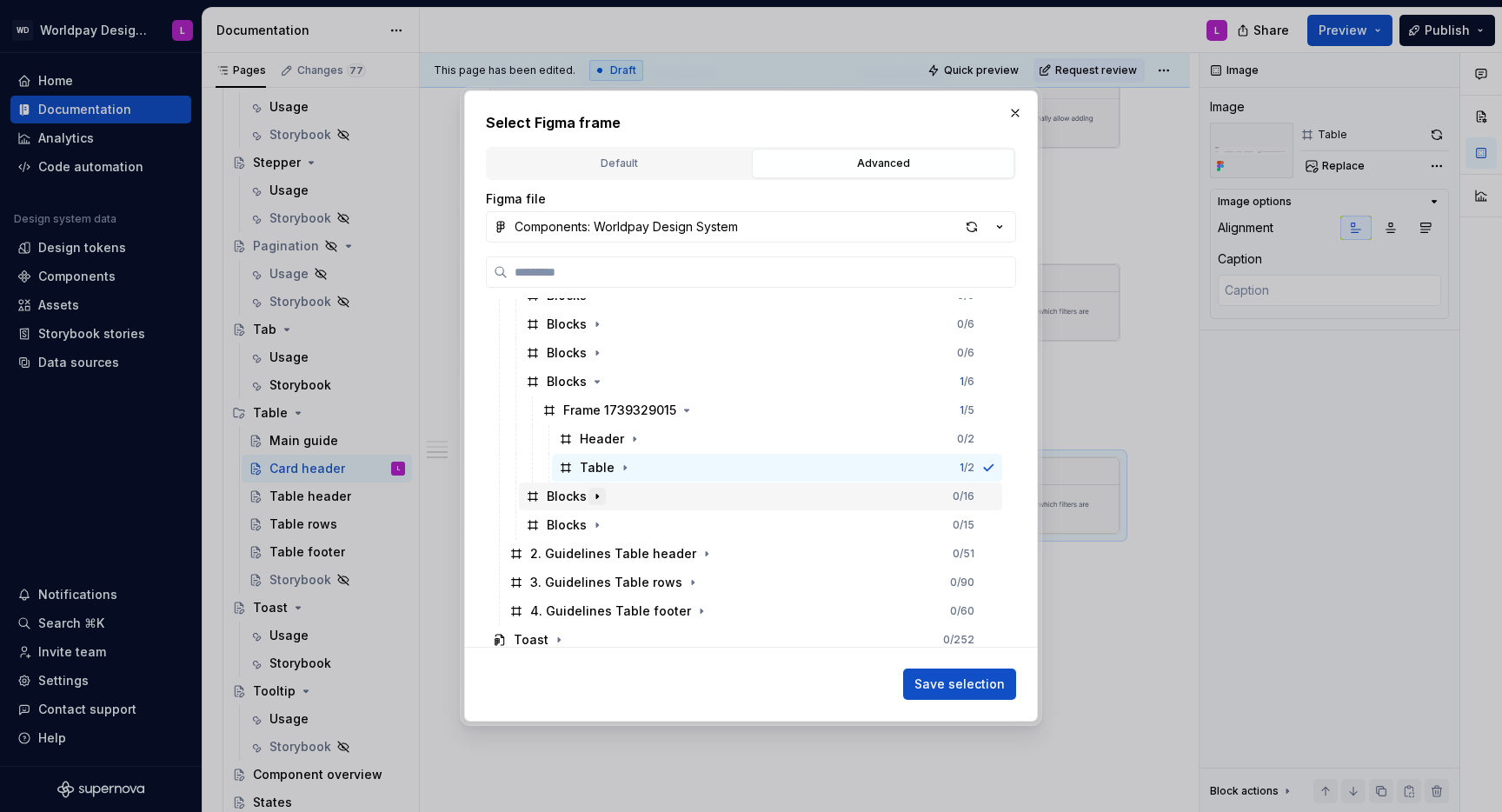
click at [597, 499] on icon "button" at bounding box center [597, 496] width 14 height 14
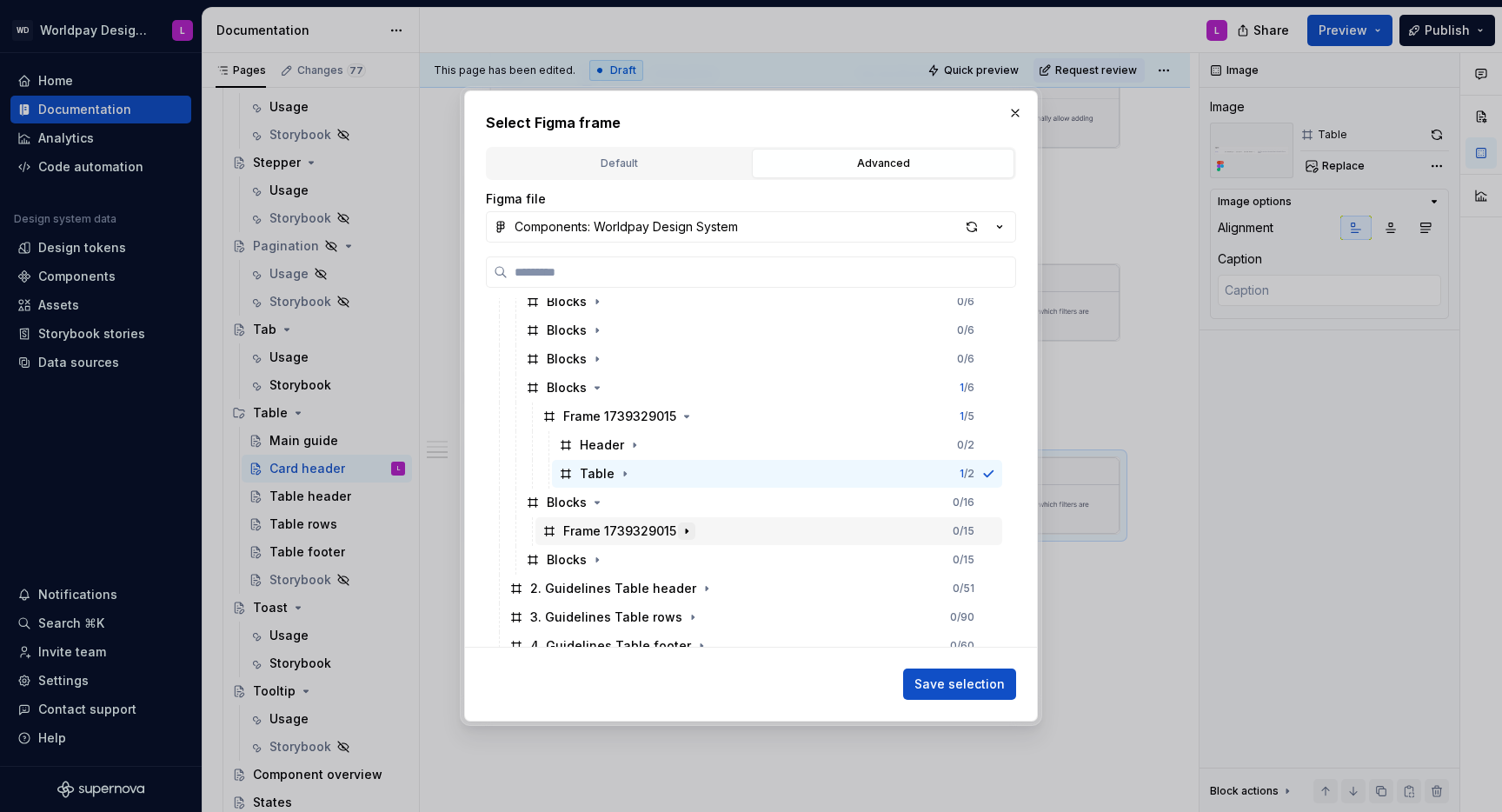
click at [690, 530] on icon "button" at bounding box center [687, 531] width 14 height 14
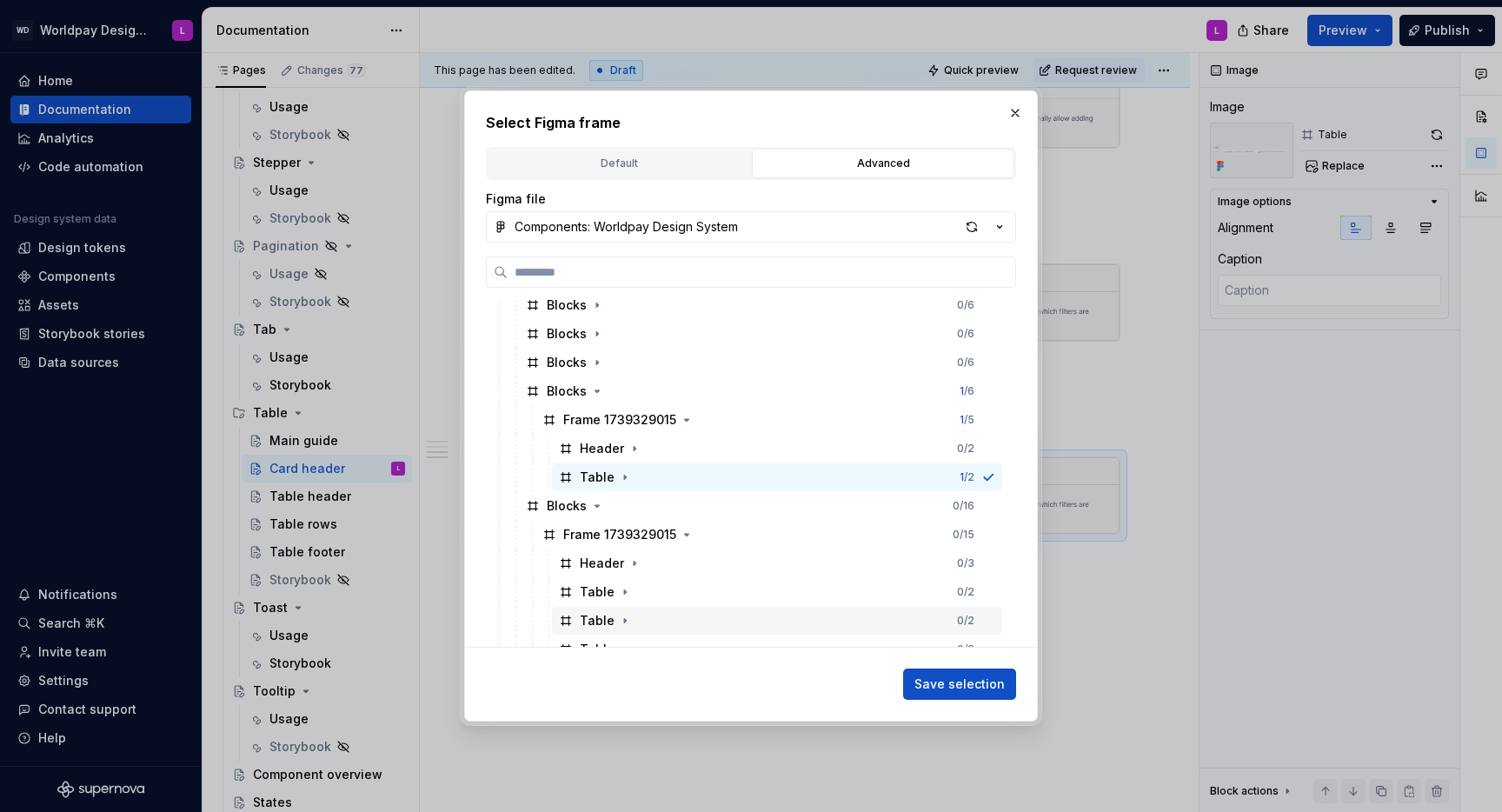
scroll to position [810, 0]
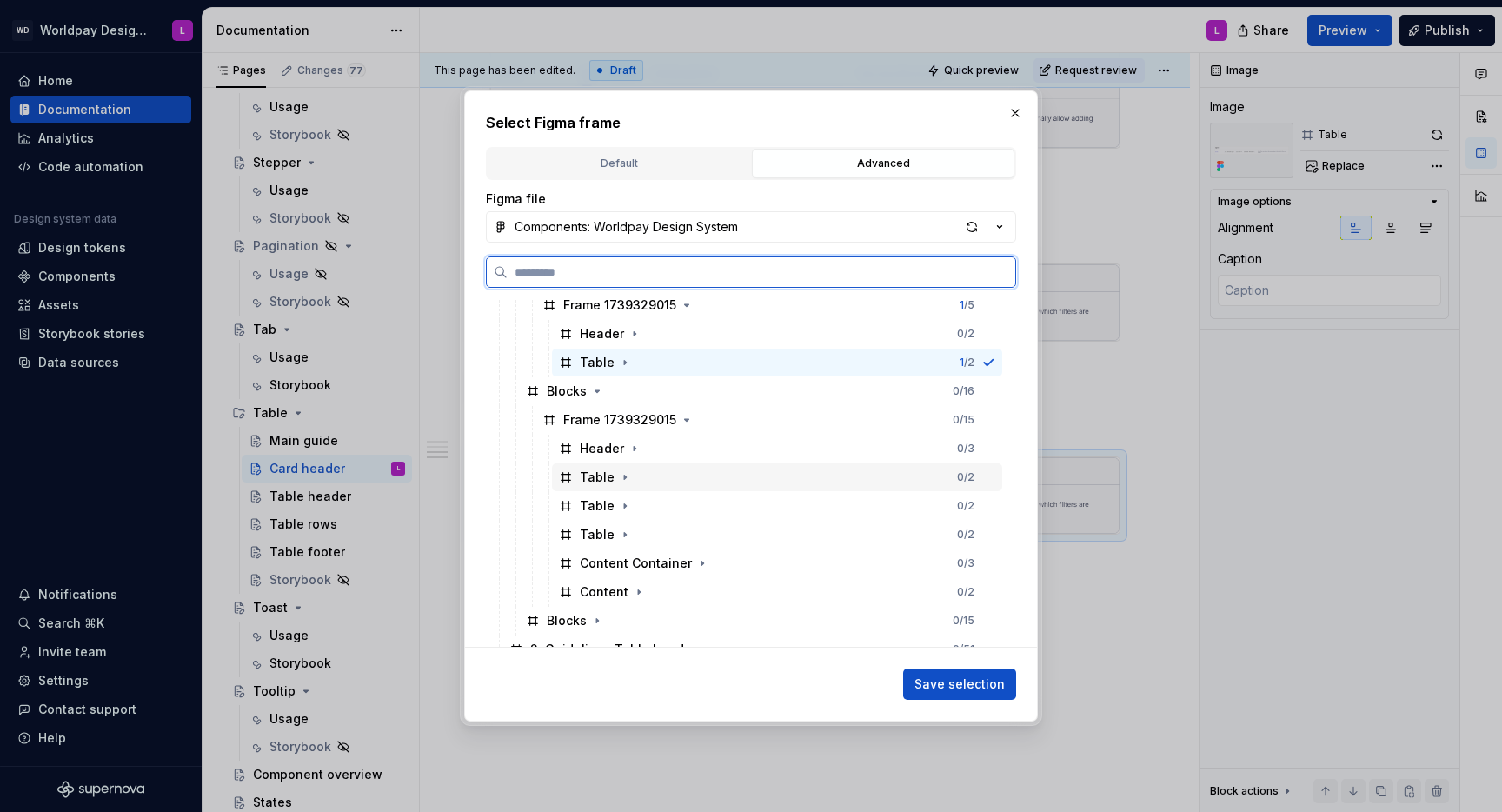
click at [665, 474] on div "Table 0 / 2" at bounding box center [776, 477] width 450 height 28
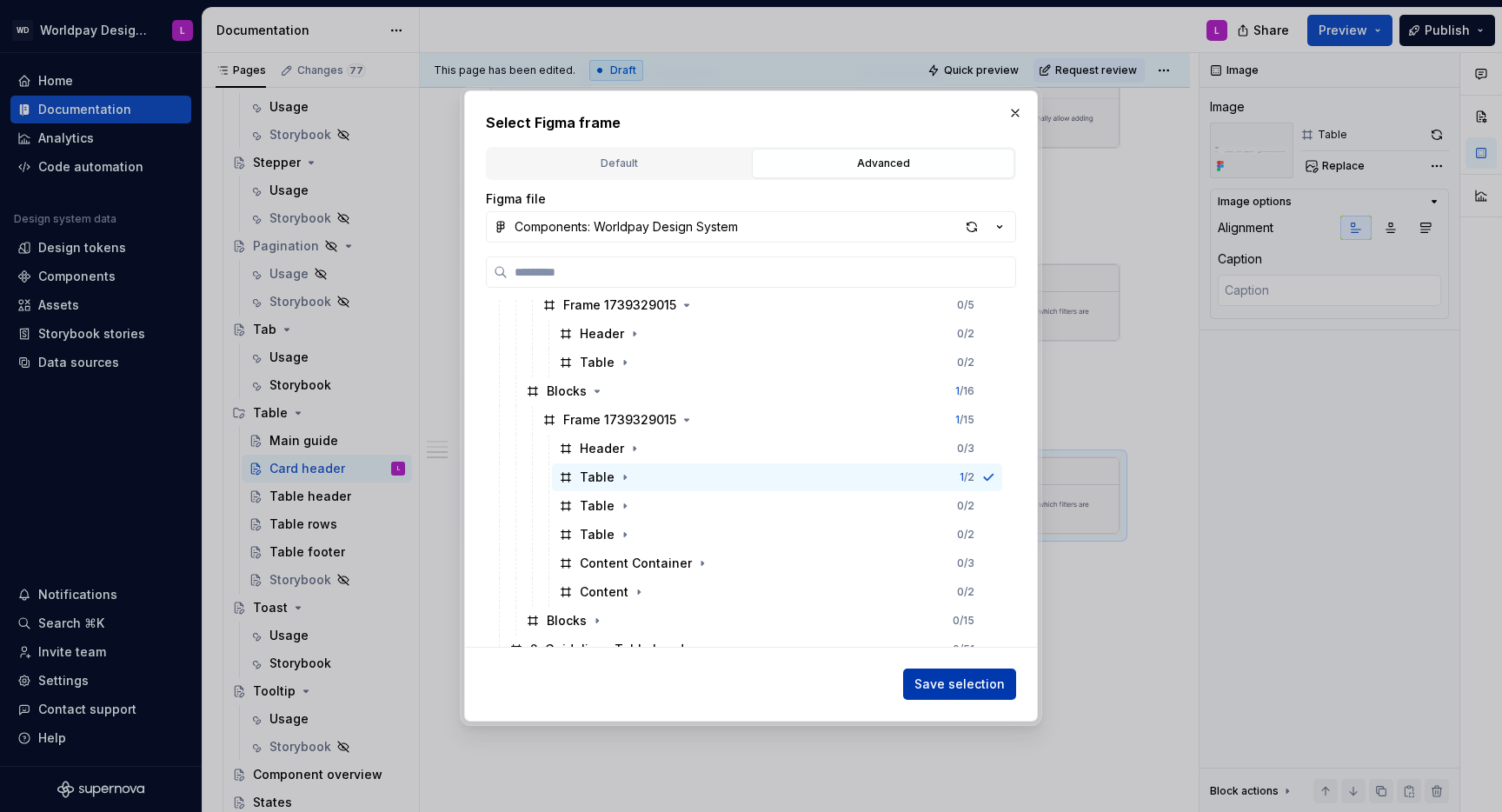
click at [960, 680] on span "Save selection" at bounding box center [959, 683] width 91 height 17
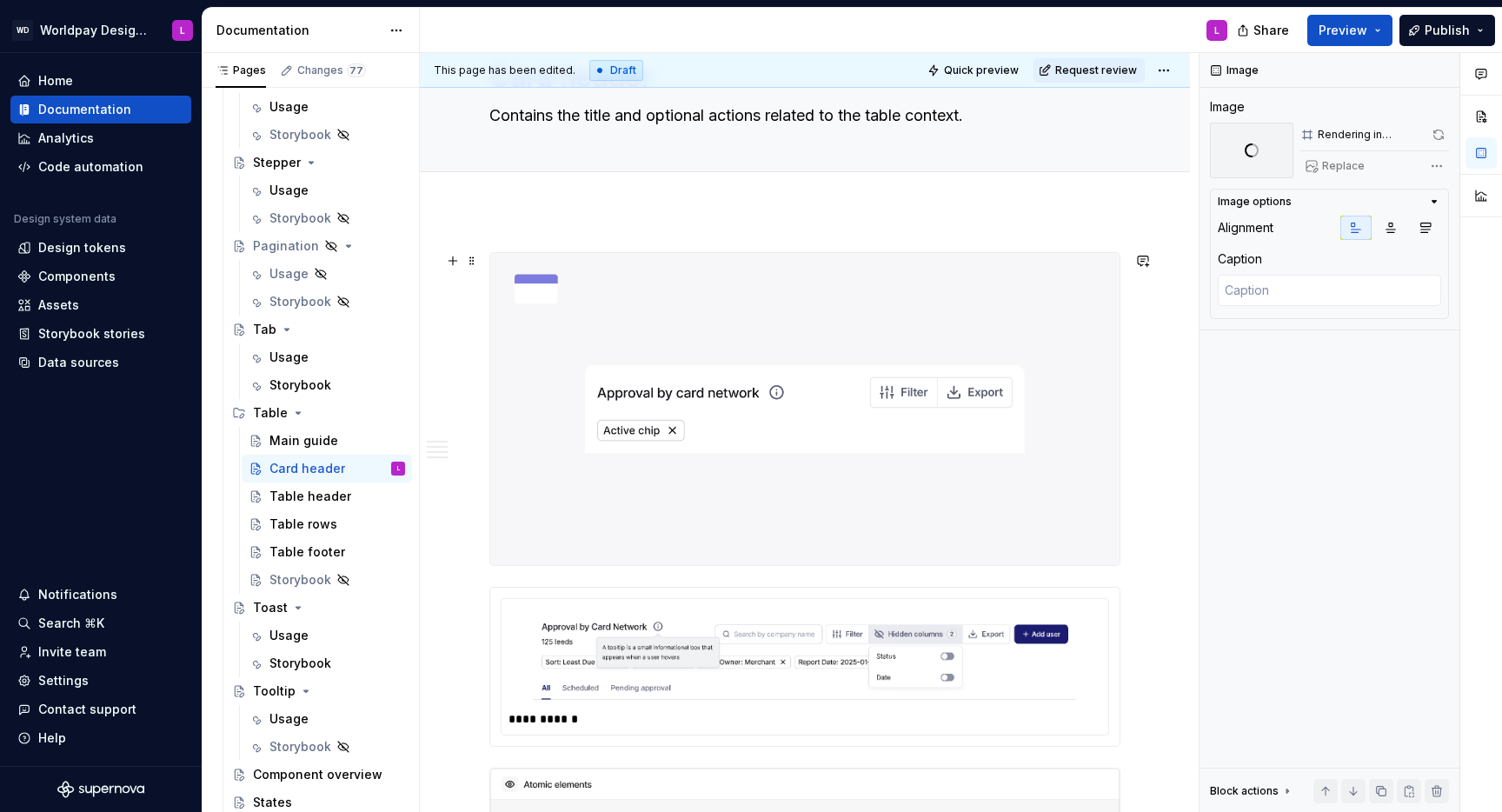
scroll to position [91, 0]
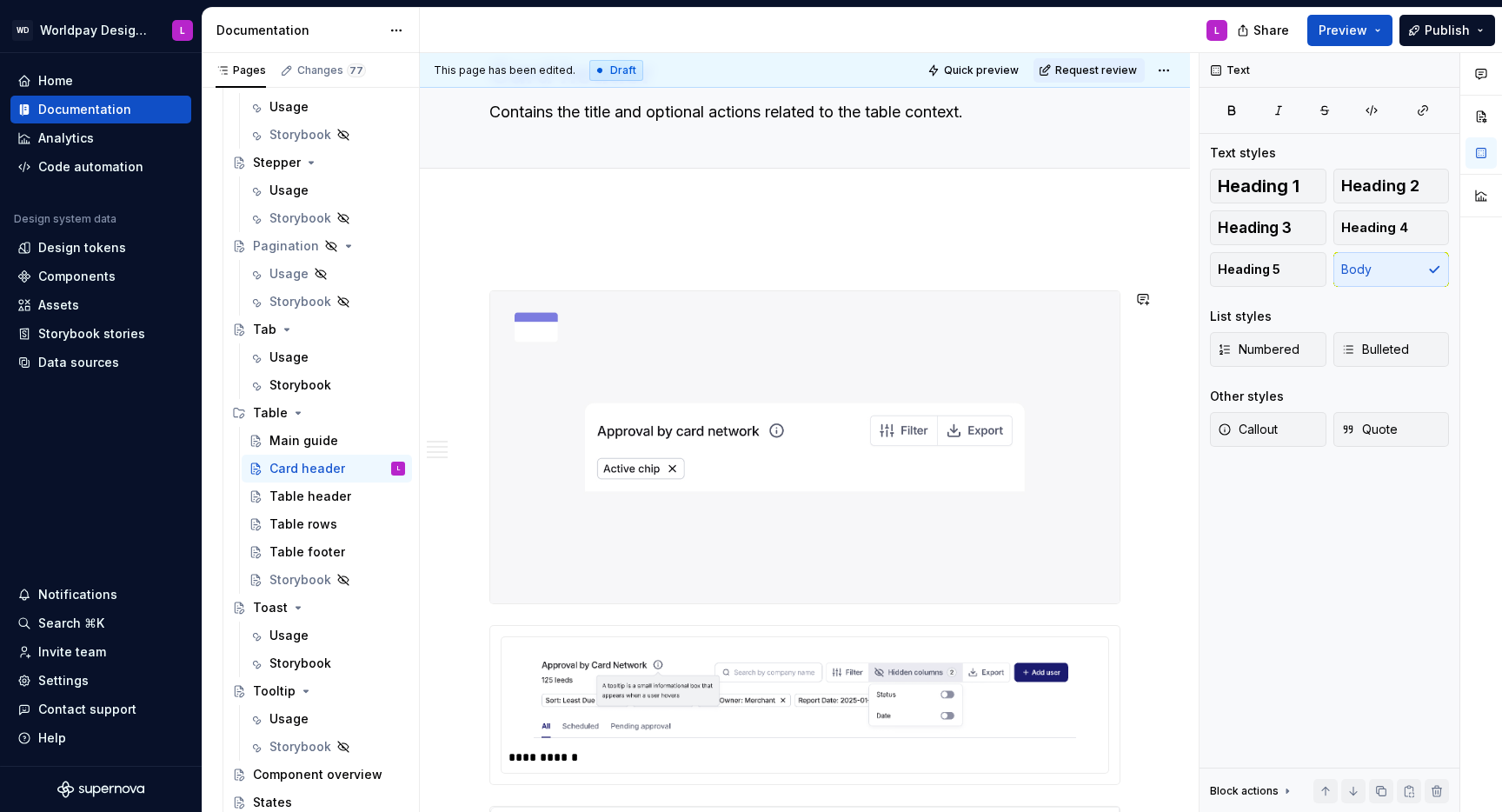
click at [491, 202] on div "Add tab" at bounding box center [805, 188] width 770 height 38
click at [514, 255] on p at bounding box center [804, 258] width 631 height 21
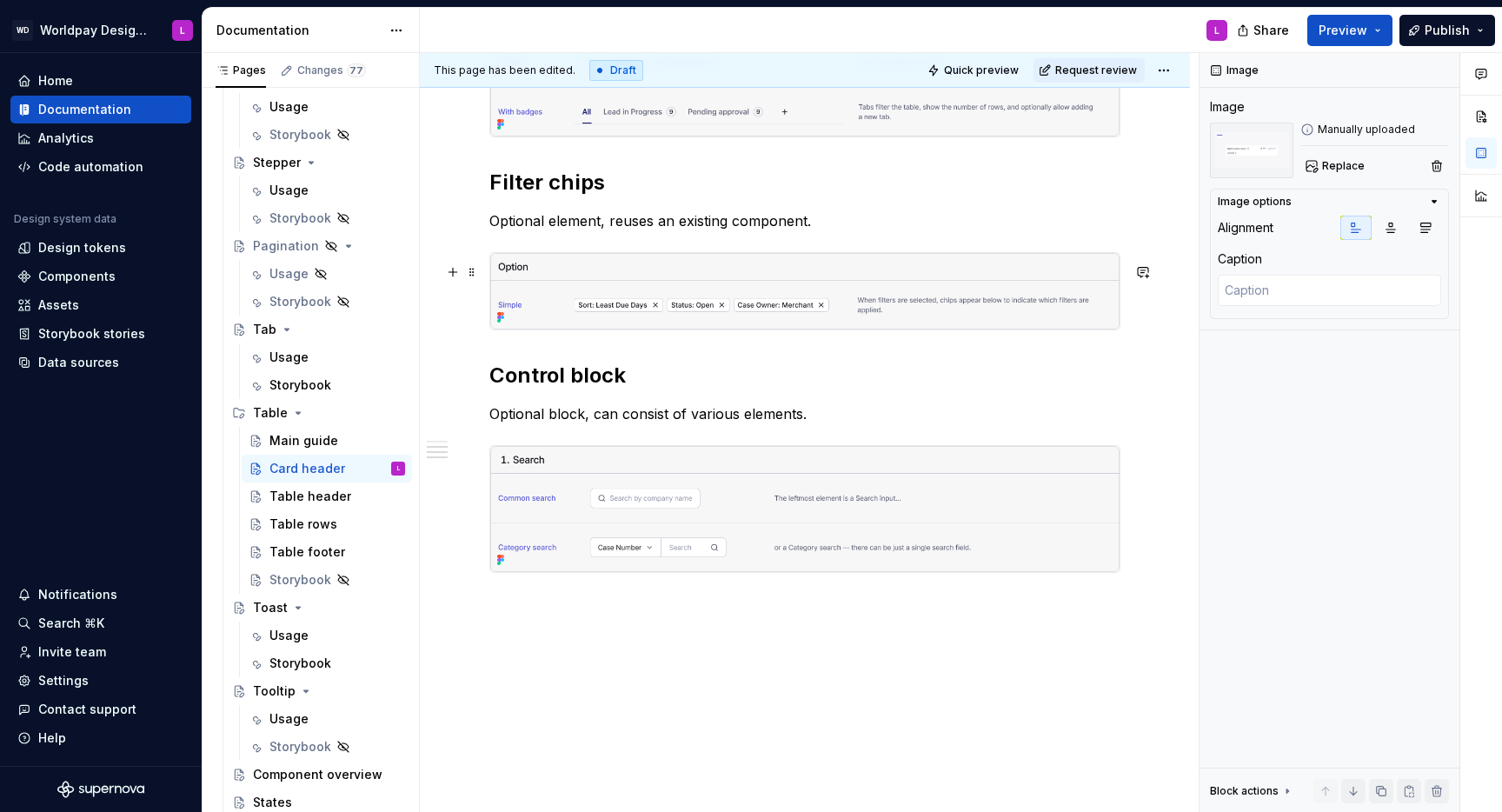
scroll to position [1509, 0]
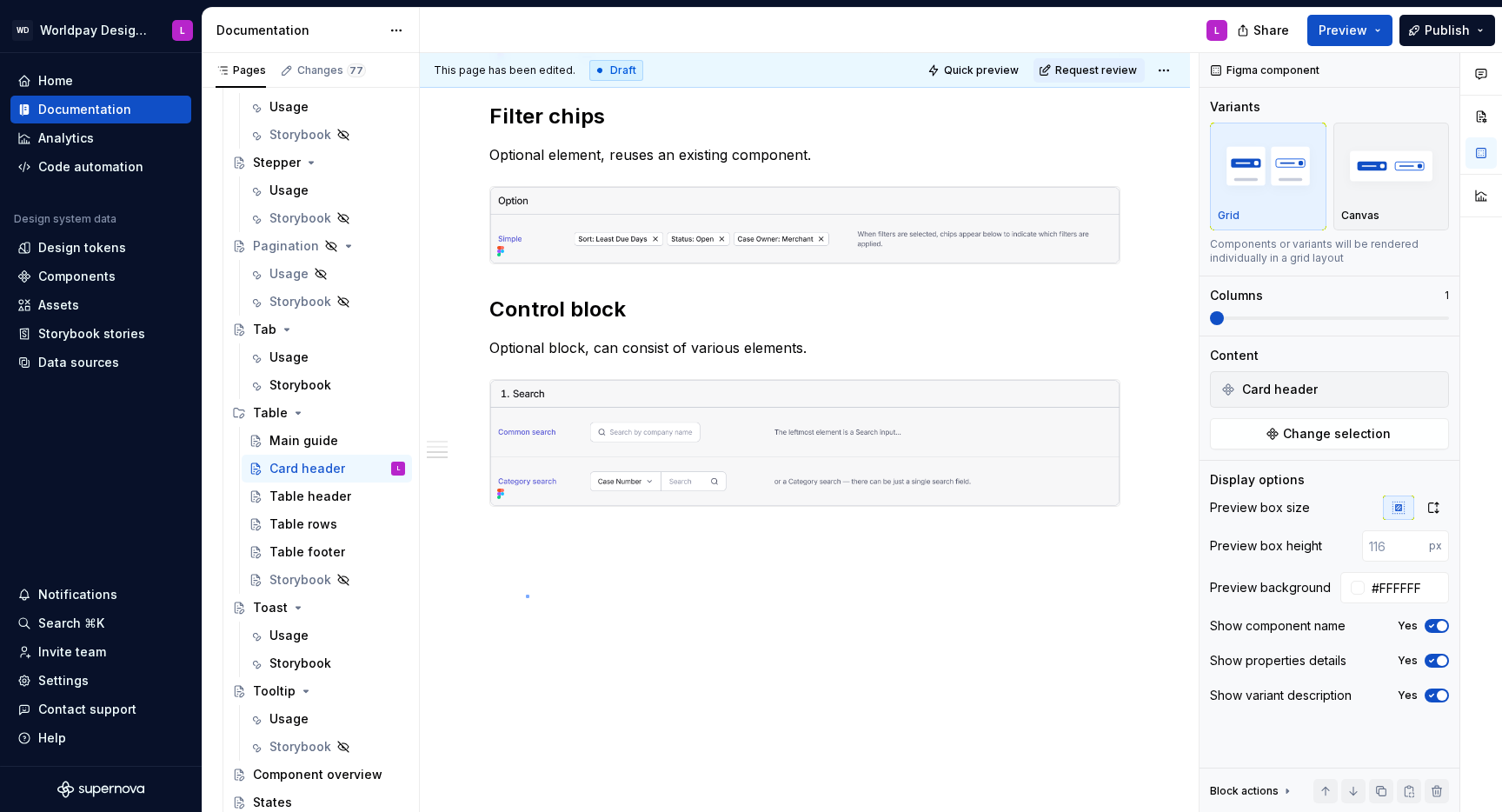
drag, startPoint x: 526, startPoint y: 595, endPoint x: 529, endPoint y: 582, distance: 13.3
click at [526, 594] on div "**********" at bounding box center [809, 432] width 779 height 759
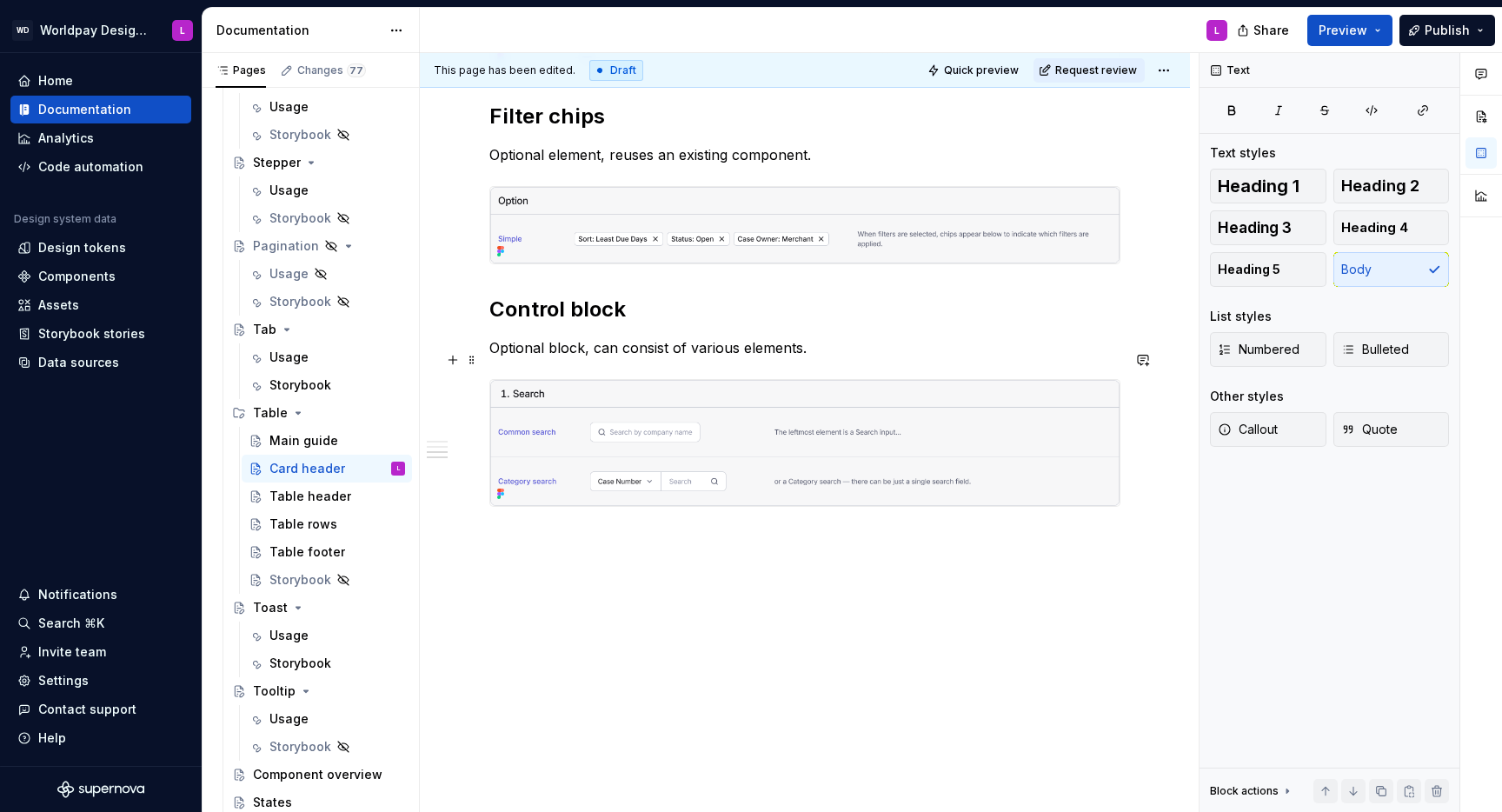
click at [876, 351] on p "Optional block, can consist of various elements." at bounding box center [804, 347] width 631 height 21
click at [473, 388] on span at bounding box center [472, 400] width 14 height 24
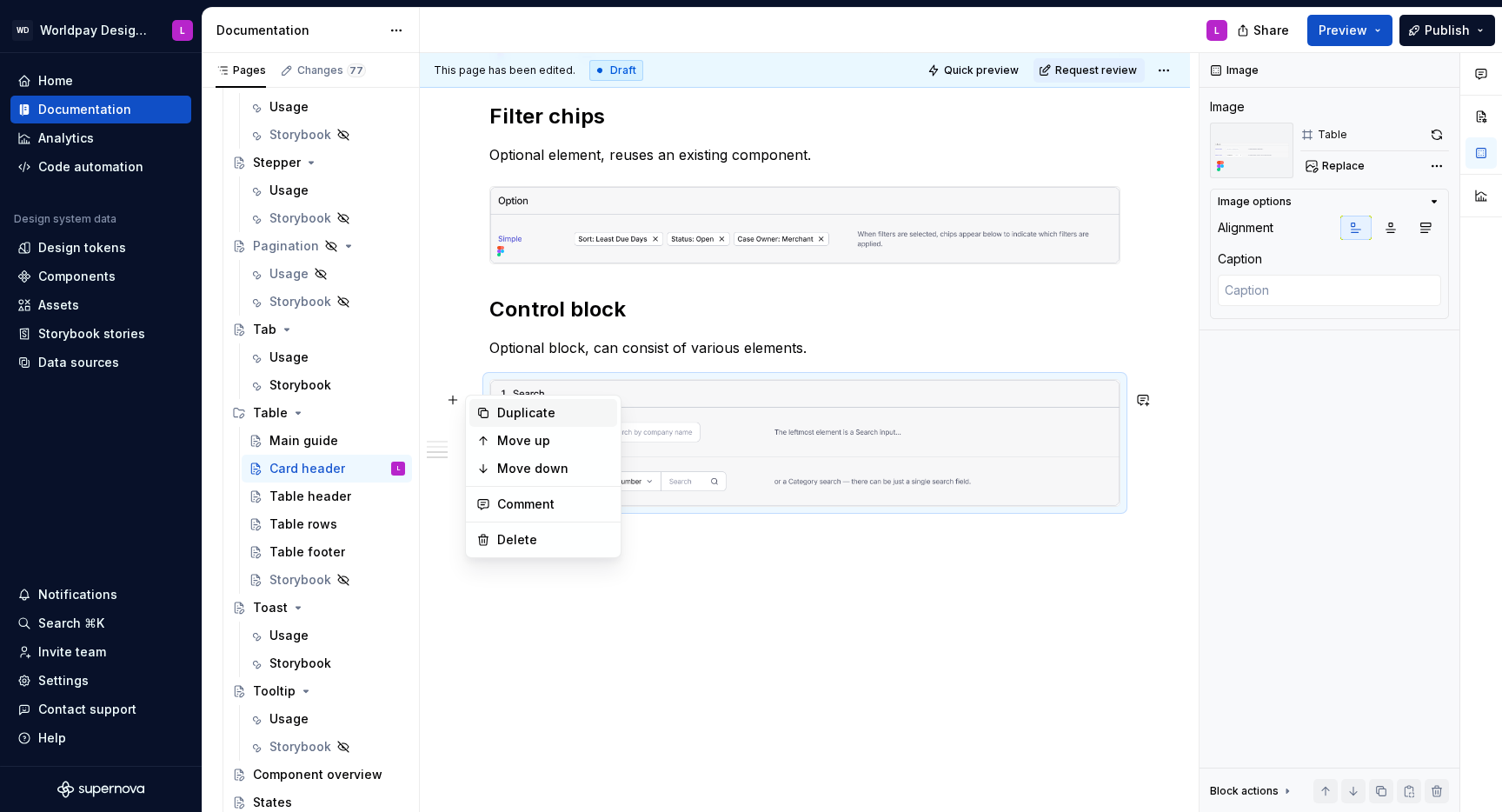
click at [556, 415] on div "Duplicate" at bounding box center [553, 412] width 113 height 17
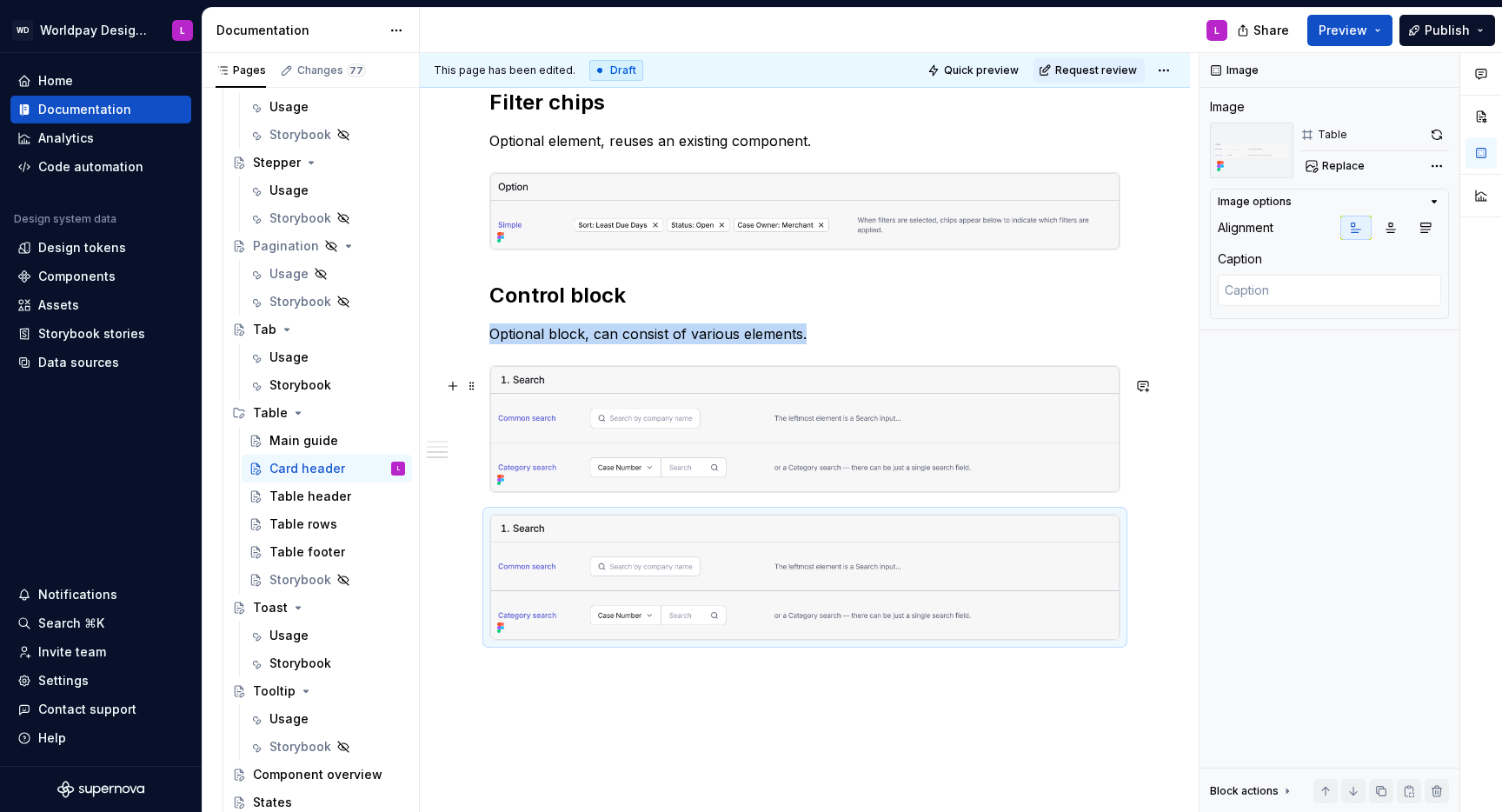
click at [599, 442] on img at bounding box center [804, 429] width 630 height 126
click at [1361, 168] on button "Replace" at bounding box center [1336, 166] width 72 height 24
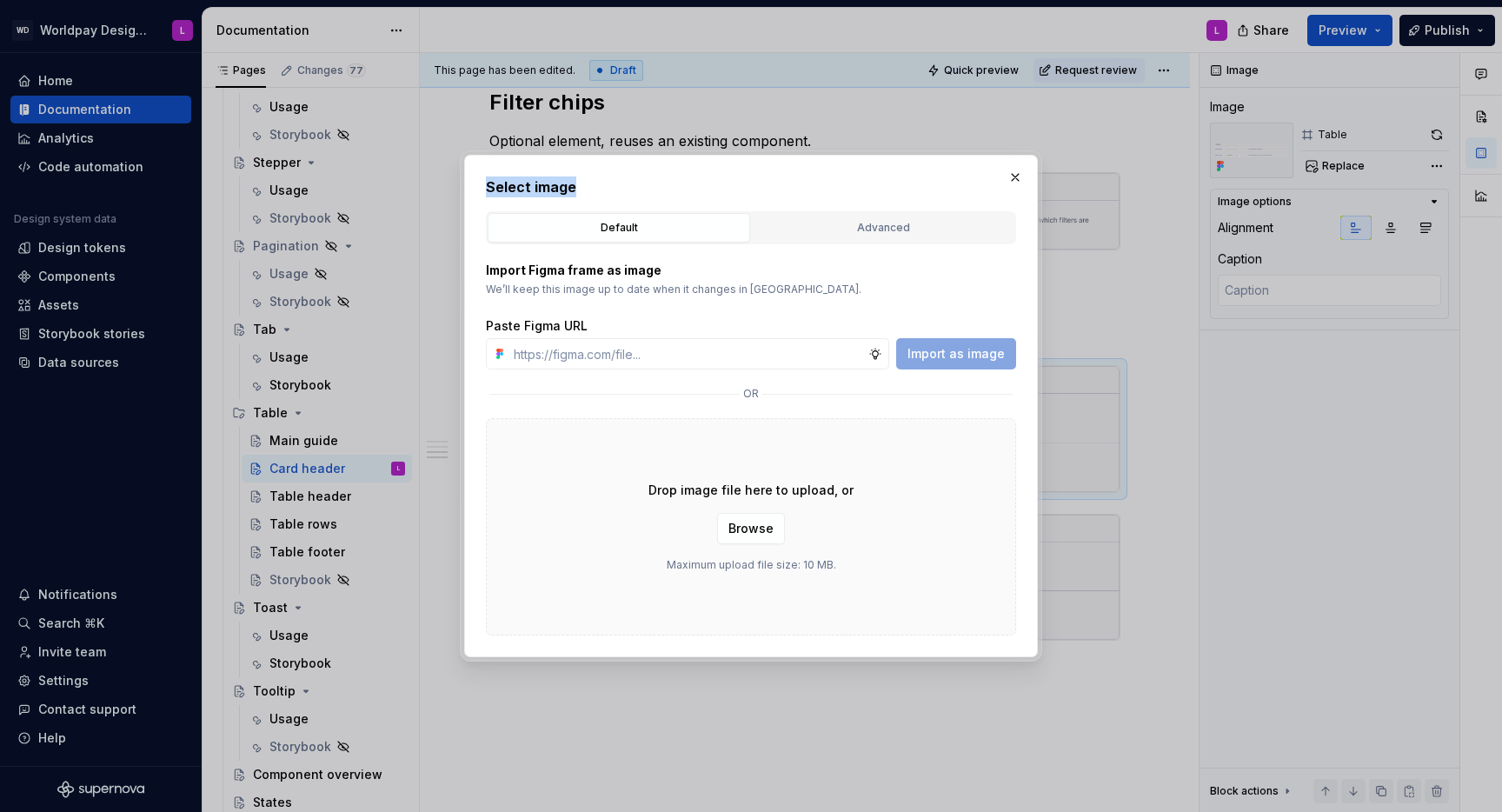
click at [843, 202] on div "Select image Default Advanced Import Figma frame as image We’ll keep this image…" at bounding box center [751, 406] width 1502 height 812
click at [825, 227] on div "Advanced" at bounding box center [883, 227] width 250 height 17
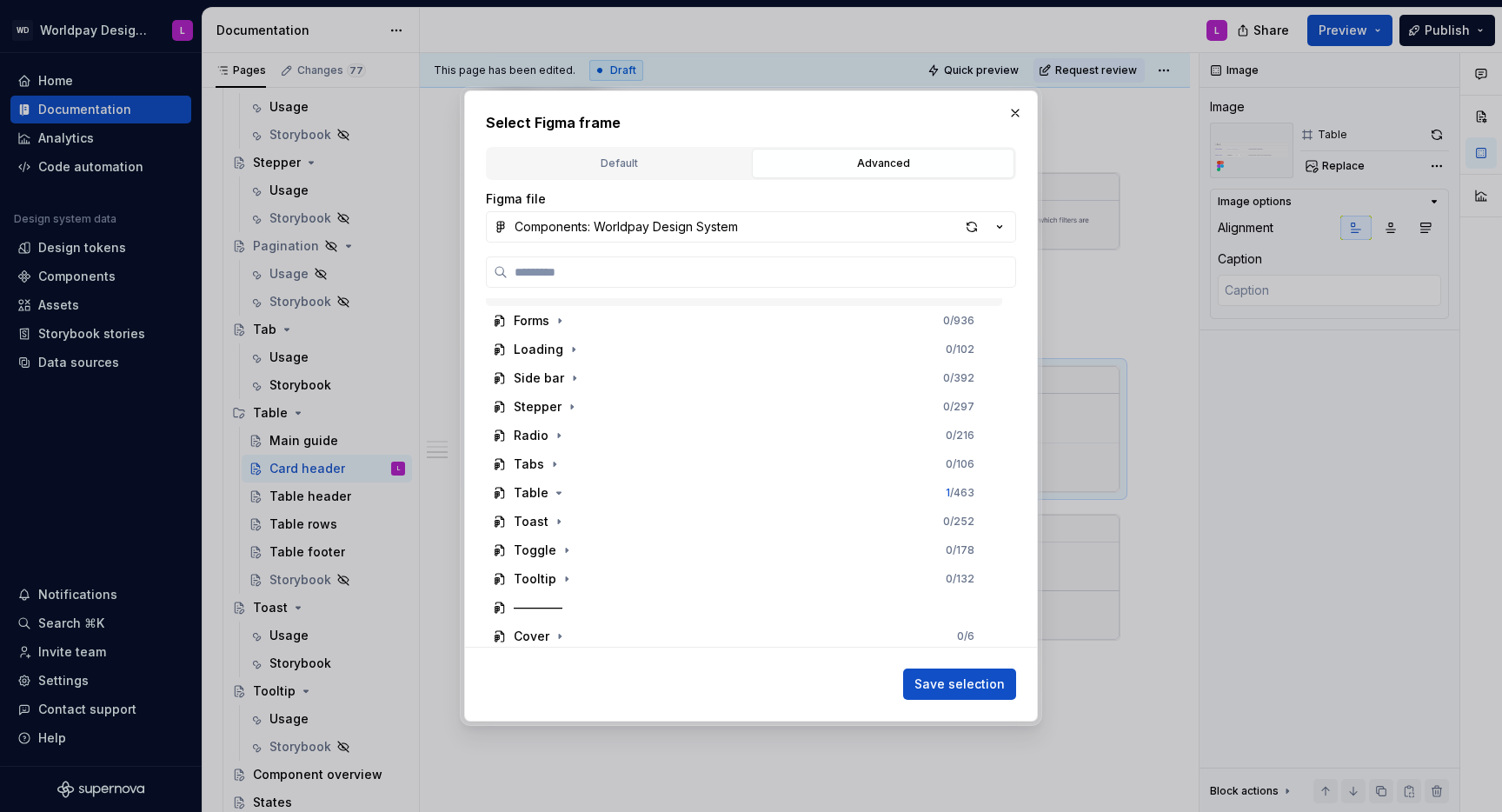
scroll to position [252, 0]
click at [559, 487] on icon "button" at bounding box center [559, 489] width 14 height 14
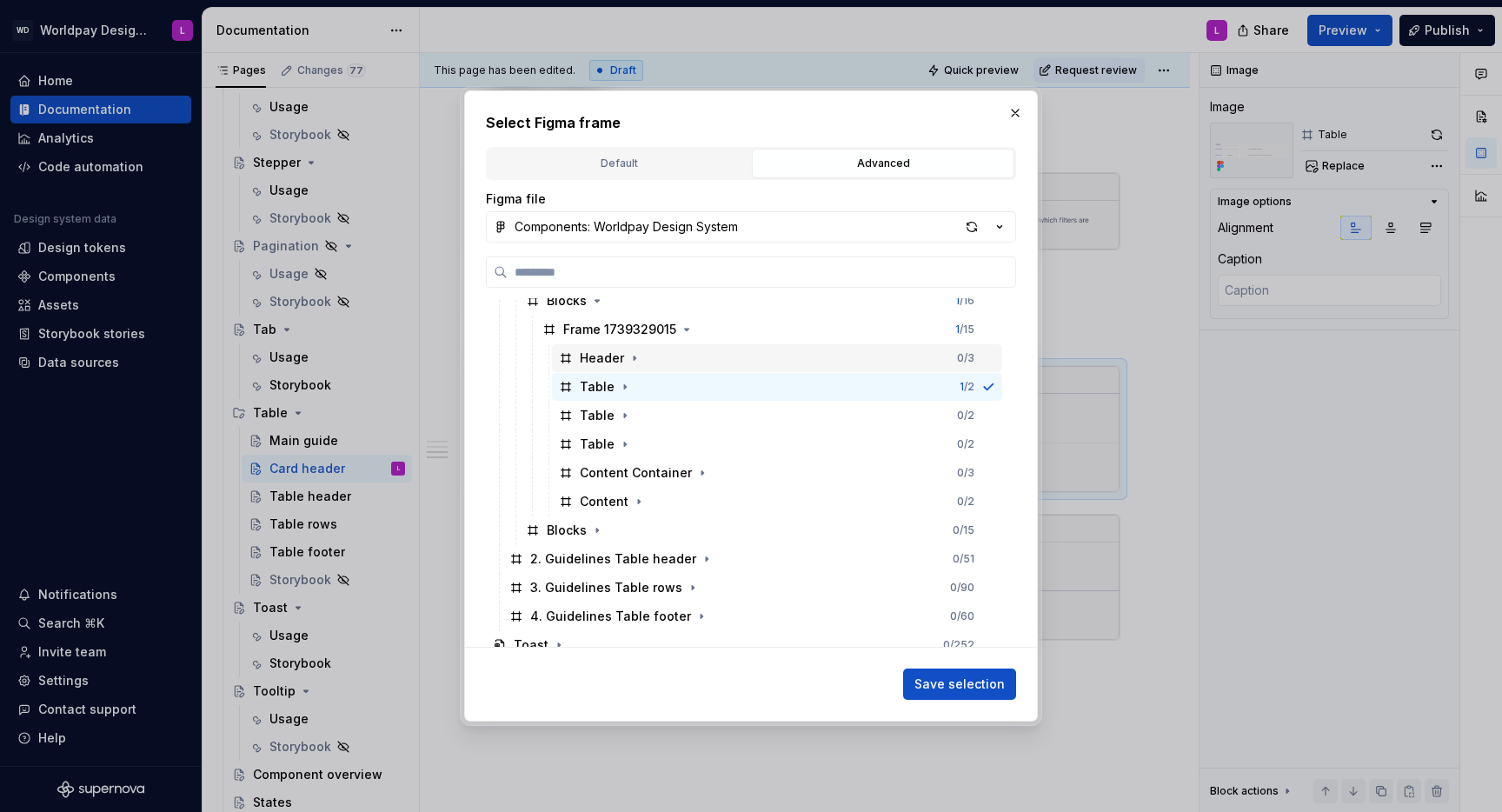
scroll to position [815, 0]
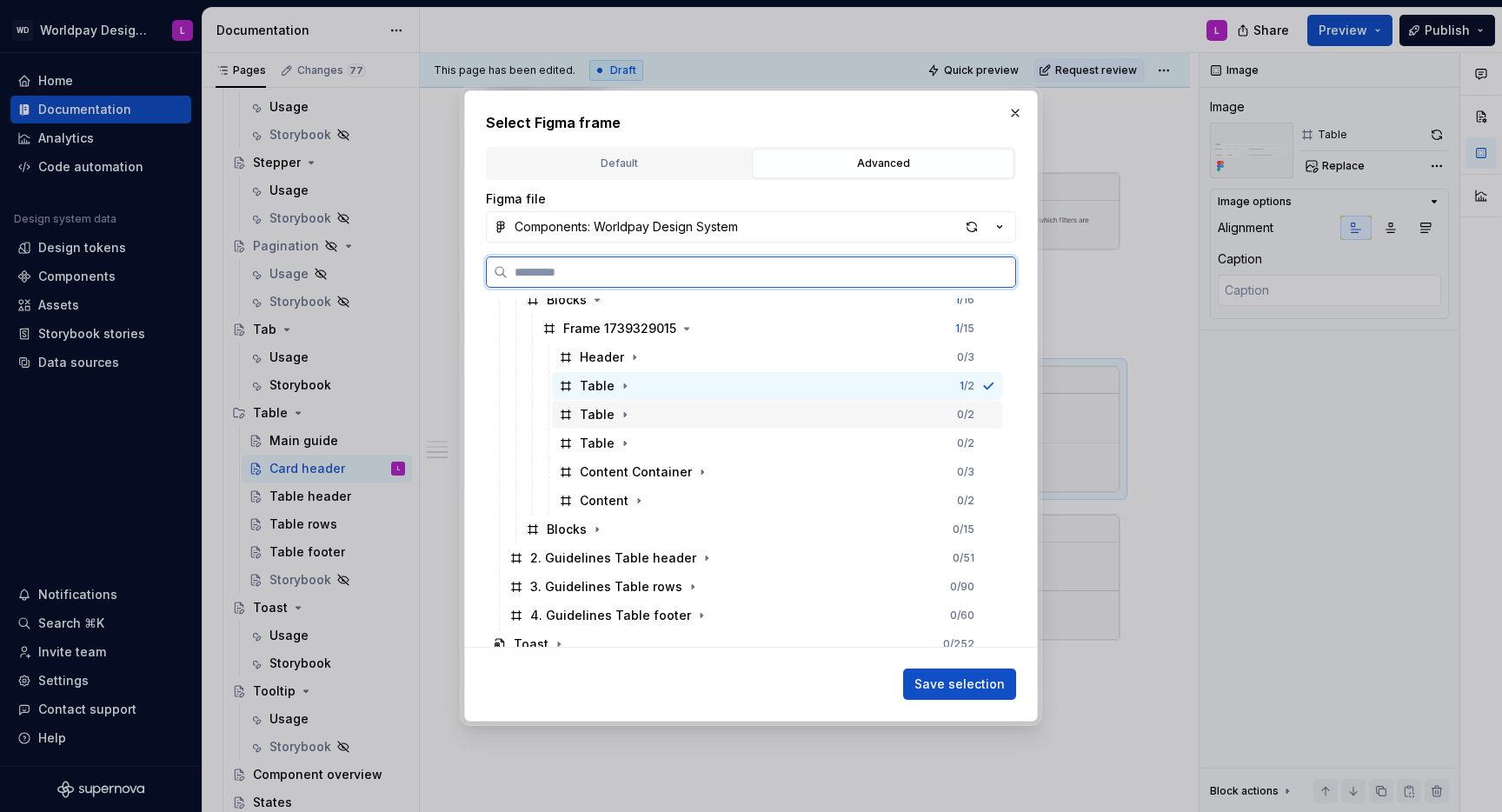
click at [673, 416] on div "Table 0 / 2" at bounding box center [776, 415] width 450 height 28
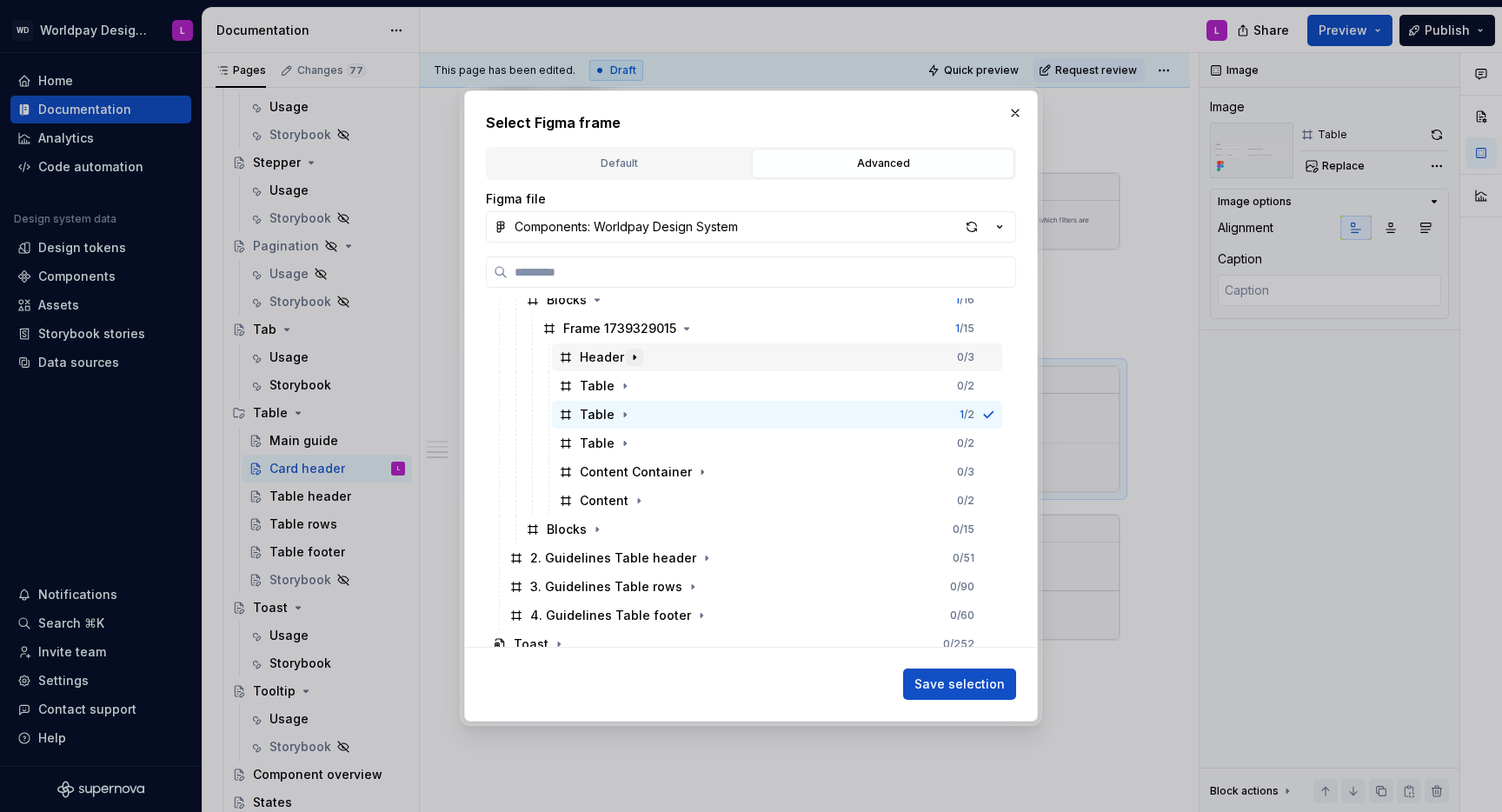
click at [626, 356] on button "button" at bounding box center [634, 356] width 17 height 17
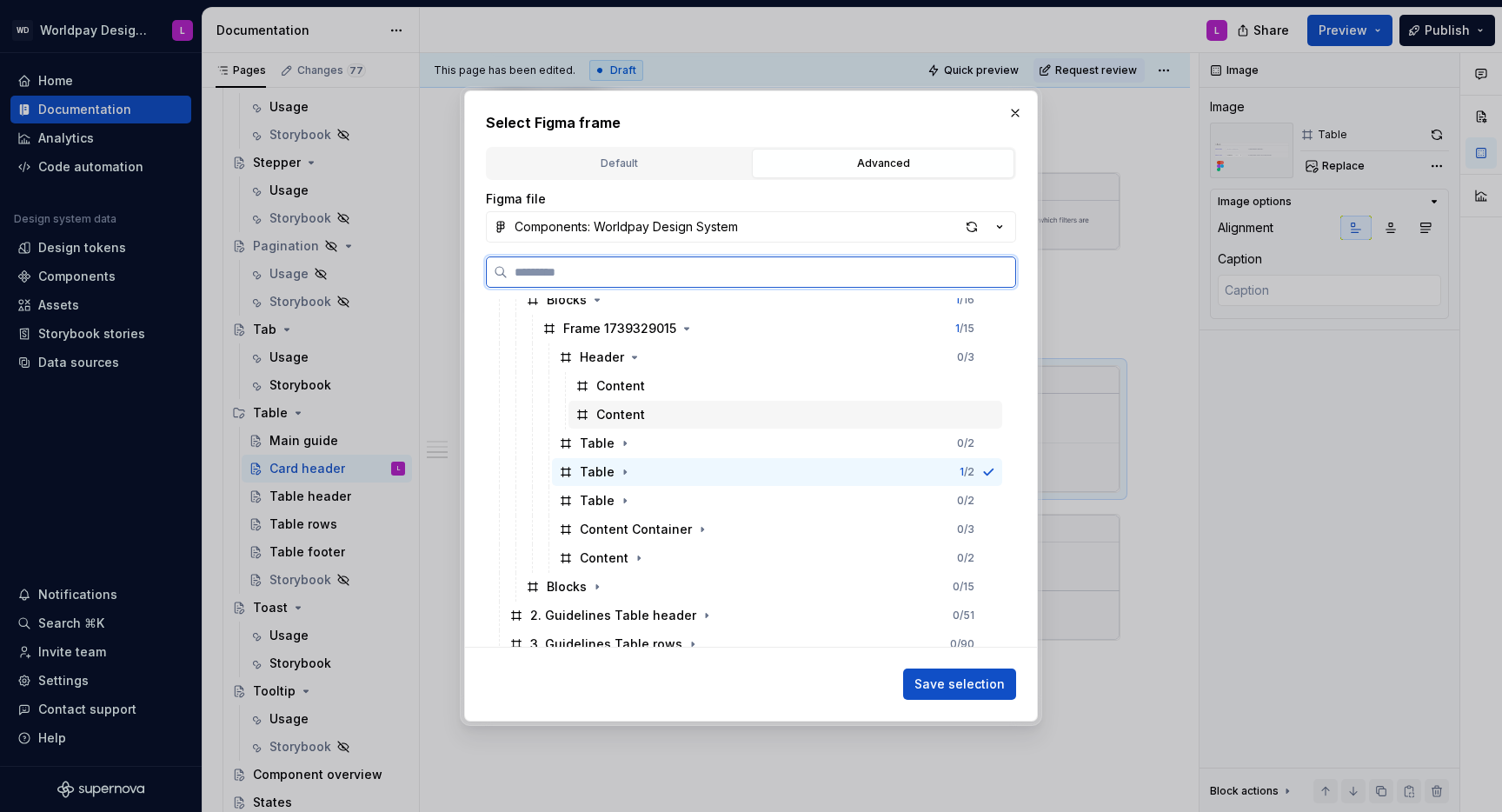
click at [613, 414] on div "Content" at bounding box center [621, 414] width 49 height 17
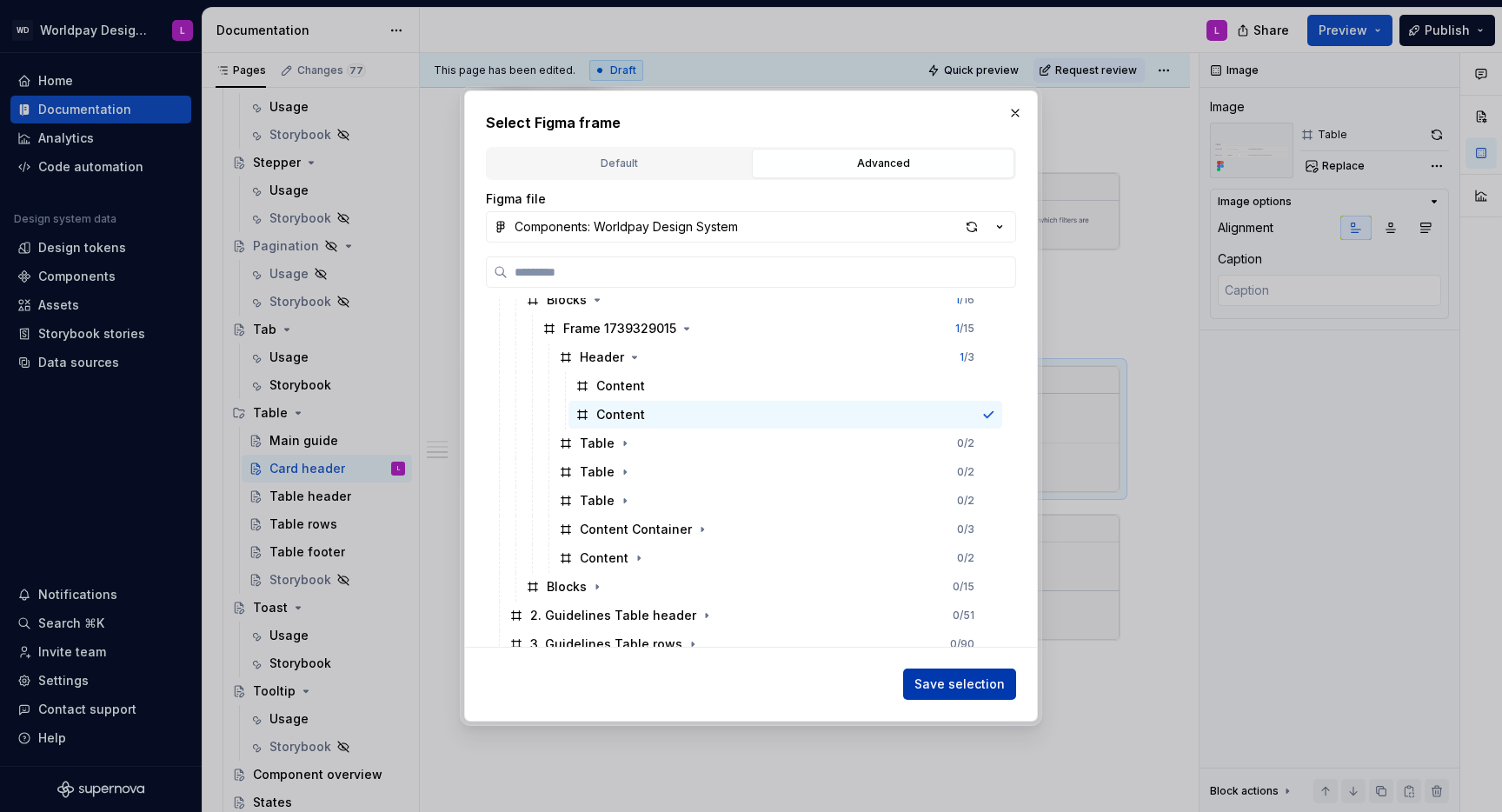
click at [953, 680] on span "Save selection" at bounding box center [959, 683] width 91 height 17
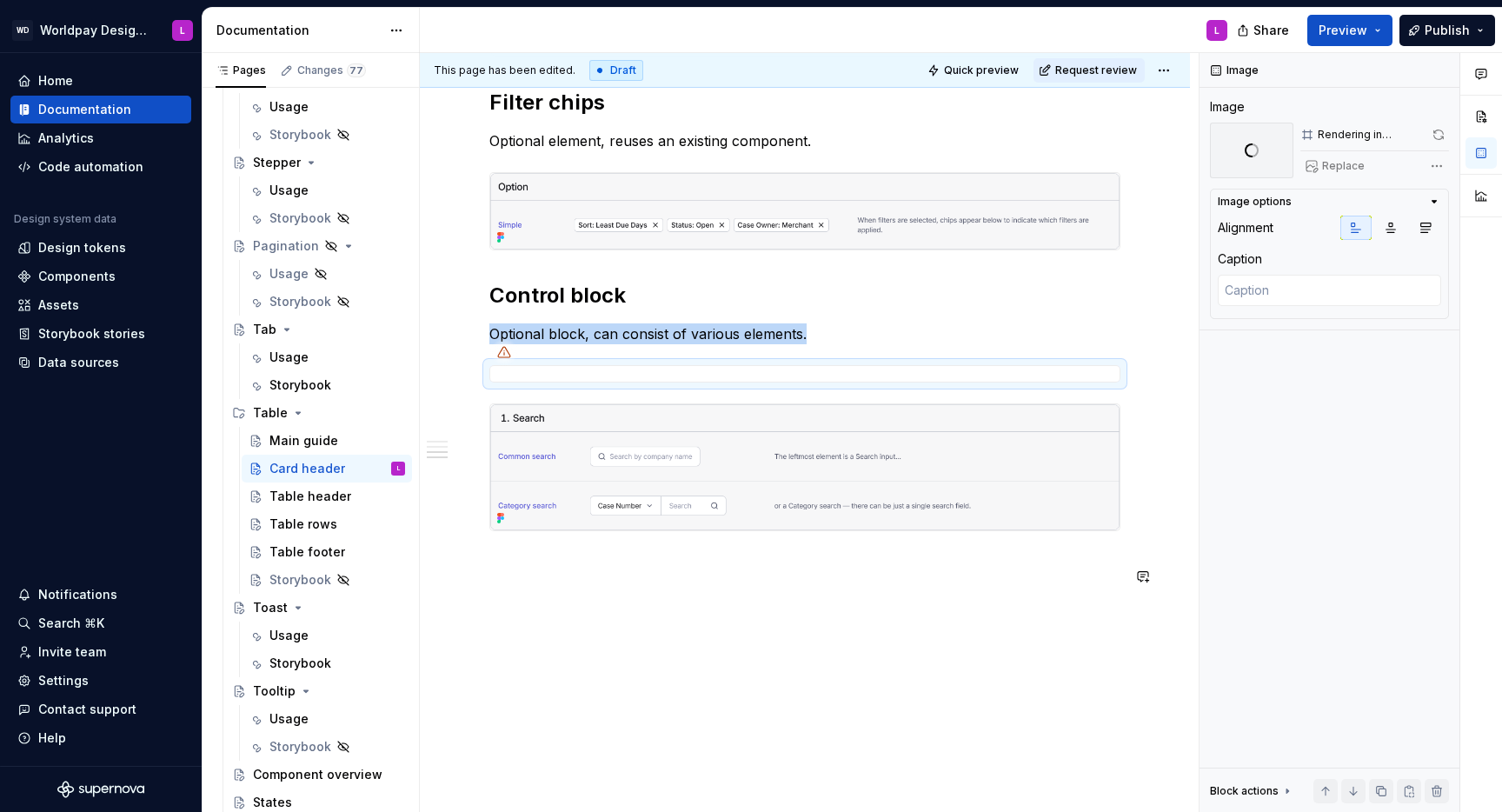
scroll to position [1547, 0]
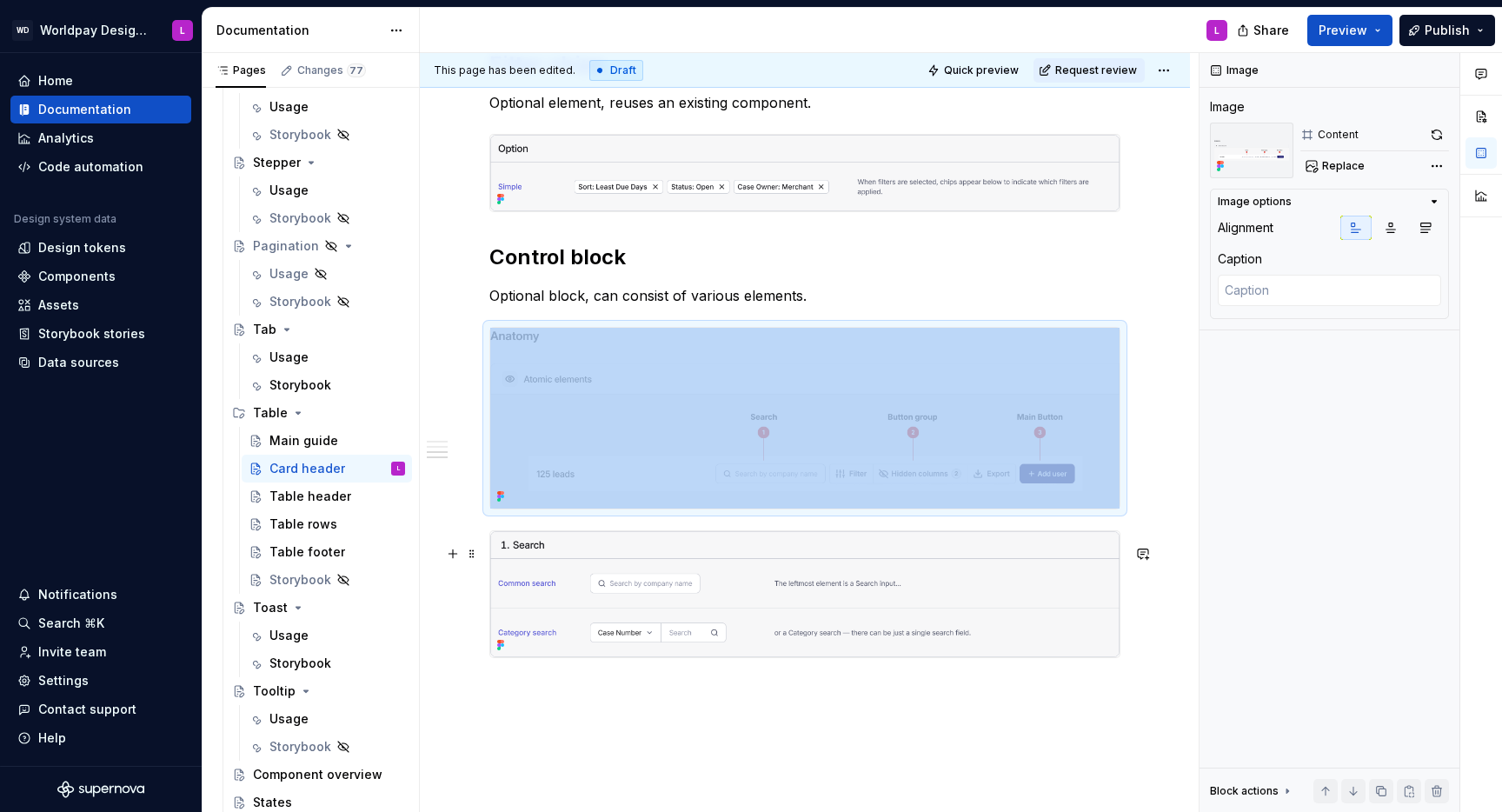
click at [515, 616] on img at bounding box center [804, 594] width 630 height 126
click at [474, 554] on span at bounding box center [472, 554] width 14 height 24
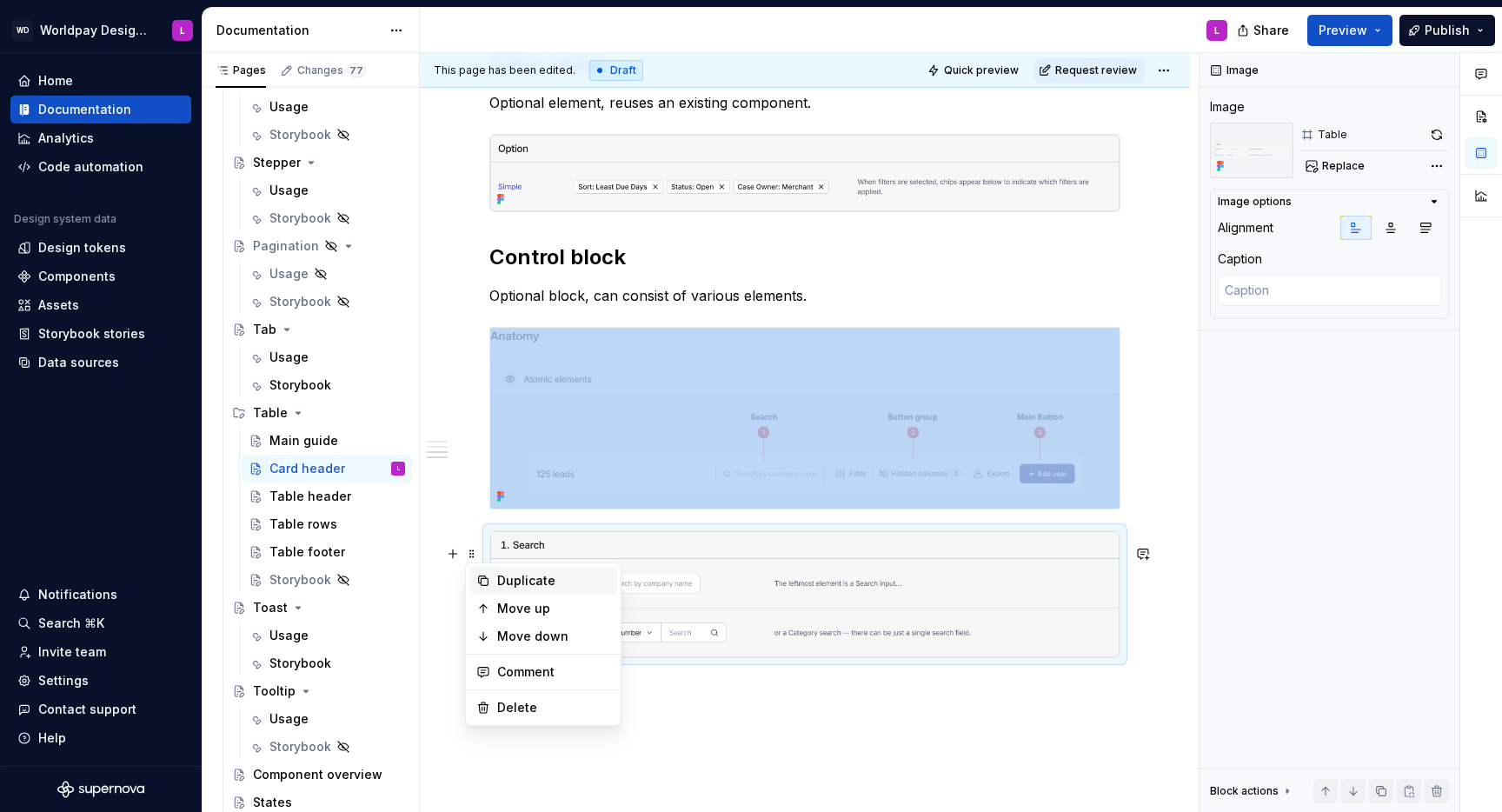
click at [505, 582] on div "Duplicate" at bounding box center [553, 580] width 113 height 17
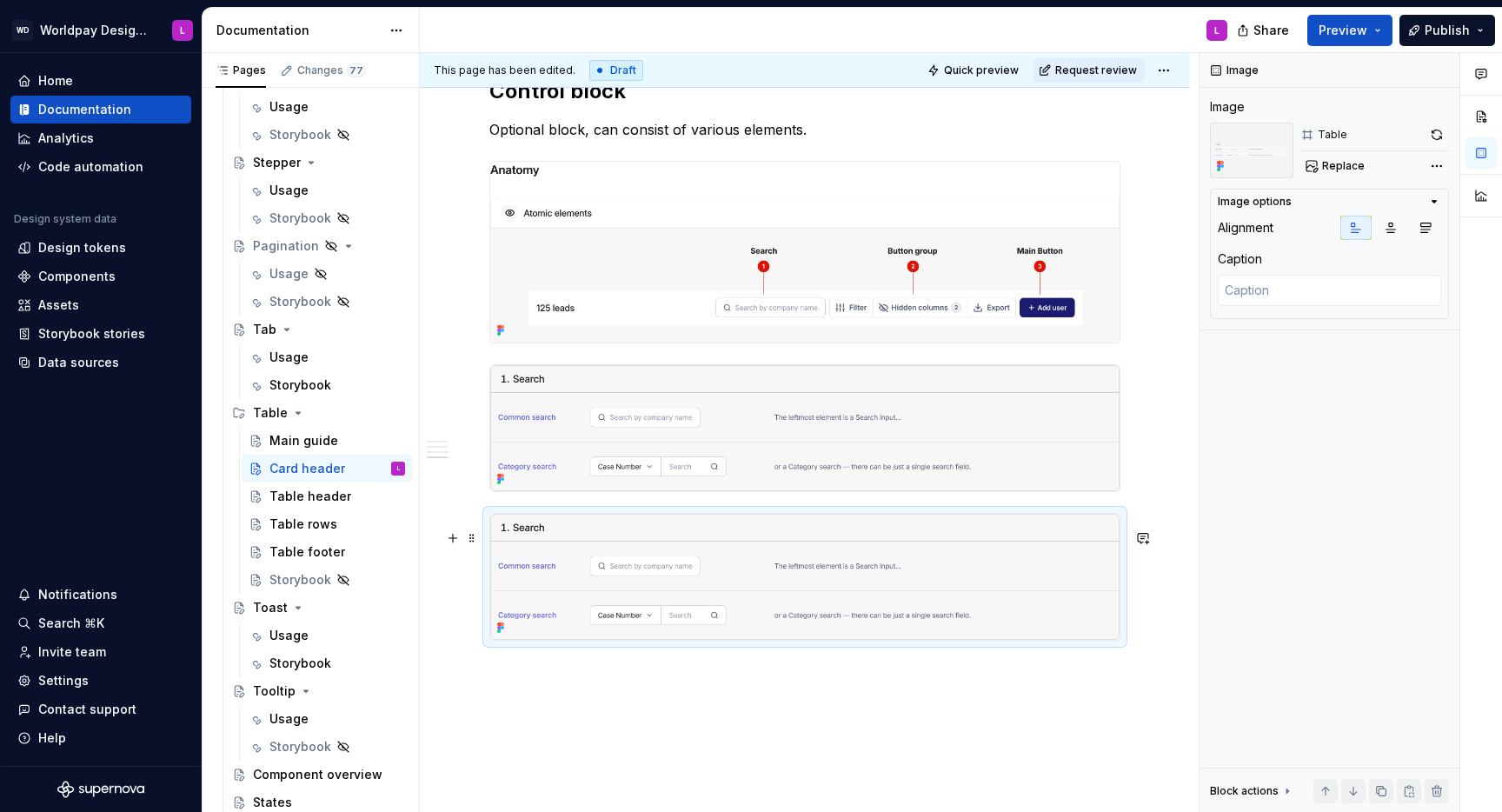
scroll to position [1732, 0]
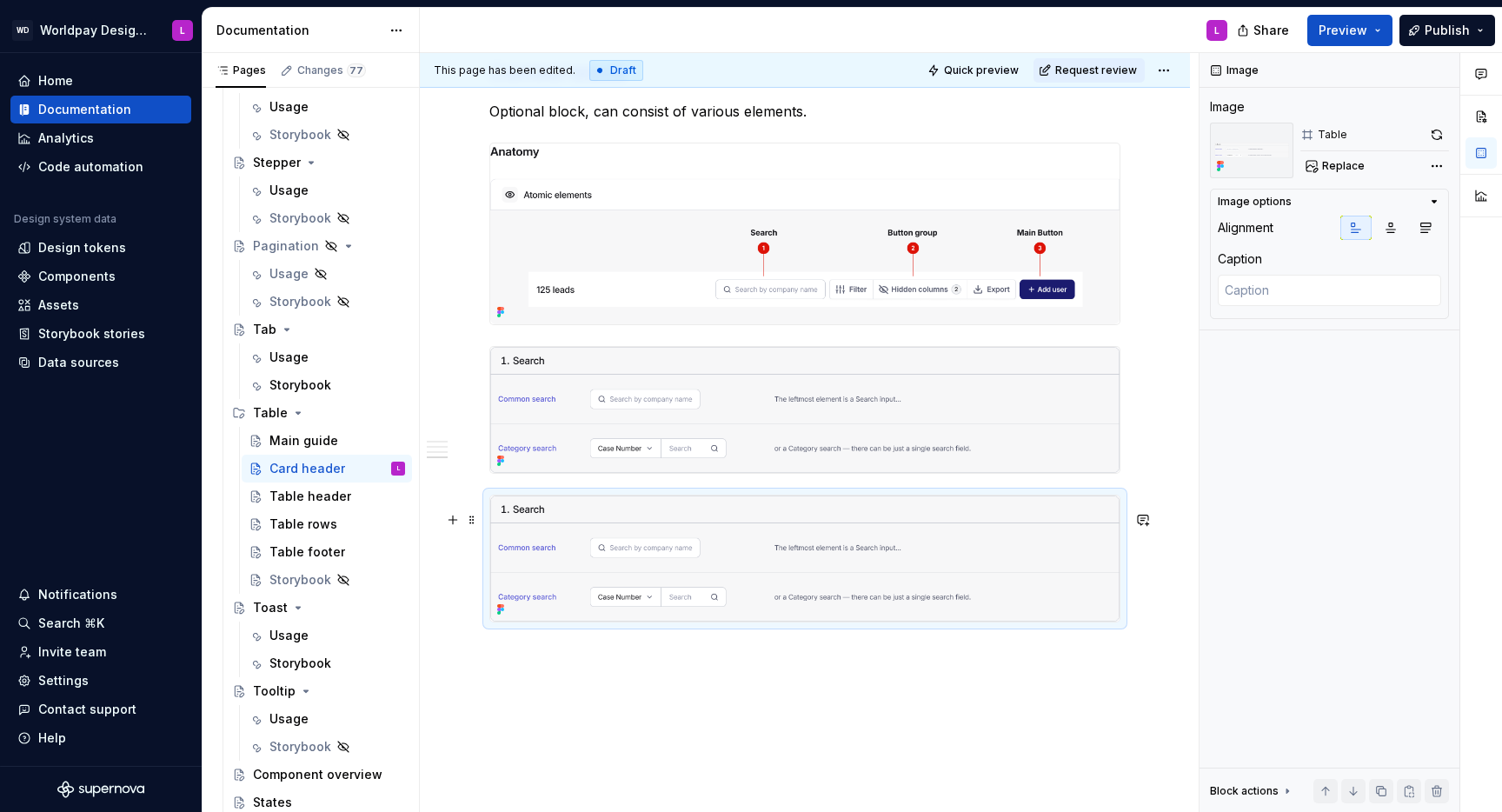
click at [564, 558] on img at bounding box center [804, 559] width 630 height 126
click at [469, 521] on span at bounding box center [472, 520] width 14 height 24
click at [507, 543] on div "Duplicate" at bounding box center [553, 546] width 113 height 17
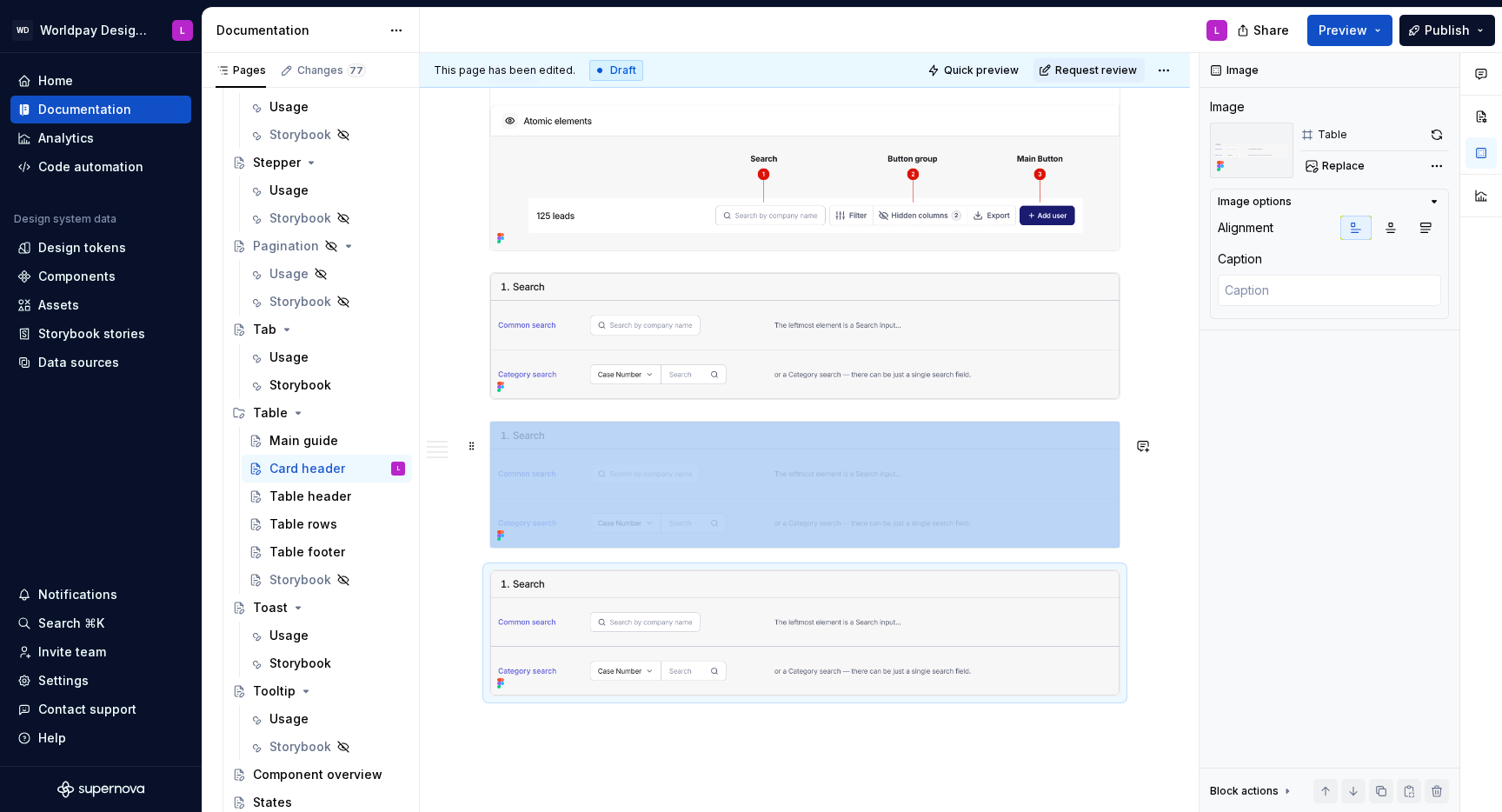
scroll to position [1812, 0]
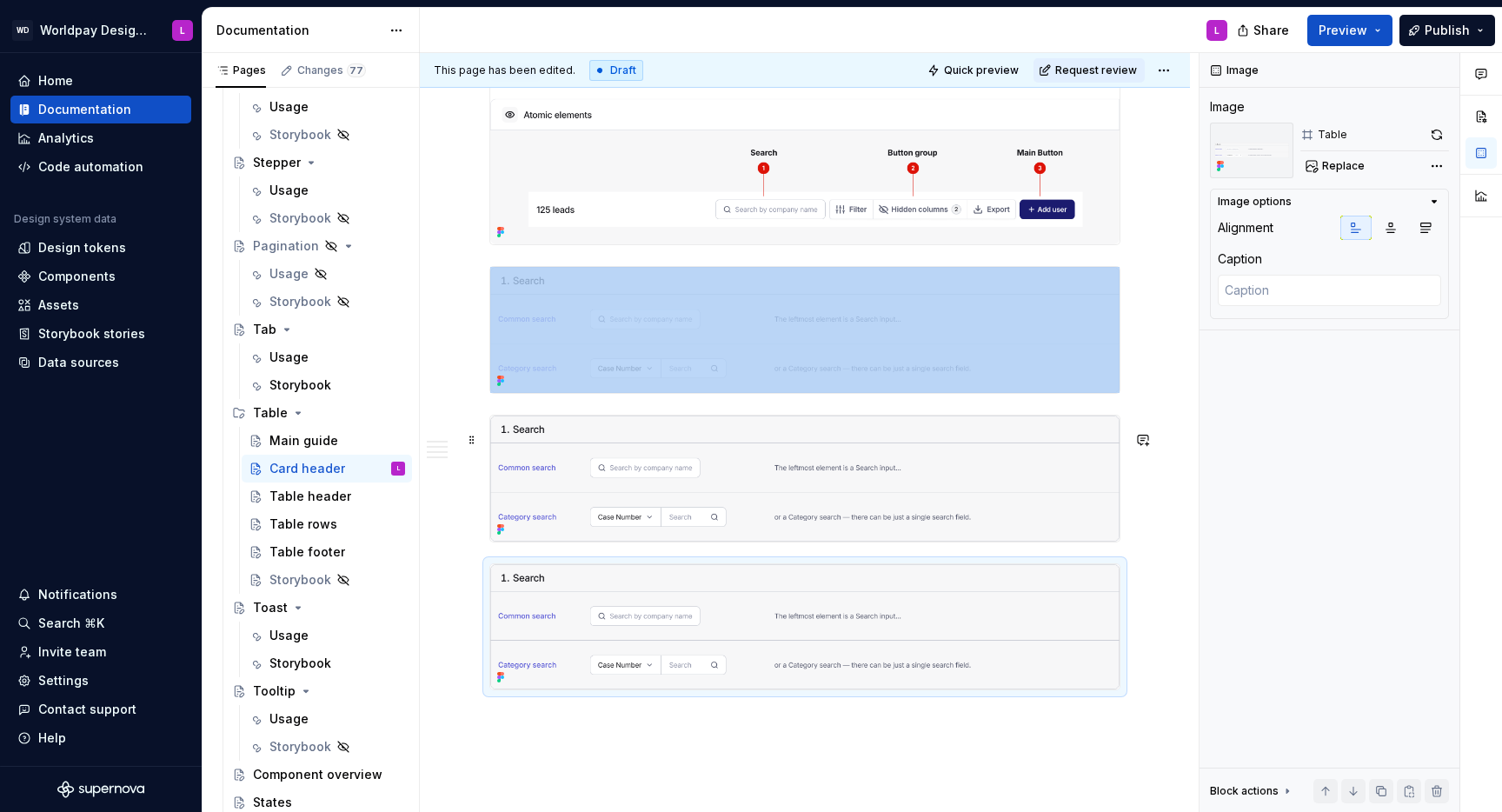
click at [858, 452] on img at bounding box center [804, 478] width 630 height 126
click at [1334, 169] on span "Replace" at bounding box center [1343, 166] width 43 height 14
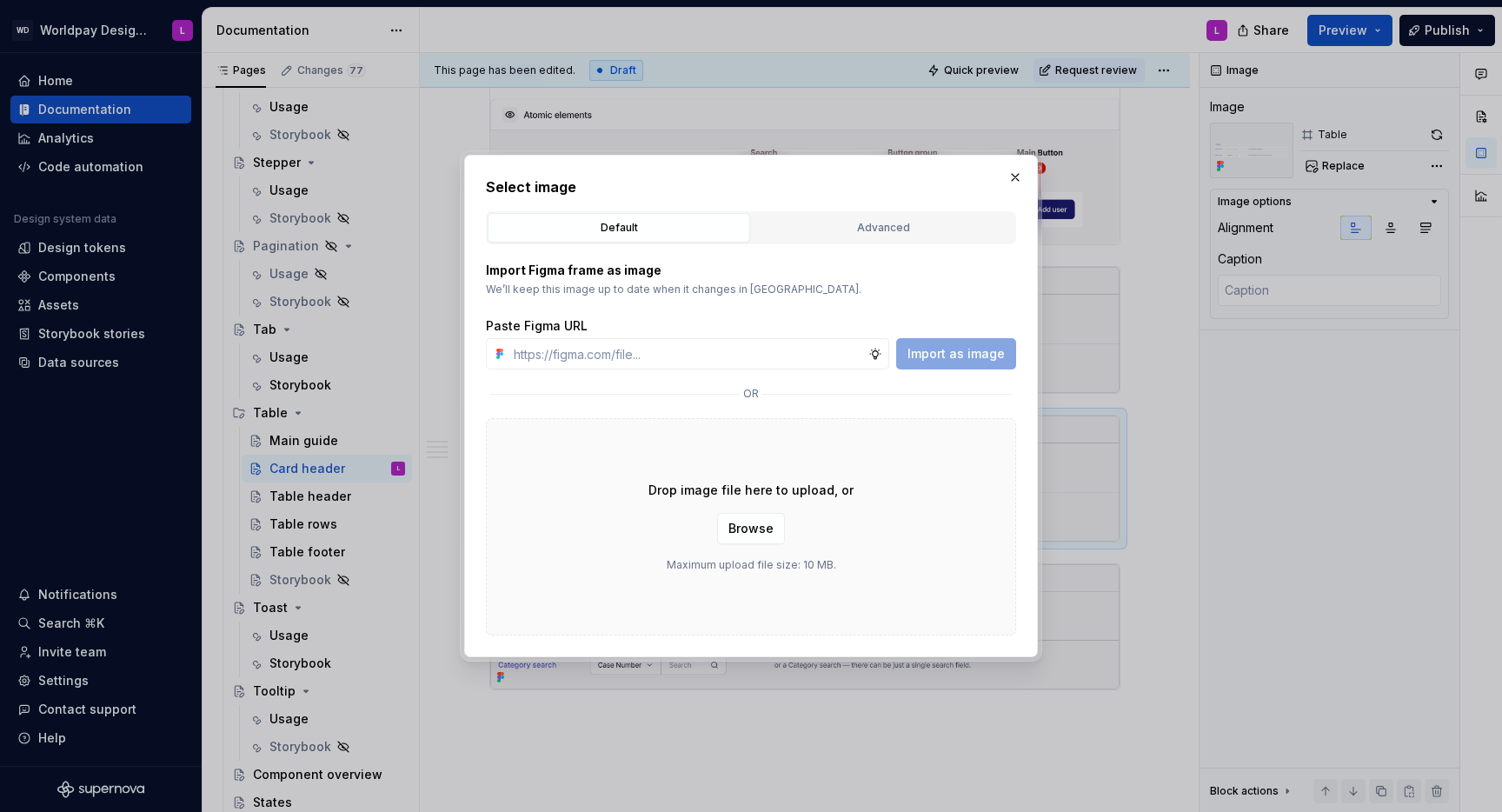
drag, startPoint x: 829, startPoint y: 221, endPoint x: 805, endPoint y: 245, distance: 33.9
click at [828, 222] on div "Advanced" at bounding box center [883, 227] width 250 height 17
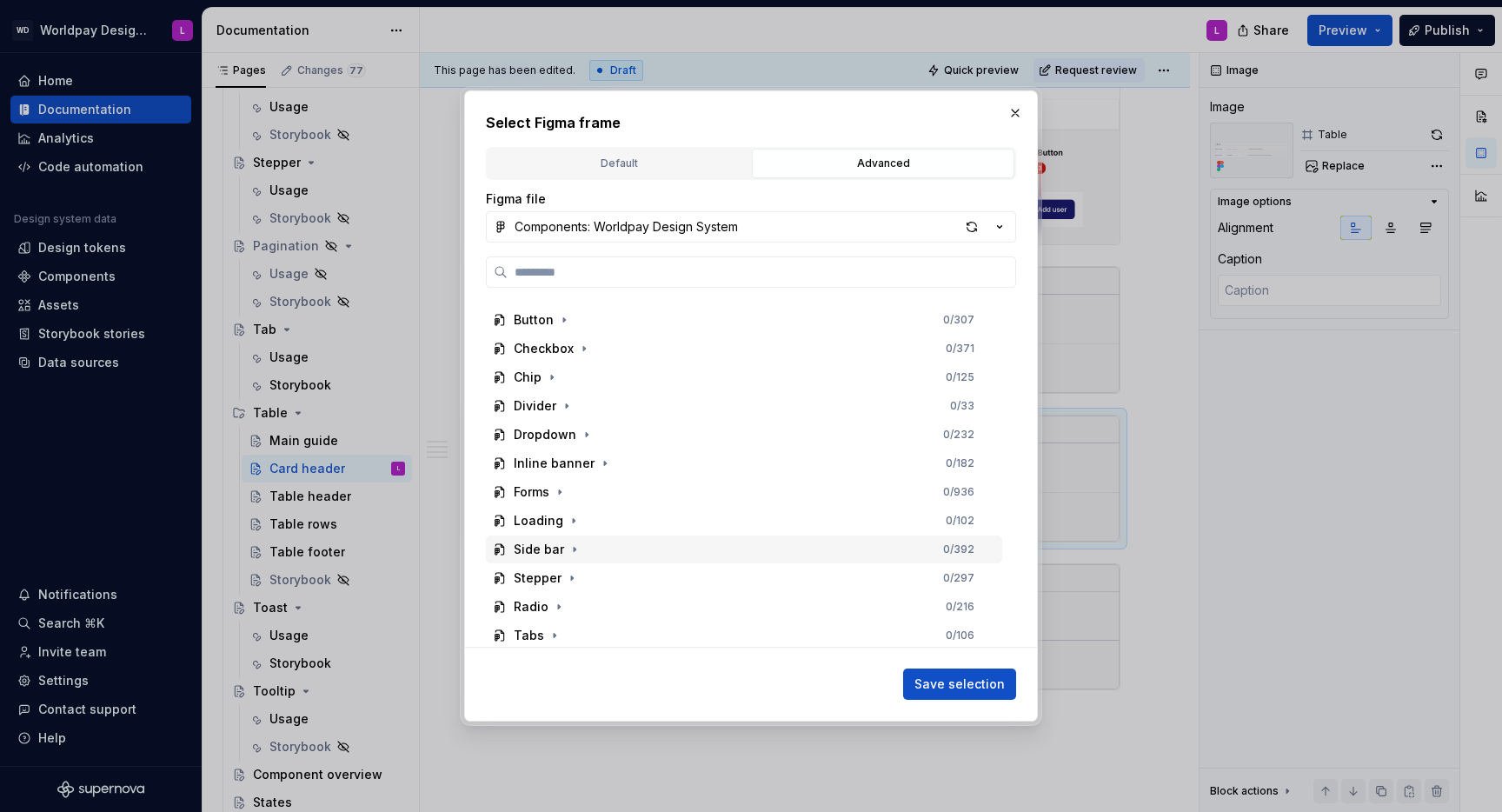
scroll to position [252, 0]
click at [558, 489] on icon "button" at bounding box center [559, 489] width 14 height 14
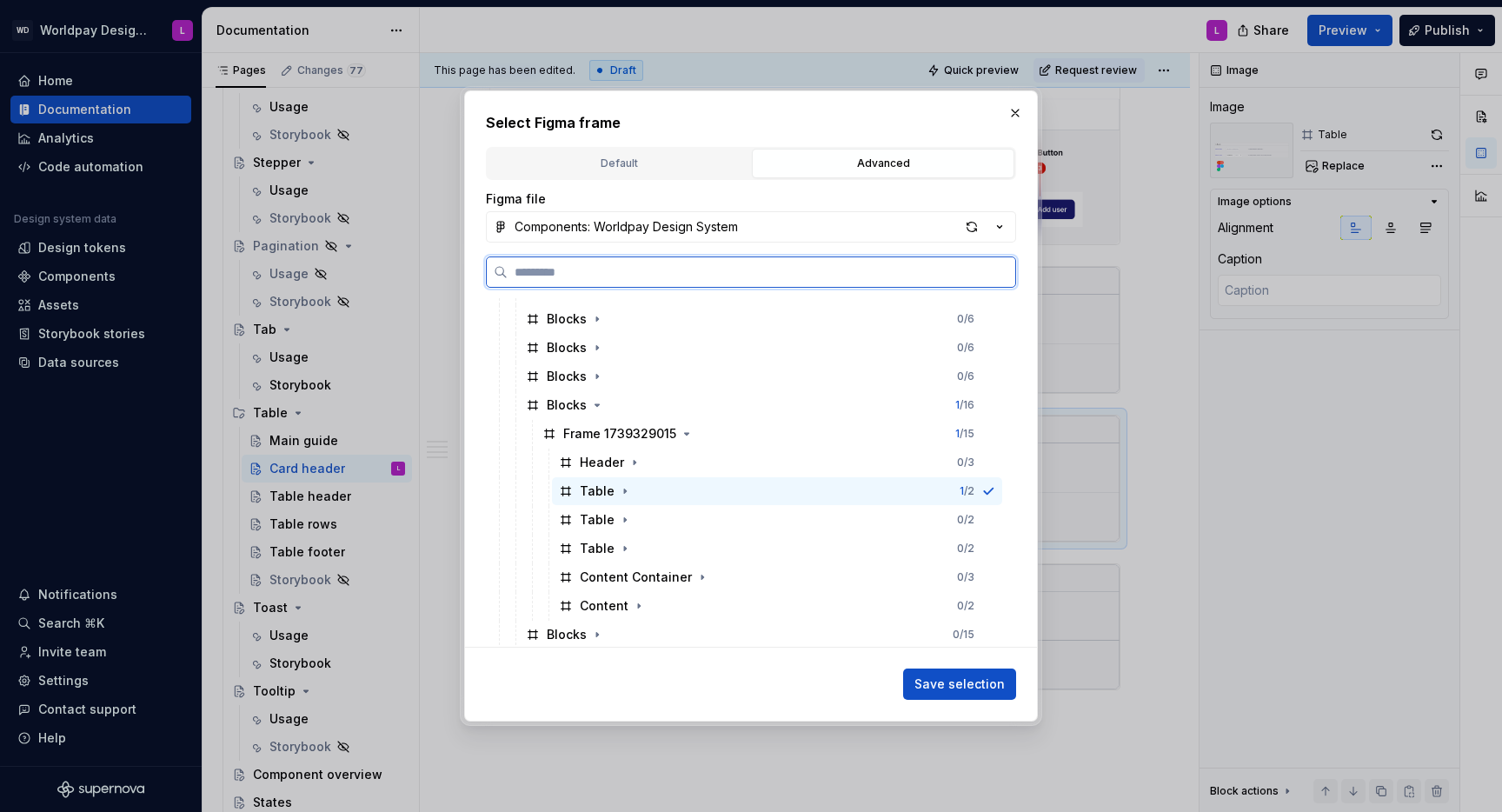
scroll to position [723, 0]
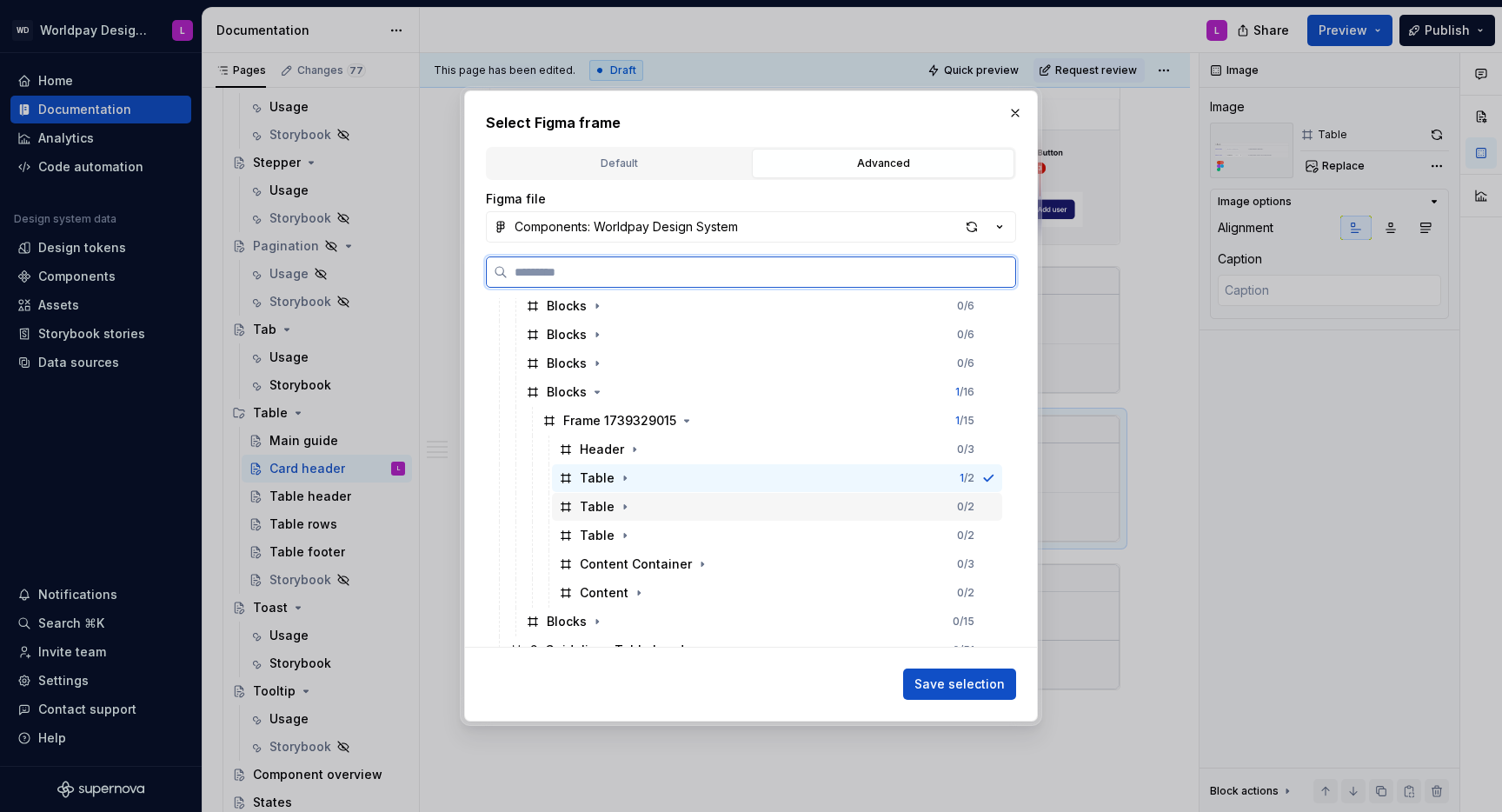
click at [589, 502] on div "Table" at bounding box center [597, 506] width 35 height 17
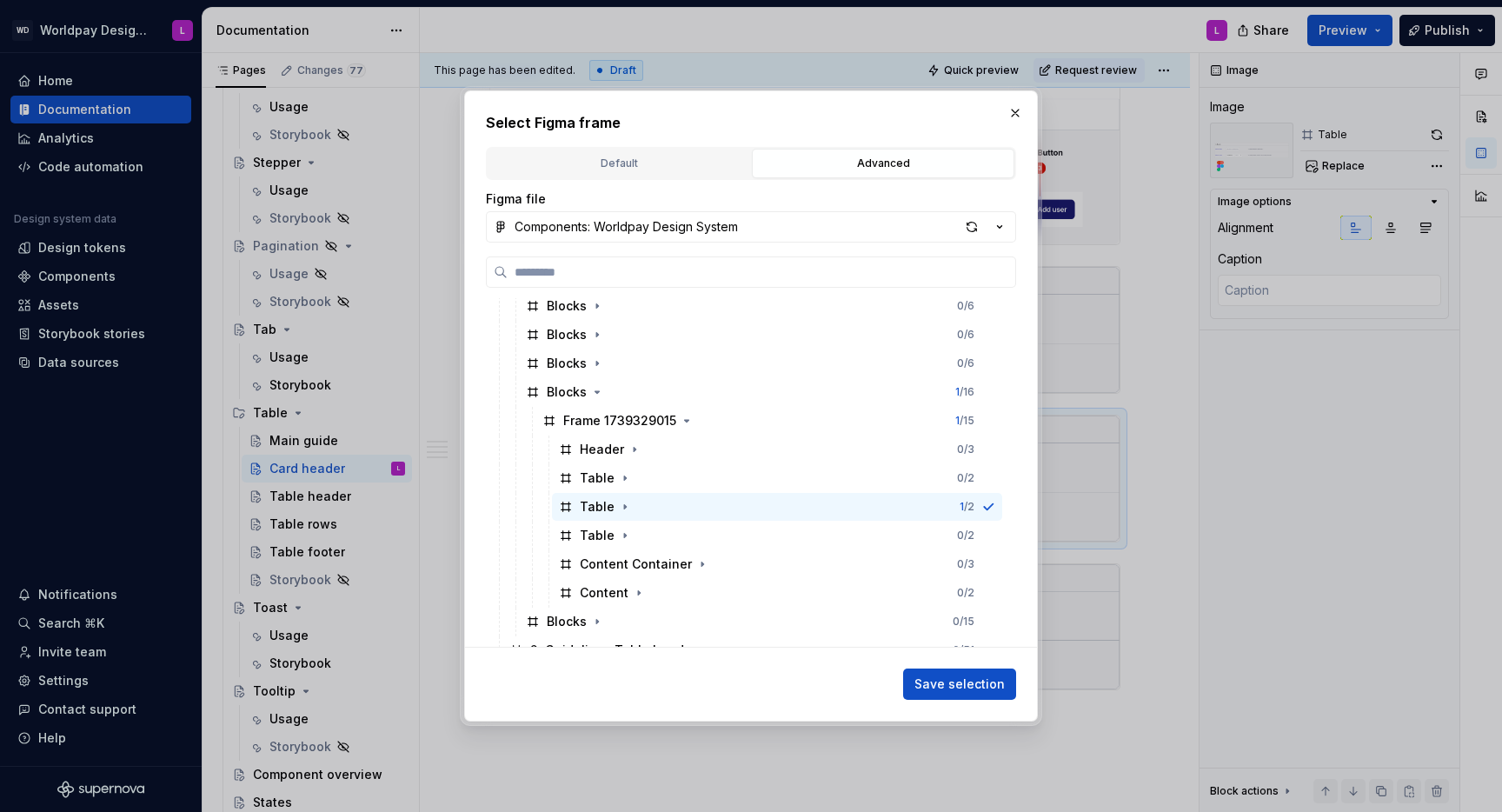
drag, startPoint x: 978, startPoint y: 691, endPoint x: 926, endPoint y: 671, distance: 55.7
click at [978, 690] on span "Save selection" at bounding box center [959, 683] width 91 height 17
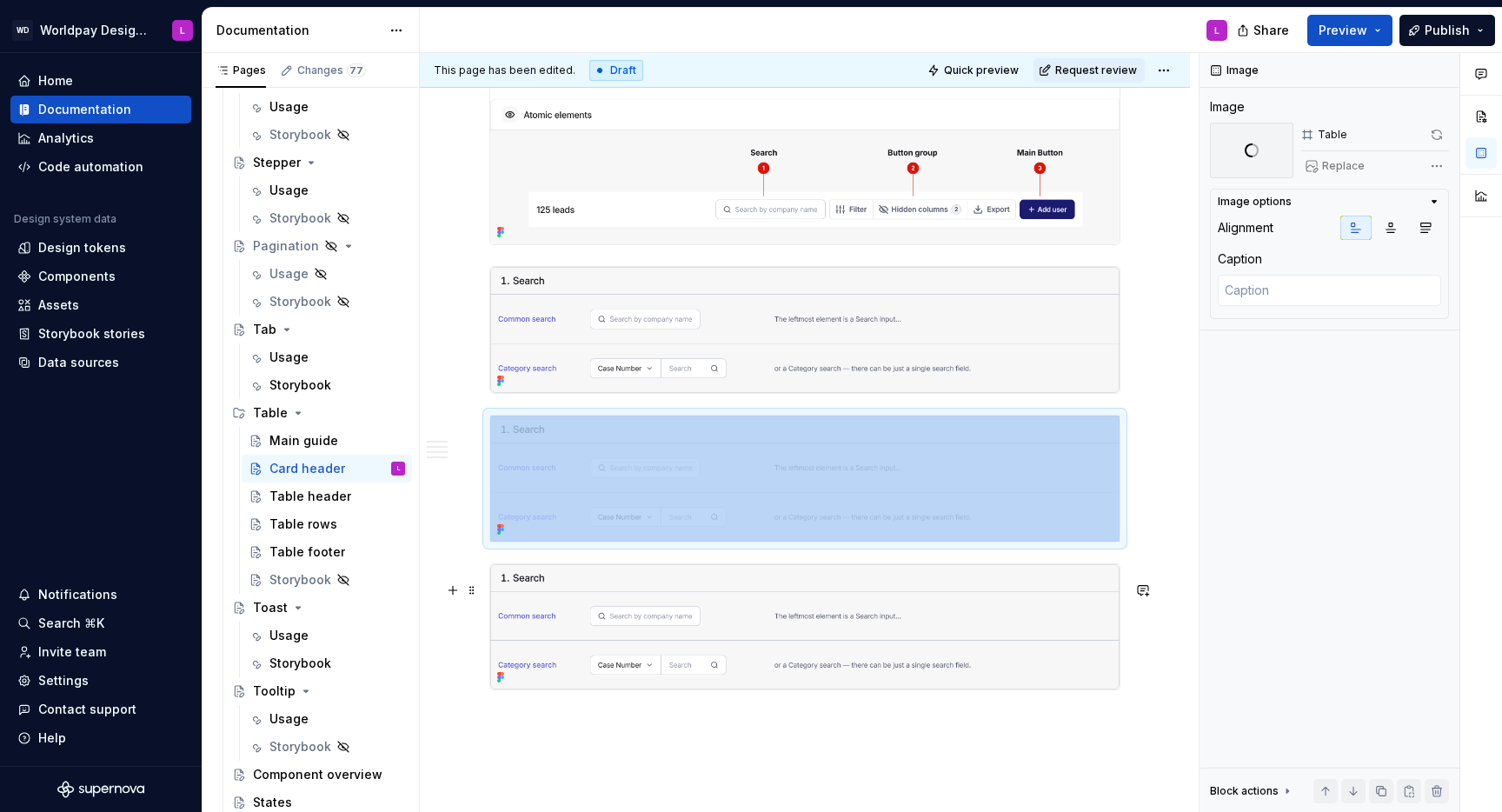
click at [582, 629] on img at bounding box center [804, 626] width 630 height 126
click at [929, 647] on img at bounding box center [804, 626] width 630 height 126
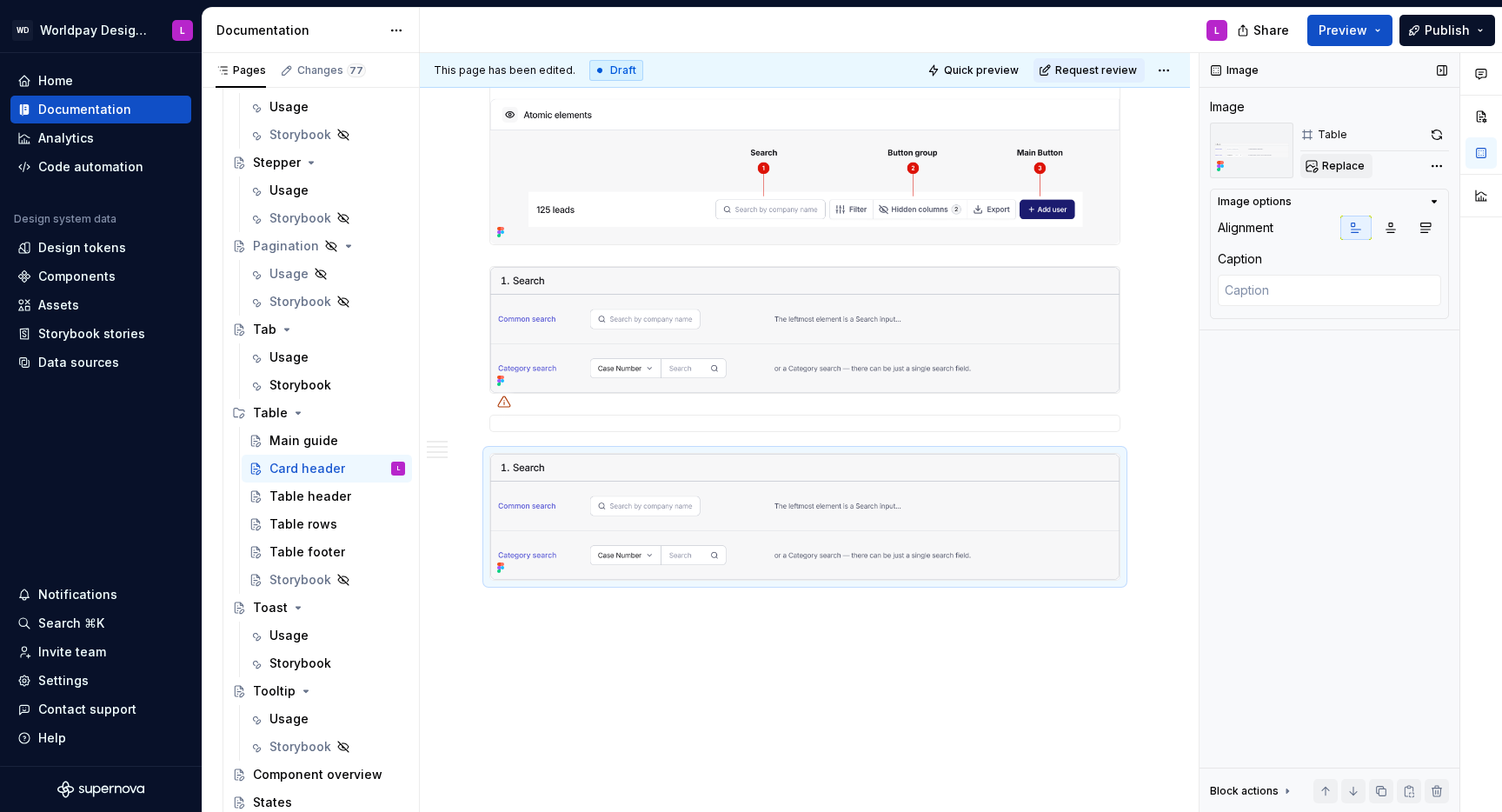
click at [1329, 163] on span "Replace" at bounding box center [1343, 166] width 43 height 14
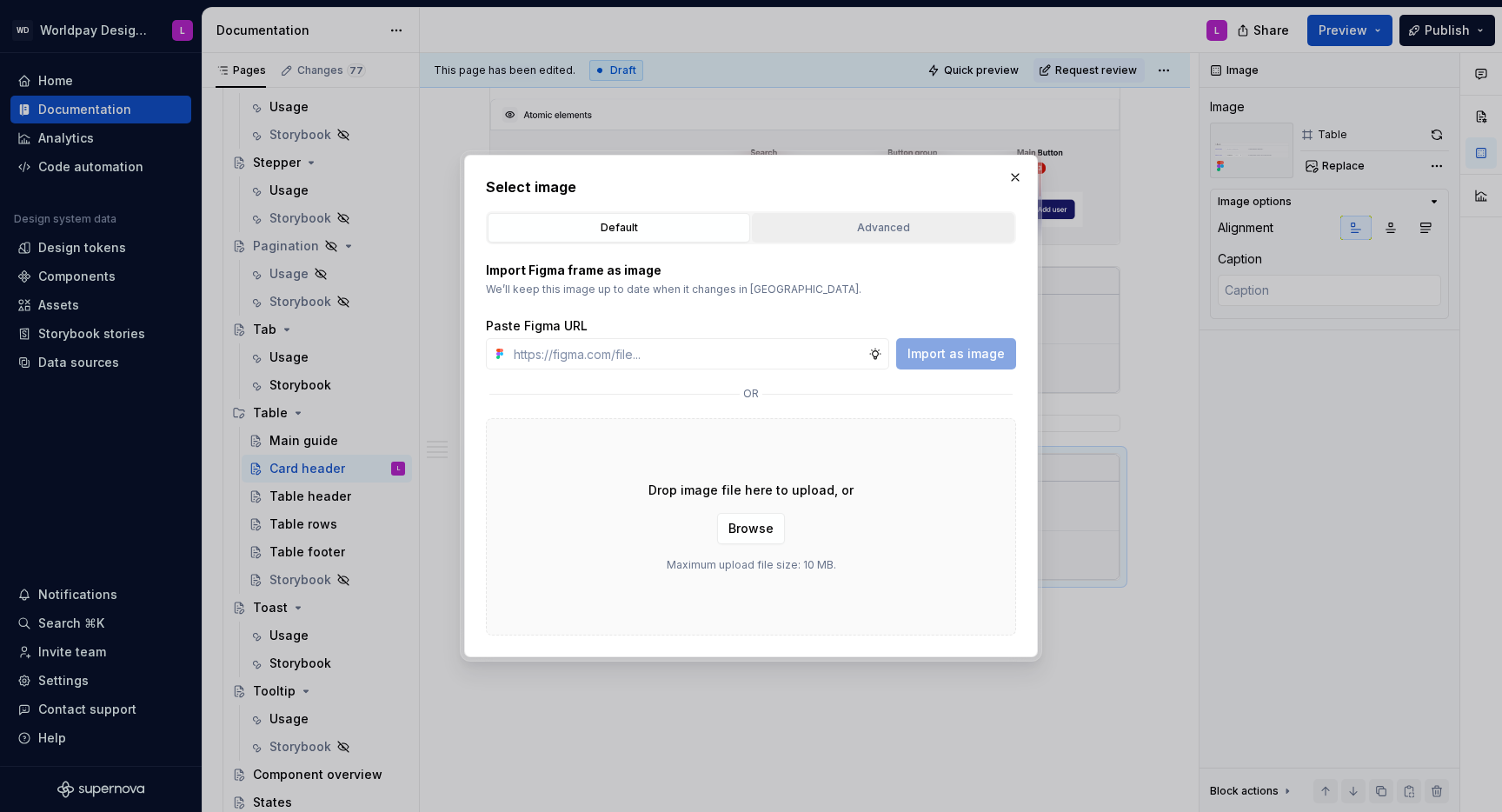
click at [815, 224] on div "Advanced" at bounding box center [883, 227] width 250 height 17
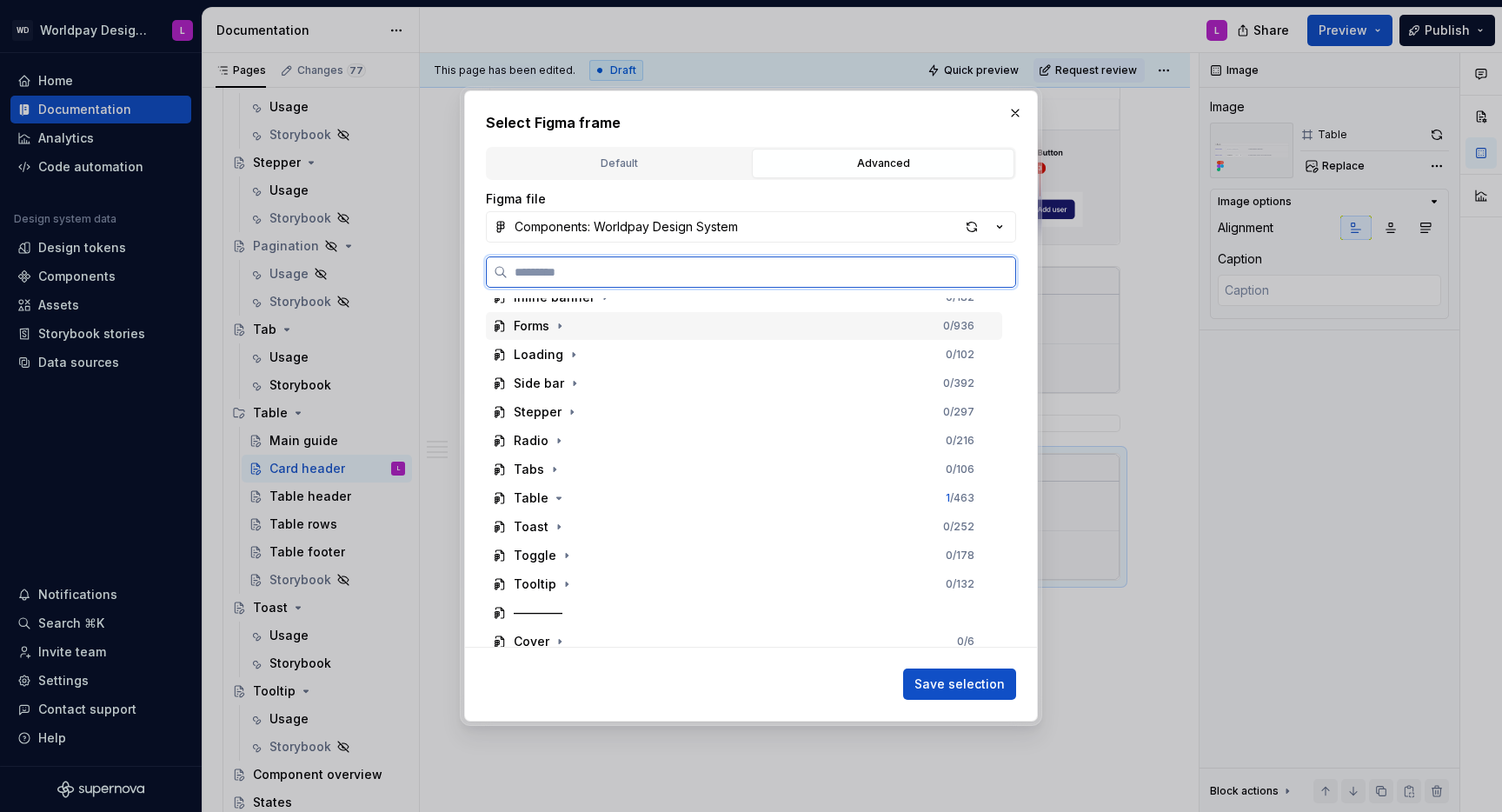
scroll to position [252, 0]
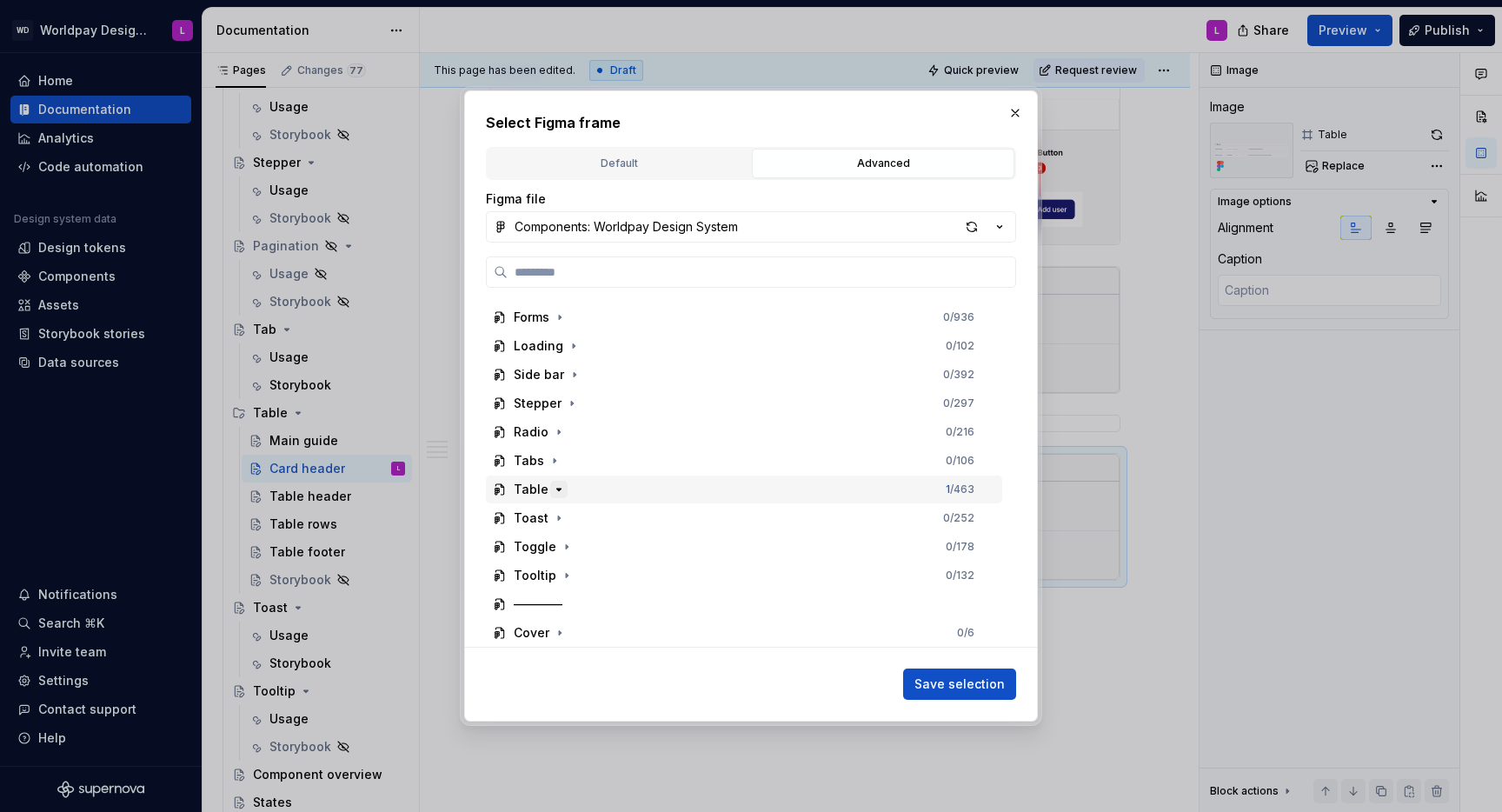
click at [556, 487] on icon "button" at bounding box center [559, 489] width 14 height 14
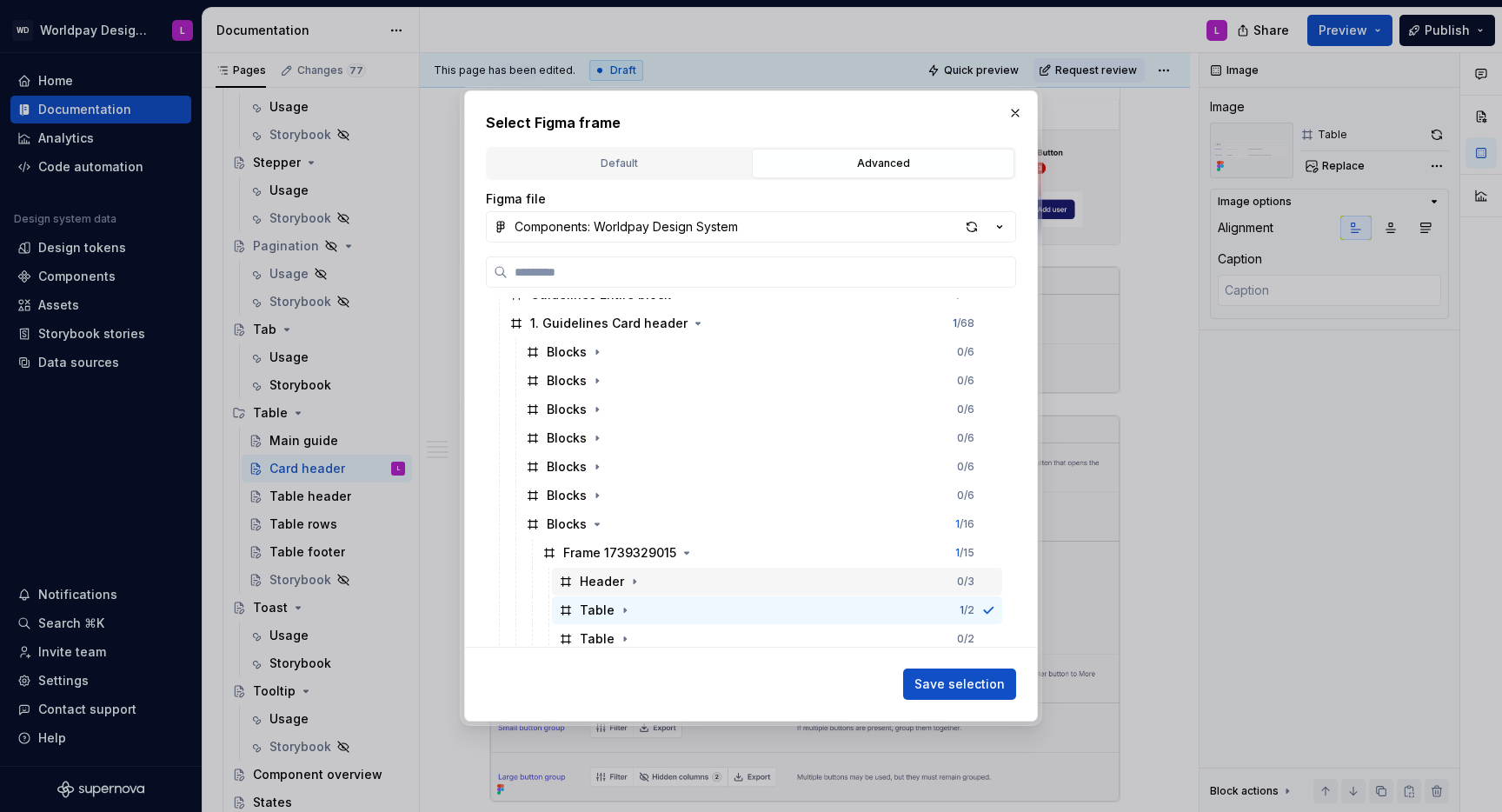
scroll to position [739, 0]
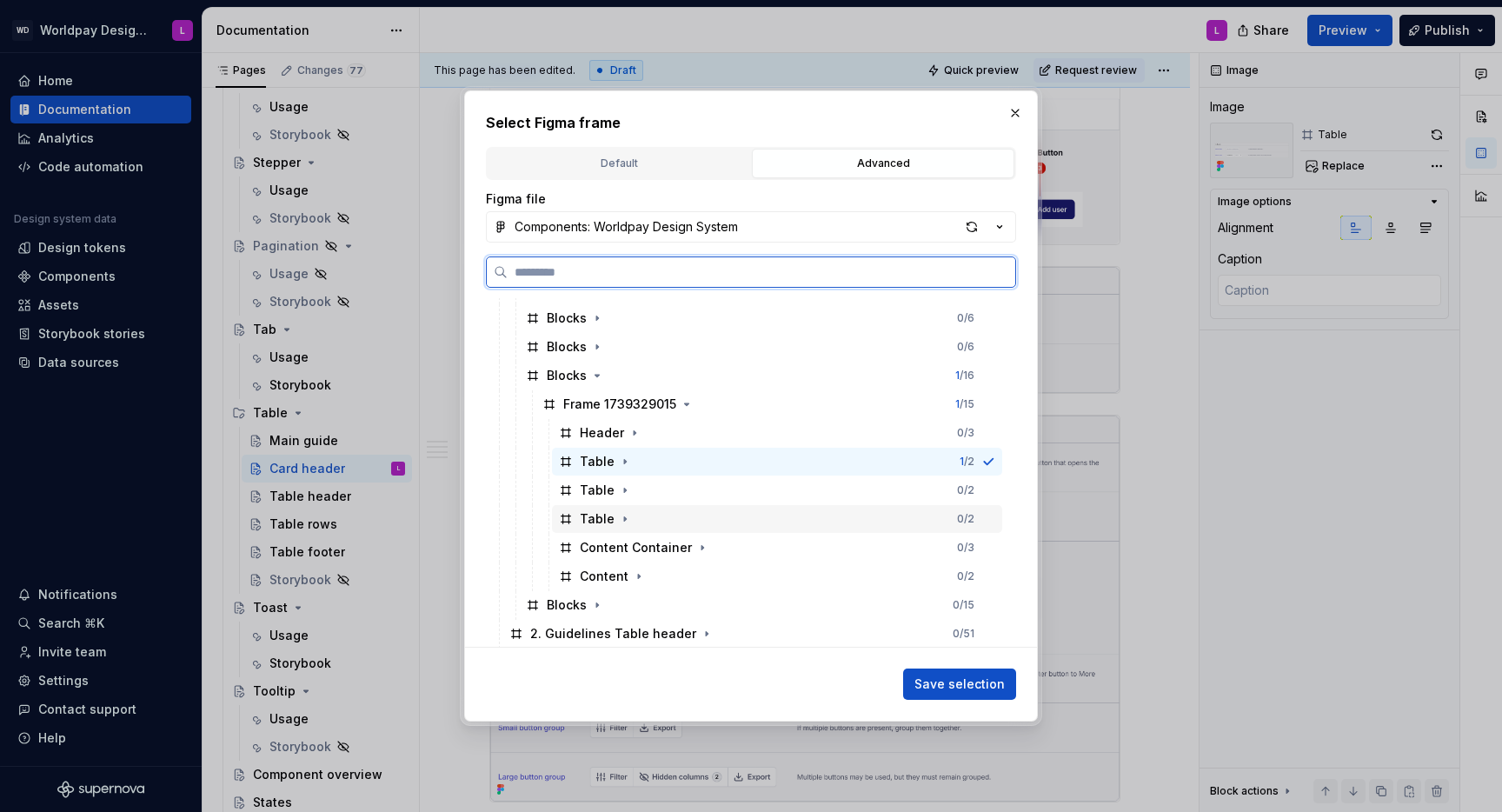
click at [606, 516] on div "Table" at bounding box center [597, 518] width 35 height 17
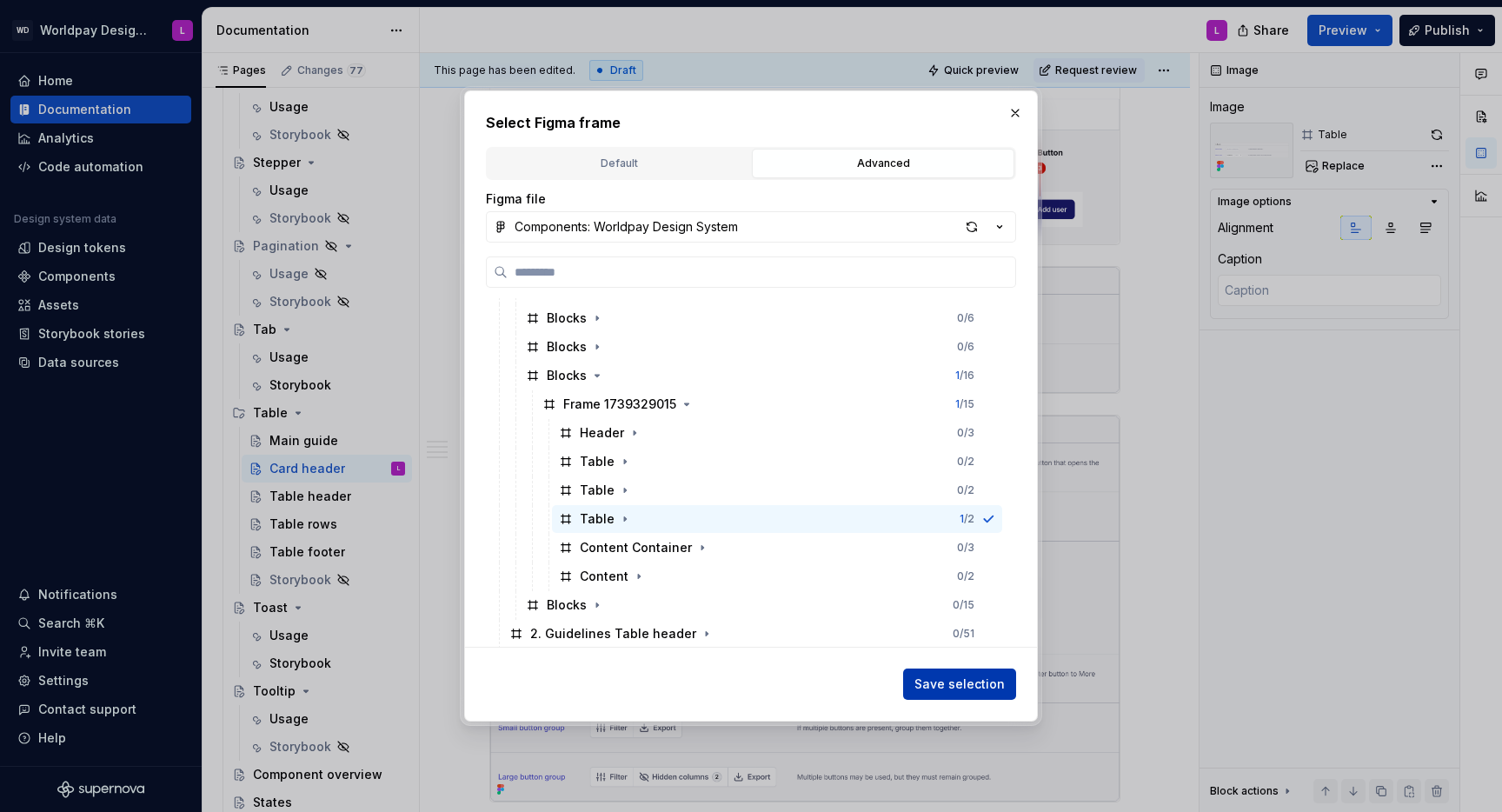
click at [943, 678] on span "Save selection" at bounding box center [959, 683] width 91 height 17
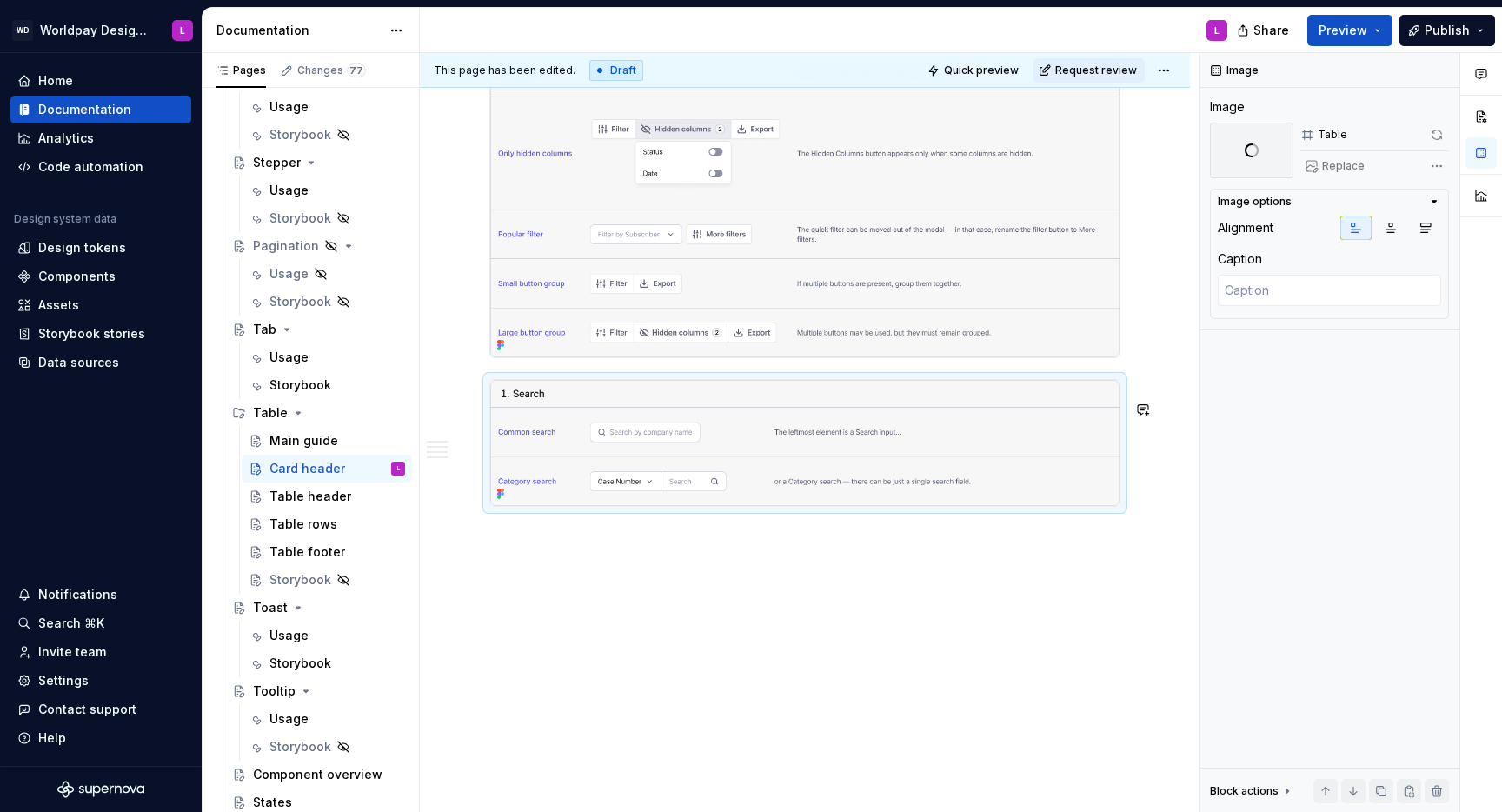
scroll to position [2168, 0]
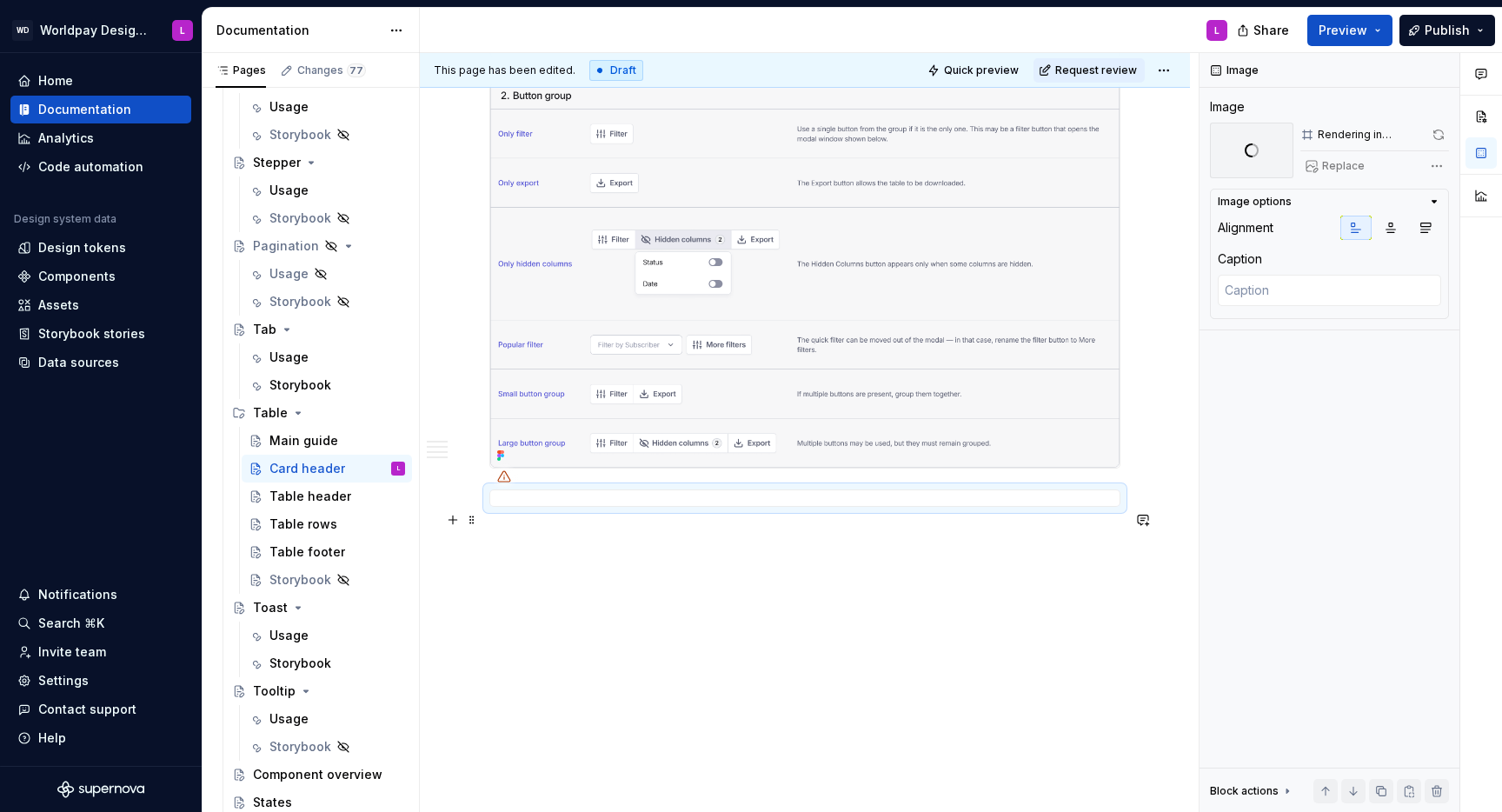
click at [867, 532] on p at bounding box center [804, 538] width 631 height 21
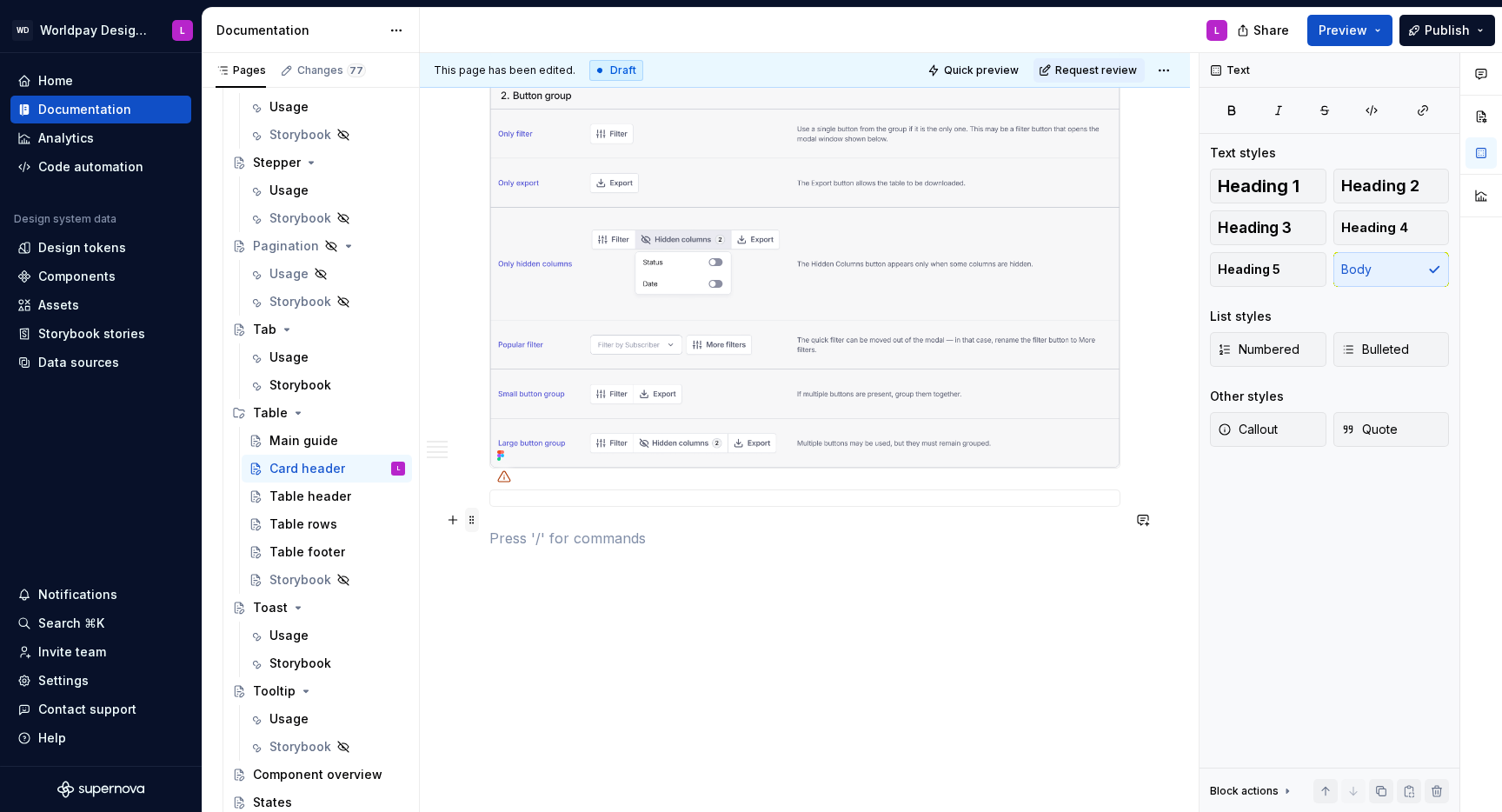
click at [468, 508] on span at bounding box center [472, 520] width 14 height 24
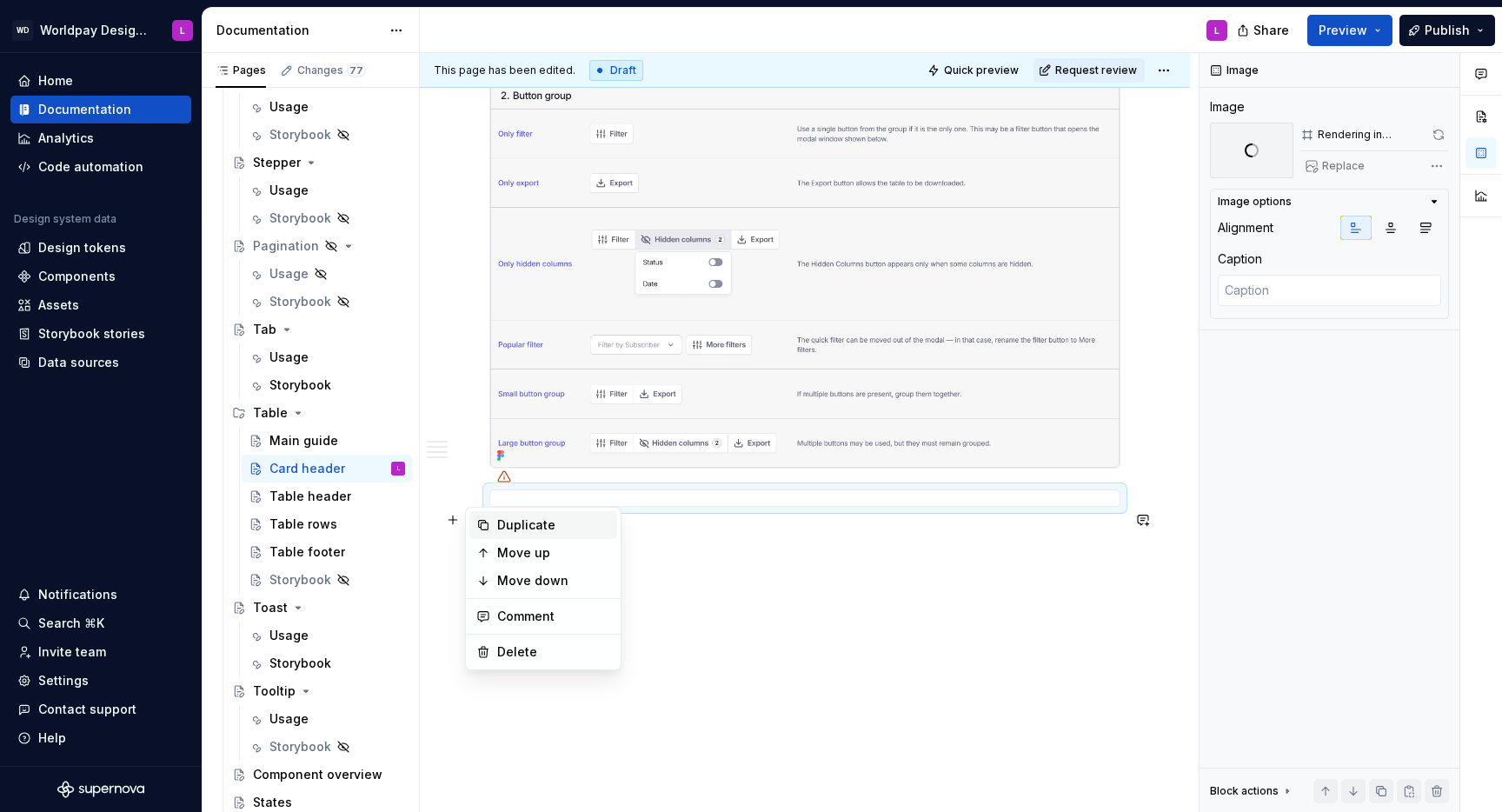
click at [530, 524] on div "Duplicate" at bounding box center [553, 524] width 113 height 17
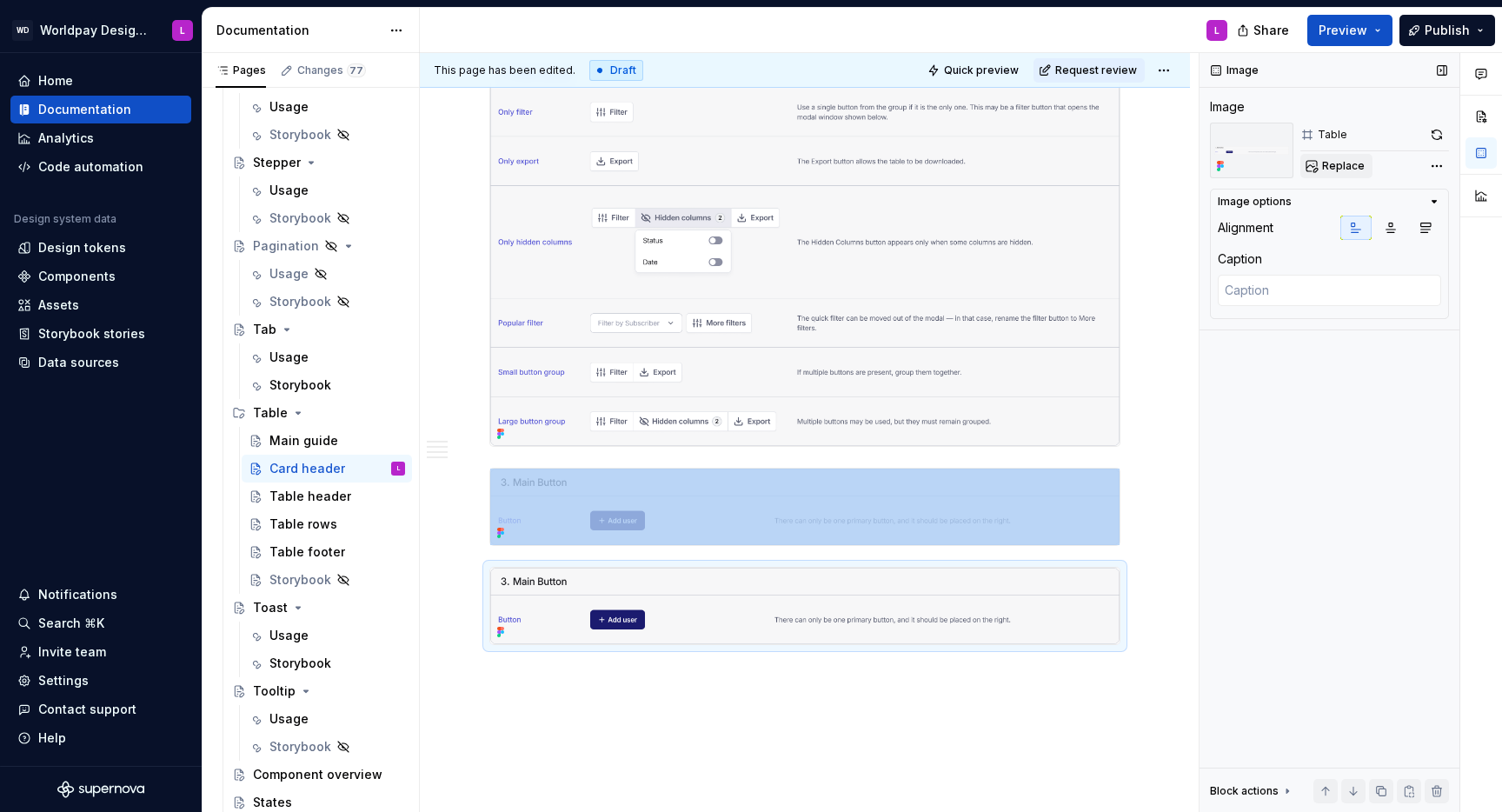
click at [1340, 167] on span "Replace" at bounding box center [1343, 166] width 43 height 14
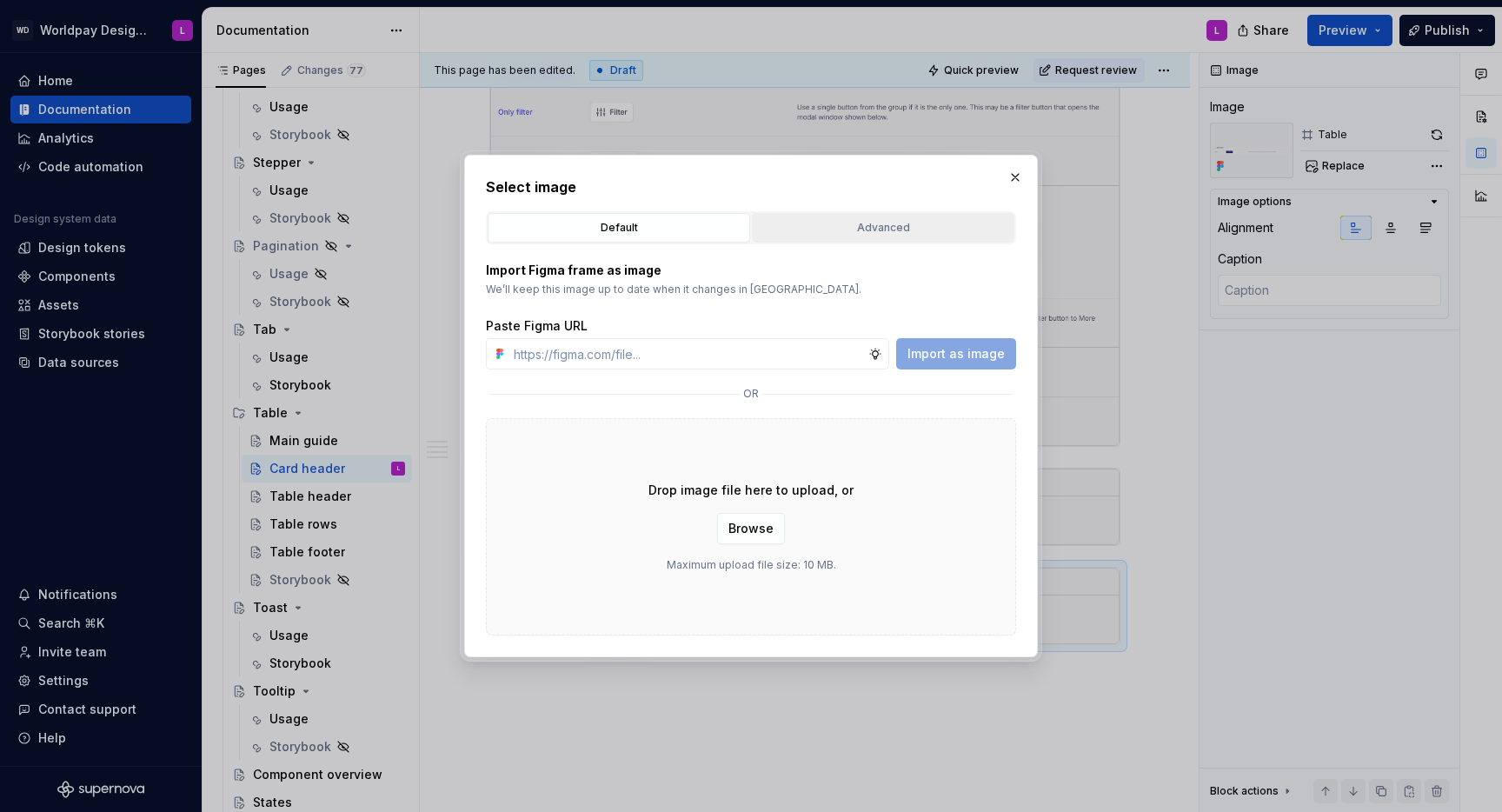
click at [812, 226] on div "Advanced" at bounding box center [883, 227] width 250 height 17
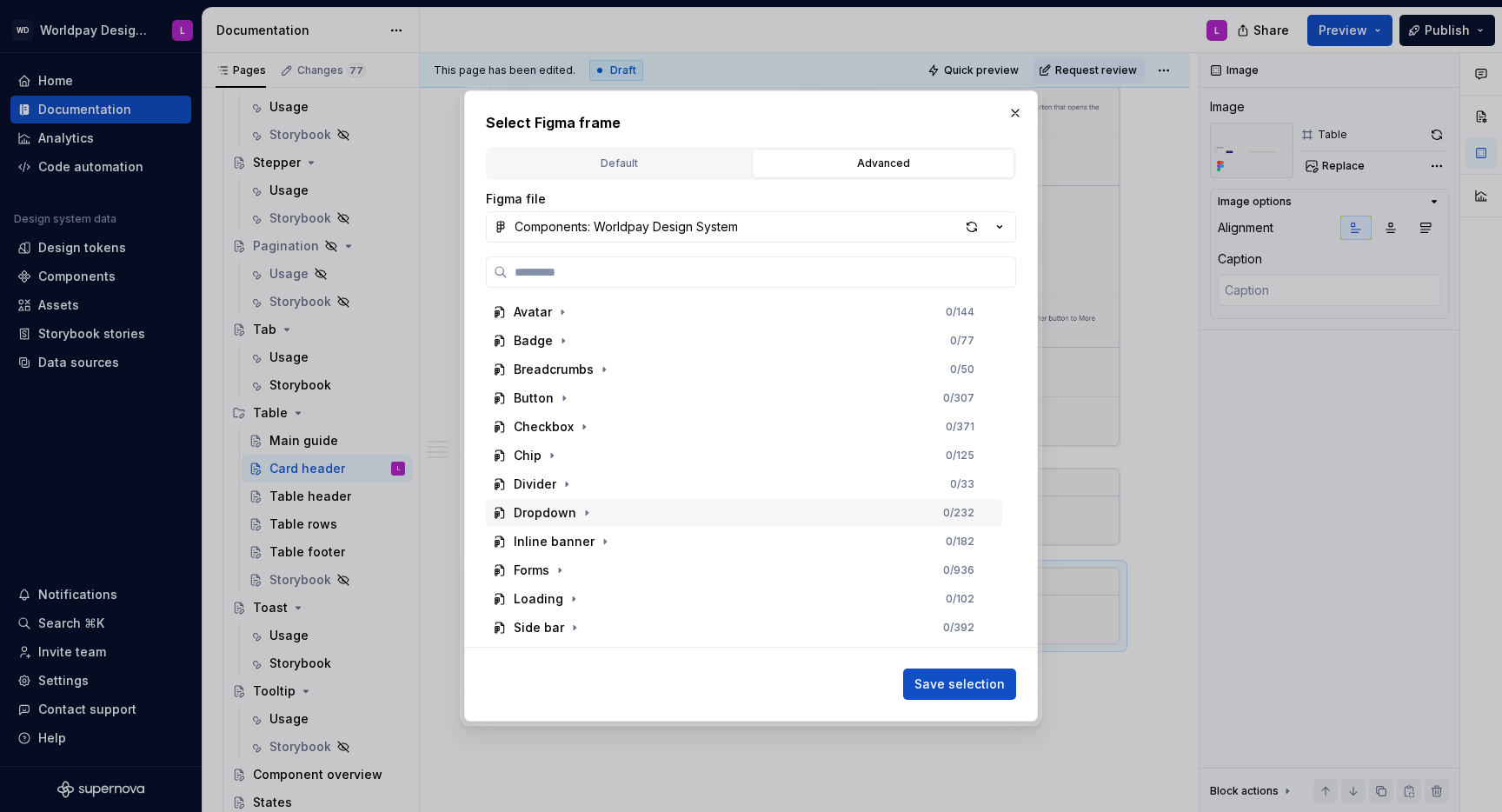
scroll to position [252, 0]
click at [557, 489] on icon "button" at bounding box center [559, 490] width 4 height 2
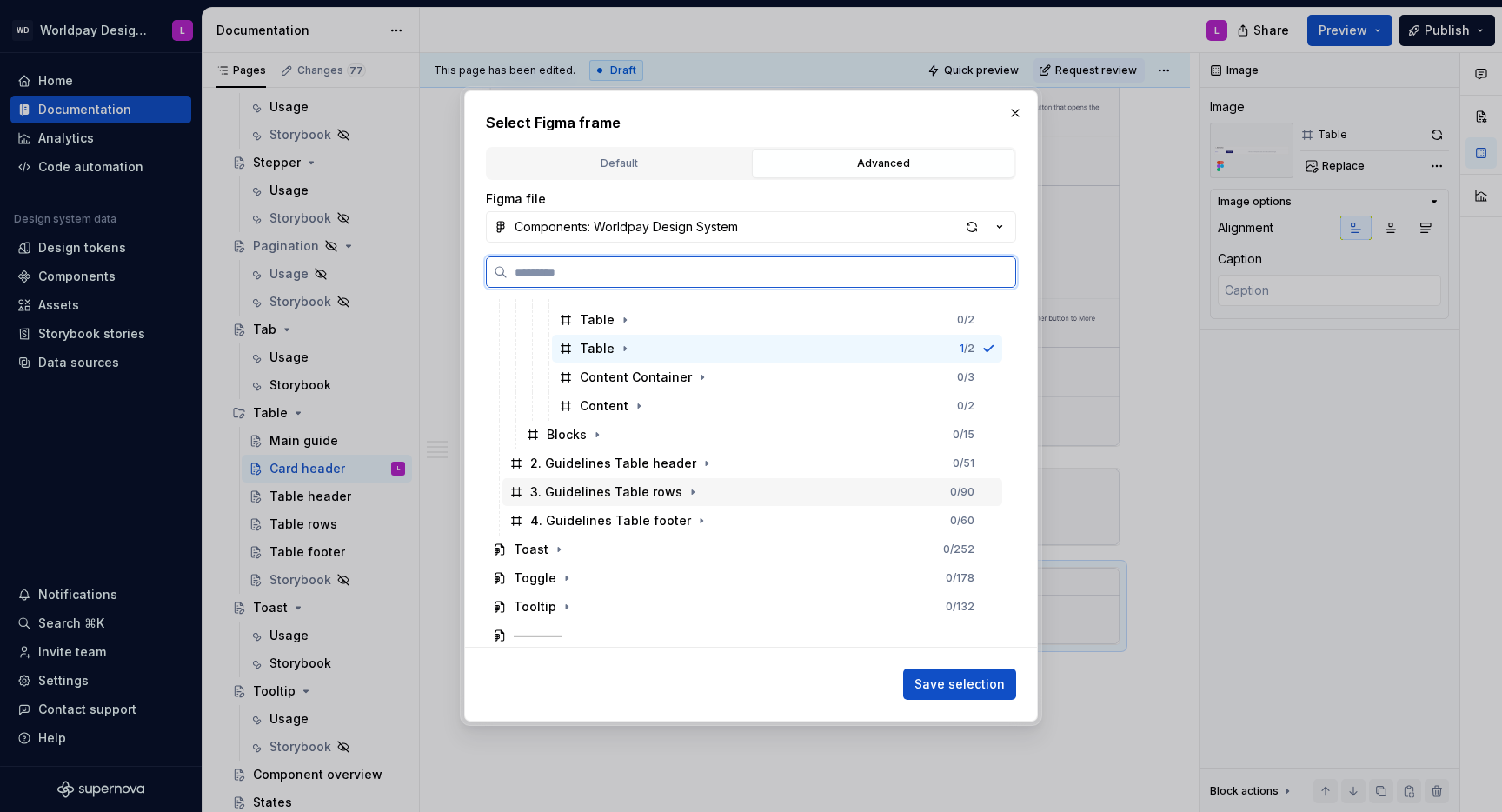
scroll to position [850, 0]
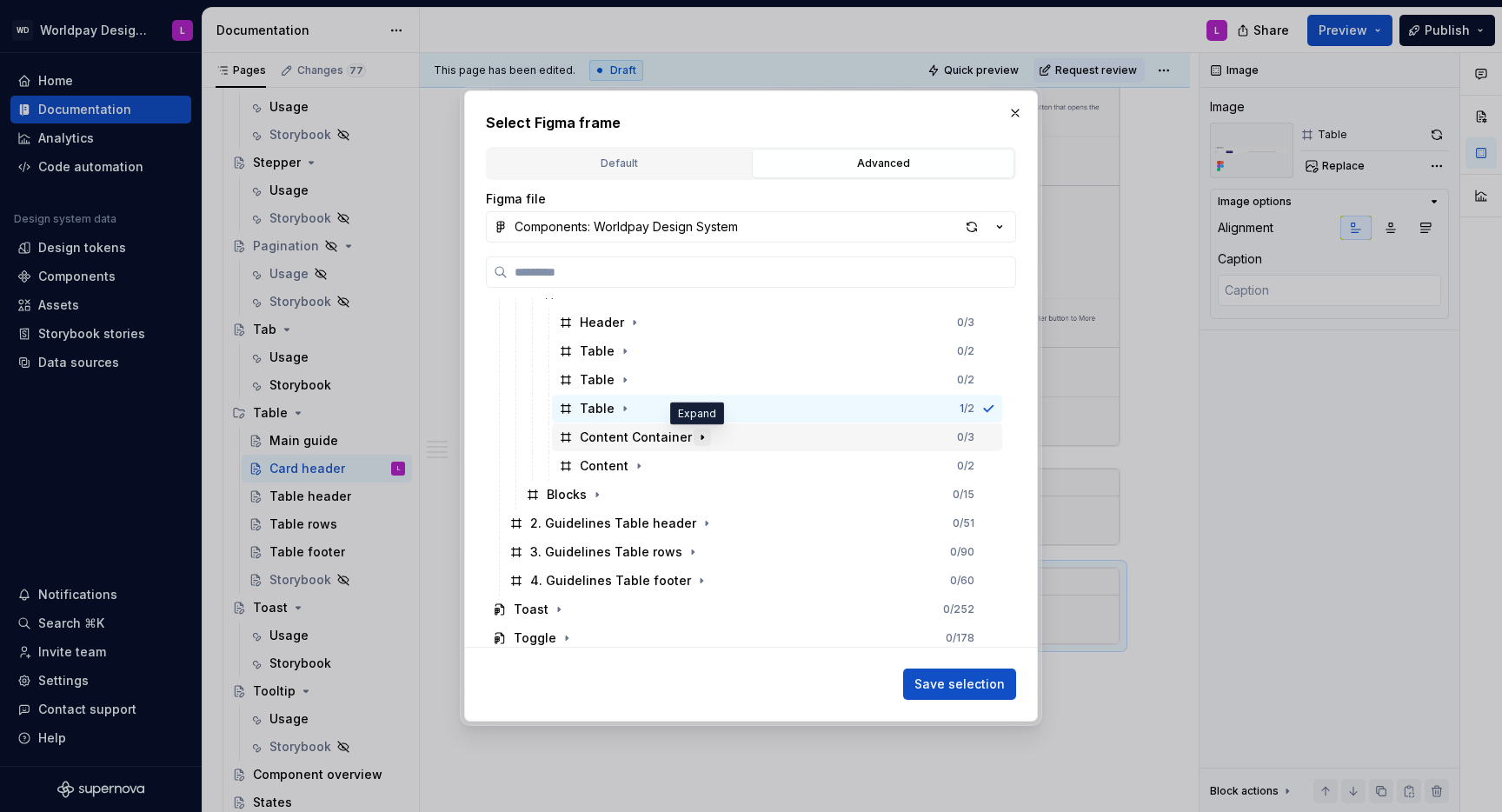
click at [702, 437] on icon "button" at bounding box center [703, 437] width 2 height 4
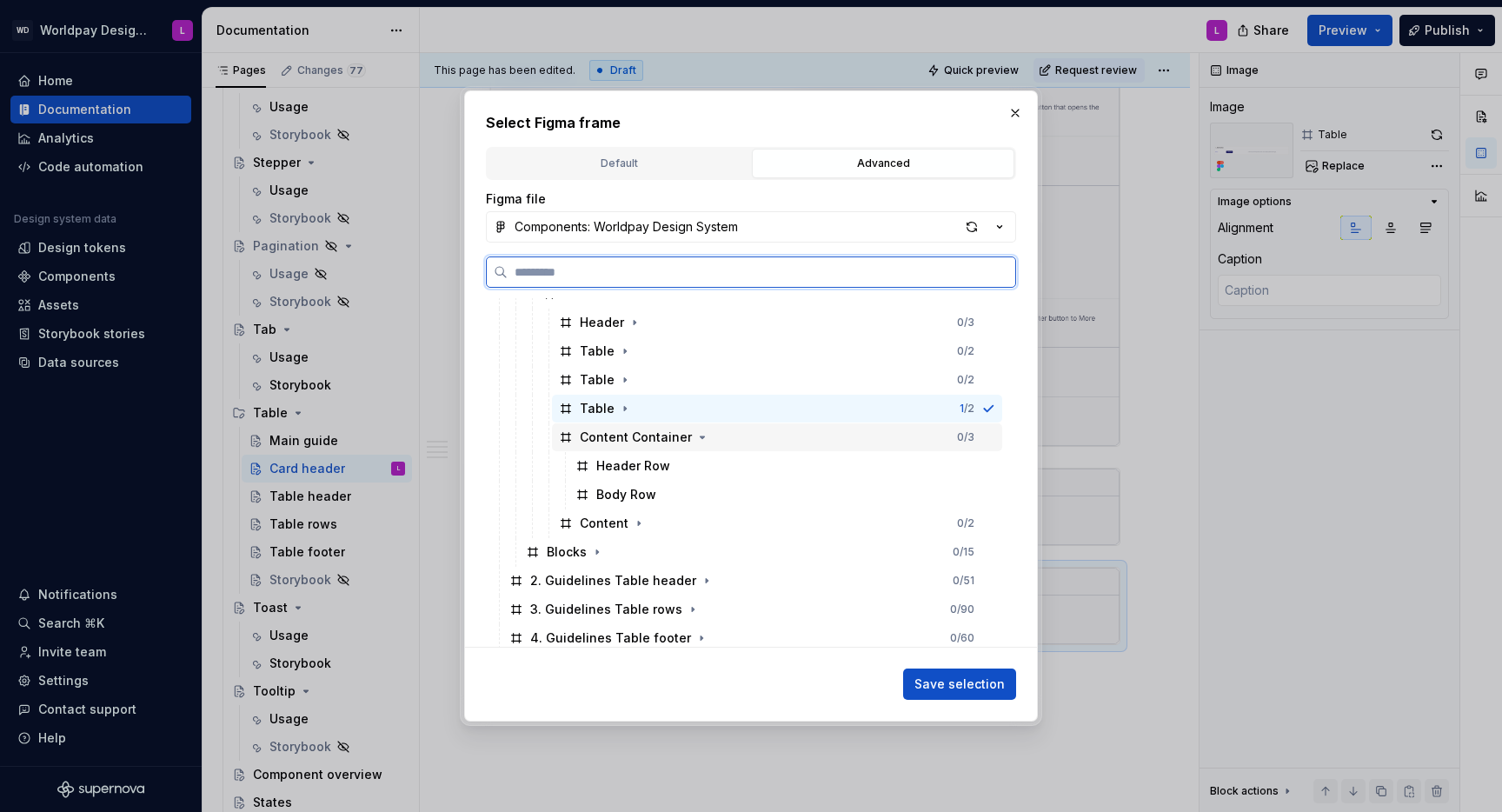
click at [630, 440] on div "Content Container" at bounding box center [636, 436] width 112 height 17
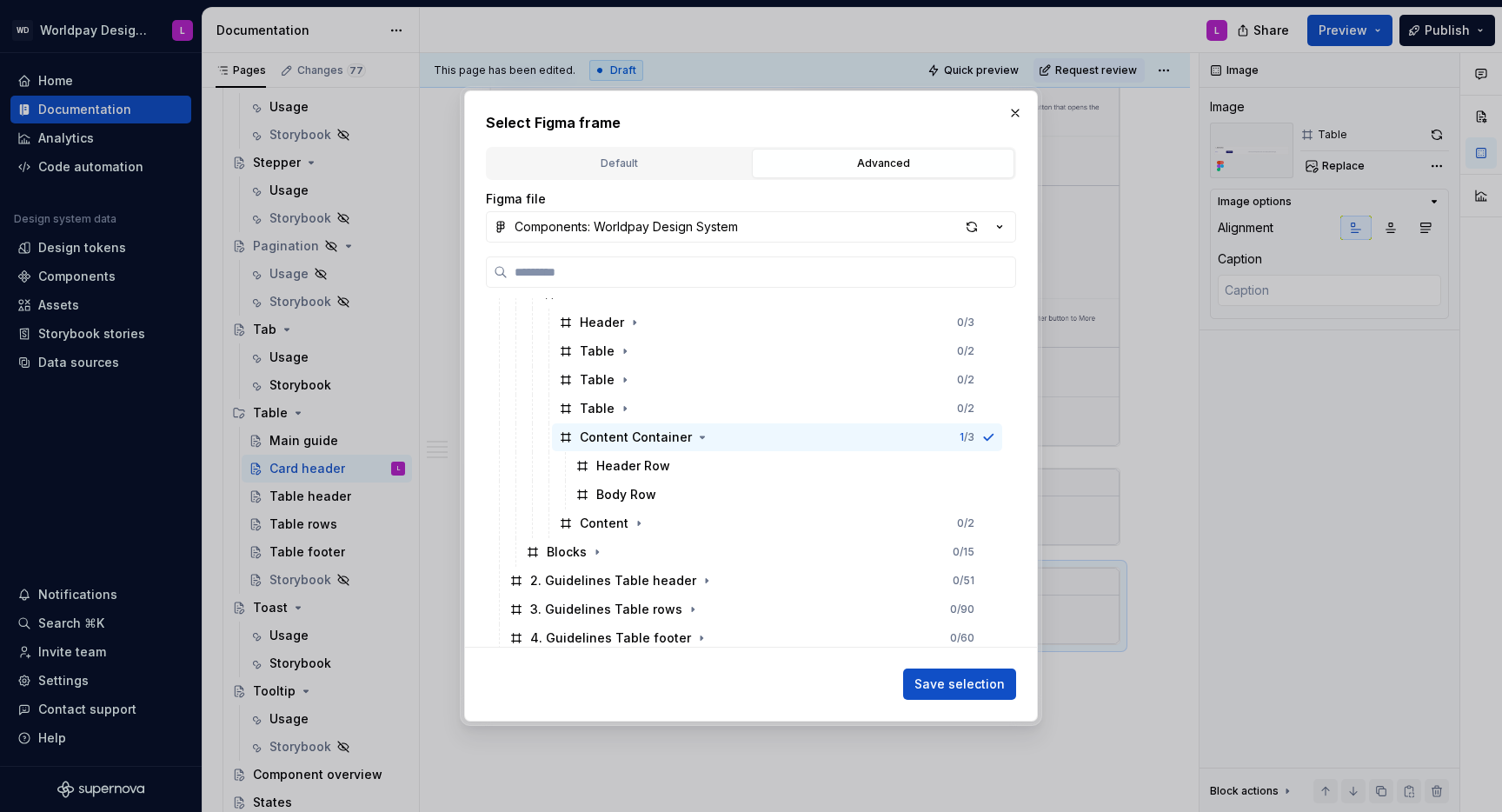
drag, startPoint x: 942, startPoint y: 677, endPoint x: 914, endPoint y: 668, distance: 29.4
click at [942, 677] on span "Save selection" at bounding box center [959, 683] width 91 height 17
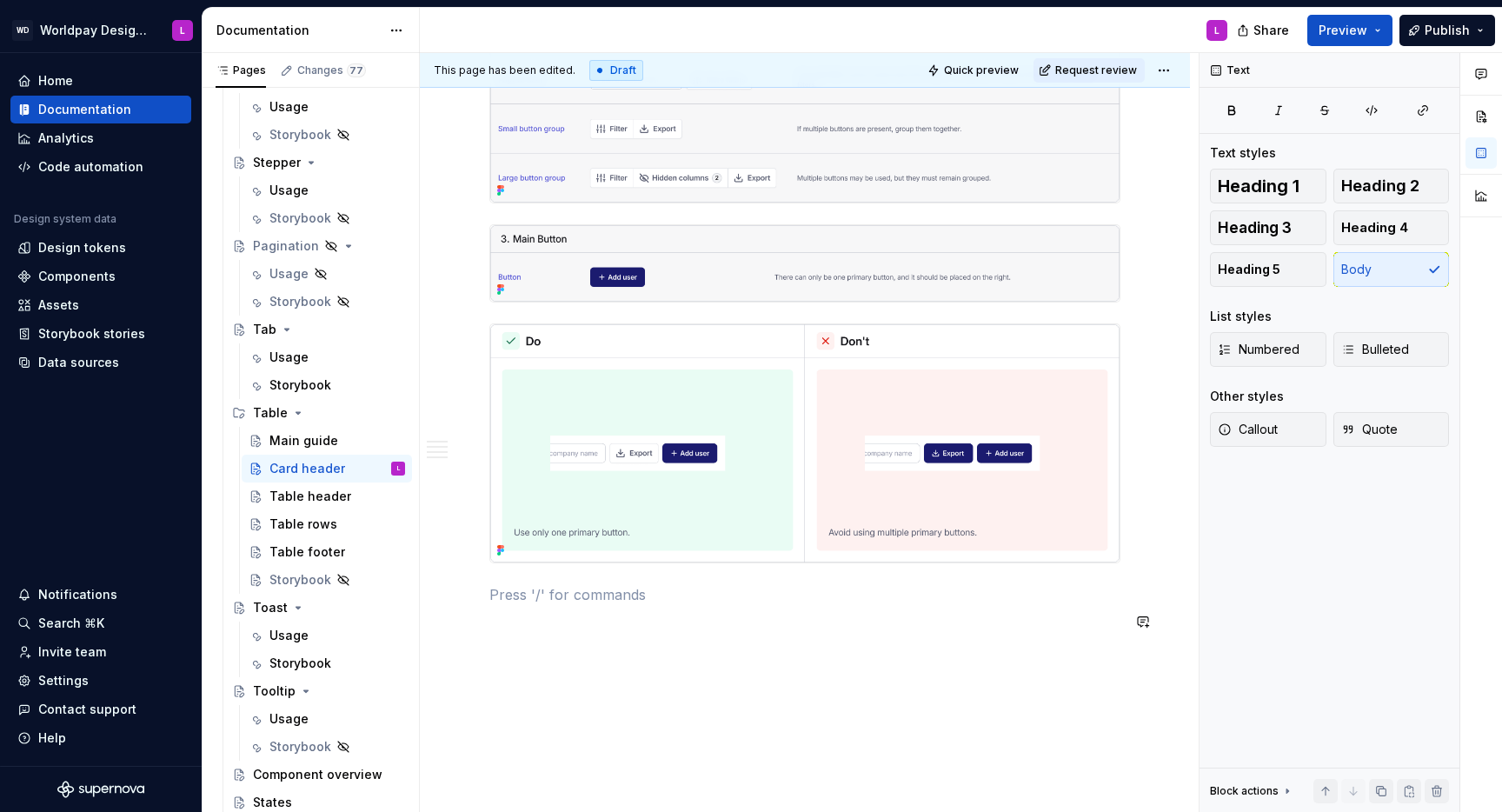
scroll to position [2424, 0]
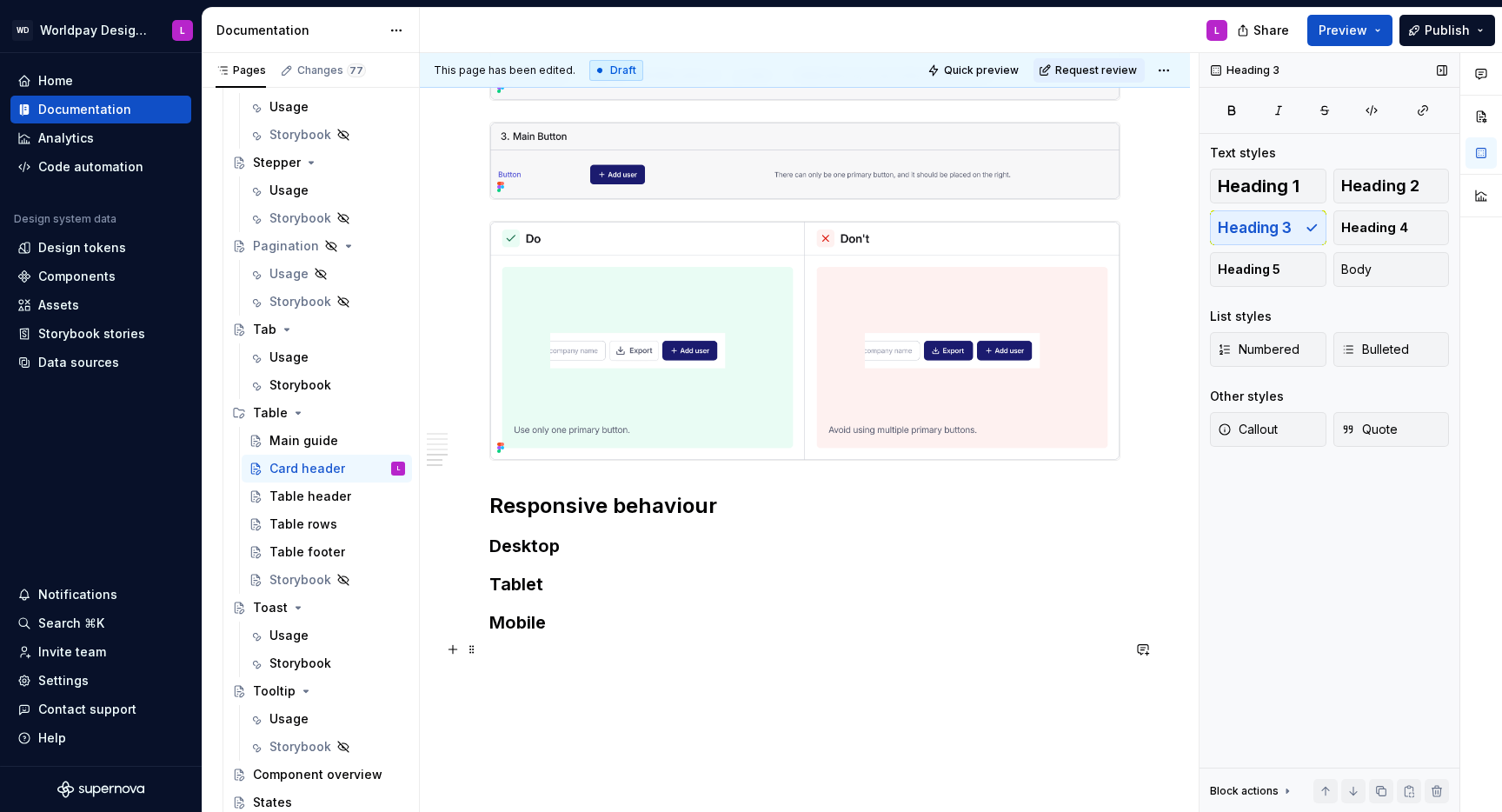
scroll to position [2520, 0]
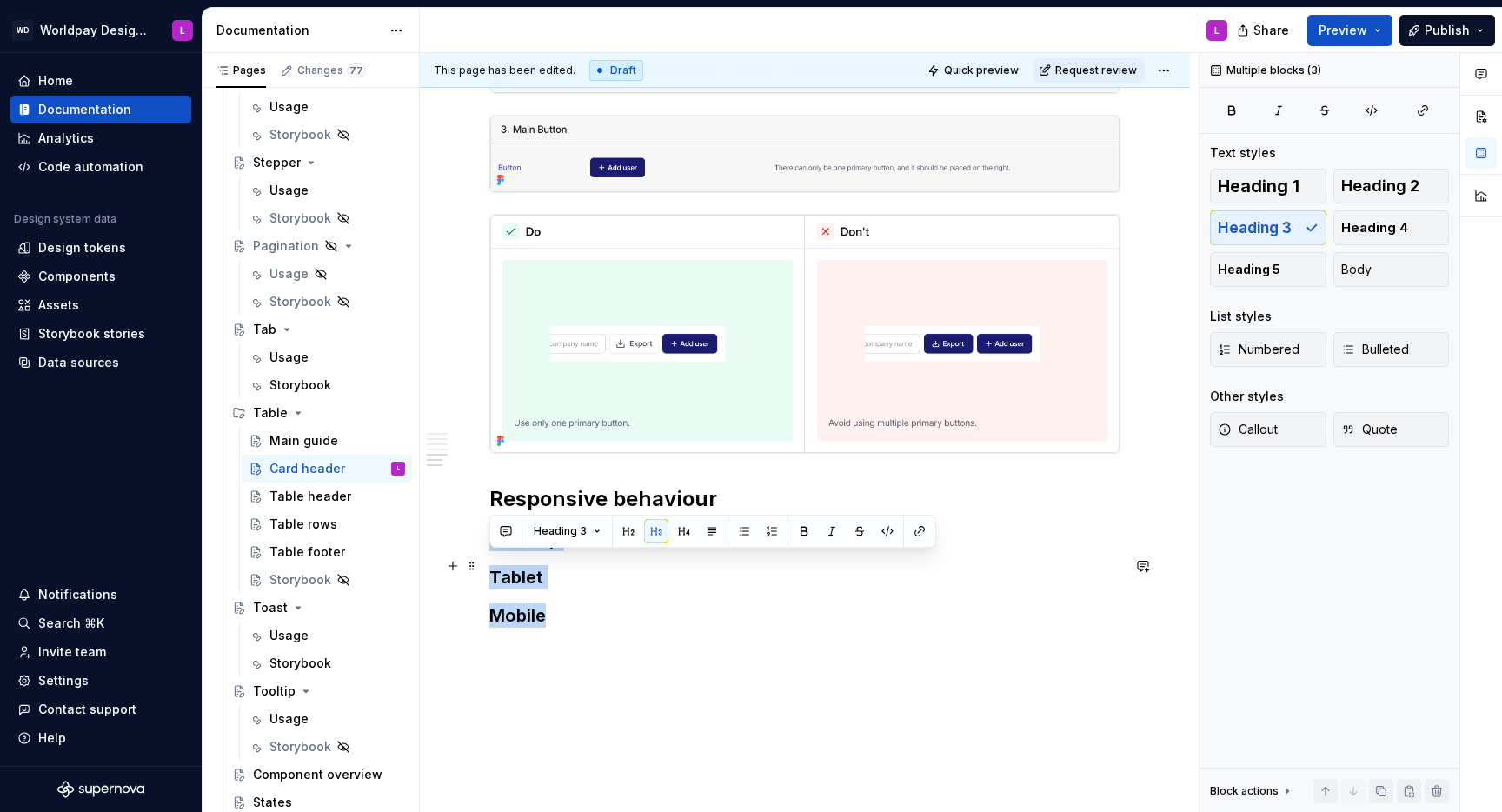
drag, startPoint x: 553, startPoint y: 644, endPoint x: 482, endPoint y: 572, distance: 101.1
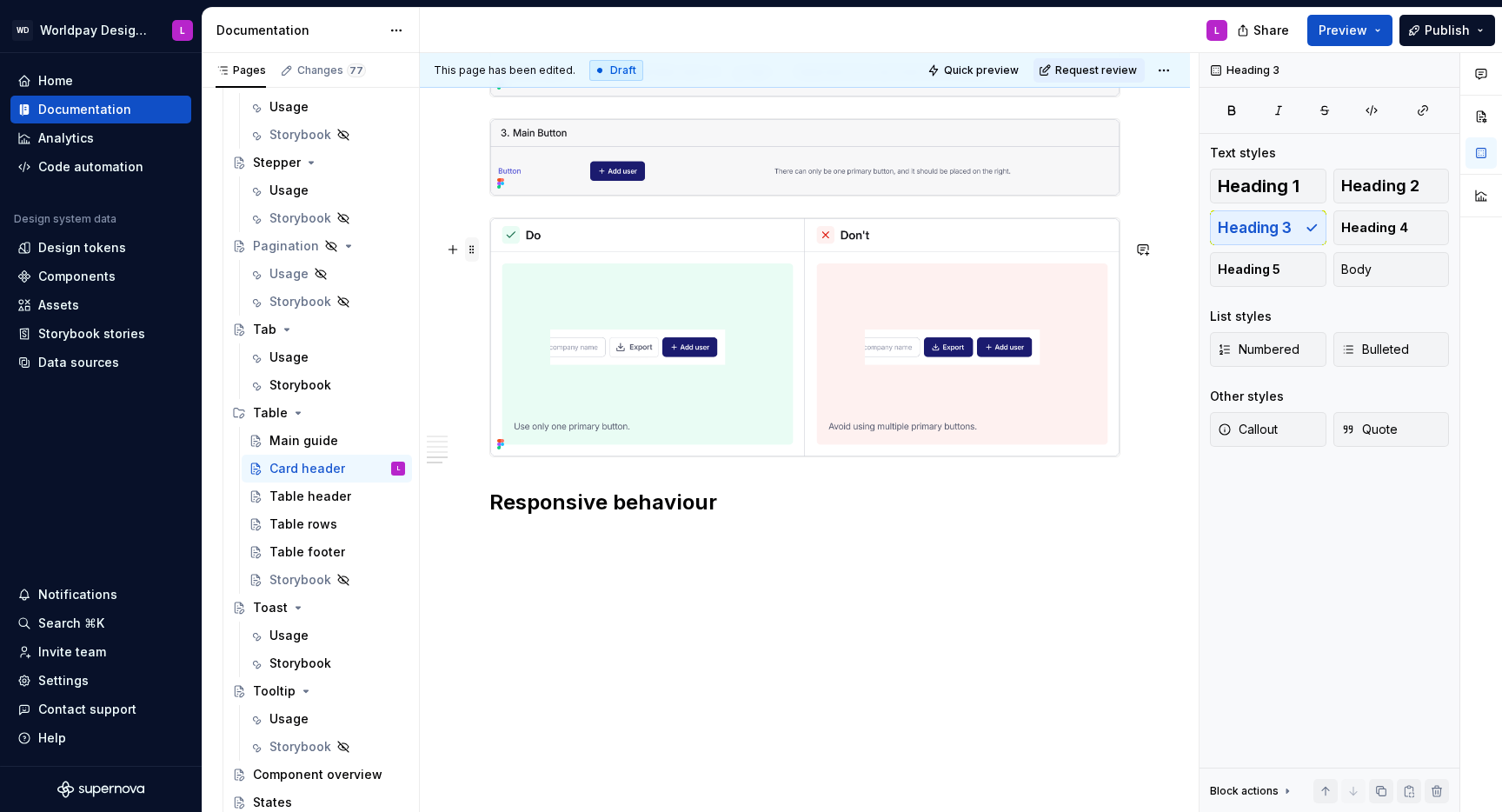
click at [473, 253] on span at bounding box center [472, 249] width 14 height 24
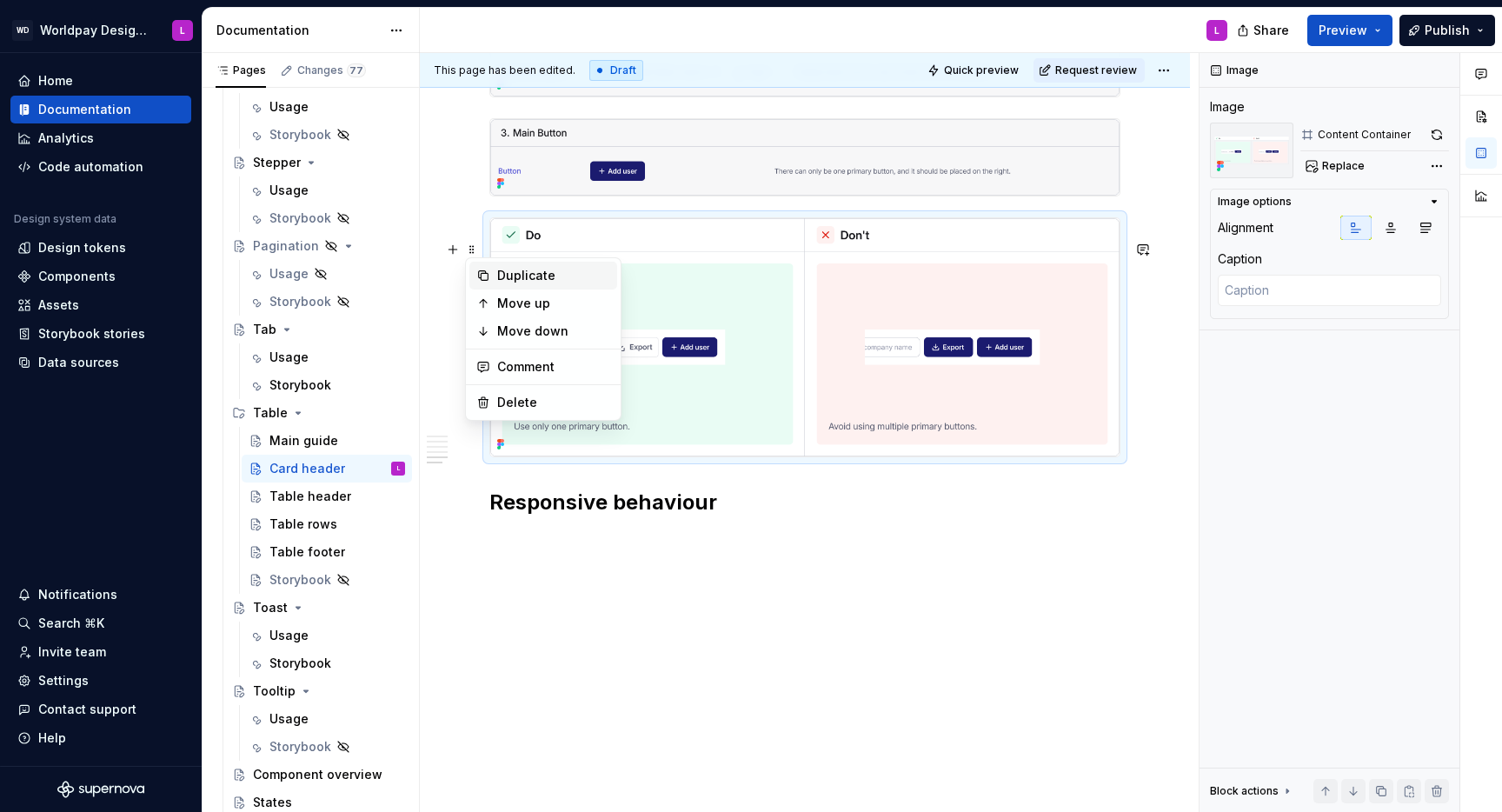
click at [512, 282] on div "Duplicate" at bounding box center [553, 274] width 113 height 17
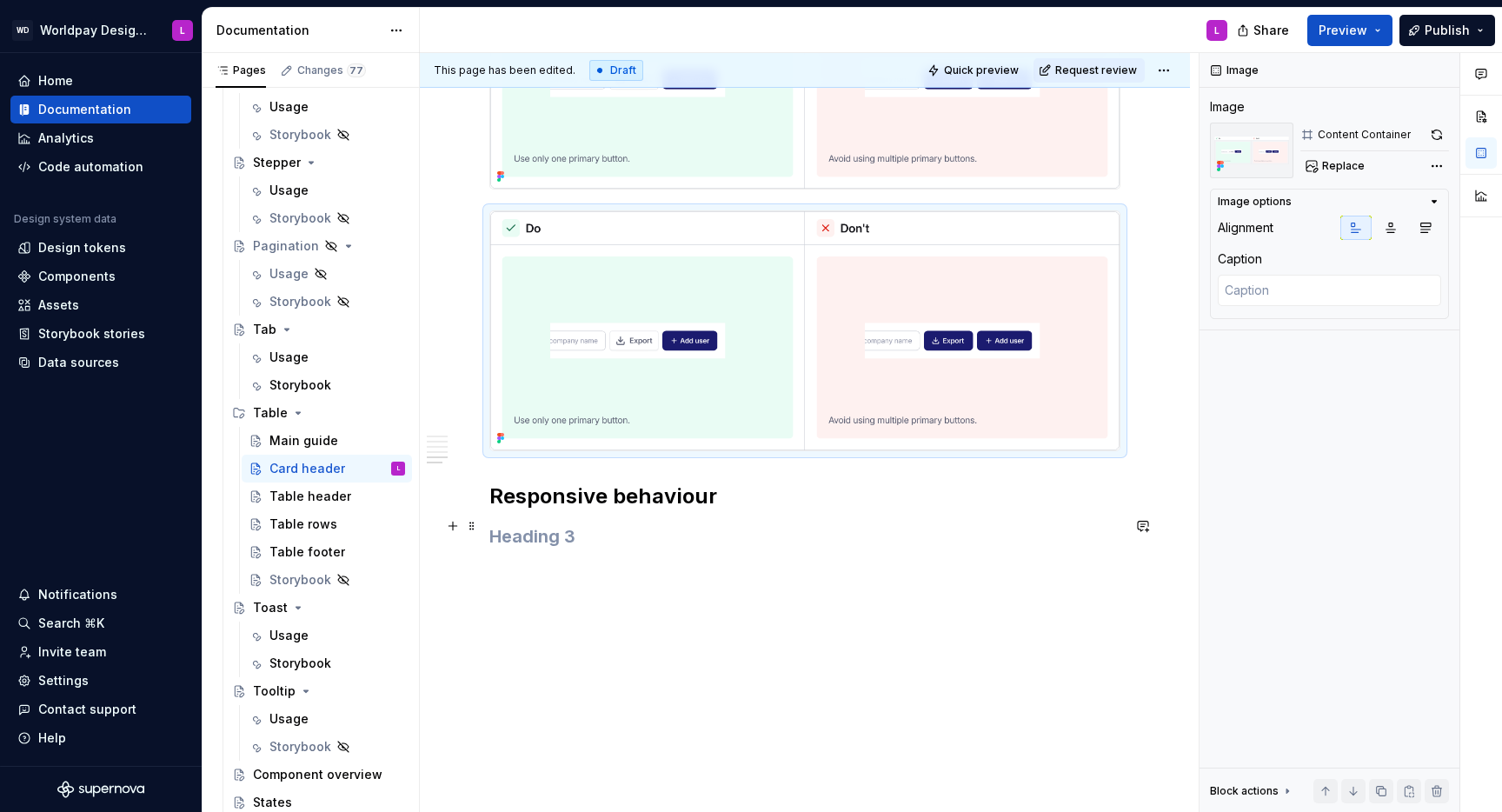
scroll to position [2814, 0]
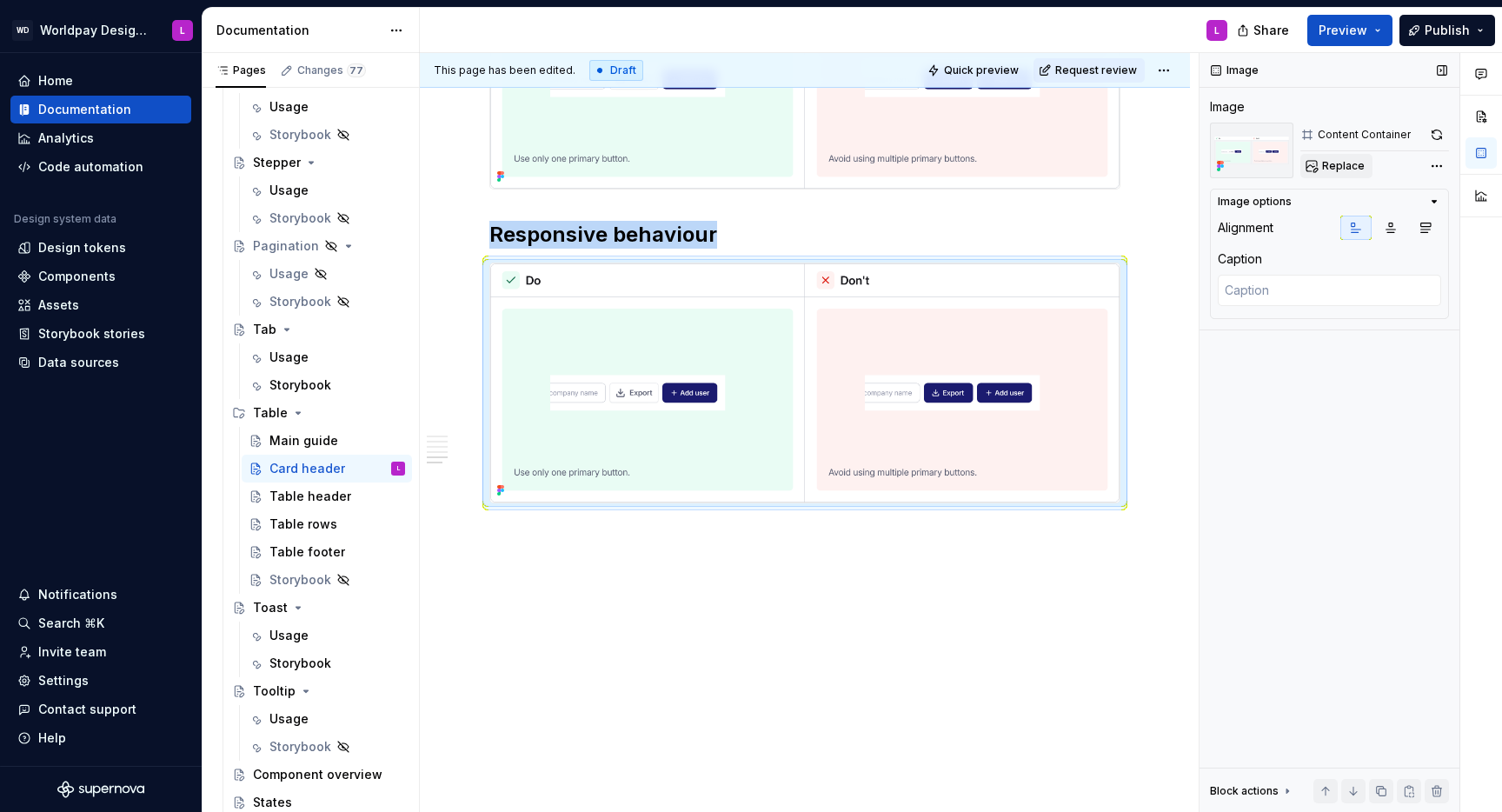
click at [1338, 165] on span "Replace" at bounding box center [1343, 166] width 43 height 14
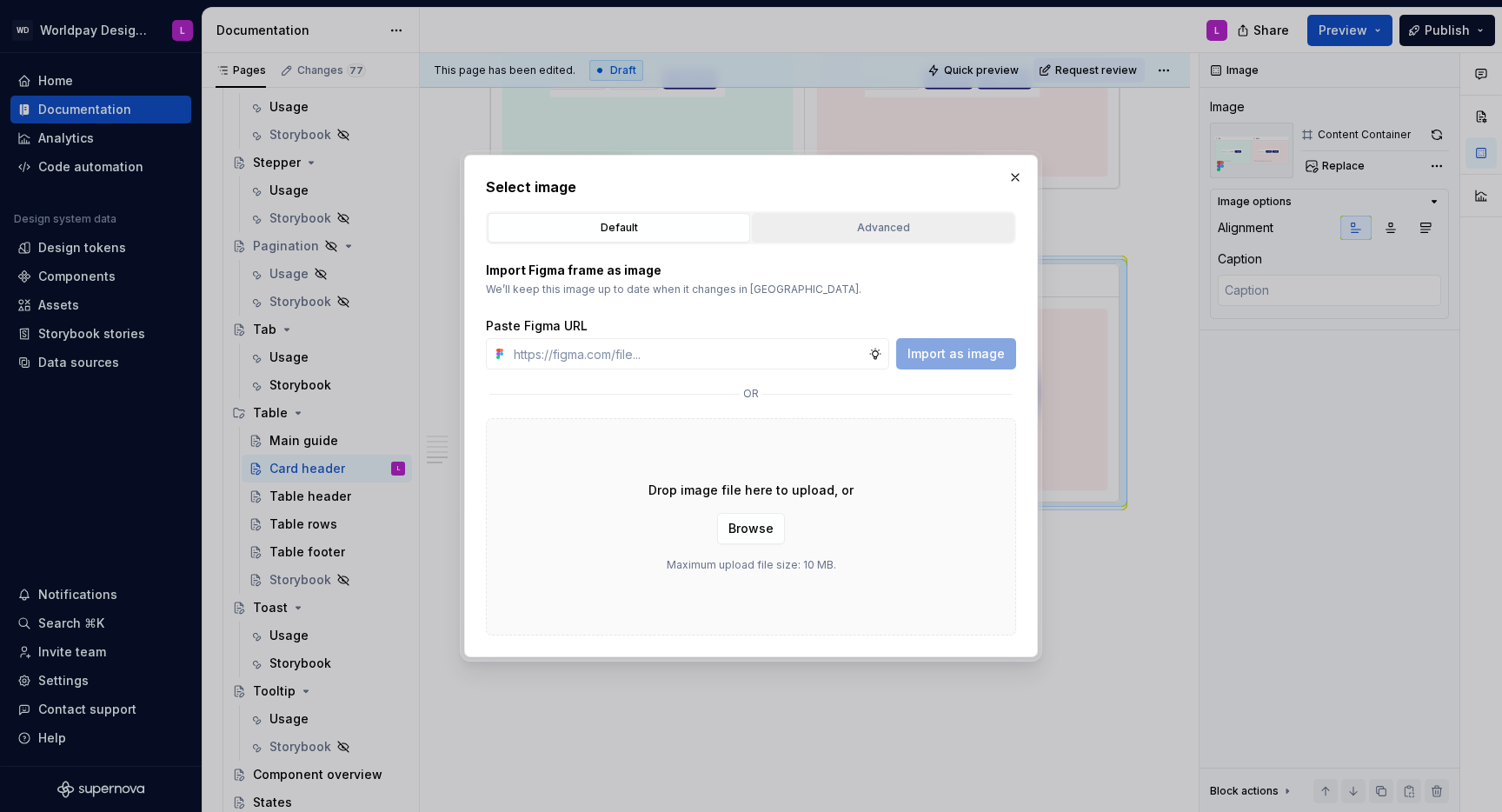
click at [819, 225] on div "Advanced" at bounding box center [883, 227] width 250 height 17
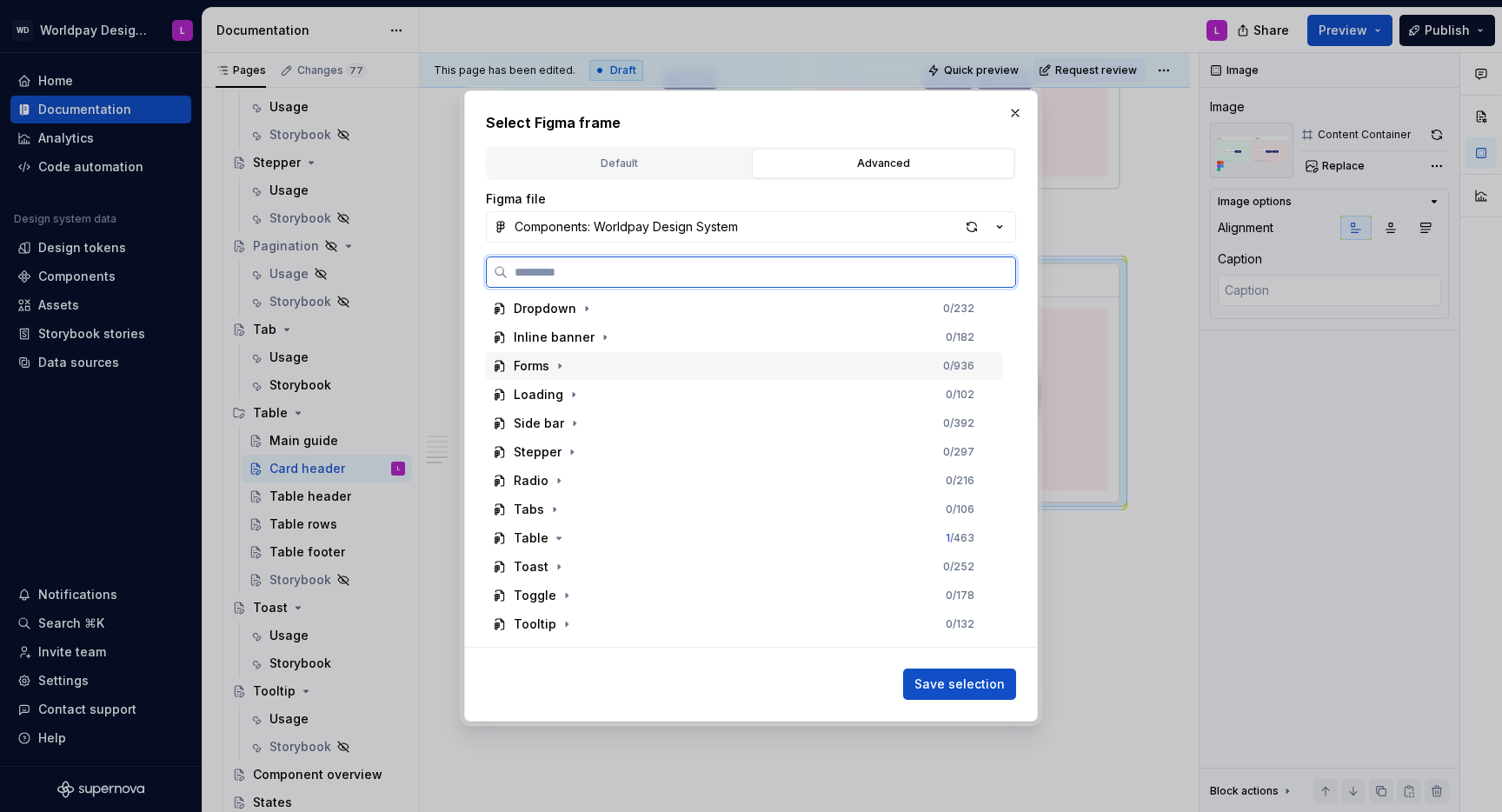
scroll to position [252, 0]
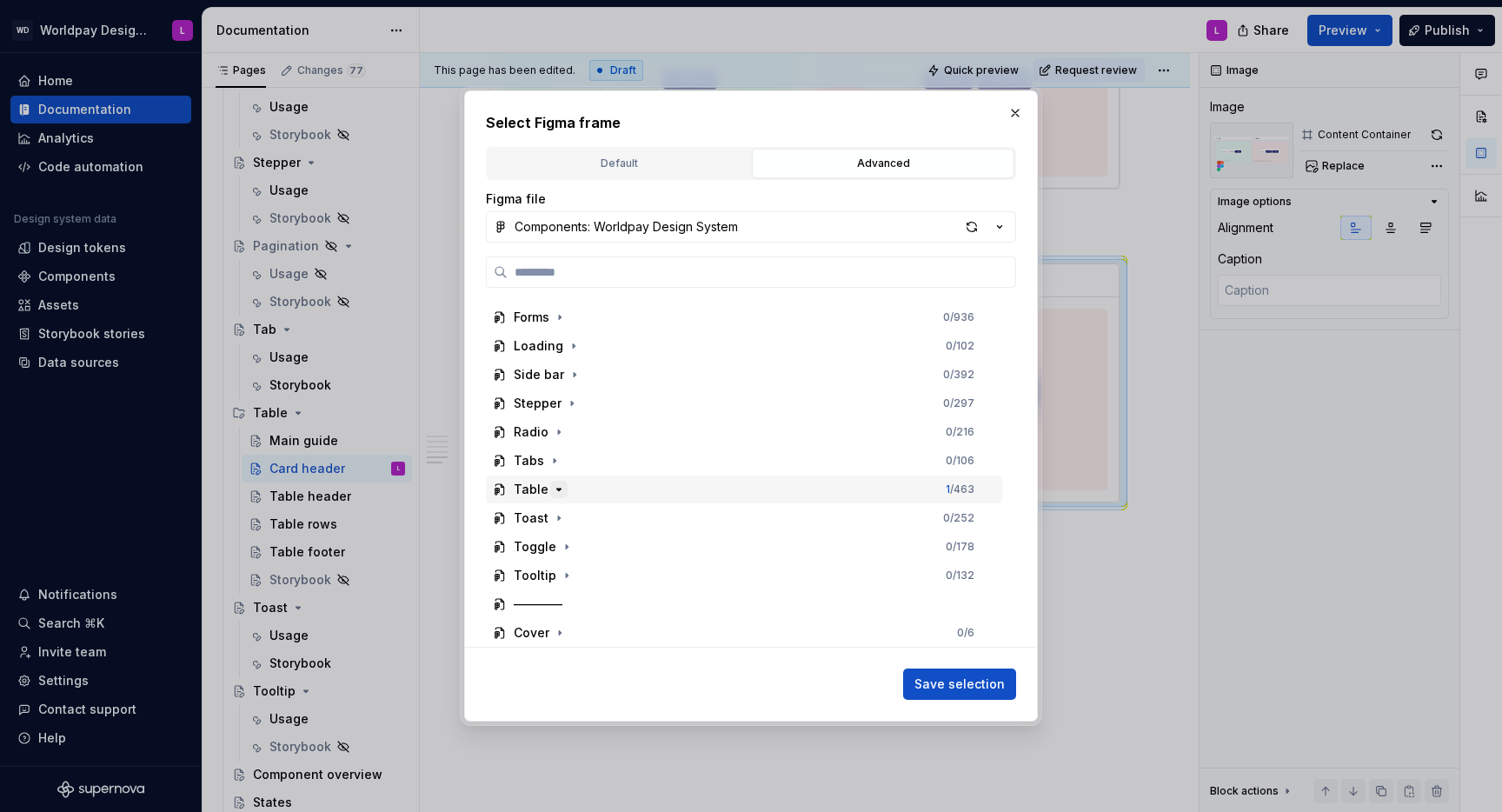
click at [559, 485] on icon "button" at bounding box center [559, 489] width 14 height 14
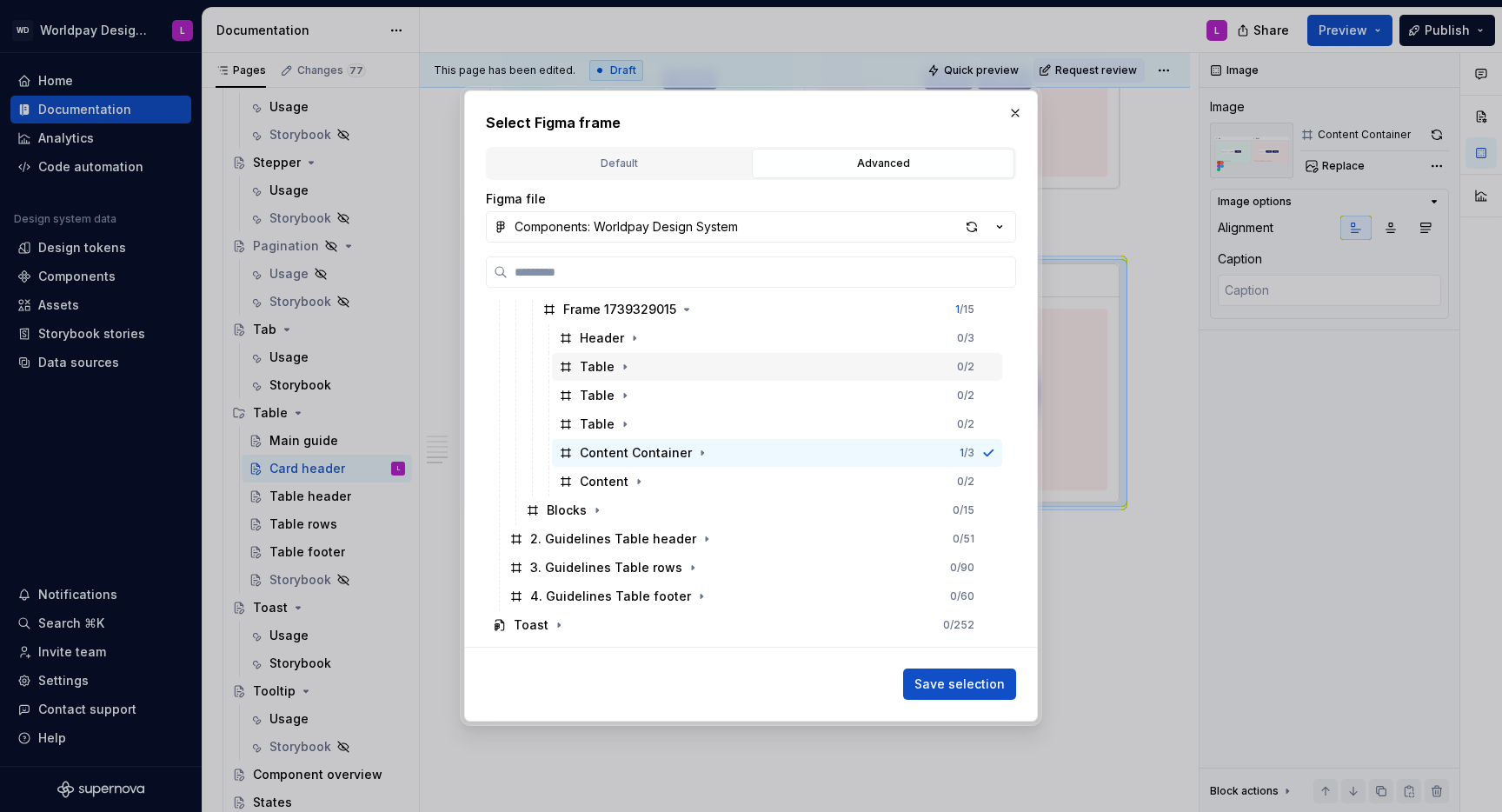
scroll to position [839, 0]
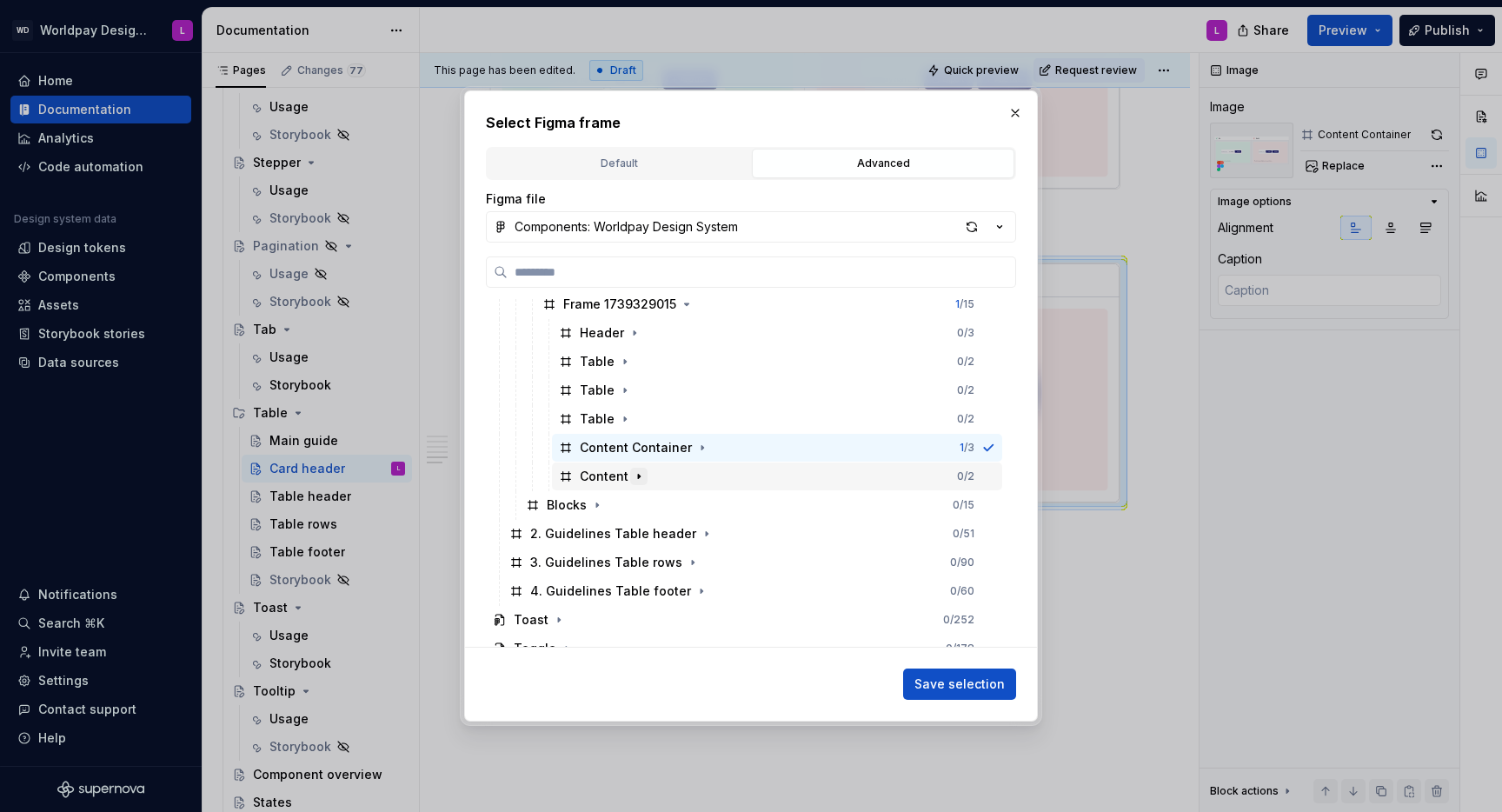
click at [641, 476] on icon "button" at bounding box center [639, 476] width 14 height 14
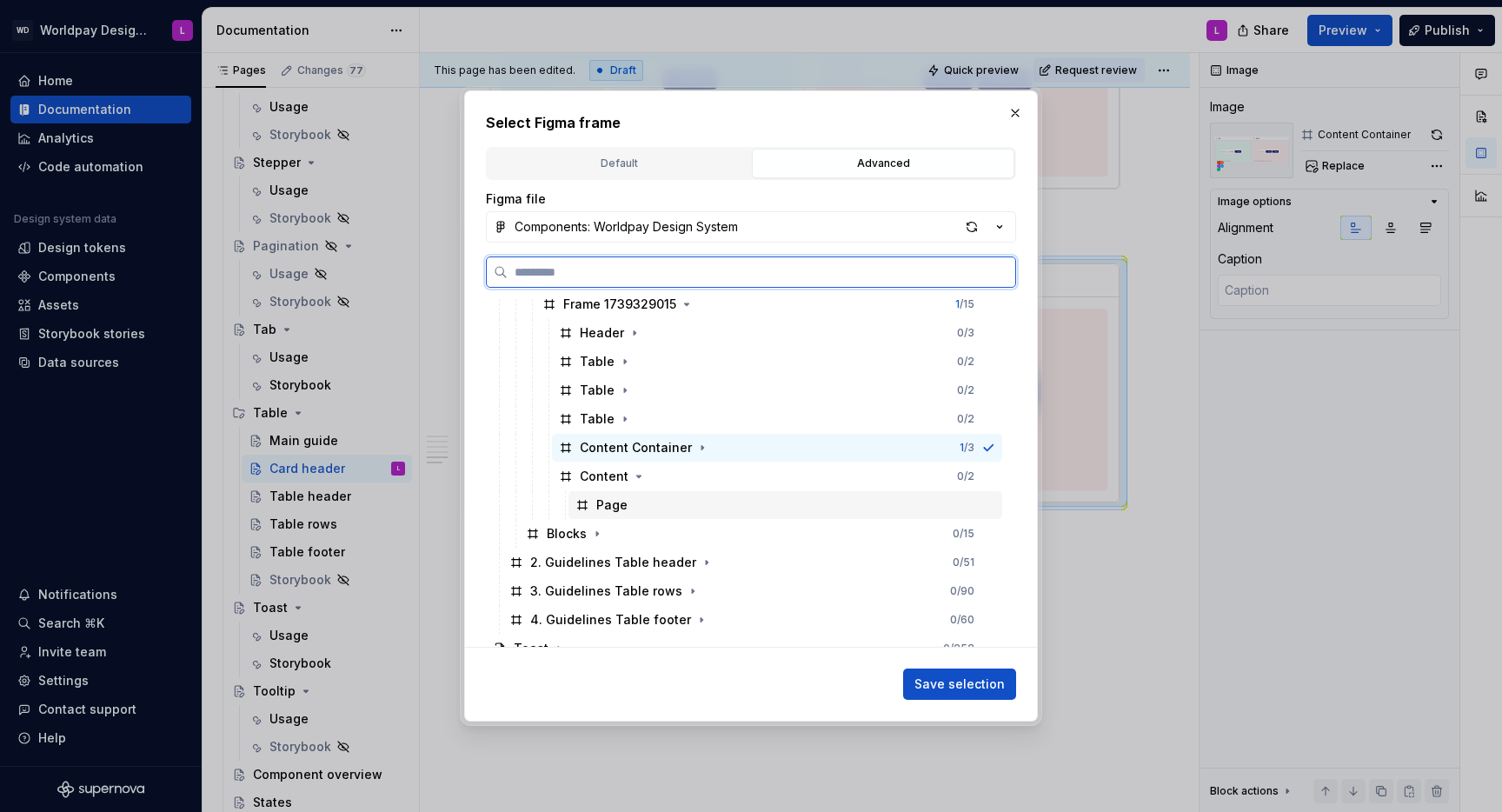
click at [602, 507] on div "Page" at bounding box center [612, 504] width 31 height 17
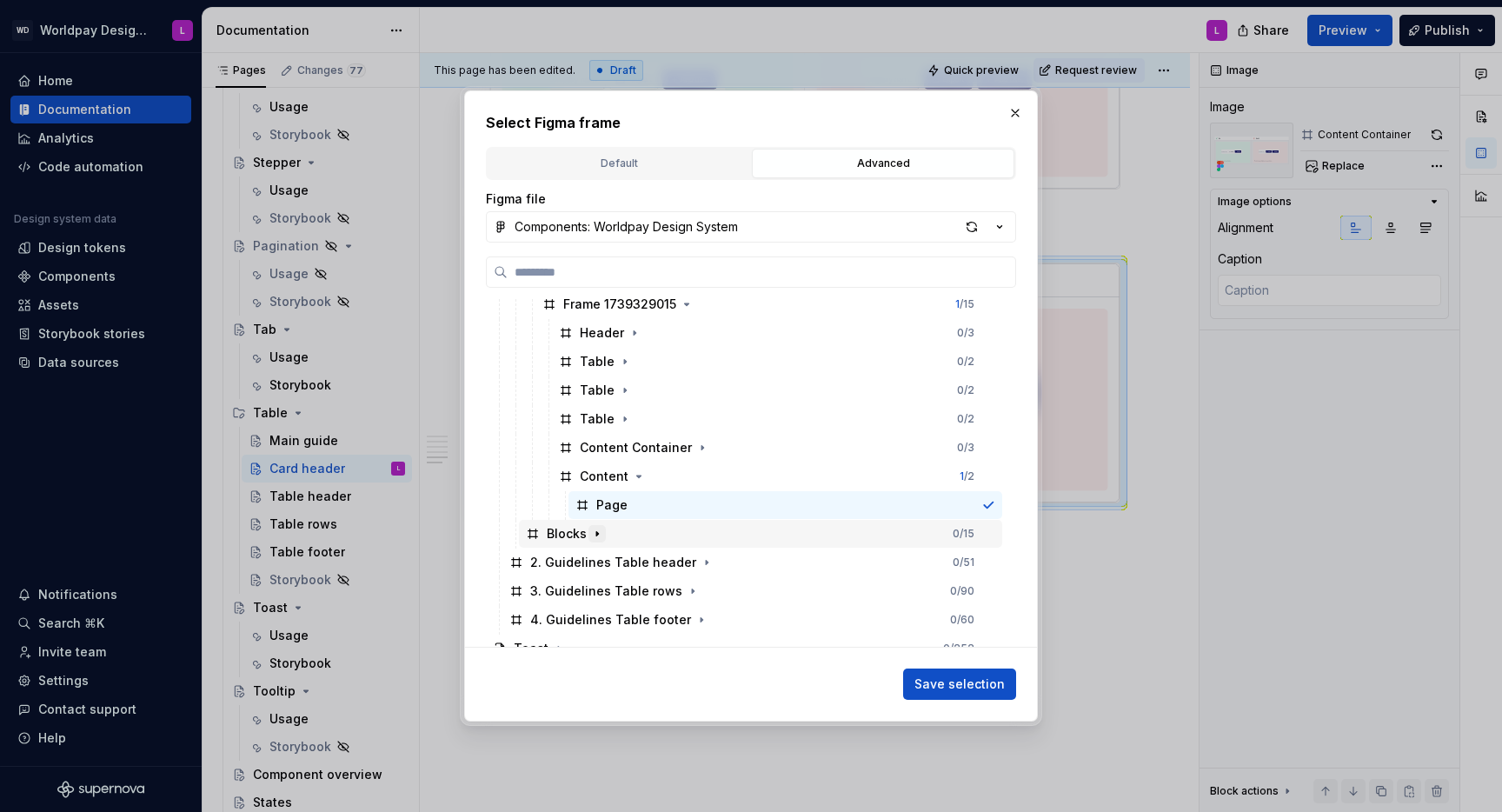
click at [597, 534] on icon "button" at bounding box center [597, 534] width 14 height 14
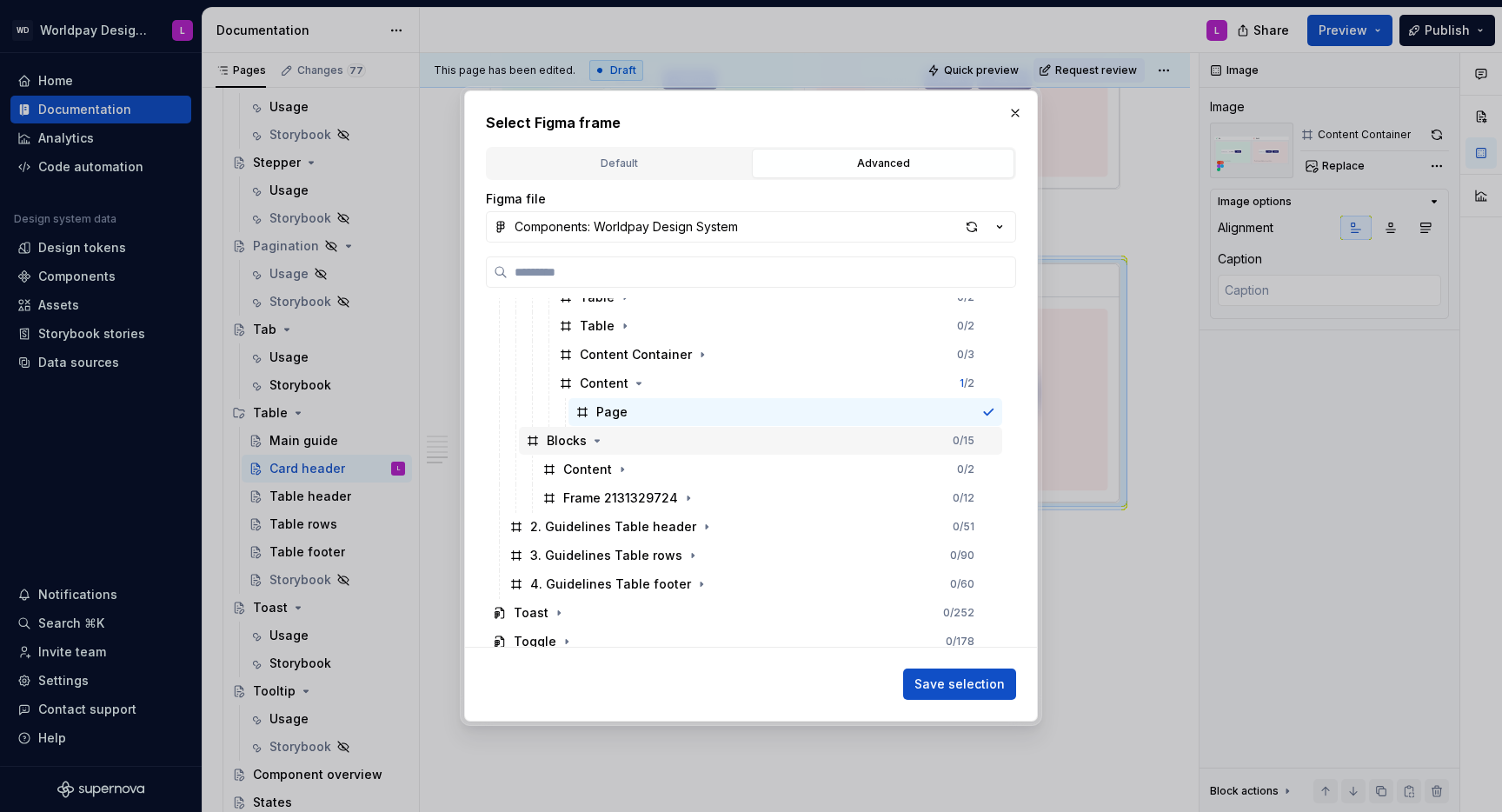
scroll to position [956, 0]
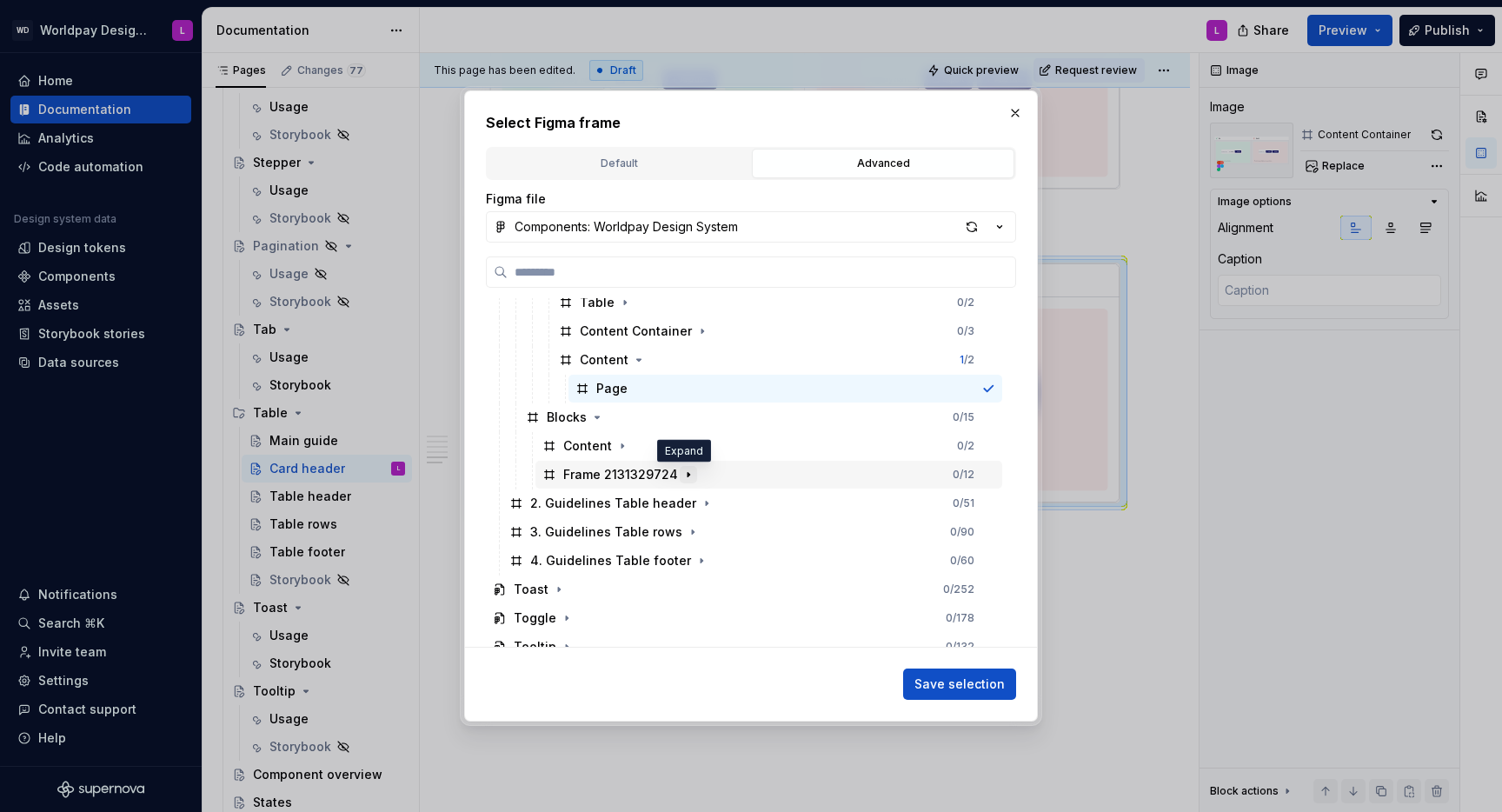
click at [688, 469] on icon "button" at bounding box center [689, 475] width 14 height 14
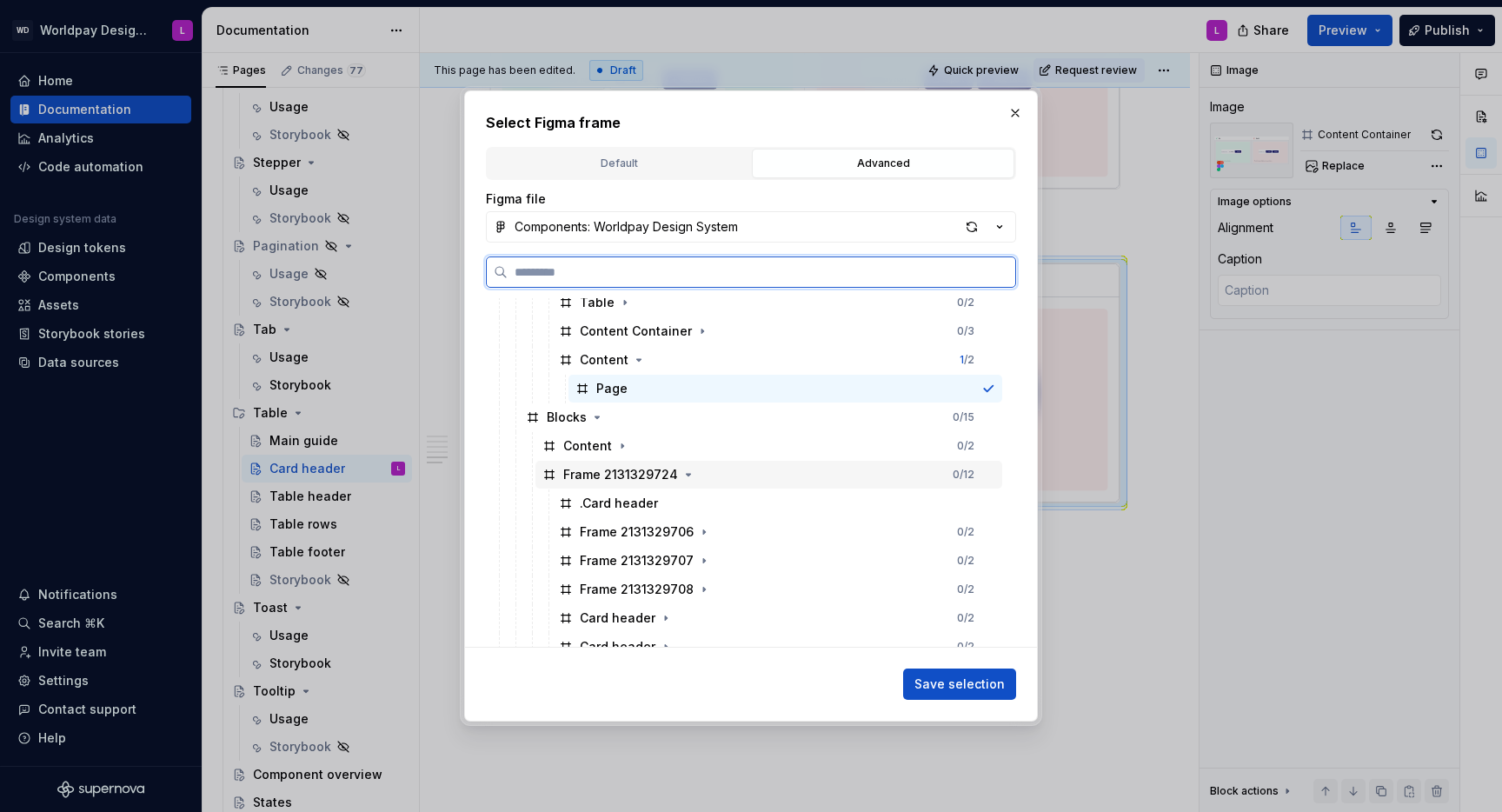
click at [627, 471] on div "Frame 2131329724" at bounding box center [620, 474] width 115 height 17
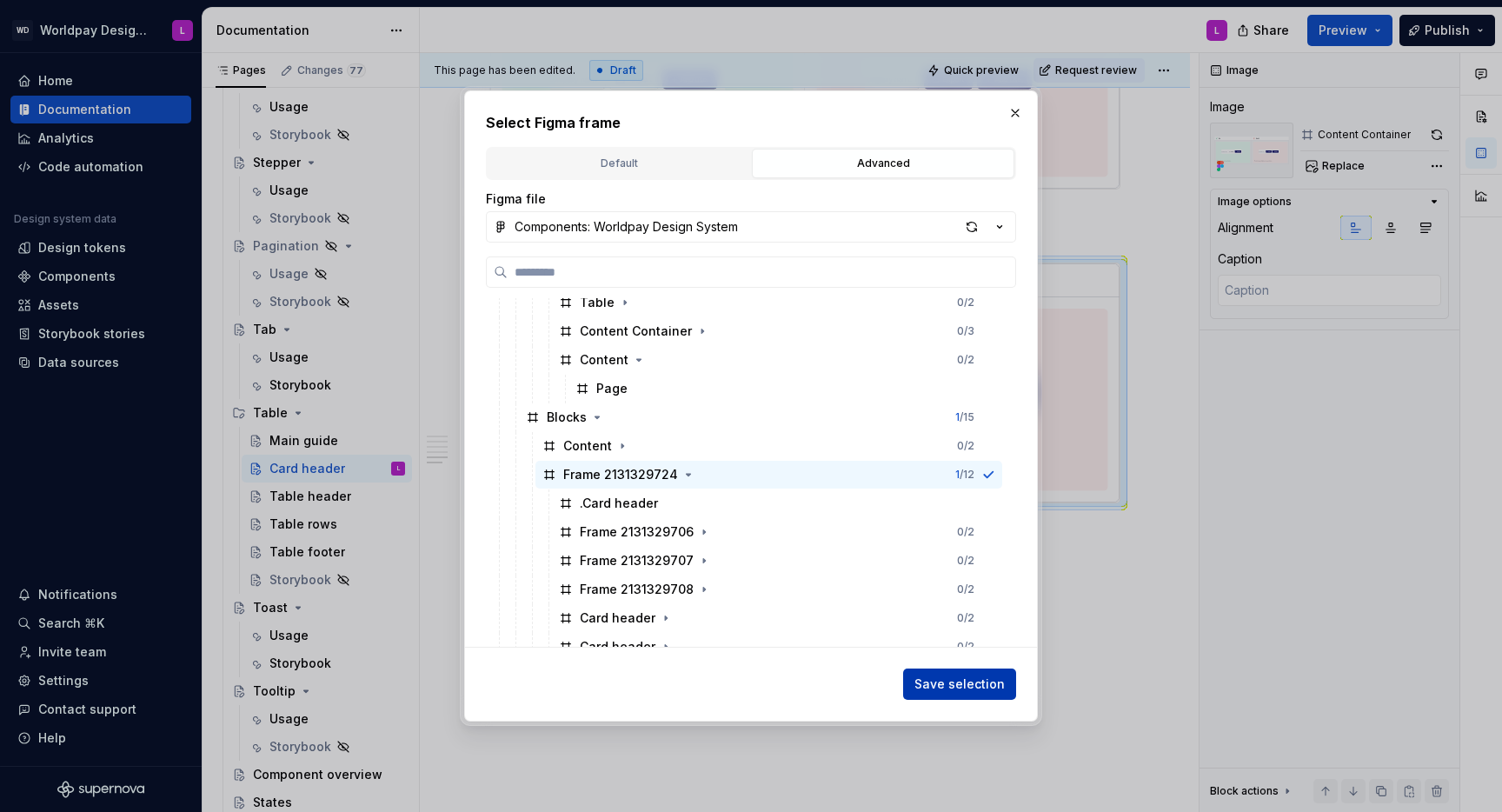
click at [941, 683] on span "Save selection" at bounding box center [959, 683] width 91 height 17
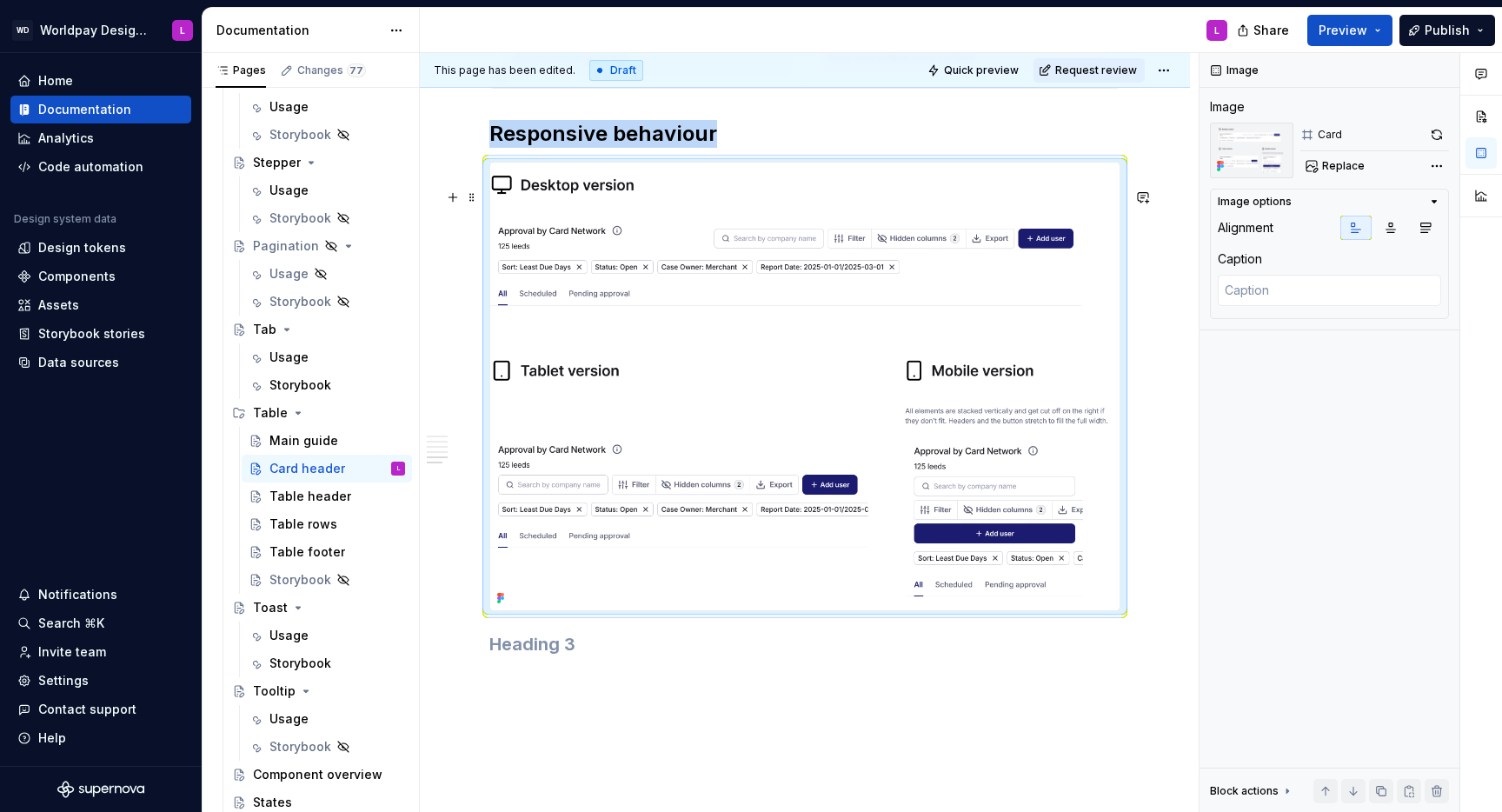
scroll to position [2903, 0]
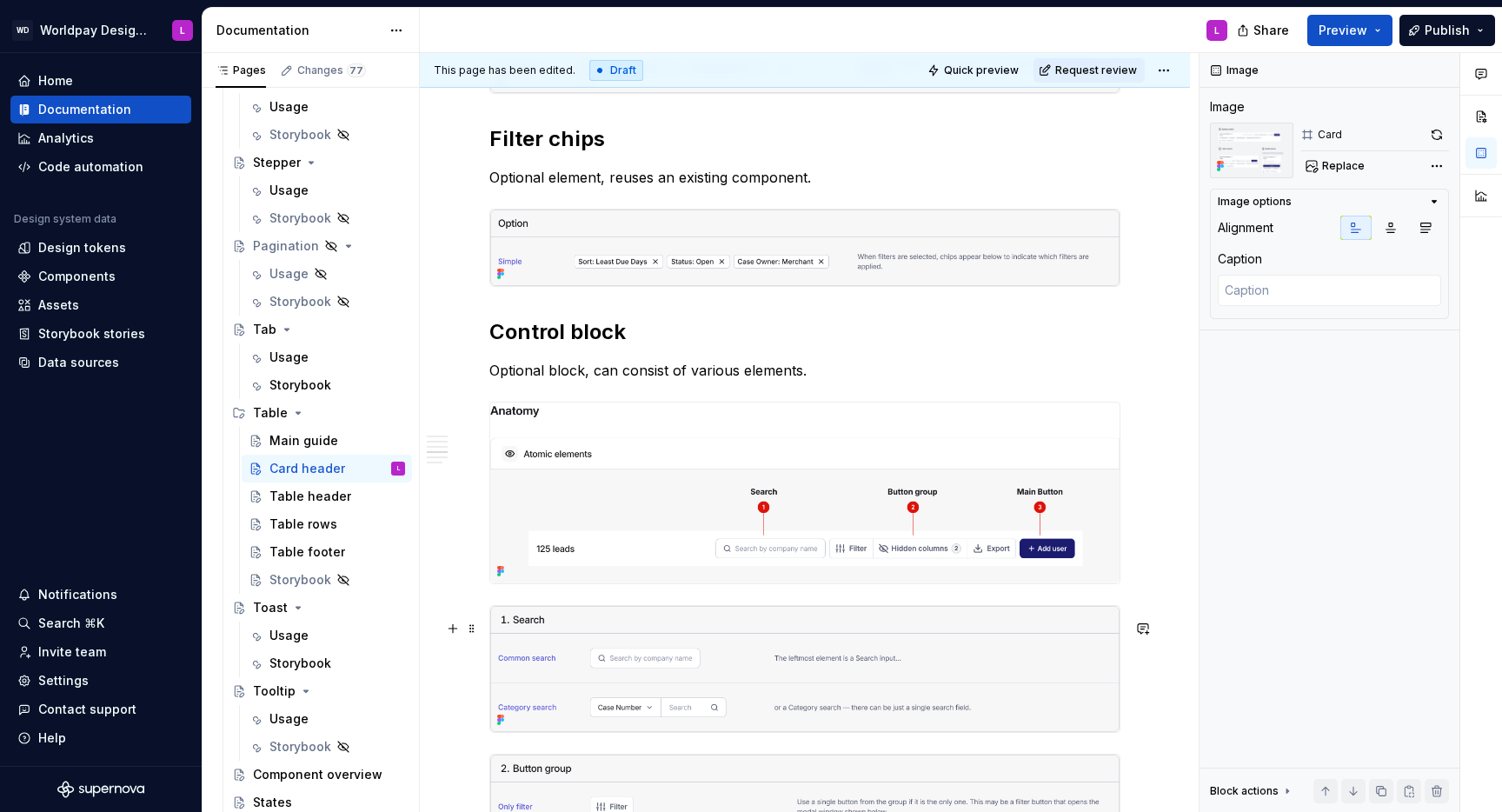
scroll to position [1883, 0]
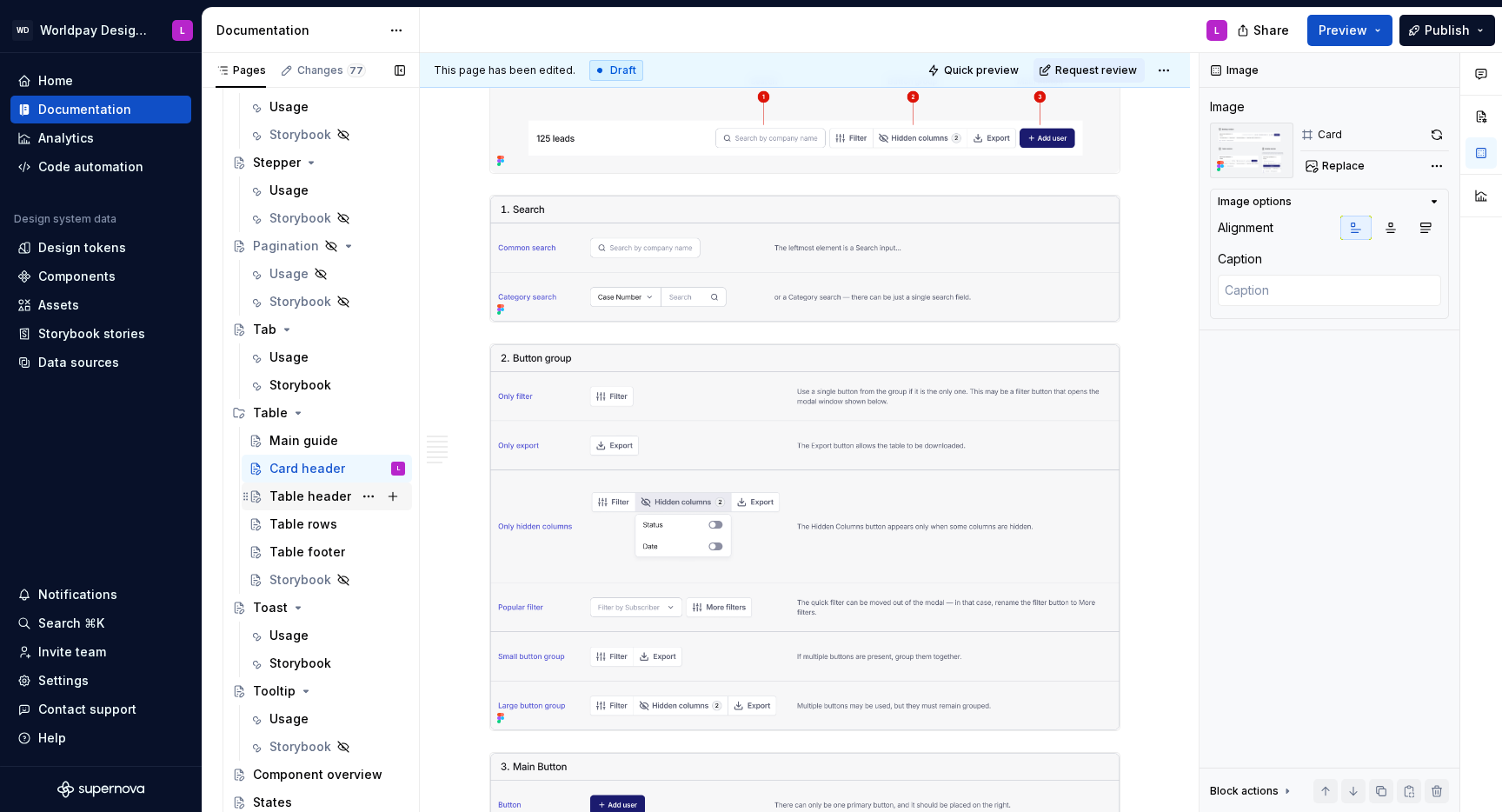
click at [343, 500] on div "Table header" at bounding box center [310, 496] width 82 height 17
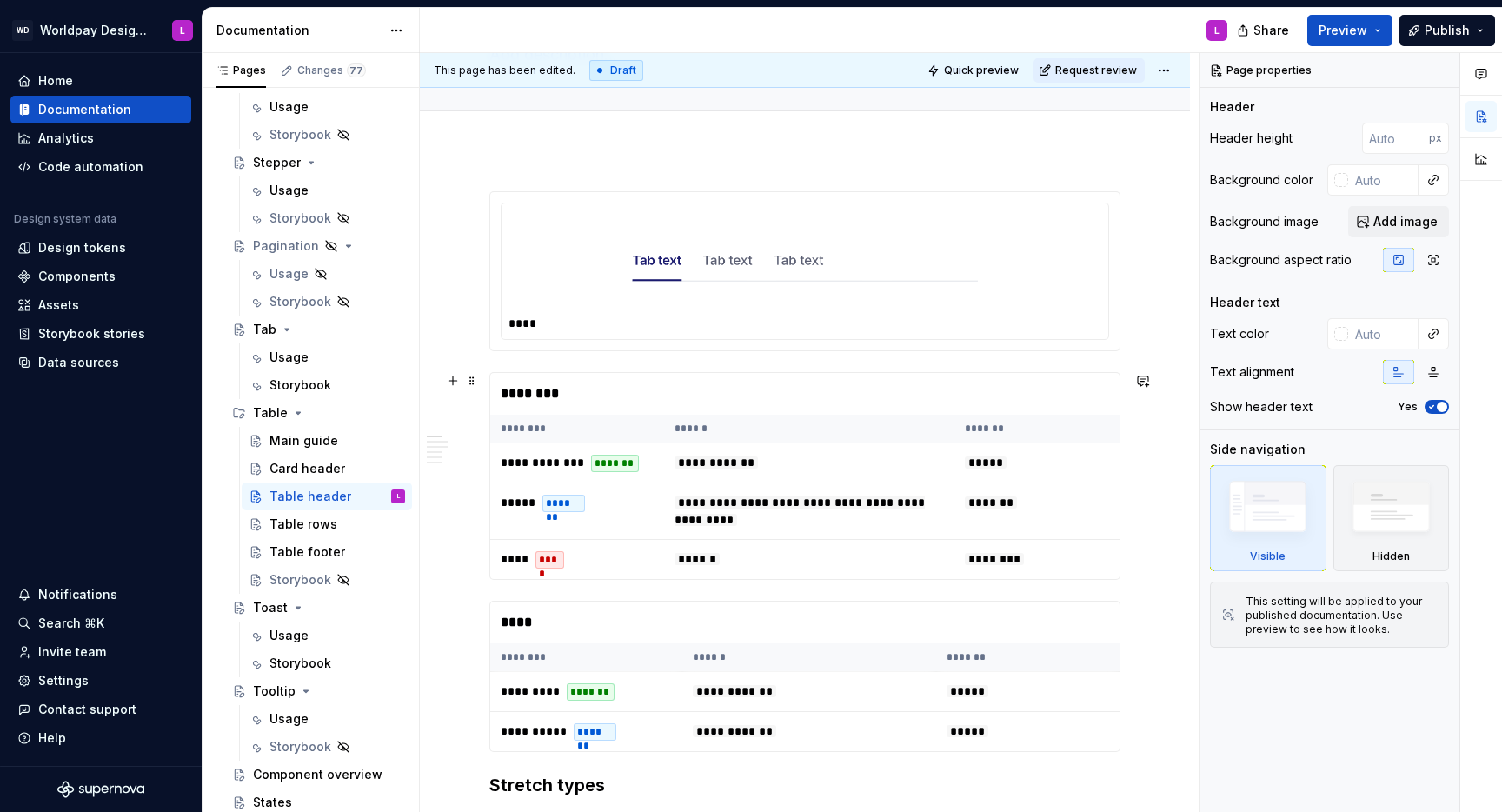
scroll to position [150, 0]
click at [611, 259] on div at bounding box center [805, 258] width 593 height 101
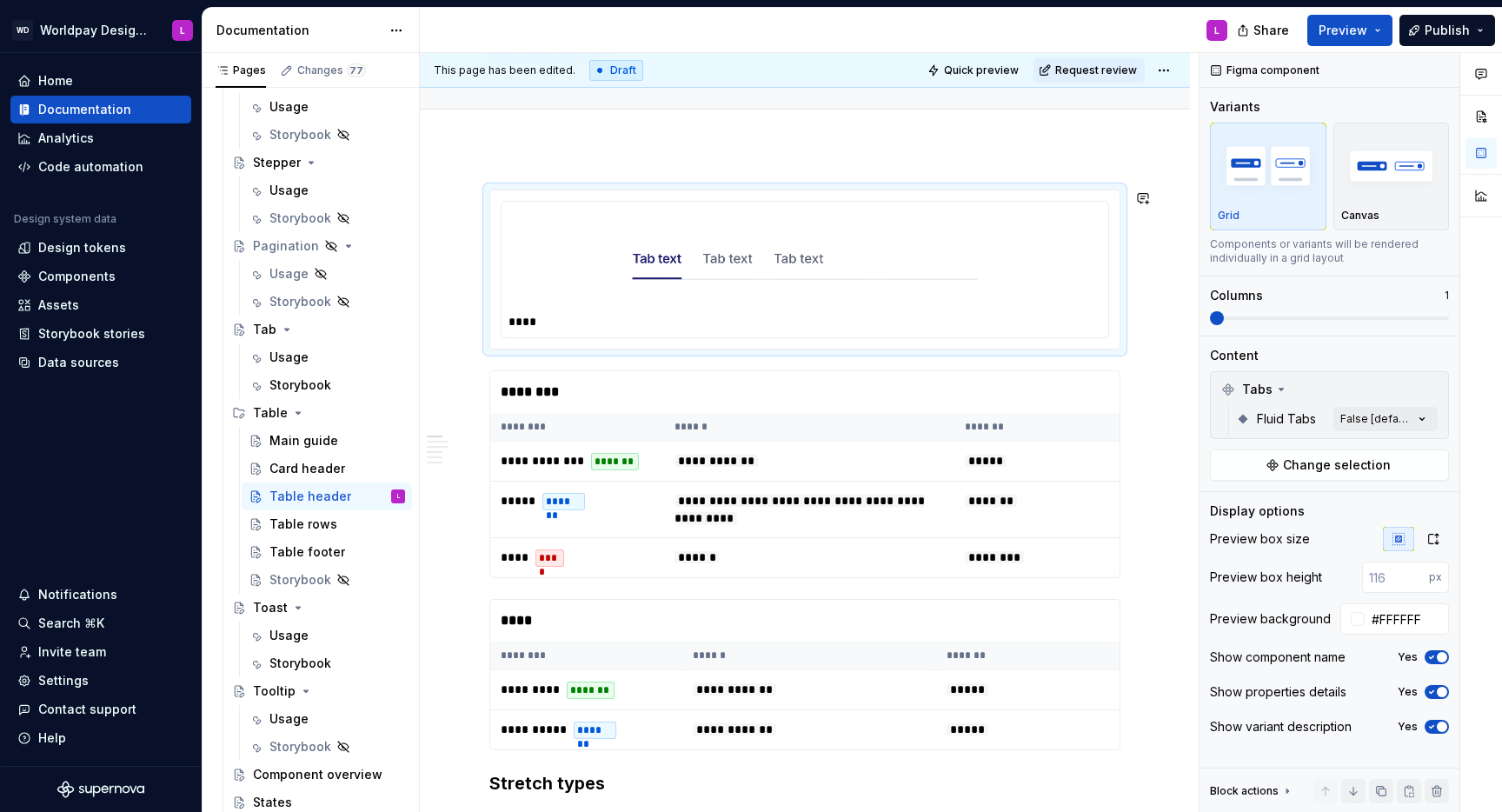
drag, startPoint x: 532, startPoint y: 153, endPoint x: 518, endPoint y: 156, distance: 14.3
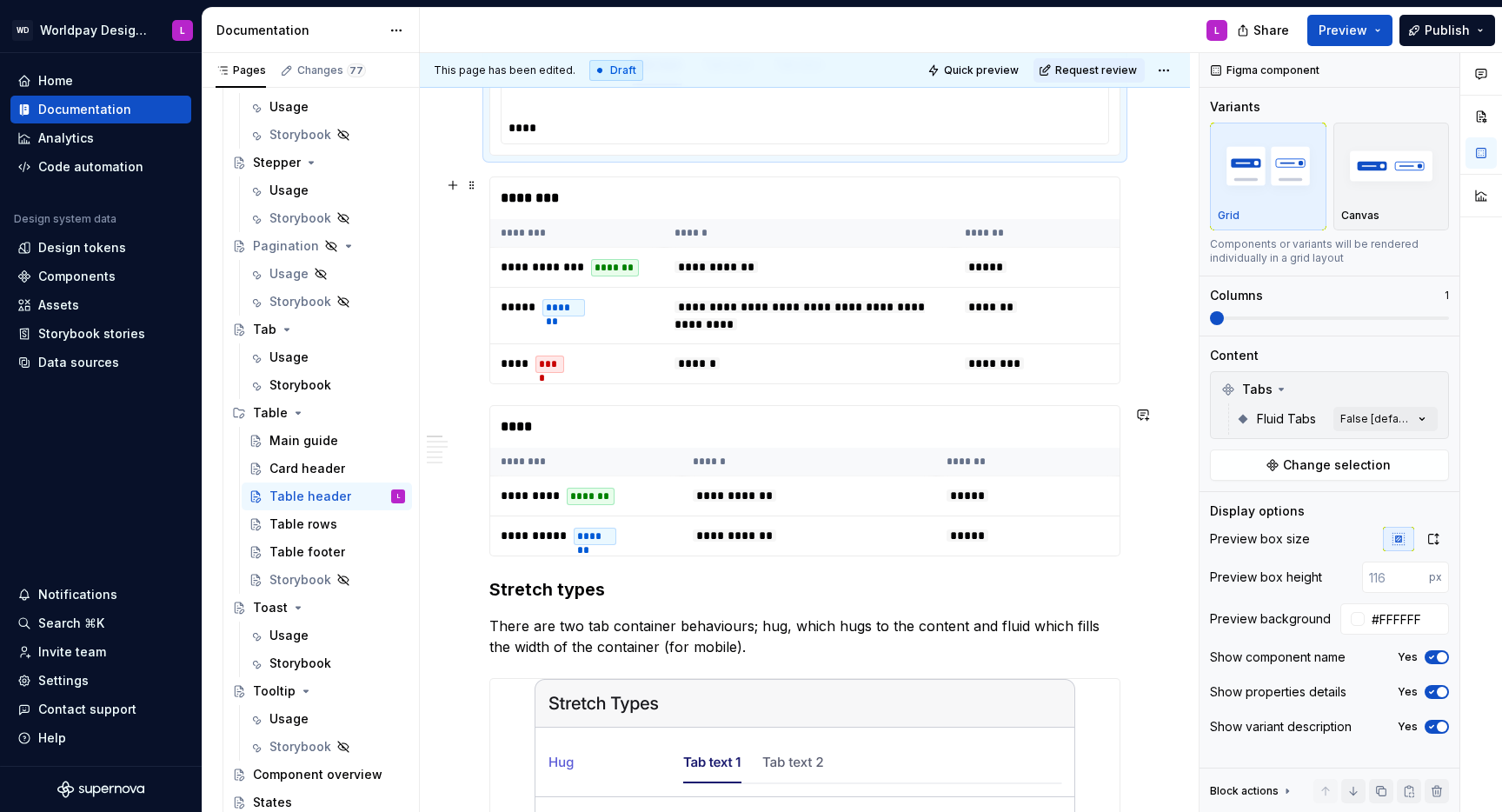
scroll to position [0, 0]
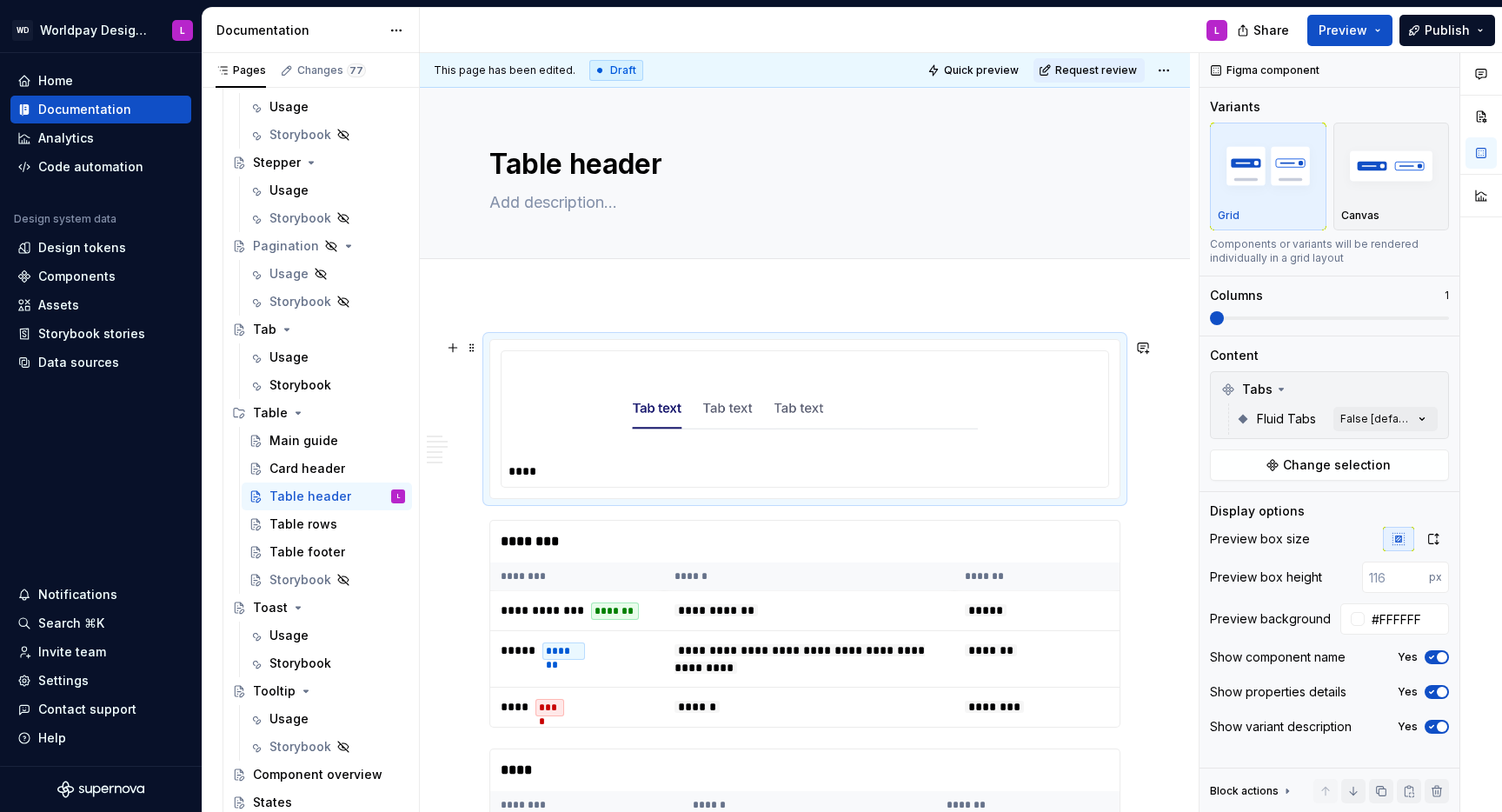
drag, startPoint x: 689, startPoint y: 351, endPoint x: 598, endPoint y: 364, distance: 91.9
click at [652, 350] on div "****" at bounding box center [805, 419] width 609 height 138
drag, startPoint x: 538, startPoint y: 320, endPoint x: 516, endPoint y: 338, distance: 28.4
click at [539, 321] on div "**********" at bounding box center [809, 432] width 779 height 759
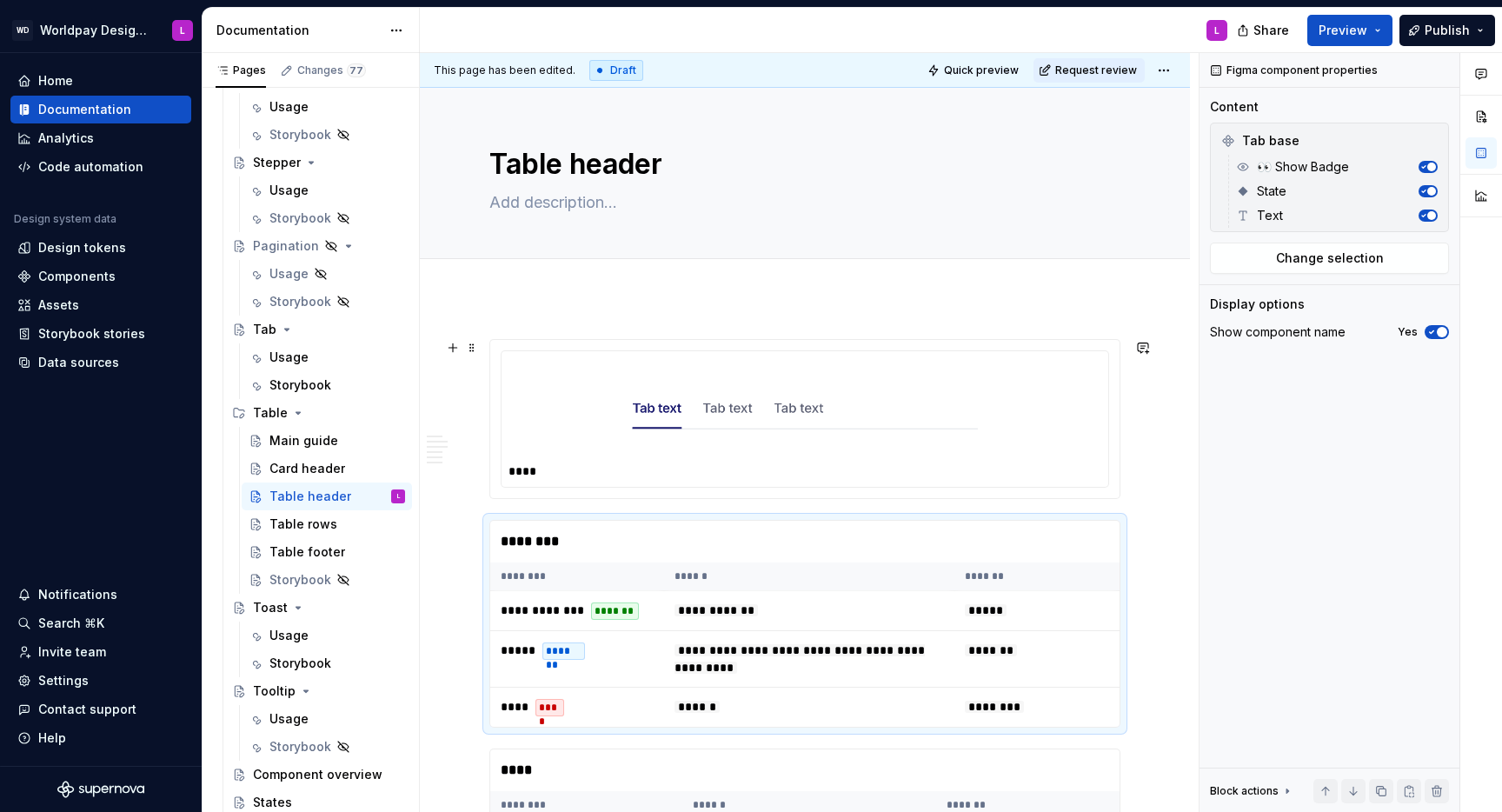
drag, startPoint x: 501, startPoint y: 344, endPoint x: 511, endPoint y: 339, distance: 11.2
click at [503, 342] on div "****" at bounding box center [804, 419] width 630 height 159
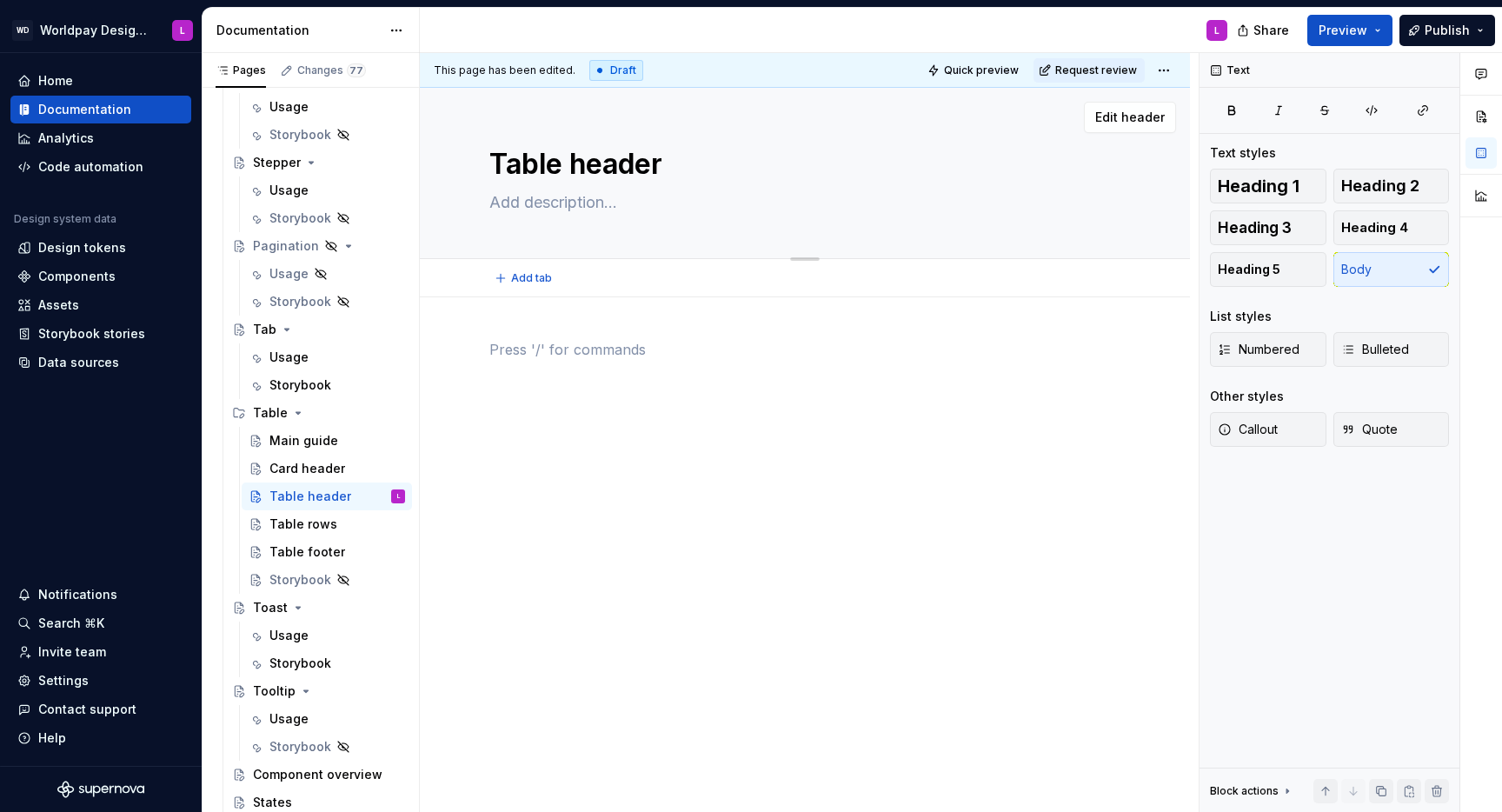
click at [532, 202] on textarea at bounding box center [801, 203] width 631 height 28
paste textarea "Defines column labels and may include sorting controls."
type textarea "*"
type textarea "Defines column labels and may include sorting controls."
type textarea "*"
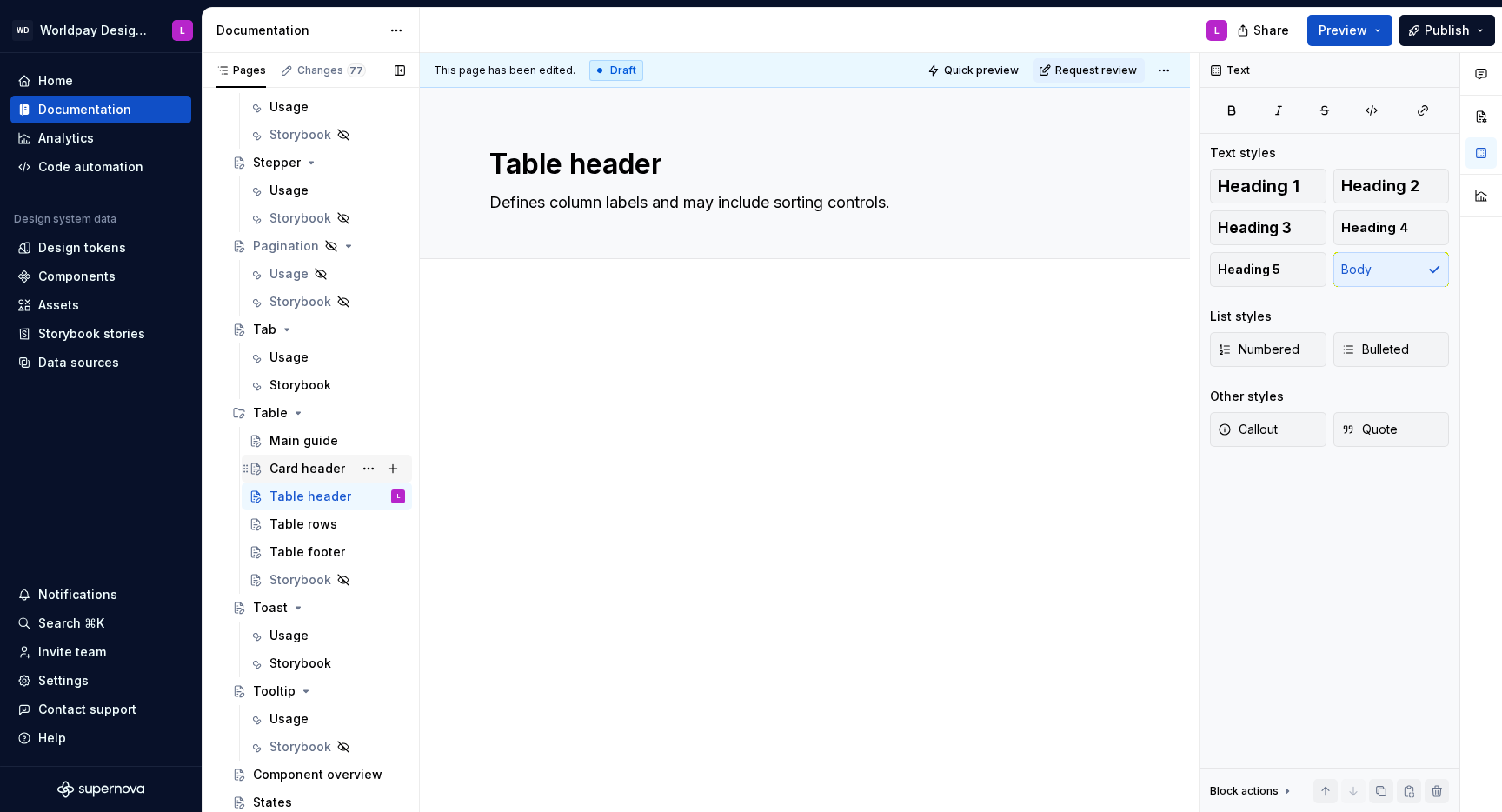
type textarea "Defines column labels and may include sorting controls."
click at [307, 468] on div "Card header" at bounding box center [307, 468] width 76 height 17
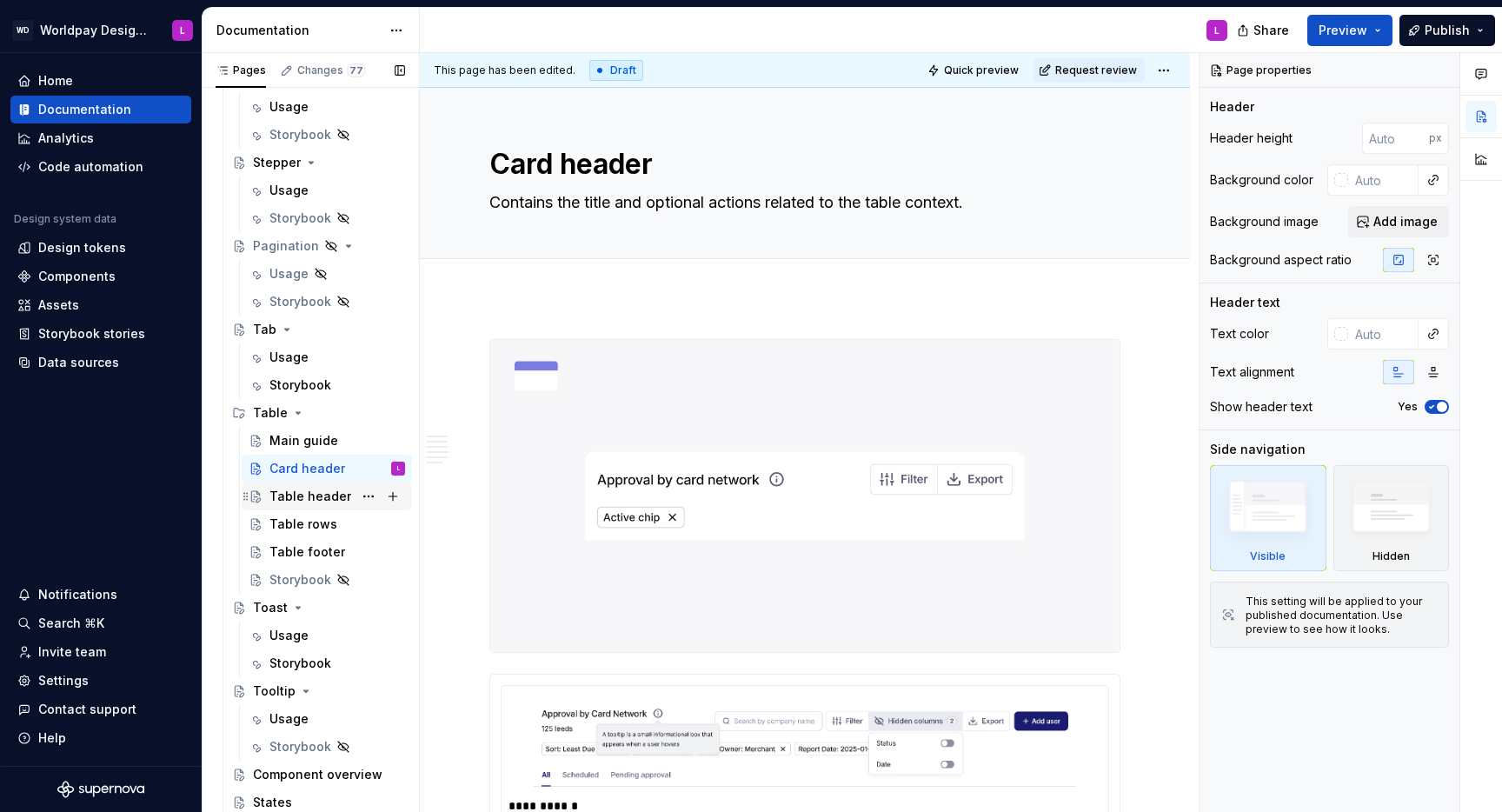
click at [293, 495] on div "Table header" at bounding box center [310, 496] width 82 height 17
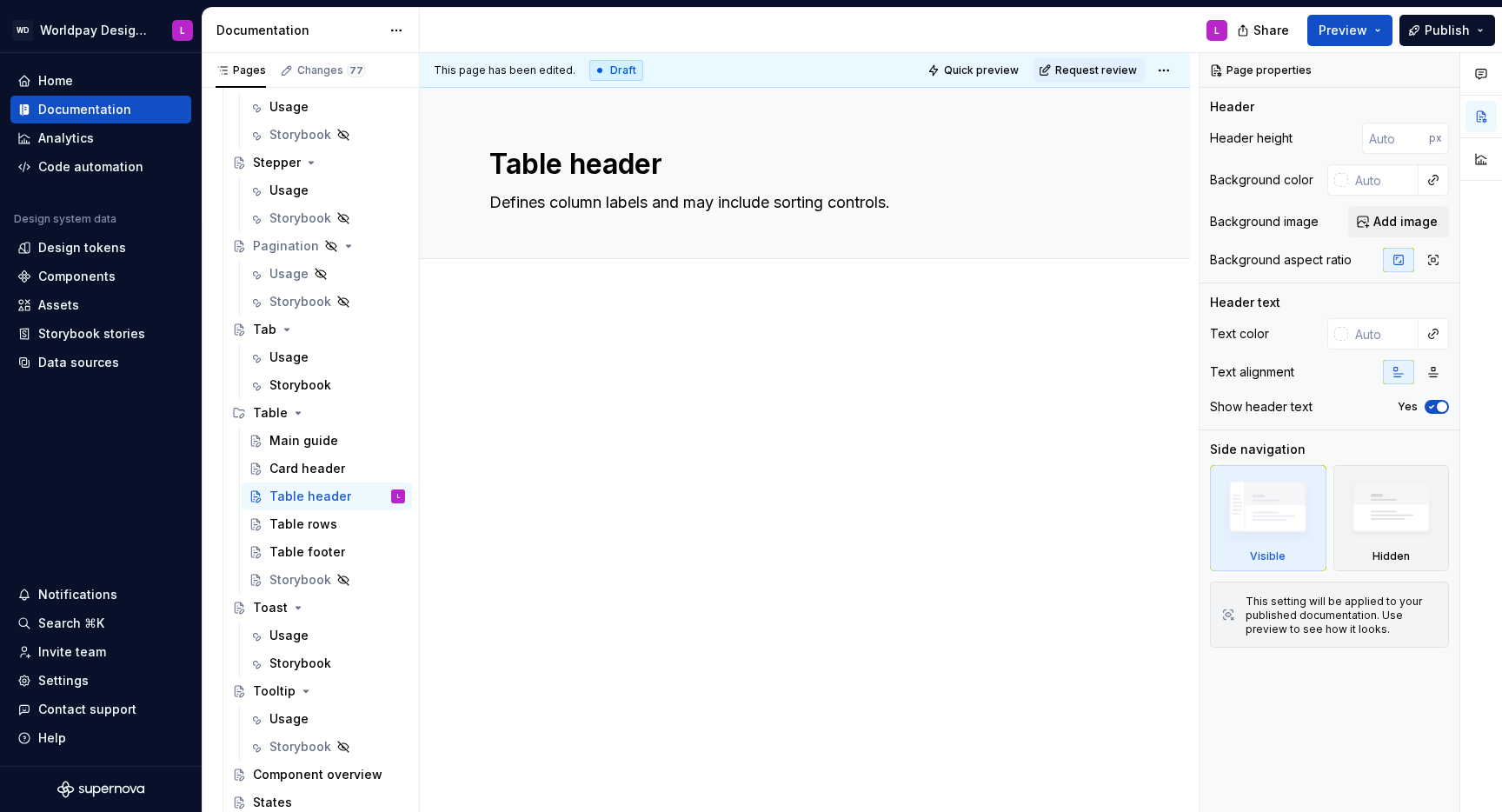
click at [604, 361] on div at bounding box center [804, 372] width 631 height 66
click at [304, 470] on div "Card header" at bounding box center [307, 468] width 76 height 17
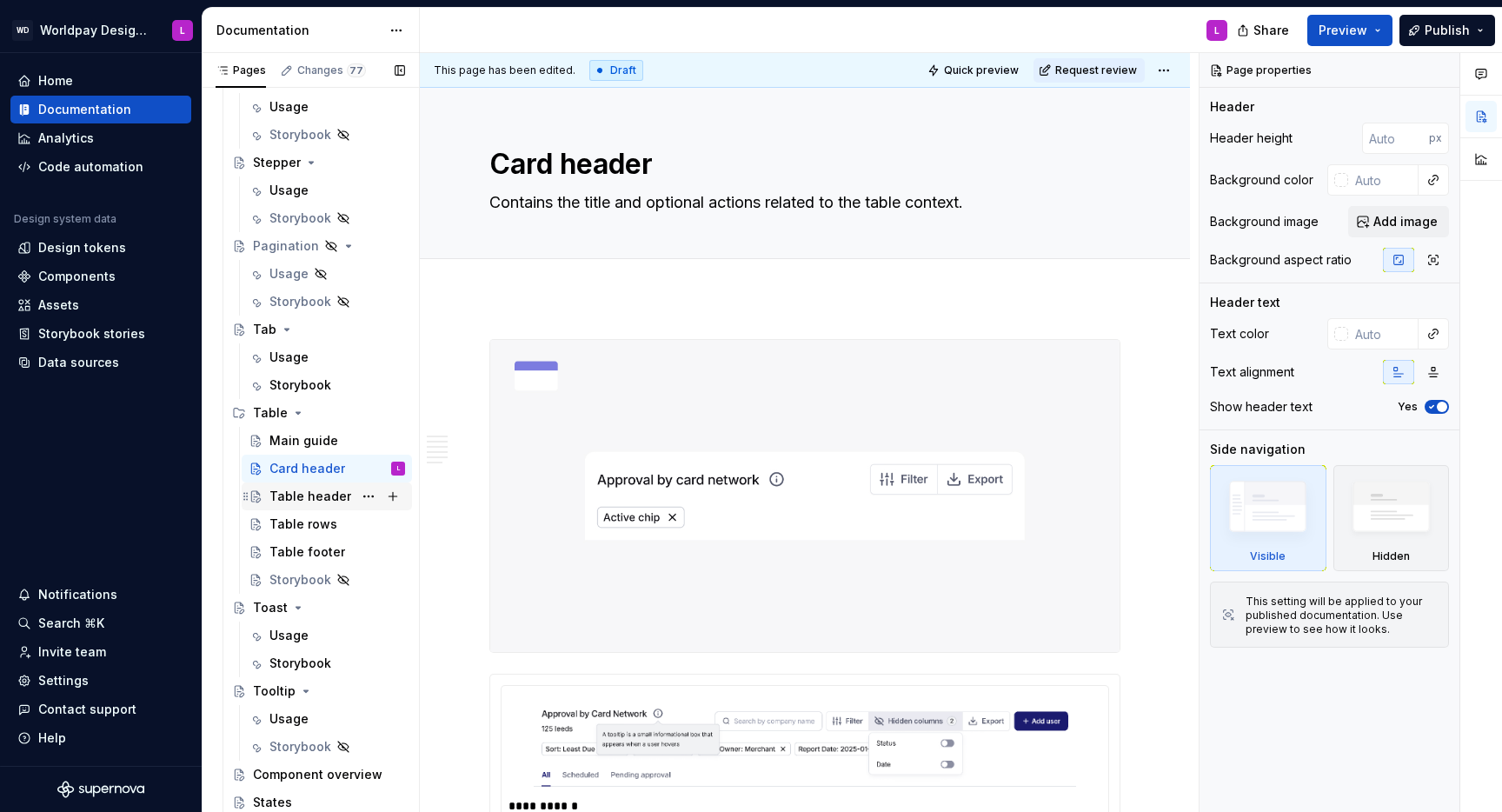
click at [290, 496] on div "Table header" at bounding box center [310, 496] width 82 height 17
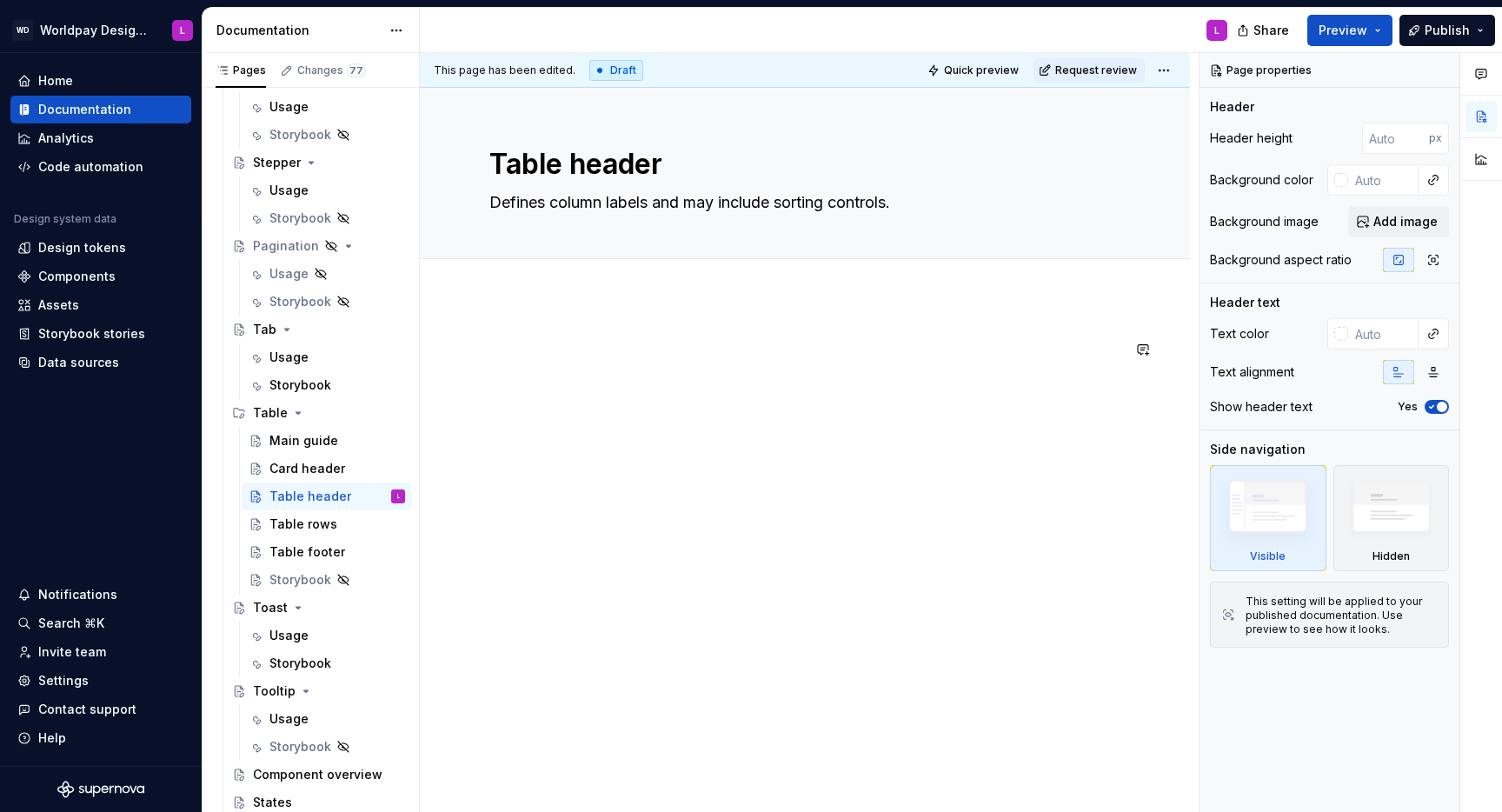
type textarea "*"
click at [550, 383] on div at bounding box center [804, 372] width 631 height 66
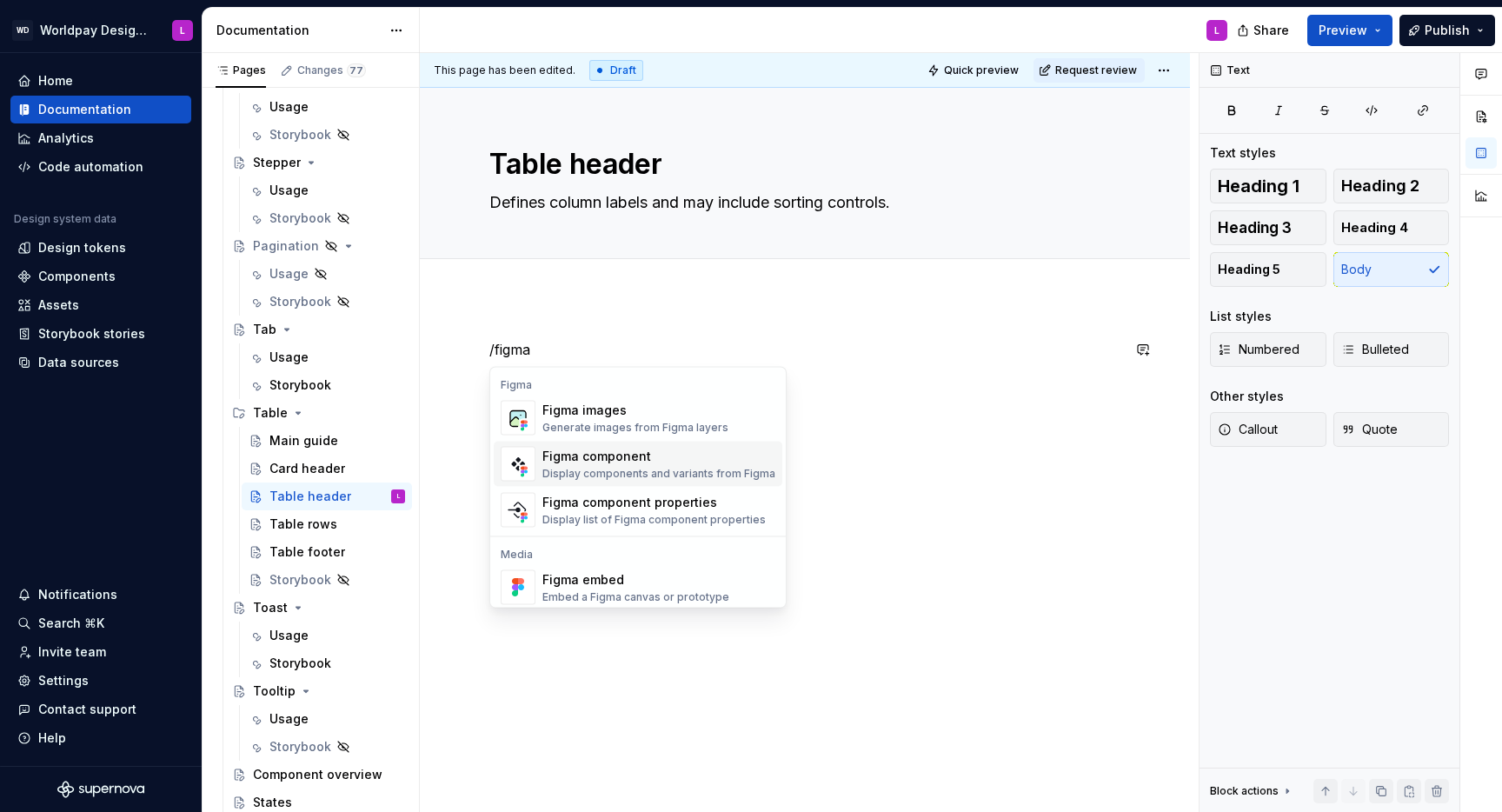
click at [594, 457] on div "Figma component" at bounding box center [659, 456] width 233 height 17
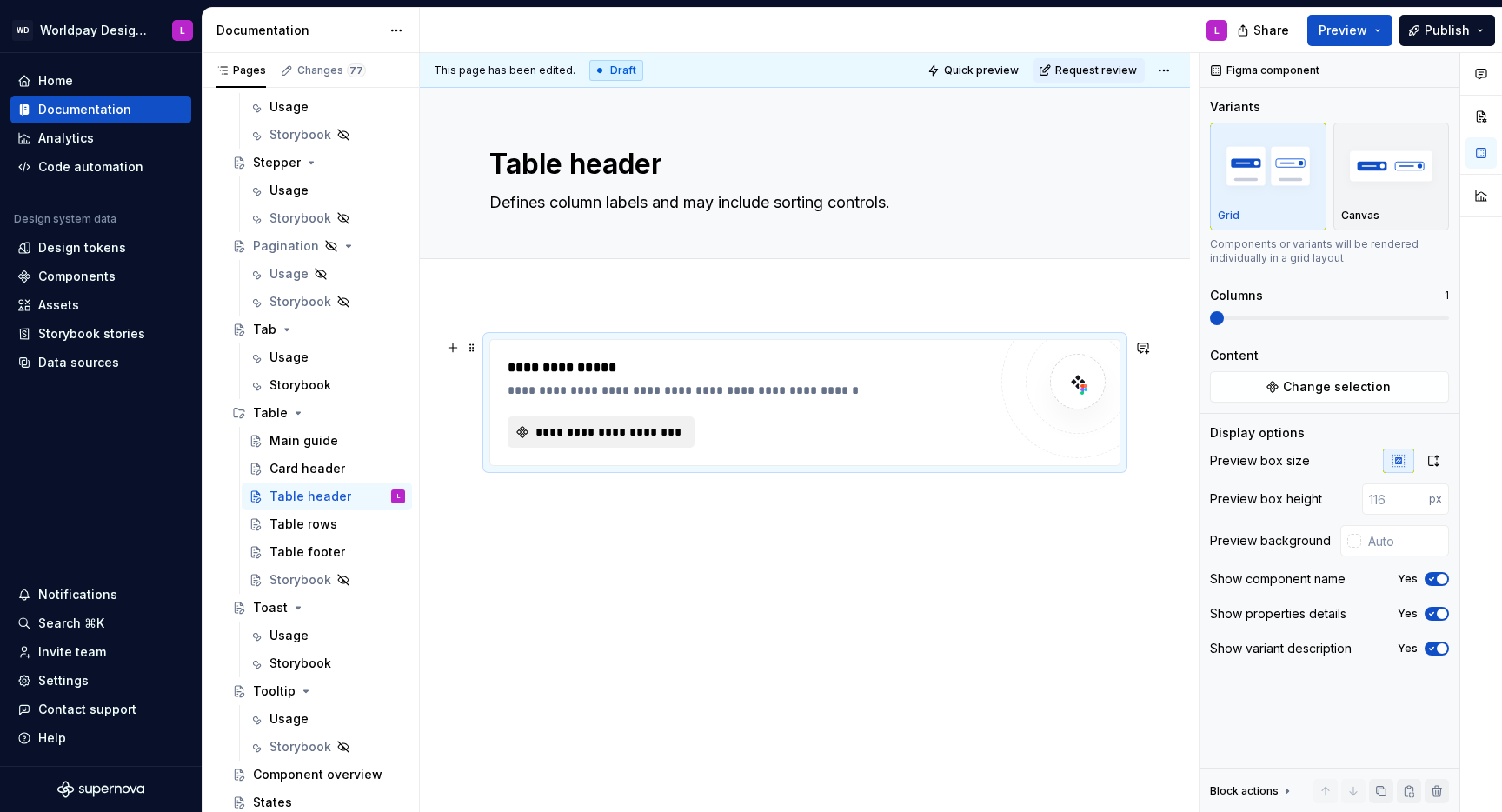
click at [642, 423] on span "**********" at bounding box center [608, 431] width 151 height 17
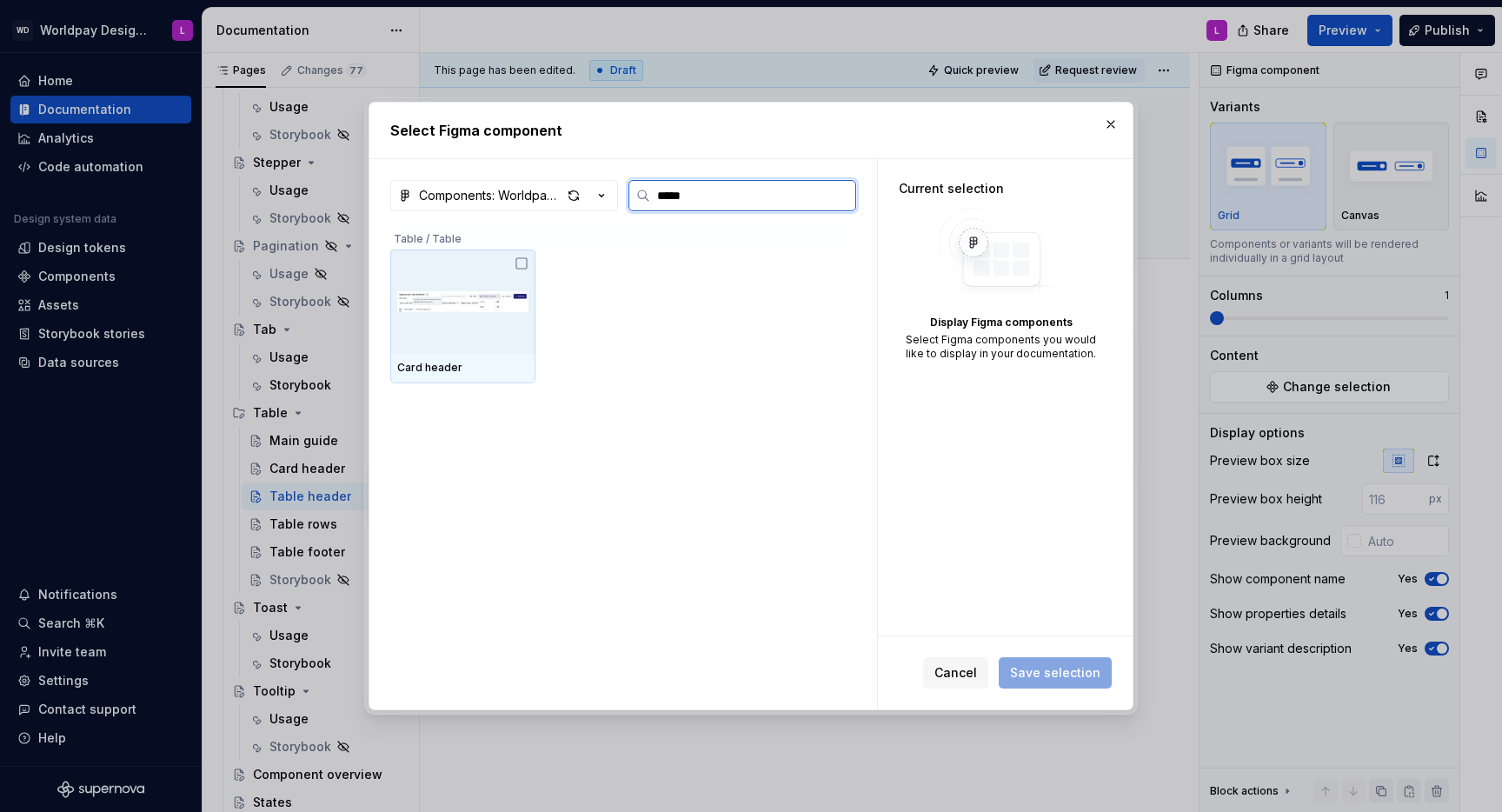
type input "******"
click at [948, 672] on span "Cancel" at bounding box center [955, 672] width 43 height 17
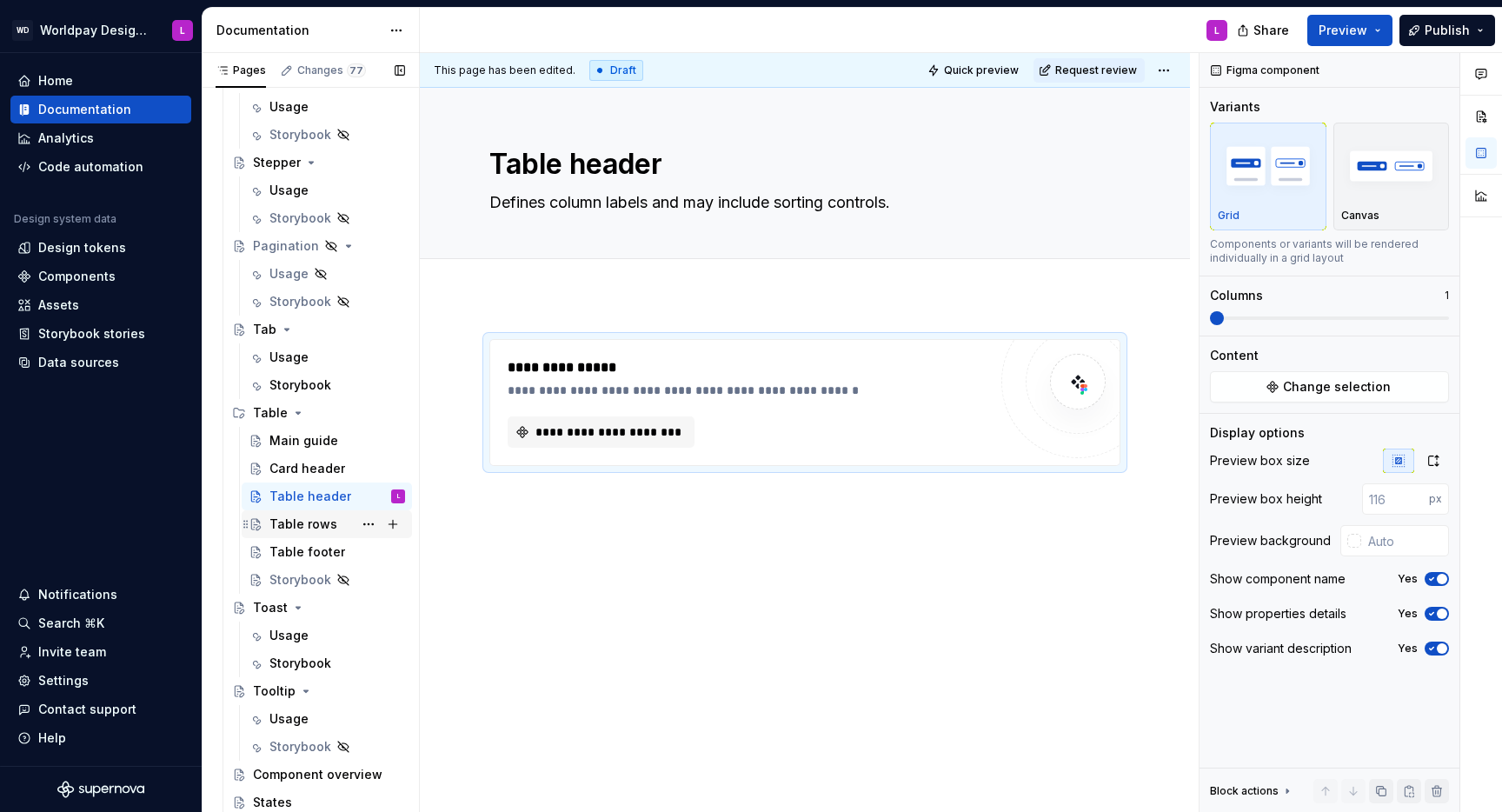
click at [302, 529] on div "Table rows" at bounding box center [303, 524] width 68 height 17
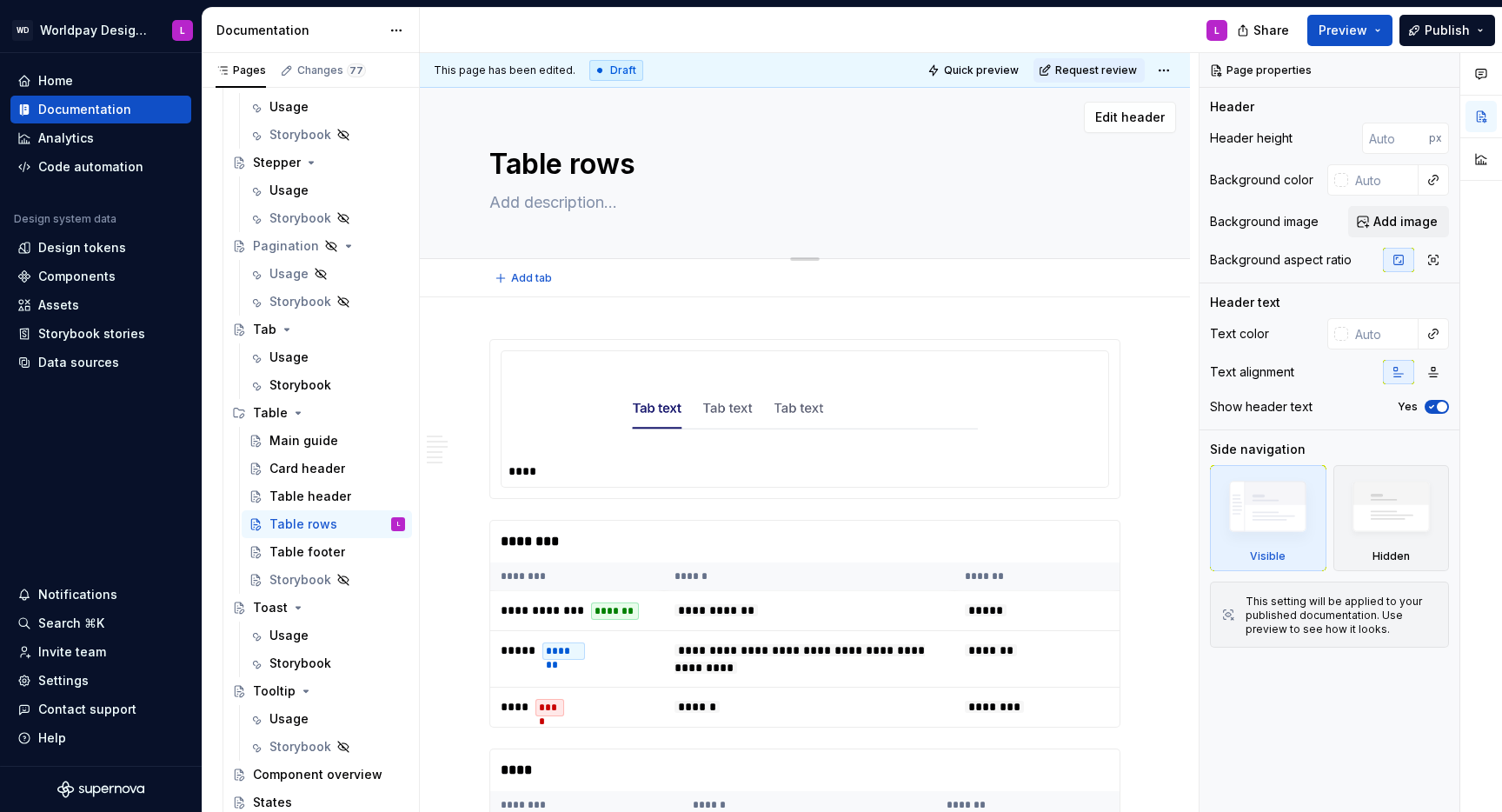
click at [535, 205] on textarea at bounding box center [801, 203] width 631 height 28
paste textarea "Table rows represent individual data entries and can vary in behaviour and appe…"
type textarea "*"
type textarea "Table rows represent individual data entries and can vary in behaviour and appe…"
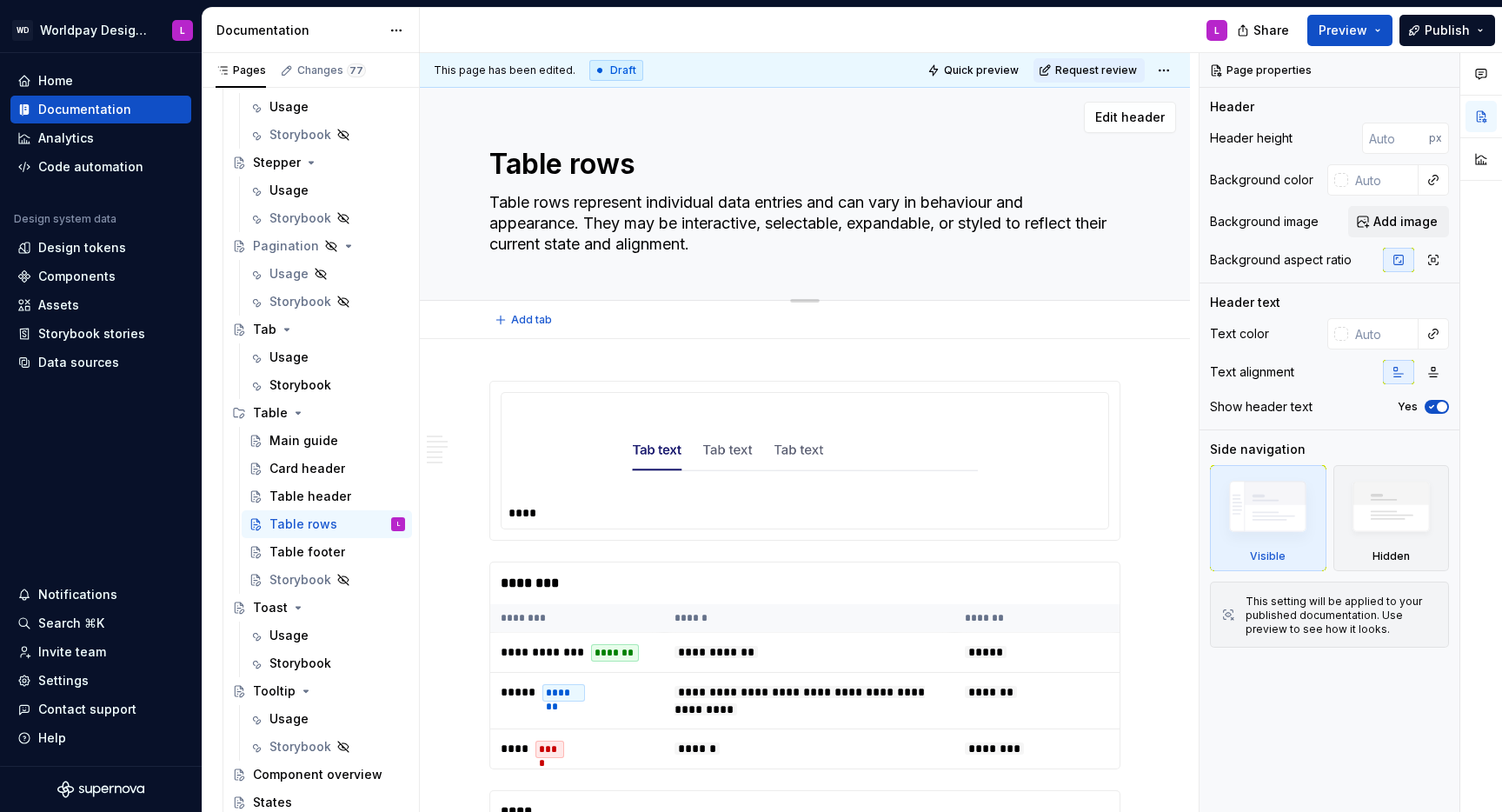
click at [838, 246] on textarea "Table rows represent individual data entries and can vary in behaviour and appe…" at bounding box center [801, 223] width 631 height 70
type textarea "*"
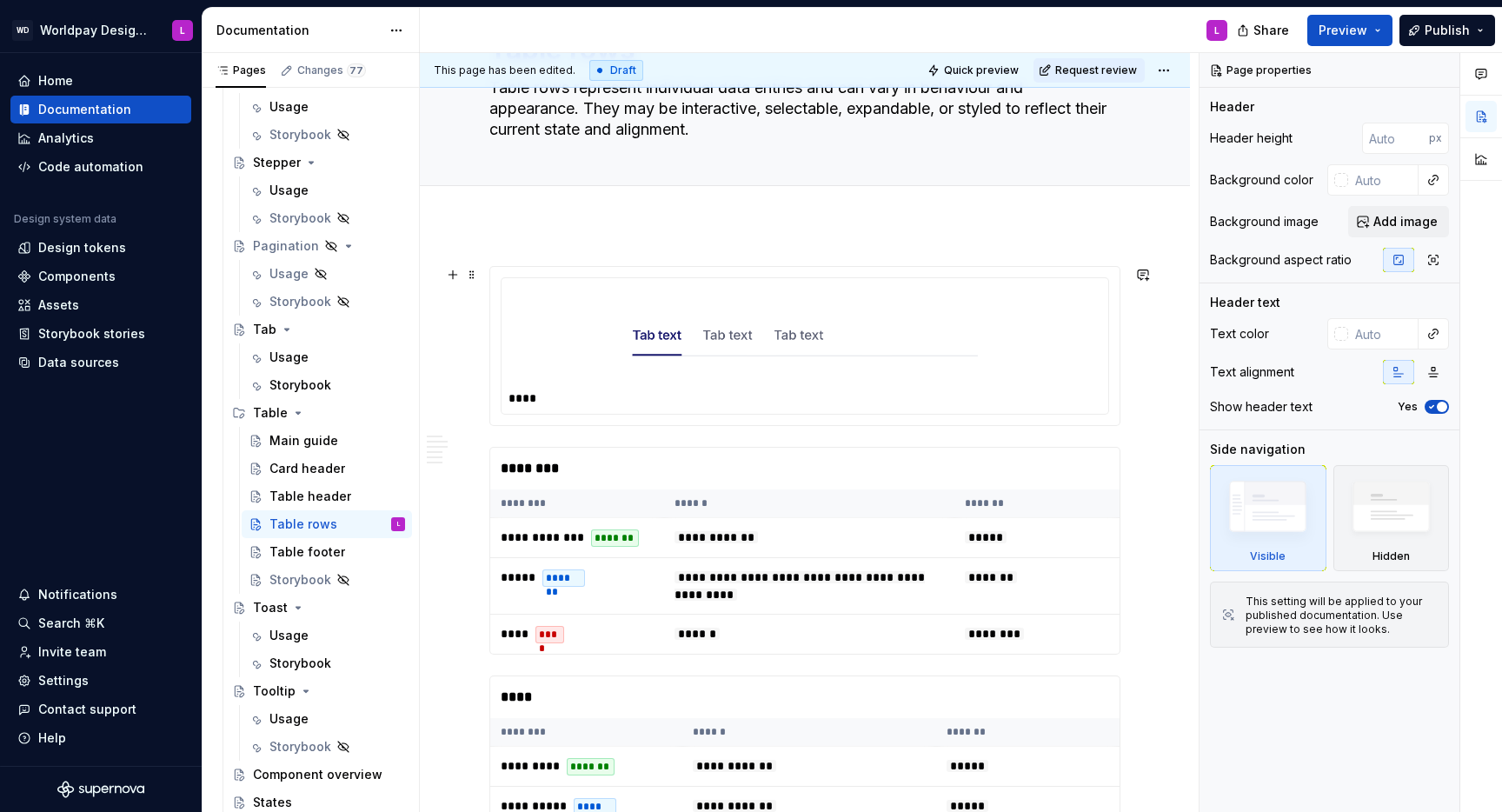
scroll to position [118, 0]
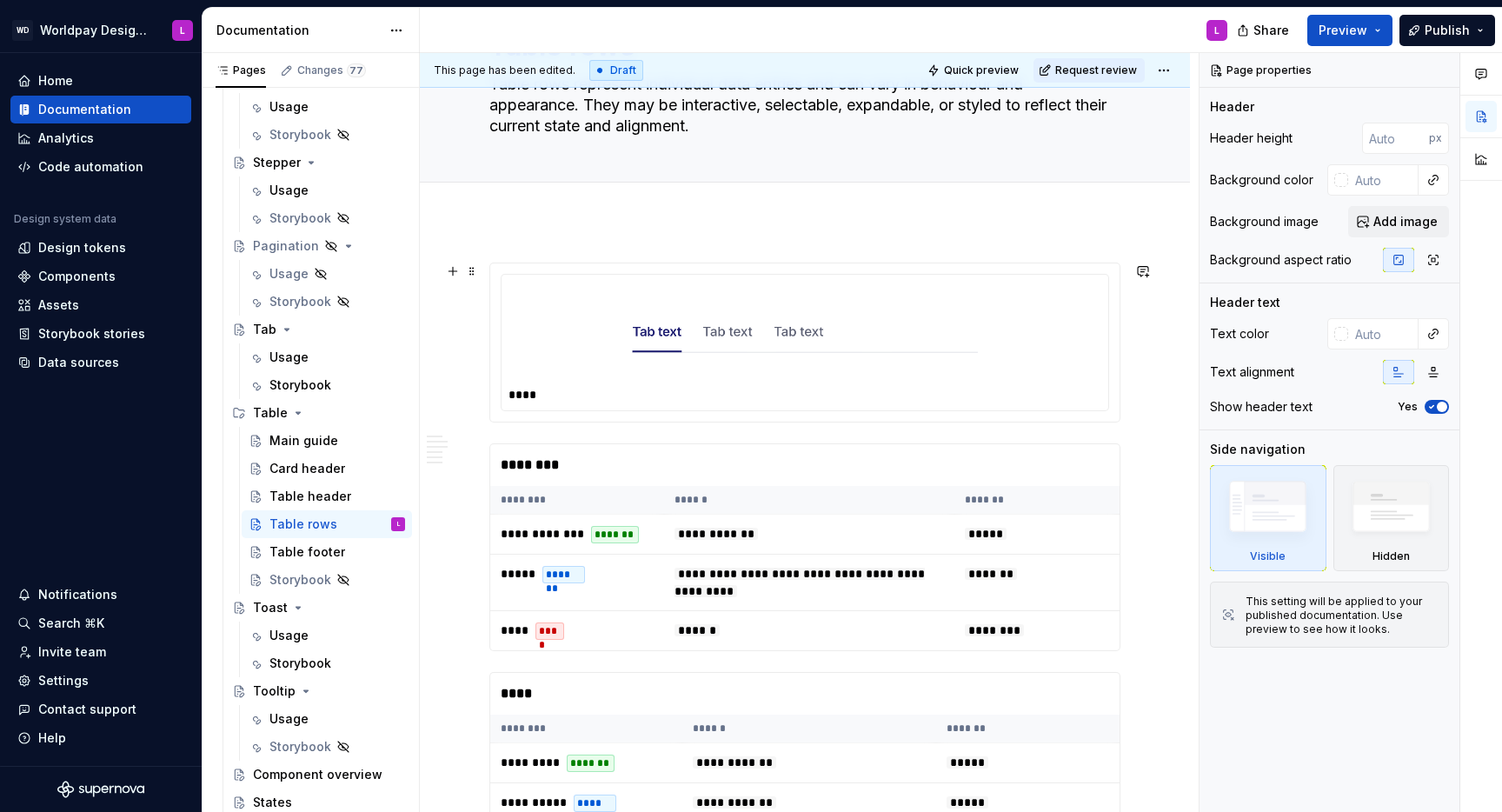
type textarea "Table rows represent individual data entries and can vary in behaviour and appe…"
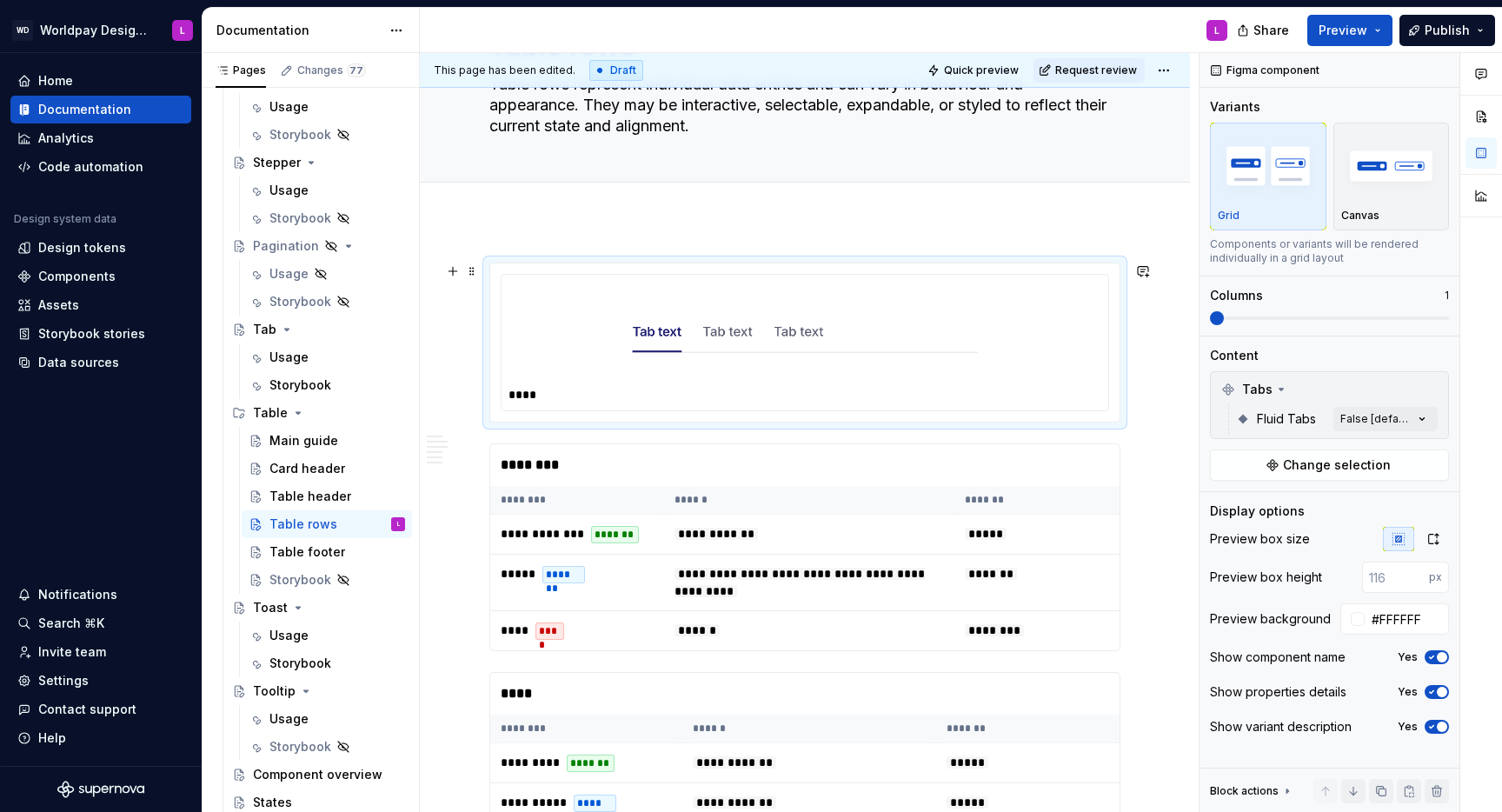
click at [508, 305] on div "****" at bounding box center [805, 342] width 607 height 136
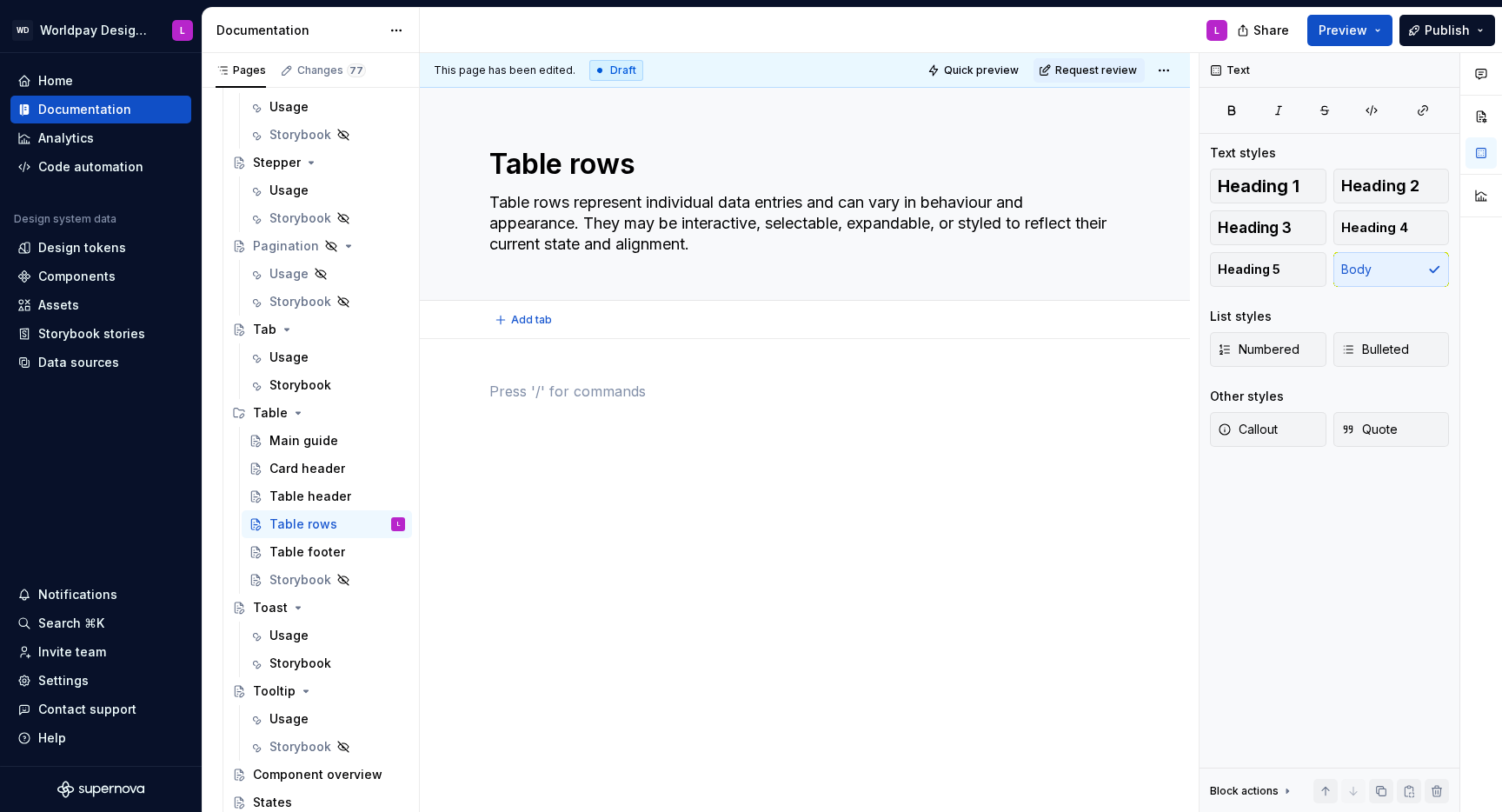
scroll to position [0, 0]
type textarea "*"
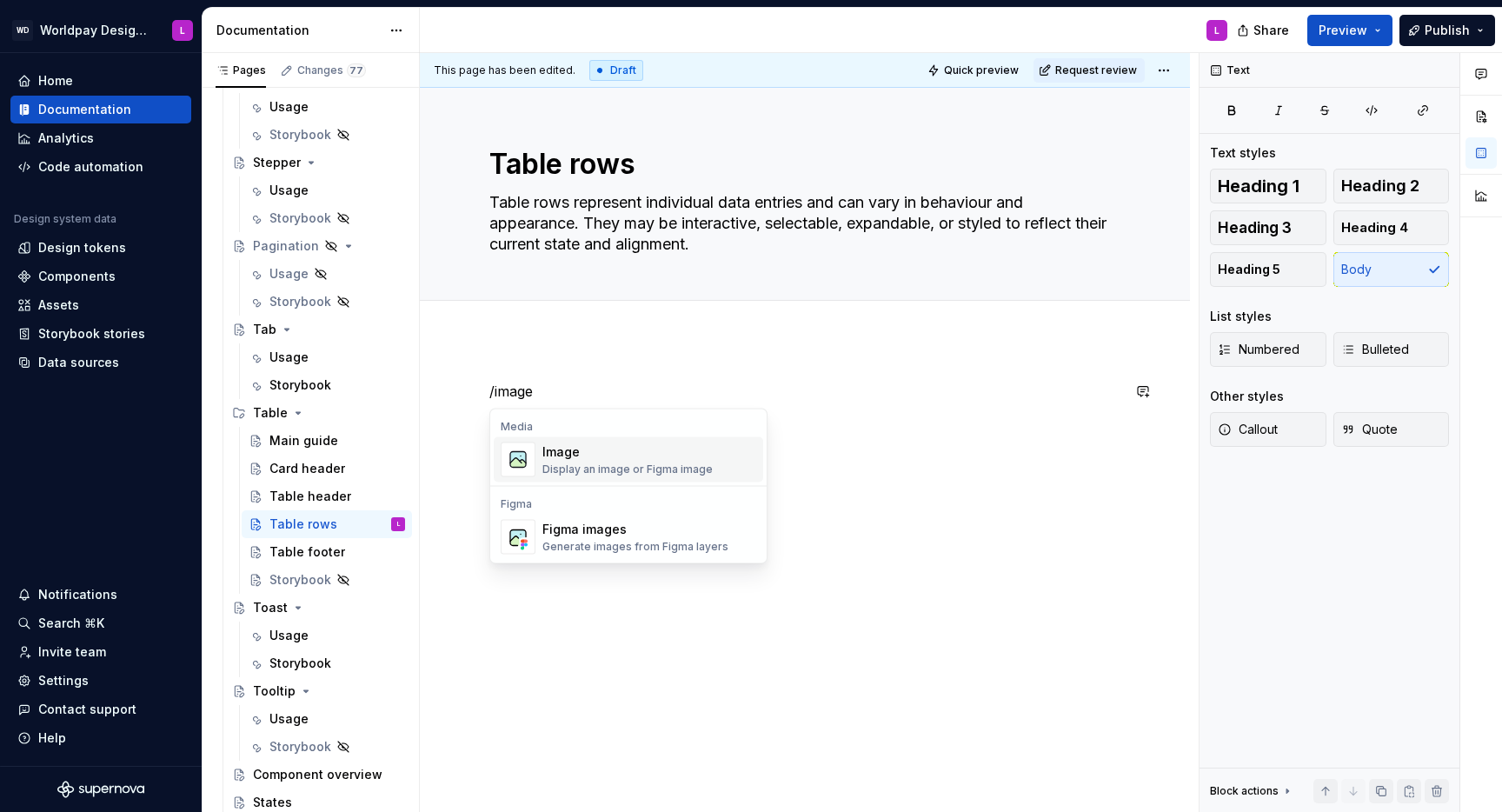
click at [563, 448] on div "Image" at bounding box center [628, 451] width 171 height 17
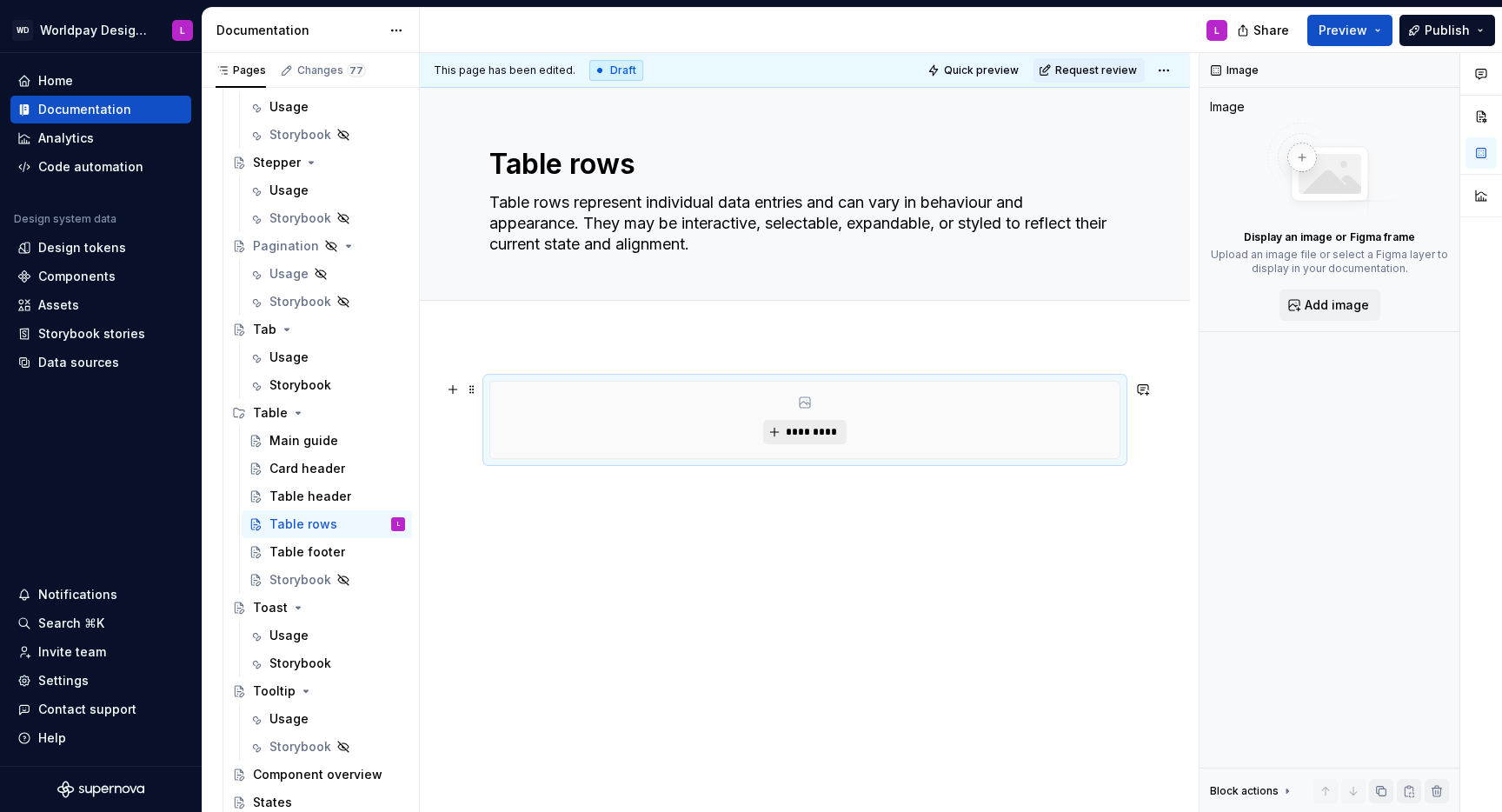
click at [806, 438] on span "*********" at bounding box center [811, 432] width 53 height 14
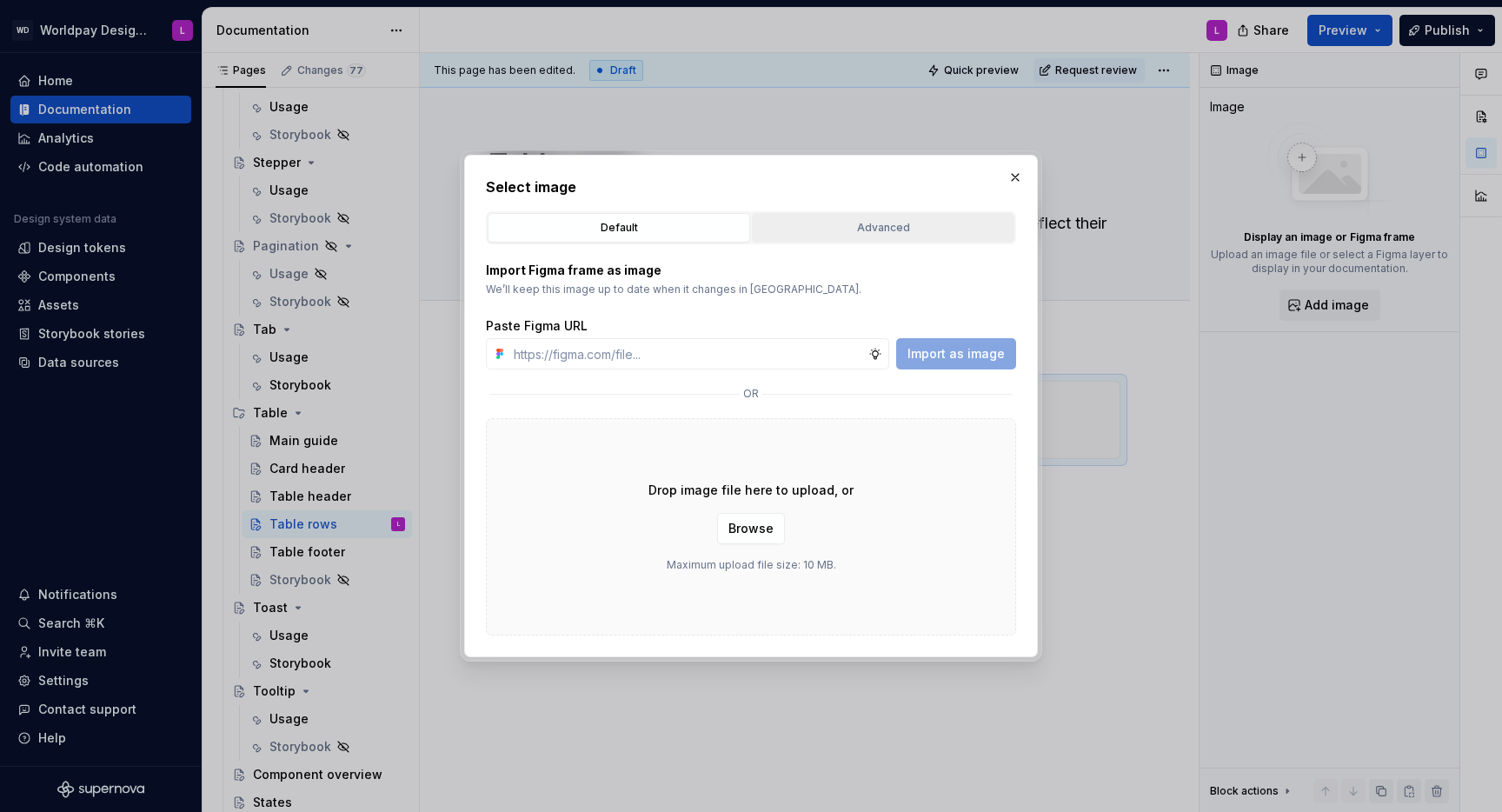
click at [853, 229] on div "Advanced" at bounding box center [883, 227] width 250 height 17
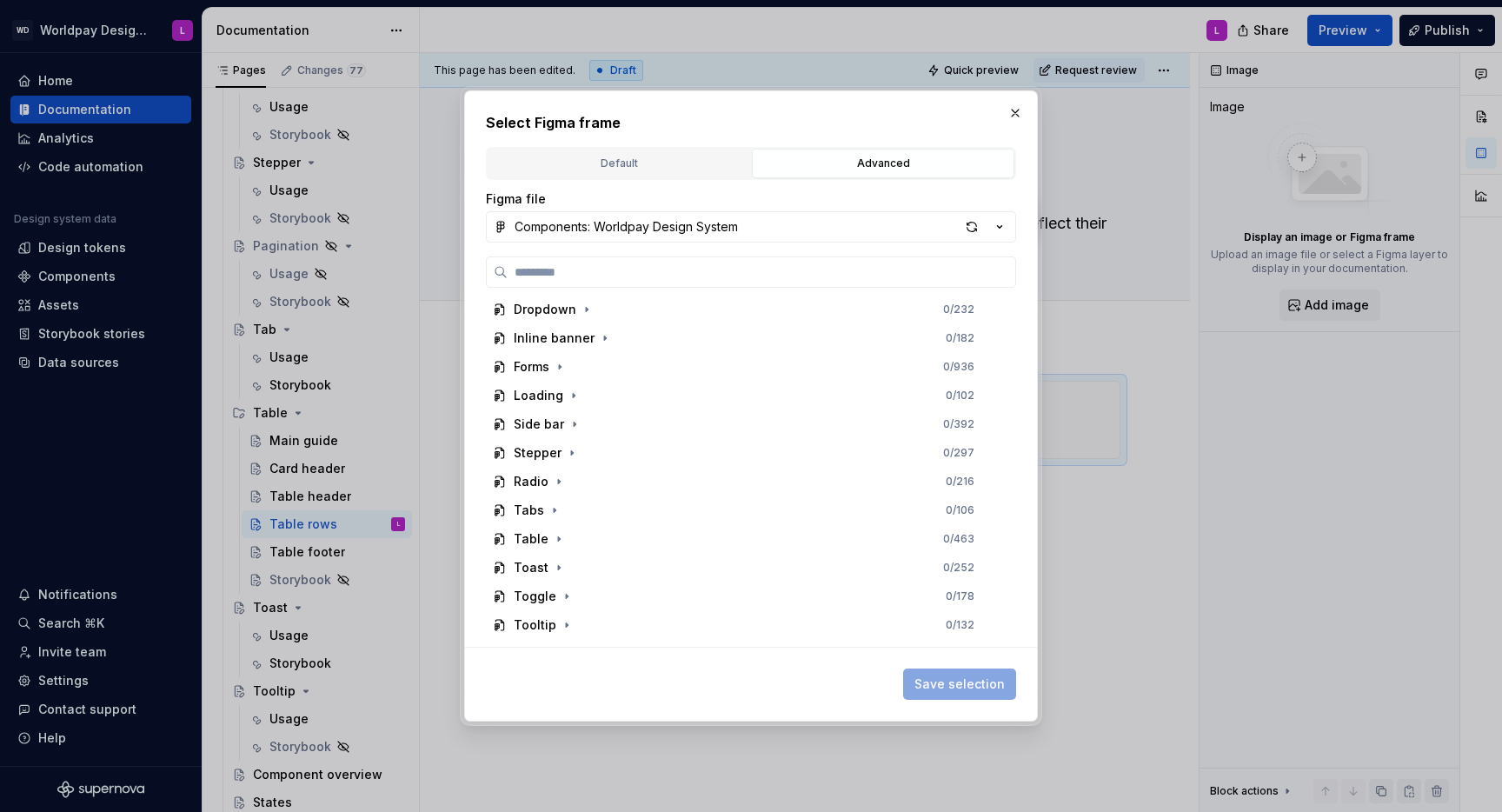
scroll to position [252, 0]
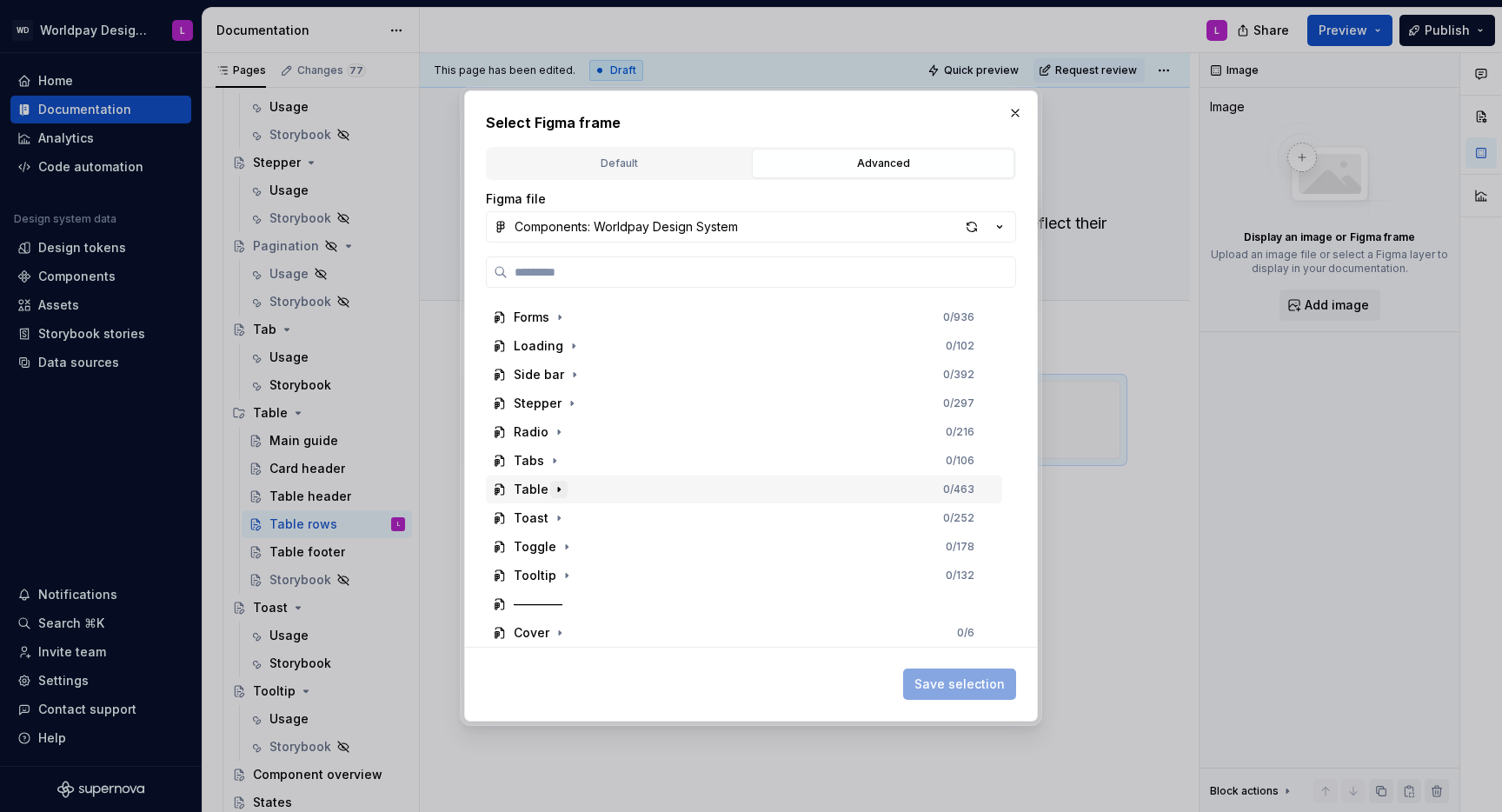
click at [559, 489] on icon "button" at bounding box center [559, 489] width 14 height 14
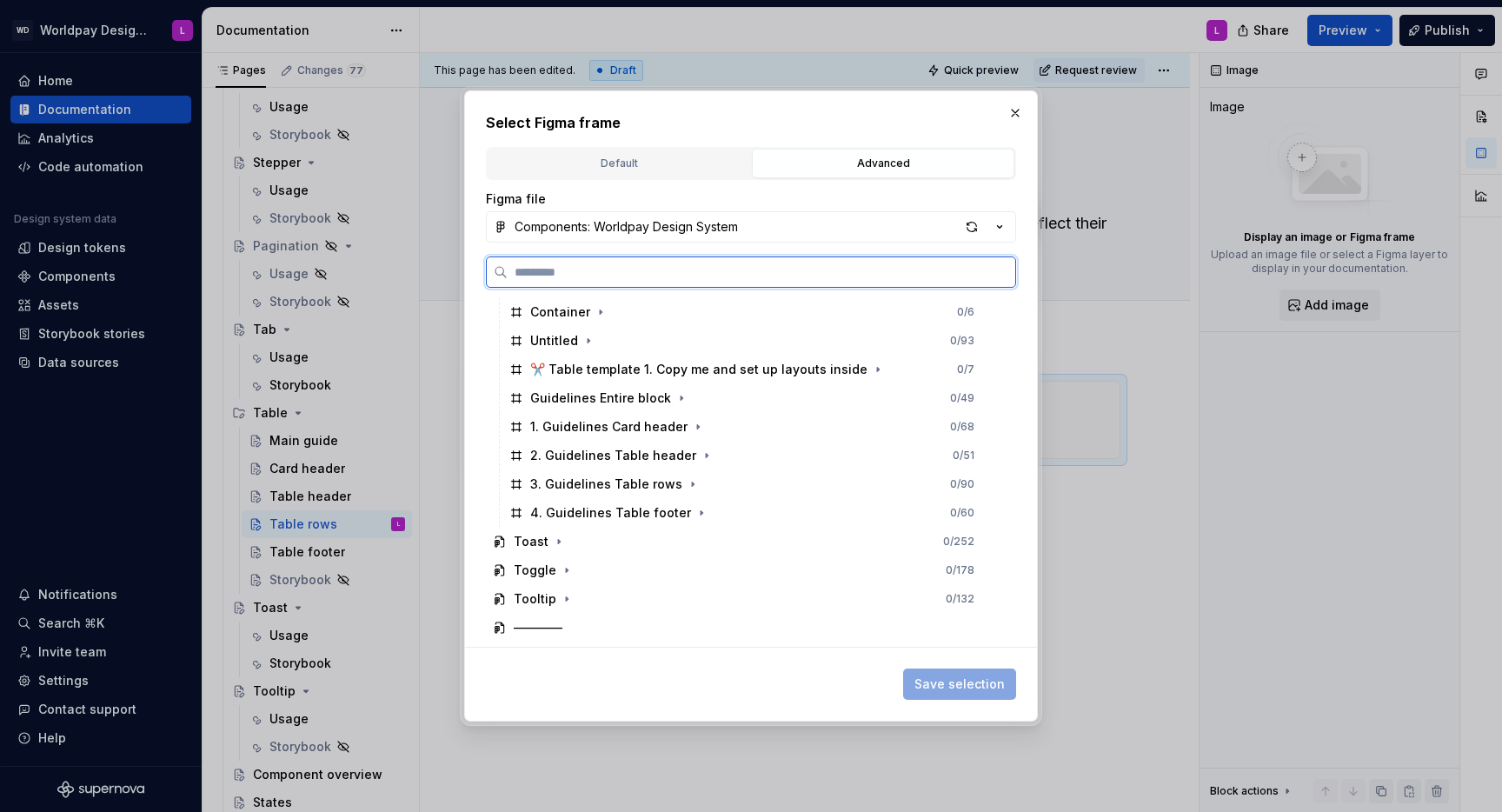
scroll to position [511, 0]
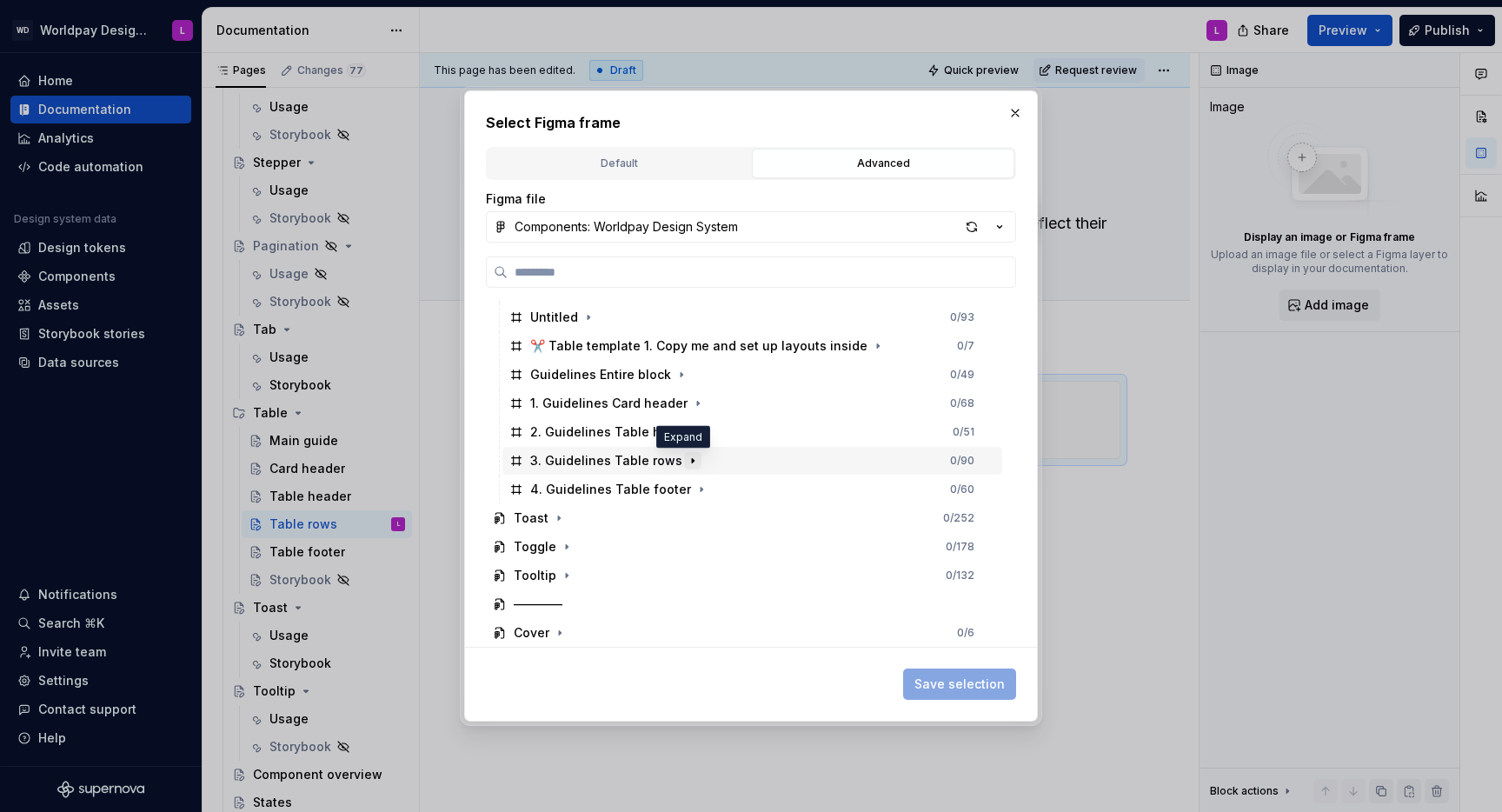
click at [692, 462] on icon "button" at bounding box center [693, 460] width 2 height 4
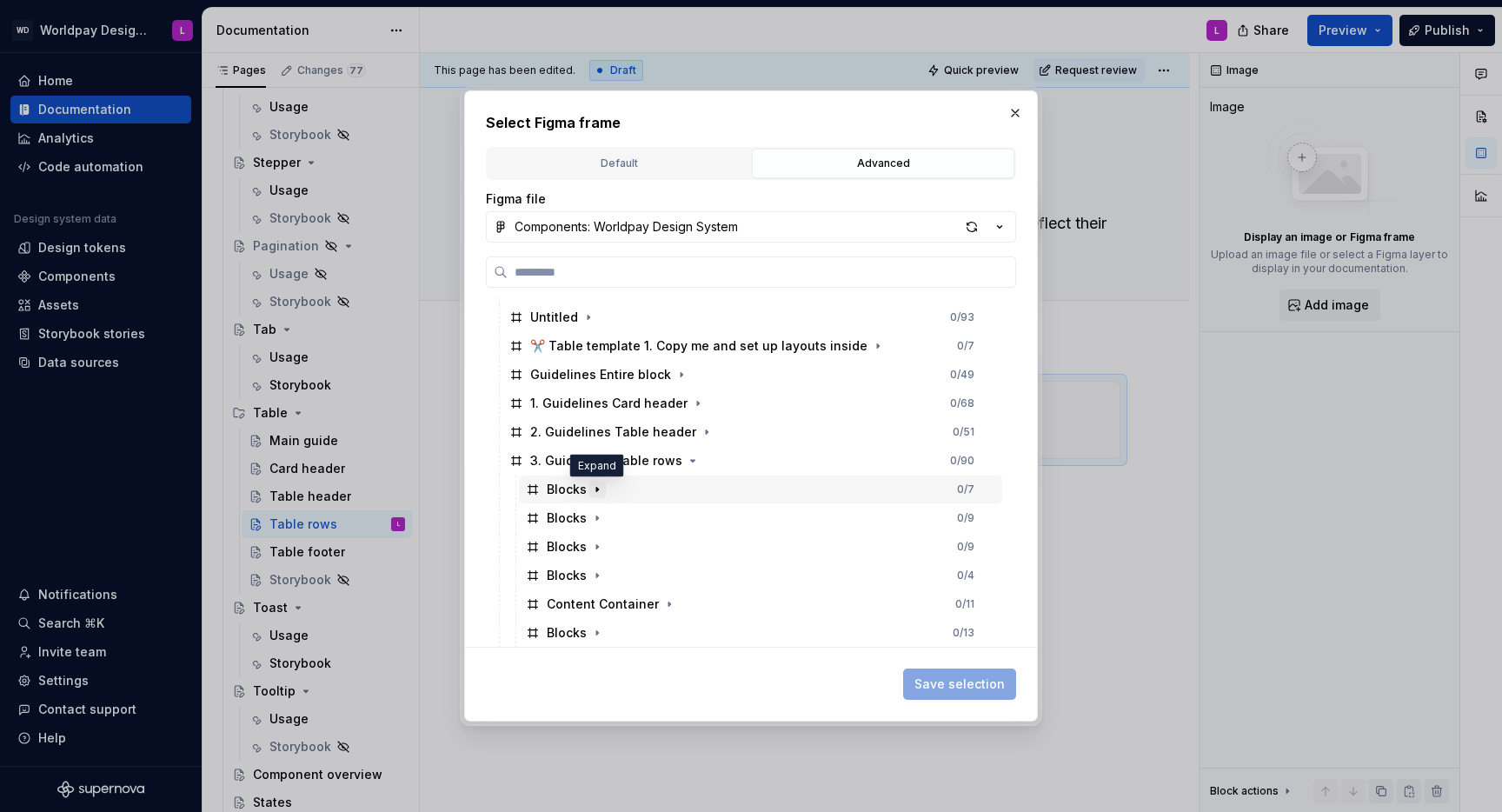
click at [599, 489] on icon "button" at bounding box center [597, 489] width 14 height 14
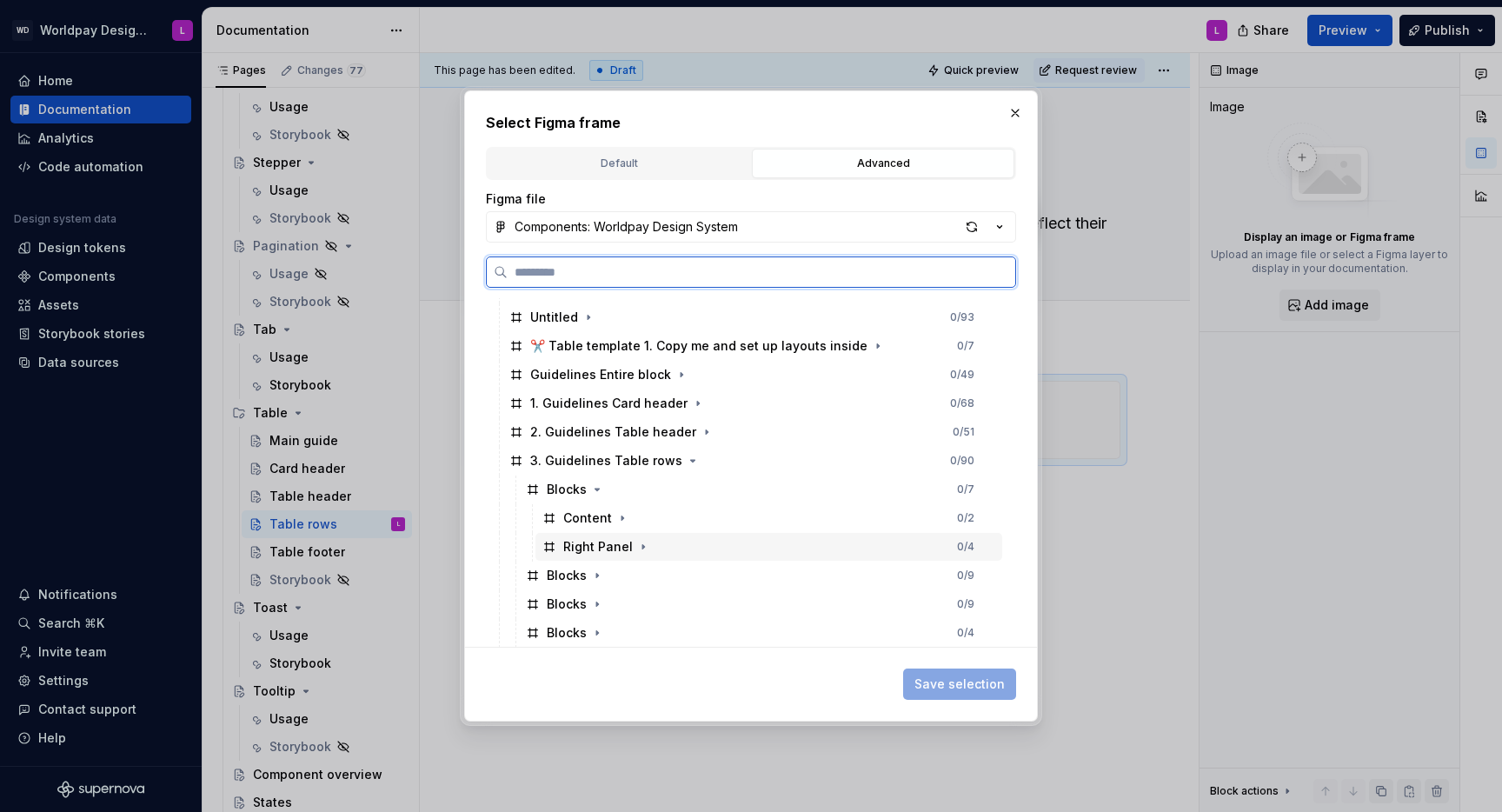
click at [588, 548] on div "Right Panel" at bounding box center [598, 546] width 70 height 17
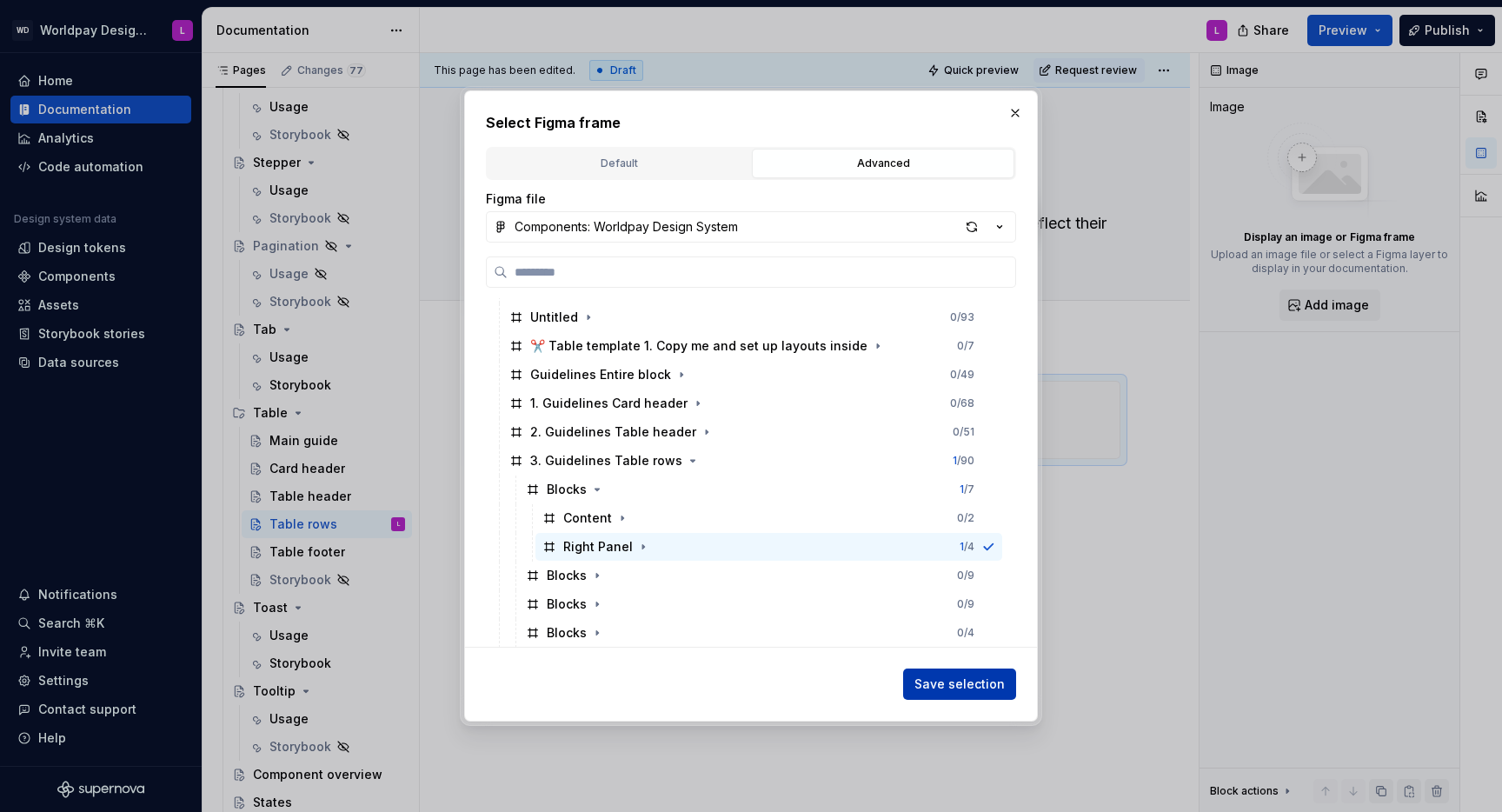
click at [952, 688] on span "Save selection" at bounding box center [959, 683] width 91 height 17
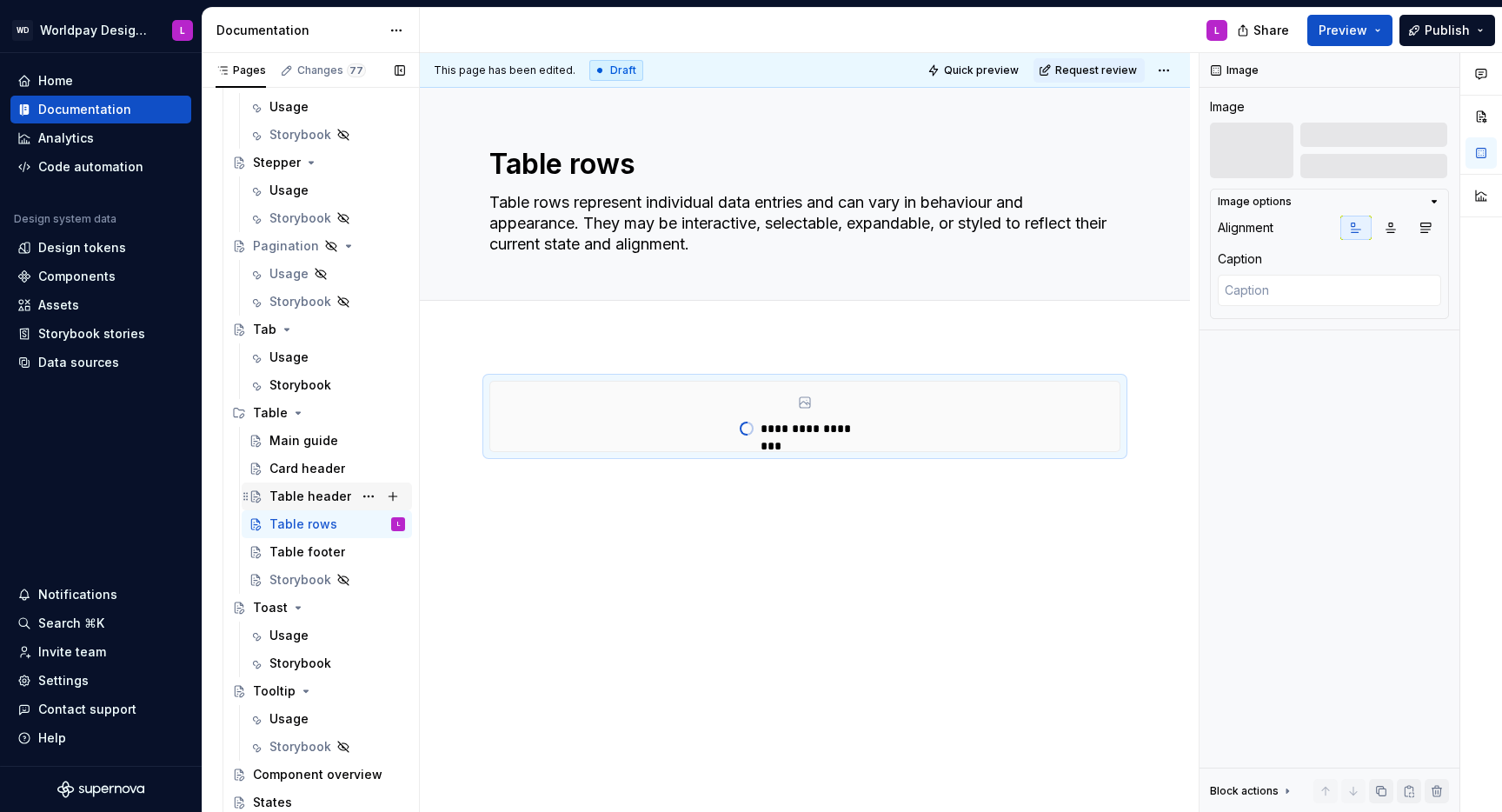
click at [312, 495] on div "Table header" at bounding box center [310, 496] width 82 height 17
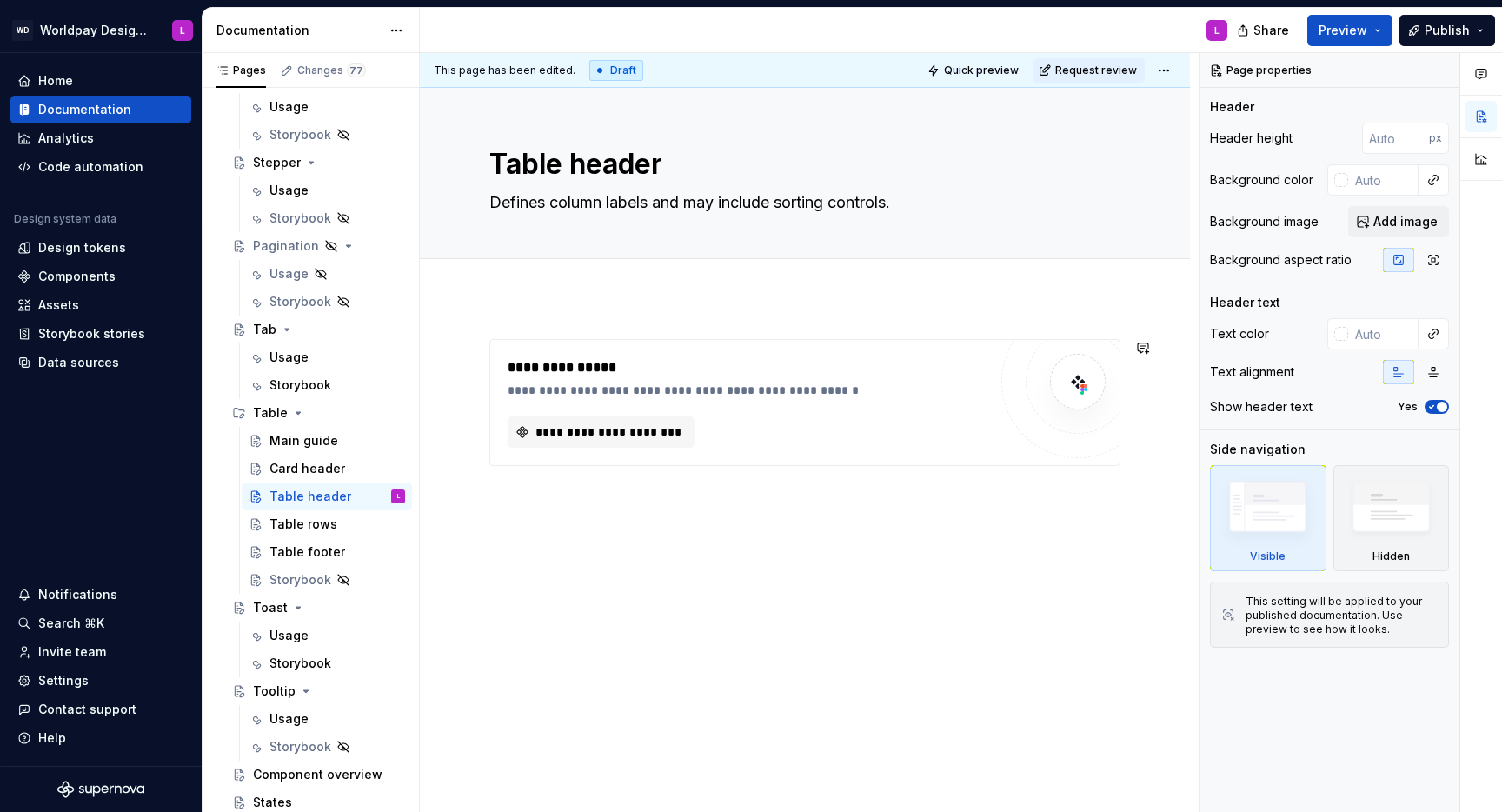
type textarea "*"
click at [540, 312] on div "**********" at bounding box center [805, 514] width 770 height 433
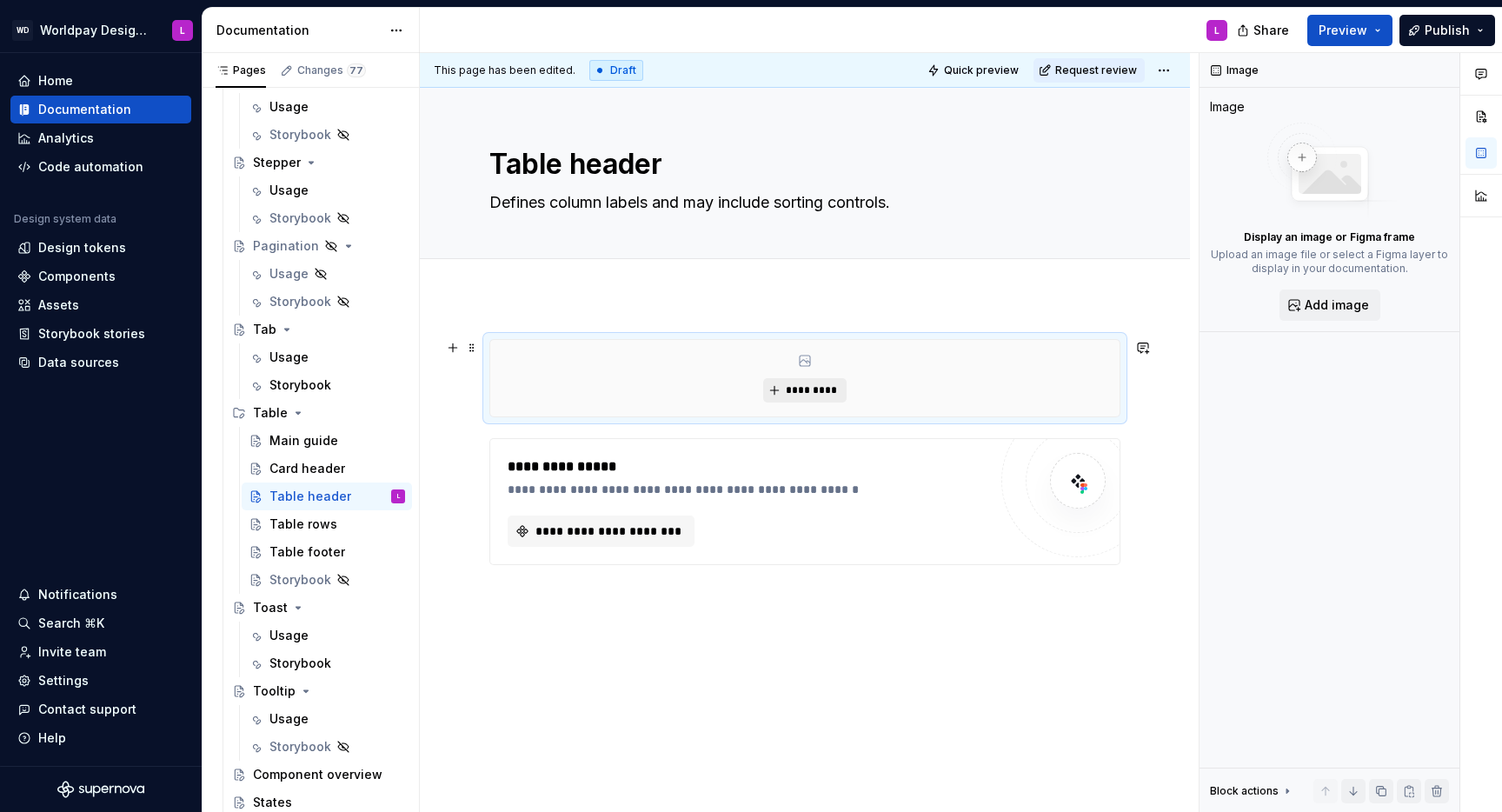
click at [816, 393] on span "*********" at bounding box center [811, 390] width 53 height 14
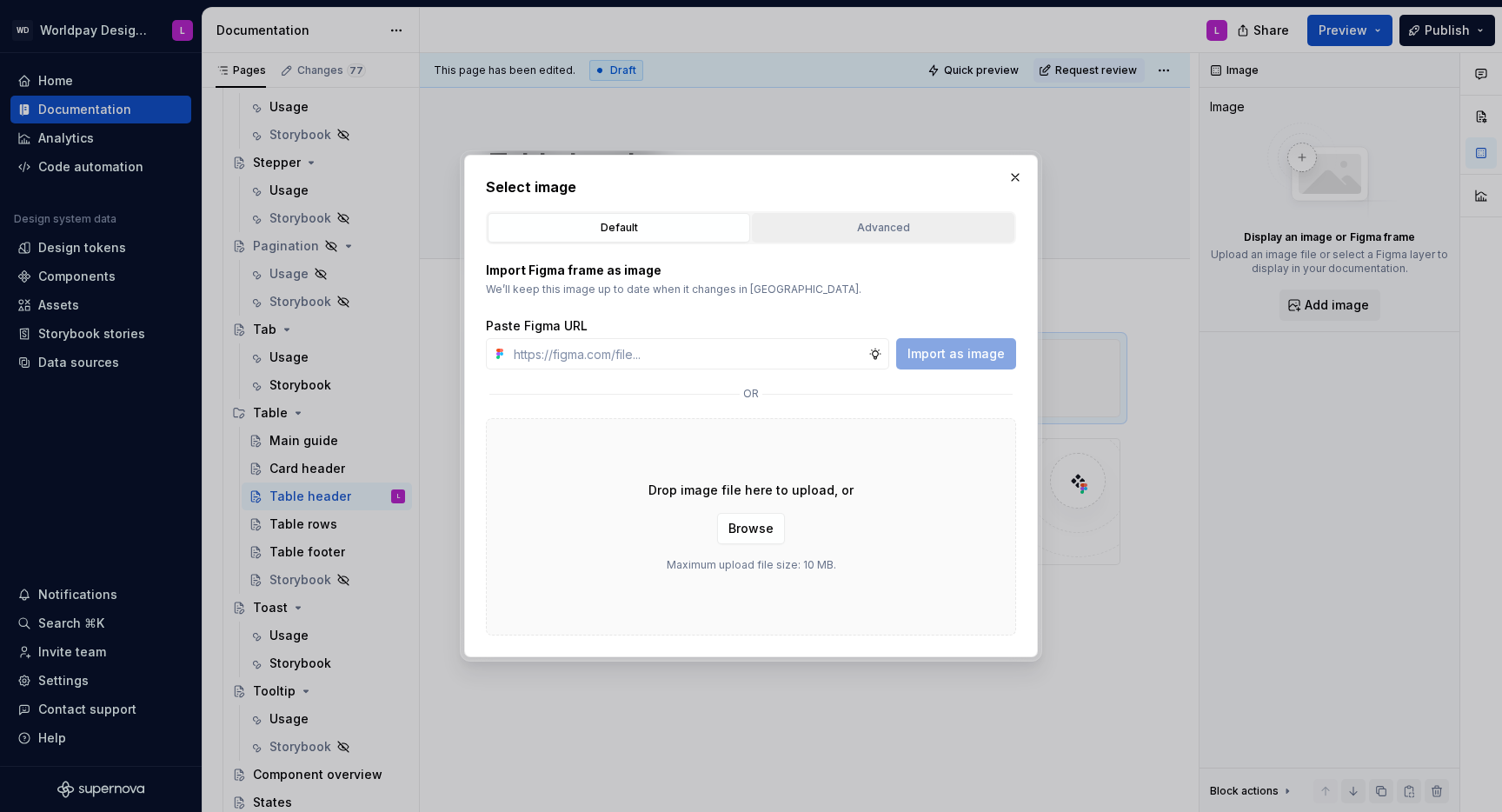
click at [855, 236] on button "Advanced" at bounding box center [883, 227] width 262 height 30
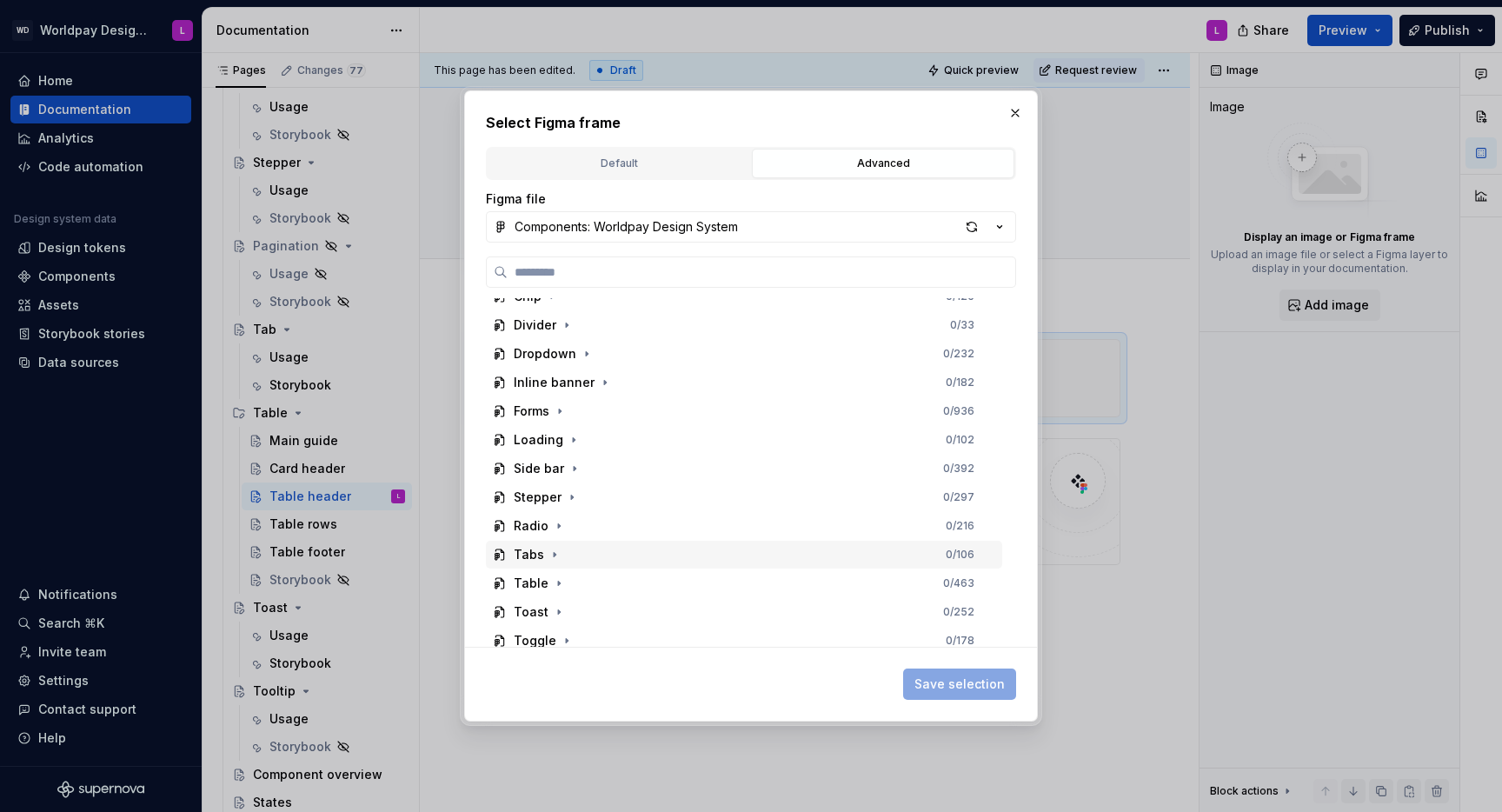
scroll to position [252, 0]
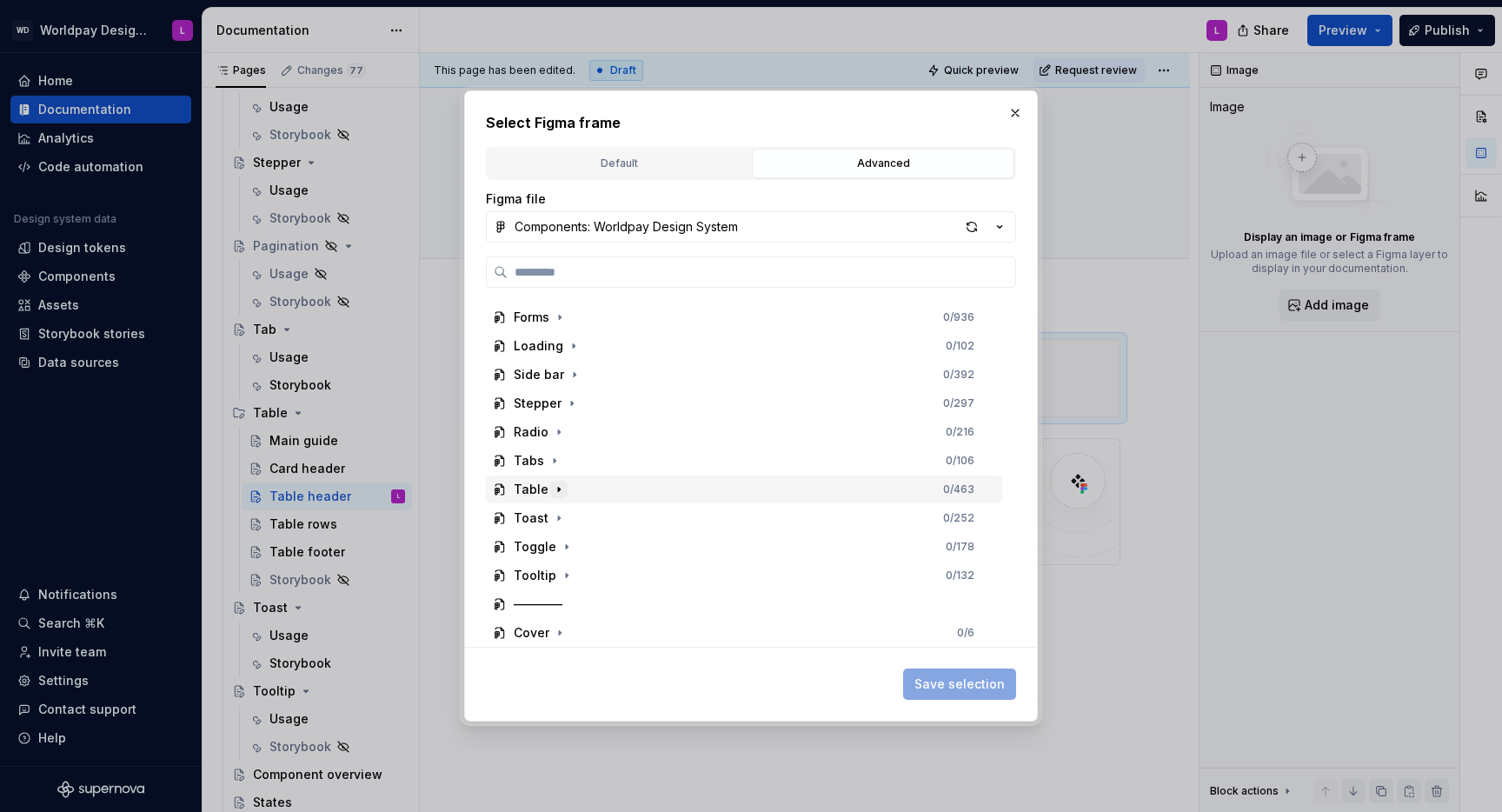
click at [558, 489] on icon "button" at bounding box center [559, 489] width 2 height 4
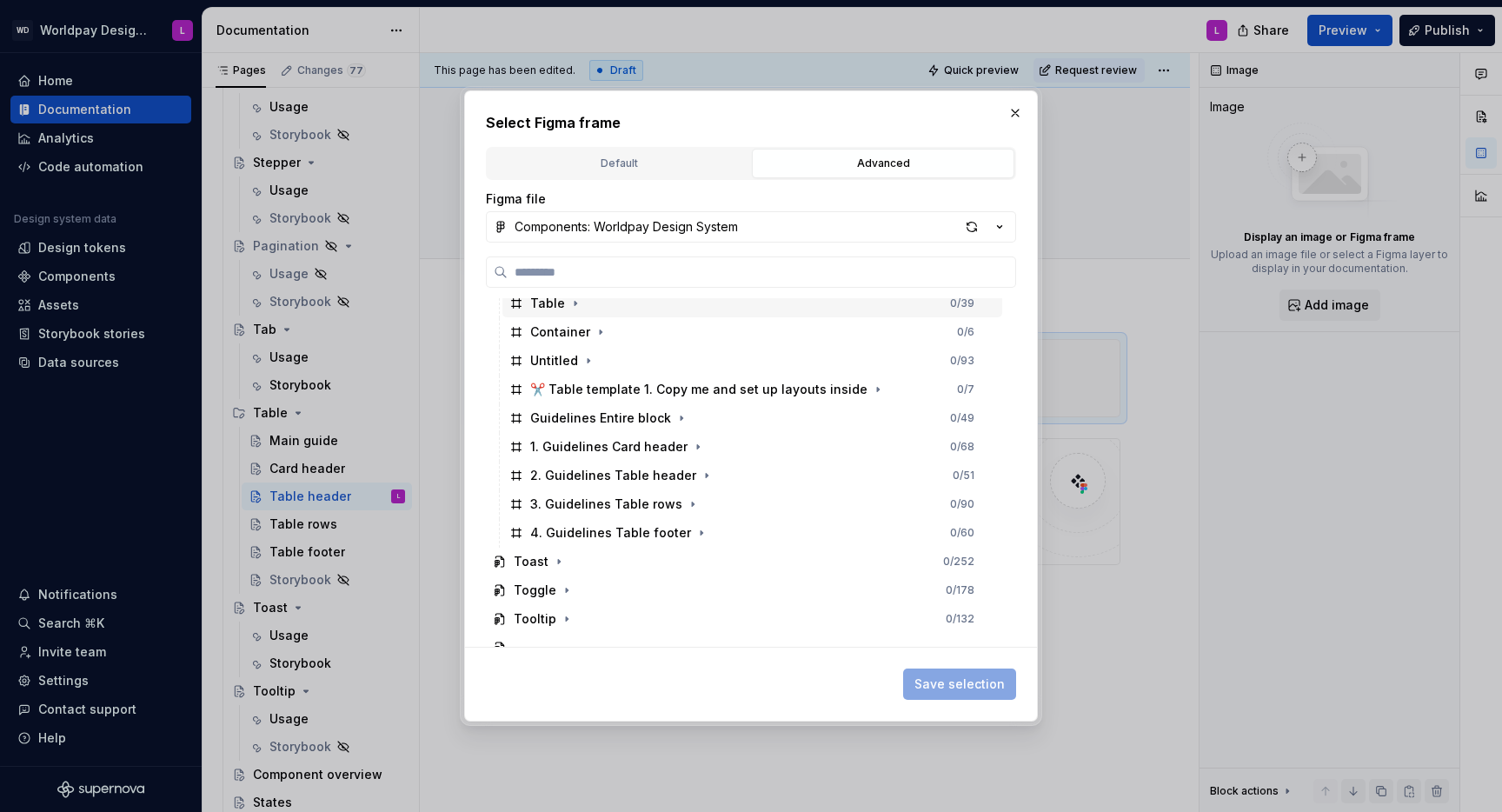
scroll to position [469, 0]
click at [706, 473] on icon "button" at bounding box center [707, 474] width 2 height 4
click at [604, 501] on button "button" at bounding box center [597, 503] width 17 height 17
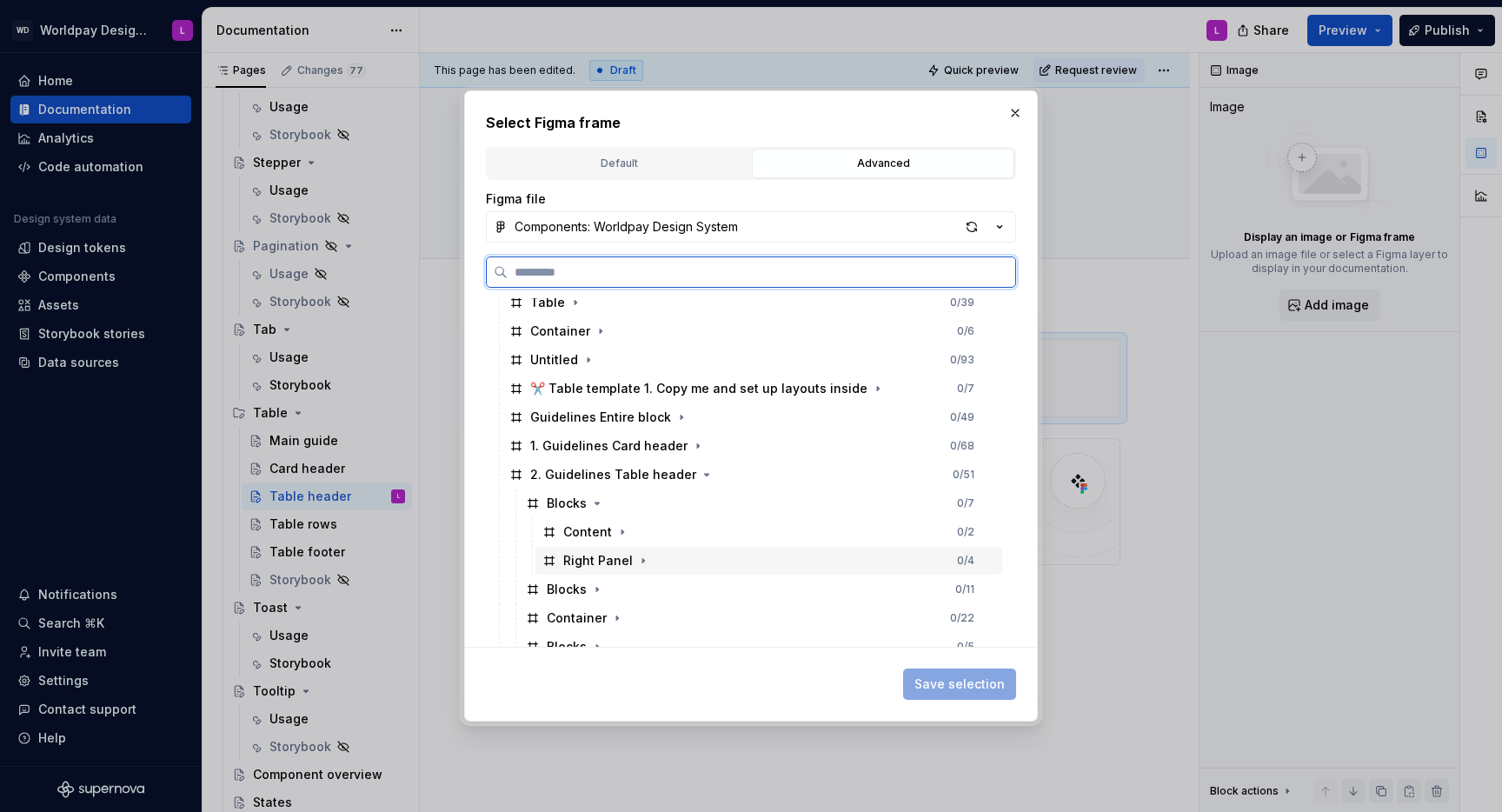
click at [594, 555] on div "Right Panel" at bounding box center [598, 560] width 70 height 17
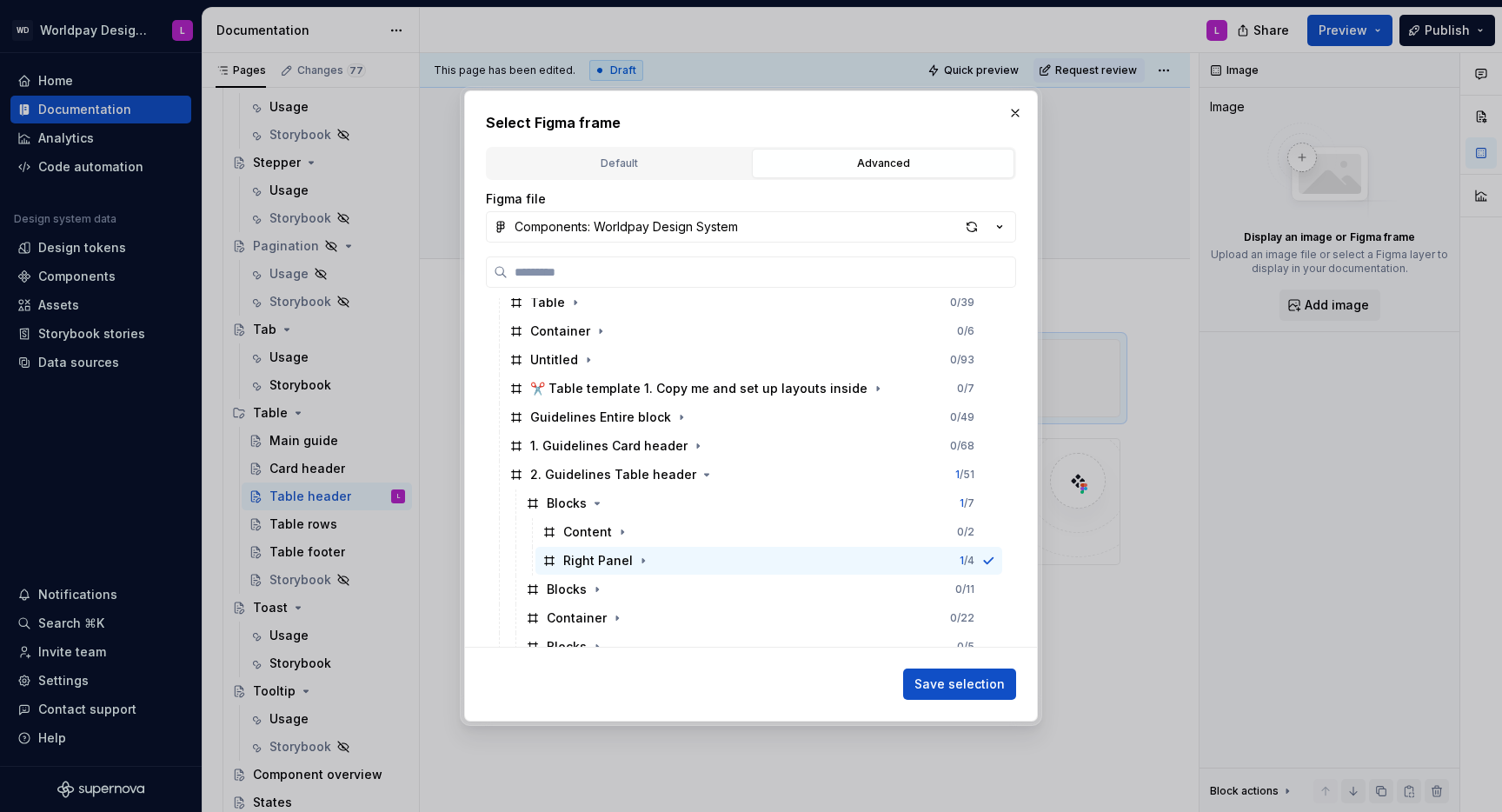
drag, startPoint x: 940, startPoint y: 677, endPoint x: 932, endPoint y: 673, distance: 8.9
click at [940, 677] on span "Save selection" at bounding box center [959, 683] width 91 height 17
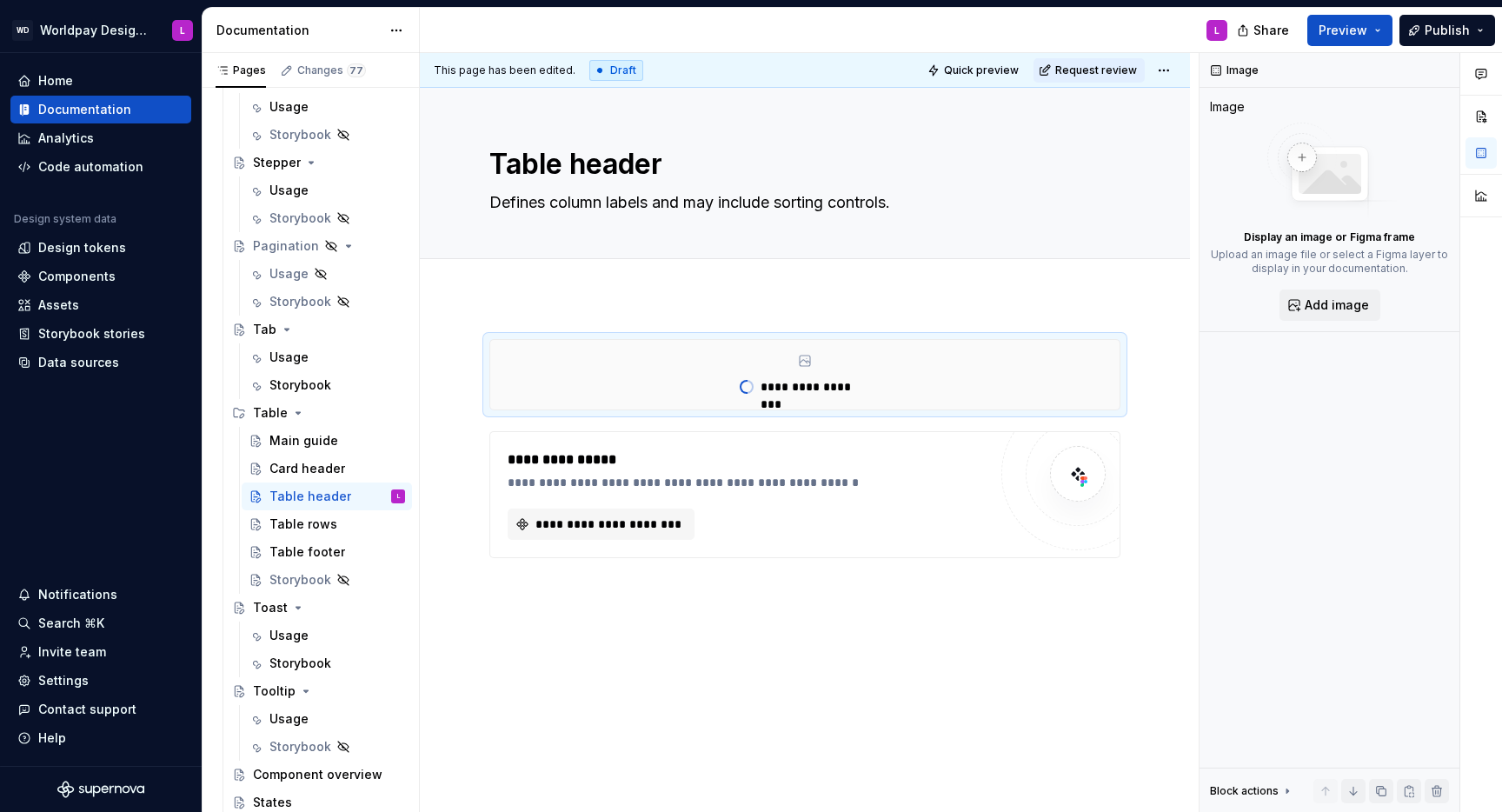
scroll to position [7, 0]
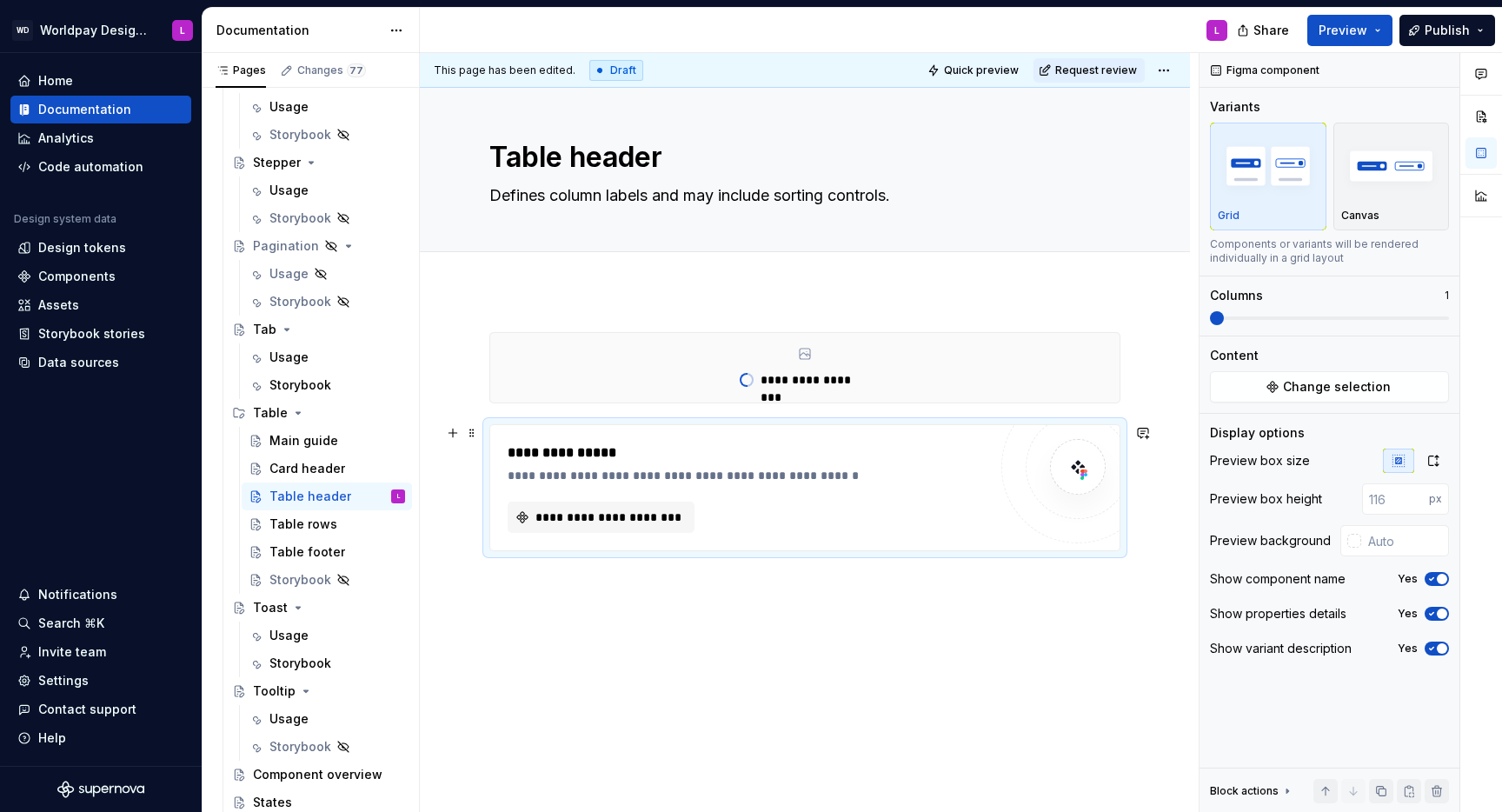
click at [580, 448] on div "**********" at bounding box center [752, 452] width 489 height 21
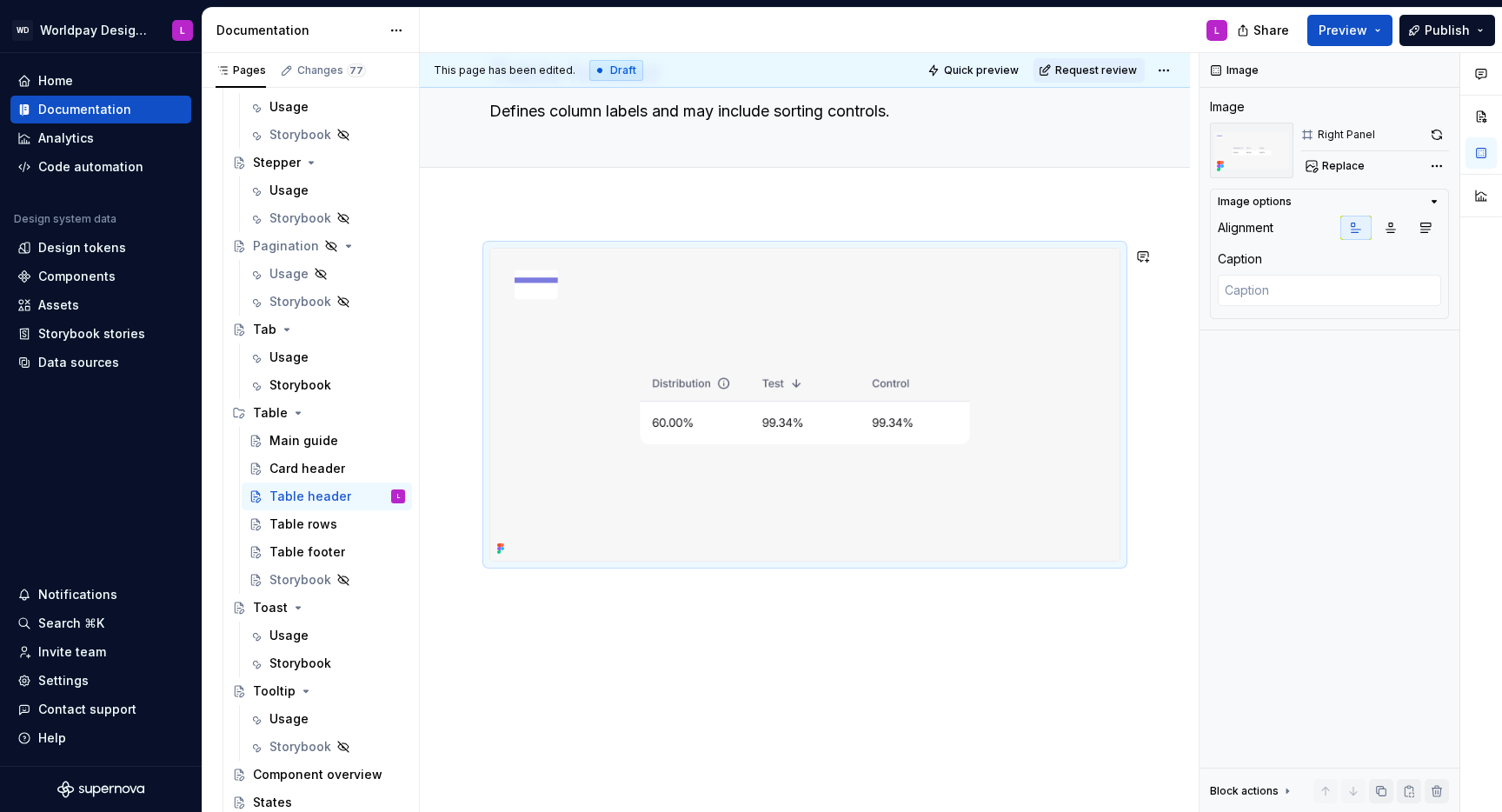
click at [532, 609] on div at bounding box center [805, 515] width 770 height 619
click at [506, 612] on div at bounding box center [805, 518] width 770 height 619
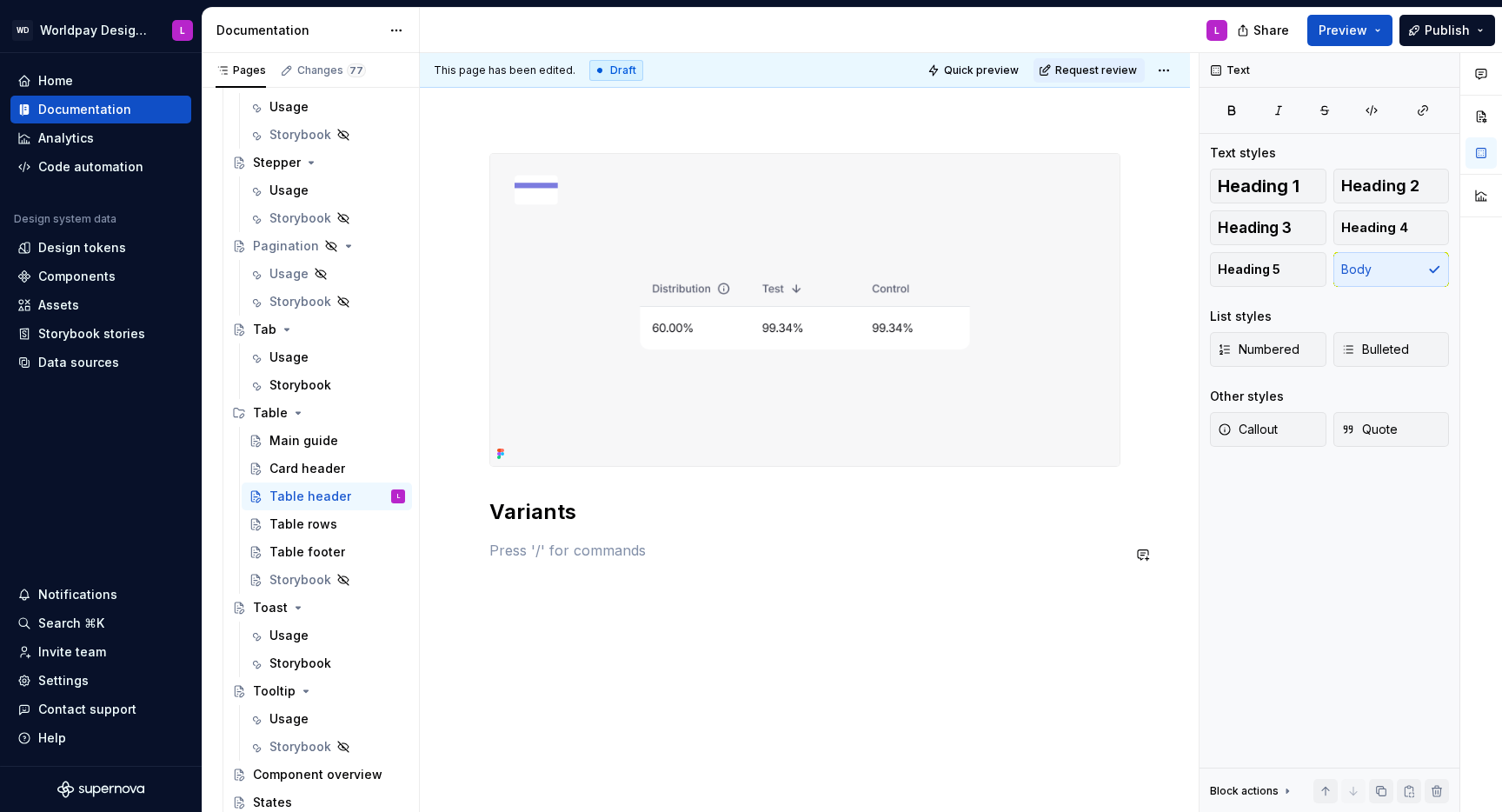
scroll to position [203, 0]
click at [535, 153] on img at bounding box center [804, 297] width 630 height 312
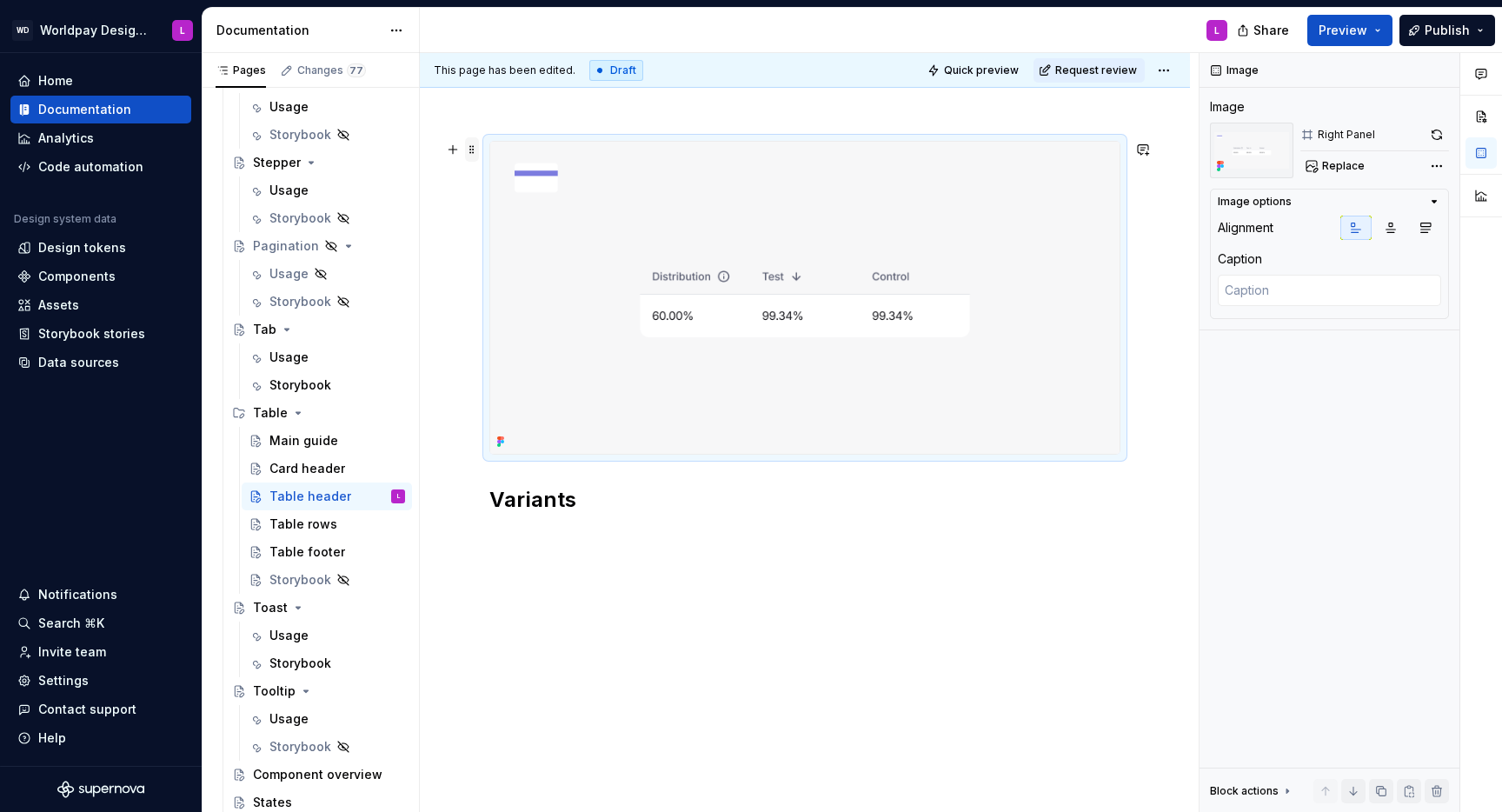
click at [469, 149] on span at bounding box center [472, 150] width 14 height 24
click at [514, 172] on div "Duplicate" at bounding box center [553, 172] width 113 height 17
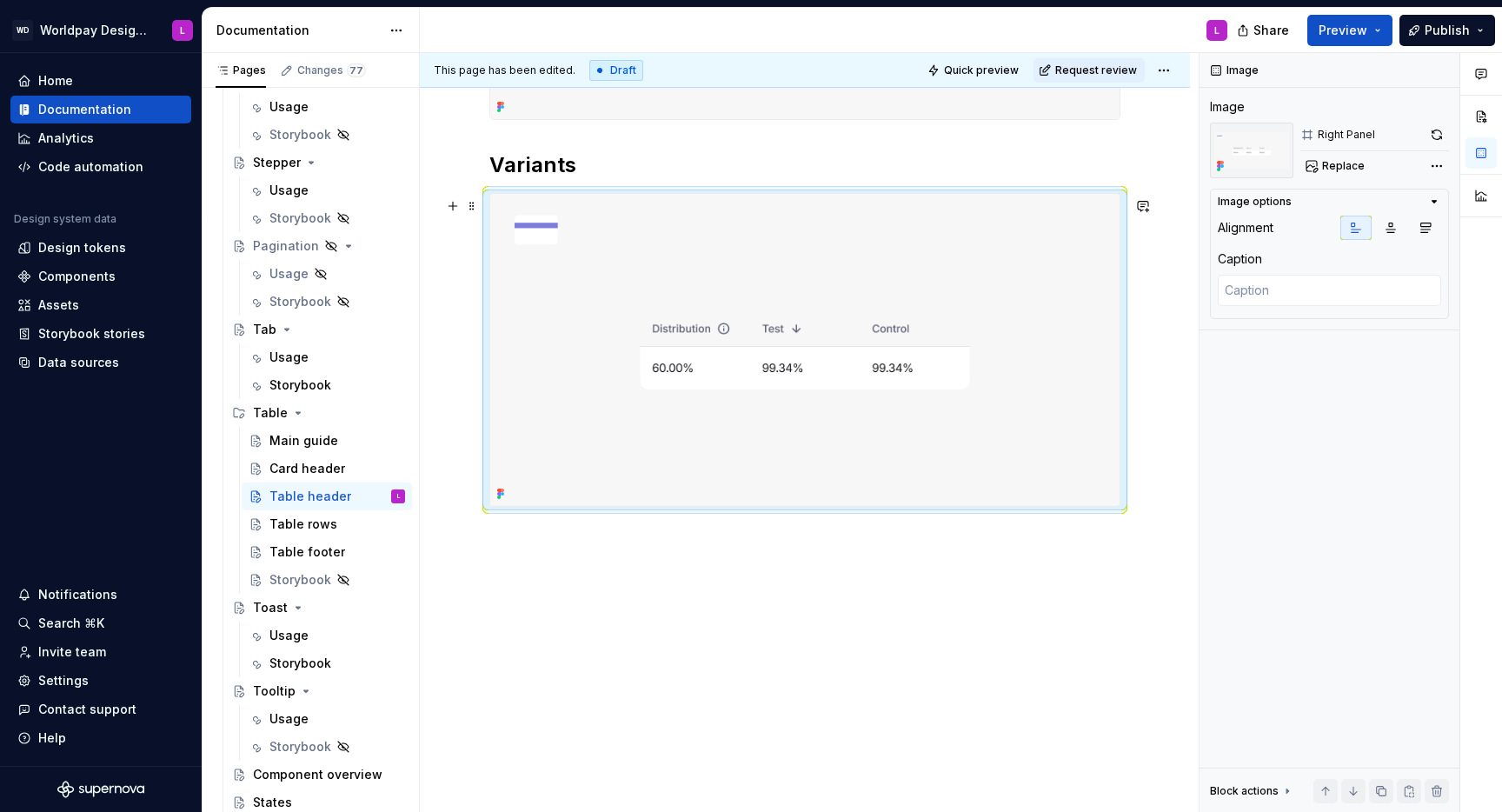
scroll to position [420, 0]
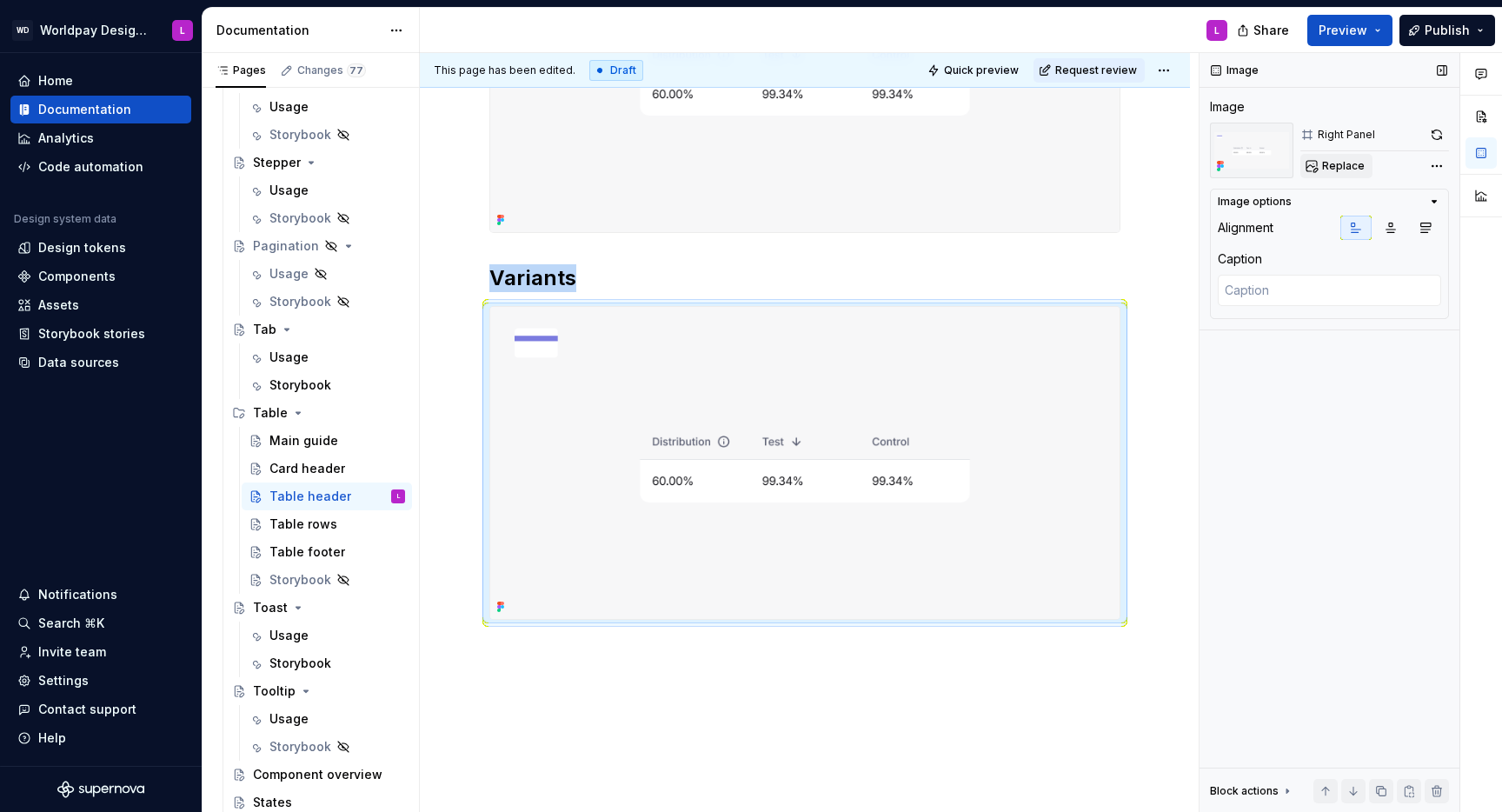
click at [1340, 162] on span "Replace" at bounding box center [1343, 166] width 43 height 14
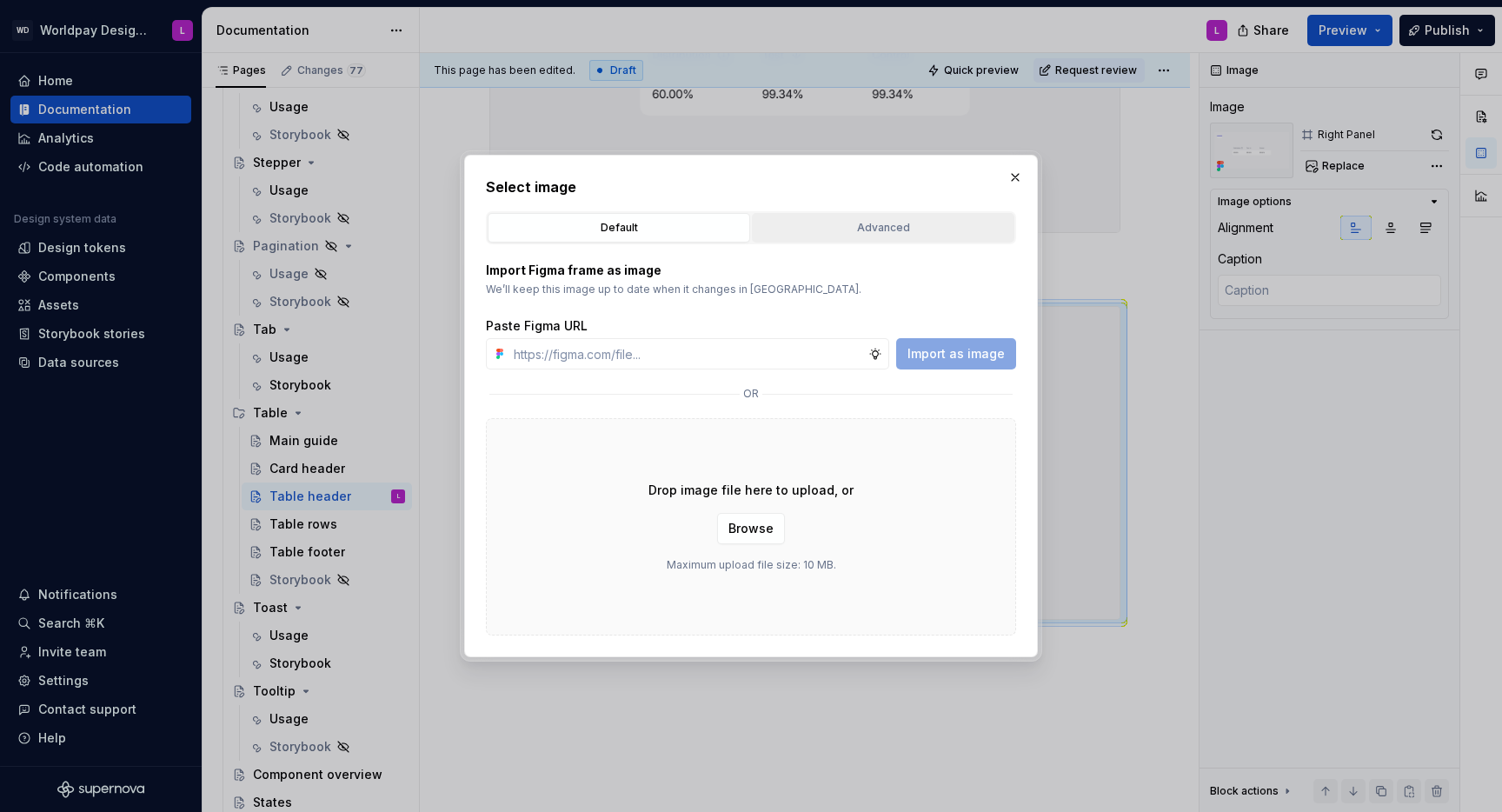
click at [866, 226] on div "Advanced" at bounding box center [883, 227] width 250 height 17
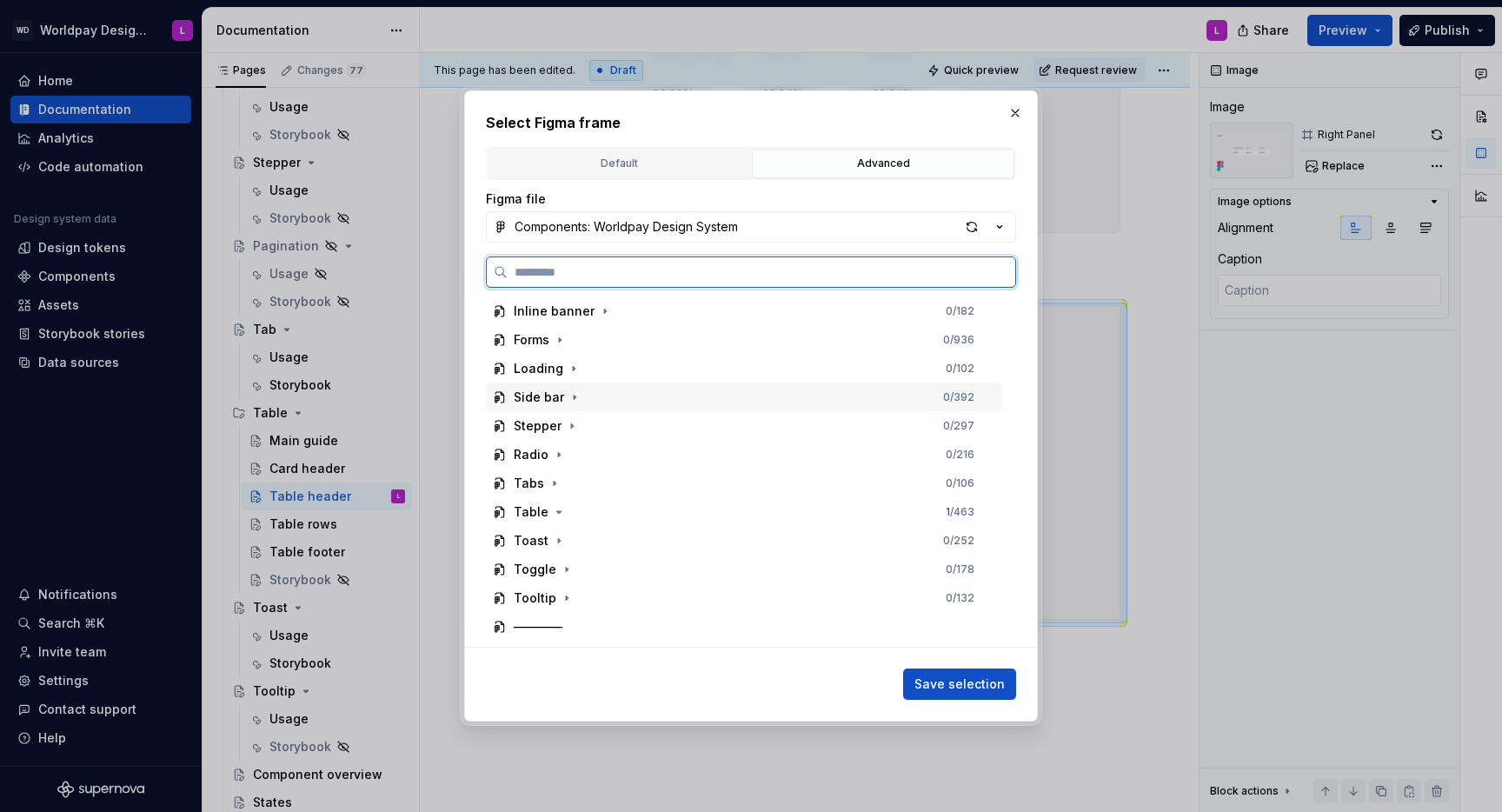
scroll to position [252, 0]
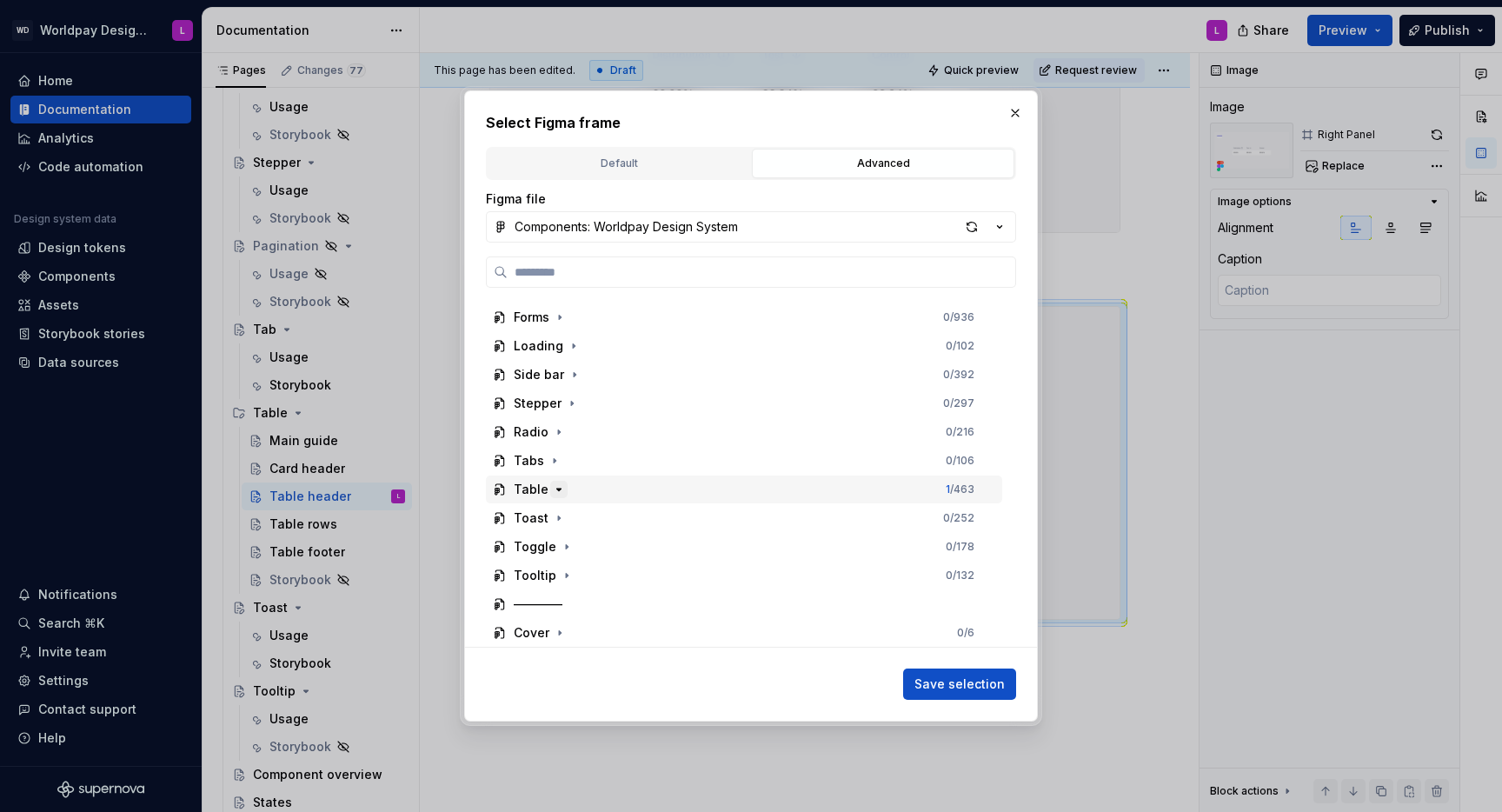
click at [560, 488] on icon "button" at bounding box center [559, 489] width 14 height 14
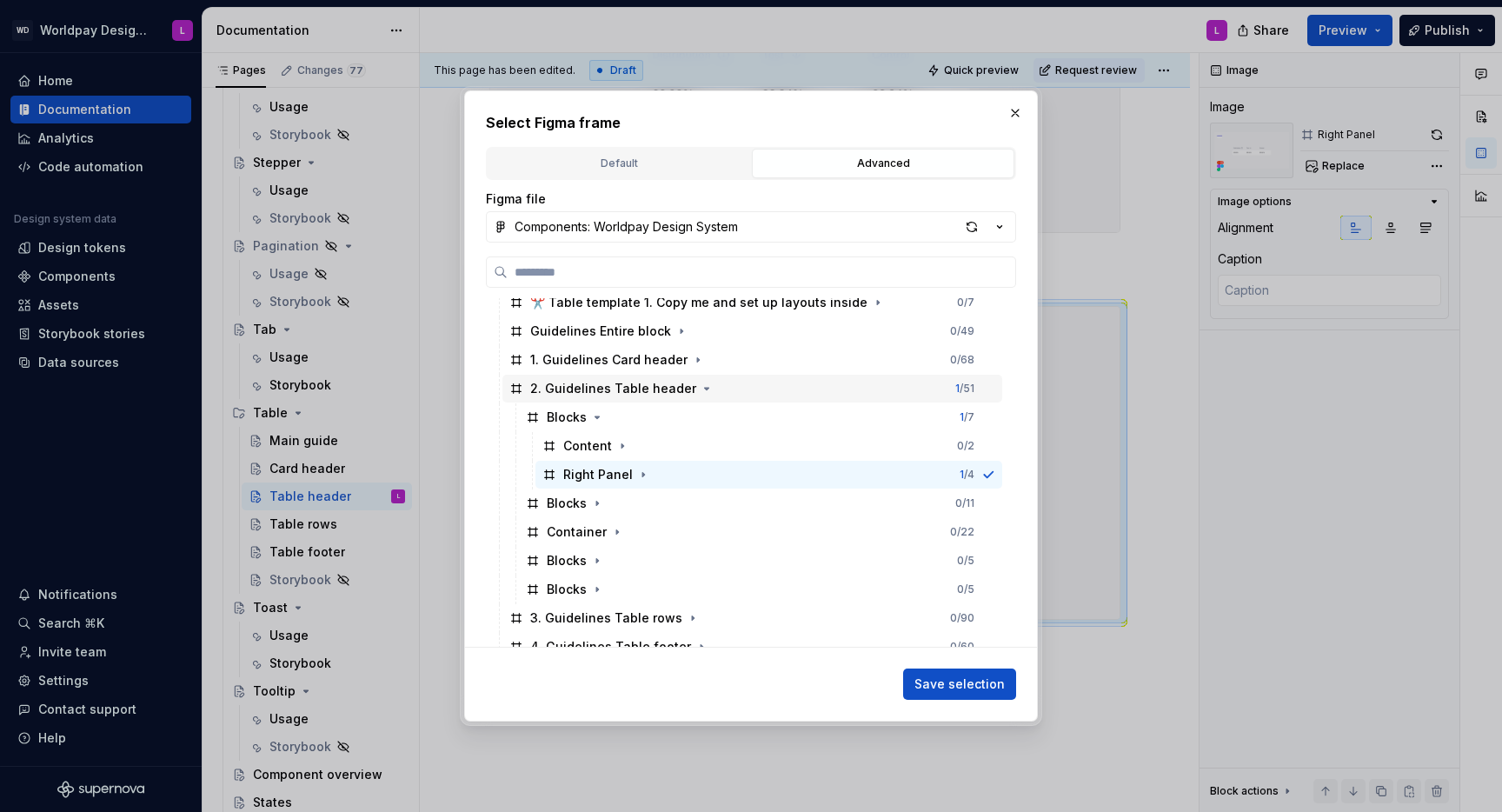
scroll to position [605, 0]
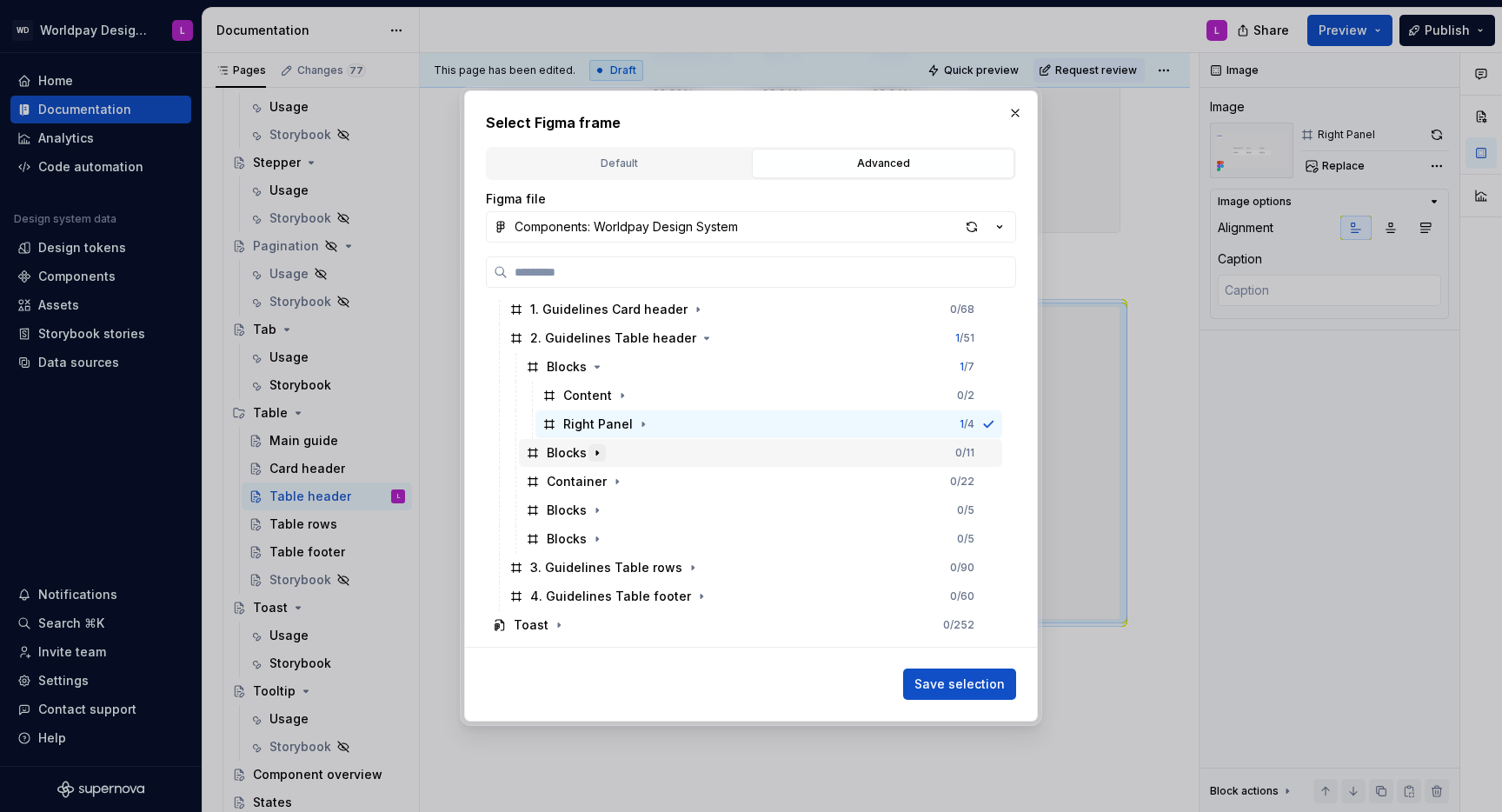
click at [597, 454] on icon "button" at bounding box center [597, 453] width 14 height 14
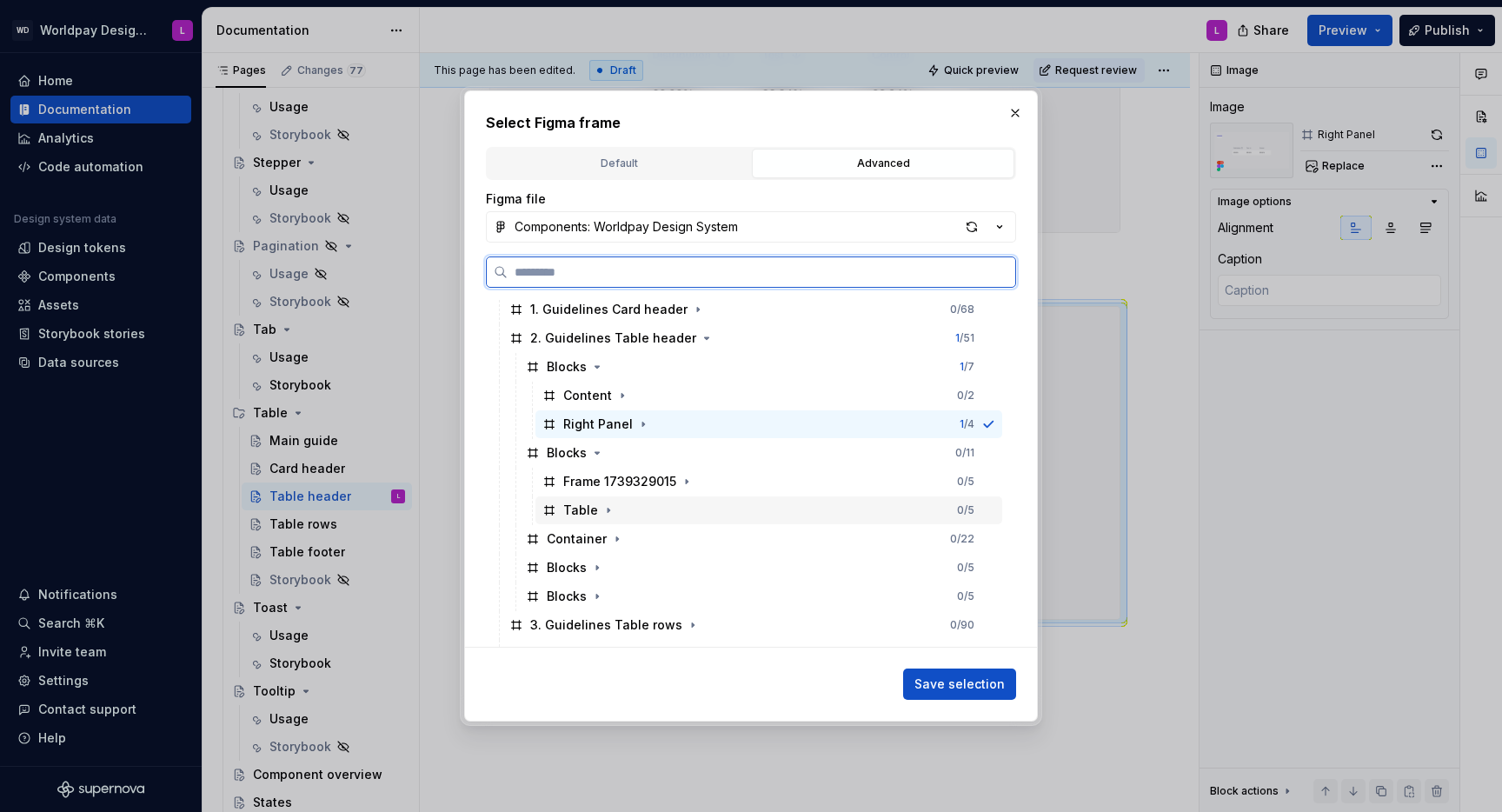
click at [579, 510] on div "Table" at bounding box center [580, 510] width 35 height 17
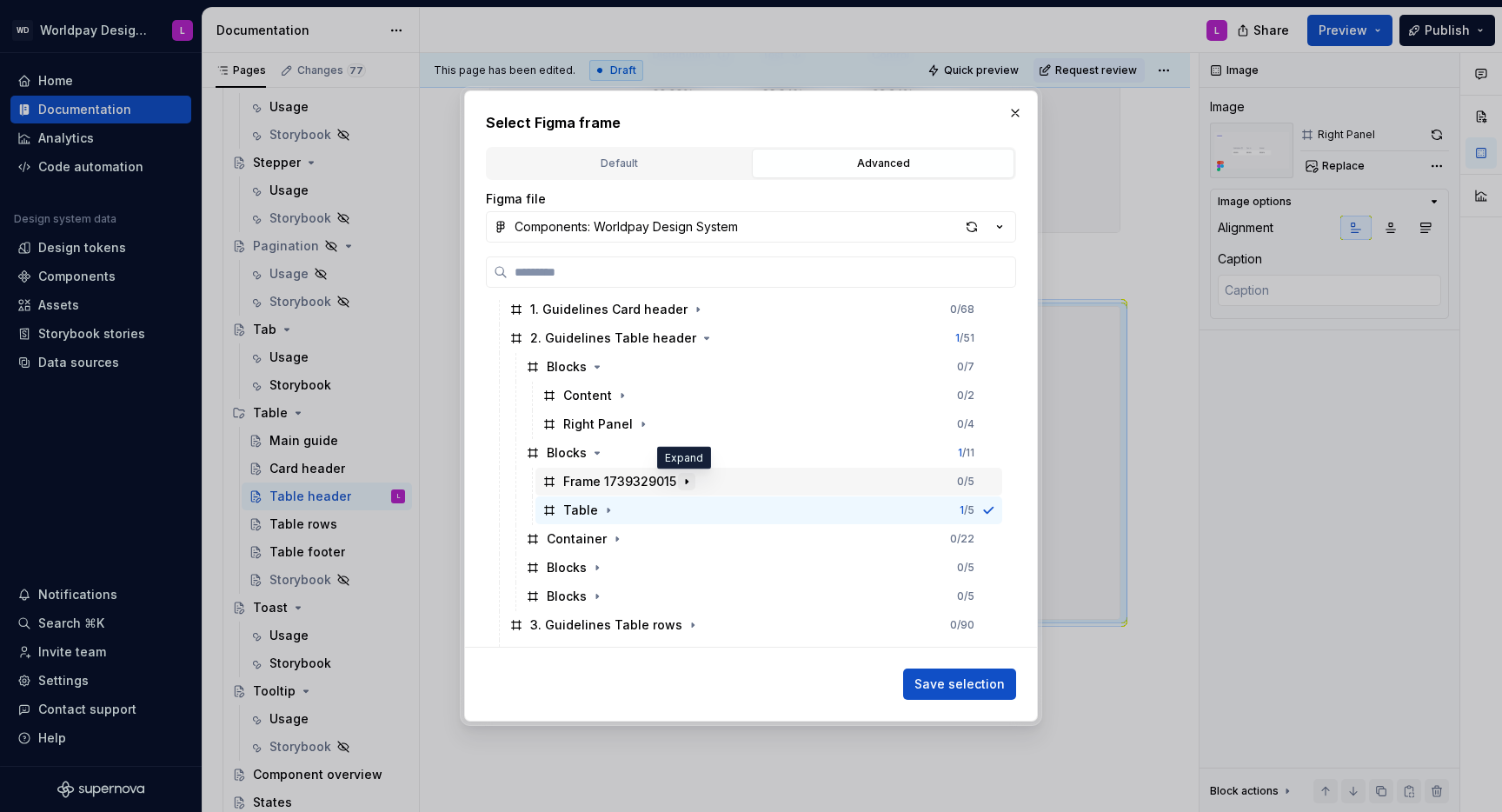
click at [688, 479] on icon "button" at bounding box center [687, 482] width 14 height 14
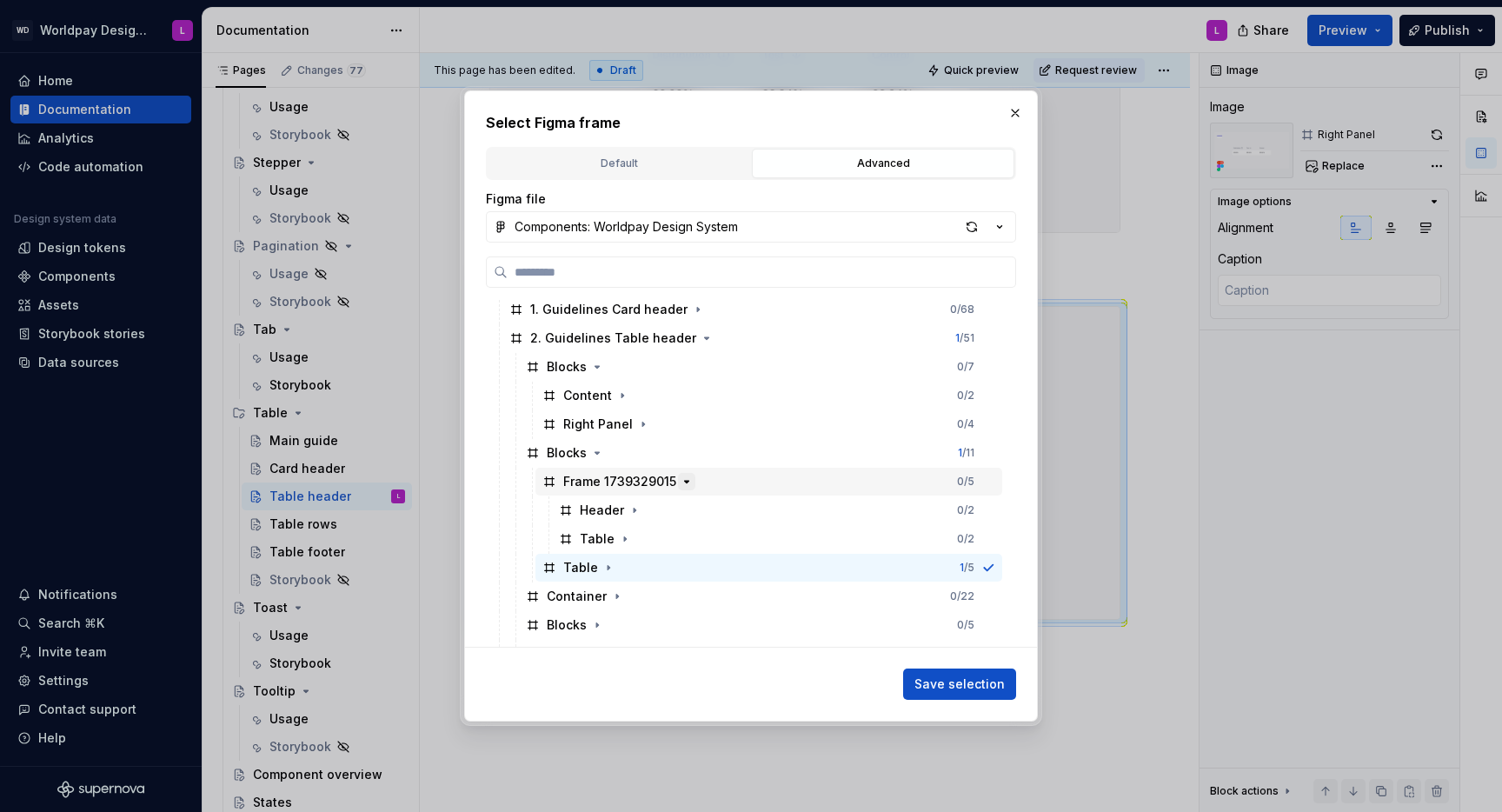
click at [687, 479] on icon "button" at bounding box center [687, 482] width 14 height 14
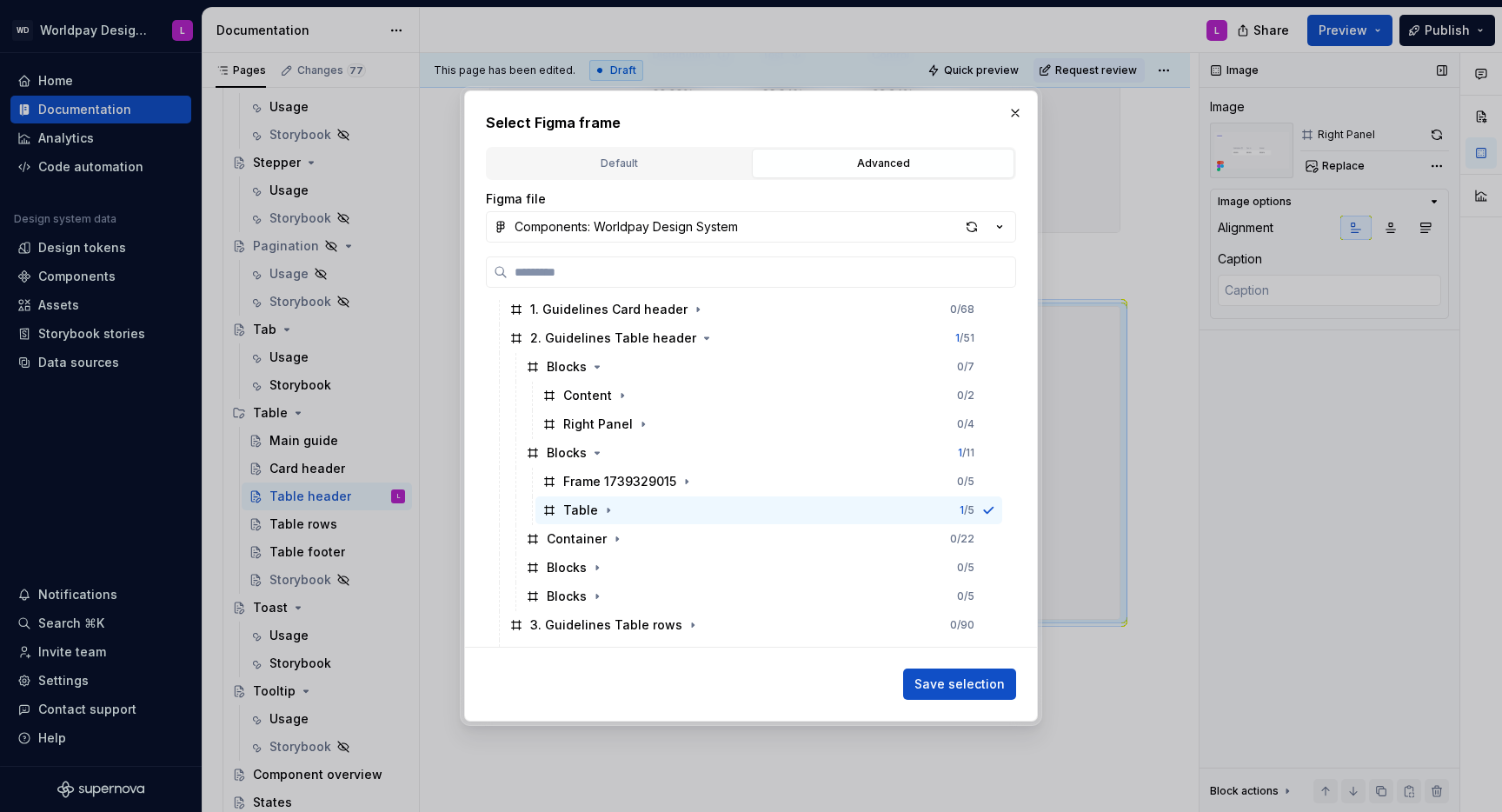
drag, startPoint x: 984, startPoint y: 682, endPoint x: 1352, endPoint y: 570, distance: 384.7
click at [985, 681] on span "Save selection" at bounding box center [959, 683] width 91 height 17
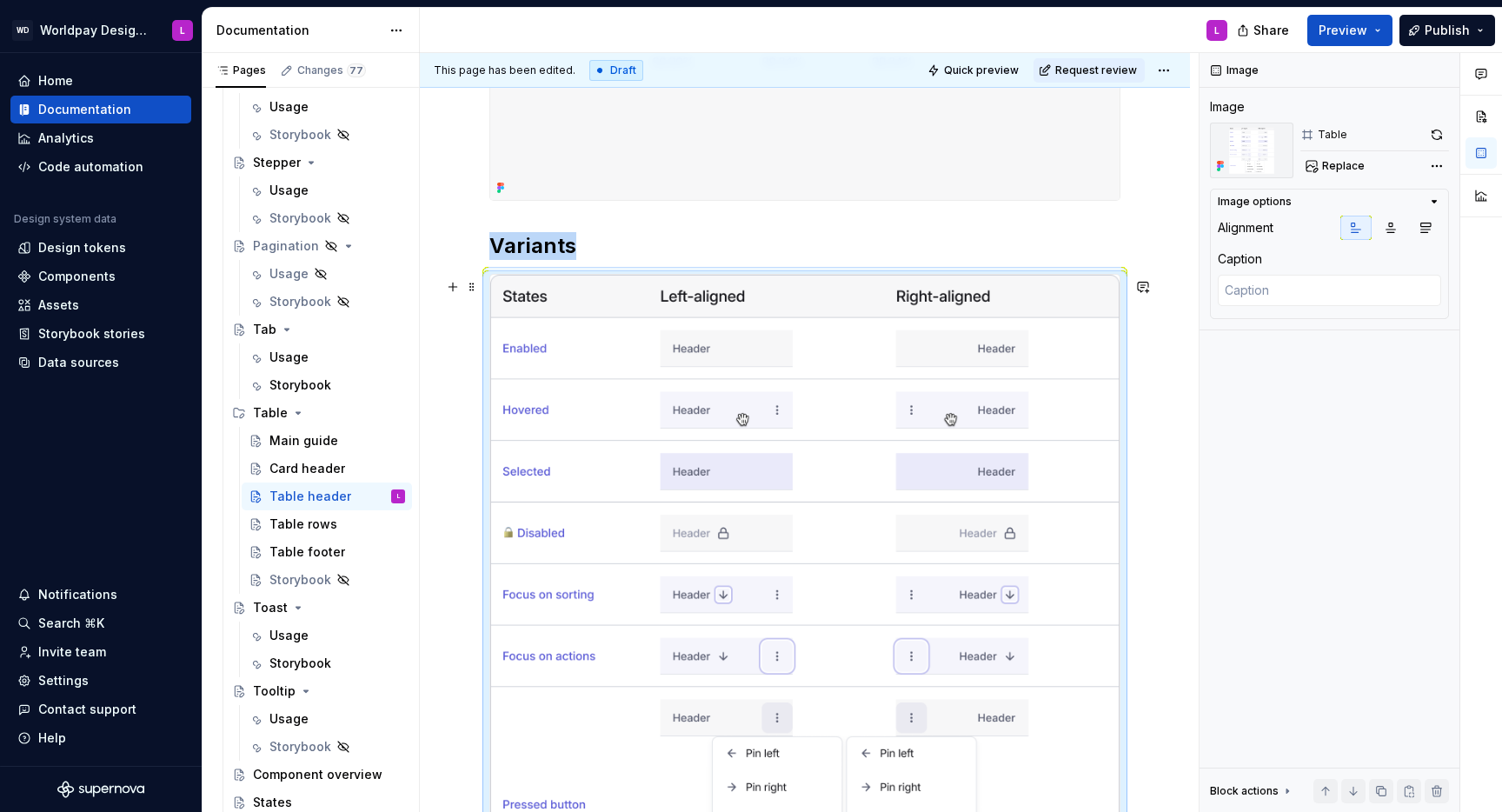
scroll to position [454, 0]
click at [471, 286] on span at bounding box center [472, 285] width 14 height 24
click at [520, 303] on div "Duplicate" at bounding box center [553, 311] width 113 height 17
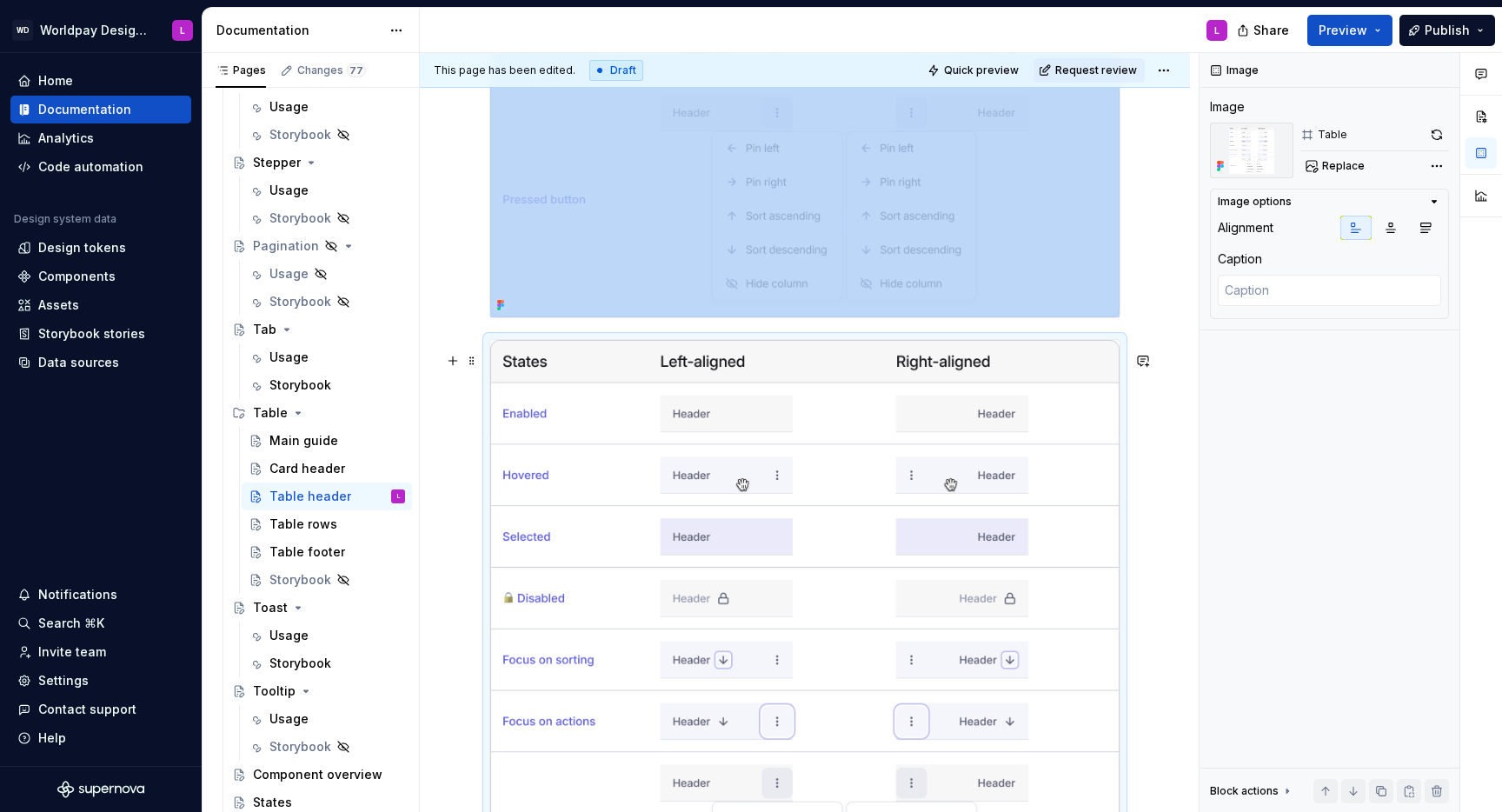
scroll to position [1050, 0]
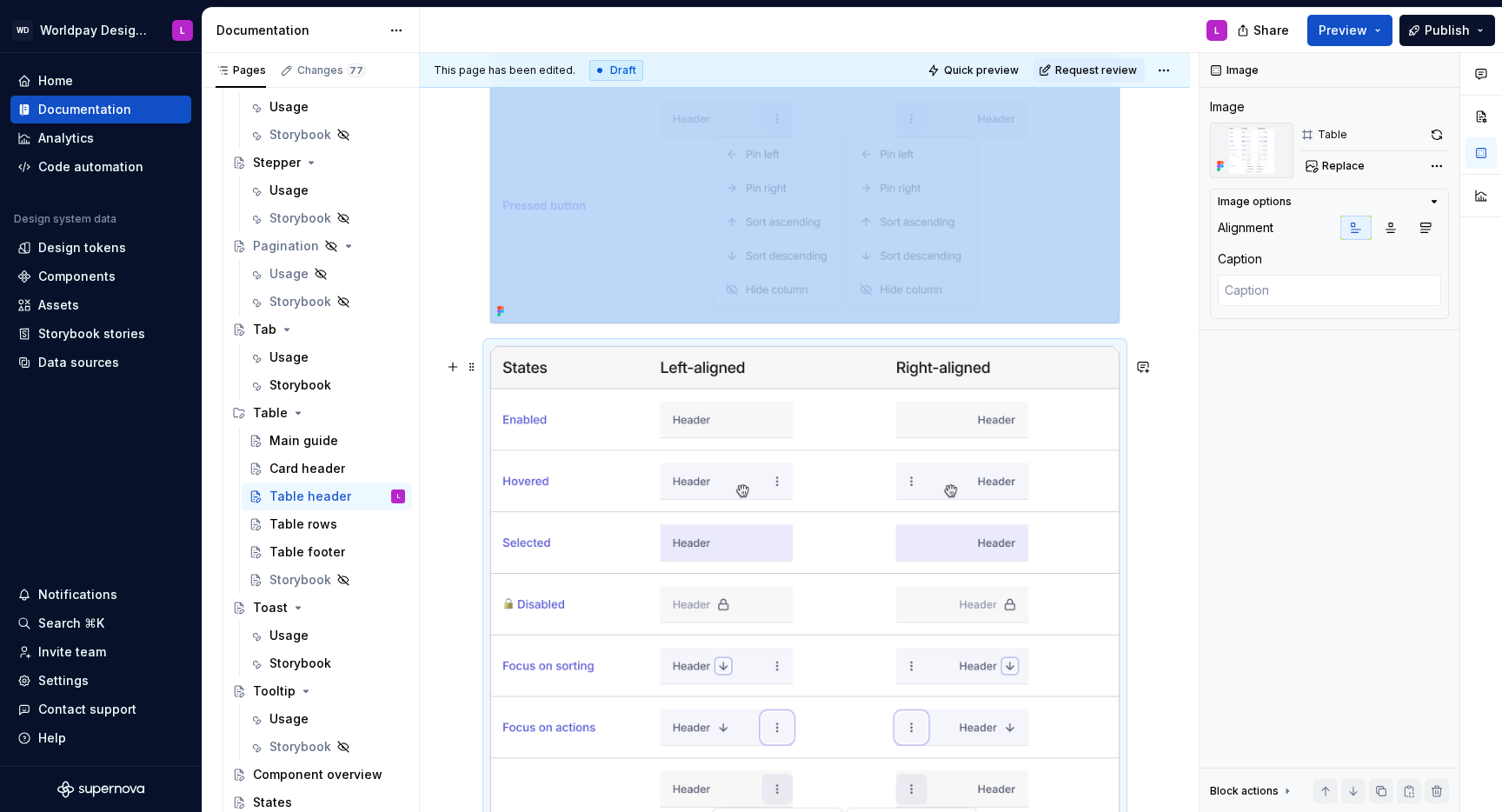
click at [511, 428] on img at bounding box center [804, 669] width 630 height 647
click at [472, 370] on span at bounding box center [472, 366] width 14 height 24
click at [1356, 162] on span "Replace" at bounding box center [1343, 166] width 43 height 14
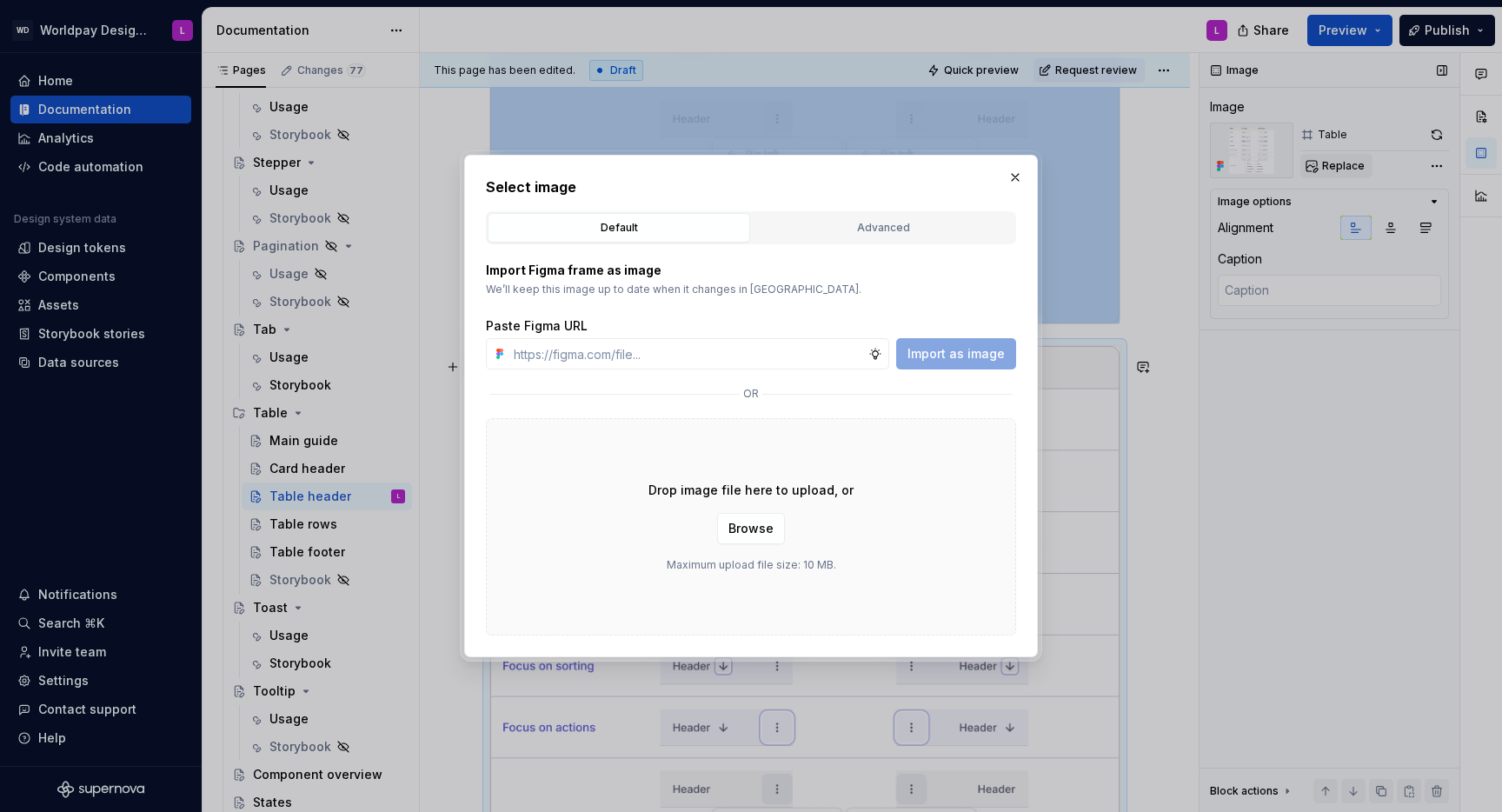
scroll to position [1255, 0]
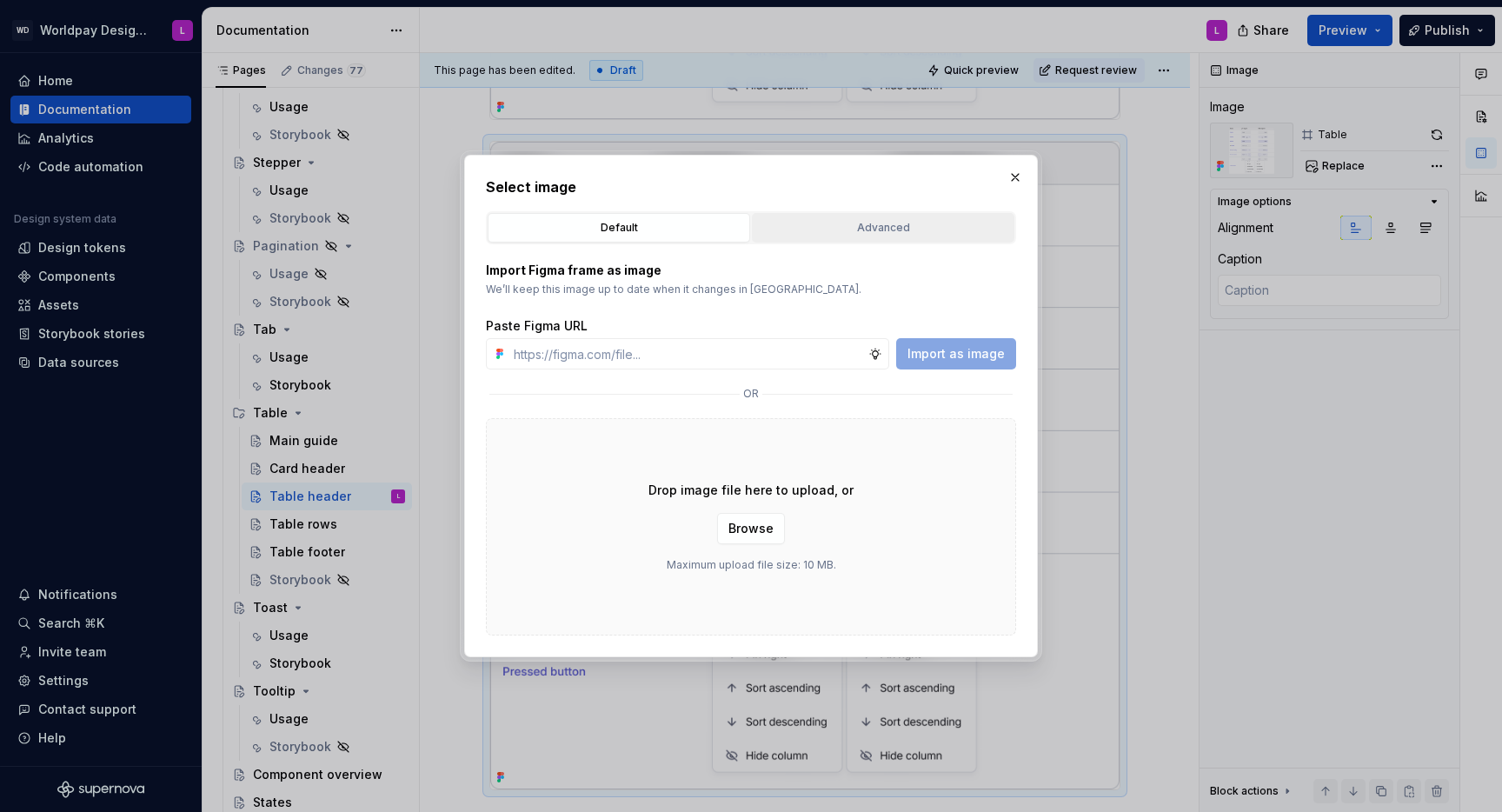
click at [833, 229] on div "Advanced" at bounding box center [883, 227] width 250 height 17
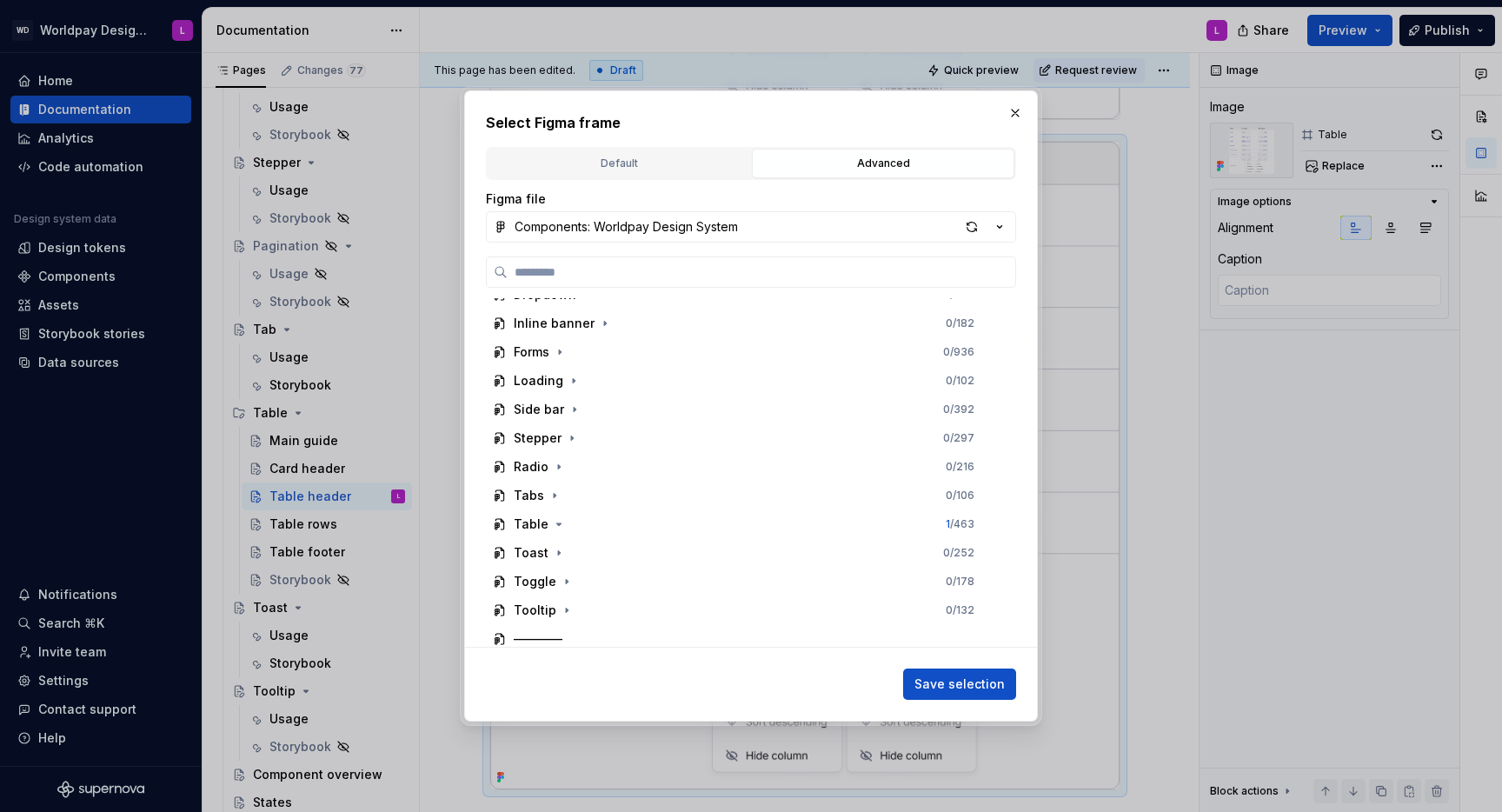
scroll to position [252, 0]
click at [557, 489] on icon "button" at bounding box center [559, 489] width 14 height 14
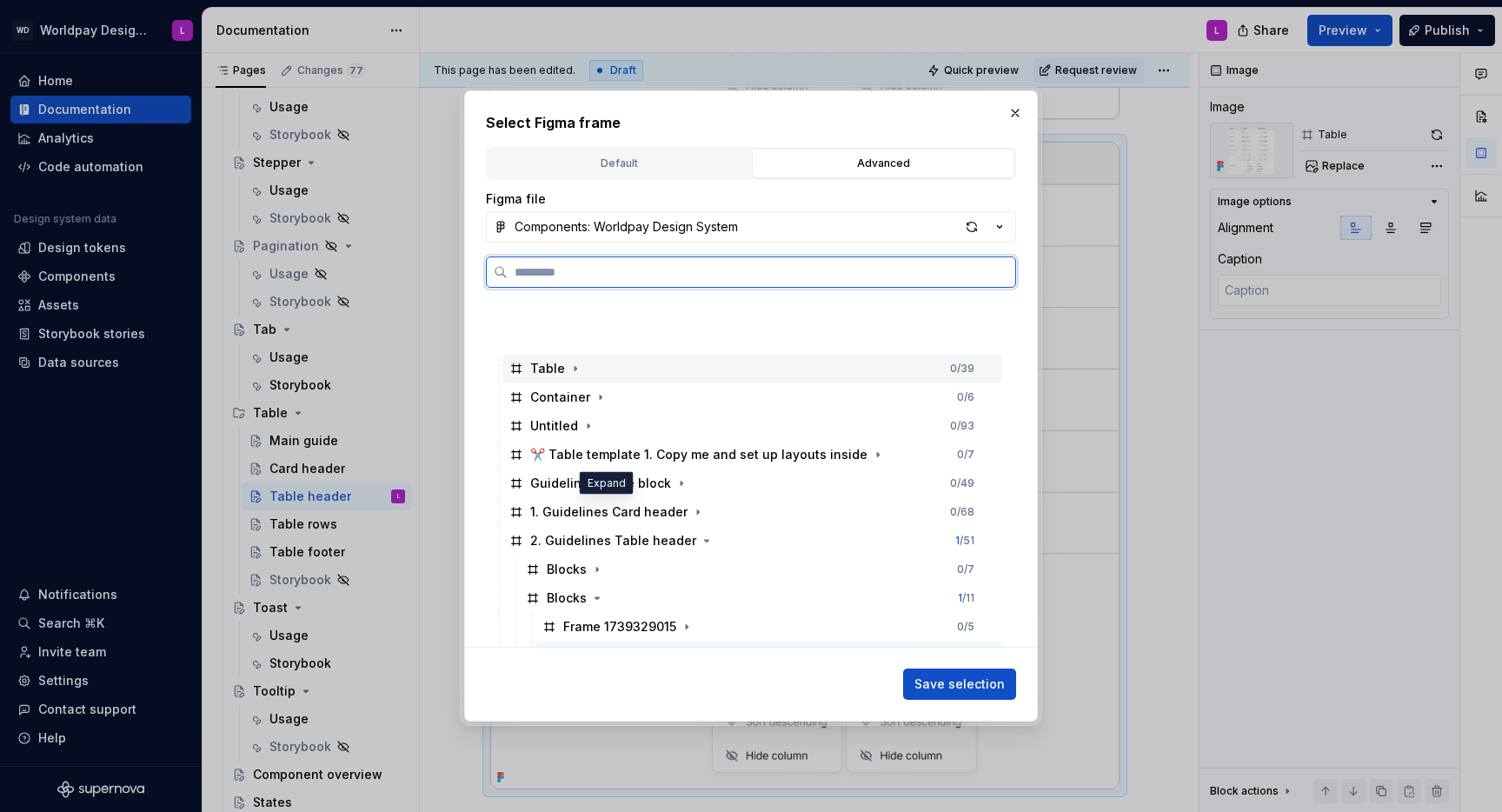
scroll to position [574, 0]
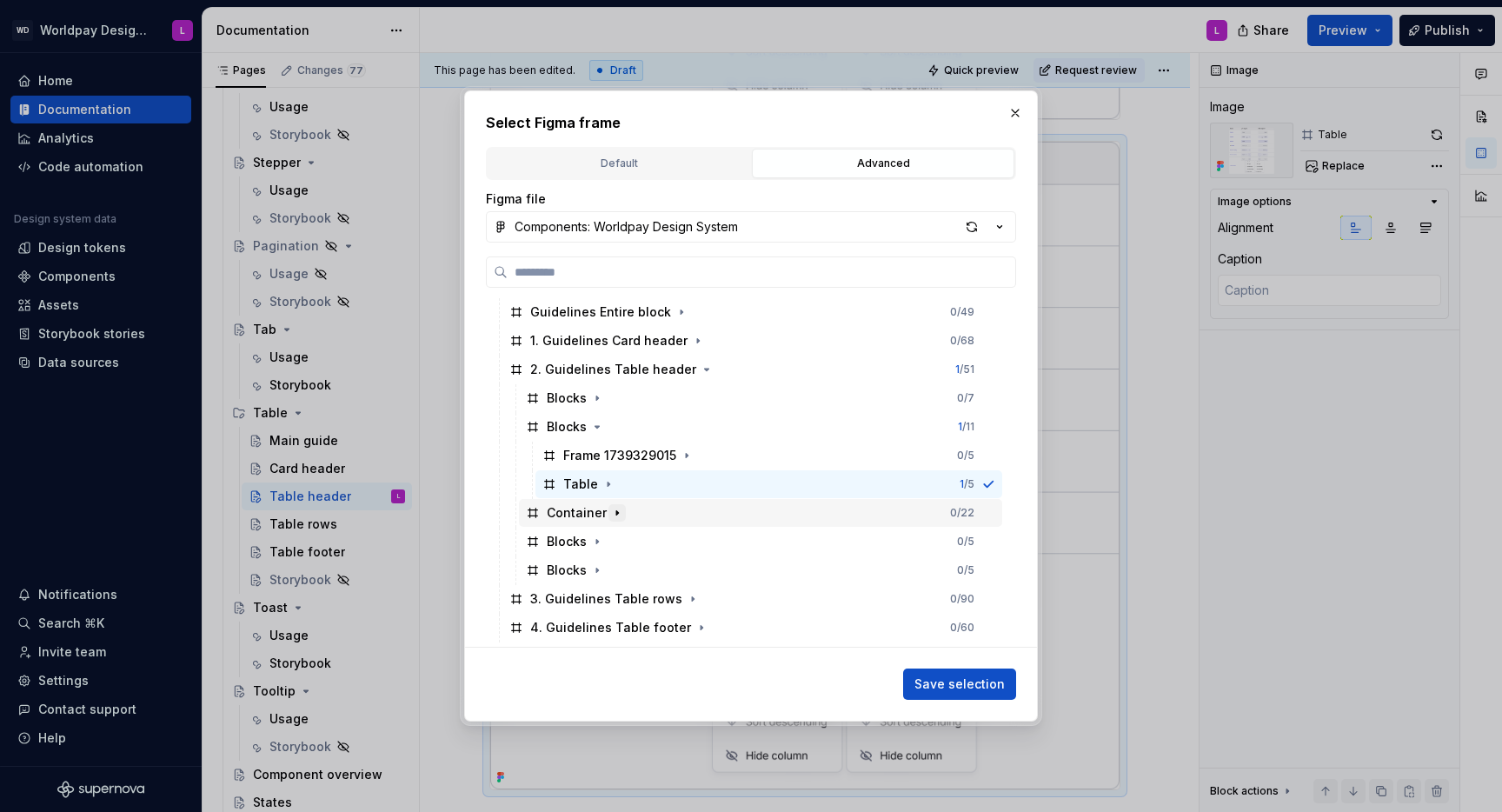
click at [617, 512] on icon "button" at bounding box center [618, 512] width 2 height 4
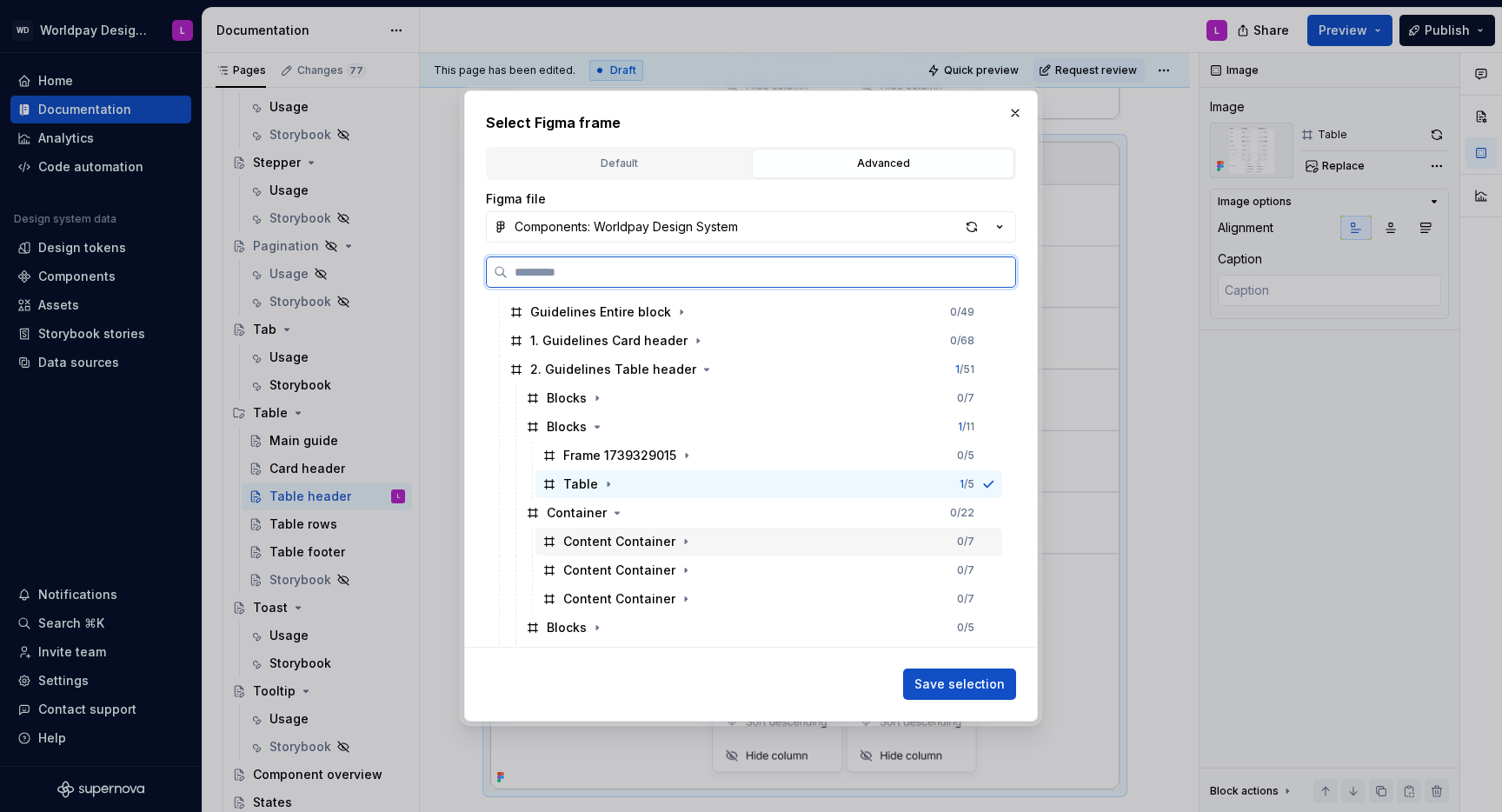
drag, startPoint x: 605, startPoint y: 540, endPoint x: 624, endPoint y: 542, distance: 19.1
click at [606, 541] on div "Content Container" at bounding box center [619, 541] width 112 height 17
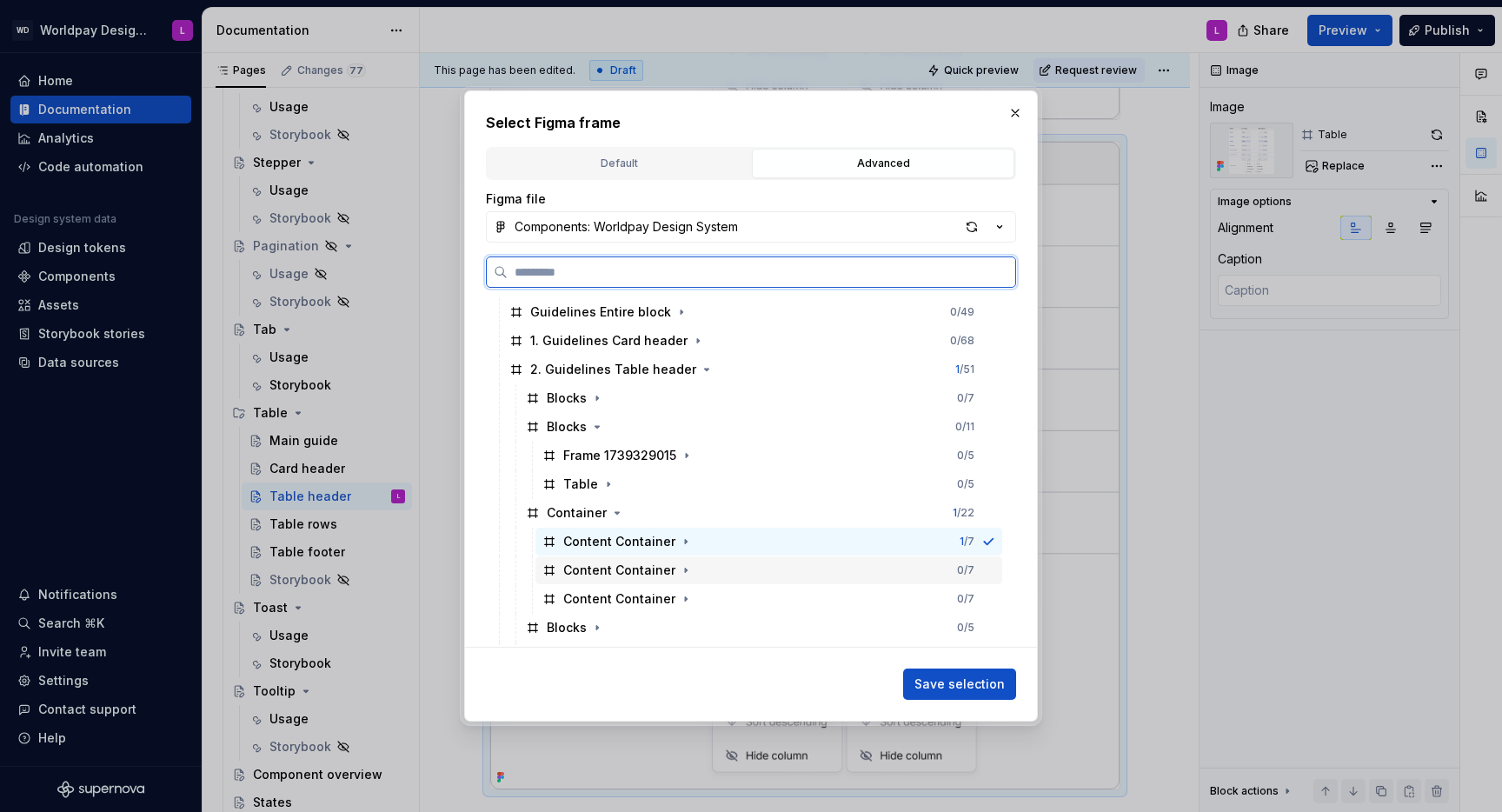
click at [879, 567] on div "Content Container 0 / 7" at bounding box center [769, 571] width 467 height 28
click at [859, 545] on div "Content Container 0 / 7" at bounding box center [769, 542] width 467 height 28
click at [885, 577] on div "Content Container 0 / 7" at bounding box center [769, 571] width 467 height 28
click at [907, 536] on div "Content Container 0 / 7" at bounding box center [769, 542] width 467 height 28
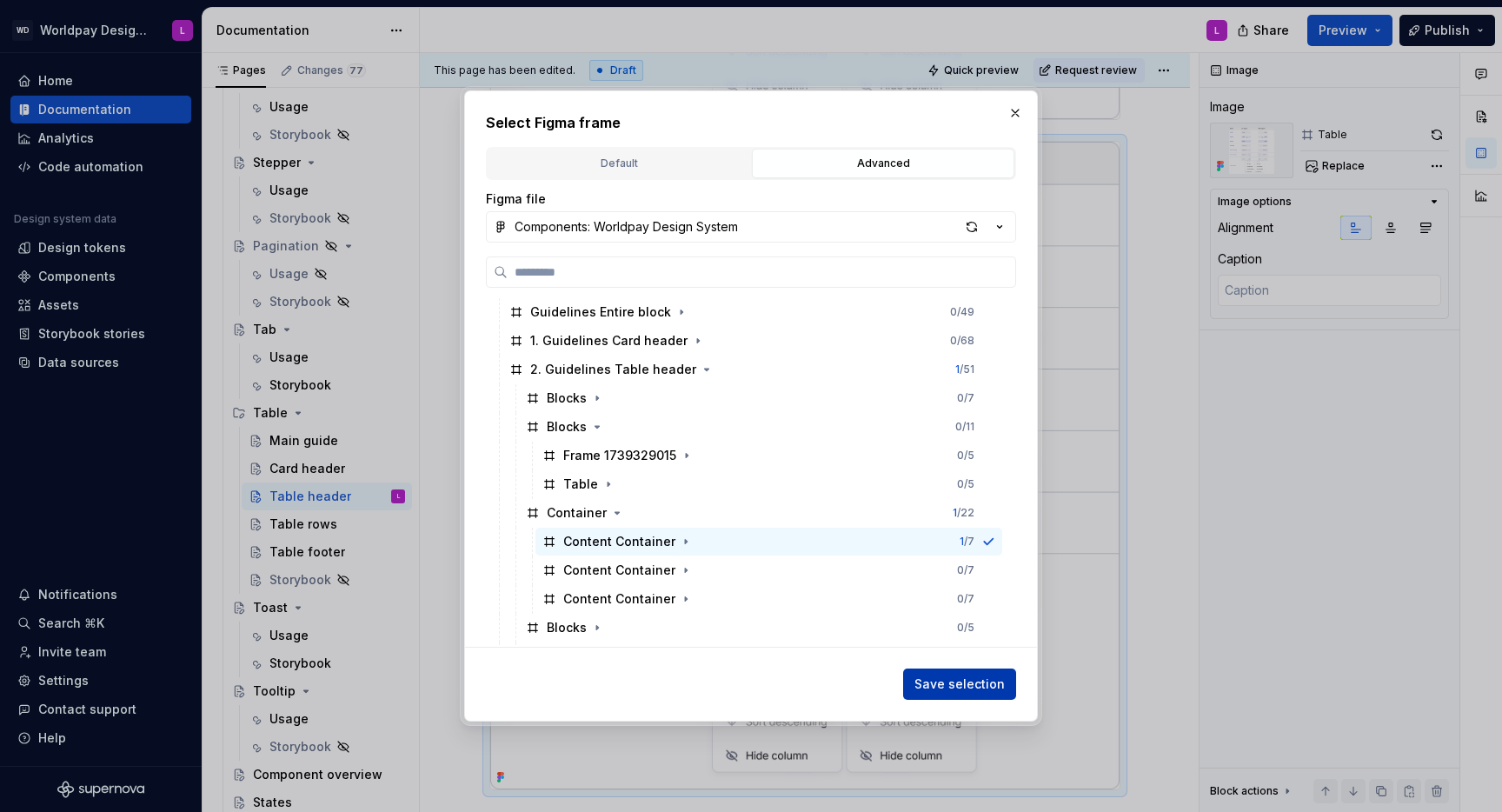
click at [960, 683] on span "Save selection" at bounding box center [959, 683] width 91 height 17
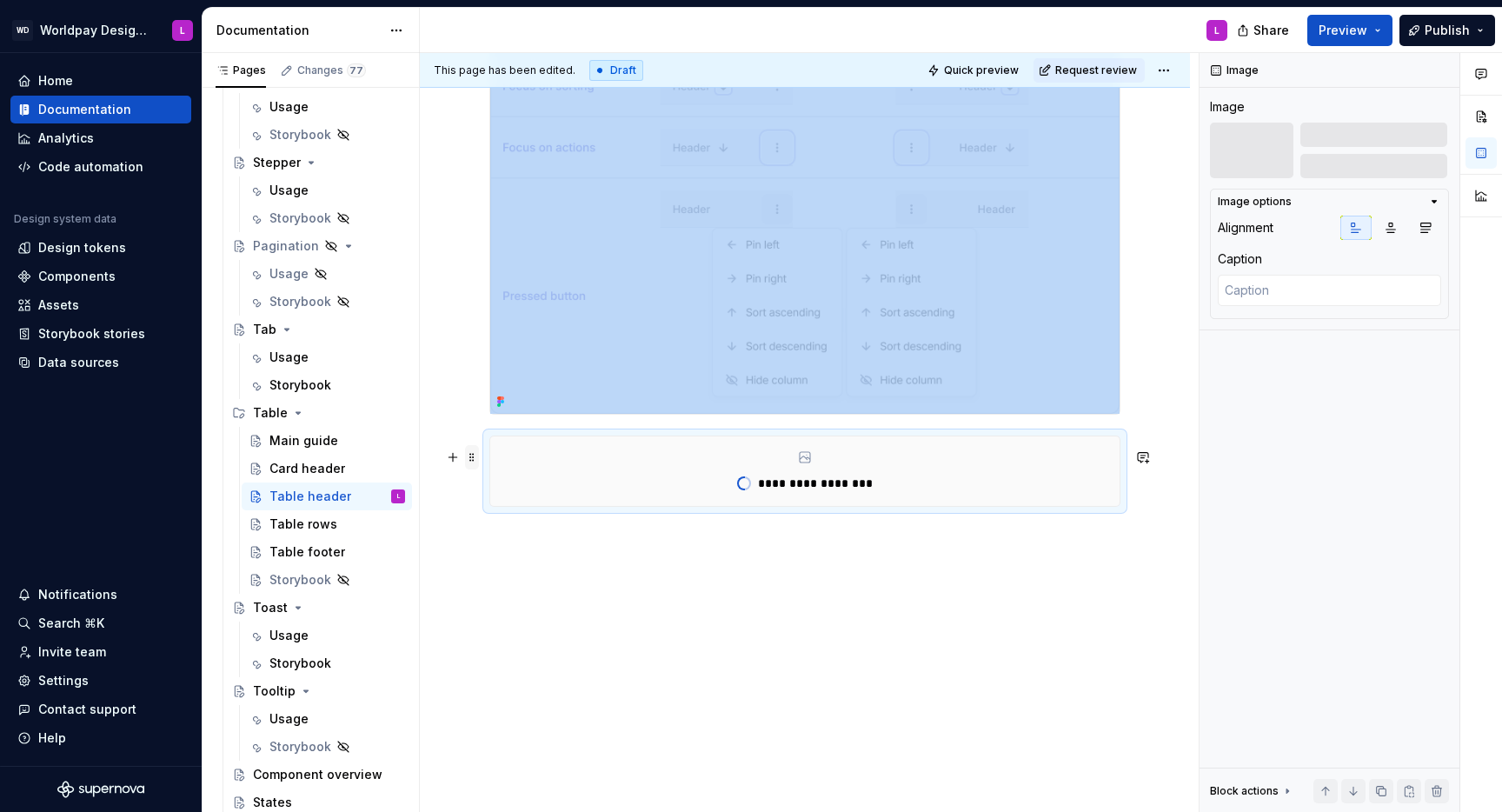
scroll to position [920, 0]
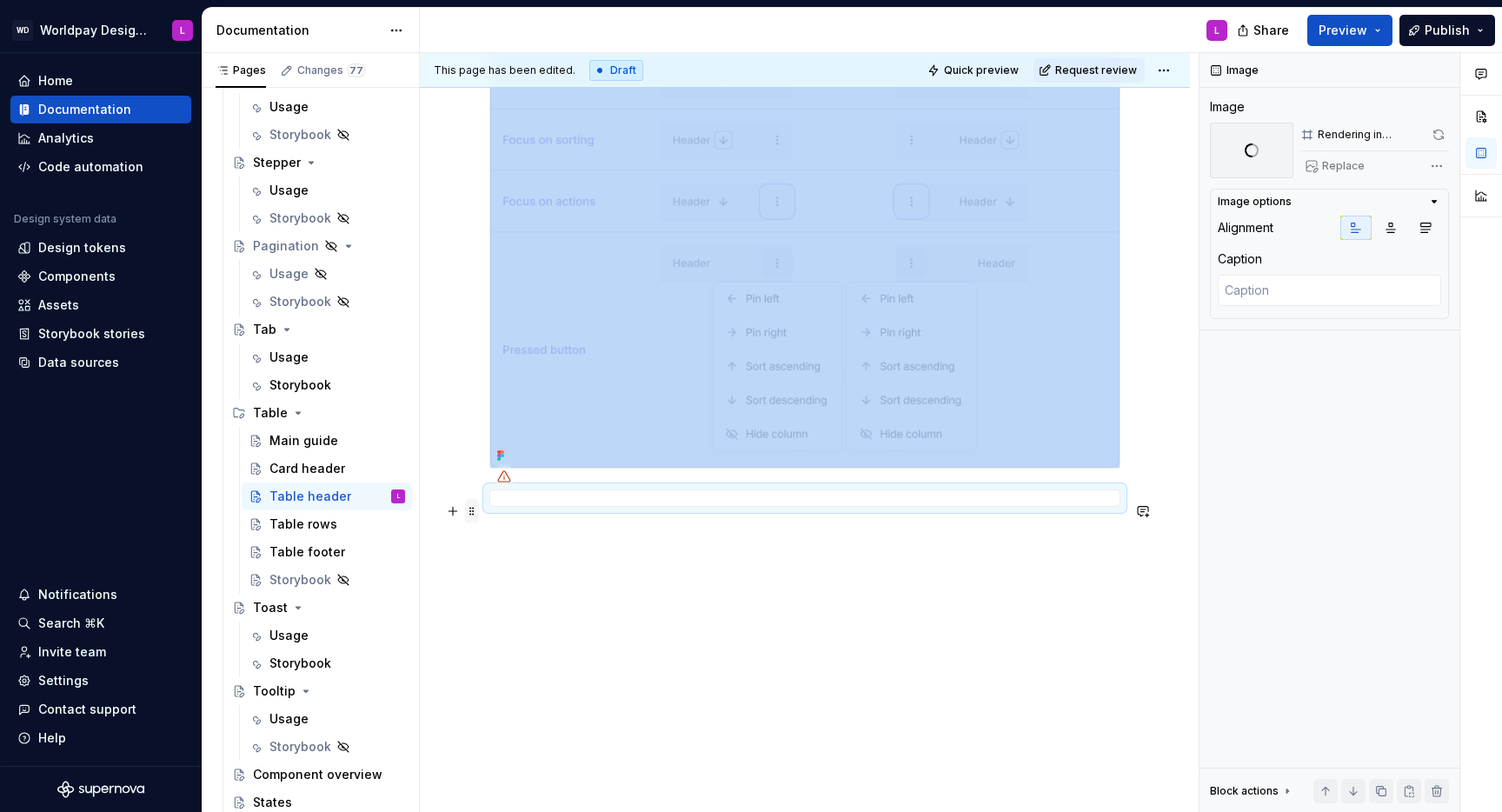
click at [471, 499] on span at bounding box center [472, 511] width 14 height 24
click at [509, 523] on div "Duplicate" at bounding box center [553, 524] width 113 height 17
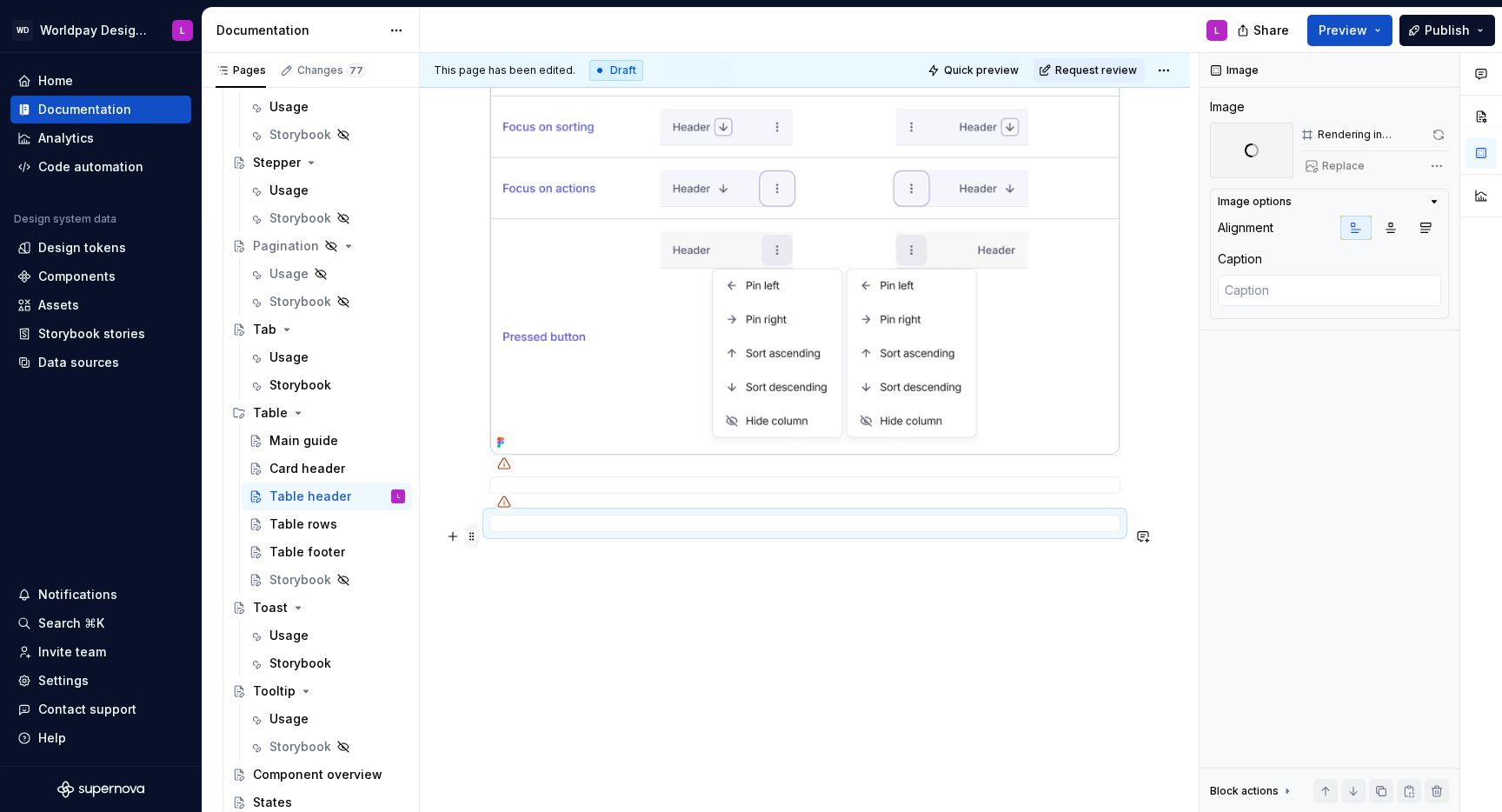
click at [468, 536] on span at bounding box center [472, 536] width 14 height 24
click at [503, 567] on div "Duplicate" at bounding box center [553, 563] width 113 height 17
click at [719, 532] on div at bounding box center [804, 523] width 631 height 17
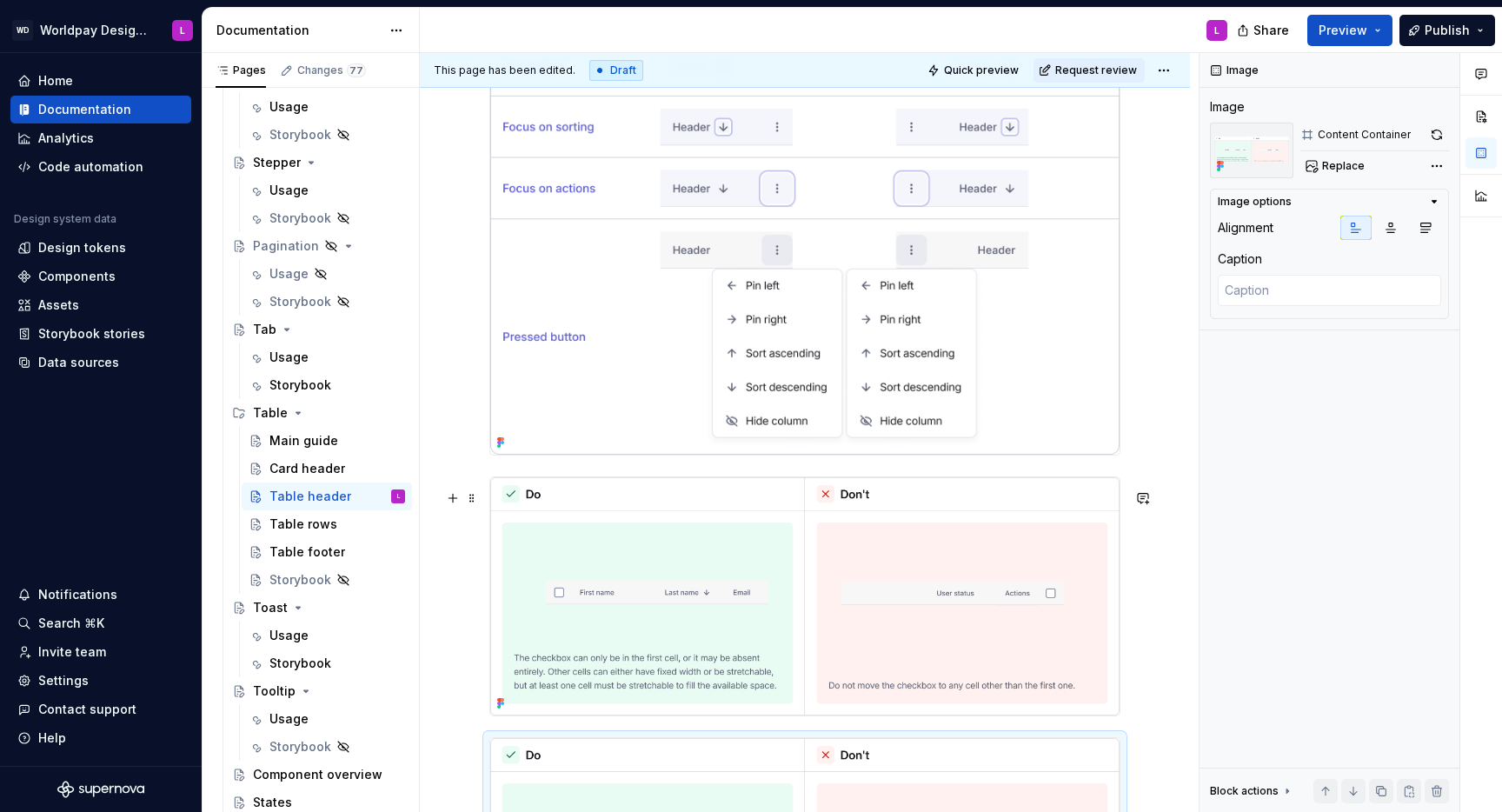
scroll to position [1431, 0]
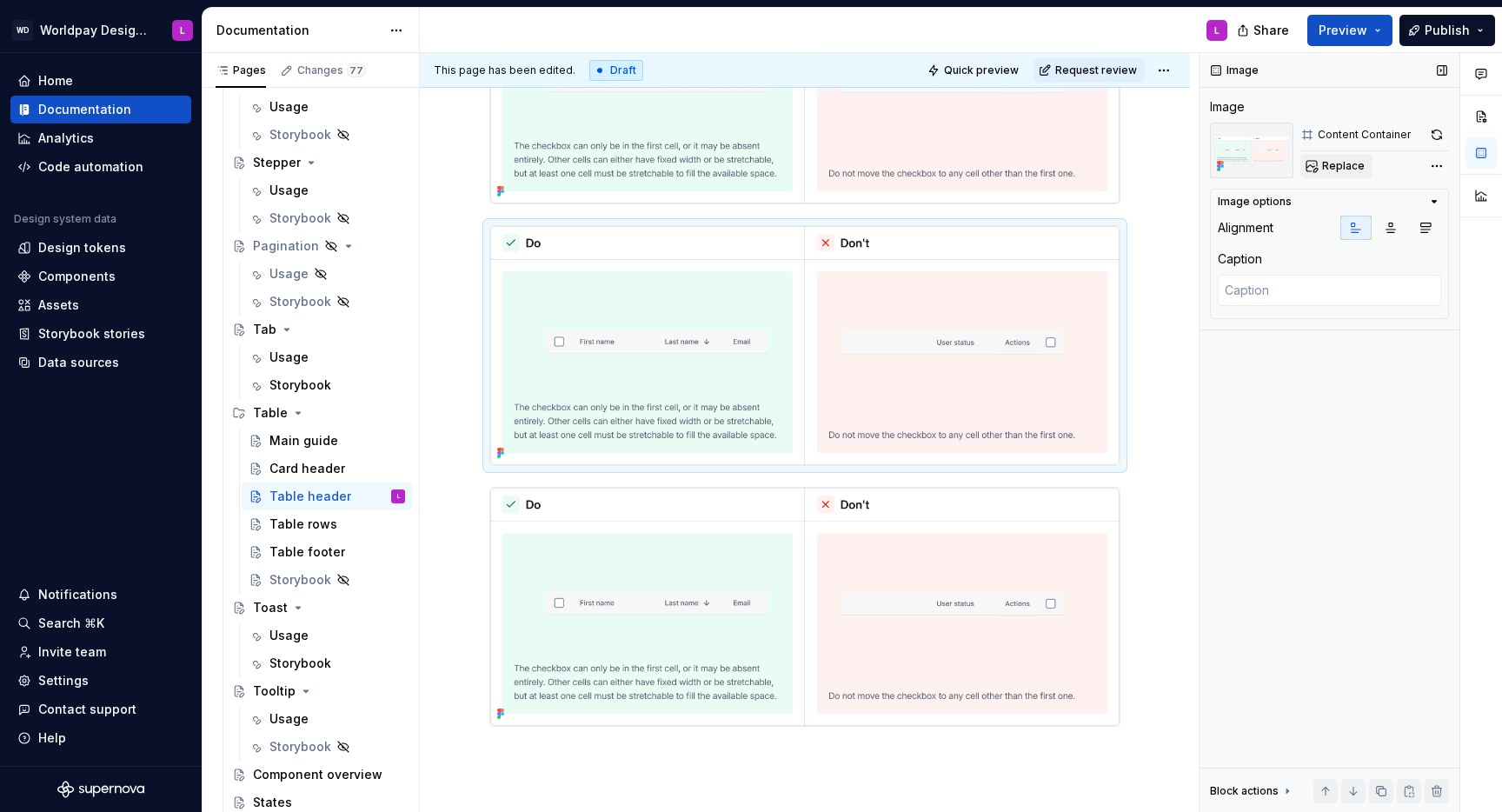
click at [1335, 160] on span "Replace" at bounding box center [1343, 166] width 43 height 14
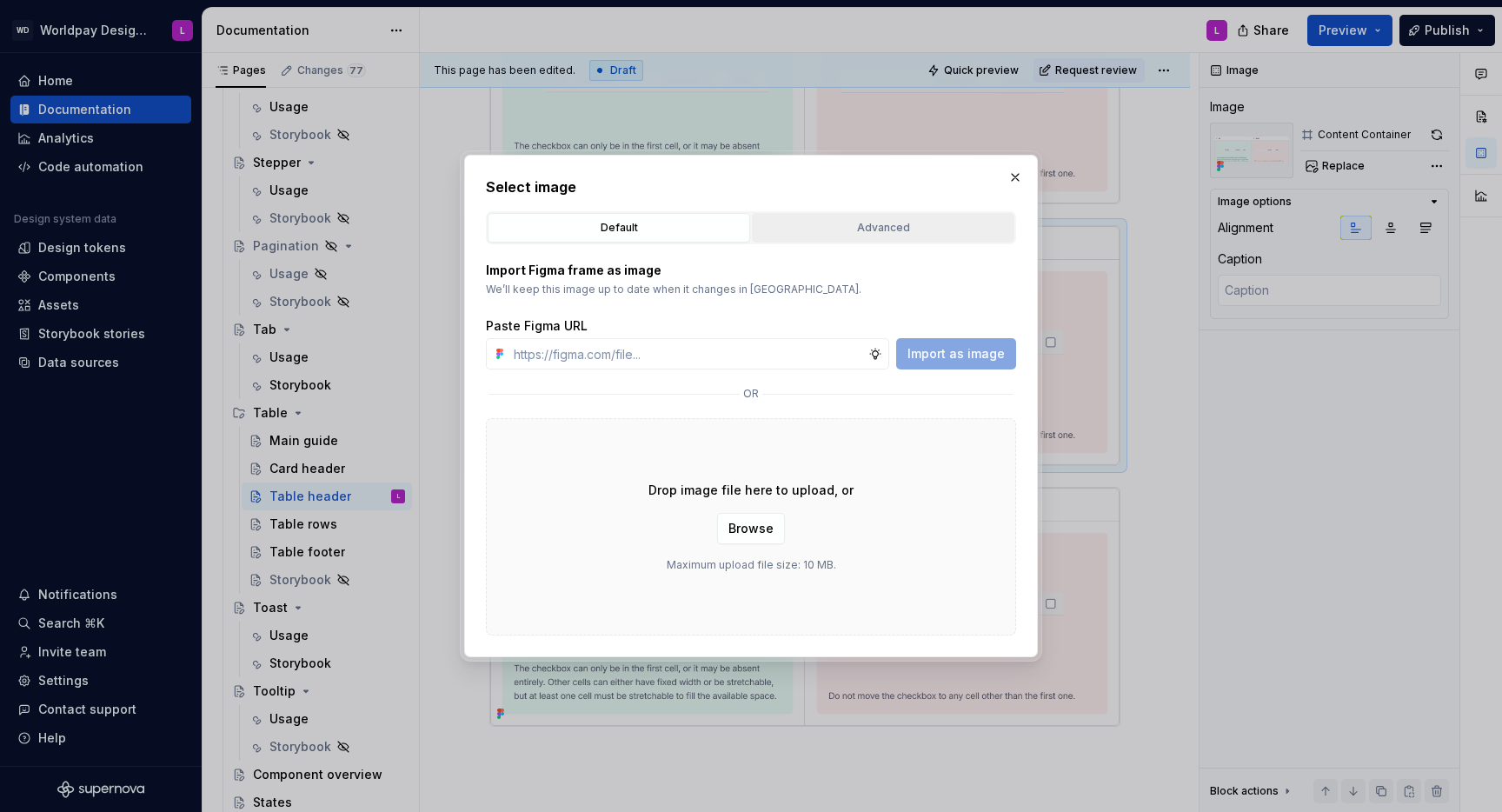
click at [819, 225] on div "Advanced" at bounding box center [883, 227] width 250 height 17
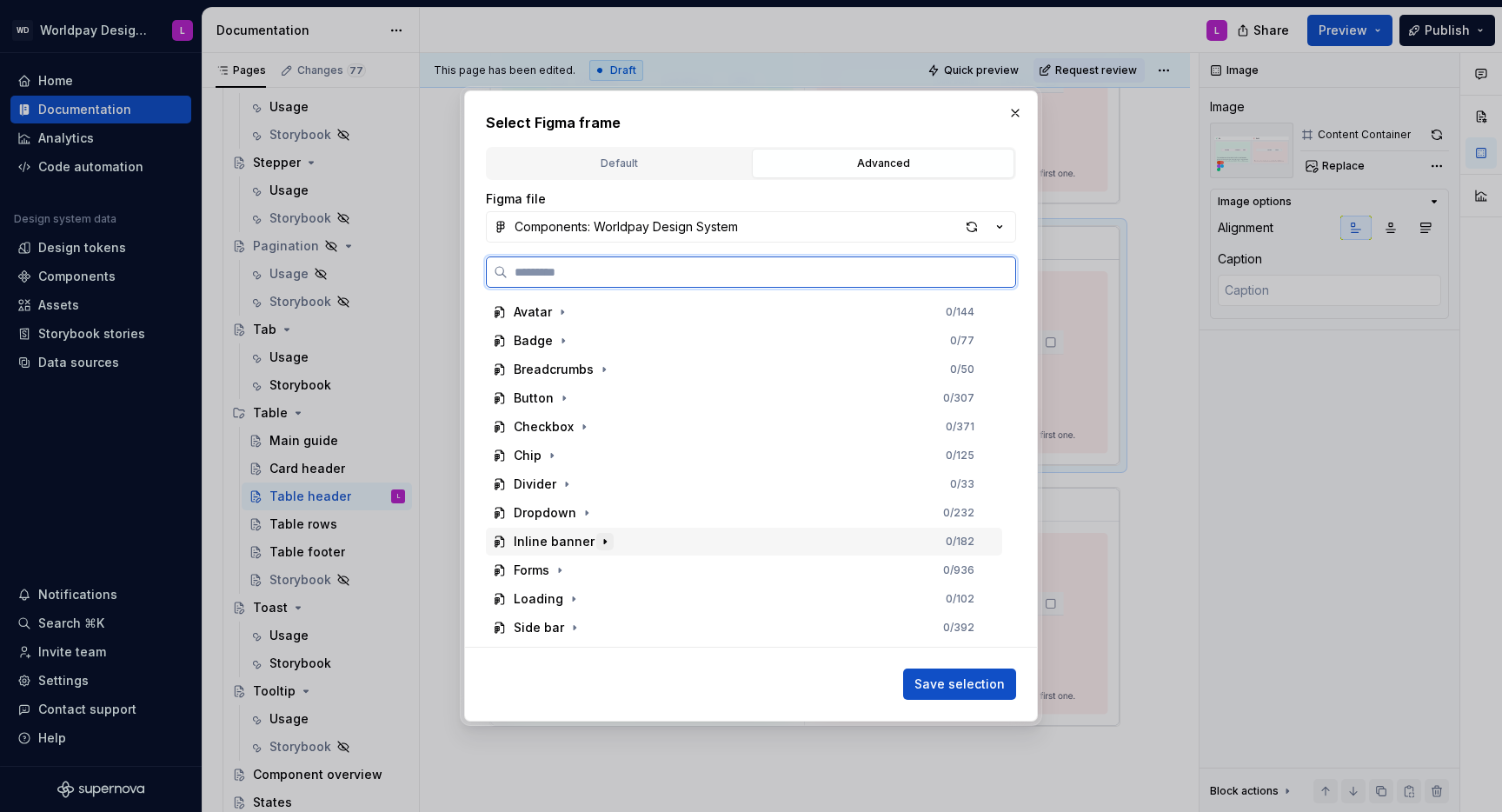
scroll to position [252, 0]
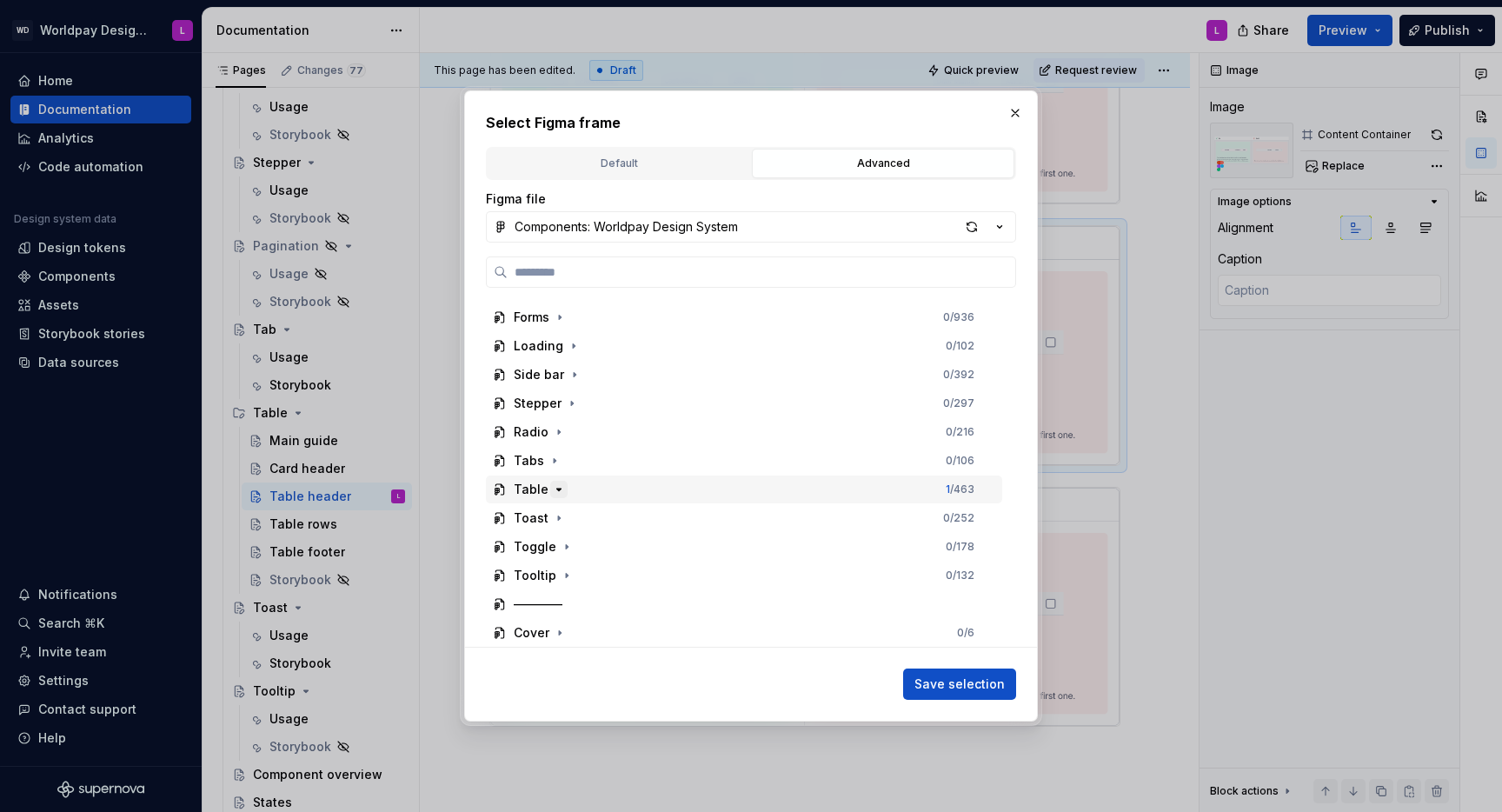
click at [558, 484] on icon "button" at bounding box center [559, 489] width 14 height 14
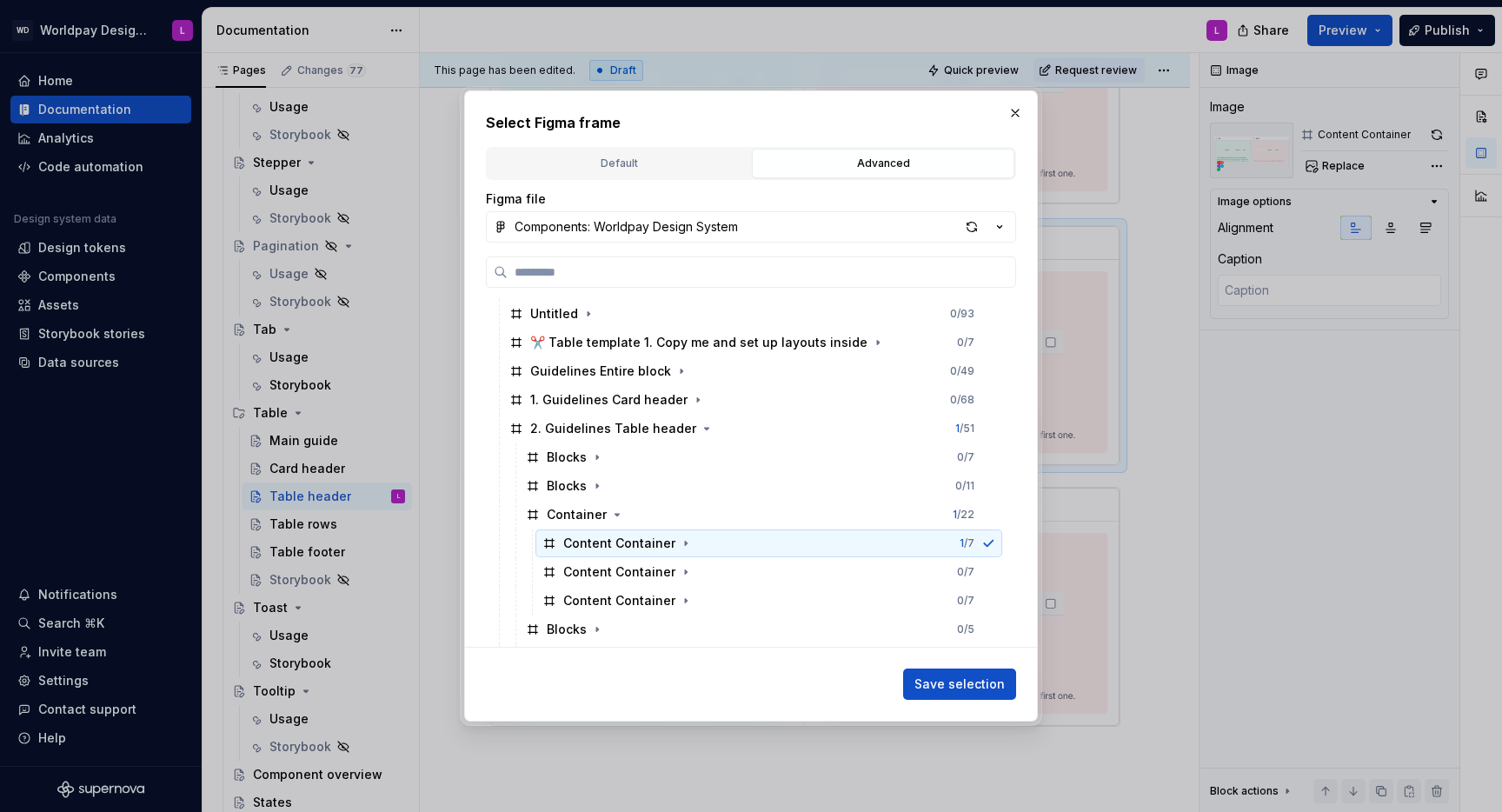
scroll to position [516, 0]
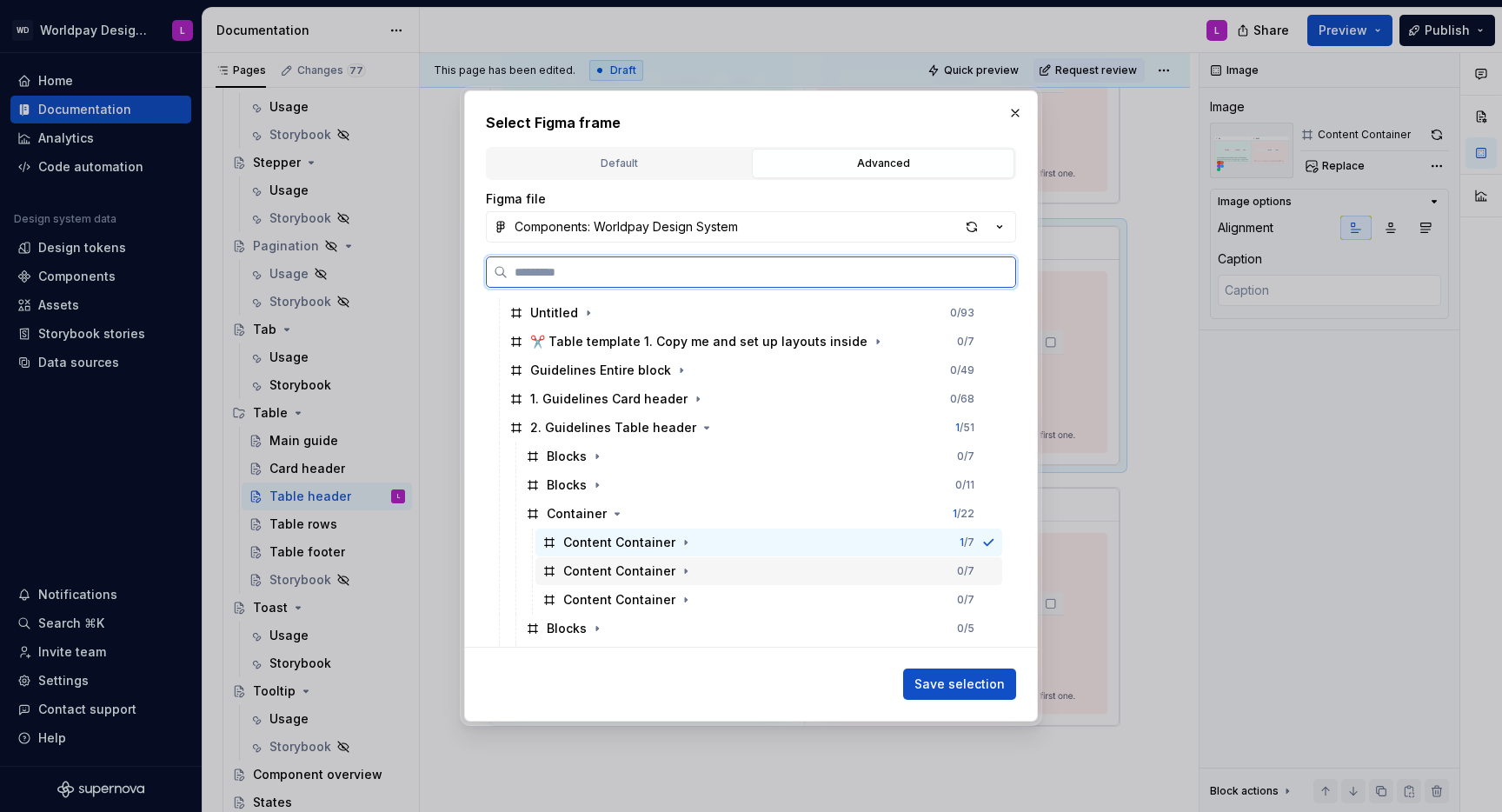
drag, startPoint x: 600, startPoint y: 565, endPoint x: 627, endPoint y: 567, distance: 27.1
click at [600, 565] on div "Content Container" at bounding box center [619, 571] width 112 height 17
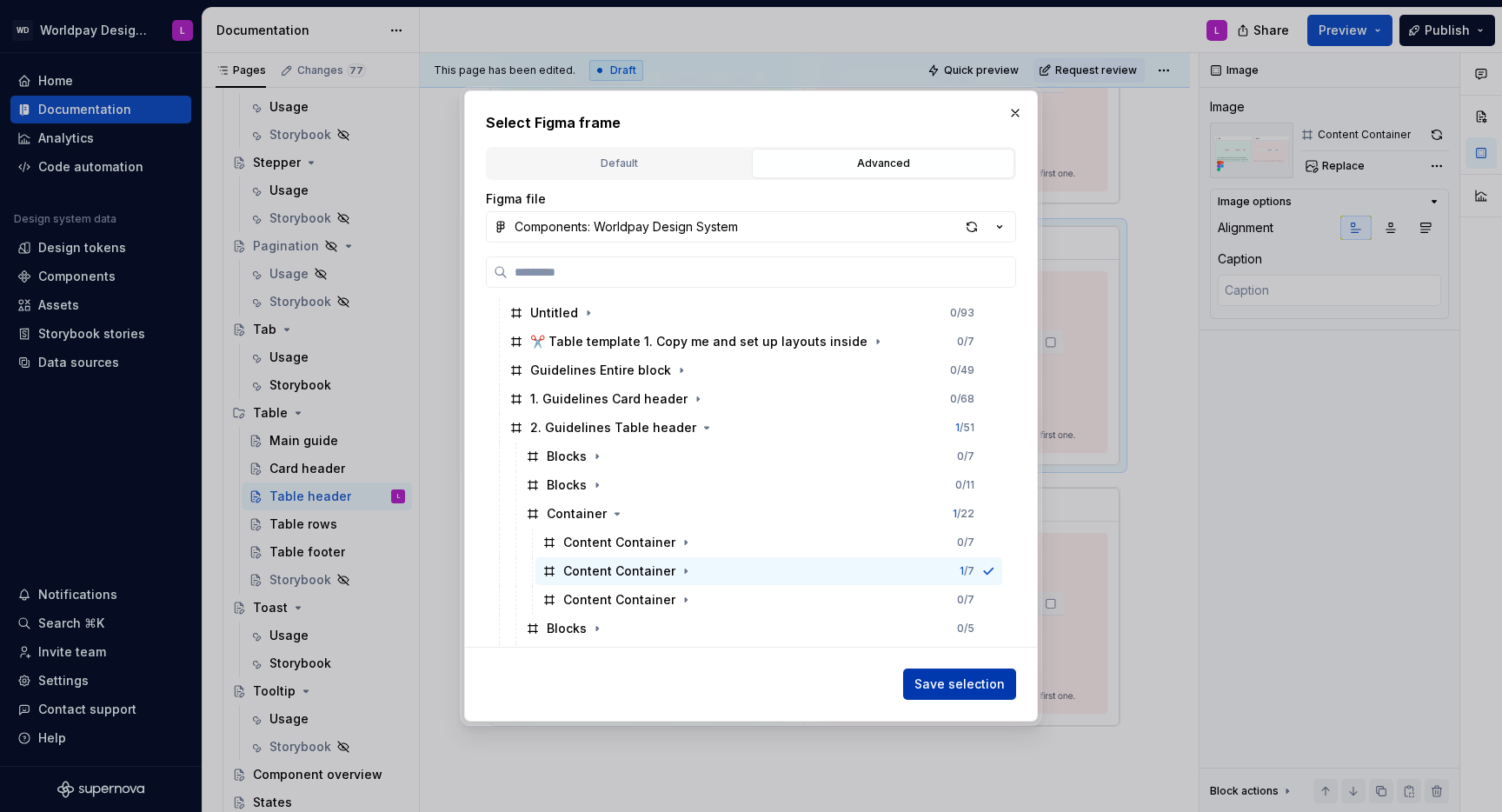
click at [954, 680] on span "Save selection" at bounding box center [959, 683] width 91 height 17
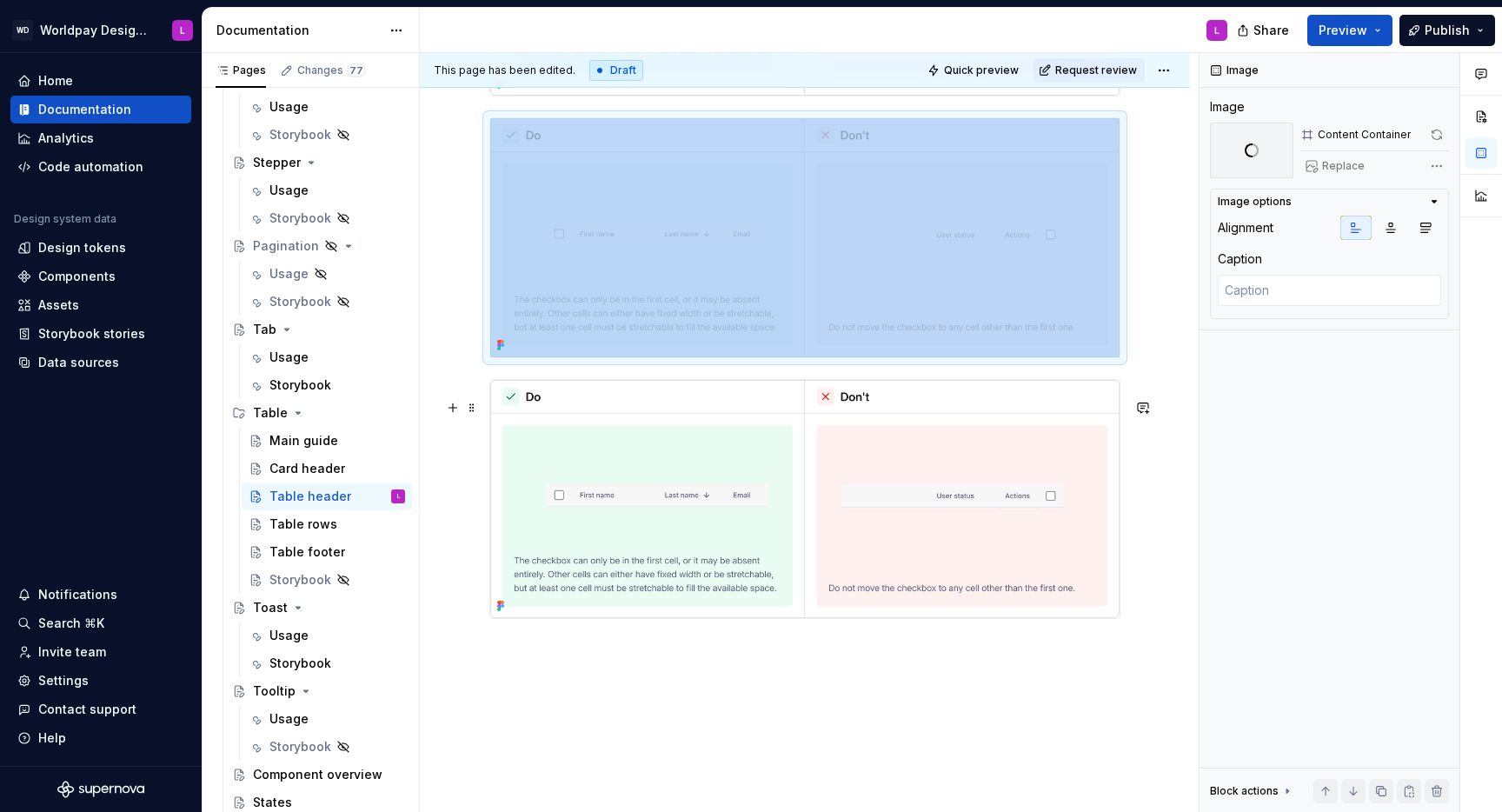
click at [663, 527] on img at bounding box center [804, 499] width 630 height 238
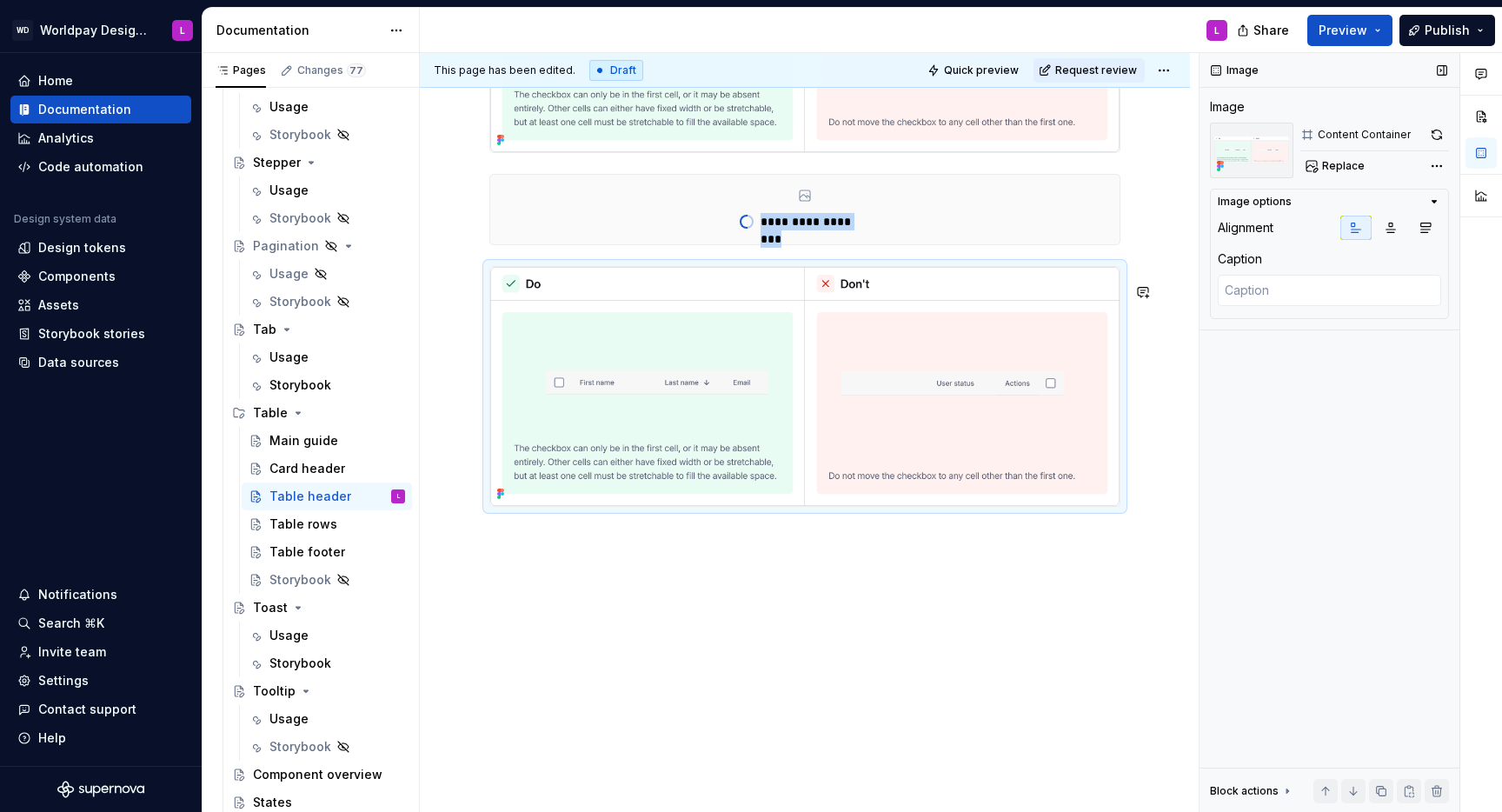
scroll to position [1448, 0]
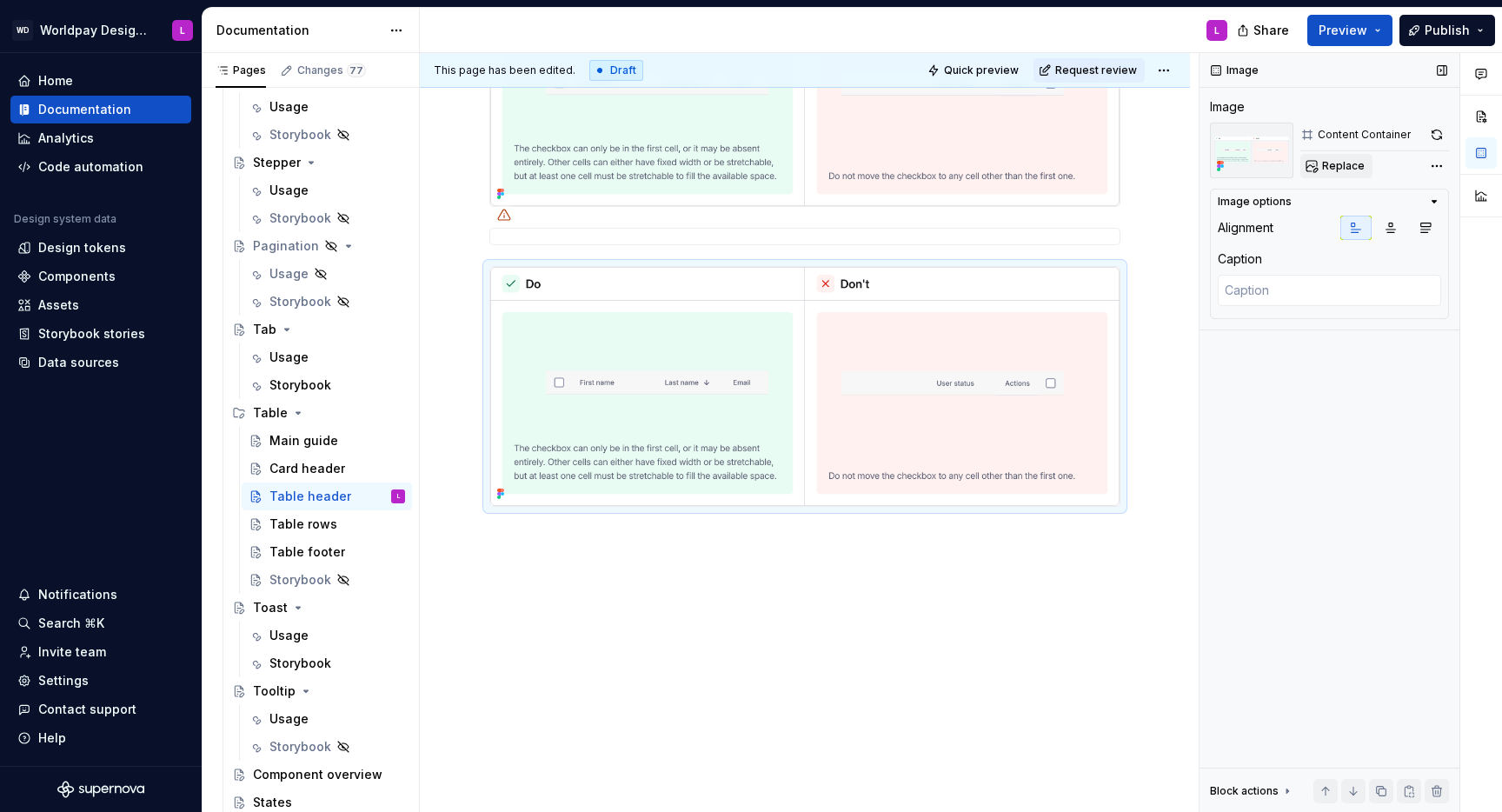
click at [1351, 164] on span "Replace" at bounding box center [1343, 166] width 43 height 14
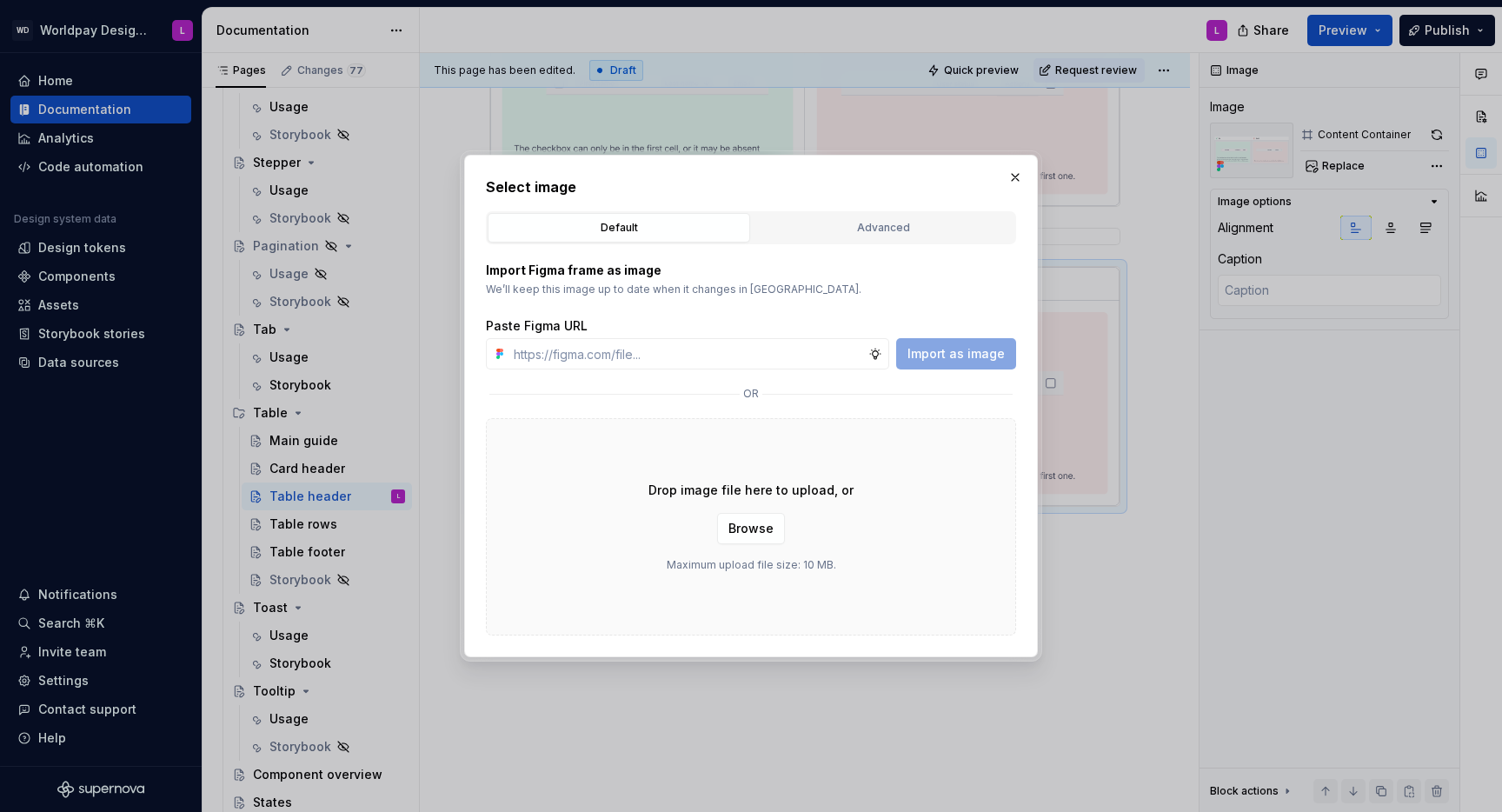
click at [920, 230] on div "Advanced" at bounding box center [883, 227] width 250 height 17
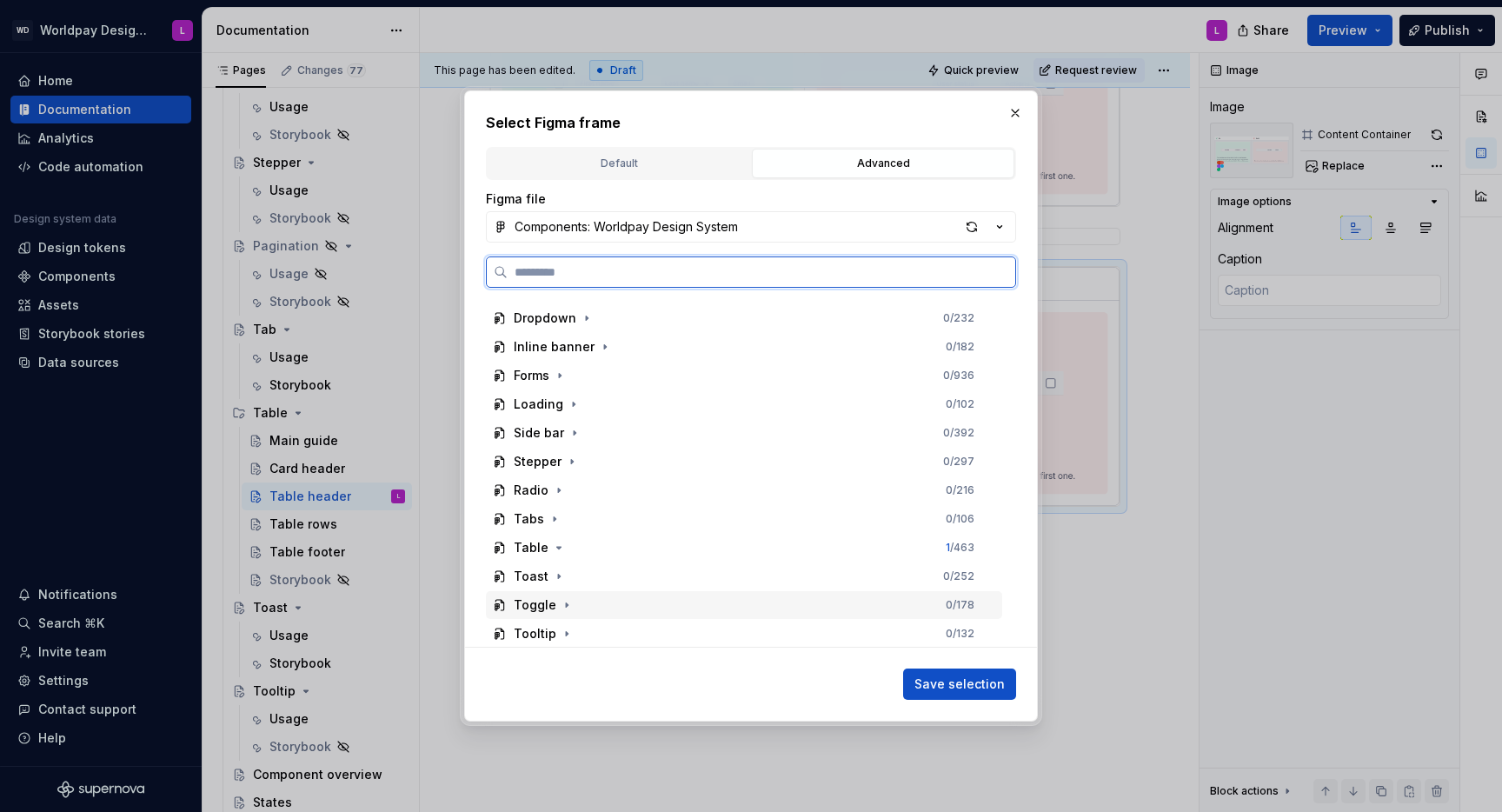
scroll to position [252, 0]
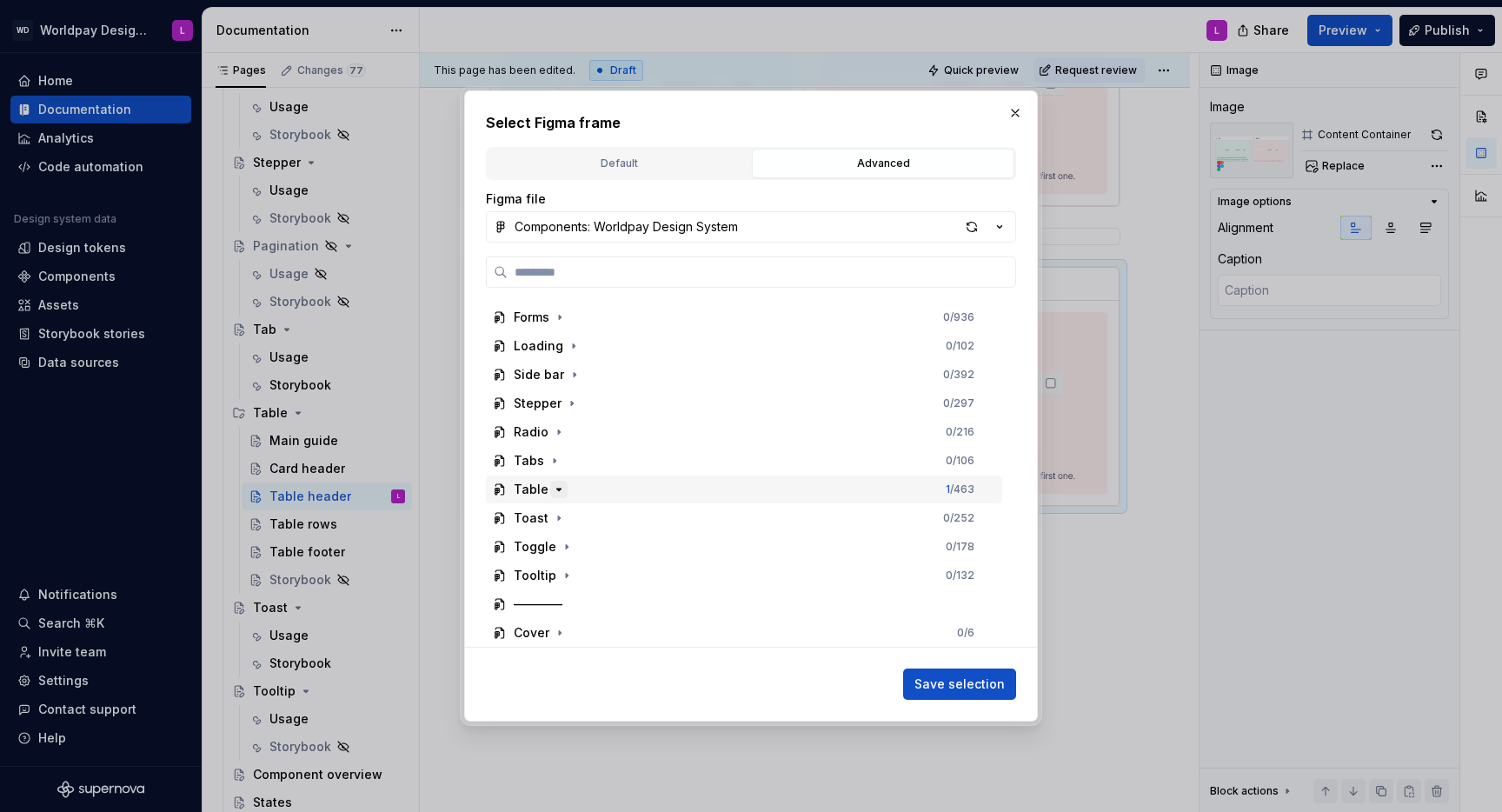
click at [559, 485] on icon "button" at bounding box center [559, 489] width 14 height 14
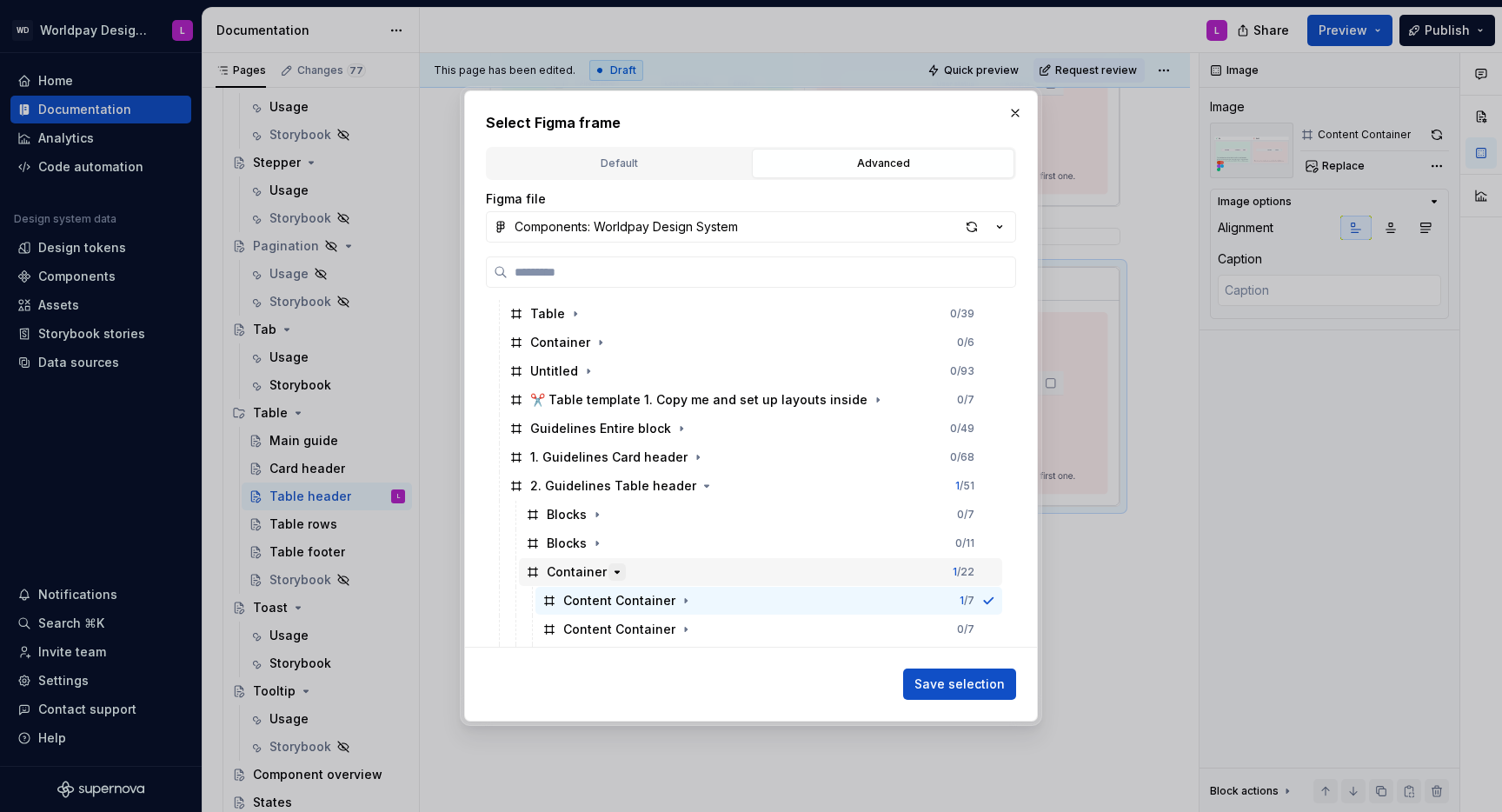
scroll to position [555, 0]
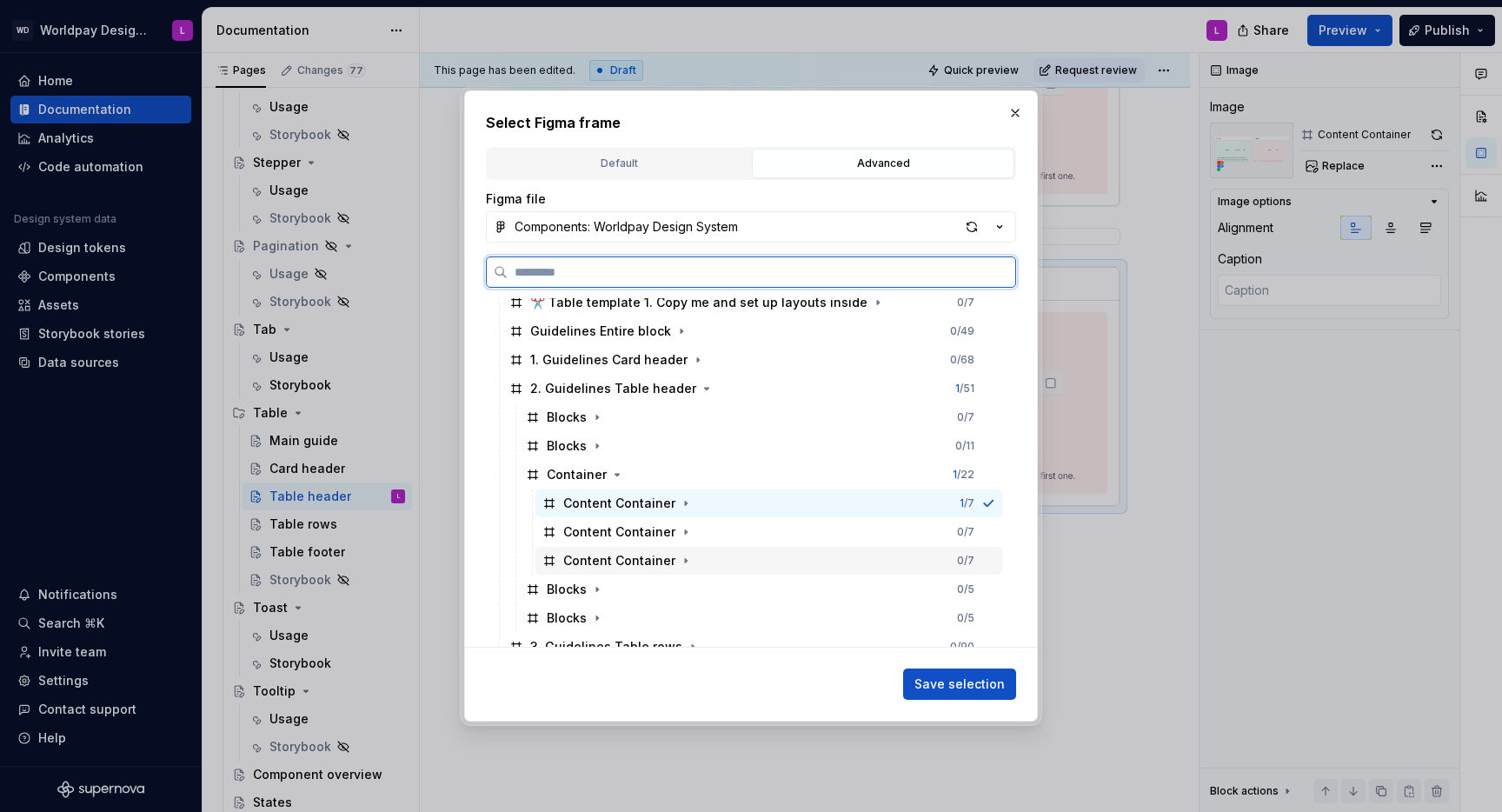
click at [613, 557] on div "Content Container" at bounding box center [619, 560] width 112 height 17
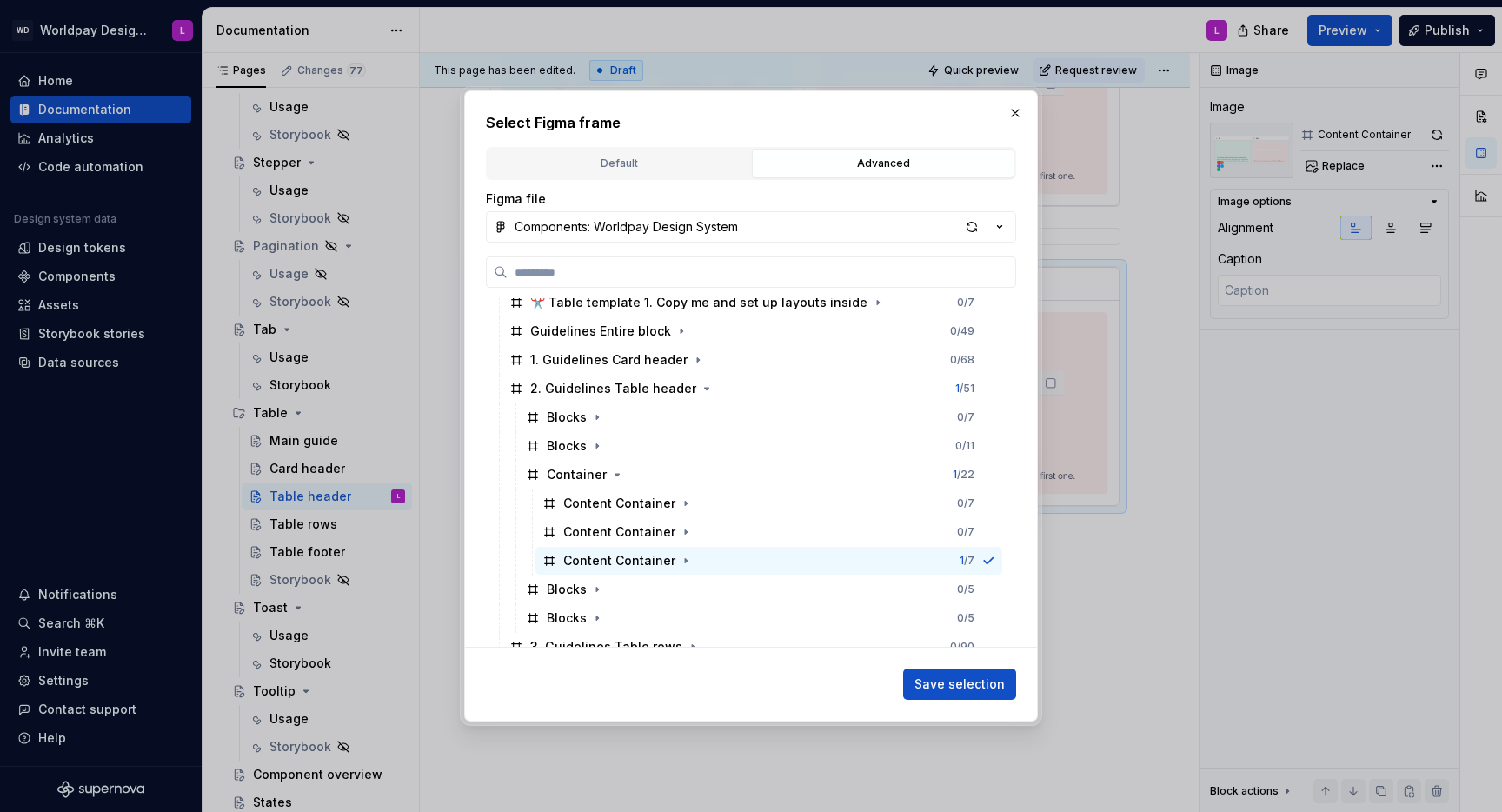
click at [963, 679] on span "Save selection" at bounding box center [959, 683] width 91 height 17
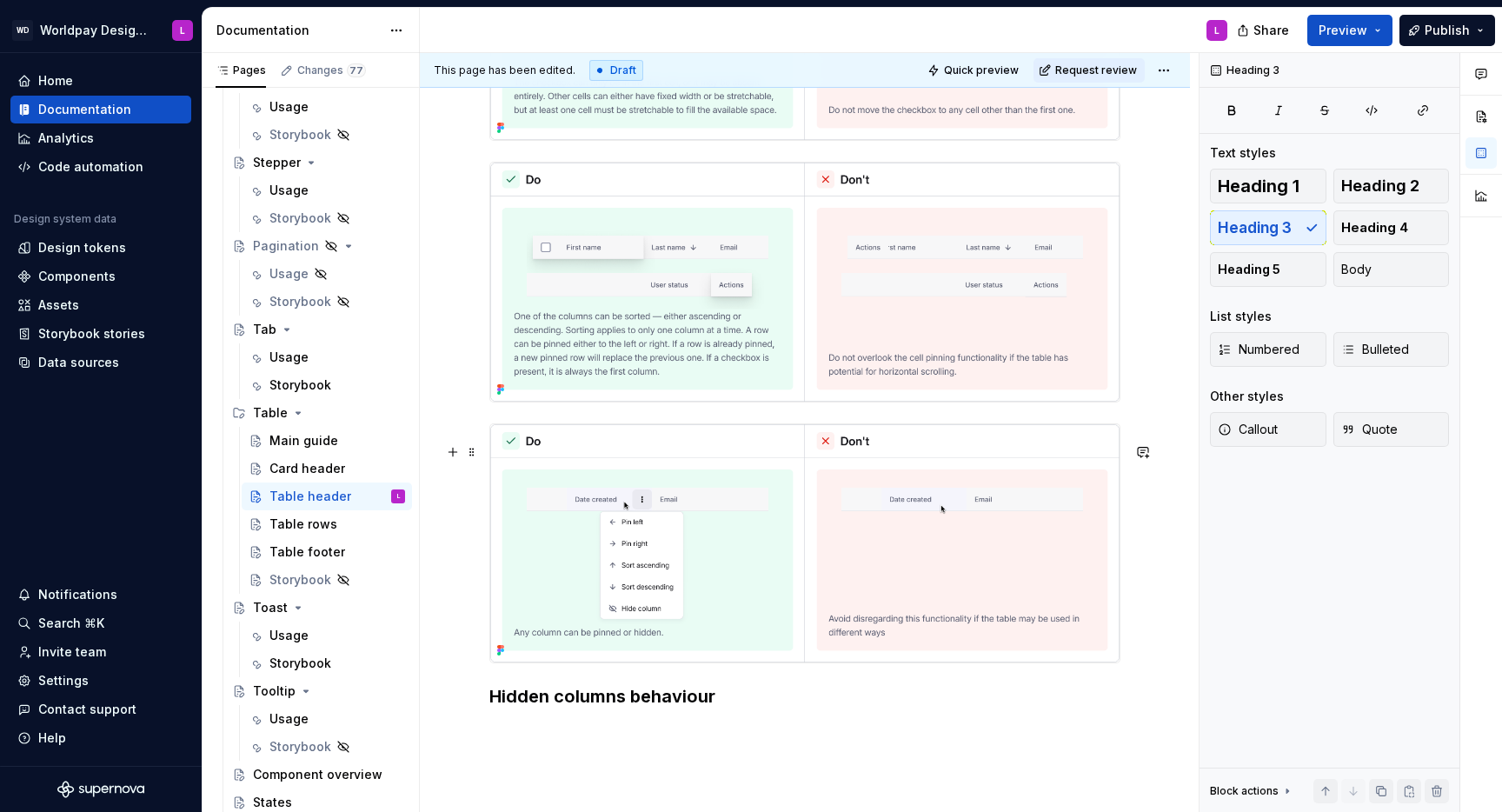
scroll to position [1678, 0]
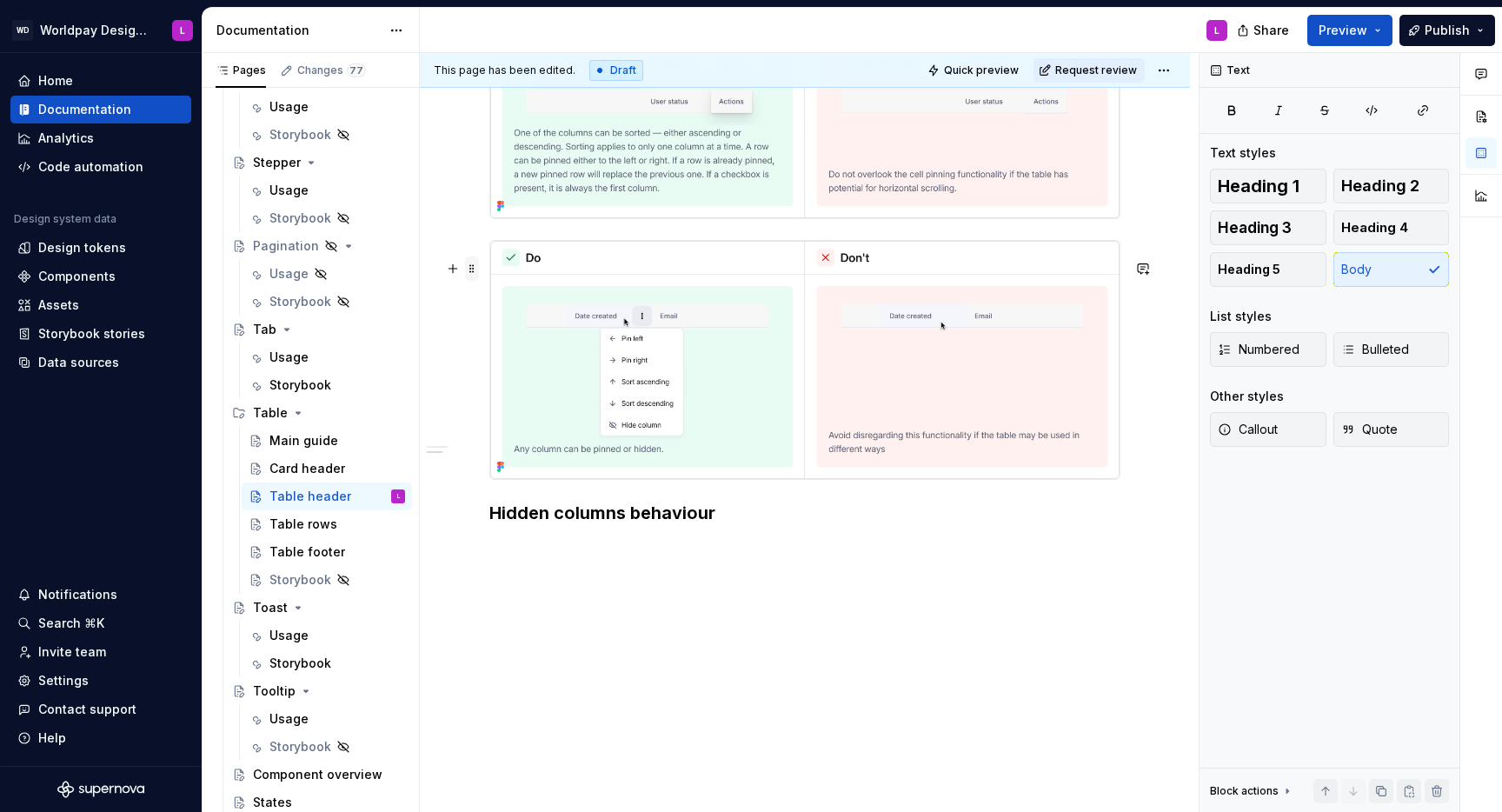
click at [468, 272] on span at bounding box center [472, 268] width 14 height 24
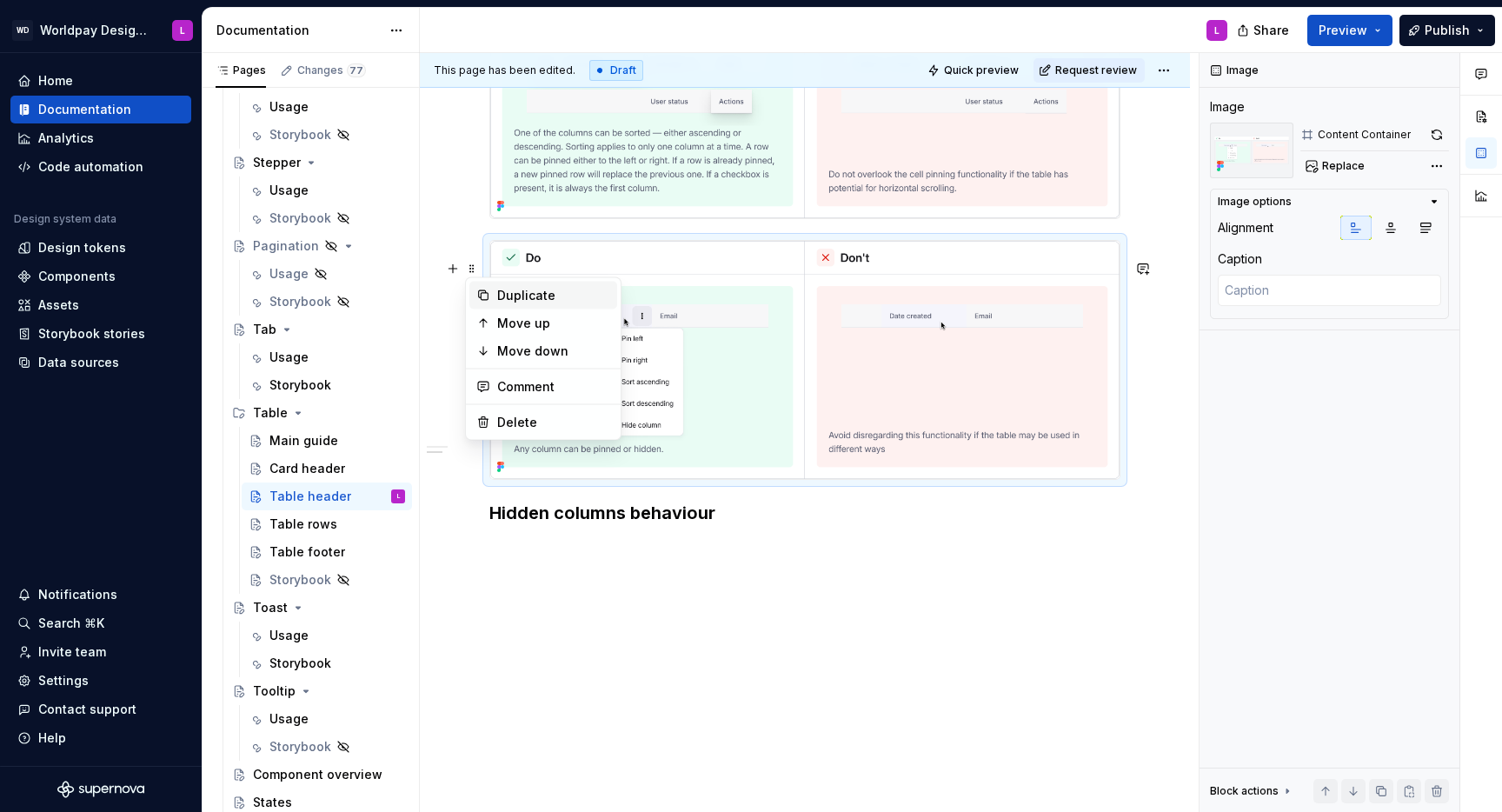
drag, startPoint x: 536, startPoint y: 293, endPoint x: 552, endPoint y: 307, distance: 21.3
click at [536, 293] on div "Duplicate" at bounding box center [553, 294] width 113 height 17
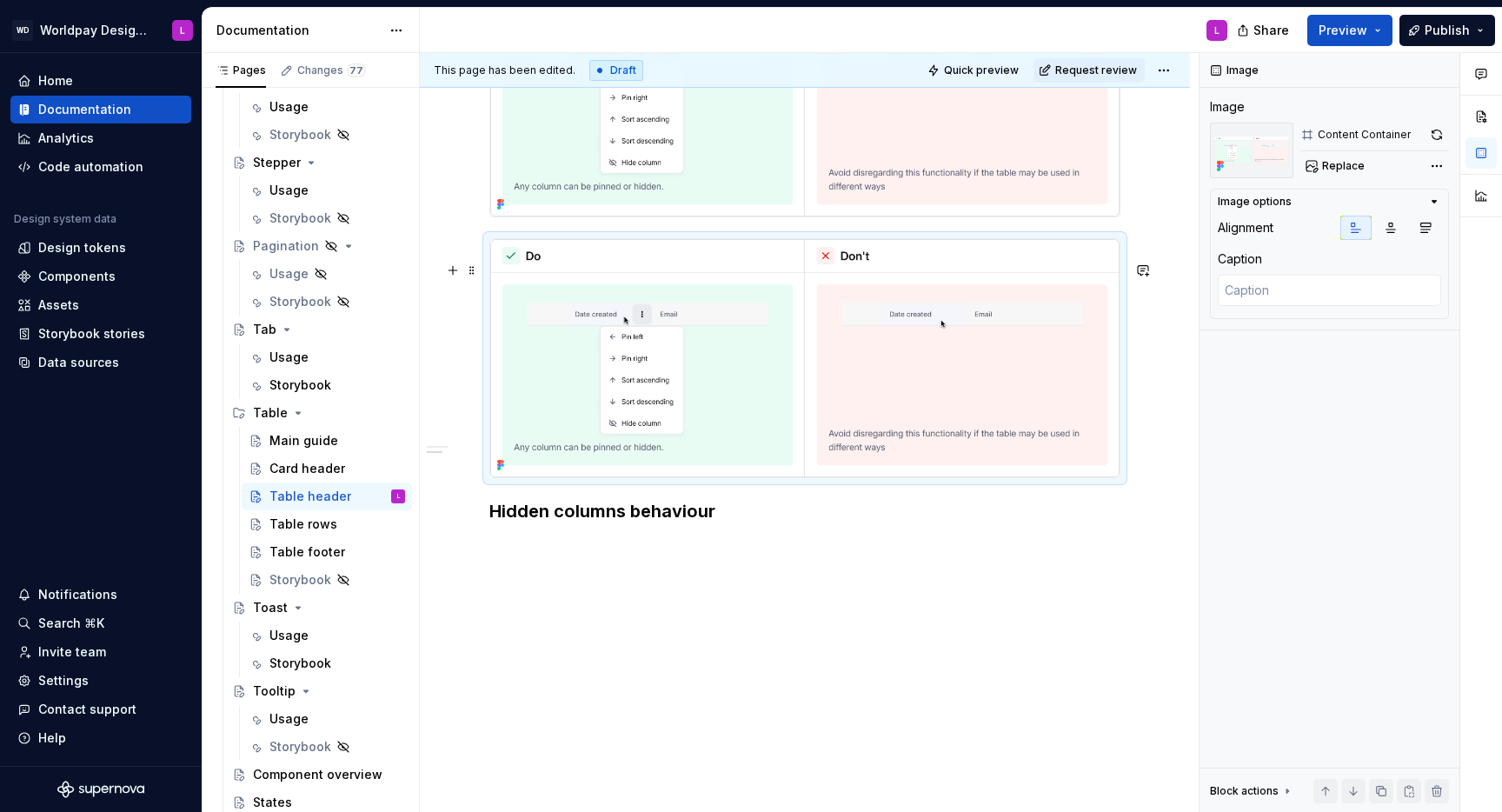
scroll to position [1952, 0]
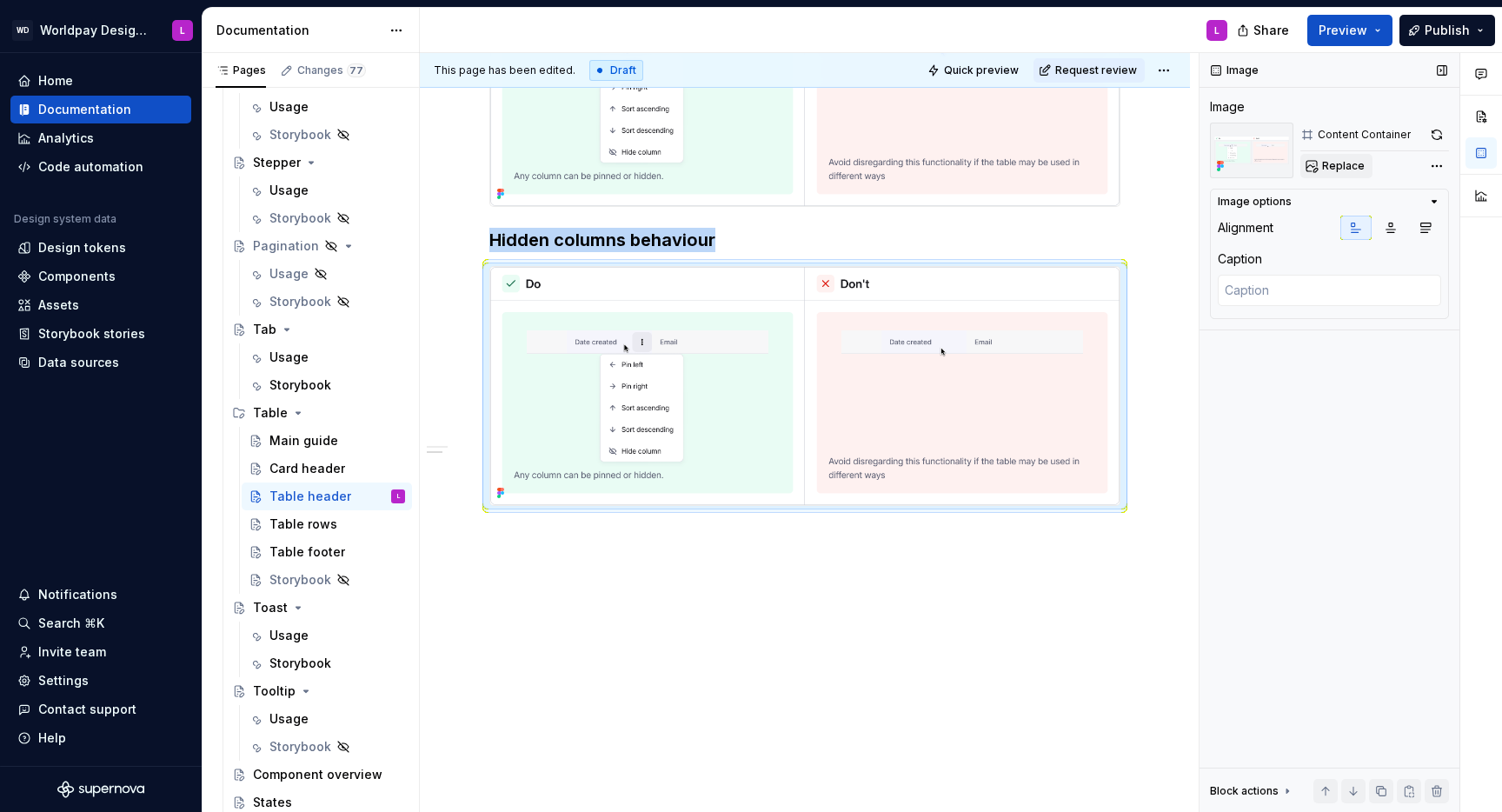
click at [1326, 165] on span "Replace" at bounding box center [1343, 166] width 43 height 14
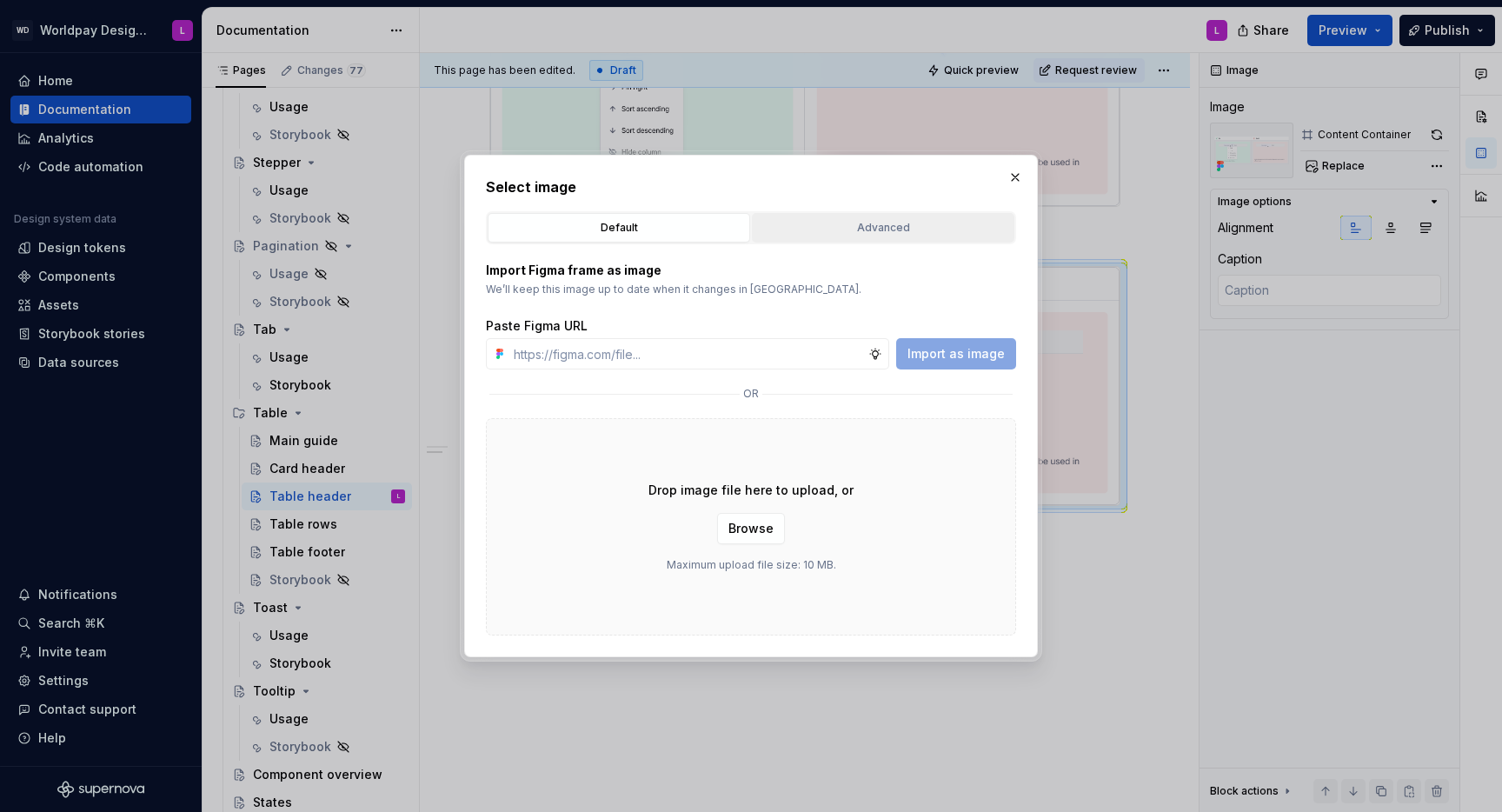
click at [833, 227] on div "Advanced" at bounding box center [883, 227] width 250 height 17
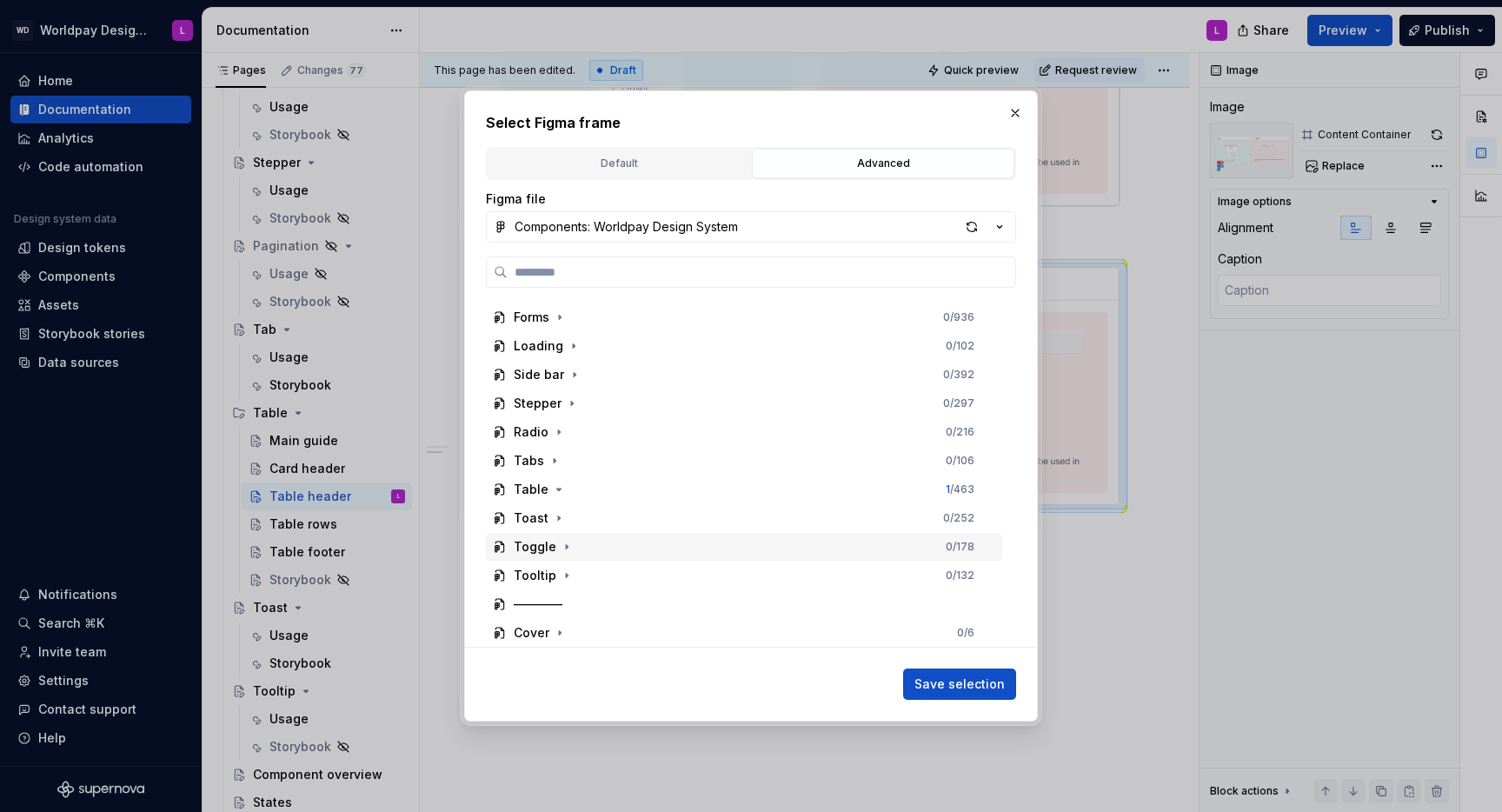
scroll to position [0, 0]
click at [557, 489] on icon "button" at bounding box center [559, 490] width 4 height 2
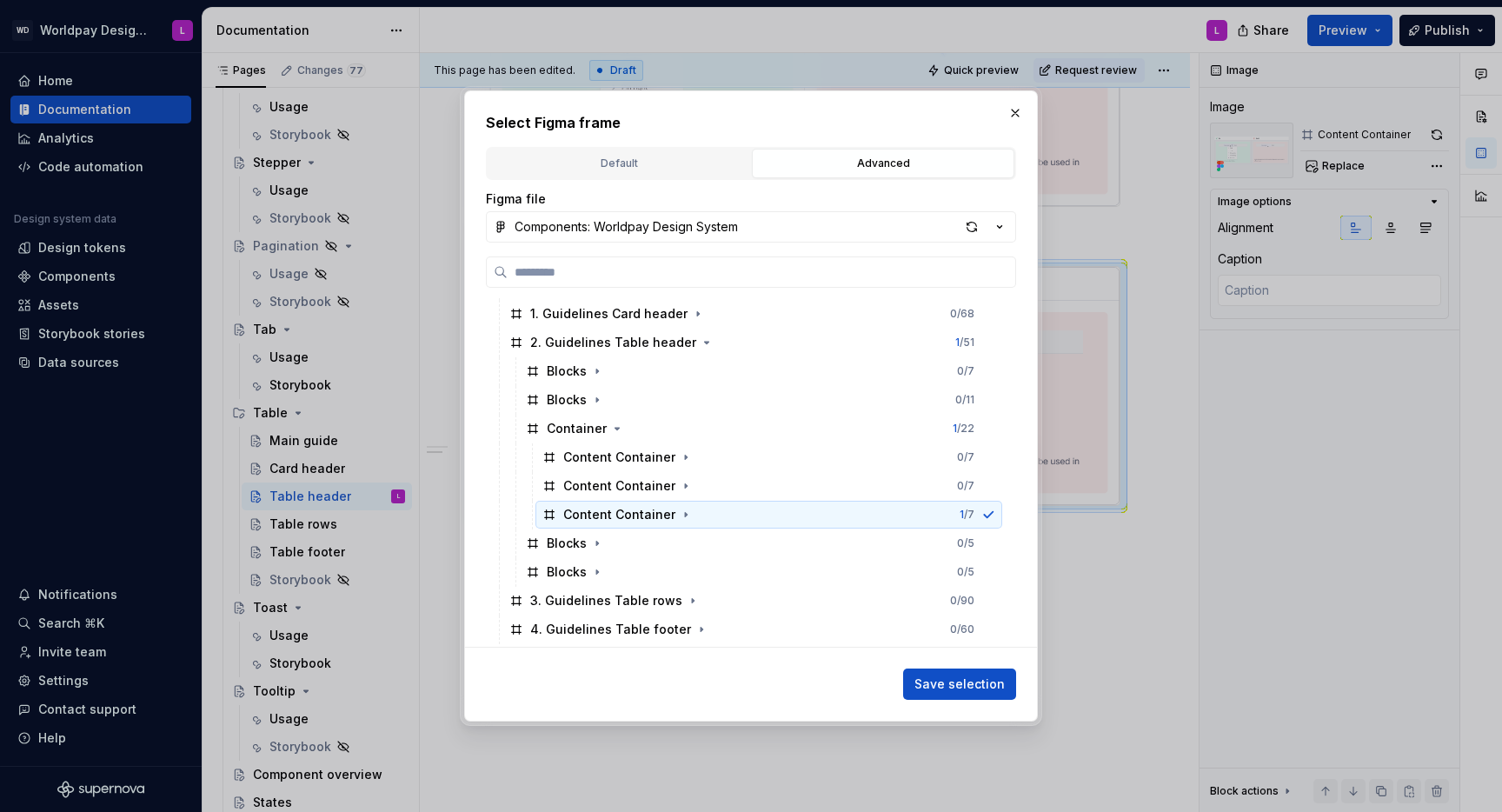
scroll to position [602, 0]
click at [971, 226] on div "button" at bounding box center [972, 226] width 24 height 24
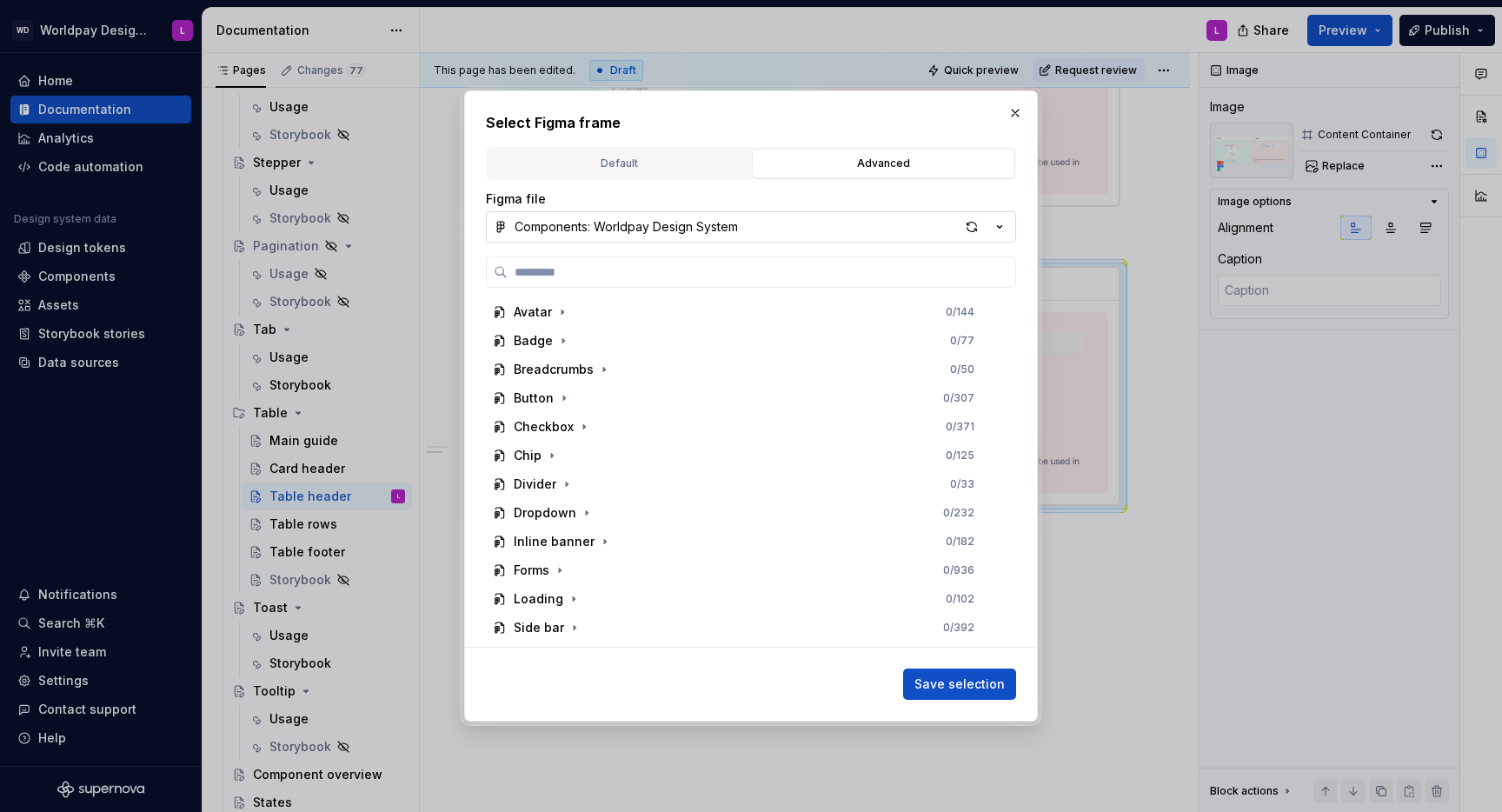
type textarea "*"
